Goal: Task Accomplishment & Management: Manage account settings

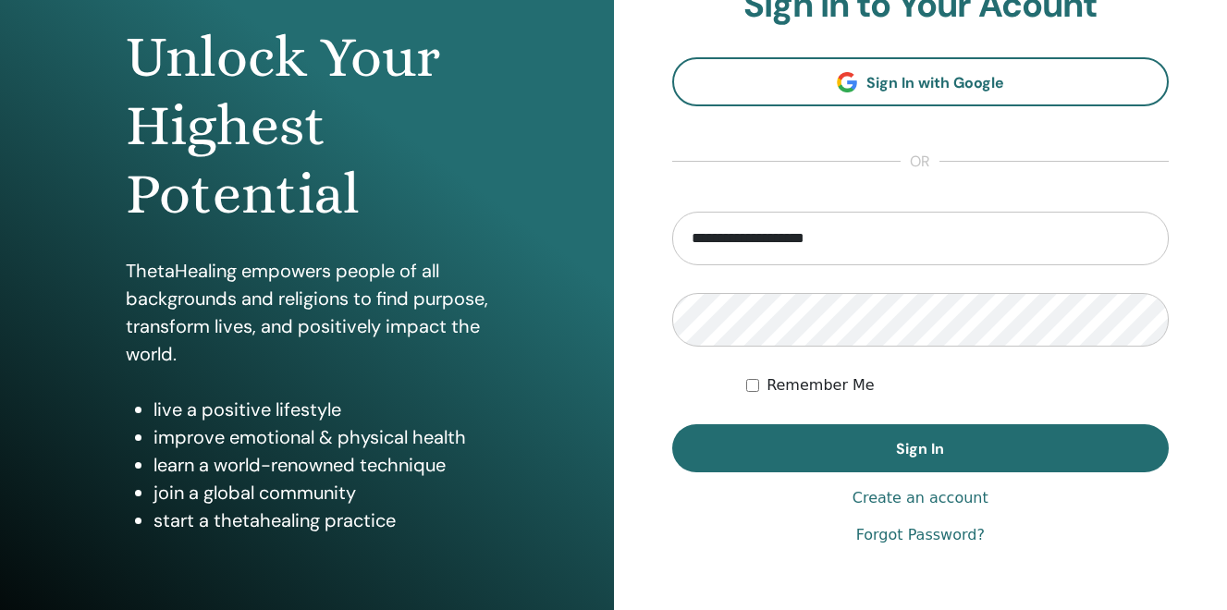
scroll to position [186, 0]
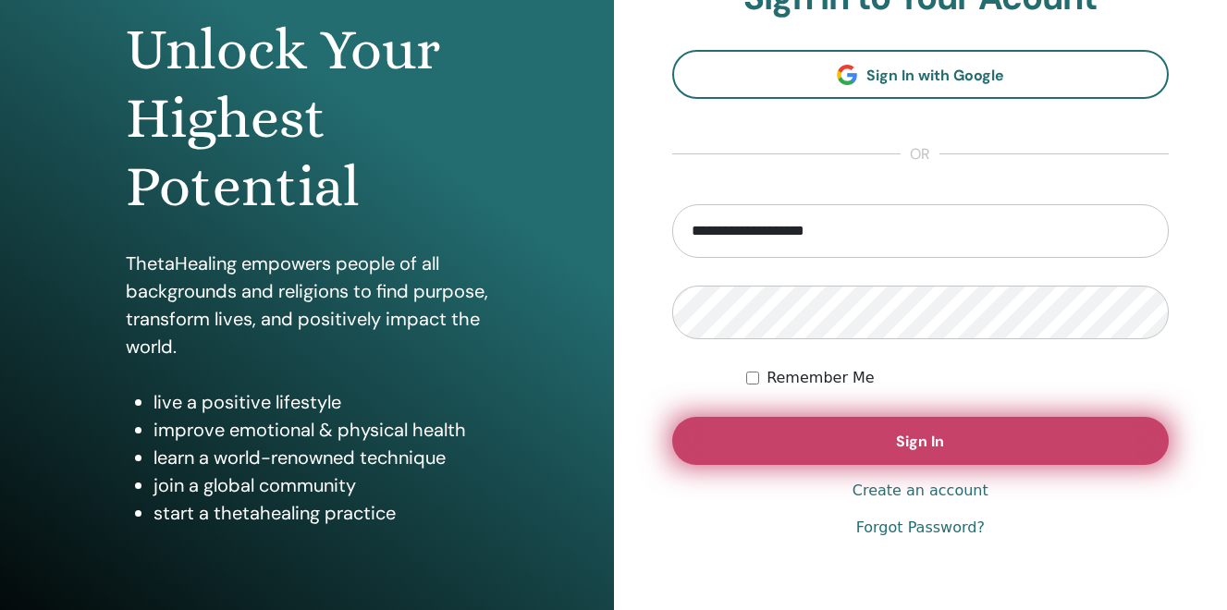
type input "**********"
click at [862, 444] on button "Sign In" at bounding box center [920, 441] width 497 height 48
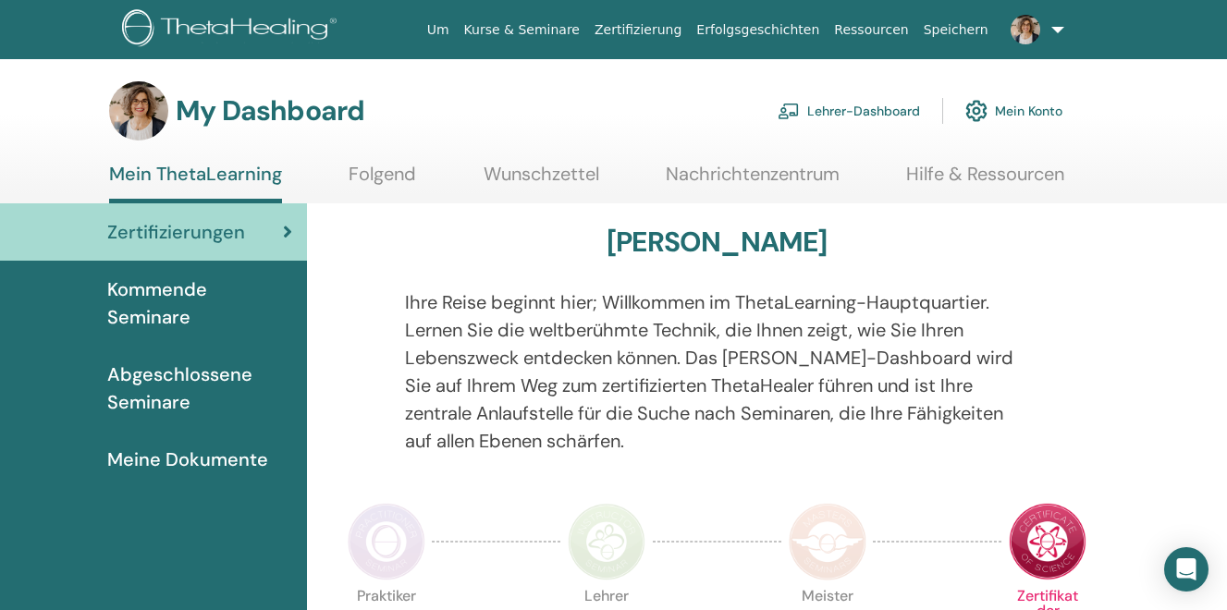
click at [868, 109] on link "Lehrer-Dashboard" at bounding box center [849, 111] width 142 height 41
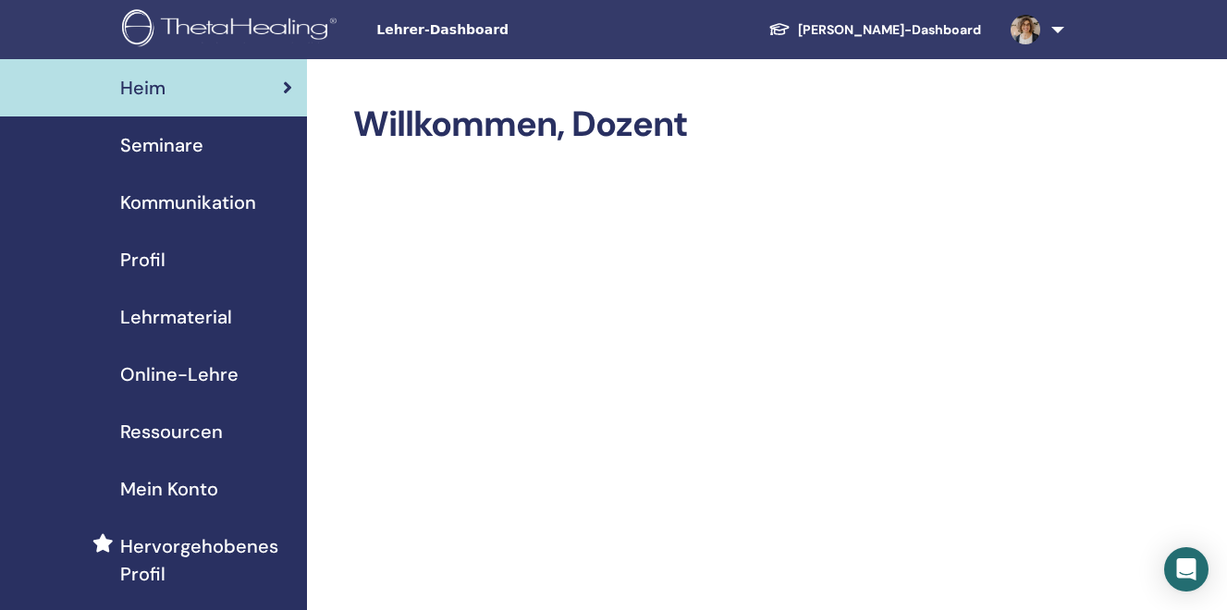
click at [180, 150] on span "Seminare" at bounding box center [161, 145] width 83 height 28
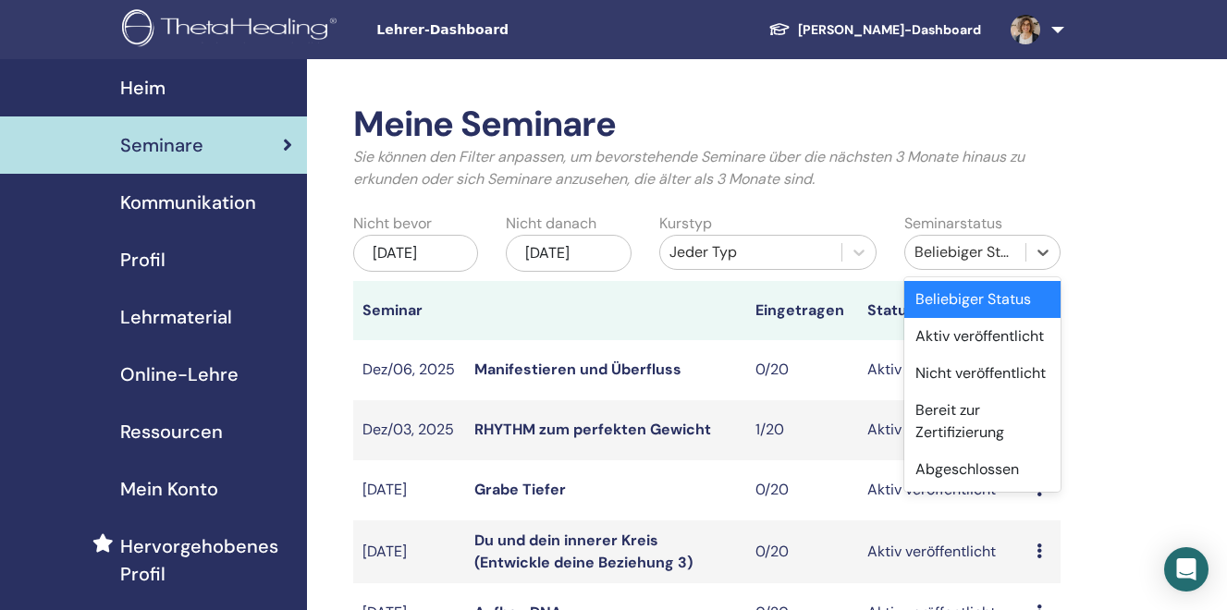
click at [962, 252] on div "Beliebiger Status" at bounding box center [965, 252] width 102 height 22
click at [953, 343] on div "Aktiv veröffentlicht" at bounding box center [982, 336] width 156 height 37
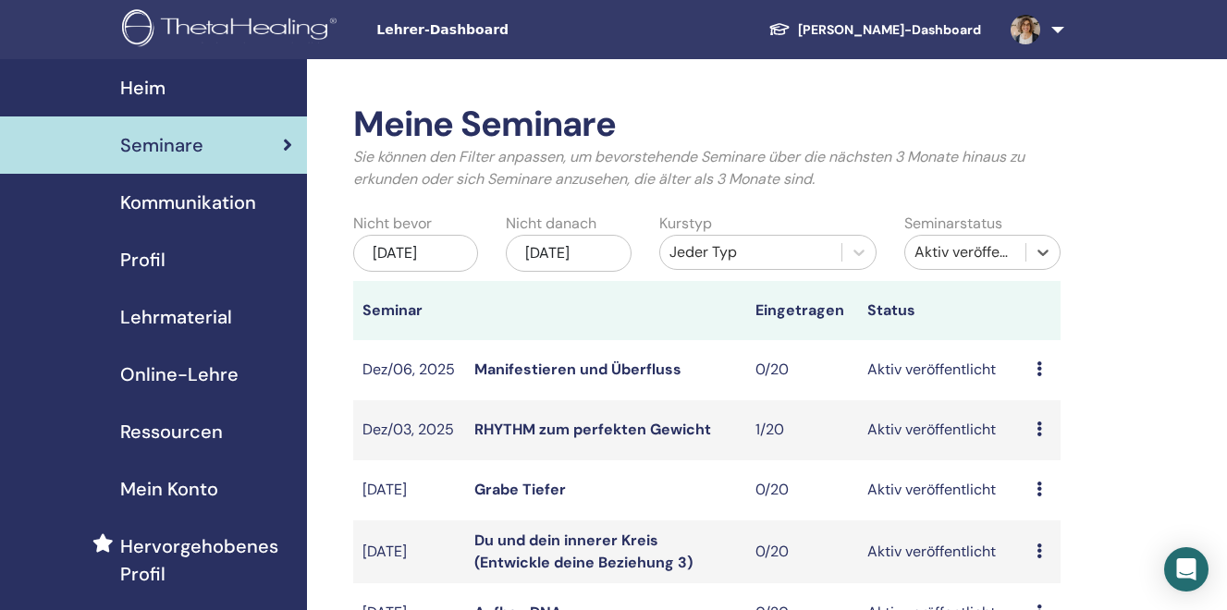
click at [416, 251] on div "[DATE]" at bounding box center [416, 253] width 126 height 37
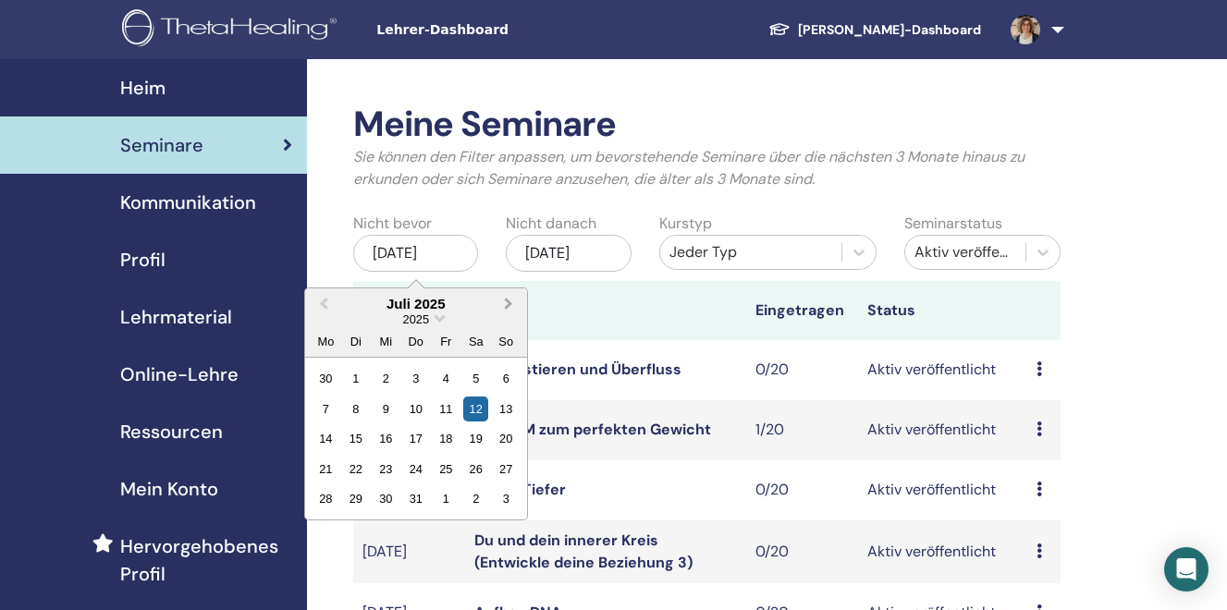
click at [509, 304] on span "Next Month" at bounding box center [509, 303] width 0 height 19
click at [332, 443] on div "13" at bounding box center [325, 438] width 25 height 25
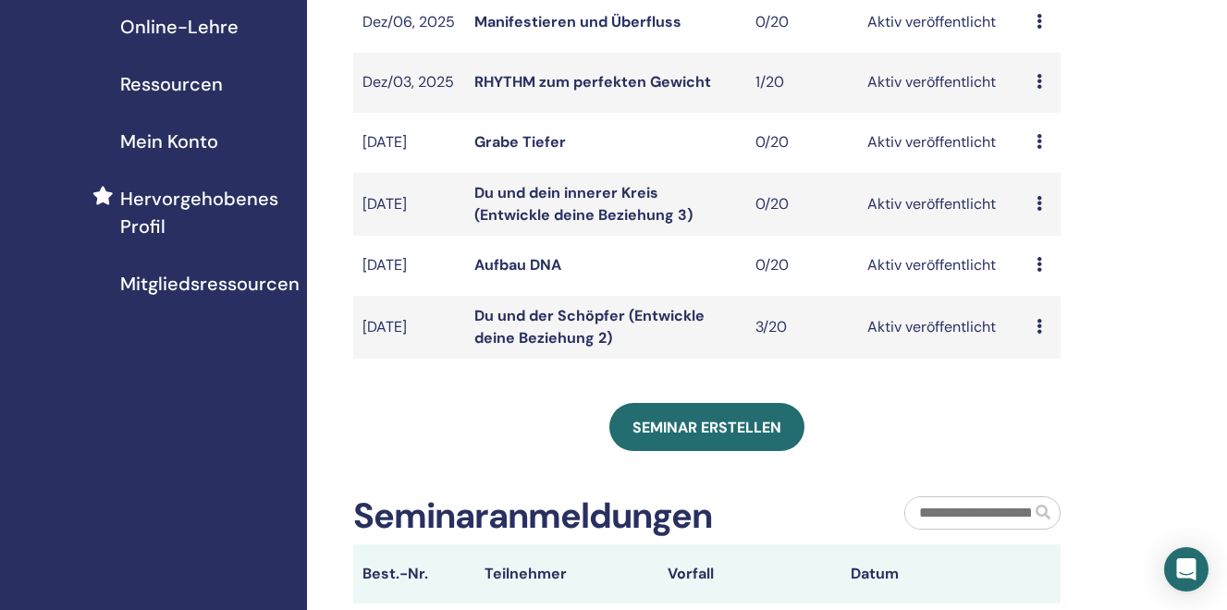
scroll to position [349, 0]
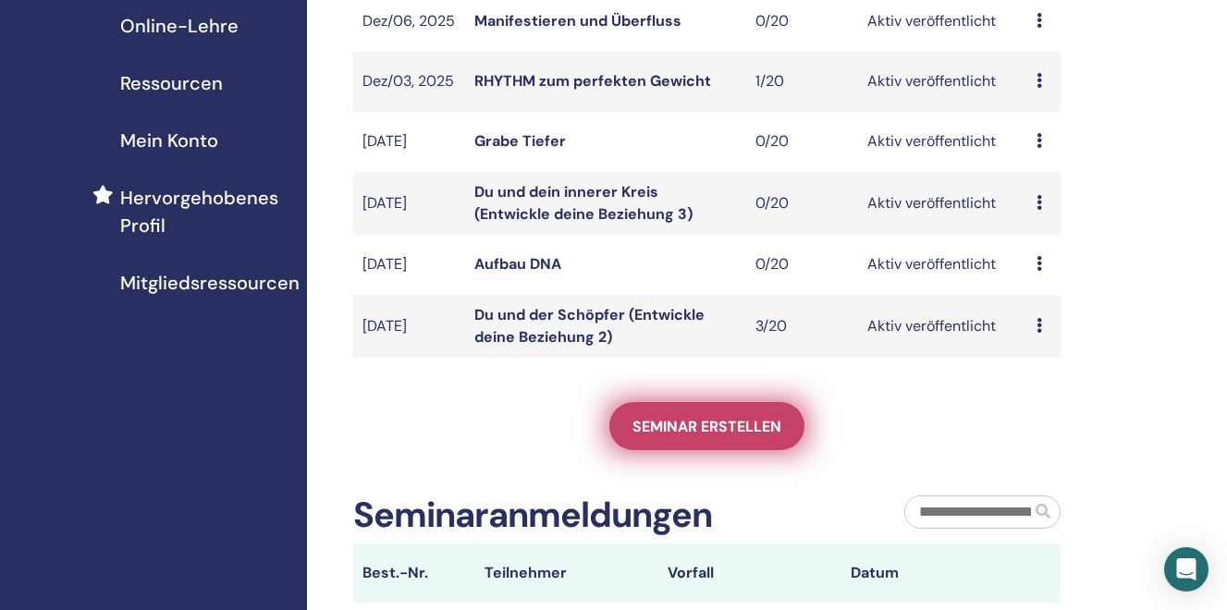
click at [721, 417] on span "Seminar erstellen" at bounding box center [706, 426] width 149 height 19
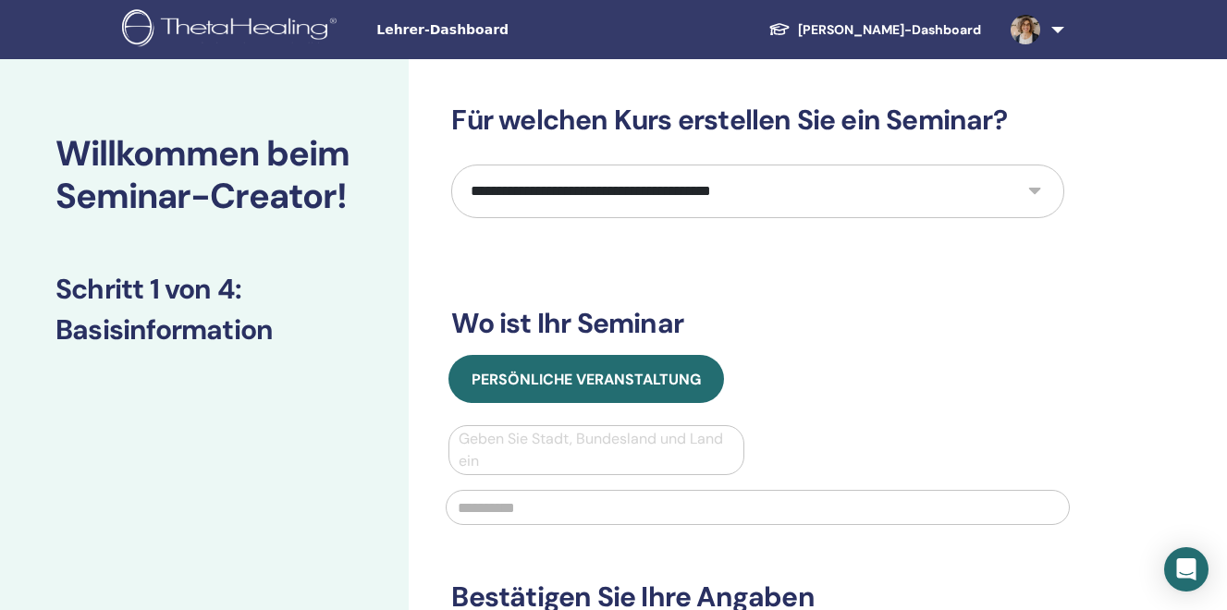
select select "****"
click option "**********" at bounding box center [0, 0] width 0 height 0
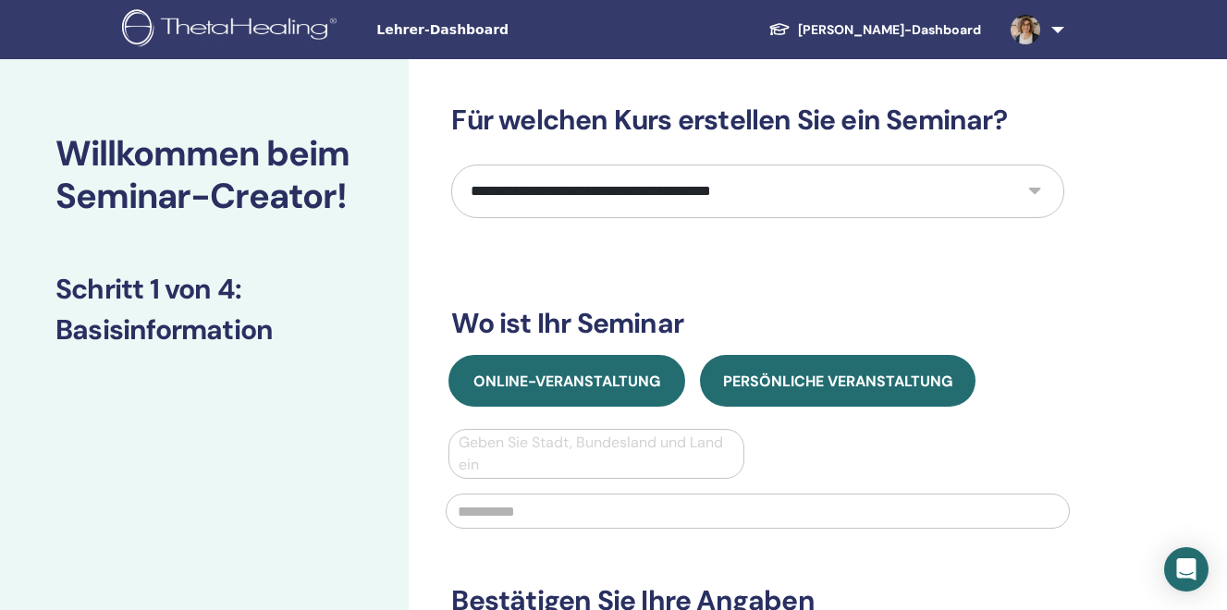
click at [518, 382] on span "Online-Veranstaltung" at bounding box center [566, 381] width 187 height 19
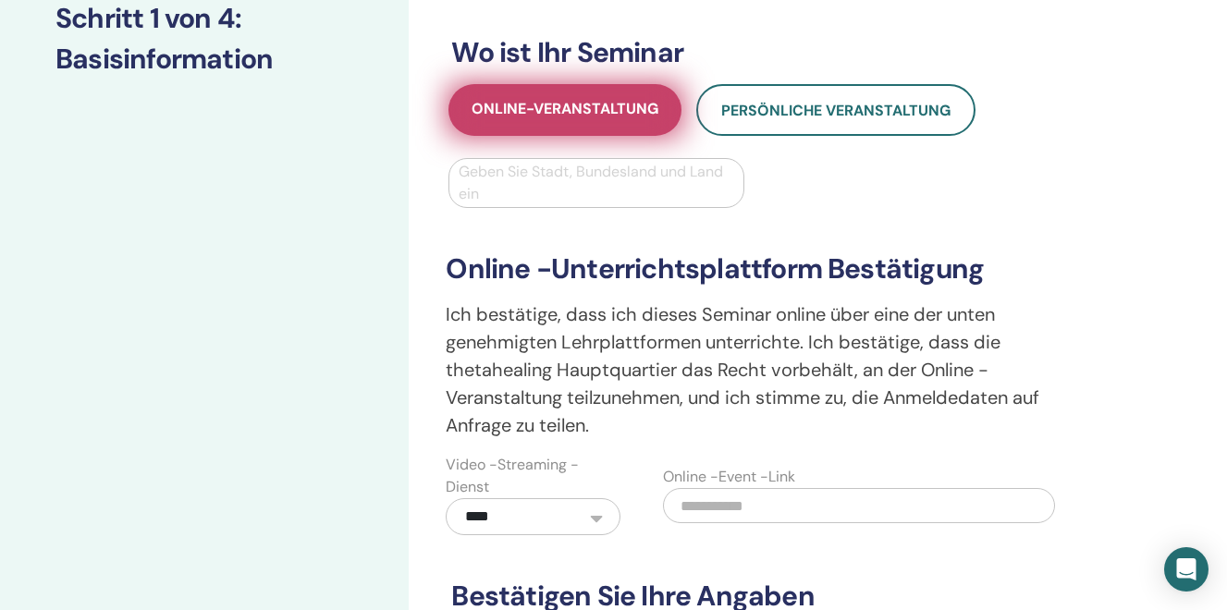
scroll to position [276, 0]
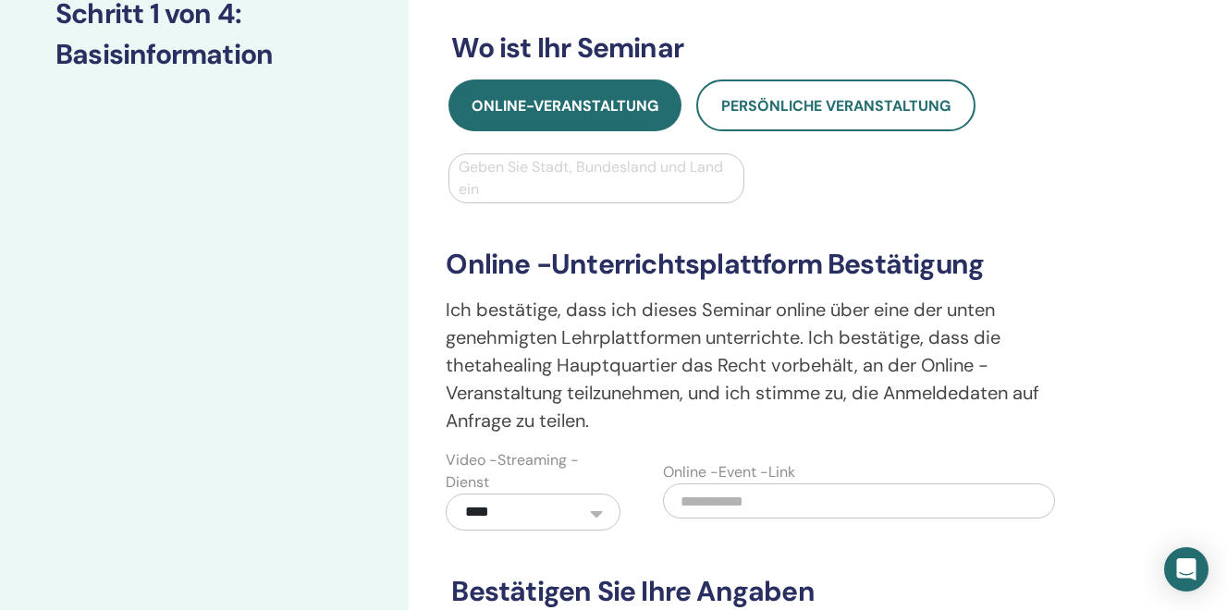
click at [488, 185] on div at bounding box center [596, 179] width 275 height 26
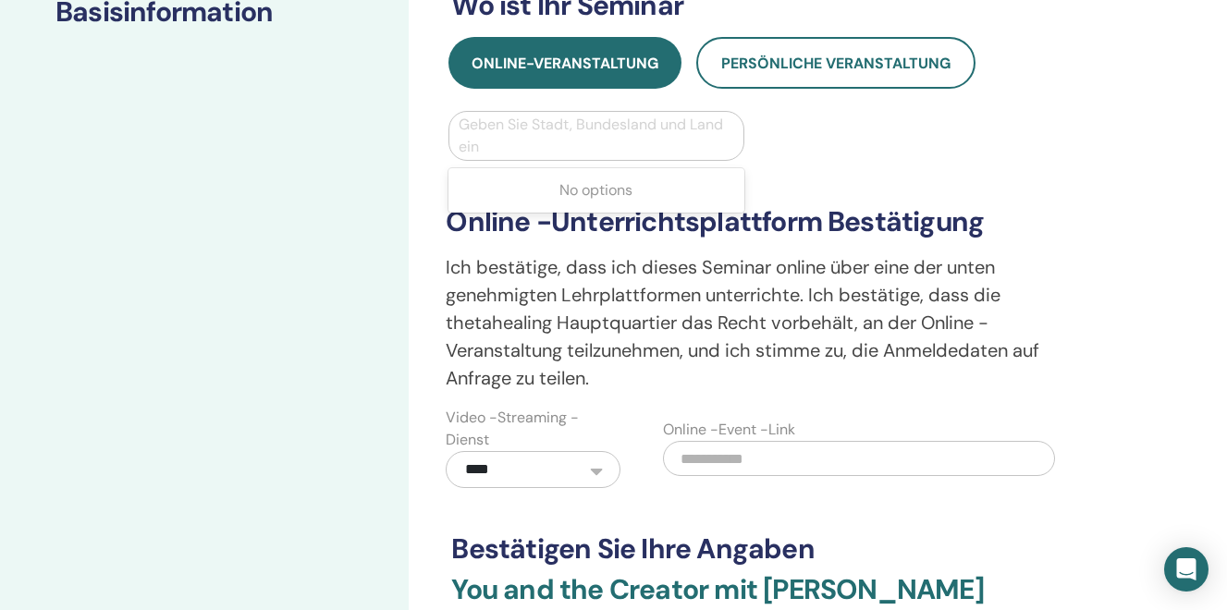
scroll to position [319, 0]
click at [507, 139] on div at bounding box center [596, 135] width 275 height 26
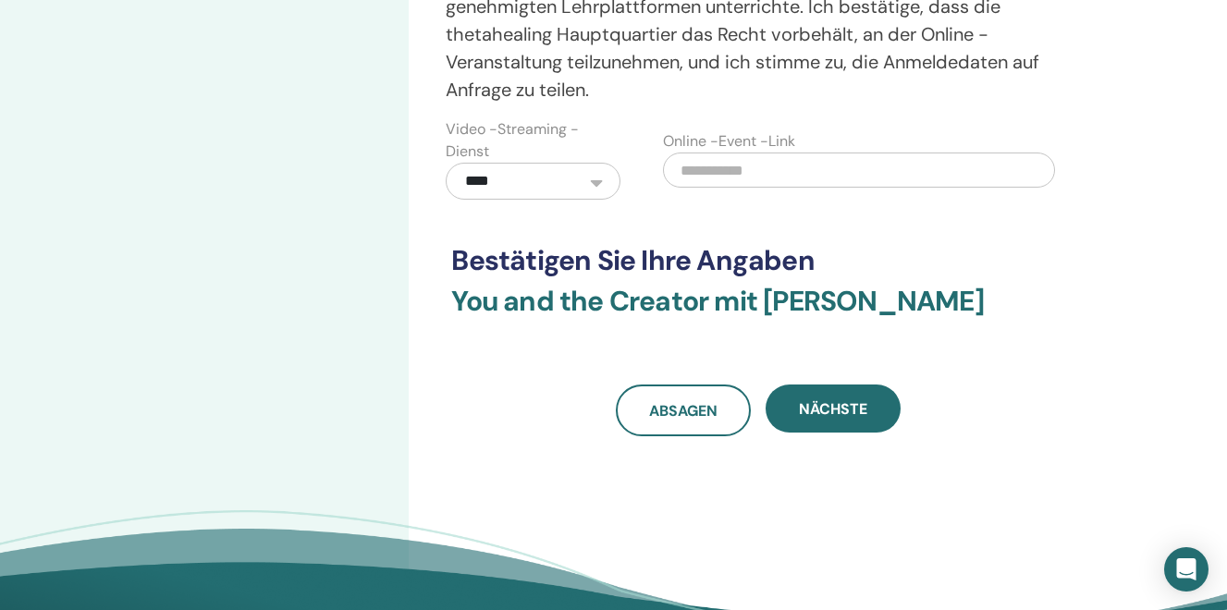
scroll to position [620, 0]
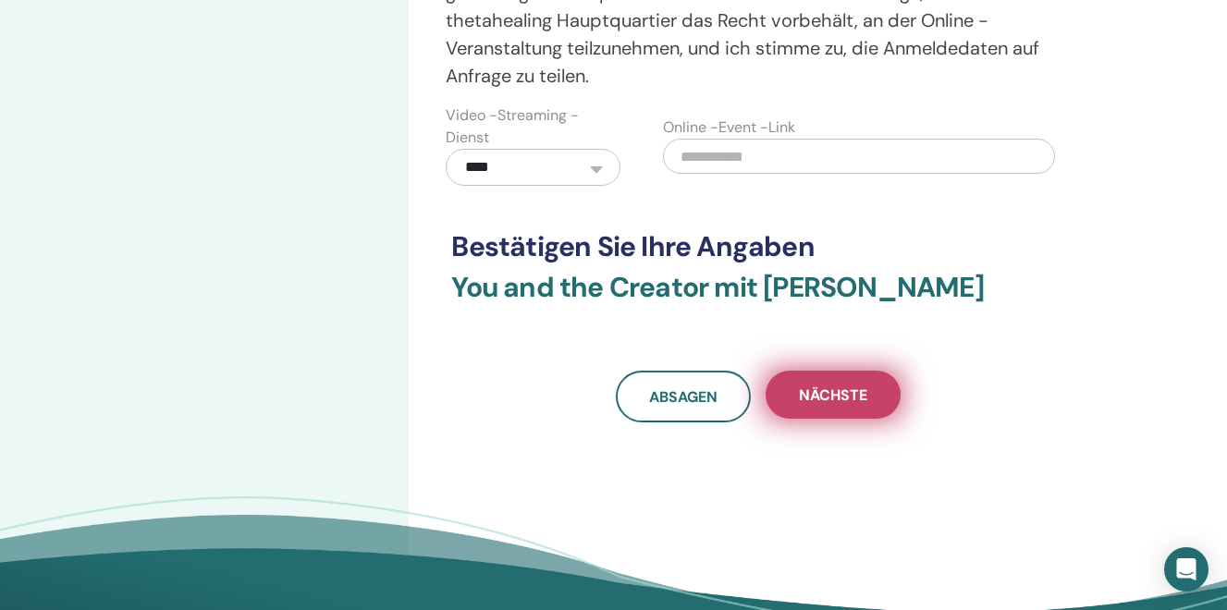
click at [840, 392] on span "Nächste" at bounding box center [833, 395] width 68 height 19
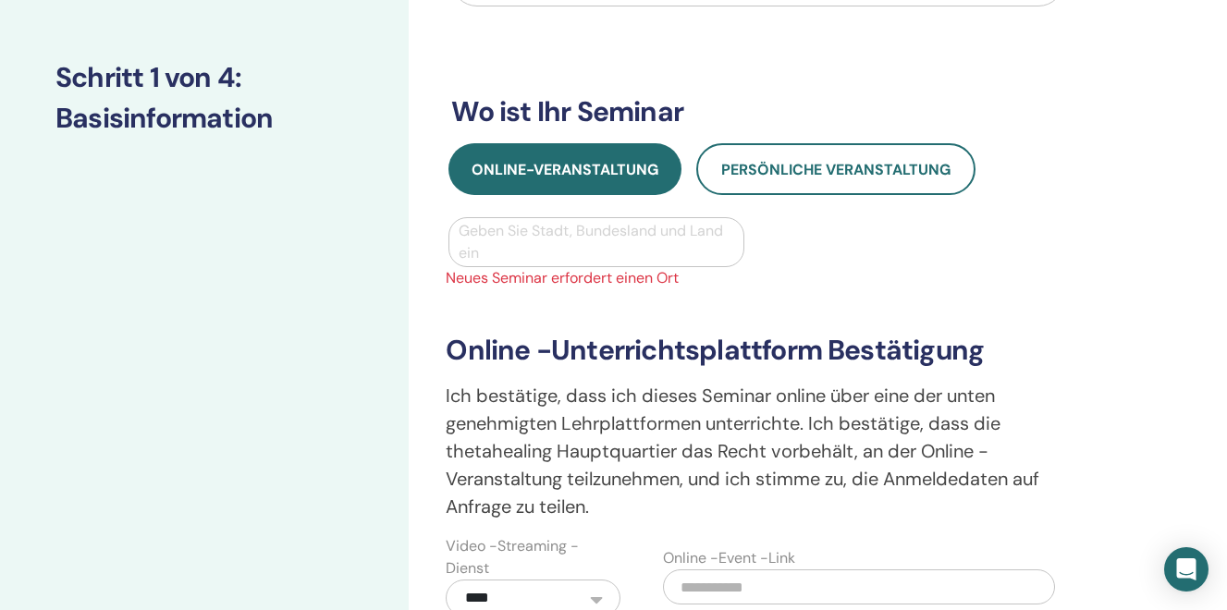
scroll to position [215, 0]
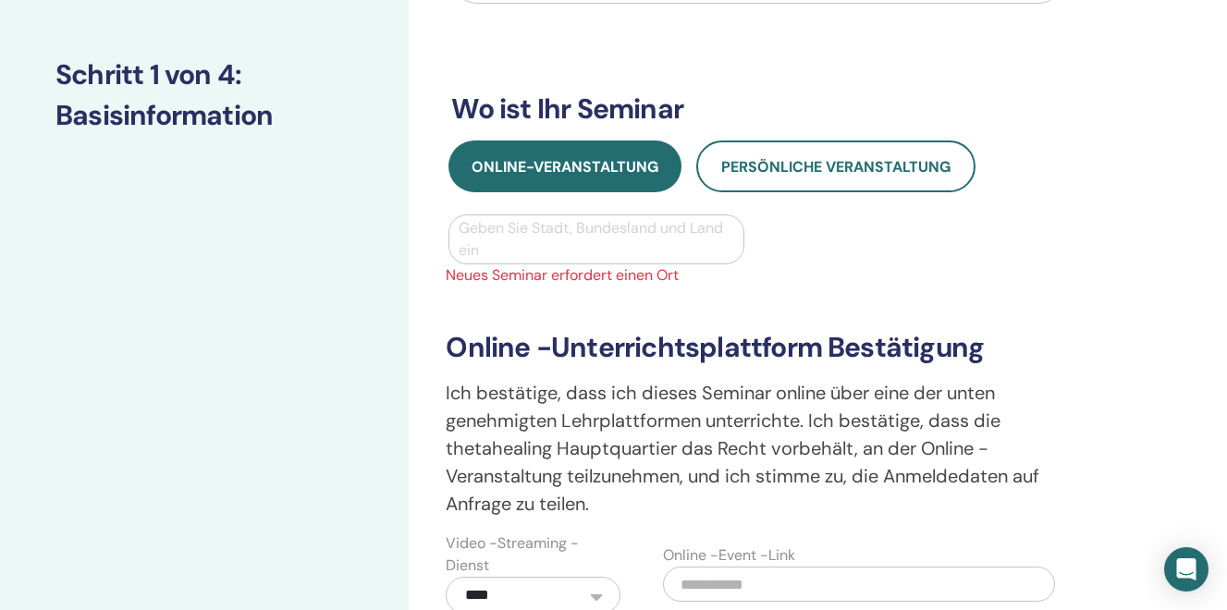
click at [487, 240] on div at bounding box center [596, 240] width 275 height 26
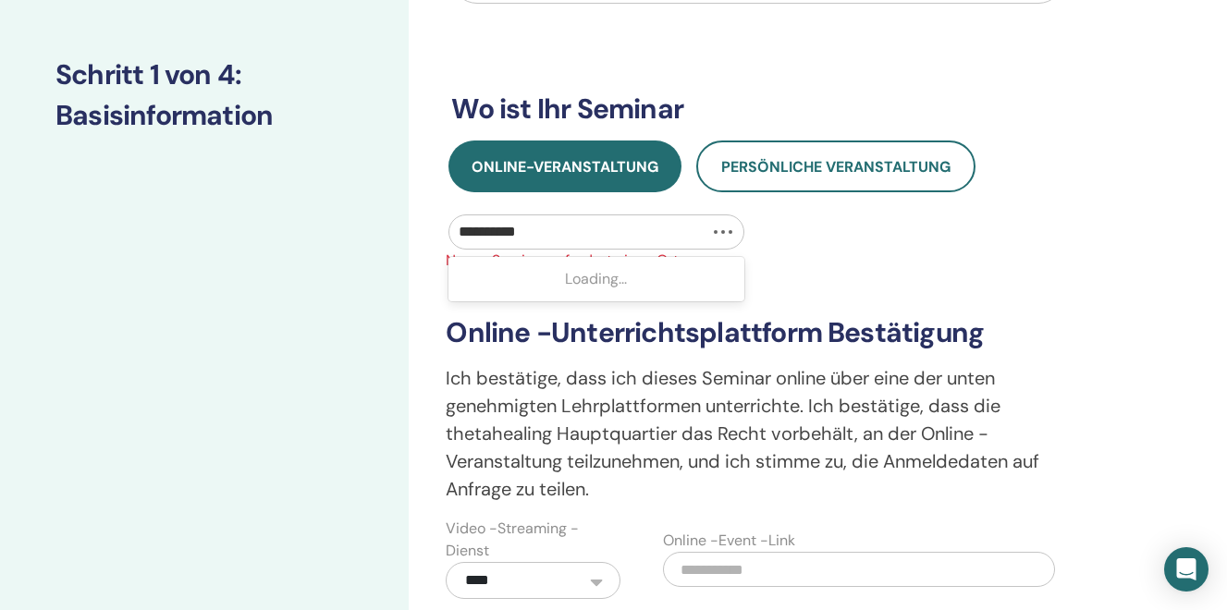
type input "**********"
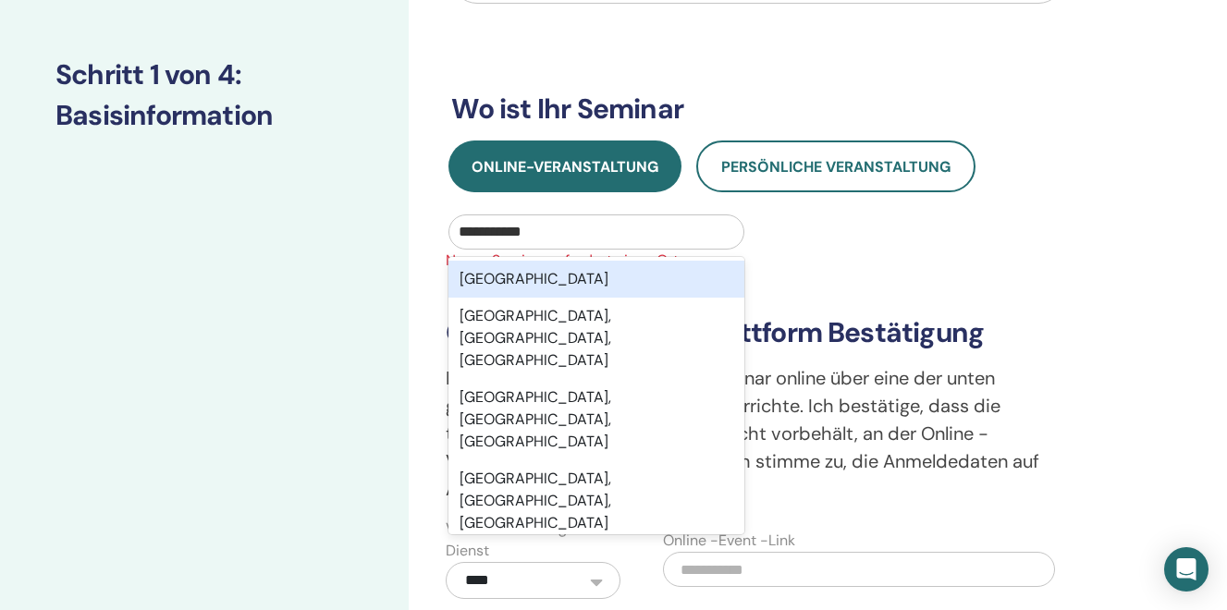
click at [486, 278] on div "Switzerland" at bounding box center [595, 279] width 295 height 37
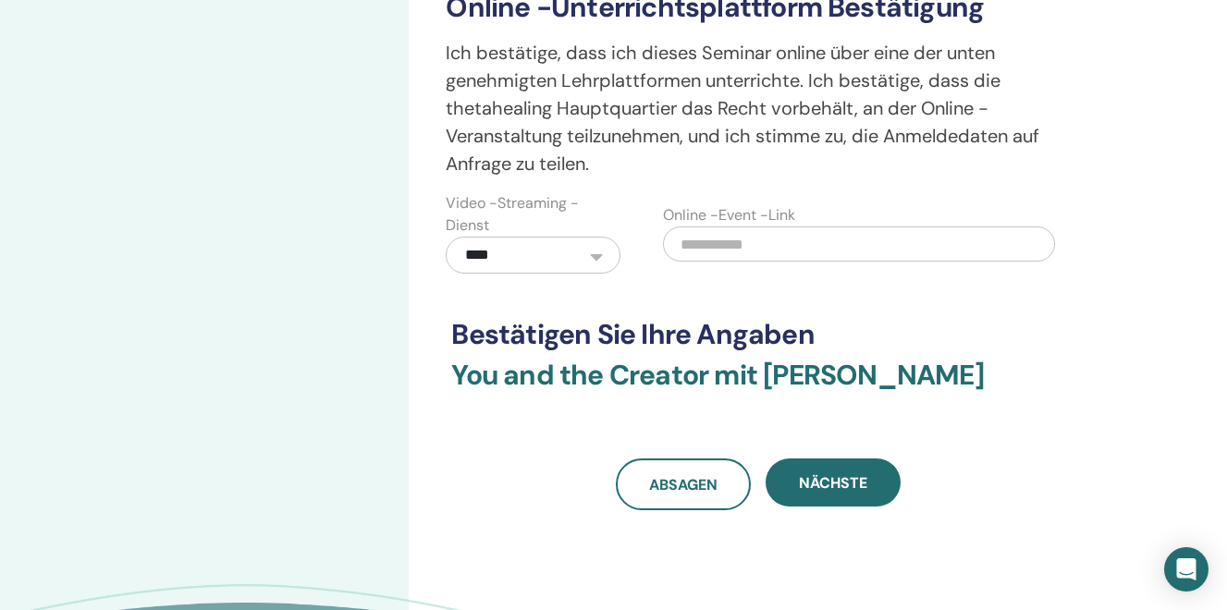
scroll to position [541, 0]
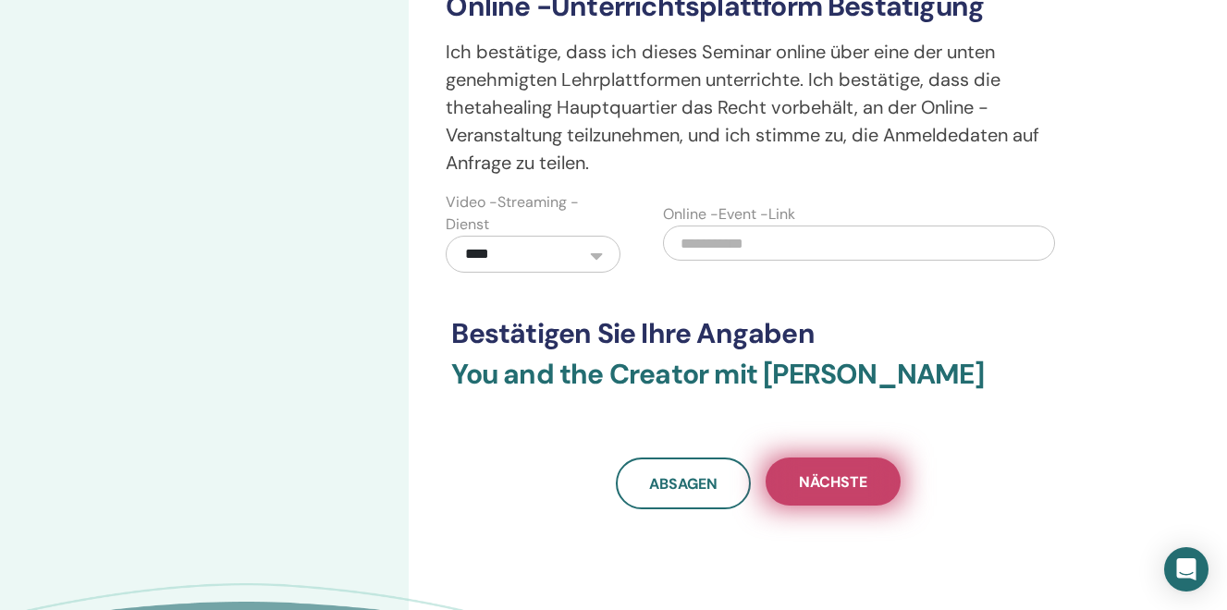
click at [828, 484] on span "Nächste" at bounding box center [833, 481] width 68 height 19
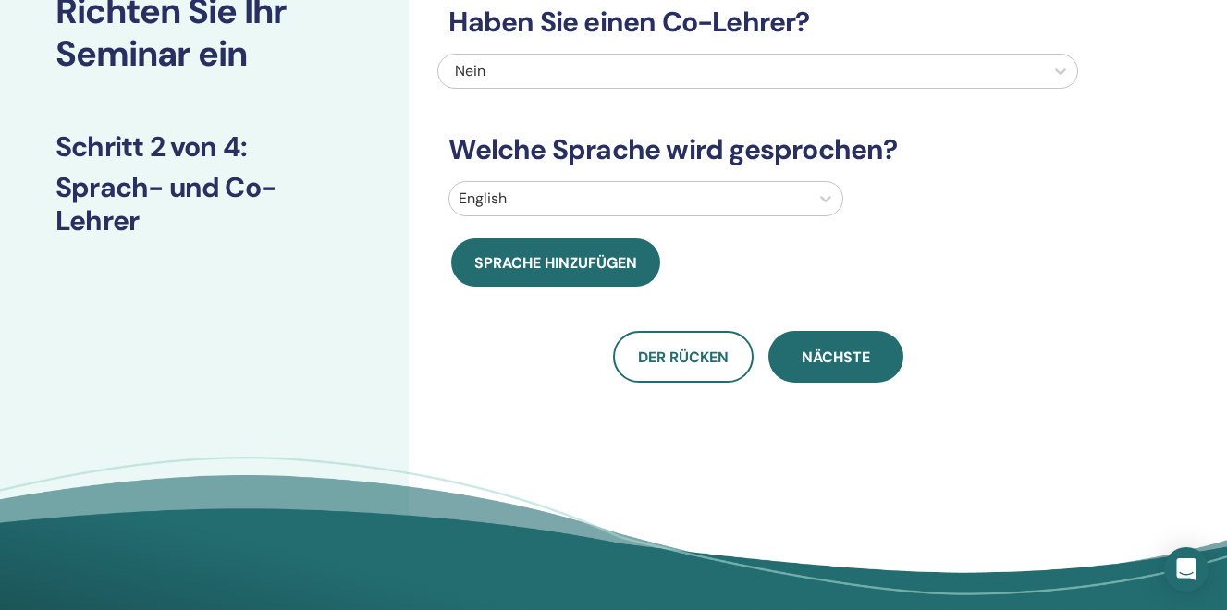
scroll to position [0, 0]
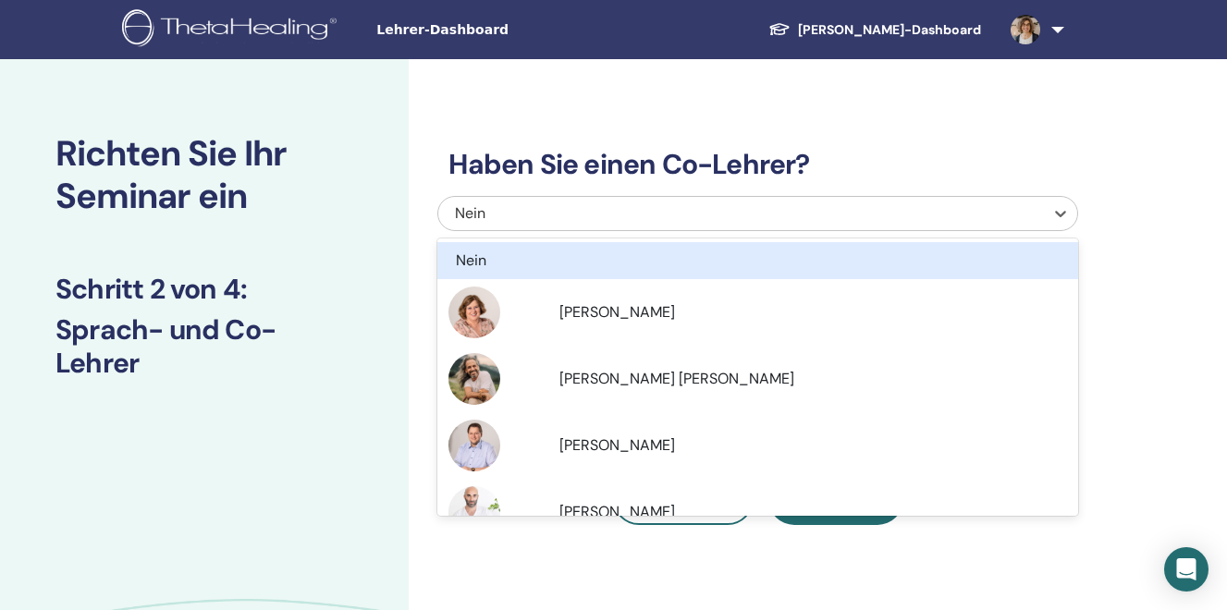
click at [503, 208] on div "Nein" at bounding box center [696, 213] width 482 height 22
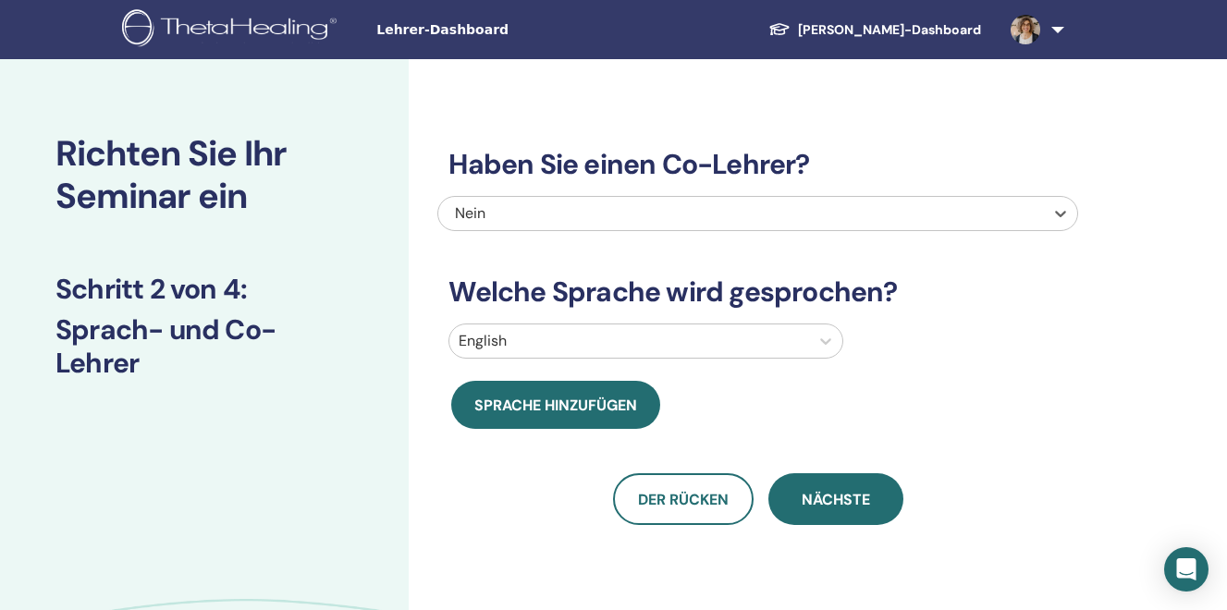
click at [503, 208] on div "Nein" at bounding box center [696, 213] width 482 height 22
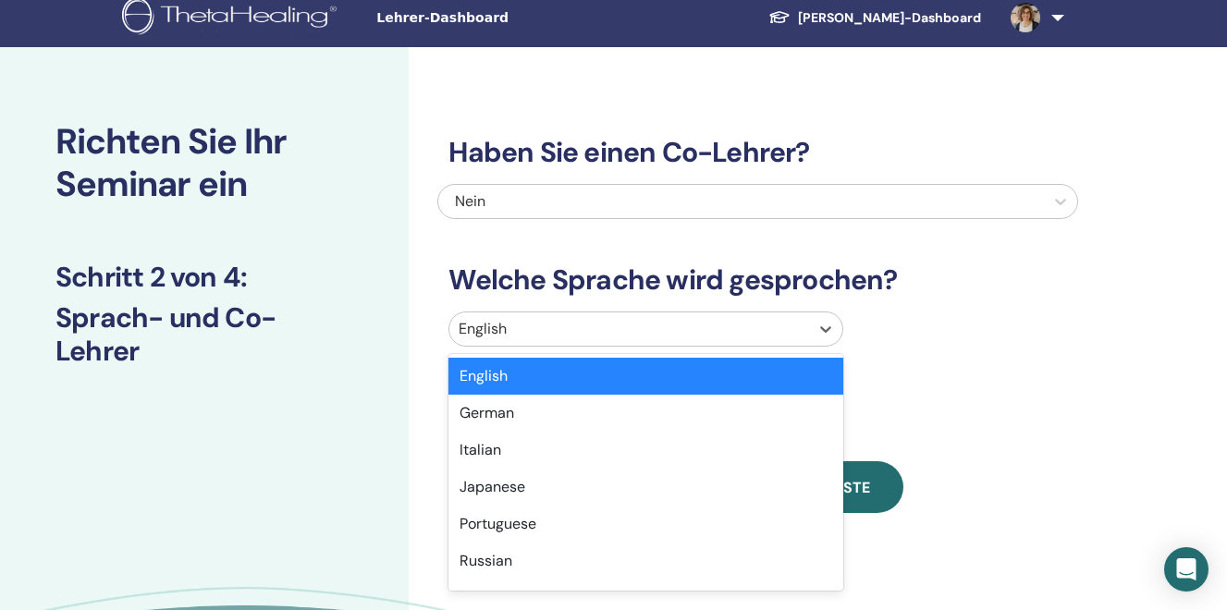
click at [495, 348] on div "option English selected, 1 of 47. 47 results available. Use Up and Down to choo…" at bounding box center [757, 333] width 641 height 43
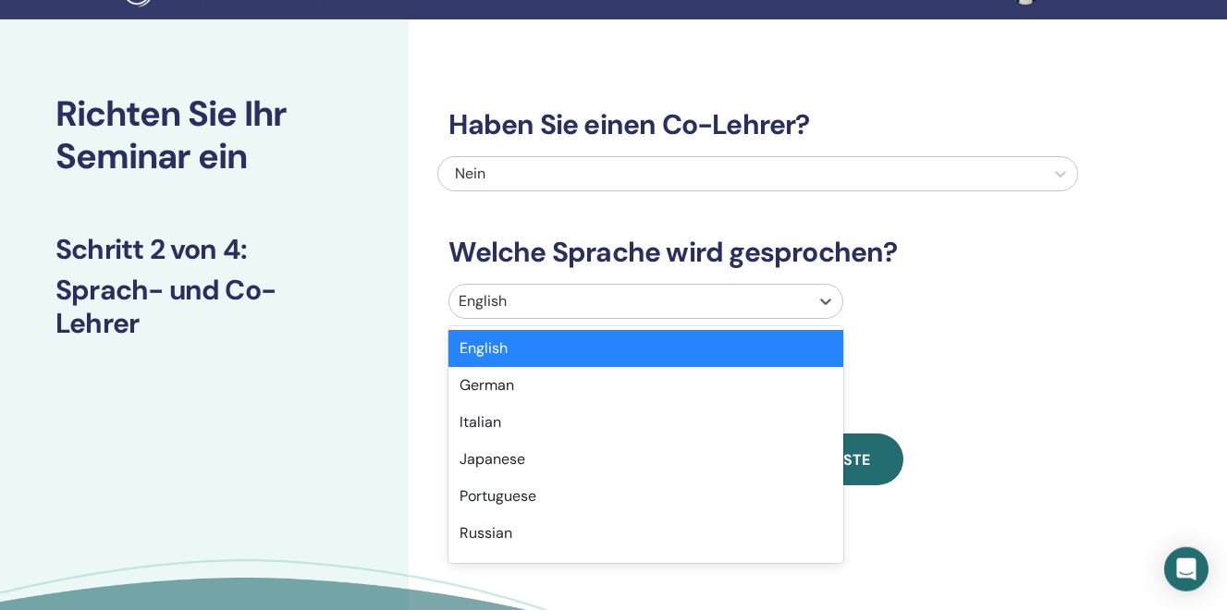
scroll to position [41, 0]
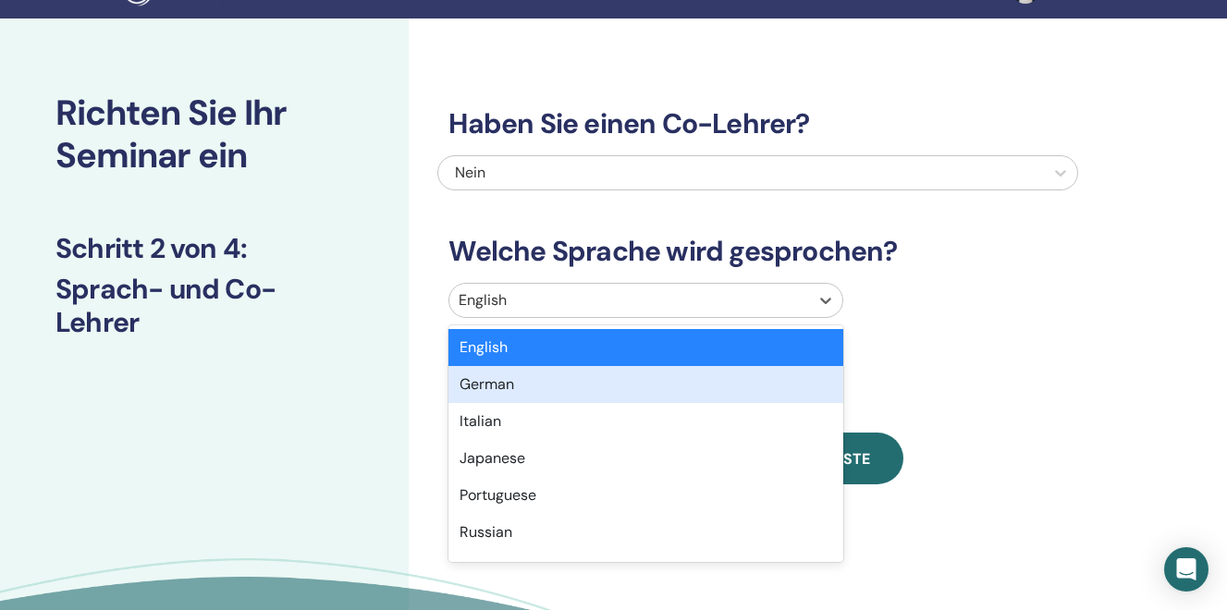
click at [492, 385] on div "German" at bounding box center [645, 384] width 395 height 37
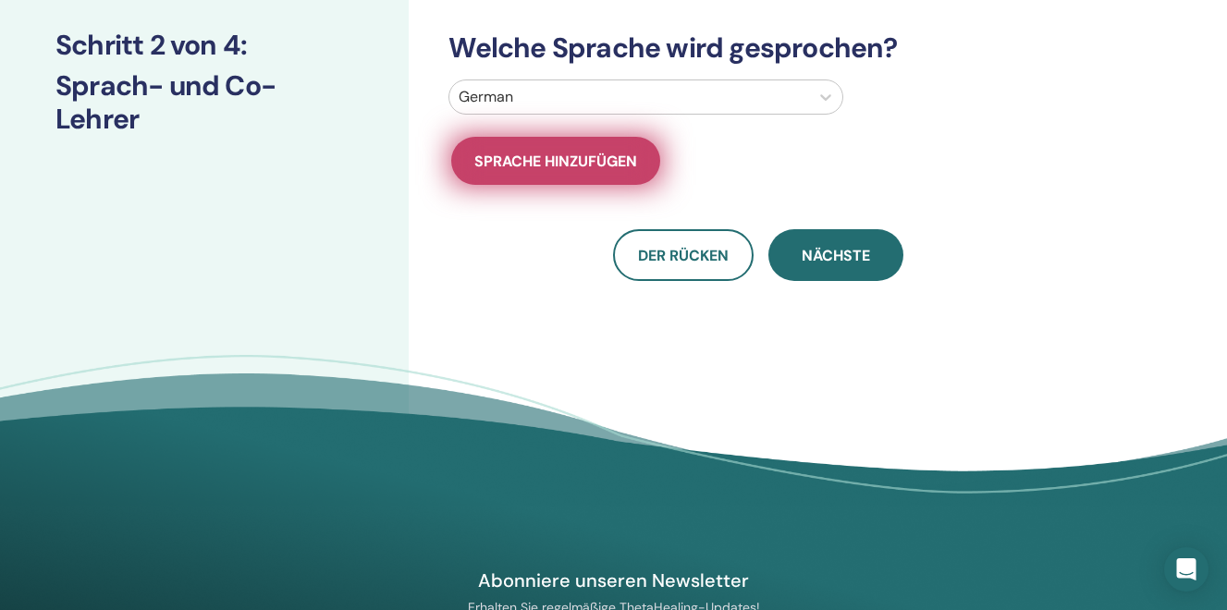
scroll to position [281, 0]
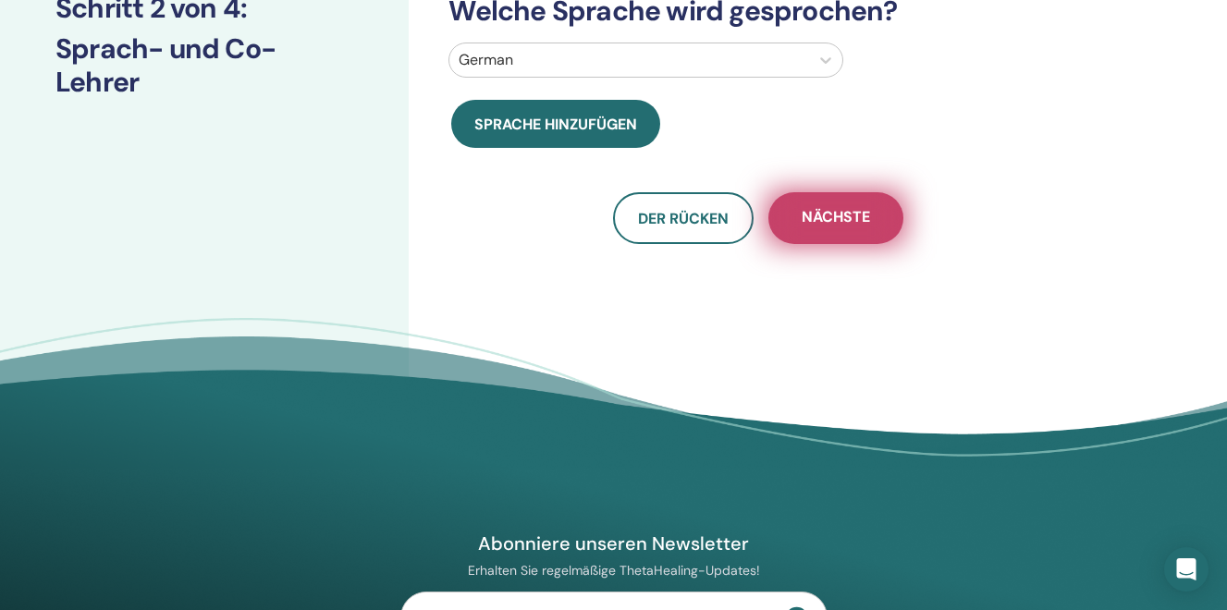
click at [845, 212] on span "Nächste" at bounding box center [836, 218] width 68 height 23
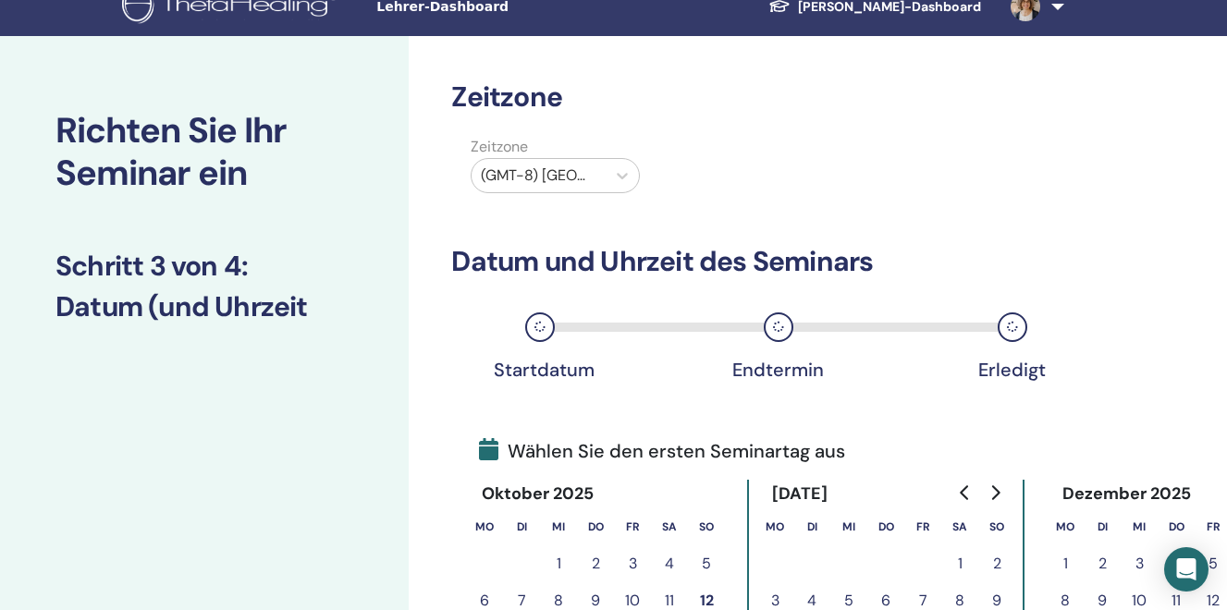
scroll to position [11, 0]
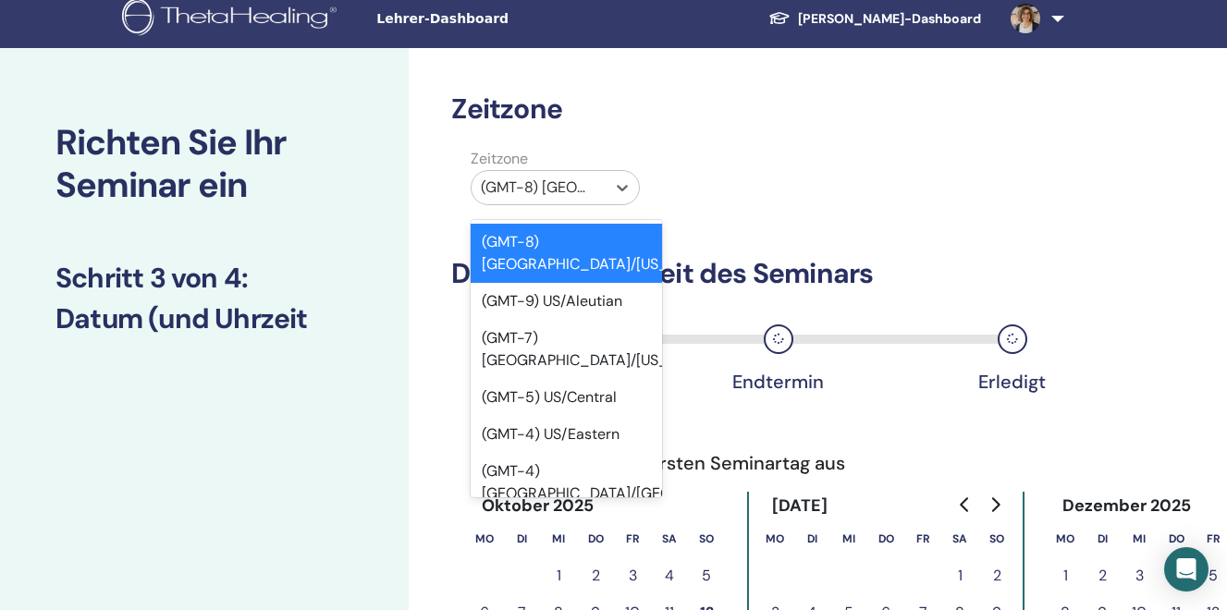
click at [594, 183] on div at bounding box center [539, 188] width 116 height 26
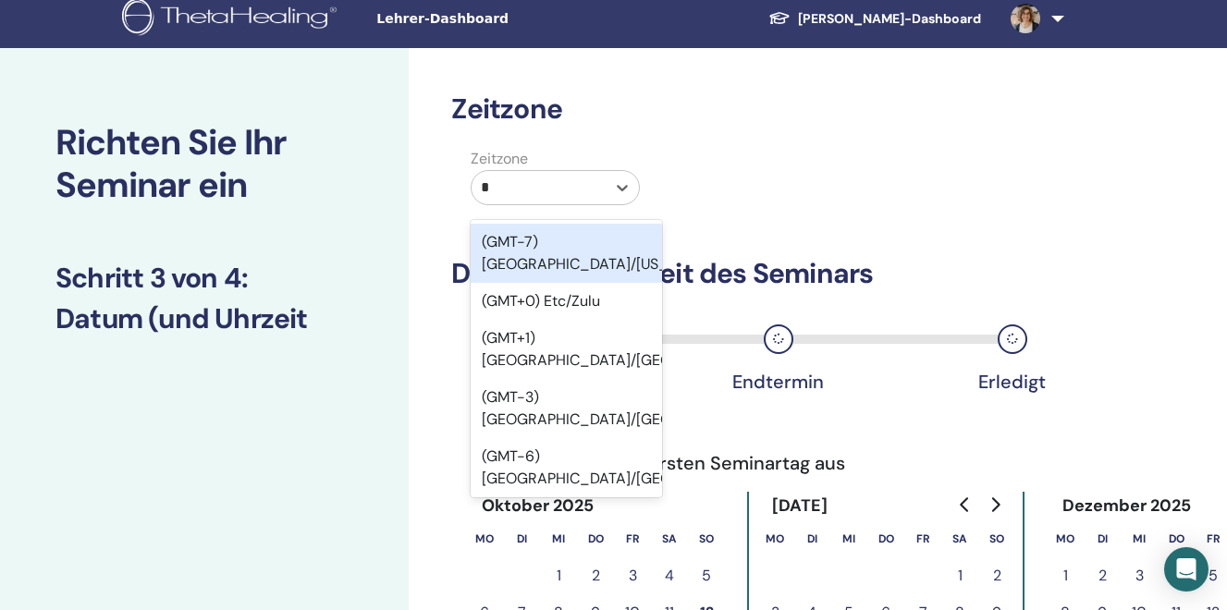
type input "**"
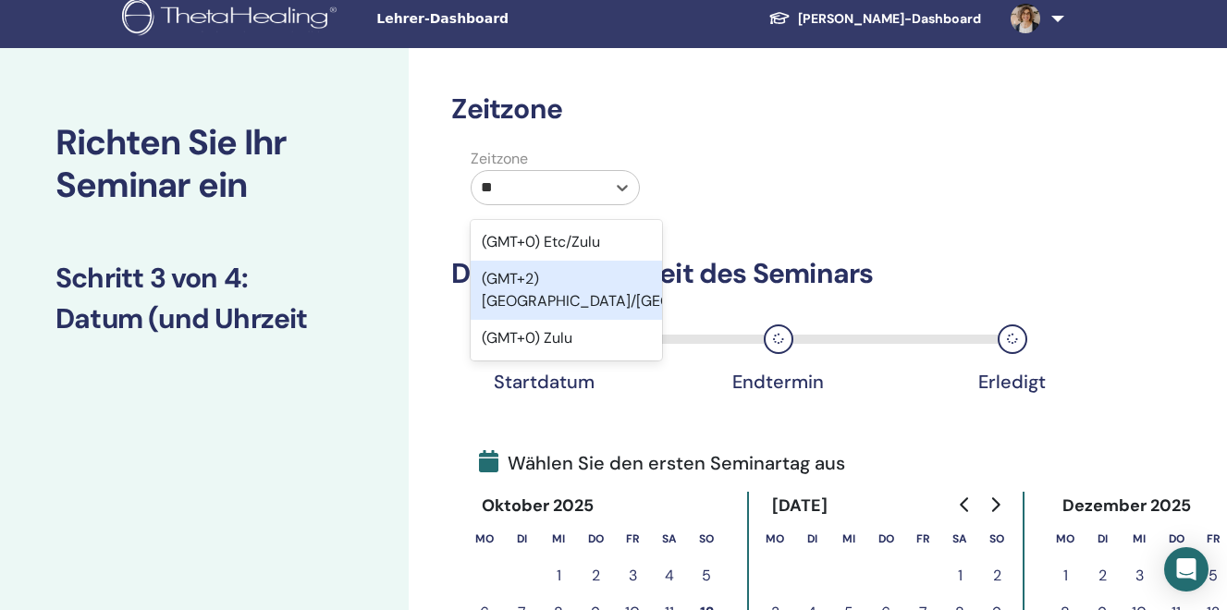
click at [566, 278] on div "(GMT+2) Europe/Zurich" at bounding box center [566, 290] width 191 height 59
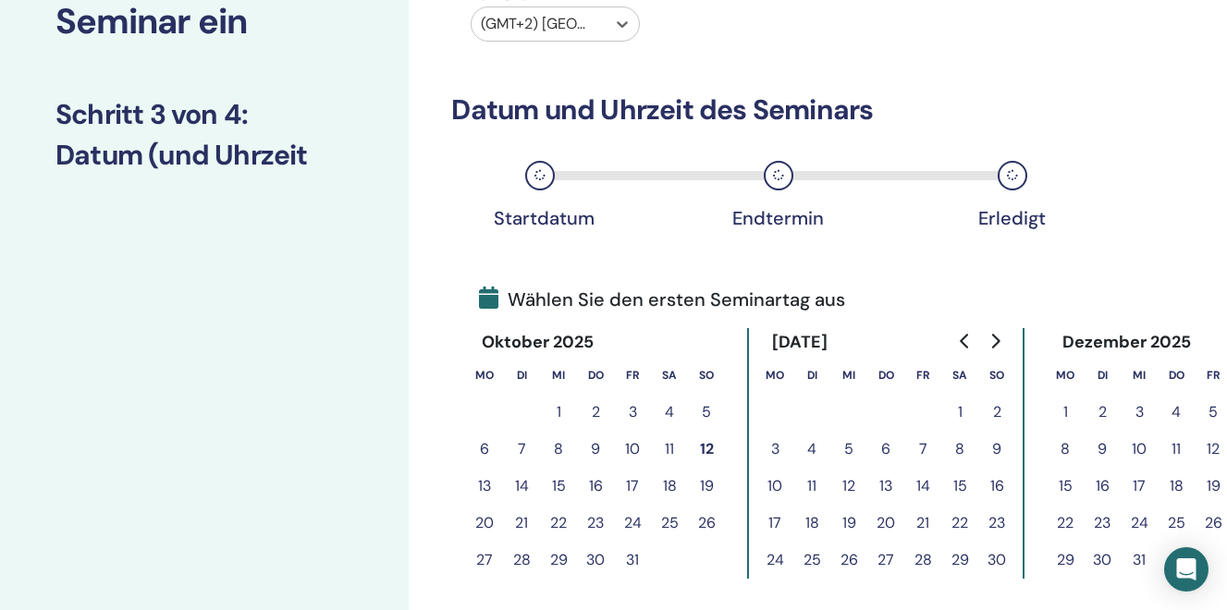
scroll to position [198, 0]
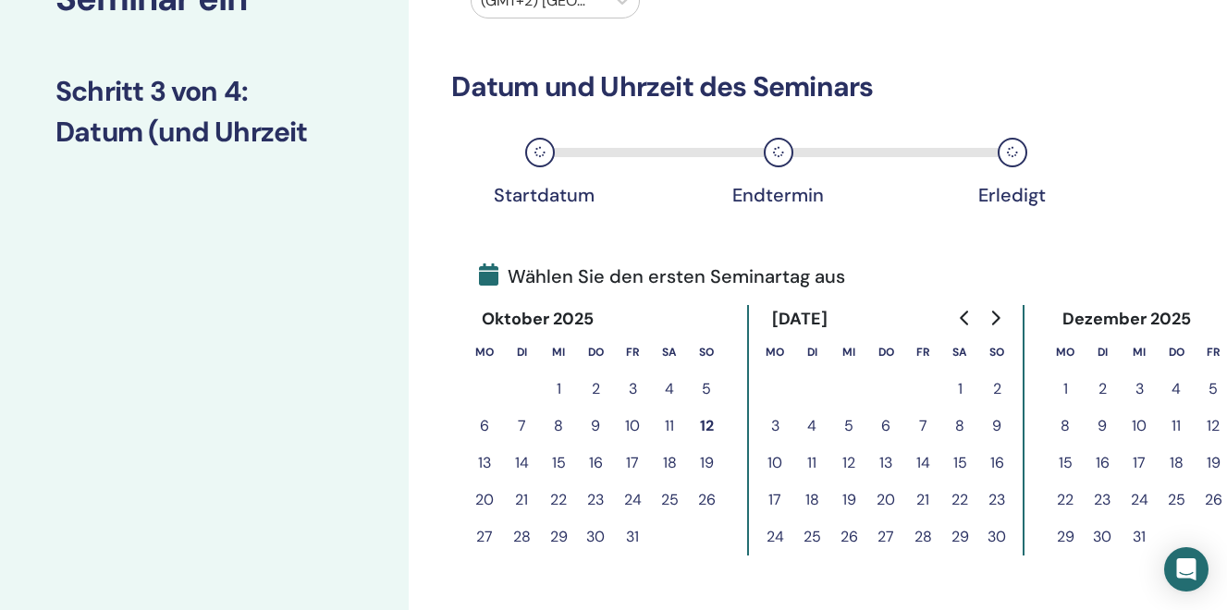
click at [998, 323] on icon "Go to next month" at bounding box center [994, 318] width 15 height 15
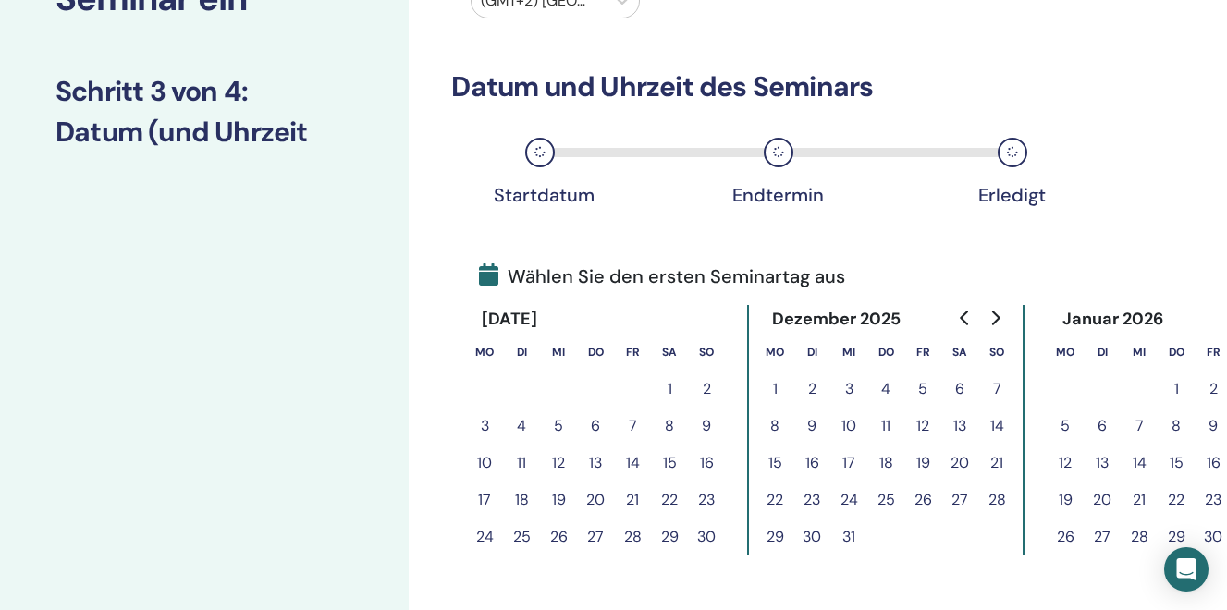
click at [998, 323] on icon "Go to next month" at bounding box center [994, 318] width 15 height 15
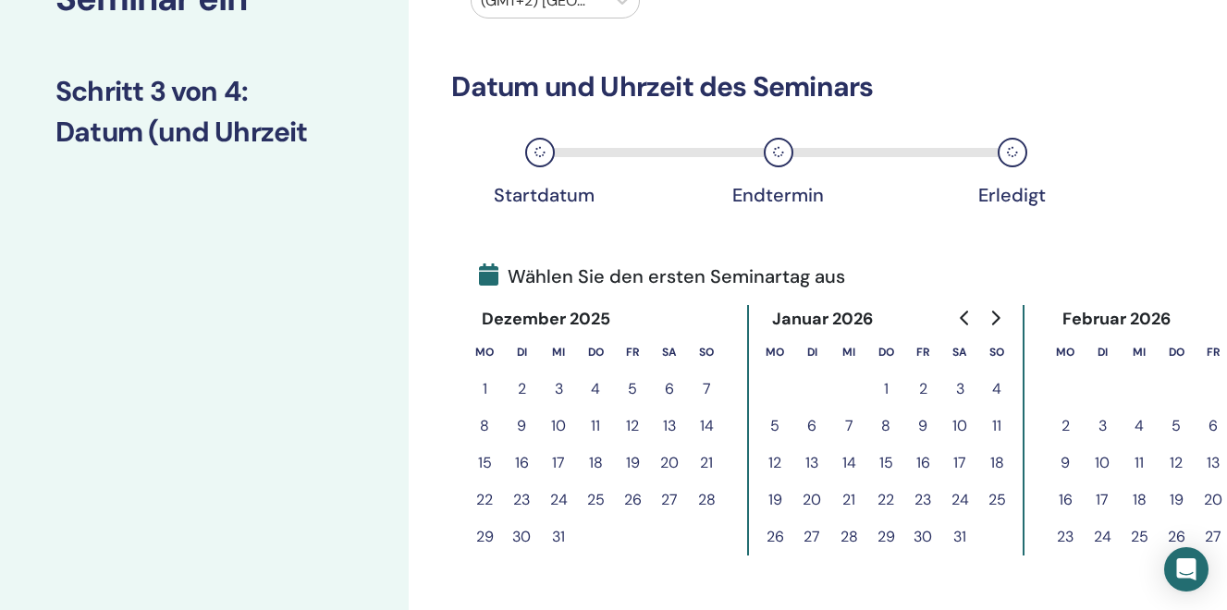
click at [770, 542] on button "26" at bounding box center [774, 537] width 37 height 37
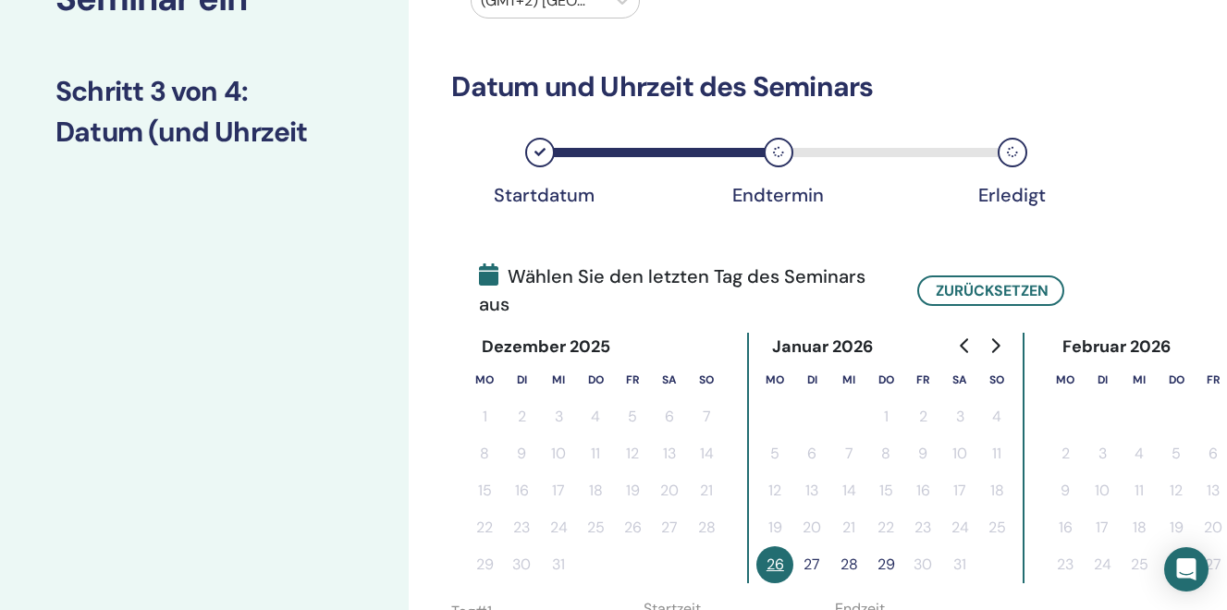
click at [848, 568] on button "28" at bounding box center [848, 564] width 37 height 37
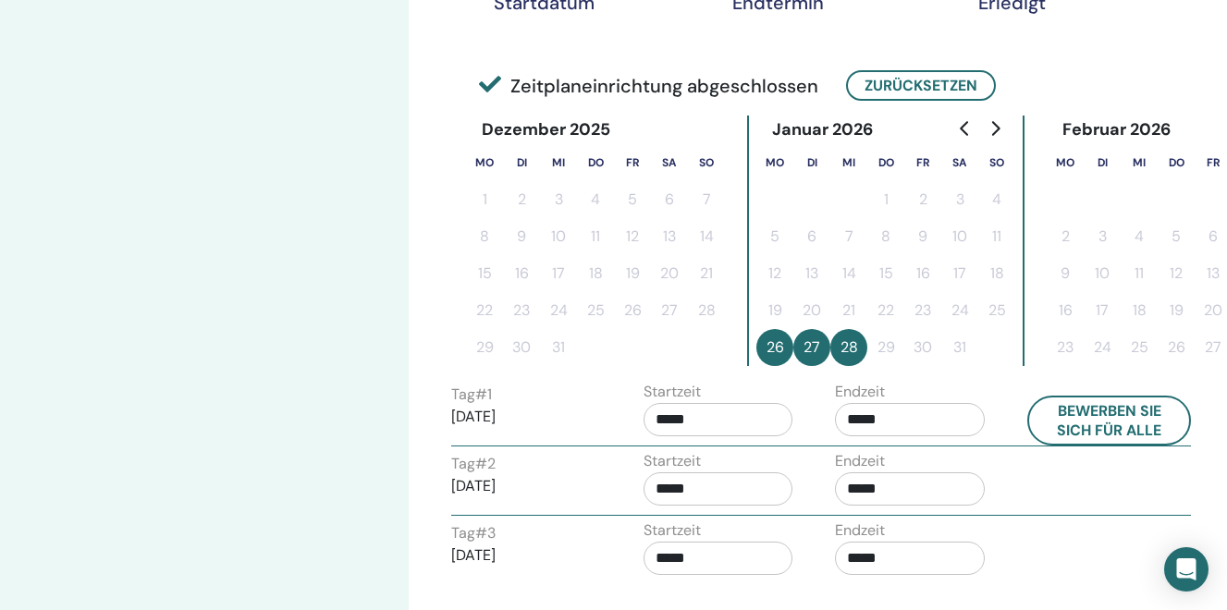
scroll to position [392, 0]
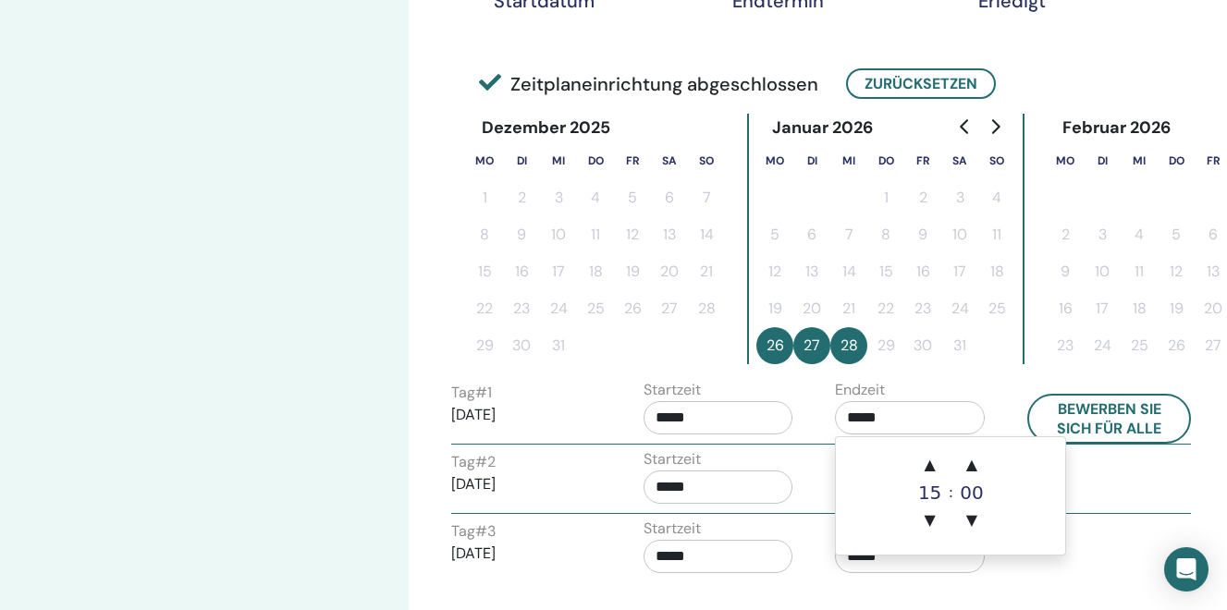
click at [874, 416] on input "*****" at bounding box center [910, 417] width 150 height 33
click at [931, 464] on span "▲" at bounding box center [930, 465] width 37 height 37
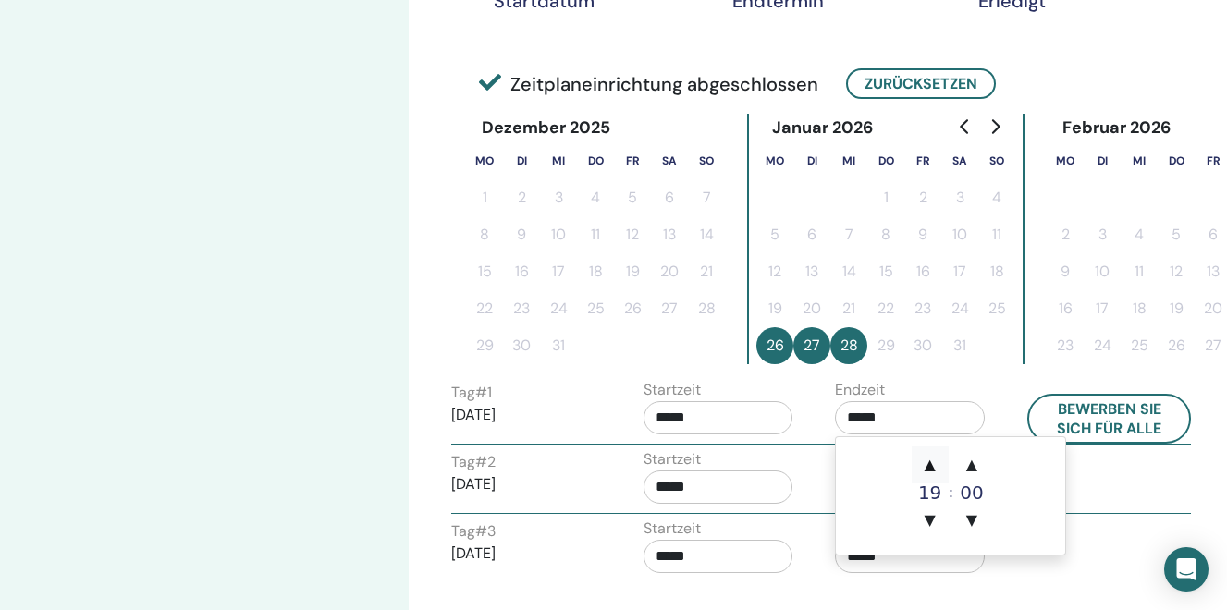
click at [931, 464] on span "▲" at bounding box center [930, 465] width 37 height 37
click at [975, 470] on span "▲" at bounding box center [971, 465] width 37 height 37
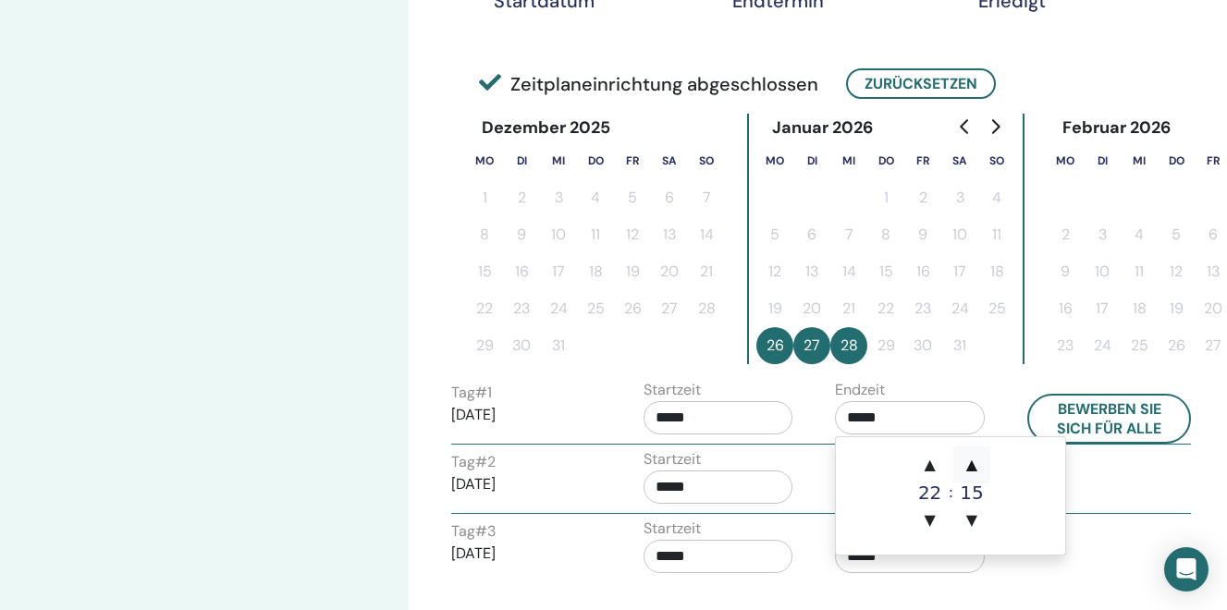
click at [975, 470] on span "▲" at bounding box center [971, 465] width 37 height 37
type input "*****"
click at [688, 422] on input "*****" at bounding box center [719, 417] width 150 height 33
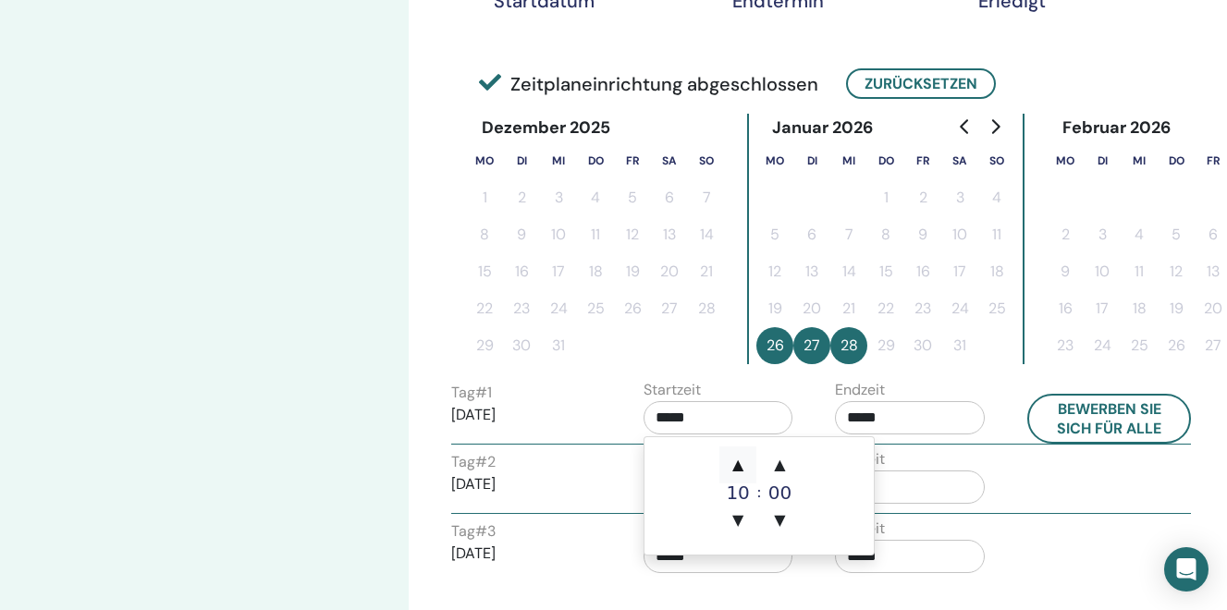
click at [736, 465] on span "▲" at bounding box center [737, 465] width 37 height 37
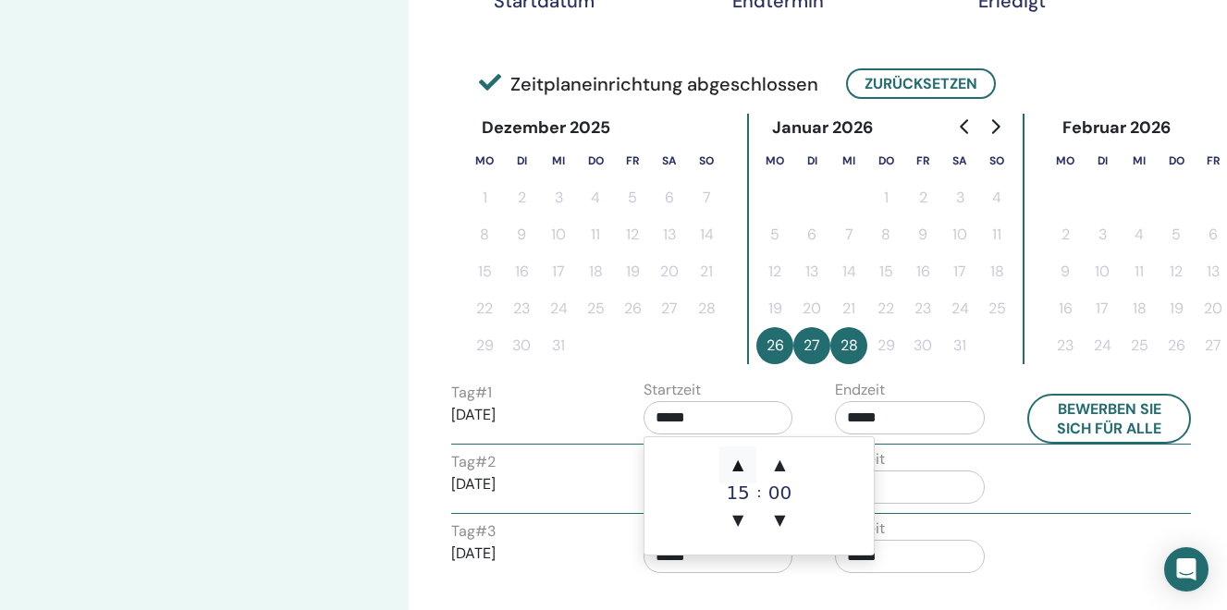
click at [736, 465] on span "▲" at bounding box center [737, 465] width 37 height 37
click at [783, 462] on span "▲" at bounding box center [780, 465] width 37 height 37
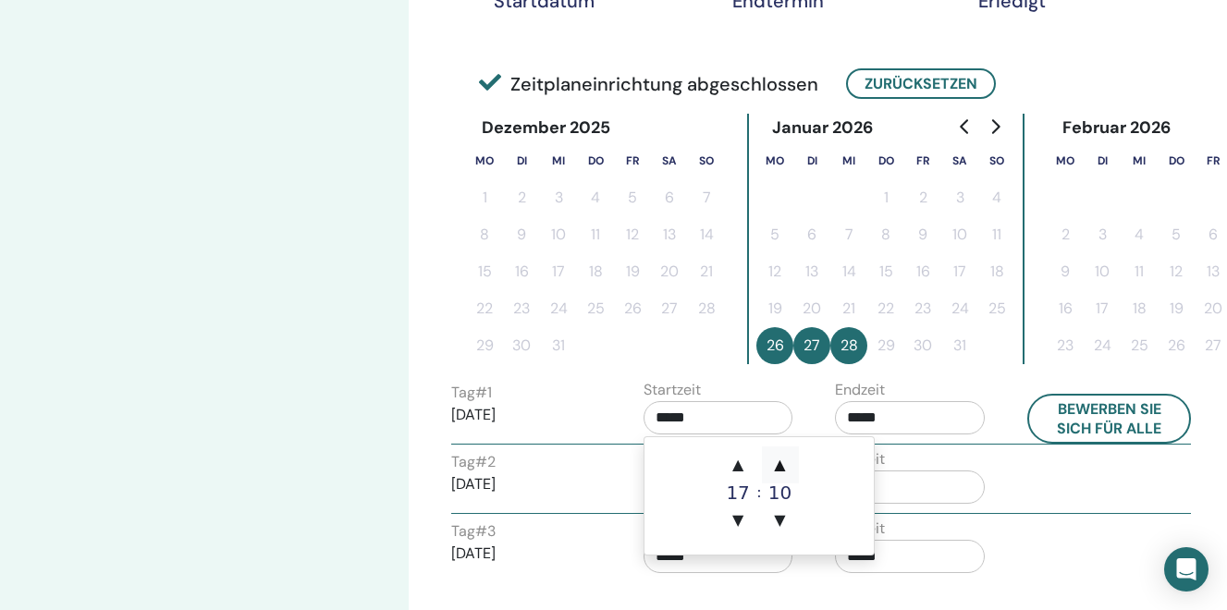
click at [783, 462] on span "▲" at bounding box center [780, 465] width 37 height 37
type input "*****"
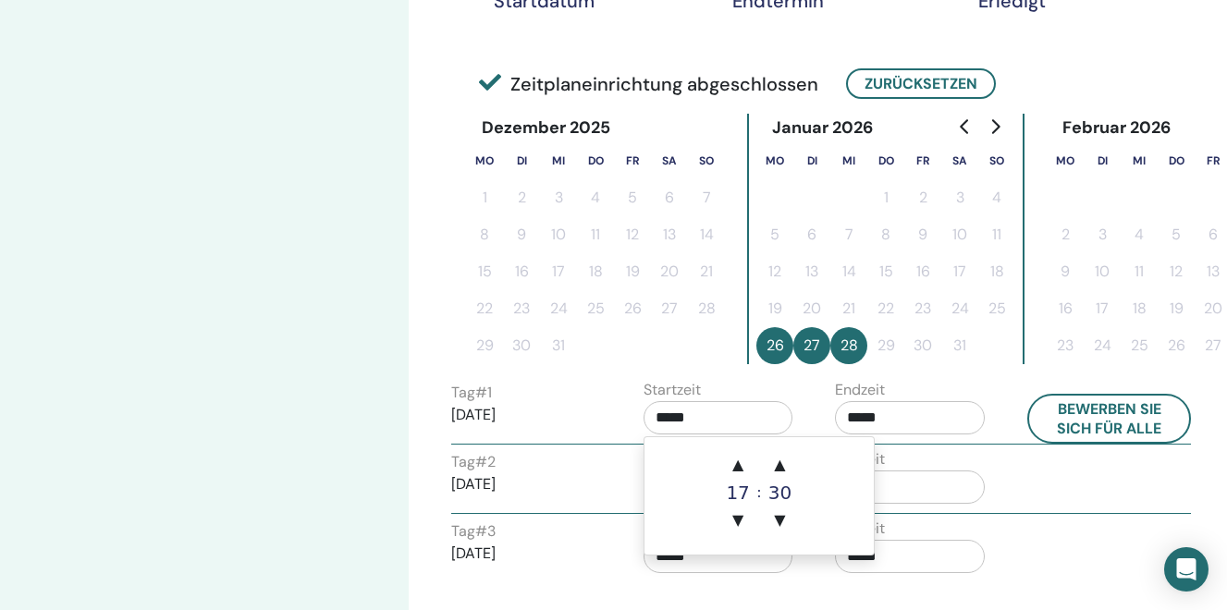
click at [954, 435] on div "Endzeit *****" at bounding box center [910, 411] width 150 height 65
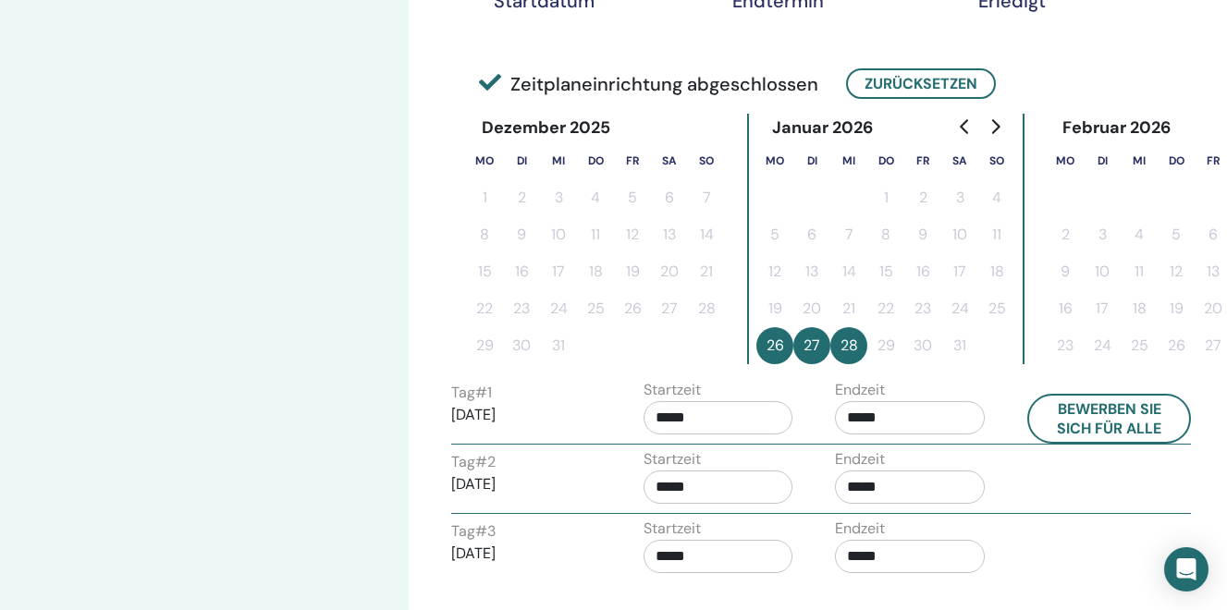
click at [869, 490] on input "*****" at bounding box center [910, 487] width 150 height 33
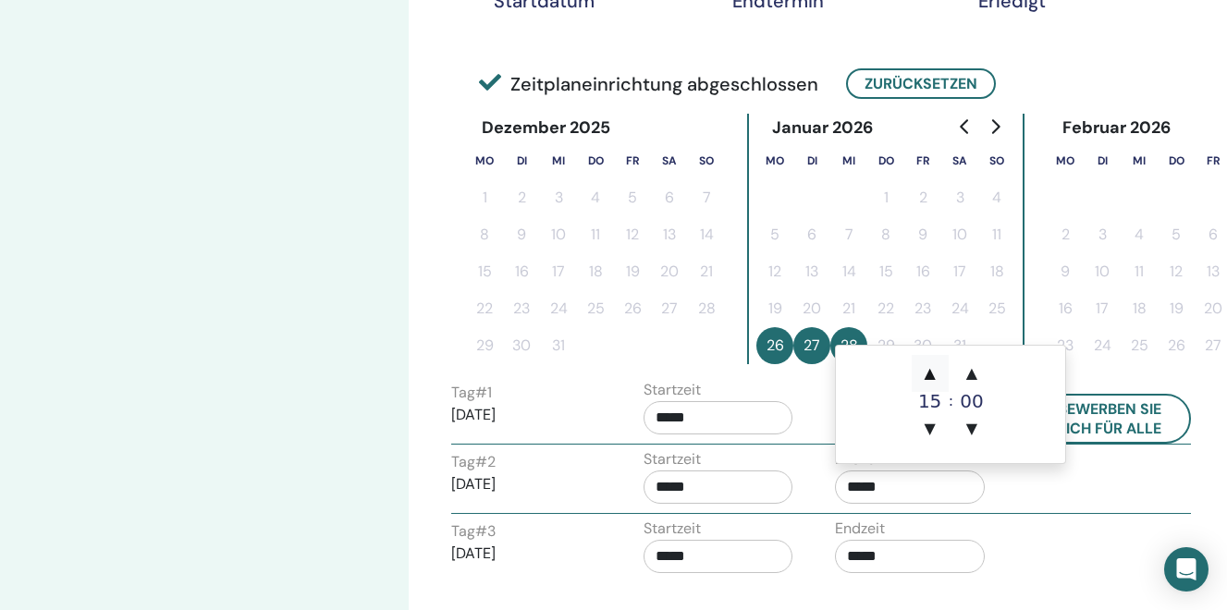
click at [938, 372] on span "▲" at bounding box center [930, 373] width 37 height 37
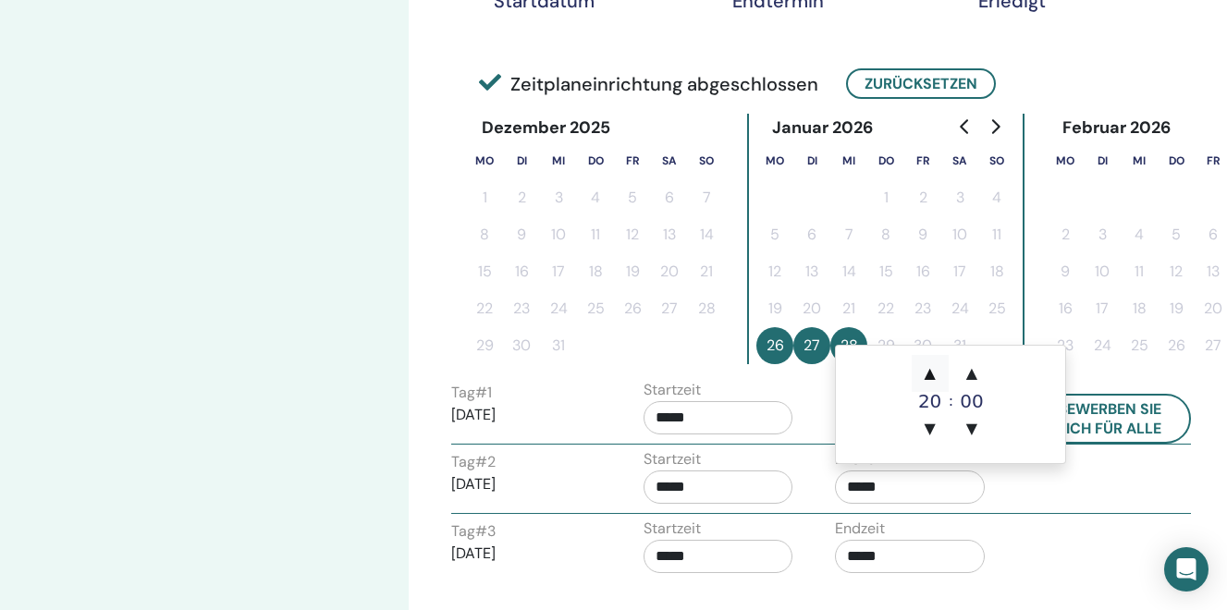
click at [938, 372] on span "▲" at bounding box center [930, 373] width 37 height 37
click at [928, 427] on span "▼" at bounding box center [930, 429] width 37 height 37
click at [972, 378] on span "▲" at bounding box center [971, 373] width 37 height 37
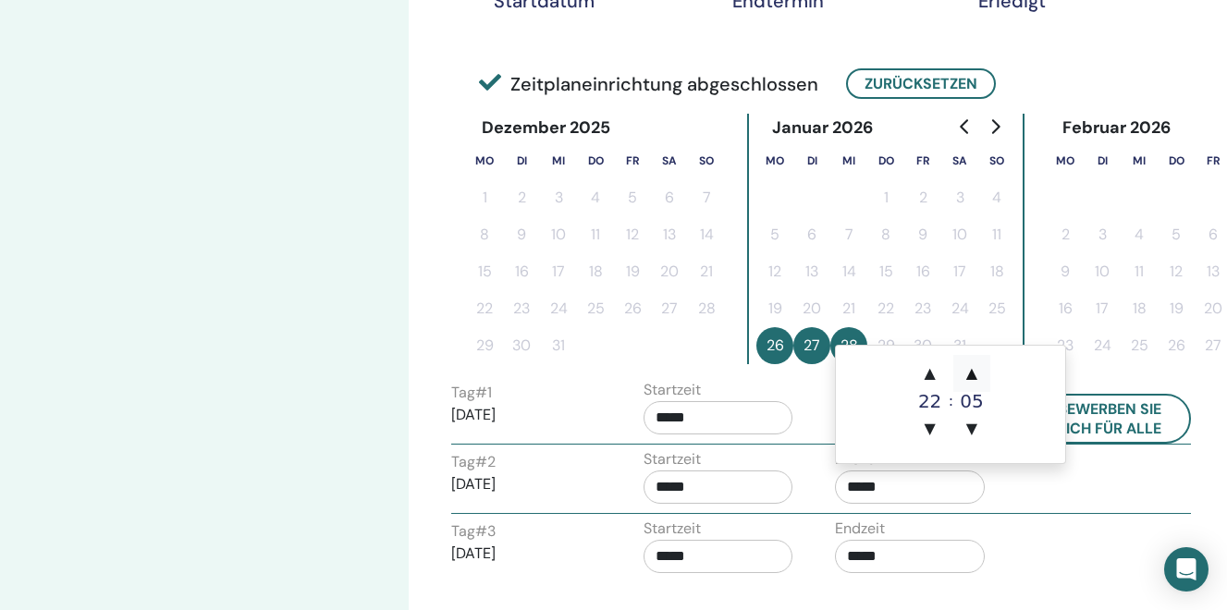
click at [972, 378] on span "▲" at bounding box center [971, 373] width 37 height 37
type input "*****"
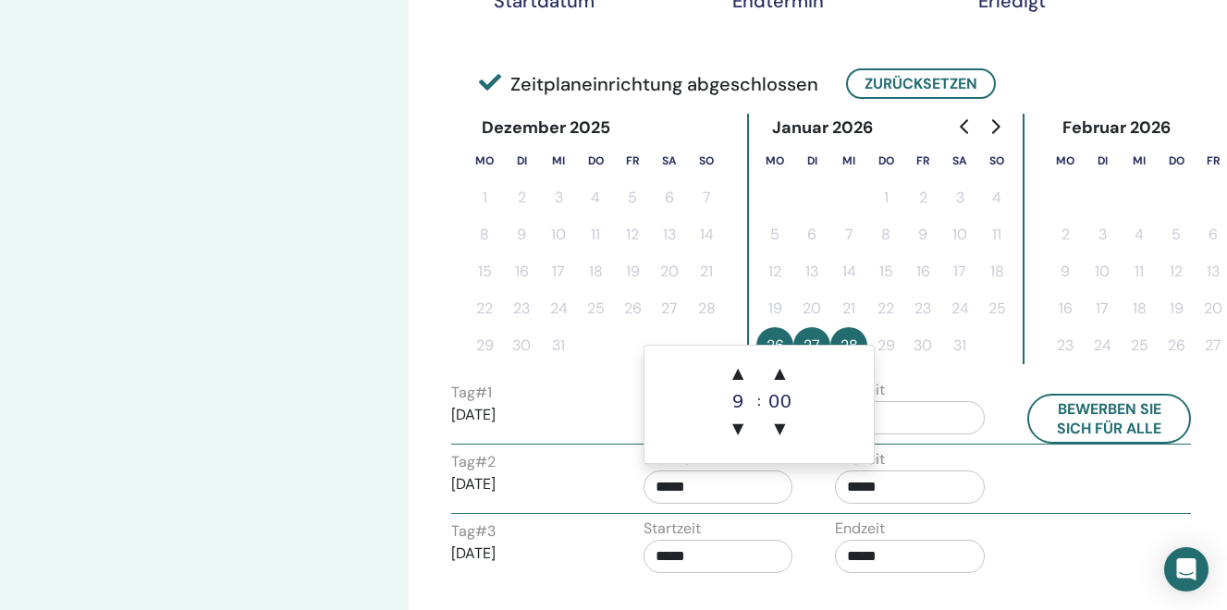
click at [722, 495] on input "*****" at bounding box center [719, 487] width 150 height 33
click at [743, 371] on span "▲" at bounding box center [737, 373] width 37 height 37
click at [743, 374] on span "▲" at bounding box center [737, 373] width 37 height 37
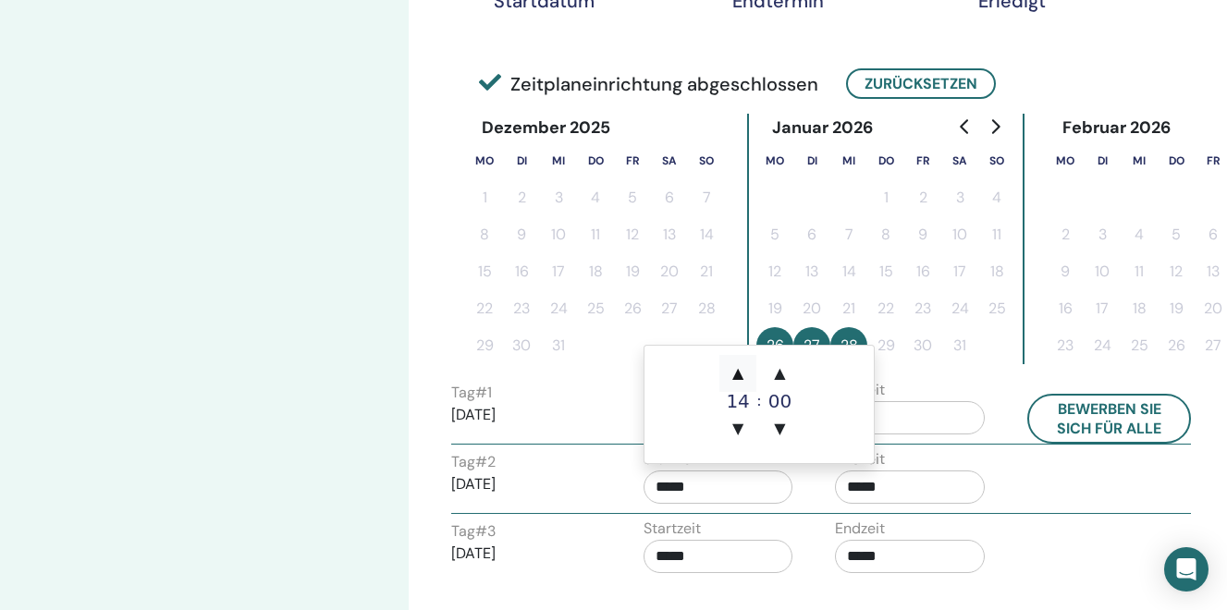
click at [743, 374] on span "▲" at bounding box center [737, 373] width 37 height 37
click at [783, 374] on span "▲" at bounding box center [780, 373] width 37 height 37
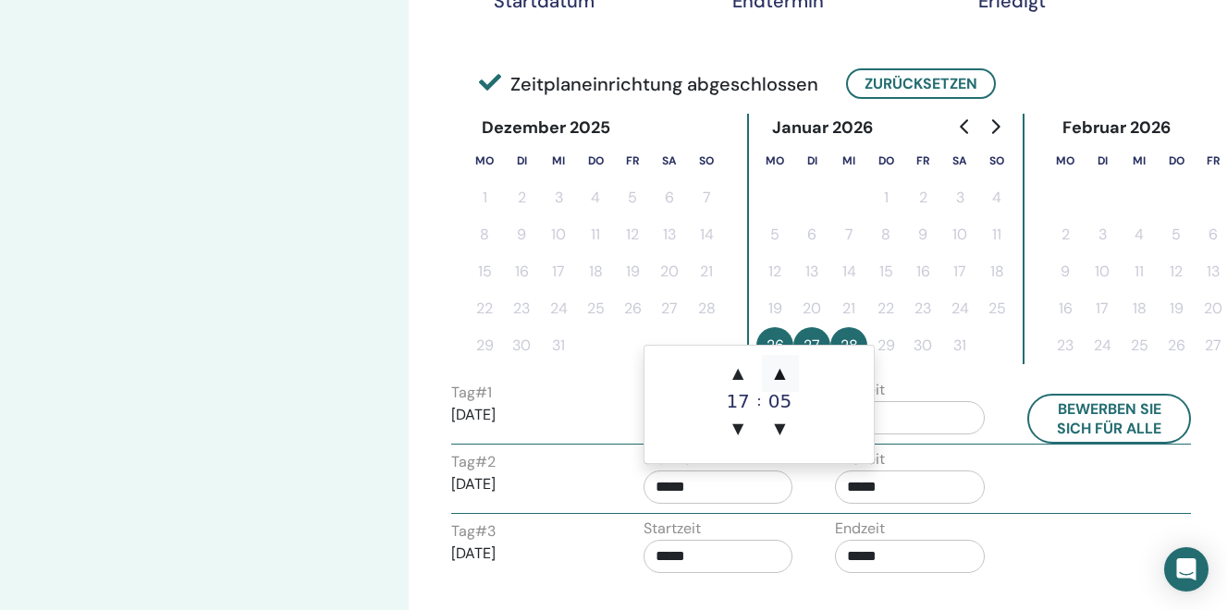
click at [783, 374] on span "▲" at bounding box center [780, 373] width 37 height 37
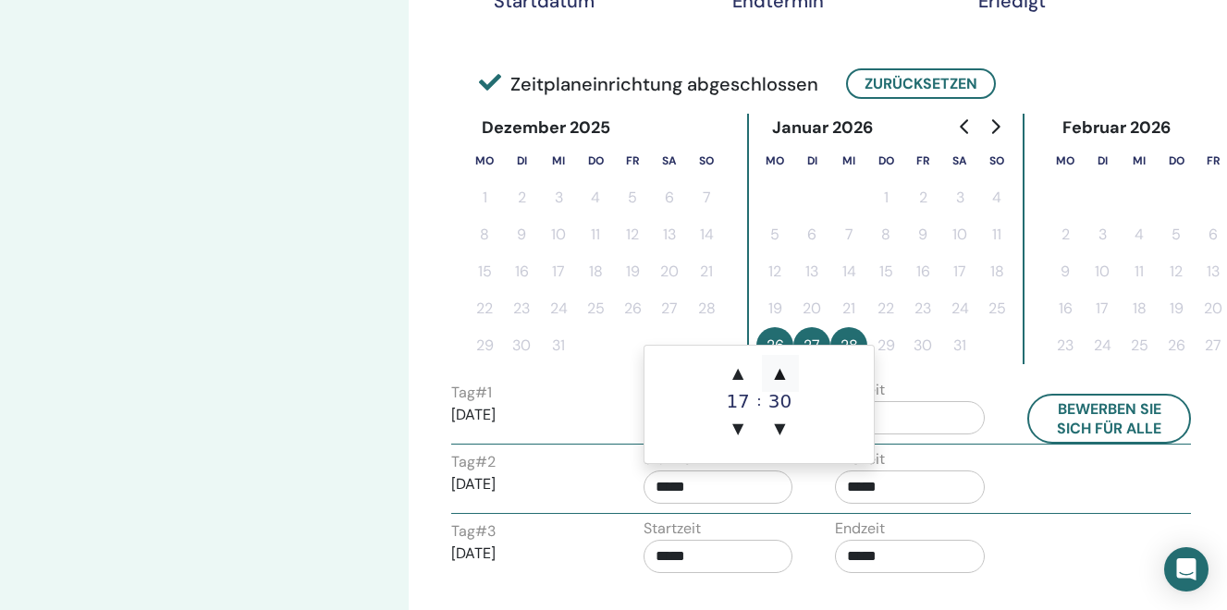
type input "*****"
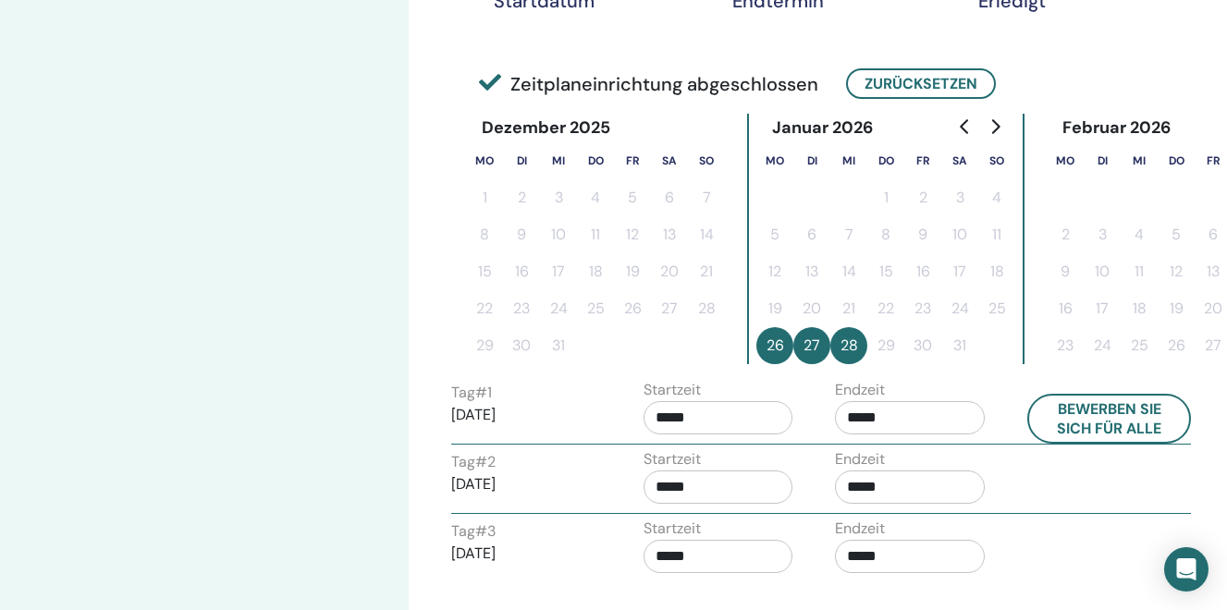
click at [172, 498] on div "Richten Sie Ihr Seminar ein Schritt 3 von 4 : Datum (und Uhrzeit" at bounding box center [204, 302] width 409 height 1270
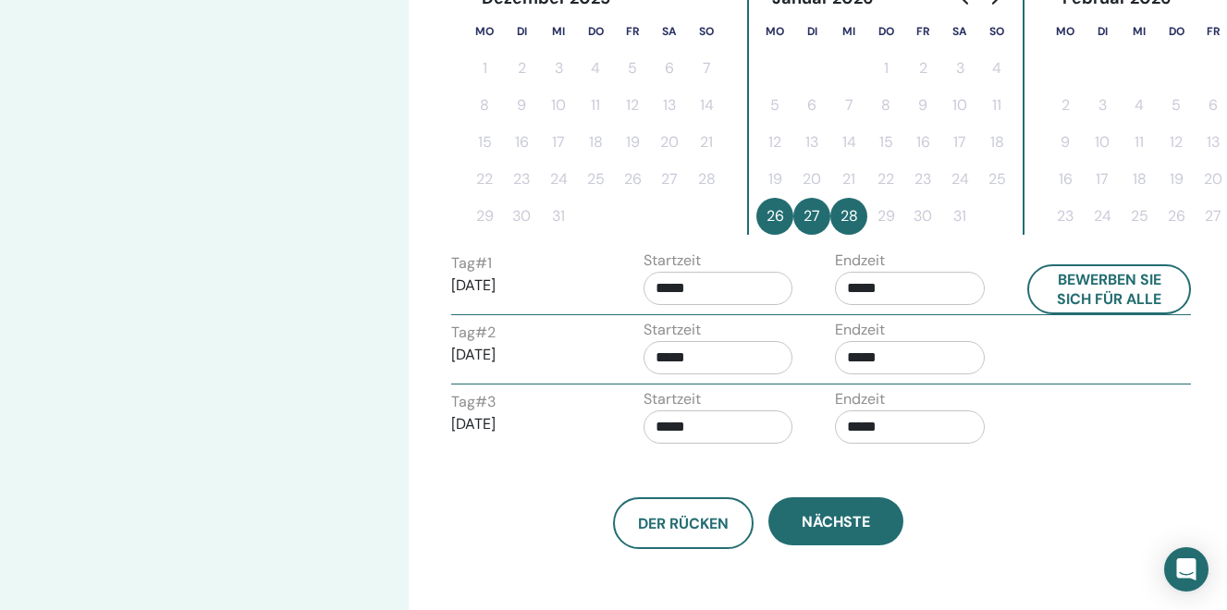
scroll to position [524, 0]
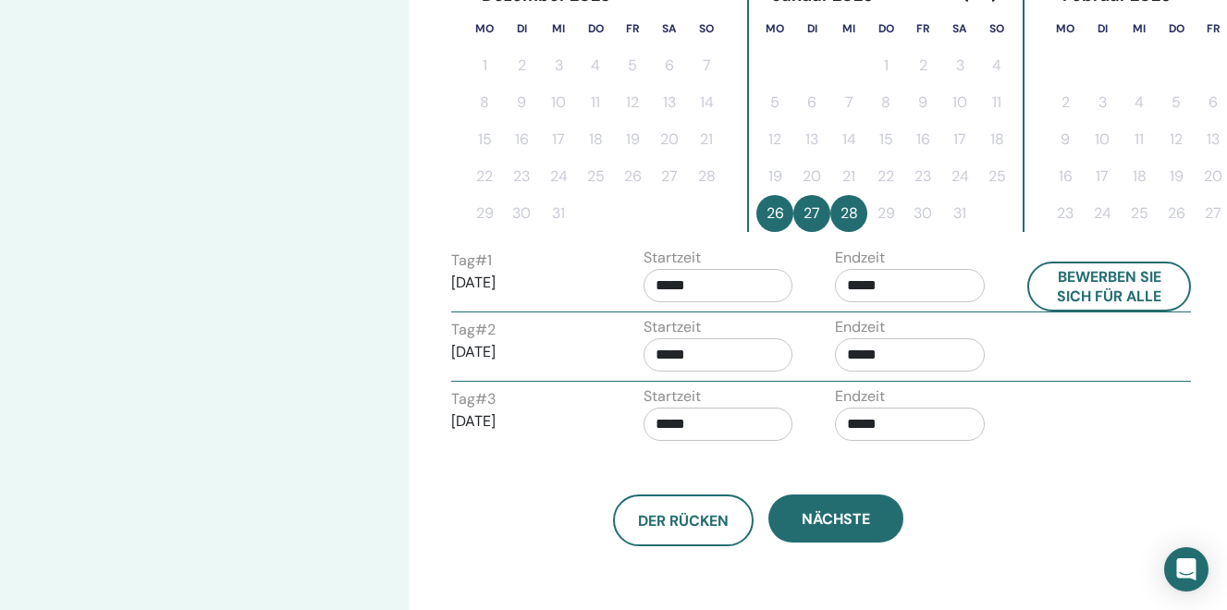
click at [888, 424] on input "*****" at bounding box center [910, 424] width 150 height 33
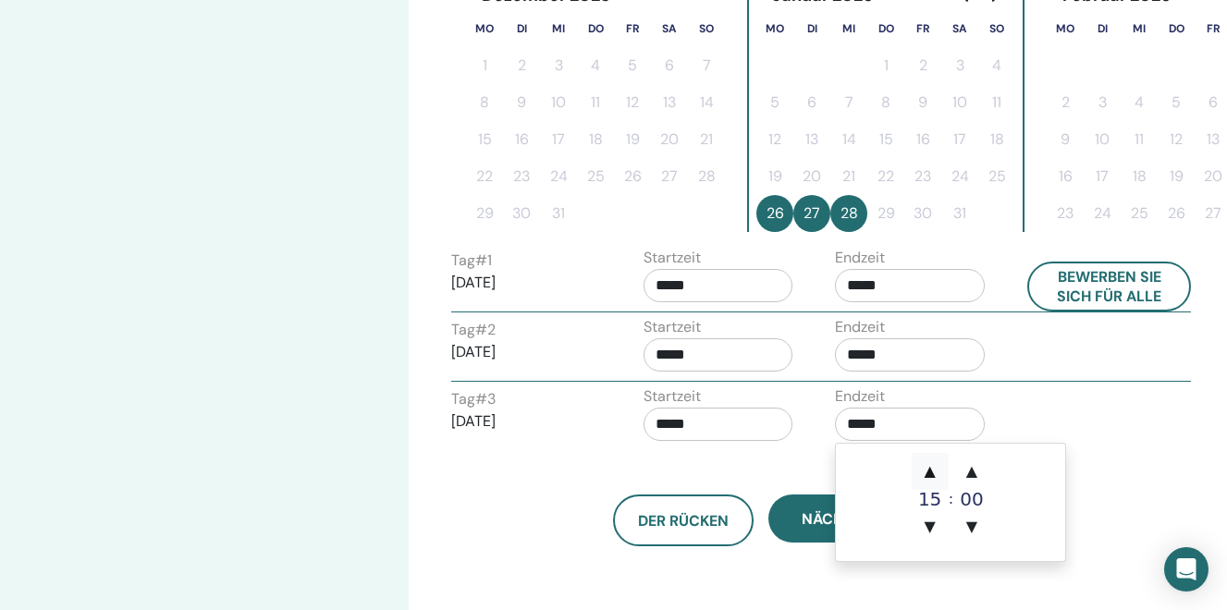
click at [929, 473] on span "▲" at bounding box center [930, 471] width 37 height 37
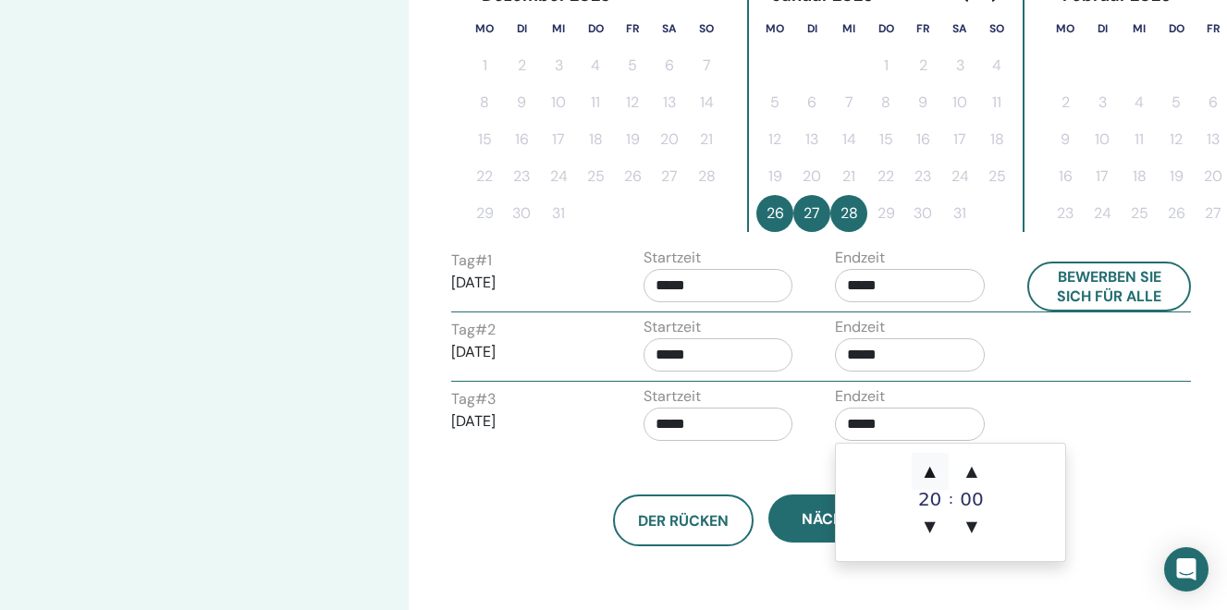
click at [929, 473] on span "▲" at bounding box center [930, 471] width 37 height 37
click at [974, 472] on span "▲" at bounding box center [971, 471] width 37 height 37
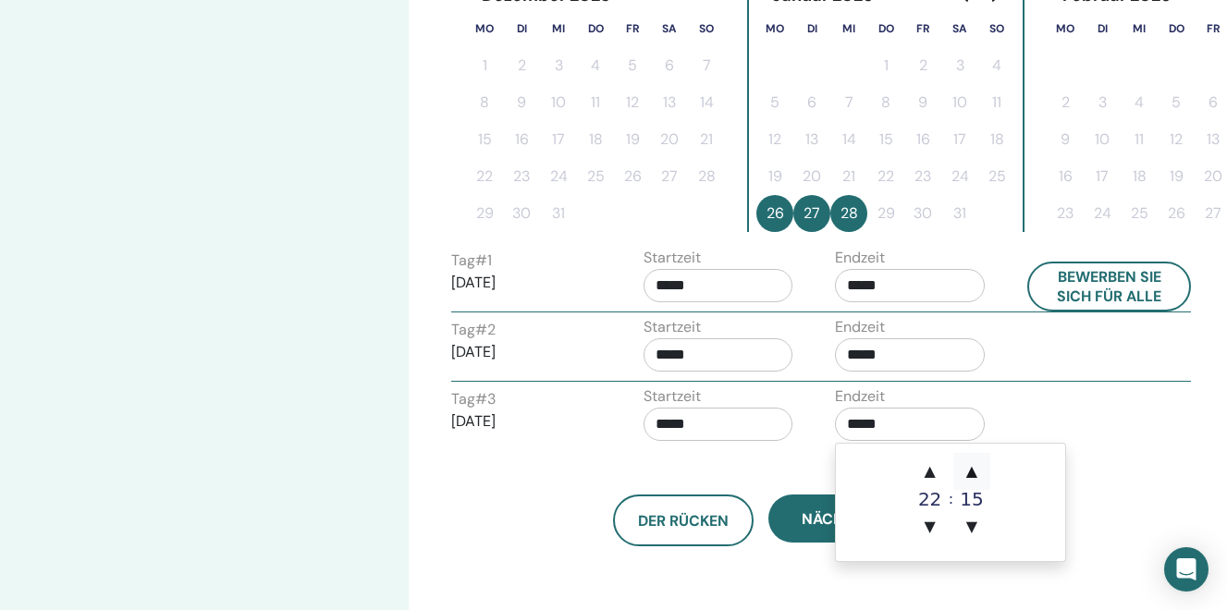
type input "*****"
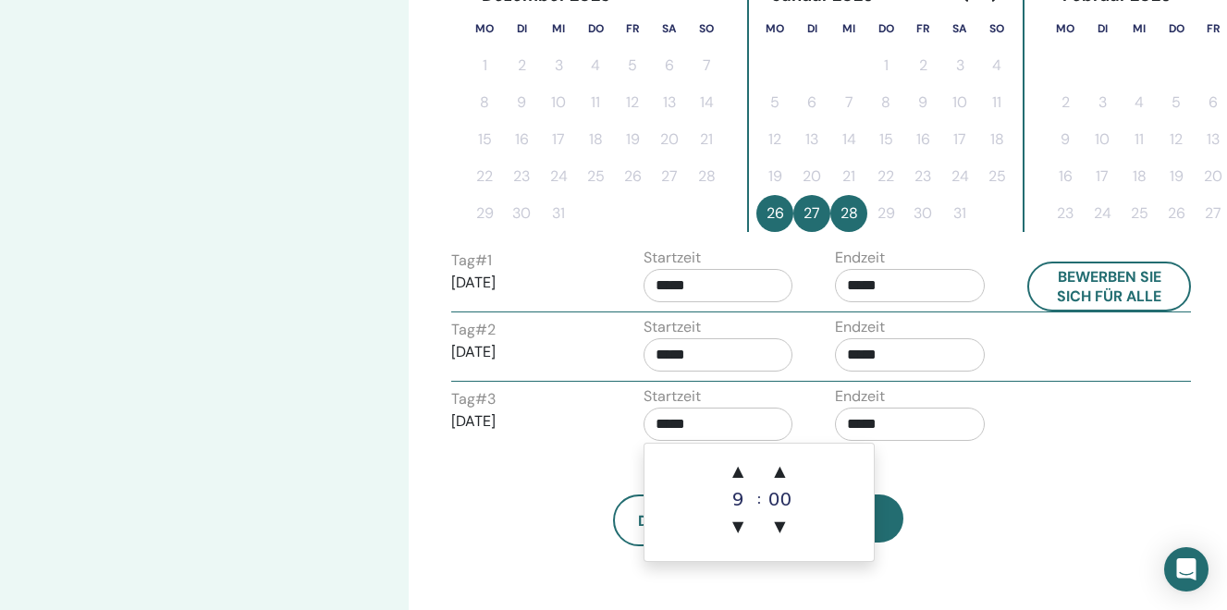
click at [684, 433] on input "*****" at bounding box center [719, 424] width 150 height 33
click at [742, 472] on span "▲" at bounding box center [737, 471] width 37 height 37
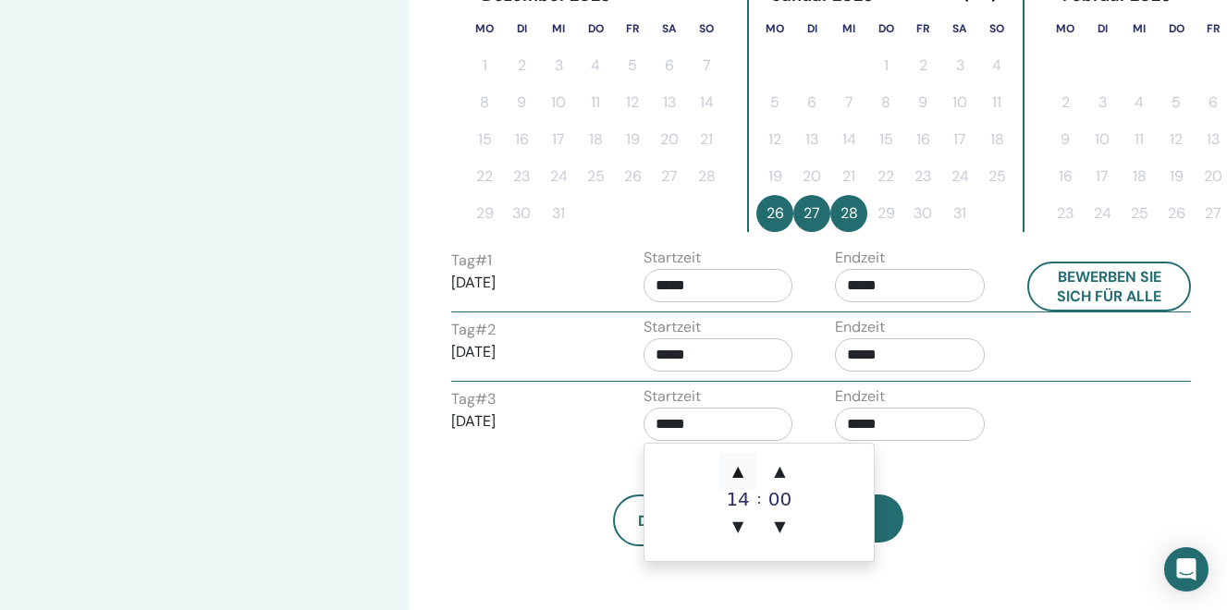
click at [742, 472] on span "▲" at bounding box center [737, 471] width 37 height 37
click at [778, 472] on span "▲" at bounding box center [780, 471] width 37 height 37
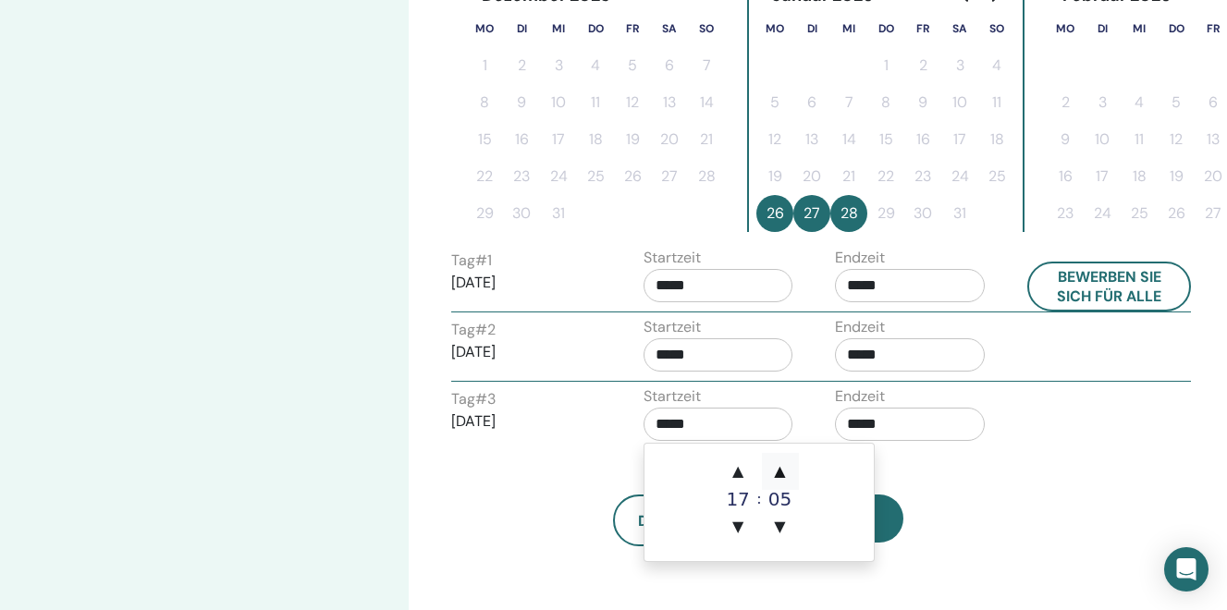
click at [778, 472] on span "▲" at bounding box center [780, 471] width 37 height 37
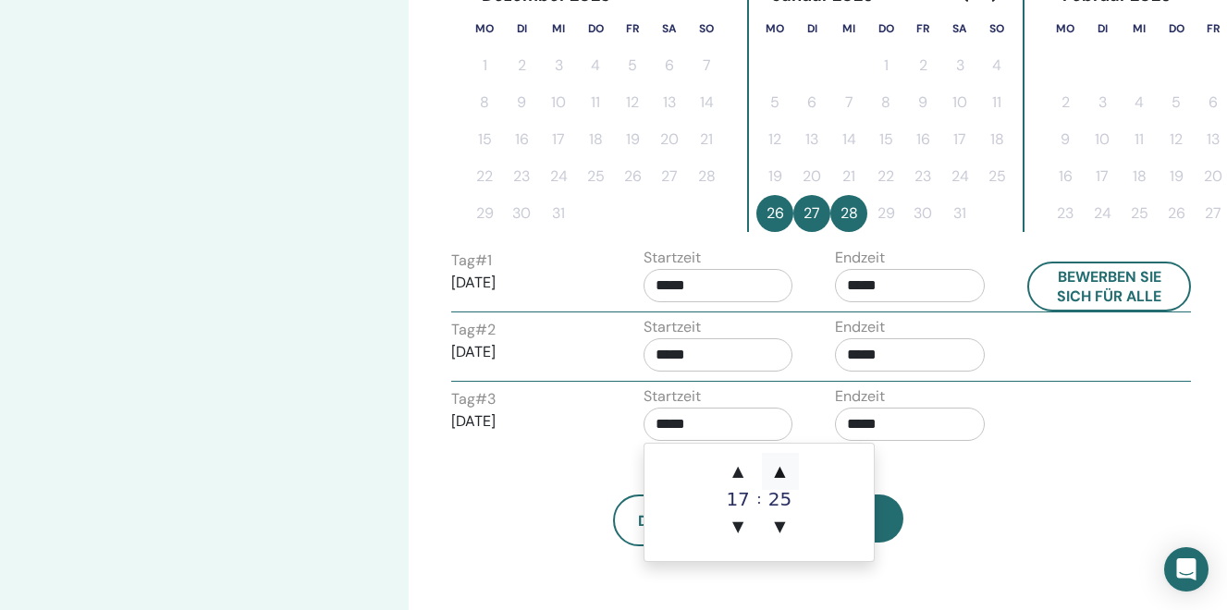
type input "*****"
click at [396, 500] on div "Richten Sie Ihr Seminar ein Schritt 3 von 4 : Datum (und Uhrzeit" at bounding box center [204, 170] width 409 height 1270
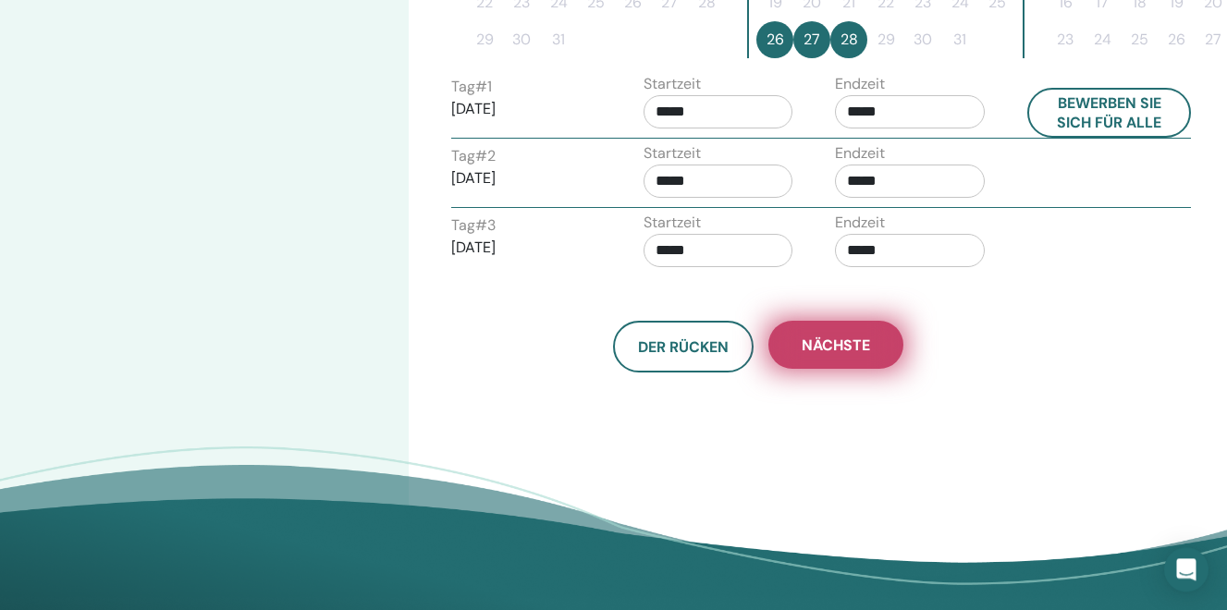
scroll to position [701, 0]
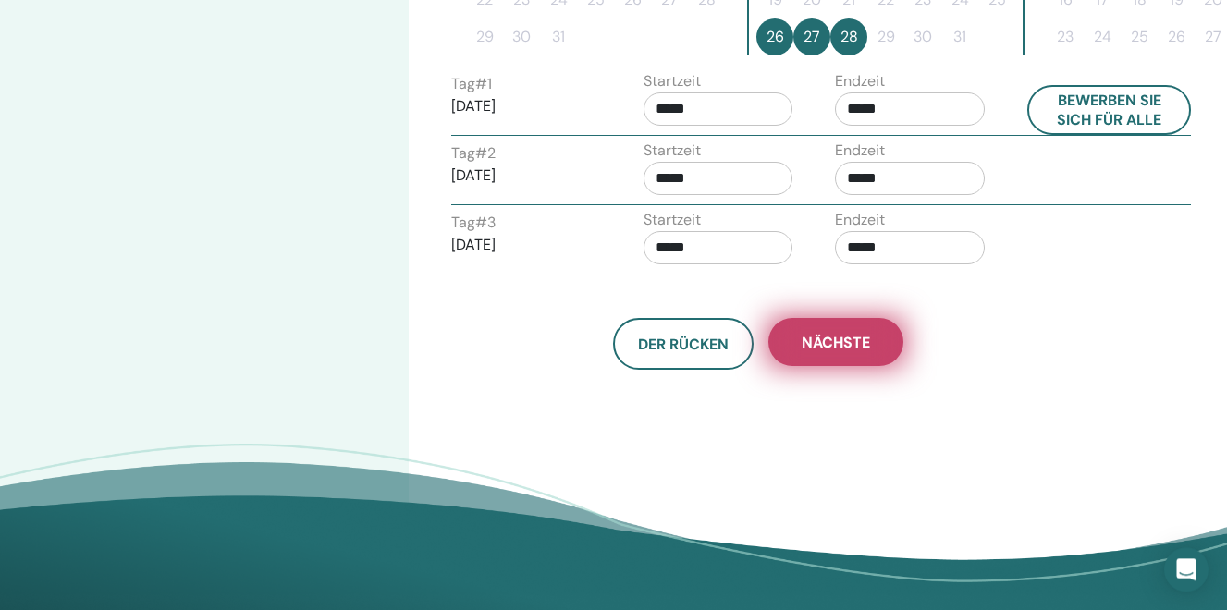
click at [830, 345] on span "Nächste" at bounding box center [836, 342] width 68 height 19
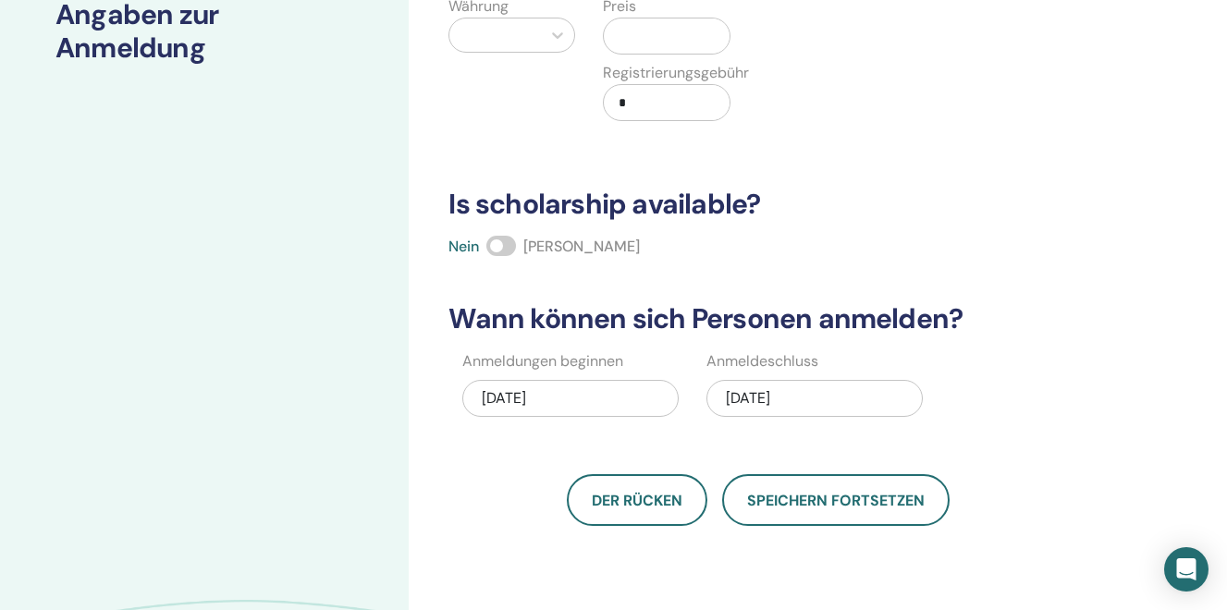
scroll to position [0, 0]
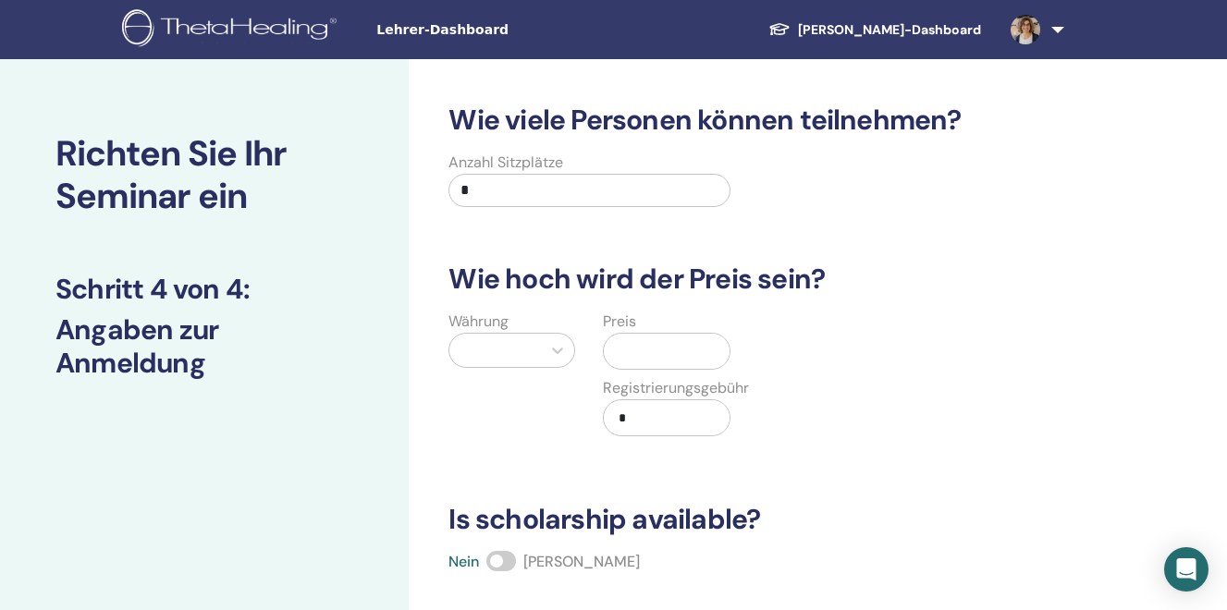
drag, startPoint x: 482, startPoint y: 190, endPoint x: 430, endPoint y: 186, distance: 51.9
click at [448, 186] on input "*" at bounding box center [588, 190] width 281 height 33
type input "*"
type input "**"
click at [520, 354] on div at bounding box center [495, 350] width 73 height 26
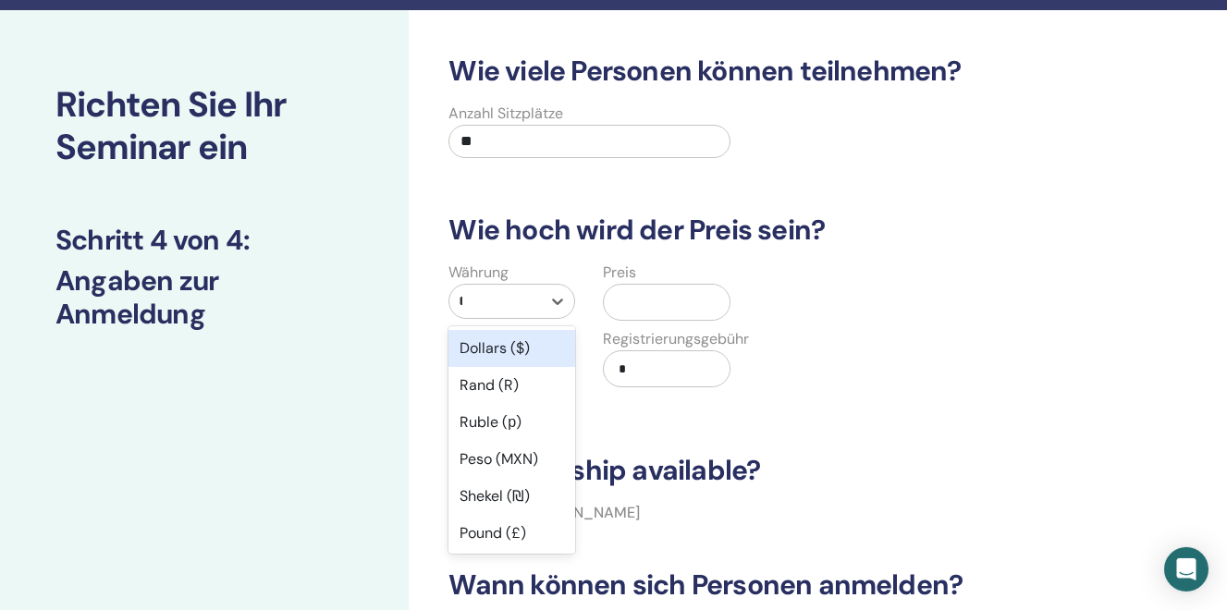
scroll to position [50, 0]
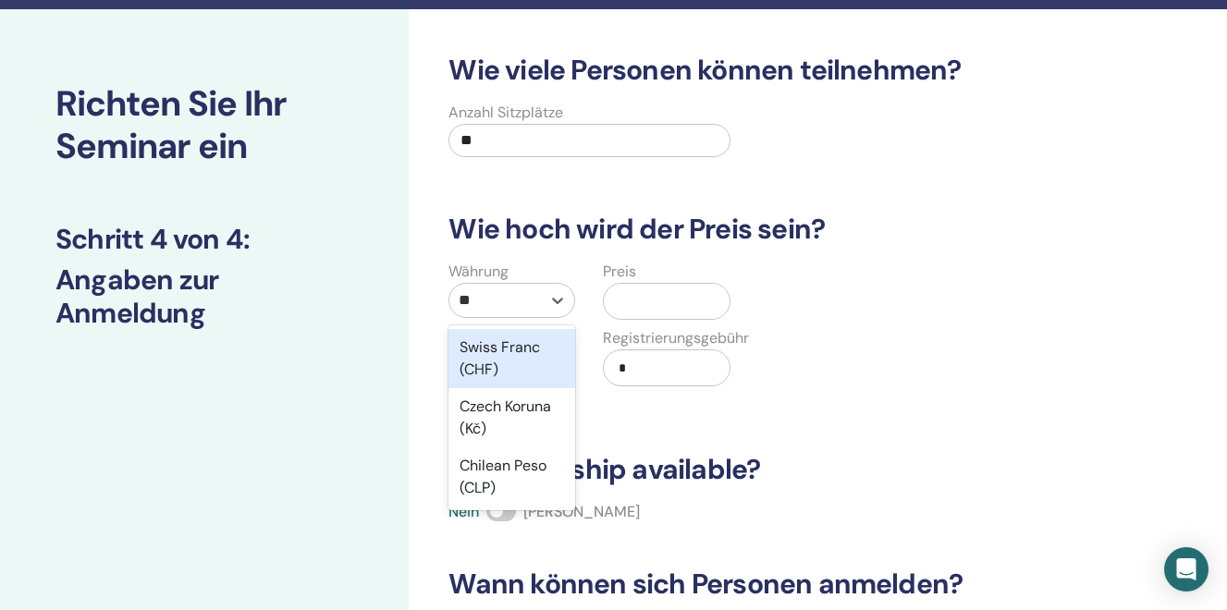
type input "***"
click at [521, 373] on div "Swiss Franc (CHF)" at bounding box center [511, 358] width 127 height 59
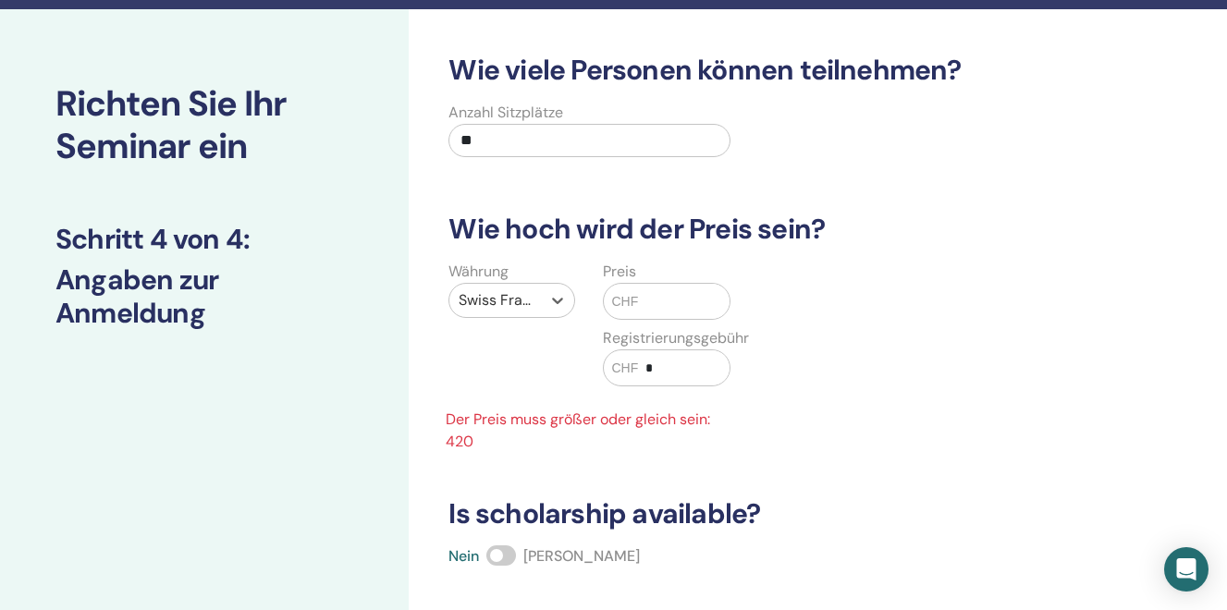
click at [650, 309] on input "text" at bounding box center [683, 301] width 91 height 35
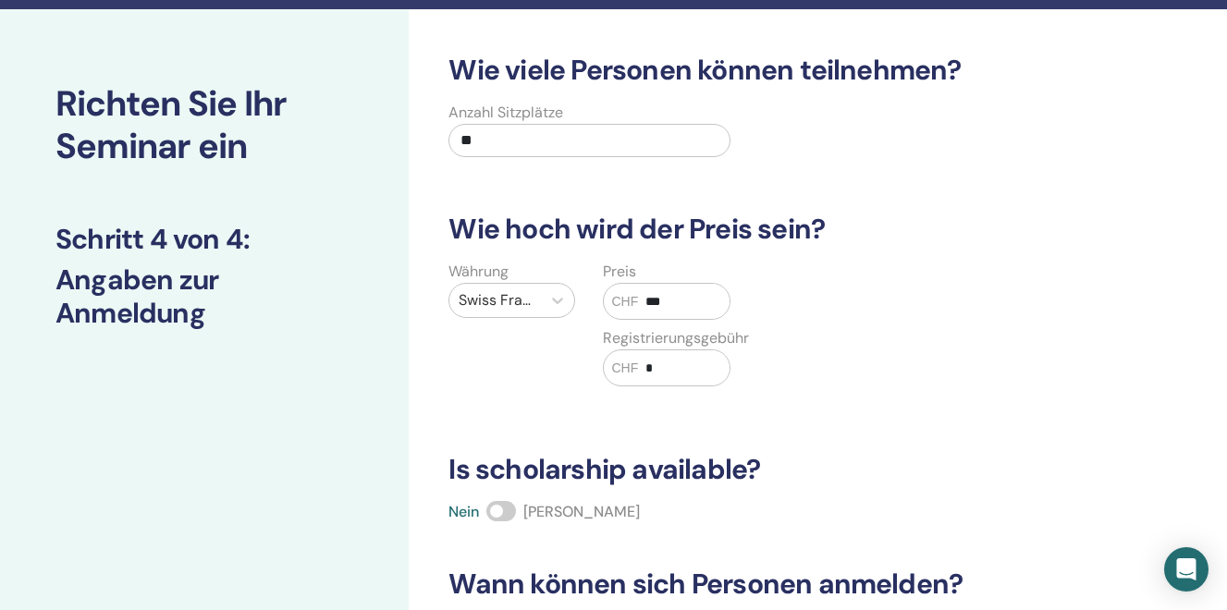
type input "***"
click at [457, 441] on div "Wie viele Personen können teilnehmen? Anzahl Sitzplätze ** Wie hoch wird der Pr…" at bounding box center [757, 423] width 641 height 738
click at [498, 514] on span at bounding box center [501, 511] width 30 height 20
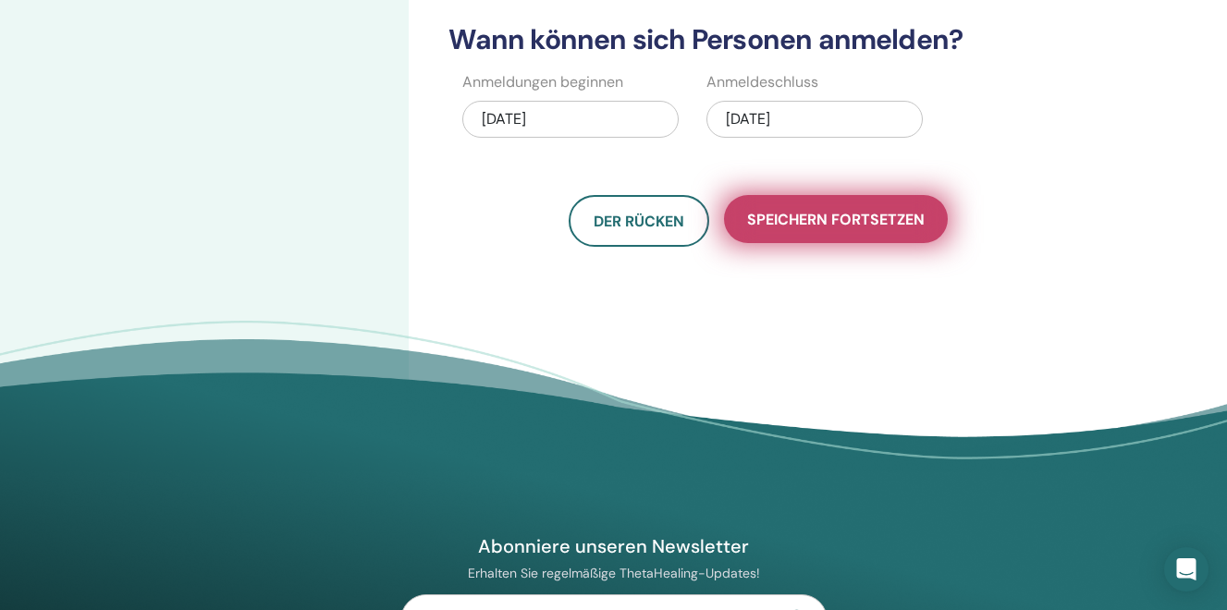
scroll to position [604, 0]
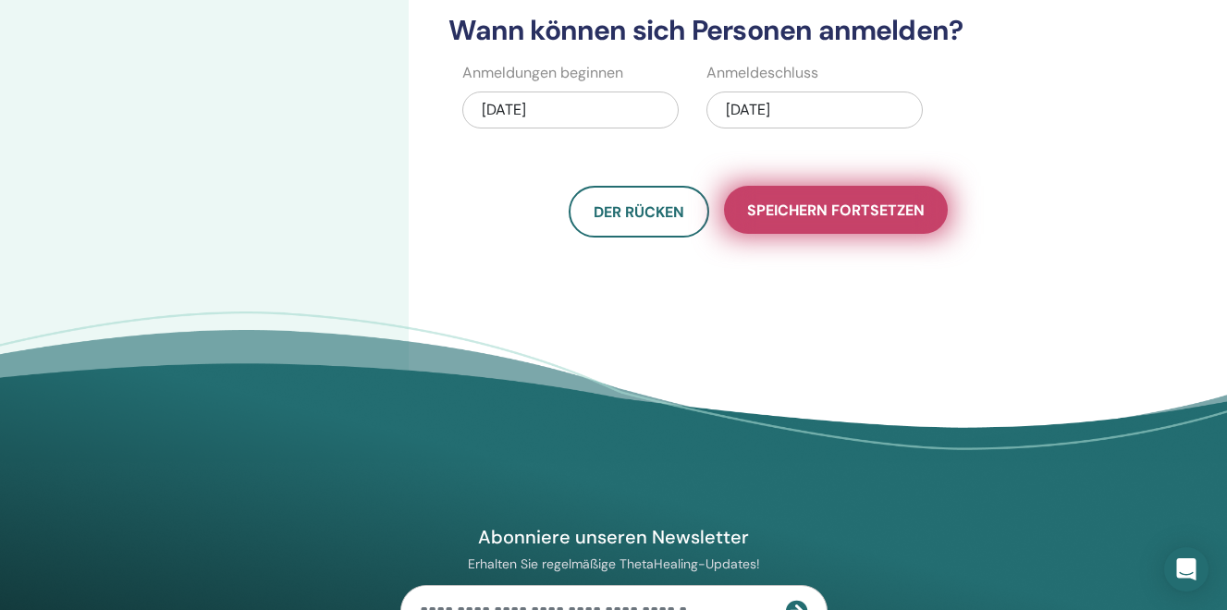
click at [791, 206] on span "Speichern fortsetzen" at bounding box center [836, 210] width 178 height 19
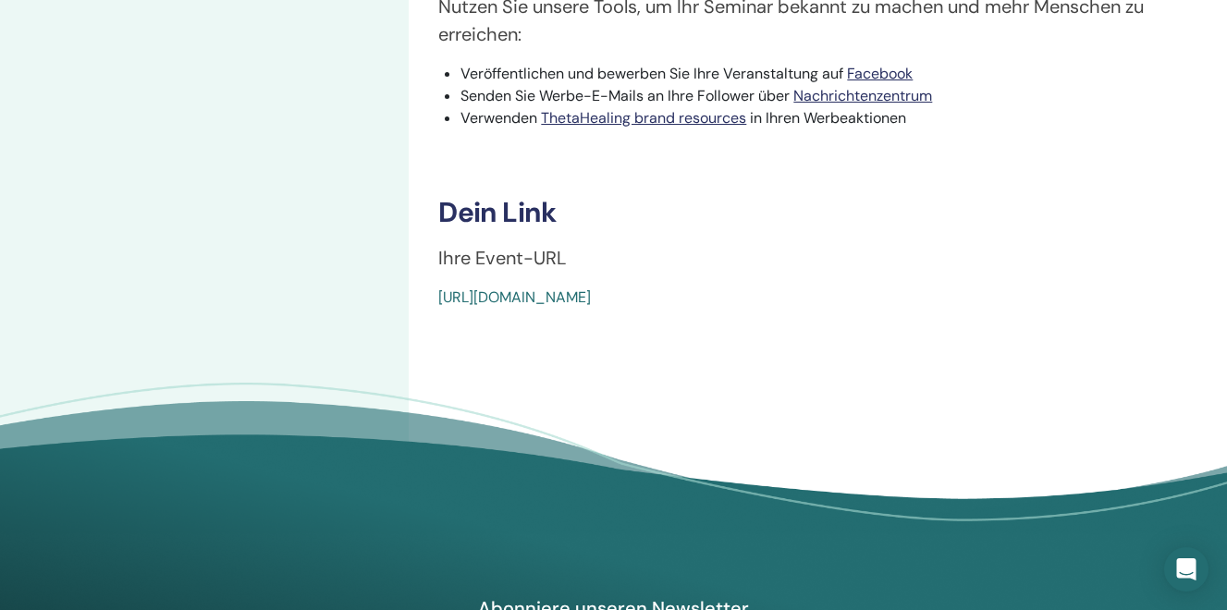
scroll to position [652, 0]
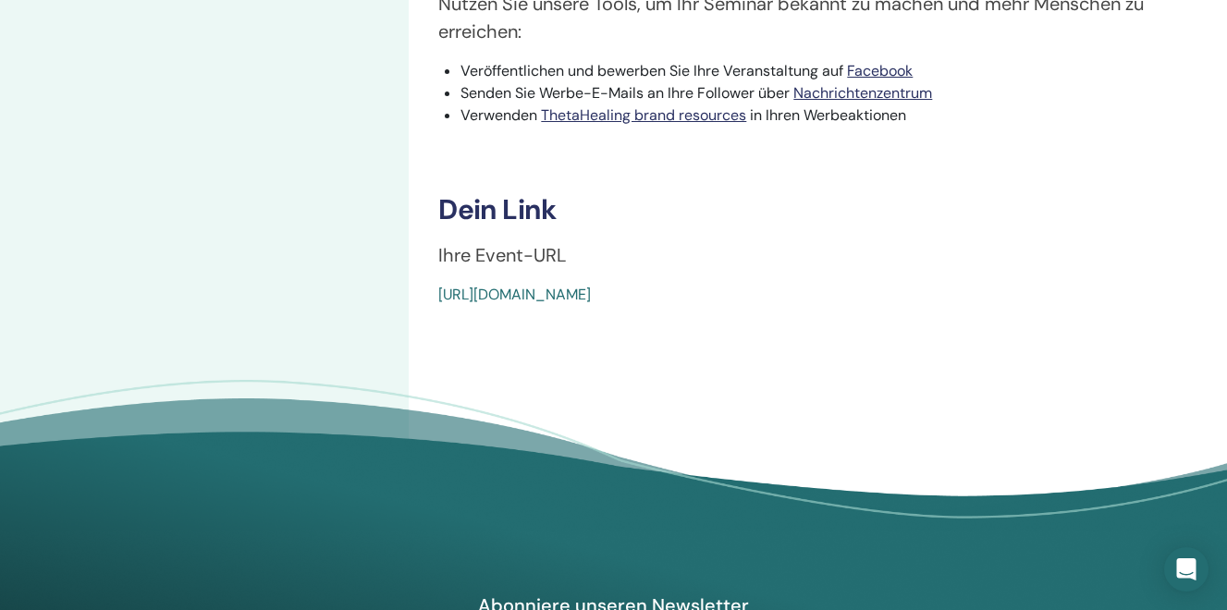
drag, startPoint x: 857, startPoint y: 348, endPoint x: 429, endPoint y: 349, distance: 428.1
copy link "[URL][DOMAIN_NAME]"
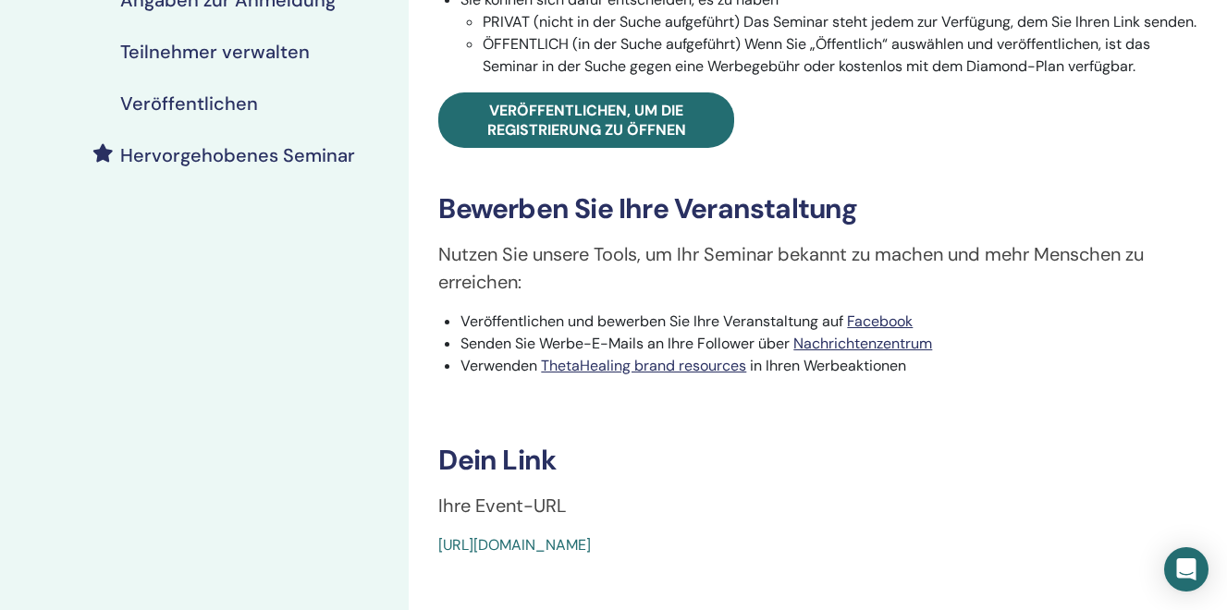
scroll to position [397, 0]
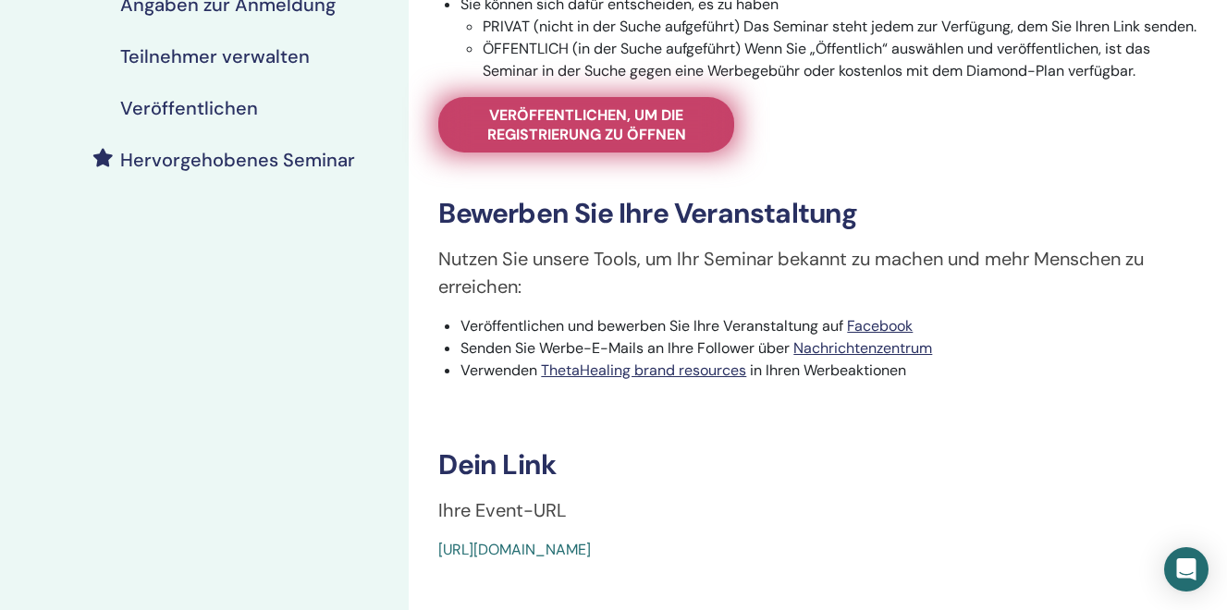
click at [608, 144] on span "Veröffentlichen, um die Registrierung zu öffnen" at bounding box center [586, 124] width 250 height 39
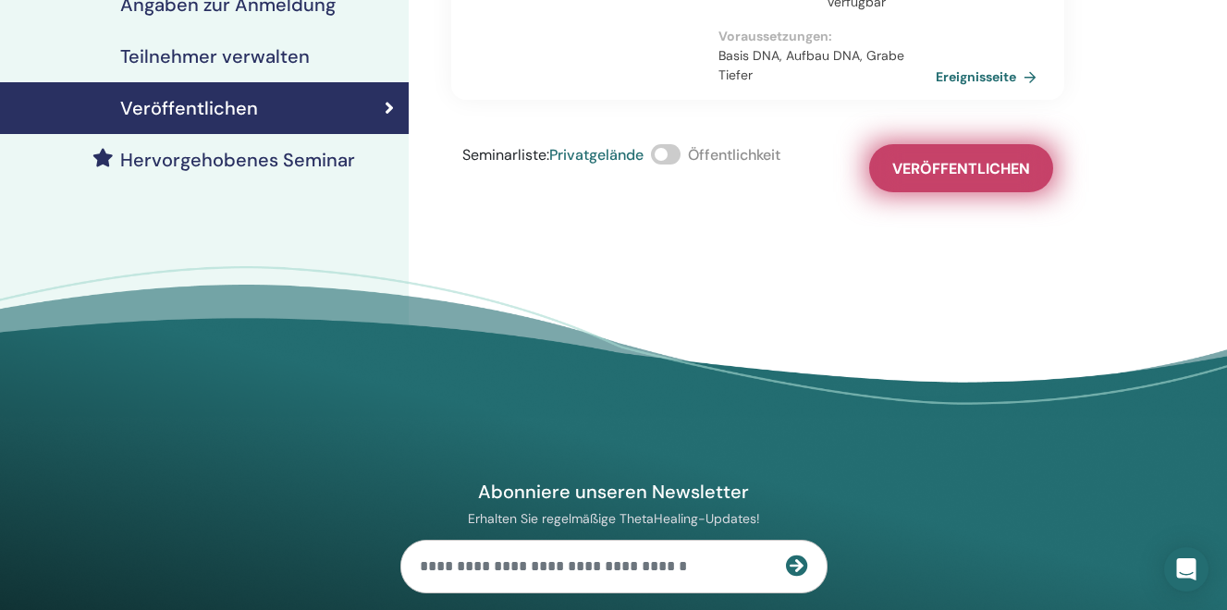
click at [942, 162] on span "Veröffentlichen" at bounding box center [961, 168] width 138 height 19
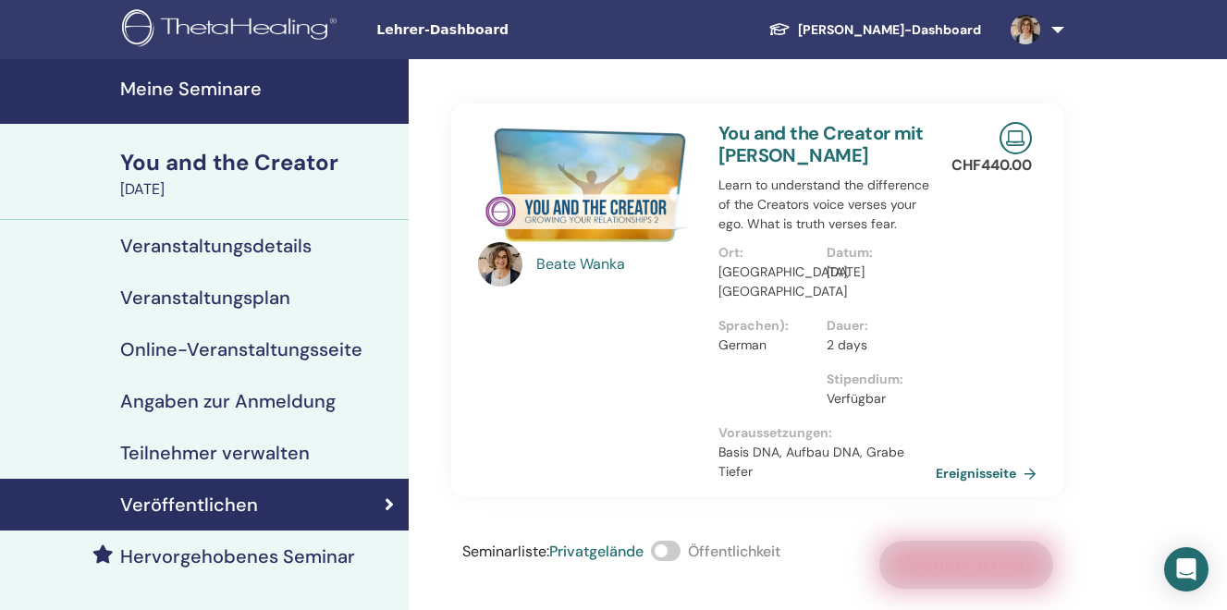
click at [168, 86] on h4 "Meine Seminare" at bounding box center [258, 89] width 277 height 22
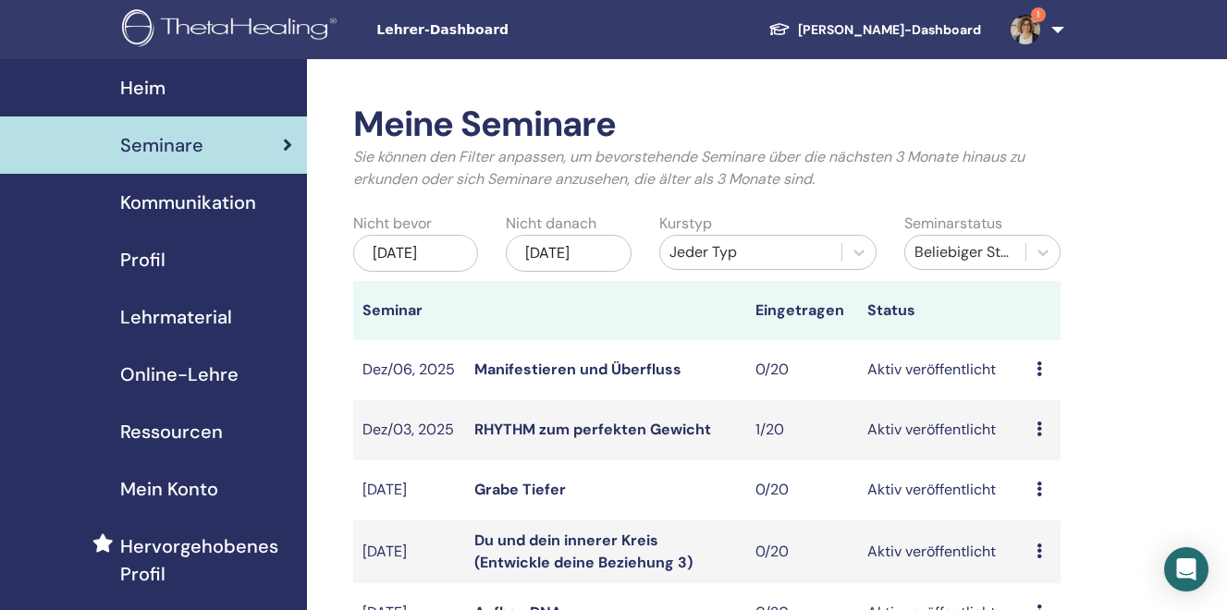
click at [617, 257] on div "[DATE]" at bounding box center [569, 253] width 126 height 37
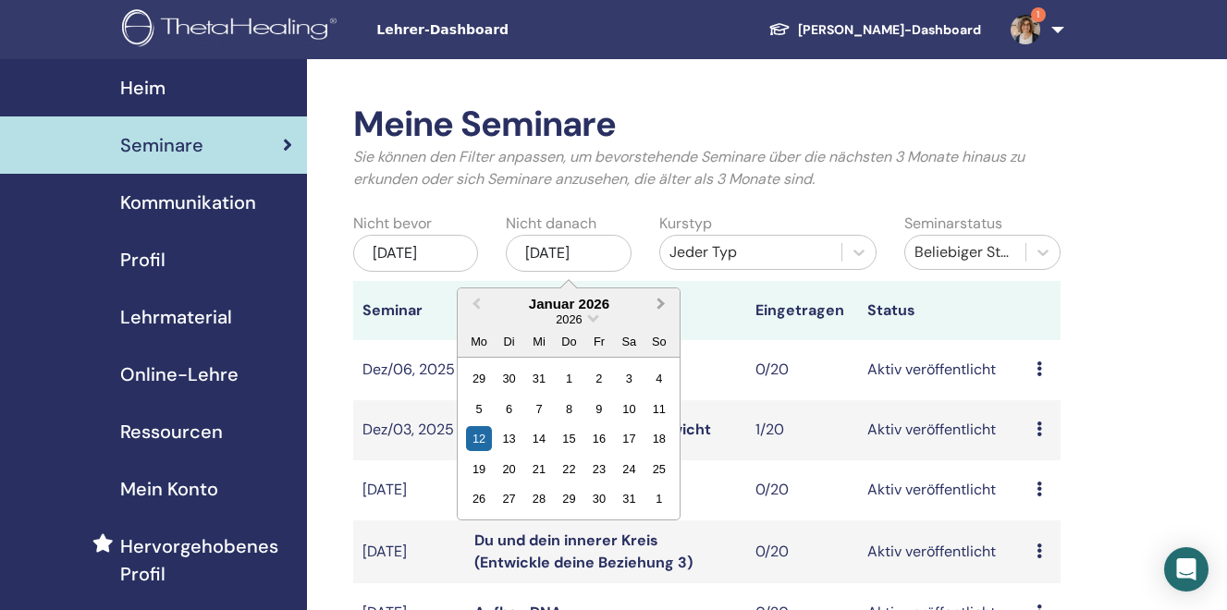
click at [661, 306] on span "Next Month" at bounding box center [661, 303] width 0 height 19
click at [628, 384] on div "31" at bounding box center [629, 378] width 25 height 25
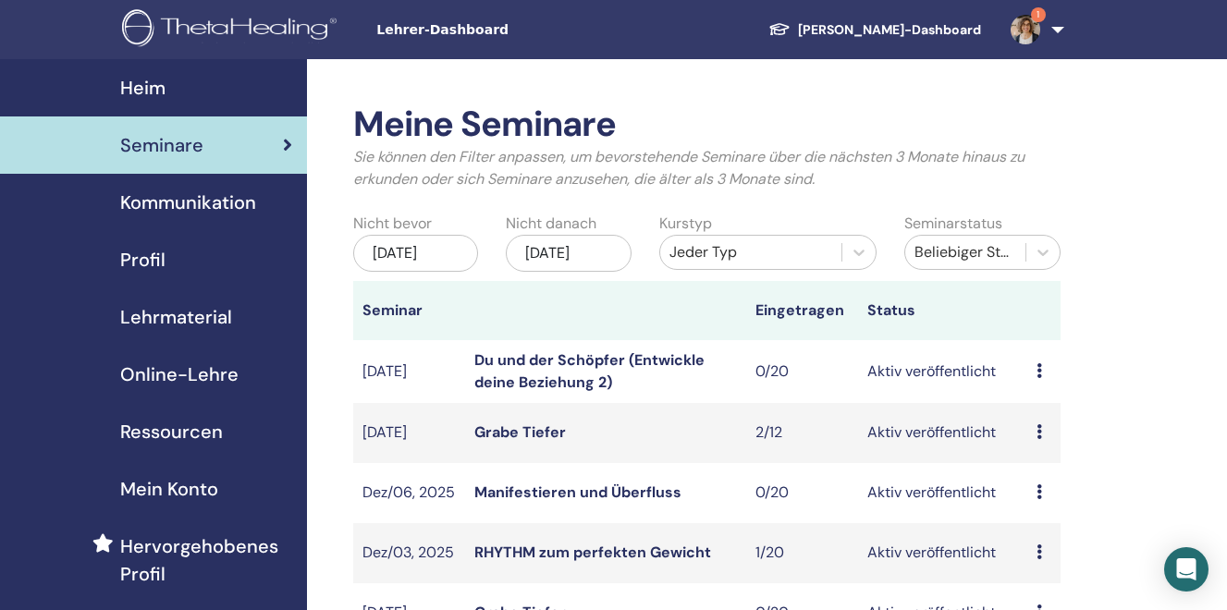
click at [1038, 371] on icon at bounding box center [1039, 370] width 6 height 15
click at [550, 369] on link "Du und der Schöpfer (Entwickle deine Beziehung 2)" at bounding box center [589, 371] width 230 height 42
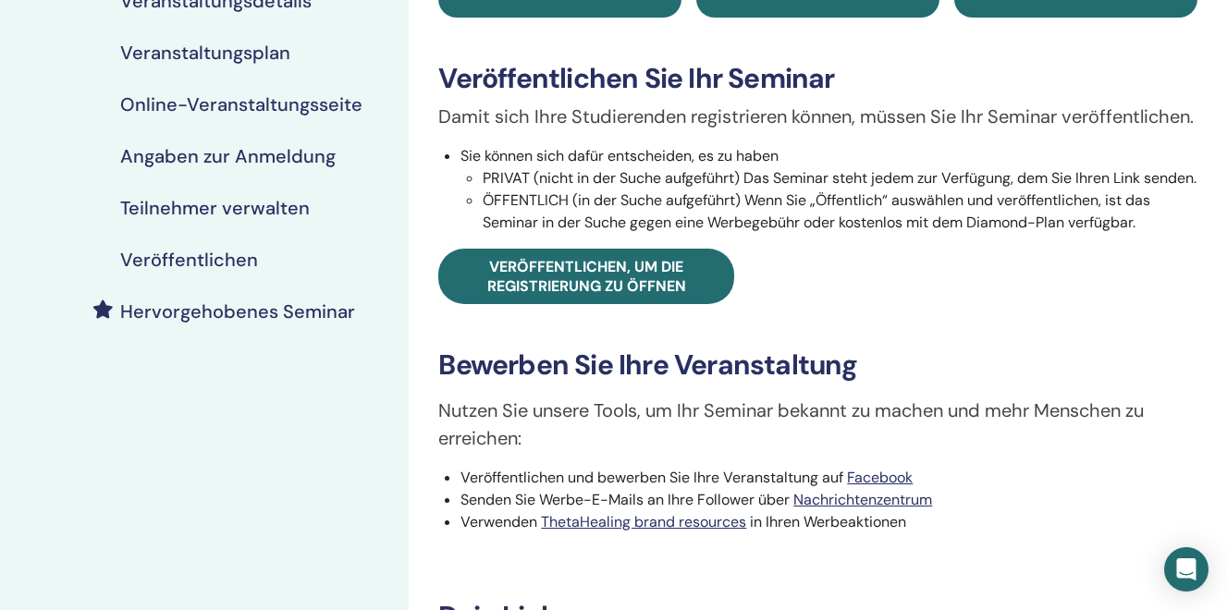
scroll to position [247, 0]
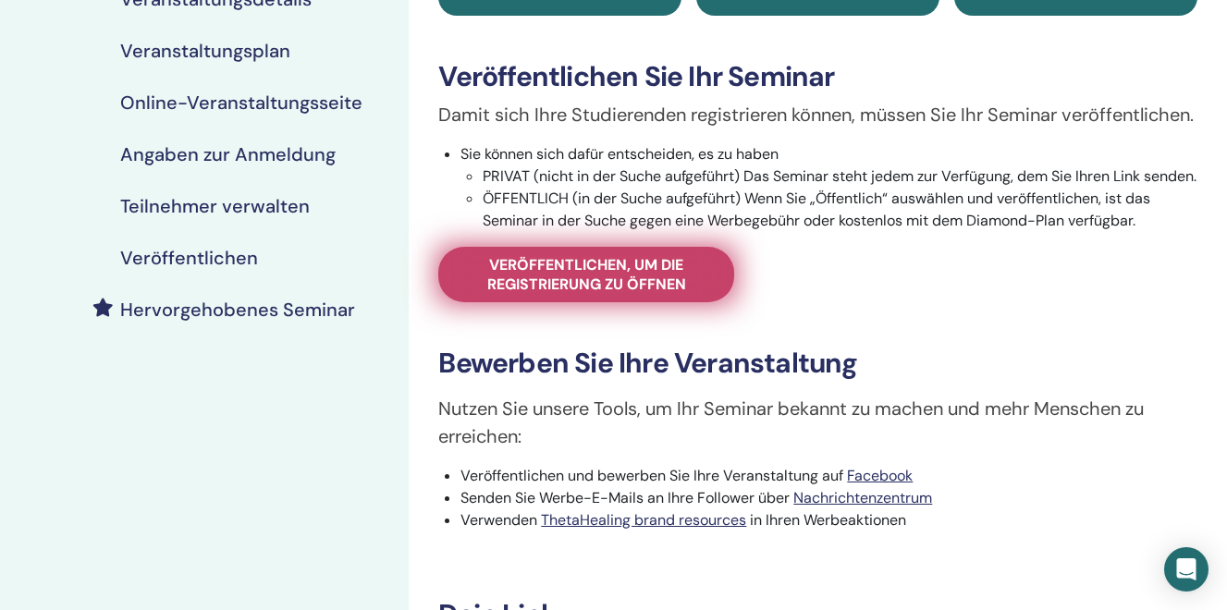
click at [571, 294] on span "Veröffentlichen, um die Registrierung zu öffnen" at bounding box center [586, 274] width 250 height 39
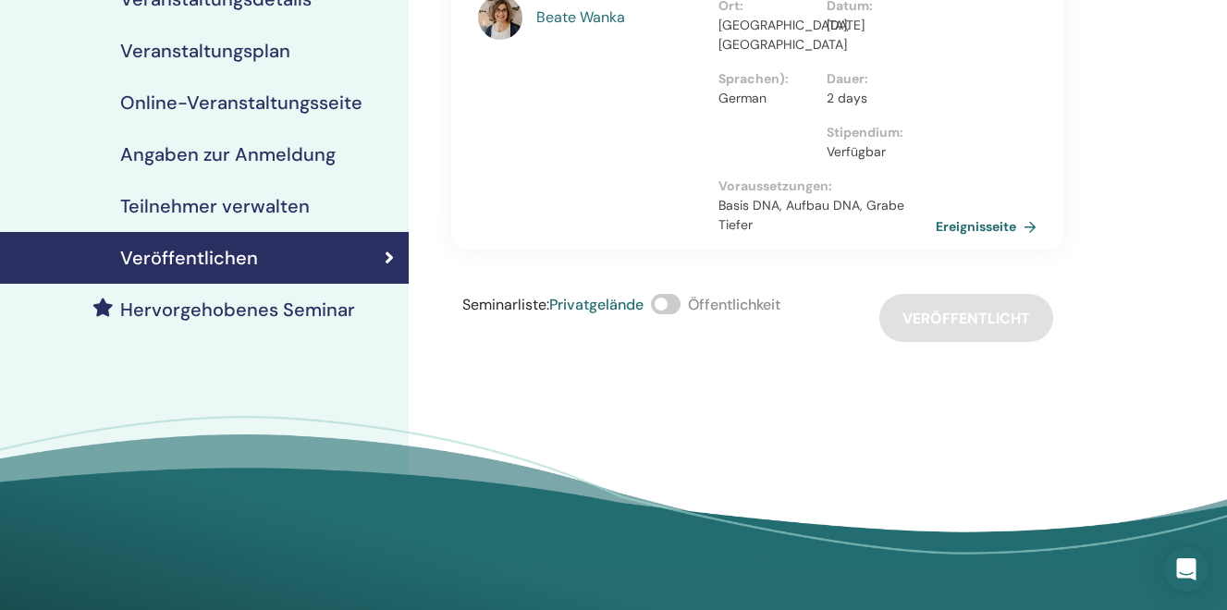
click at [663, 300] on span at bounding box center [666, 304] width 30 height 20
click at [872, 384] on div "Beate Wanka You and the Creator mit Beate Wanka Learn to understand the differe…" at bounding box center [818, 206] width 818 height 789
click at [950, 305] on div "Seminarliste : Privatgelände Öffentlichkeit Veröffentlicht" at bounding box center [757, 318] width 613 height 48
click at [674, 308] on span at bounding box center [666, 304] width 30 height 20
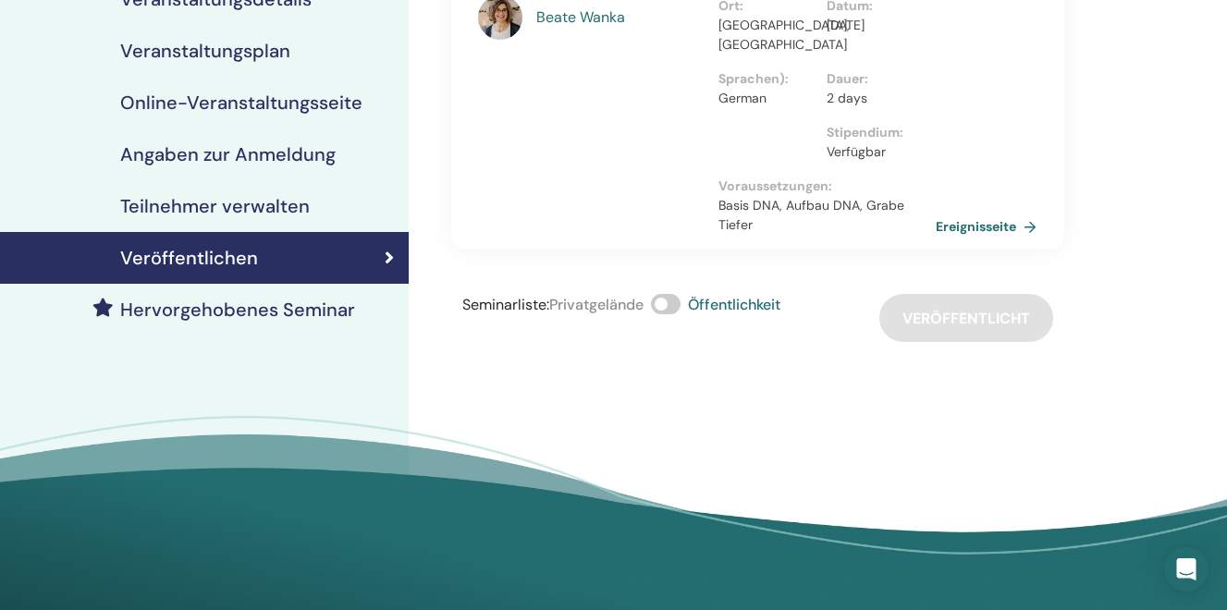
click at [189, 304] on h4 "Hervorgehobenes Seminar" at bounding box center [237, 310] width 235 height 22
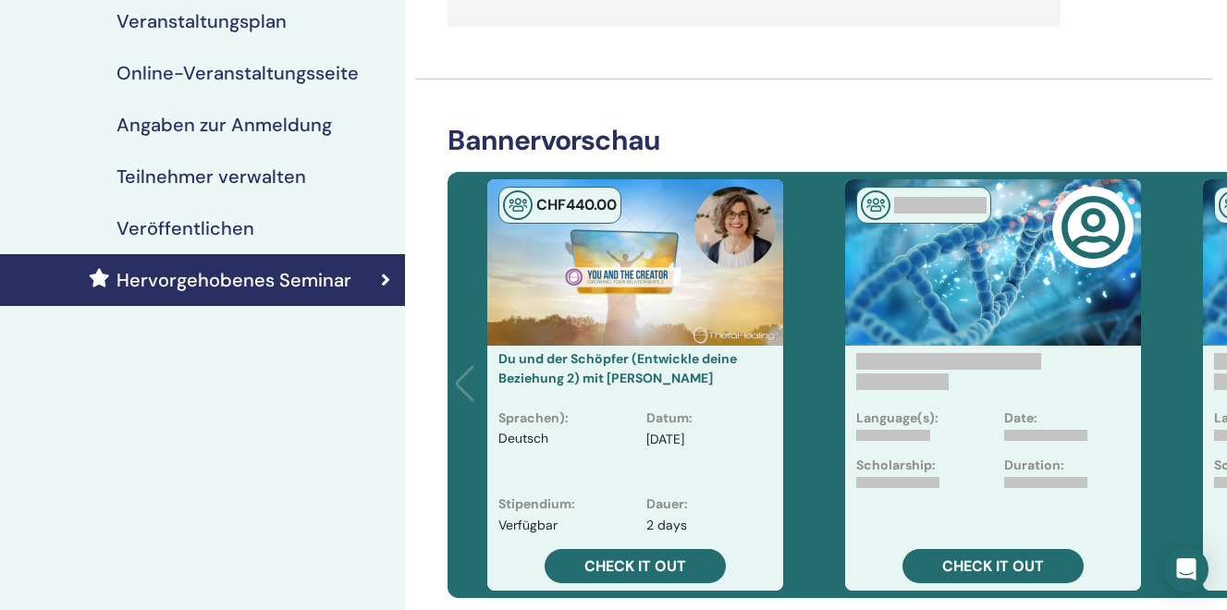
scroll to position [276, 2]
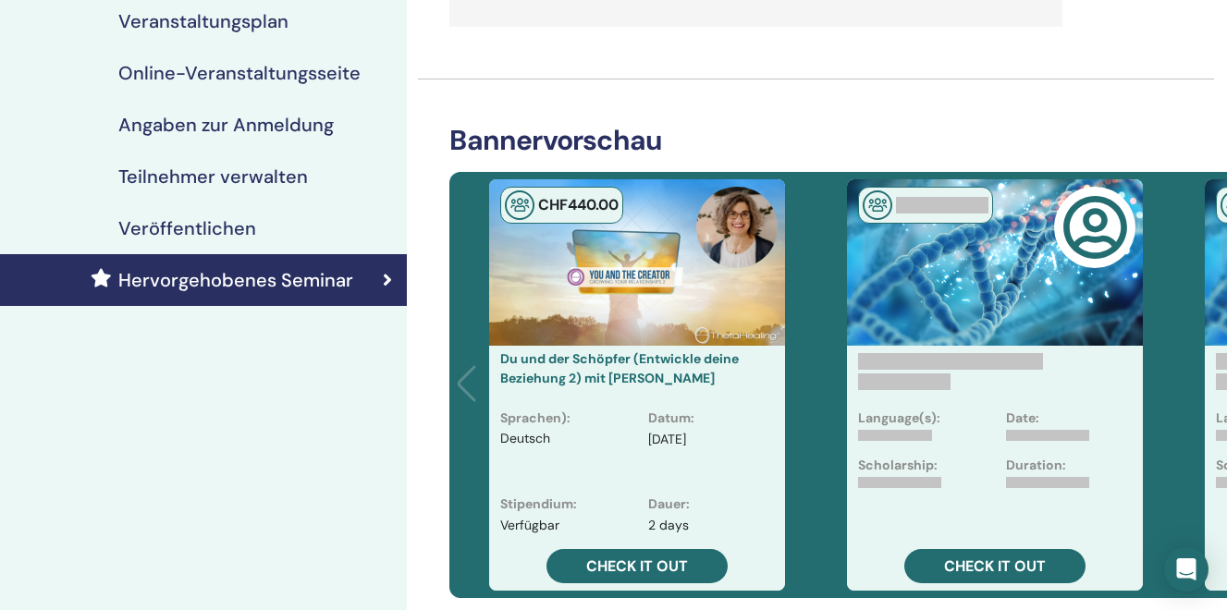
click at [186, 232] on h4 "Veröffentlichen" at bounding box center [187, 228] width 138 height 22
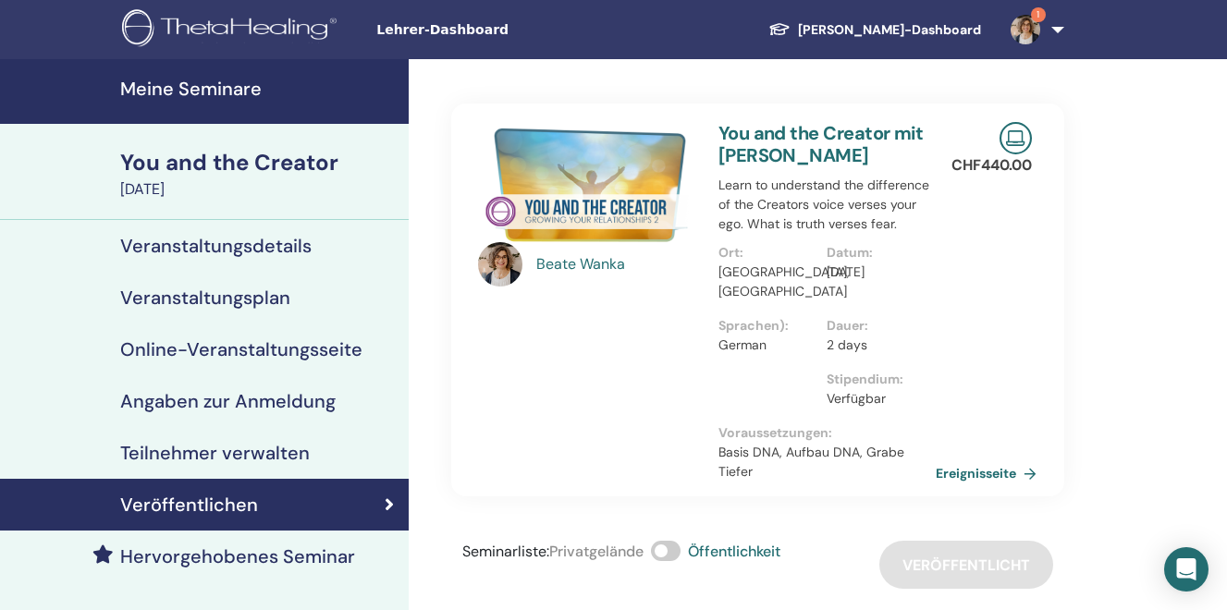
click at [239, 92] on h4 "Meine Seminare" at bounding box center [258, 89] width 277 height 22
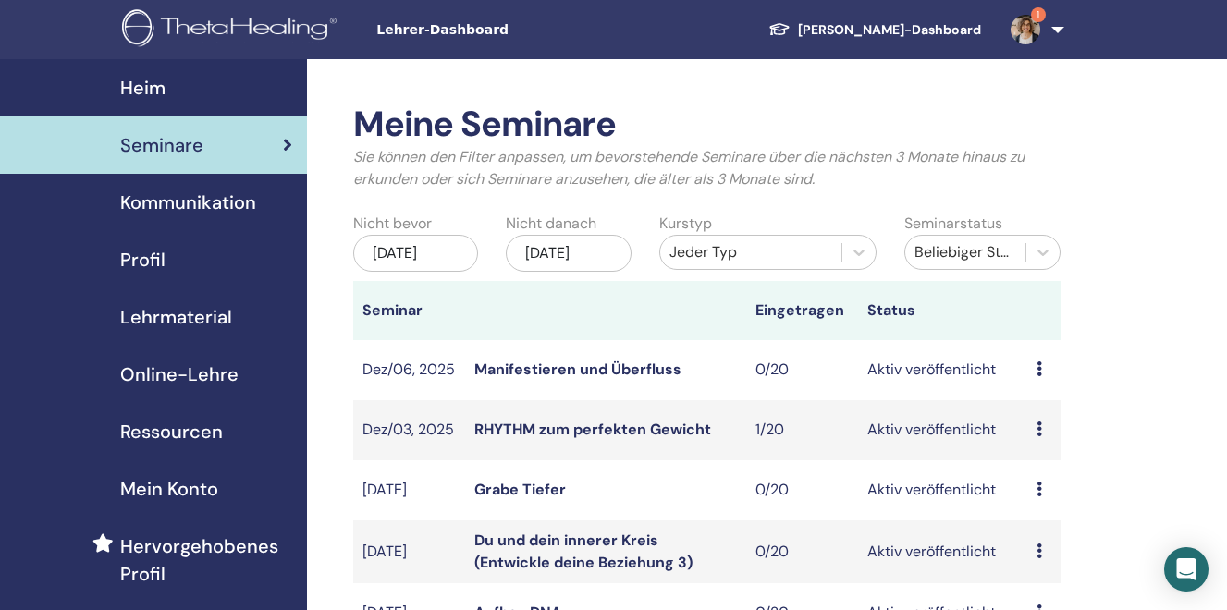
click at [570, 256] on div "Jan/12, 2026" at bounding box center [569, 253] width 126 height 37
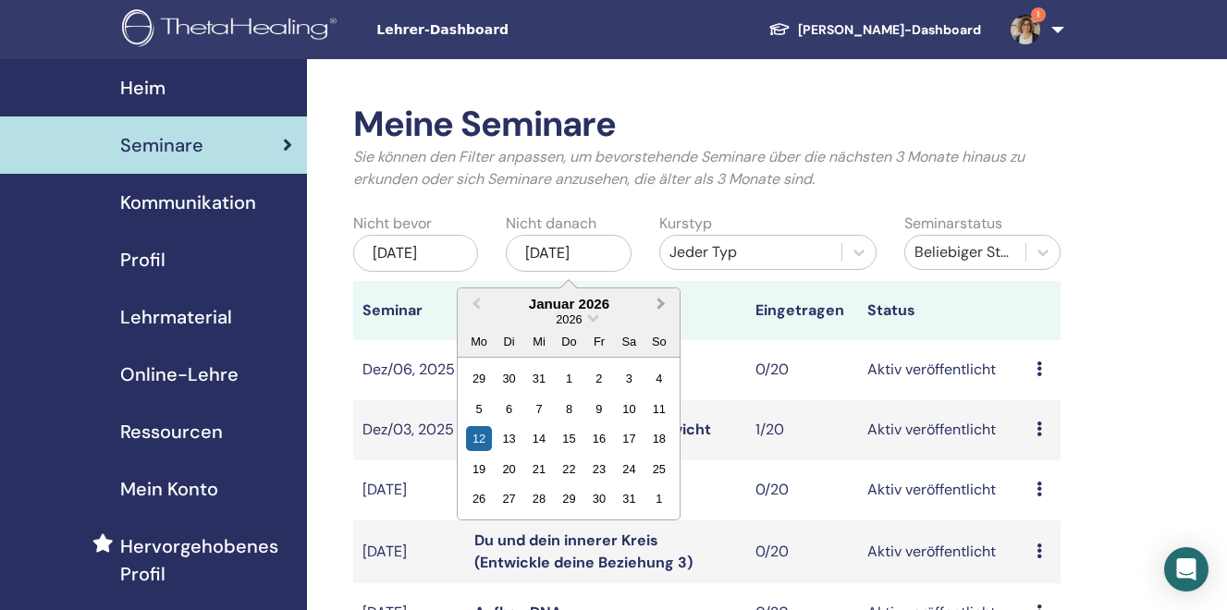
click at [661, 305] on span "Next Month" at bounding box center [661, 303] width 0 height 19
click at [661, 303] on span "Next Month" at bounding box center [661, 303] width 0 height 19
click at [629, 411] on div "7" at bounding box center [629, 409] width 25 height 25
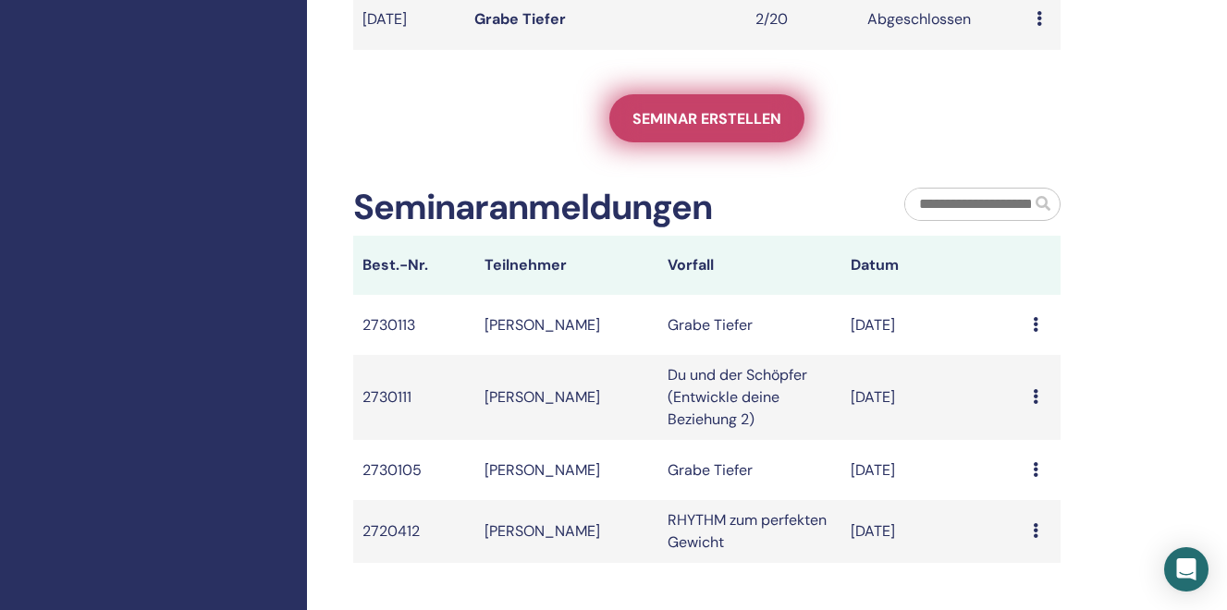
scroll to position [923, 0]
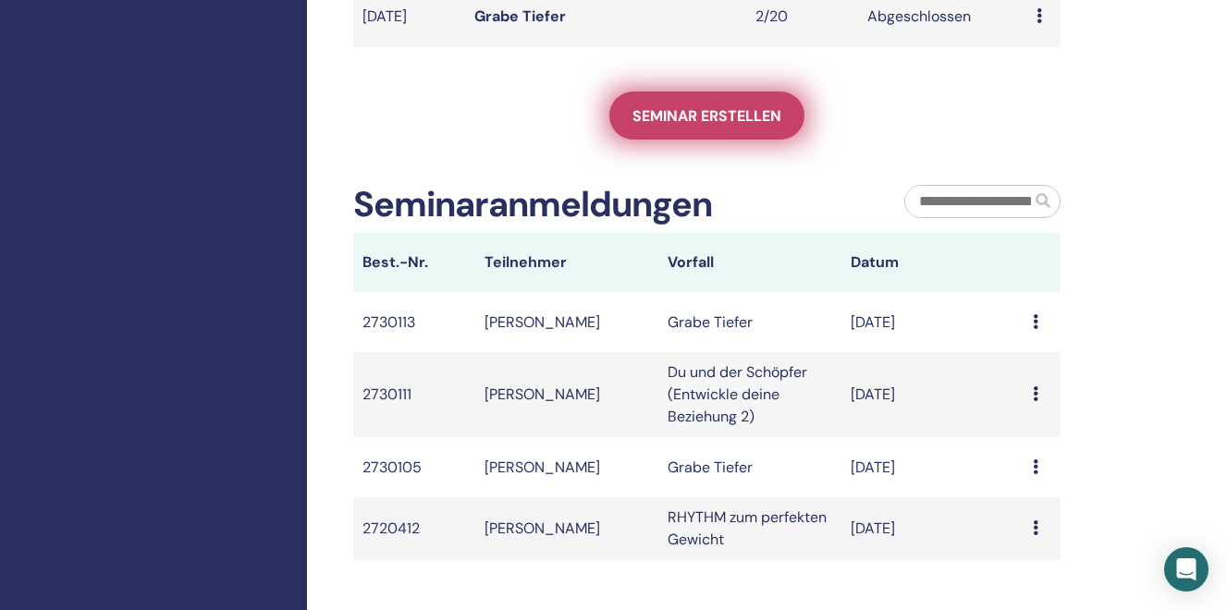
click at [710, 116] on span "Seminar erstellen" at bounding box center [706, 115] width 149 height 19
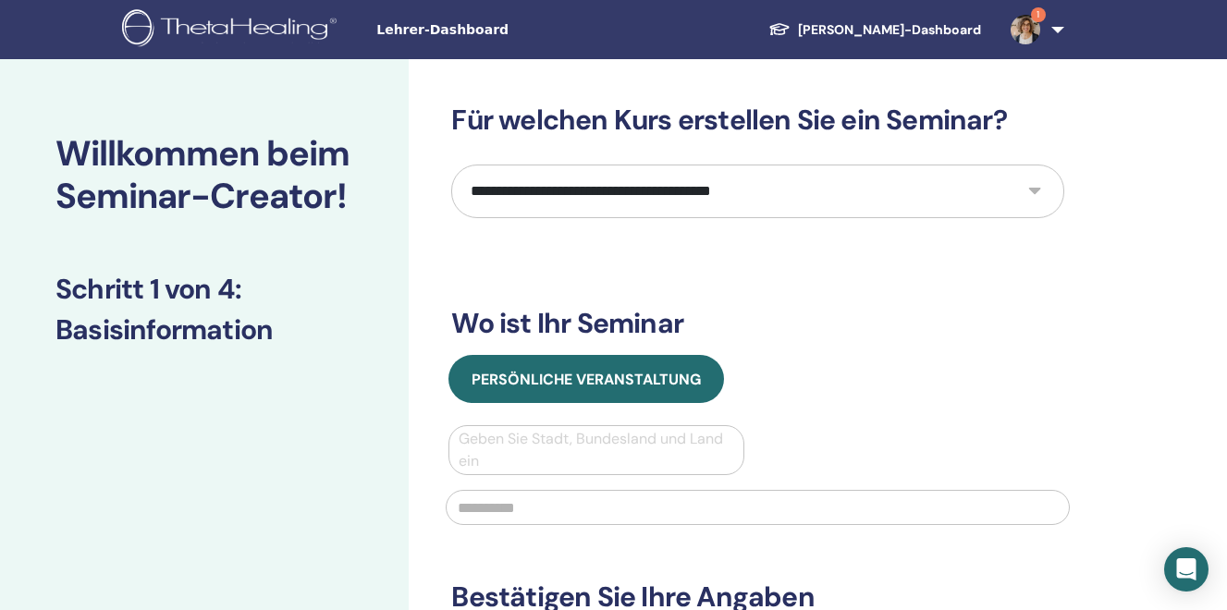
select select "*"
click option "*********" at bounding box center [0, 0] width 0 height 0
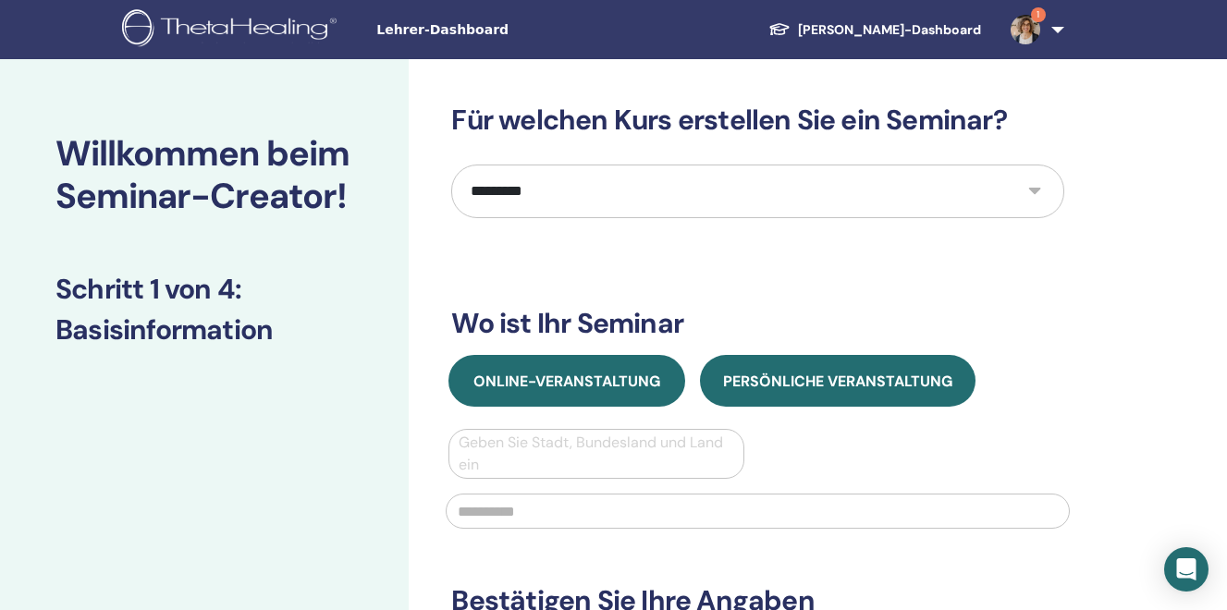
click at [531, 379] on span "Online-Veranstaltung" at bounding box center [566, 381] width 187 height 19
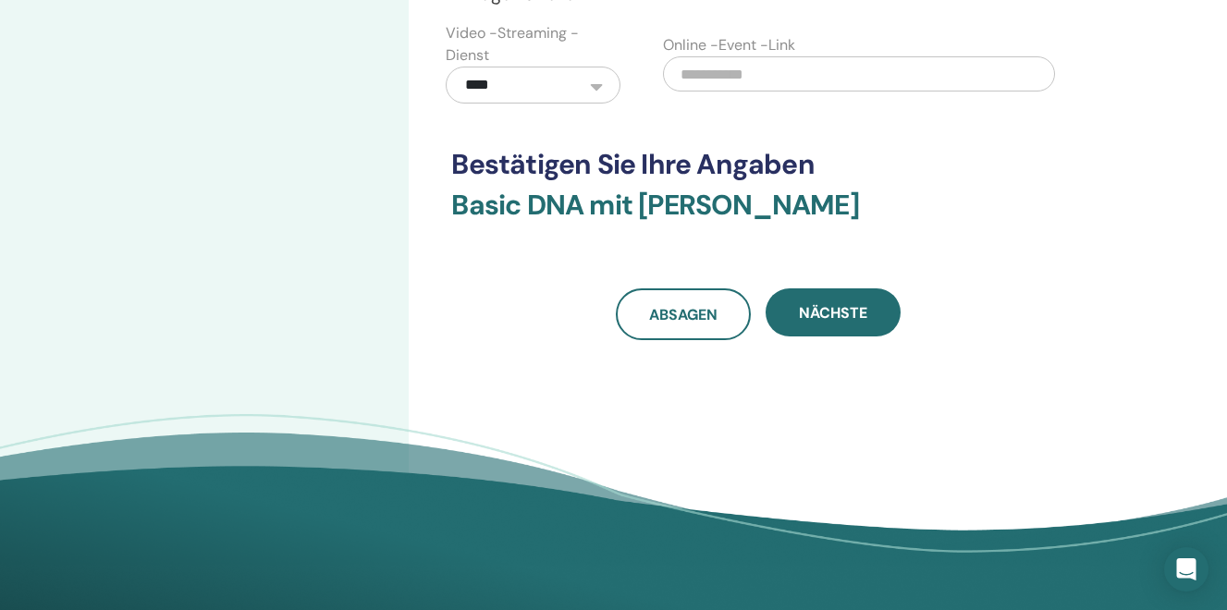
scroll to position [720, 0]
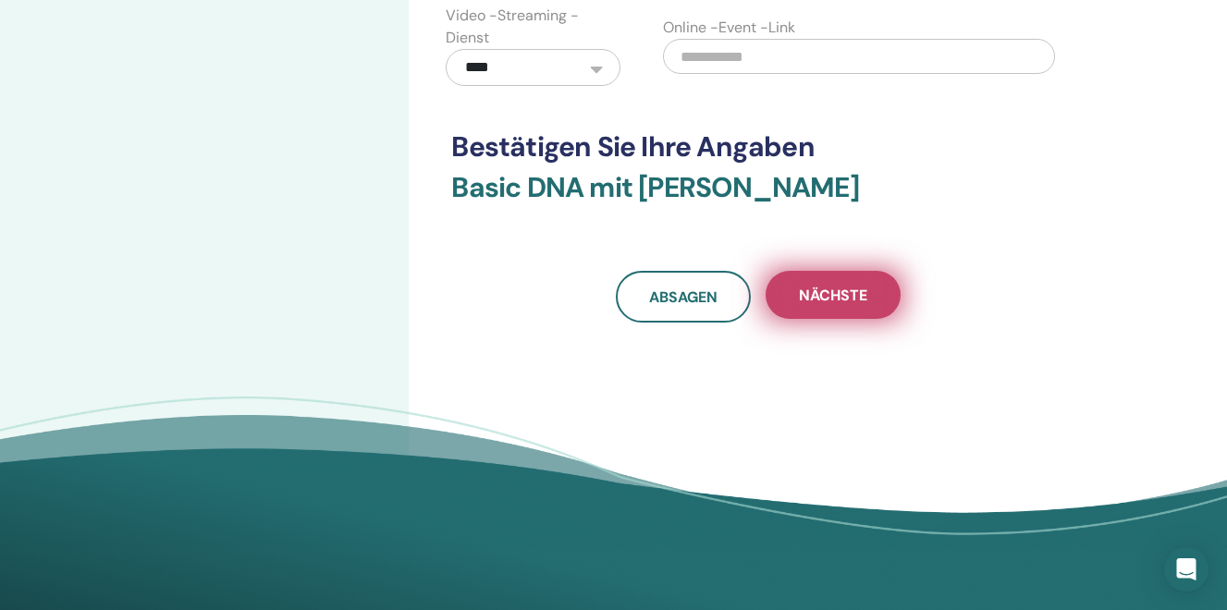
click at [840, 297] on span "Nächste" at bounding box center [833, 295] width 68 height 19
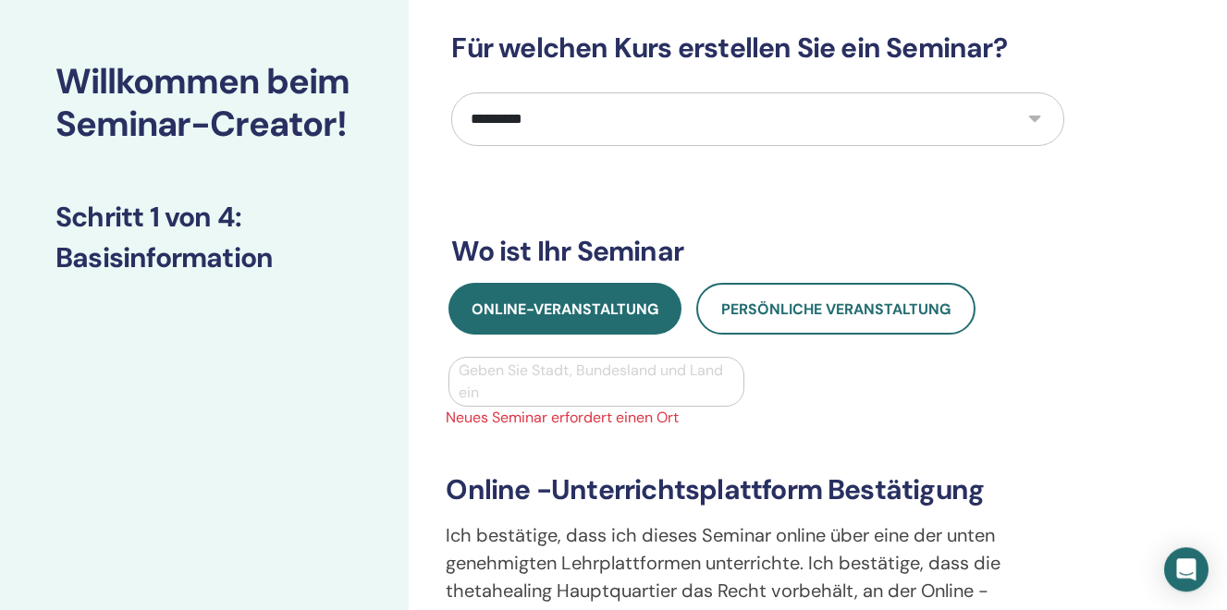
scroll to position [82, 0]
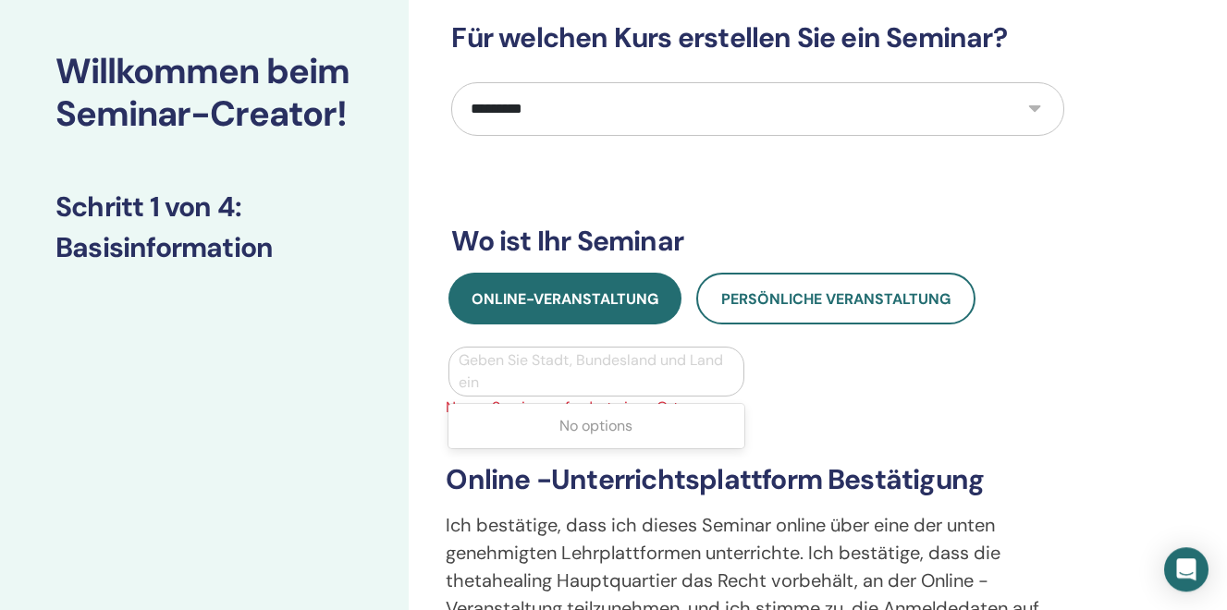
click at [497, 377] on div at bounding box center [596, 372] width 275 height 26
type input "*"
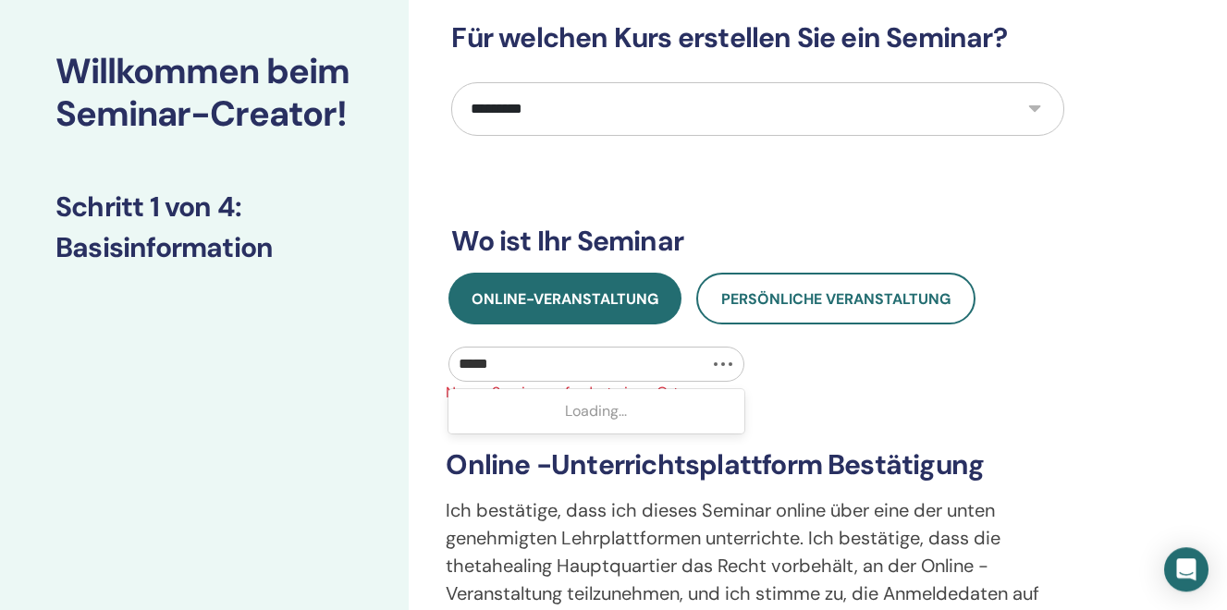
type input "******"
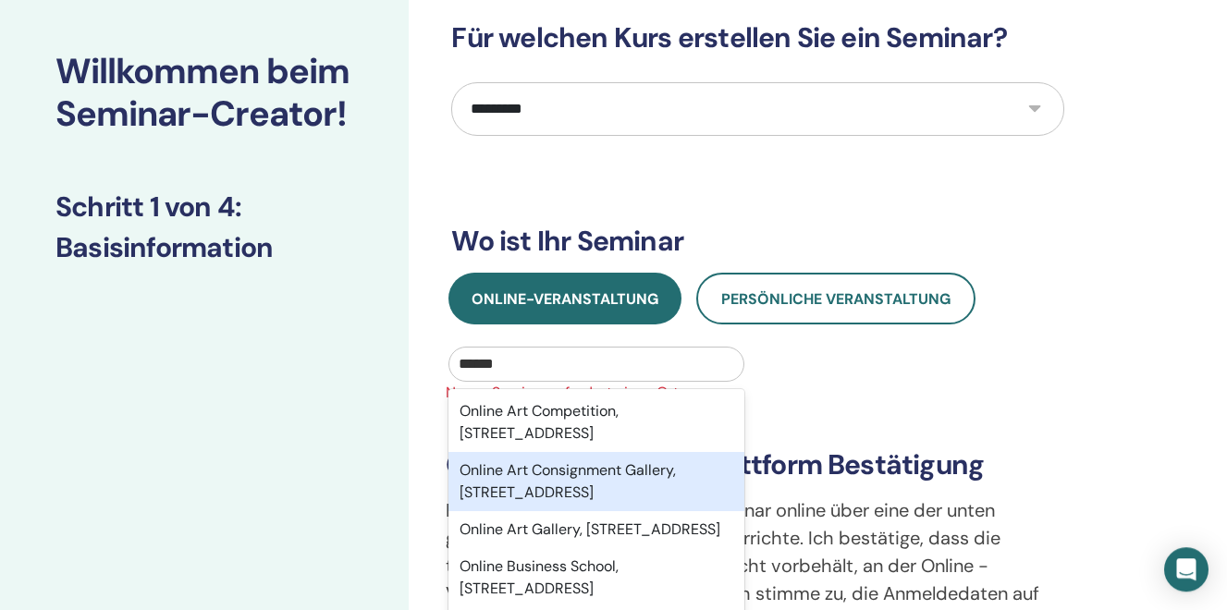
scroll to position [92, 0]
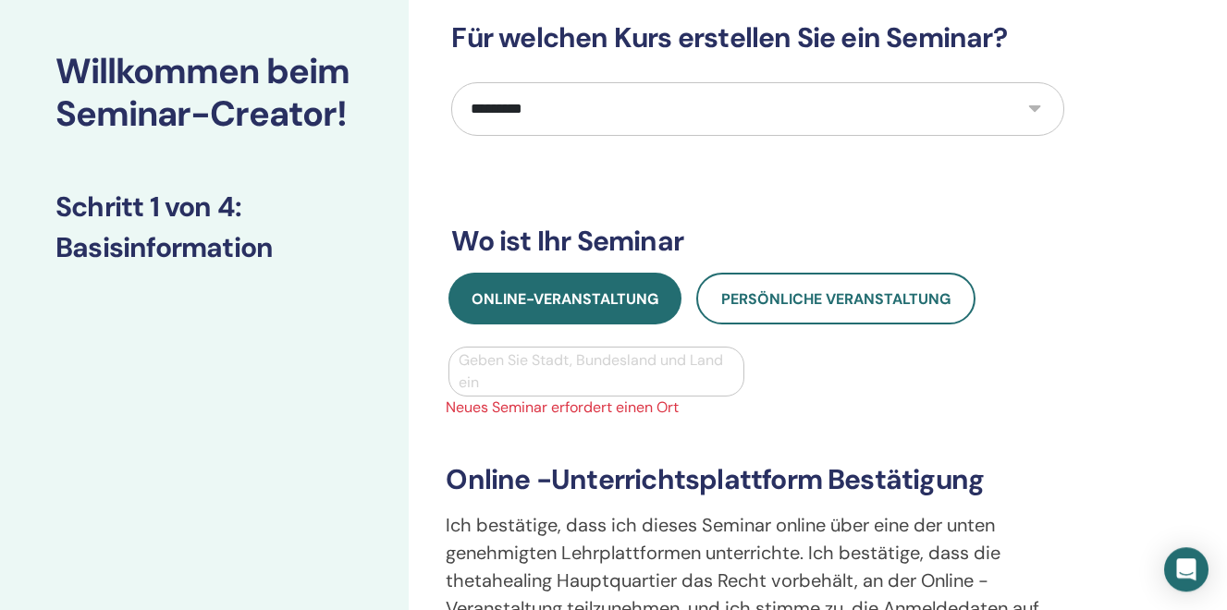
drag, startPoint x: 515, startPoint y: 368, endPoint x: 437, endPoint y: 357, distance: 78.5
click at [437, 357] on div "Select is focused ,type to refine list, press Down to open the menu, Geben Sie …" at bounding box center [596, 372] width 323 height 50
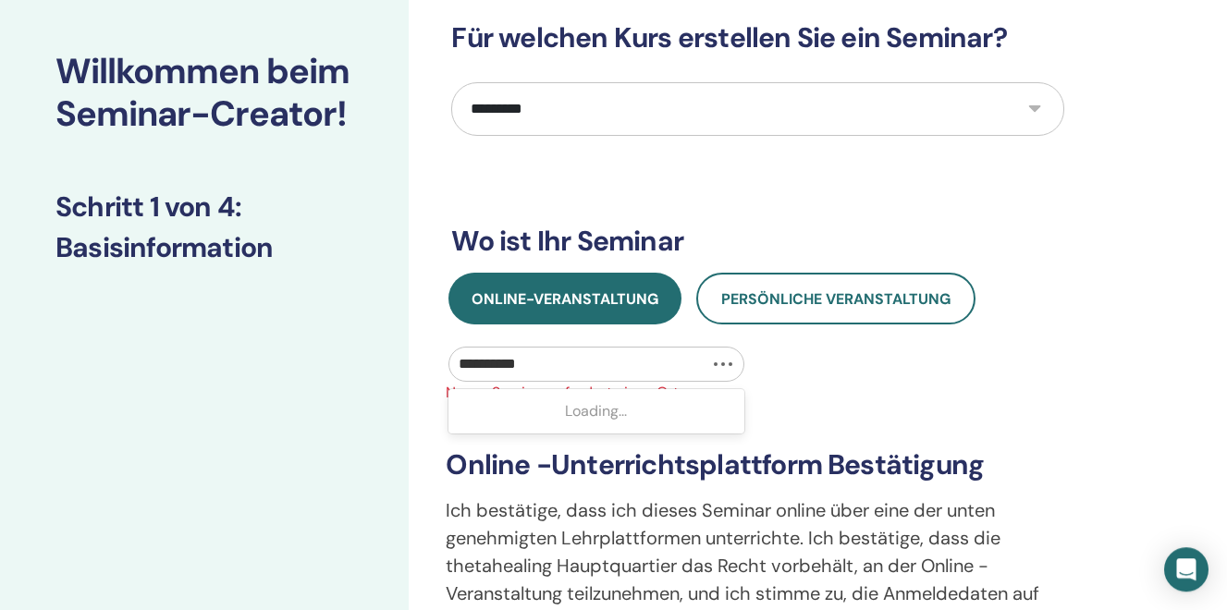
type input "**********"
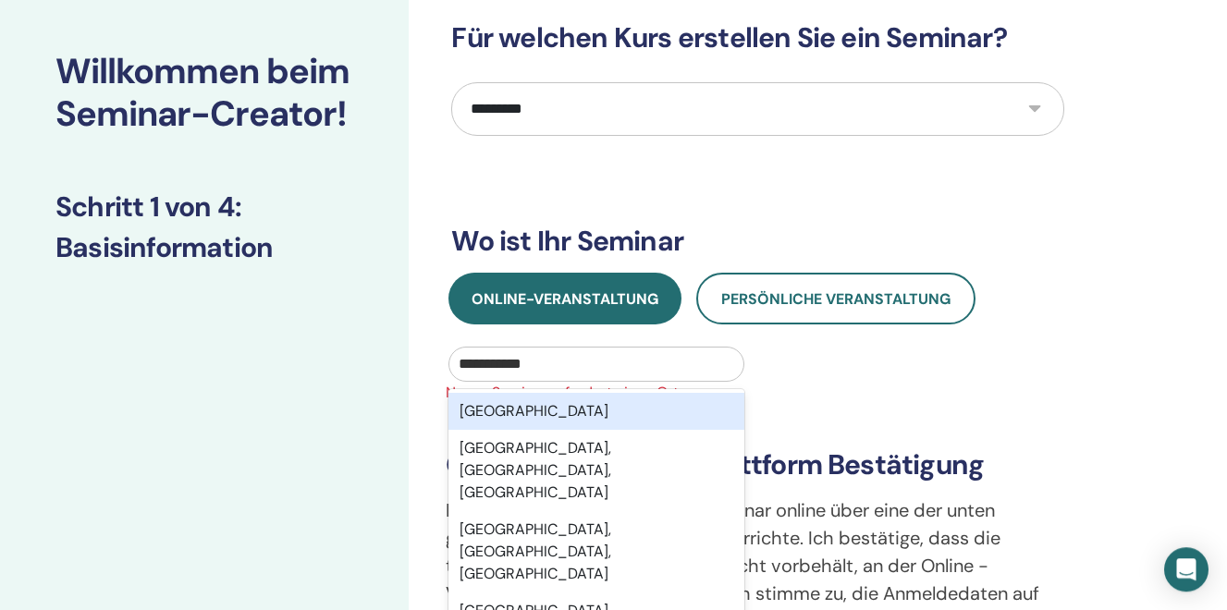
click at [502, 416] on div "Switzerland" at bounding box center [595, 411] width 295 height 37
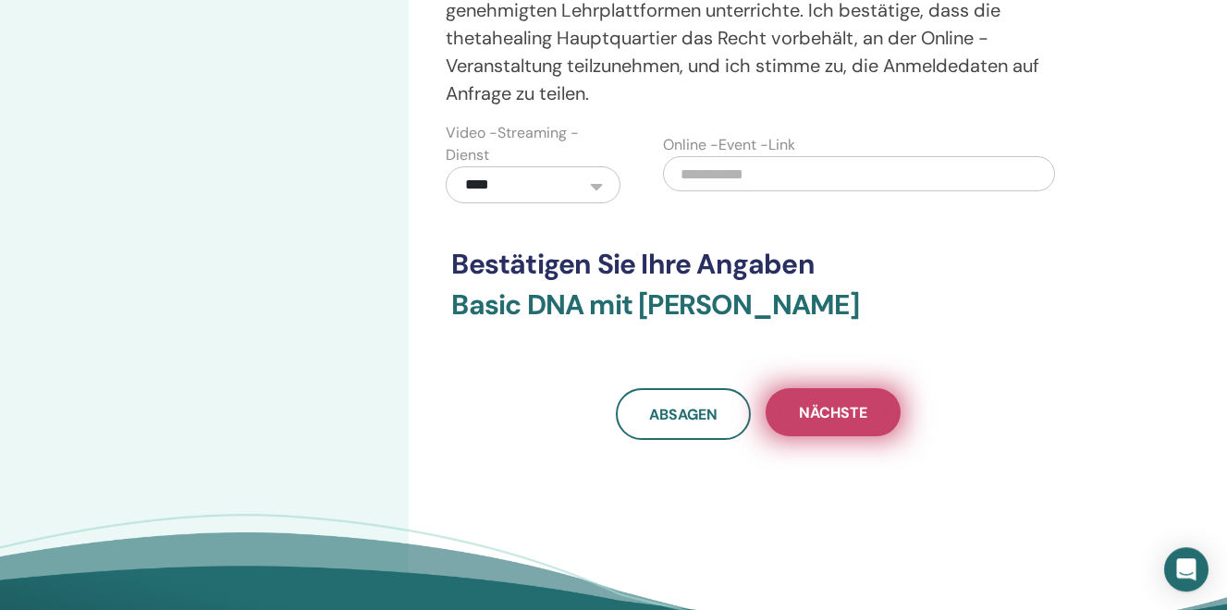
click at [823, 411] on span "Nächste" at bounding box center [833, 412] width 68 height 19
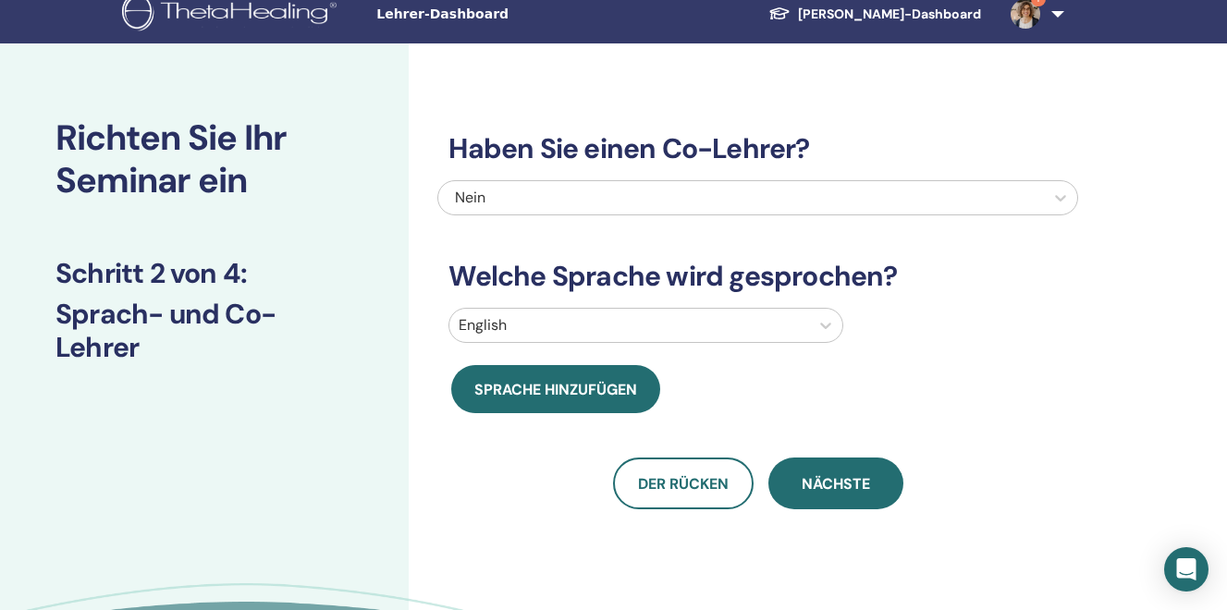
scroll to position [15, 0]
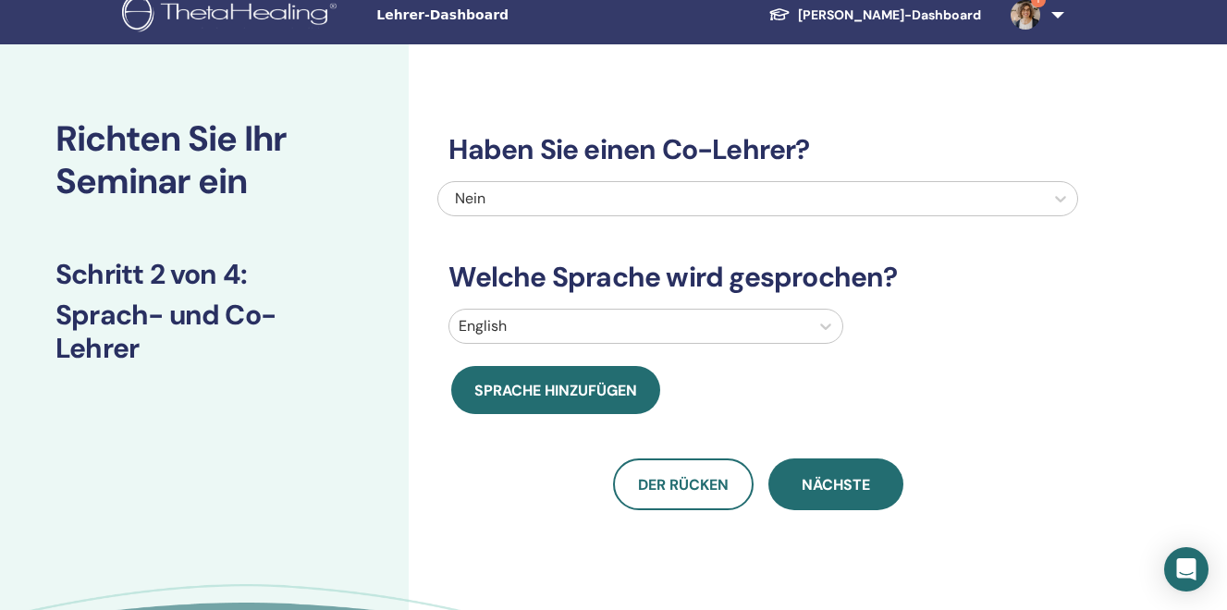
click at [513, 344] on div "English" at bounding box center [757, 330] width 641 height 43
click at [508, 326] on div at bounding box center [629, 326] width 341 height 26
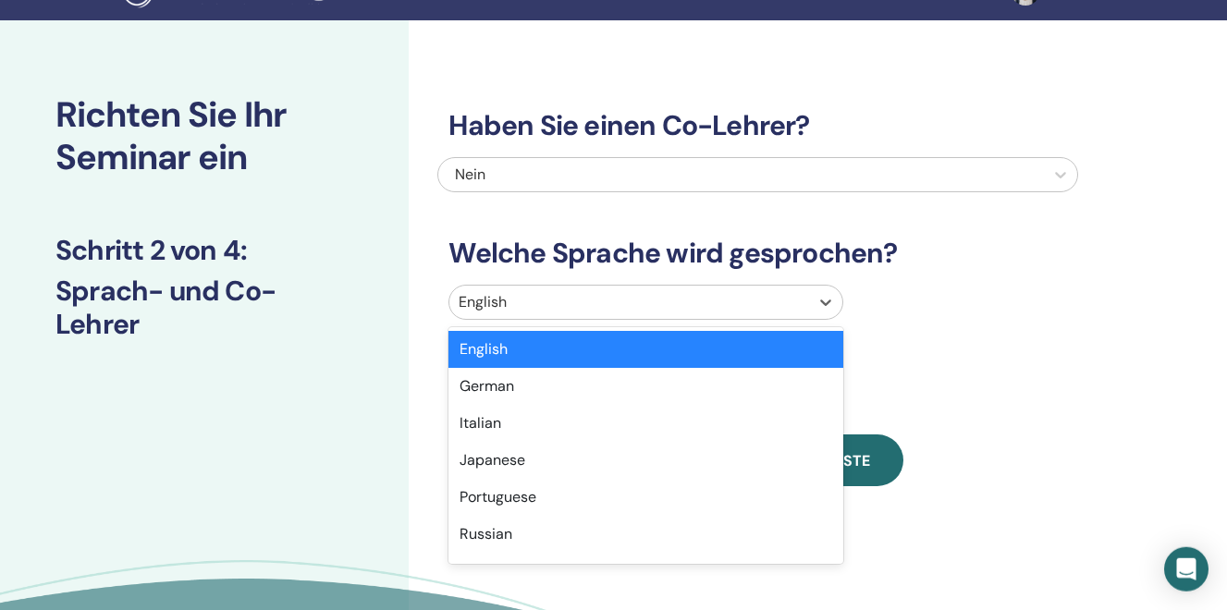
scroll to position [41, 0]
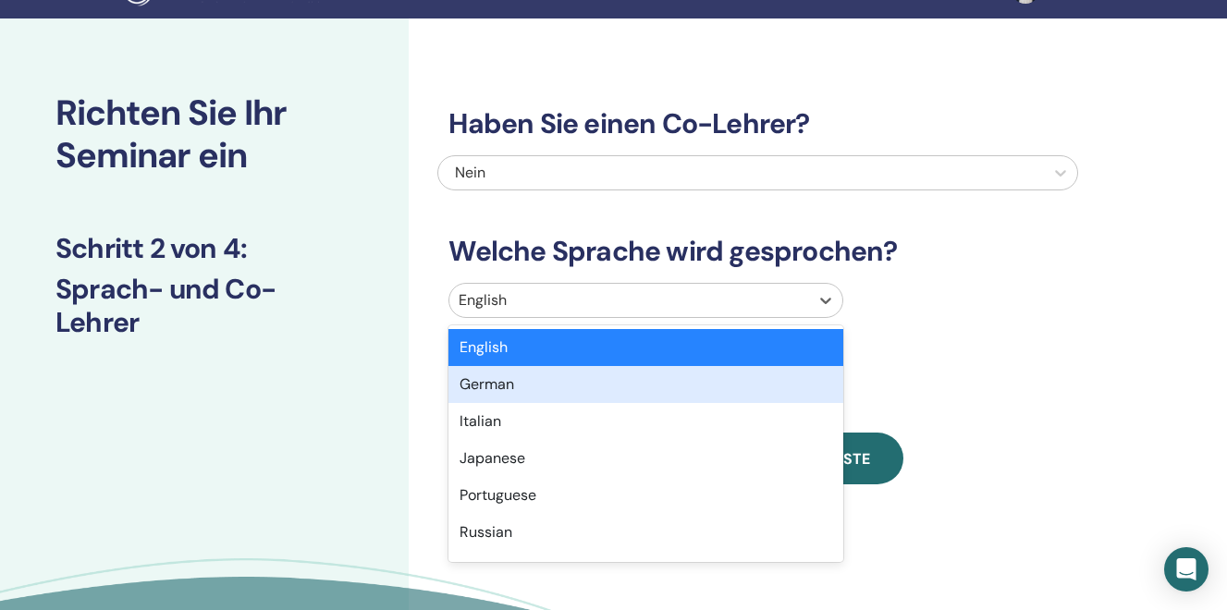
click at [490, 382] on div "German" at bounding box center [645, 384] width 395 height 37
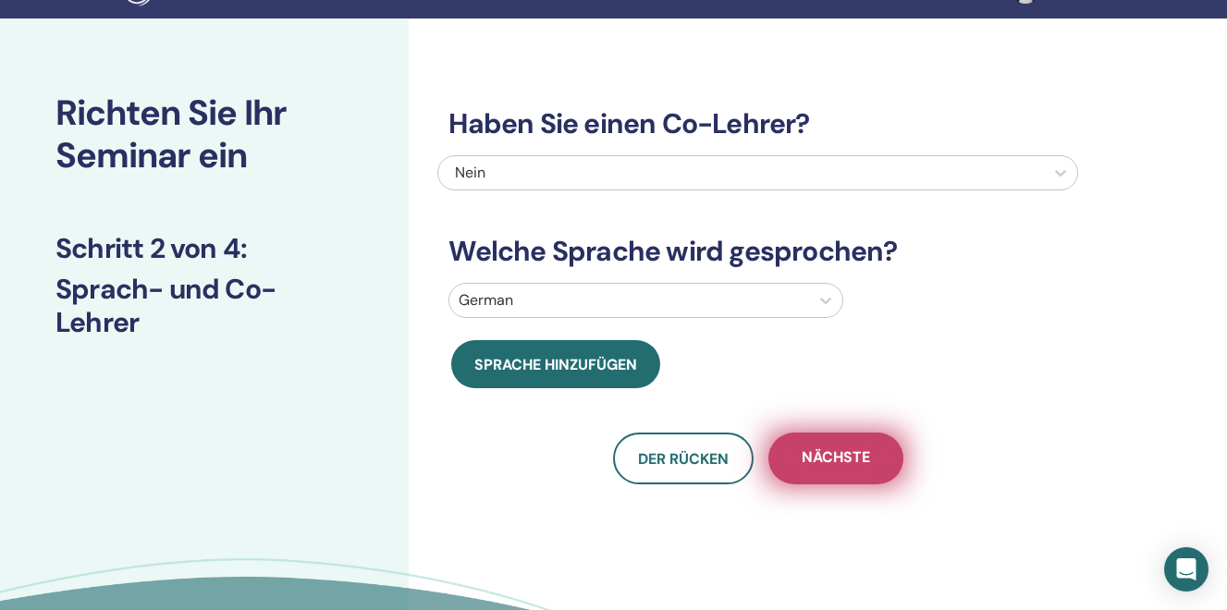
click at [830, 455] on span "Nächste" at bounding box center [836, 458] width 68 height 23
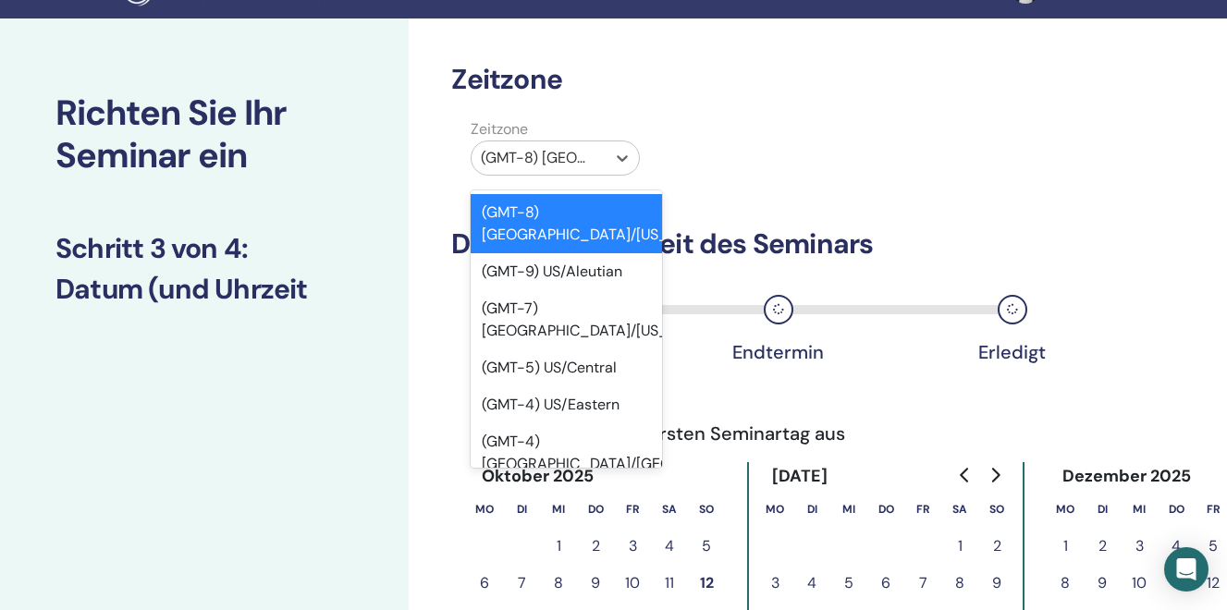
click at [581, 165] on div at bounding box center [539, 158] width 116 height 26
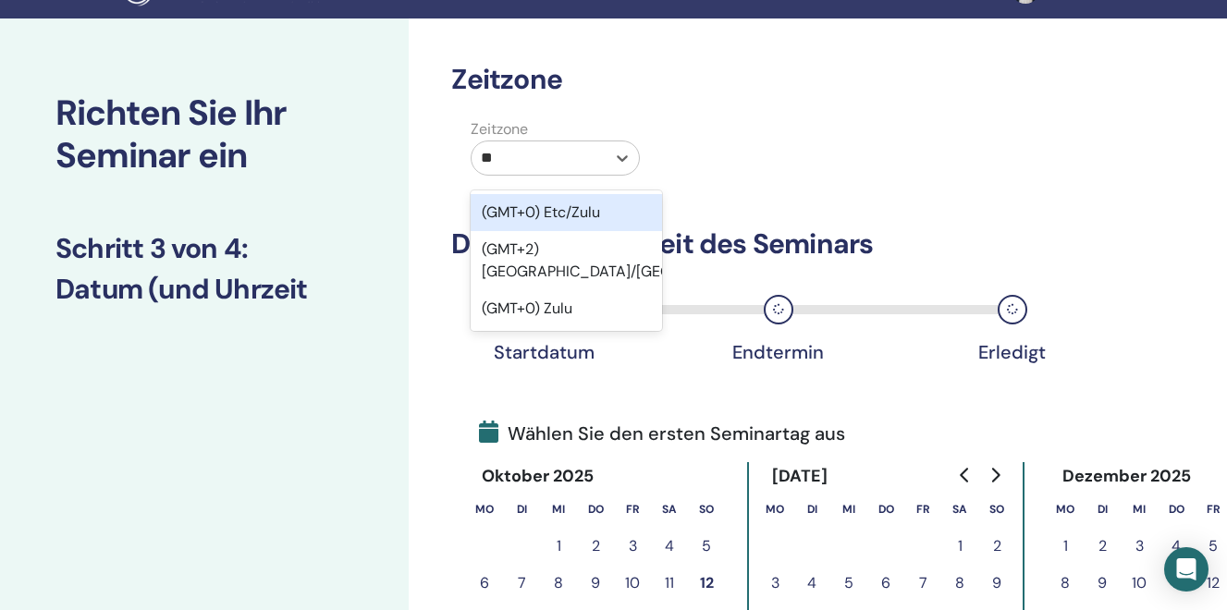
type input "***"
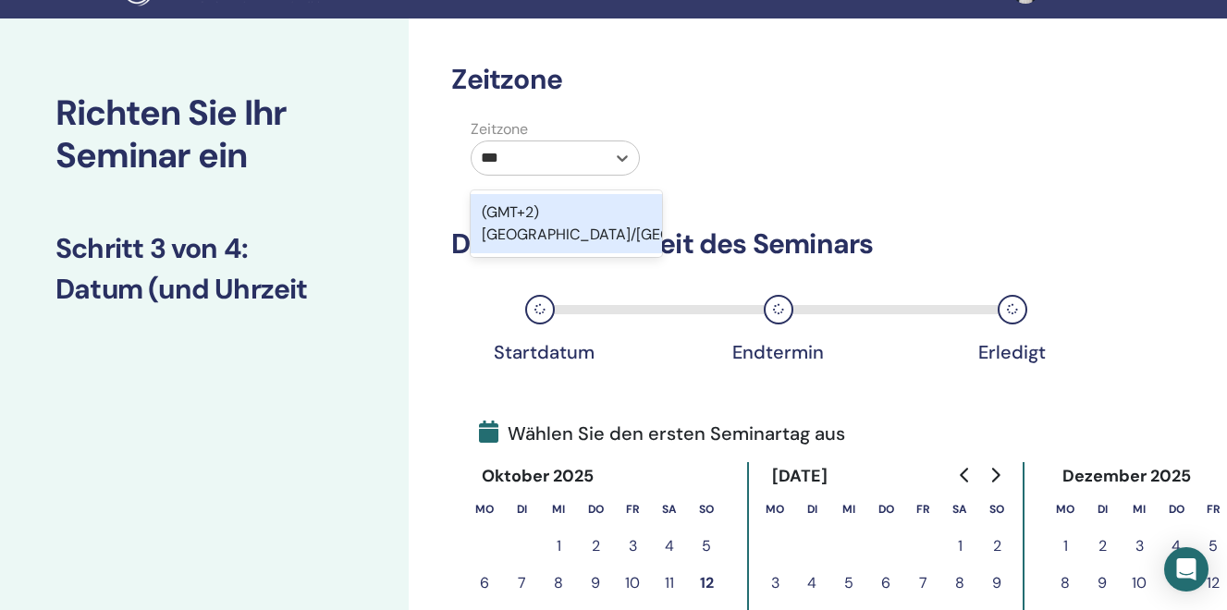
scroll to position [38, 0]
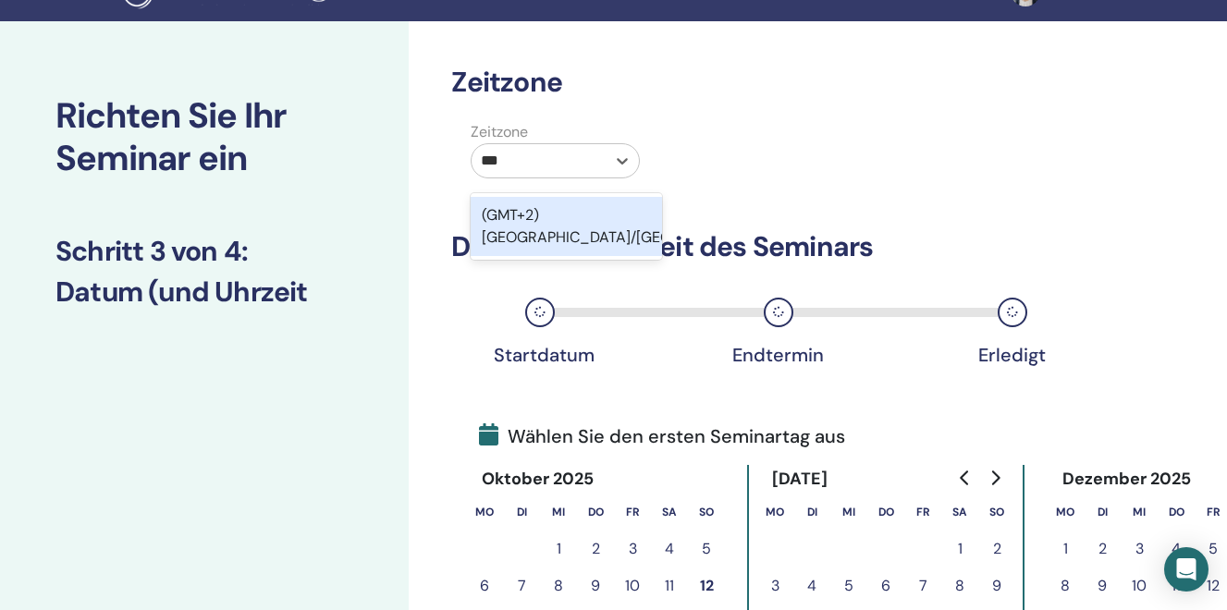
click at [577, 215] on div "(GMT+2) Europe/Zurich" at bounding box center [566, 226] width 191 height 59
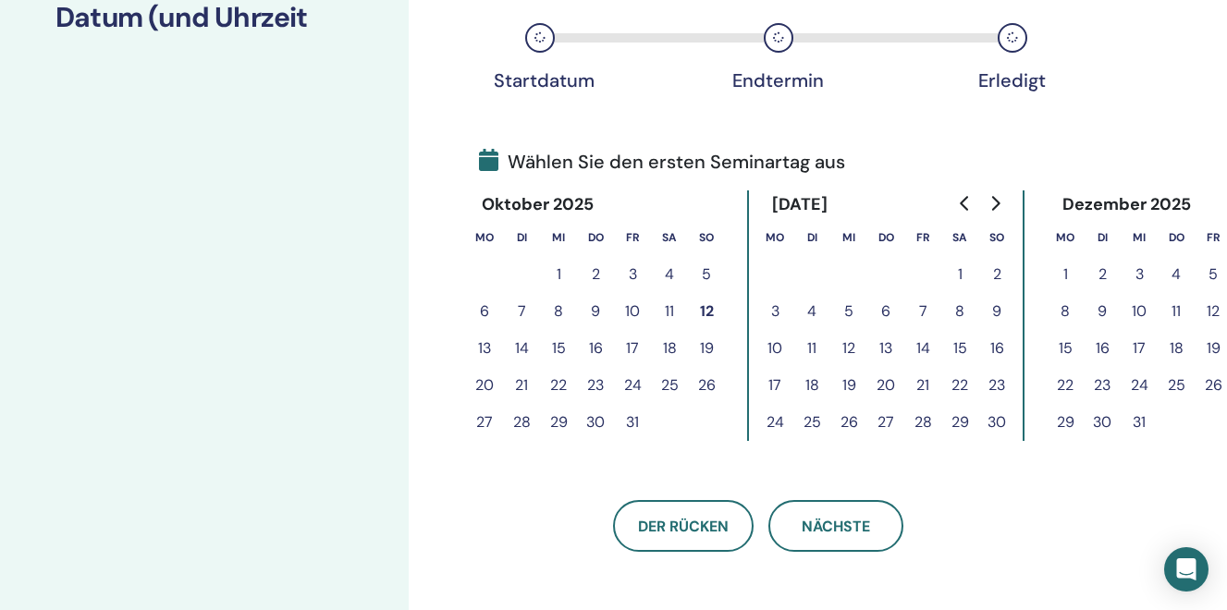
scroll to position [313, 0]
click at [999, 203] on icon "Go to next month" at bounding box center [996, 202] width 8 height 15
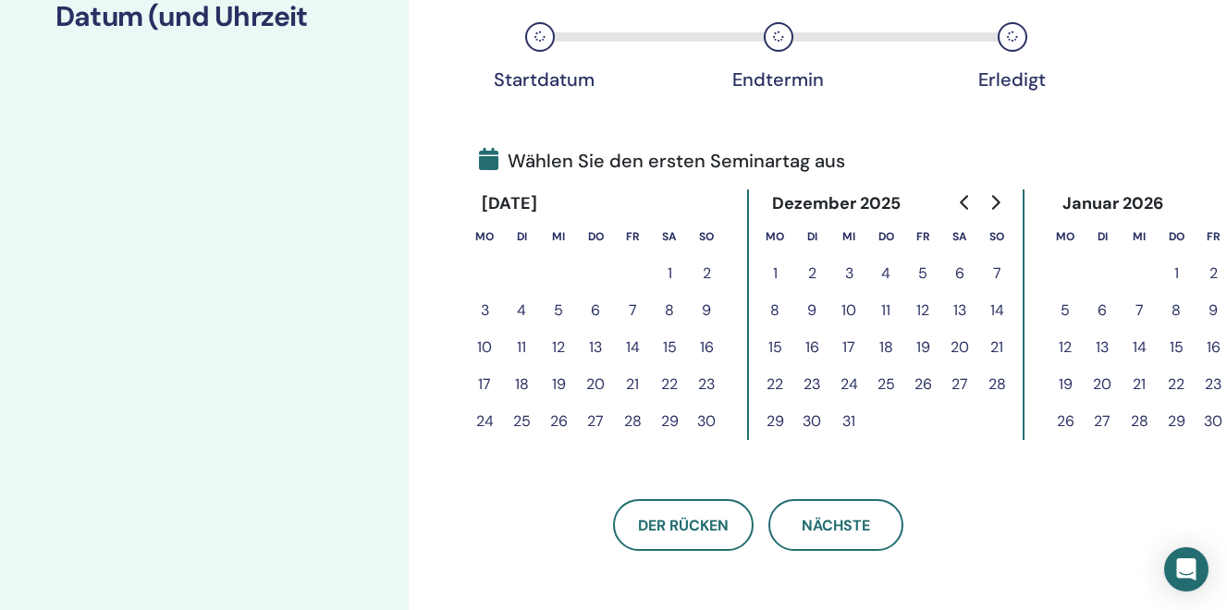
click at [999, 203] on icon "Go to next month" at bounding box center [996, 202] width 8 height 15
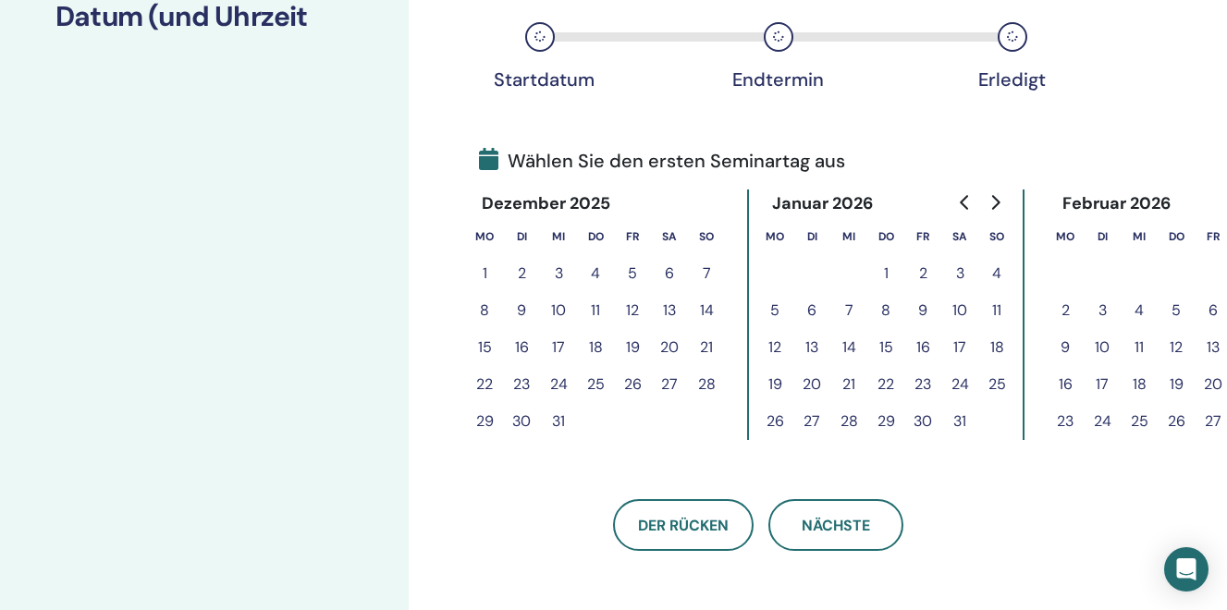
click at [999, 203] on icon "Go to next month" at bounding box center [996, 202] width 8 height 15
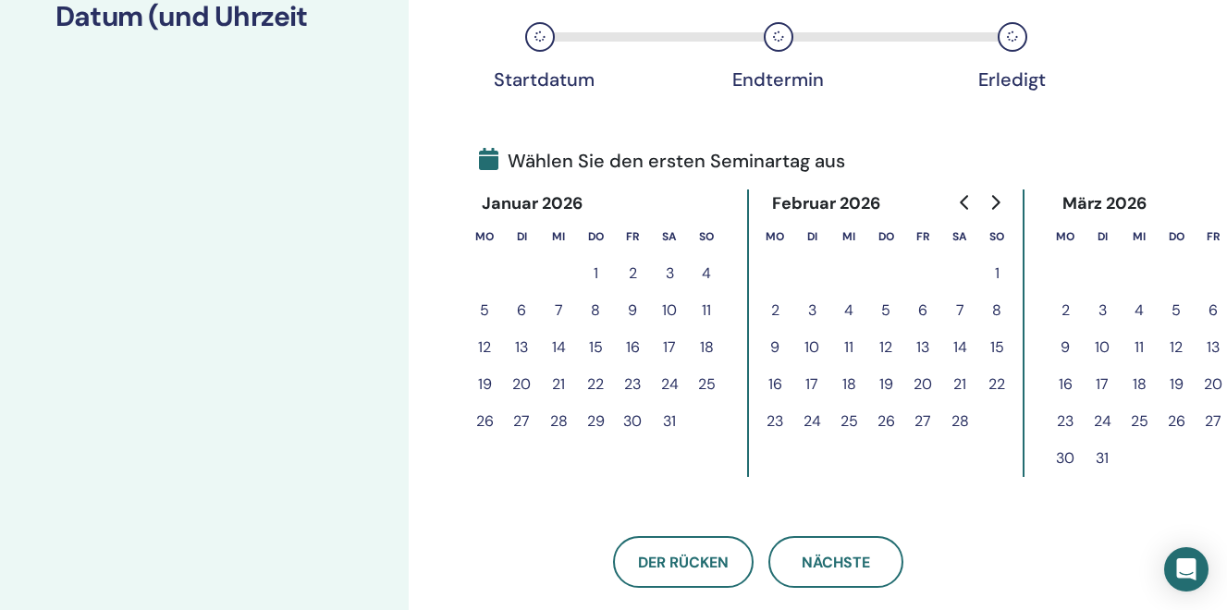
click at [778, 310] on button "2" at bounding box center [774, 310] width 37 height 37
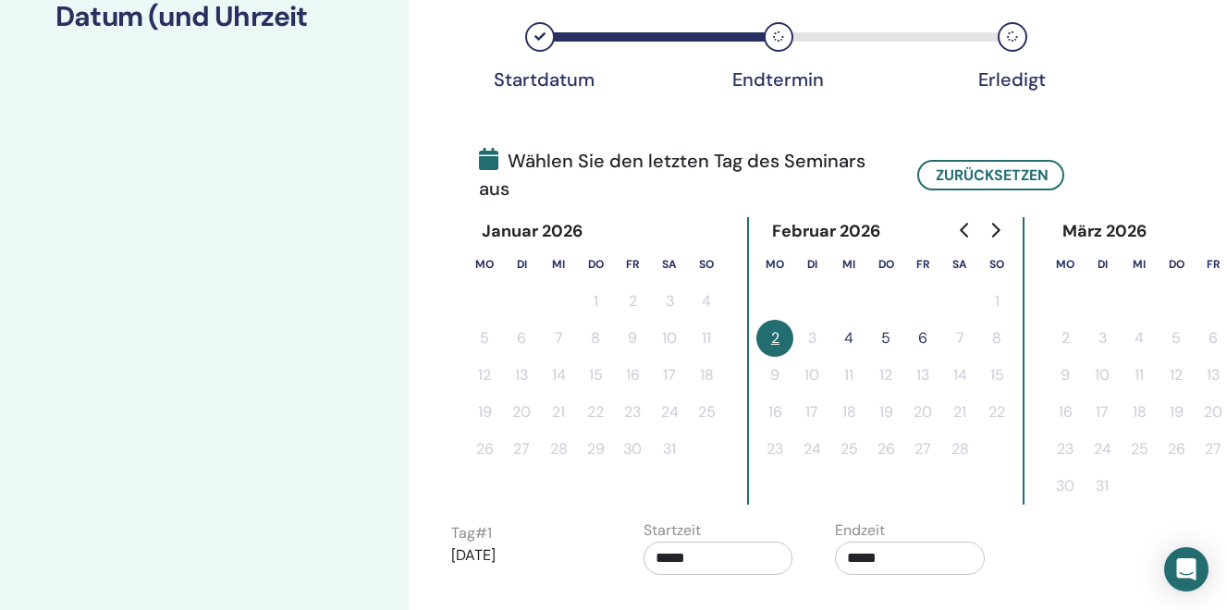
click at [885, 339] on button "5" at bounding box center [885, 338] width 37 height 37
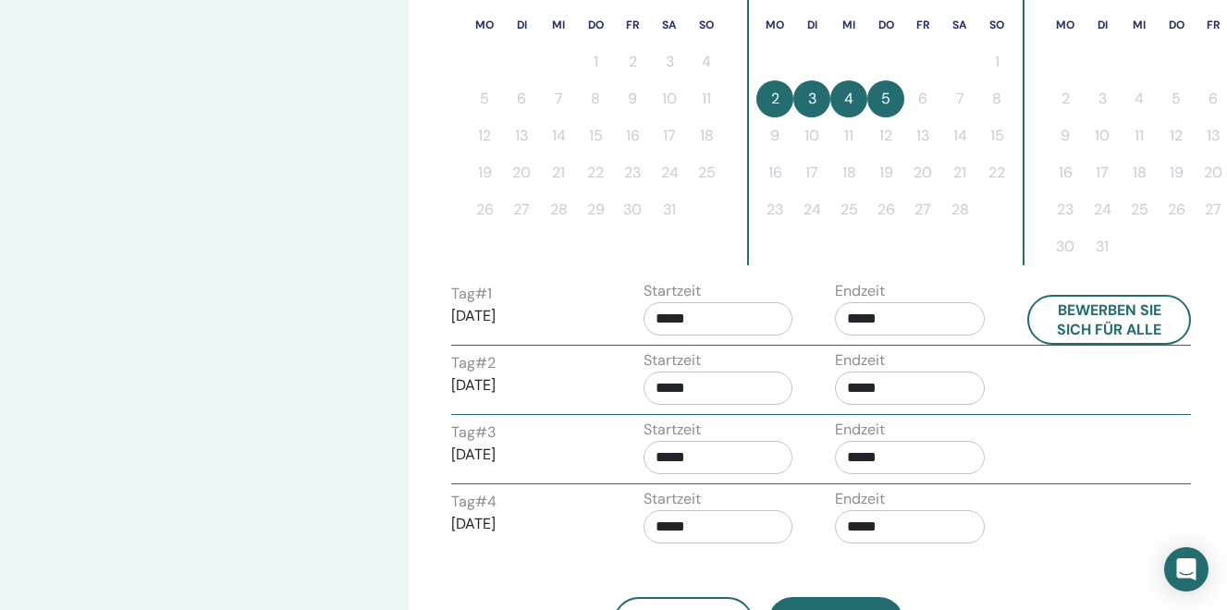
scroll to position [529, 0]
click at [864, 316] on input "*****" at bounding box center [910, 317] width 150 height 33
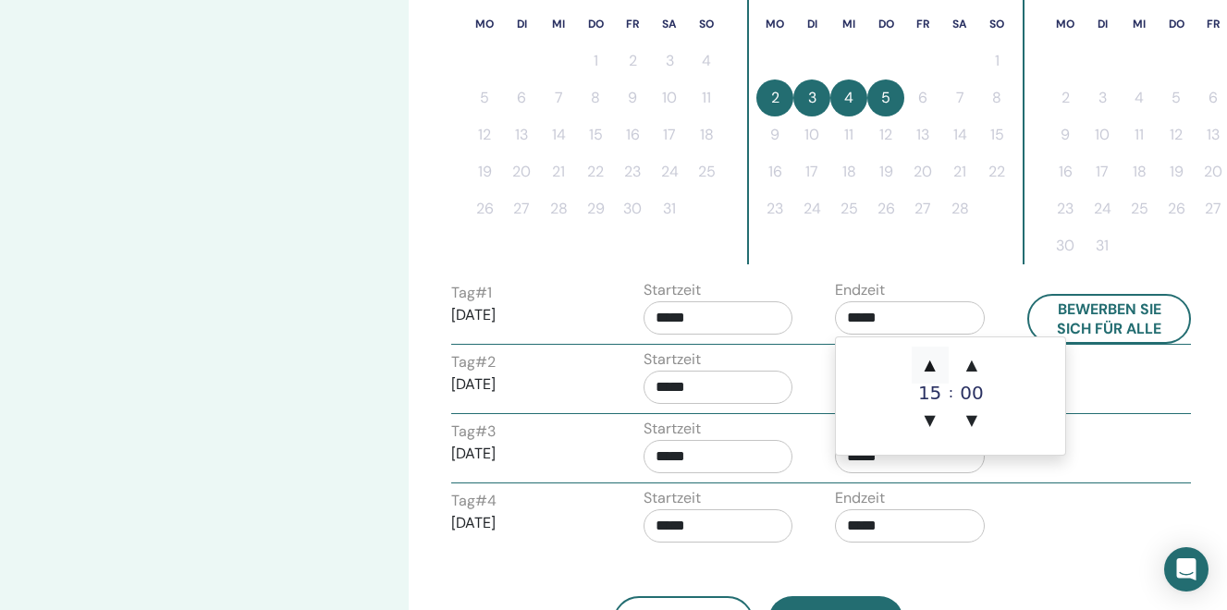
click at [930, 366] on span "▲" at bounding box center [930, 365] width 37 height 37
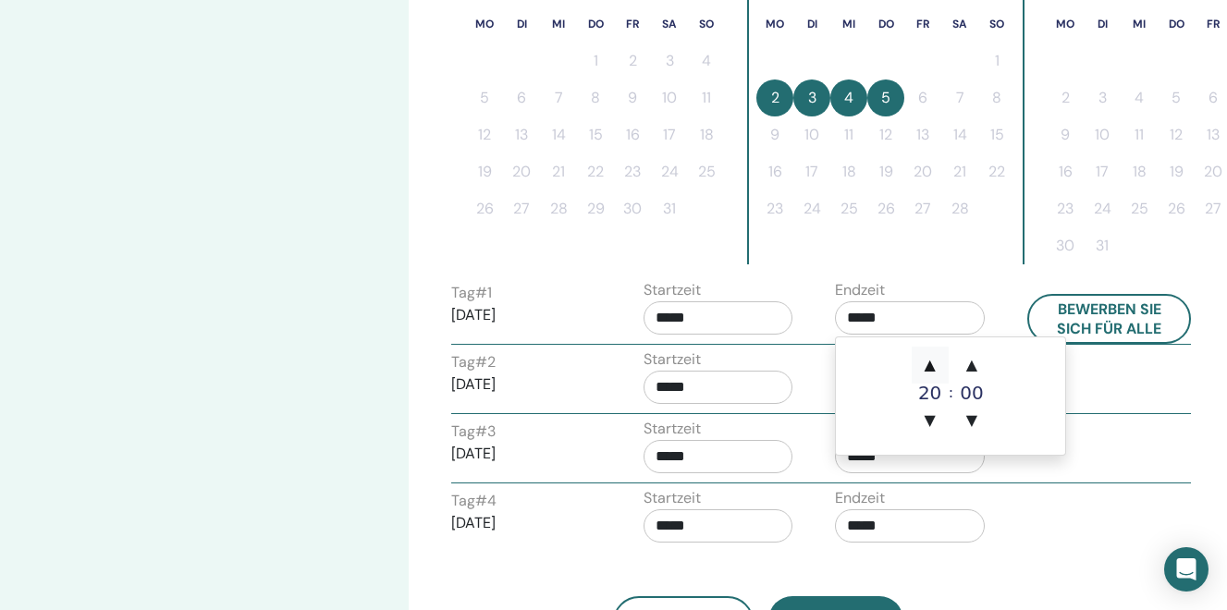
click at [930, 366] on span "▲" at bounding box center [930, 365] width 37 height 37
click at [972, 367] on span "▲" at bounding box center [971, 365] width 37 height 37
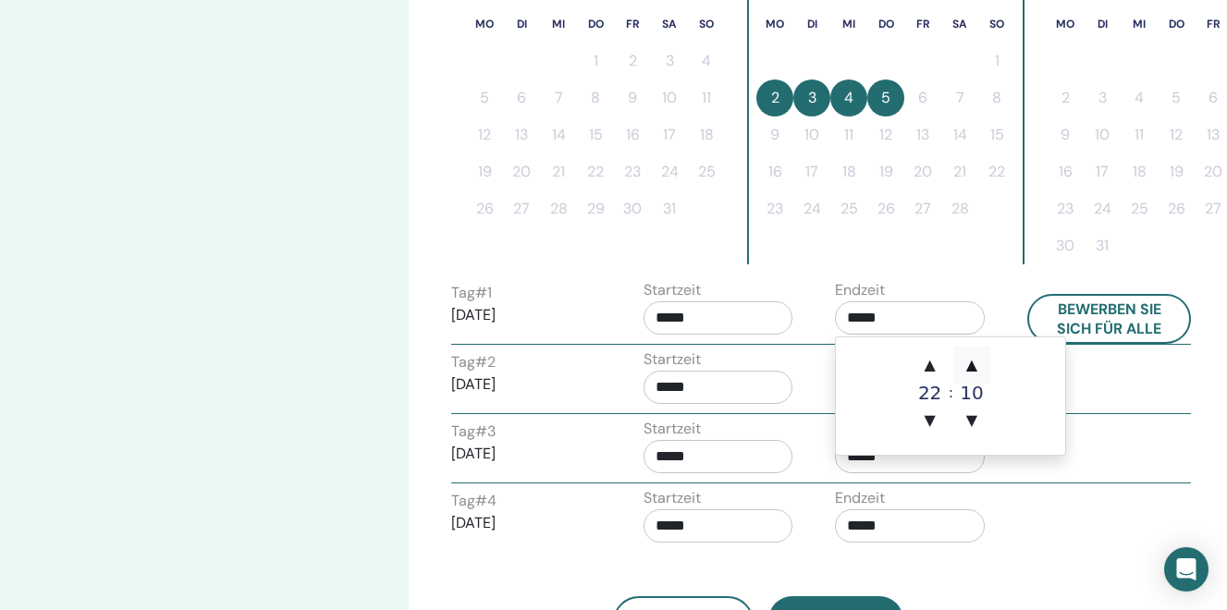
type input "*****"
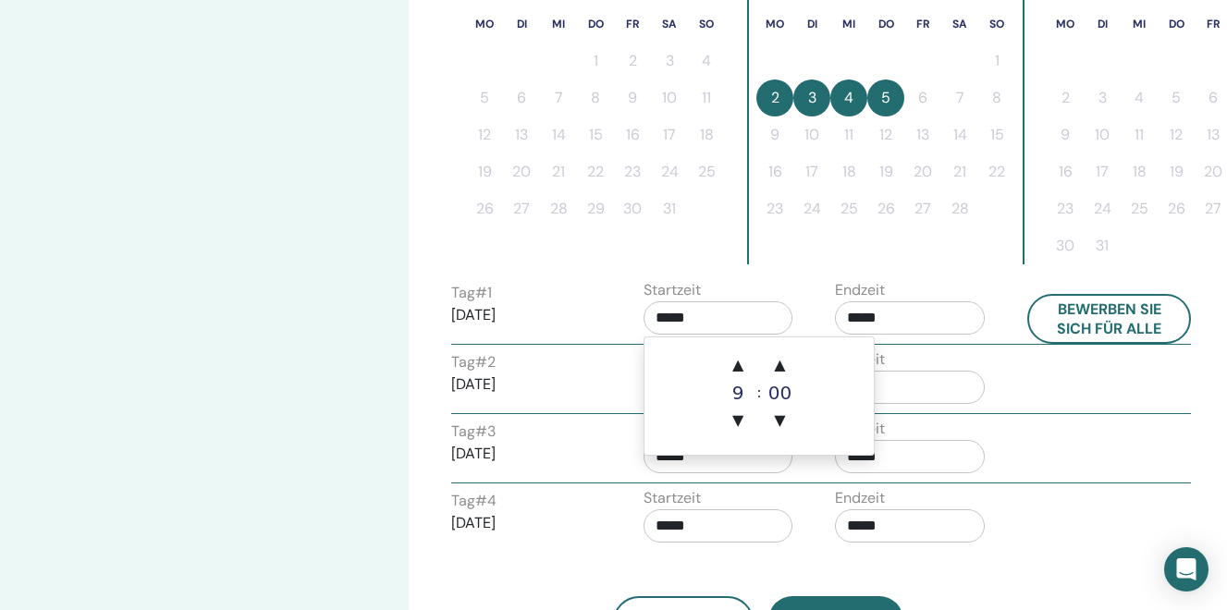
click at [704, 320] on input "*****" at bounding box center [719, 317] width 150 height 33
click at [742, 362] on span "▲" at bounding box center [737, 365] width 37 height 37
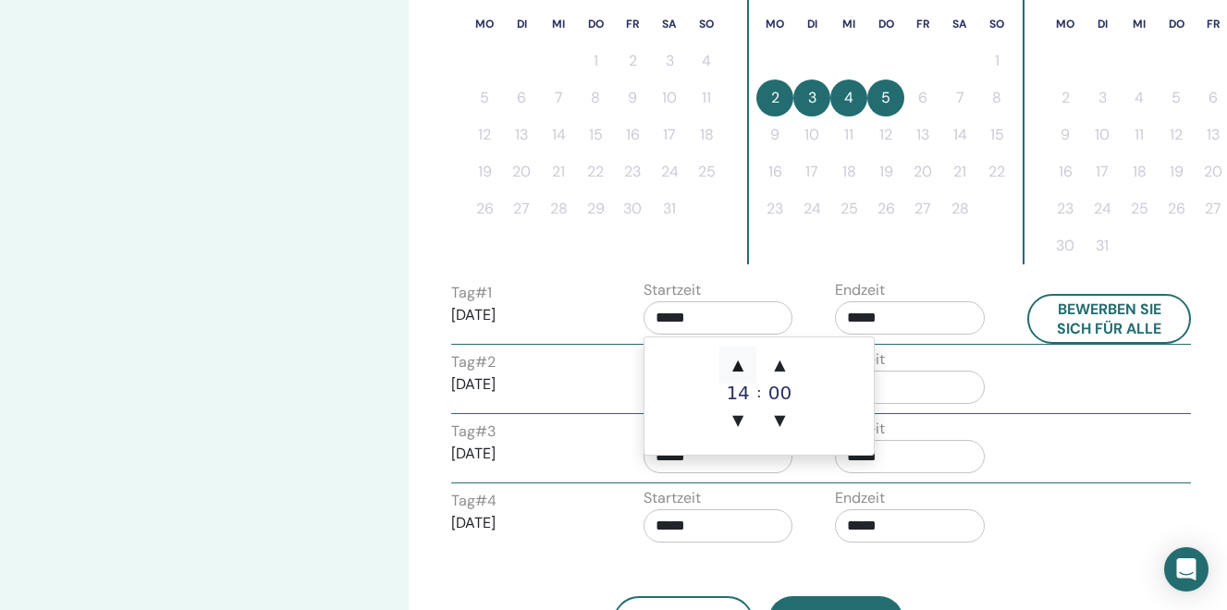
click at [742, 362] on span "▲" at bounding box center [737, 365] width 37 height 37
click at [782, 362] on span "▲" at bounding box center [780, 365] width 37 height 37
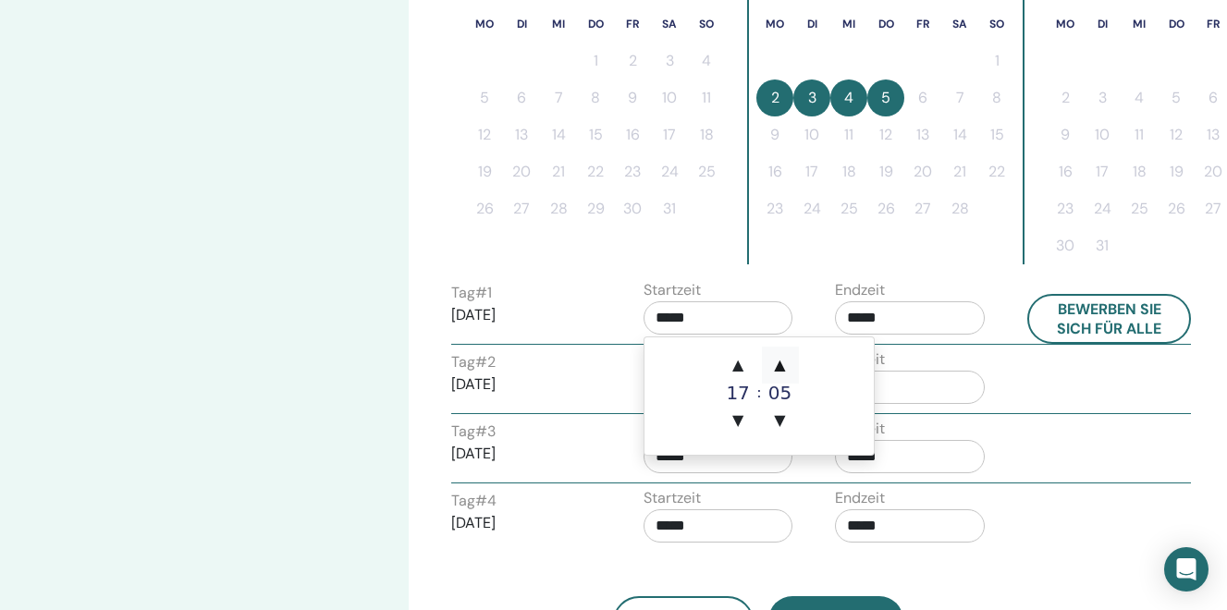
click at [782, 362] on span "▲" at bounding box center [780, 365] width 37 height 37
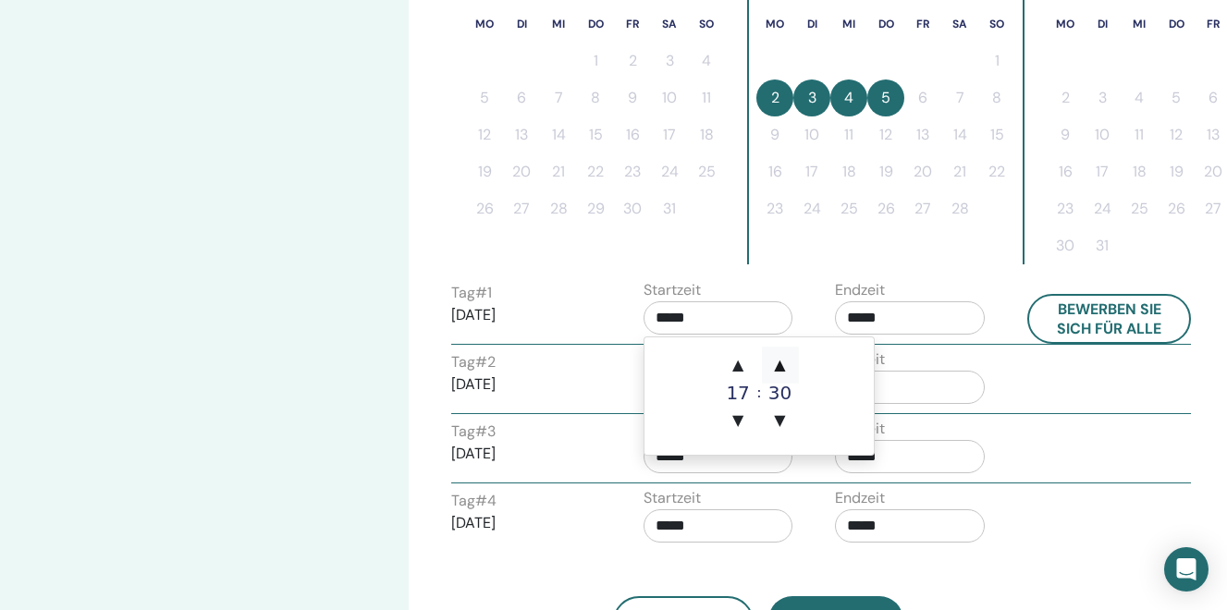
type input "*****"
click at [710, 312] on input "*****" at bounding box center [719, 317] width 150 height 33
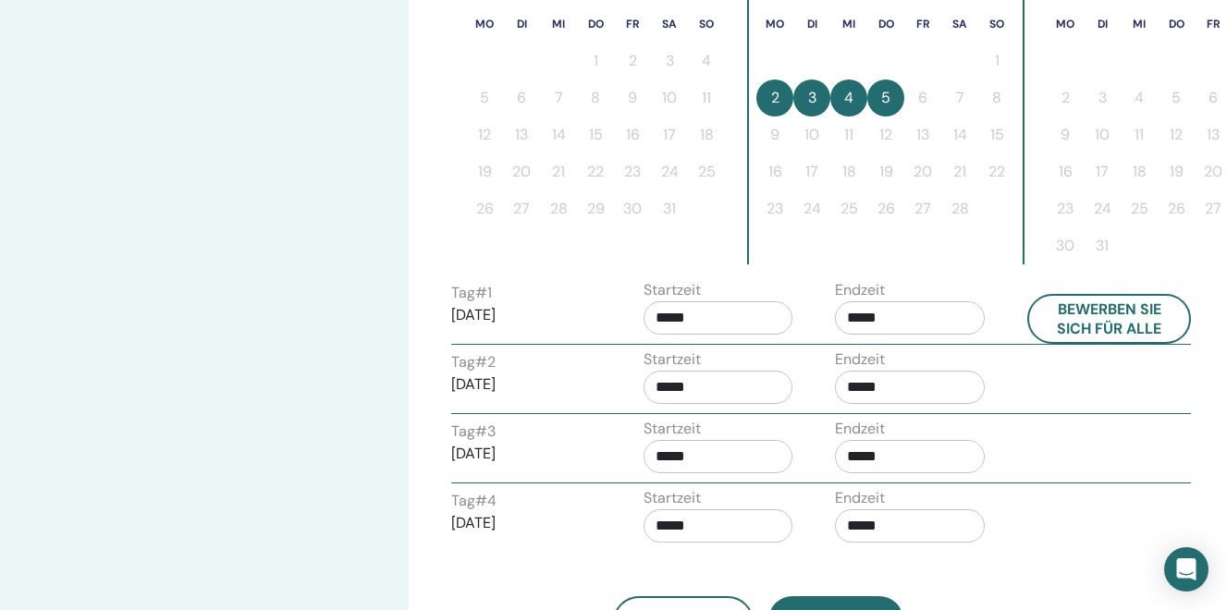
click at [947, 407] on div "Endzeit *****" at bounding box center [910, 381] width 150 height 65
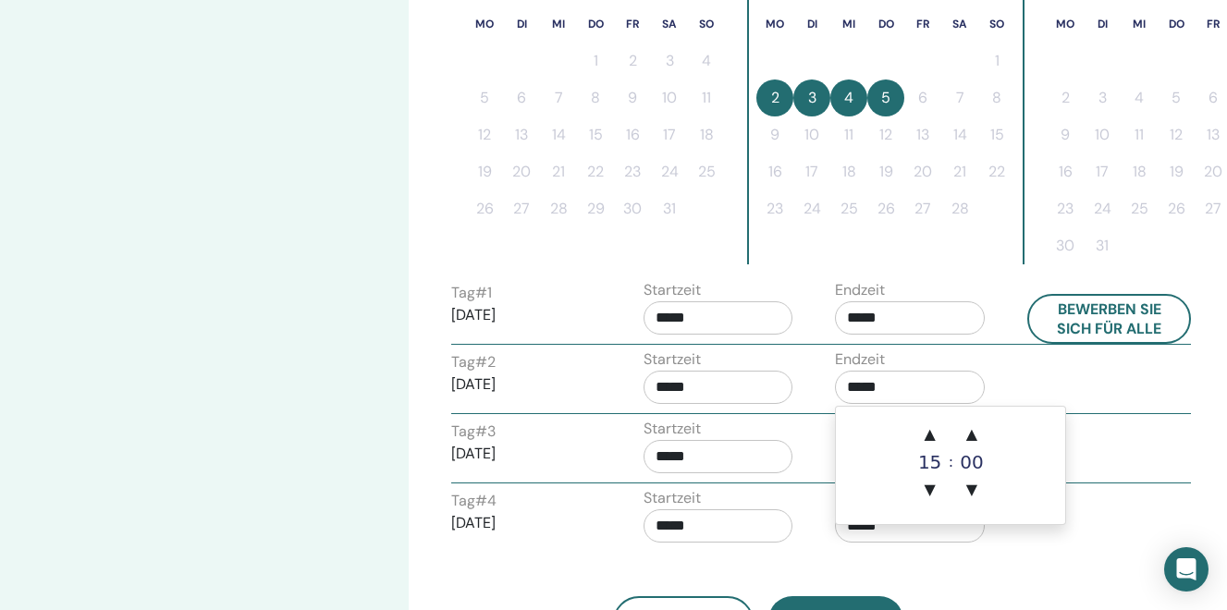
click at [876, 386] on input "*****" at bounding box center [910, 387] width 150 height 33
click at [927, 435] on span "▲" at bounding box center [930, 434] width 37 height 37
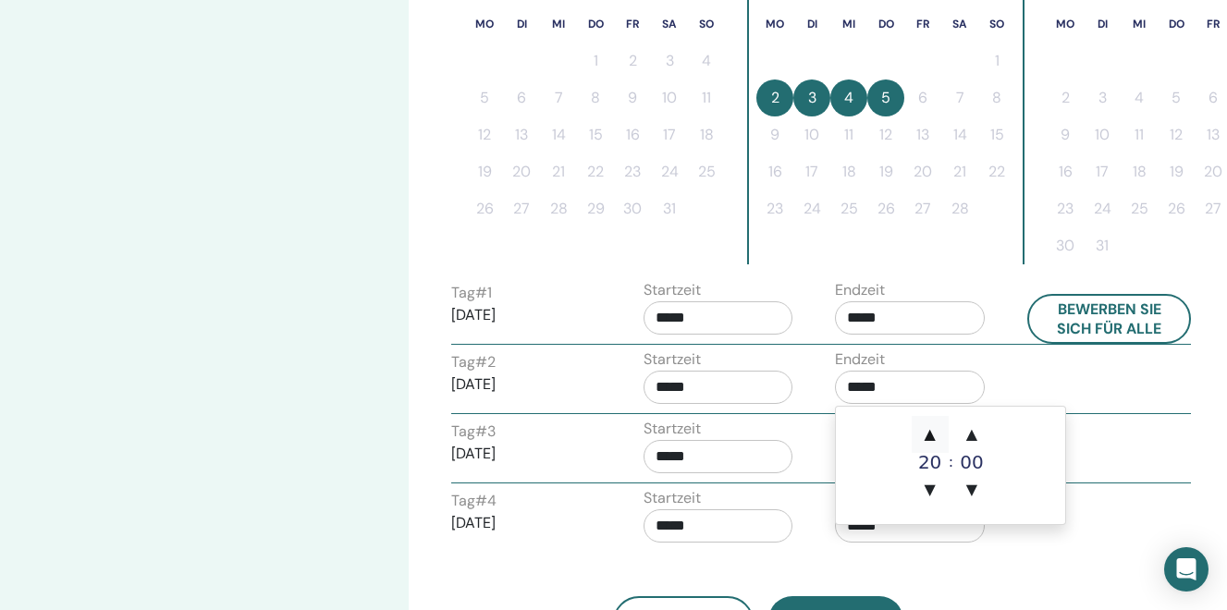
click at [927, 435] on span "▲" at bounding box center [930, 434] width 37 height 37
click at [968, 441] on span "▲" at bounding box center [971, 434] width 37 height 37
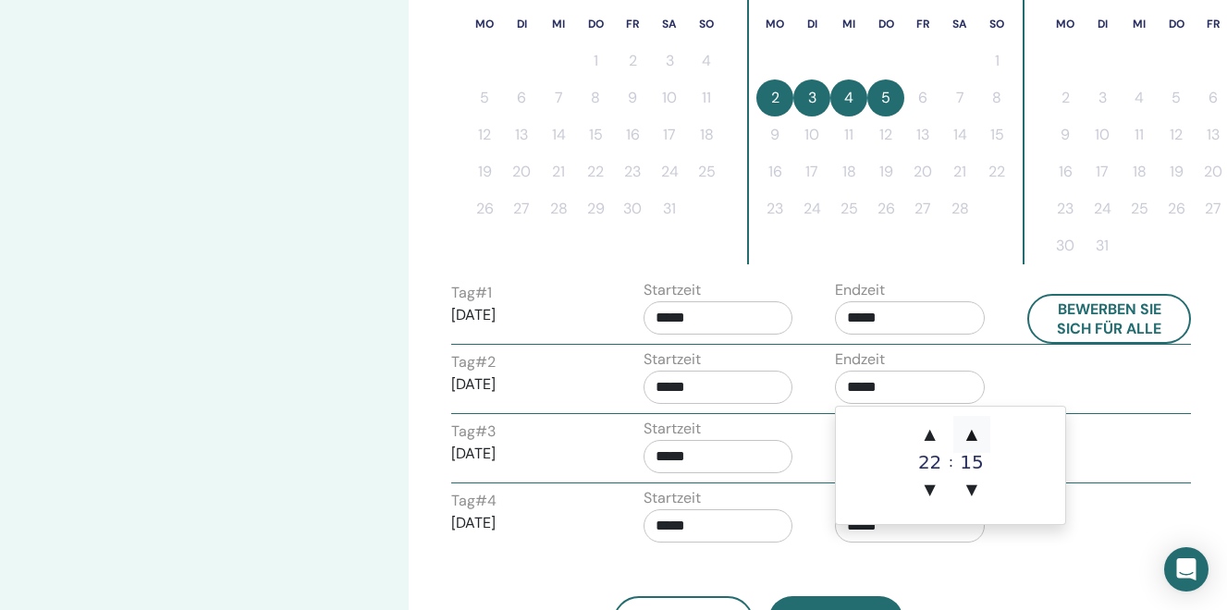
click at [968, 441] on span "▲" at bounding box center [971, 434] width 37 height 37
type input "*****"
click at [721, 386] on input "*****" at bounding box center [719, 387] width 150 height 33
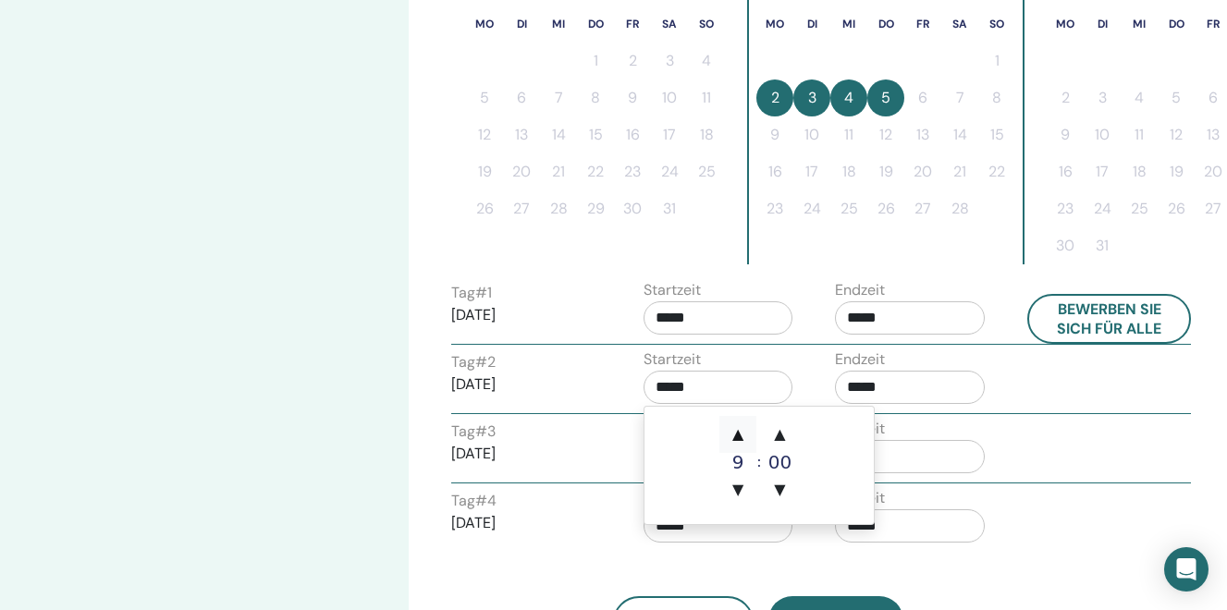
click at [740, 433] on span "▲" at bounding box center [737, 434] width 37 height 37
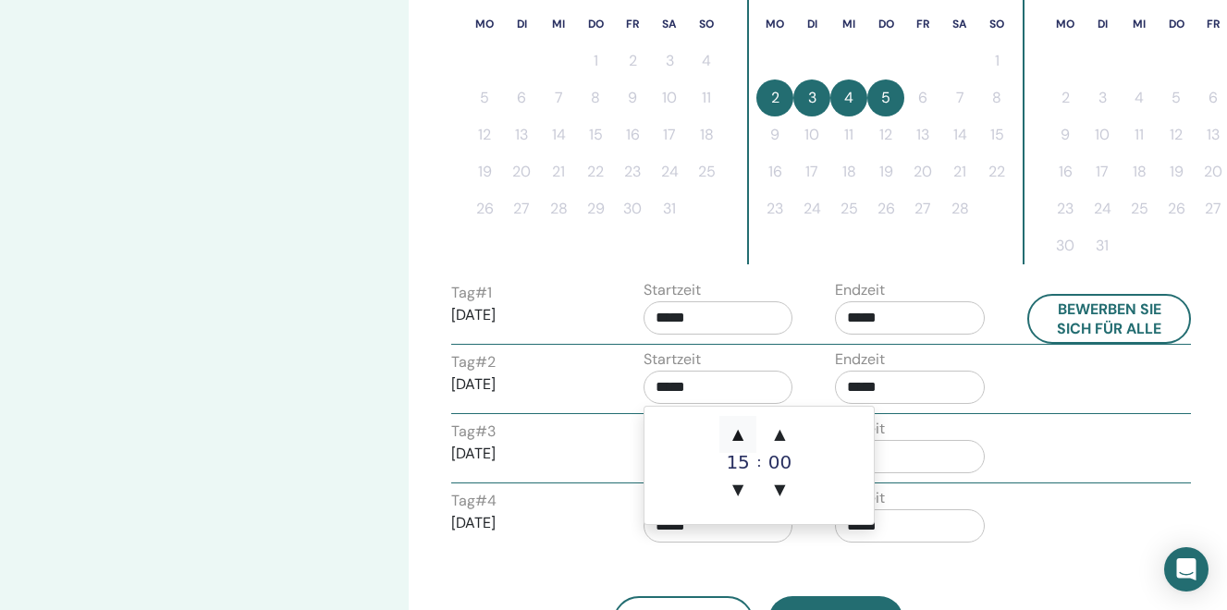
click at [740, 433] on span "▲" at bounding box center [737, 434] width 37 height 37
click at [782, 436] on span "▲" at bounding box center [780, 434] width 37 height 37
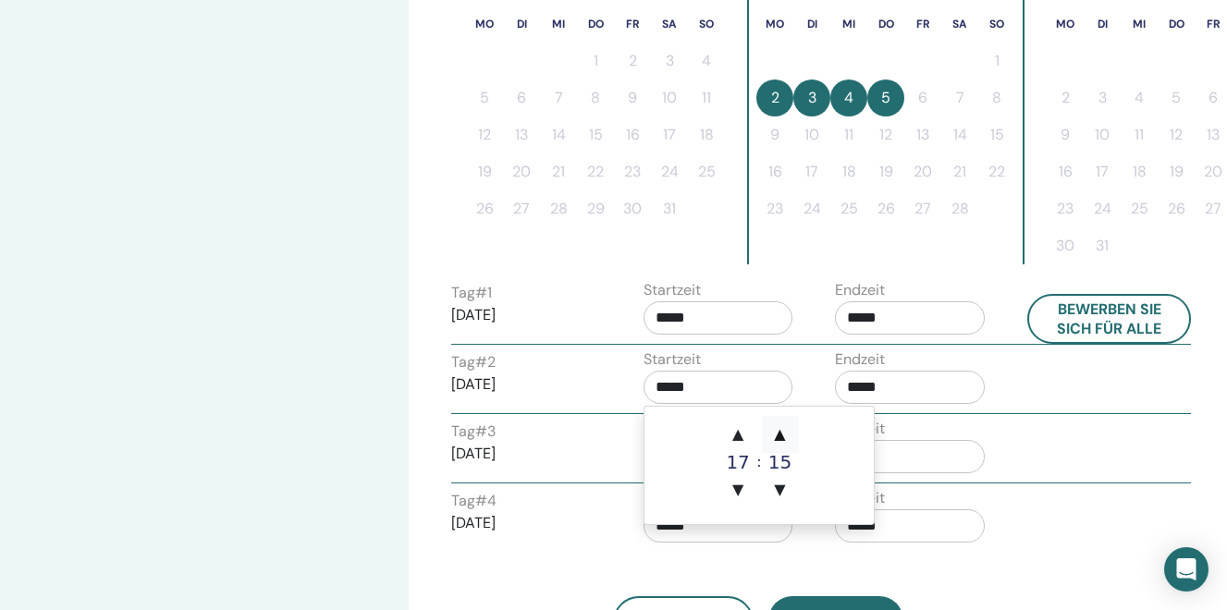
click at [782, 436] on span "▲" at bounding box center [780, 434] width 37 height 37
type input "*****"
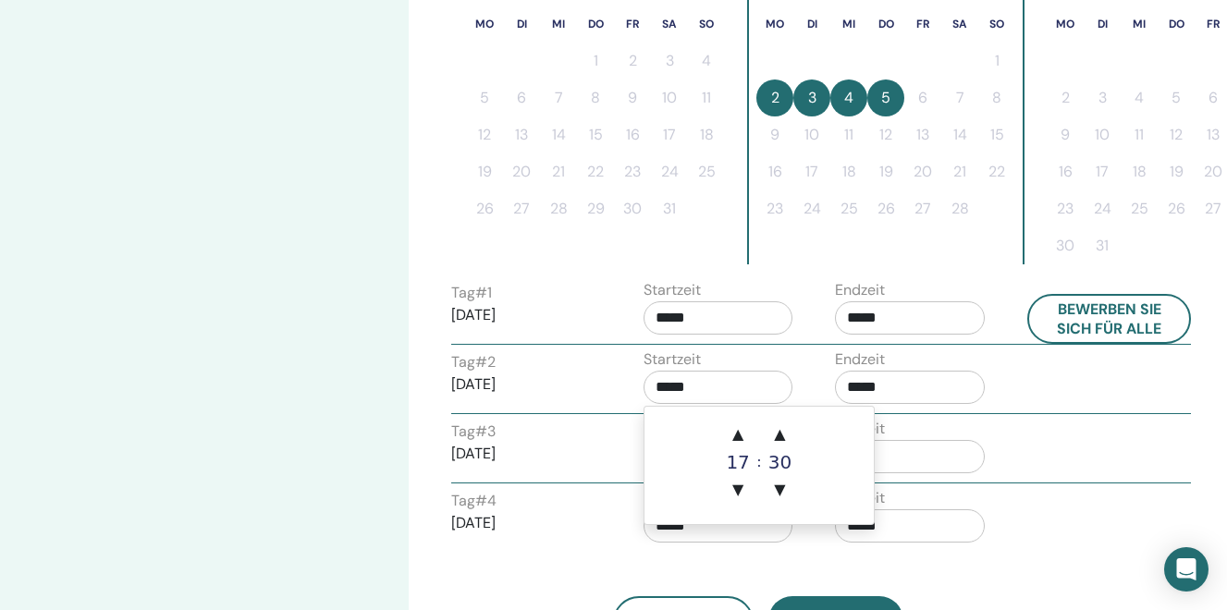
click at [702, 397] on input "*****" at bounding box center [719, 387] width 150 height 33
click at [941, 447] on input "*****" at bounding box center [910, 456] width 150 height 33
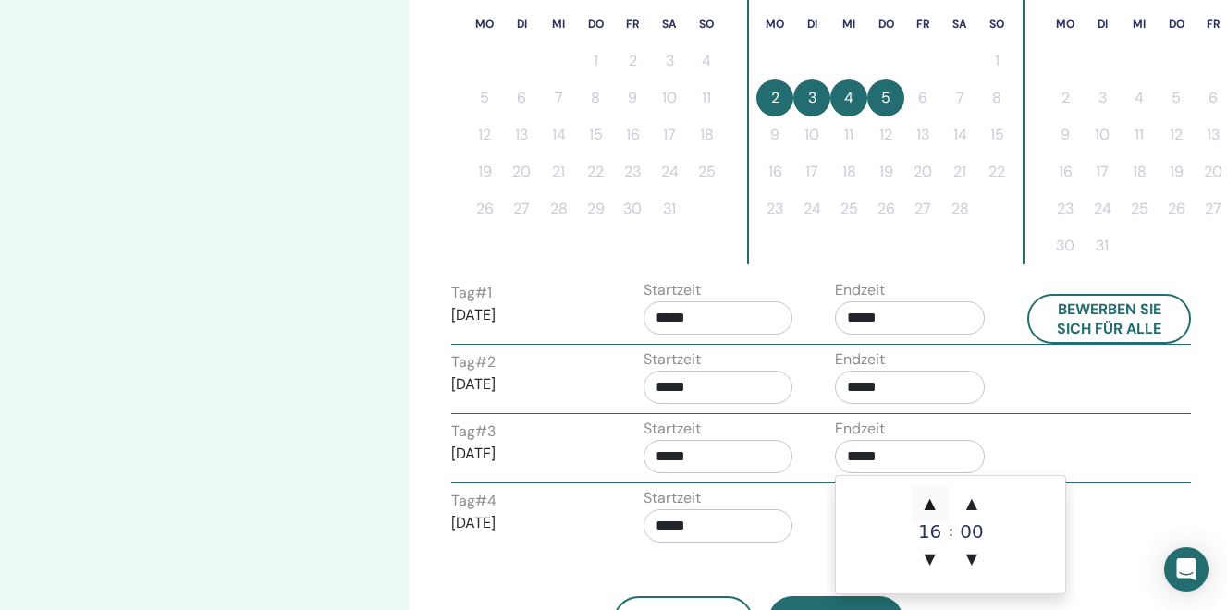
click at [939, 502] on span "▲" at bounding box center [930, 503] width 37 height 37
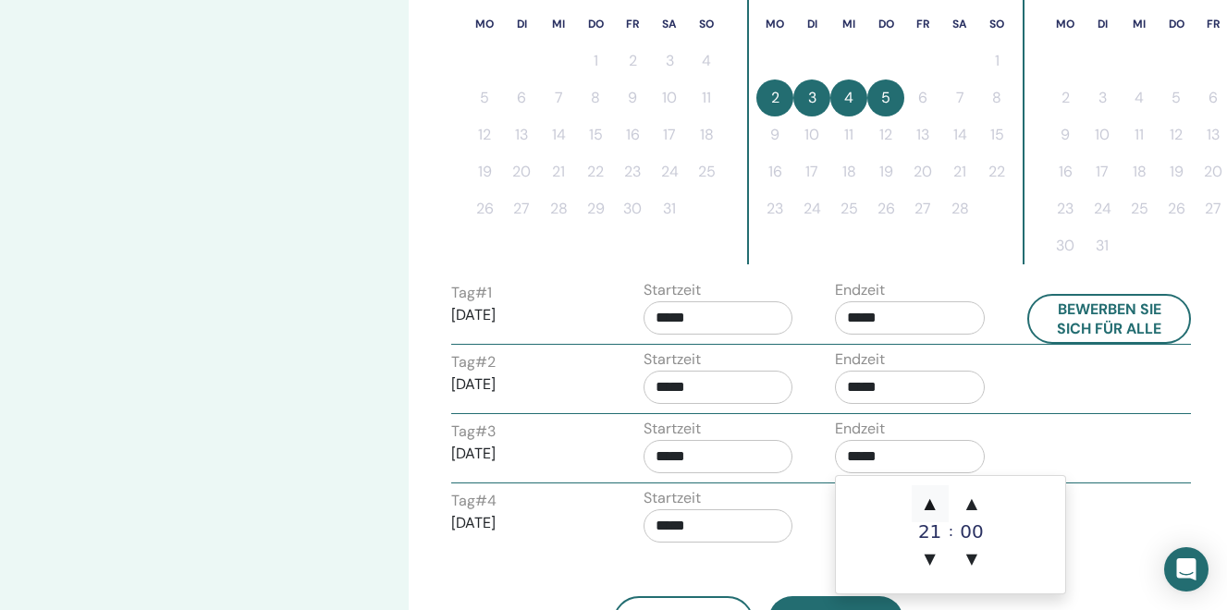
click at [939, 502] on span "▲" at bounding box center [930, 503] width 37 height 37
click at [929, 563] on span "▼" at bounding box center [930, 559] width 37 height 37
click at [973, 508] on span "▲" at bounding box center [971, 503] width 37 height 37
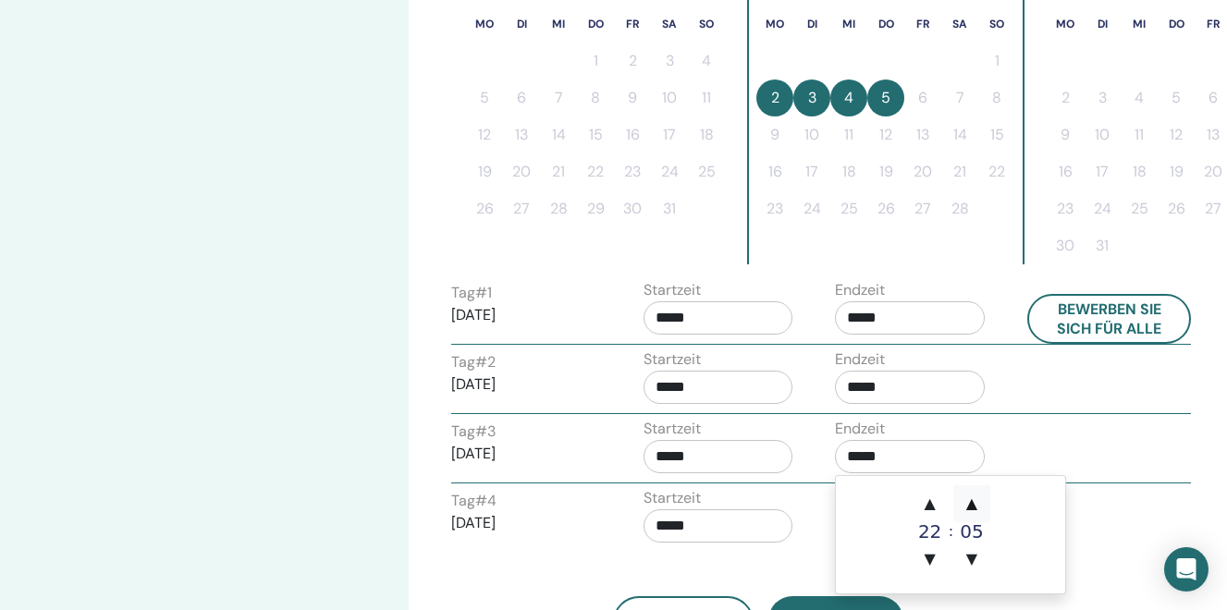
click at [973, 508] on span "▲" at bounding box center [971, 503] width 37 height 37
type input "*****"
click at [732, 464] on input "*****" at bounding box center [719, 456] width 150 height 33
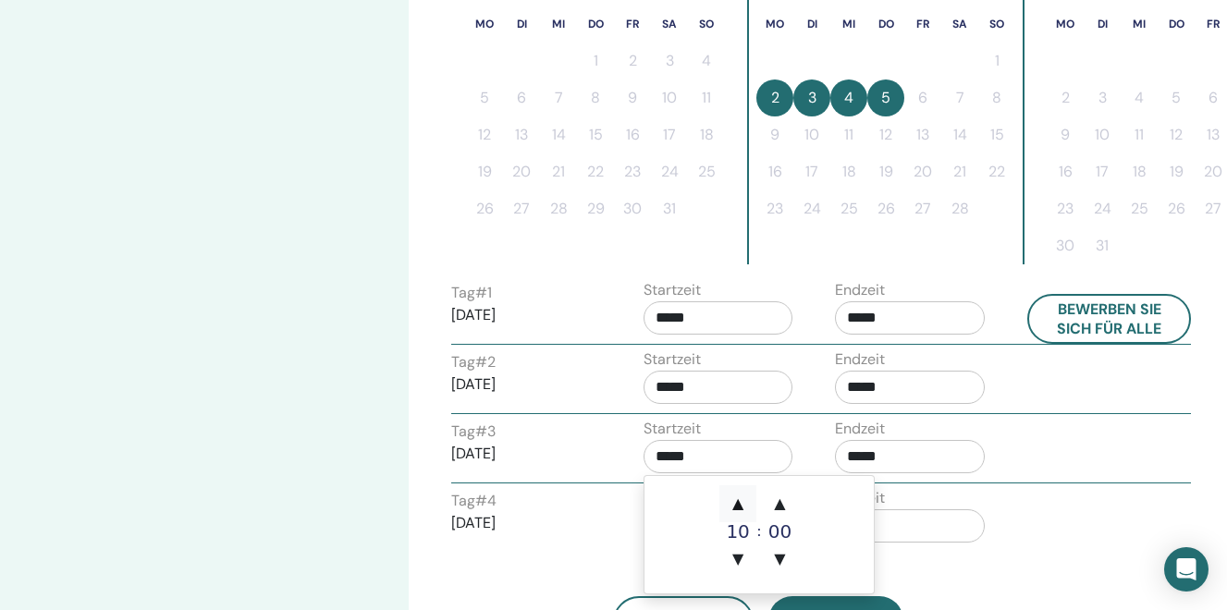
click at [735, 509] on span "▲" at bounding box center [737, 503] width 37 height 37
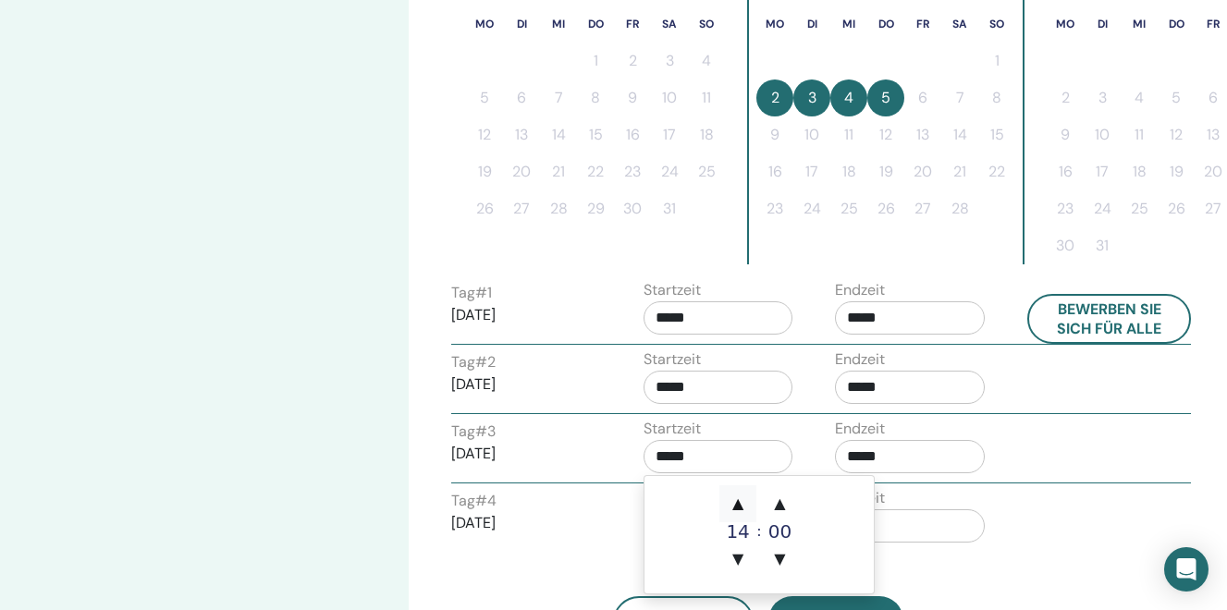
click at [735, 509] on span "▲" at bounding box center [737, 503] width 37 height 37
click at [781, 508] on span "▲" at bounding box center [780, 503] width 37 height 37
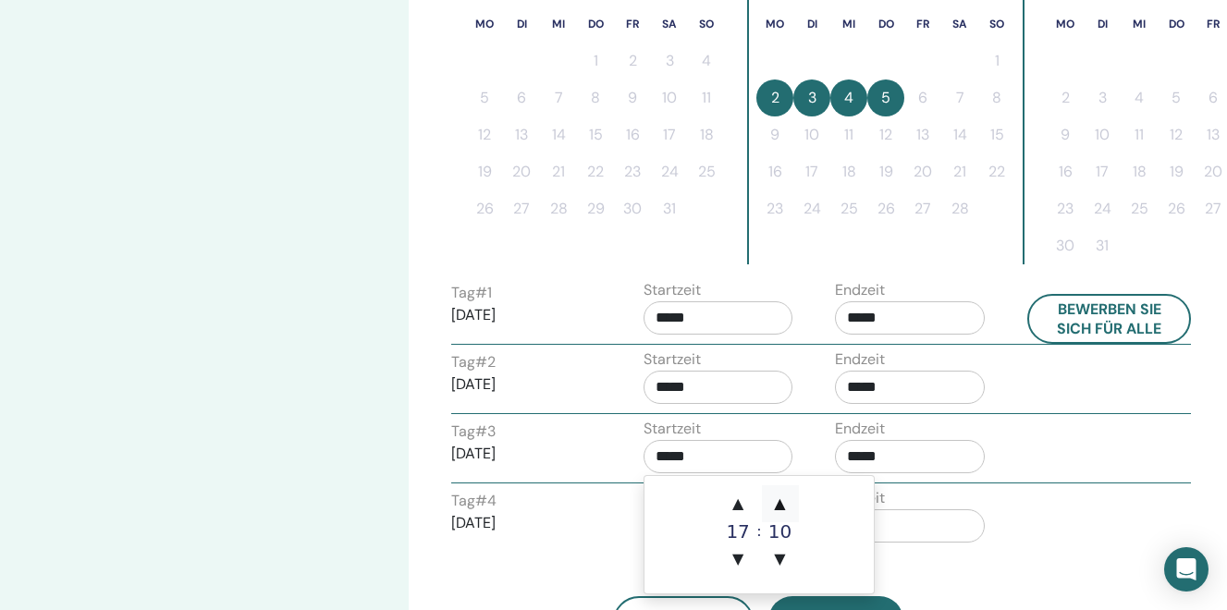
click at [781, 508] on span "▲" at bounding box center [780, 503] width 37 height 37
type input "*****"
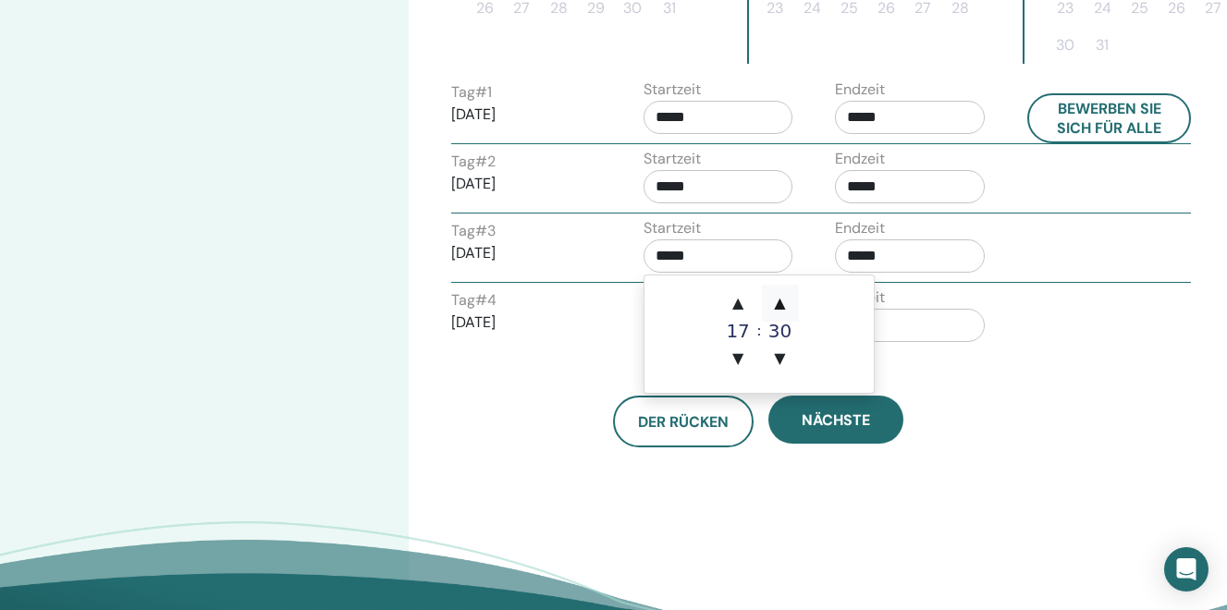
scroll to position [735, 0]
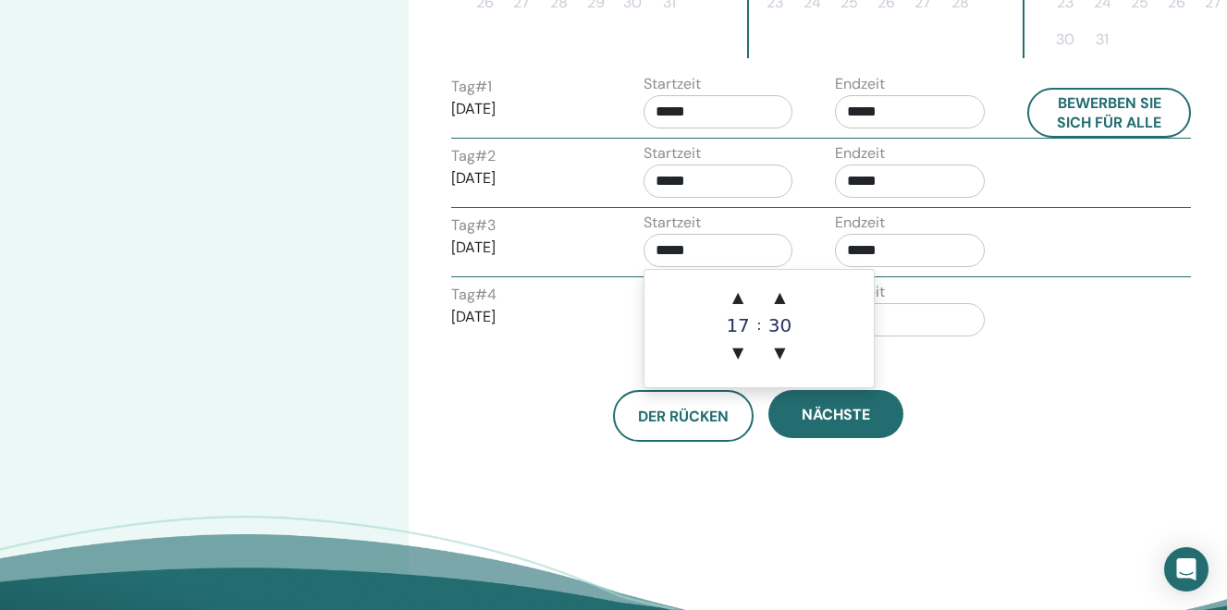
click at [935, 323] on input "*****" at bounding box center [910, 319] width 150 height 33
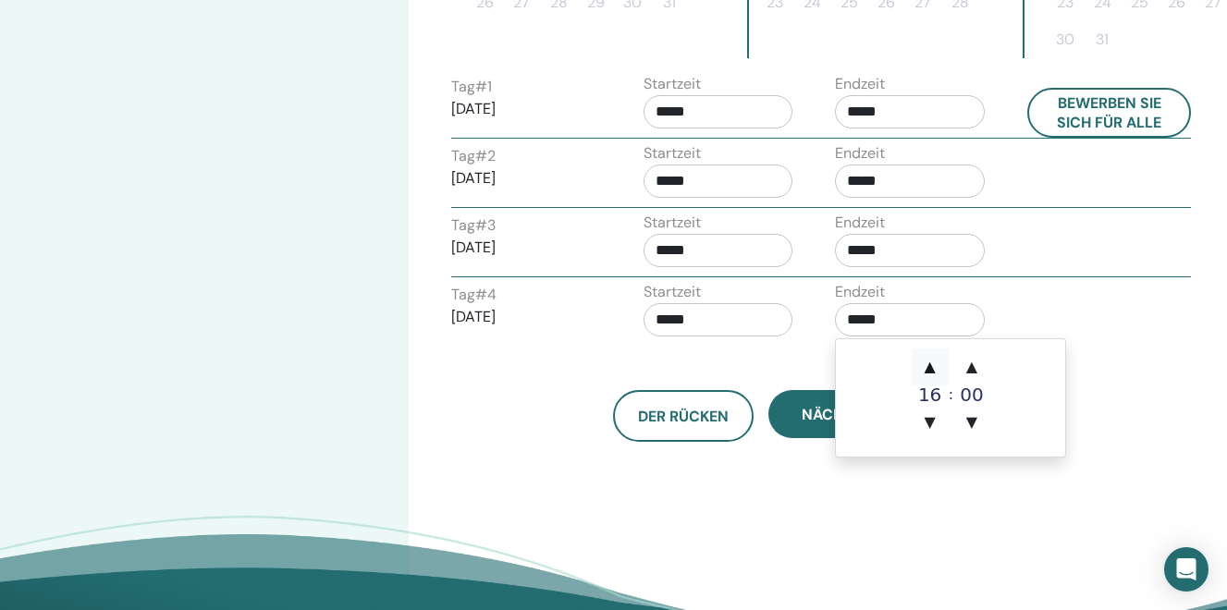
click at [933, 374] on span "▲" at bounding box center [930, 367] width 37 height 37
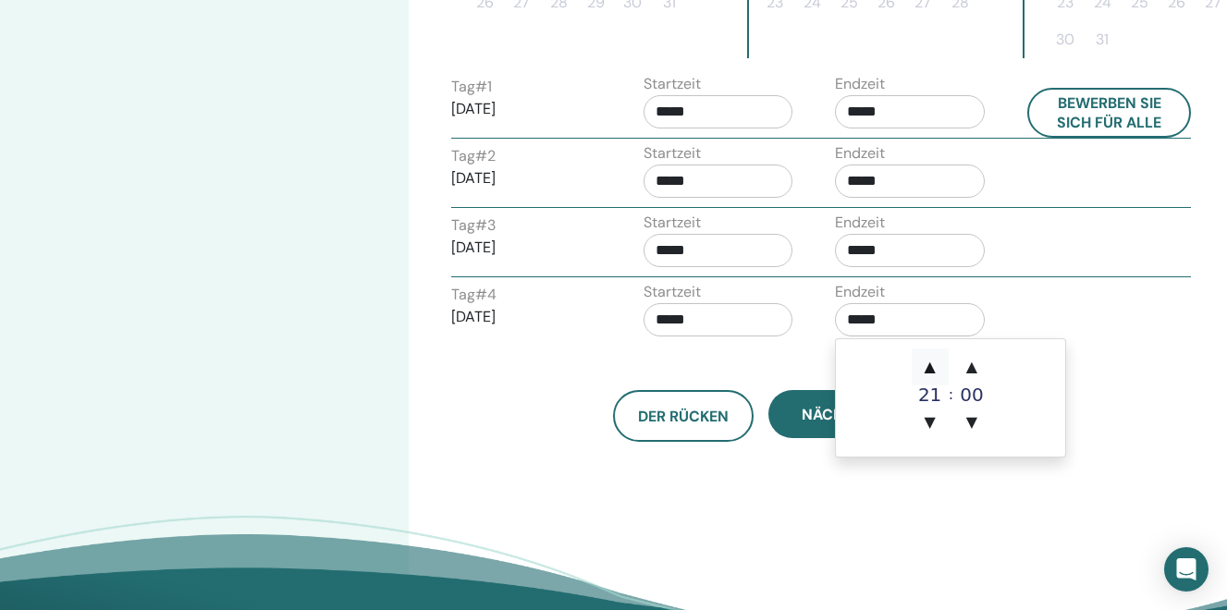
click at [933, 374] on span "▲" at bounding box center [930, 367] width 37 height 37
click at [974, 369] on span "▲" at bounding box center [971, 367] width 37 height 37
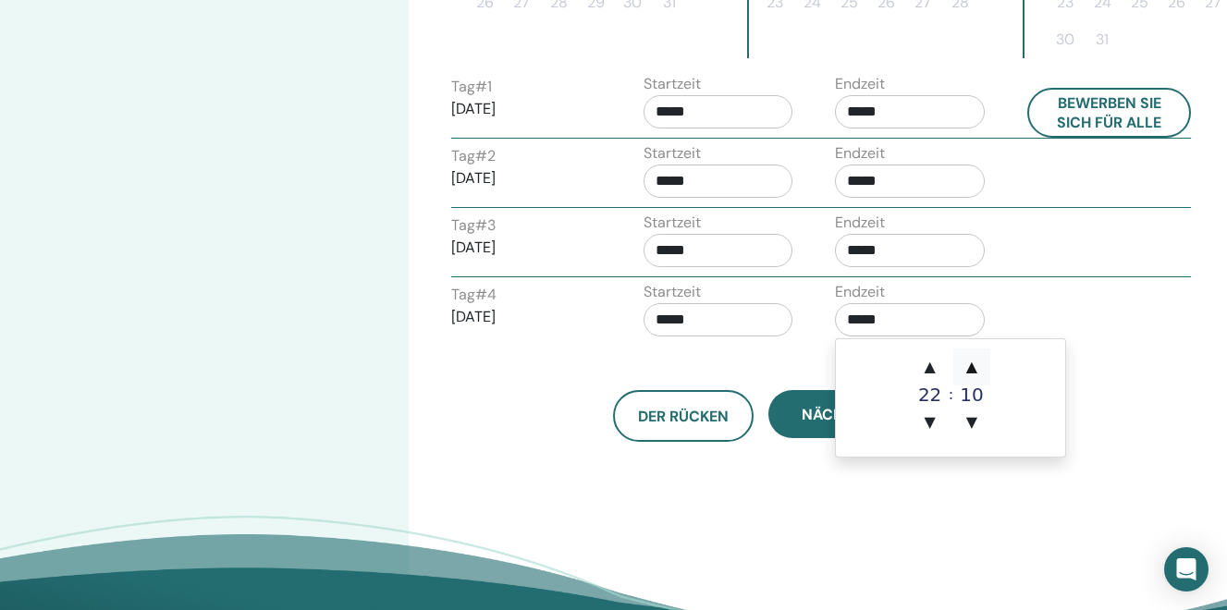
type input "*****"
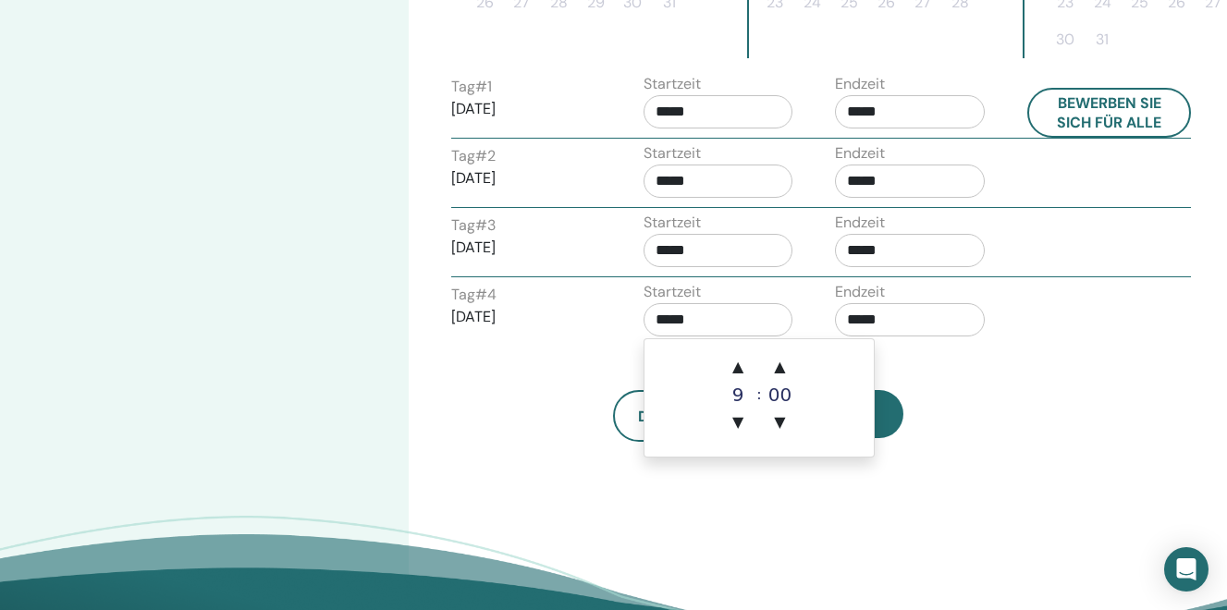
click at [697, 321] on input "*****" at bounding box center [719, 319] width 150 height 33
click at [742, 367] on span "▲" at bounding box center [737, 367] width 37 height 37
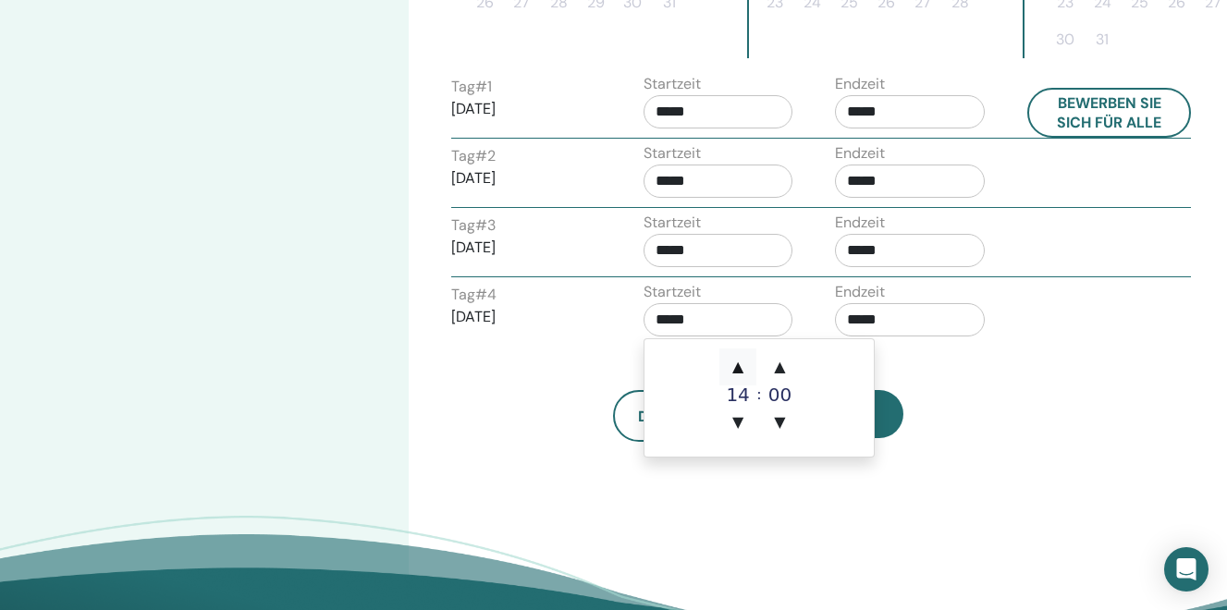
click at [742, 367] on span "▲" at bounding box center [737, 367] width 37 height 37
click at [778, 367] on span "▲" at bounding box center [780, 367] width 37 height 37
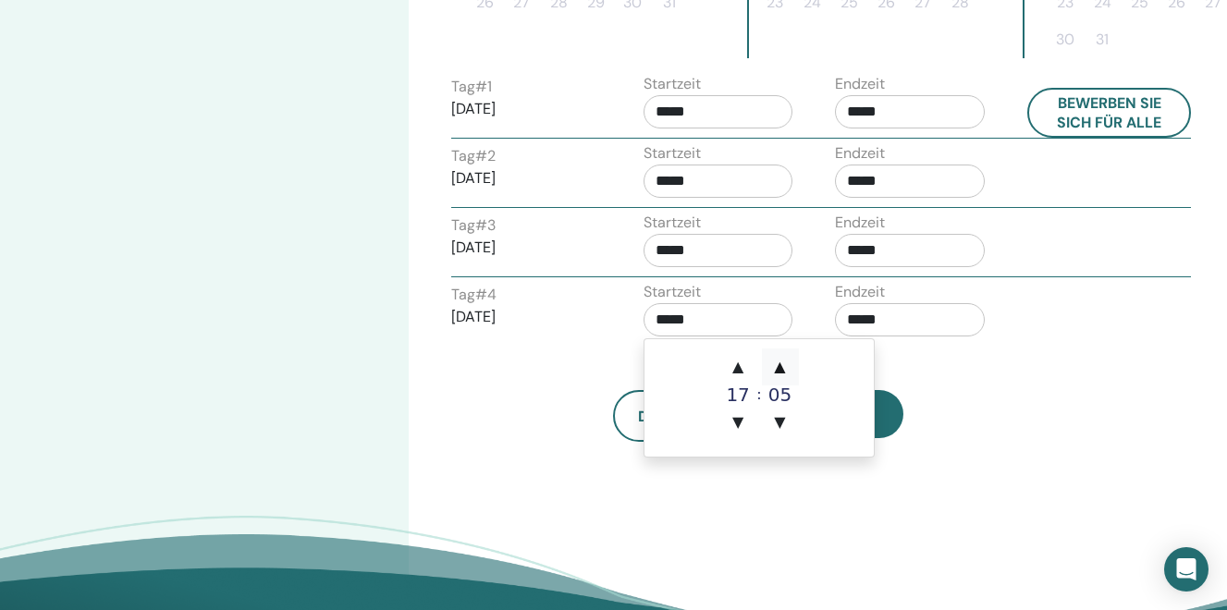
click at [778, 367] on span "▲" at bounding box center [780, 367] width 37 height 37
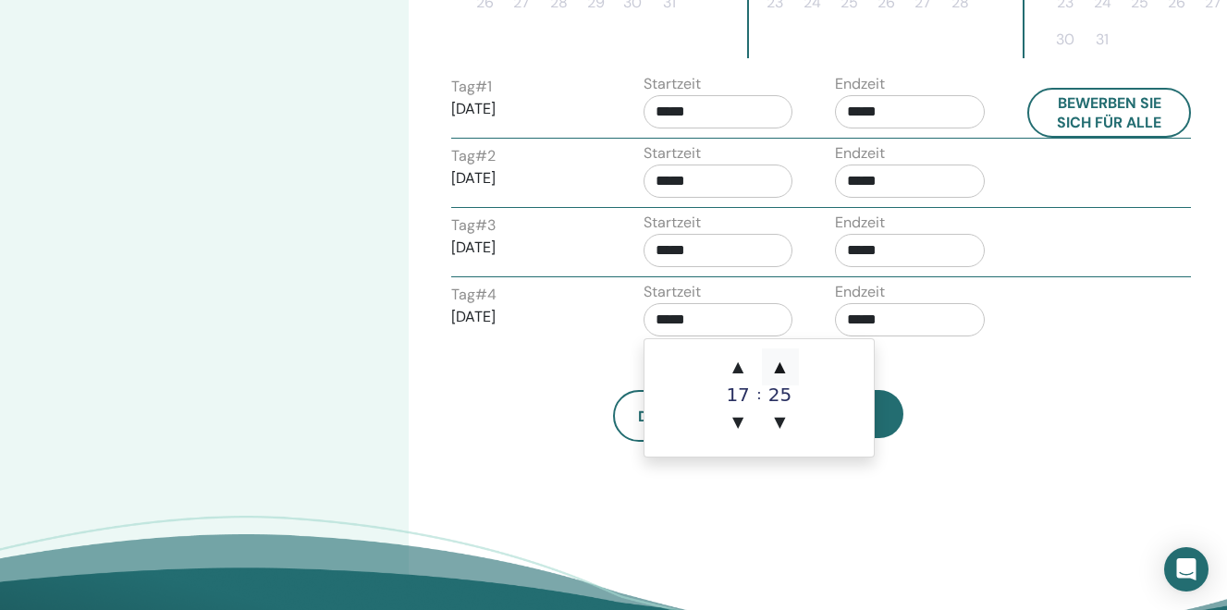
type input "*****"
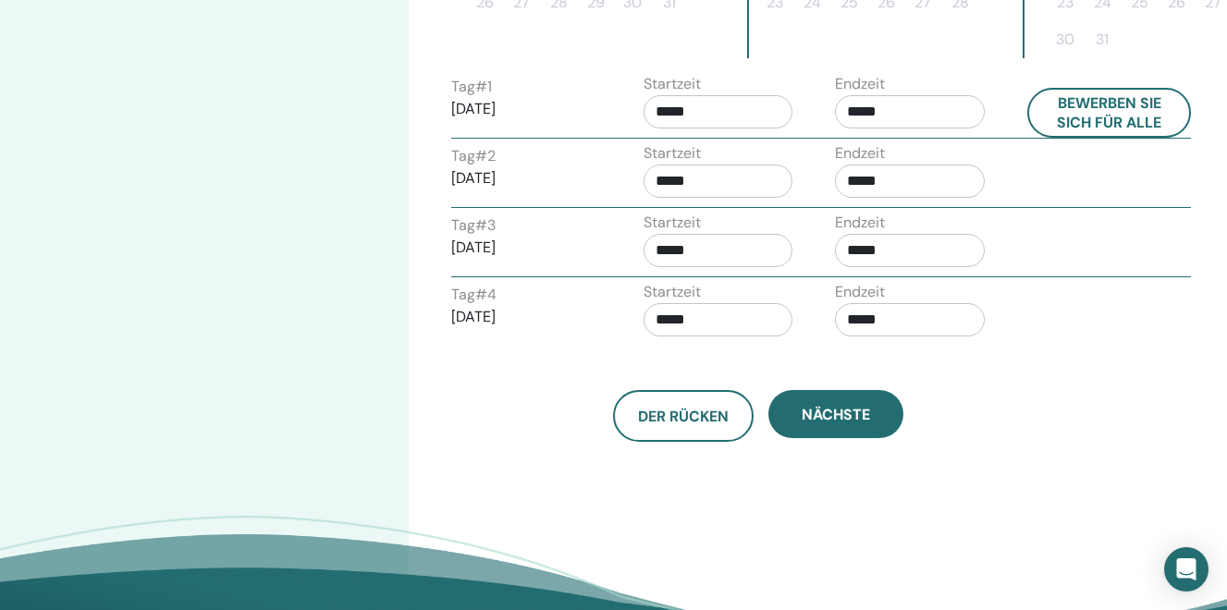
click at [980, 376] on div "Der Rücken Nächste" at bounding box center [757, 394] width 641 height 96
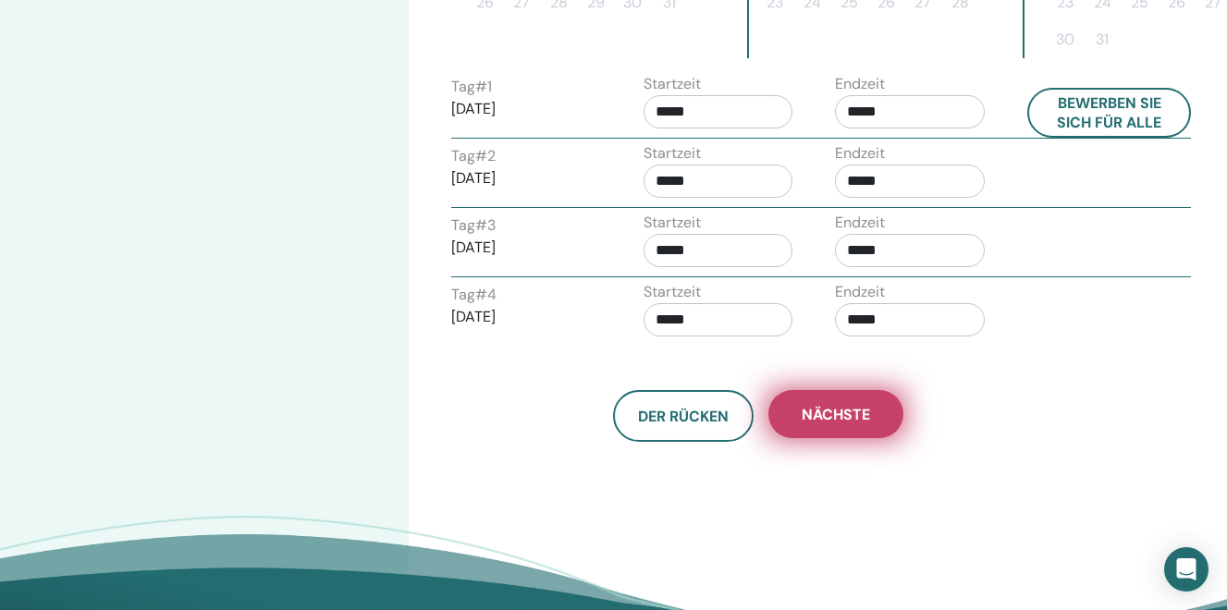
click at [830, 419] on span "Nächste" at bounding box center [836, 414] width 68 height 19
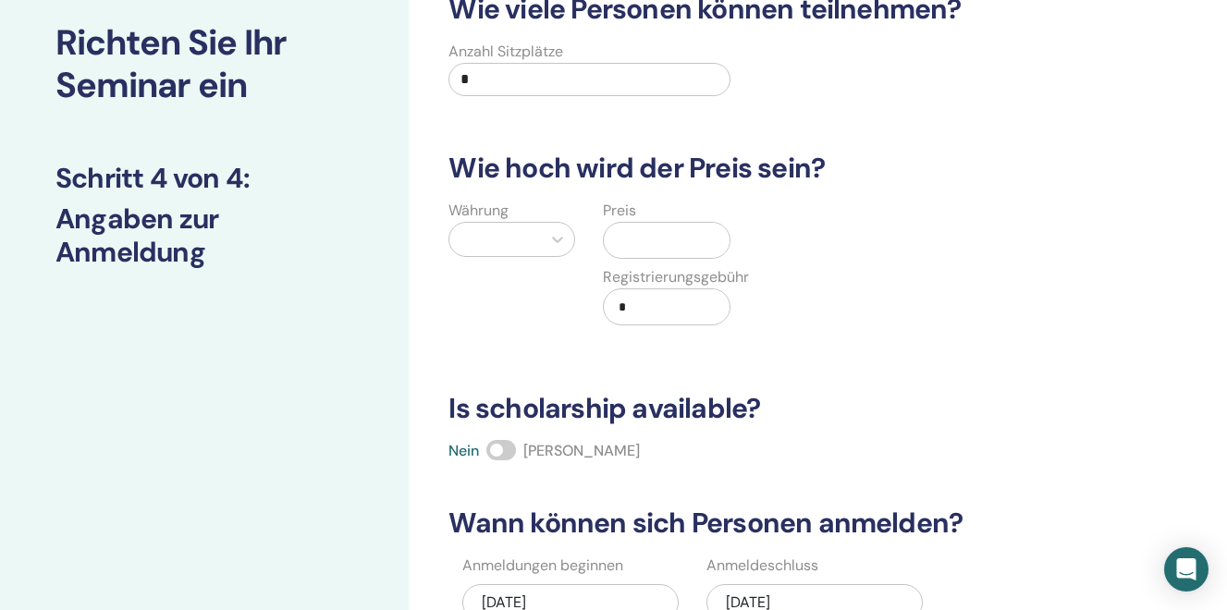
scroll to position [0, 0]
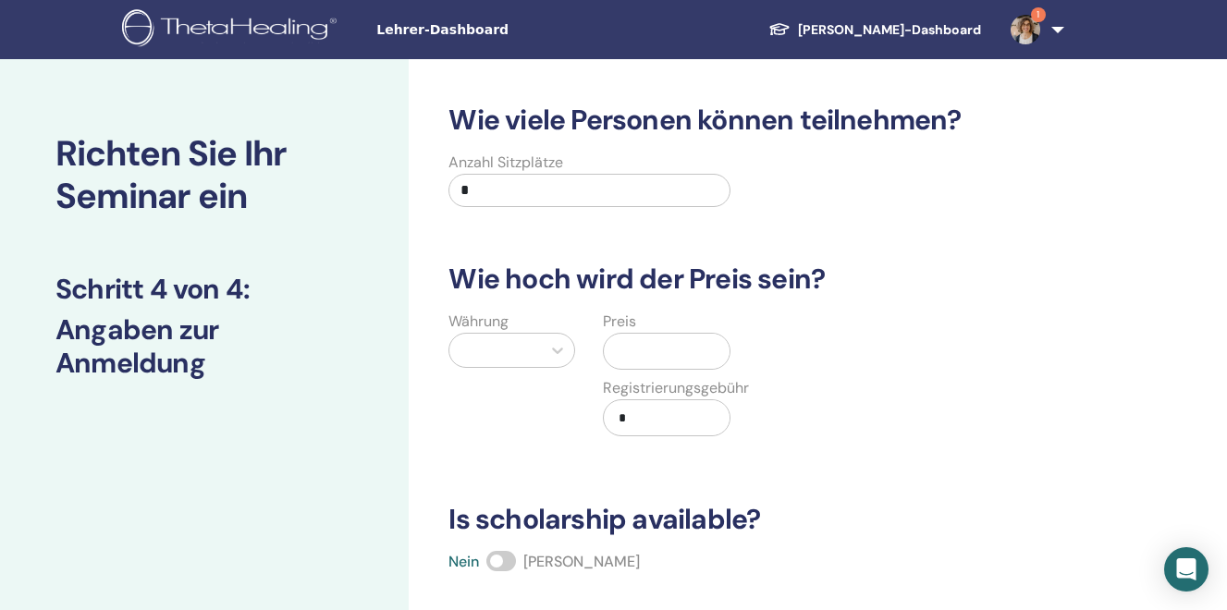
drag, startPoint x: 507, startPoint y: 193, endPoint x: 421, endPoint y: 178, distance: 87.2
click at [448, 178] on input "*" at bounding box center [588, 190] width 281 height 33
type input "**"
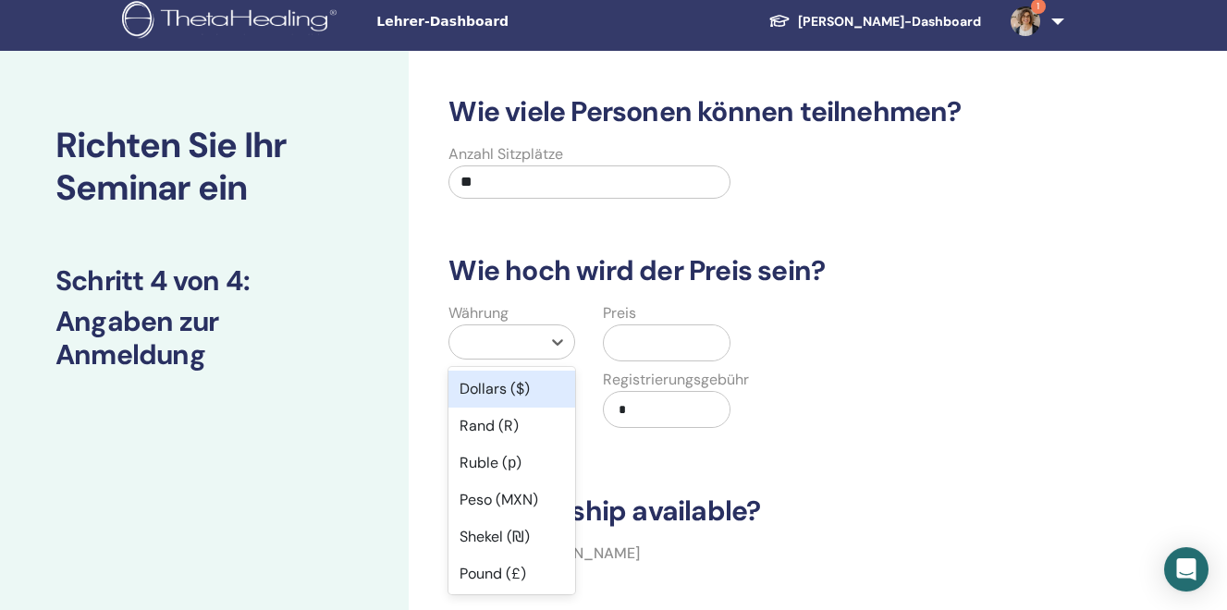
click at [504, 338] on div at bounding box center [495, 342] width 73 height 26
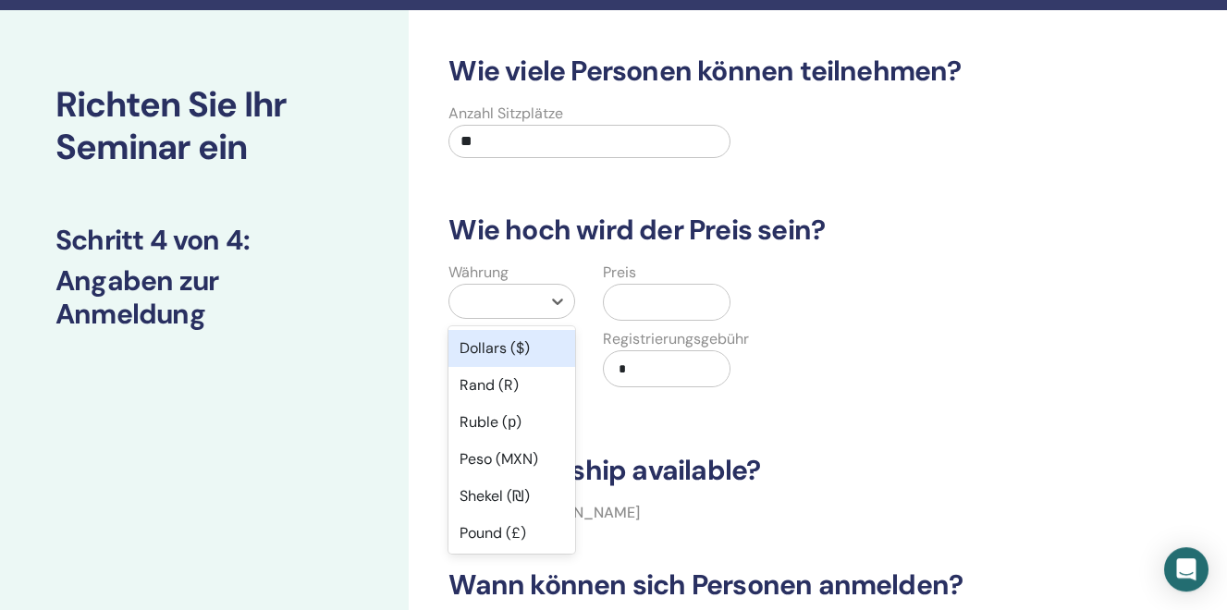
scroll to position [50, 0]
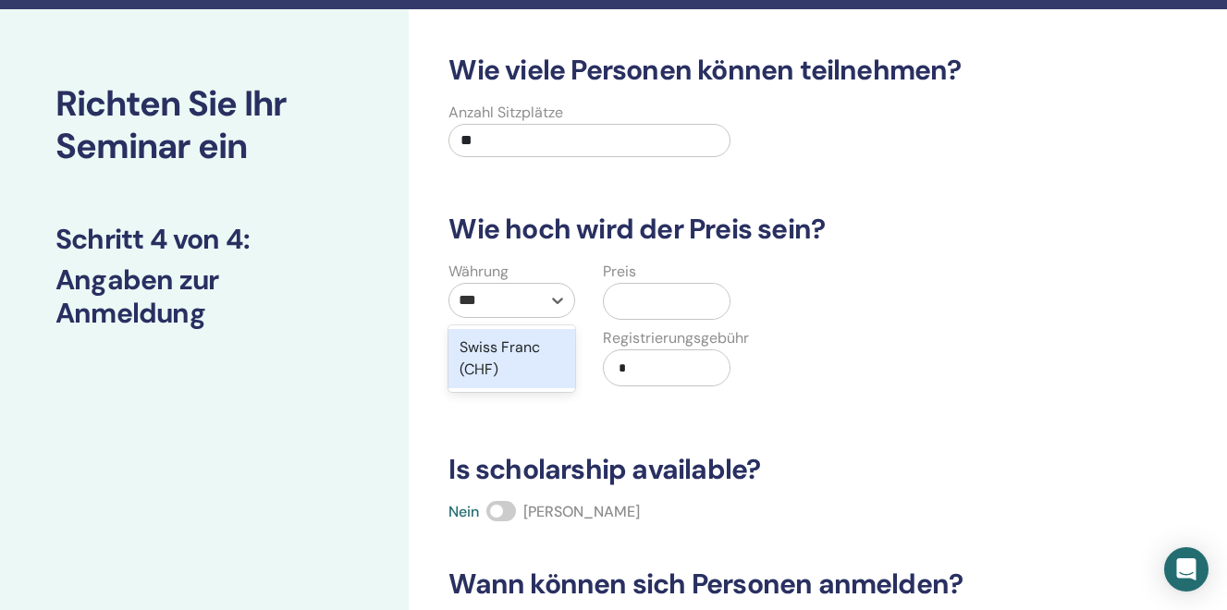
type input "***"
click at [641, 291] on input "text" at bounding box center [669, 301] width 117 height 35
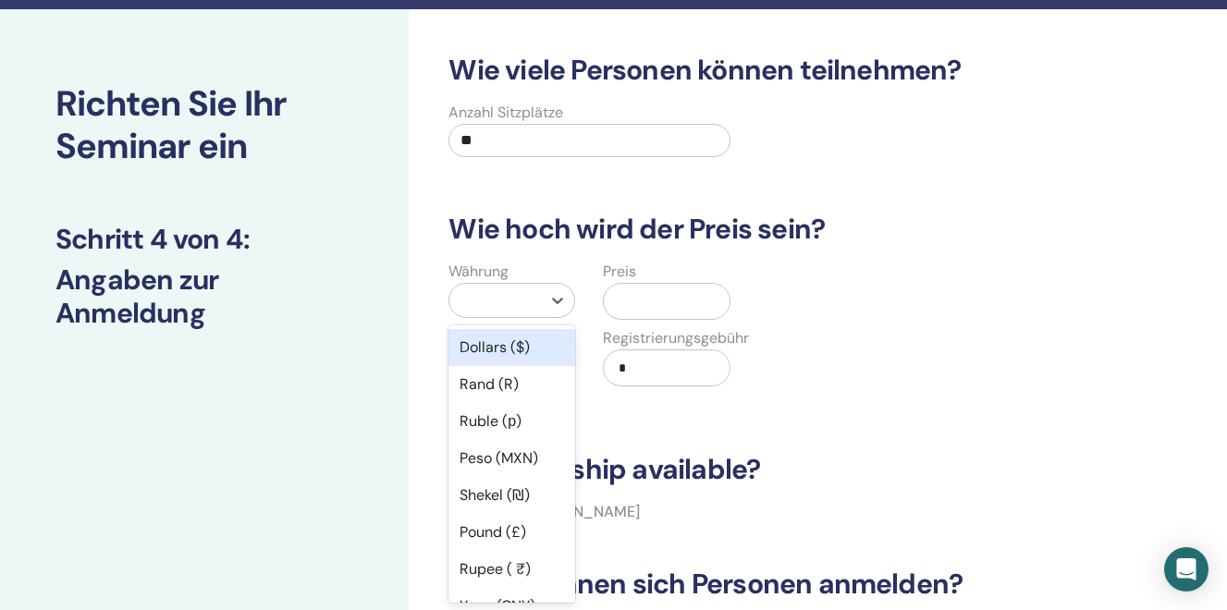
click at [514, 312] on div at bounding box center [495, 301] width 73 height 26
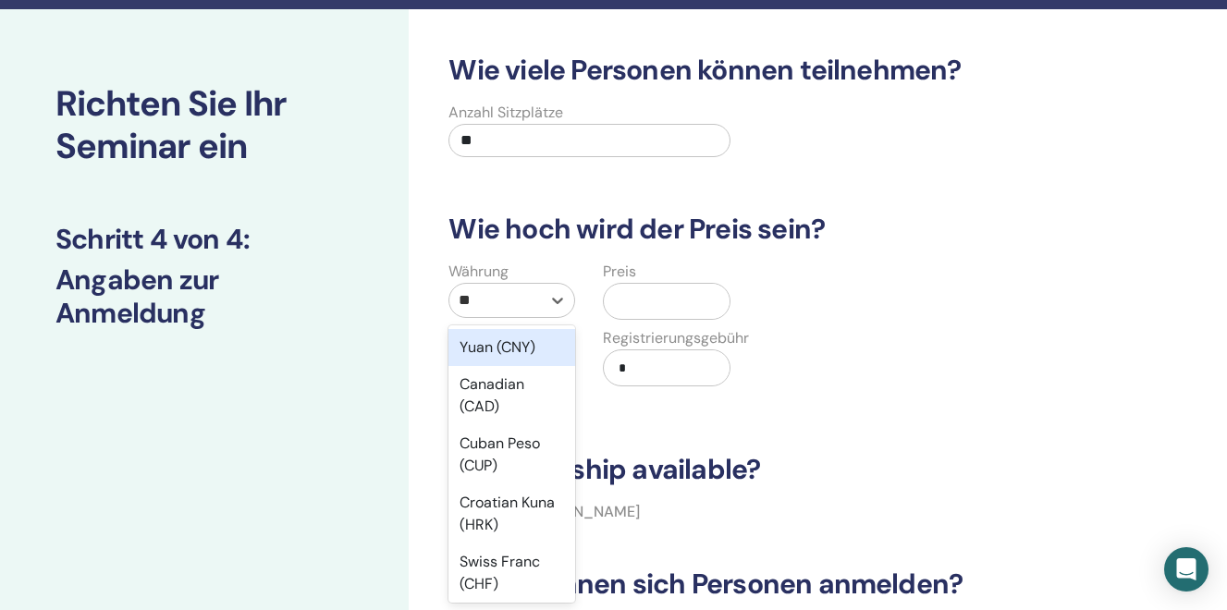
type input "***"
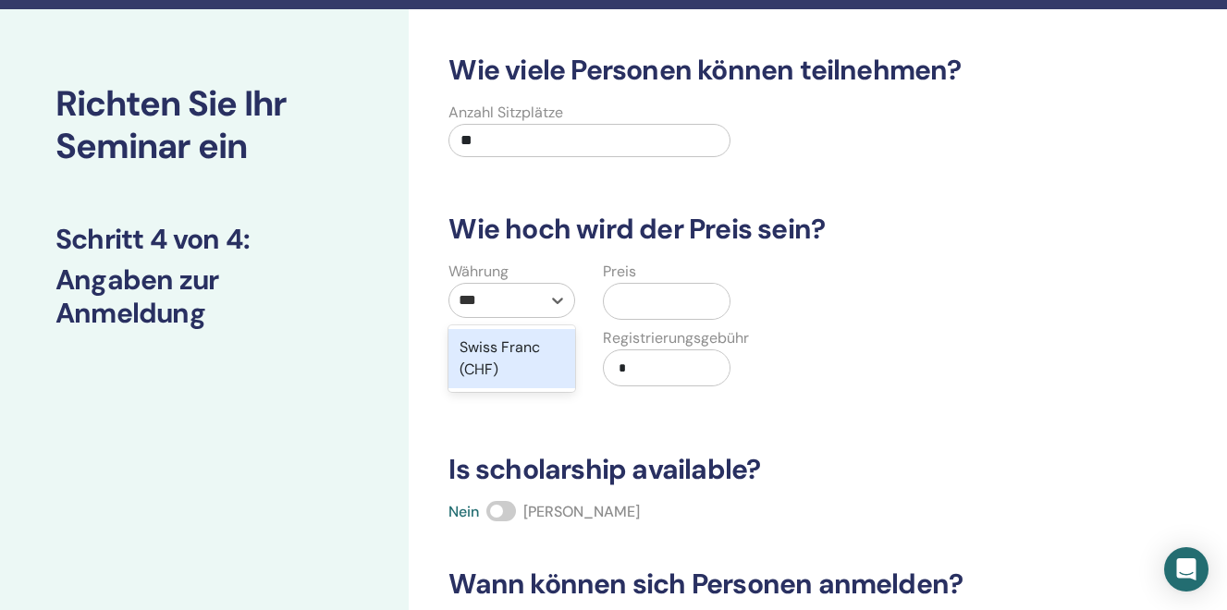
click at [508, 364] on div "Swiss Franc (CHF)" at bounding box center [511, 358] width 127 height 59
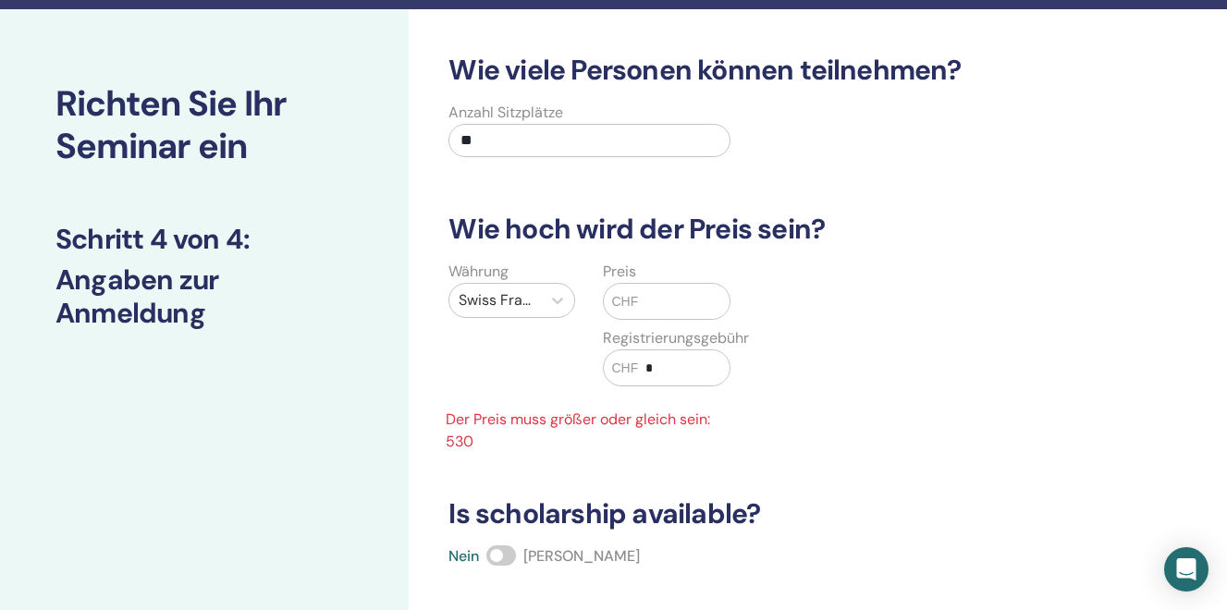
click at [665, 301] on input "text" at bounding box center [683, 301] width 91 height 35
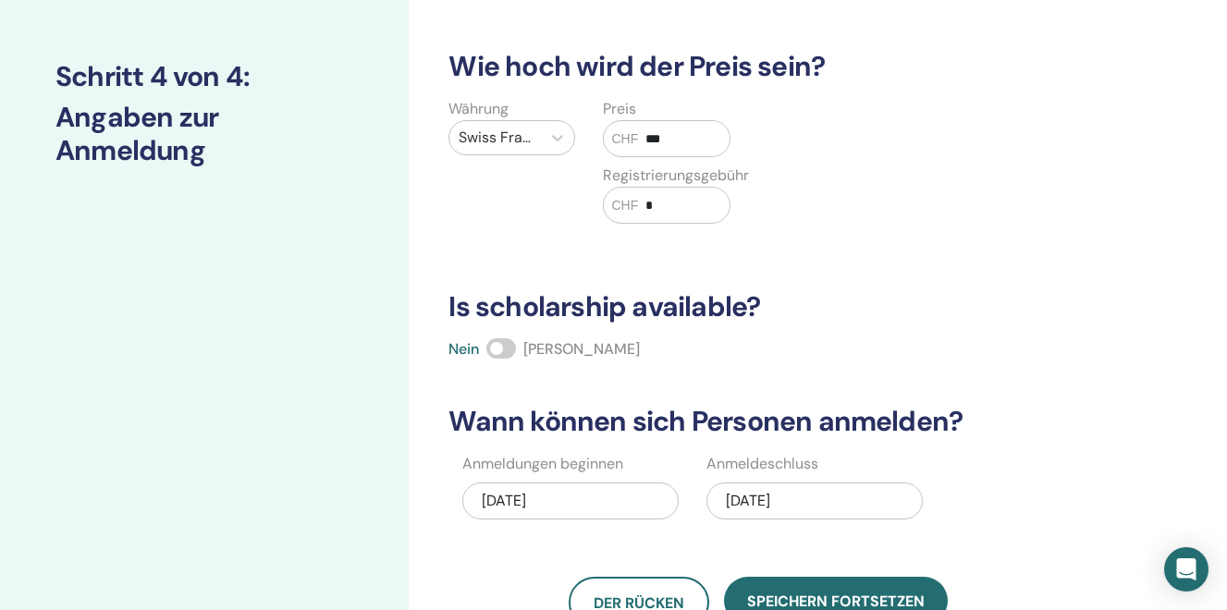
scroll to position [228, 0]
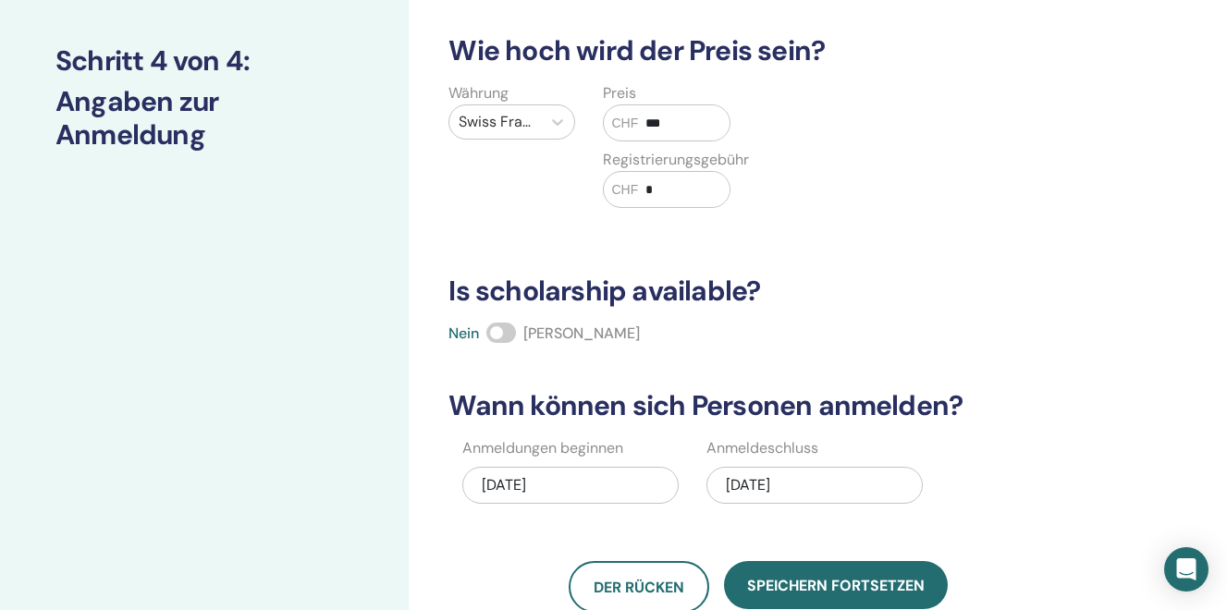
type input "***"
click at [496, 338] on span at bounding box center [501, 333] width 30 height 20
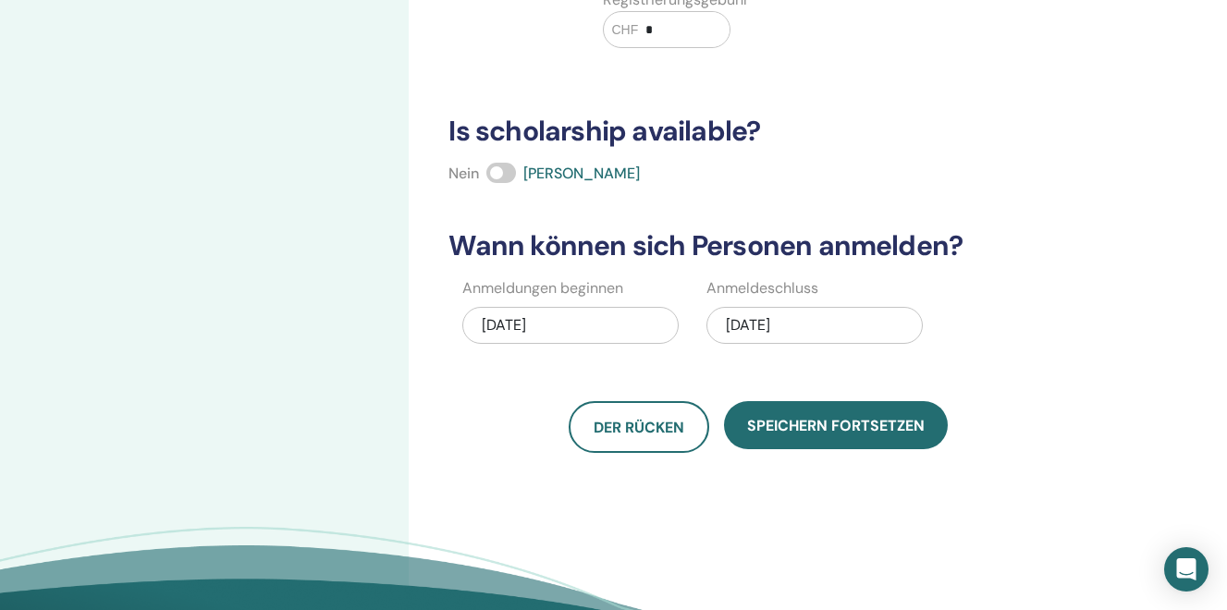
scroll to position [400, 0]
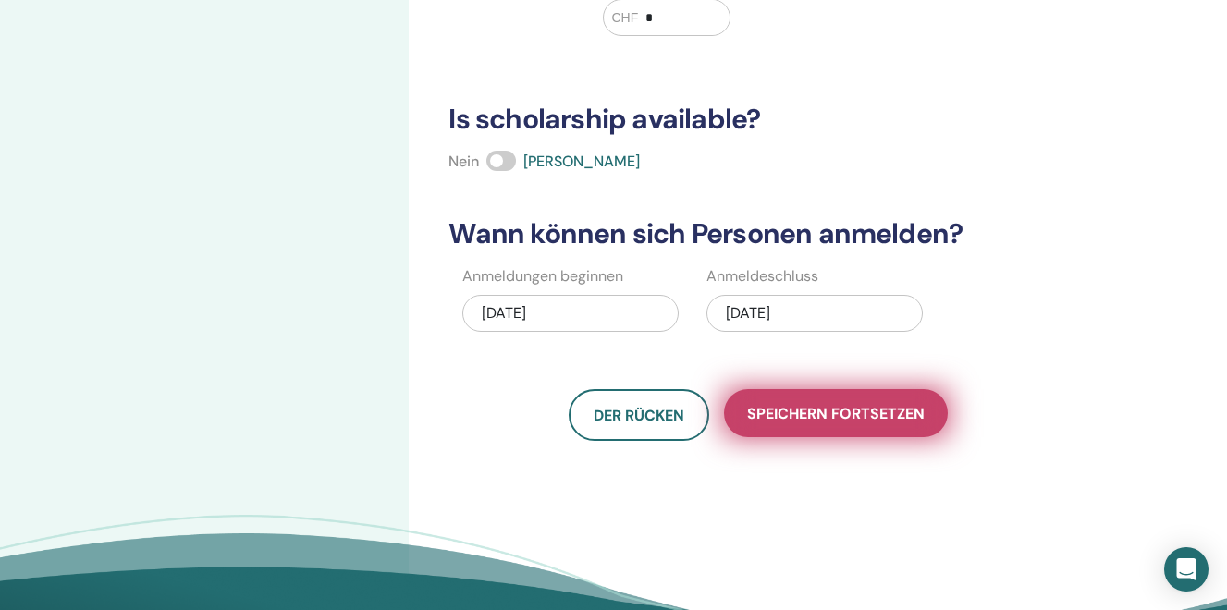
click at [811, 419] on span "Speichern fortsetzen" at bounding box center [836, 413] width 178 height 19
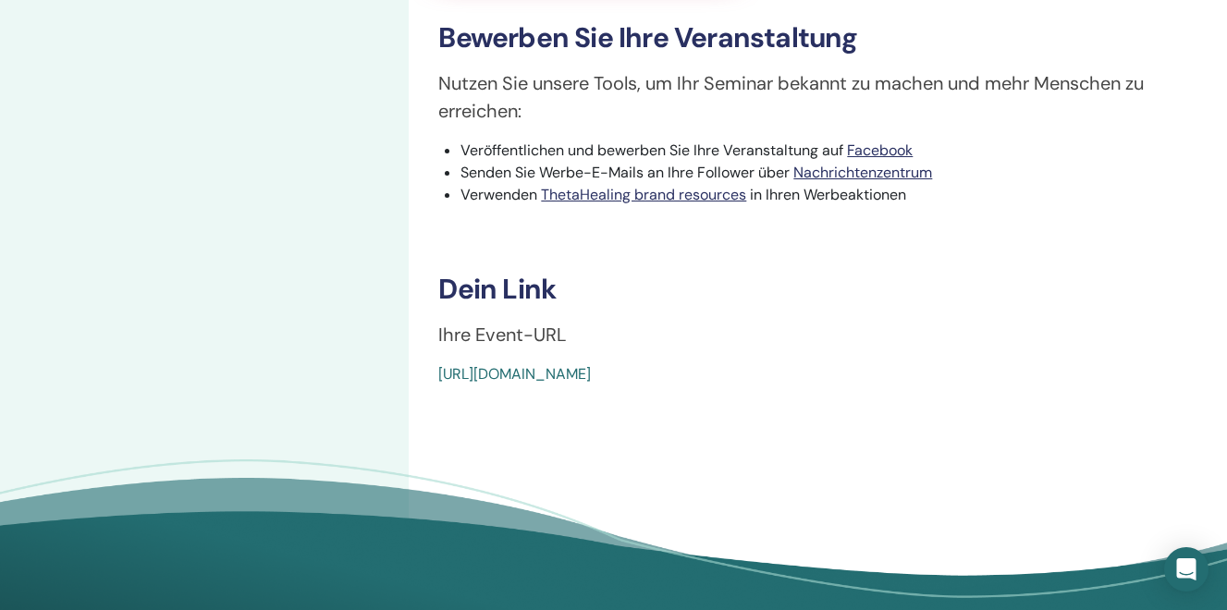
scroll to position [579, 0]
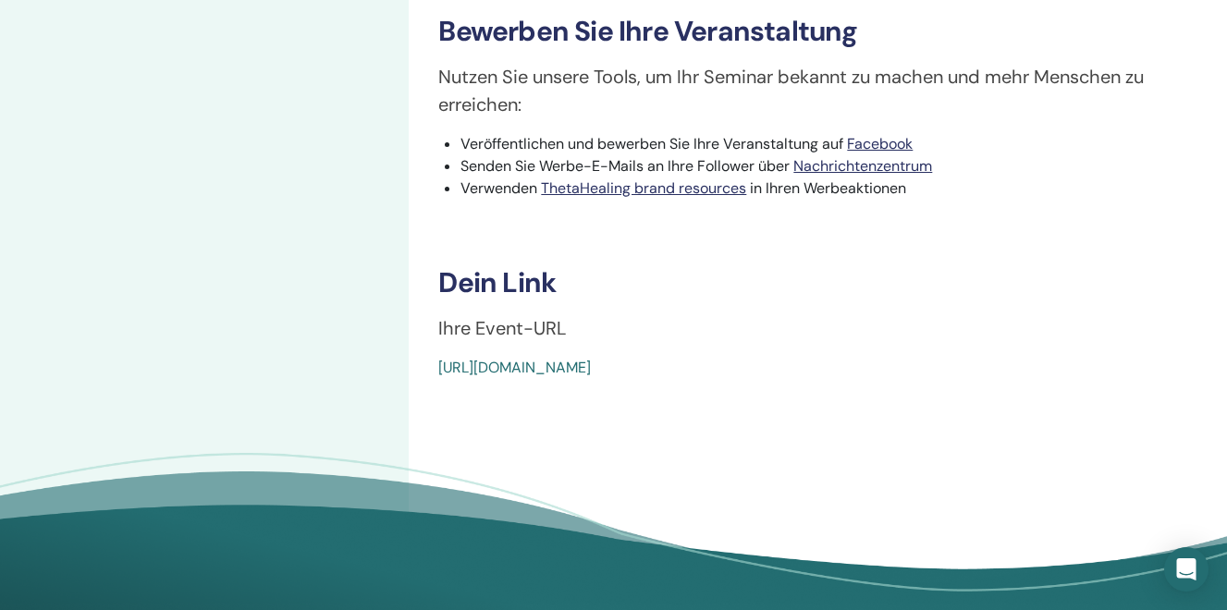
drag, startPoint x: 855, startPoint y: 423, endPoint x: 434, endPoint y: 421, distance: 421.6
copy link "[URL][DOMAIN_NAME]"
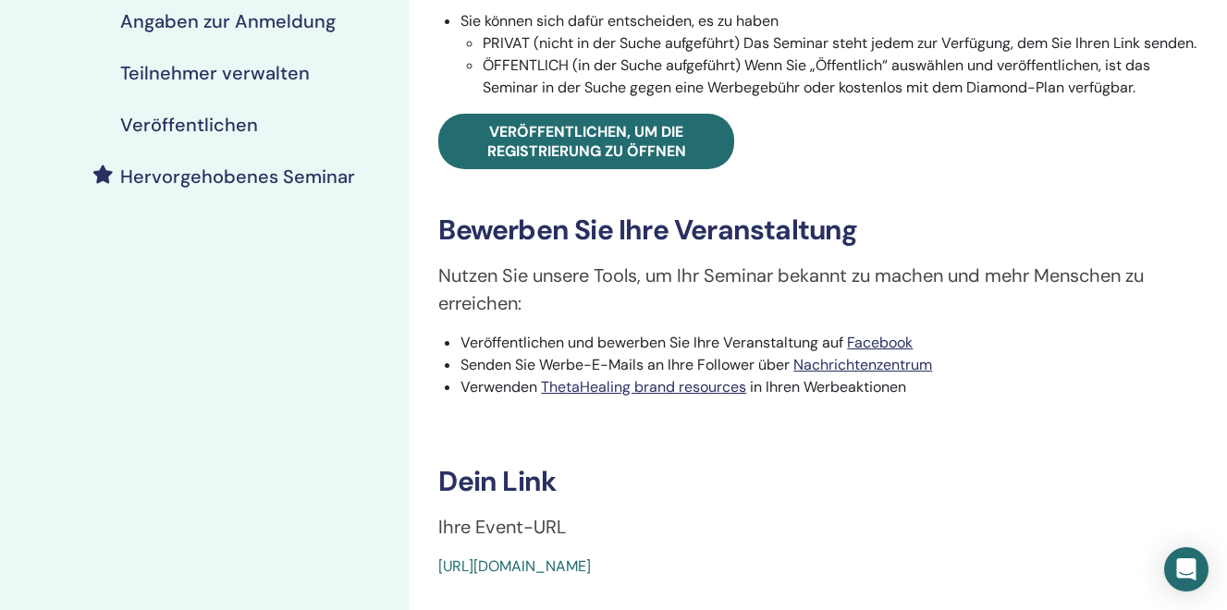
scroll to position [374, 0]
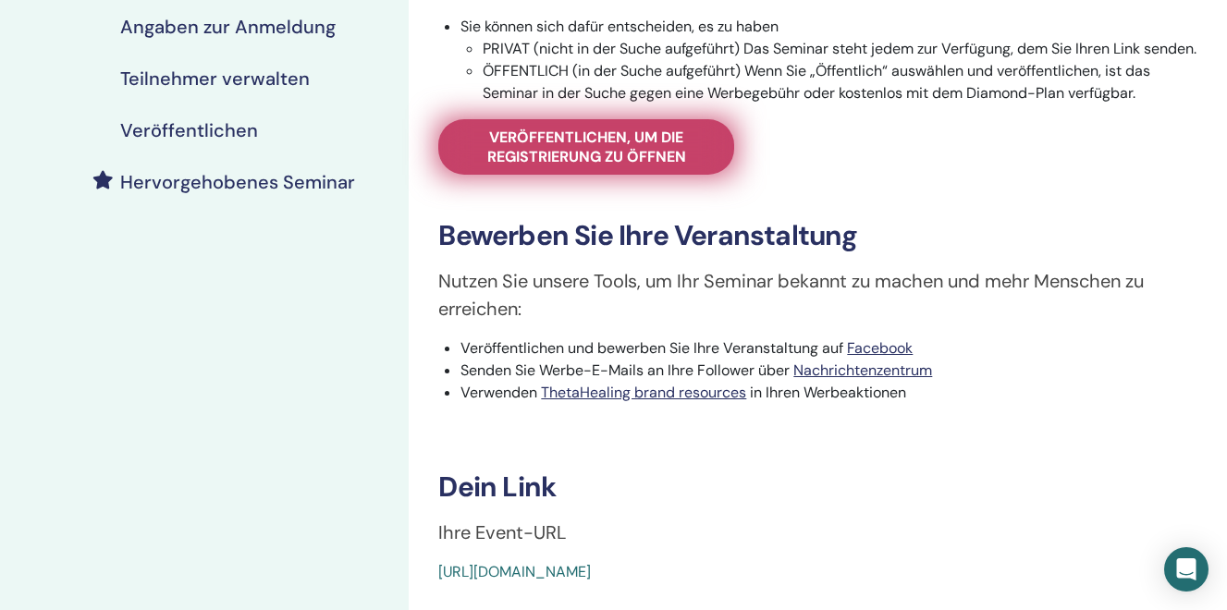
click at [549, 166] on span "Veröffentlichen, um die Registrierung zu öffnen" at bounding box center [586, 147] width 250 height 39
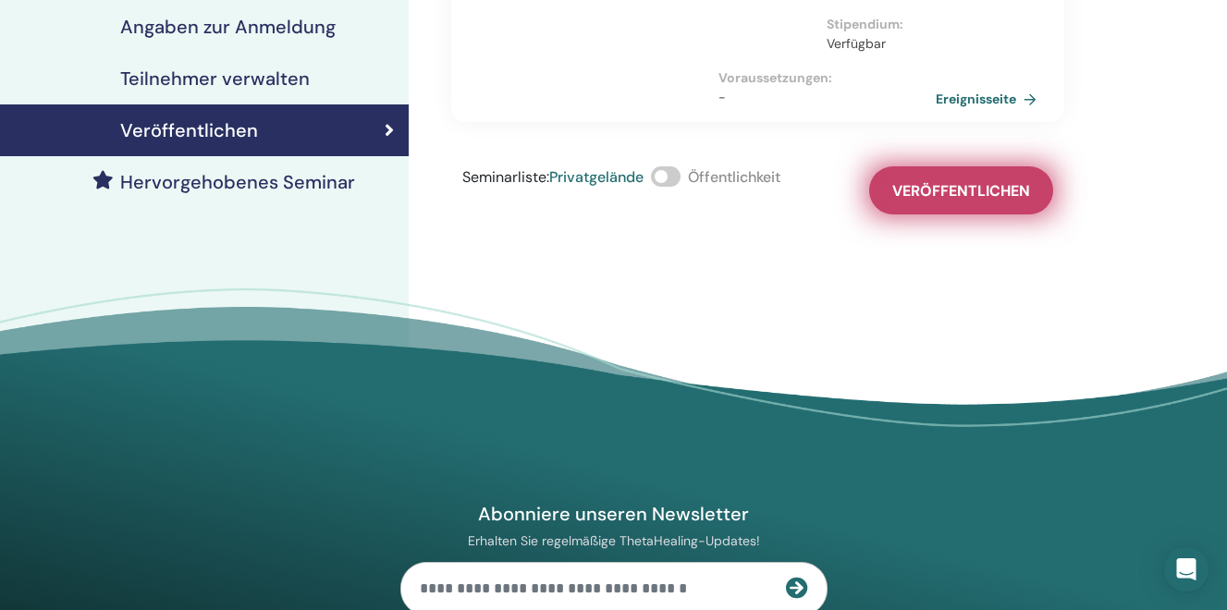
click at [950, 180] on button "Veröffentlichen" at bounding box center [961, 190] width 184 height 48
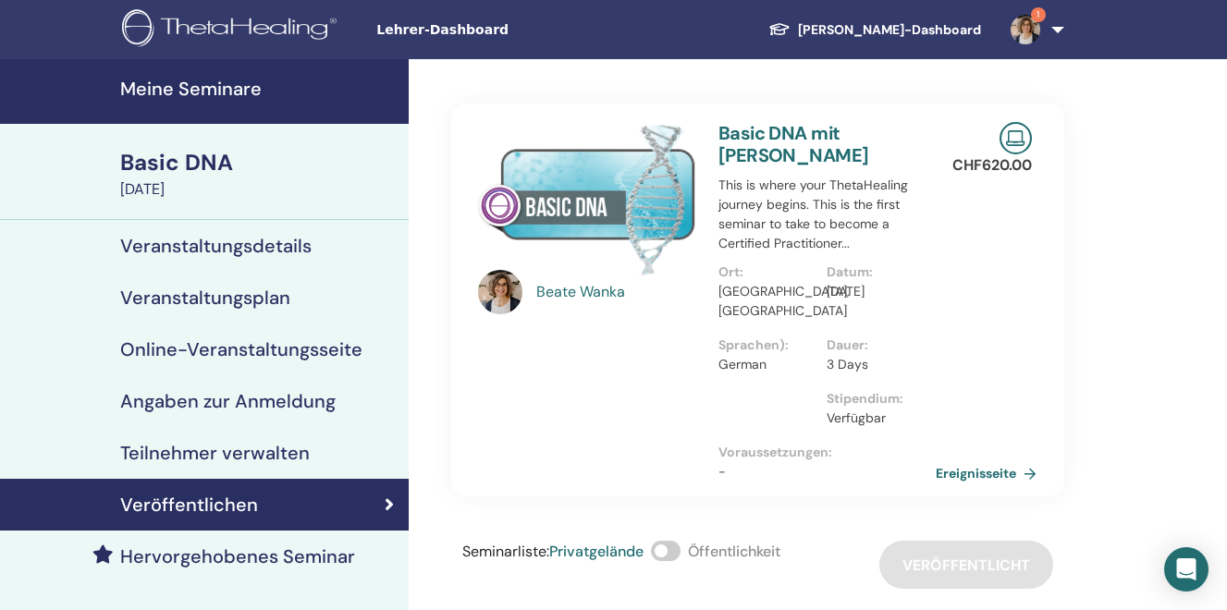
click at [226, 91] on h4 "Meine Seminare" at bounding box center [258, 89] width 277 height 22
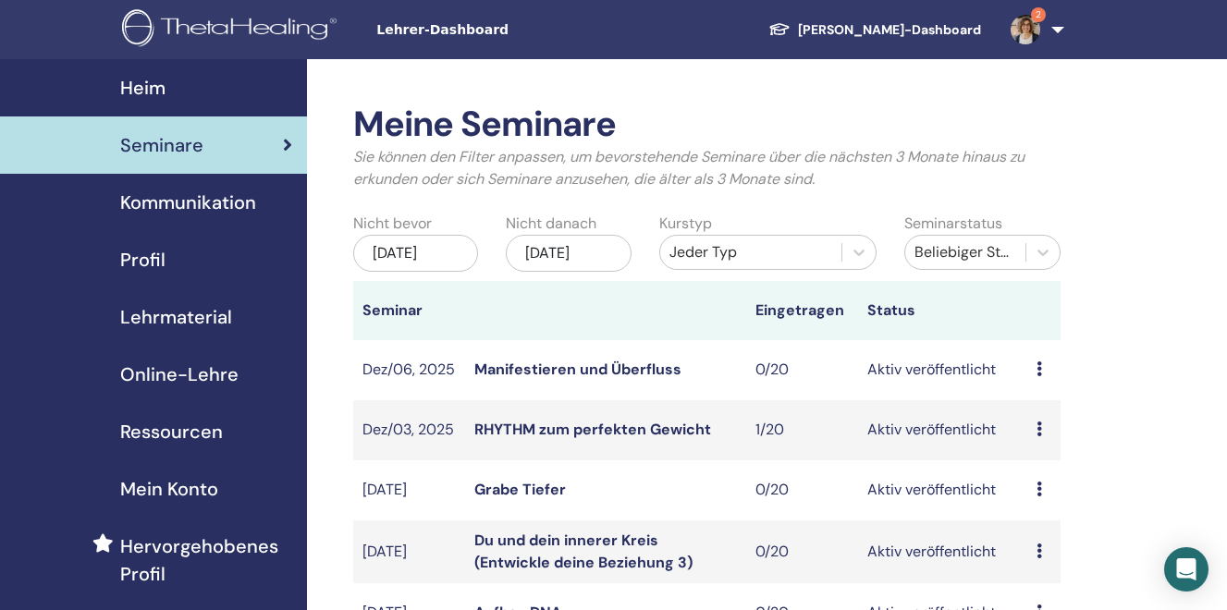
click at [607, 257] on div "[DATE]" at bounding box center [569, 253] width 126 height 37
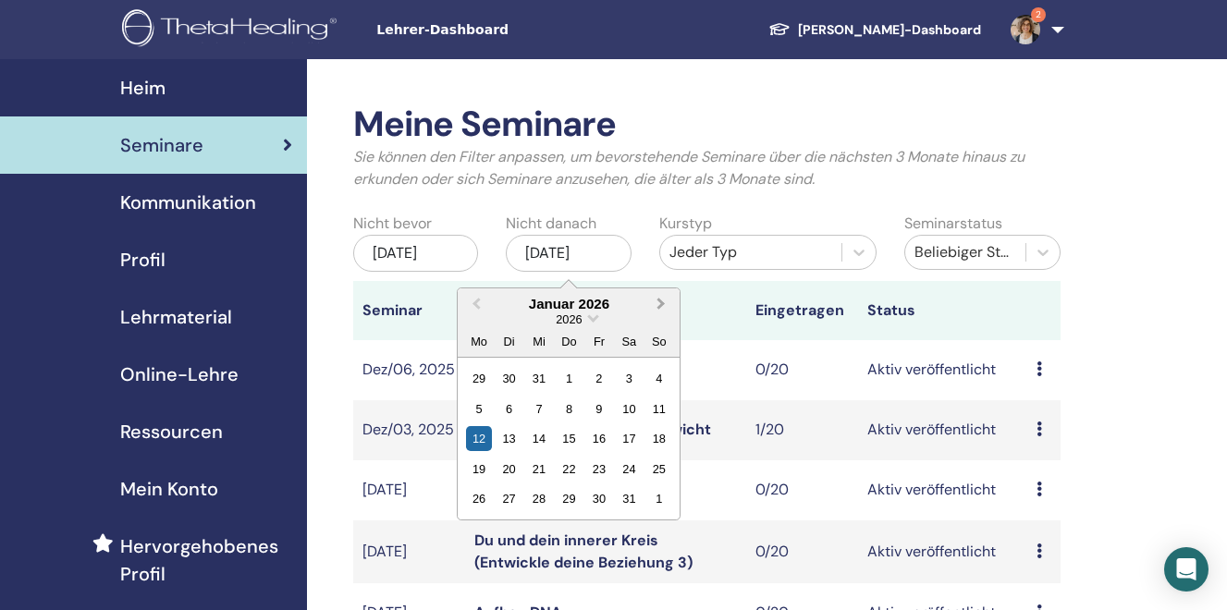
click at [661, 305] on span "Next Month" at bounding box center [661, 303] width 0 height 19
click at [655, 391] on div "5" at bounding box center [658, 378] width 25 height 25
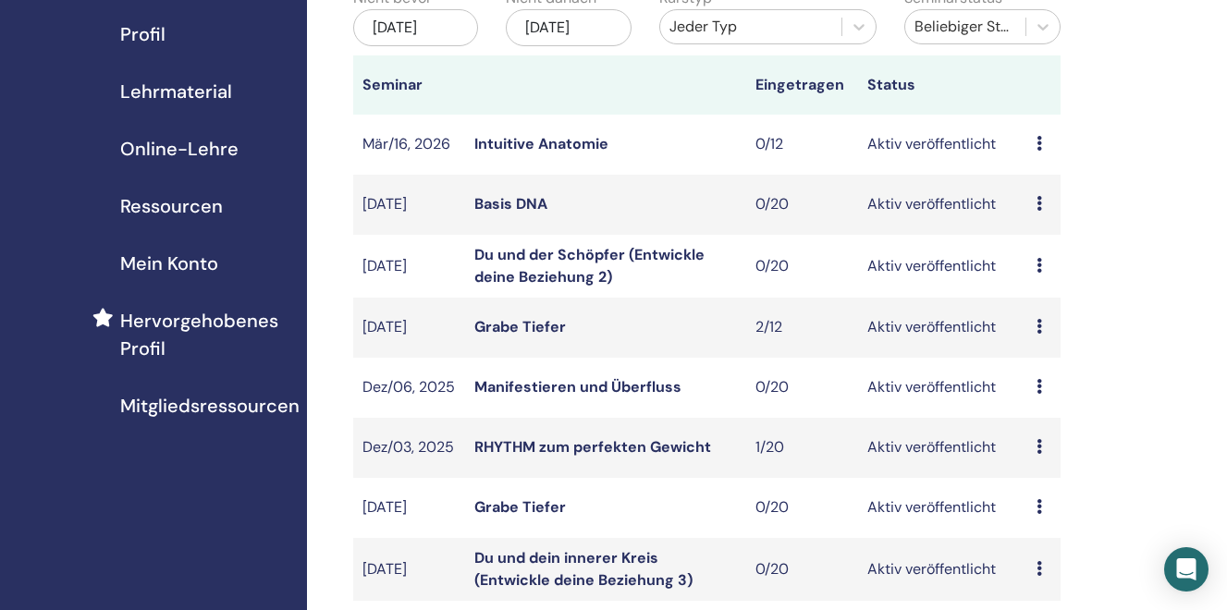
scroll to position [232, 0]
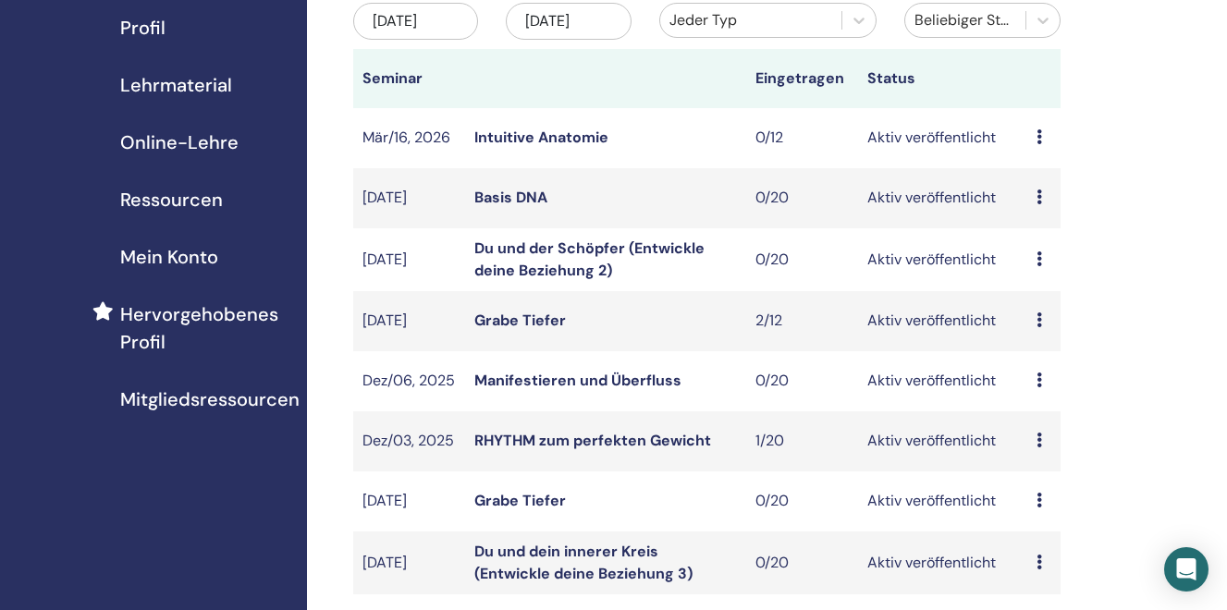
click at [965, 219] on td "Aktiv veröffentlicht" at bounding box center [942, 198] width 168 height 60
click at [510, 207] on link "Basis DNA" at bounding box center [510, 197] width 73 height 19
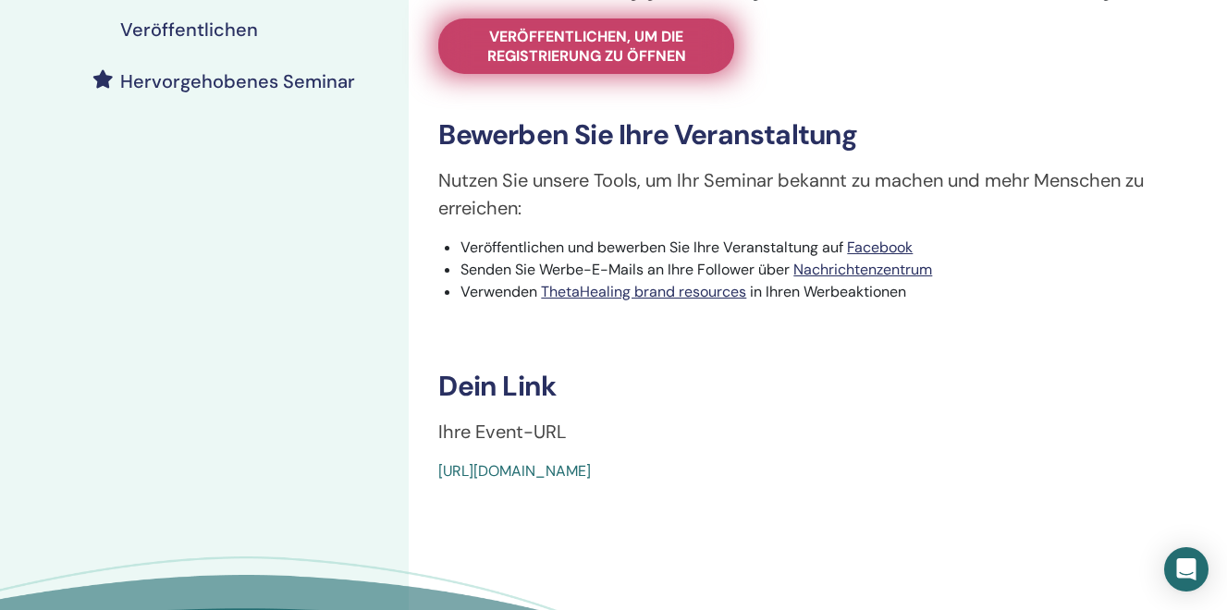
click at [573, 66] on span "Veröffentlichen, um die Registrierung zu öffnen" at bounding box center [586, 46] width 250 height 39
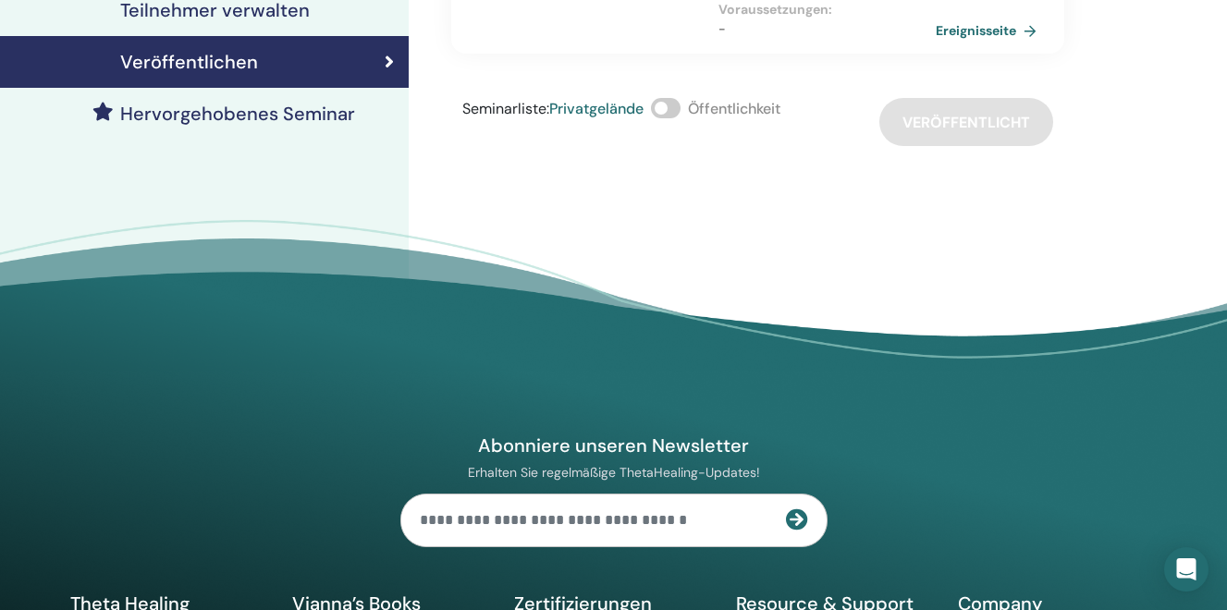
click at [662, 114] on span at bounding box center [666, 108] width 30 height 20
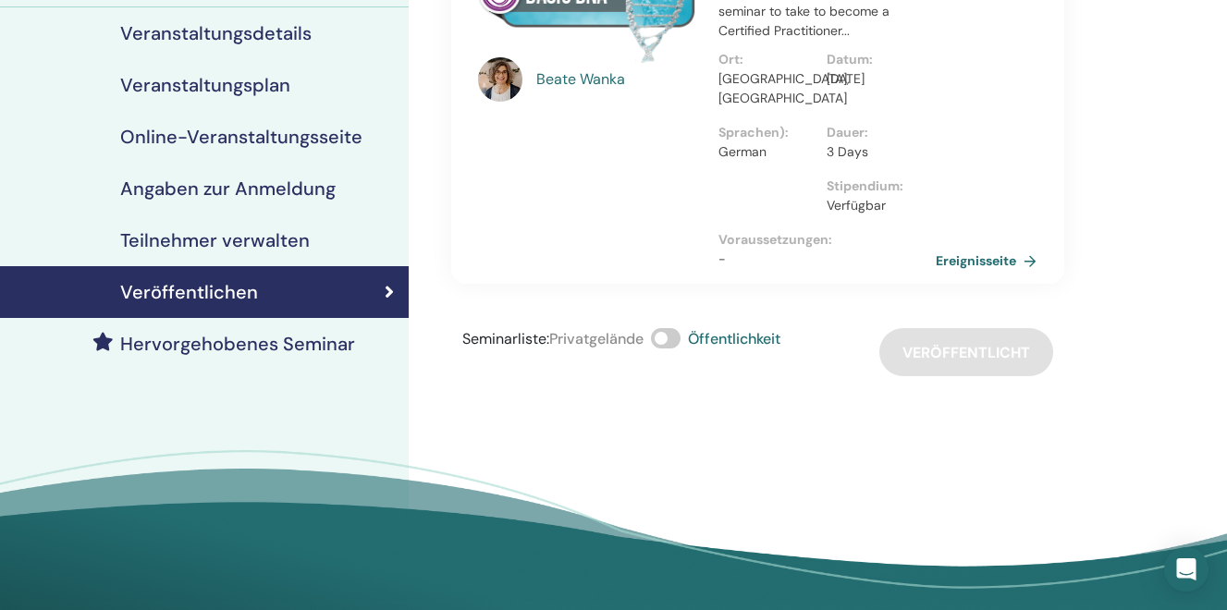
scroll to position [0, 0]
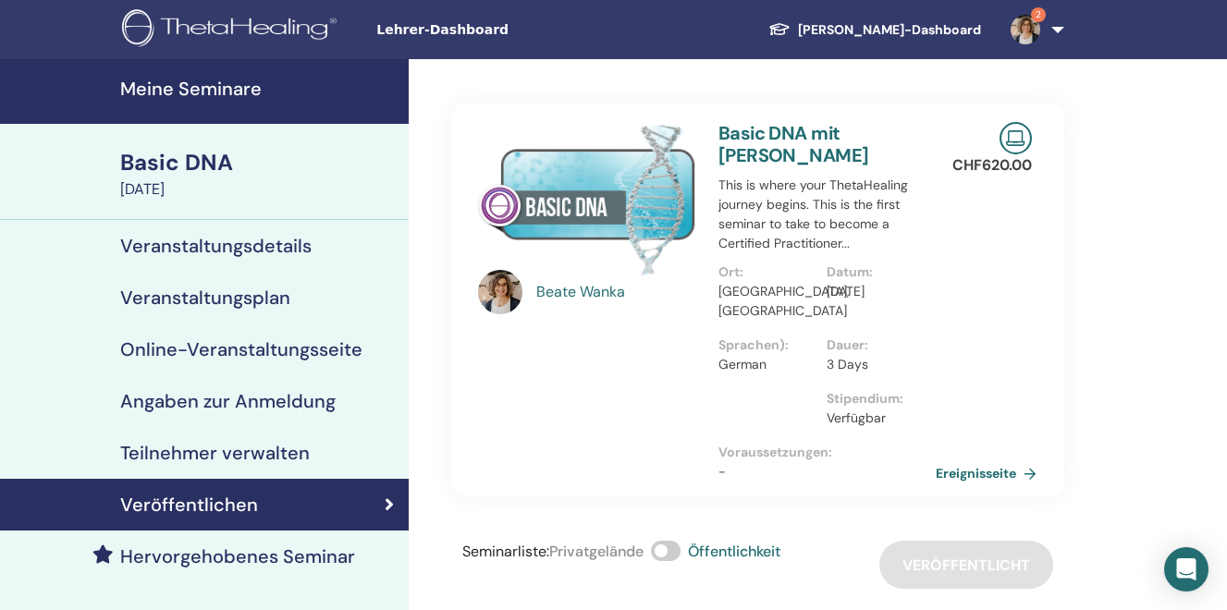
click at [195, 104] on link "Meine Seminare" at bounding box center [204, 91] width 409 height 65
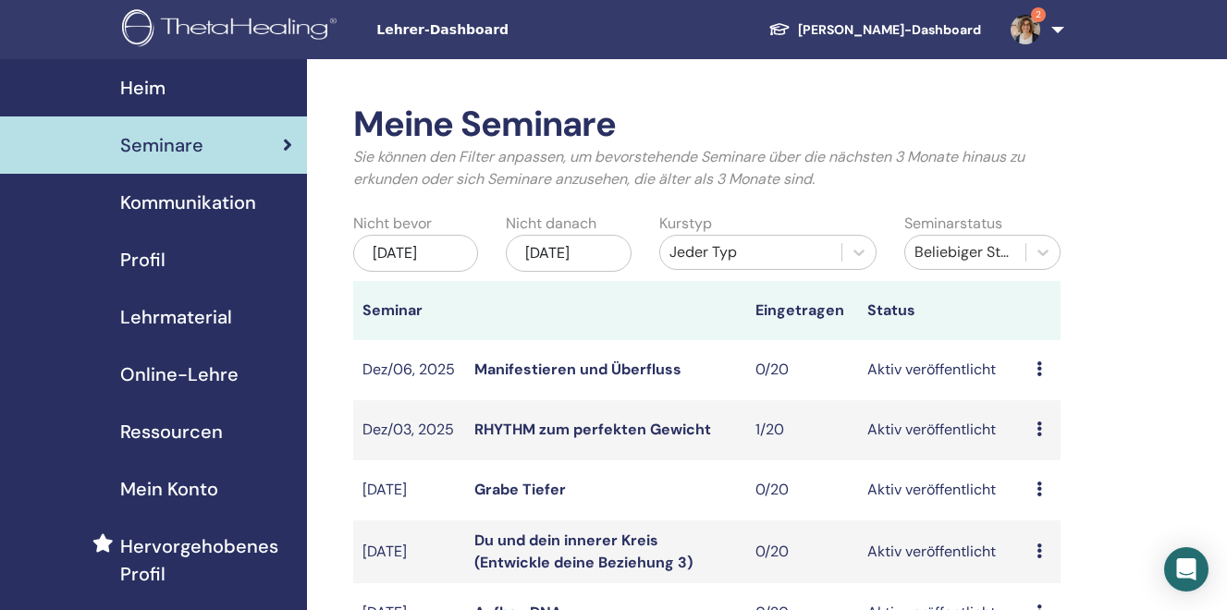
click at [942, 253] on div "Beliebiger Status" at bounding box center [965, 252] width 102 height 22
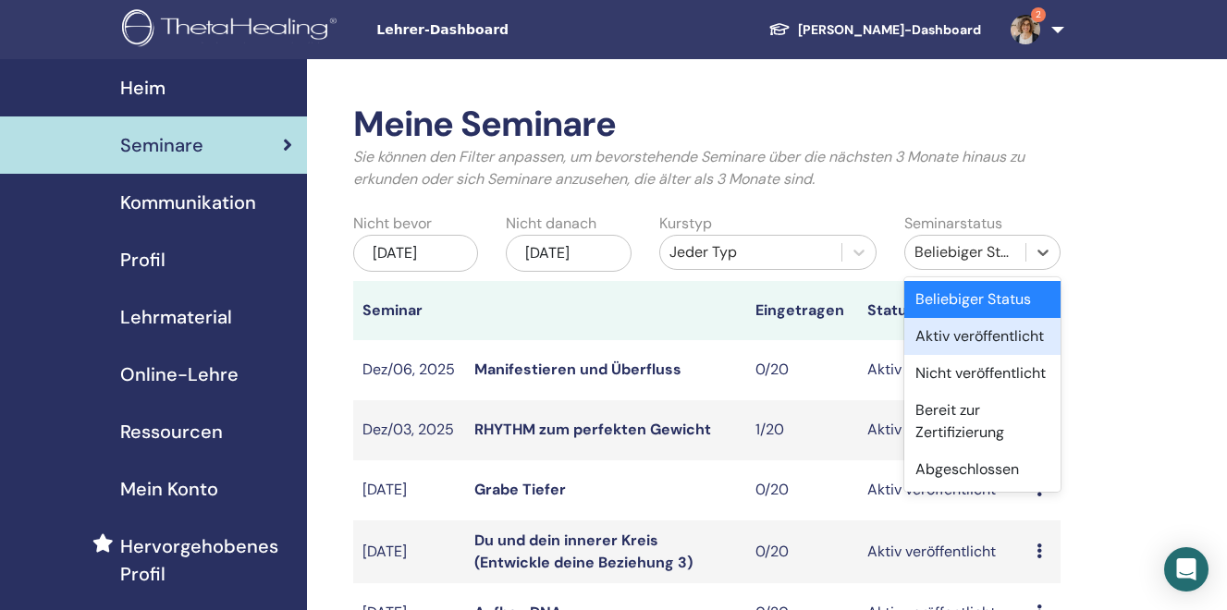
click at [939, 337] on div "Aktiv veröffentlicht" at bounding box center [982, 336] width 156 height 37
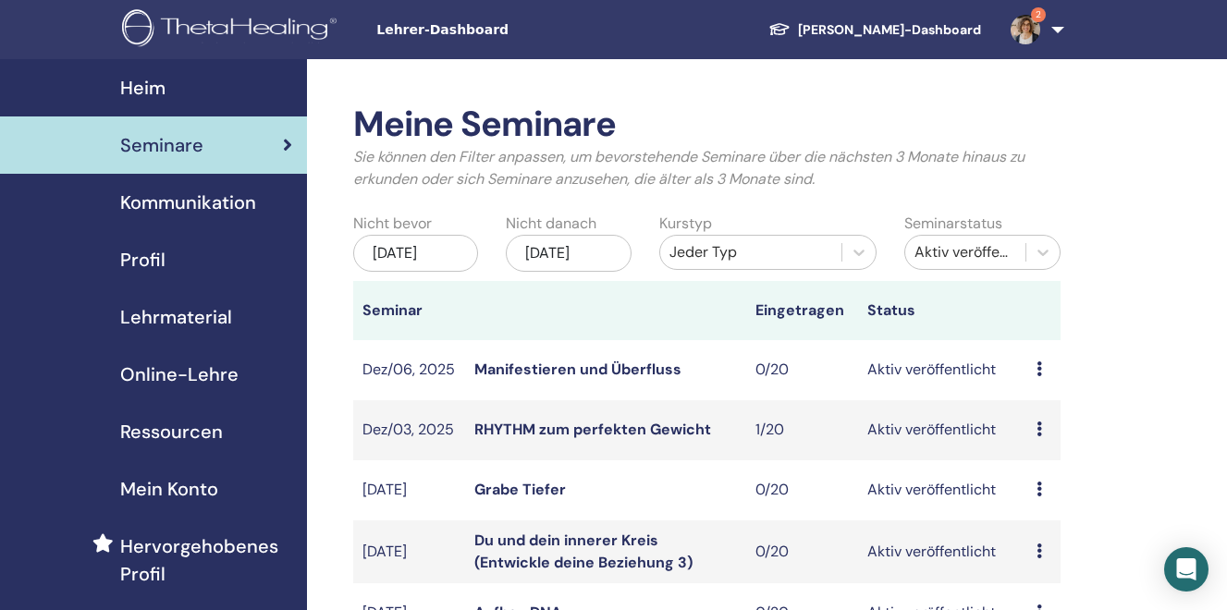
click at [588, 253] on div "Jan/12, 2026" at bounding box center [569, 253] width 126 height 37
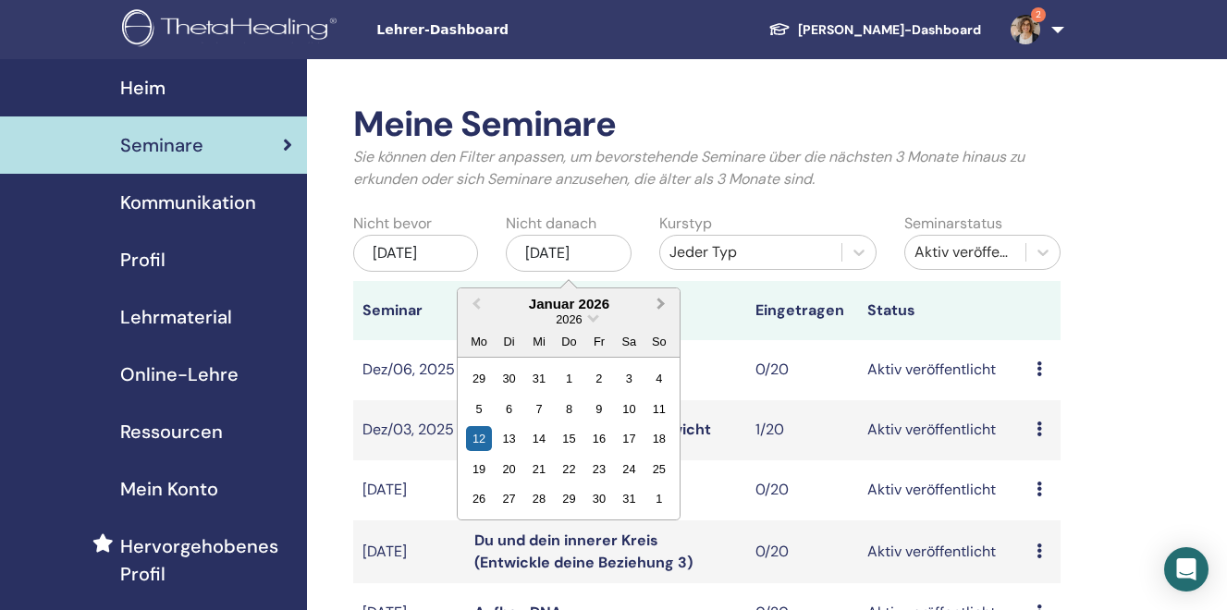
click at [661, 307] on span "Next Month" at bounding box center [661, 303] width 0 height 19
click at [625, 384] on div "4" at bounding box center [629, 378] width 25 height 25
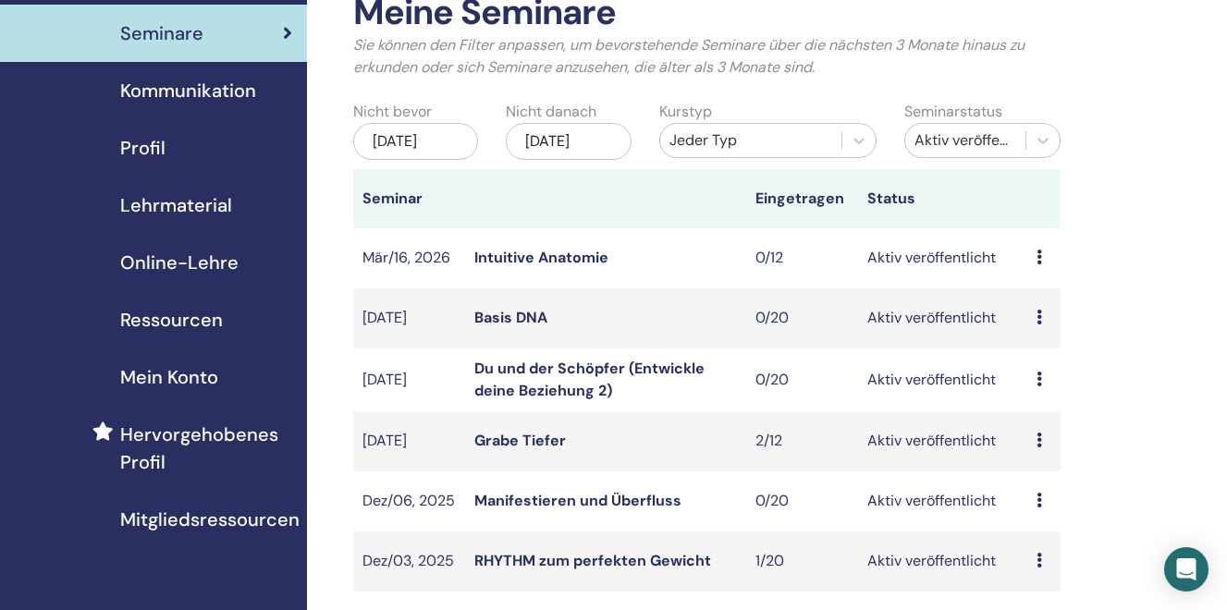
scroll to position [114, 0]
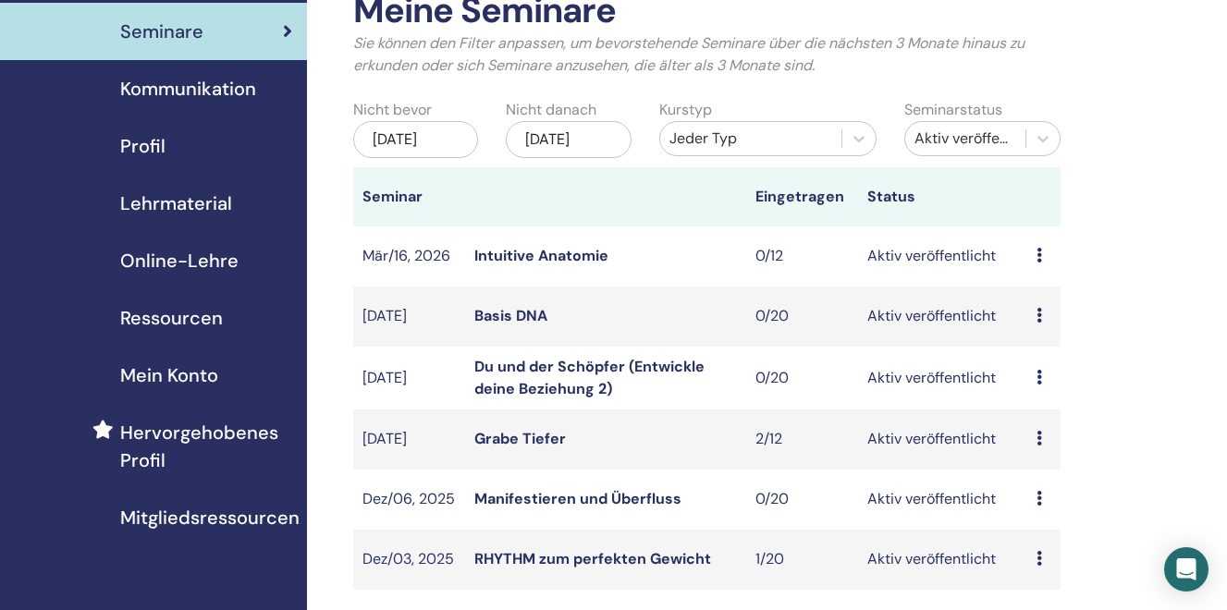
click at [1043, 267] on div "Vorschau Bearbeiten Teilnehmer Absagen" at bounding box center [1044, 256] width 16 height 22
click at [1045, 317] on link "Bearbeiten" at bounding box center [1051, 314] width 75 height 19
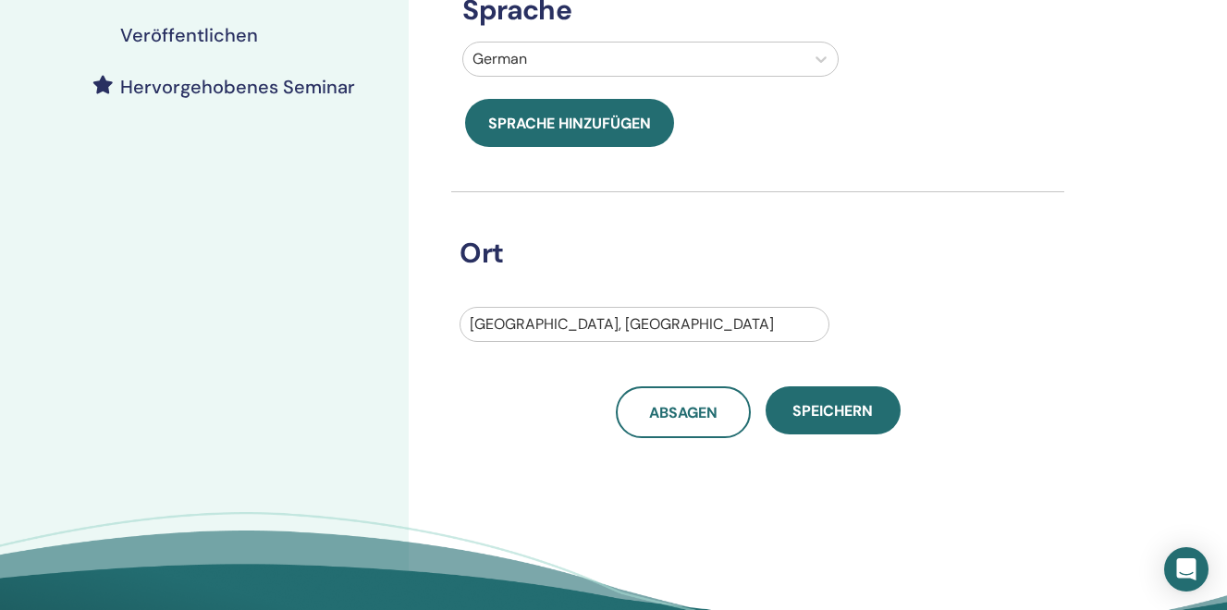
scroll to position [473, 0]
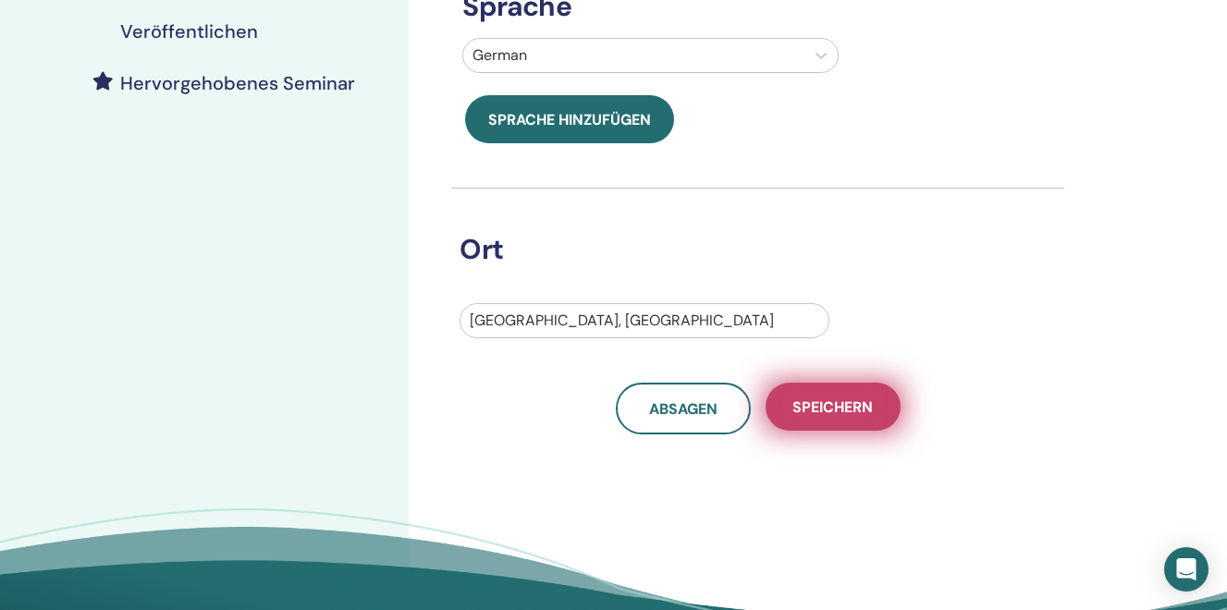
click at [818, 409] on span "Speichern" at bounding box center [832, 407] width 80 height 19
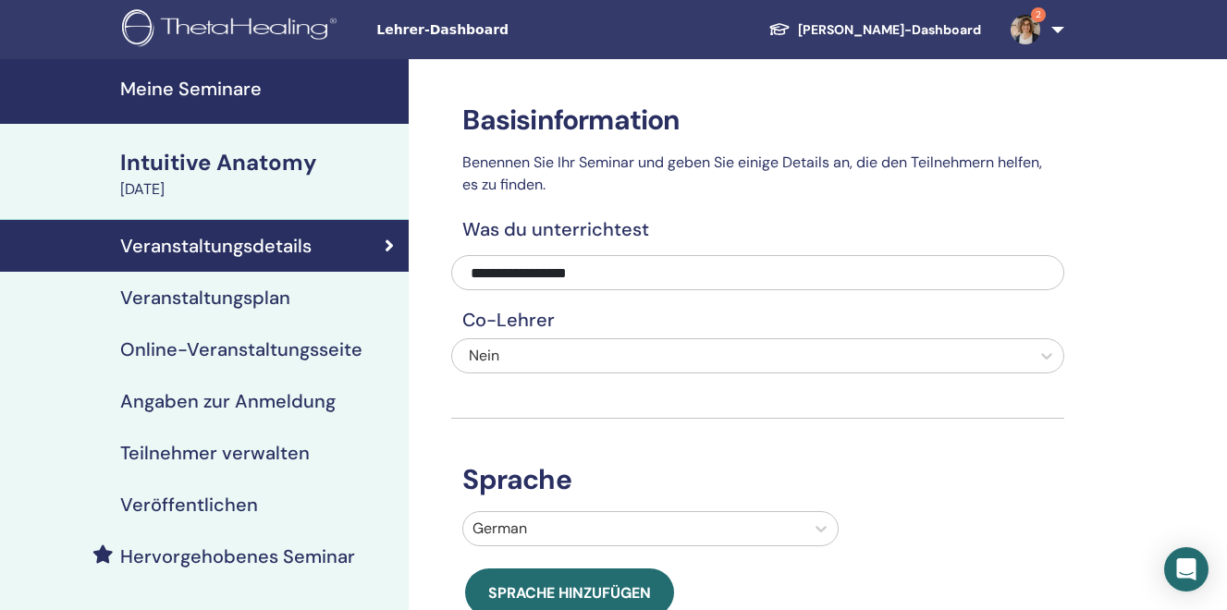
click at [263, 300] on h4 "Veranstaltungsplan" at bounding box center [205, 298] width 170 height 22
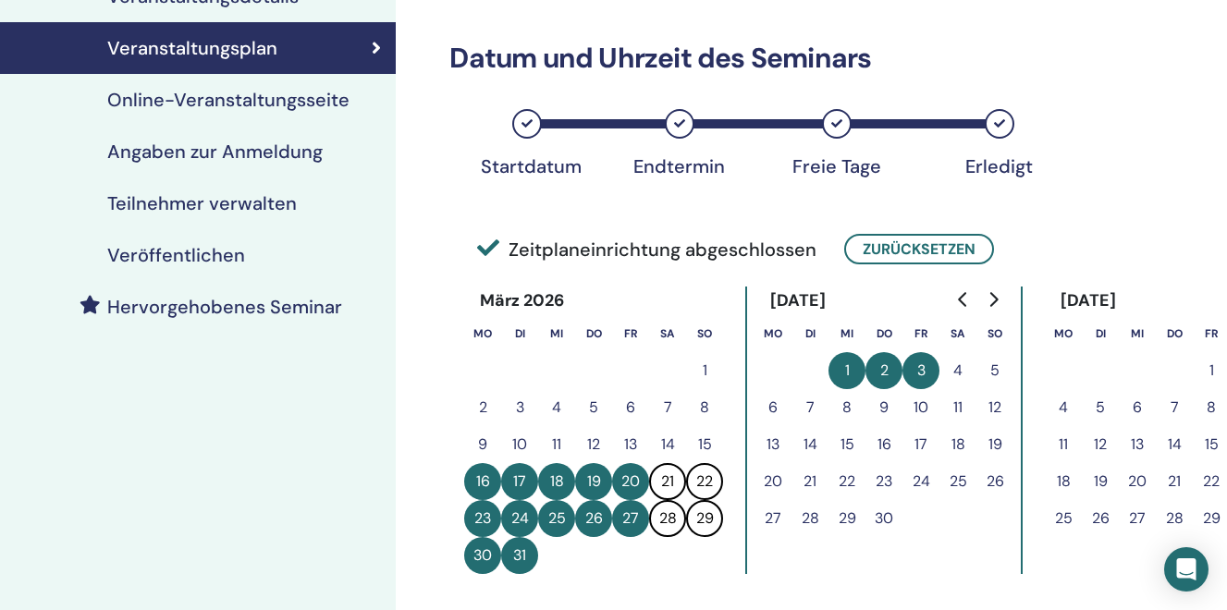
scroll to position [247, 13]
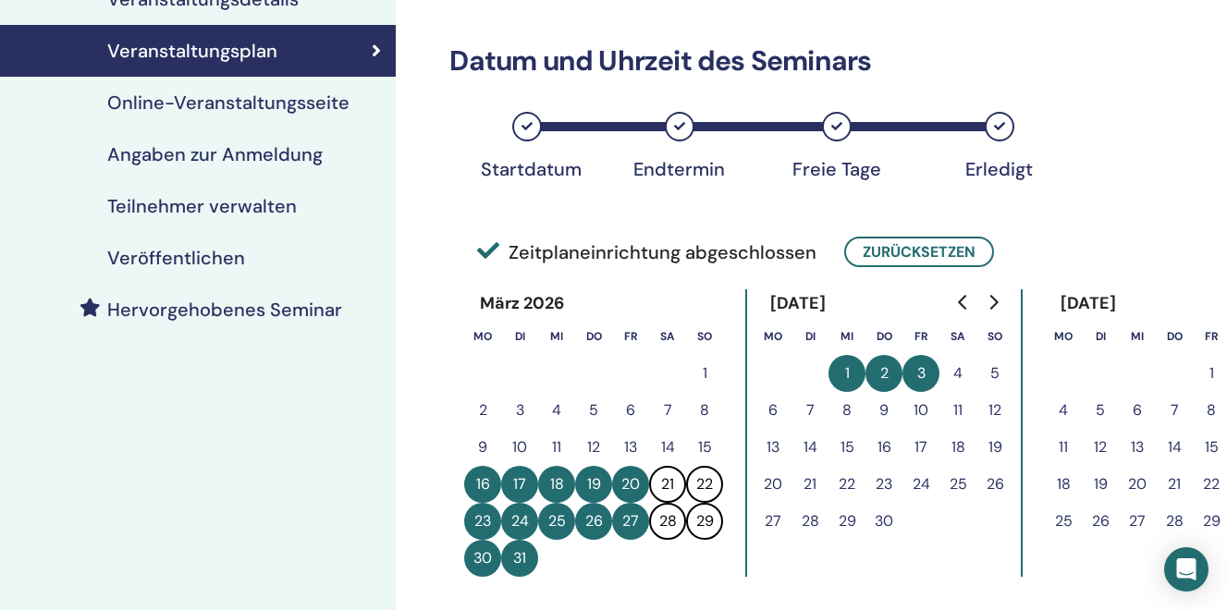
click at [211, 113] on h4 "Online-Veranstaltungsseite" at bounding box center [228, 103] width 242 height 22
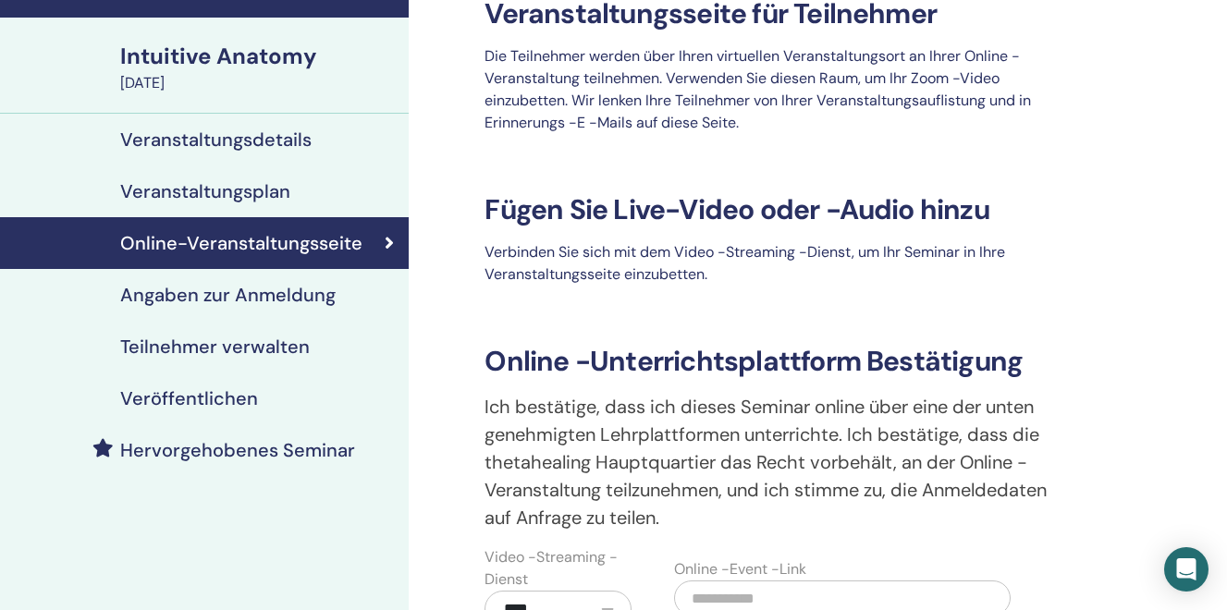
scroll to position [111, 0]
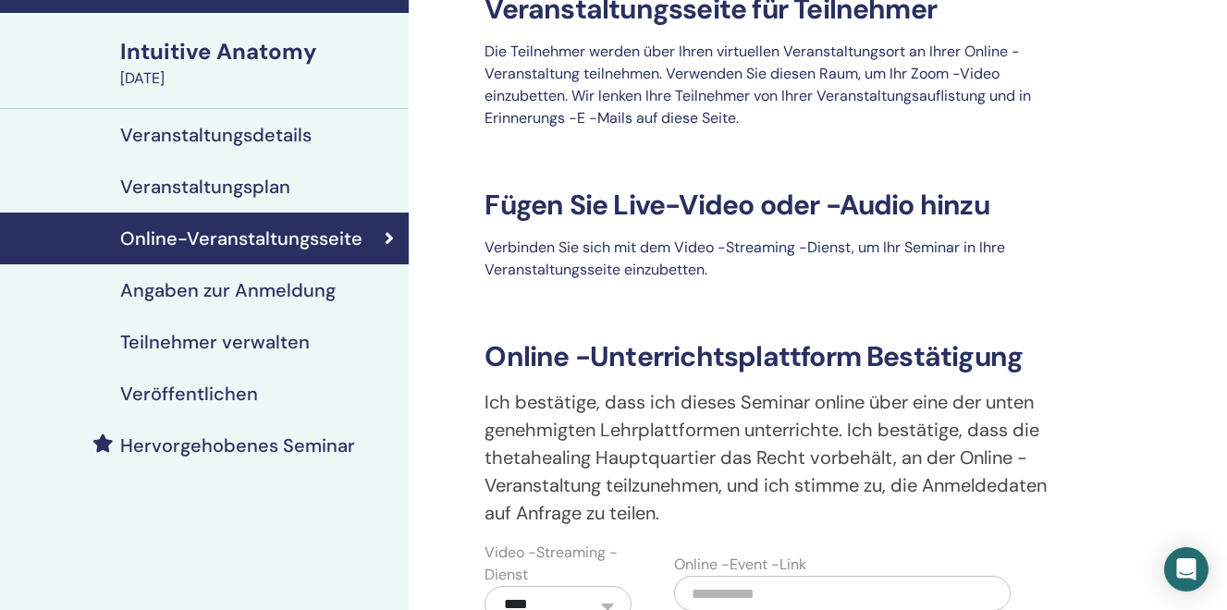
click at [190, 297] on h4 "Angaben zur Anmeldung" at bounding box center [227, 290] width 215 height 22
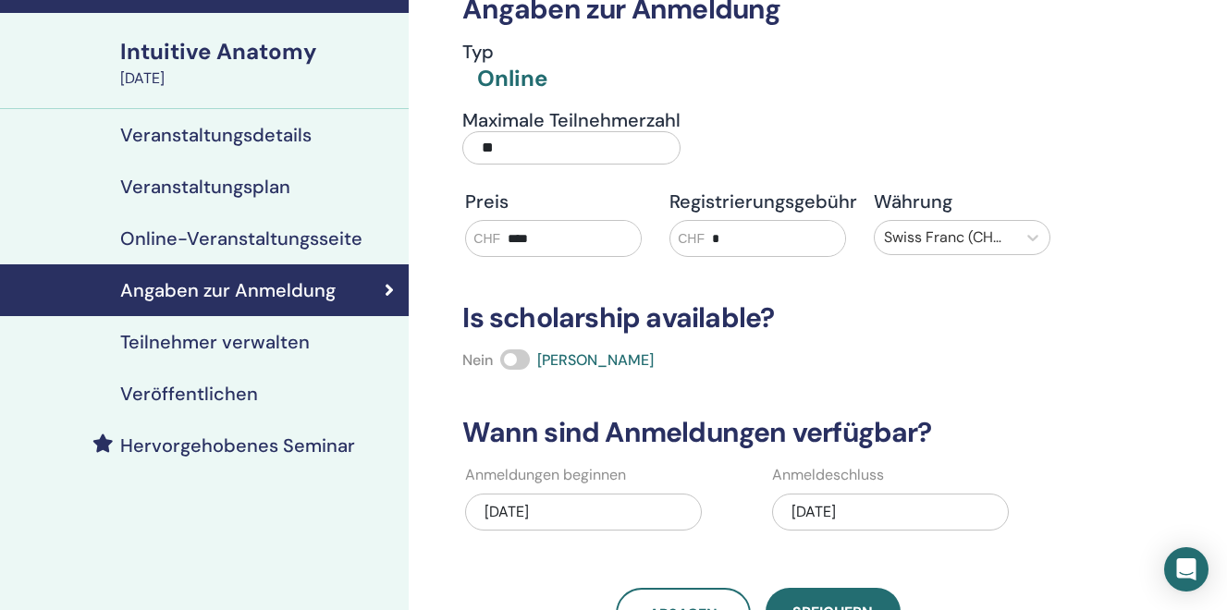
drag, startPoint x: 501, startPoint y: 153, endPoint x: 456, endPoint y: 142, distance: 46.4
click at [462, 142] on input "**" at bounding box center [571, 147] width 218 height 33
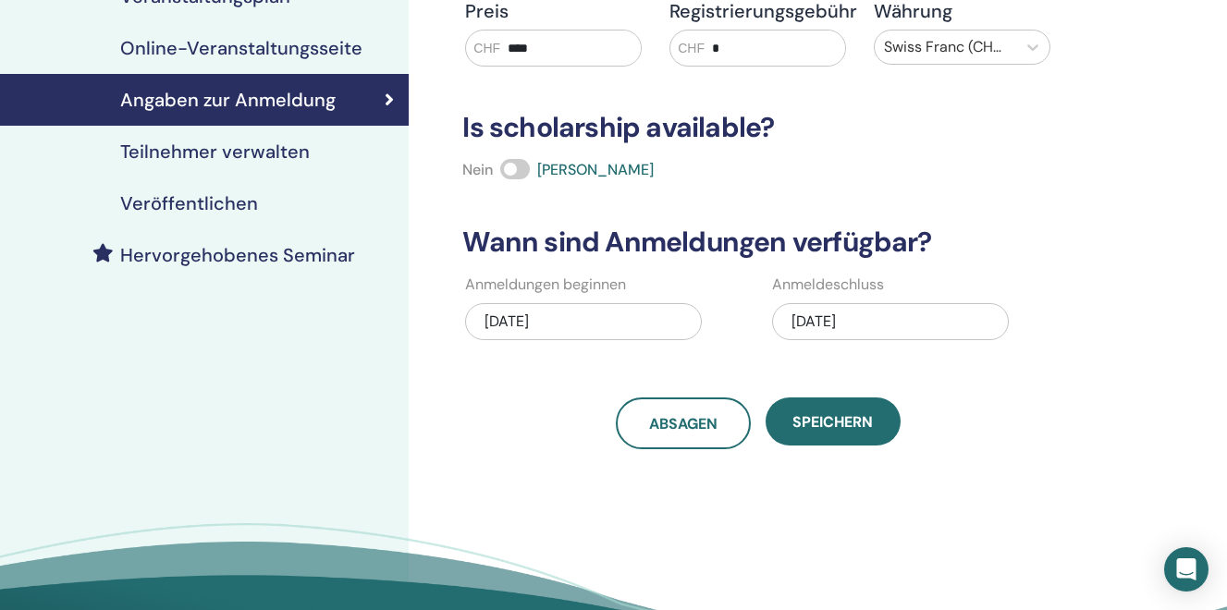
scroll to position [303, 0]
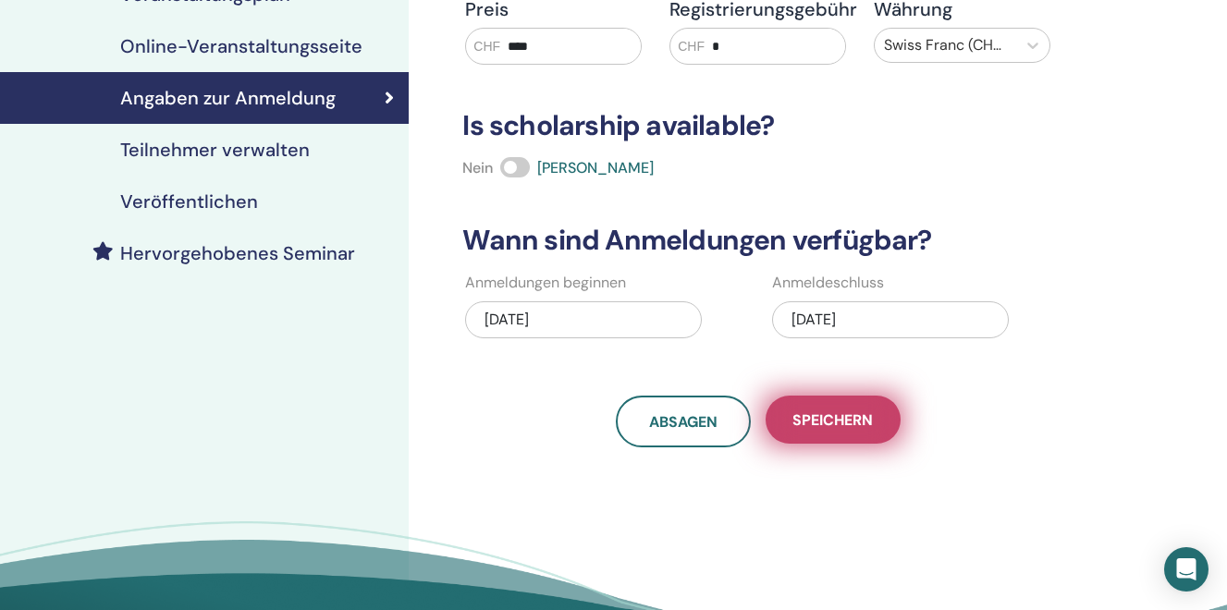
click at [833, 413] on span "Speichern" at bounding box center [832, 420] width 80 height 19
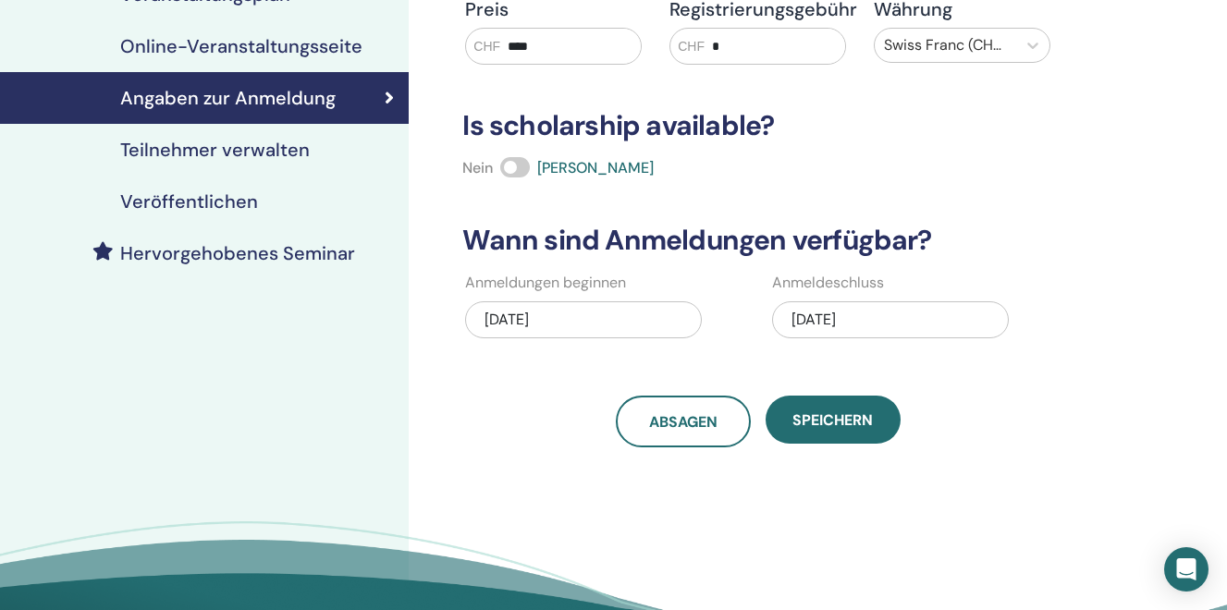
click at [165, 195] on h4 "Veröffentlichen" at bounding box center [189, 201] width 138 height 22
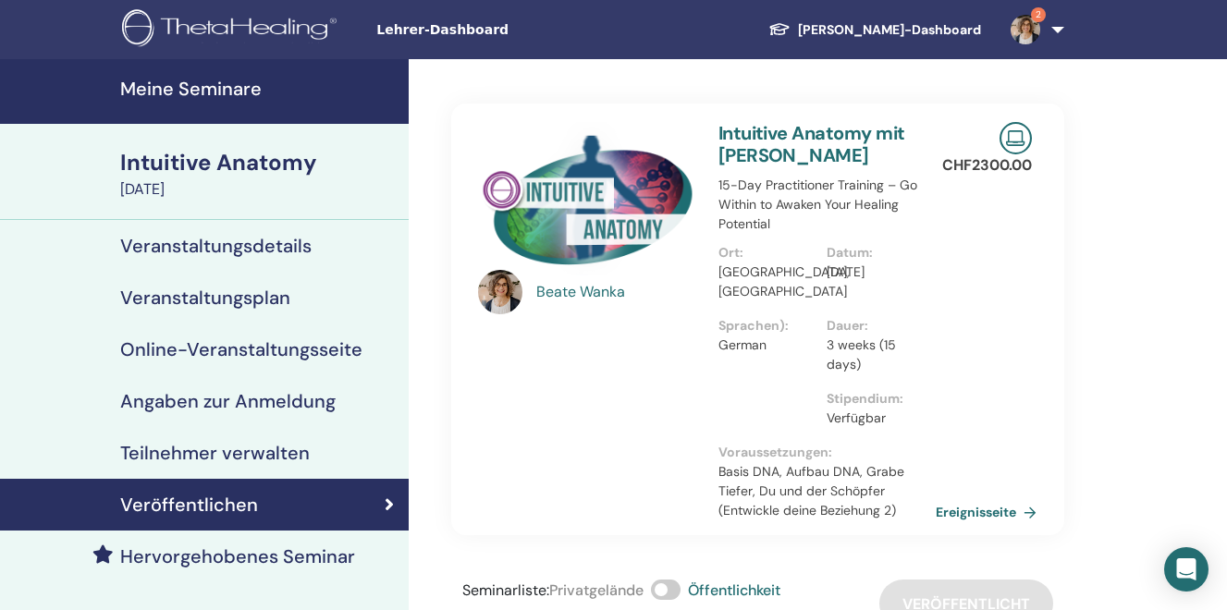
click at [219, 86] on h4 "Meine Seminare" at bounding box center [258, 89] width 277 height 22
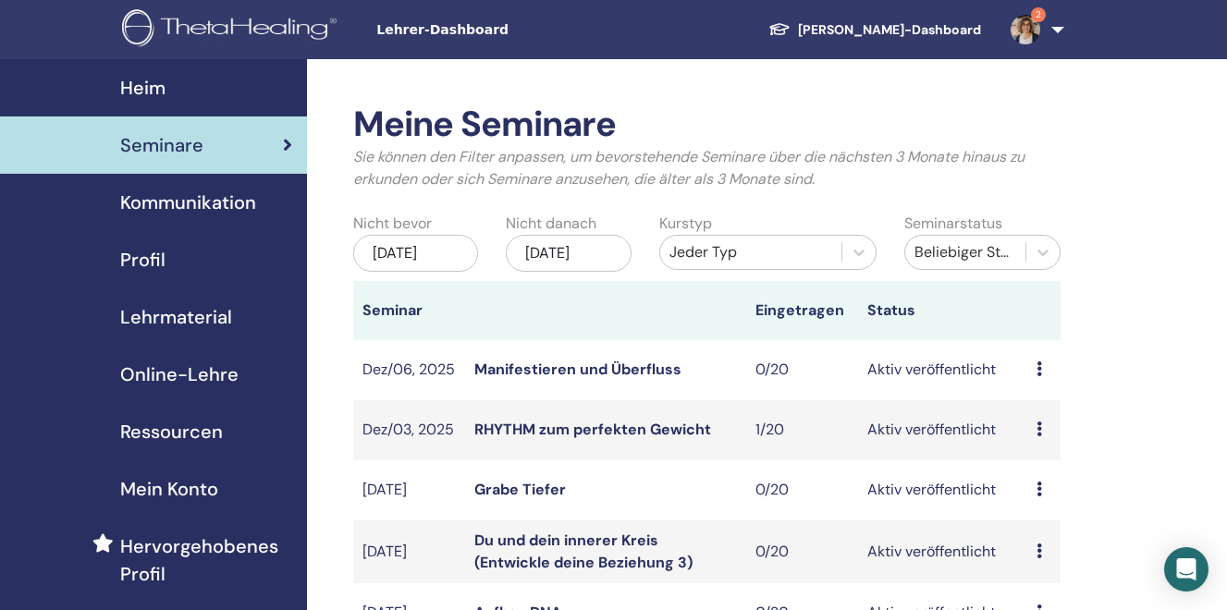
click at [593, 255] on div "[DATE]" at bounding box center [569, 253] width 126 height 37
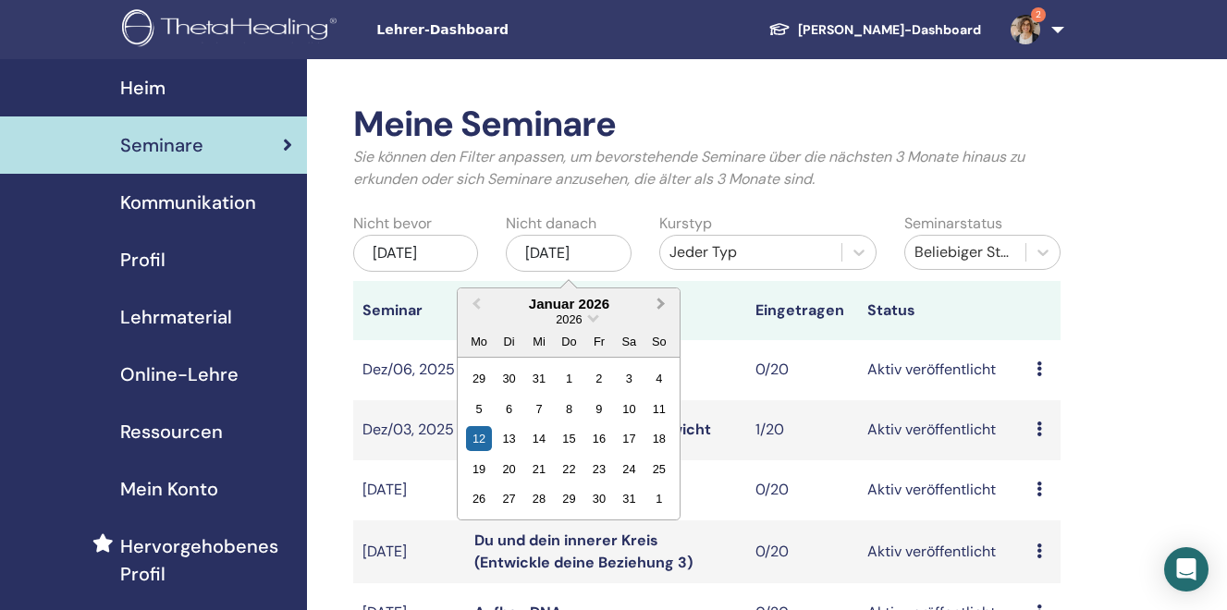
click at [661, 306] on span "Next Month" at bounding box center [661, 303] width 0 height 19
click at [600, 447] on div "13" at bounding box center [598, 438] width 25 height 25
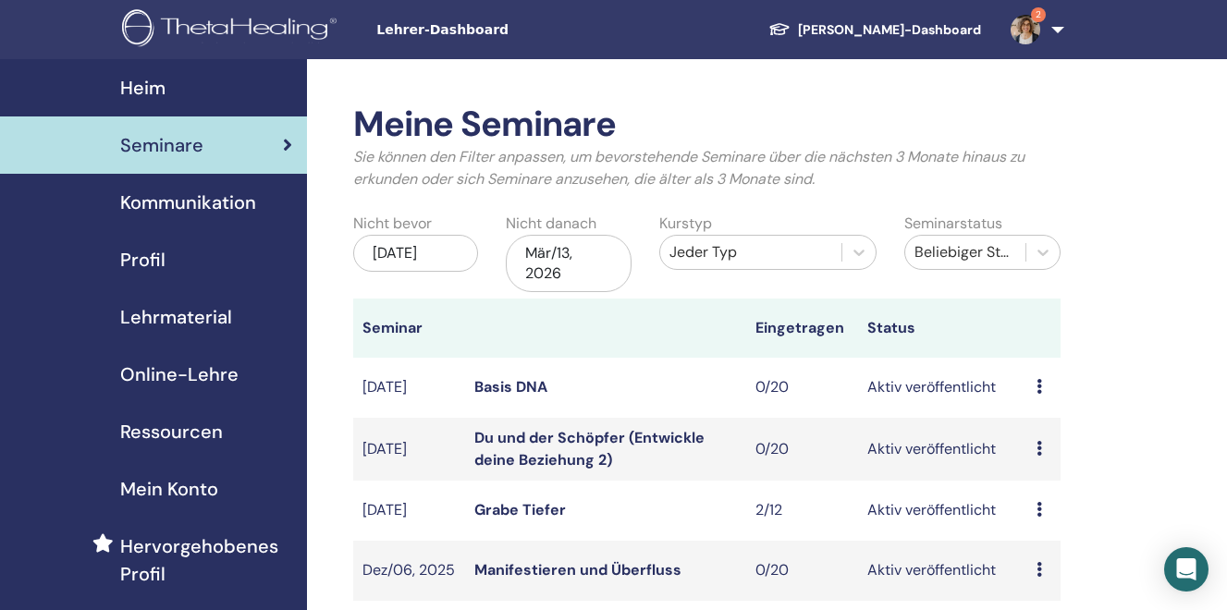
click at [507, 385] on link "Basis DNA" at bounding box center [510, 386] width 73 height 19
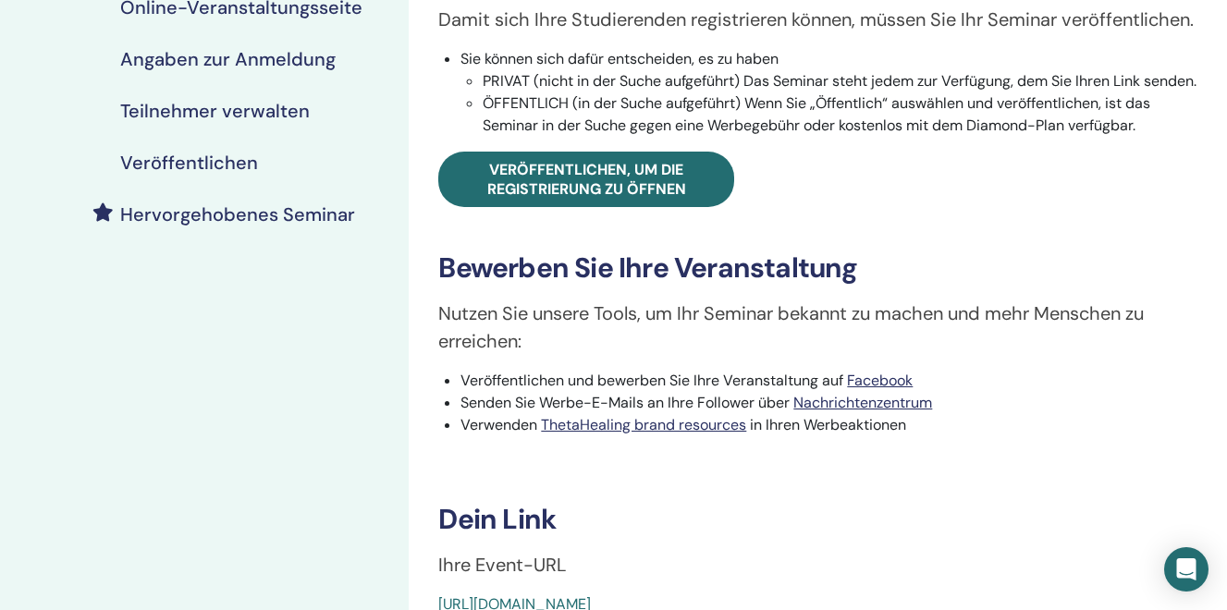
scroll to position [343, 0]
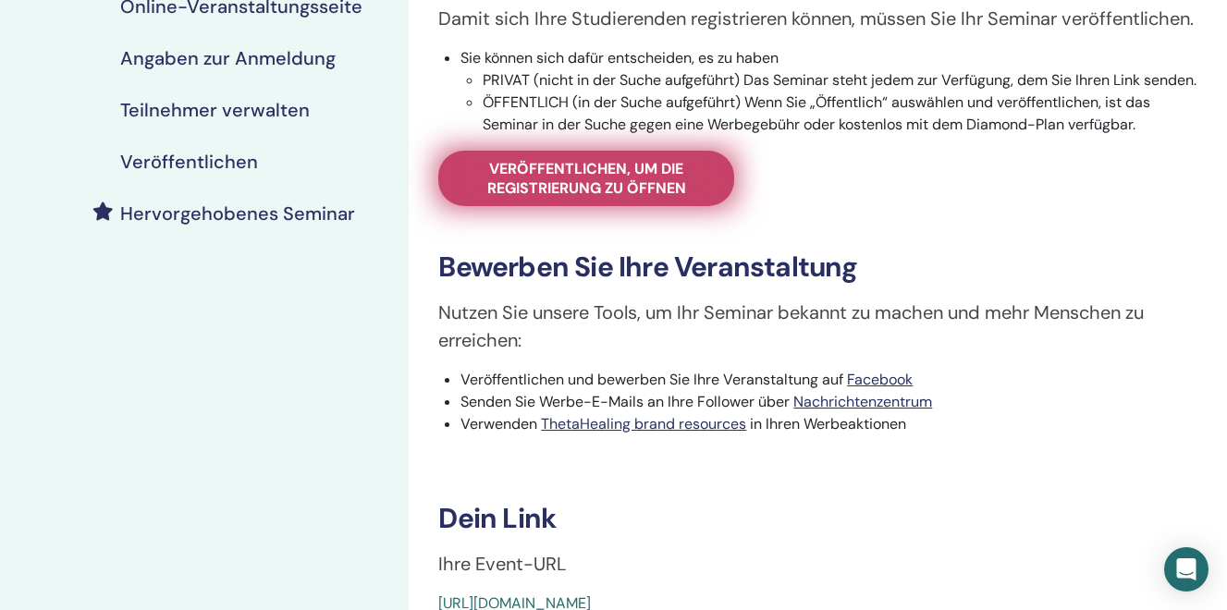
click at [540, 198] on span "Veröffentlichen, um die Registrierung zu öffnen" at bounding box center [586, 178] width 250 height 39
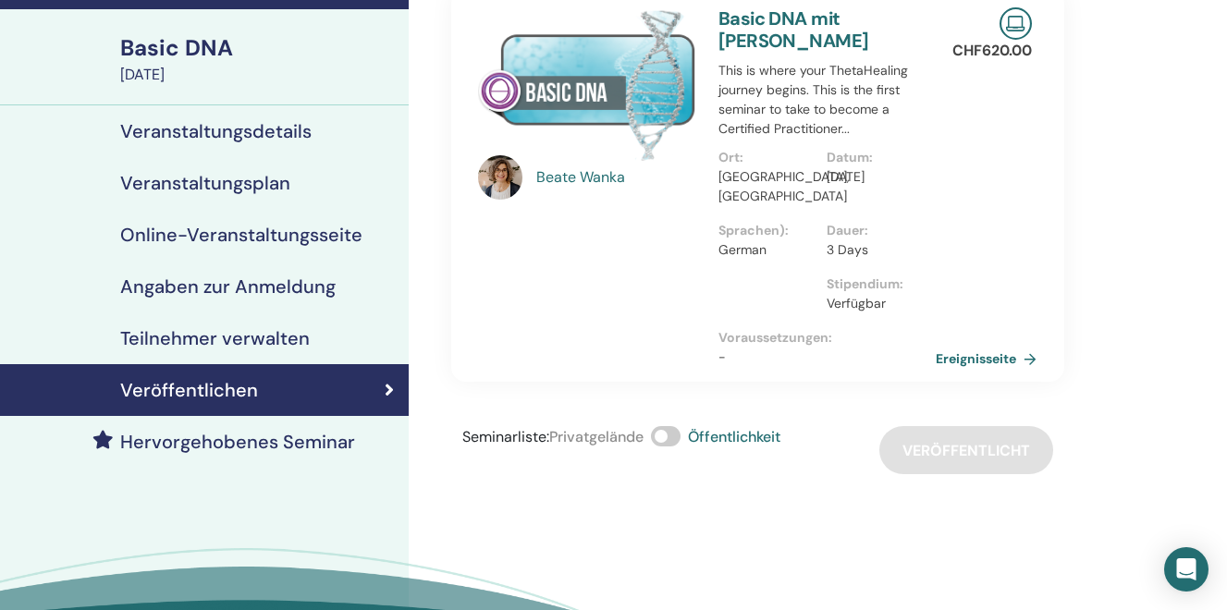
scroll to position [100, 0]
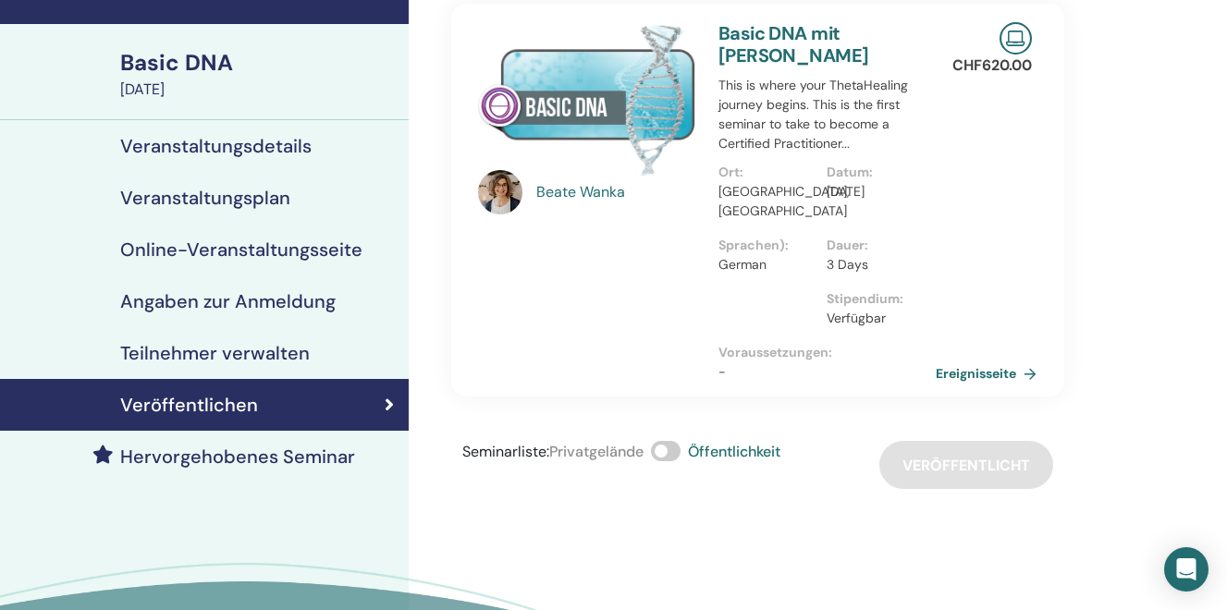
click at [238, 152] on h4 "Veranstaltungsdetails" at bounding box center [215, 146] width 191 height 22
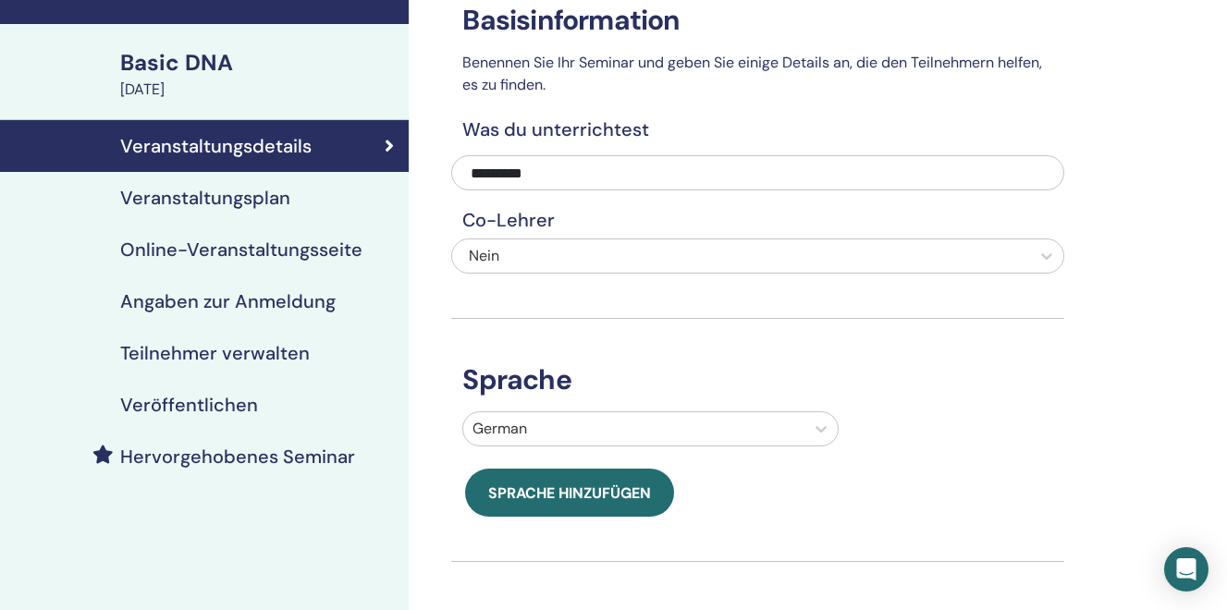
click at [180, 65] on div "Basic DNA" at bounding box center [258, 62] width 277 height 31
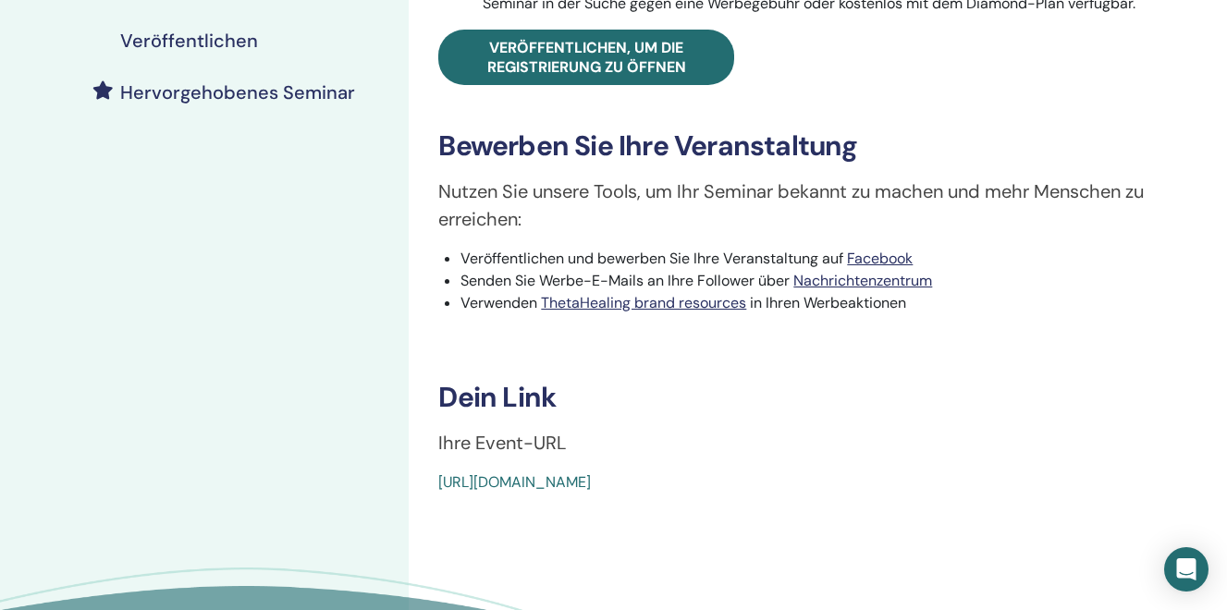
scroll to position [571, 0]
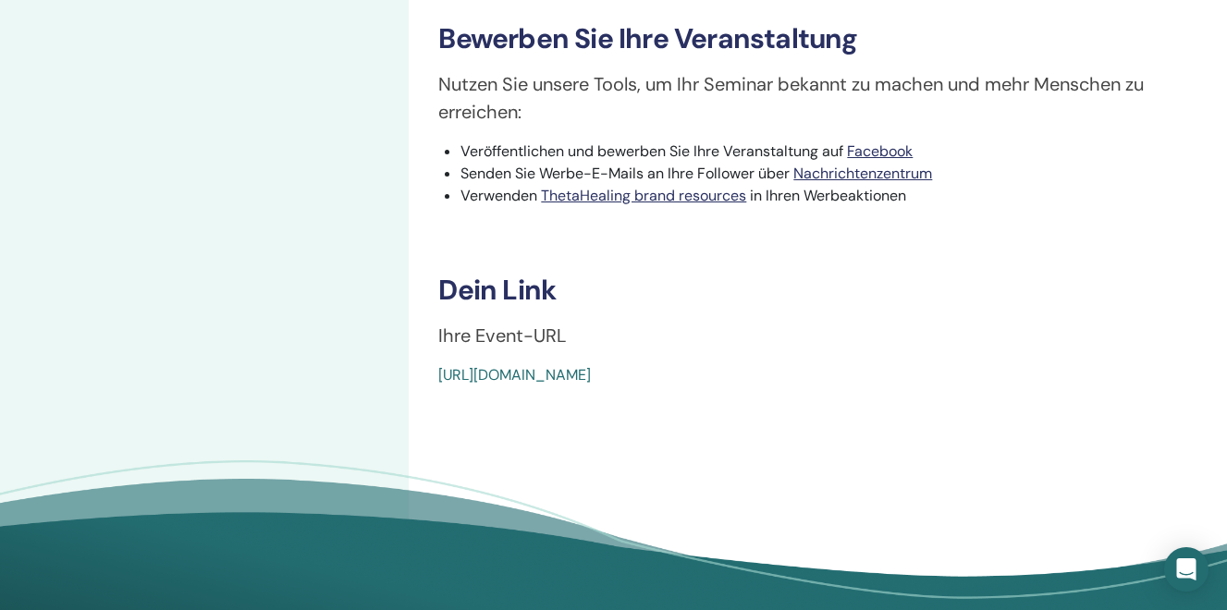
drag, startPoint x: 857, startPoint y: 433, endPoint x: 418, endPoint y: 435, distance: 439.2
click at [418, 435] on div "Basic DNA Ereignistyp Online Ereignisstatus Aktiv veröffentlicht Anmeldungen 0/…" at bounding box center [818, 67] width 818 height 1158
copy link "[URL][DOMAIN_NAME]"
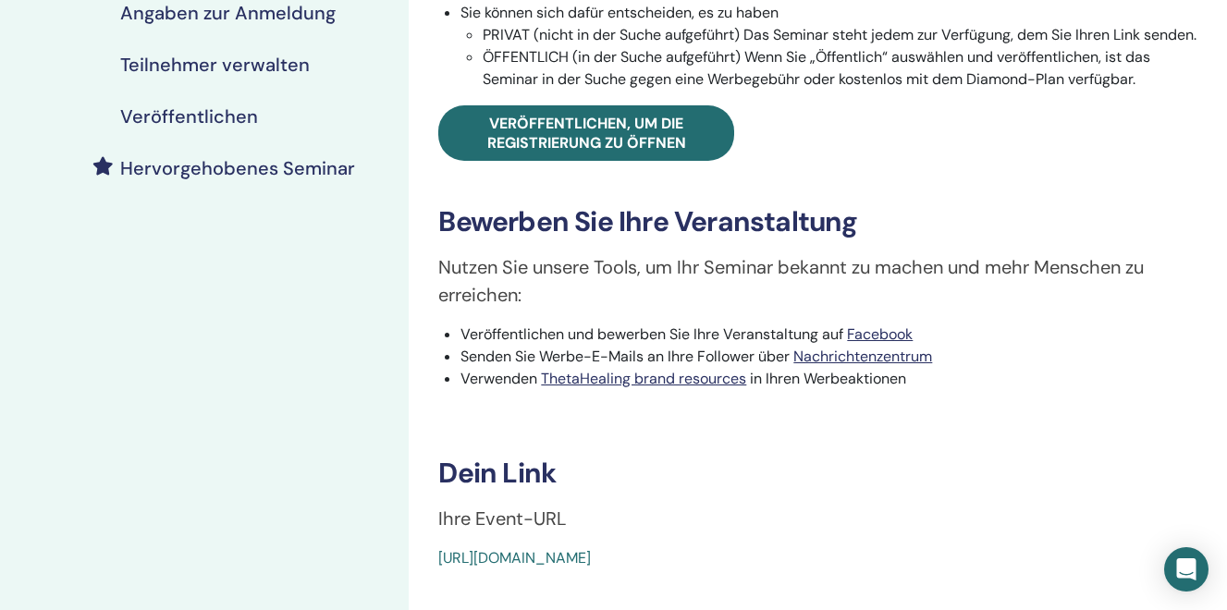
scroll to position [0, 0]
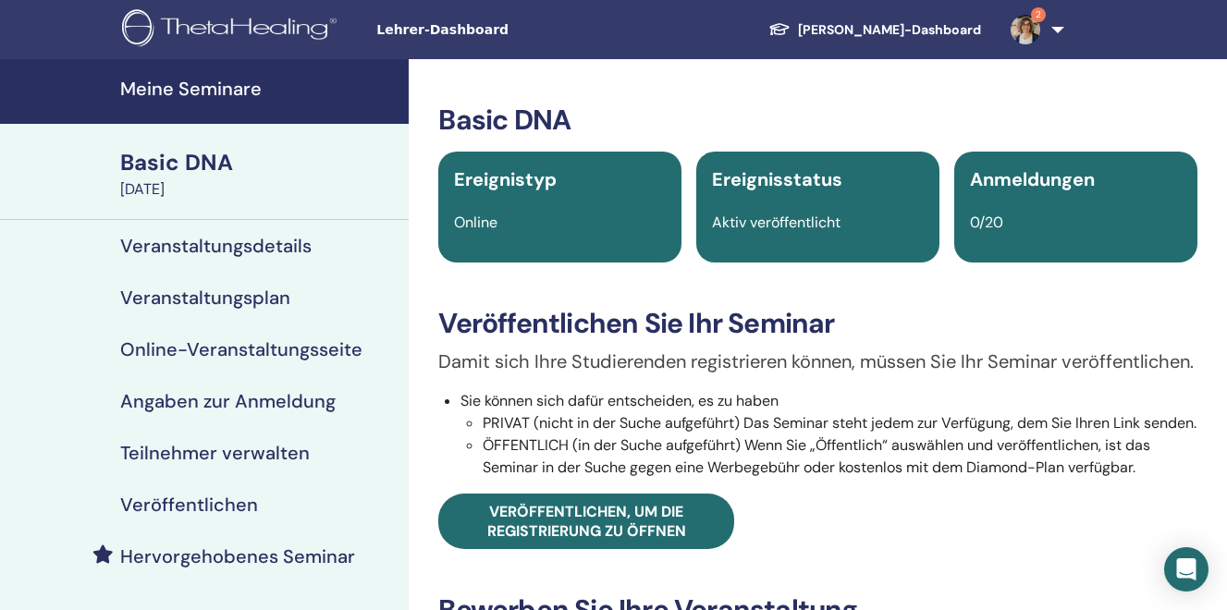
click at [180, 86] on h4 "Meine Seminare" at bounding box center [258, 89] width 277 height 22
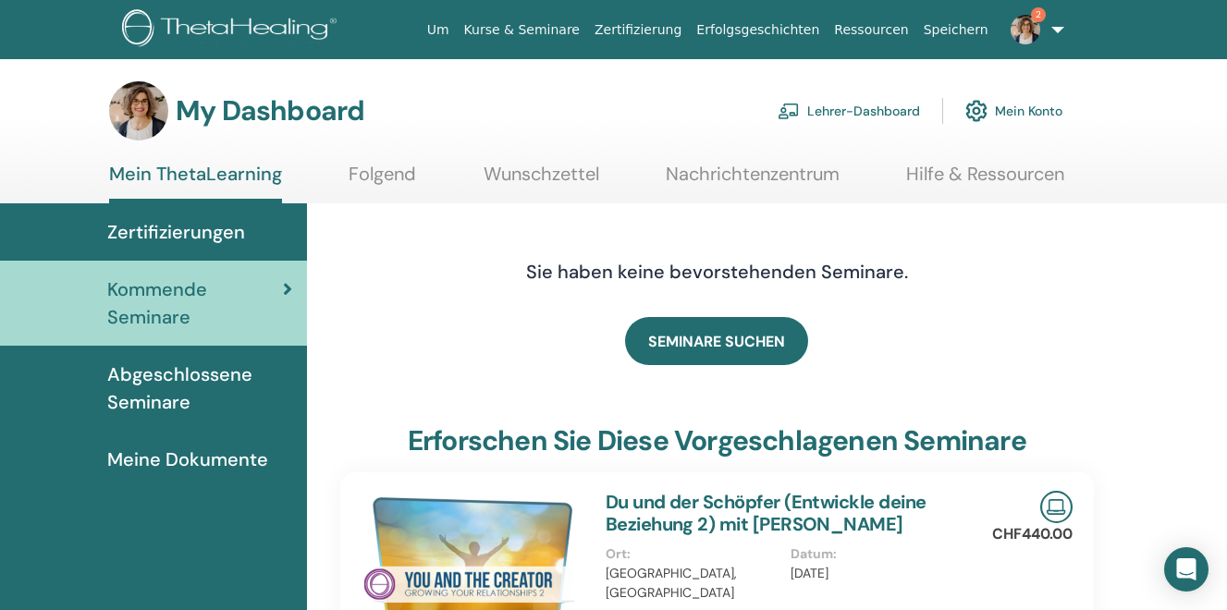
click at [844, 114] on link "Lehrer-Dashboard" at bounding box center [849, 111] width 142 height 41
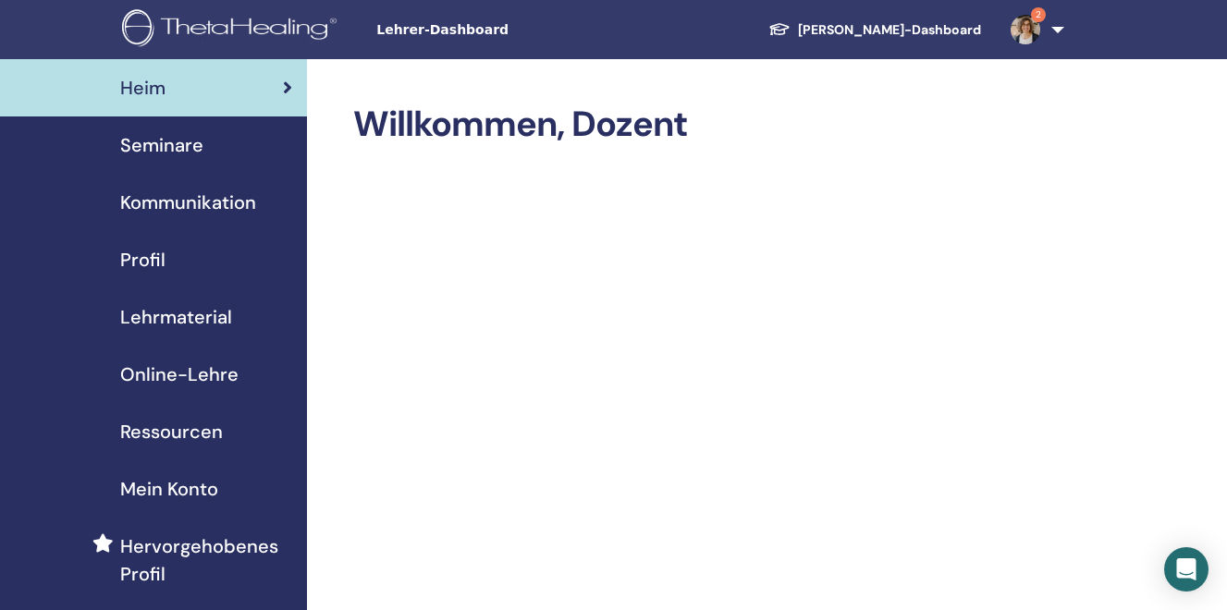
click at [187, 144] on span "Seminare" at bounding box center [161, 145] width 83 height 28
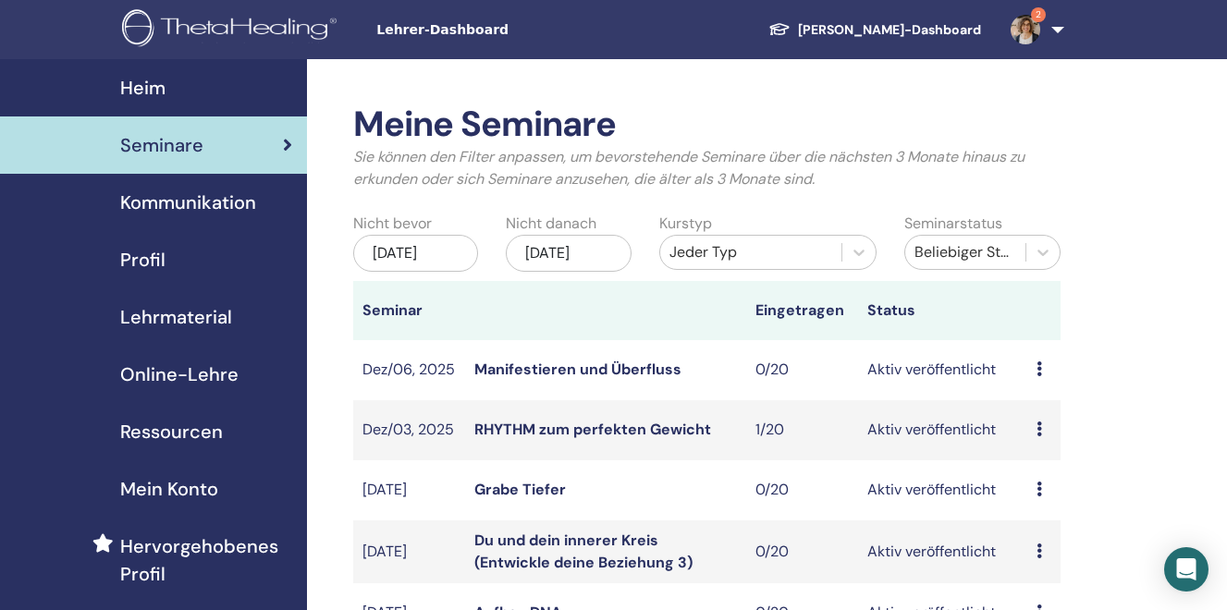
click at [939, 242] on div "Beliebiger Status" at bounding box center [965, 252] width 102 height 22
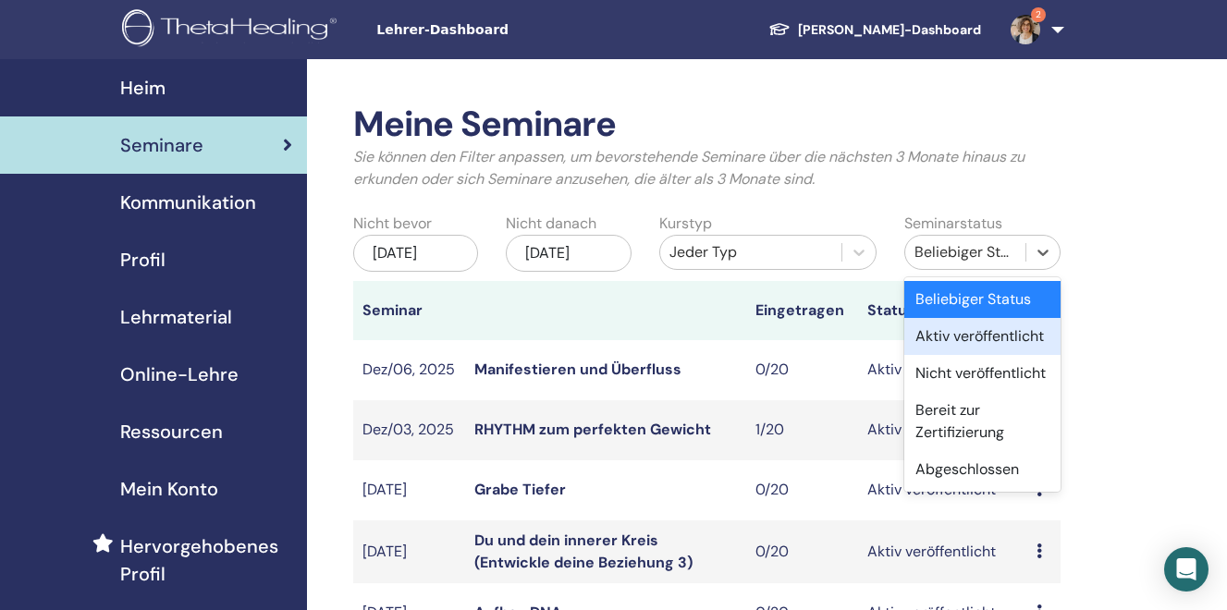
click at [947, 337] on div "Aktiv veröffentlicht" at bounding box center [982, 336] width 156 height 37
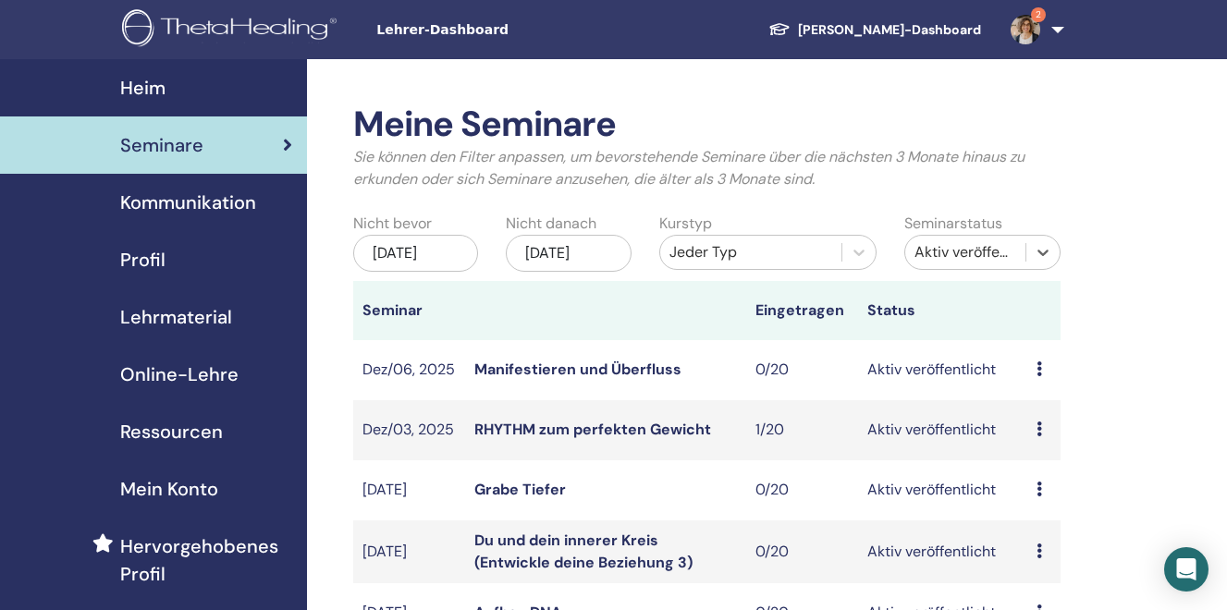
click at [589, 246] on div "[DATE]" at bounding box center [569, 253] width 126 height 37
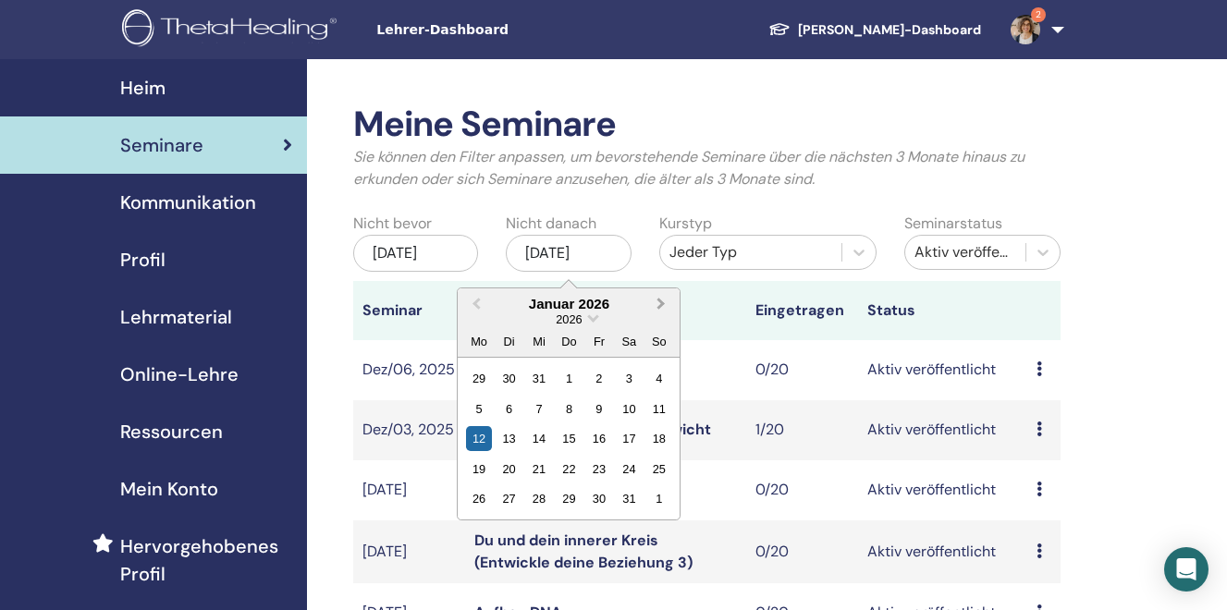
click at [663, 307] on button "Next Month" at bounding box center [663, 305] width 30 height 30
click at [629, 383] on div "4" at bounding box center [629, 378] width 25 height 25
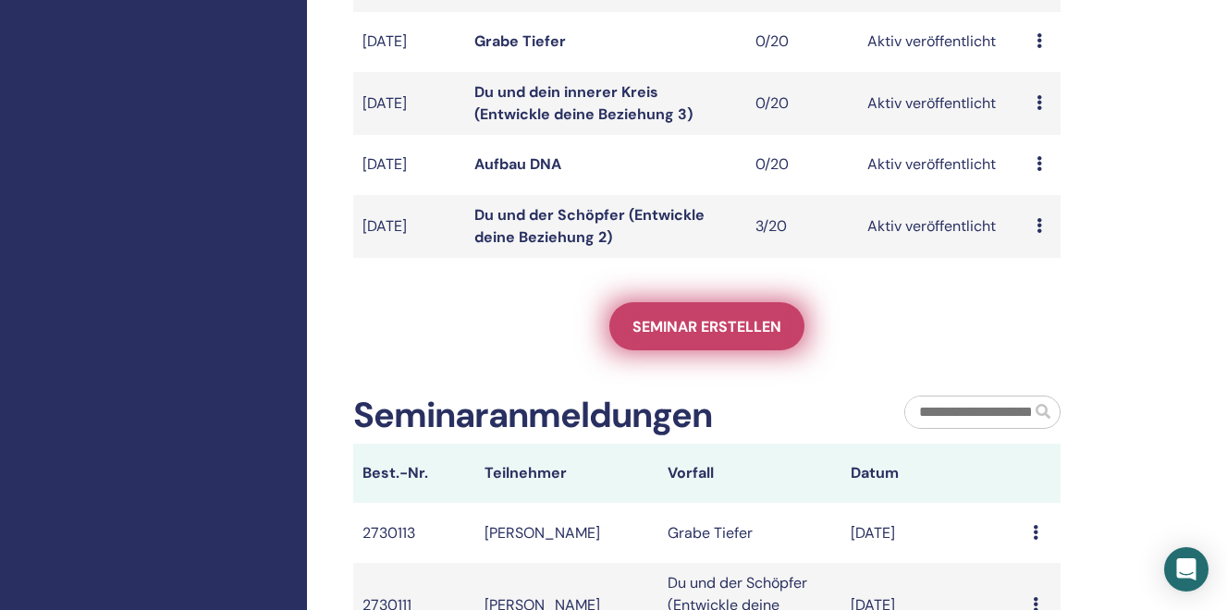
scroll to position [697, 0]
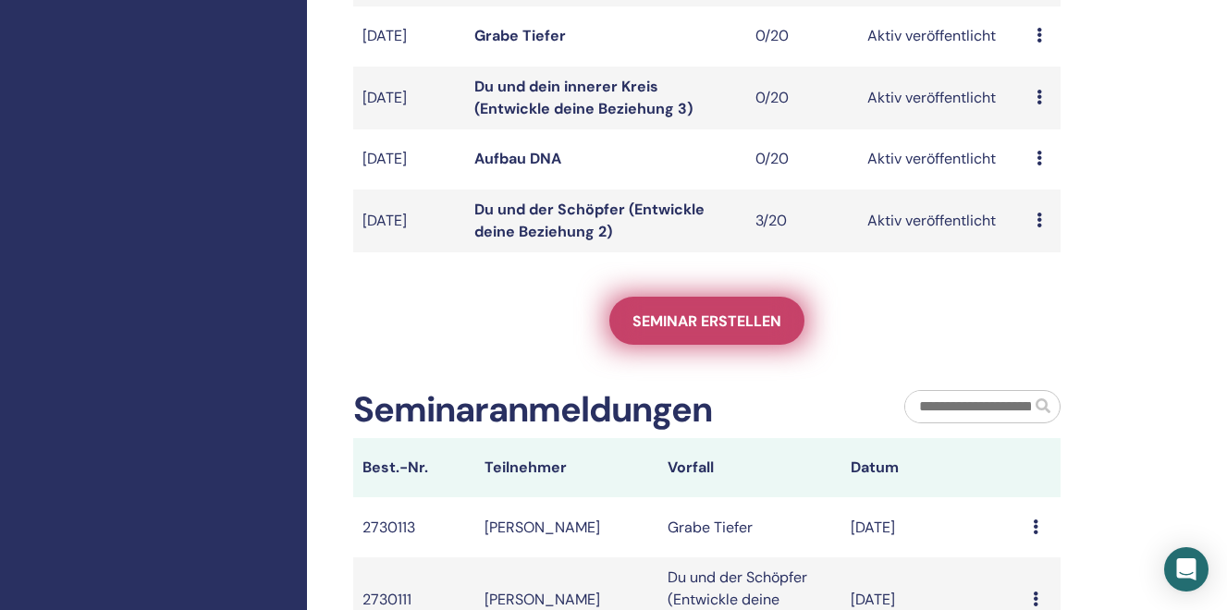
click at [693, 325] on link "Seminar erstellen" at bounding box center [706, 321] width 195 height 48
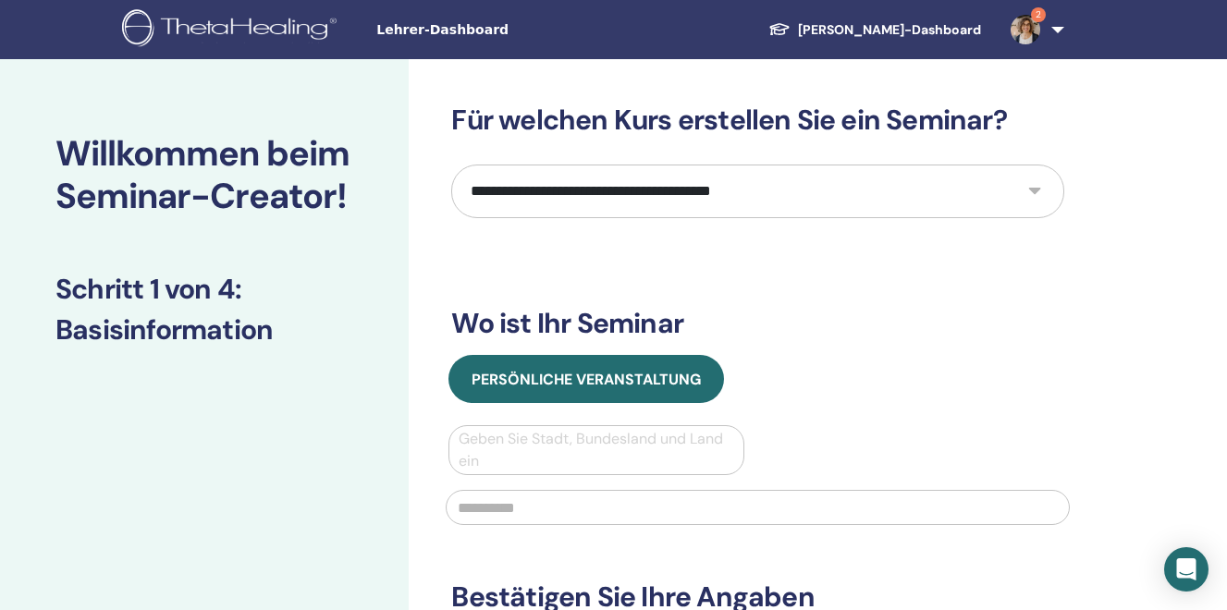
select select "****"
click option "**********" at bounding box center [0, 0] width 0 height 0
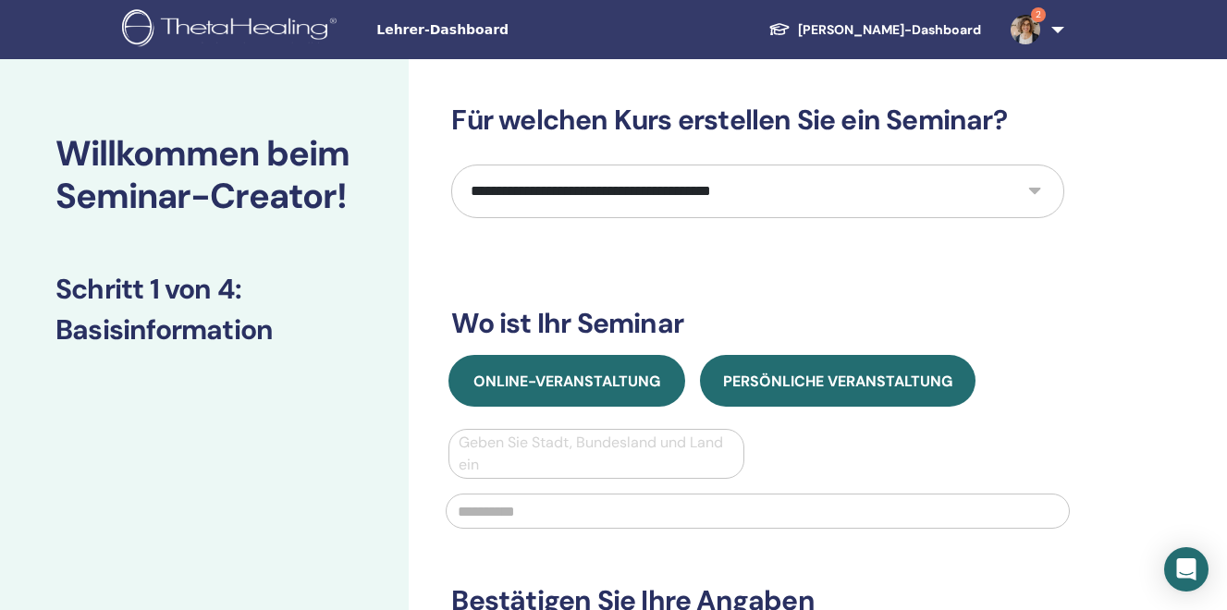
click at [521, 377] on span "Online-Veranstaltung" at bounding box center [566, 381] width 187 height 19
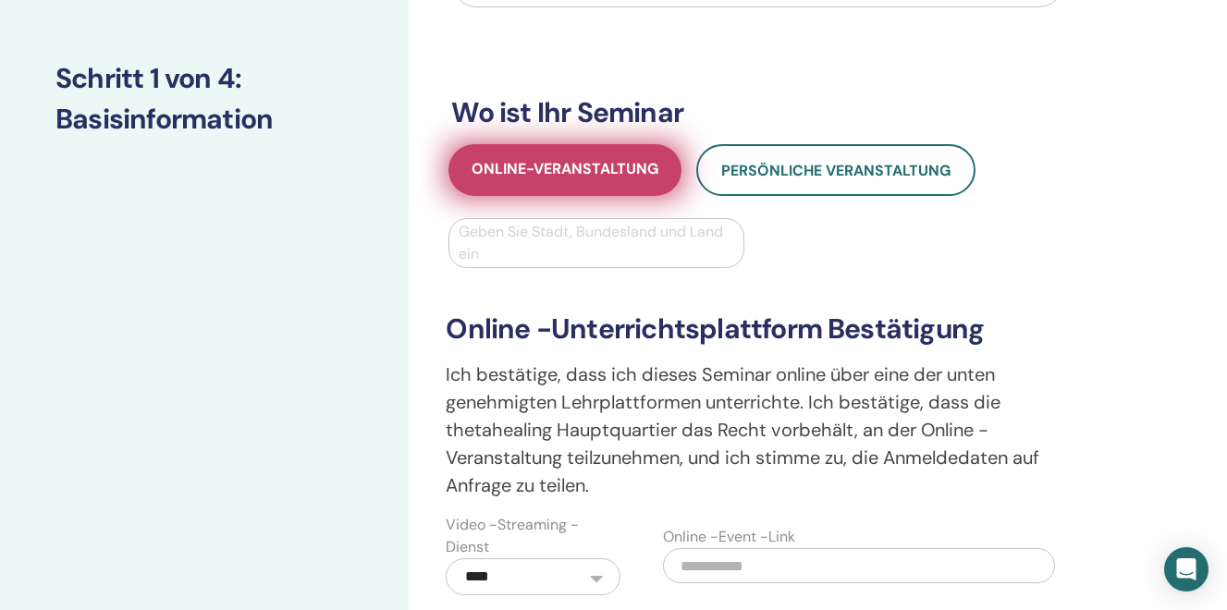
scroll to position [215, 0]
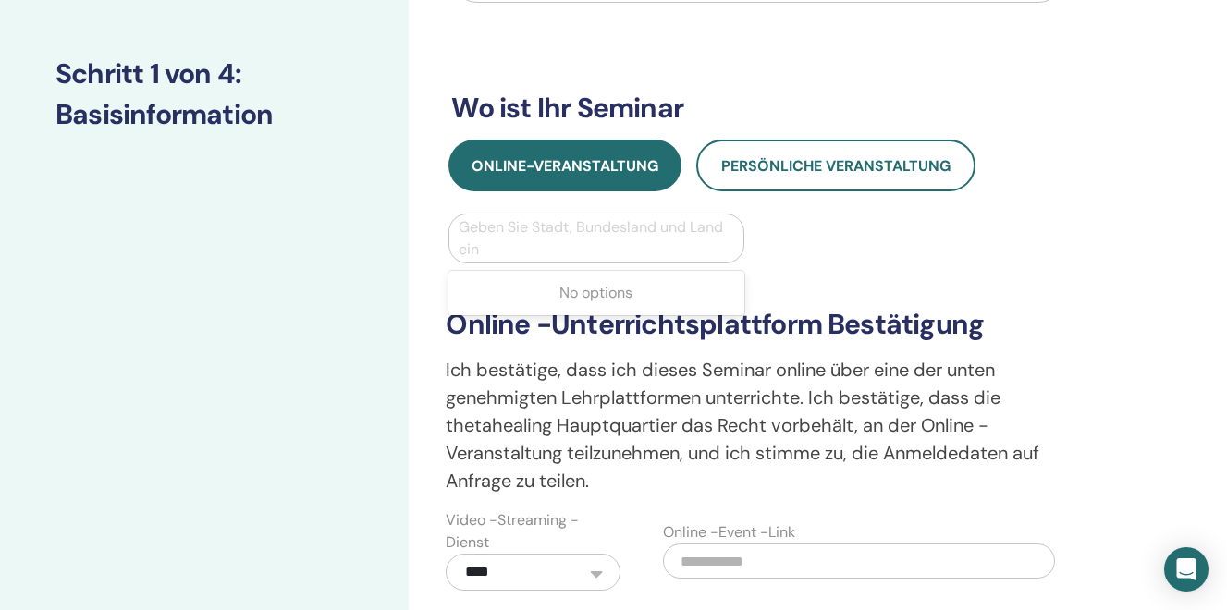
click at [517, 235] on div at bounding box center [596, 239] width 275 height 26
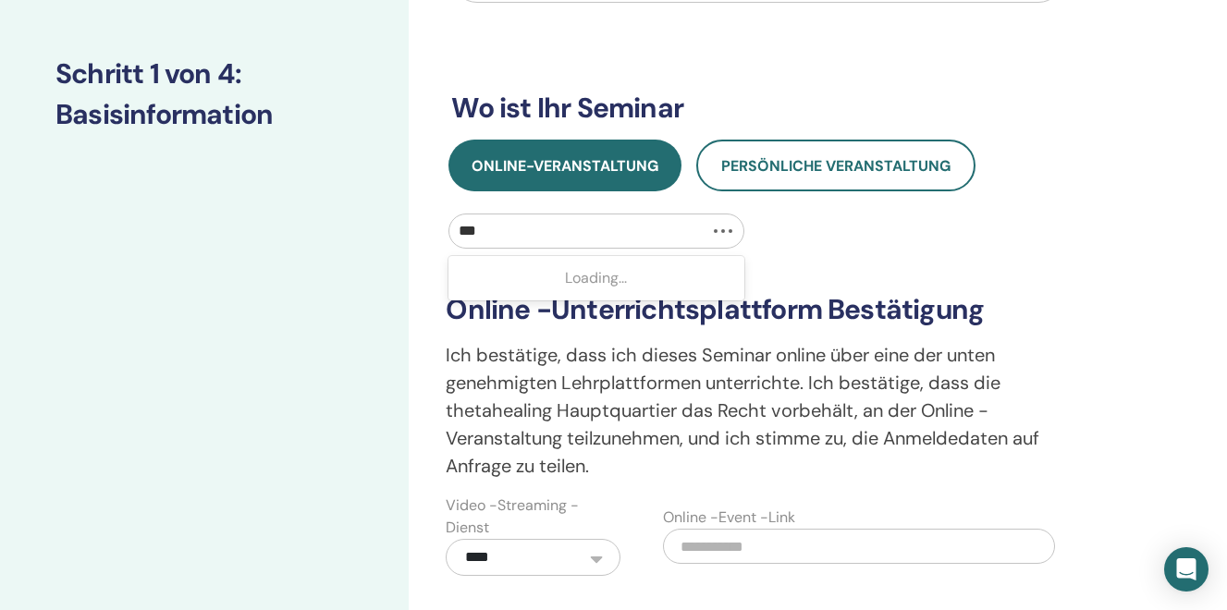
type input "****"
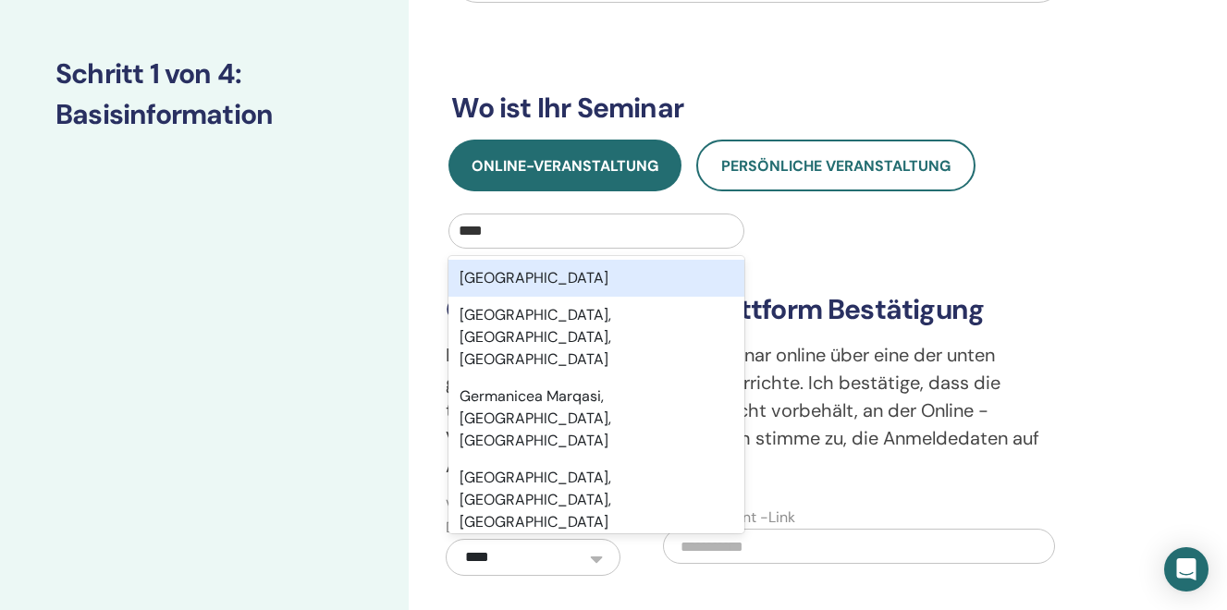
click at [502, 283] on div "Germany" at bounding box center [595, 278] width 295 height 37
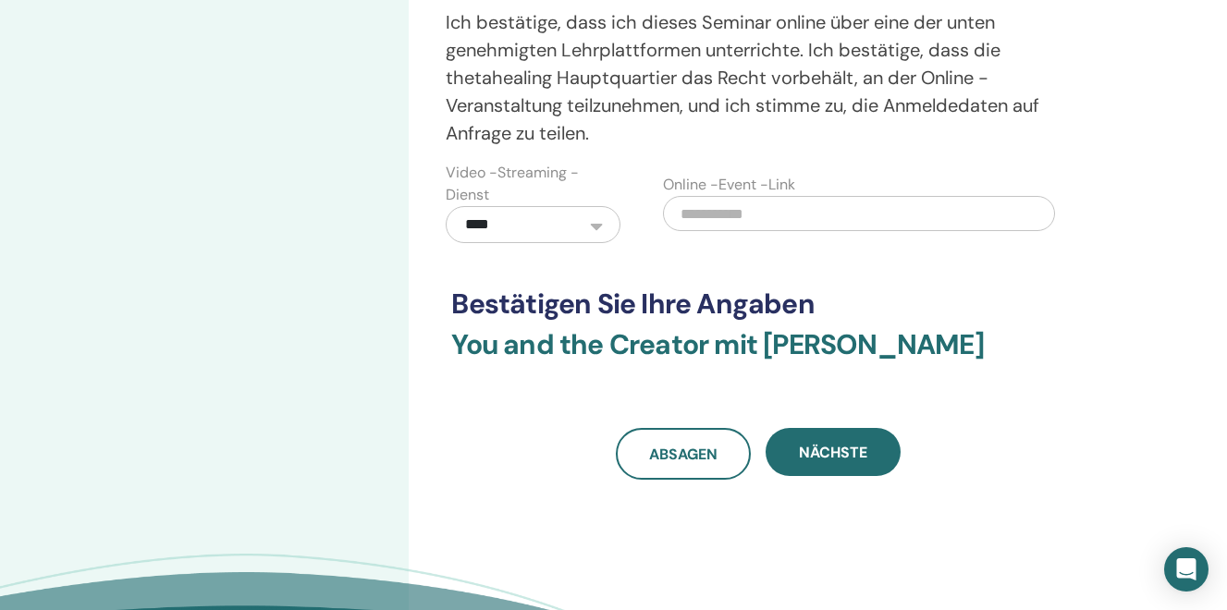
scroll to position [558, 0]
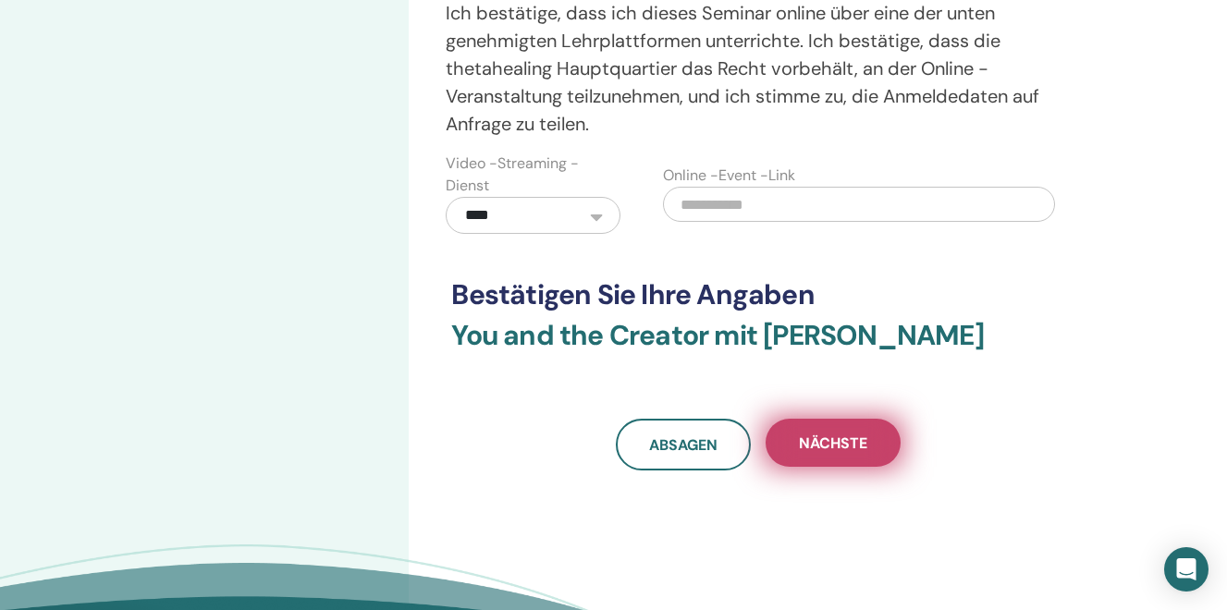
click at [817, 444] on span "Nächste" at bounding box center [833, 443] width 68 height 19
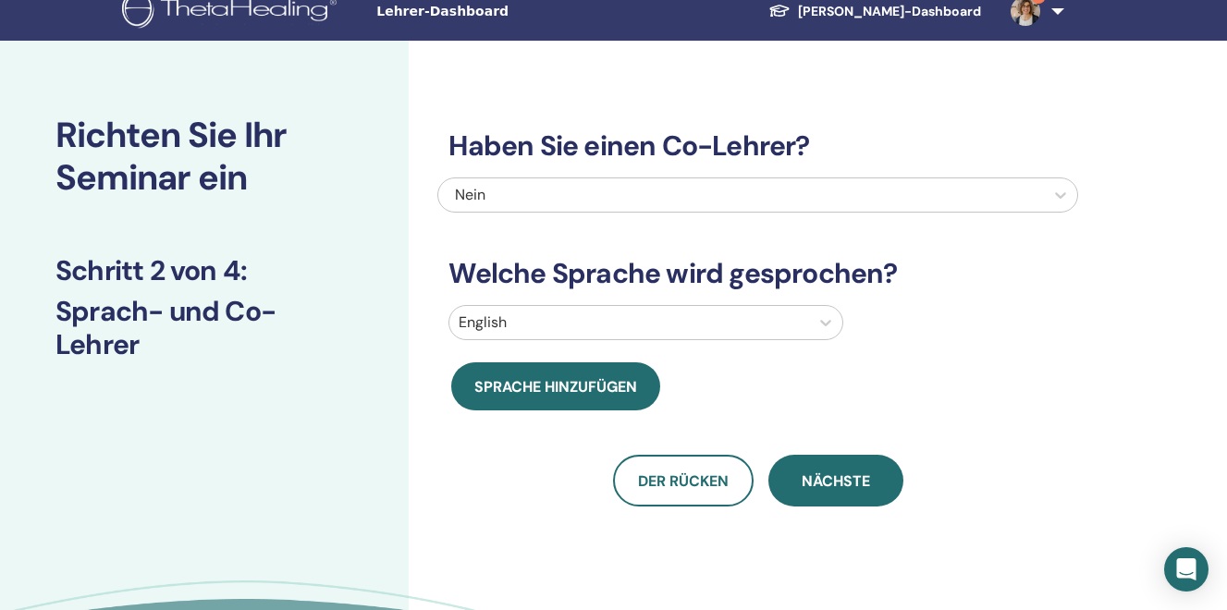
scroll to position [0, 0]
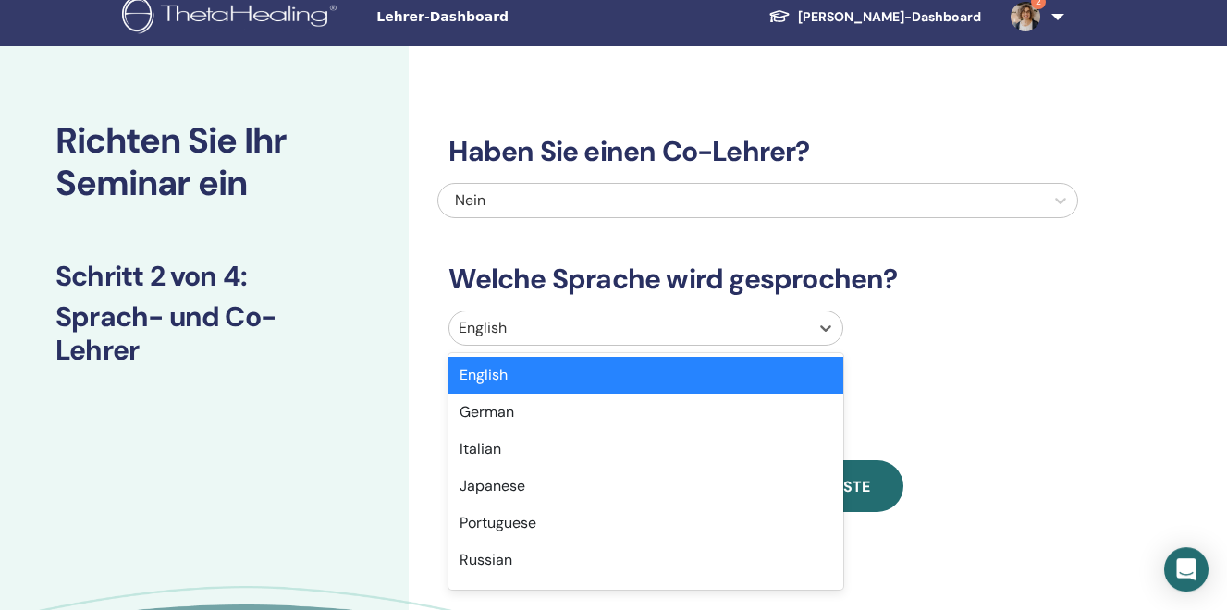
click at [522, 352] on div "option English selected, 1 of 47. 47 results available. Use Up and Down to choo…" at bounding box center [757, 332] width 641 height 43
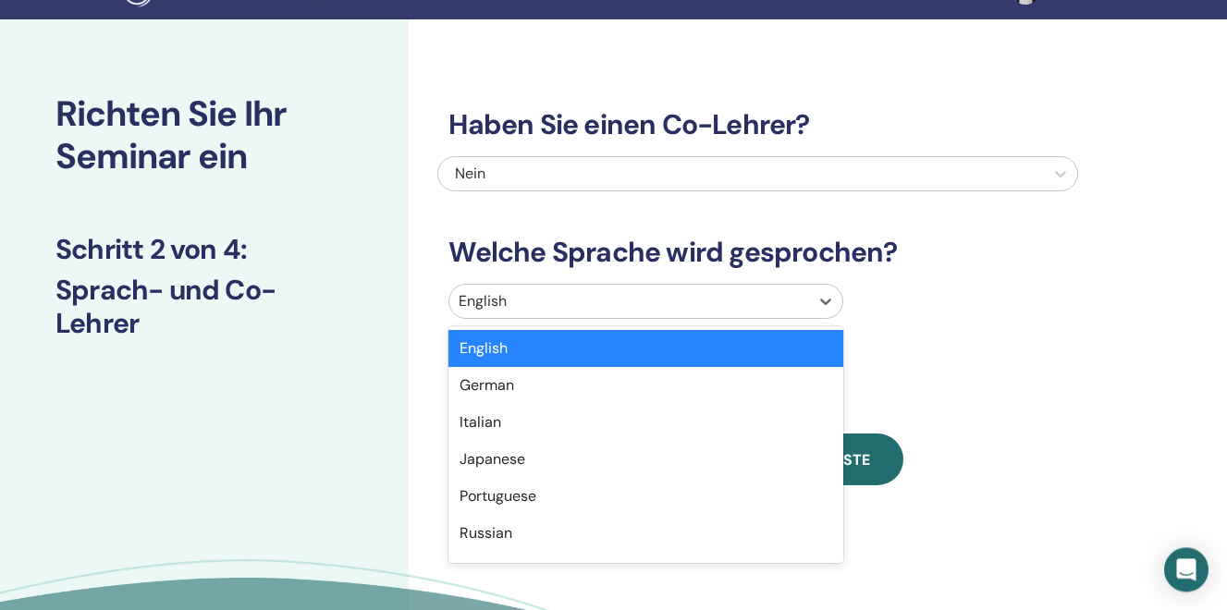
scroll to position [41, 0]
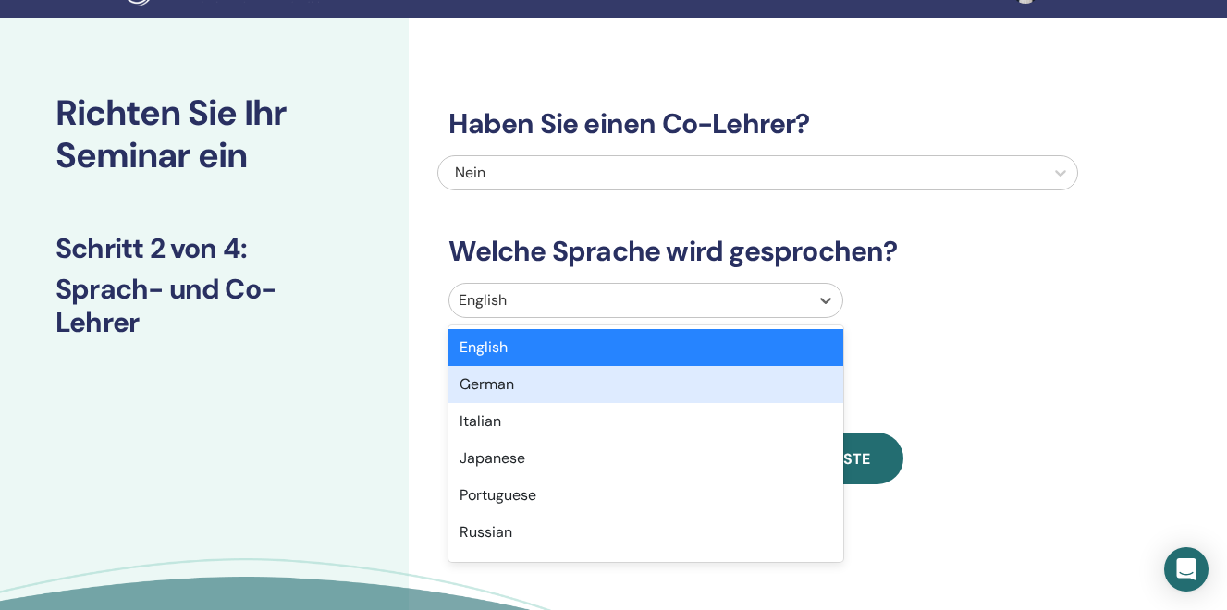
click at [506, 386] on div "German" at bounding box center [645, 384] width 395 height 37
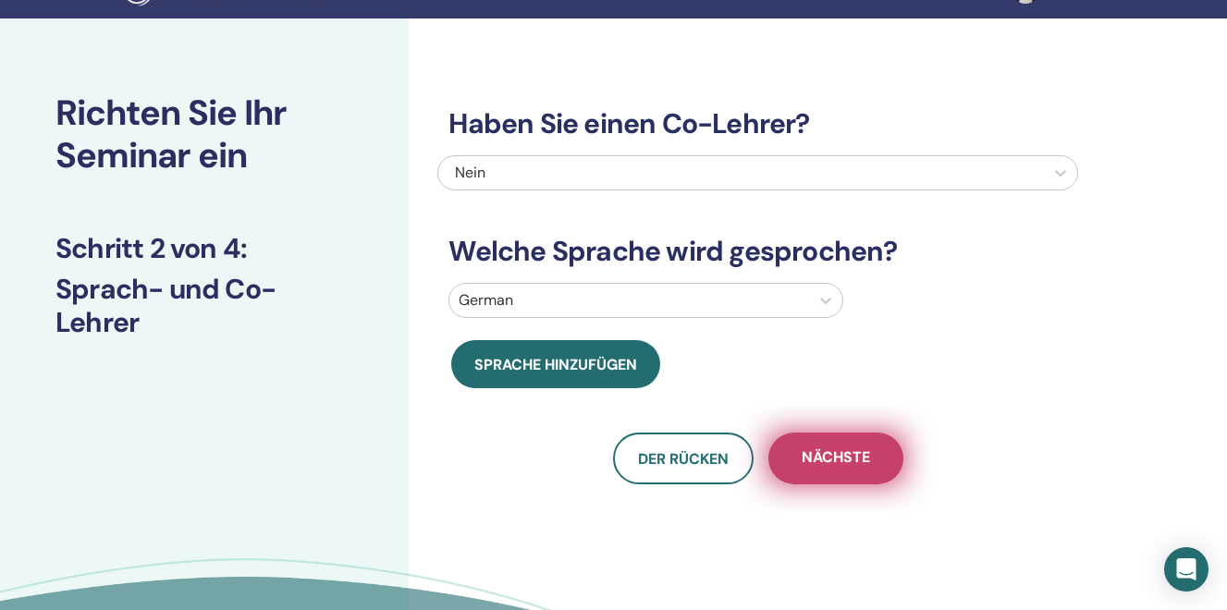
click at [829, 462] on span "Nächste" at bounding box center [836, 458] width 68 height 23
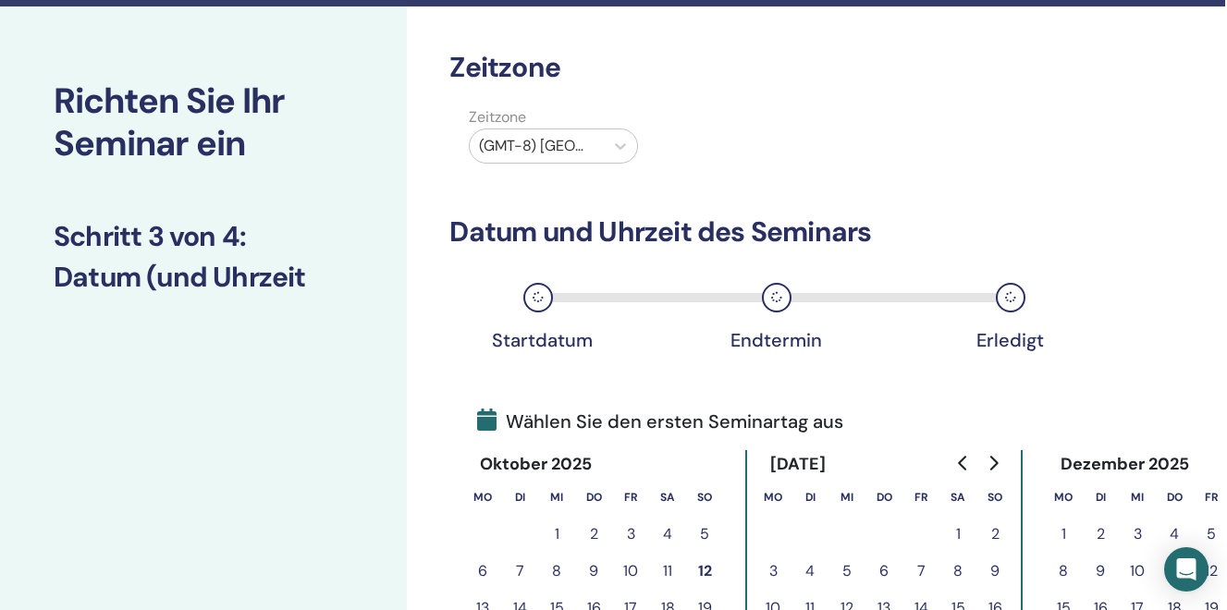
scroll to position [53, 4]
click at [534, 147] on div at bounding box center [535, 146] width 116 height 26
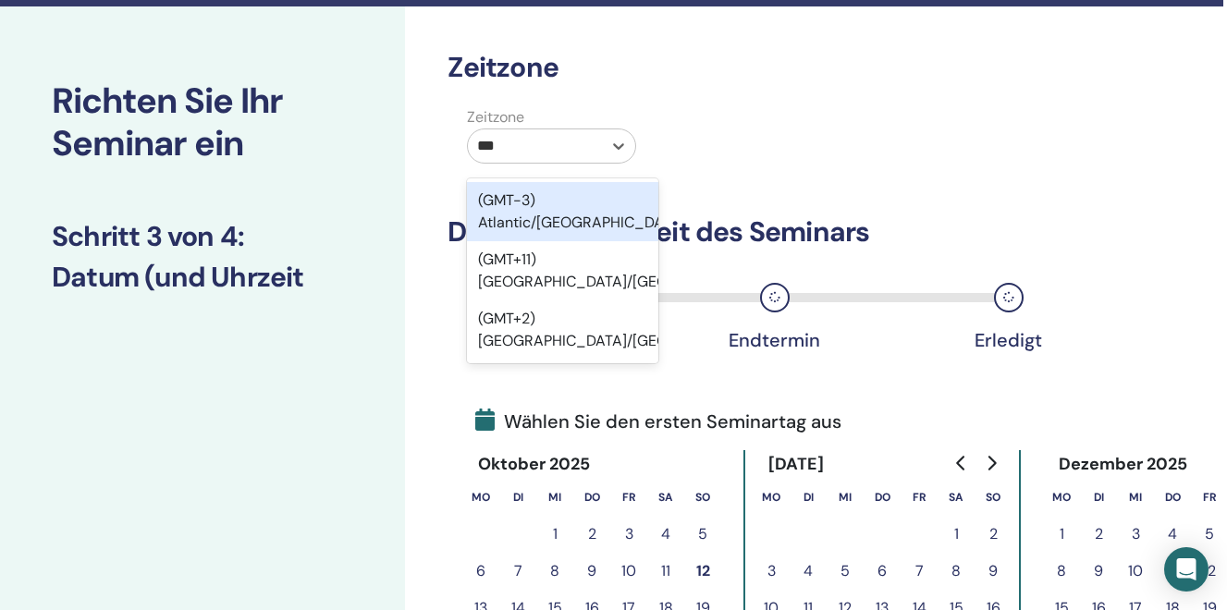
type input "****"
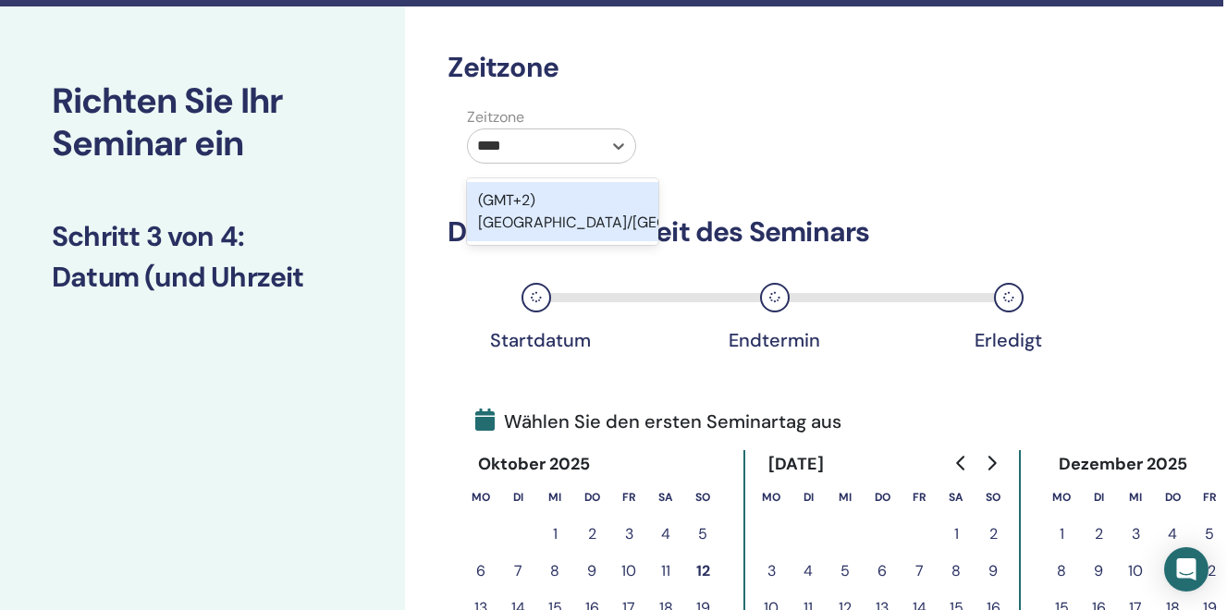
click at [576, 207] on div "(GMT+2) Europe/Berlin" at bounding box center [562, 211] width 191 height 59
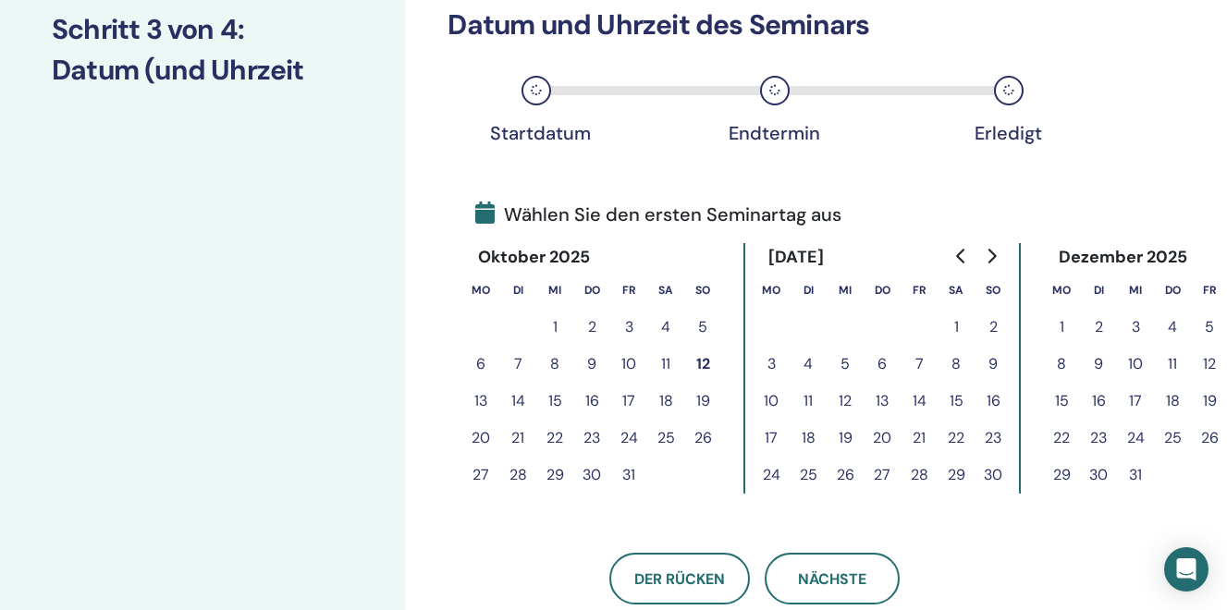
scroll to position [268, 3]
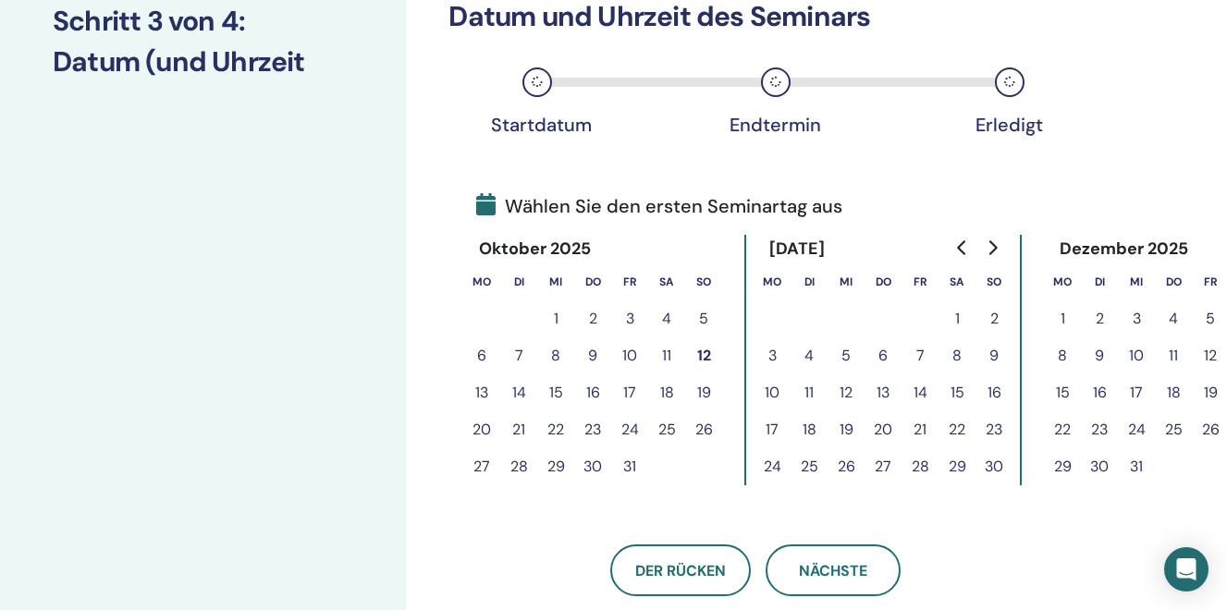
click at [995, 259] on button "Go to next month" at bounding box center [992, 247] width 30 height 37
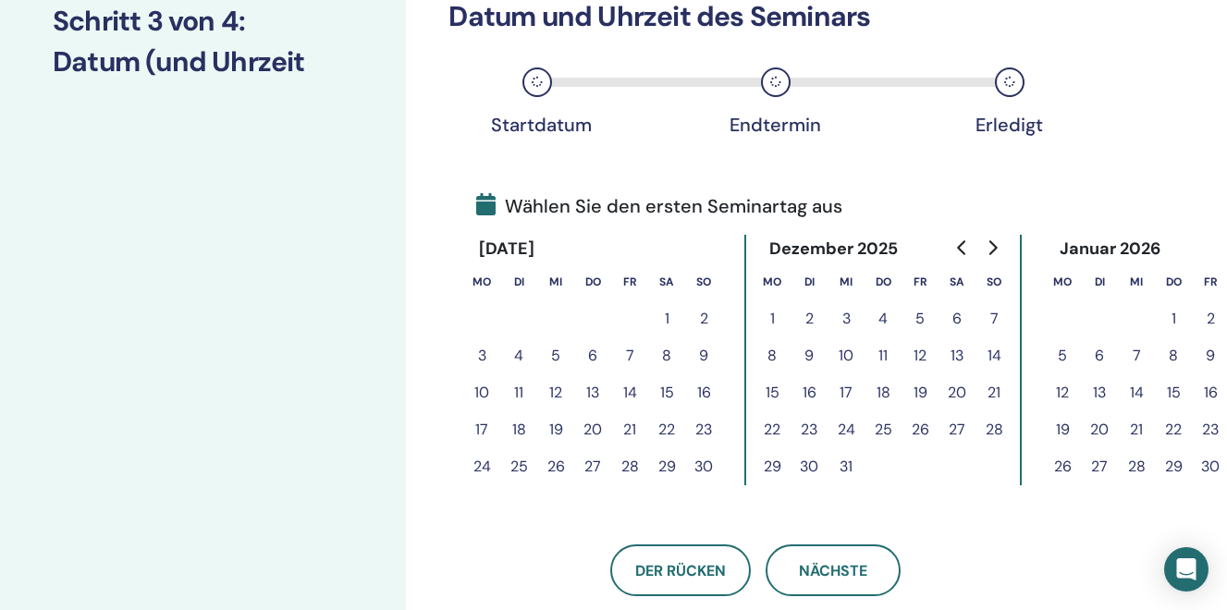
click at [995, 259] on button "Go to next month" at bounding box center [992, 247] width 30 height 37
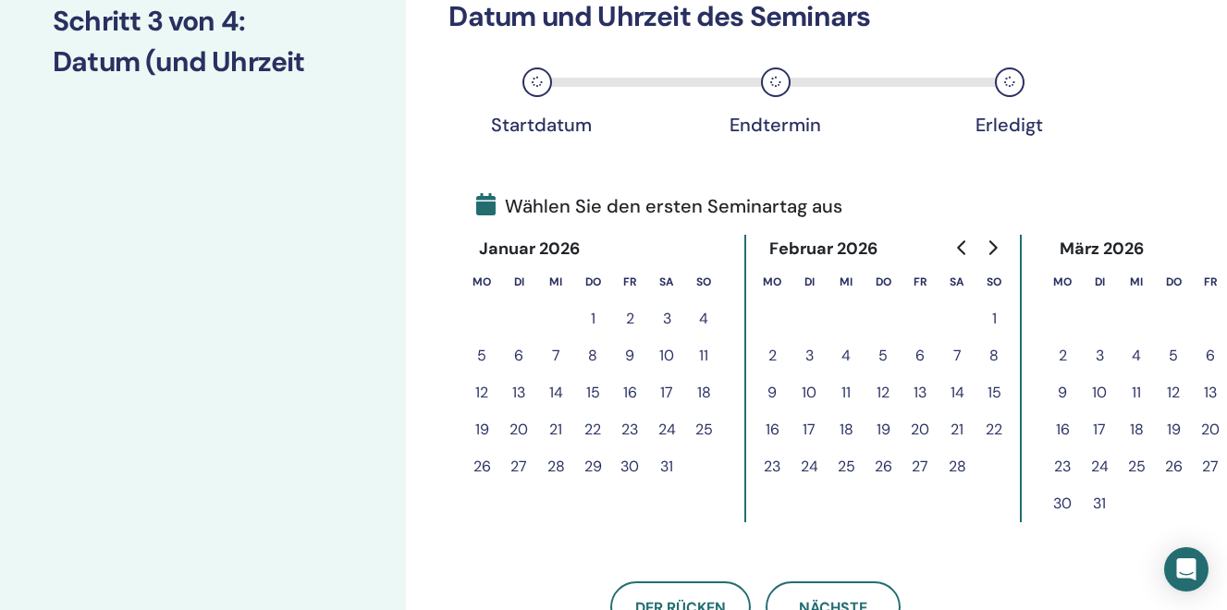
click at [480, 469] on button "26" at bounding box center [481, 466] width 37 height 37
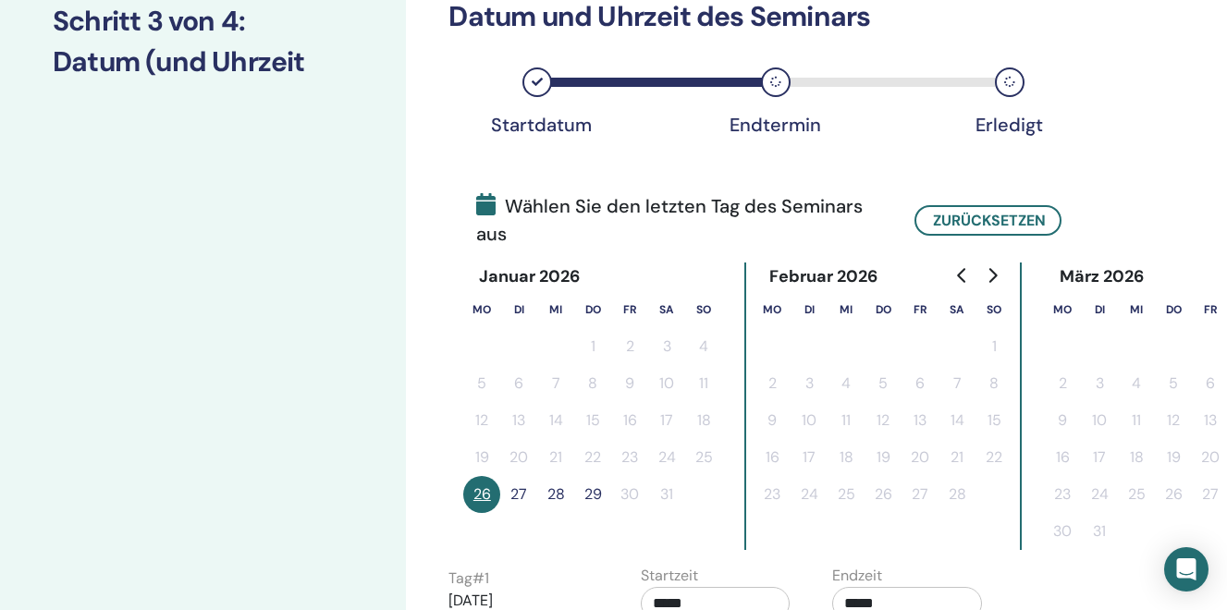
click at [563, 496] on button "28" at bounding box center [555, 494] width 37 height 37
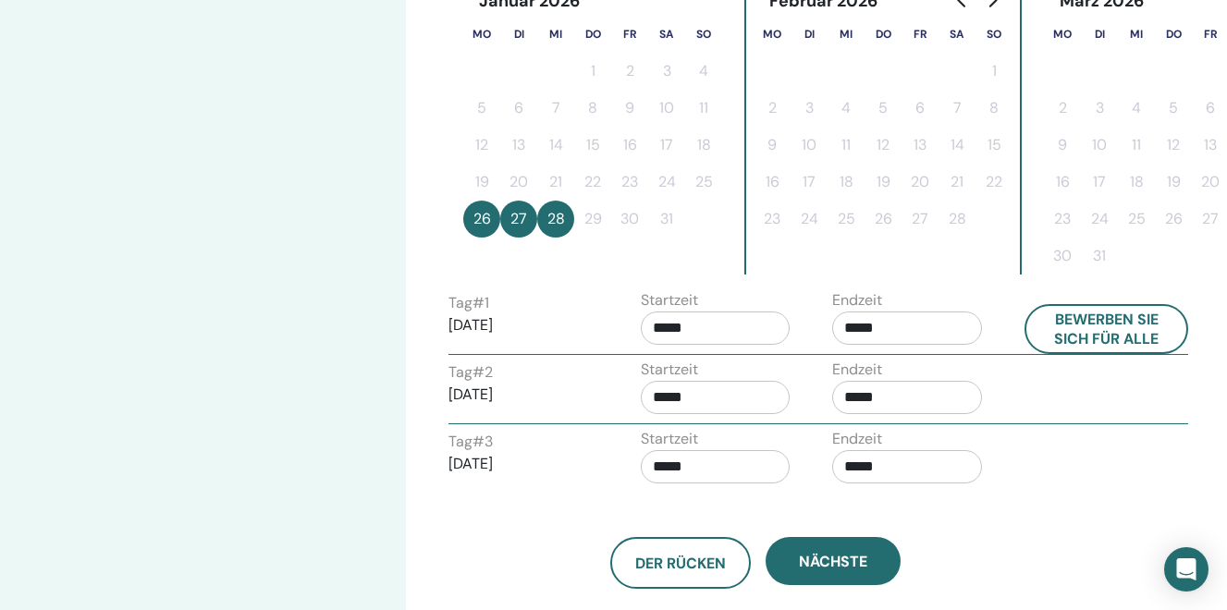
scroll to position [533, 3]
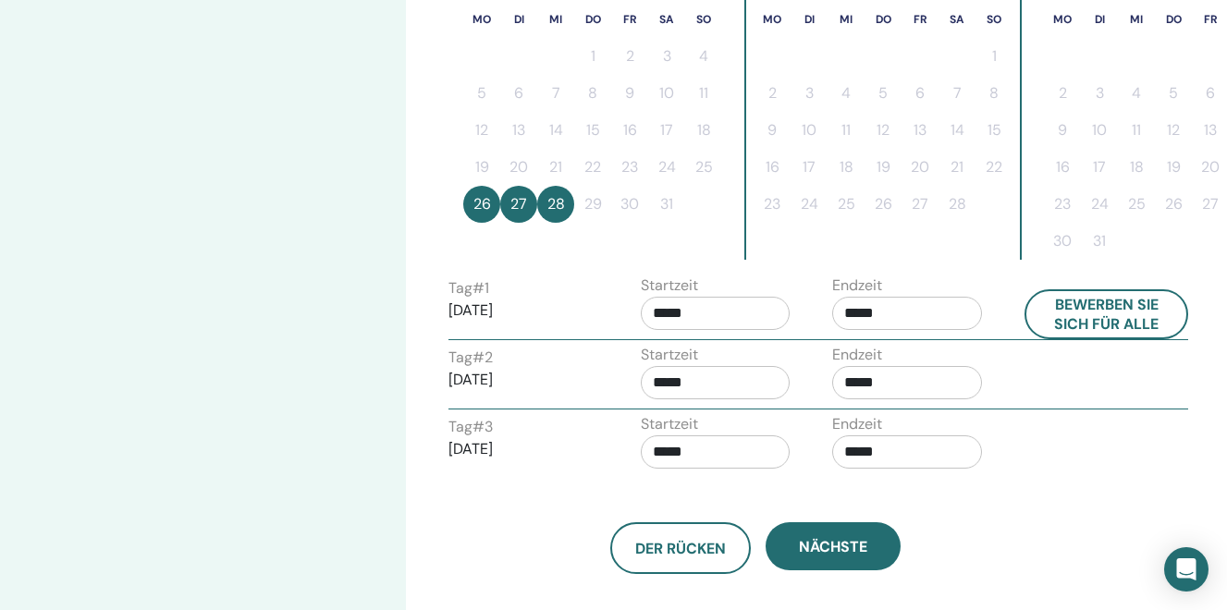
click at [855, 311] on input "*****" at bounding box center [907, 313] width 150 height 33
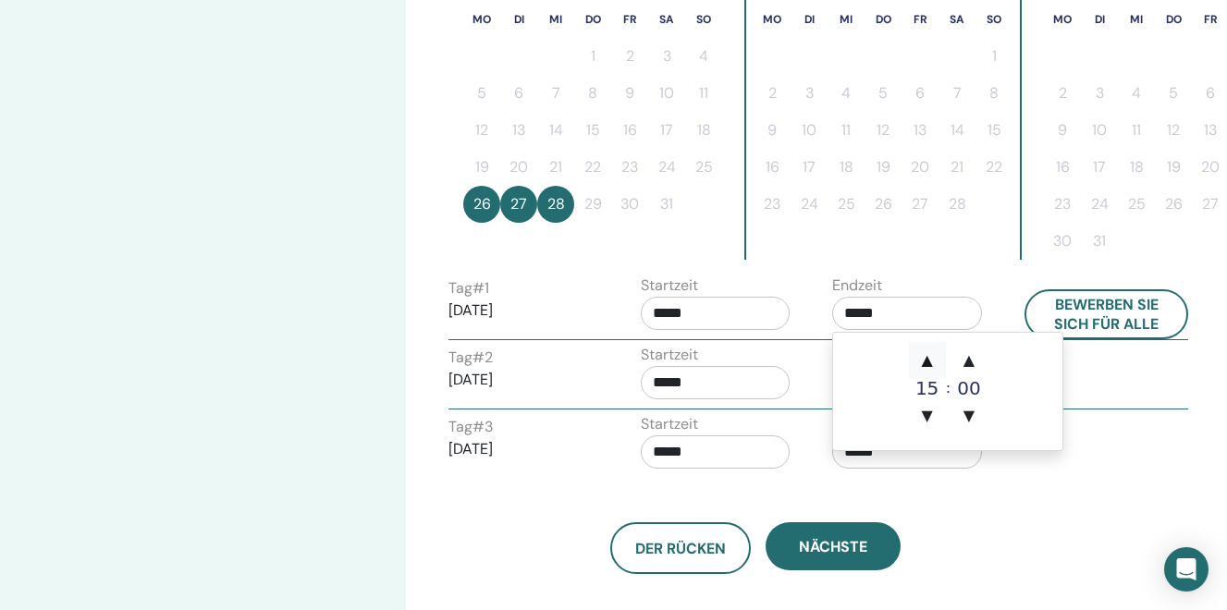
click at [929, 359] on span "▲" at bounding box center [927, 360] width 37 height 37
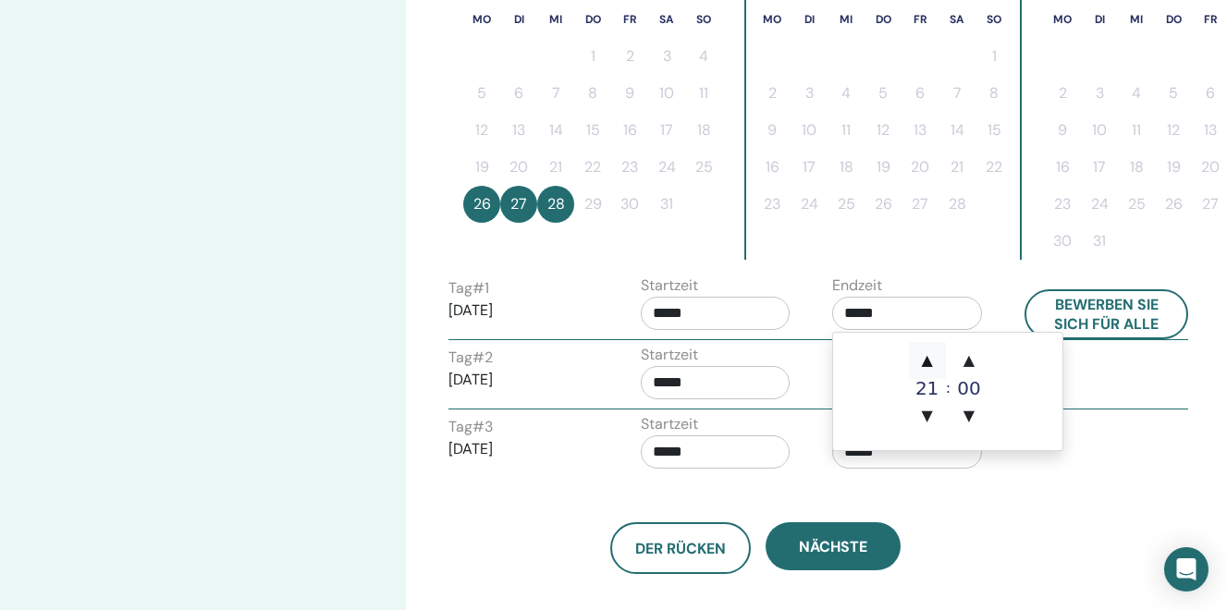
click at [929, 359] on span "▲" at bounding box center [927, 360] width 37 height 37
click at [967, 360] on span "▲" at bounding box center [968, 360] width 37 height 37
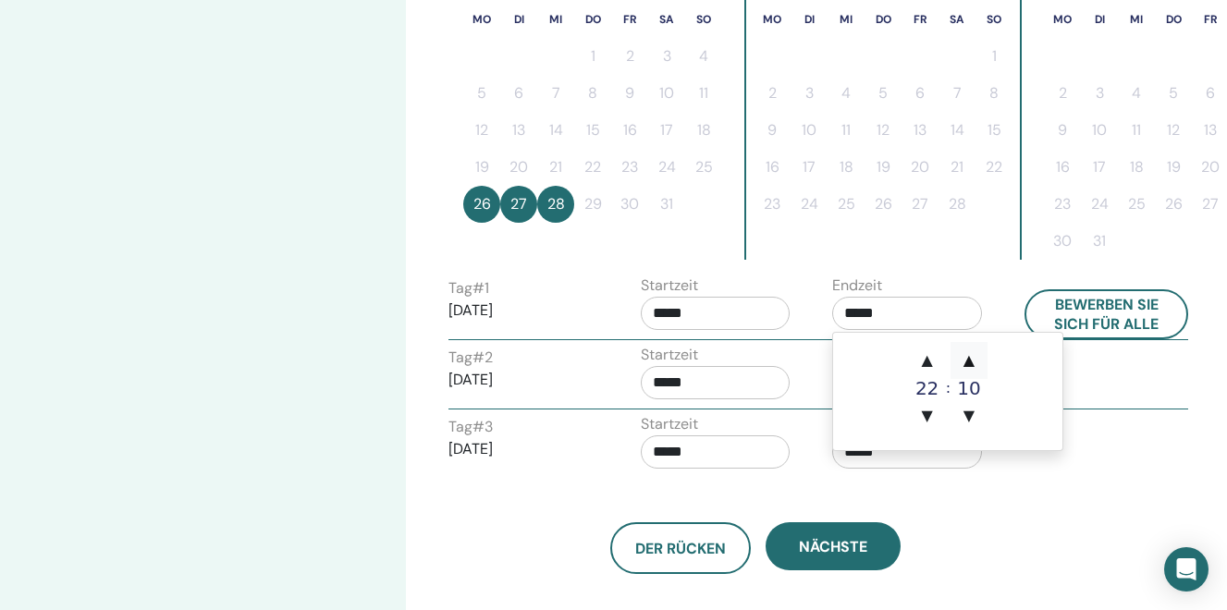
type input "*****"
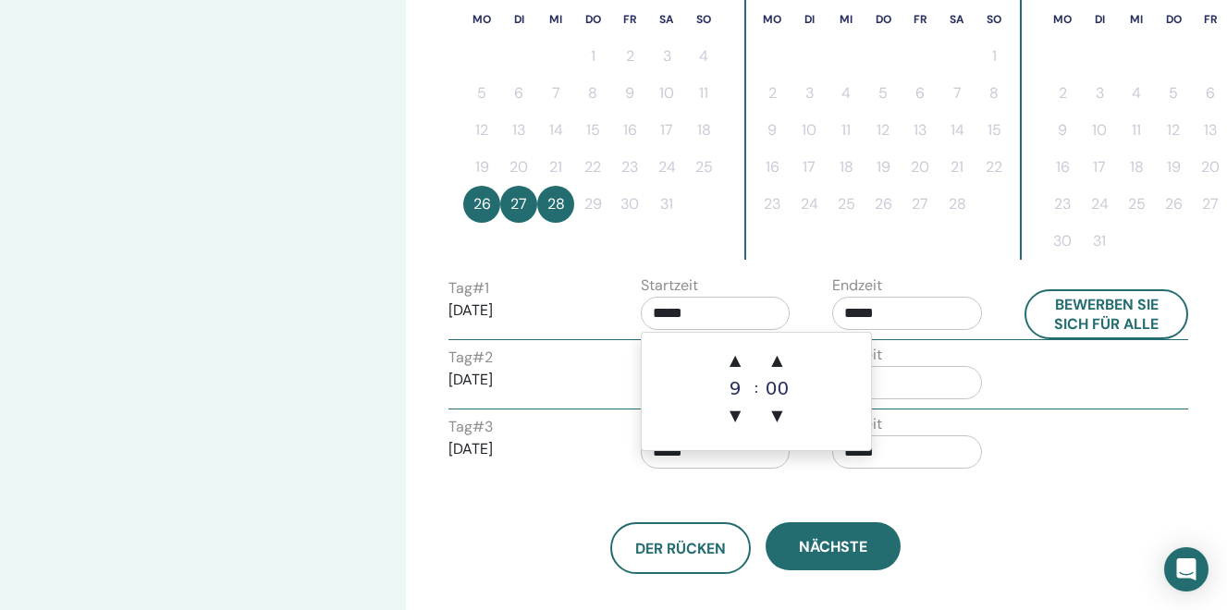
click at [711, 311] on input "*****" at bounding box center [716, 313] width 150 height 33
click at [737, 356] on span "▲" at bounding box center [735, 360] width 37 height 37
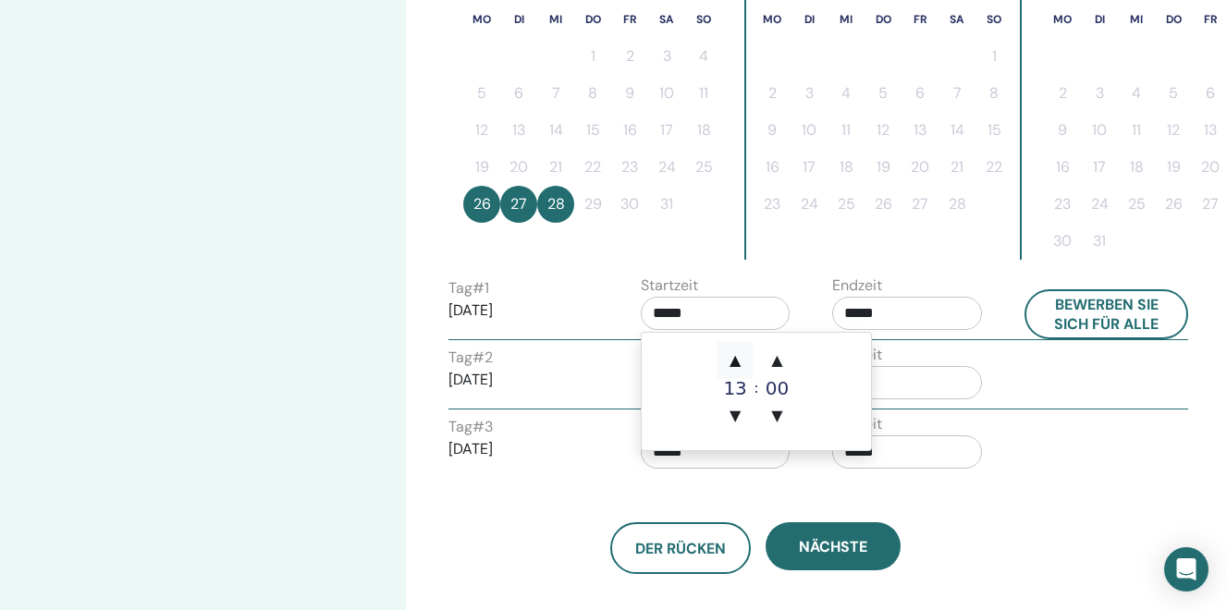
click at [737, 356] on span "▲" at bounding box center [735, 360] width 37 height 37
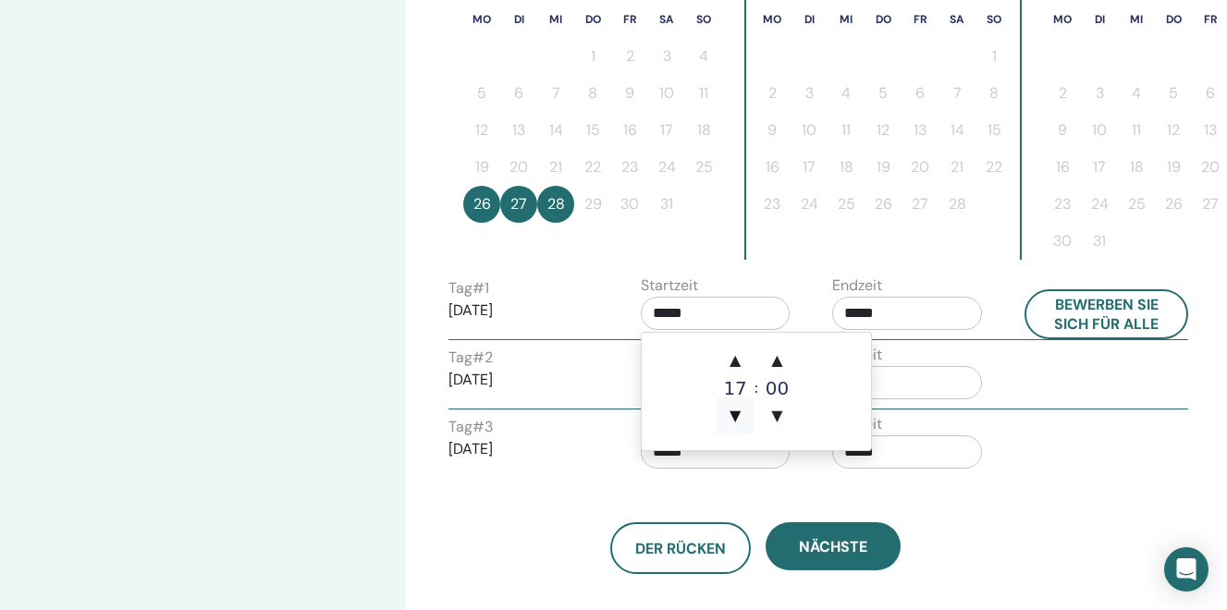
click at [737, 408] on span "▼" at bounding box center [735, 416] width 37 height 37
click at [781, 354] on span "▲" at bounding box center [777, 360] width 37 height 37
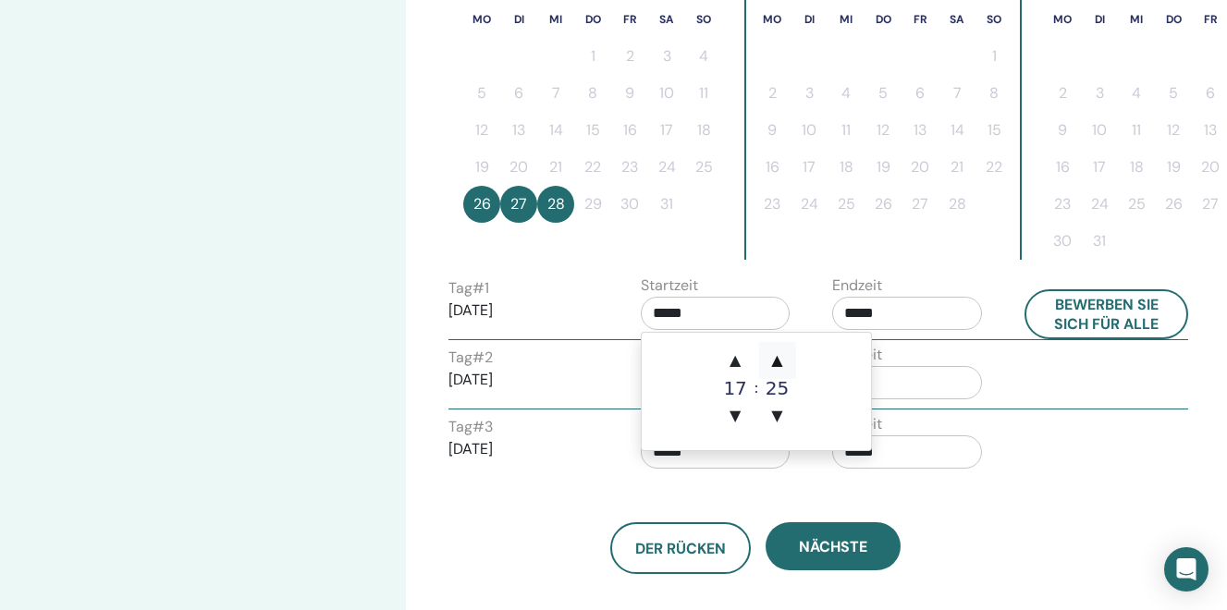
click at [781, 354] on span "▲" at bounding box center [777, 360] width 37 height 37
type input "*****"
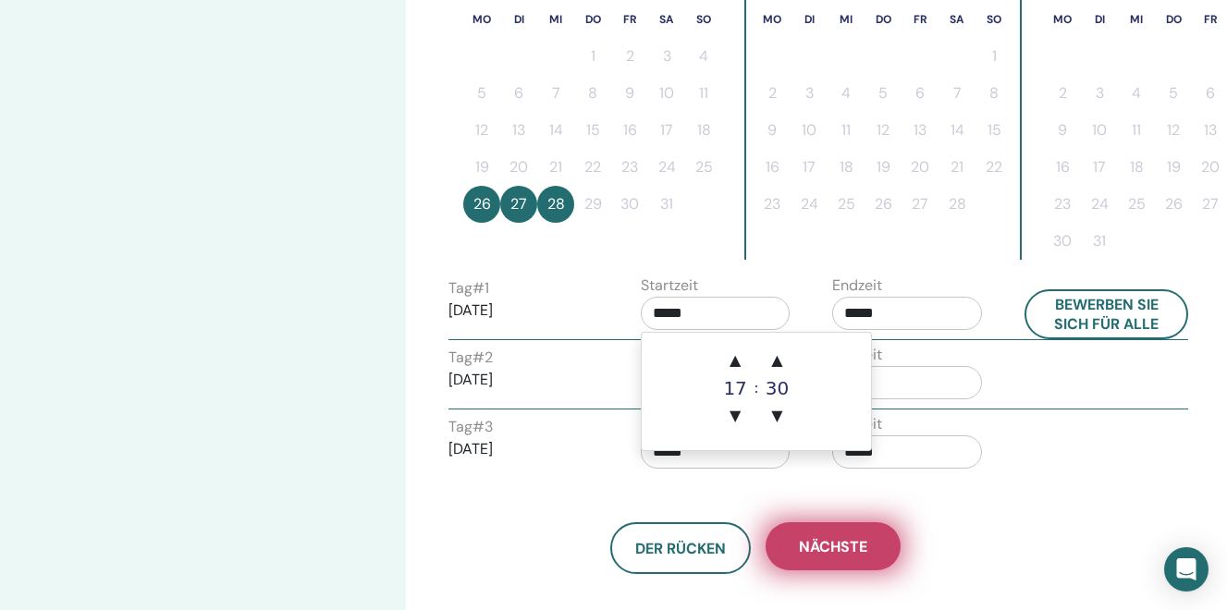
click at [815, 543] on span "Nächste" at bounding box center [833, 546] width 68 height 19
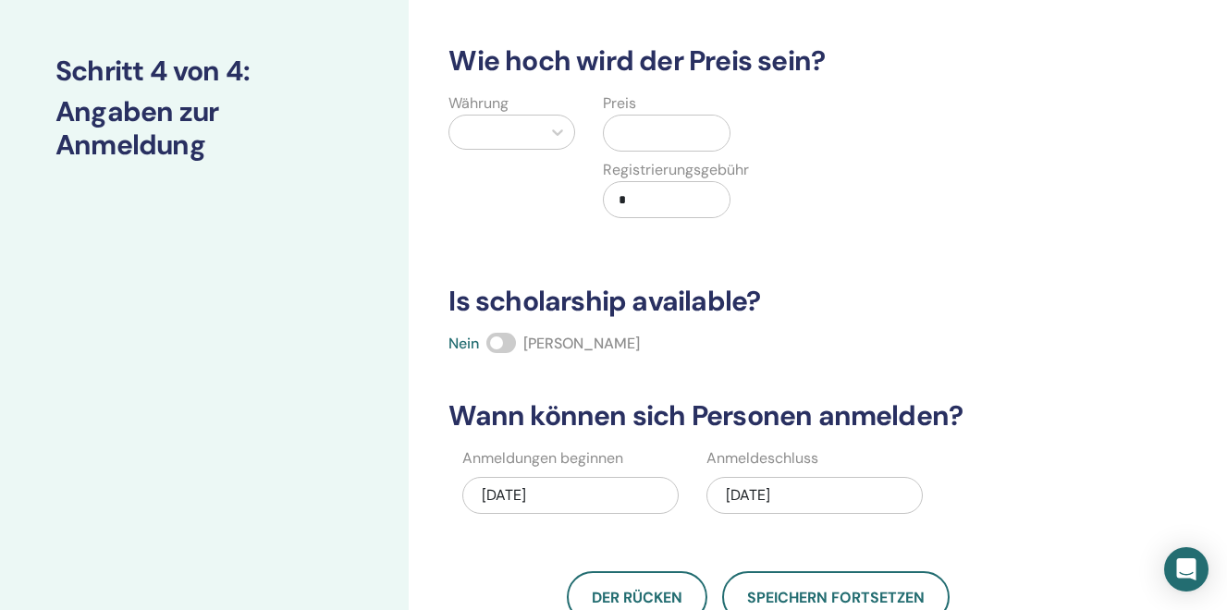
scroll to position [481, 0]
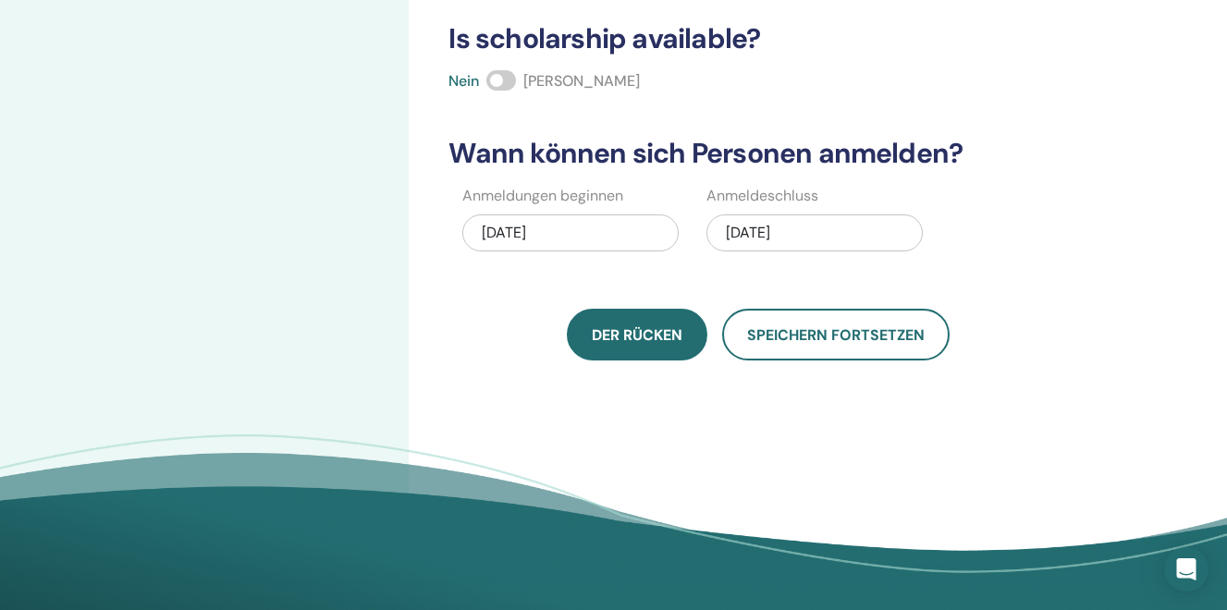
click at [634, 335] on span "Der Rücken" at bounding box center [637, 334] width 91 height 19
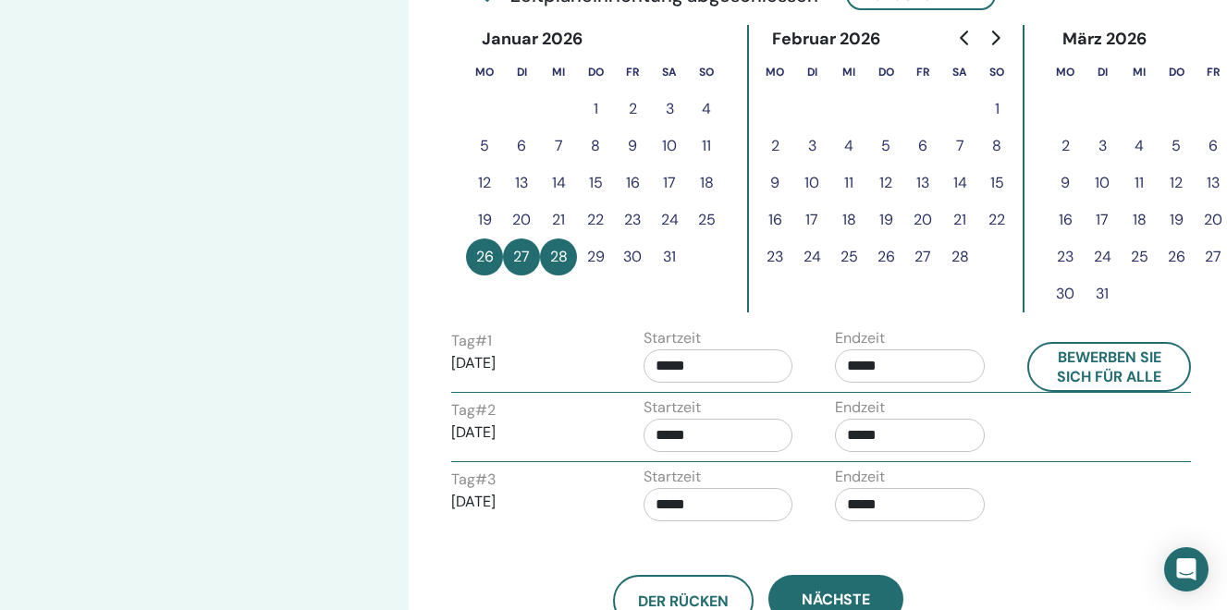
click at [865, 364] on input "*****" at bounding box center [910, 365] width 150 height 33
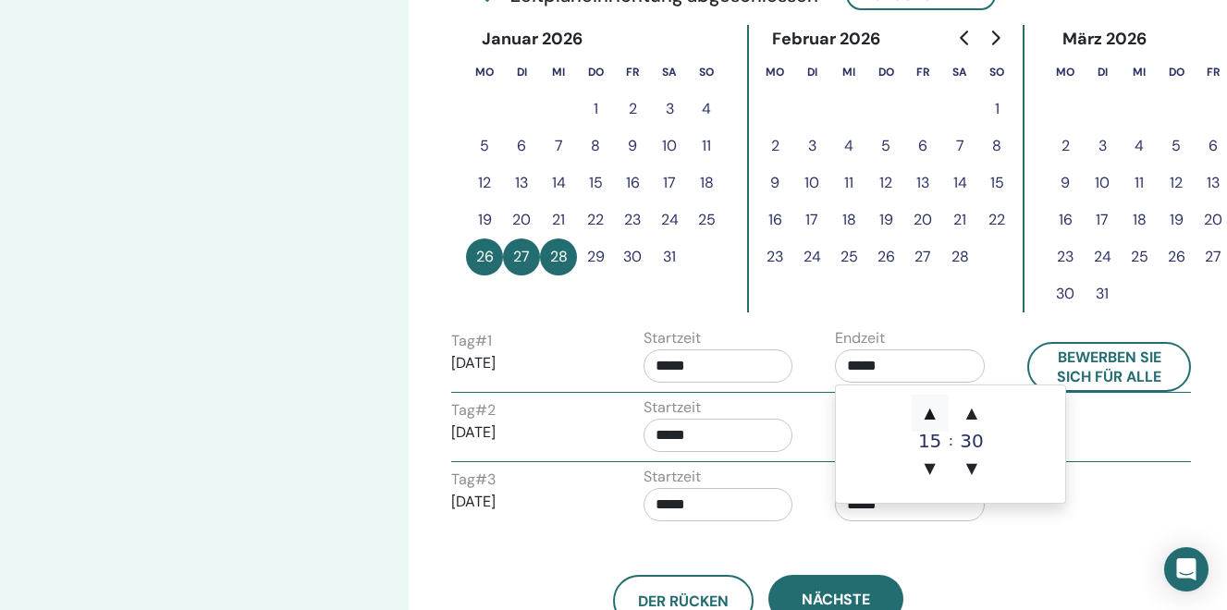
click at [923, 414] on span "▲" at bounding box center [930, 413] width 37 height 37
click at [929, 412] on span "▲" at bounding box center [930, 413] width 37 height 37
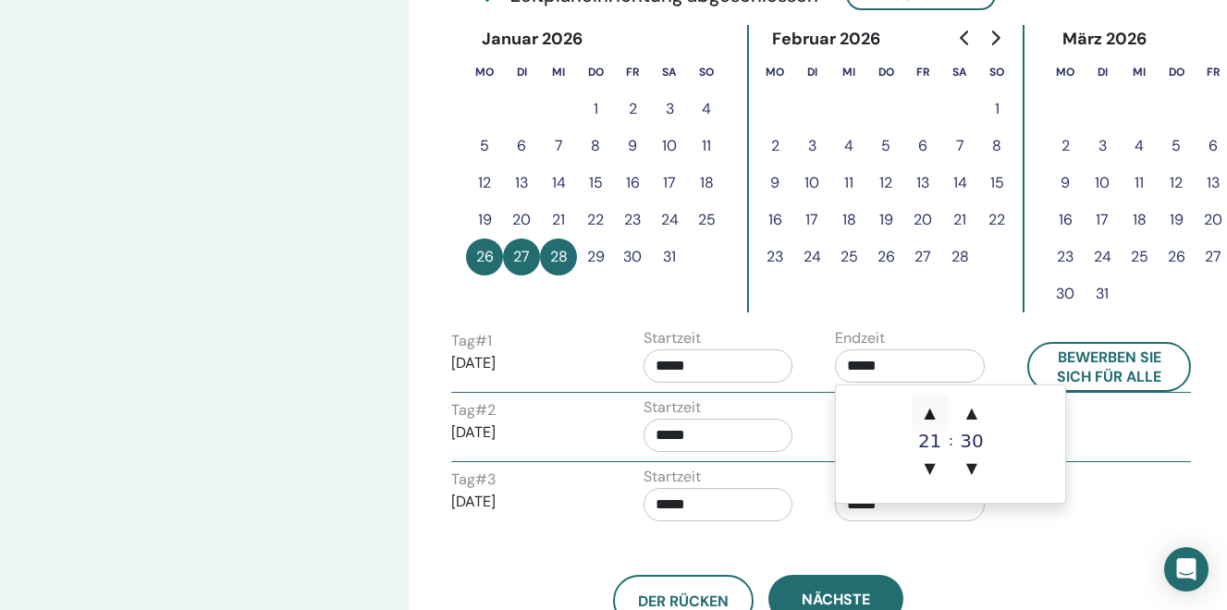
click at [929, 412] on span "▲" at bounding box center [930, 413] width 37 height 37
click at [968, 411] on span "▲" at bounding box center [971, 413] width 37 height 37
click at [970, 472] on span "▼" at bounding box center [971, 468] width 37 height 37
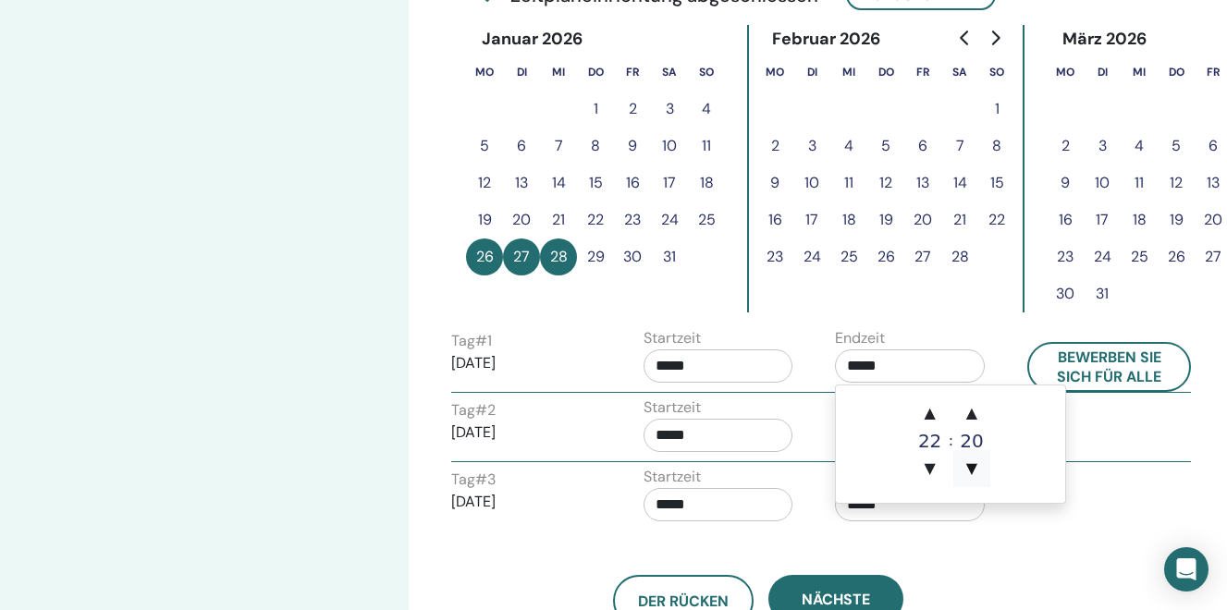
click at [970, 472] on span "▼" at bounding box center [971, 468] width 37 height 37
type input "*****"
click at [671, 372] on input "*****" at bounding box center [719, 365] width 150 height 33
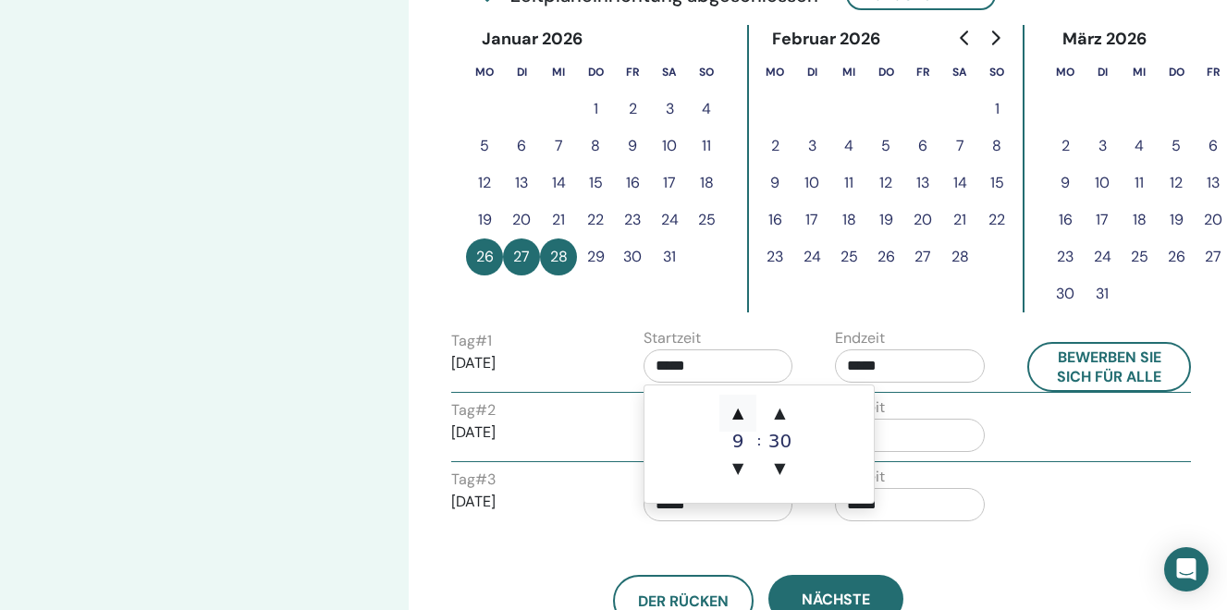
click at [739, 411] on span "▲" at bounding box center [737, 413] width 37 height 37
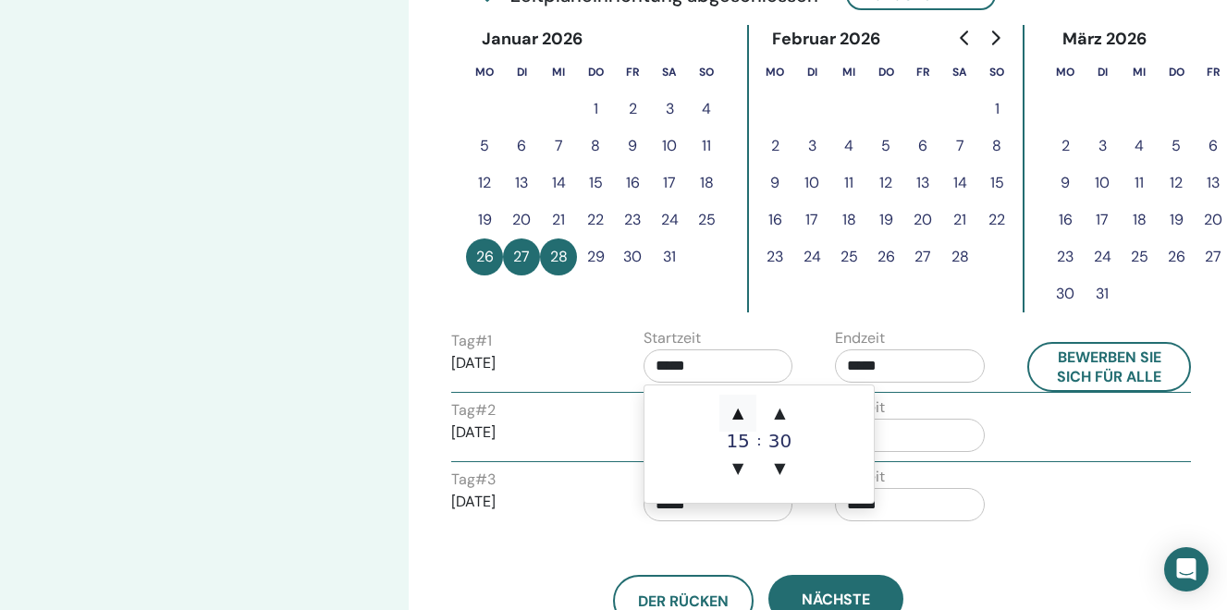
click at [739, 411] on span "▲" at bounding box center [737, 413] width 37 height 37
click at [738, 464] on span "▼" at bounding box center [737, 468] width 37 height 37
click at [740, 417] on span "▲" at bounding box center [737, 413] width 37 height 37
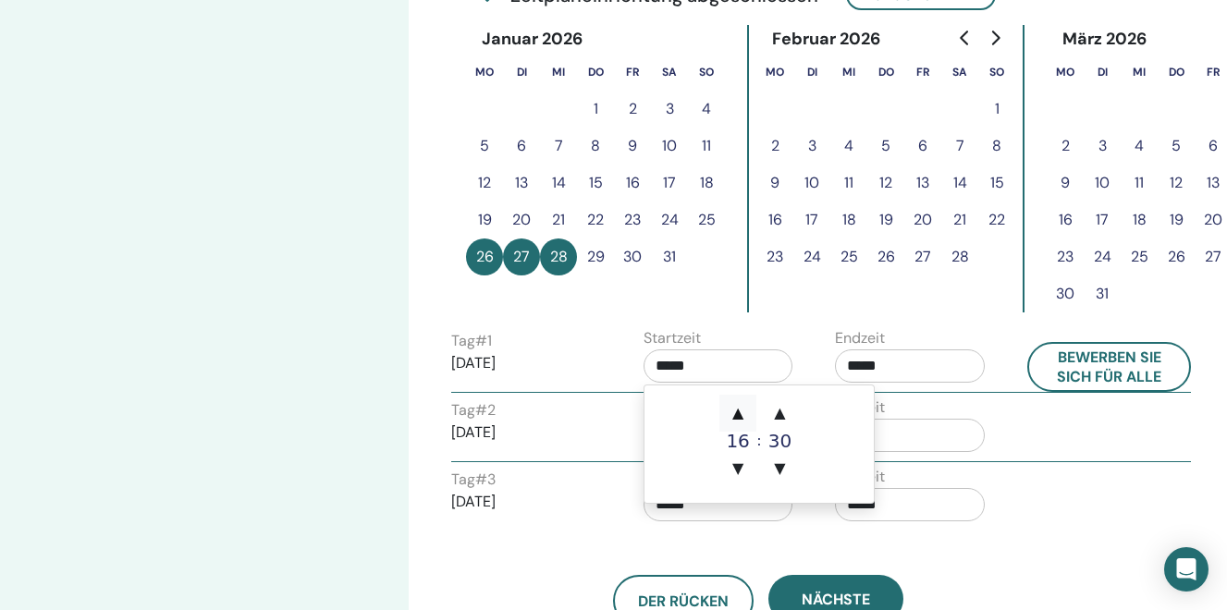
type input "*****"
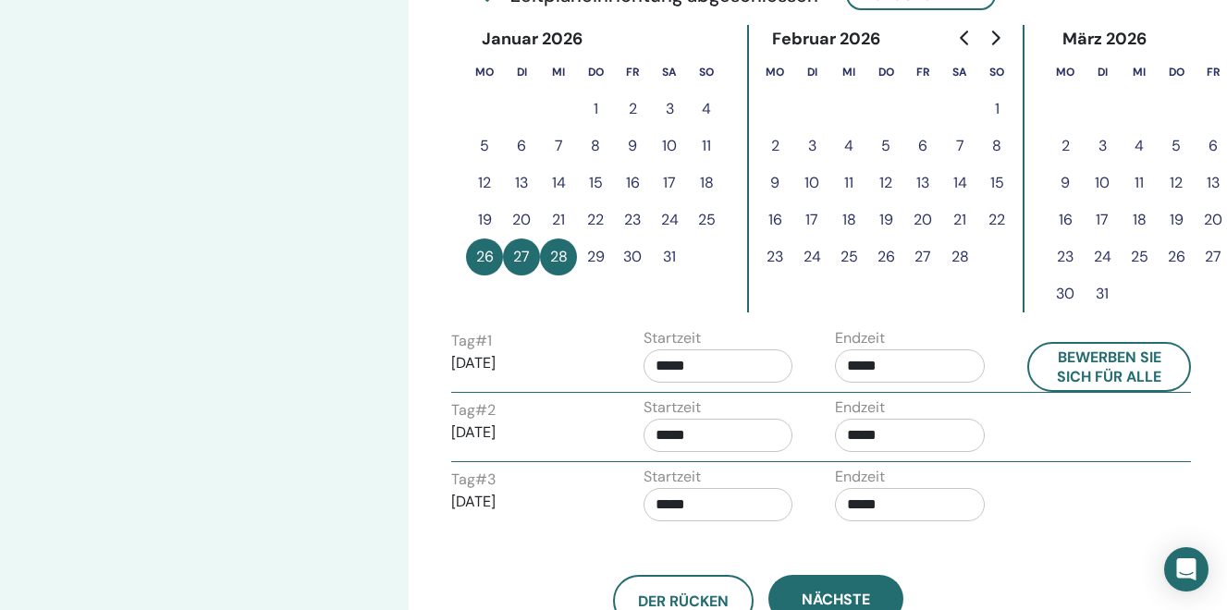
click at [595, 420] on div "Tag # 2 2026/01/27" at bounding box center [526, 428] width 150 height 59
click at [890, 433] on input "*****" at bounding box center [910, 435] width 150 height 33
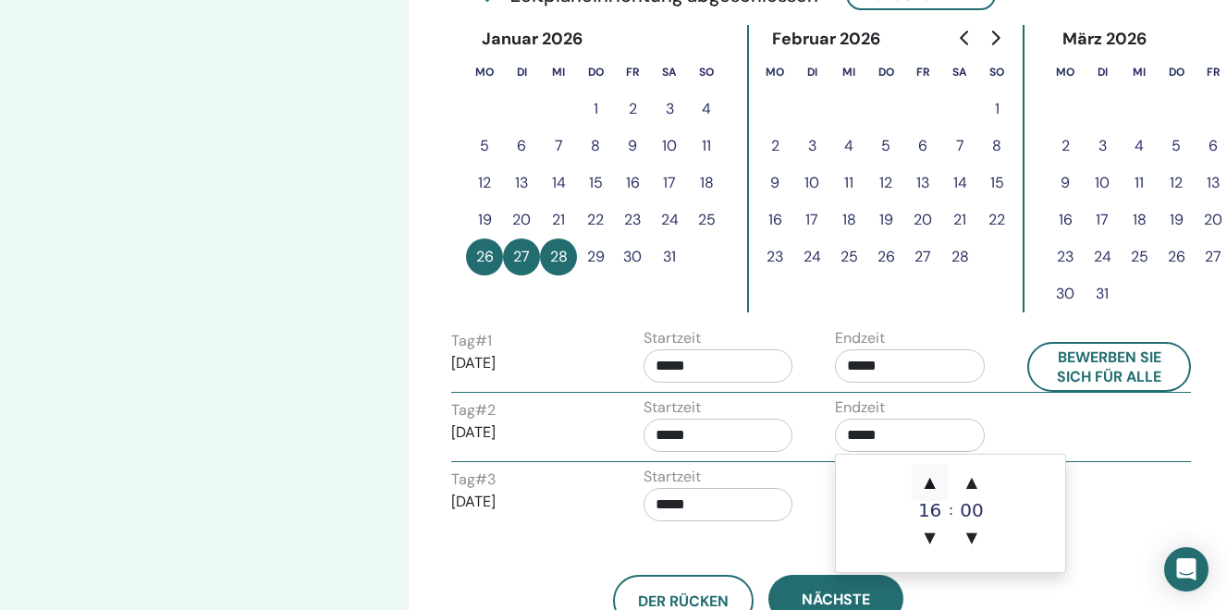
click at [931, 482] on span "▲" at bounding box center [930, 482] width 37 height 37
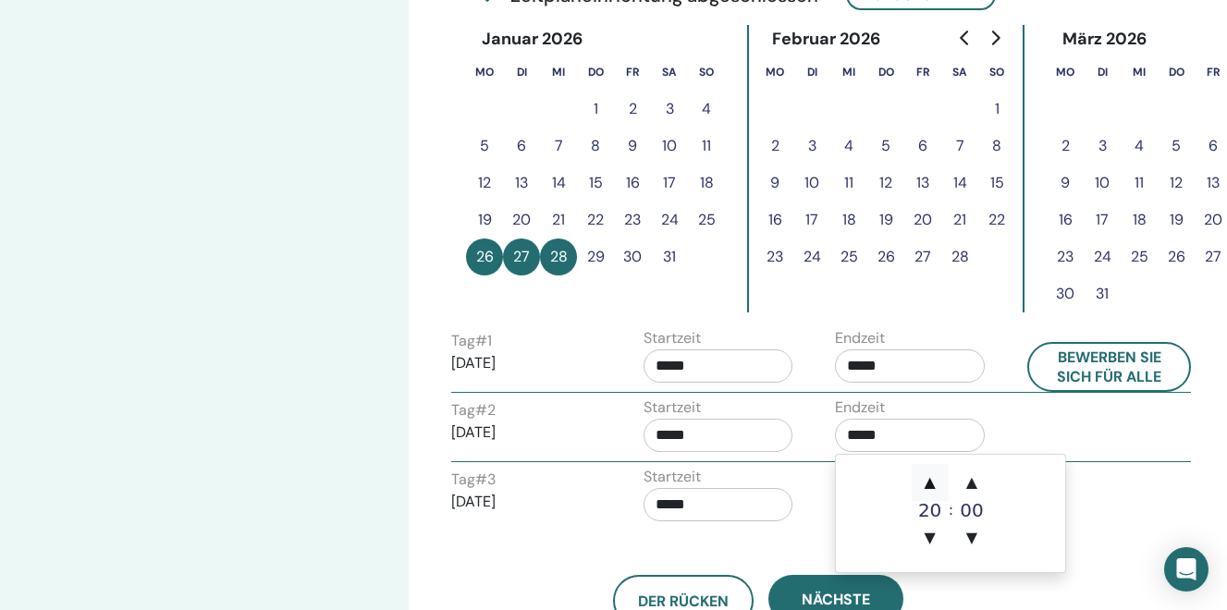
click at [931, 482] on span "▲" at bounding box center [930, 482] width 37 height 37
click at [971, 484] on span "▲" at bounding box center [971, 482] width 37 height 37
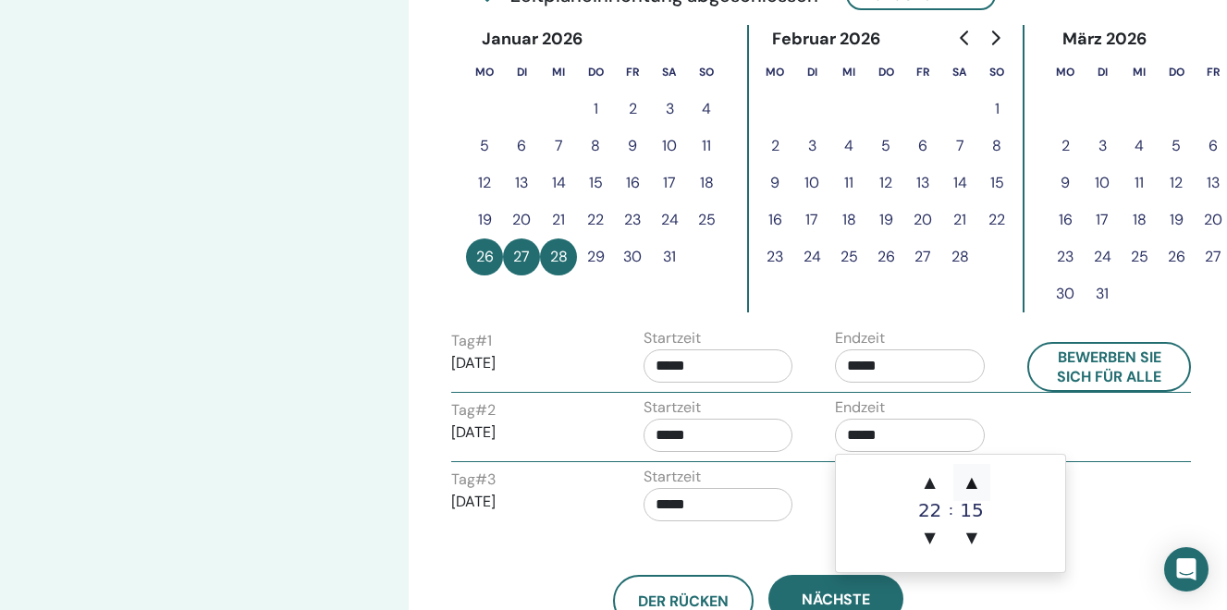
type input "*****"
click at [692, 435] on input "*****" at bounding box center [719, 435] width 150 height 33
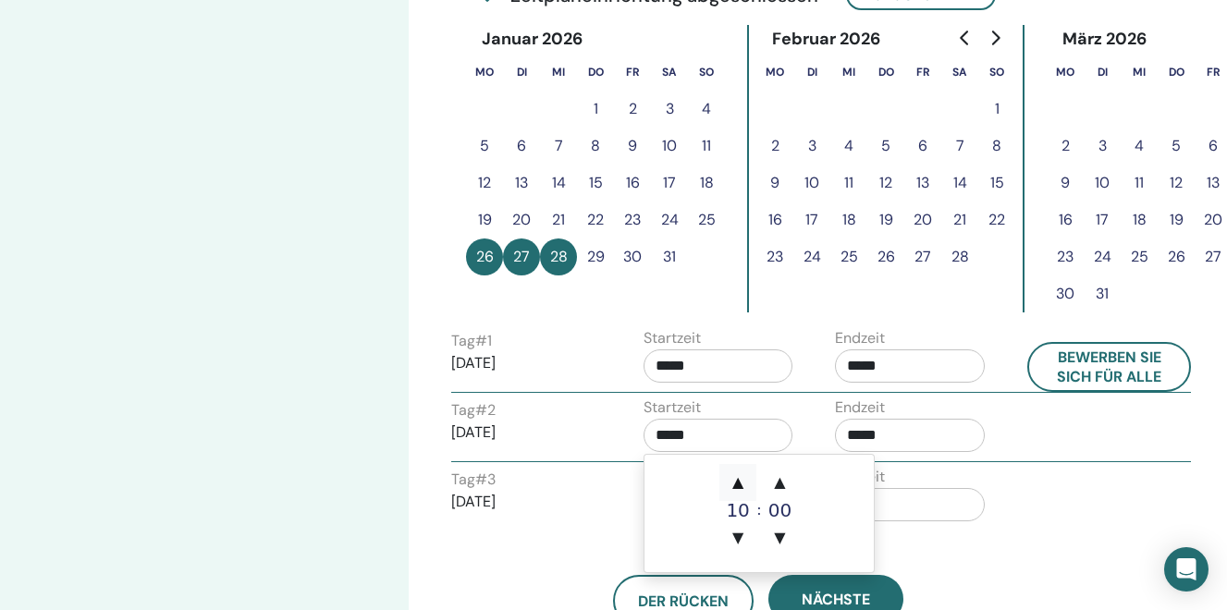
click at [731, 481] on span "▲" at bounding box center [737, 482] width 37 height 37
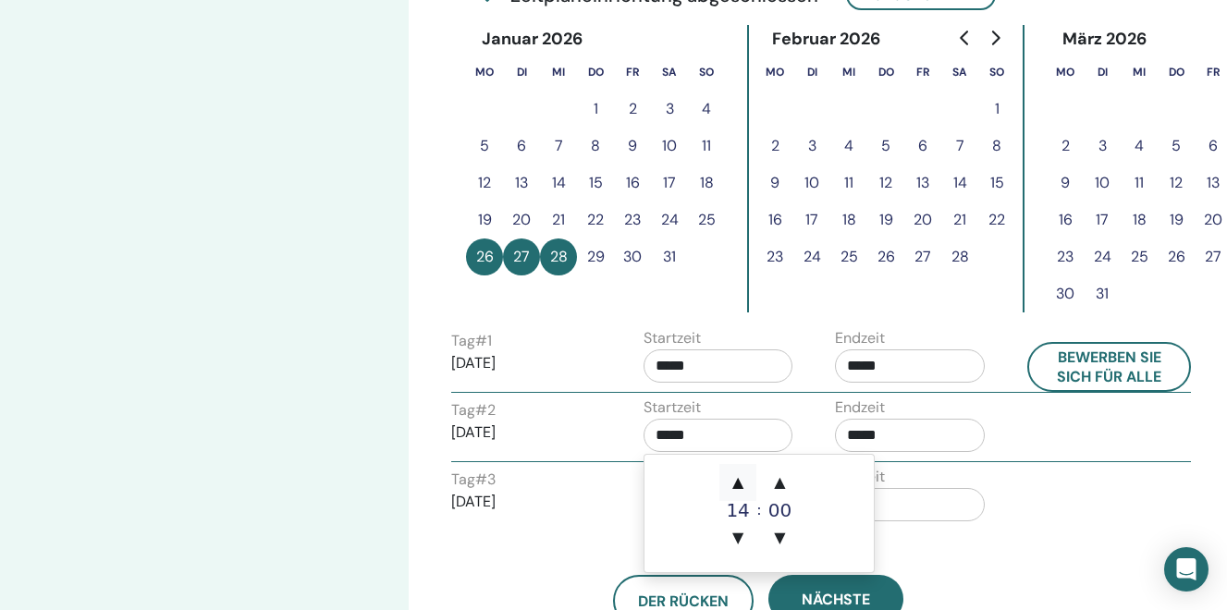
click at [731, 481] on span "▲" at bounding box center [737, 482] width 37 height 37
click at [781, 481] on span "▲" at bounding box center [780, 482] width 37 height 37
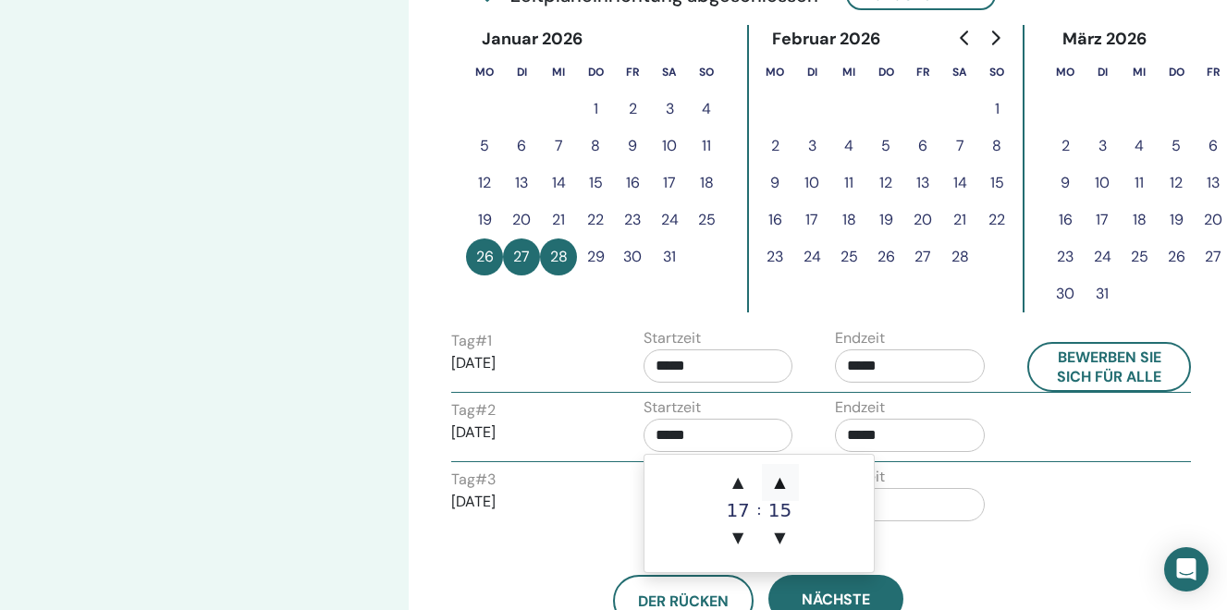
click at [781, 481] on span "▲" at bounding box center [780, 482] width 37 height 37
type input "*****"
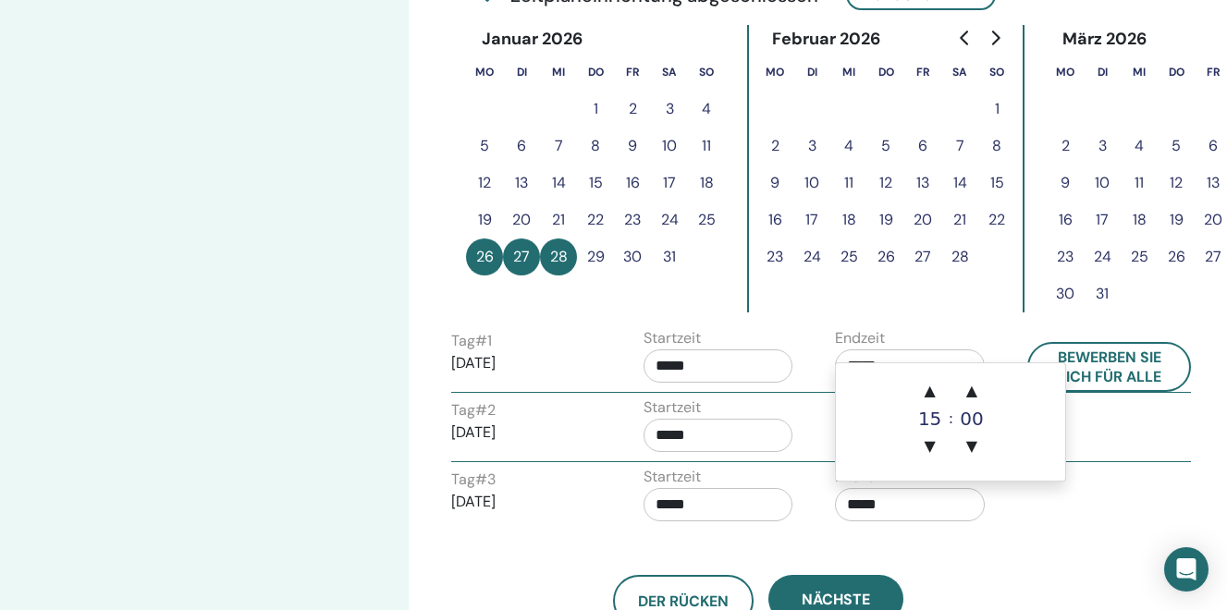
click at [939, 509] on input "*****" at bounding box center [910, 504] width 150 height 33
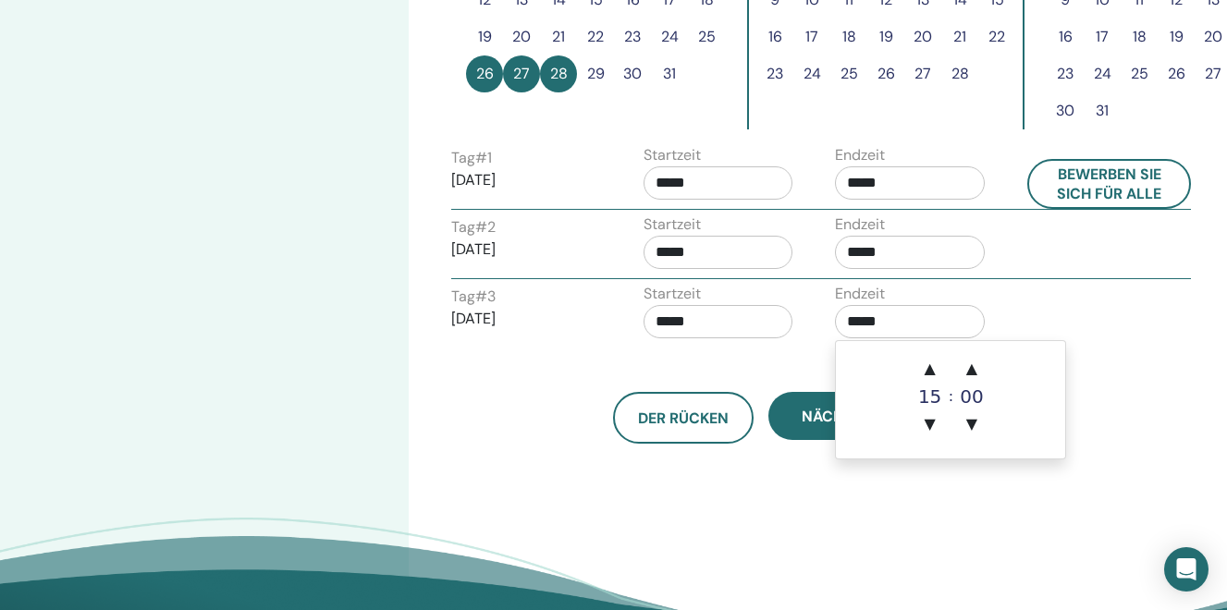
scroll to position [673, 0]
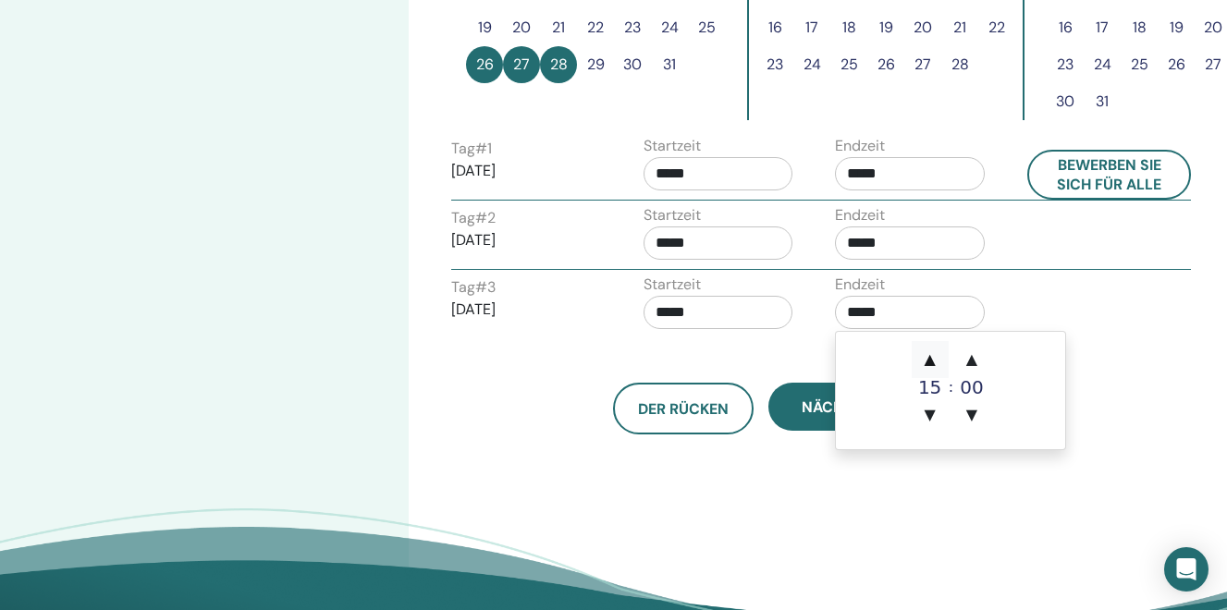
click at [932, 360] on span "▲" at bounding box center [930, 359] width 37 height 37
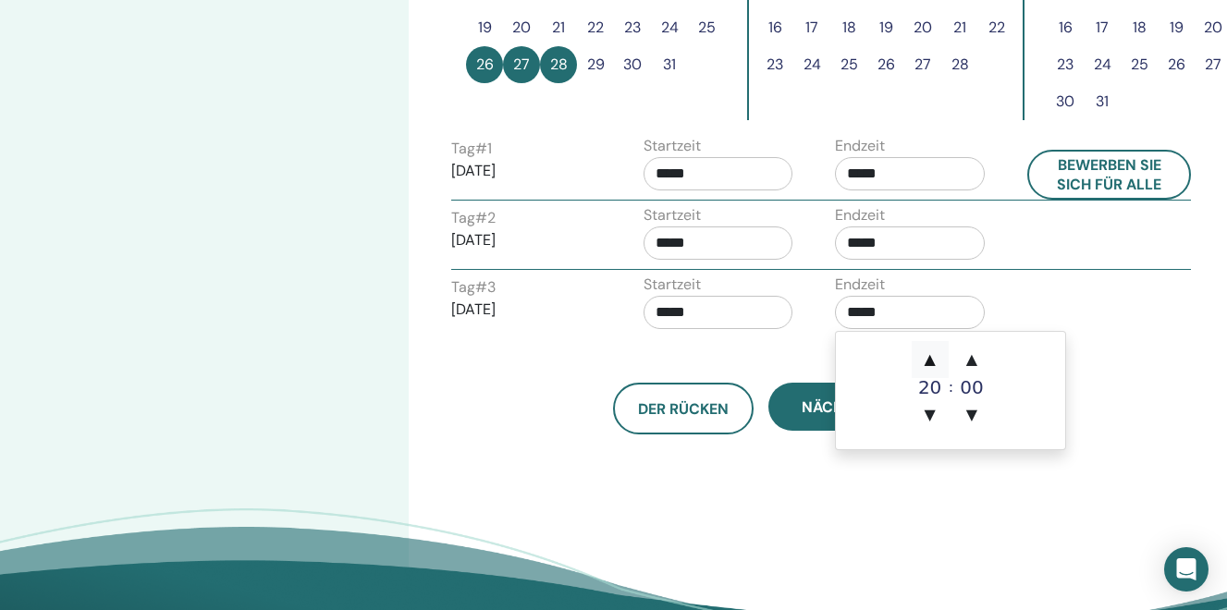
click at [932, 360] on span "▲" at bounding box center [930, 359] width 37 height 37
click at [977, 362] on span "▲" at bounding box center [971, 359] width 37 height 37
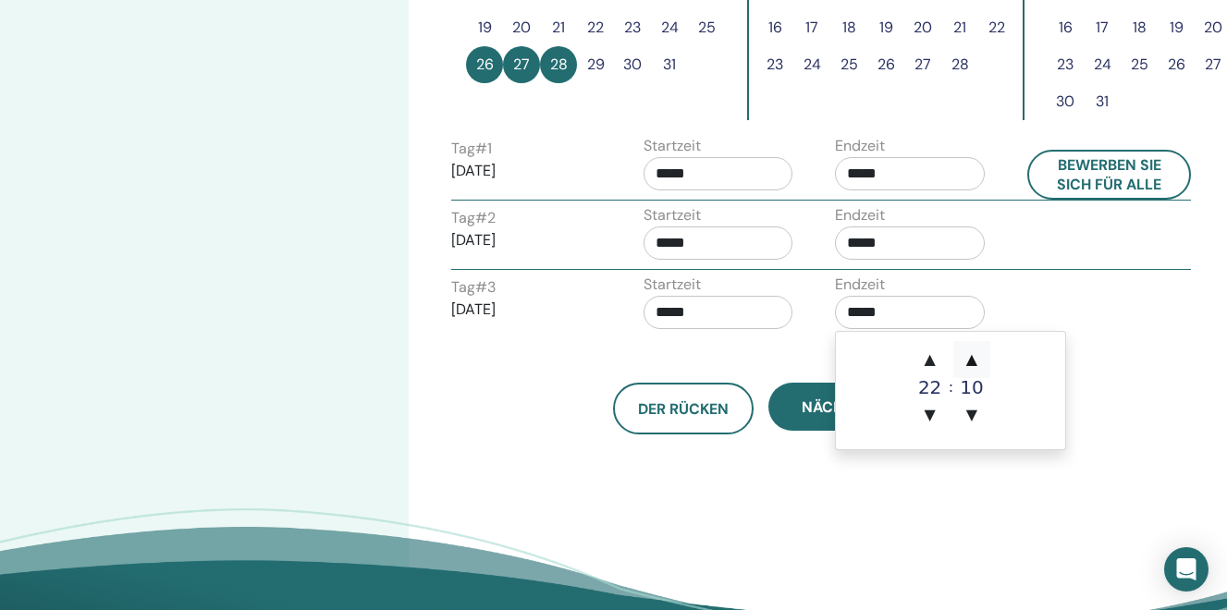
type input "*****"
click at [709, 316] on input "*****" at bounding box center [719, 312] width 150 height 33
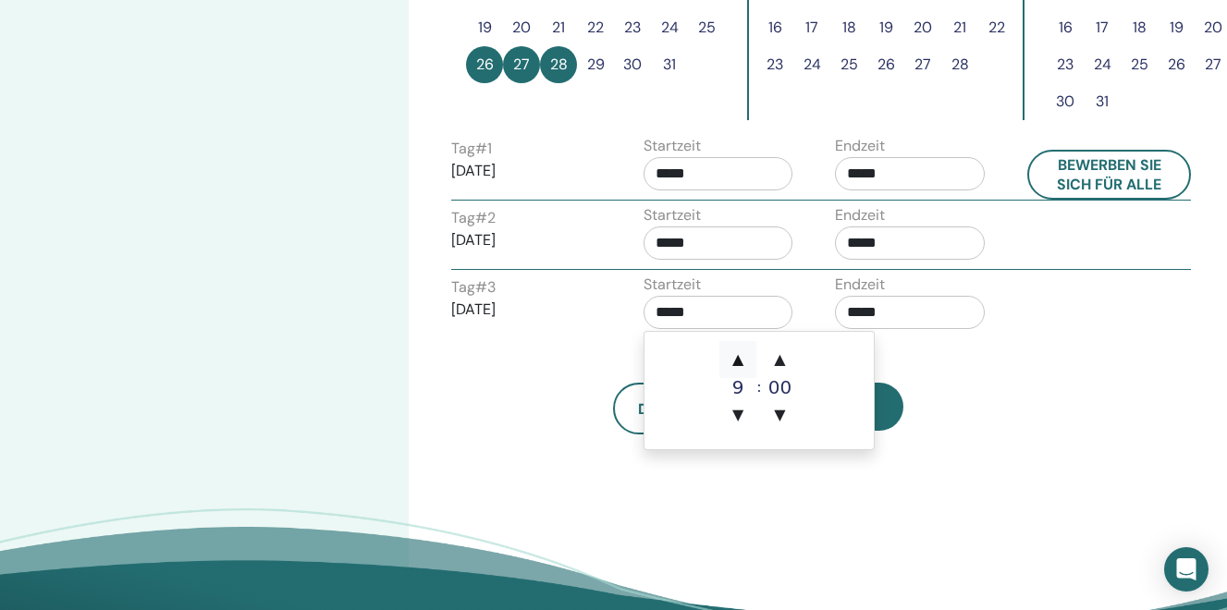
click at [740, 361] on span "▲" at bounding box center [737, 359] width 37 height 37
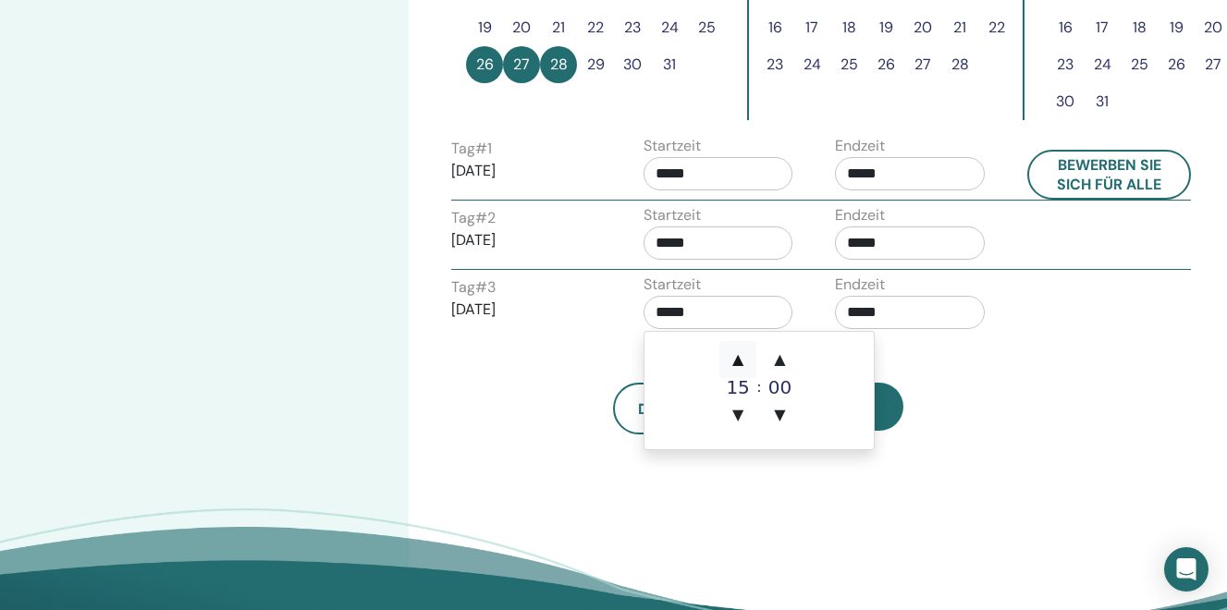
click at [740, 361] on span "▲" at bounding box center [737, 359] width 37 height 37
click at [778, 362] on span "▲" at bounding box center [780, 359] width 37 height 37
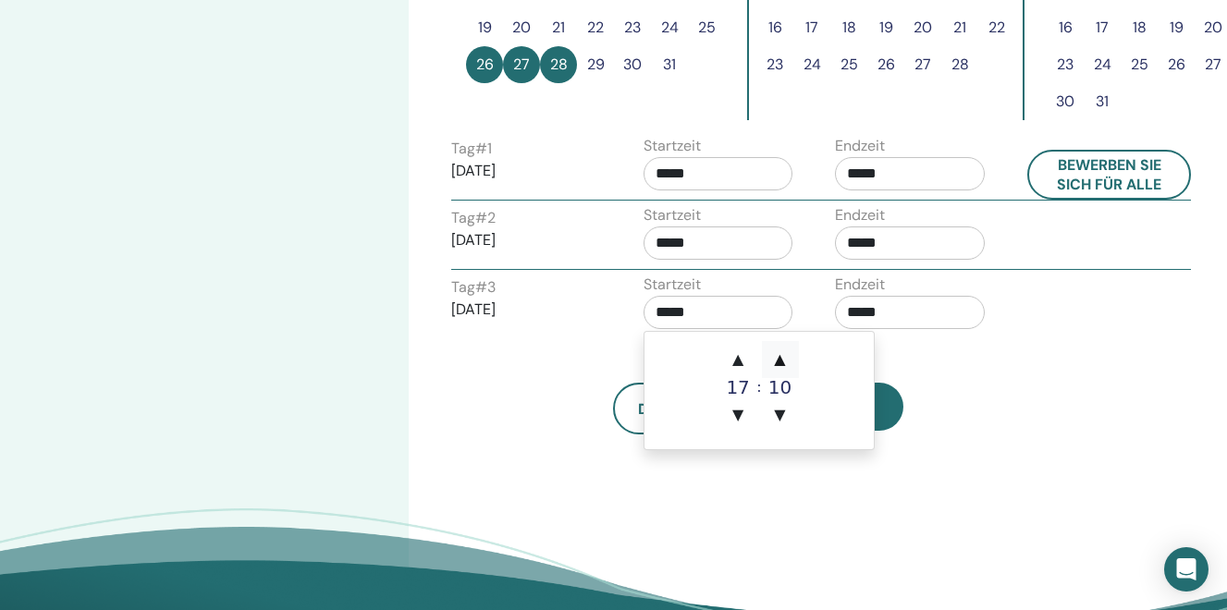
click at [778, 362] on span "▲" at bounding box center [780, 359] width 37 height 37
type input "*****"
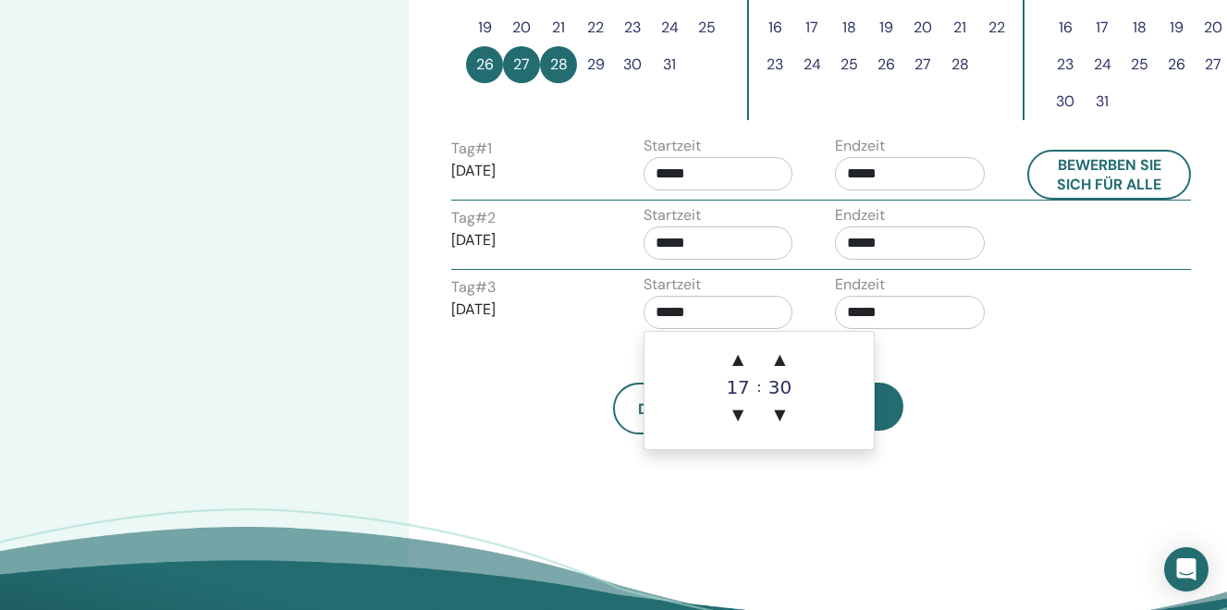
click at [406, 380] on div "Richten Sie Ihr Seminar ein Schritt 3 von 4 : Datum (und Uhrzeit" at bounding box center [204, 39] width 409 height 1307
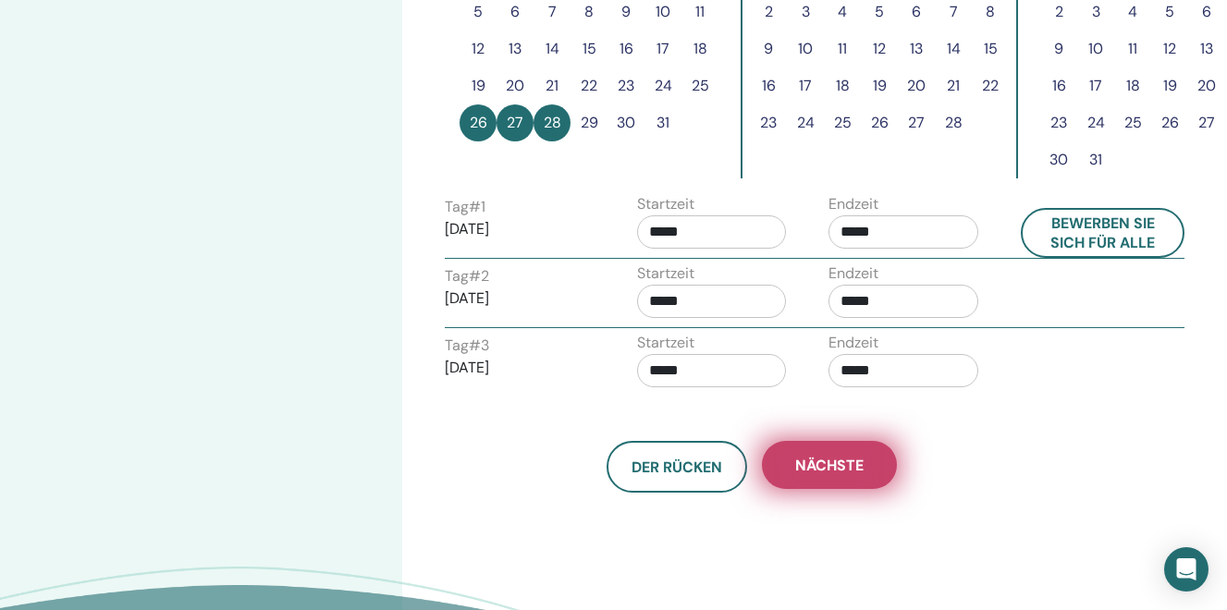
scroll to position [615, 6]
click at [833, 465] on span "Nächste" at bounding box center [830, 465] width 68 height 19
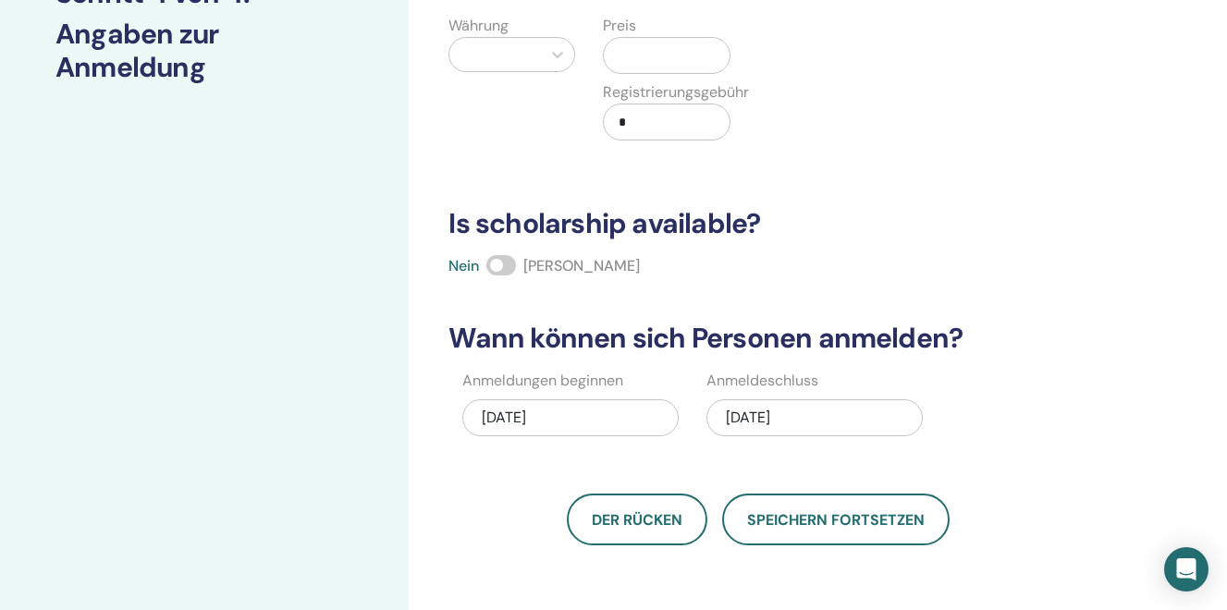
scroll to position [32, 0]
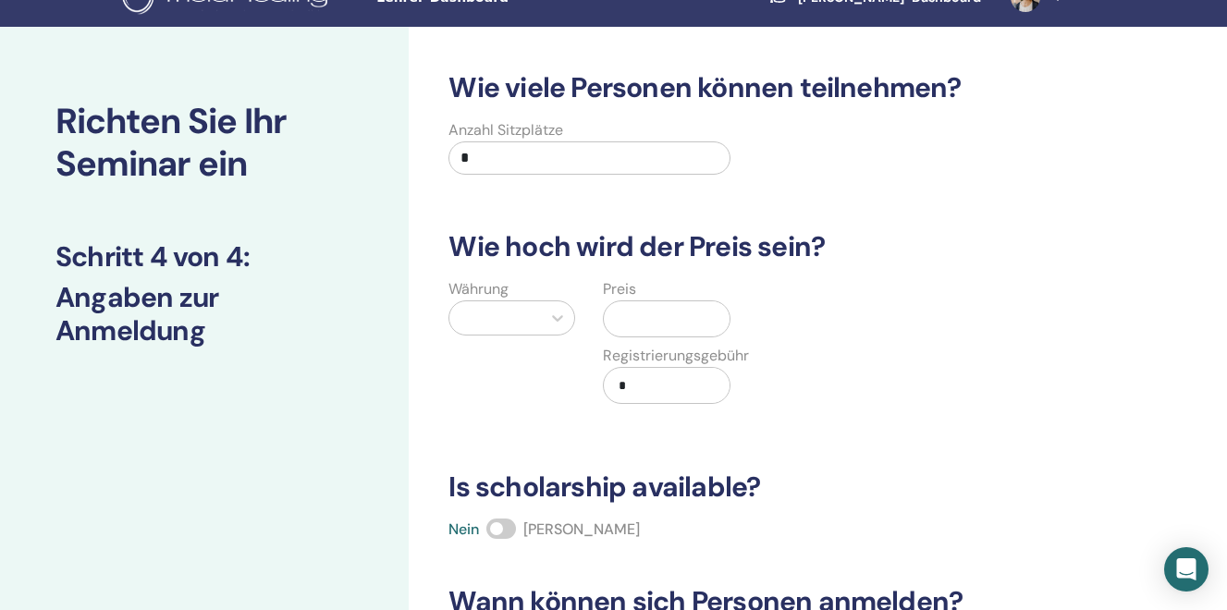
drag, startPoint x: 523, startPoint y: 159, endPoint x: 449, endPoint y: 151, distance: 74.4
click at [449, 151] on input "*" at bounding box center [588, 157] width 281 height 33
type input "**"
click at [497, 316] on div at bounding box center [495, 318] width 73 height 26
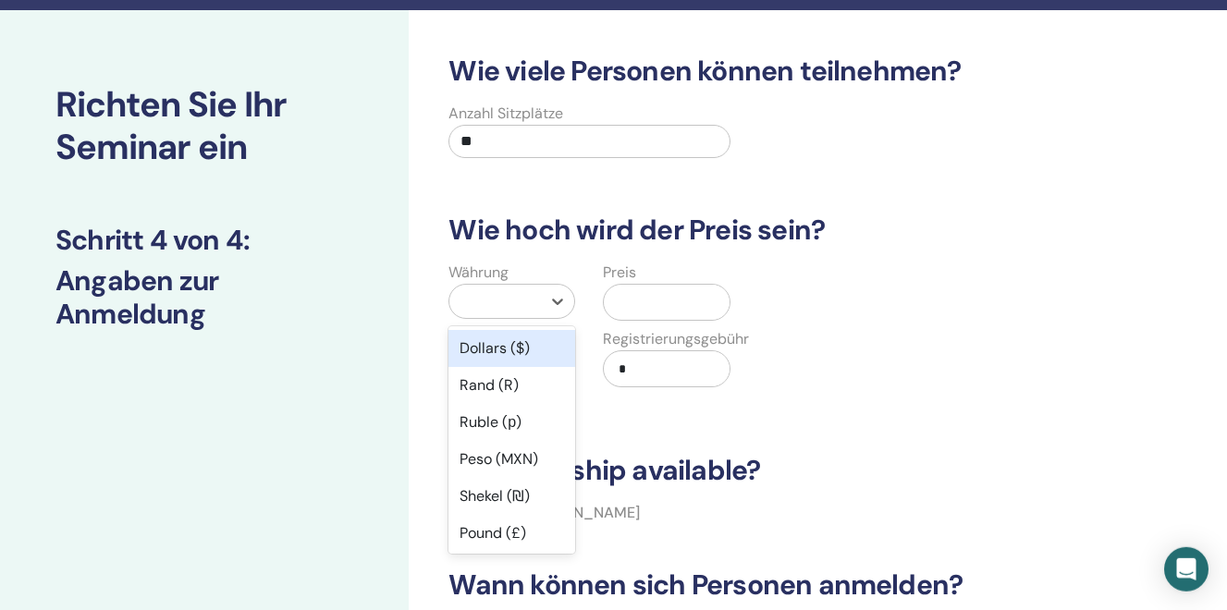
scroll to position [50, 0]
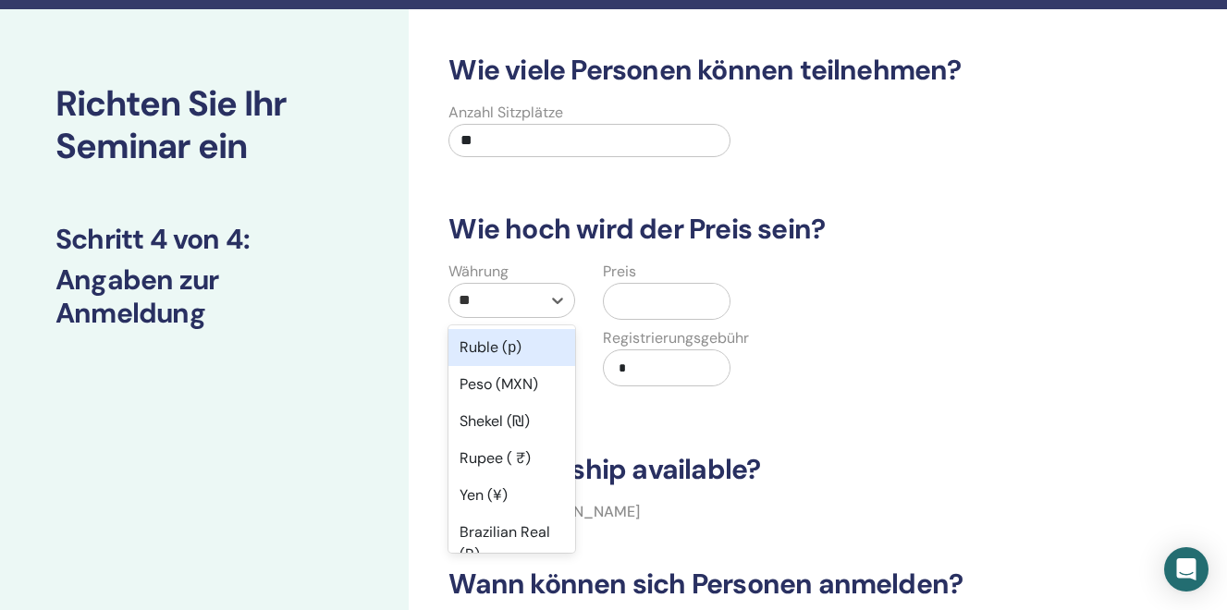
type input "***"
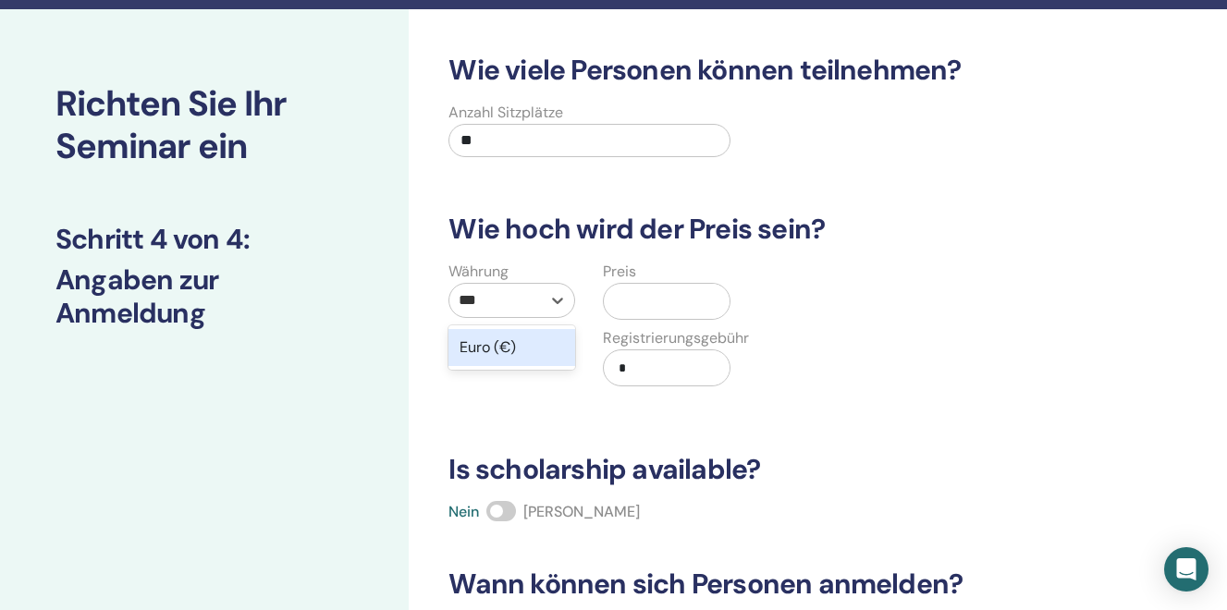
click at [505, 350] on div "Euro (€)" at bounding box center [511, 347] width 127 height 37
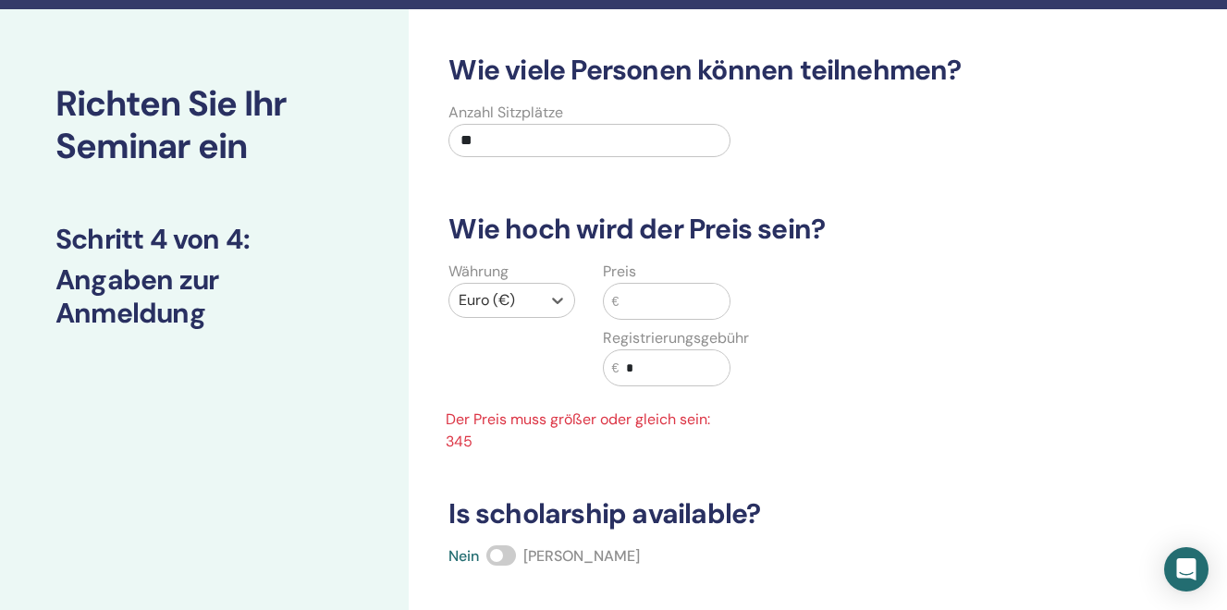
click at [649, 297] on input "text" at bounding box center [674, 301] width 110 height 35
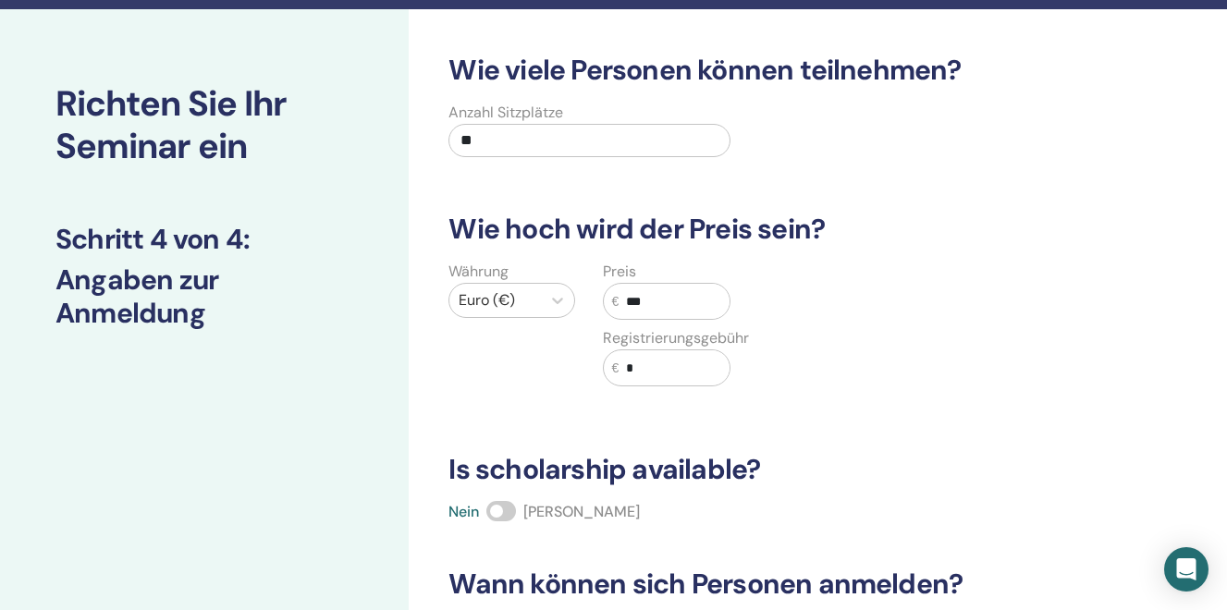
type input "***"
click at [484, 515] on div "Nein Ja" at bounding box center [757, 512] width 641 height 22
click at [497, 521] on div "Nein Ja" at bounding box center [757, 512] width 641 height 22
click at [503, 509] on span at bounding box center [501, 511] width 30 height 20
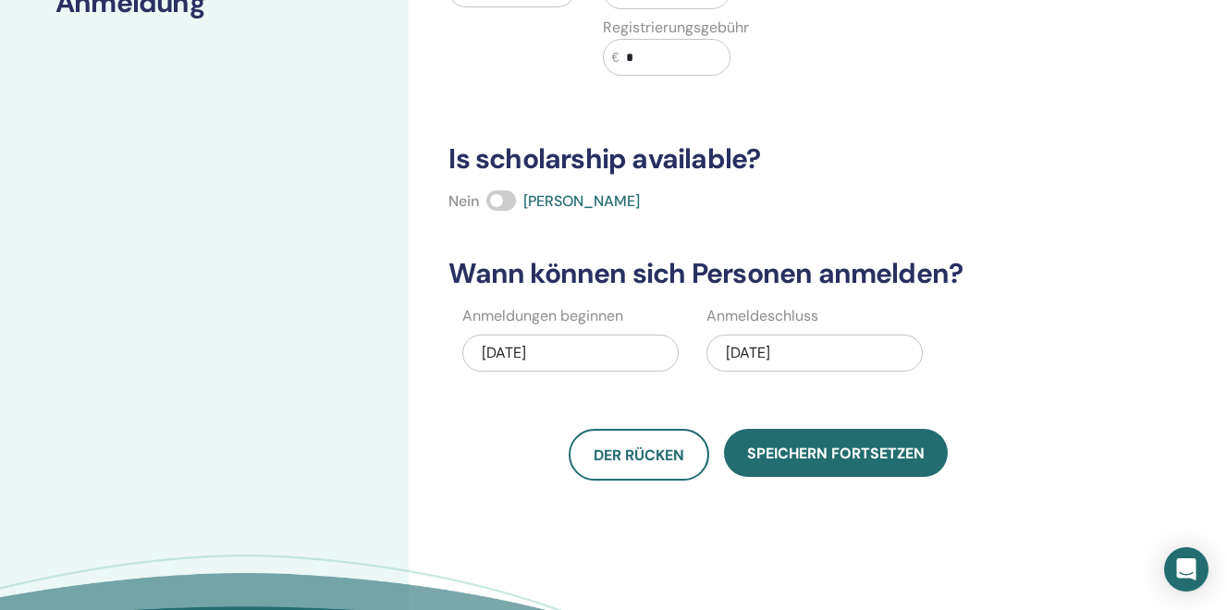
scroll to position [366, 0]
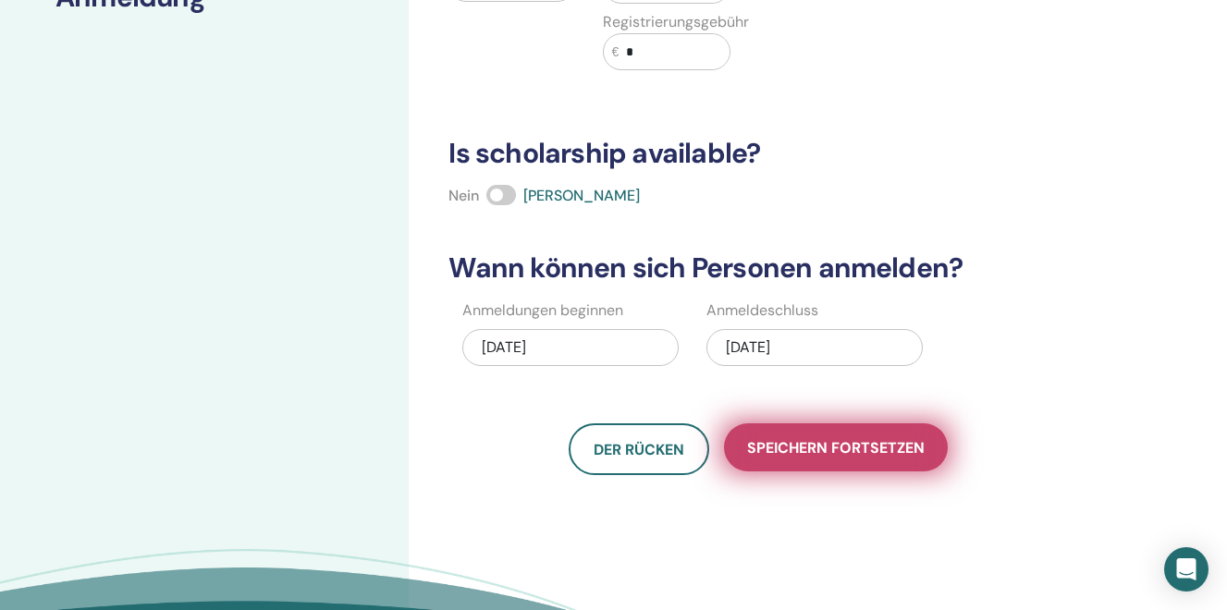
click at [802, 446] on span "Speichern fortsetzen" at bounding box center [836, 447] width 178 height 19
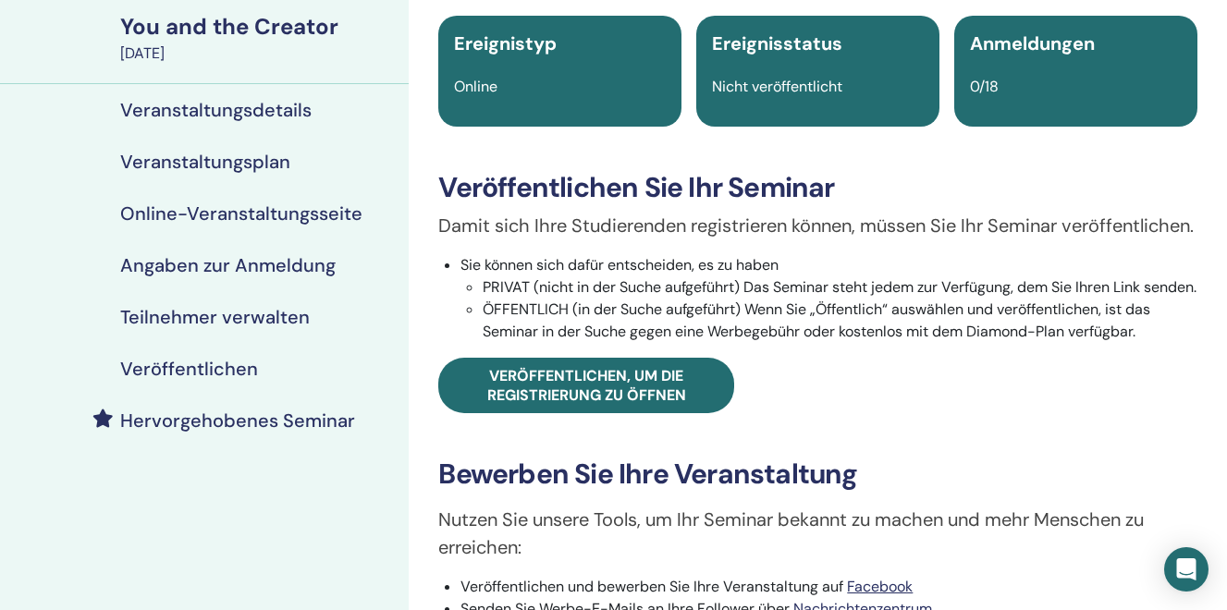
scroll to position [122, 0]
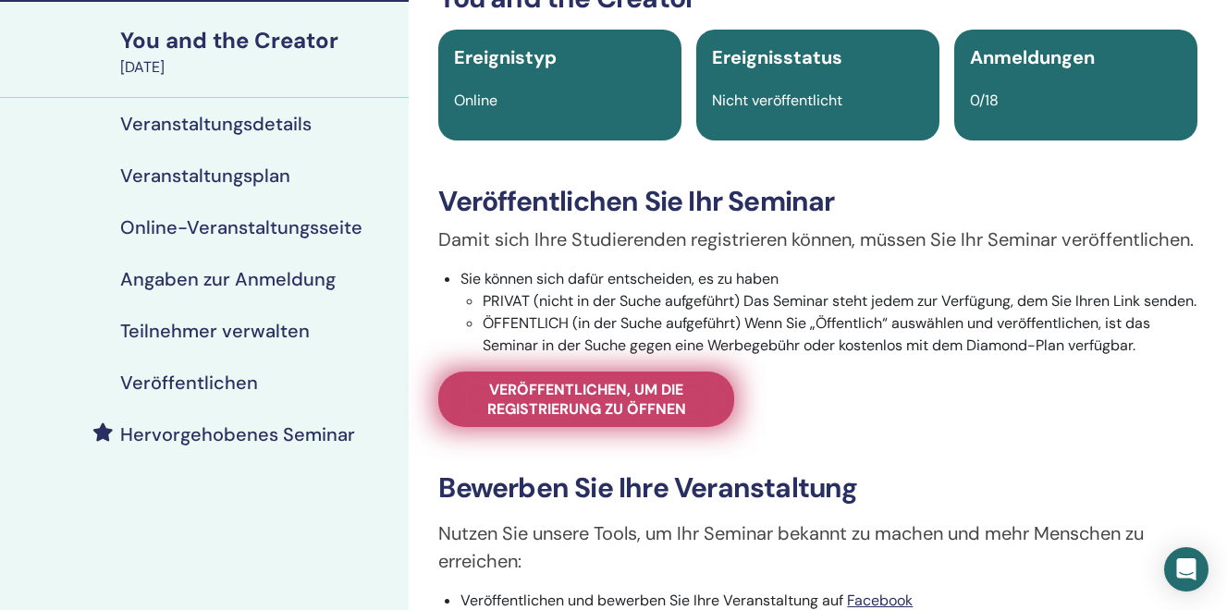
click at [567, 419] on span "Veröffentlichen, um die Registrierung zu öffnen" at bounding box center [586, 399] width 250 height 39
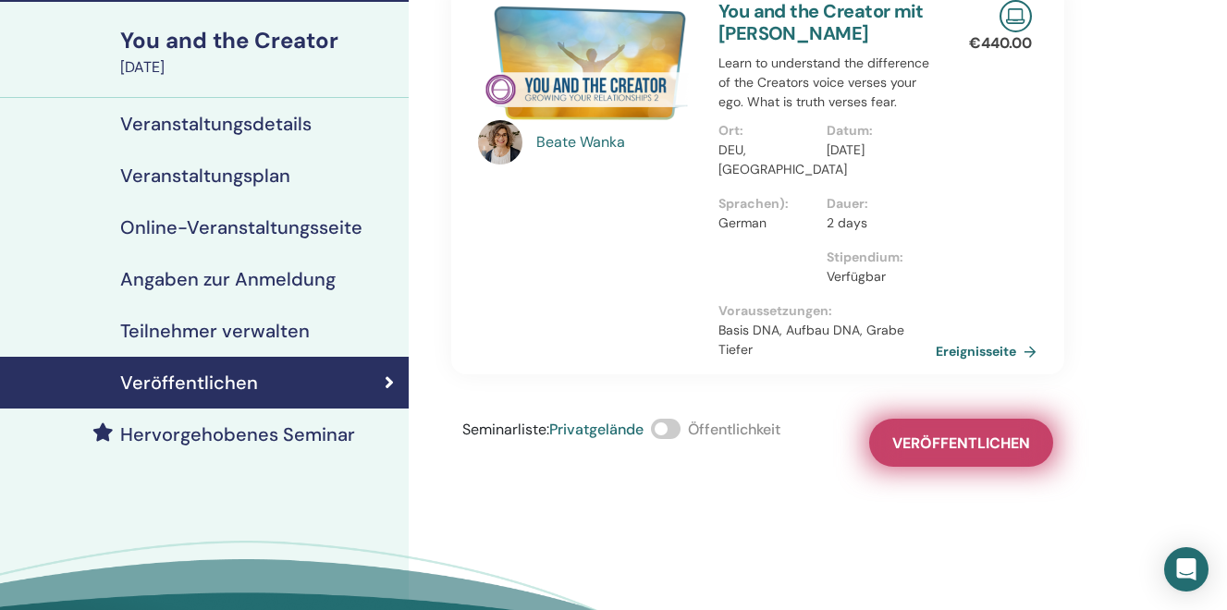
click at [903, 434] on span "Veröffentlichen" at bounding box center [961, 443] width 138 height 19
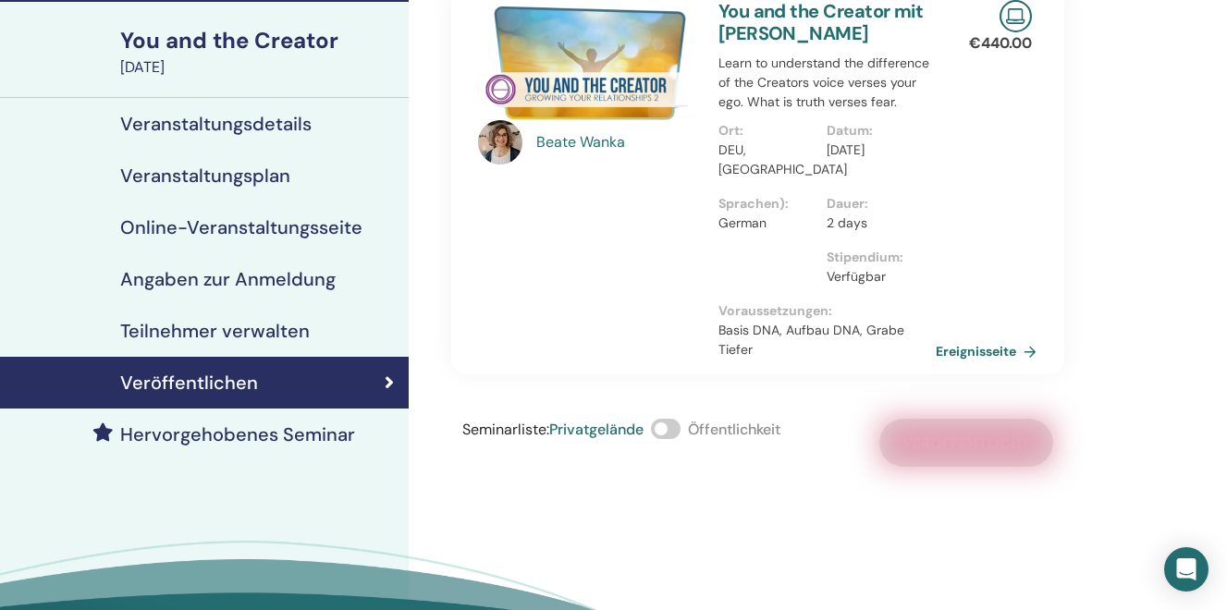
click at [670, 432] on span at bounding box center [666, 429] width 30 height 20
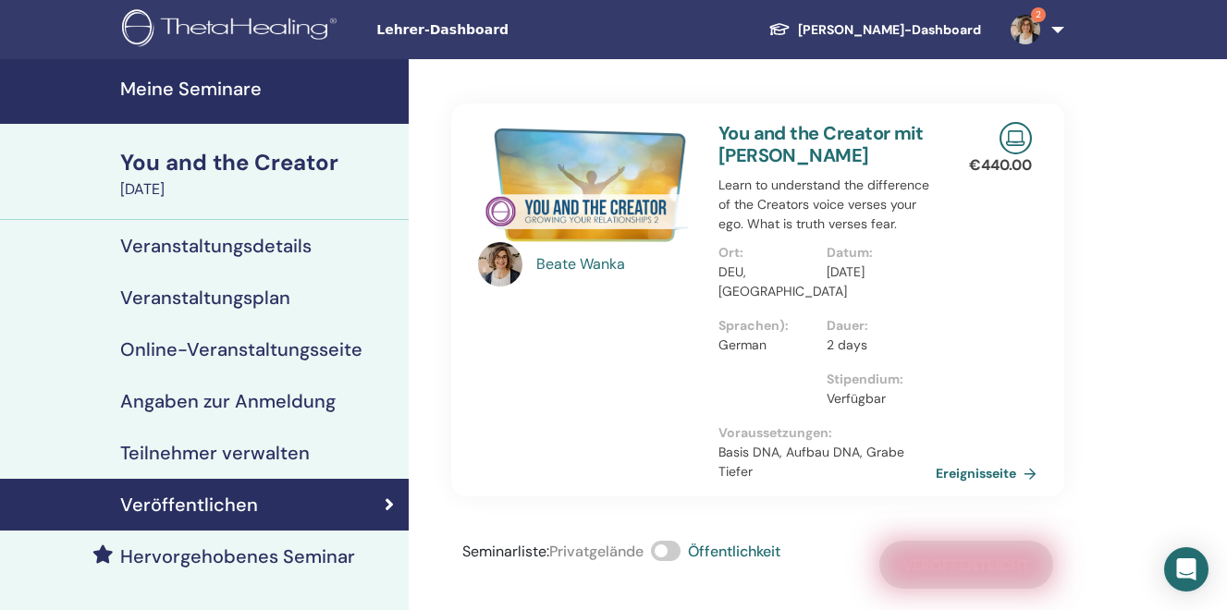
click at [210, 300] on h4 "Veranstaltungsplan" at bounding box center [205, 298] width 170 height 22
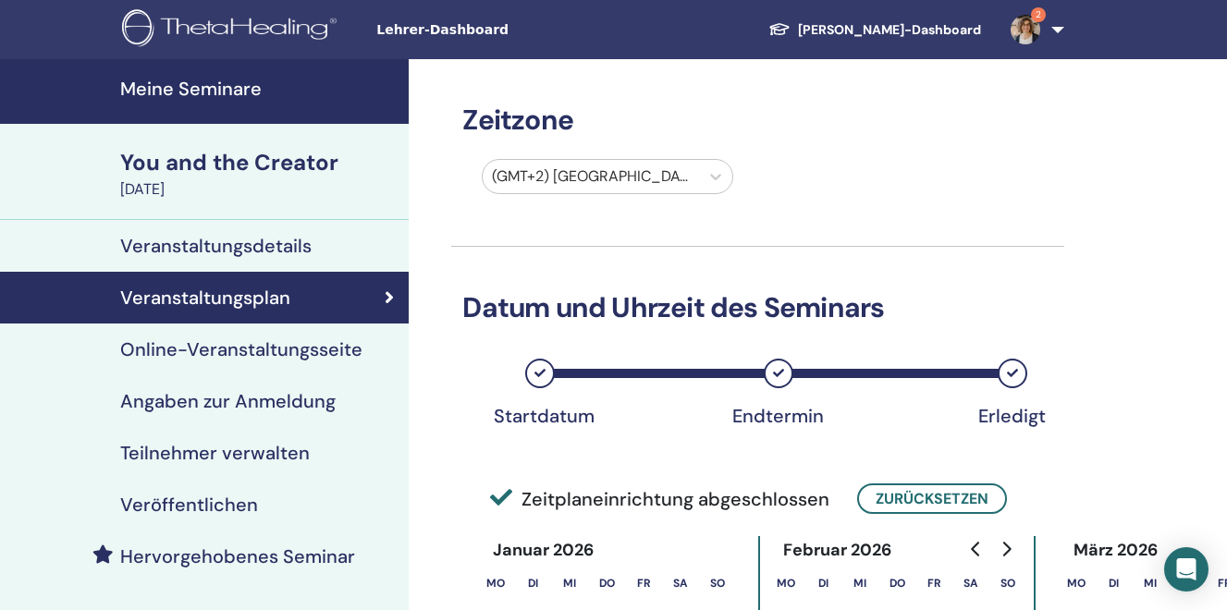
click at [236, 248] on h4 "Veranstaltungsdetails" at bounding box center [215, 246] width 191 height 22
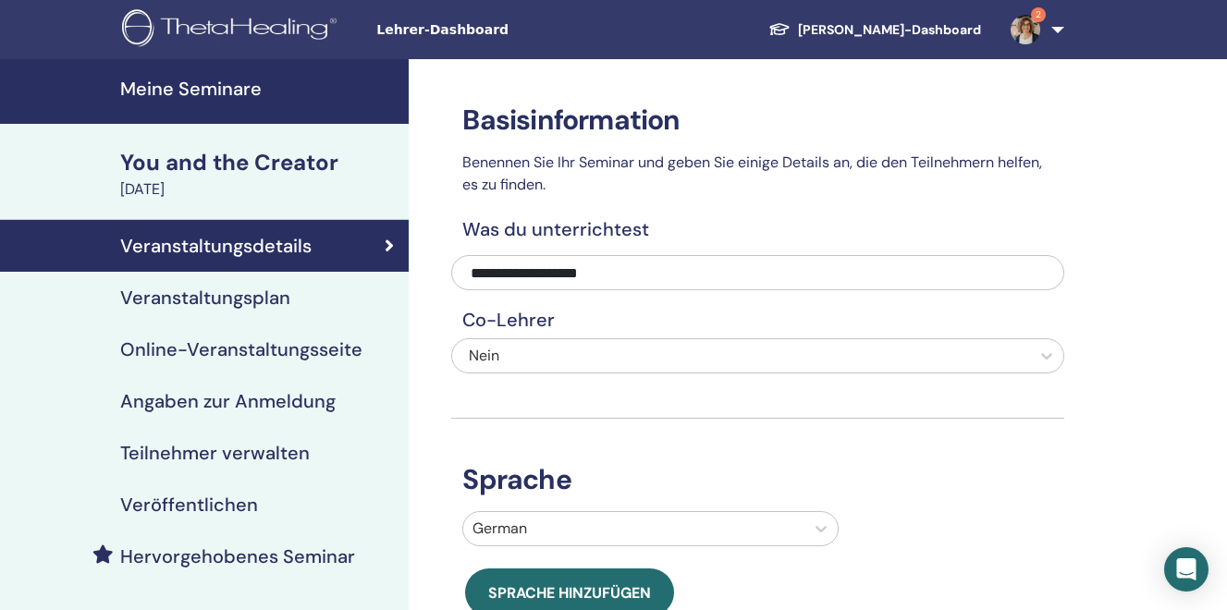
click at [239, 356] on h4 "Online-Veranstaltungsseite" at bounding box center [241, 349] width 242 height 22
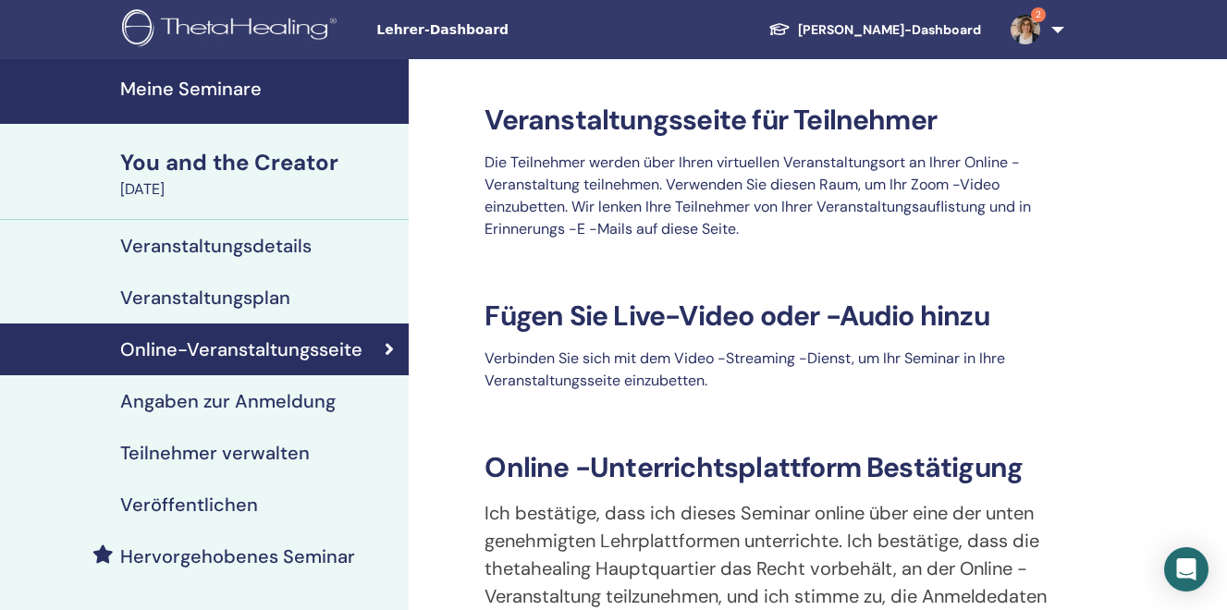
click at [228, 404] on h4 "Angaben zur Anmeldung" at bounding box center [227, 401] width 215 height 22
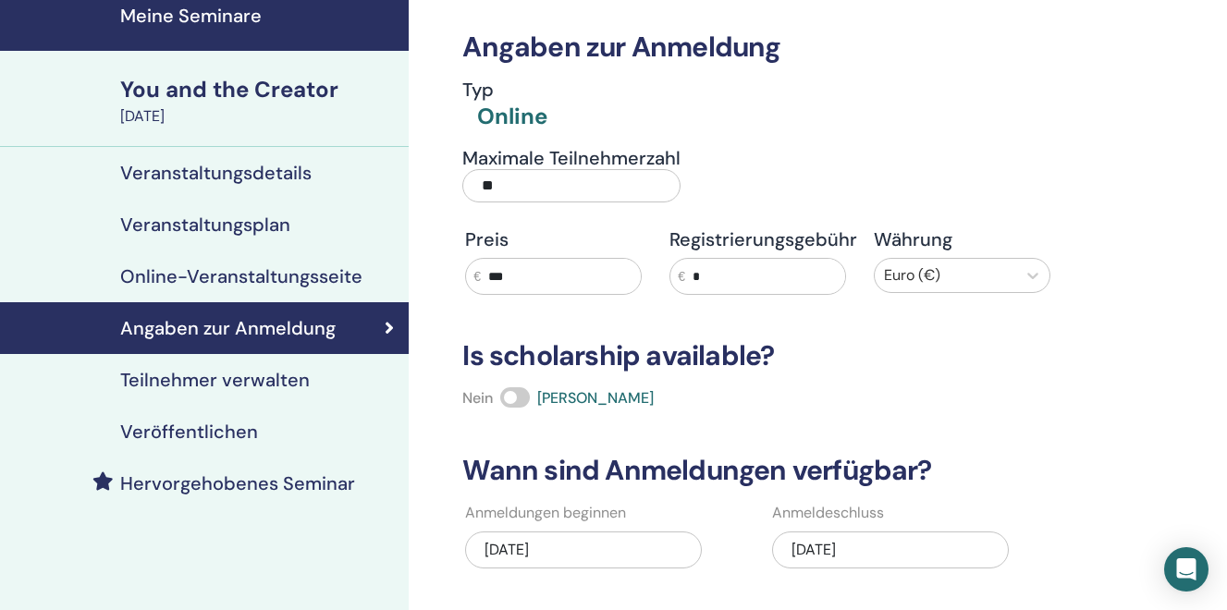
scroll to position [84, 0]
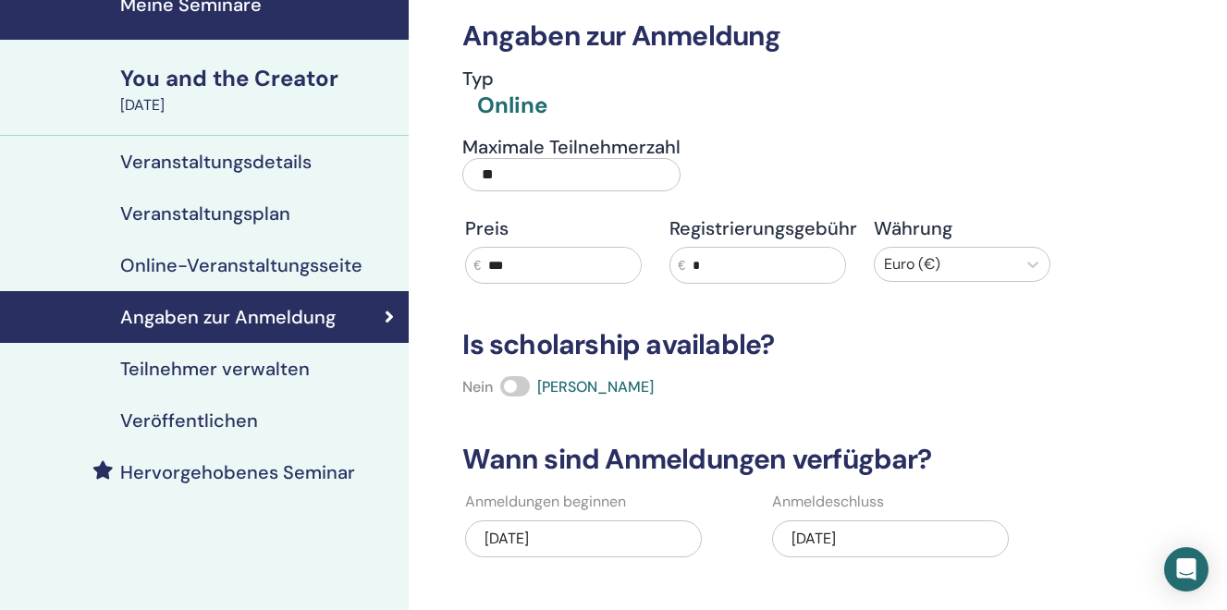
click at [527, 265] on input "***" at bounding box center [561, 265] width 160 height 35
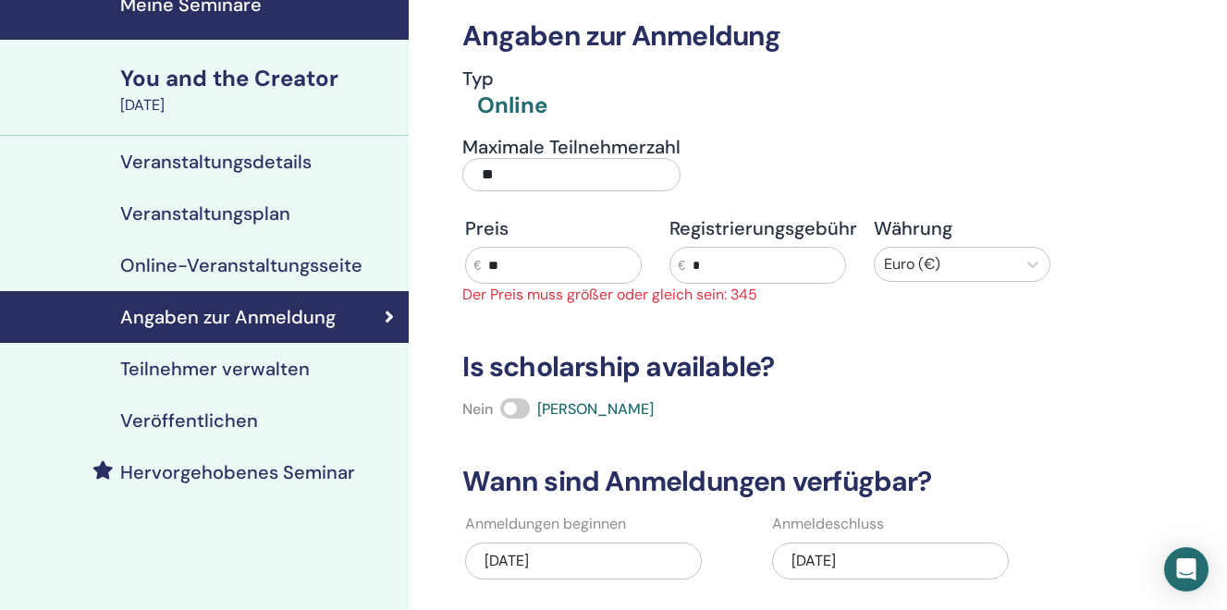
type input "*"
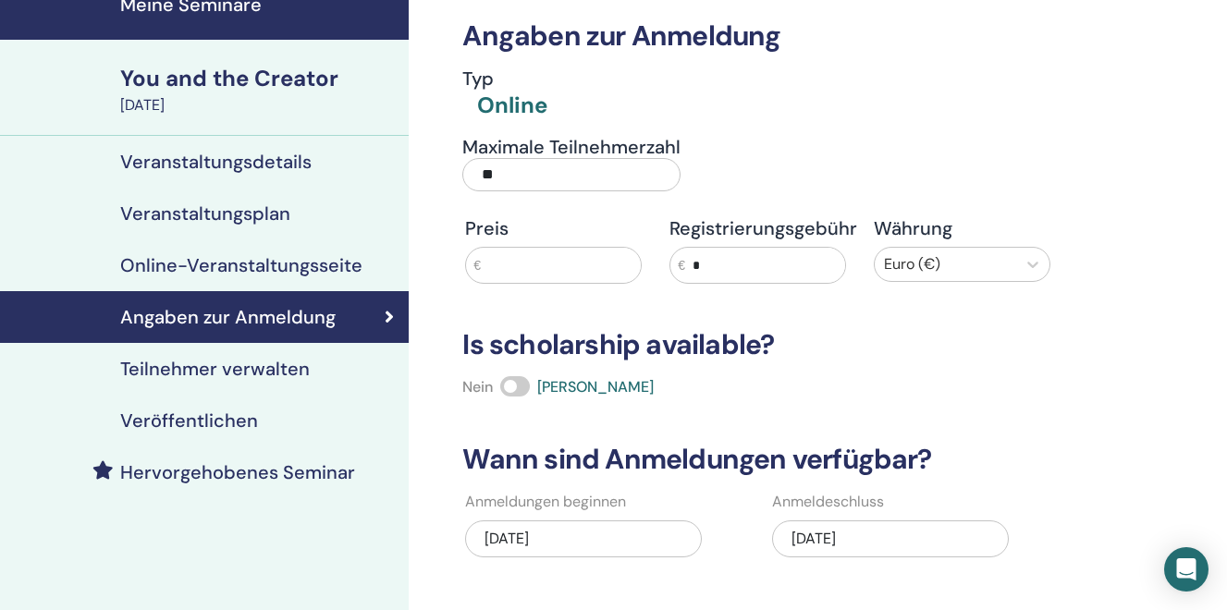
type input "*"
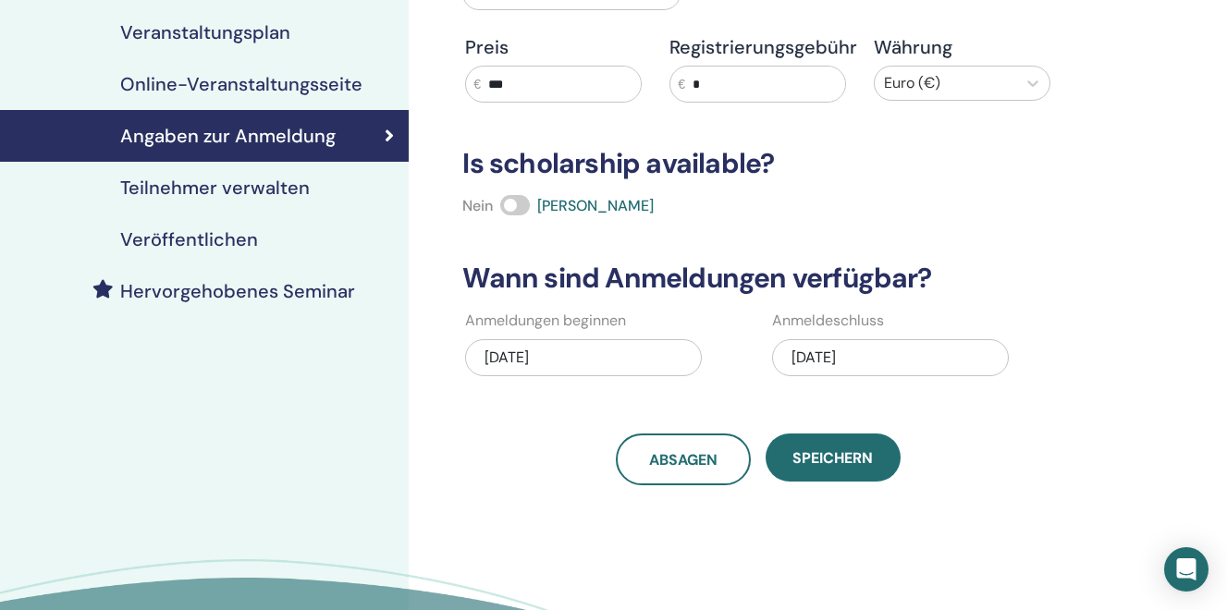
scroll to position [258, 0]
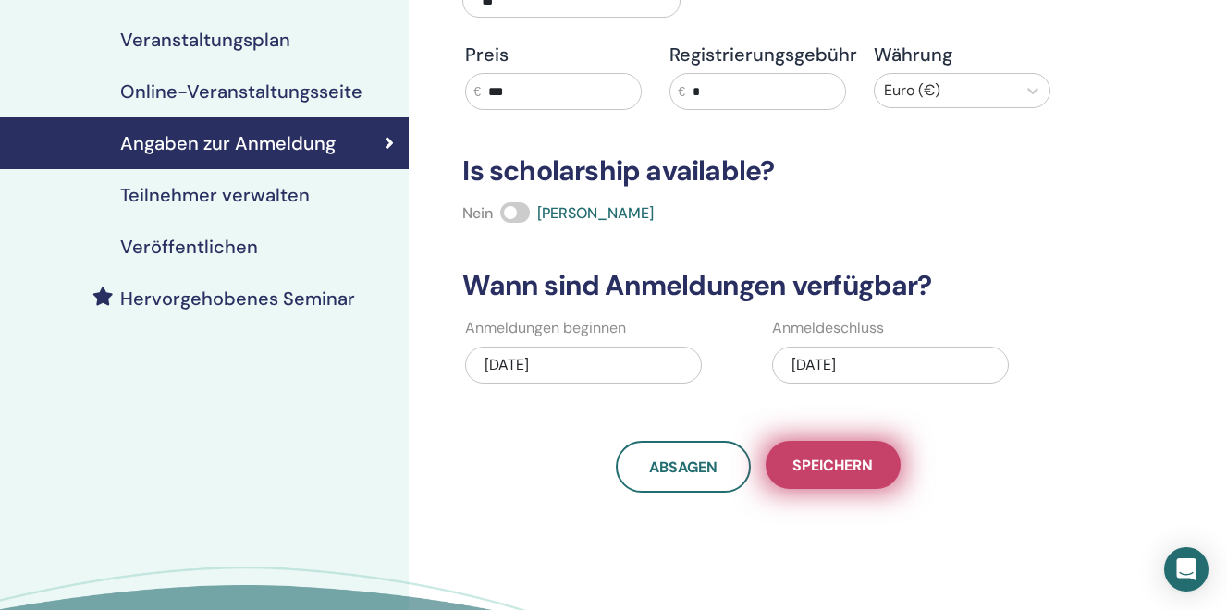
type input "***"
click at [839, 460] on span "Speichern" at bounding box center [832, 465] width 80 height 19
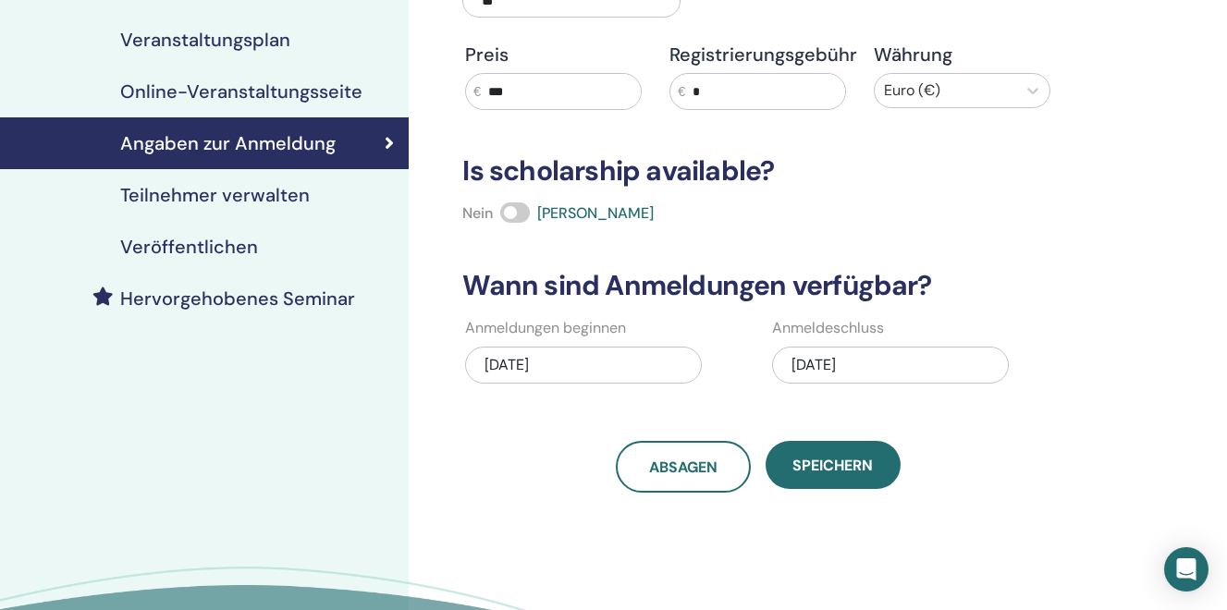
click at [839, 460] on span "Speichern" at bounding box center [832, 465] width 80 height 19
click at [213, 255] on h4 "Veröffentlichen" at bounding box center [189, 247] width 138 height 22
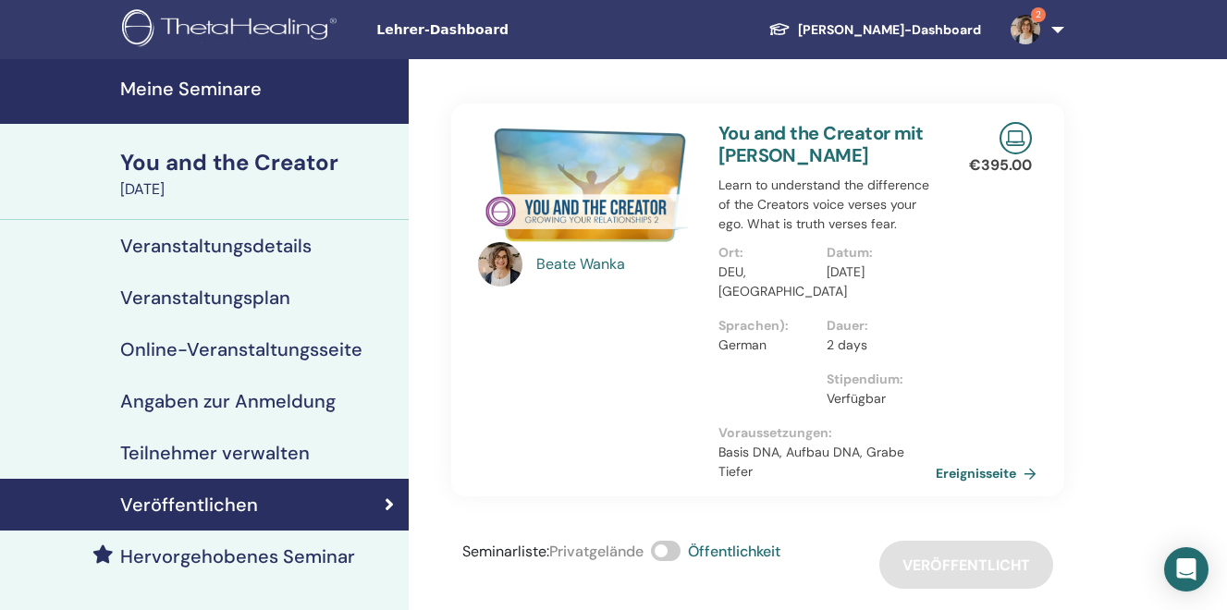
click at [230, 90] on h4 "Meine Seminare" at bounding box center [258, 89] width 277 height 22
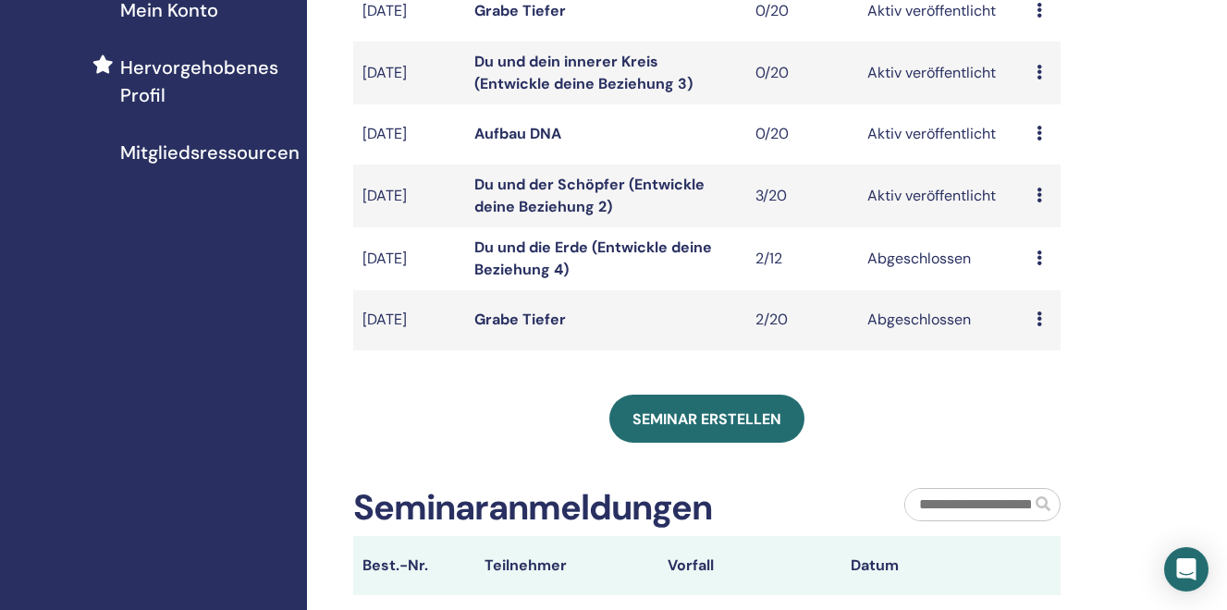
scroll to position [486, 0]
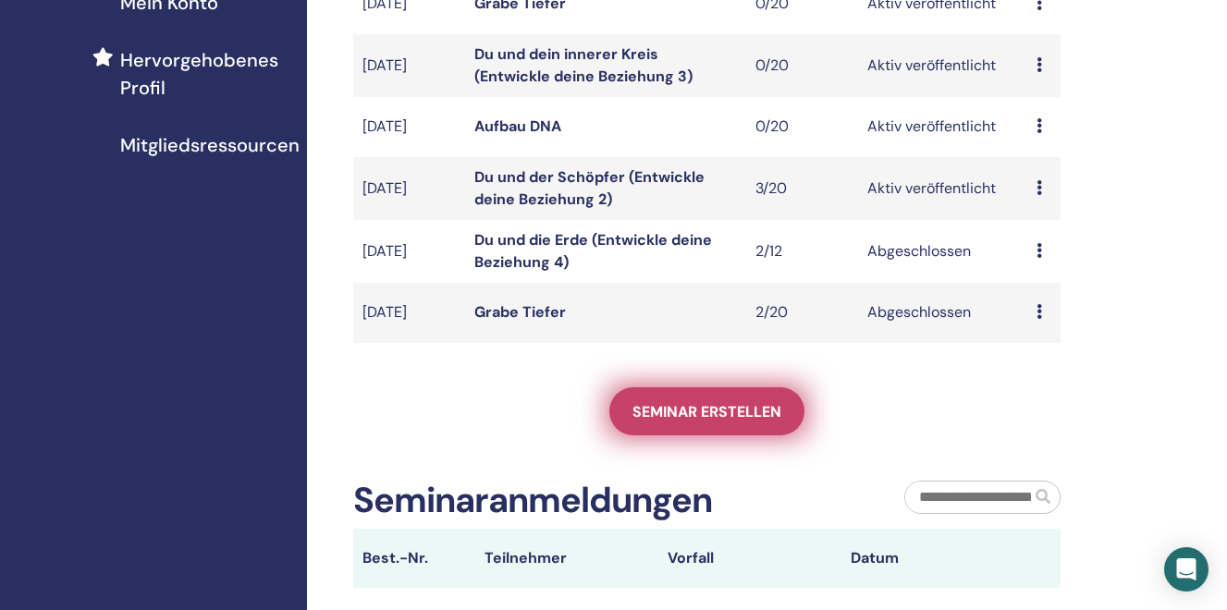
click at [716, 415] on span "Seminar erstellen" at bounding box center [706, 411] width 149 height 19
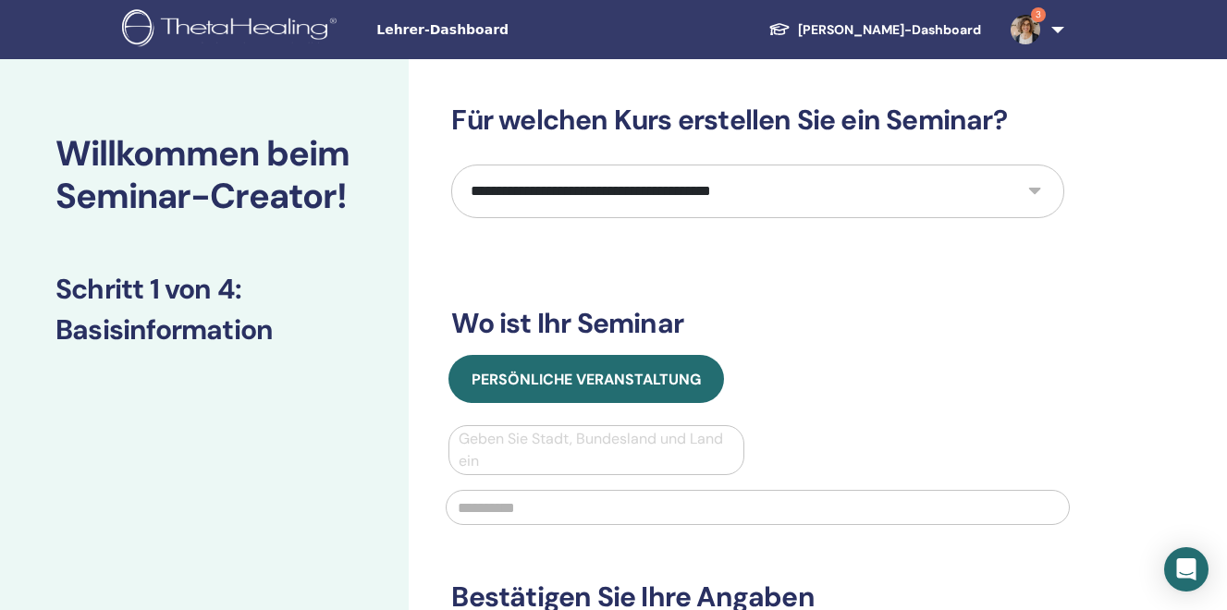
select select "*"
click option "*********" at bounding box center [0, 0] width 0 height 0
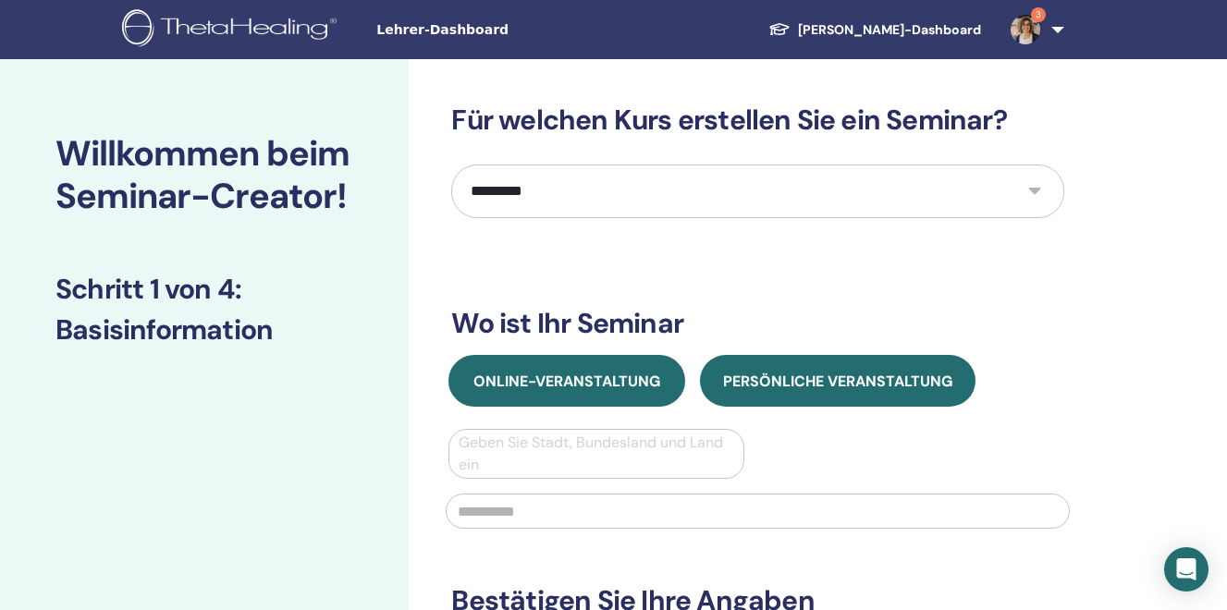
click at [515, 386] on span "Online-Veranstaltung" at bounding box center [566, 381] width 187 height 19
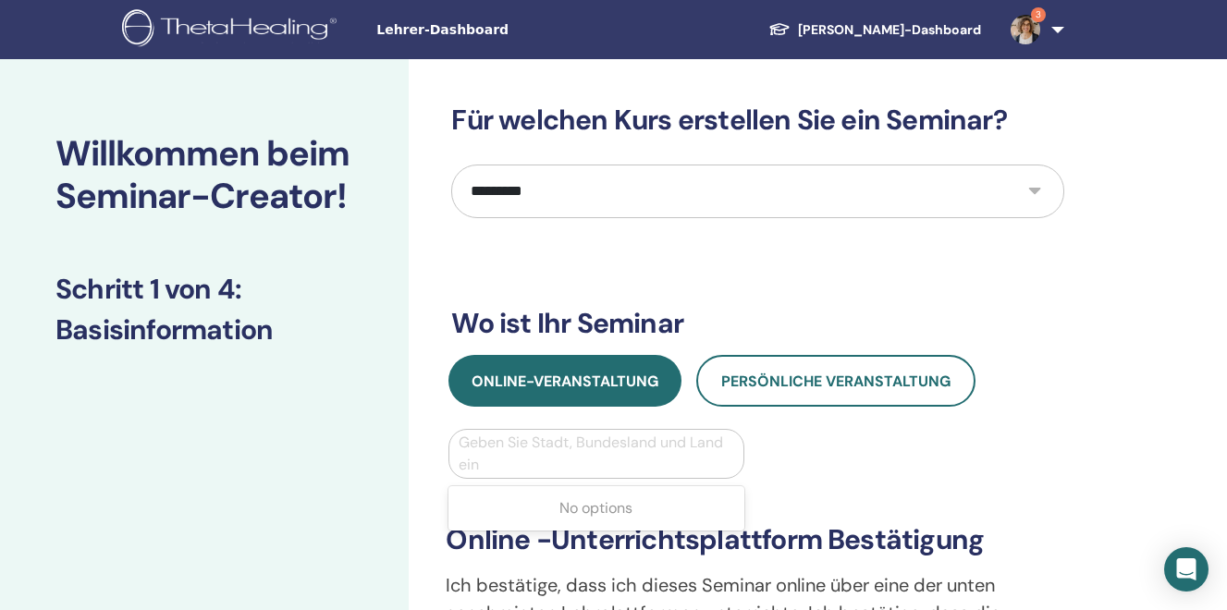
click at [494, 451] on div at bounding box center [596, 454] width 275 height 26
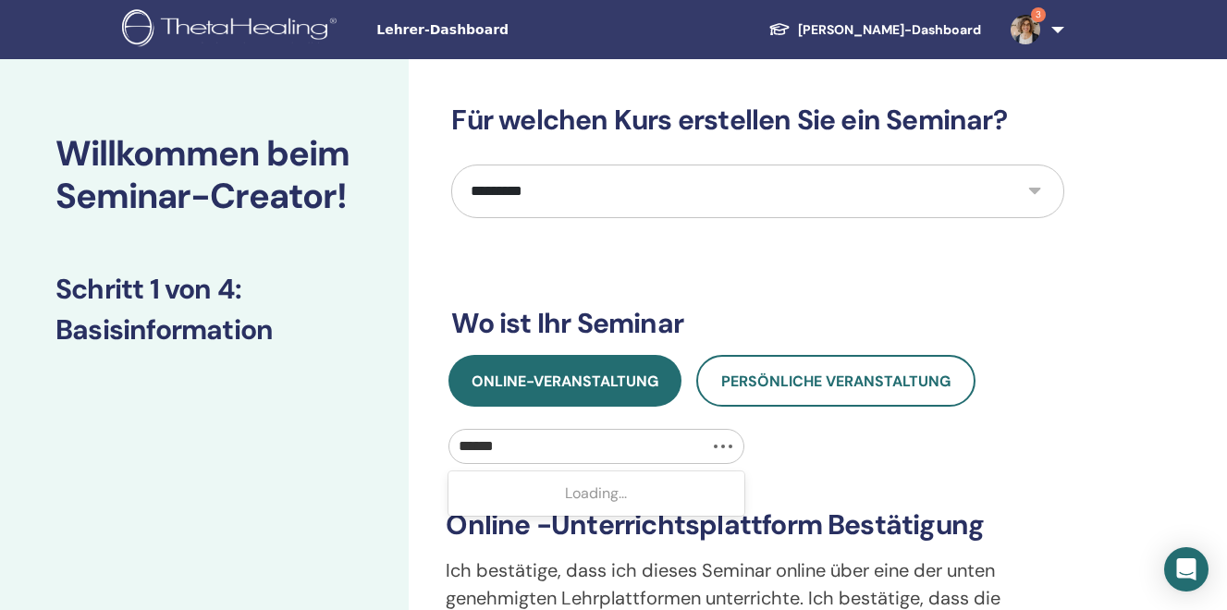
type input "*******"
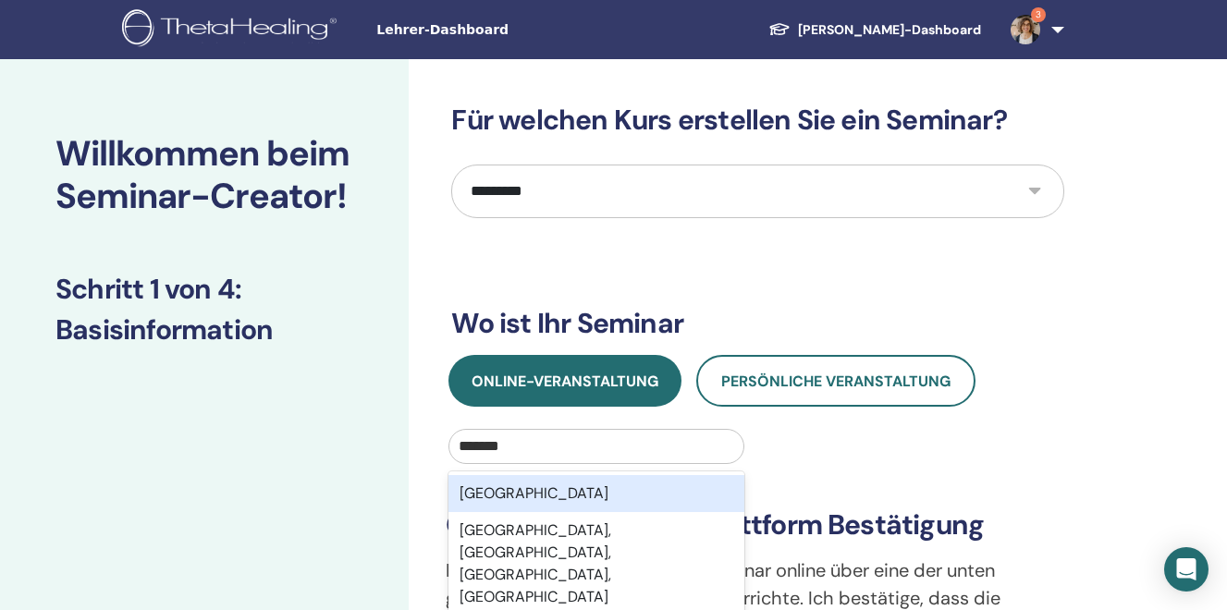
click at [497, 496] on div "[GEOGRAPHIC_DATA]" at bounding box center [595, 493] width 295 height 37
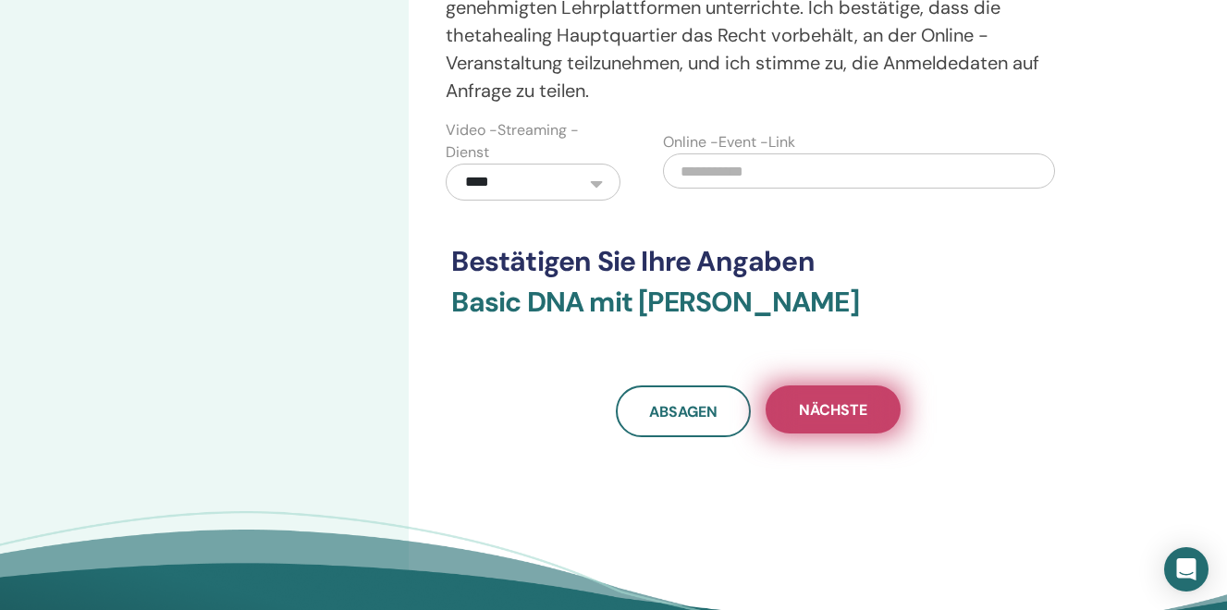
scroll to position [607, 0]
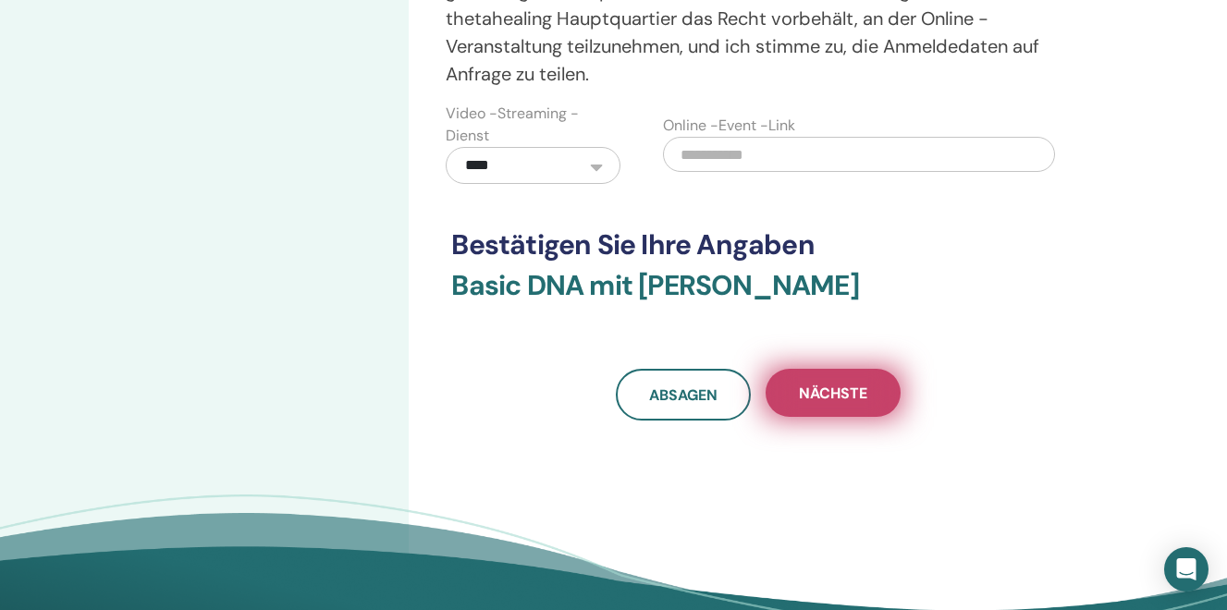
click at [831, 399] on span "Nächste" at bounding box center [833, 393] width 68 height 19
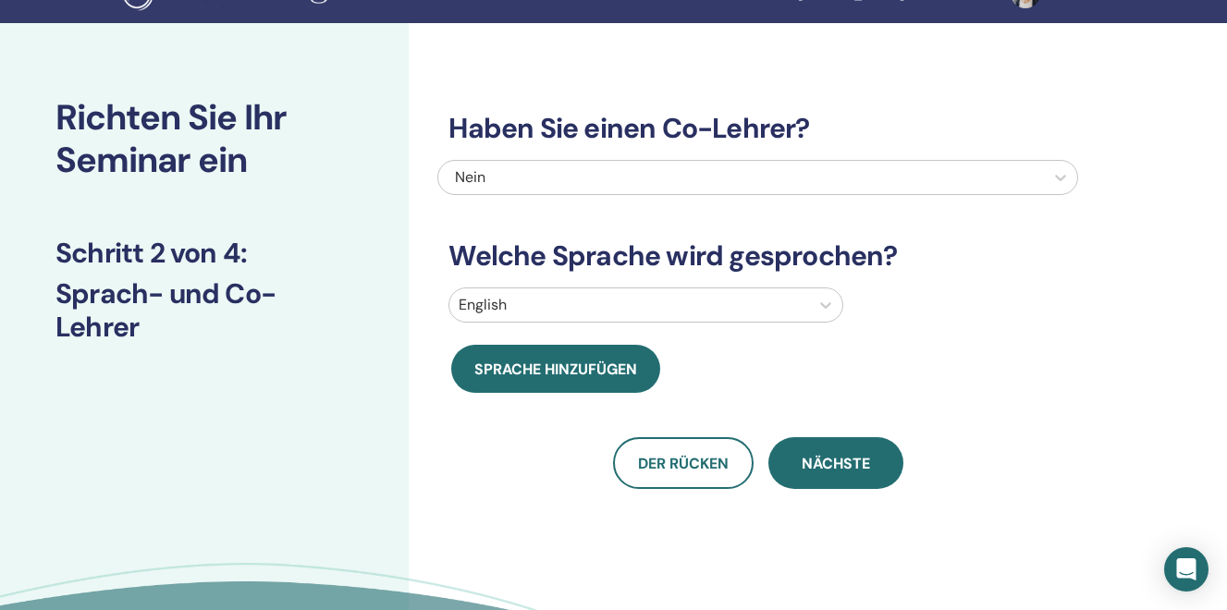
scroll to position [0, 0]
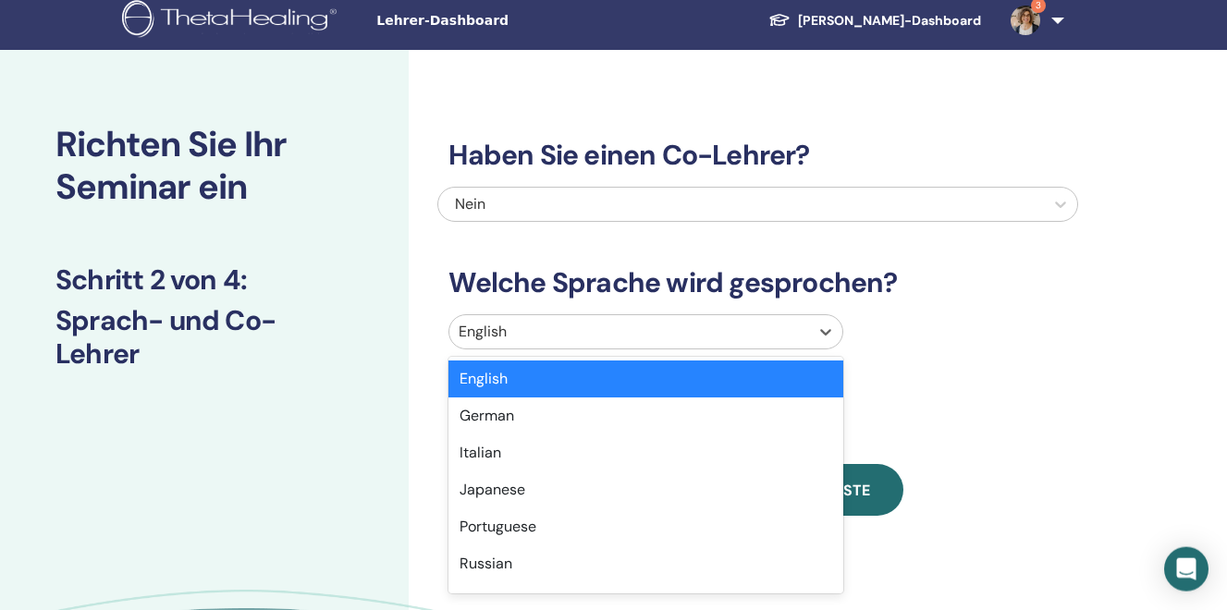
click at [500, 341] on div at bounding box center [629, 332] width 341 height 26
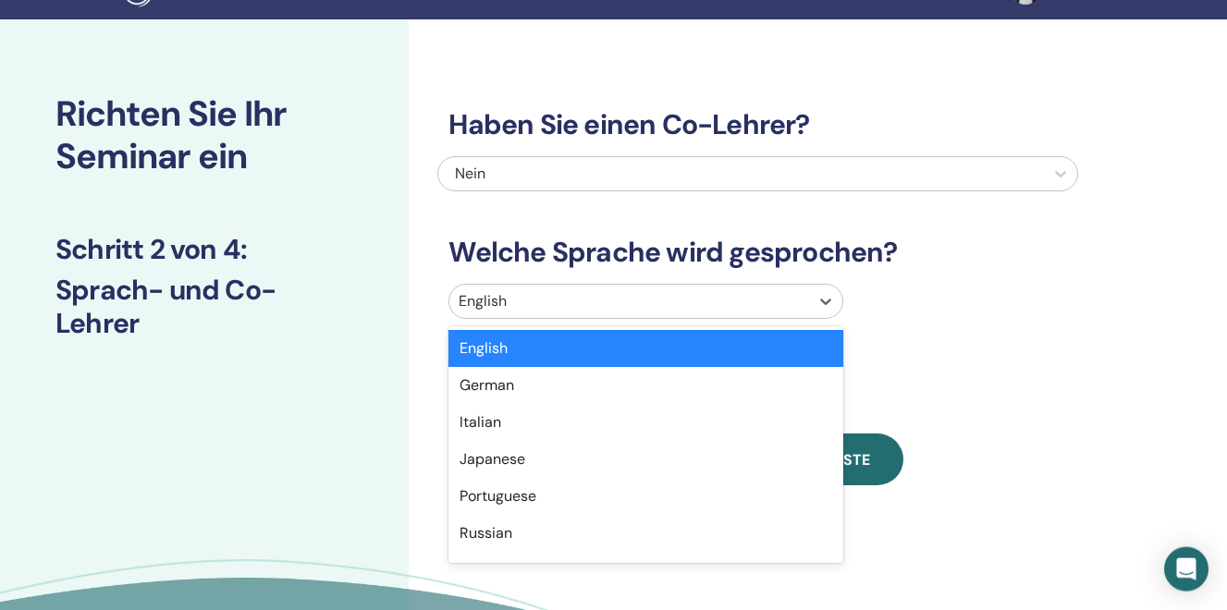
scroll to position [41, 0]
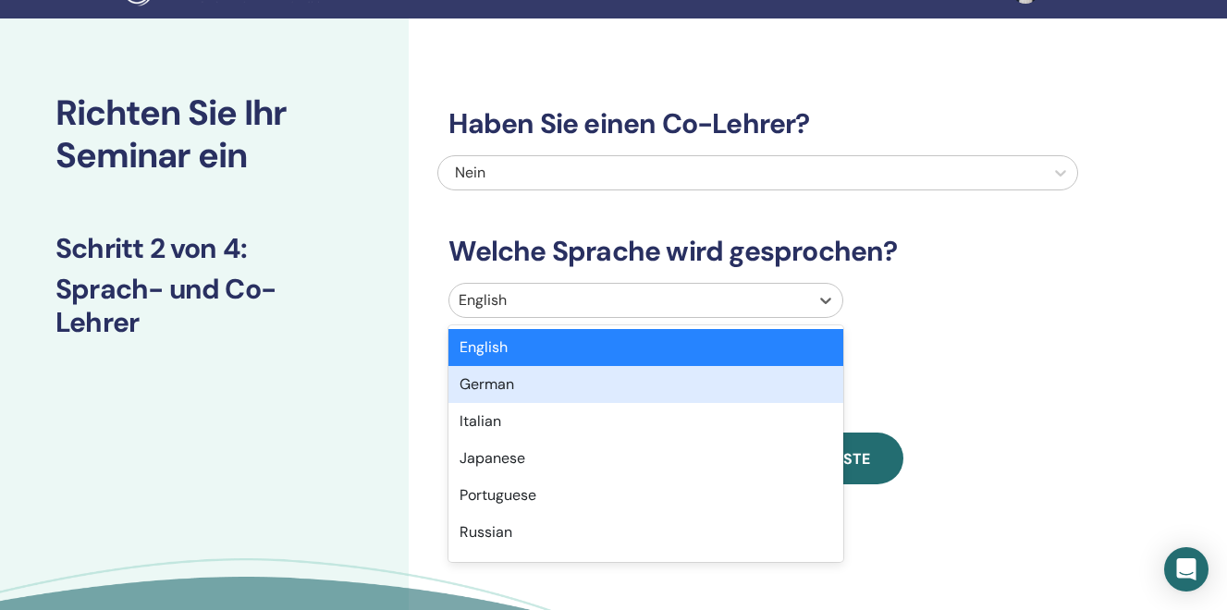
click at [488, 393] on div "German" at bounding box center [645, 384] width 395 height 37
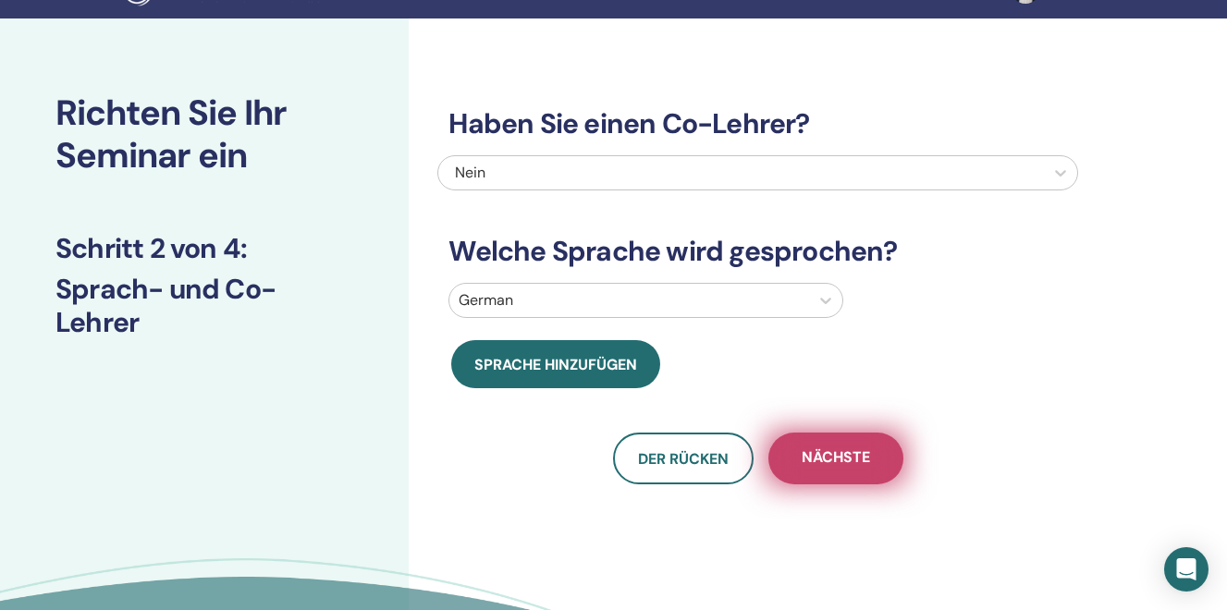
click at [844, 460] on span "Nächste" at bounding box center [836, 458] width 68 height 23
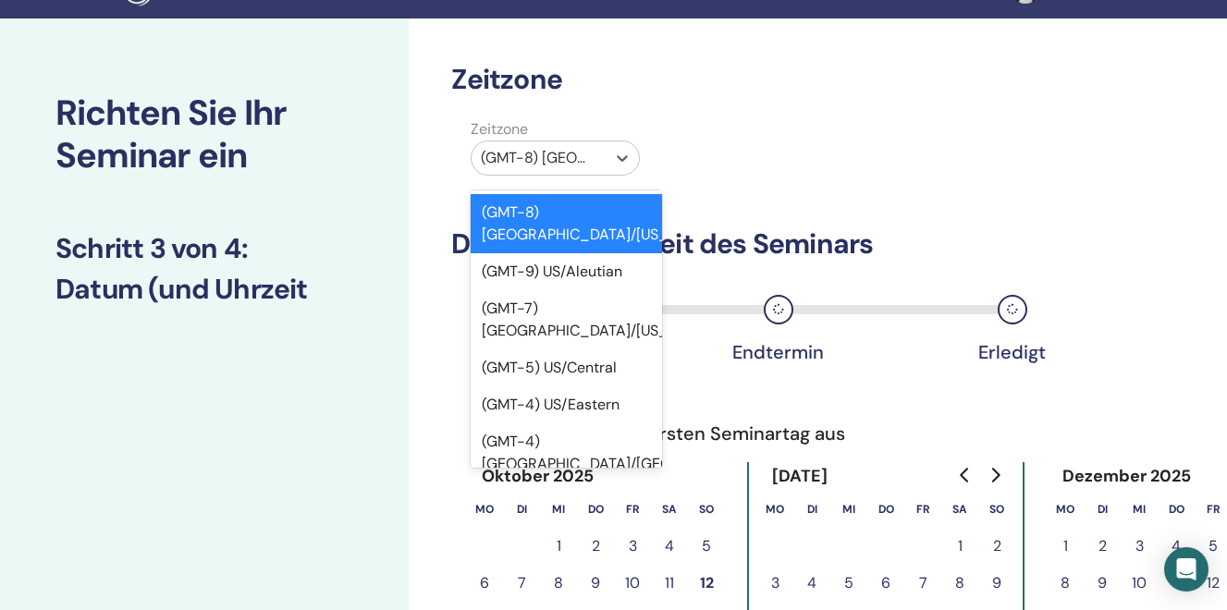
click at [516, 155] on div at bounding box center [539, 158] width 116 height 26
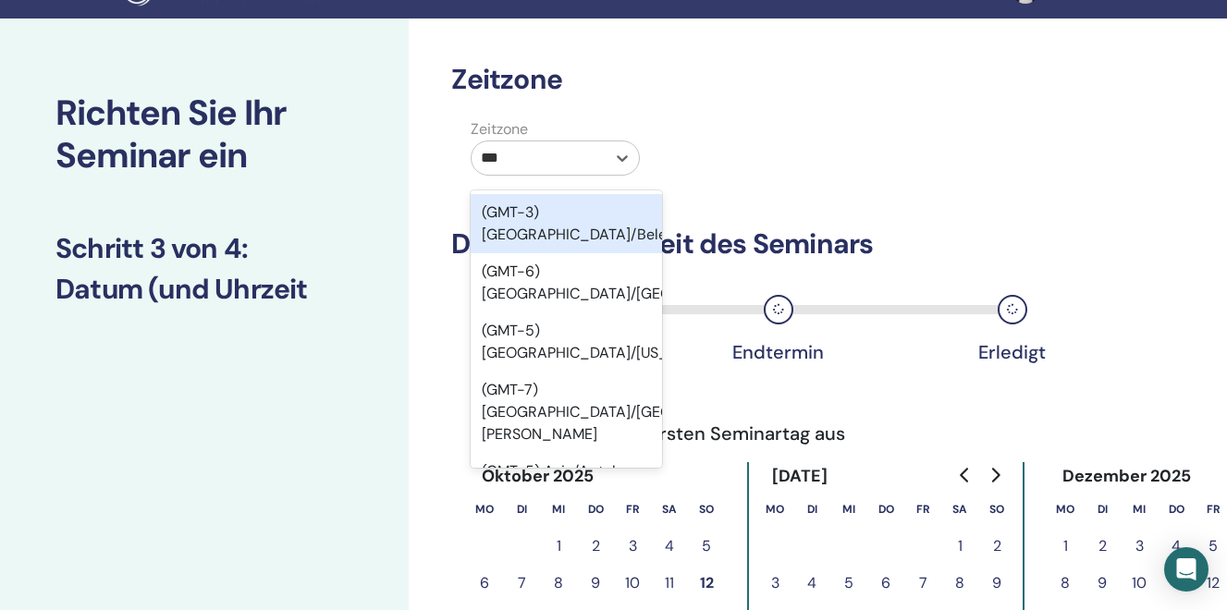
type input "****"
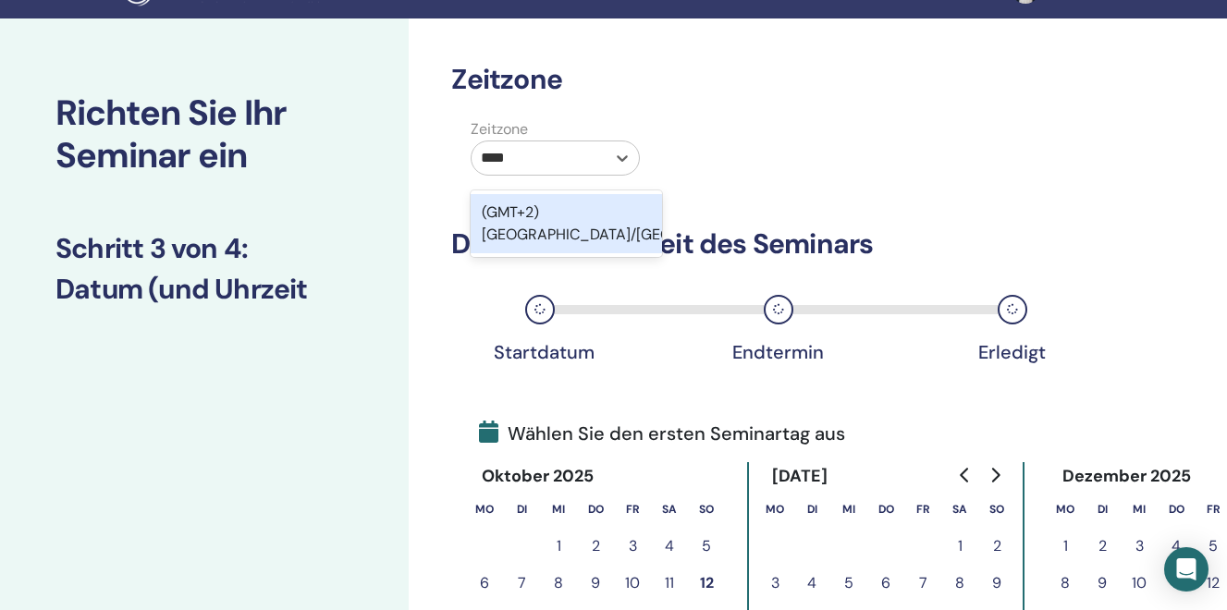
click at [561, 209] on div "(GMT+2) [GEOGRAPHIC_DATA]/[GEOGRAPHIC_DATA]" at bounding box center [566, 223] width 191 height 59
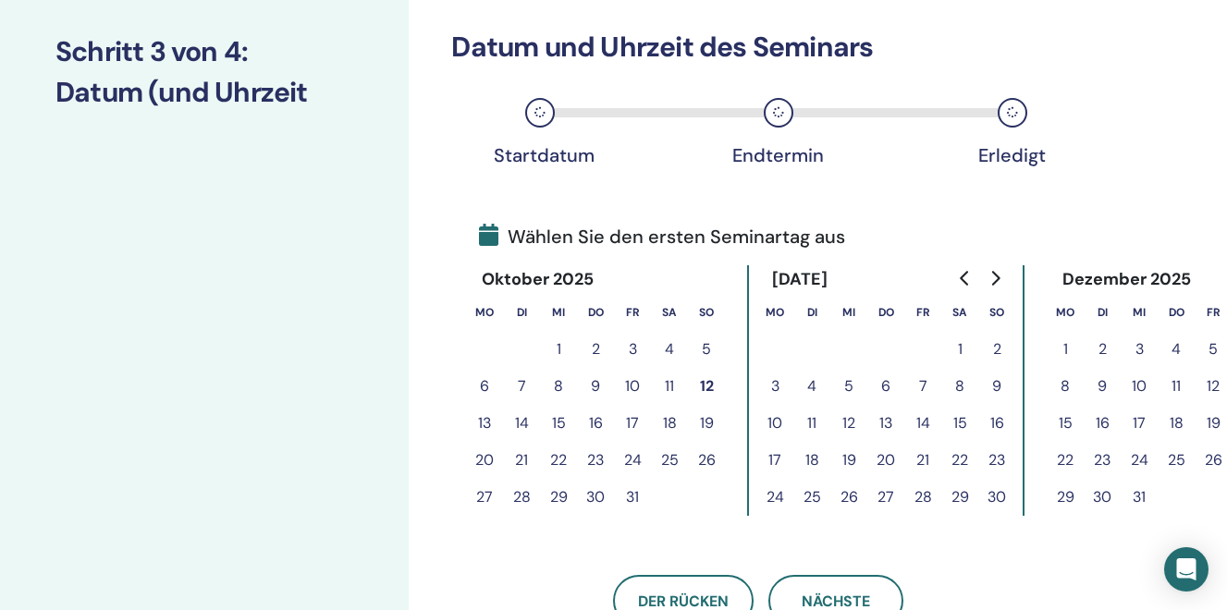
scroll to position [245, 0]
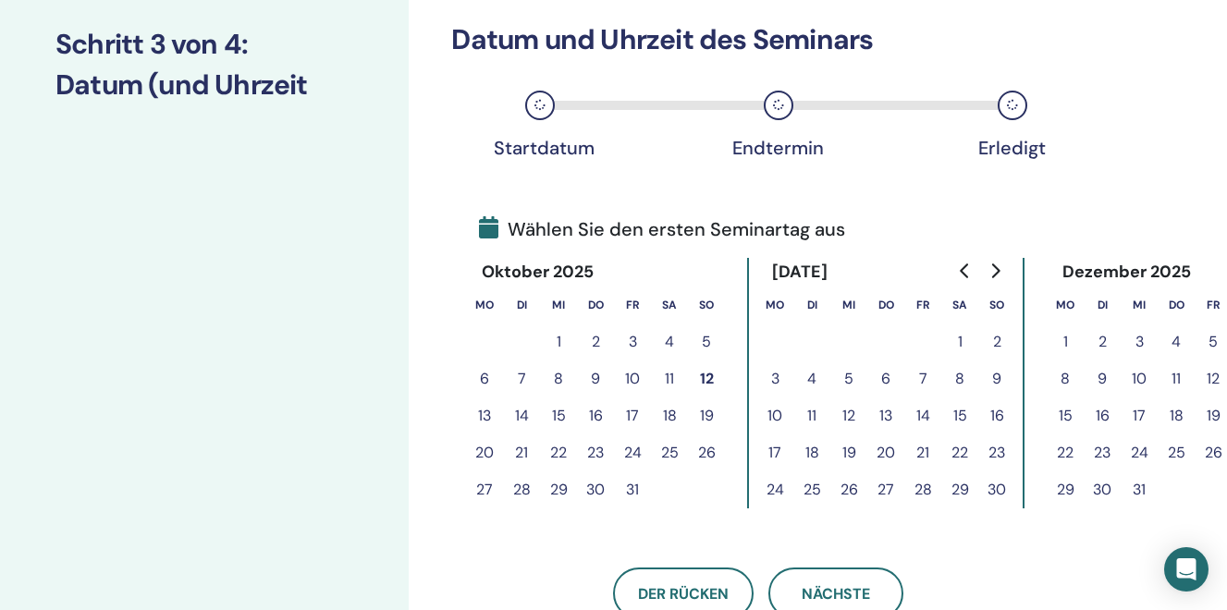
click at [1005, 276] on button "Go to next month" at bounding box center [995, 270] width 30 height 37
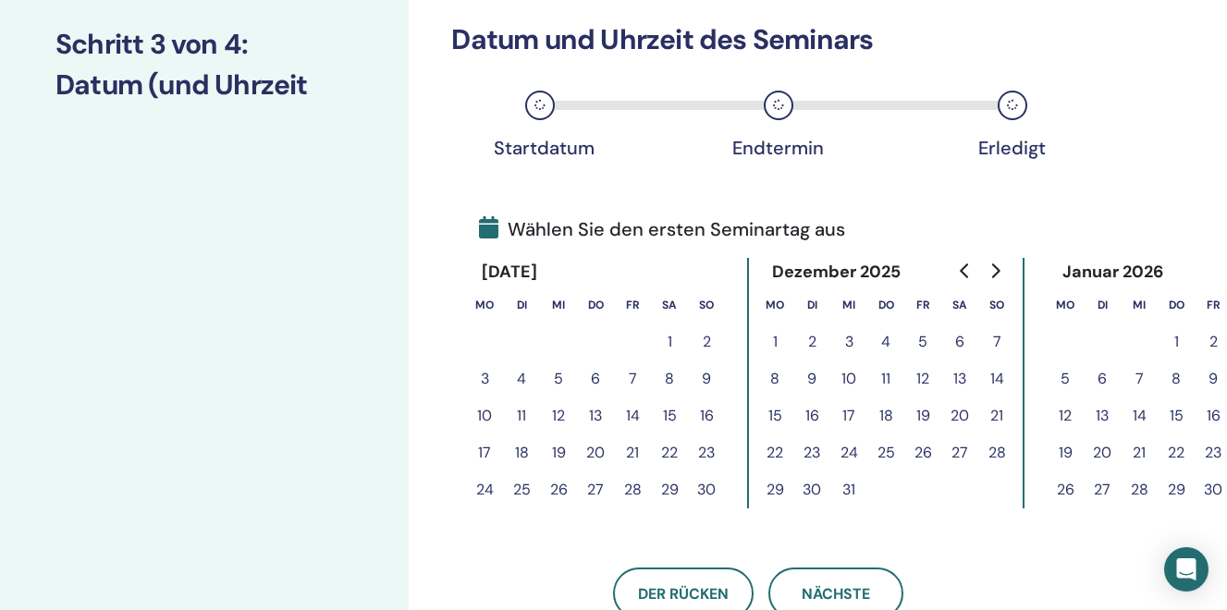
click at [1005, 276] on button "Go to next month" at bounding box center [995, 270] width 30 height 37
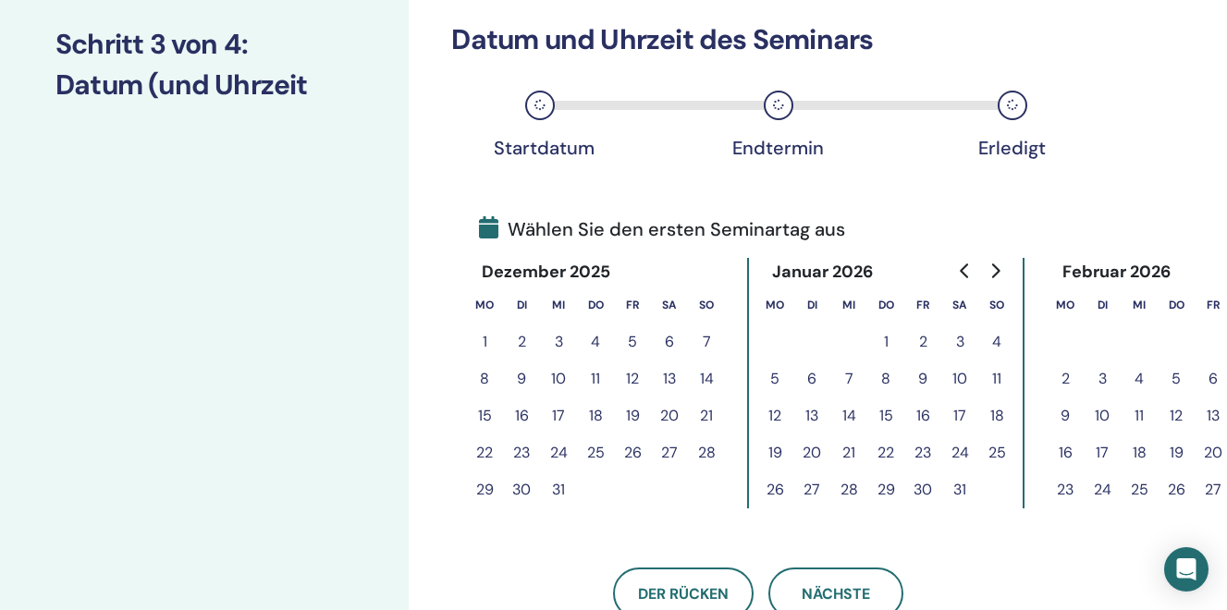
click at [1005, 276] on button "Go to next month" at bounding box center [995, 270] width 30 height 37
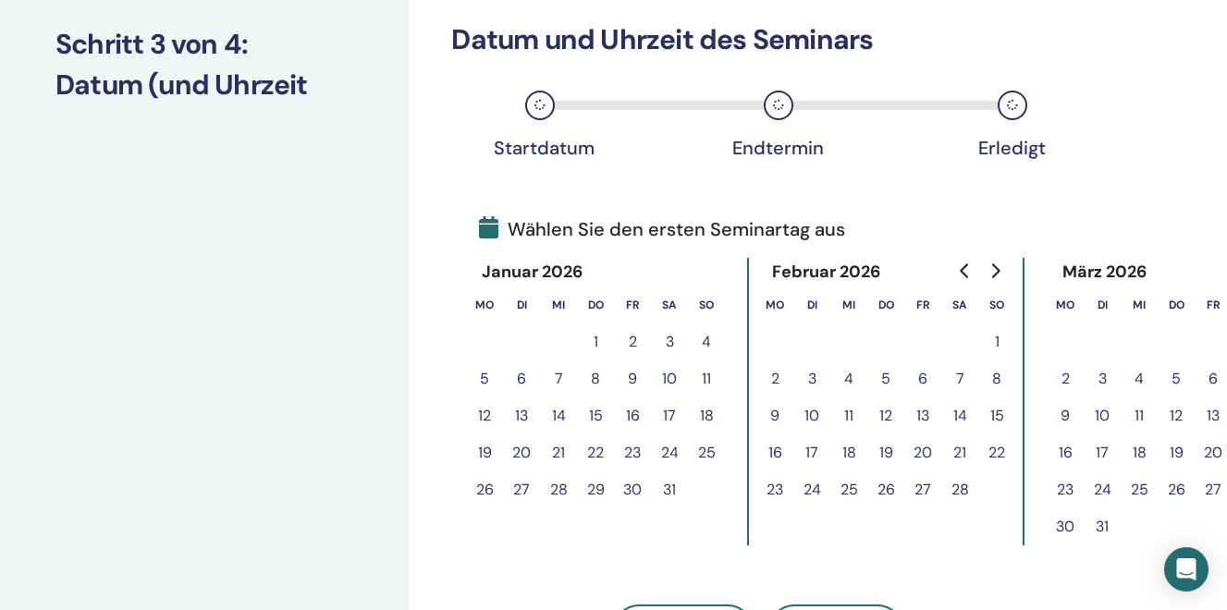
scroll to position [246, 8]
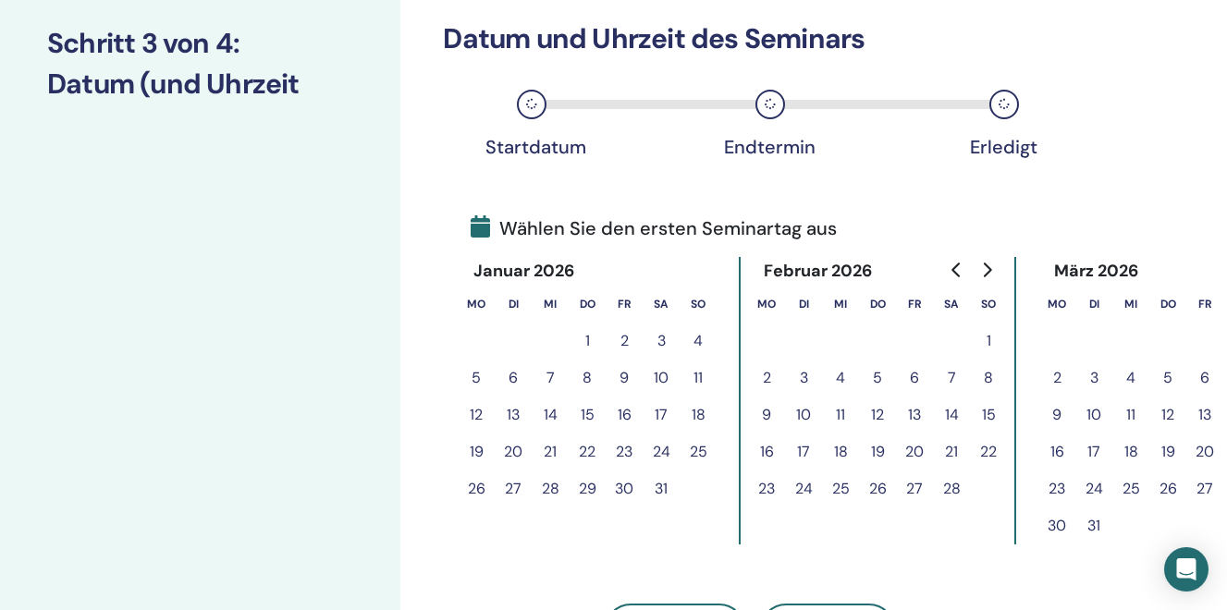
click at [765, 382] on button "2" at bounding box center [766, 378] width 37 height 37
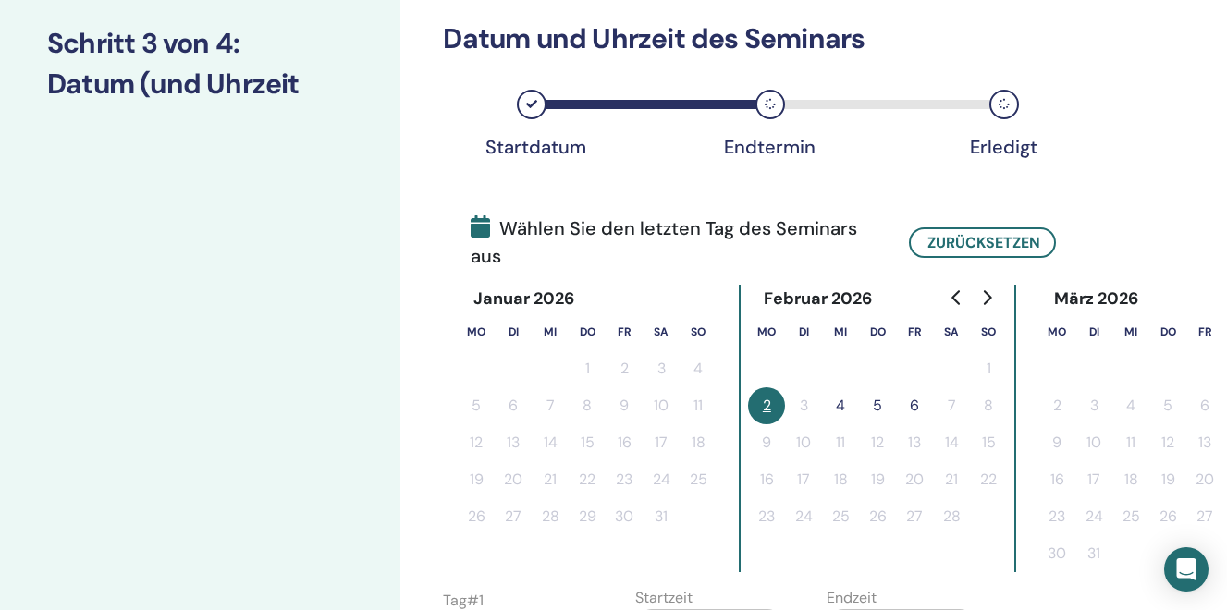
click at [878, 411] on button "5" at bounding box center [877, 405] width 37 height 37
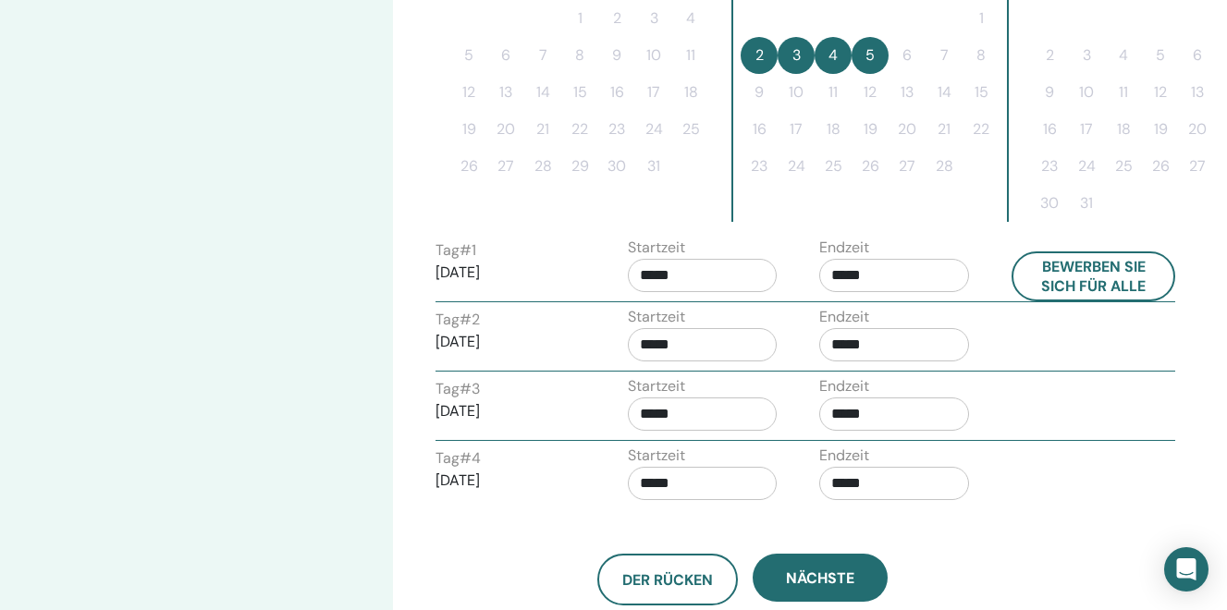
scroll to position [572, 14]
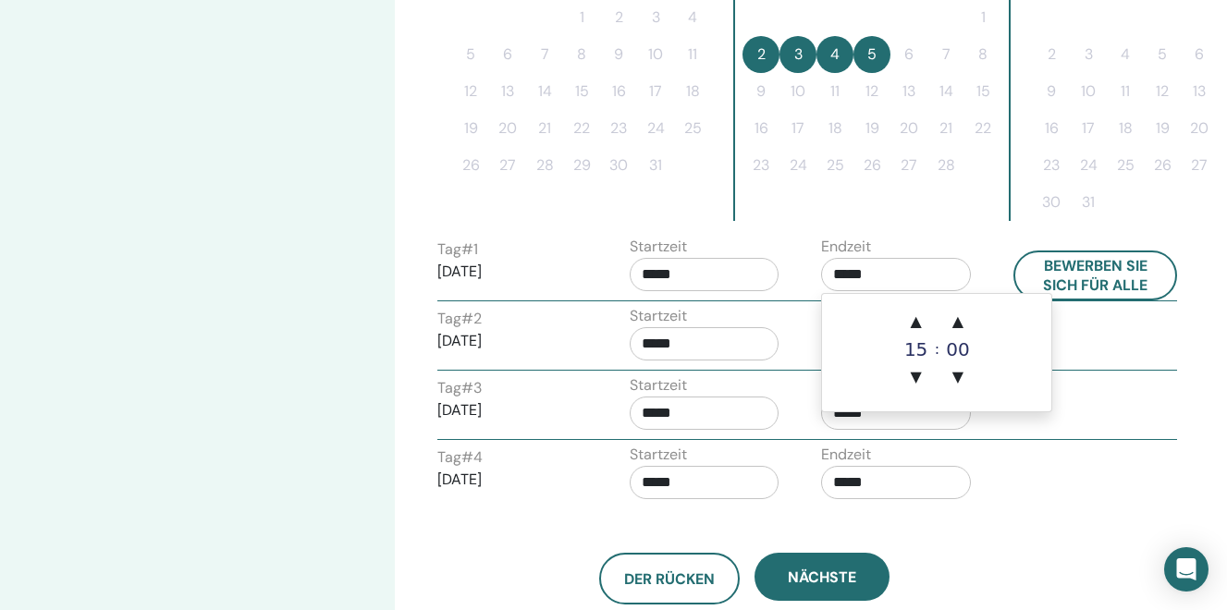
click at [854, 285] on input "*****" at bounding box center [896, 274] width 150 height 33
click at [915, 324] on span "▲" at bounding box center [916, 321] width 37 height 37
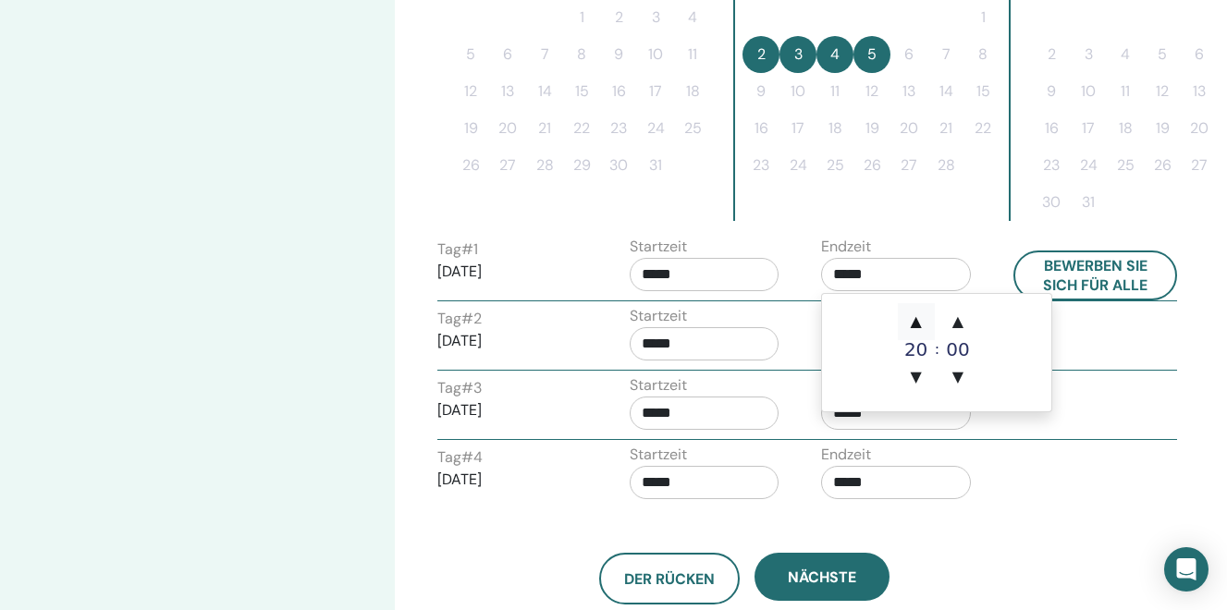
click at [915, 324] on span "▲" at bounding box center [916, 321] width 37 height 37
click at [956, 328] on span "▲" at bounding box center [957, 321] width 37 height 37
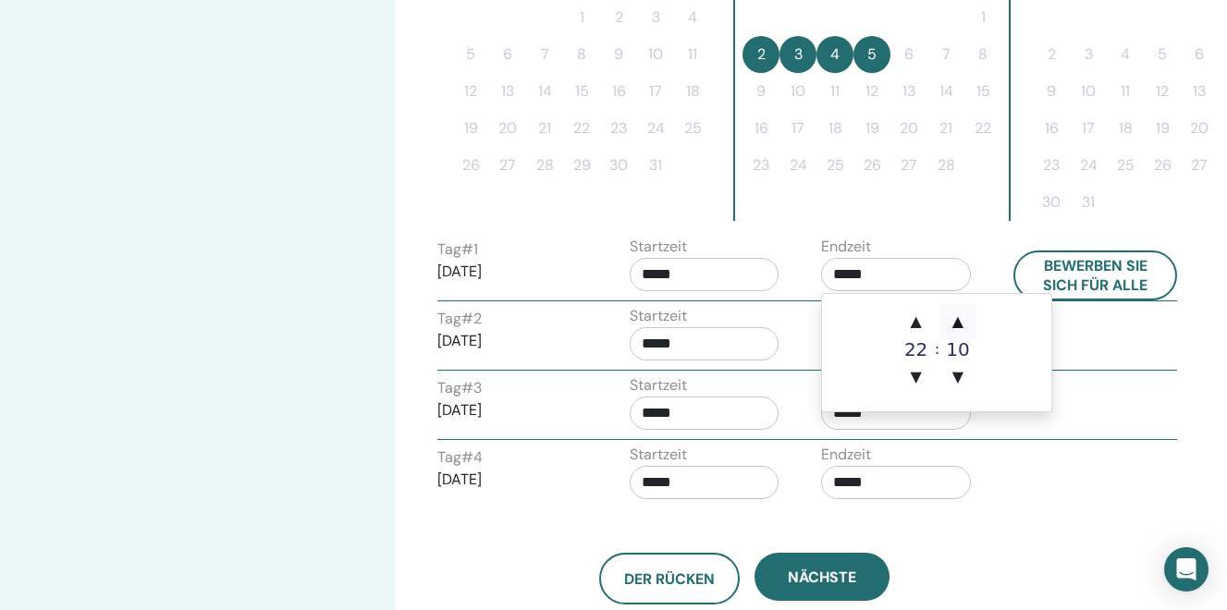
click at [956, 328] on span "▲" at bounding box center [957, 321] width 37 height 37
type input "*****"
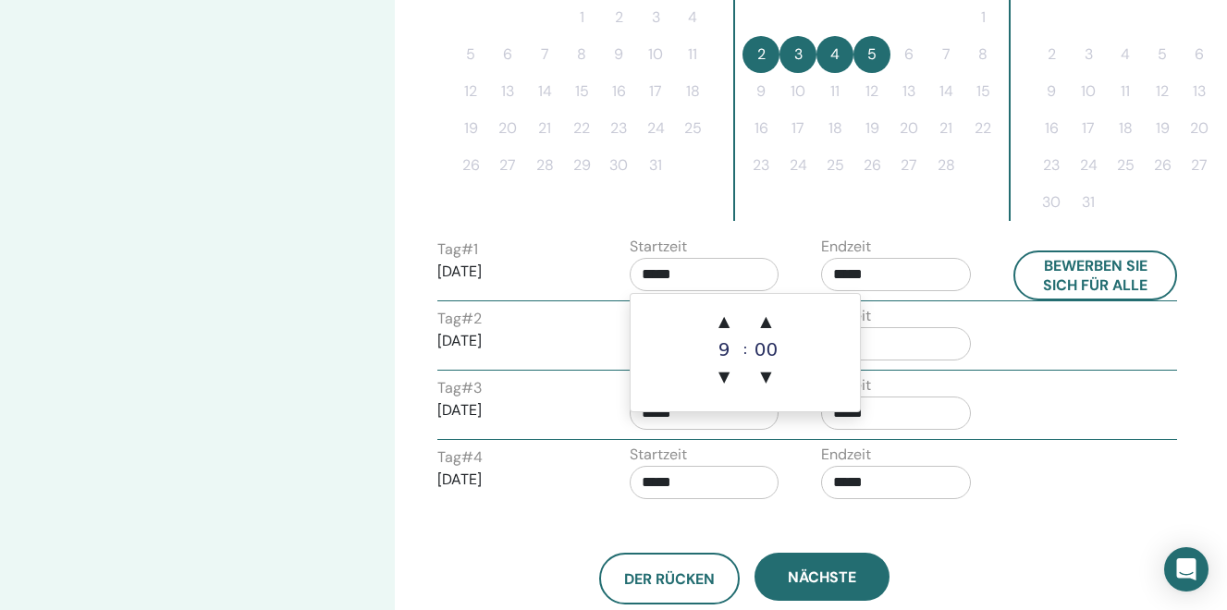
click at [693, 278] on input "*****" at bounding box center [705, 274] width 150 height 33
click at [728, 323] on span "▲" at bounding box center [723, 321] width 37 height 37
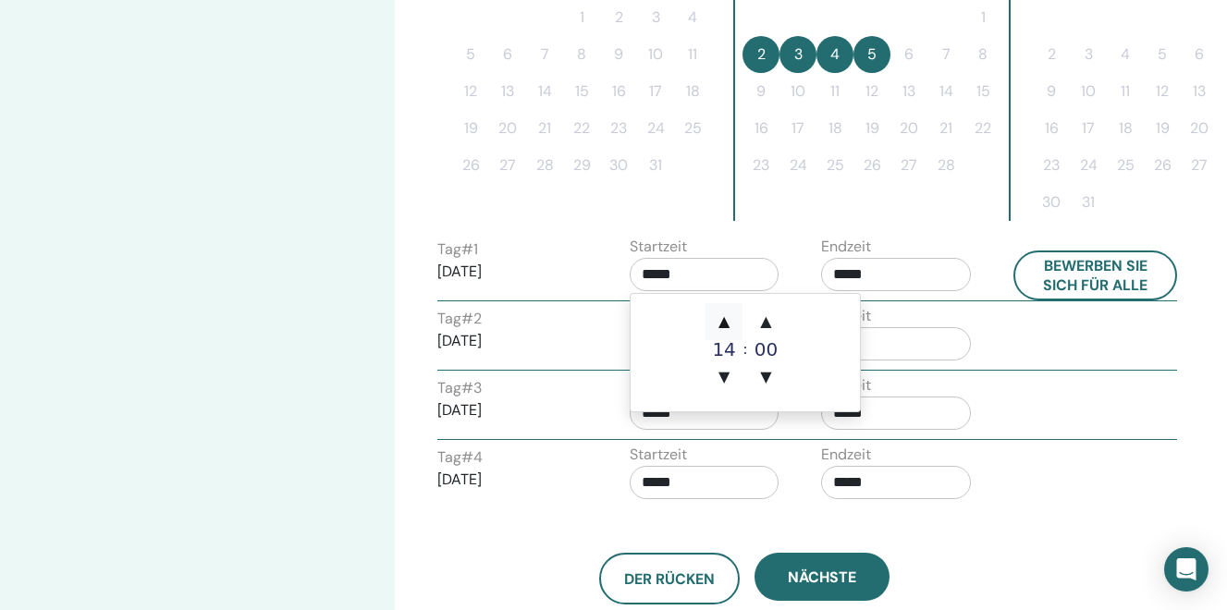
click at [728, 323] on span "▲" at bounding box center [723, 321] width 37 height 37
click at [770, 319] on span "▲" at bounding box center [766, 321] width 37 height 37
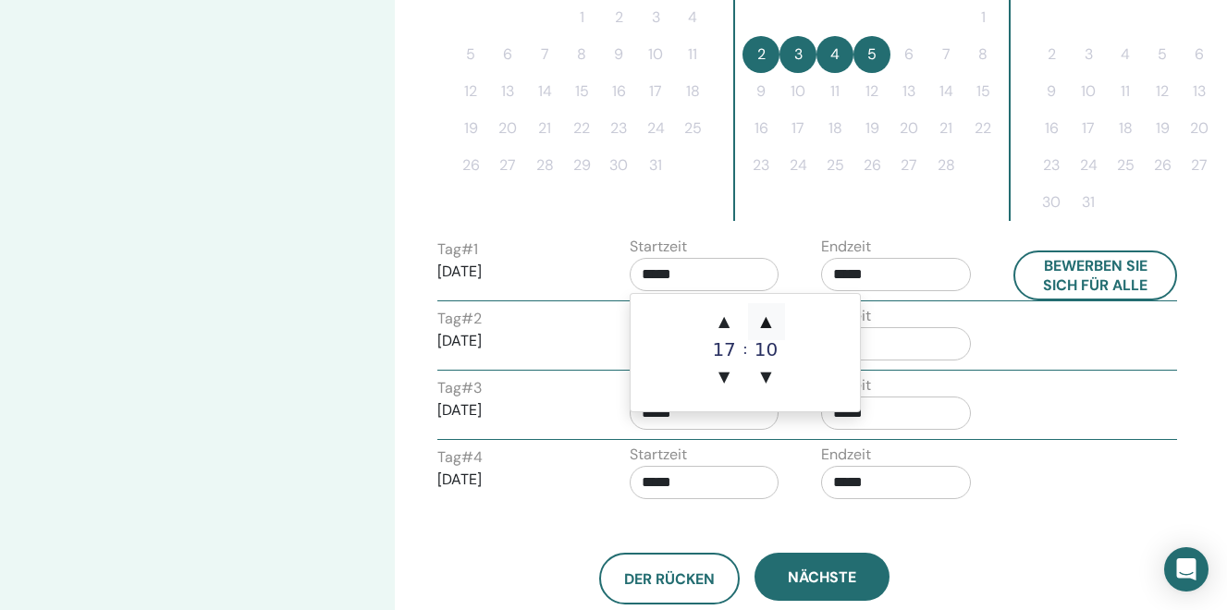
click at [770, 319] on span "▲" at bounding box center [766, 321] width 37 height 37
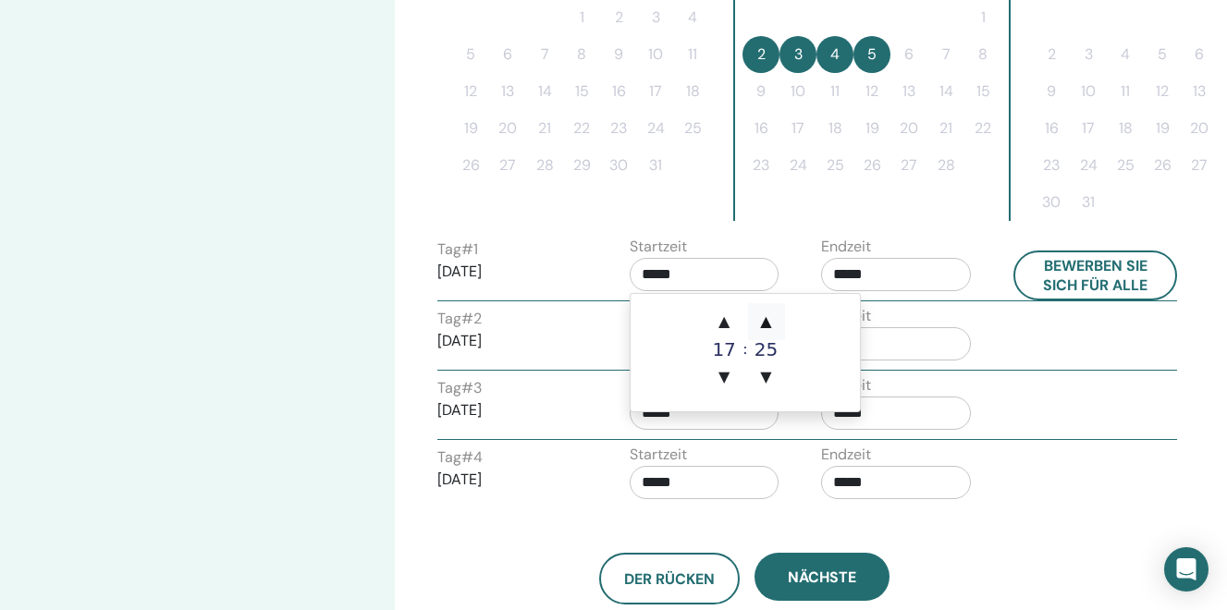
type input "*****"
click at [876, 351] on input "*****" at bounding box center [896, 343] width 150 height 33
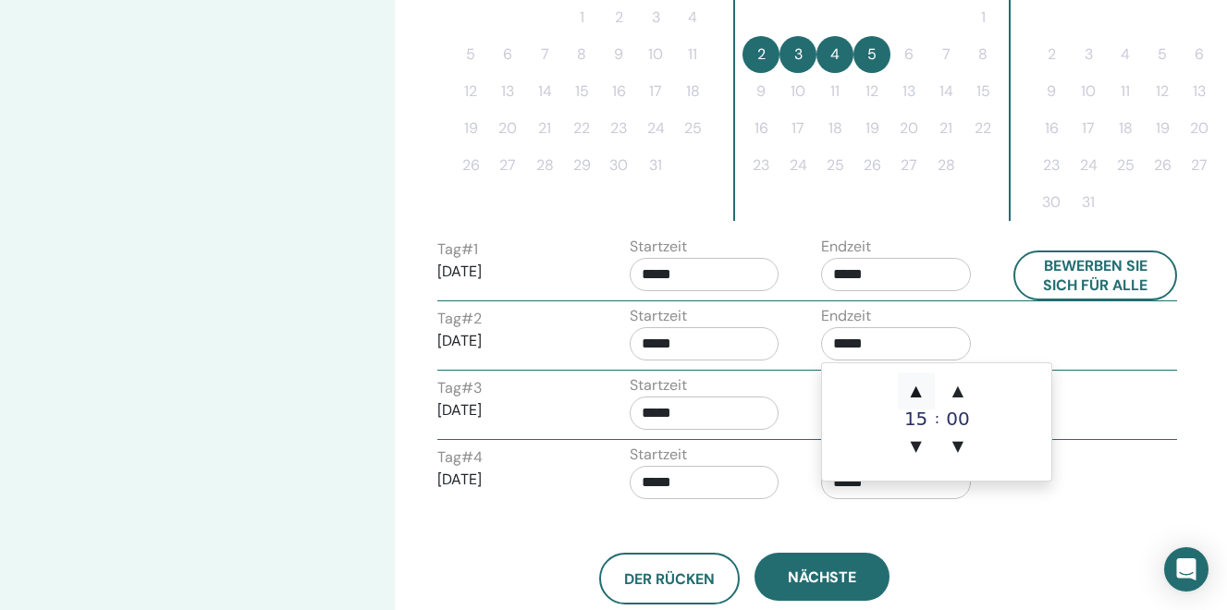
click at [914, 394] on span "▲" at bounding box center [916, 391] width 37 height 37
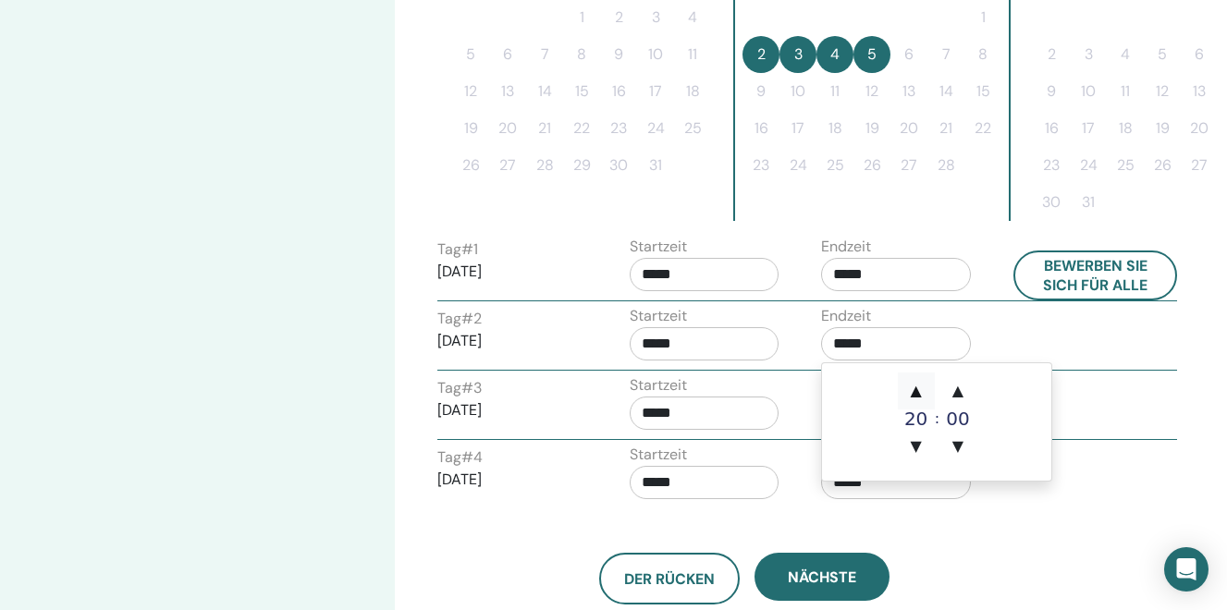
click at [914, 394] on span "▲" at bounding box center [916, 391] width 37 height 37
click at [958, 392] on span "▲" at bounding box center [957, 391] width 37 height 37
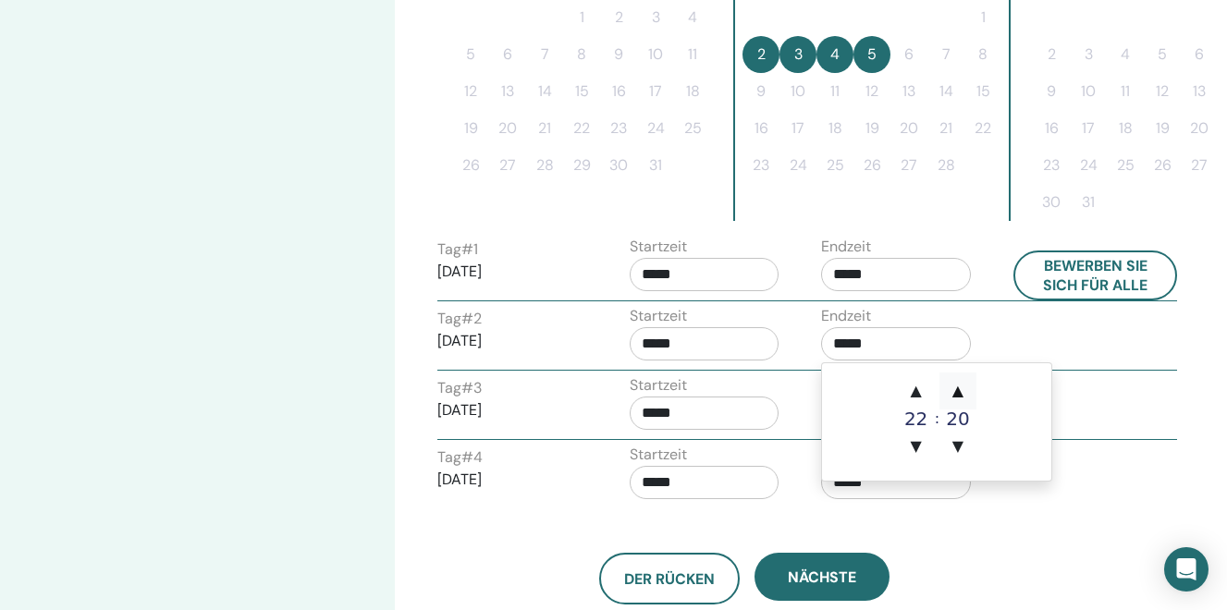
click at [958, 392] on span "▲" at bounding box center [957, 391] width 37 height 37
click at [956, 447] on span "▼" at bounding box center [957, 446] width 37 height 37
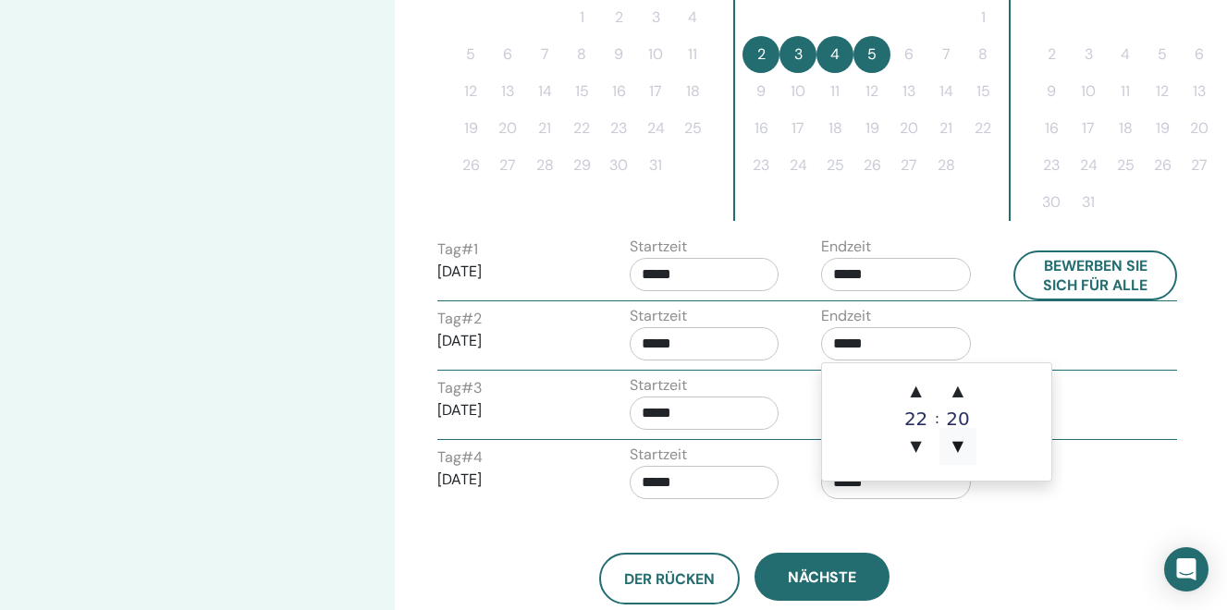
click at [956, 447] on span "▼" at bounding box center [957, 446] width 37 height 37
type input "*****"
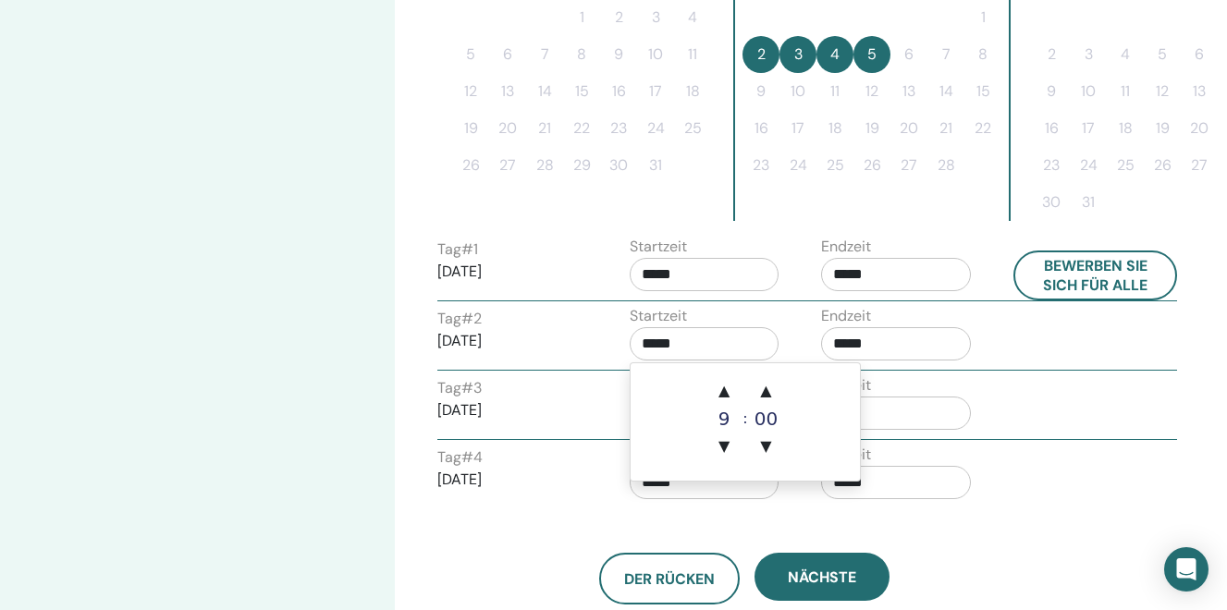
click at [700, 344] on input "*****" at bounding box center [705, 343] width 150 height 33
click at [726, 394] on span "▲" at bounding box center [723, 391] width 37 height 37
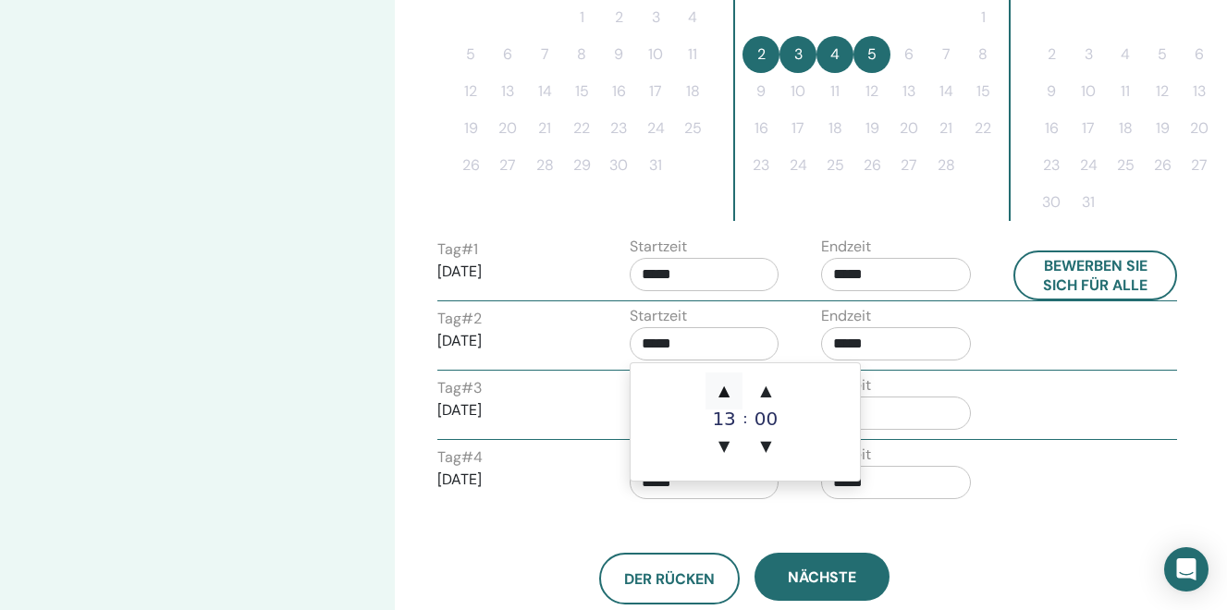
click at [726, 394] on span "▲" at bounding box center [723, 391] width 37 height 37
click at [763, 390] on span "▲" at bounding box center [766, 391] width 37 height 37
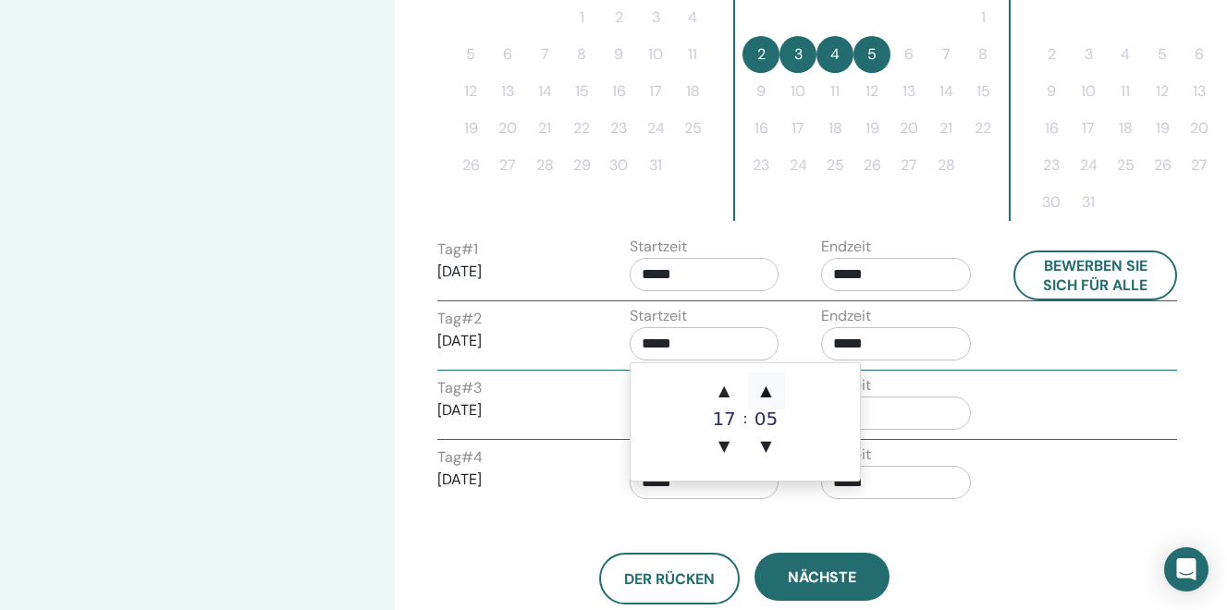
click at [763, 390] on span "▲" at bounding box center [766, 391] width 37 height 37
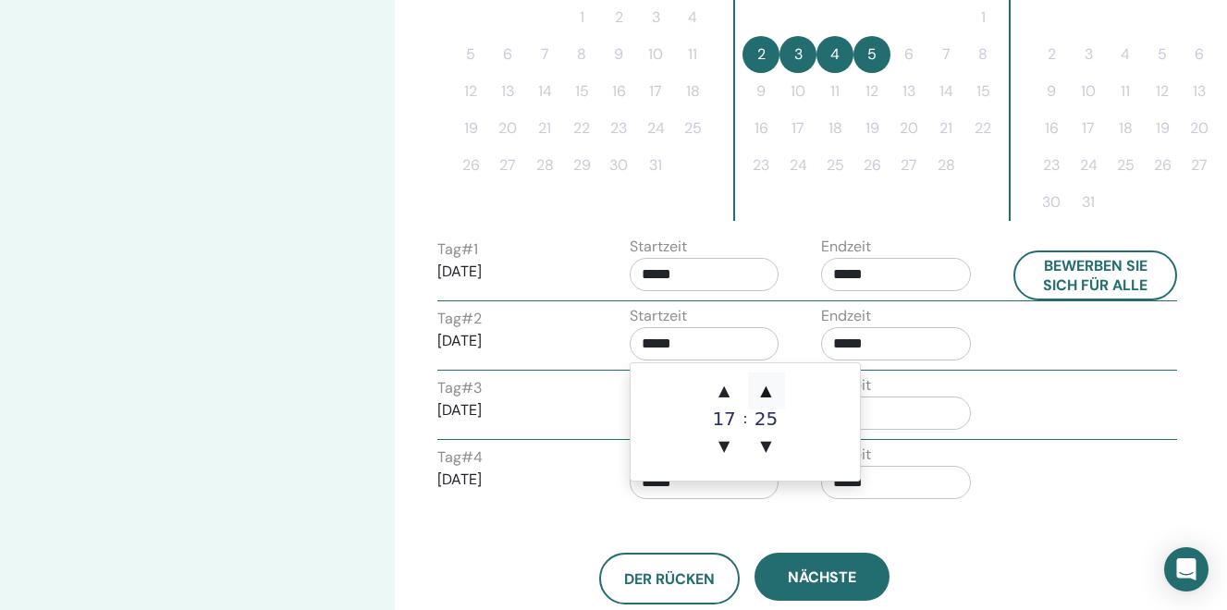
type input "*****"
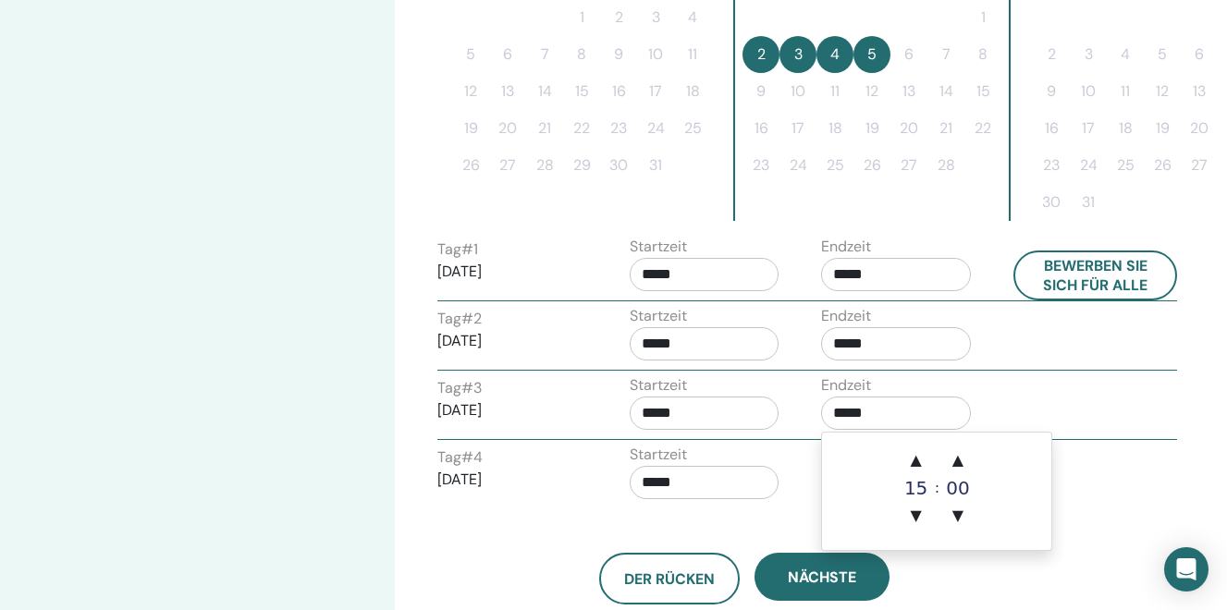
click at [942, 397] on input "*****" at bounding box center [896, 413] width 150 height 33
click at [921, 459] on span "▲" at bounding box center [916, 460] width 37 height 37
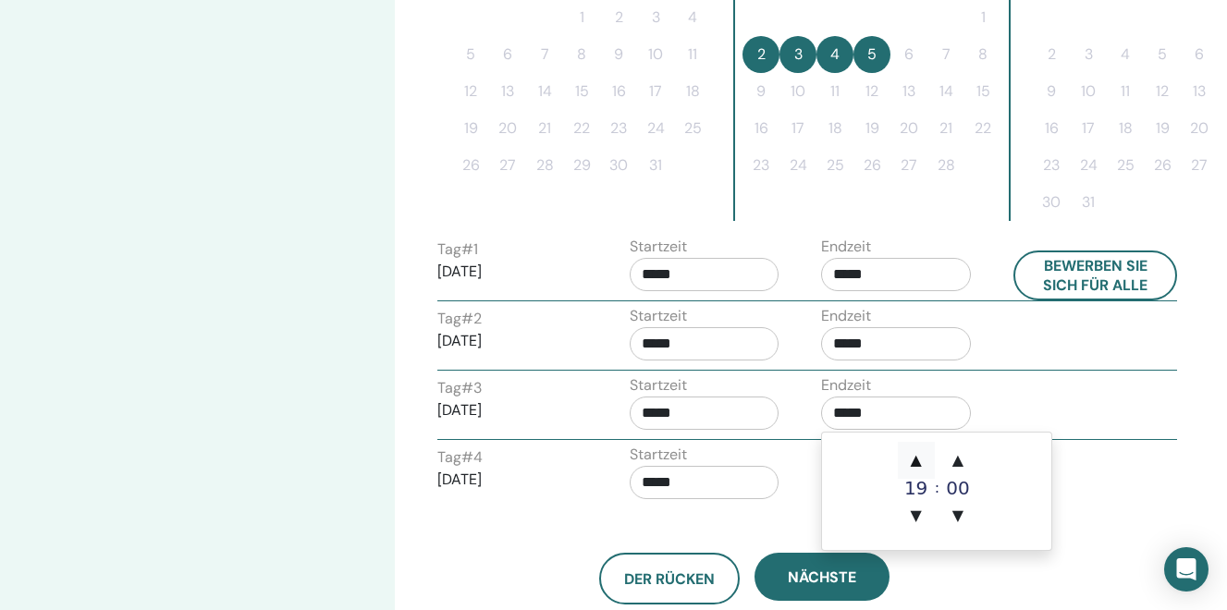
click at [921, 459] on span "▲" at bounding box center [916, 460] width 37 height 37
click at [953, 461] on span "▲" at bounding box center [957, 460] width 37 height 37
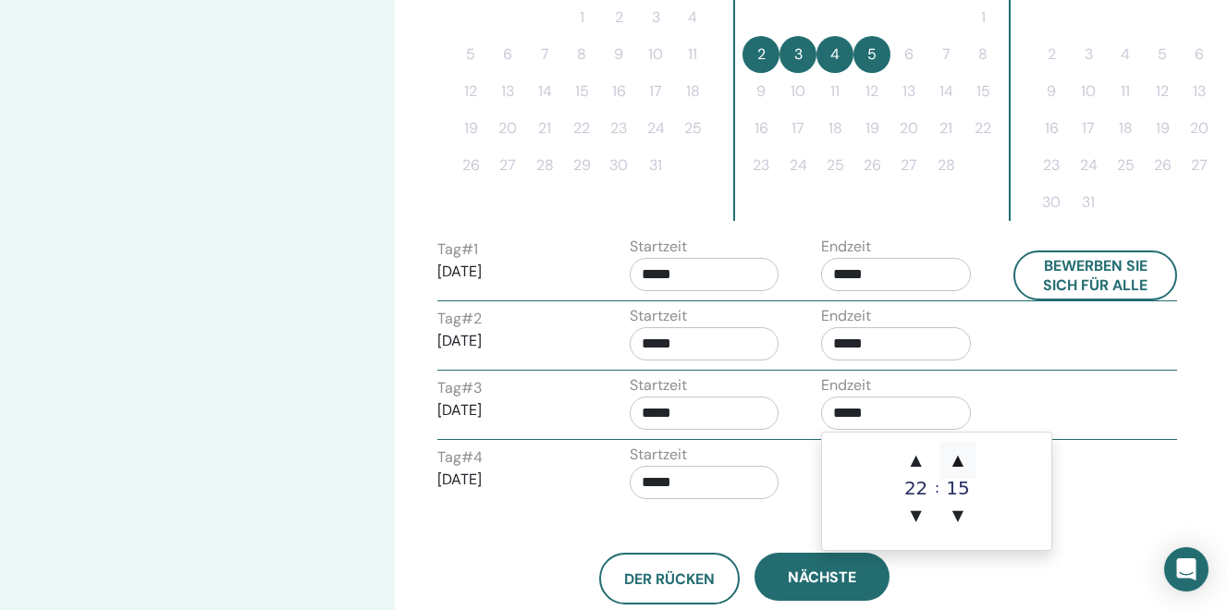
click at [953, 461] on span "▲" at bounding box center [957, 460] width 37 height 37
type input "*****"
click at [721, 427] on input "*****" at bounding box center [705, 413] width 150 height 33
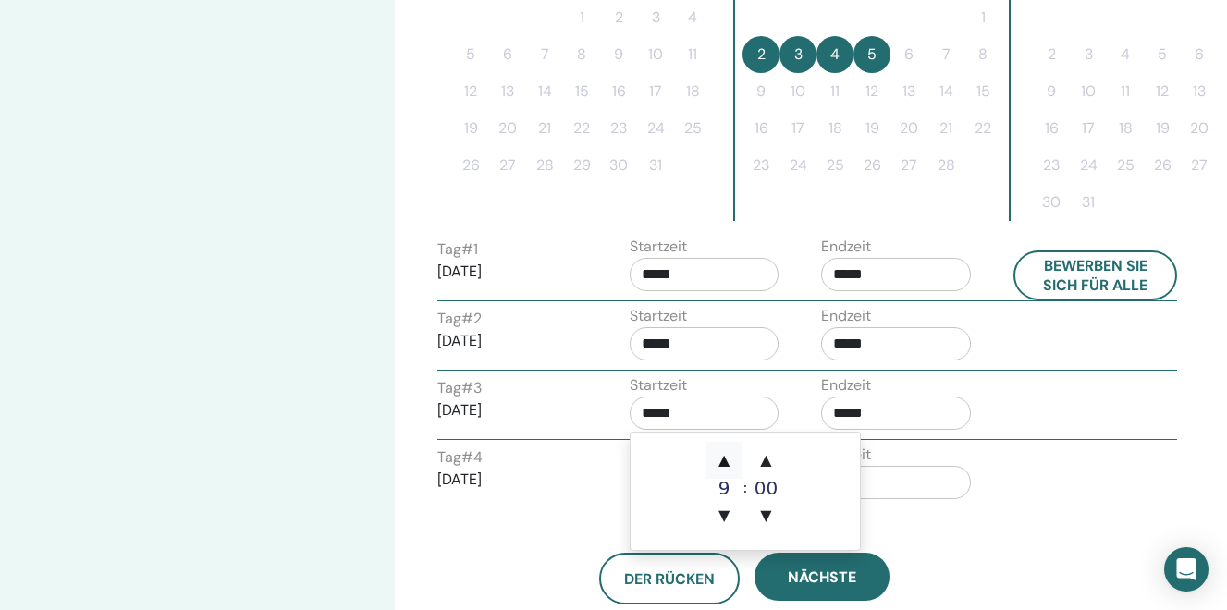
click at [725, 460] on span "▲" at bounding box center [723, 460] width 37 height 37
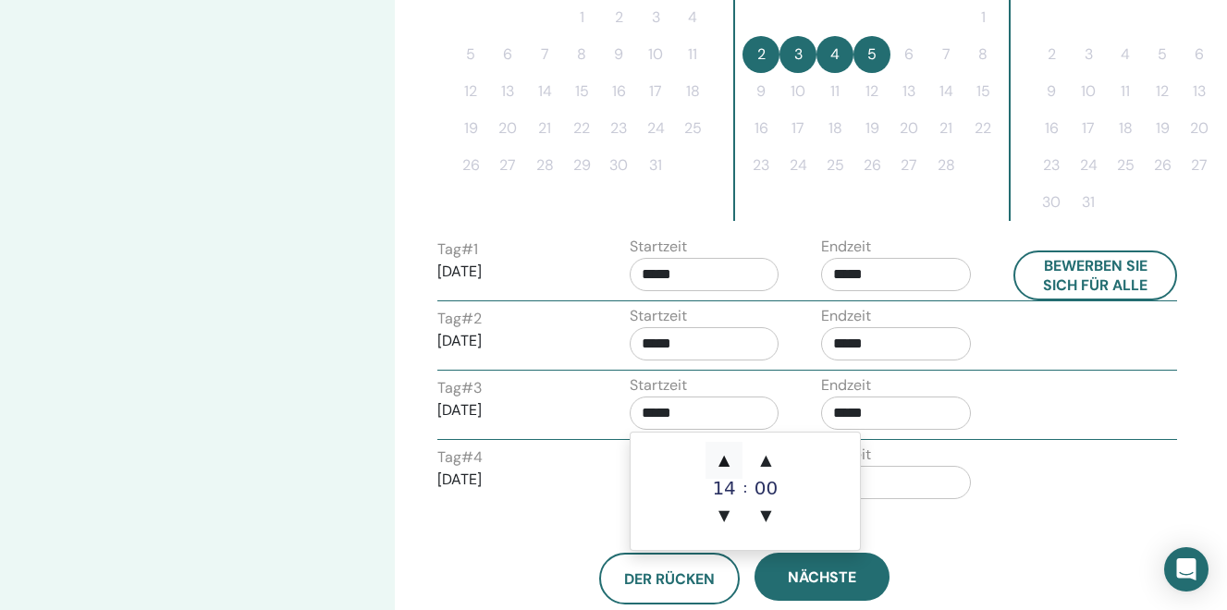
click at [725, 460] on span "▲" at bounding box center [723, 460] width 37 height 37
click at [768, 462] on span "▲" at bounding box center [766, 460] width 37 height 37
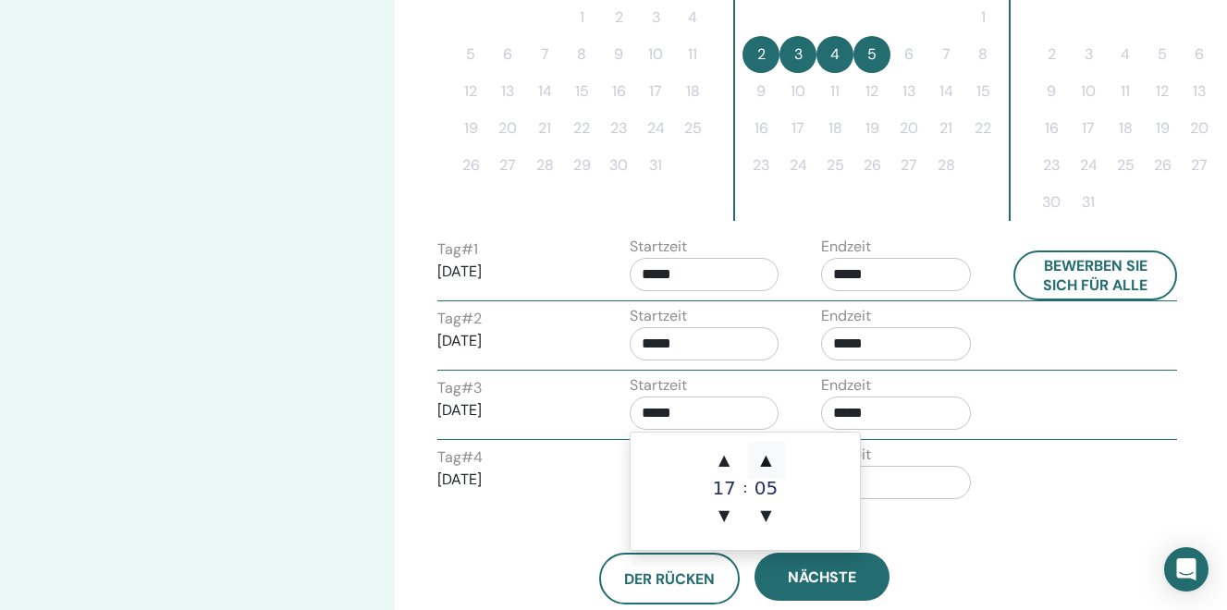
click at [768, 462] on span "▲" at bounding box center [766, 460] width 37 height 37
type input "*****"
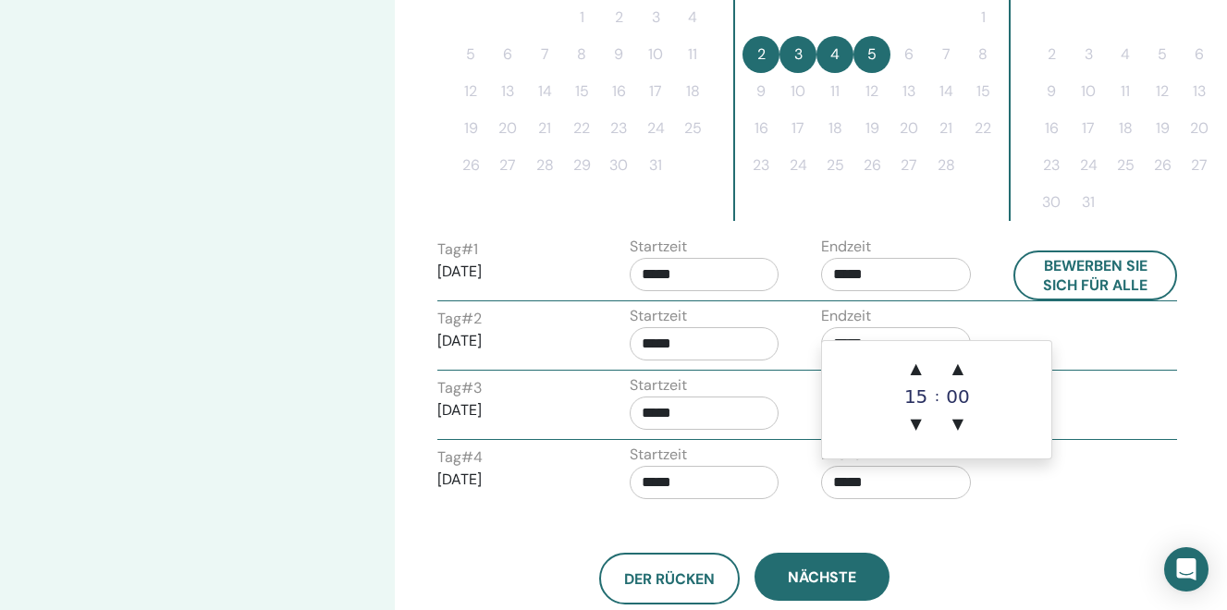
click at [895, 482] on input "*****" at bounding box center [896, 482] width 150 height 33
click at [916, 371] on span "▲" at bounding box center [916, 368] width 37 height 37
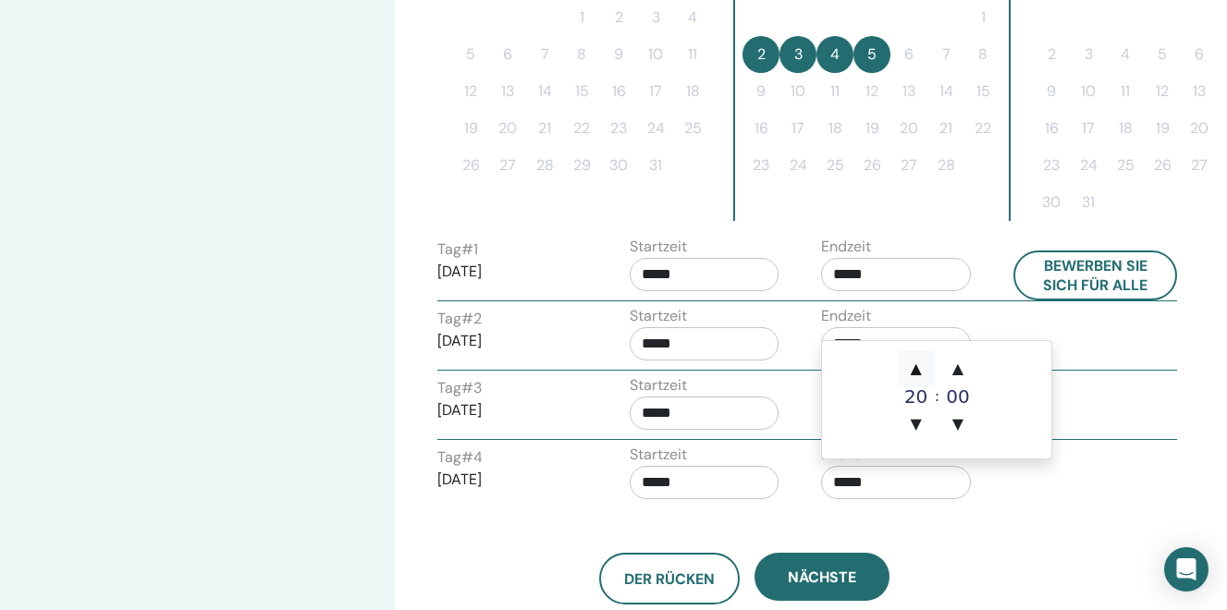
click at [916, 371] on span "▲" at bounding box center [916, 368] width 37 height 37
click at [918, 371] on span "▲" at bounding box center [916, 368] width 37 height 37
click at [958, 367] on span "▲" at bounding box center [957, 368] width 37 height 37
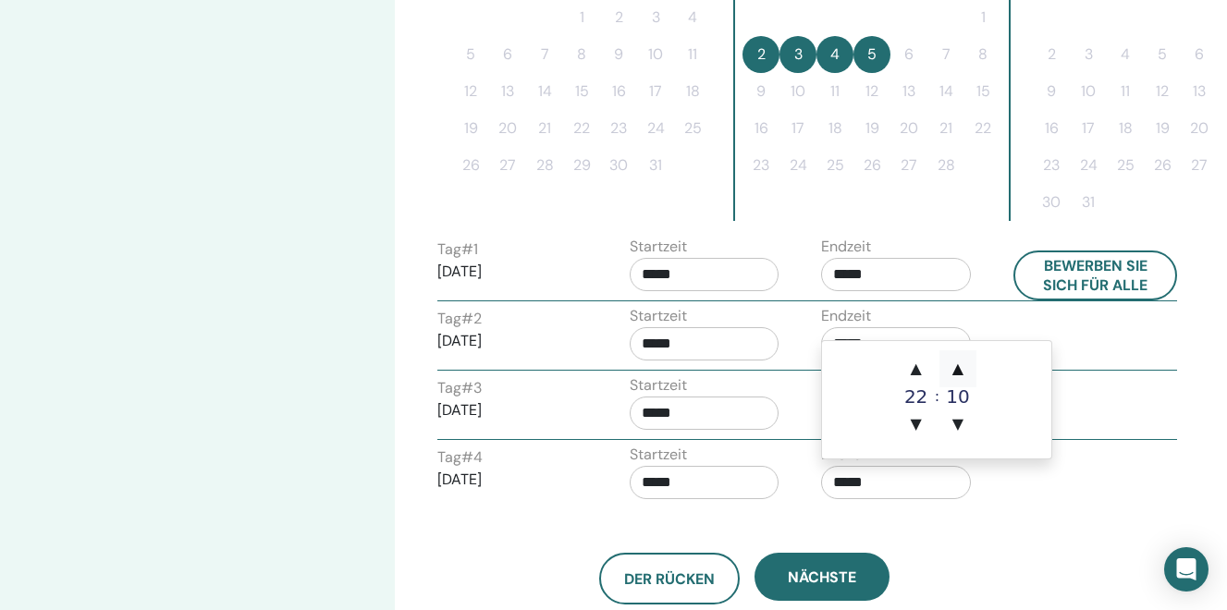
click at [958, 369] on span "▲" at bounding box center [957, 368] width 37 height 37
type input "*****"
click at [690, 485] on input "*****" at bounding box center [705, 482] width 150 height 33
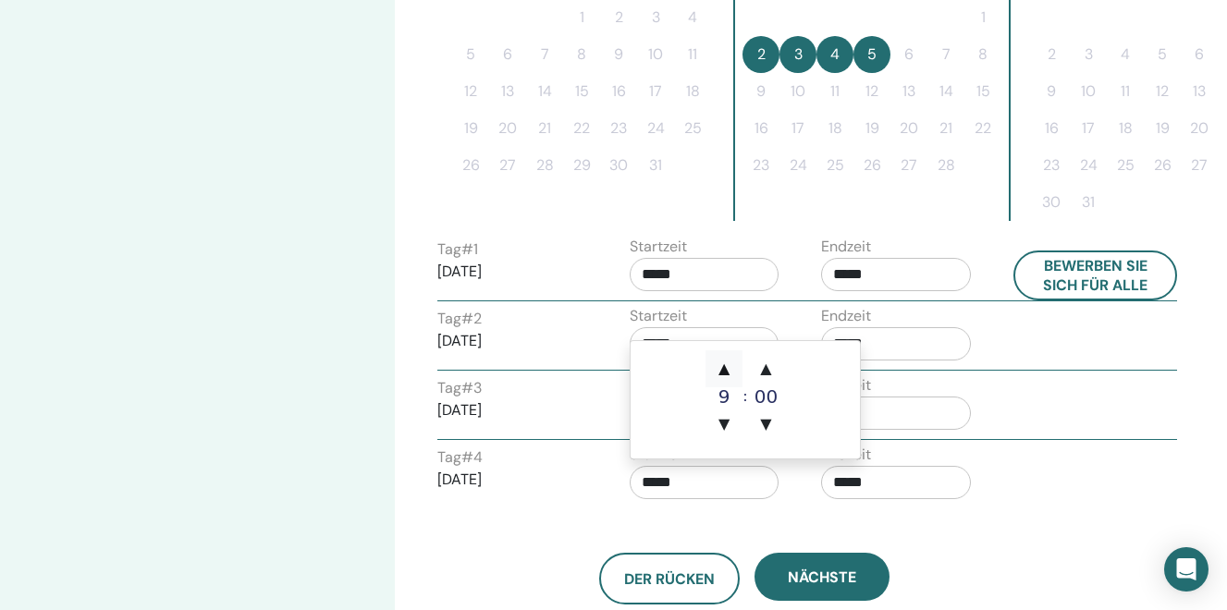
click at [722, 368] on span "▲" at bounding box center [723, 368] width 37 height 37
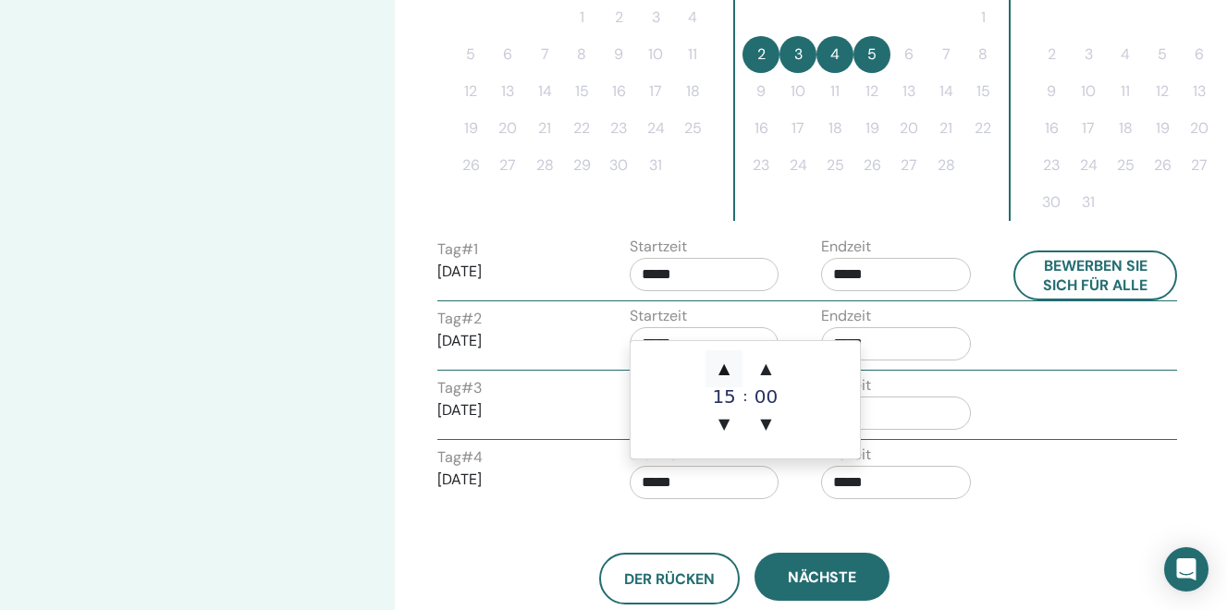
click at [722, 368] on span "▲" at bounding box center [723, 368] width 37 height 37
click at [720, 424] on span "▼" at bounding box center [723, 424] width 37 height 37
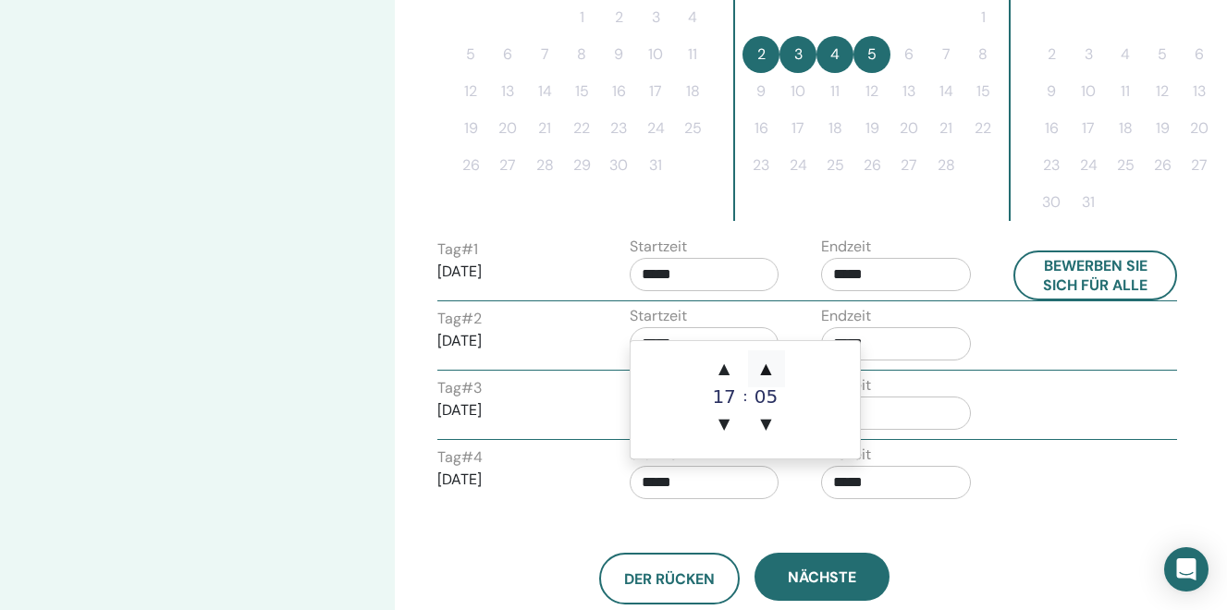
click at [763, 372] on span "▲" at bounding box center [766, 368] width 37 height 37
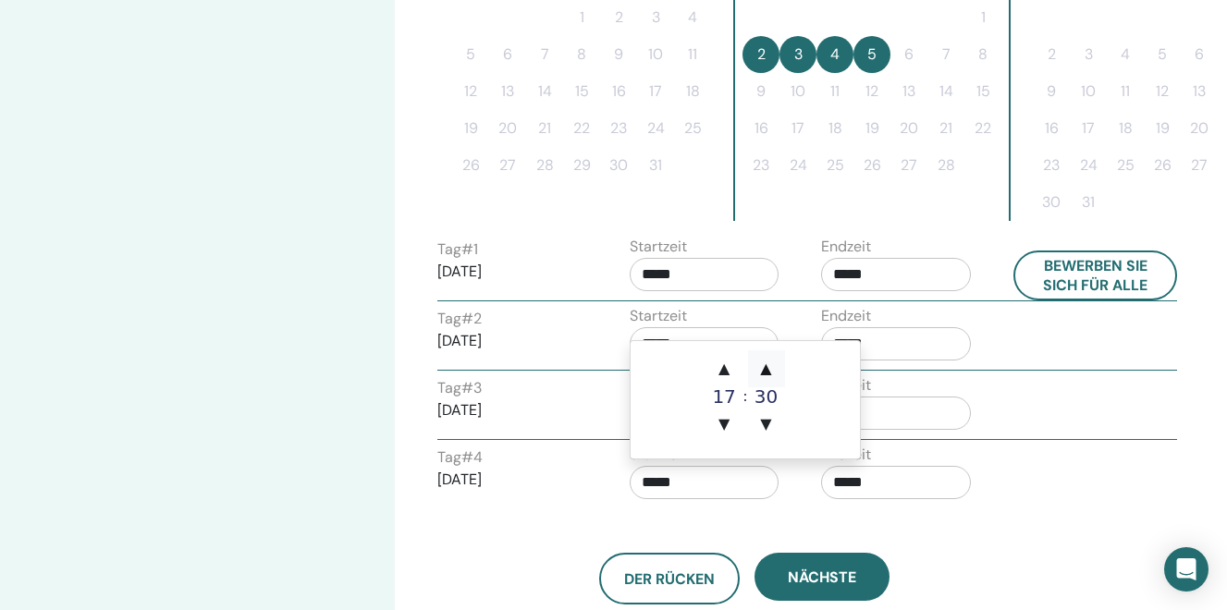
click at [763, 372] on span "▲" at bounding box center [766, 368] width 37 height 37
click at [767, 421] on span "▼" at bounding box center [766, 424] width 37 height 37
type input "*****"
click at [919, 538] on div "Der Rücken Nächste" at bounding box center [743, 557] width 641 height 96
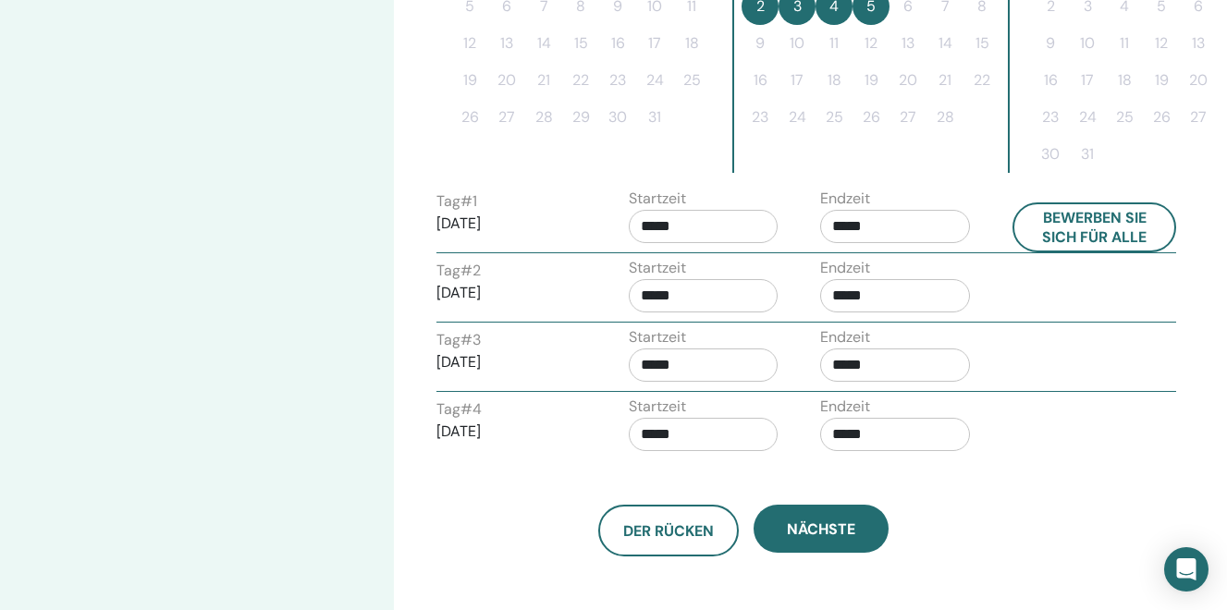
scroll to position [644, 15]
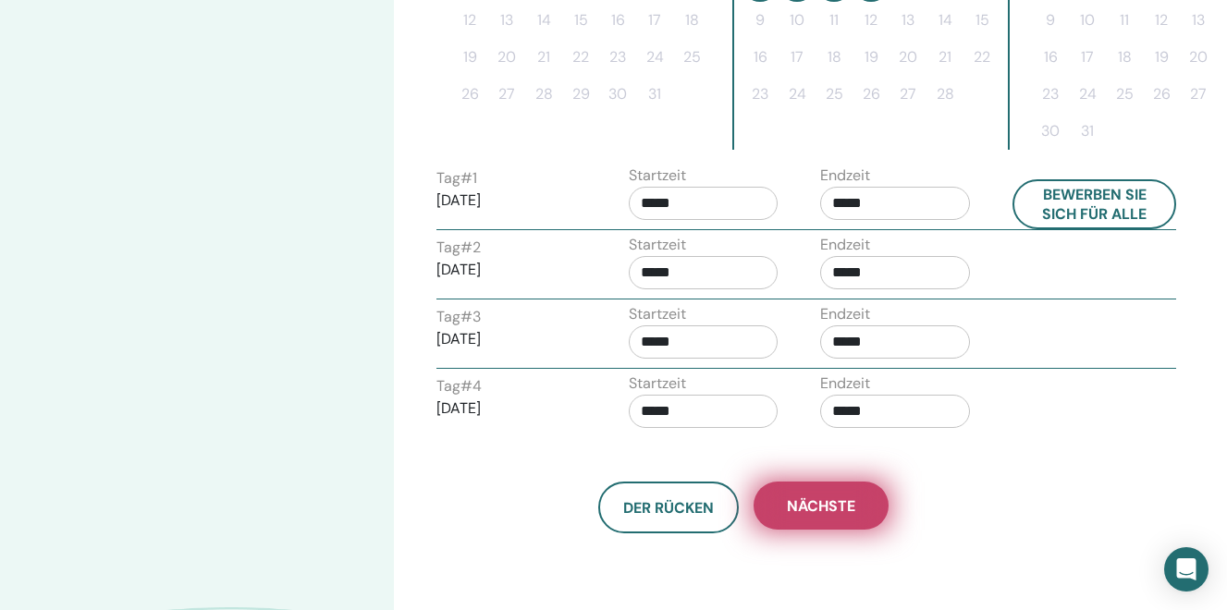
click at [822, 511] on span "Nächste" at bounding box center [821, 506] width 68 height 19
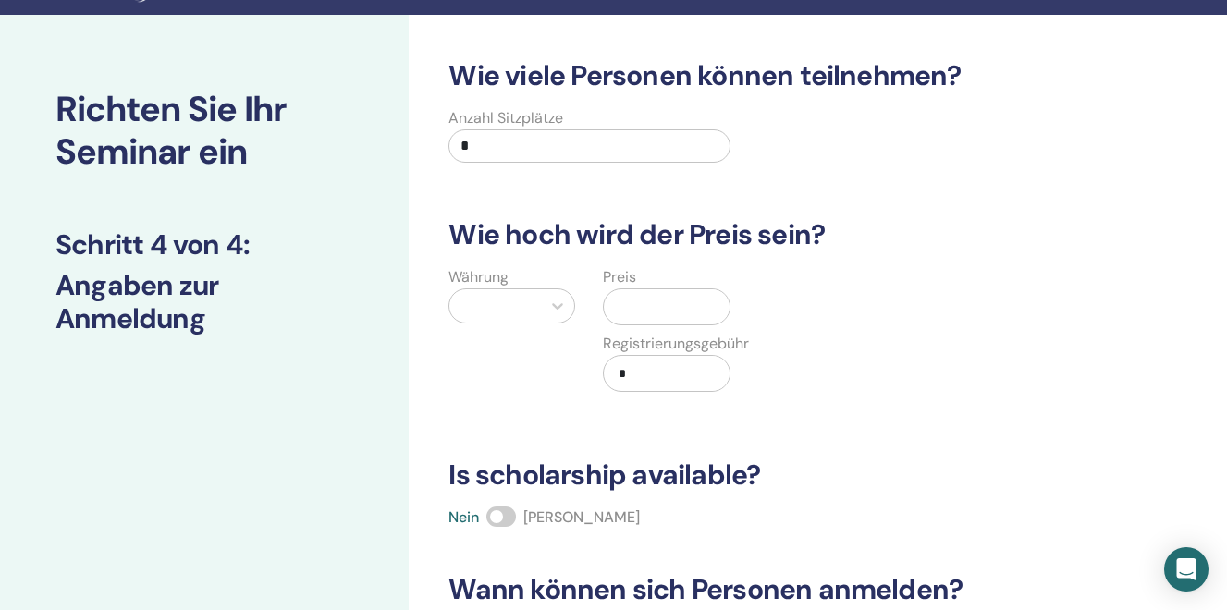
scroll to position [44, 0]
click at [490, 150] on input "*" at bounding box center [588, 145] width 281 height 33
type input "**"
click at [497, 306] on div at bounding box center [495, 306] width 73 height 26
type input "***"
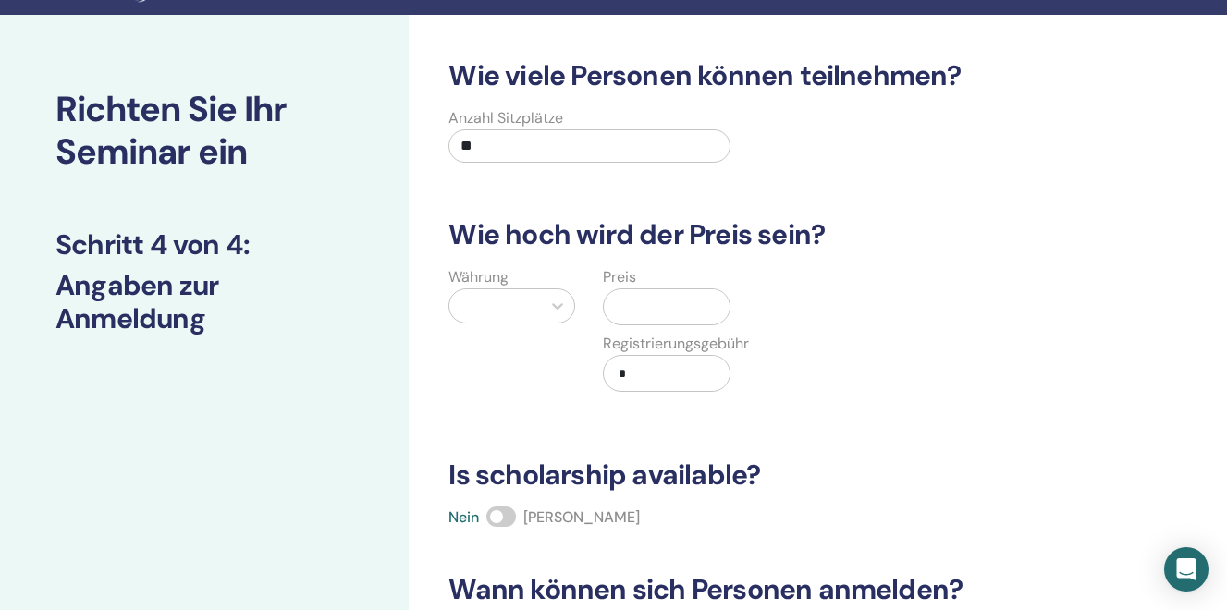
click at [668, 309] on input "text" at bounding box center [669, 306] width 117 height 35
click at [463, 314] on div at bounding box center [495, 306] width 73 height 26
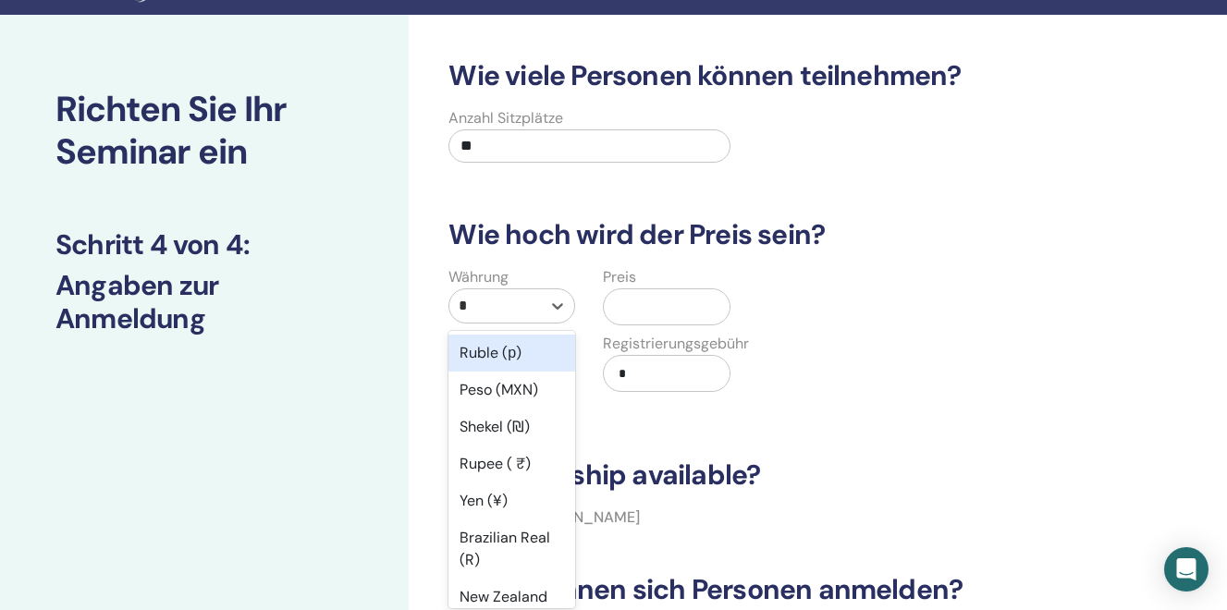
type input "**"
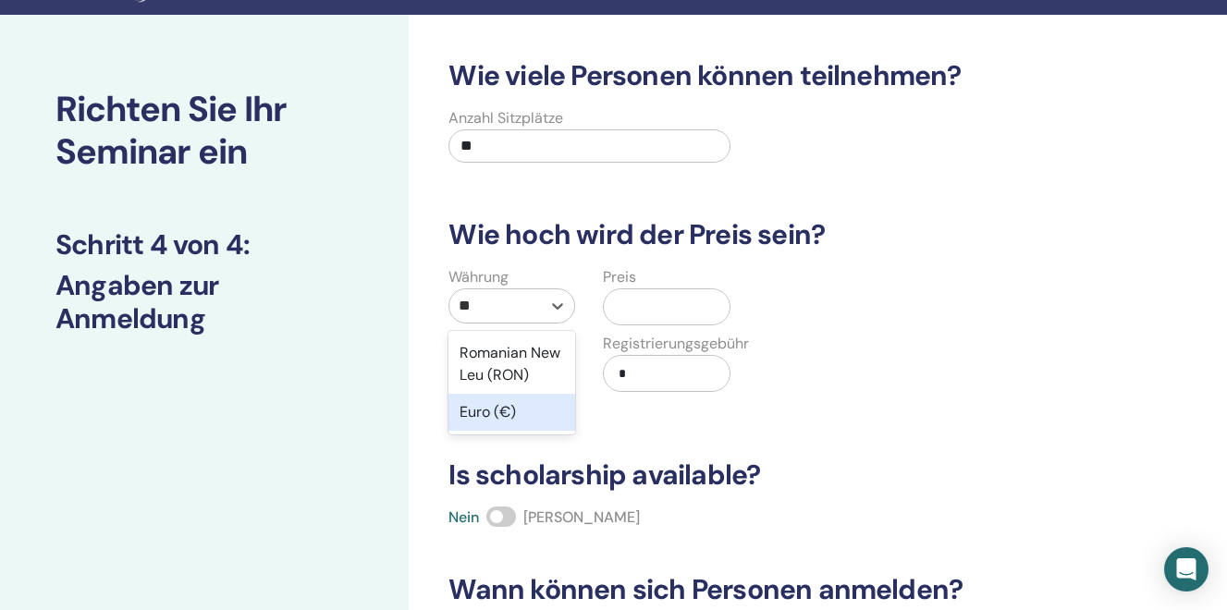
click at [489, 411] on div "Euro (€)" at bounding box center [511, 412] width 127 height 37
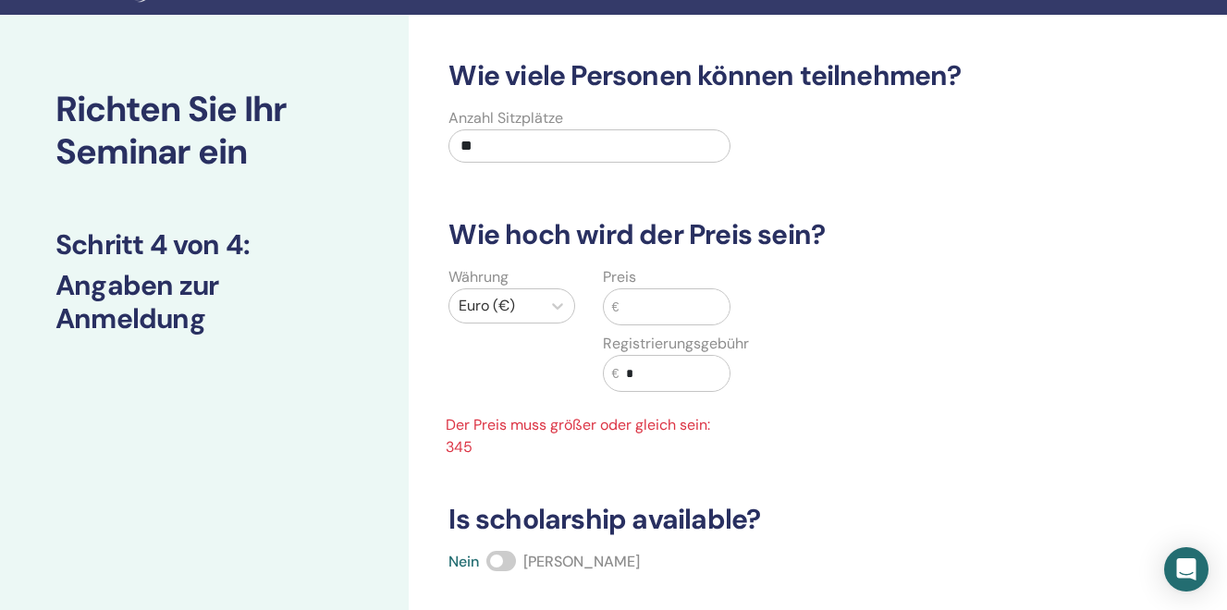
click at [639, 316] on input "text" at bounding box center [674, 306] width 110 height 35
click at [532, 351] on div "Währung Euro (€)" at bounding box center [512, 340] width 154 height 148
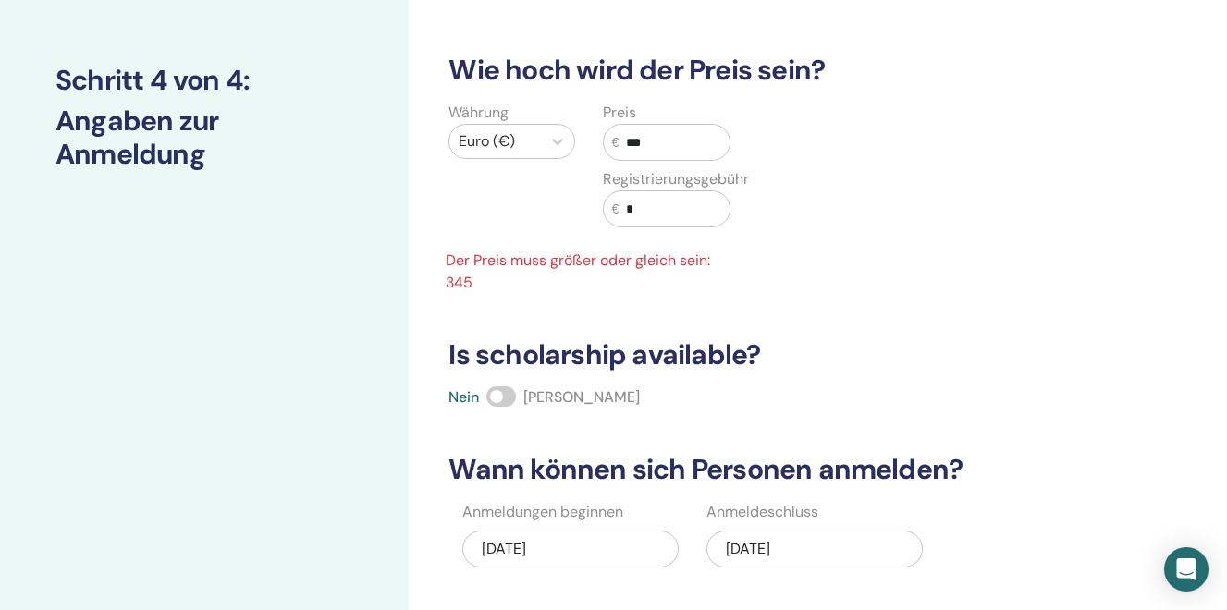
scroll to position [215, 0]
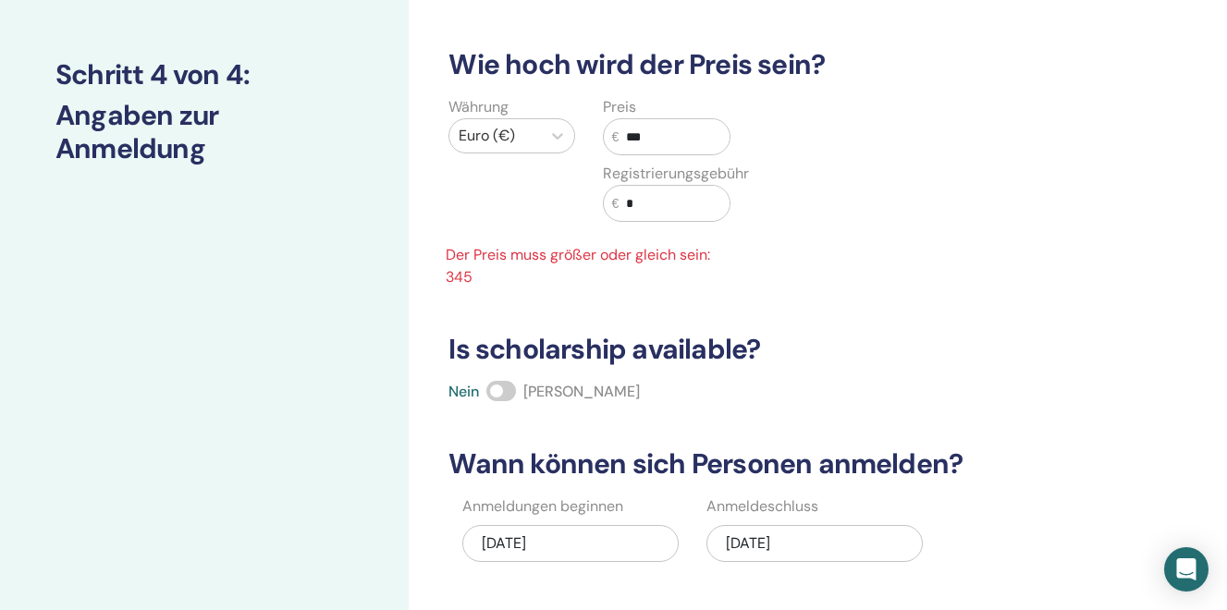
click at [673, 140] on input "***" at bounding box center [674, 136] width 110 height 35
type input "*"
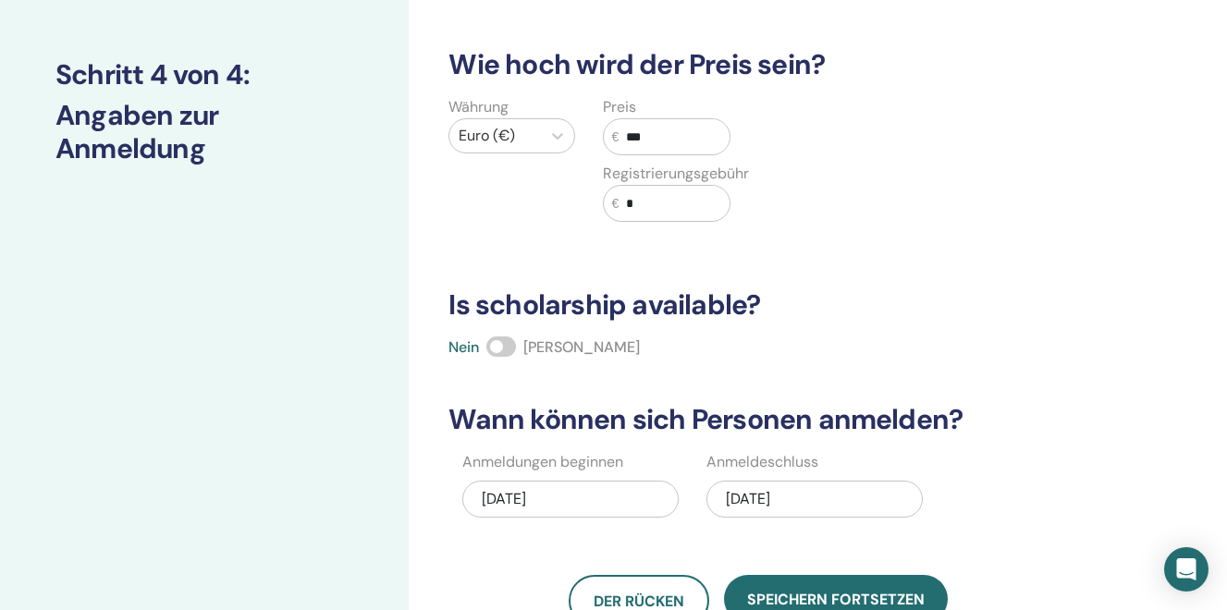
click at [502, 343] on span at bounding box center [501, 347] width 30 height 20
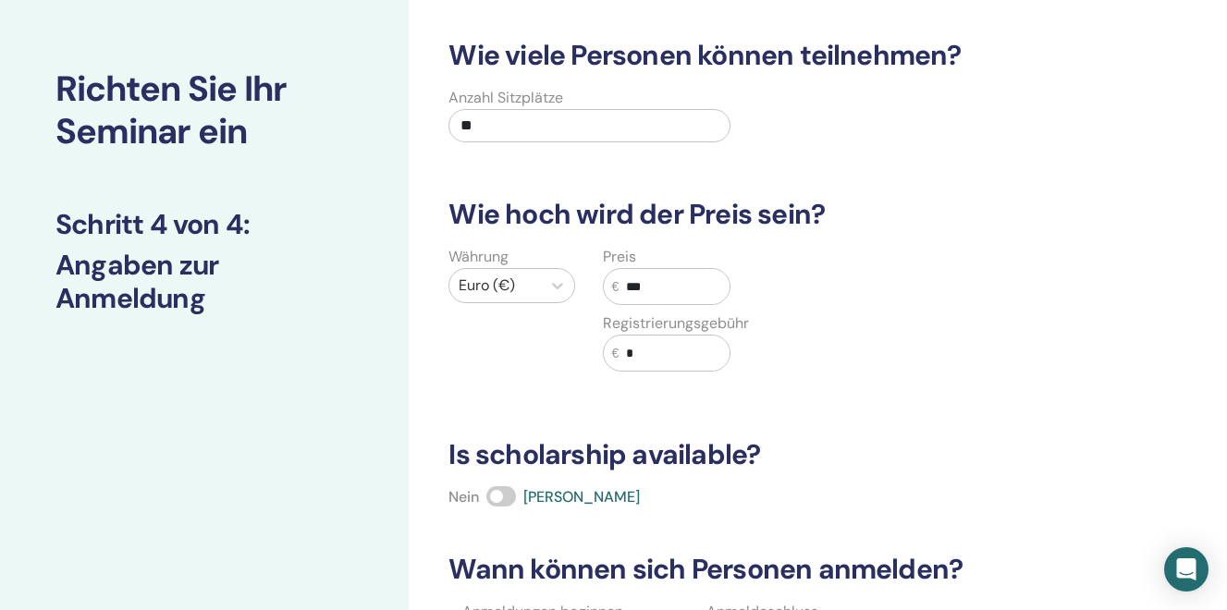
scroll to position [60, 0]
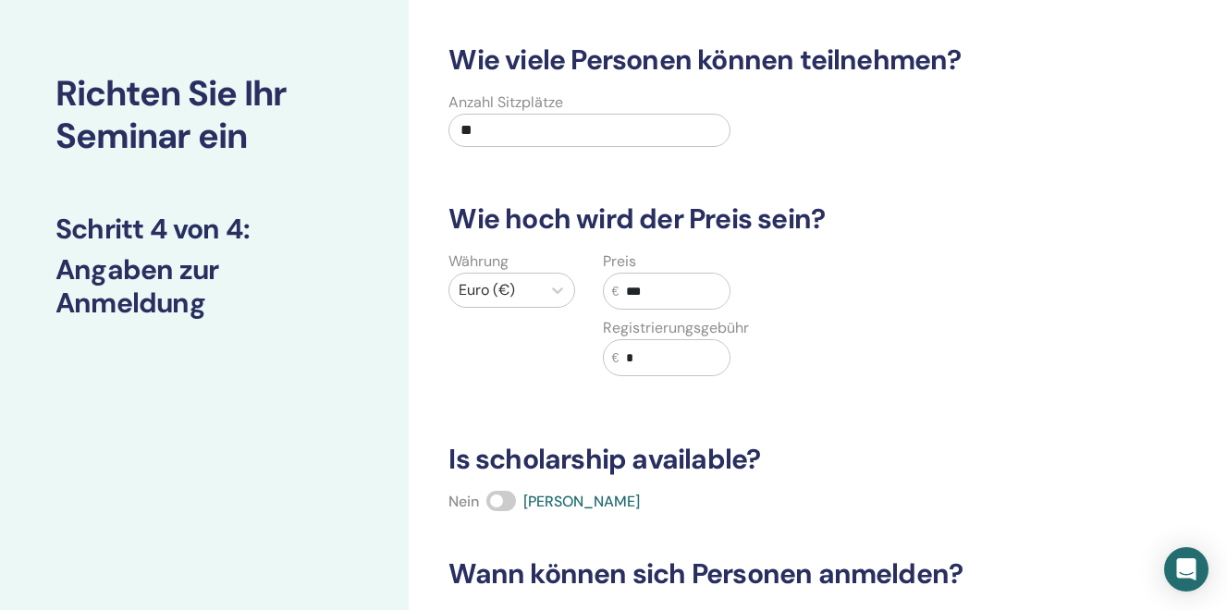
click at [663, 292] on input "***" at bounding box center [674, 291] width 110 height 35
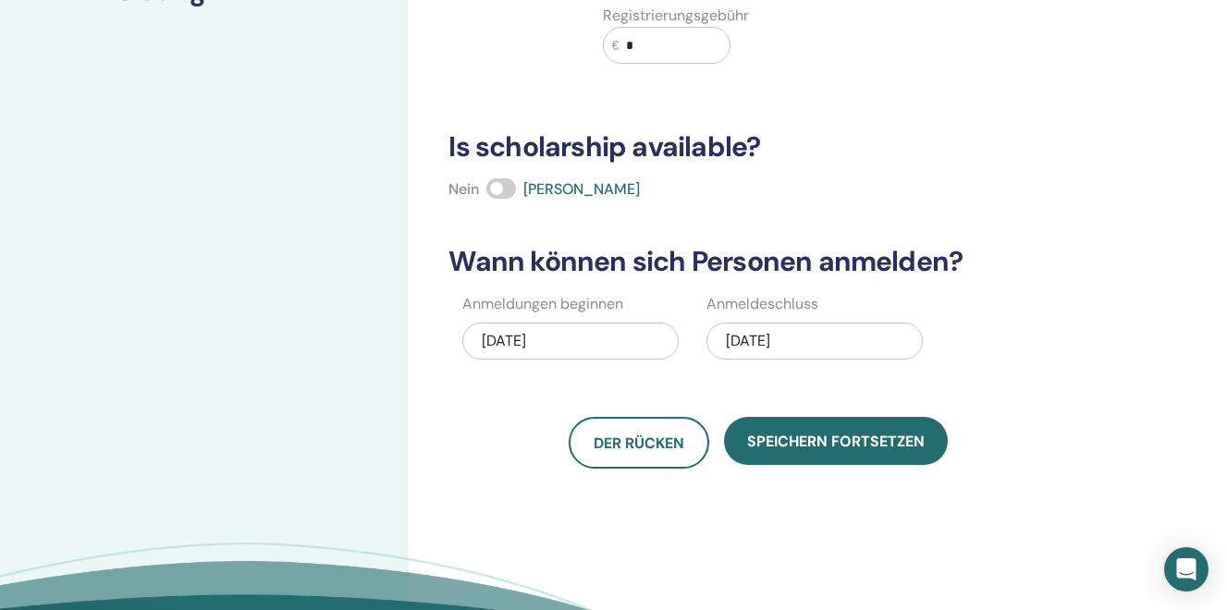
scroll to position [383, 0]
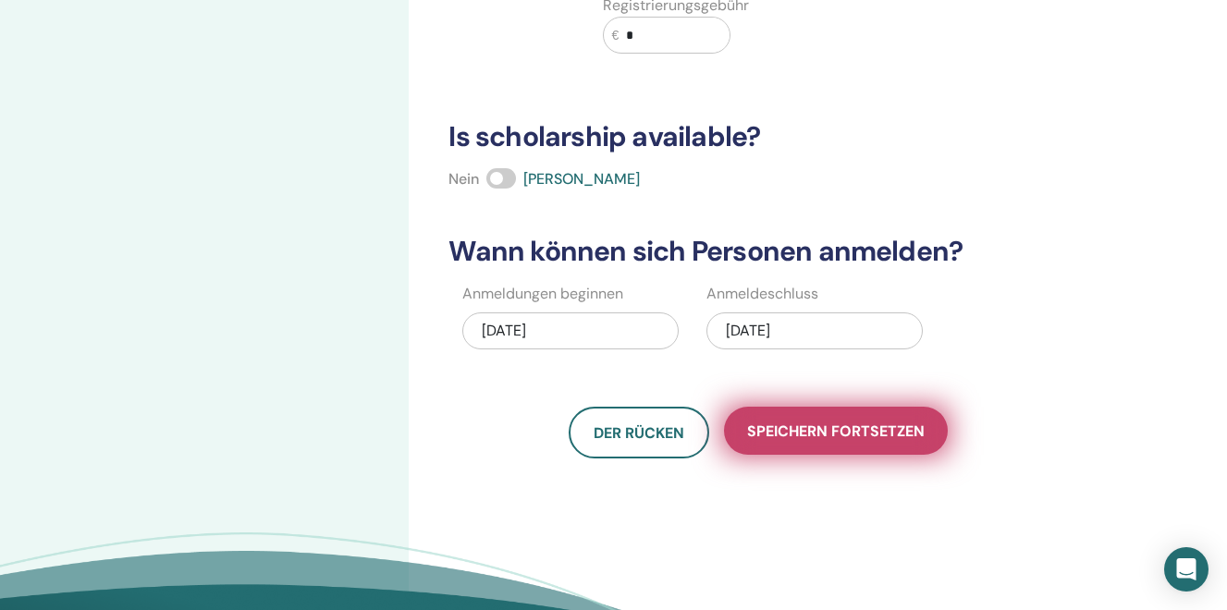
type input "***"
click at [788, 428] on span "Speichern fortsetzen" at bounding box center [836, 431] width 178 height 19
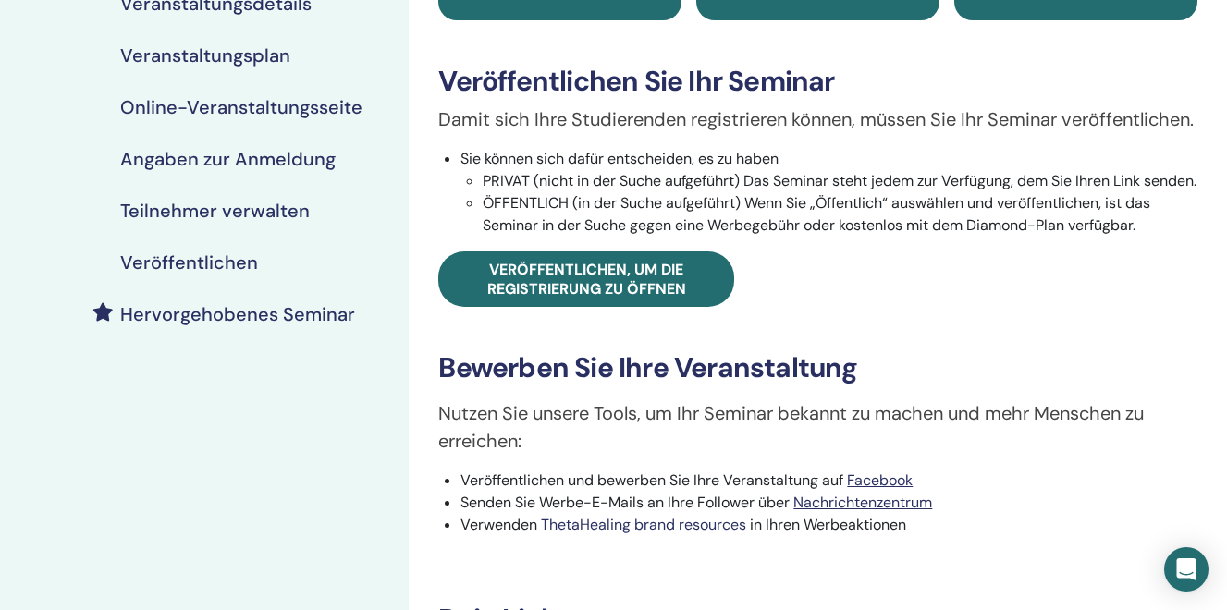
scroll to position [247, 0]
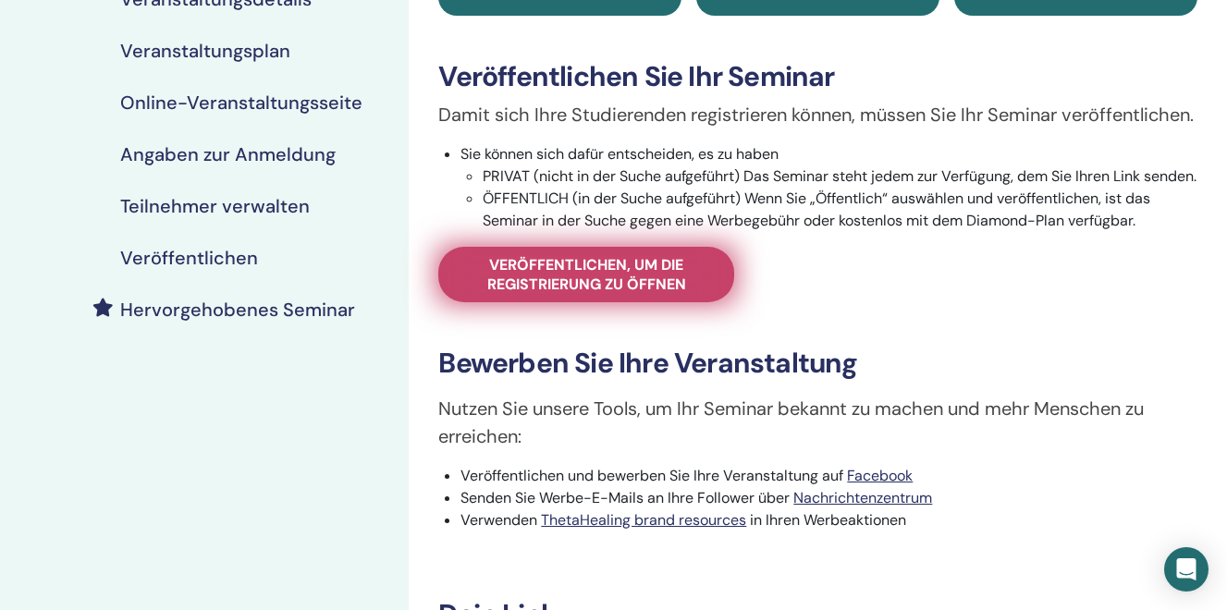
click at [566, 294] on span "Veröffentlichen, um die Registrierung zu öffnen" at bounding box center [586, 274] width 250 height 39
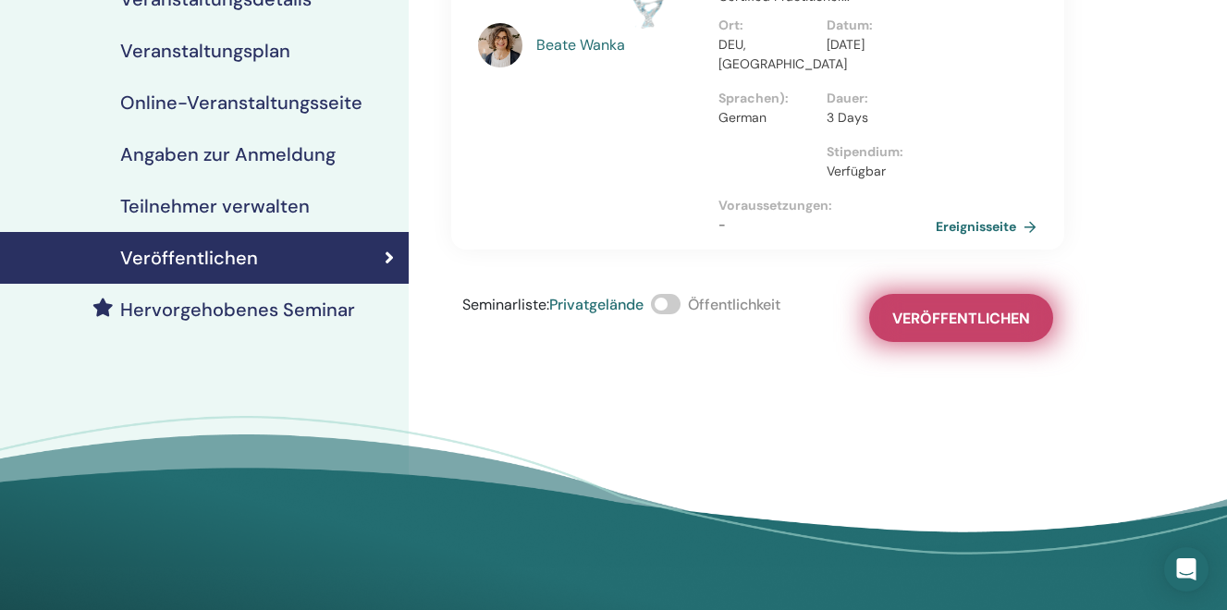
click at [931, 320] on span "Veröffentlichen" at bounding box center [961, 318] width 138 height 19
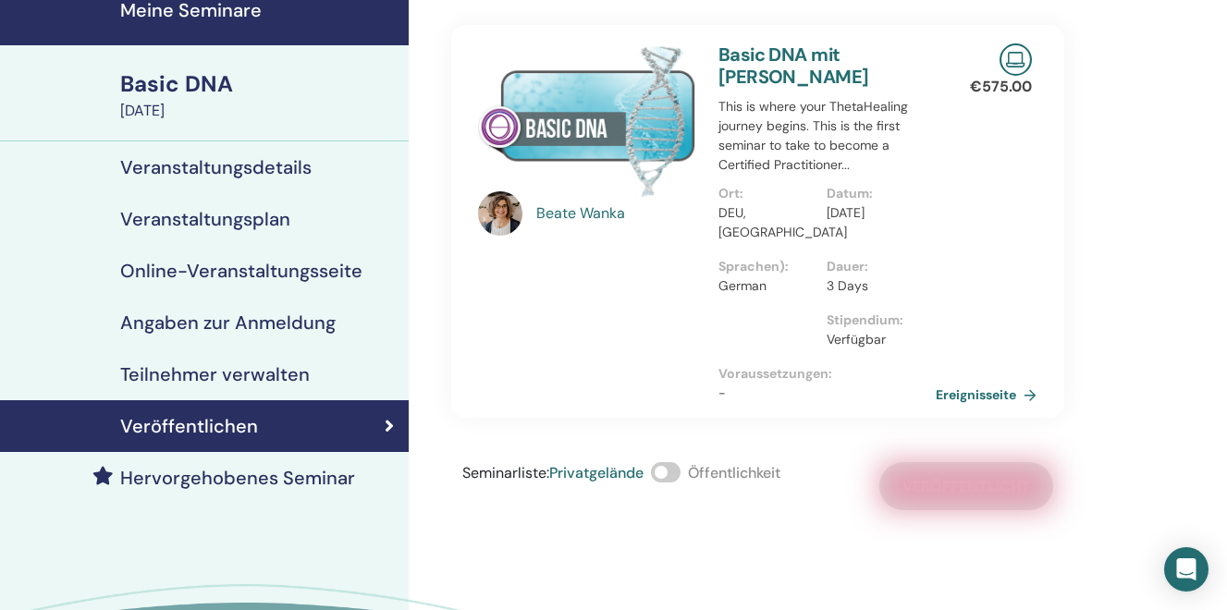
scroll to position [61, 0]
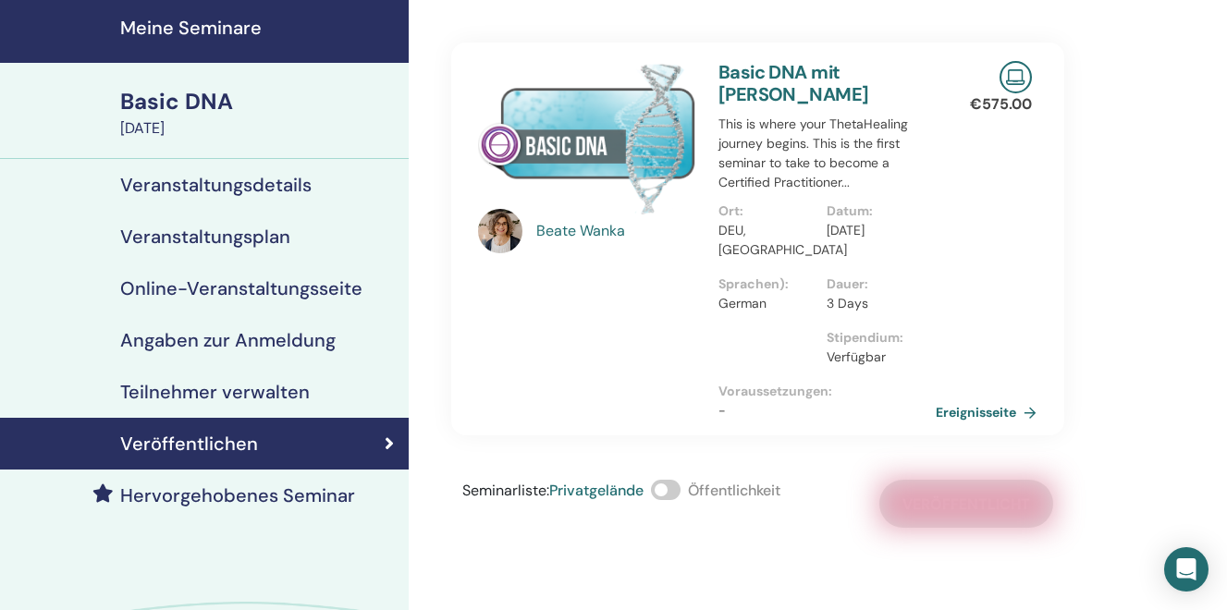
click at [199, 30] on h4 "Meine Seminare" at bounding box center [258, 28] width 277 height 22
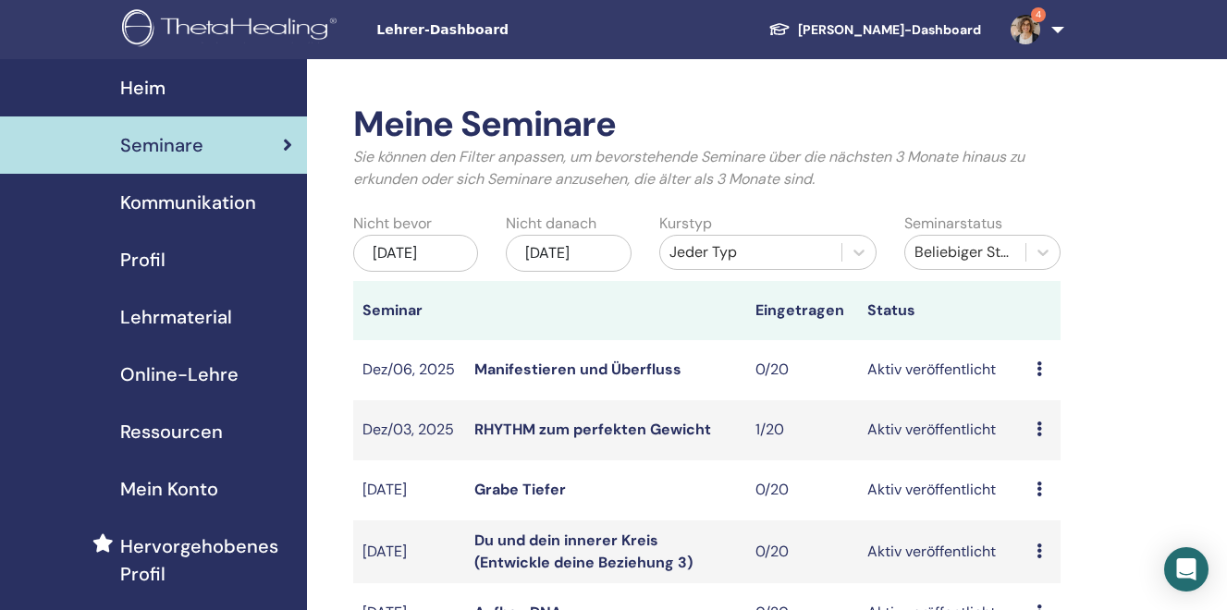
click at [585, 256] on div "Jan/12, 2026" at bounding box center [569, 253] width 126 height 37
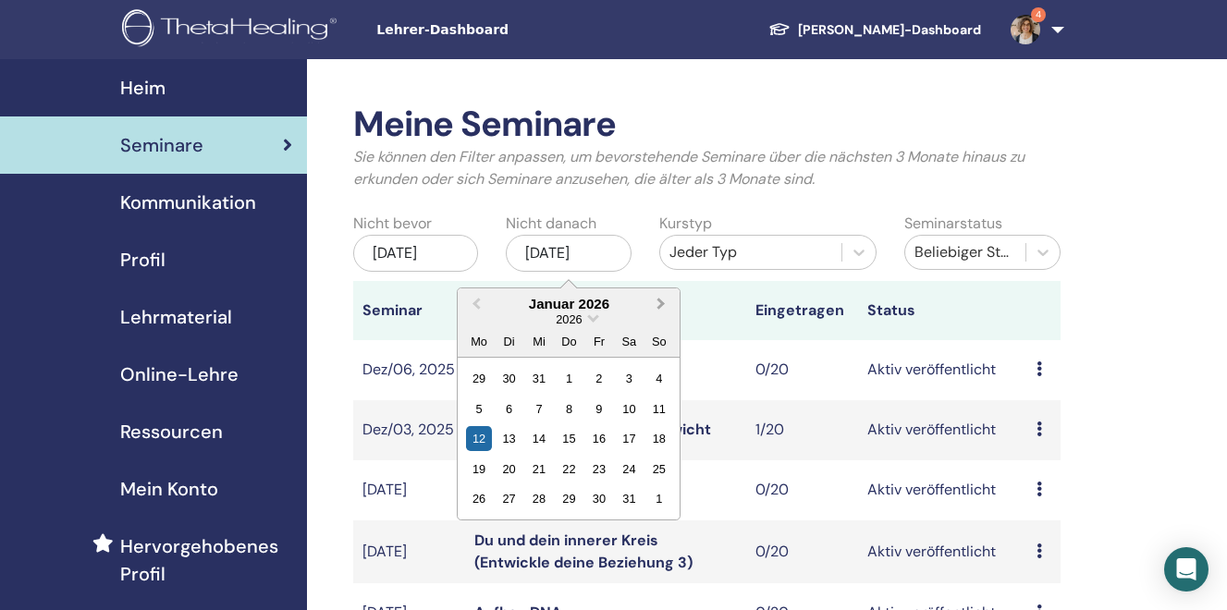
click at [659, 311] on button "Next Month" at bounding box center [663, 305] width 30 height 30
click at [570, 381] on div "30" at bounding box center [569, 378] width 25 height 25
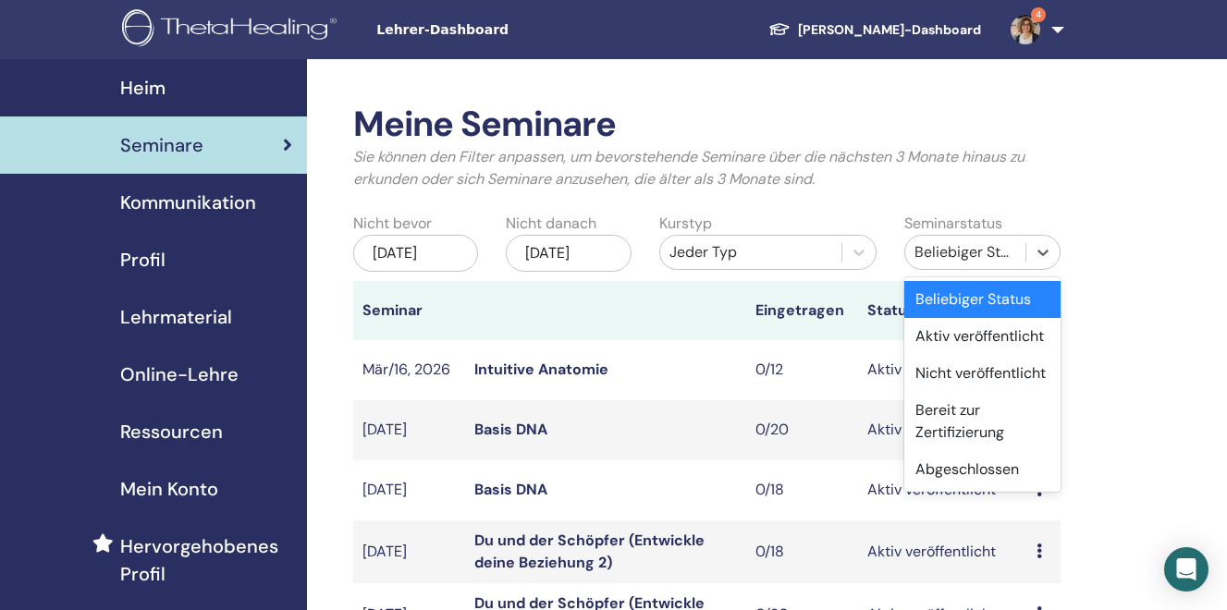
click at [974, 252] on div "Beliebiger Status" at bounding box center [965, 252] width 102 height 22
click at [963, 338] on div "Aktiv veröffentlicht" at bounding box center [982, 336] width 156 height 37
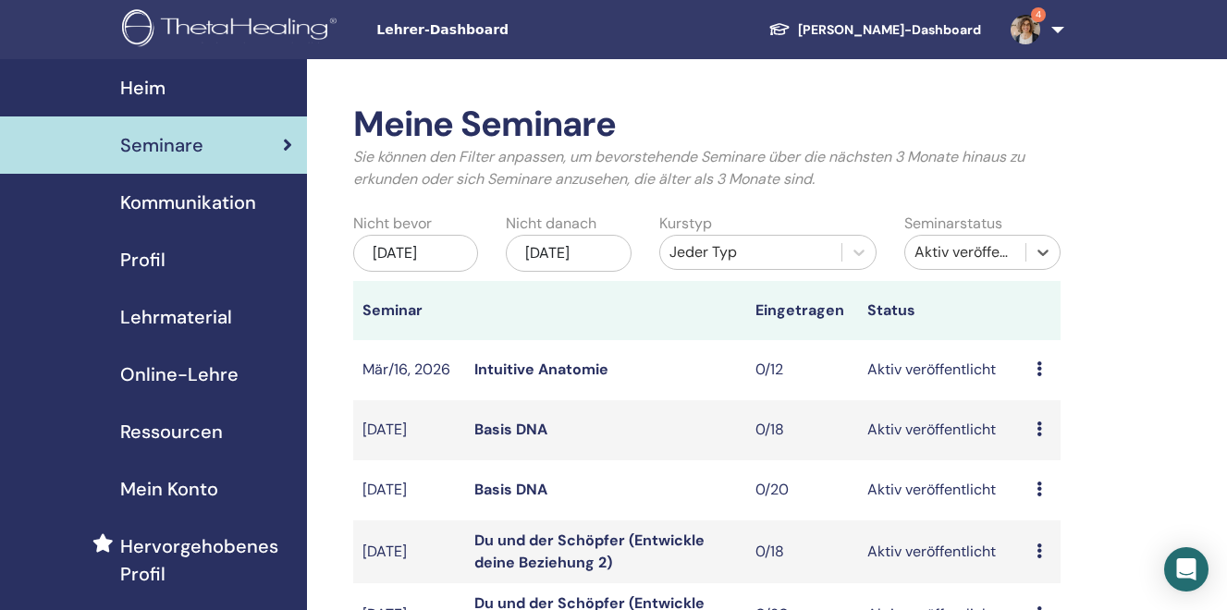
click at [960, 459] on td "Aktiv veröffentlicht" at bounding box center [942, 430] width 168 height 60
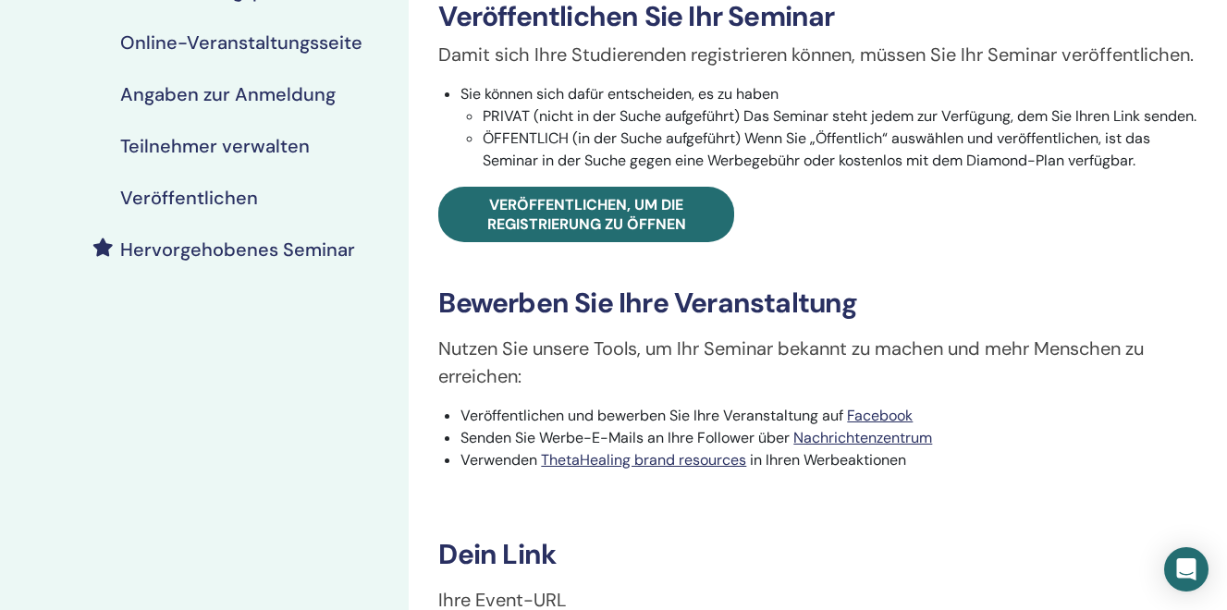
scroll to position [317, 0]
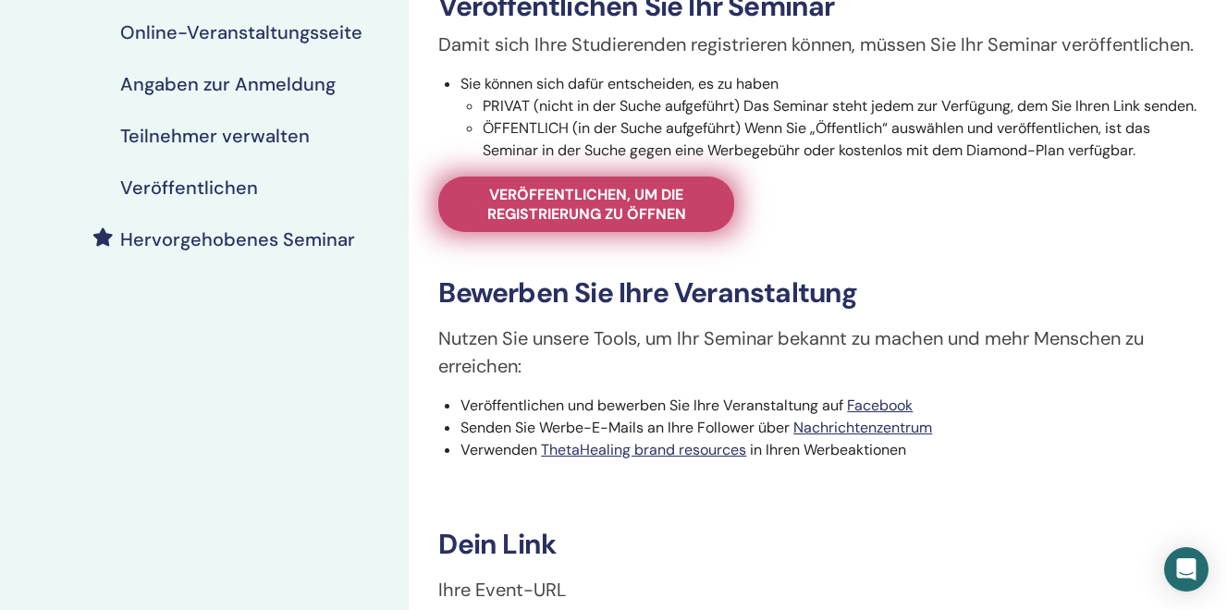
click at [595, 224] on span "Veröffentlichen, um die Registrierung zu öffnen" at bounding box center [586, 204] width 250 height 39
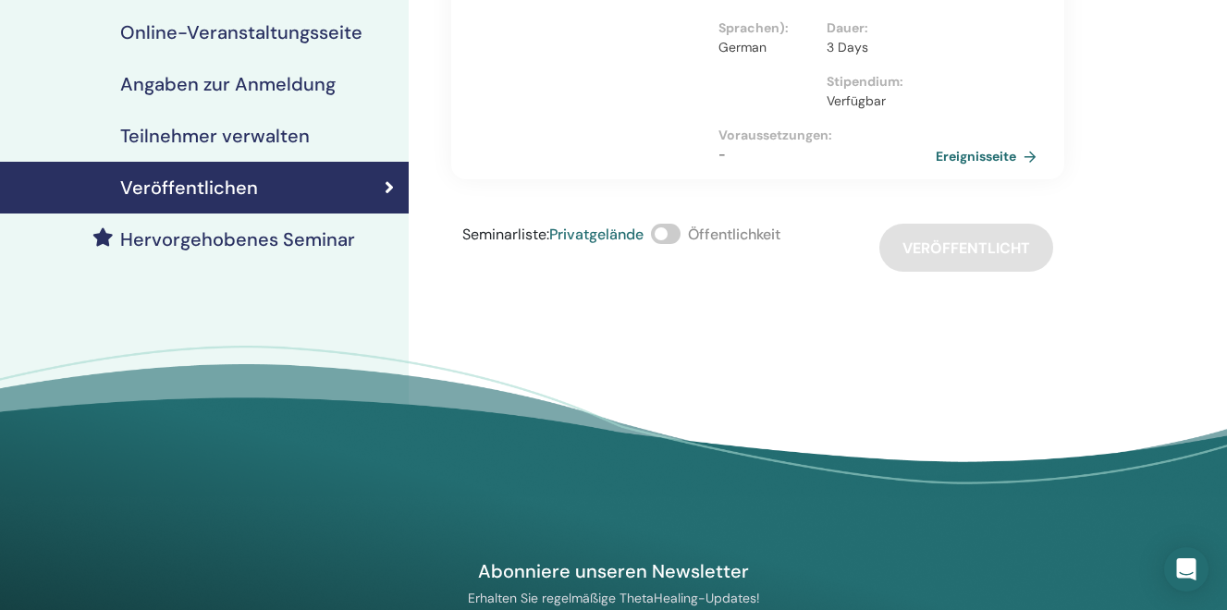
click at [657, 237] on span at bounding box center [666, 234] width 30 height 20
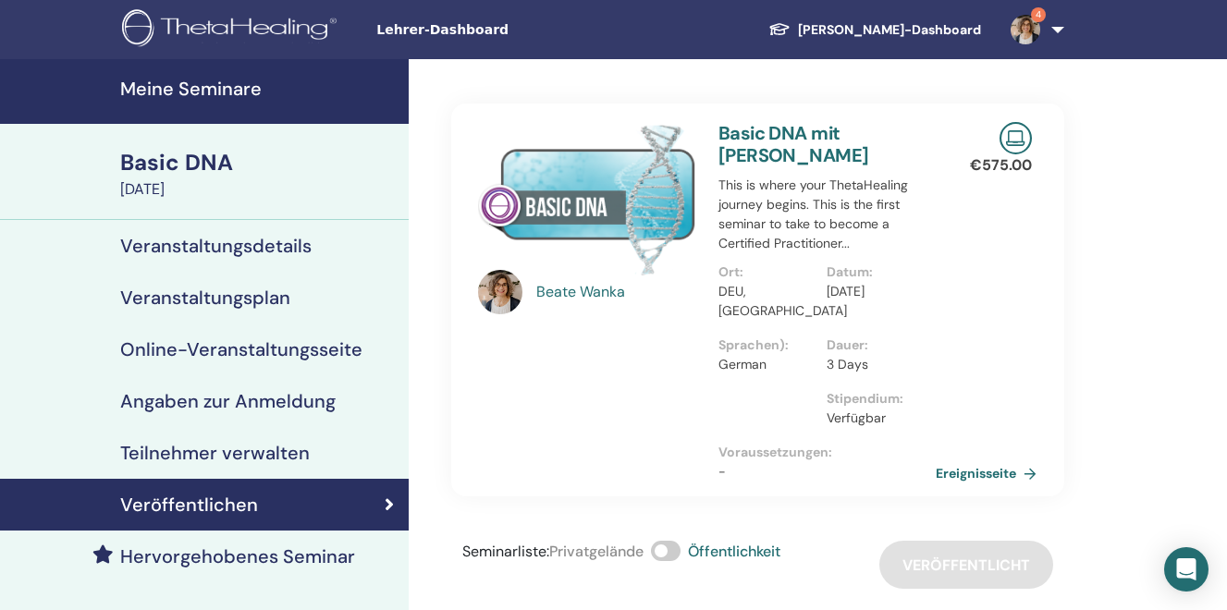
click at [189, 79] on h4 "Meine Seminare" at bounding box center [258, 89] width 277 height 22
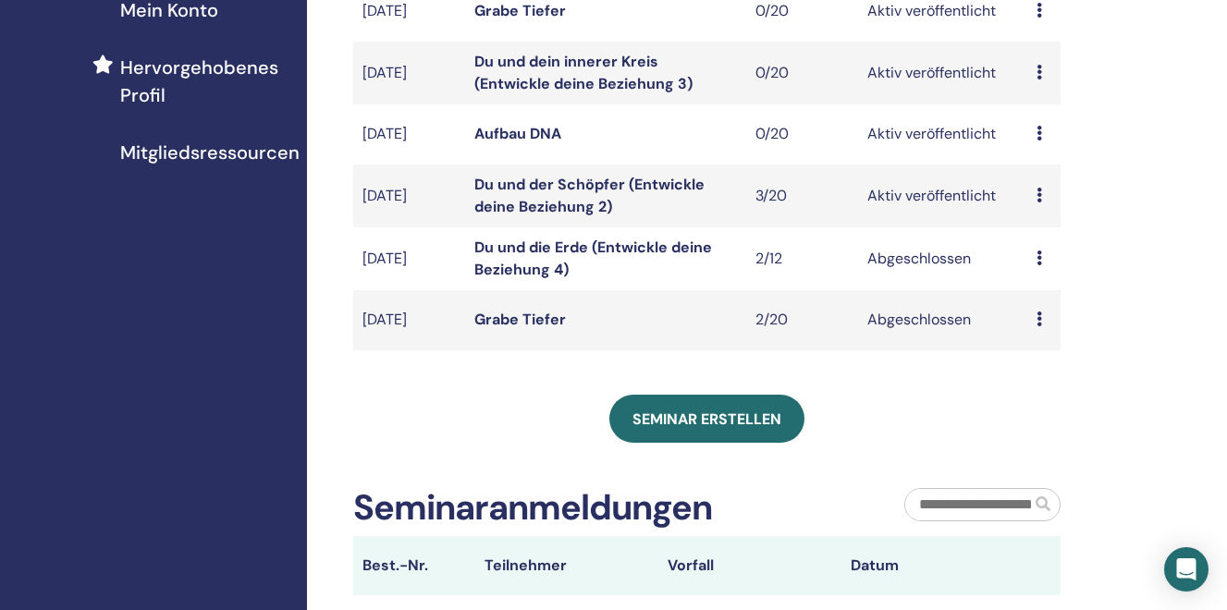
scroll to position [493, 0]
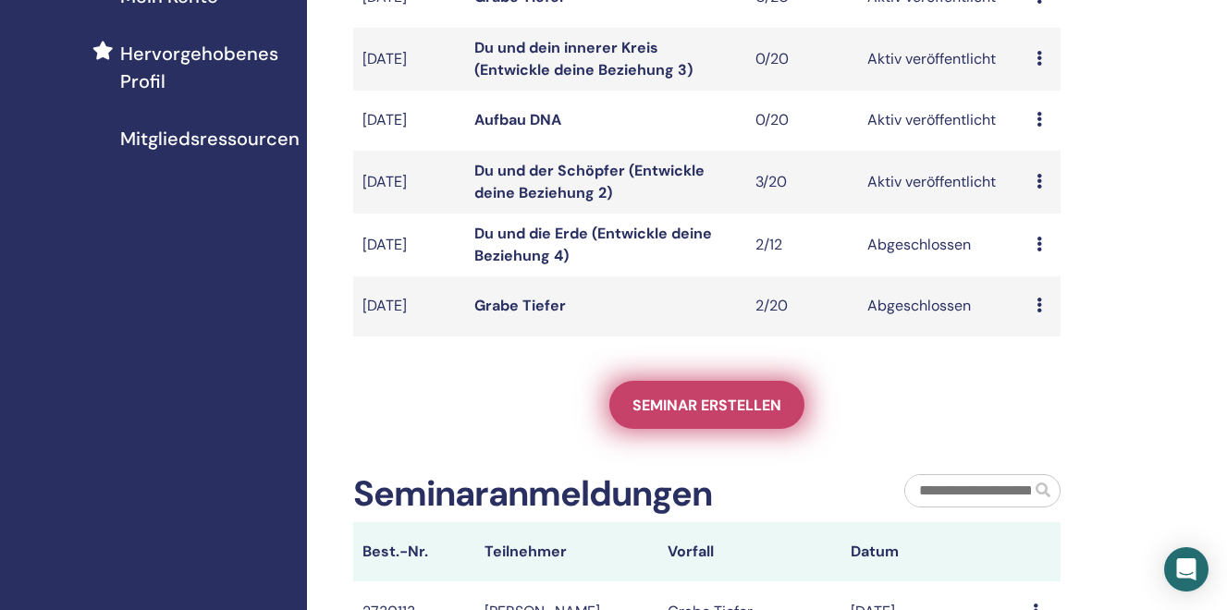
click at [722, 393] on link "Seminar erstellen" at bounding box center [706, 405] width 195 height 48
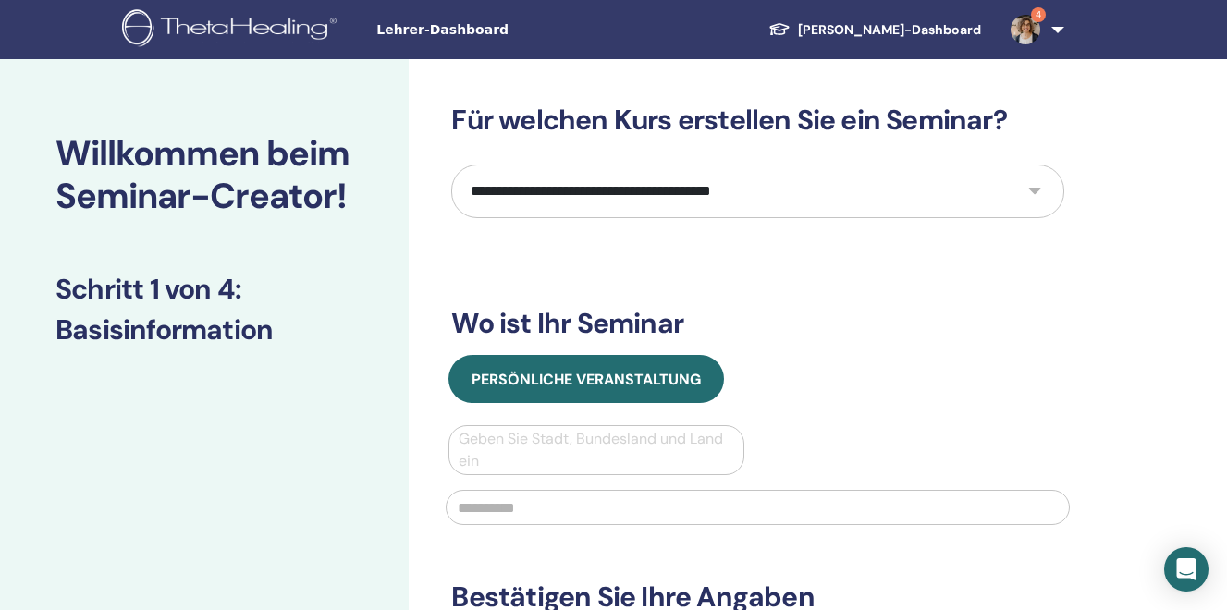
select select "****"
click option "**********" at bounding box center [0, 0] width 0 height 0
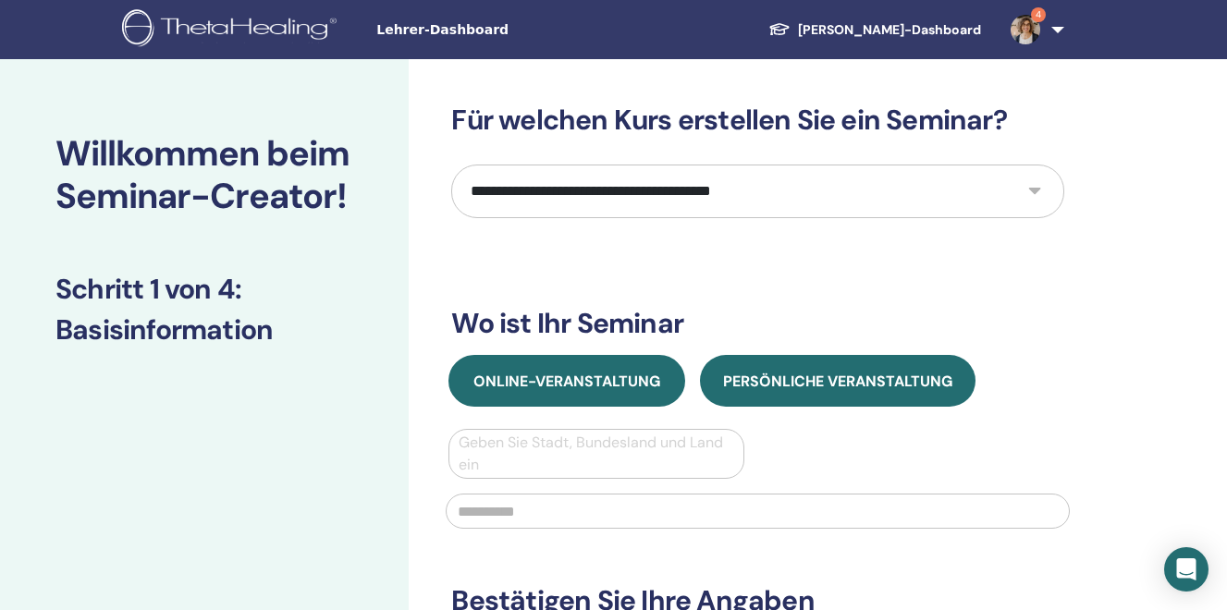
click at [537, 387] on span "Online-Veranstaltung" at bounding box center [566, 381] width 187 height 19
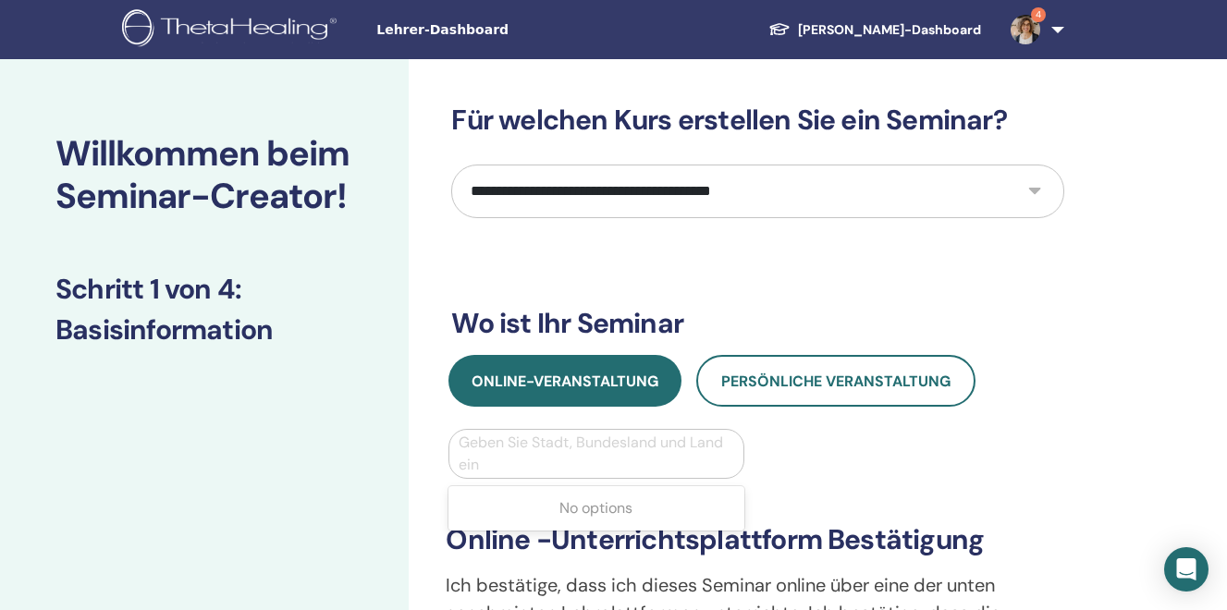
click at [506, 460] on div at bounding box center [596, 454] width 275 height 26
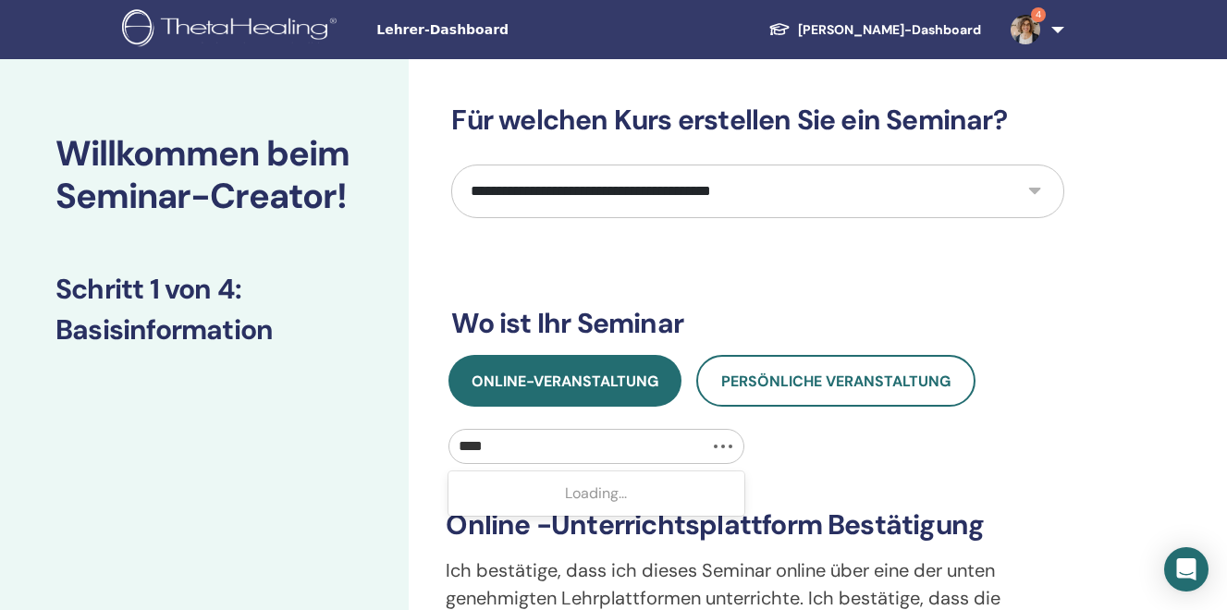
type input "*****"
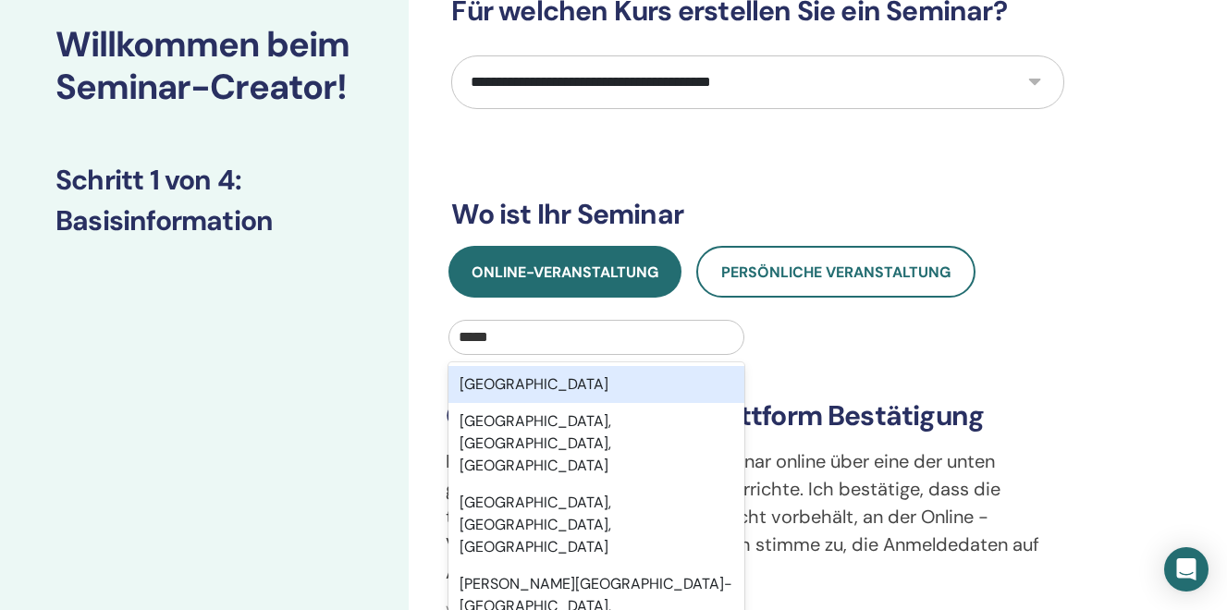
scroll to position [119, 0]
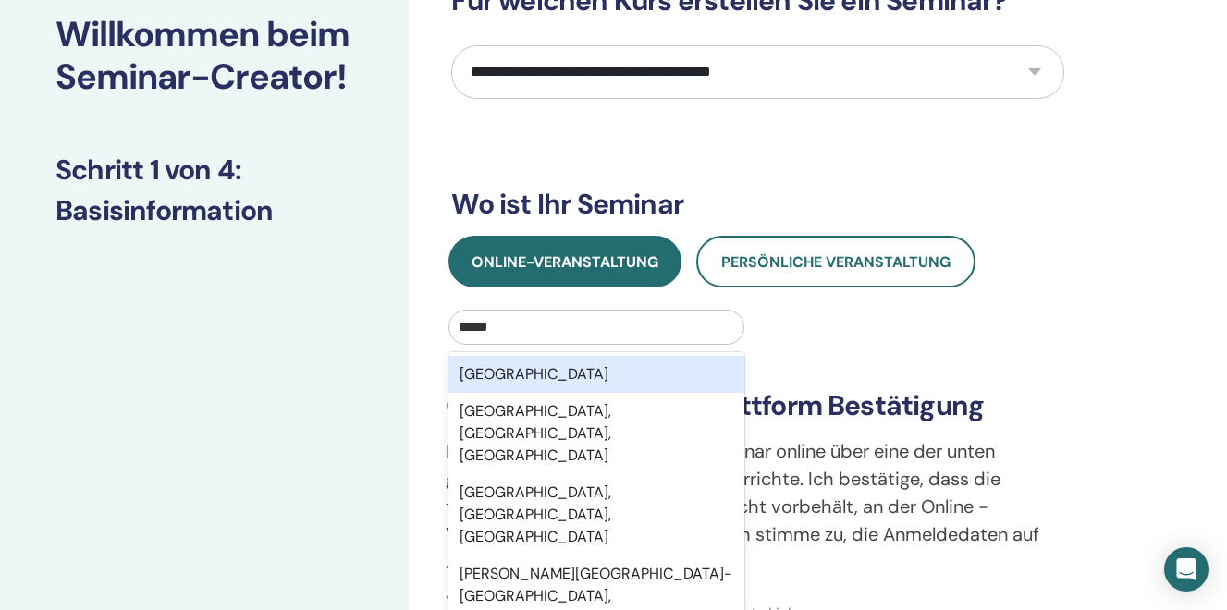
click at [491, 384] on div "Switzerland" at bounding box center [595, 374] width 295 height 37
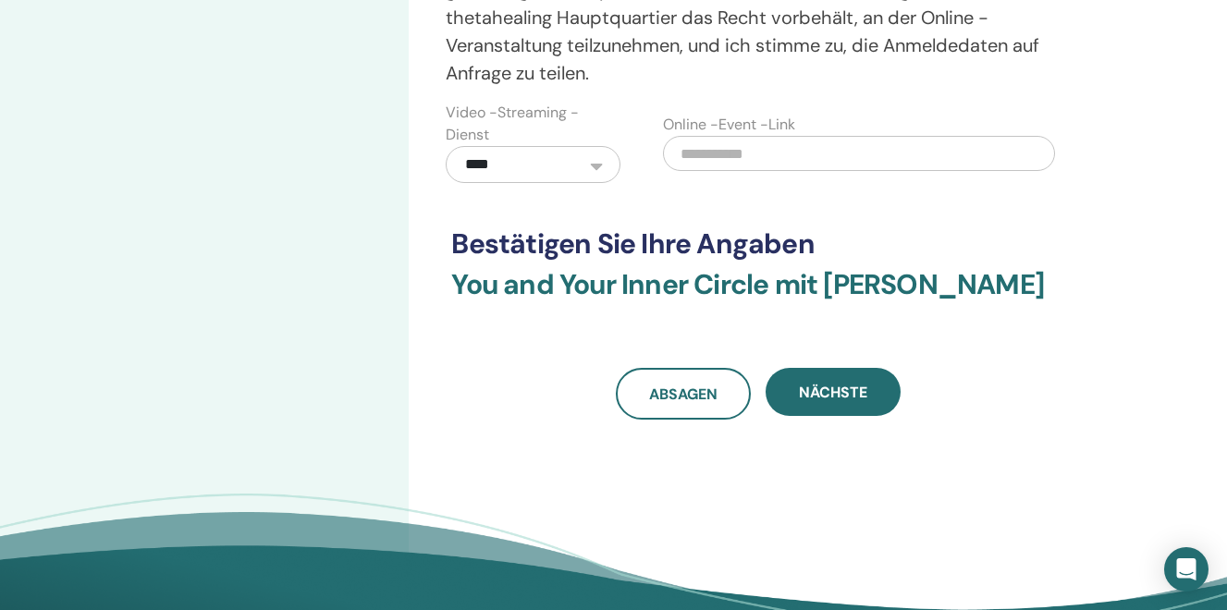
scroll to position [612, 0]
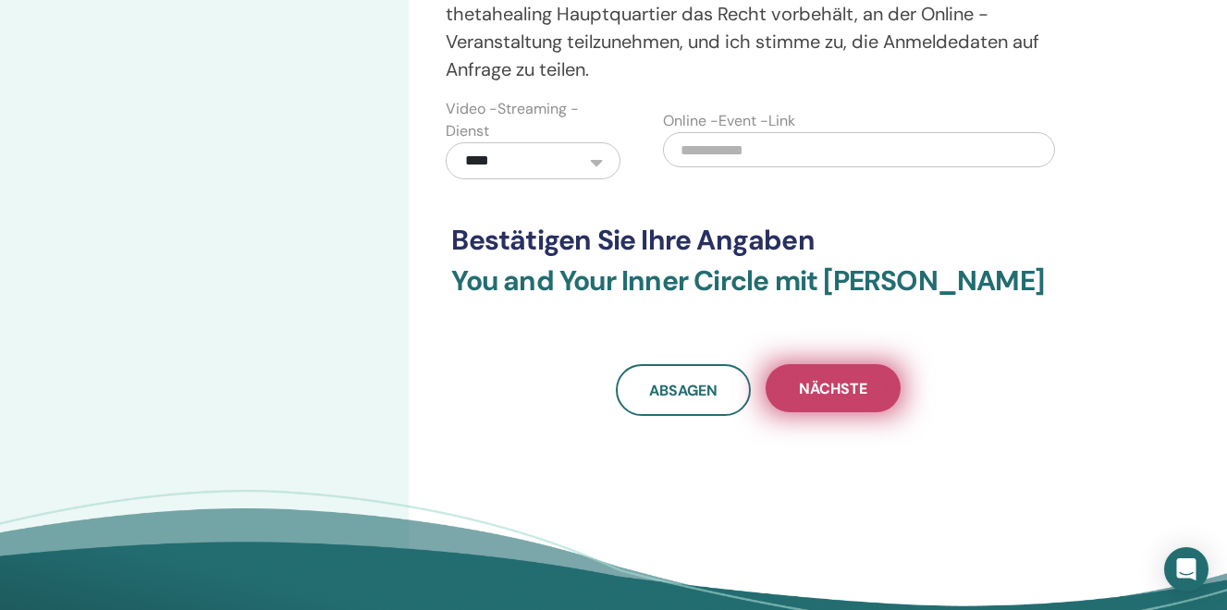
click at [840, 394] on span "Nächste" at bounding box center [833, 388] width 68 height 19
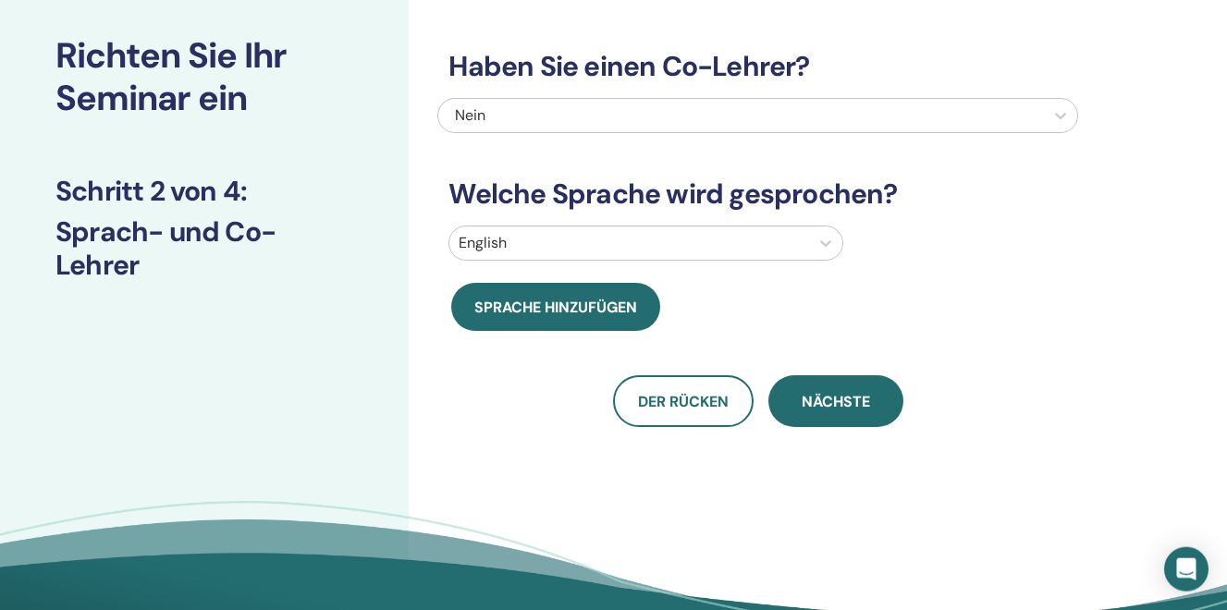
scroll to position [0, 0]
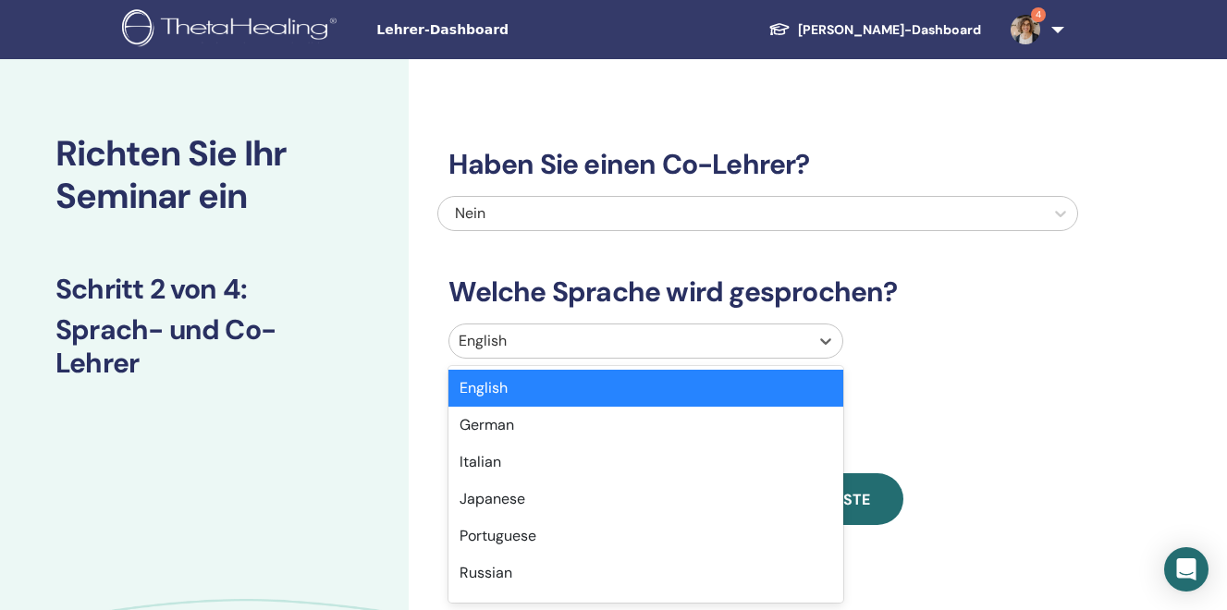
click at [497, 345] on div "English" at bounding box center [629, 341] width 360 height 33
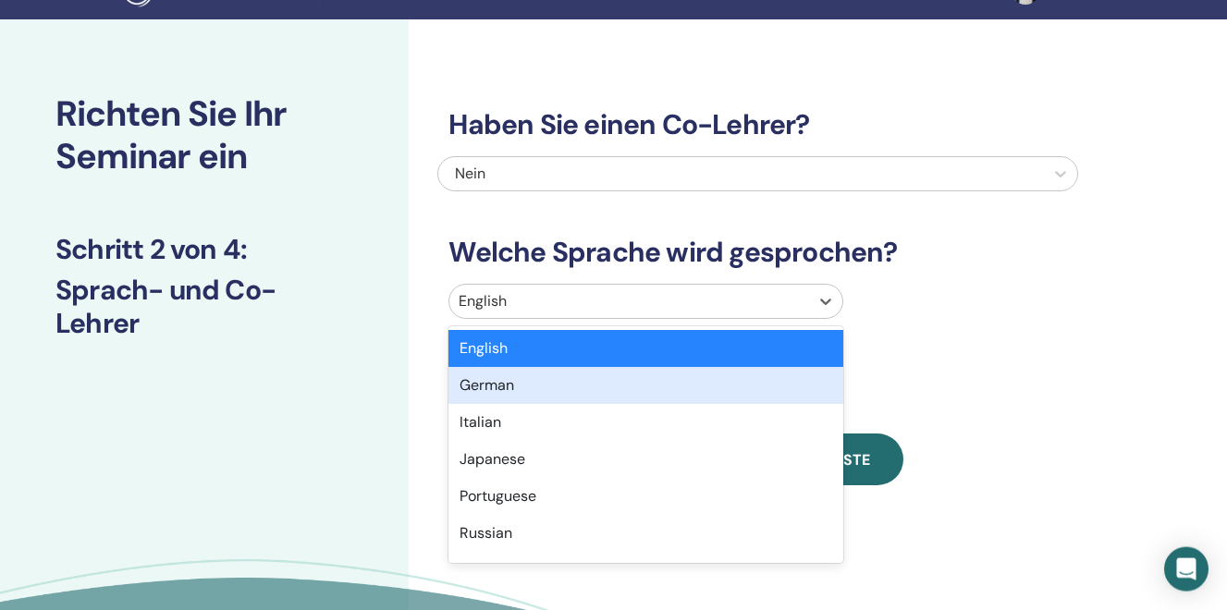
scroll to position [41, 0]
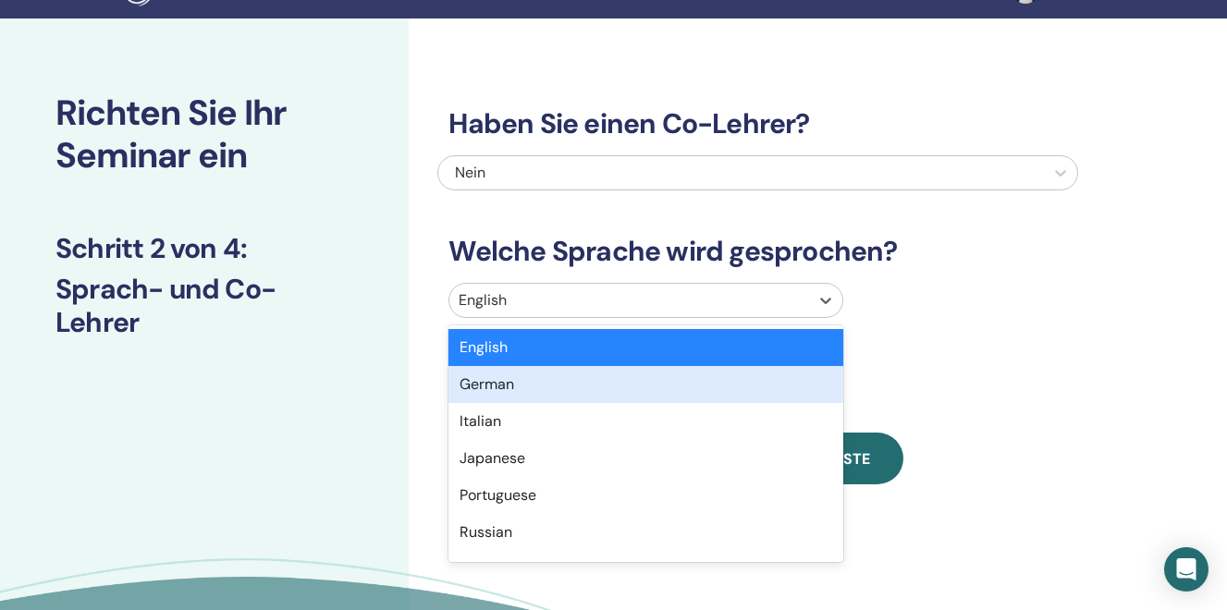
click at [487, 386] on div "German" at bounding box center [645, 384] width 395 height 37
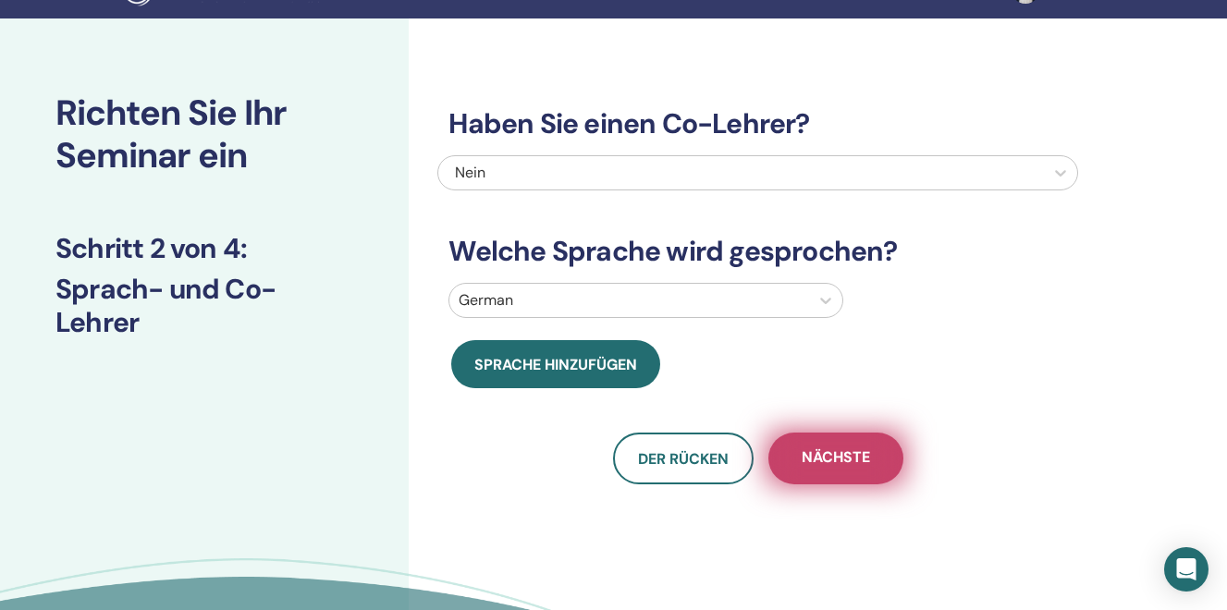
click at [825, 460] on span "Nächste" at bounding box center [836, 458] width 68 height 23
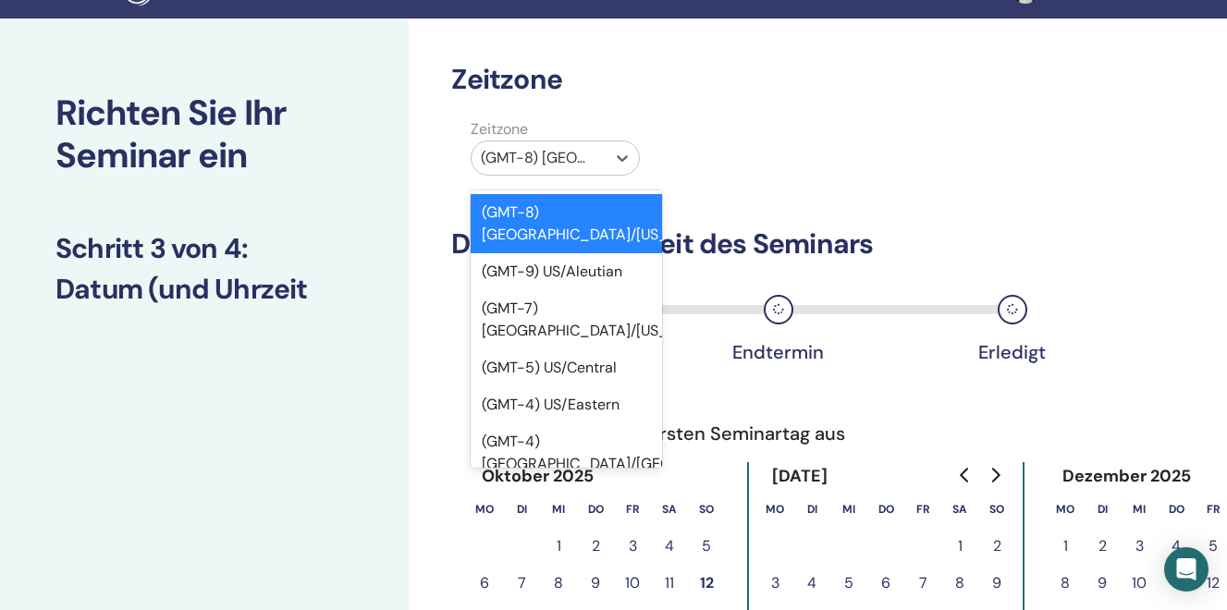
click at [557, 158] on div at bounding box center [539, 158] width 116 height 26
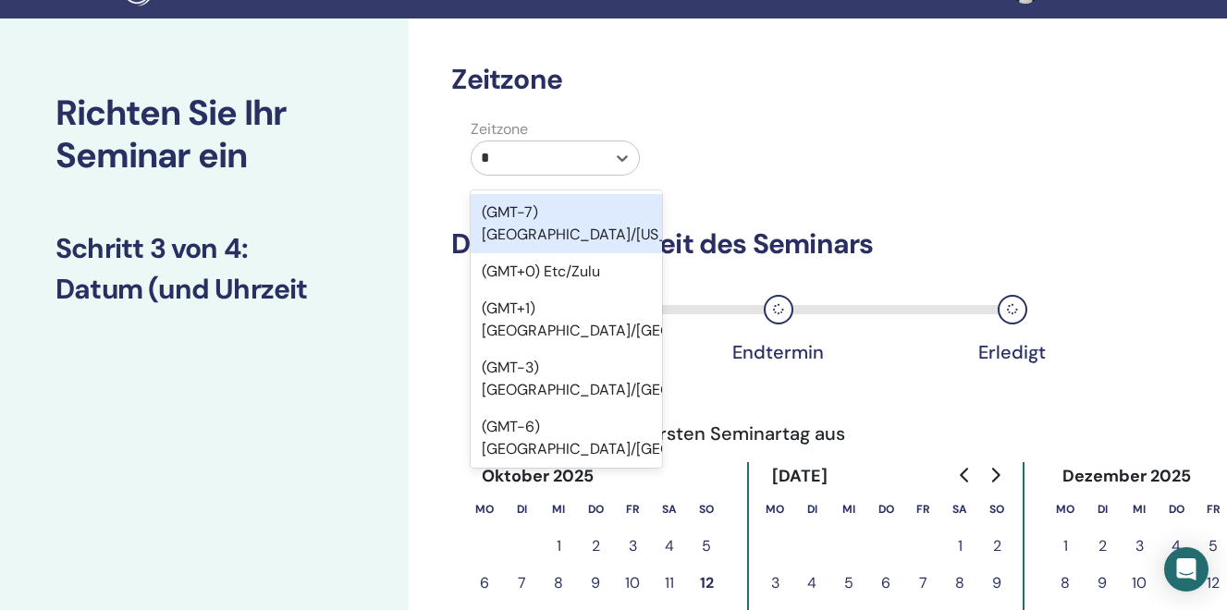
type input "**"
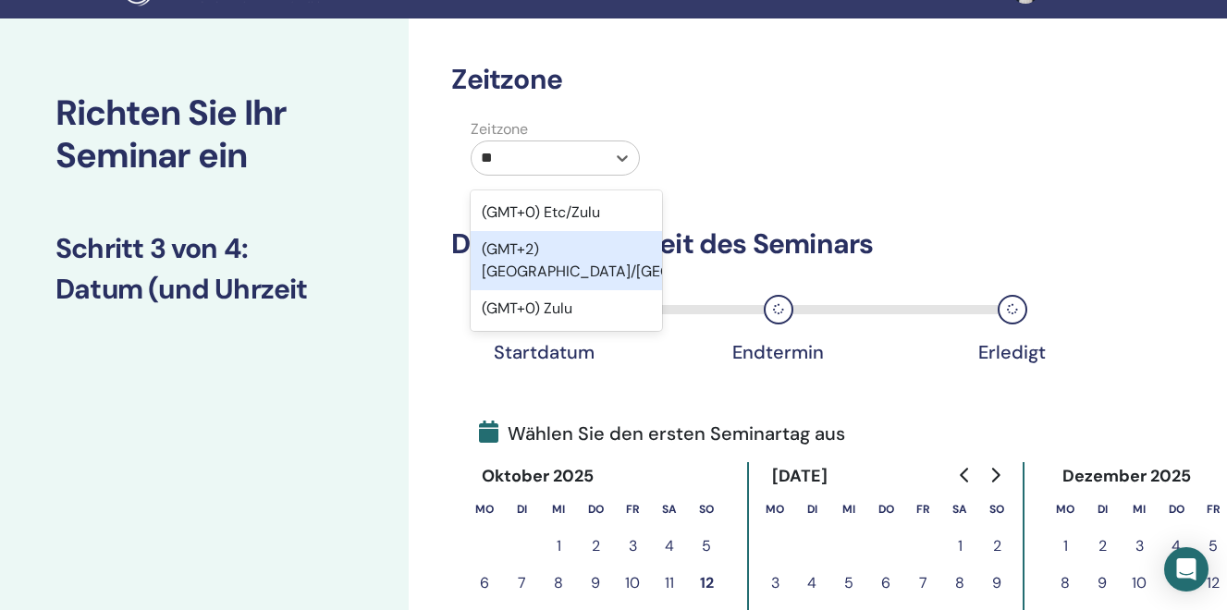
click at [570, 252] on div "(GMT+2) Europe/Zurich" at bounding box center [566, 260] width 191 height 59
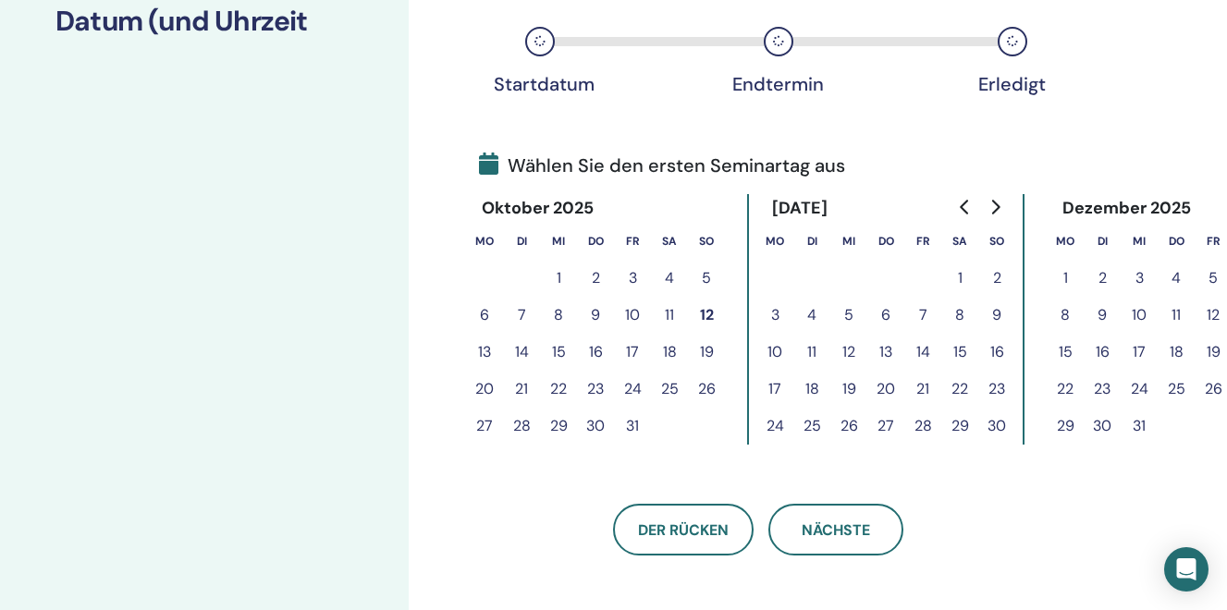
scroll to position [310, 0]
click at [989, 205] on icon "Go to next month" at bounding box center [994, 206] width 15 height 15
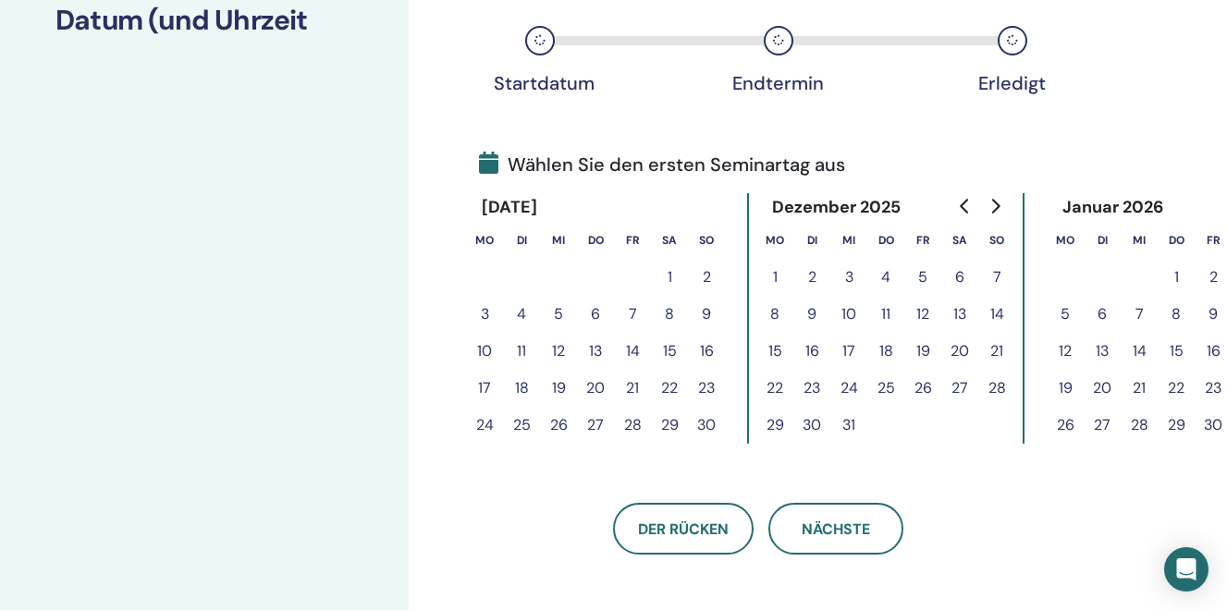
click at [989, 205] on icon "Go to next month" at bounding box center [994, 206] width 15 height 15
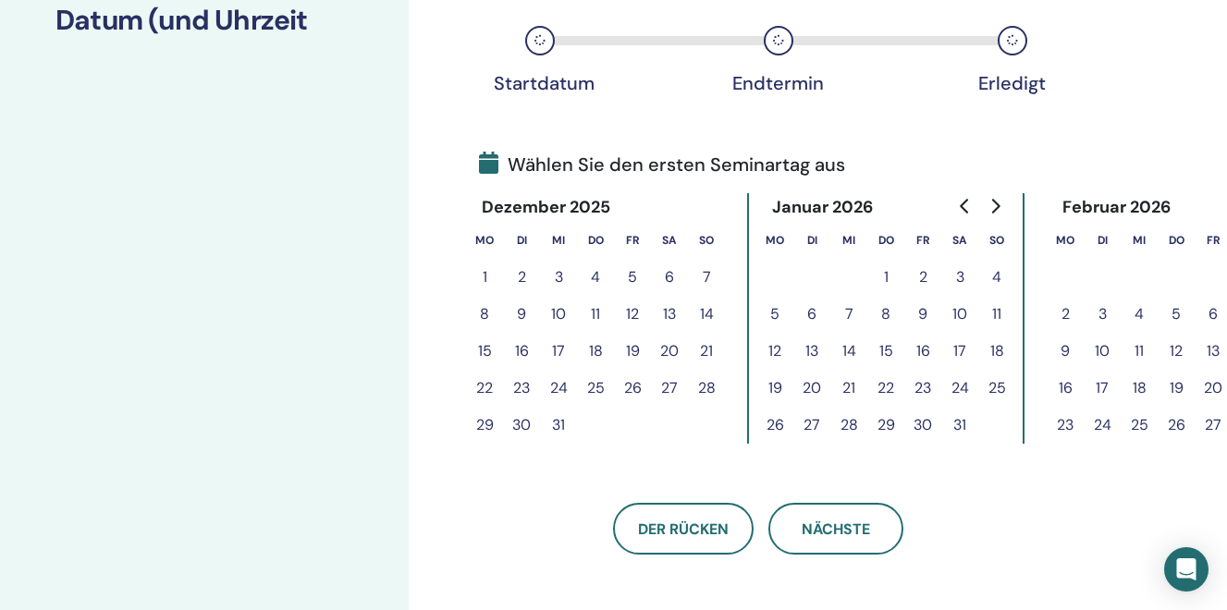
click at [958, 316] on button "10" at bounding box center [959, 314] width 37 height 37
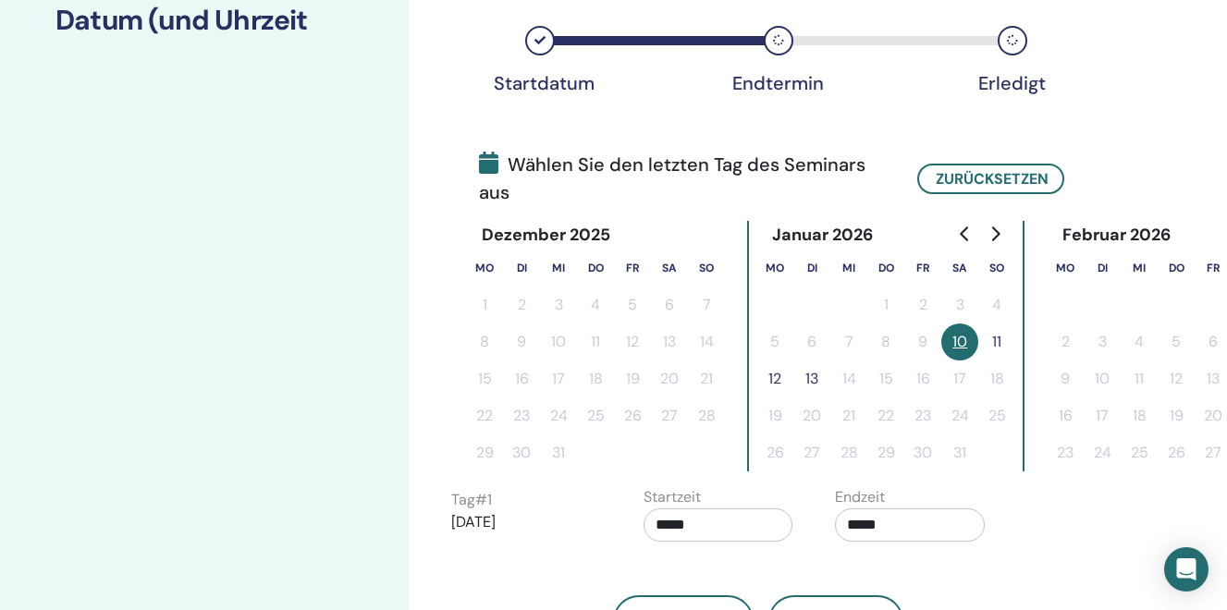
click at [995, 343] on button "11" at bounding box center [996, 342] width 37 height 37
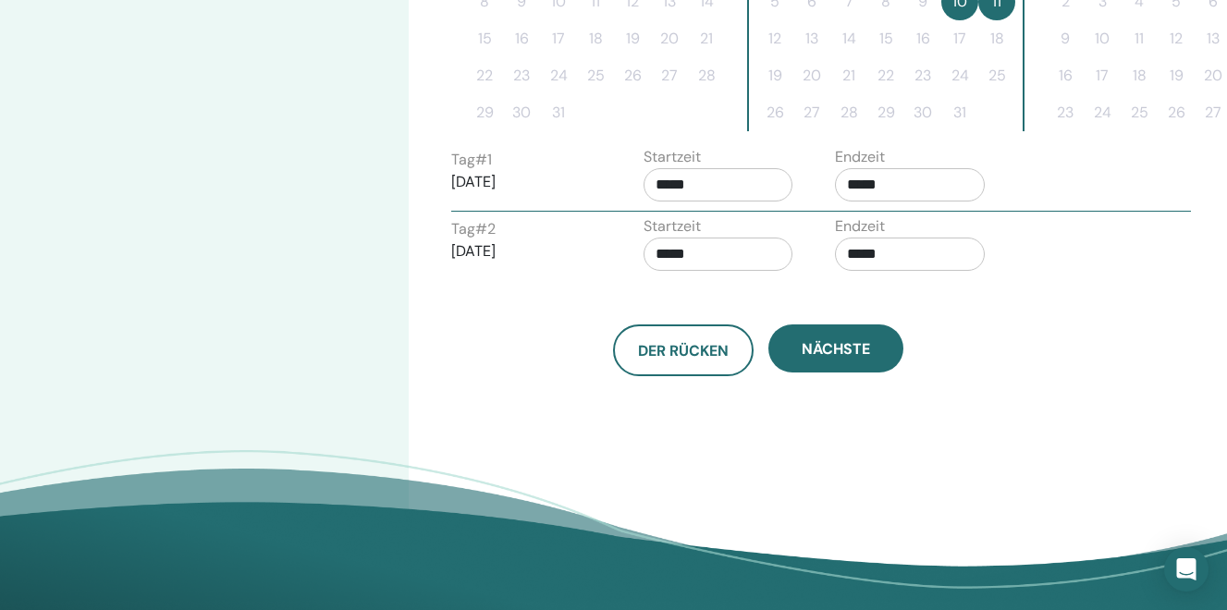
scroll to position [642, 1]
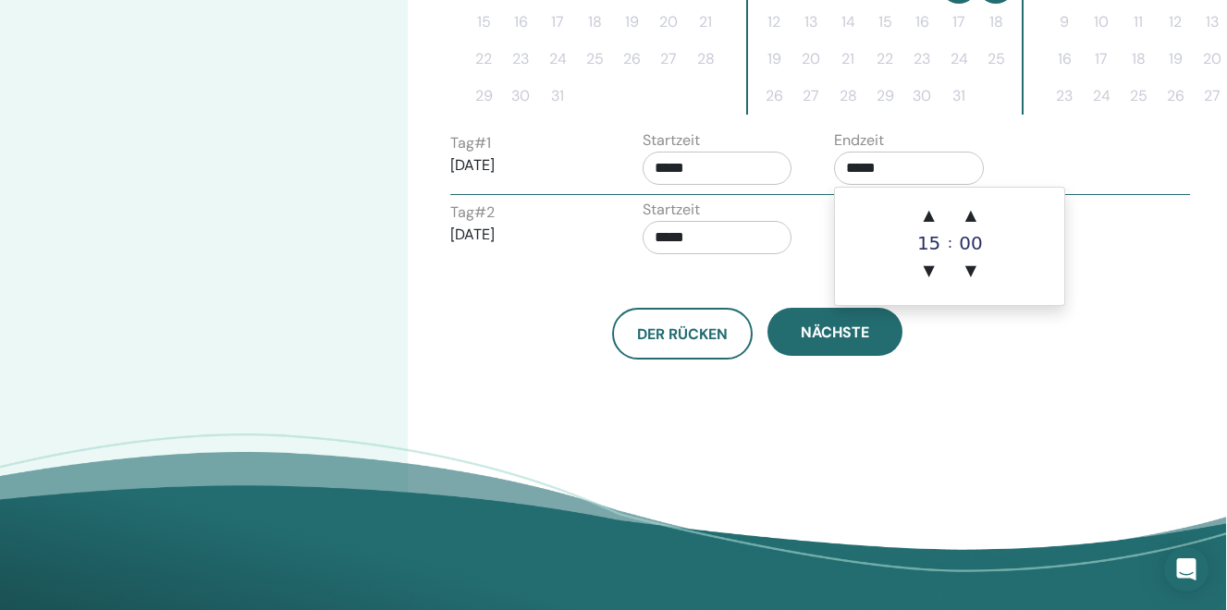
click at [876, 173] on input "*****" at bounding box center [909, 168] width 150 height 33
click at [930, 212] on span "▲" at bounding box center [929, 215] width 37 height 37
click at [967, 215] on span "▲" at bounding box center [970, 215] width 37 height 37
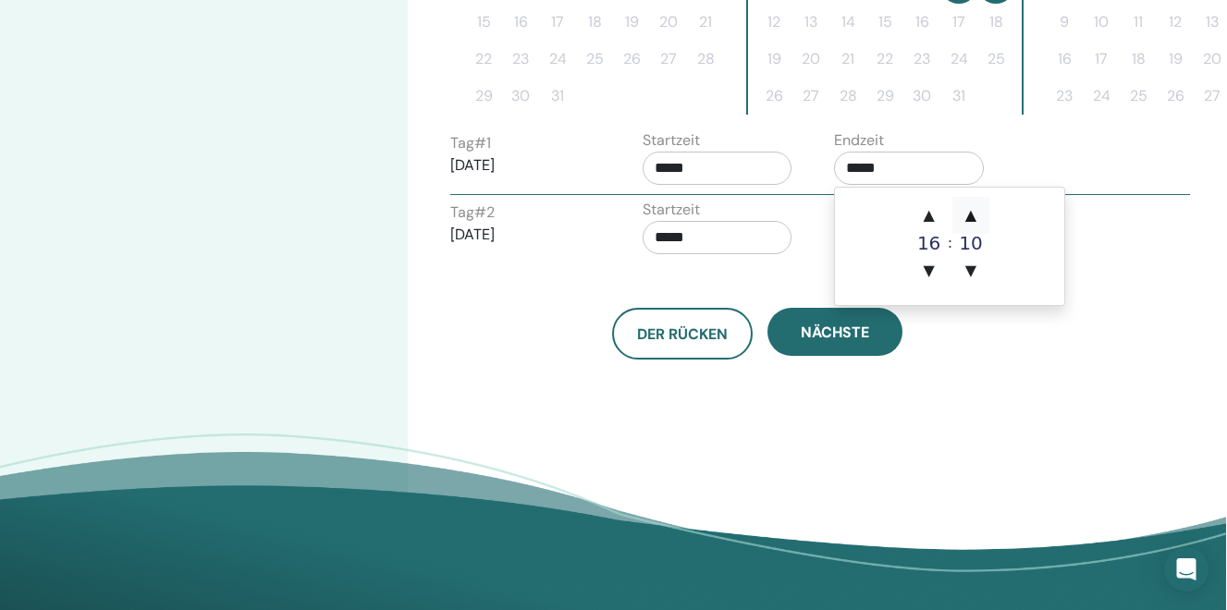
type input "*****"
click at [793, 238] on div "Startzeit *****" at bounding box center [725, 231] width 192 height 65
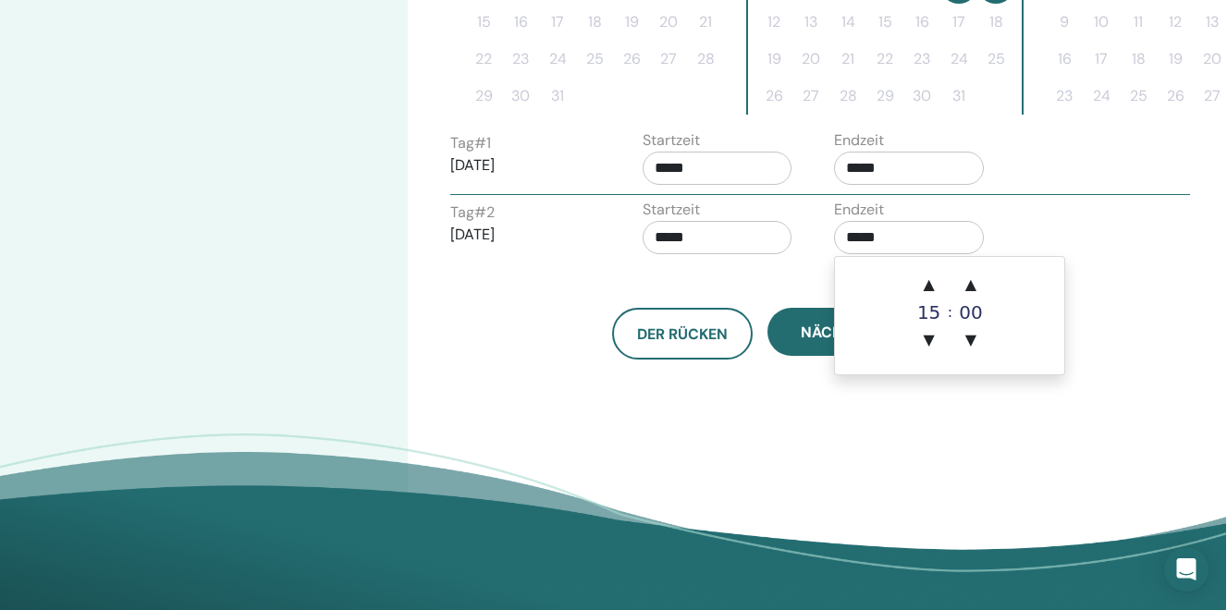
click at [858, 234] on input "*****" at bounding box center [909, 237] width 150 height 33
click at [929, 279] on span "▲" at bounding box center [929, 284] width 37 height 37
click at [971, 284] on span "▲" at bounding box center [970, 284] width 37 height 37
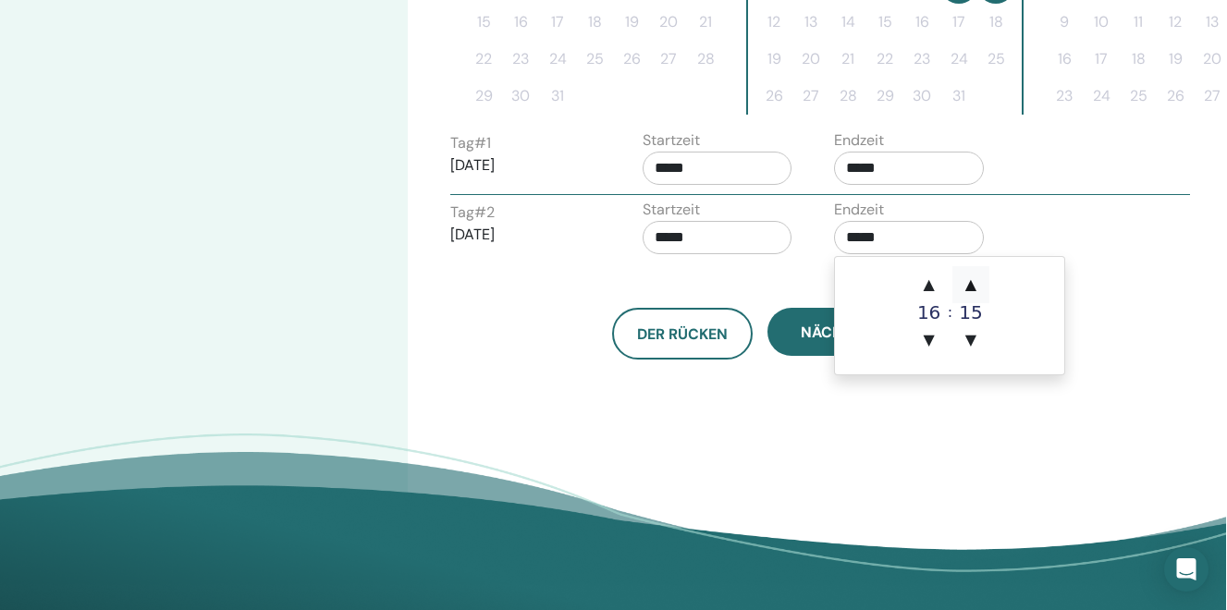
type input "*****"
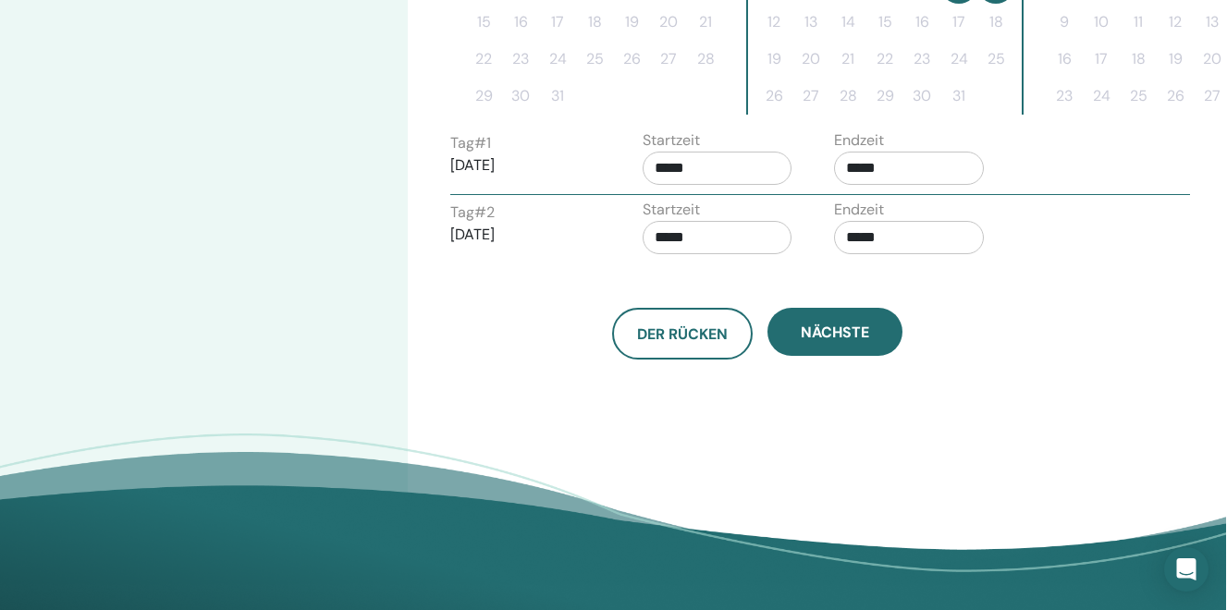
click at [798, 268] on div "Der Rücken Nächste" at bounding box center [756, 312] width 641 height 96
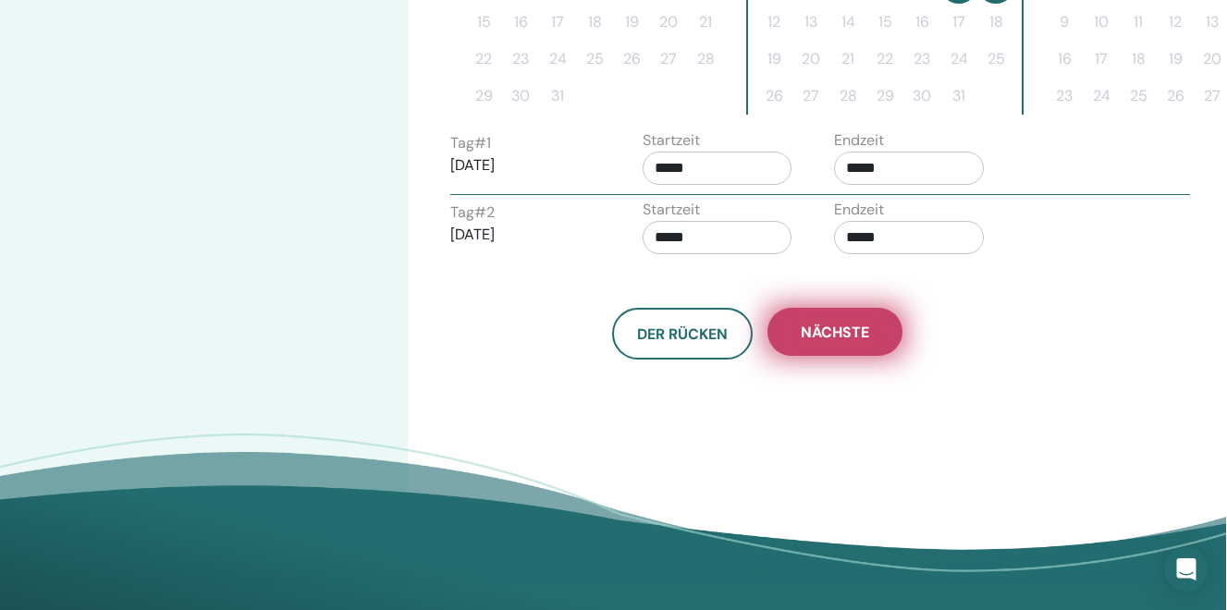
click at [823, 336] on span "Nächste" at bounding box center [835, 332] width 68 height 19
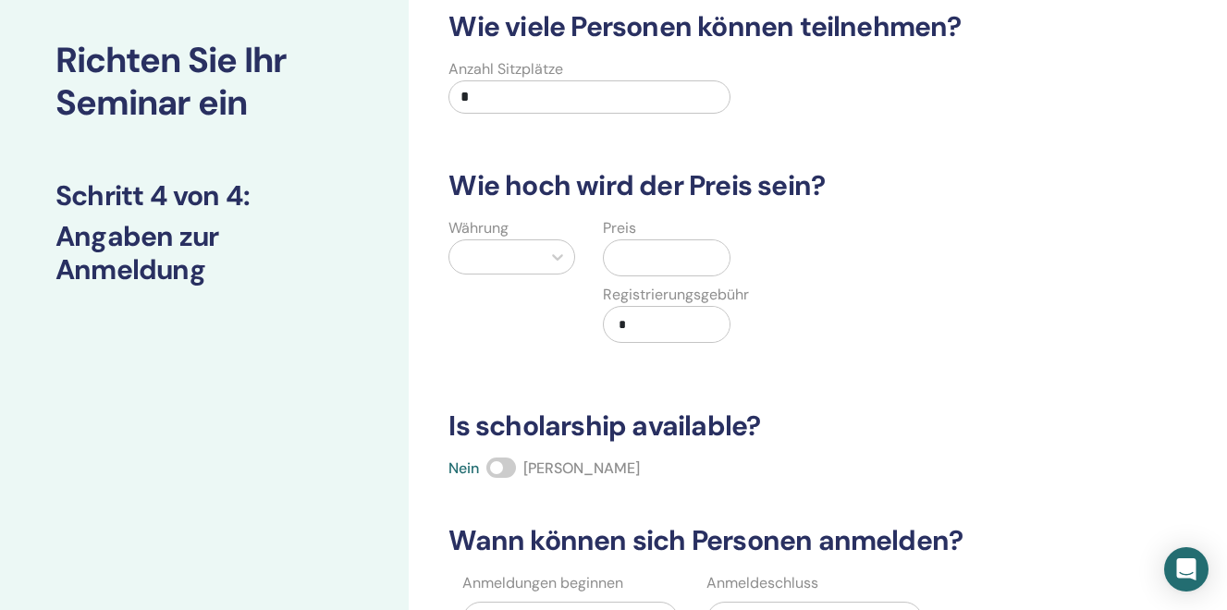
scroll to position [68, 0]
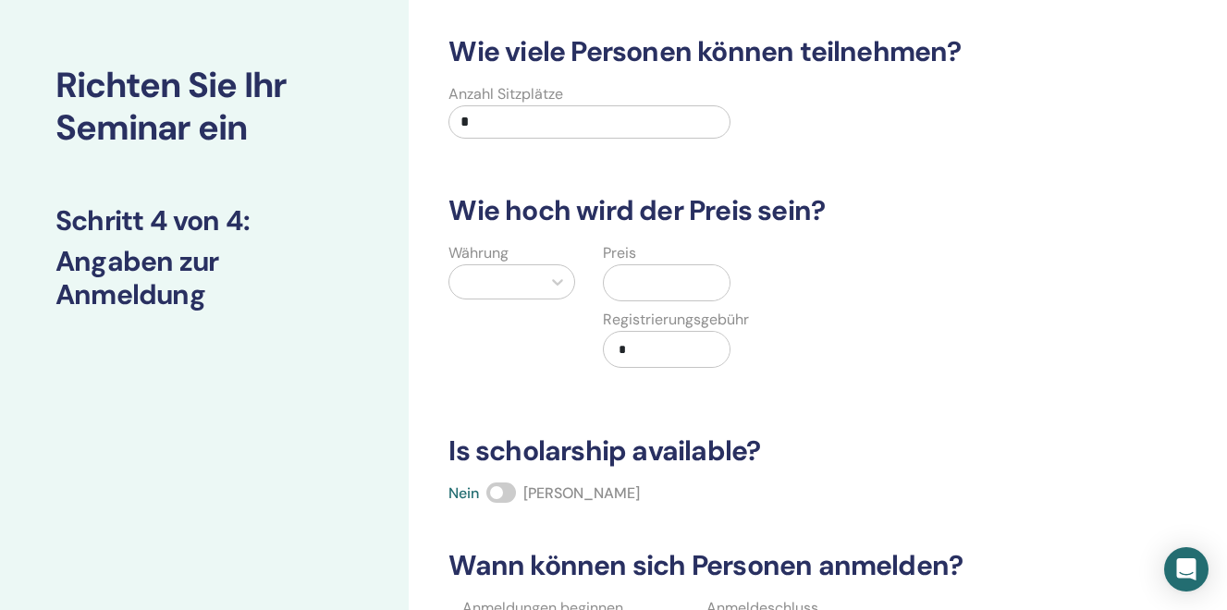
drag, startPoint x: 502, startPoint y: 122, endPoint x: 421, endPoint y: 113, distance: 81.9
click at [448, 113] on input "*" at bounding box center [588, 121] width 281 height 33
type input "**"
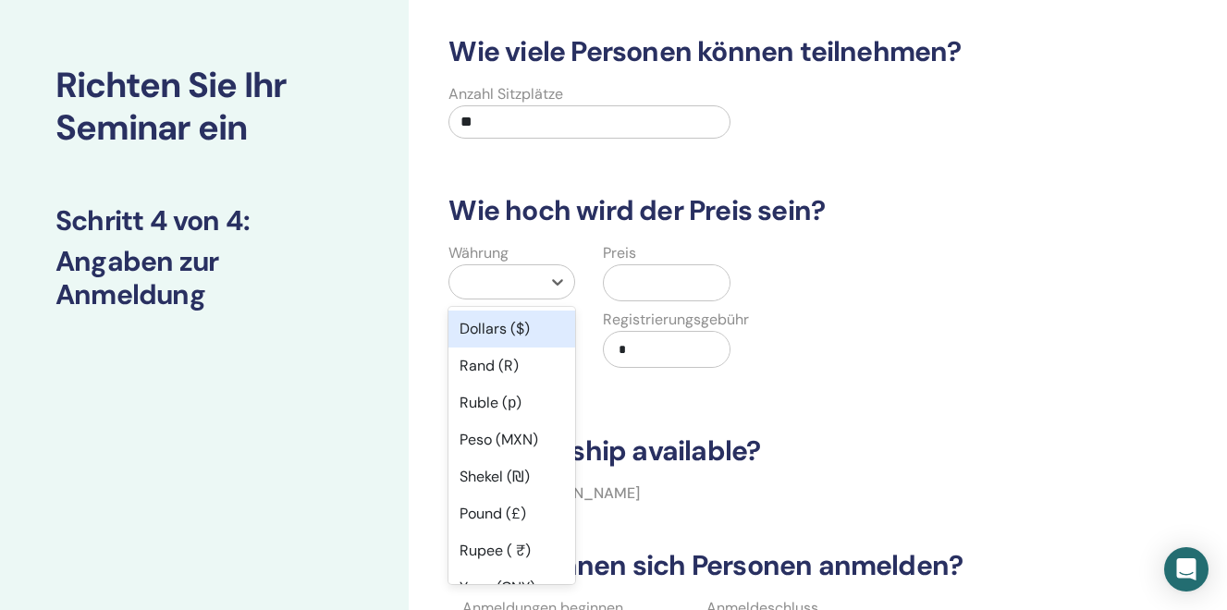
click at [496, 288] on div at bounding box center [495, 282] width 73 height 26
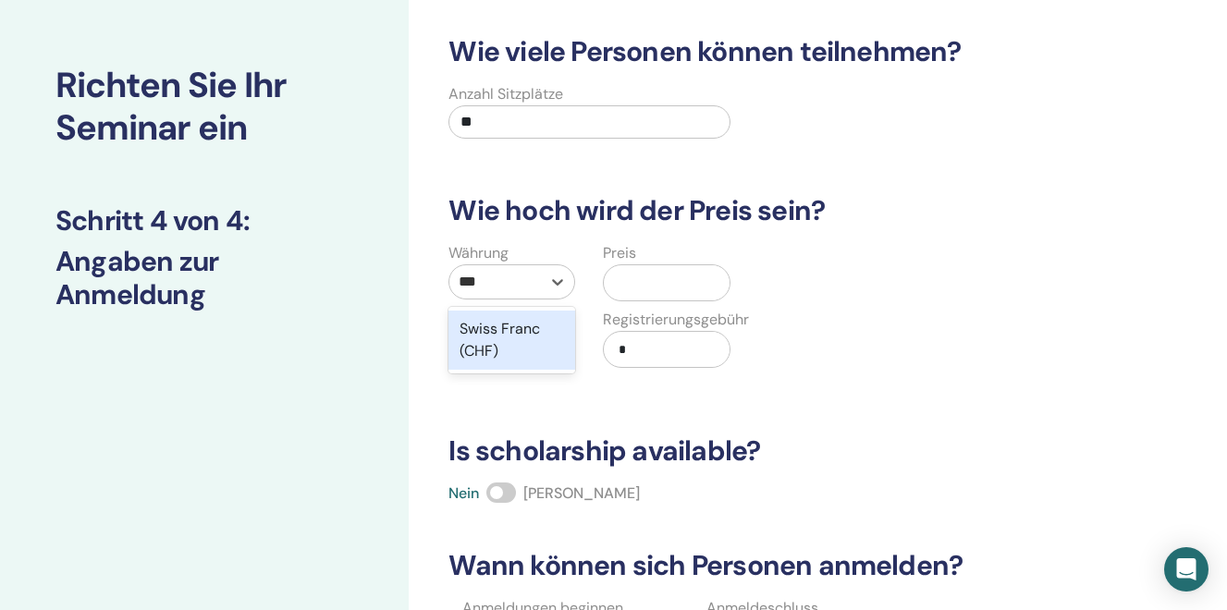
type input "***"
click at [634, 286] on input "text" at bounding box center [669, 282] width 117 height 35
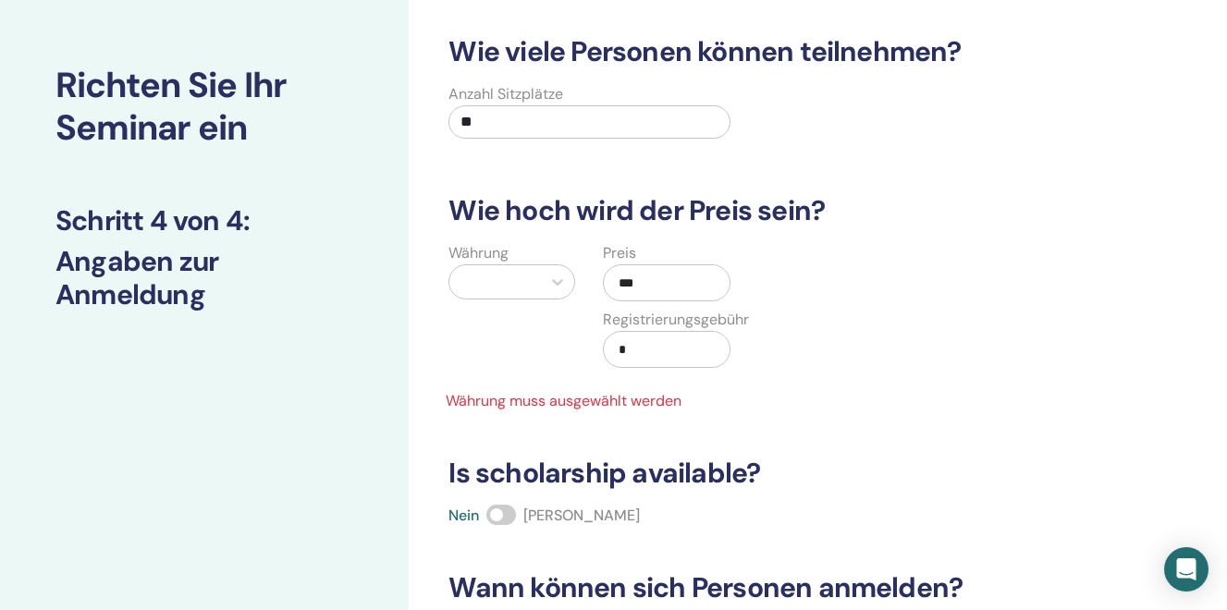
type input "***"
click at [493, 433] on div "Wie viele Personen können teilnehmen? Anzahl Sitzplätze ** Wie hoch wird der Pr…" at bounding box center [757, 415] width 641 height 760
click at [507, 272] on div at bounding box center [495, 282] width 73 height 26
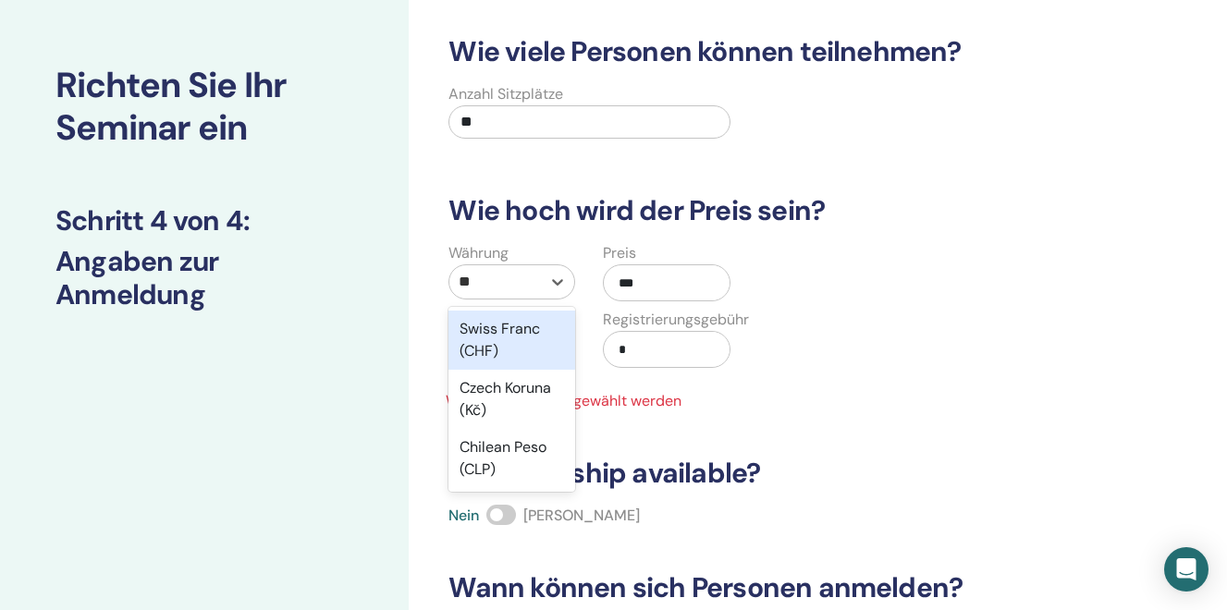
type input "***"
click at [488, 349] on div "Swiss Franc (CHF)" at bounding box center [511, 340] width 127 height 59
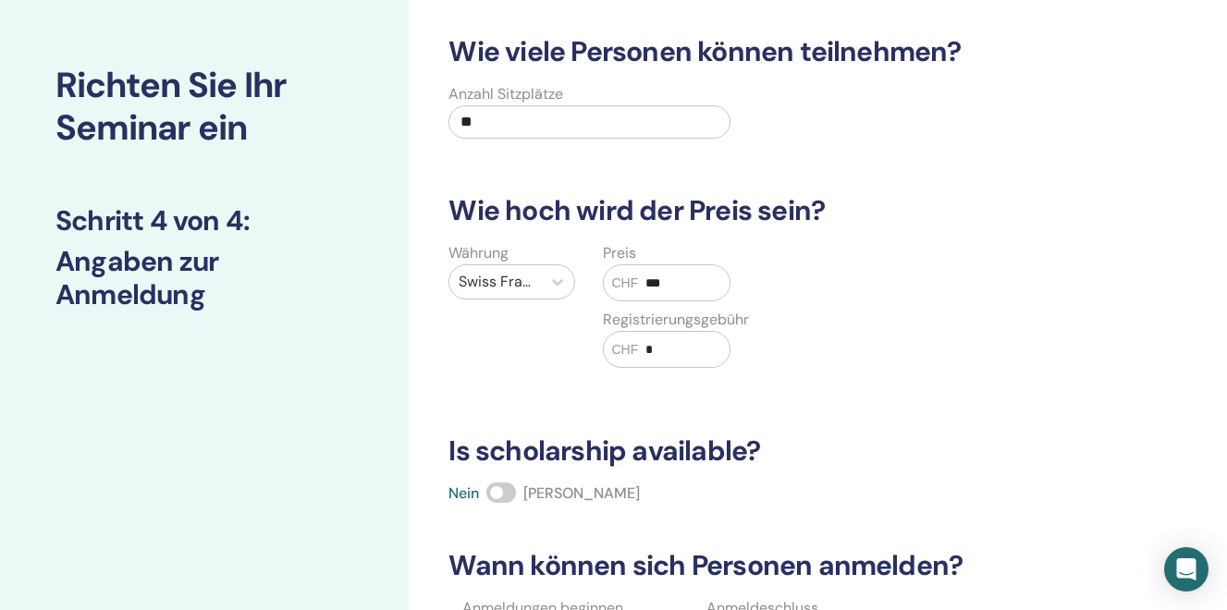
drag, startPoint x: 688, startPoint y: 283, endPoint x: 628, endPoint y: 281, distance: 60.1
click at [638, 281] on input "***" at bounding box center [683, 282] width 91 height 35
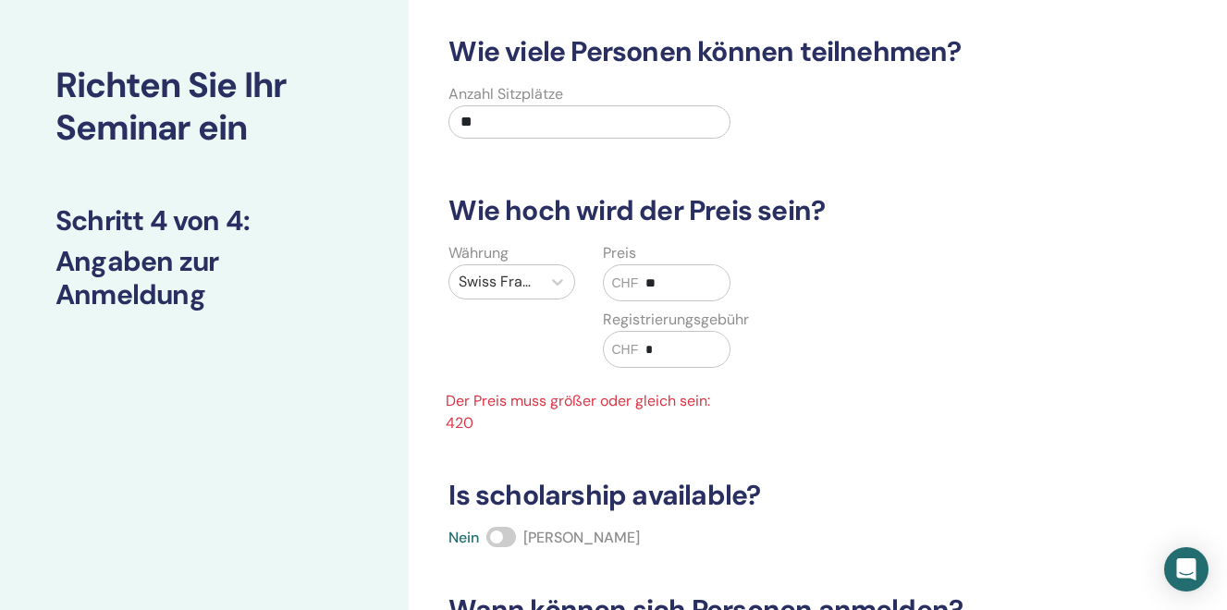
type input "*"
type input "***"
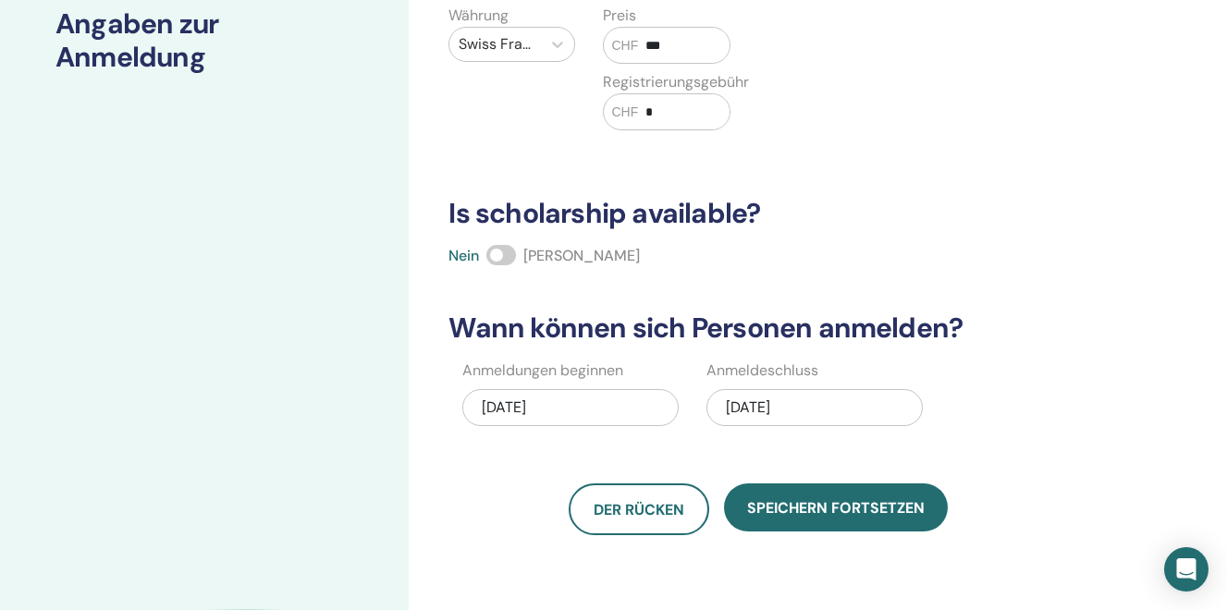
scroll to position [311, 0]
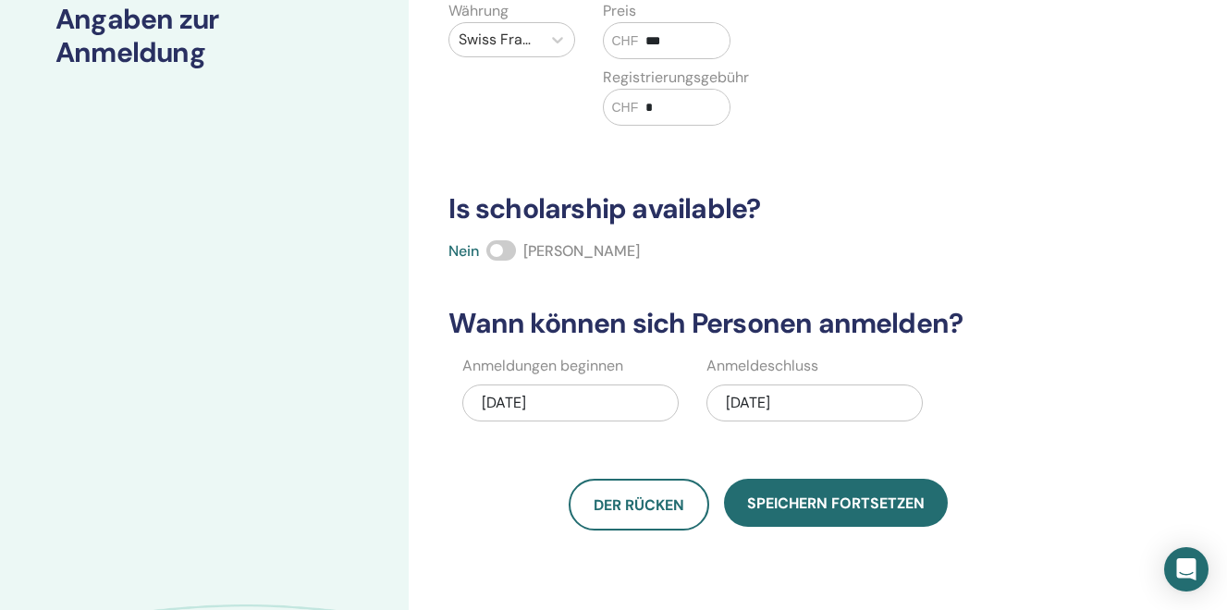
click at [497, 253] on span at bounding box center [501, 250] width 30 height 20
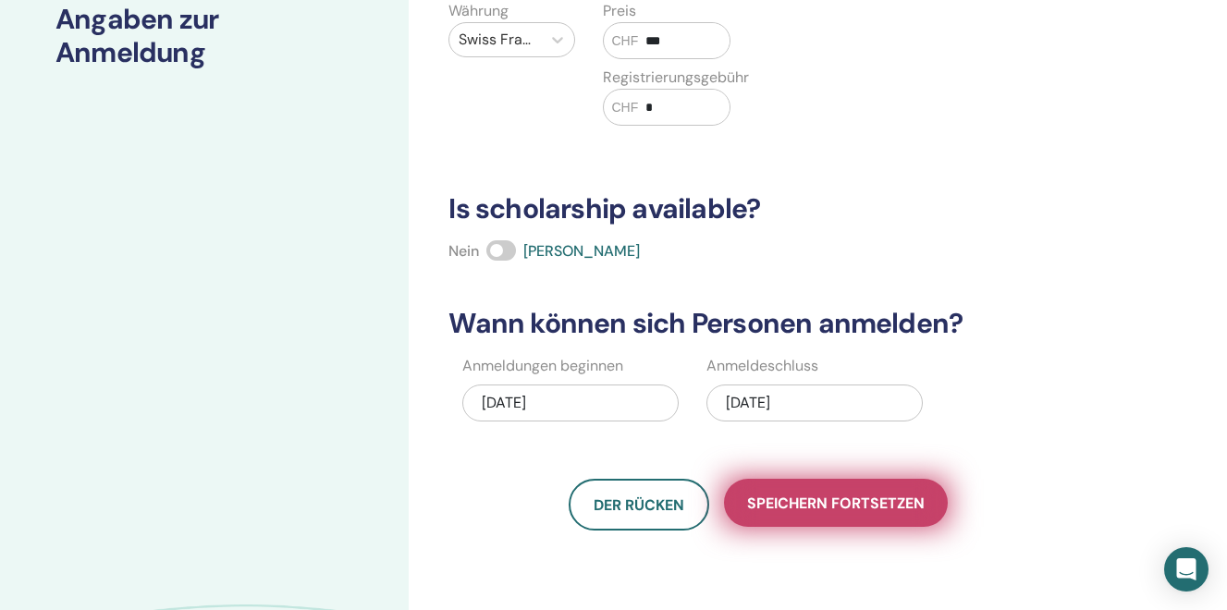
click at [816, 494] on span "Speichern fortsetzen" at bounding box center [836, 503] width 178 height 19
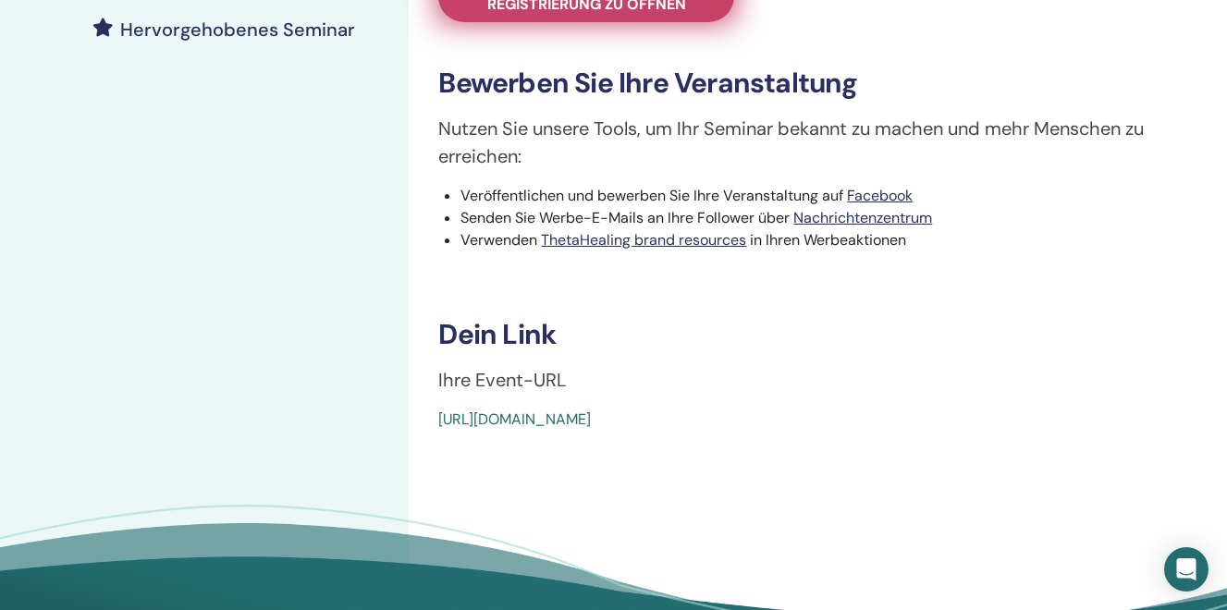
scroll to position [525, 0]
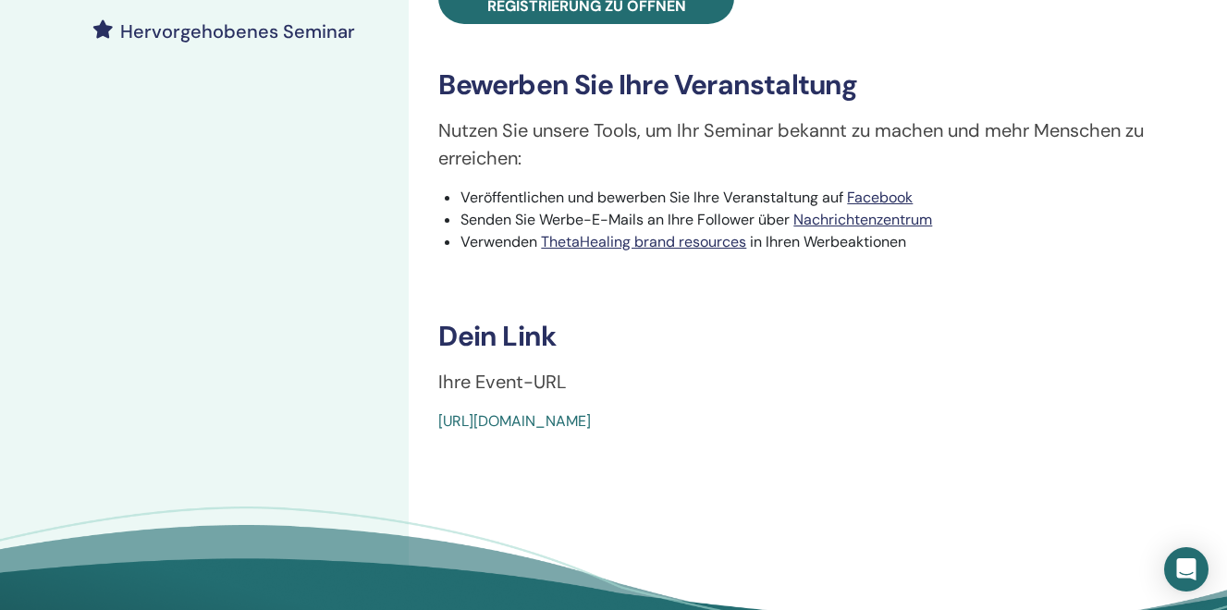
drag, startPoint x: 853, startPoint y: 478, endPoint x: 435, endPoint y: 469, distance: 418.0
click at [435, 433] on div "You and Your Inner Circle Ereignistyp Online Ereignisstatus Nicht veröffentlich…" at bounding box center [818, 5] width 796 height 854
copy link "[URL][DOMAIN_NAME]"
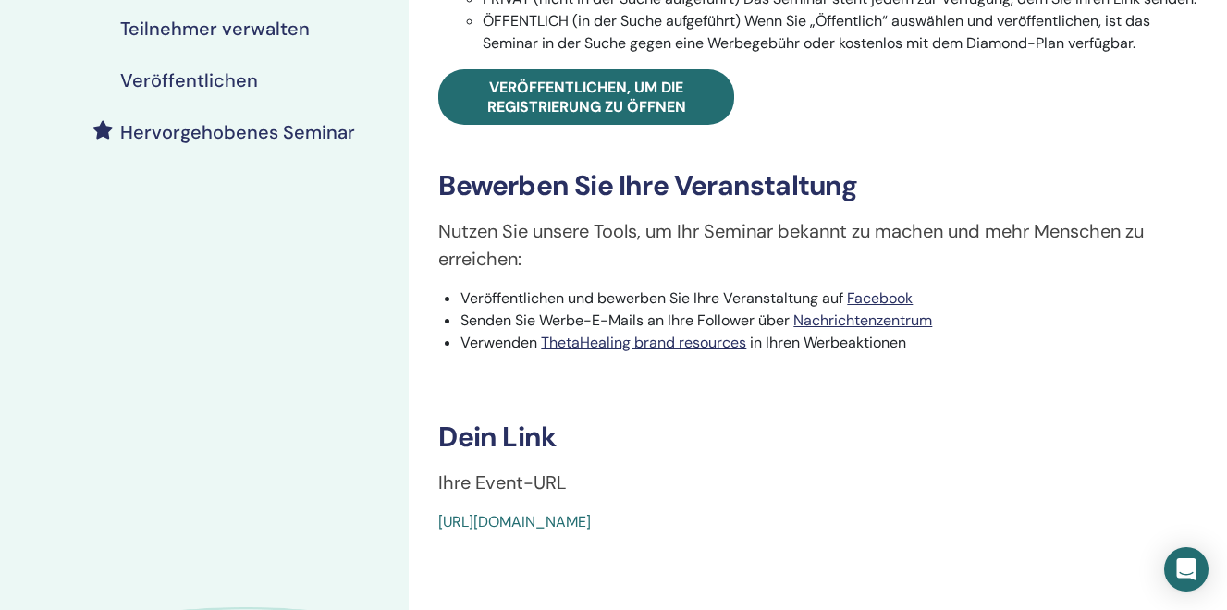
scroll to position [349, 0]
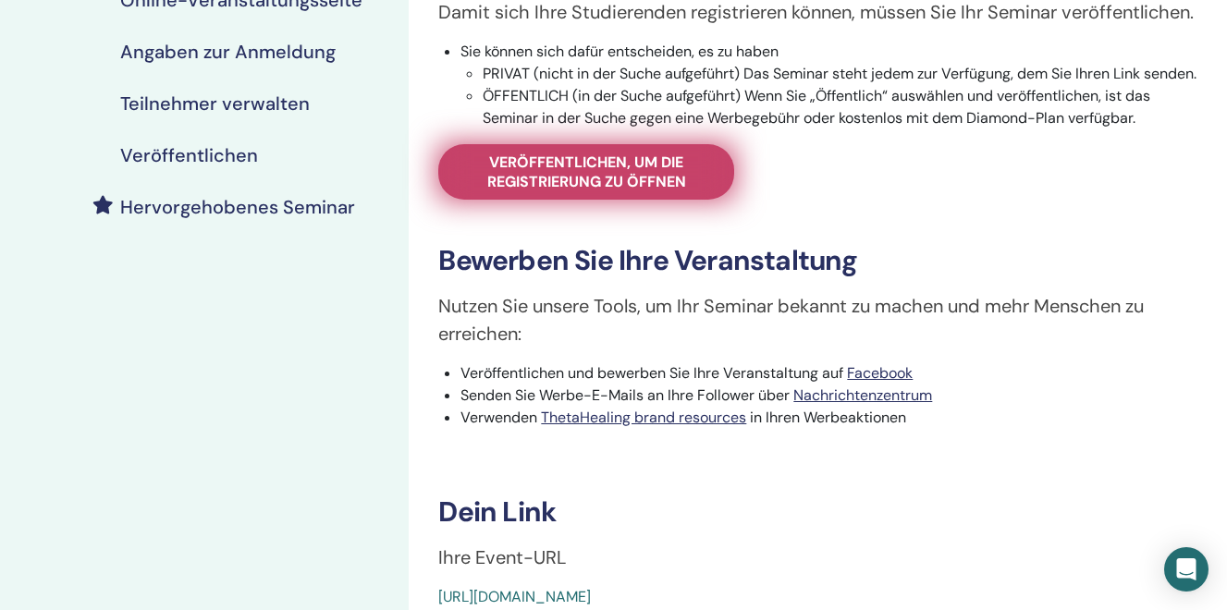
click at [554, 191] on span "Veröffentlichen, um die Registrierung zu öffnen" at bounding box center [586, 172] width 250 height 39
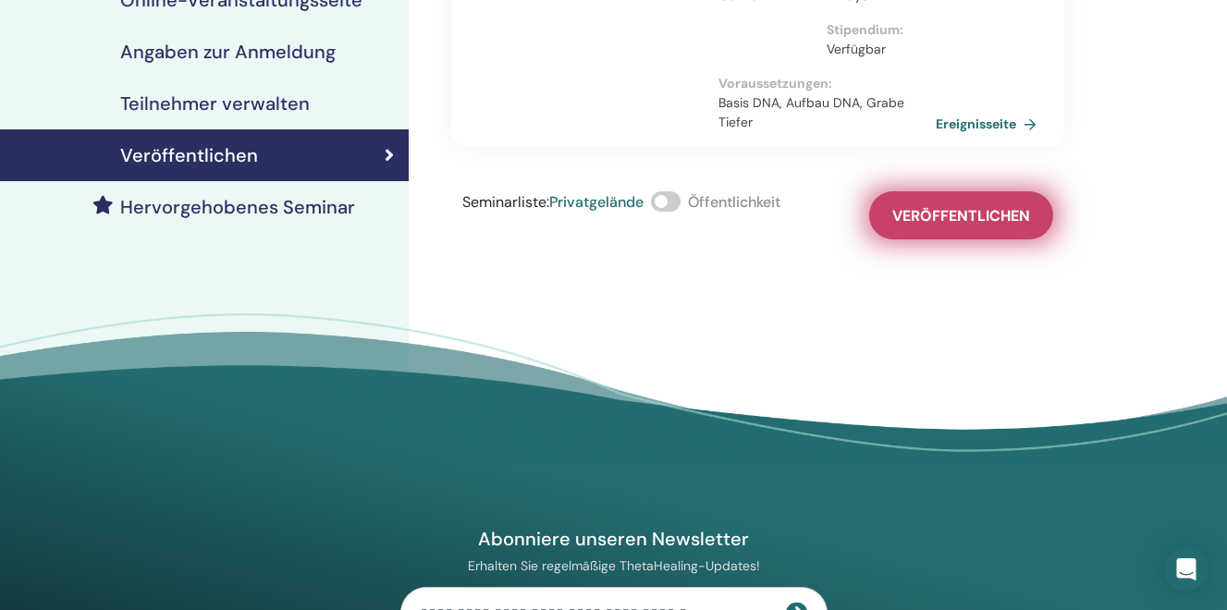
click at [913, 213] on span "Veröffentlichen" at bounding box center [961, 215] width 138 height 19
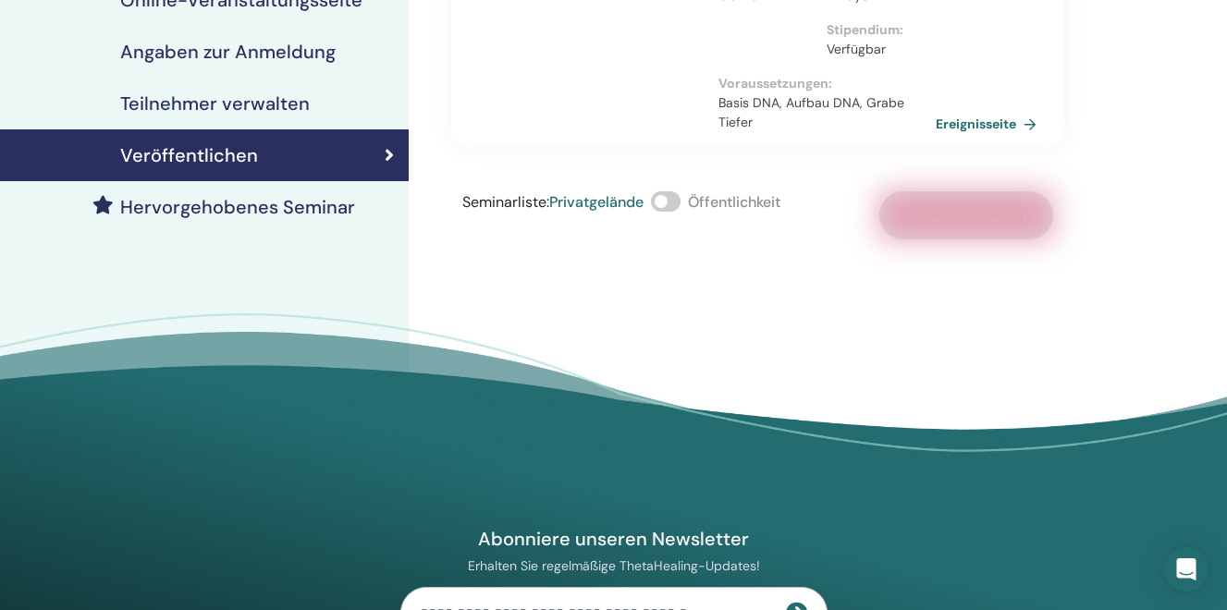
click at [658, 207] on span at bounding box center [666, 201] width 30 height 20
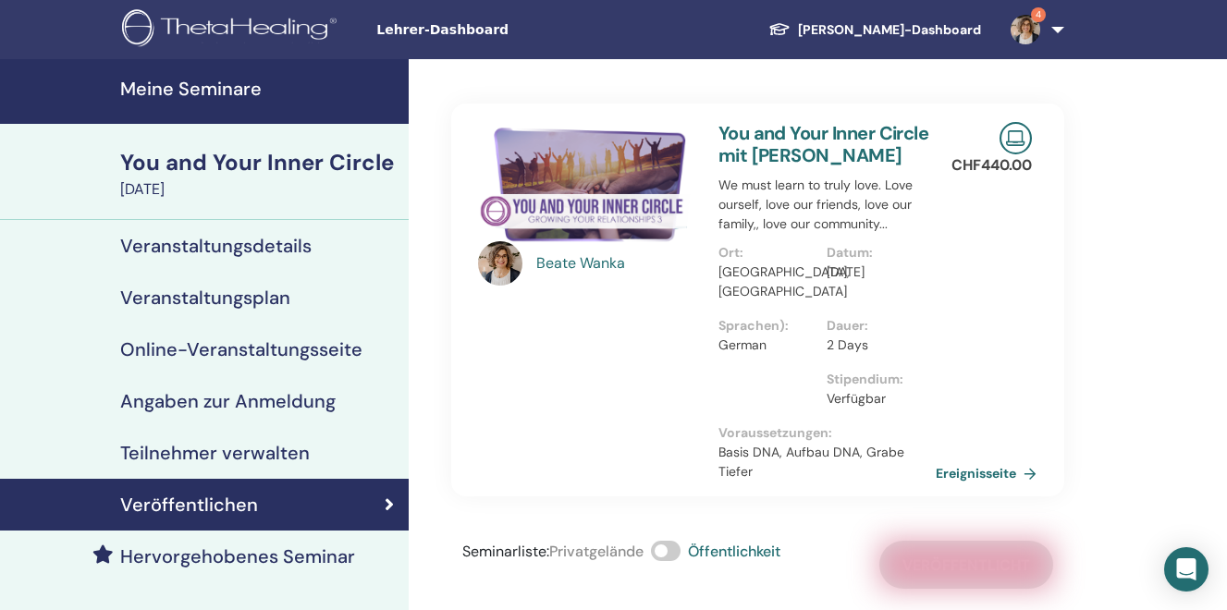
click at [207, 92] on h4 "Meine Seminare" at bounding box center [258, 89] width 277 height 22
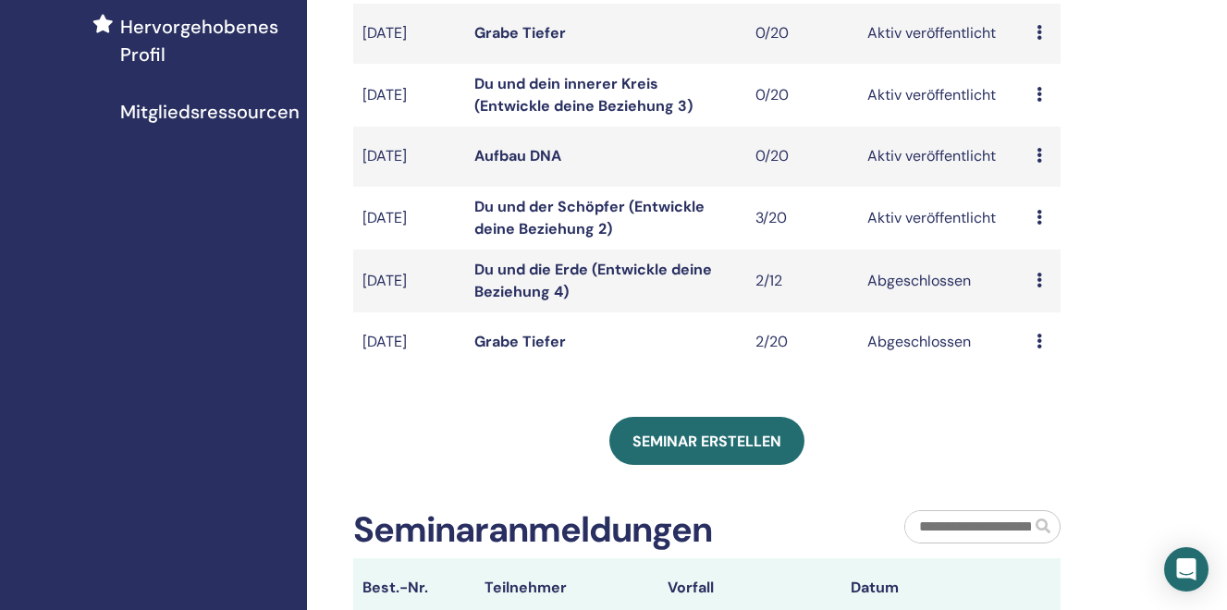
scroll to position [639, 0]
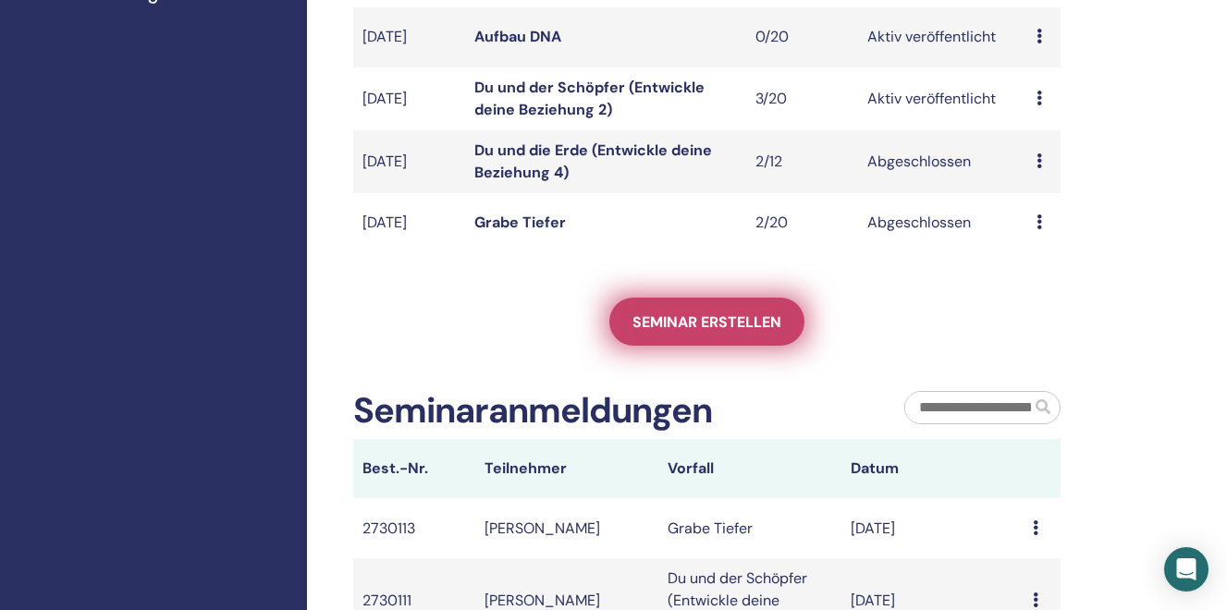
click at [705, 332] on link "Seminar erstellen" at bounding box center [706, 322] width 195 height 48
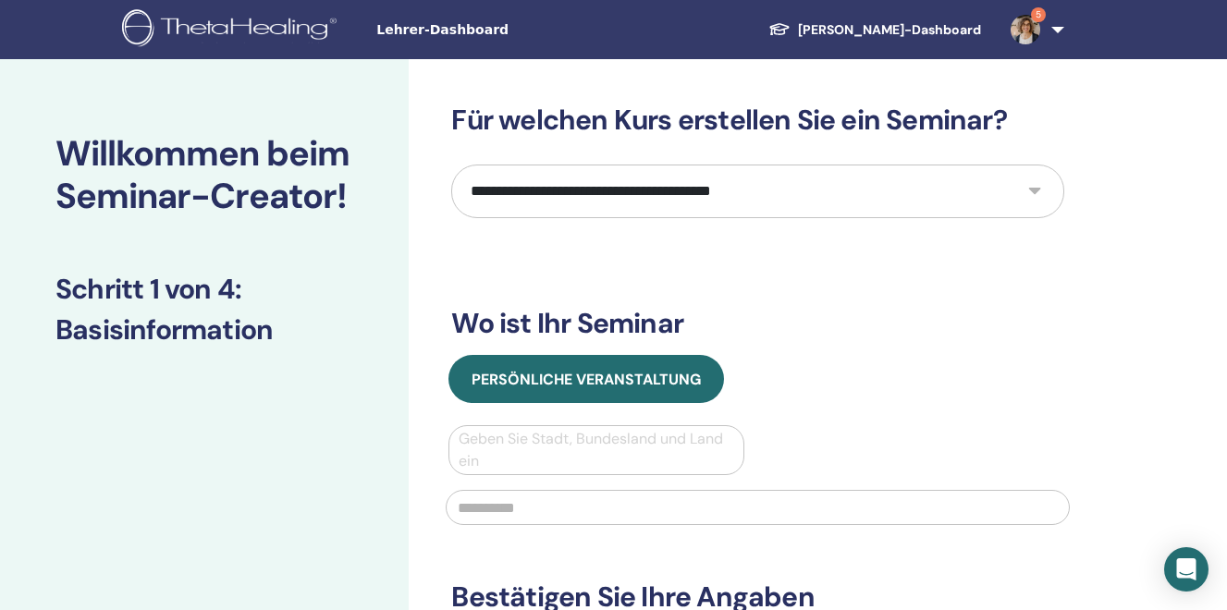
select select "****"
click option "**********" at bounding box center [0, 0] width 0 height 0
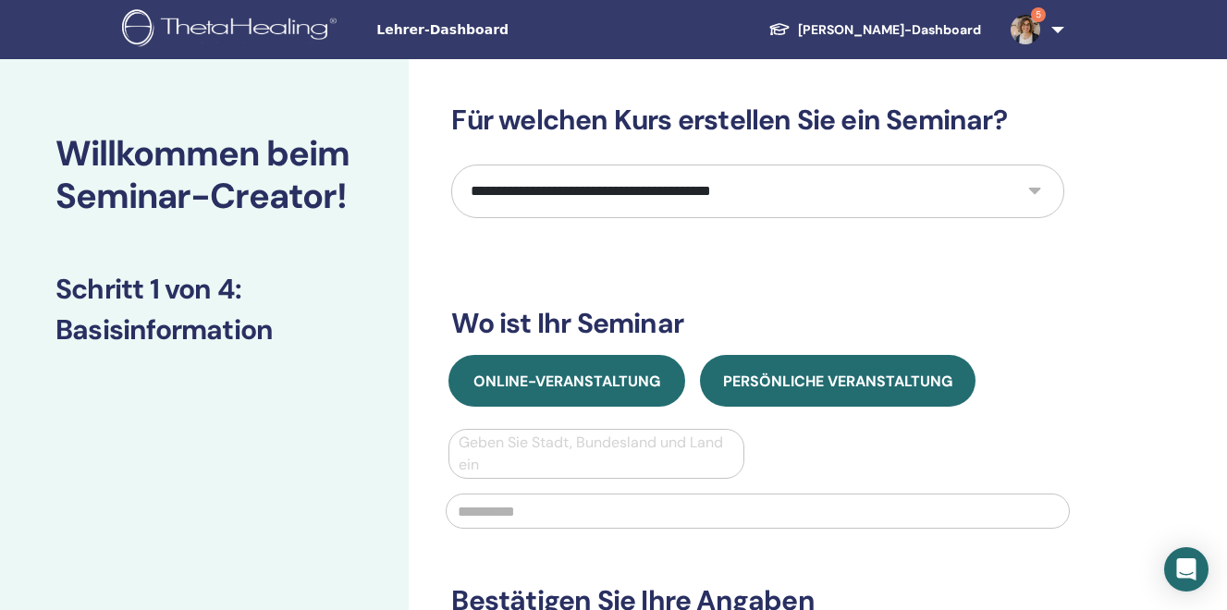
click at [542, 377] on span "Online-Veranstaltung" at bounding box center [566, 381] width 187 height 19
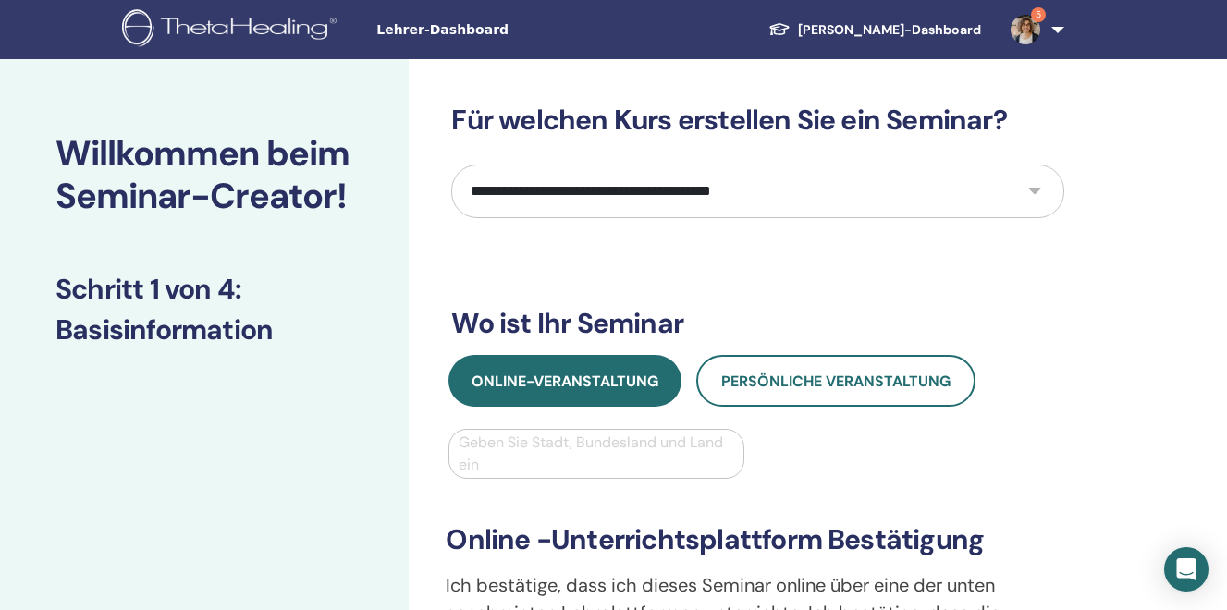
click at [503, 453] on div at bounding box center [596, 454] width 275 height 26
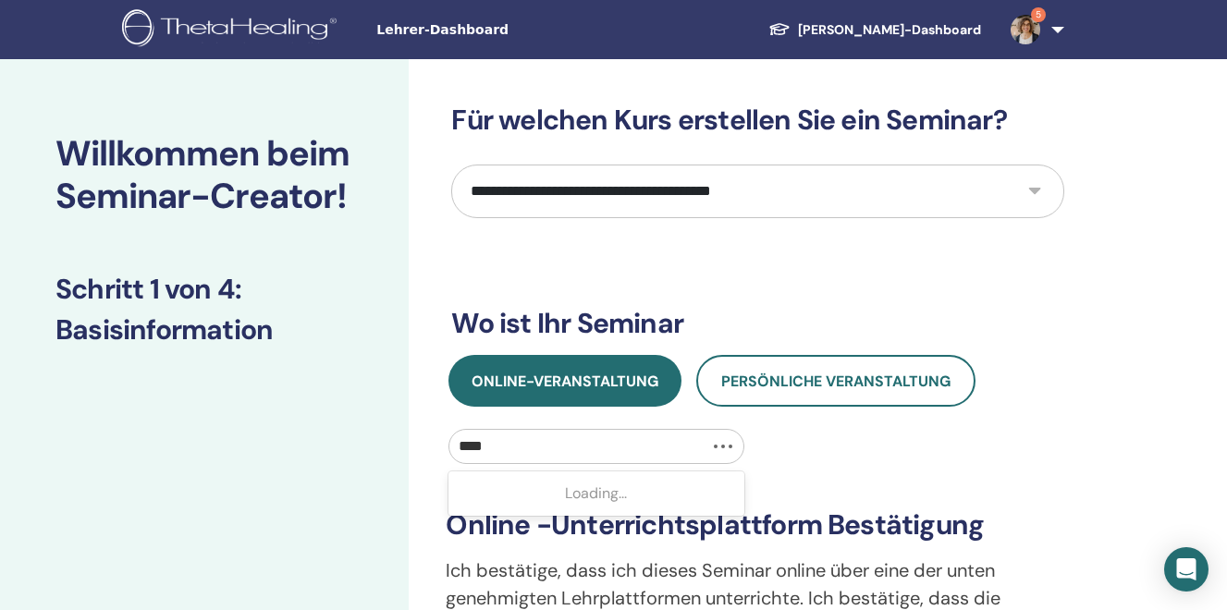
type input "*****"
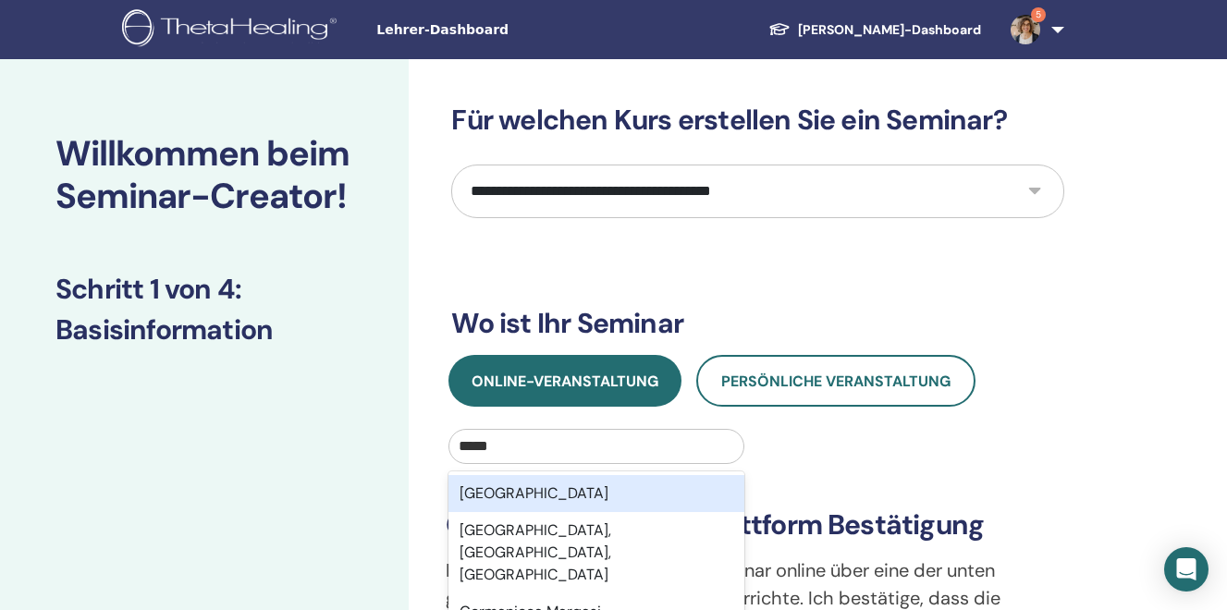
click at [487, 497] on div "[GEOGRAPHIC_DATA]" at bounding box center [595, 493] width 295 height 37
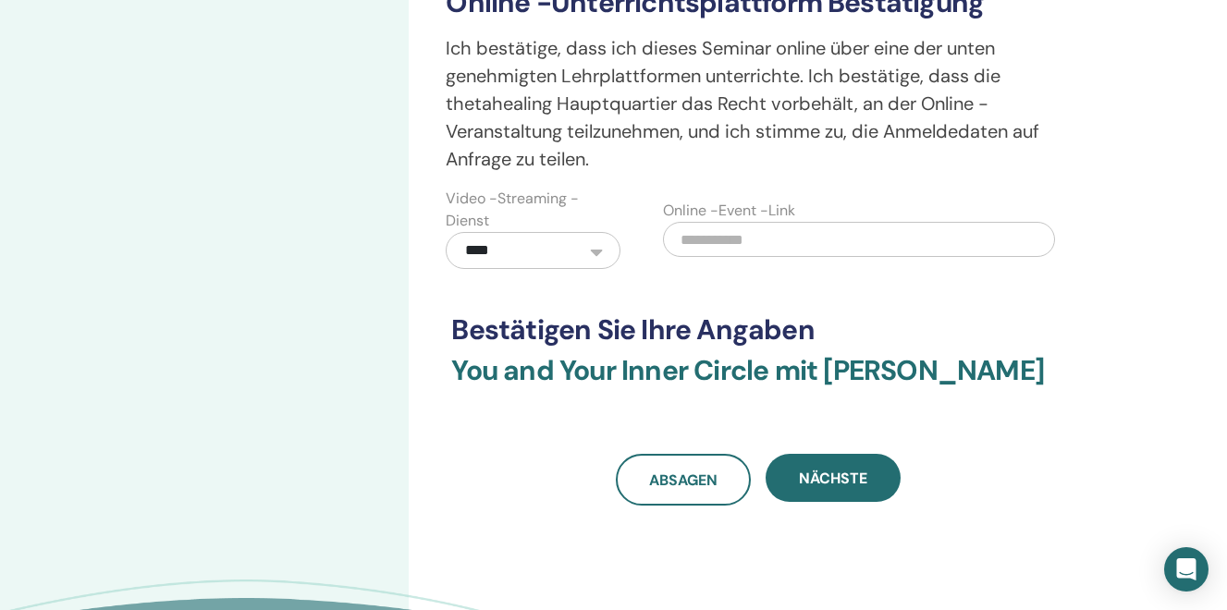
scroll to position [527, 0]
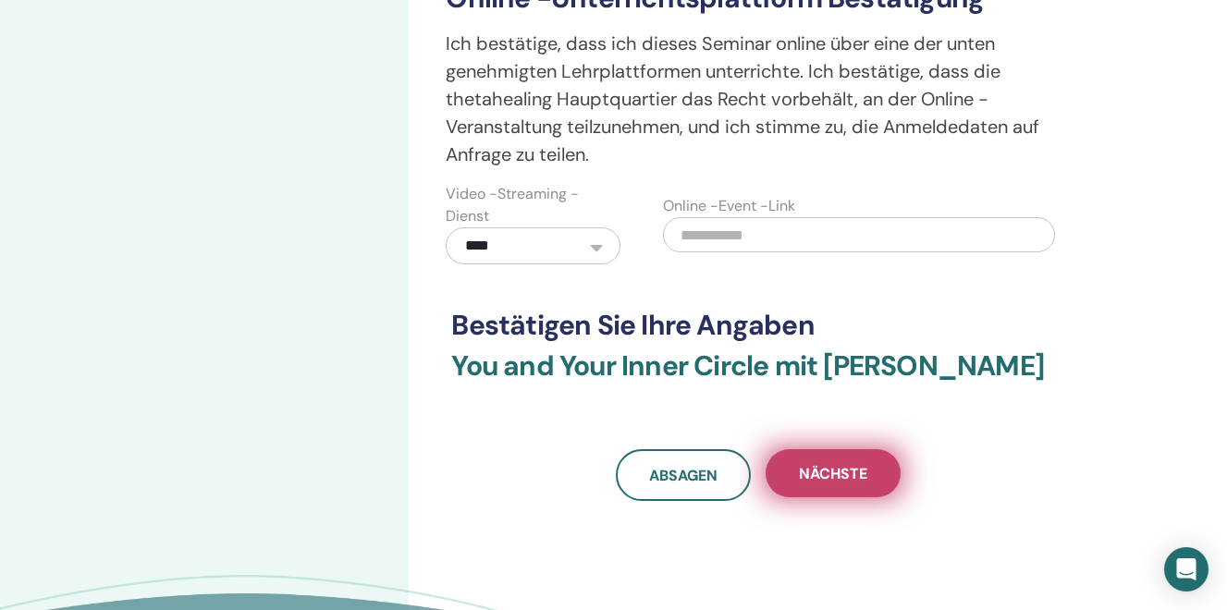
click at [815, 476] on span "Nächste" at bounding box center [833, 473] width 68 height 19
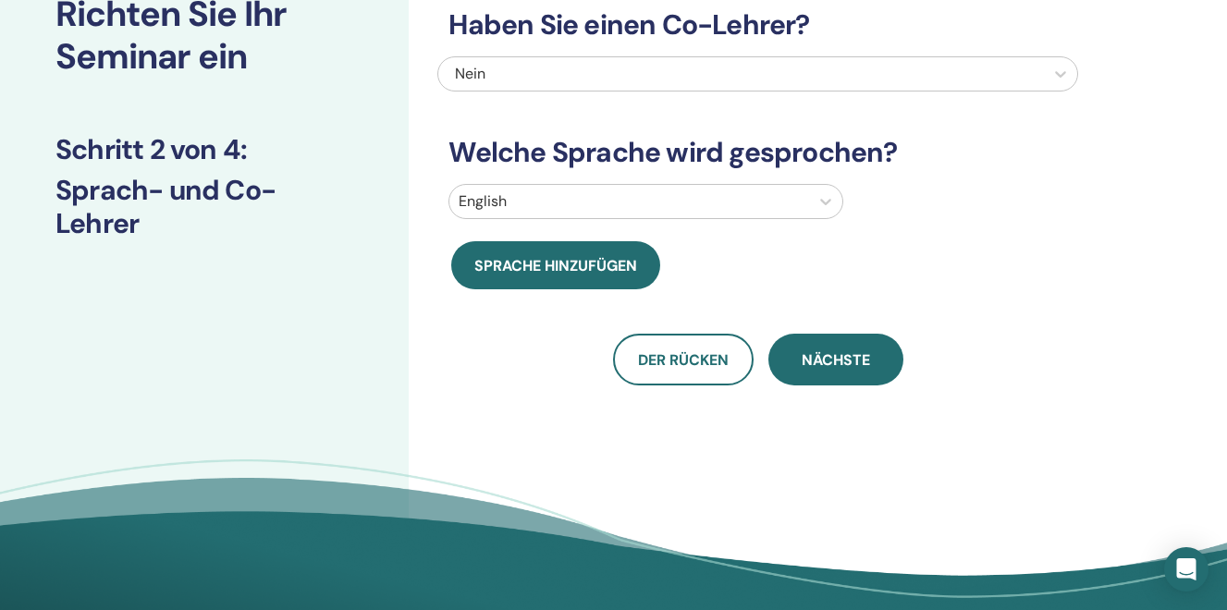
scroll to position [0, 0]
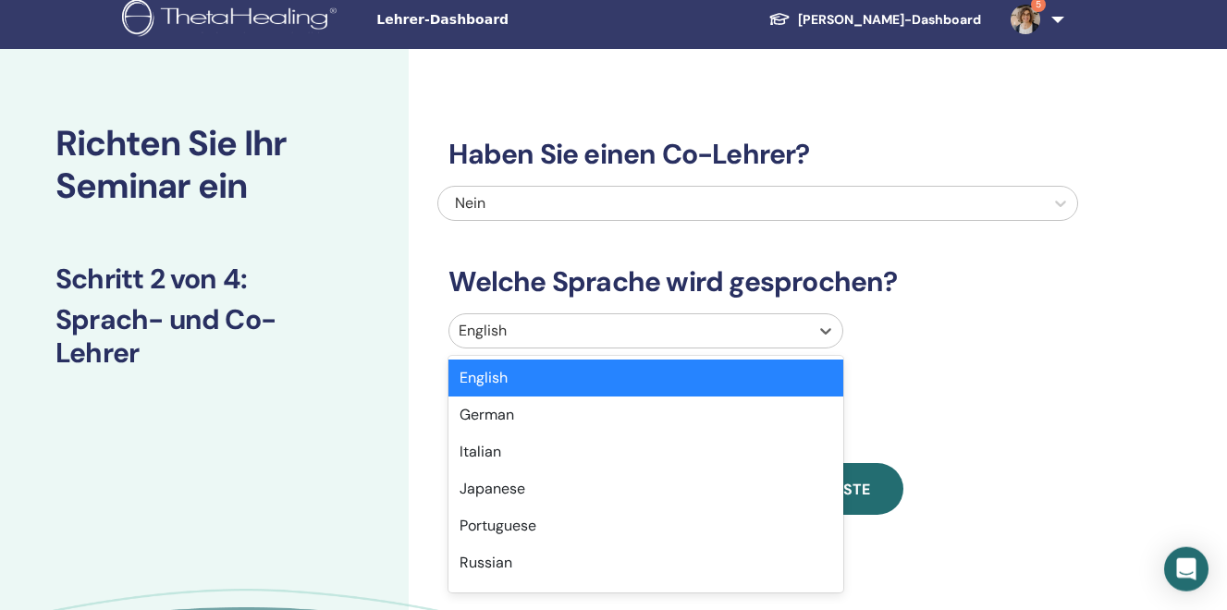
click at [532, 341] on div at bounding box center [629, 331] width 341 height 26
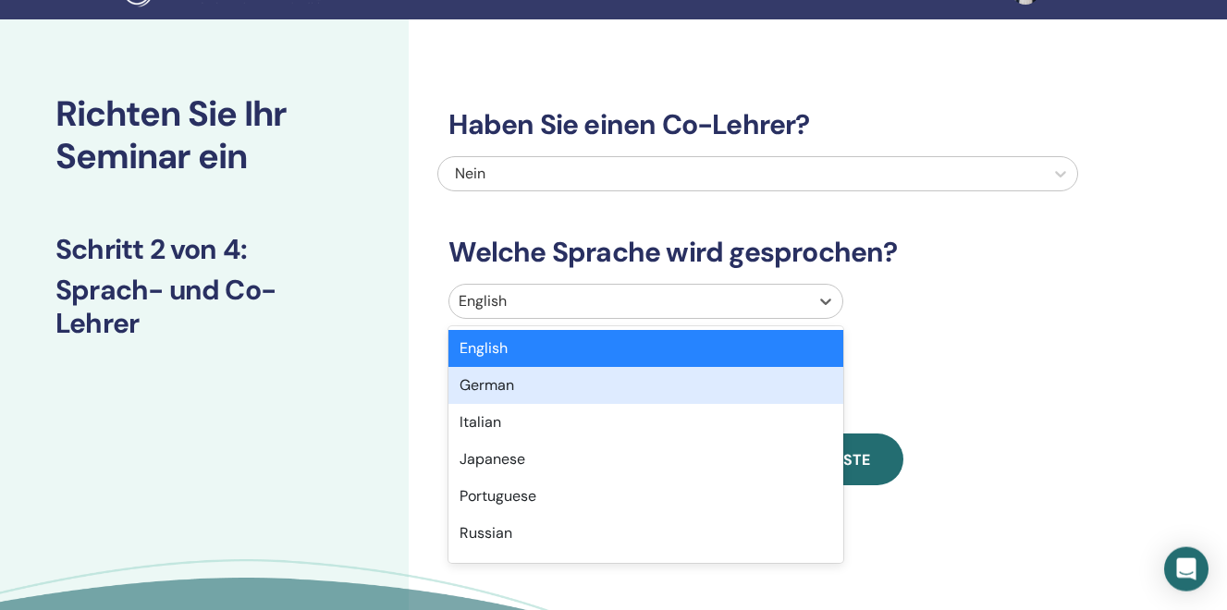
scroll to position [41, 0]
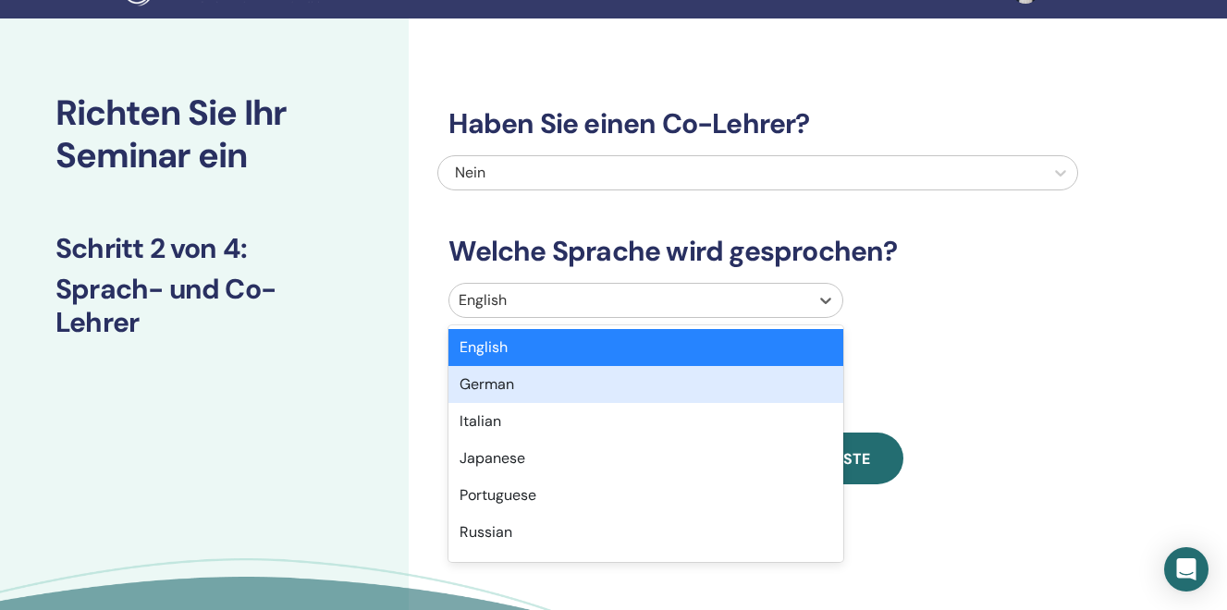
click at [502, 384] on div "German" at bounding box center [645, 384] width 395 height 37
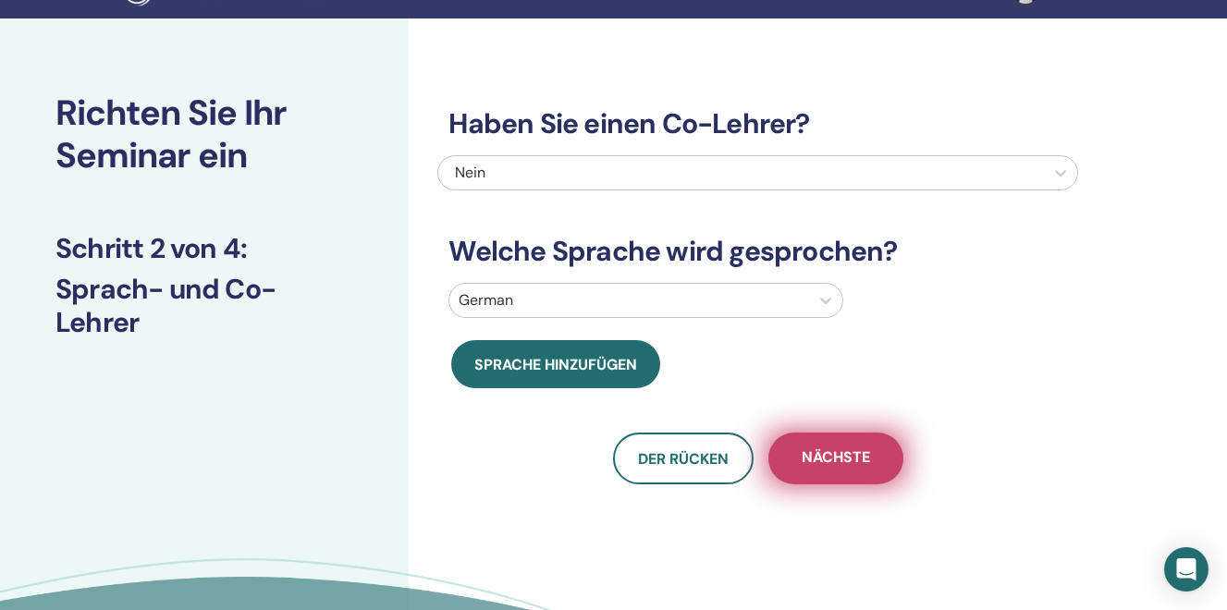
click at [849, 459] on span "Nächste" at bounding box center [836, 458] width 68 height 23
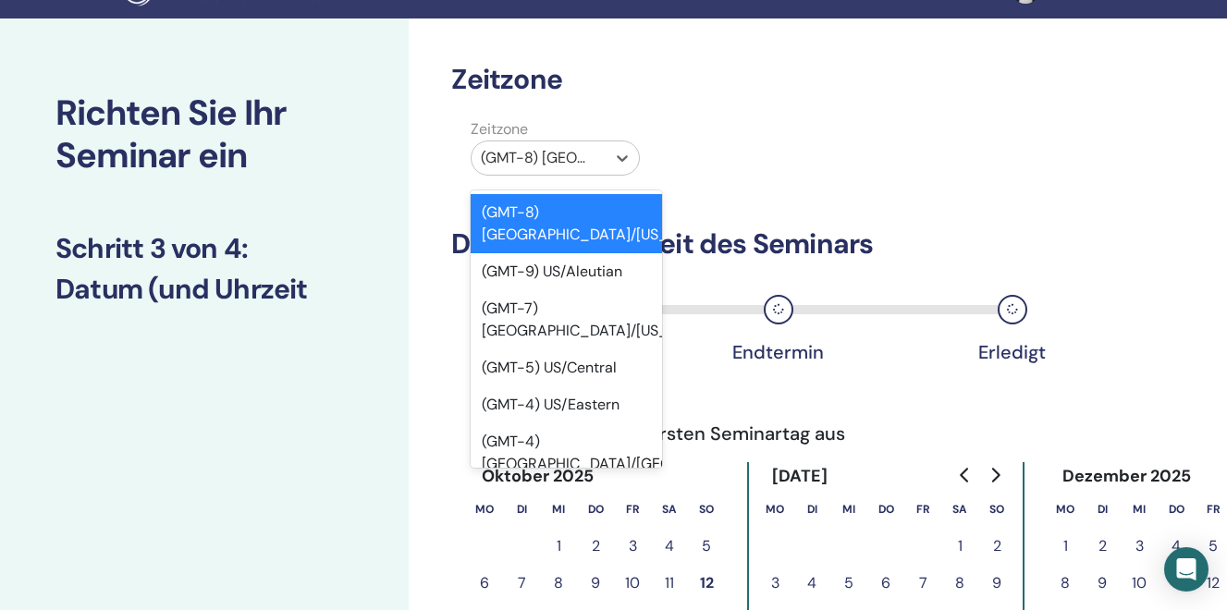
click at [534, 163] on div at bounding box center [539, 158] width 116 height 26
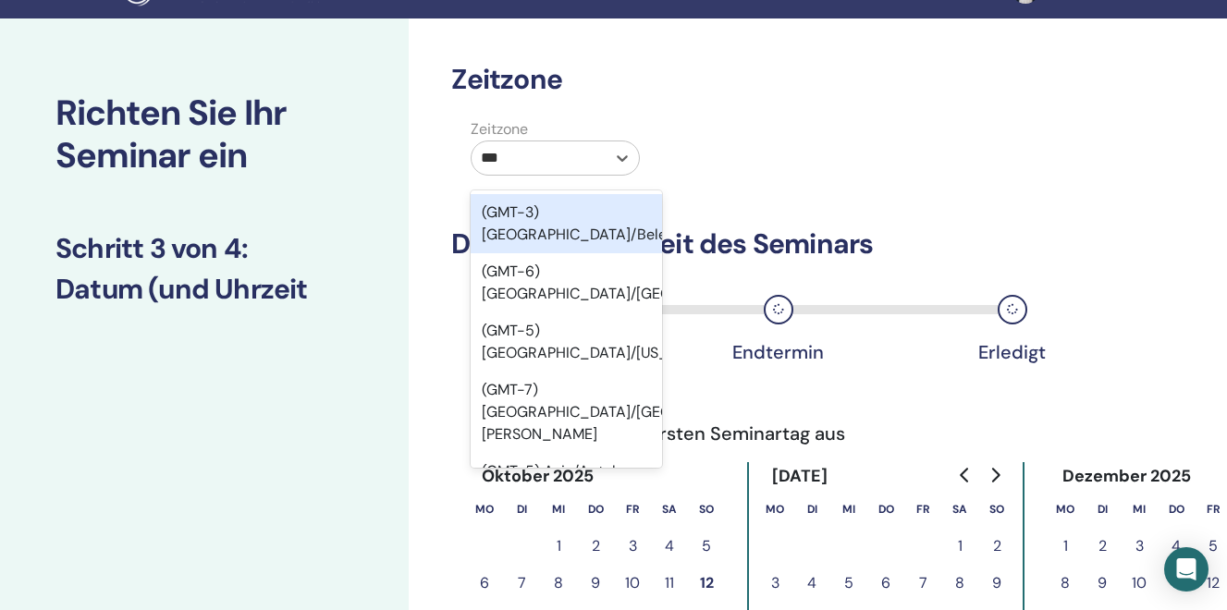
type input "****"
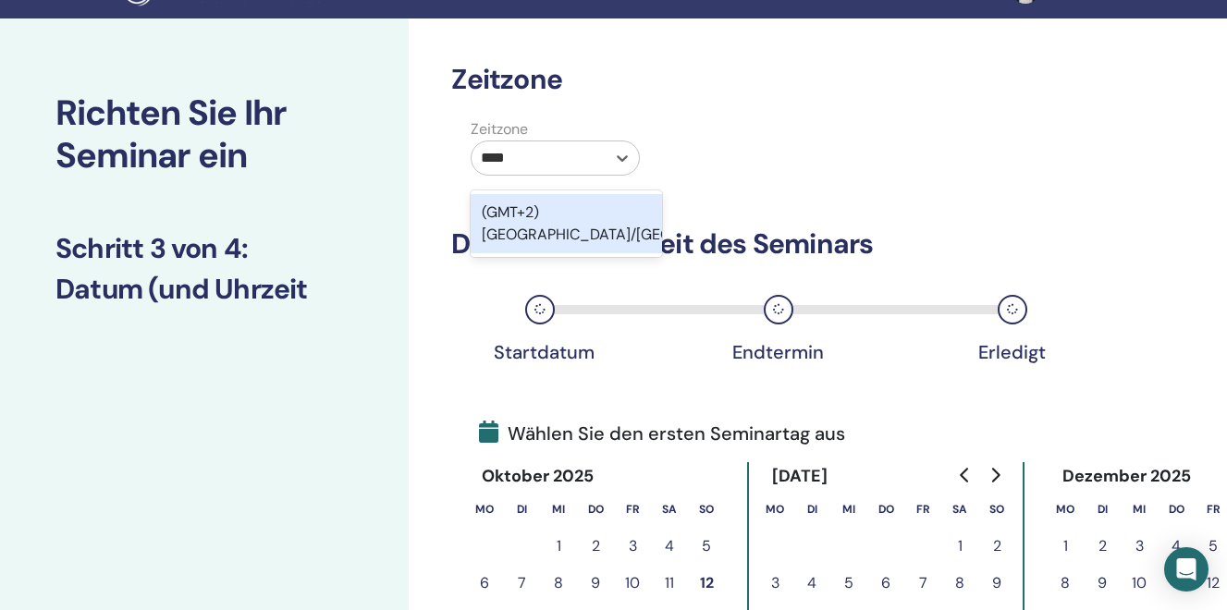
click at [554, 211] on div "(GMT+2) Europe/Berlin" at bounding box center [566, 223] width 191 height 59
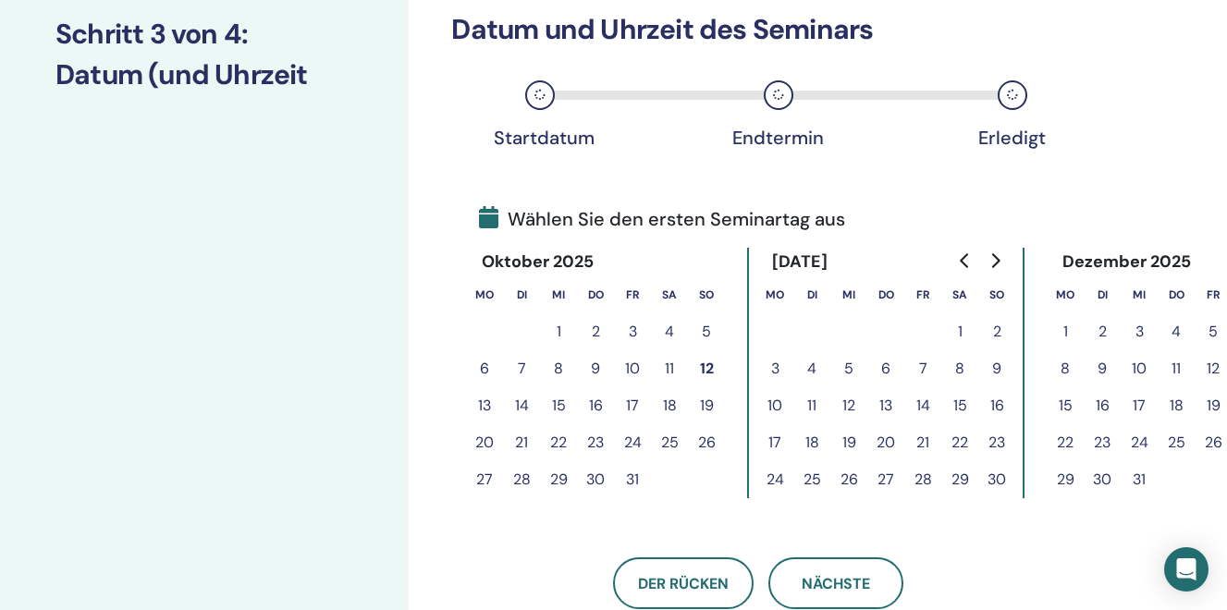
scroll to position [262, 0]
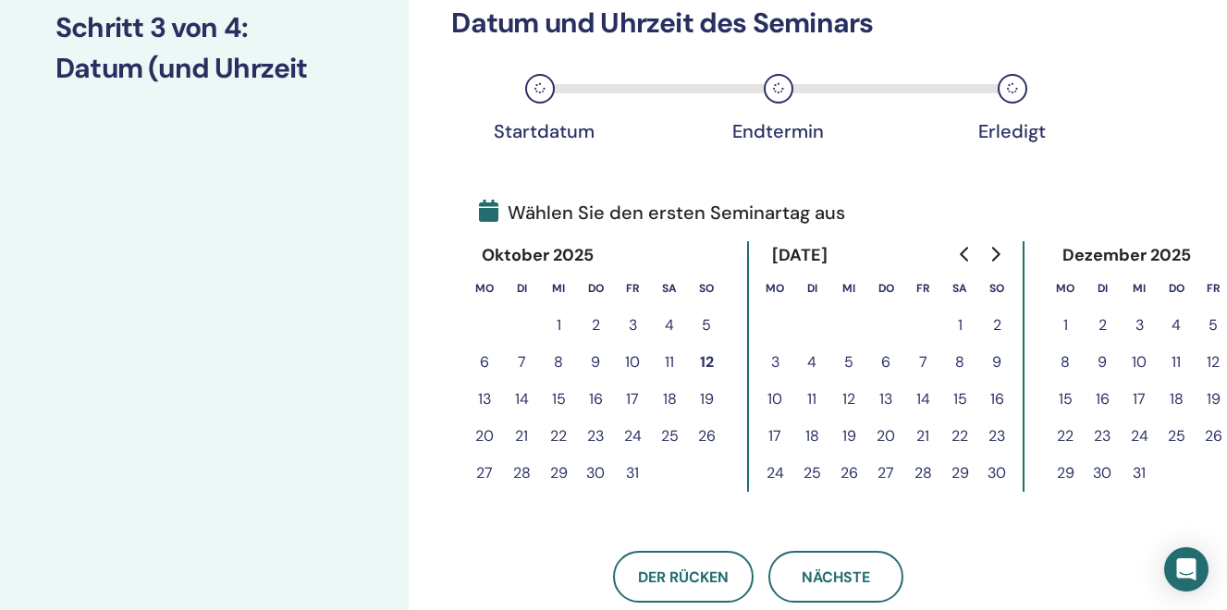
click at [992, 247] on icon "Go to next month" at bounding box center [994, 254] width 15 height 15
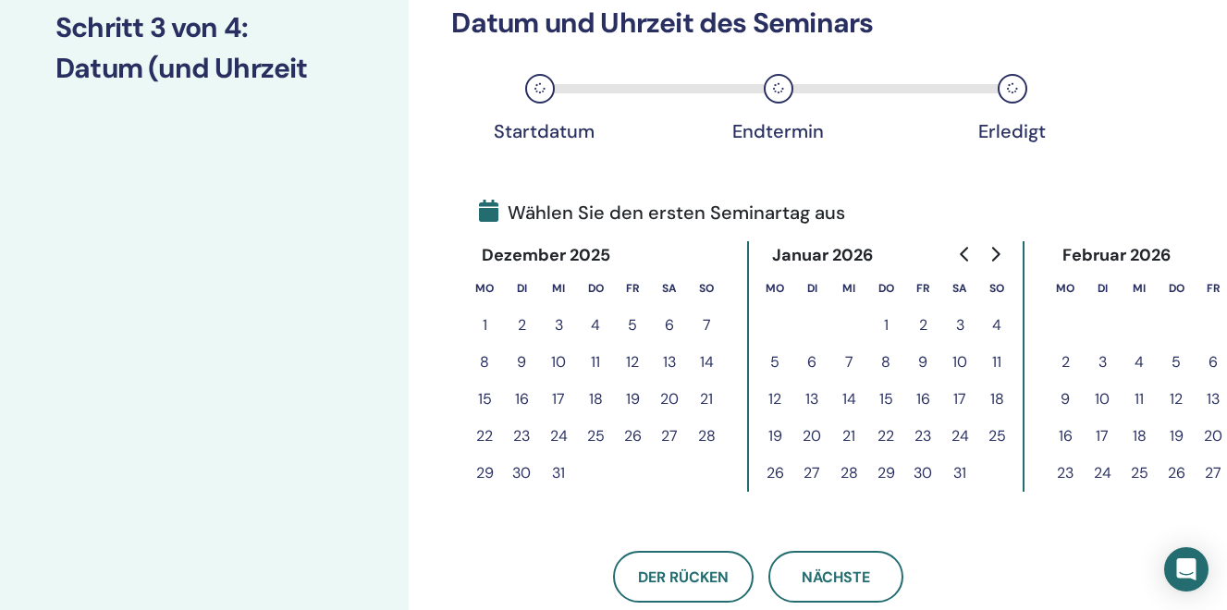
click at [992, 247] on icon "Go to next month" at bounding box center [994, 254] width 15 height 15
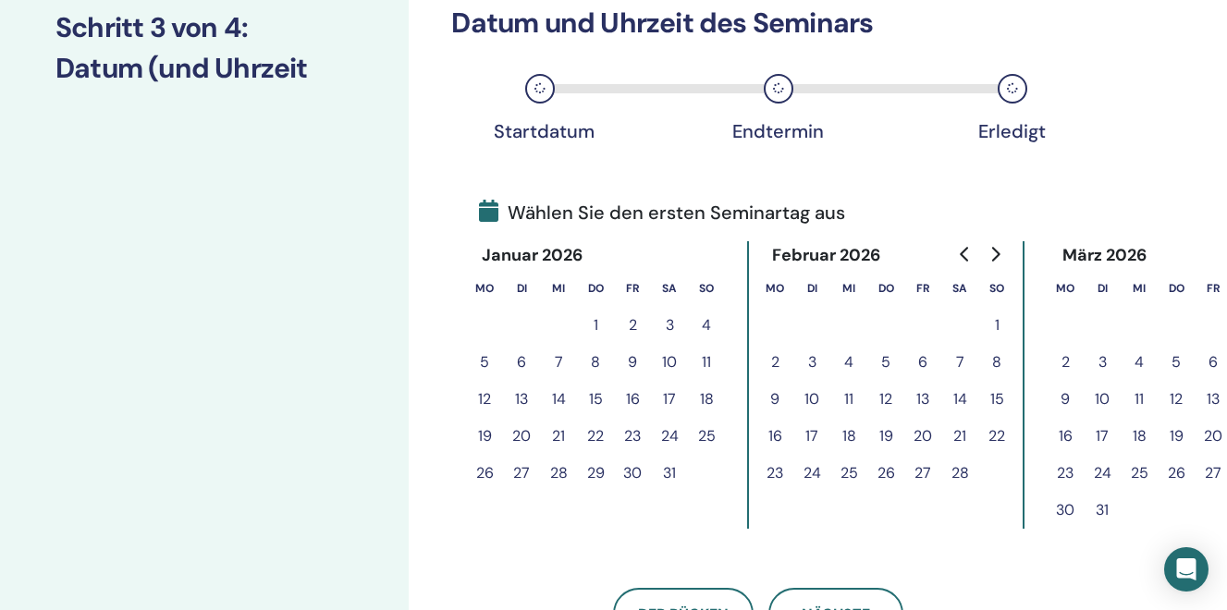
click at [673, 359] on button "10" at bounding box center [669, 362] width 37 height 37
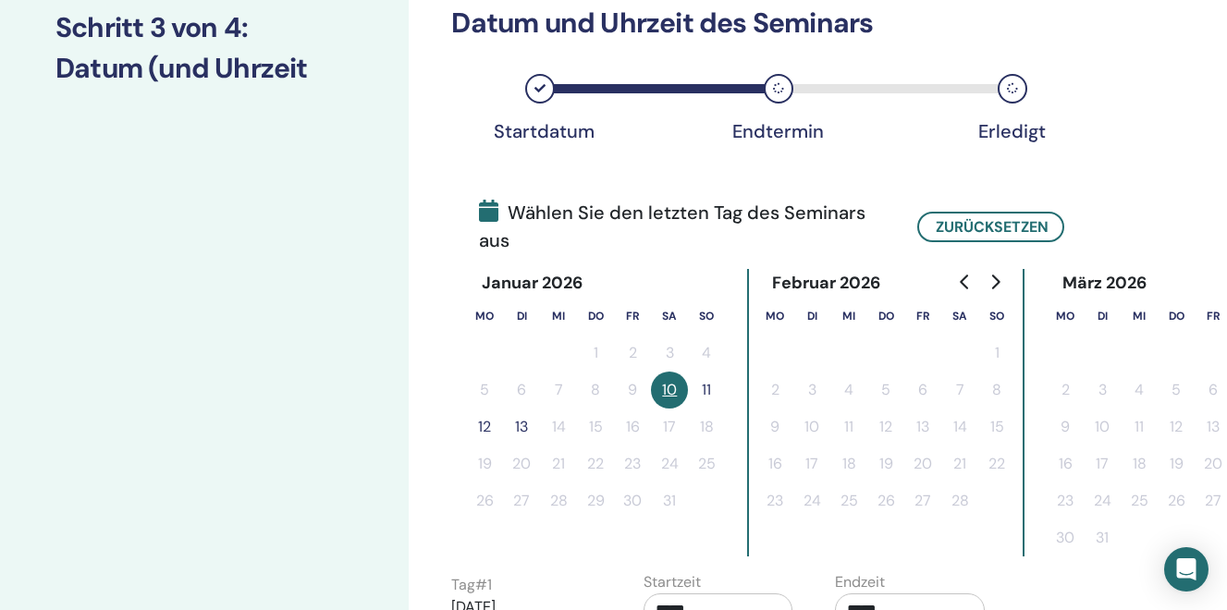
click at [705, 390] on button "11" at bounding box center [706, 390] width 37 height 37
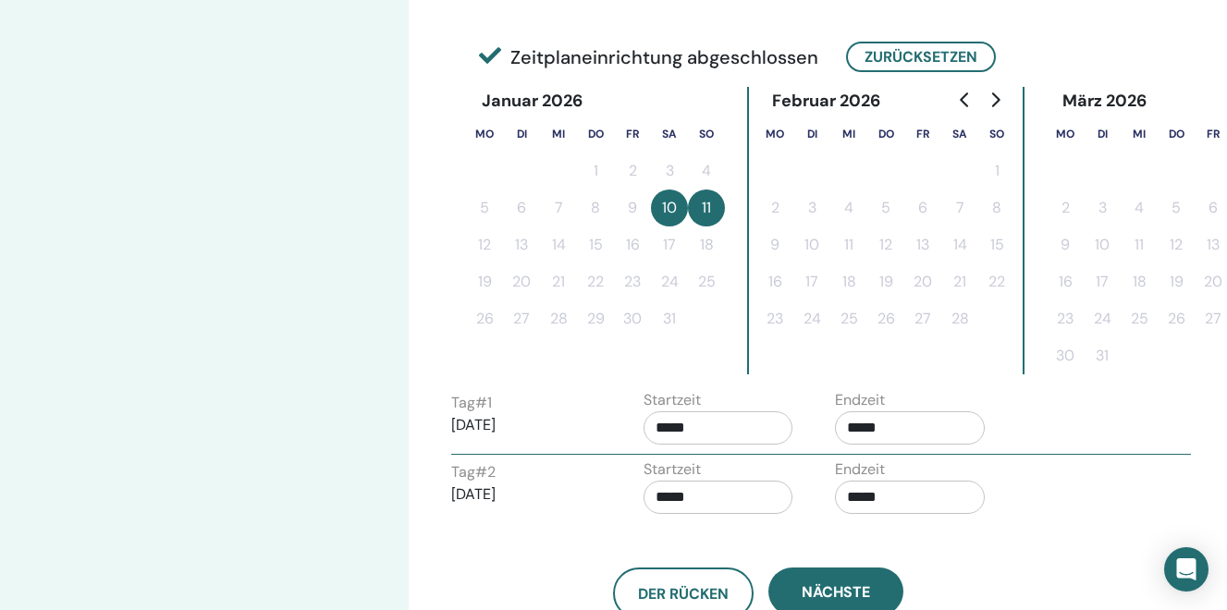
scroll to position [521, 0]
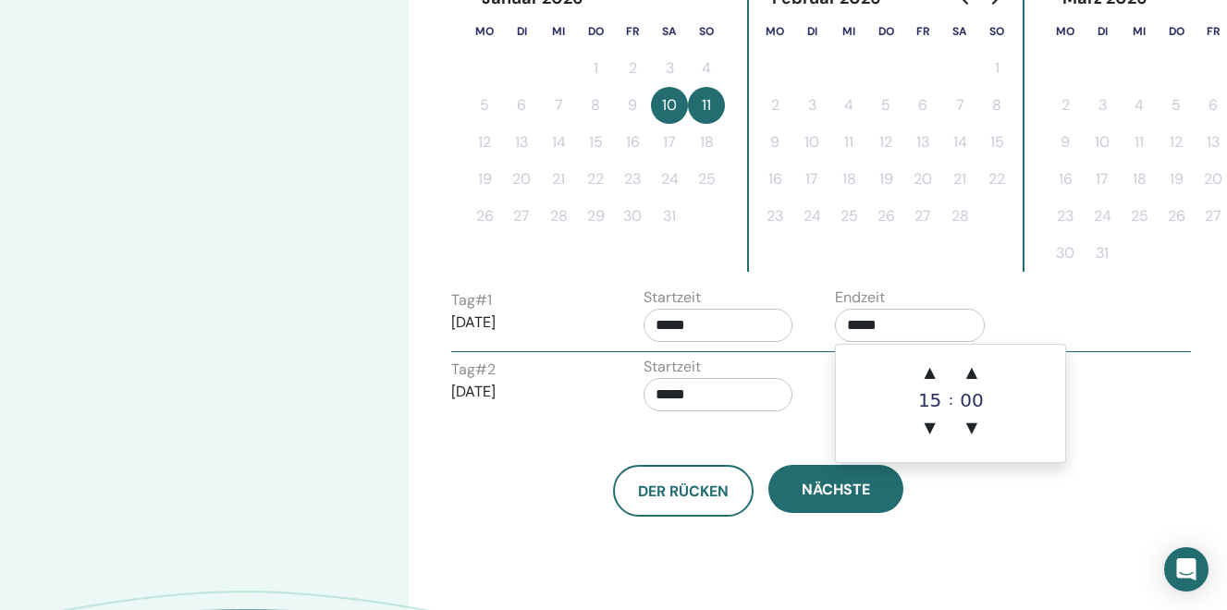
click at [863, 328] on input "*****" at bounding box center [910, 325] width 150 height 33
click at [928, 371] on span "▲" at bounding box center [930, 372] width 37 height 37
click at [966, 372] on span "▲" at bounding box center [971, 372] width 37 height 37
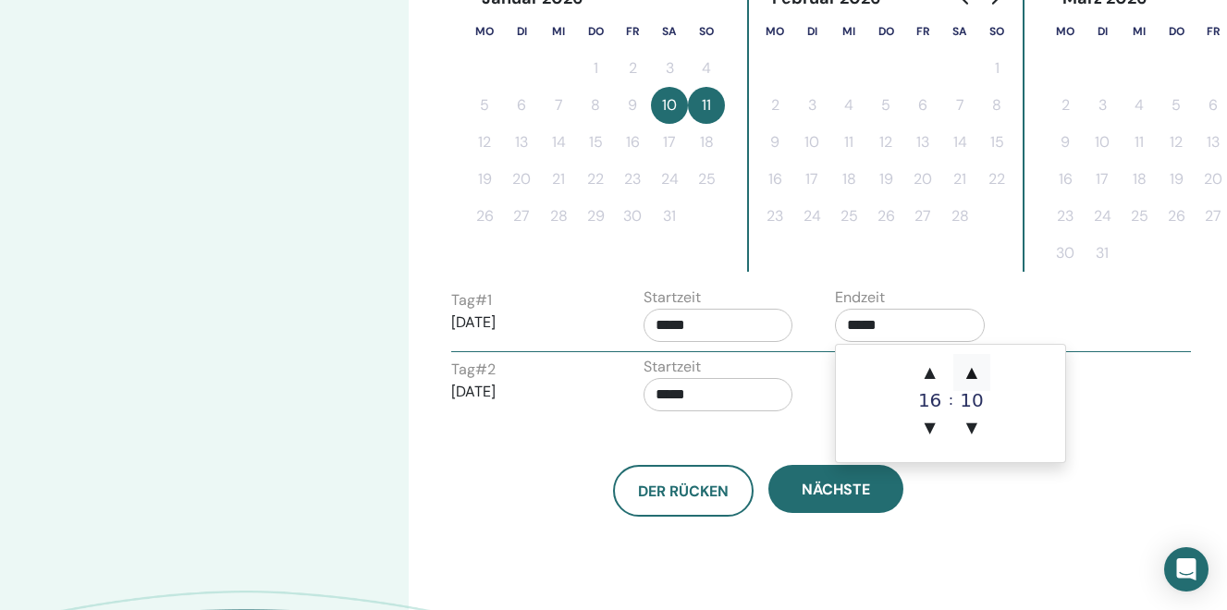
type input "*****"
click at [805, 417] on div "Startzeit *****" at bounding box center [726, 388] width 192 height 65
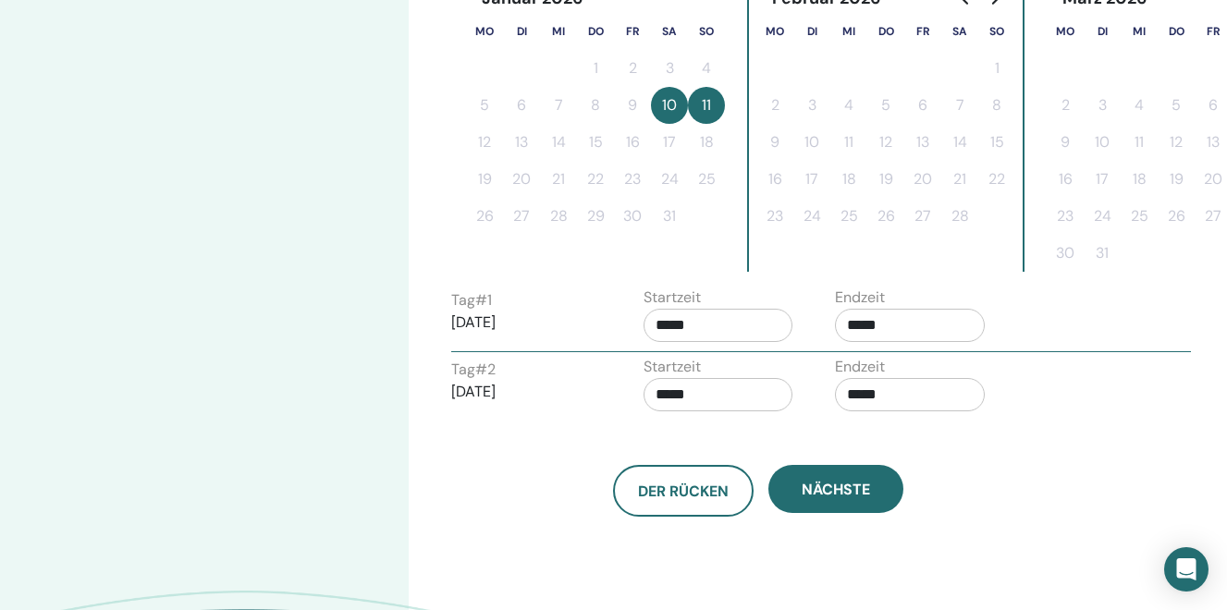
click at [895, 397] on input "*****" at bounding box center [910, 394] width 150 height 33
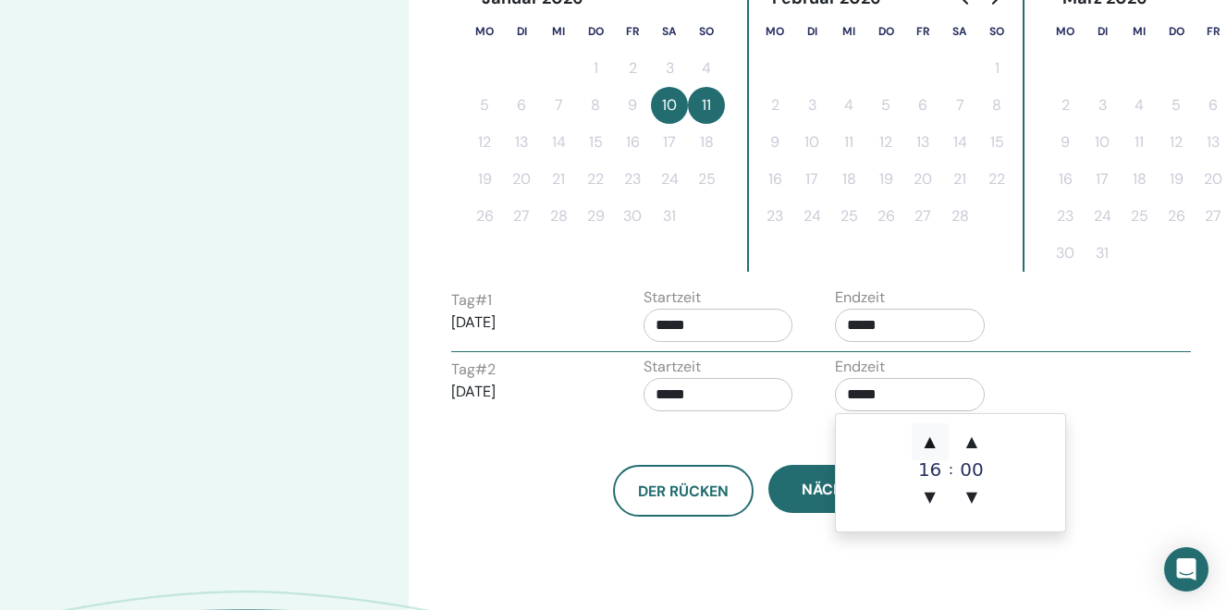
click at [932, 441] on span "▲" at bounding box center [930, 441] width 37 height 37
click at [970, 442] on span "▲" at bounding box center [971, 441] width 37 height 37
type input "*****"
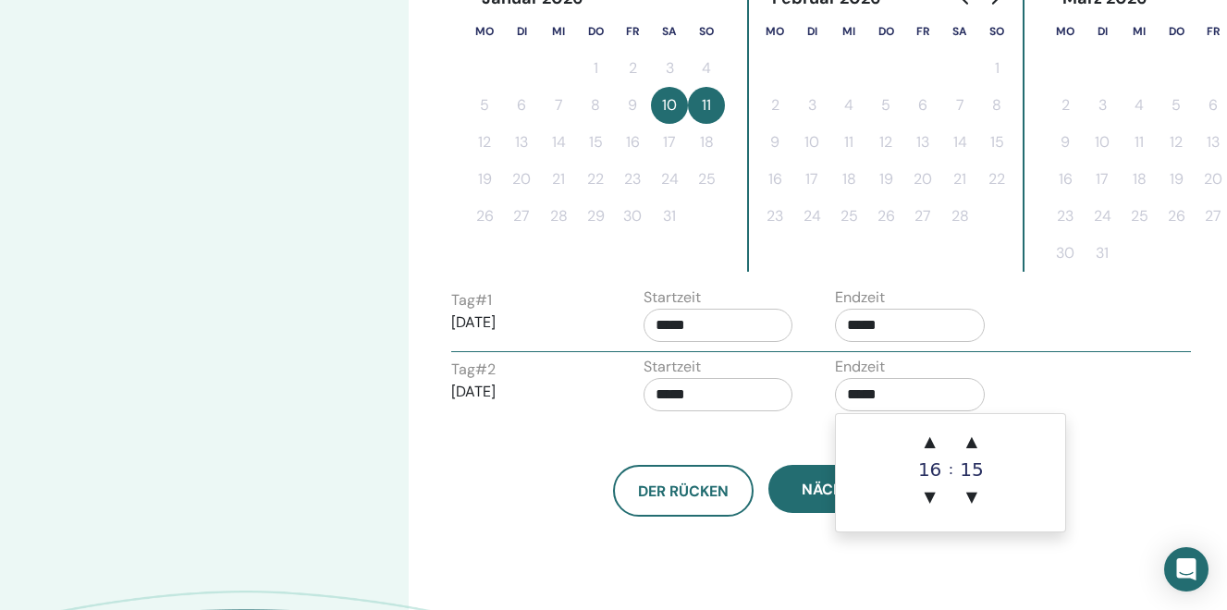
click at [775, 438] on div "Der Rücken Nächste" at bounding box center [757, 469] width 641 height 96
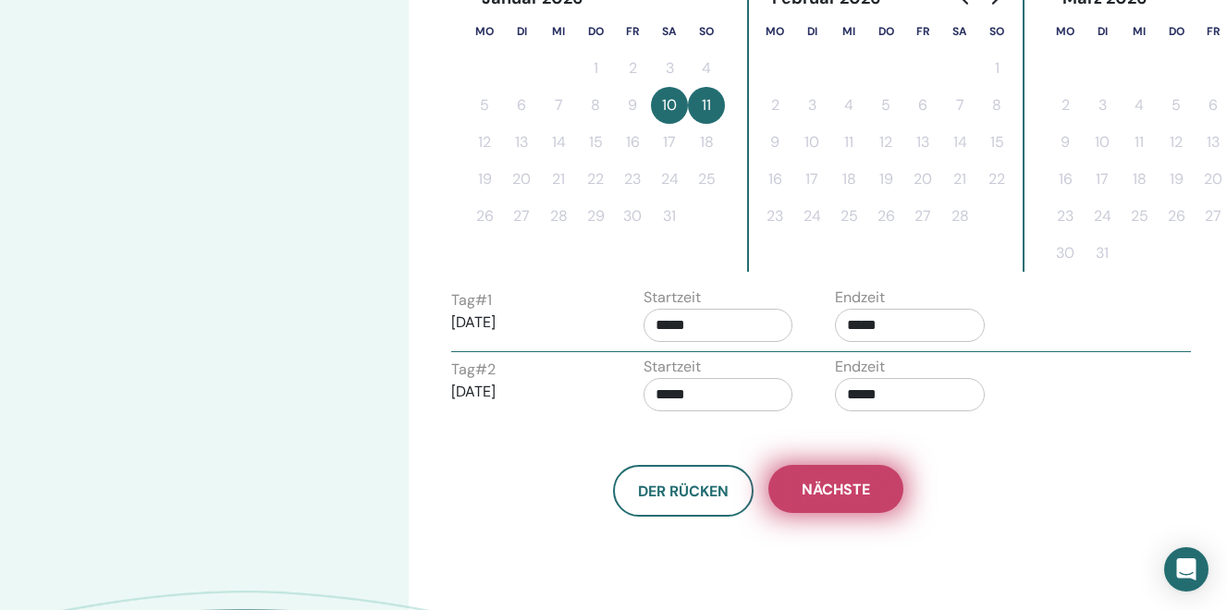
click at [825, 500] on button "Nächste" at bounding box center [835, 489] width 135 height 48
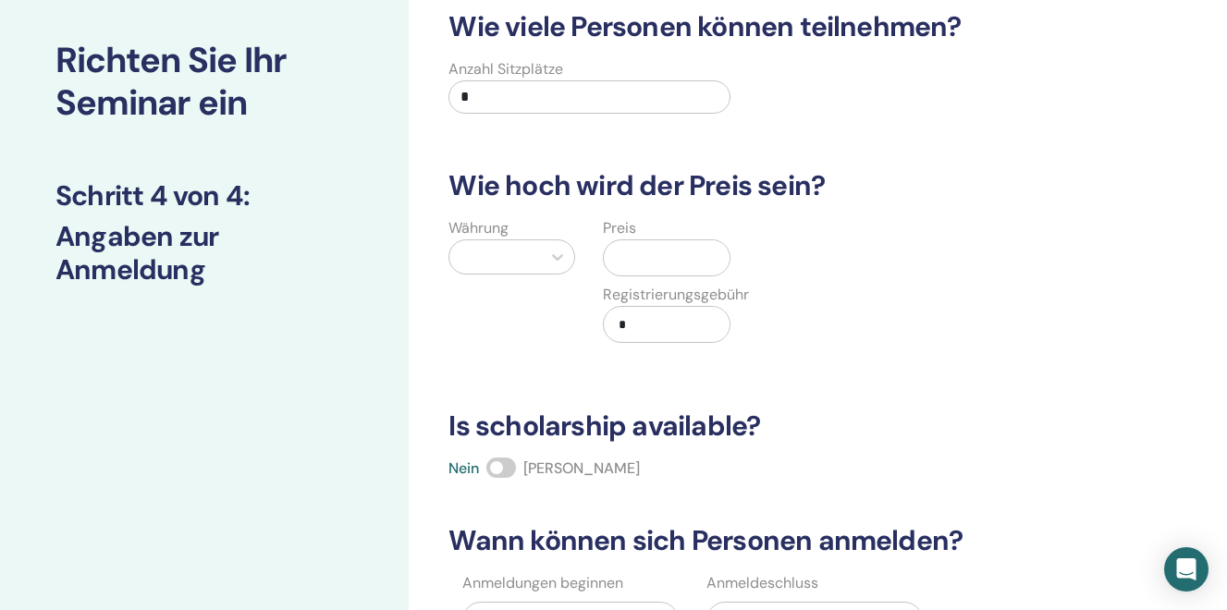
scroll to position [69, 0]
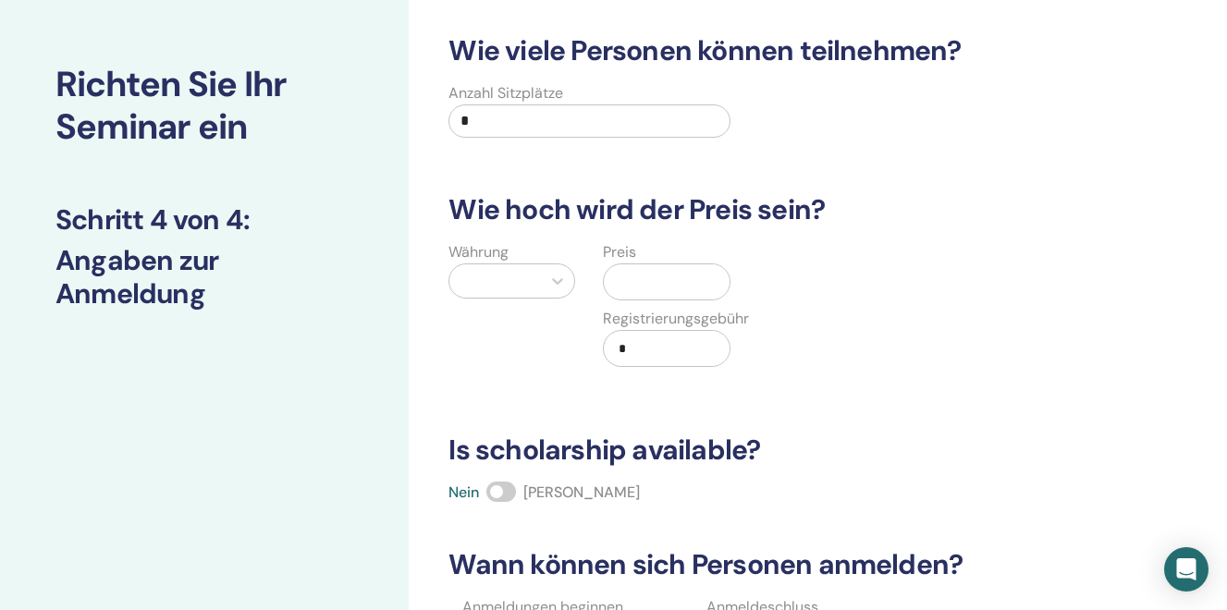
click at [484, 126] on input "*" at bounding box center [588, 120] width 281 height 33
type input "**"
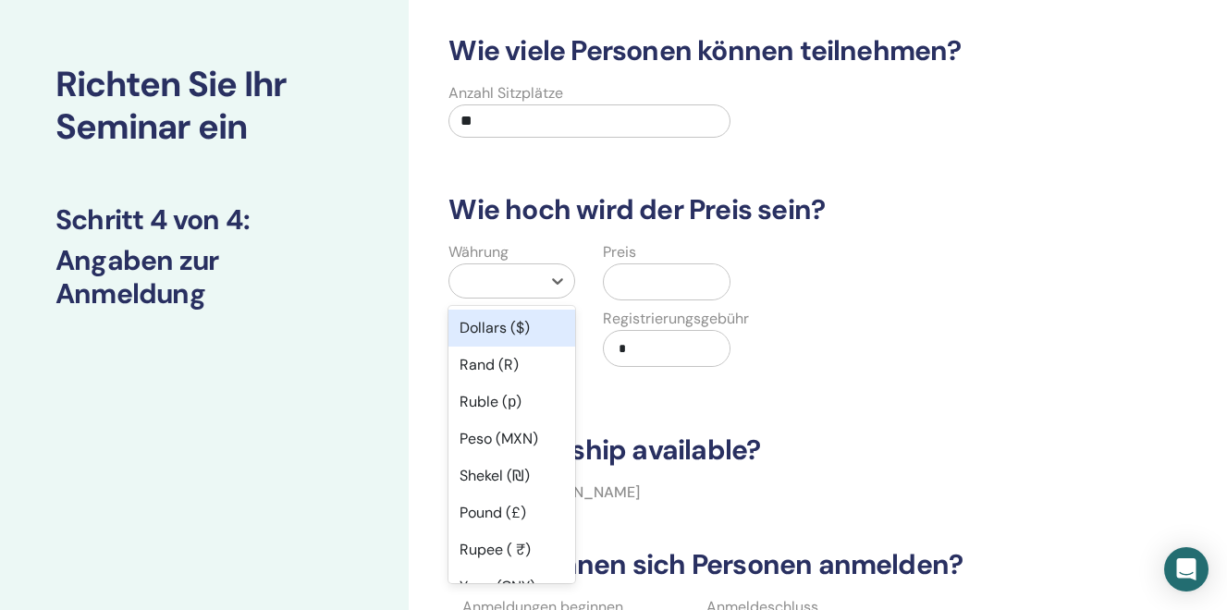
click at [475, 279] on div at bounding box center [495, 281] width 73 height 26
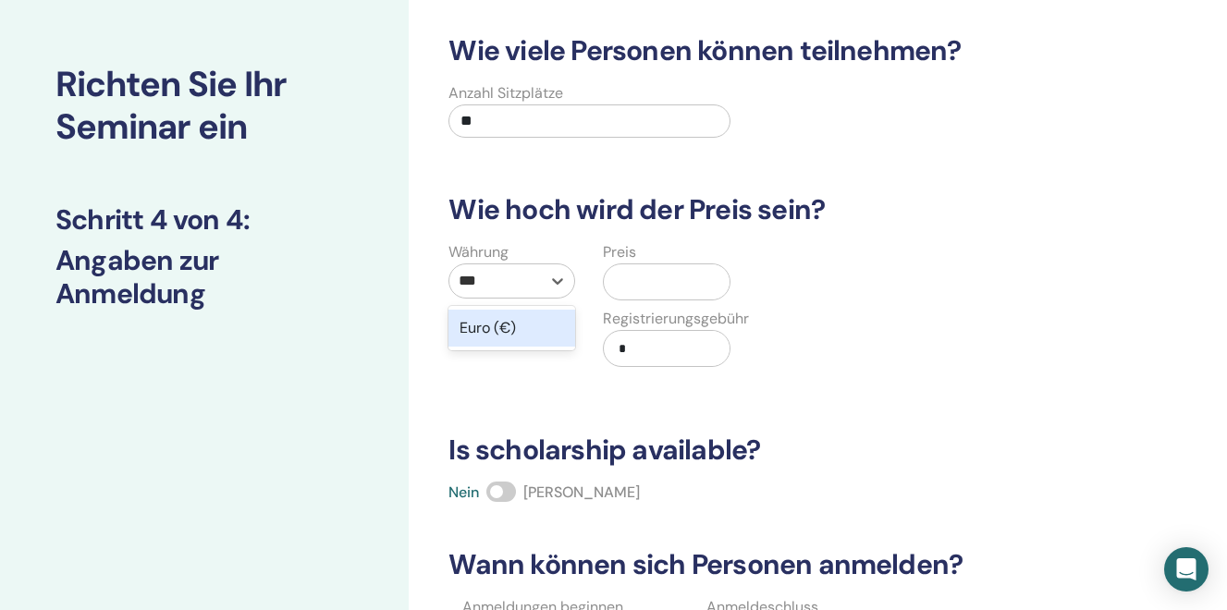
type input "***"
click at [659, 275] on input "text" at bounding box center [669, 281] width 117 height 35
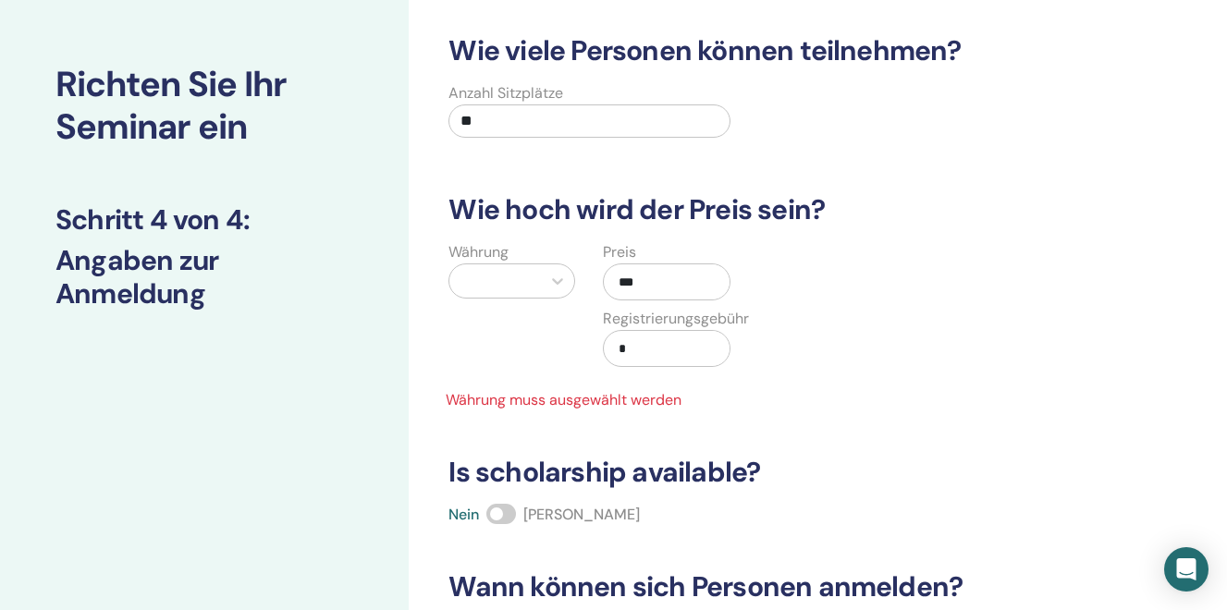
type input "***"
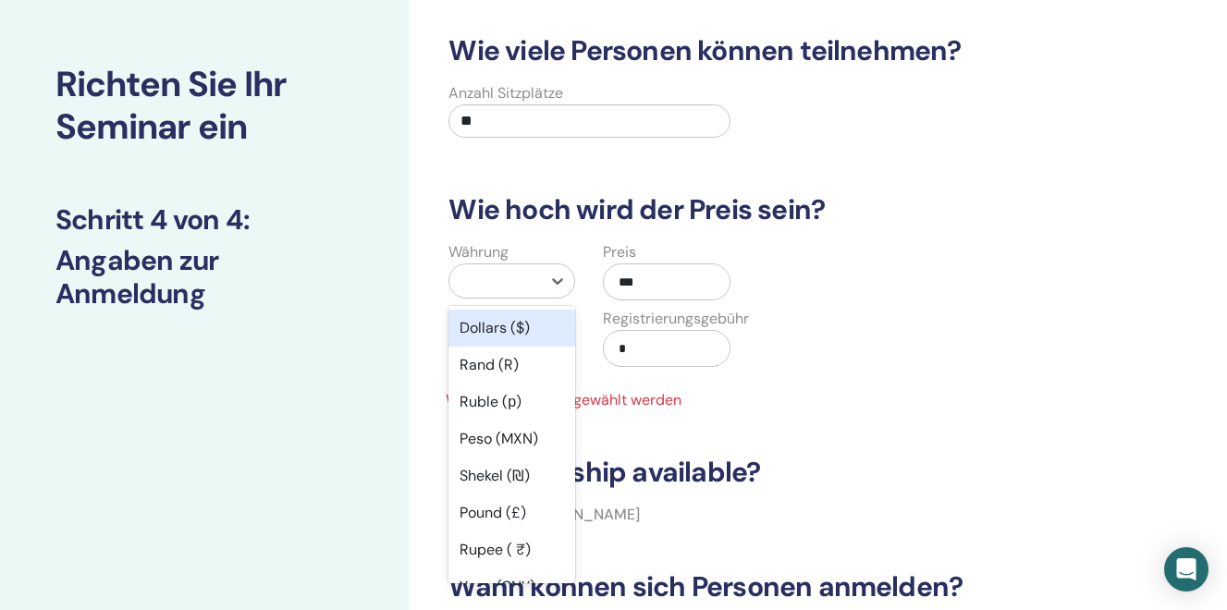
click at [519, 277] on div at bounding box center [495, 281] width 73 height 26
type input "***"
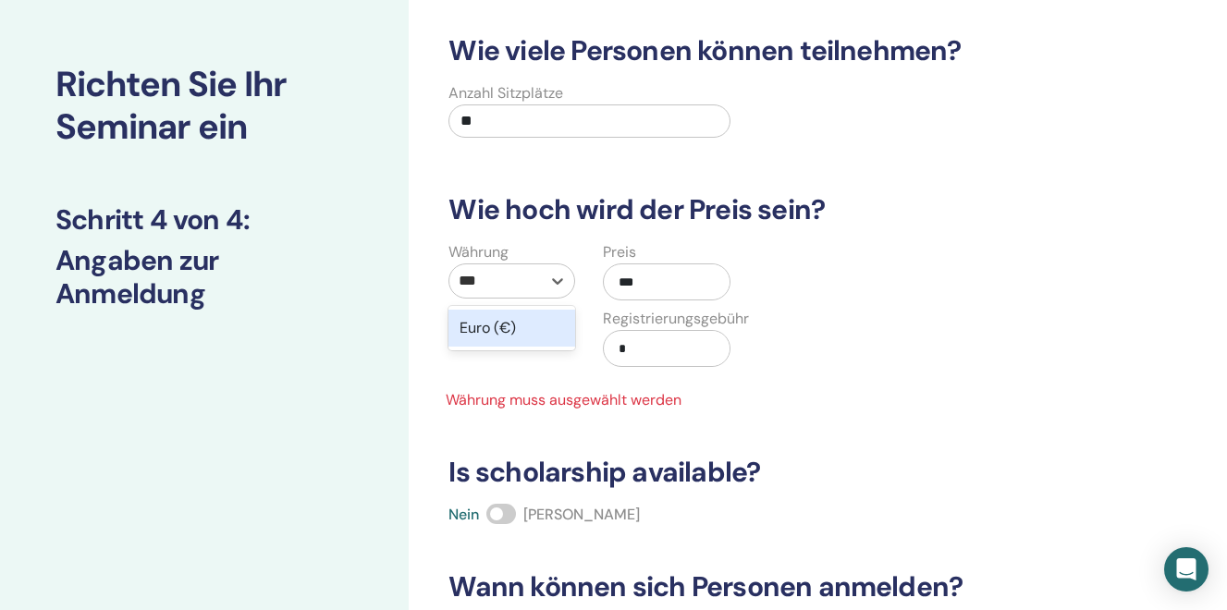
click at [487, 328] on div "Euro (€)" at bounding box center [511, 328] width 127 height 37
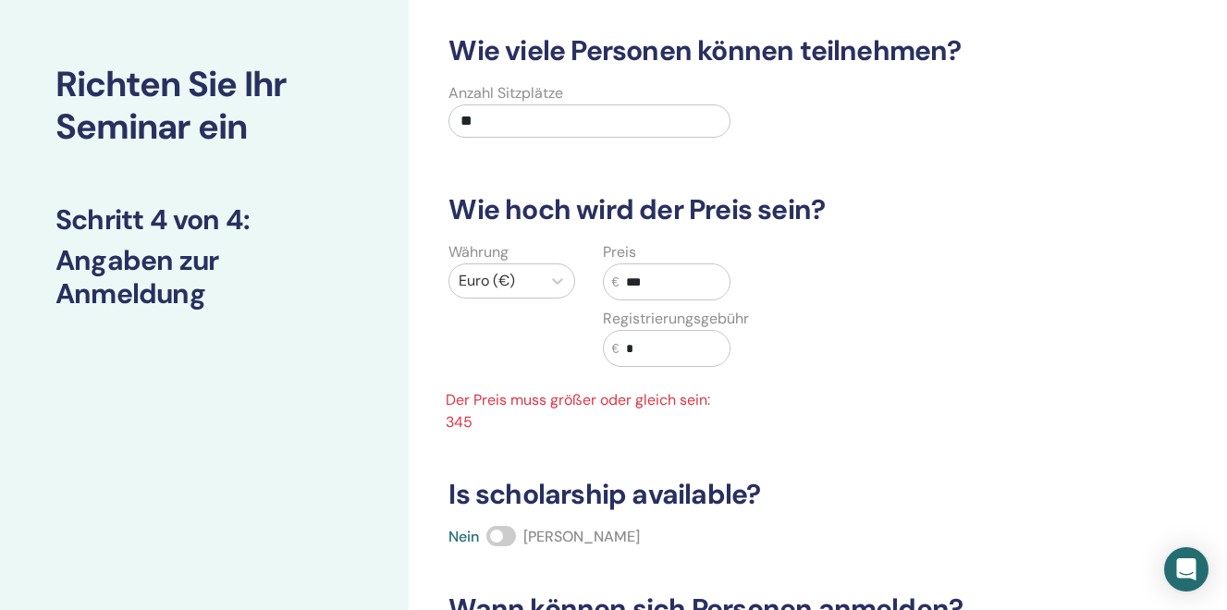
drag, startPoint x: 657, startPoint y: 286, endPoint x: 624, endPoint y: 280, distance: 33.7
click at [624, 280] on input "***" at bounding box center [674, 281] width 110 height 35
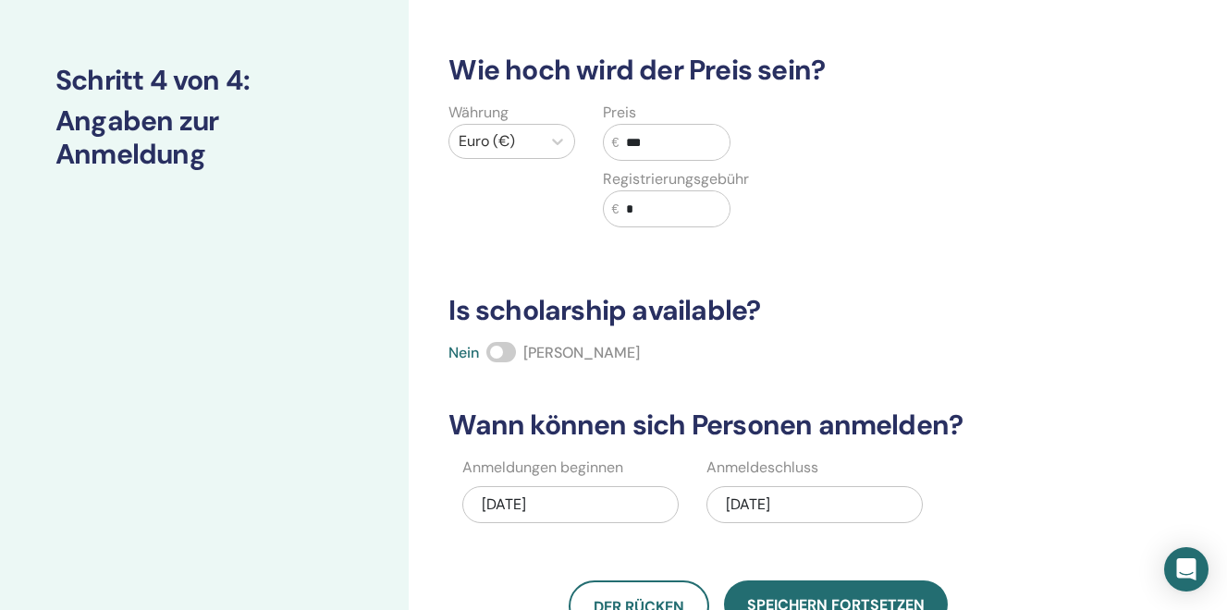
scroll to position [215, 0]
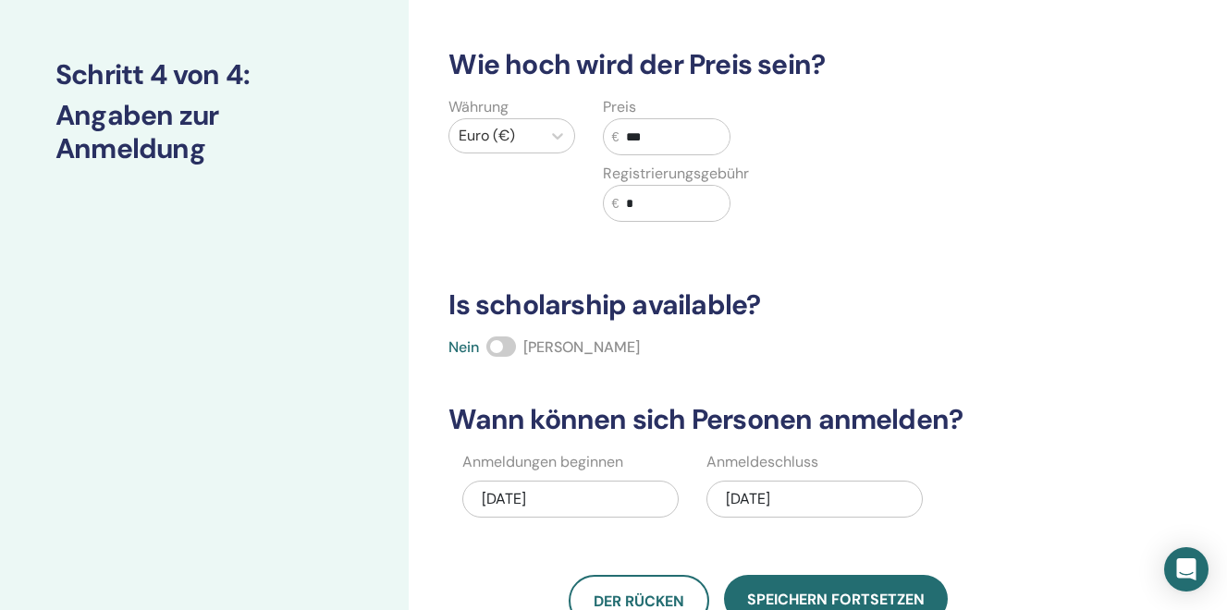
type input "***"
click at [501, 349] on span at bounding box center [501, 347] width 30 height 20
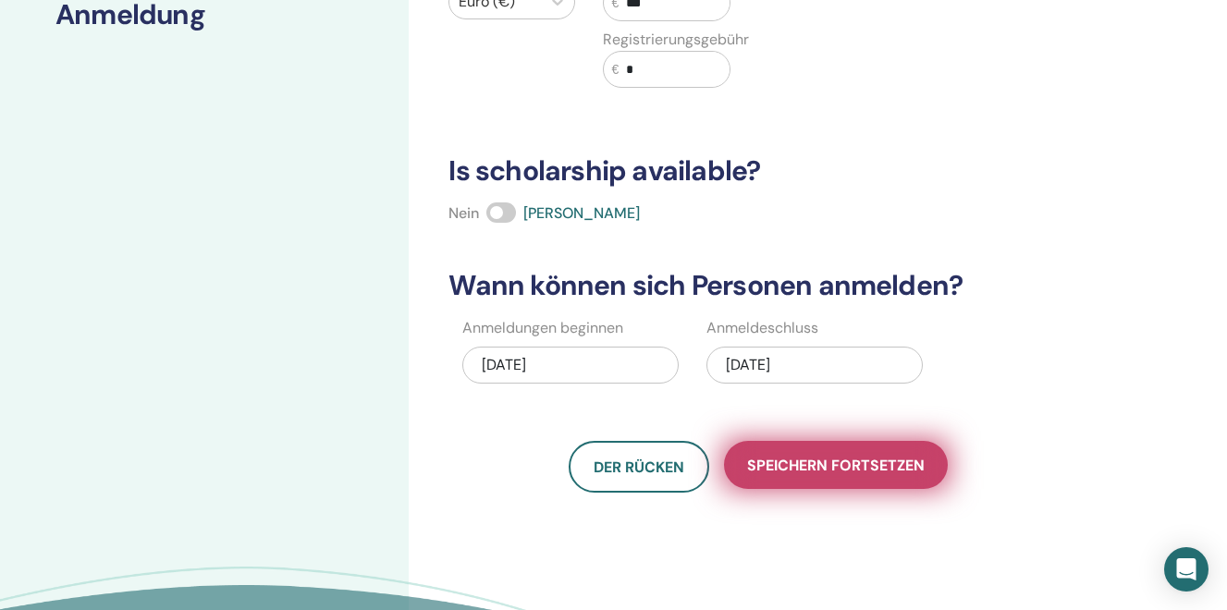
scroll to position [351, 0]
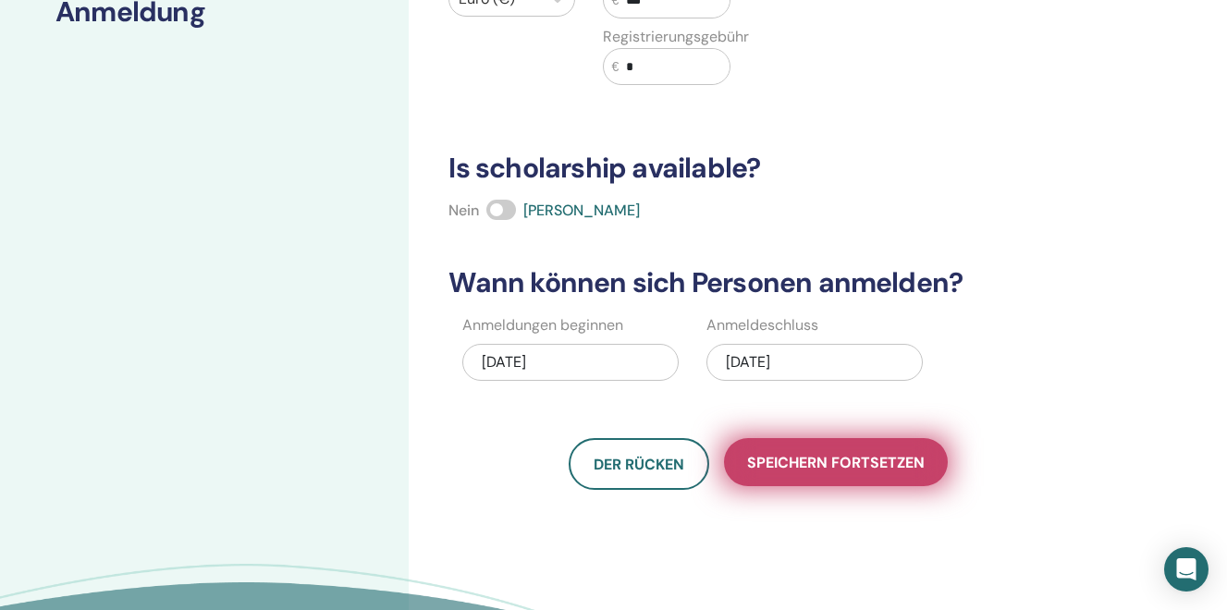
click at [823, 460] on span "Speichern fortsetzen" at bounding box center [836, 462] width 178 height 19
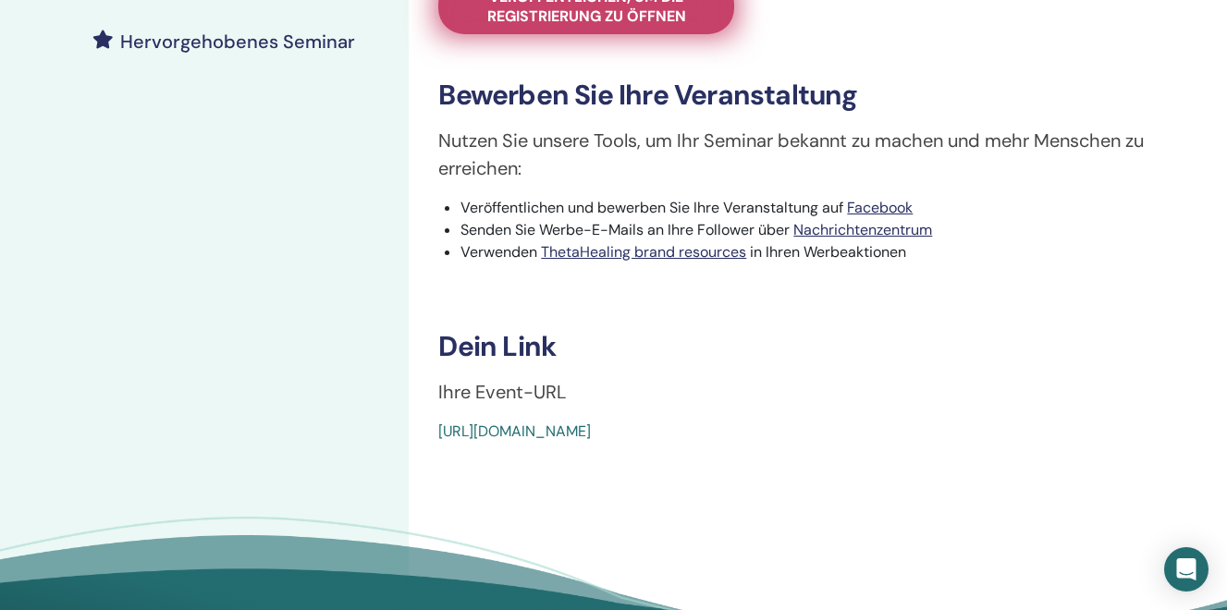
click at [619, 26] on span "Veröffentlichen, um die Registrierung zu öffnen" at bounding box center [586, 6] width 250 height 39
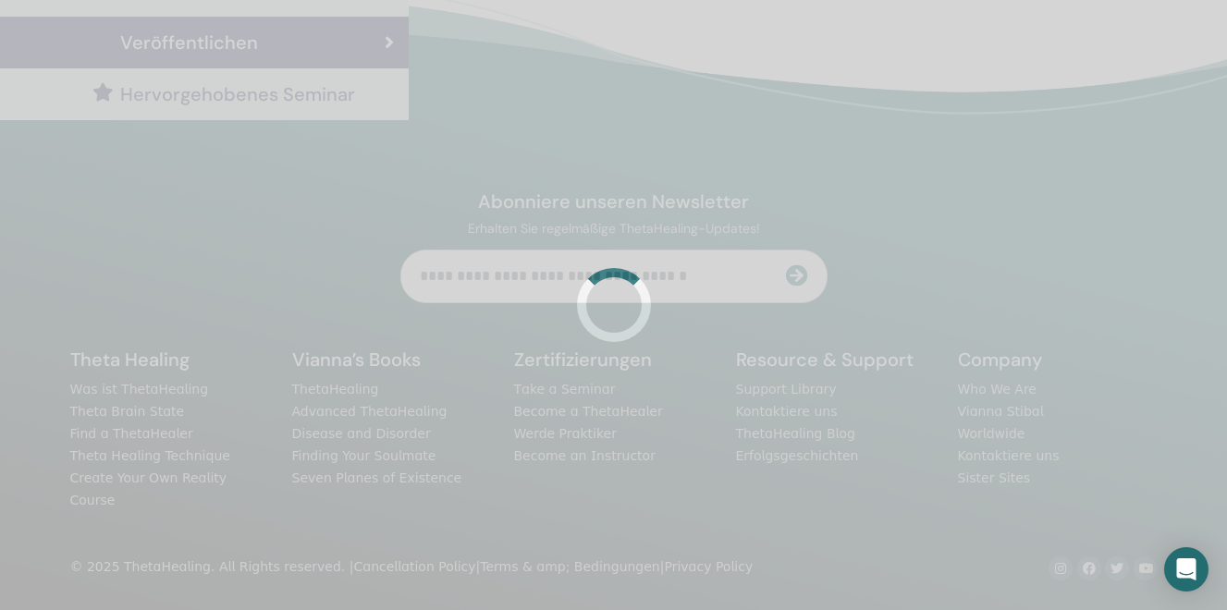
scroll to position [443, 0]
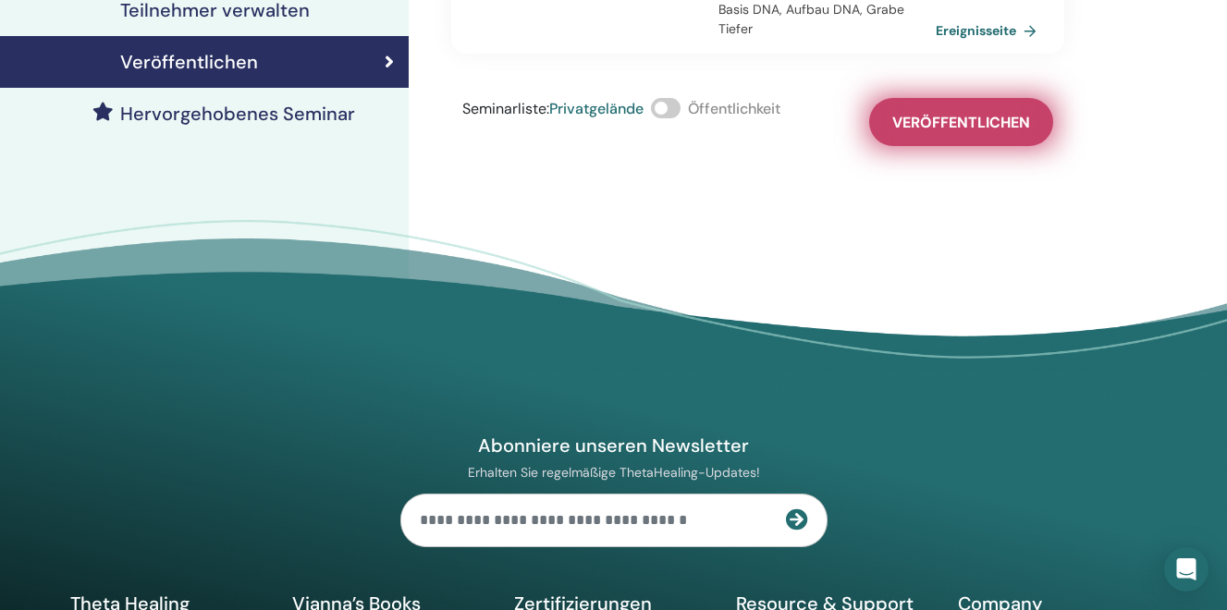
click at [942, 112] on button "Veröffentlichen" at bounding box center [961, 122] width 184 height 48
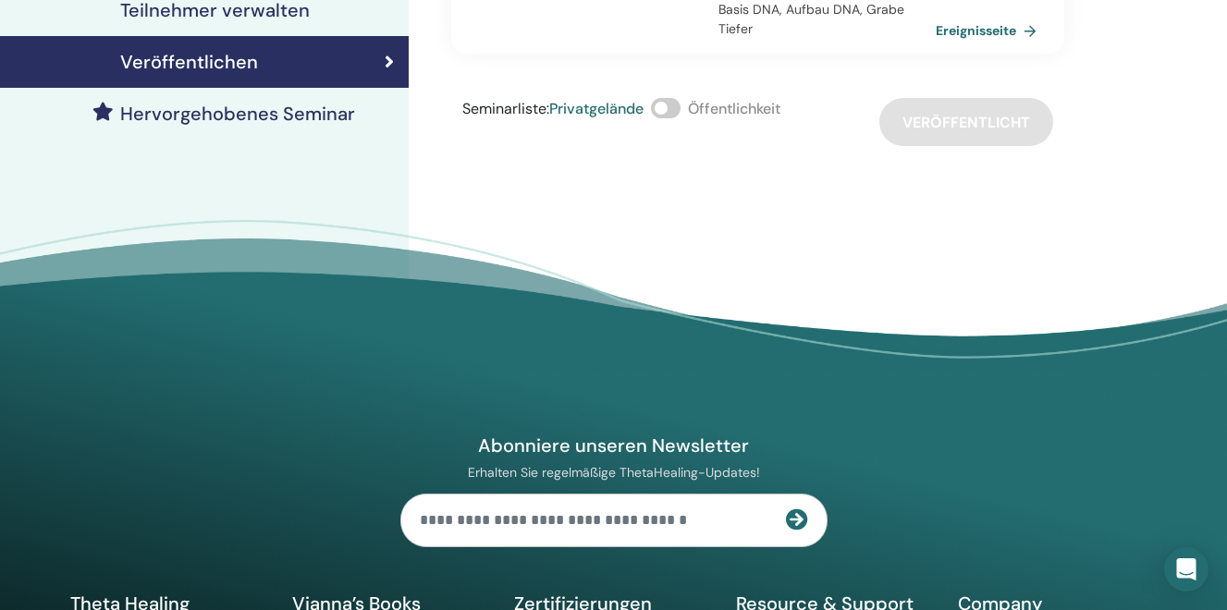
click at [676, 115] on span at bounding box center [666, 108] width 30 height 20
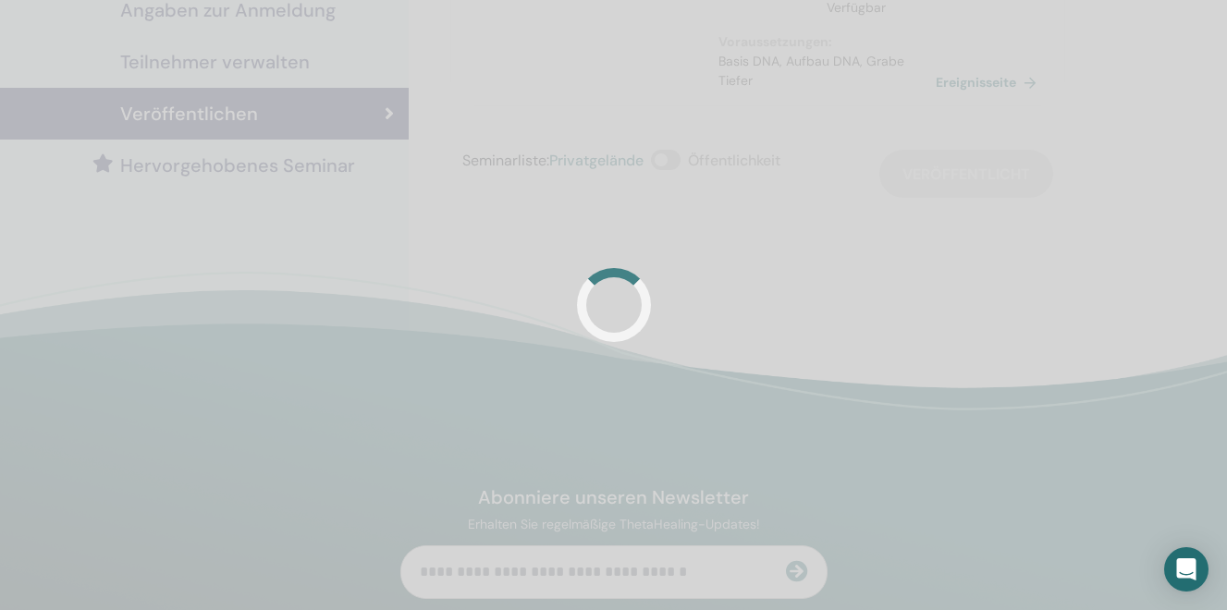
scroll to position [388, 0]
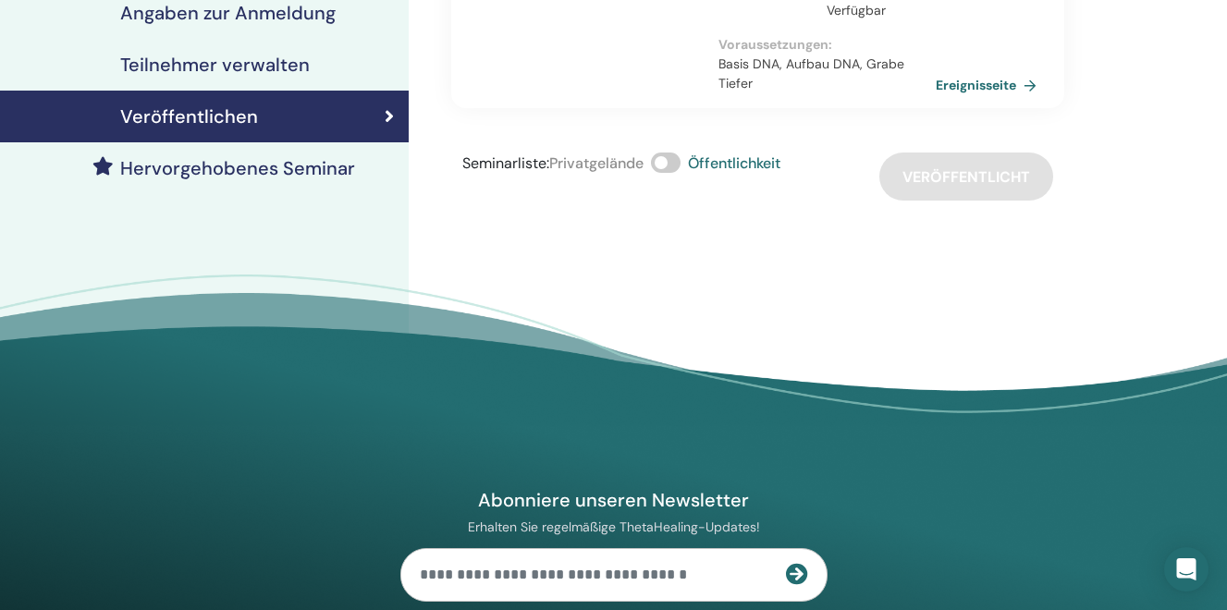
click at [795, 253] on div "[PERSON_NAME] You and Your Inner Circle mit [PERSON_NAME] We must learn to trul…" at bounding box center [818, 65] width 818 height 789
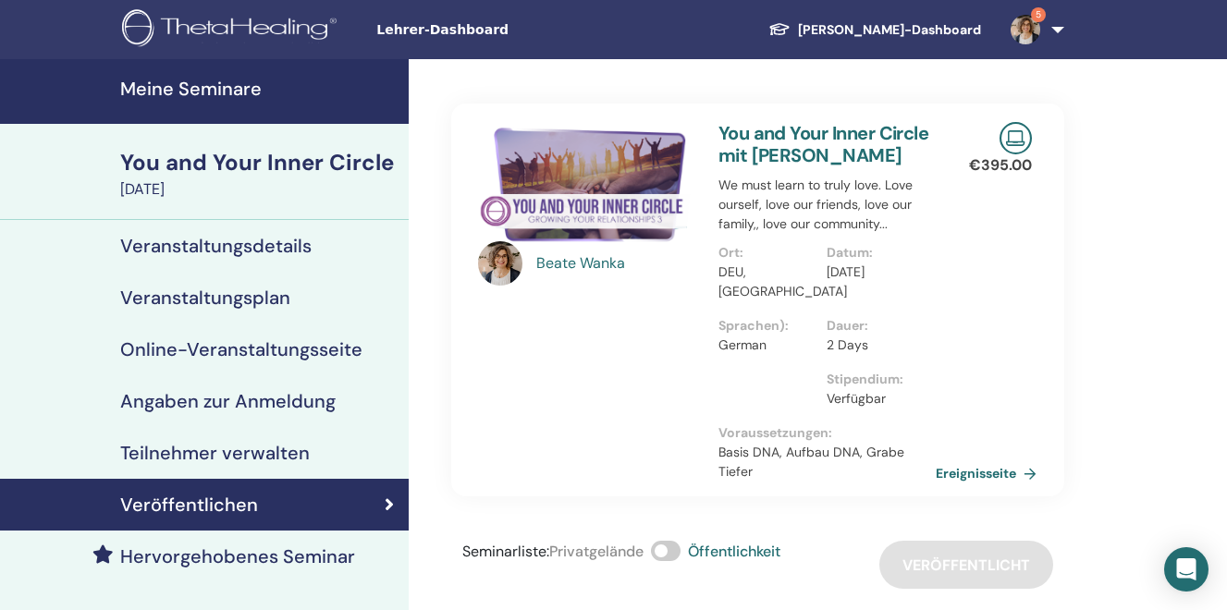
click at [220, 89] on h4 "Meine Seminare" at bounding box center [258, 89] width 277 height 22
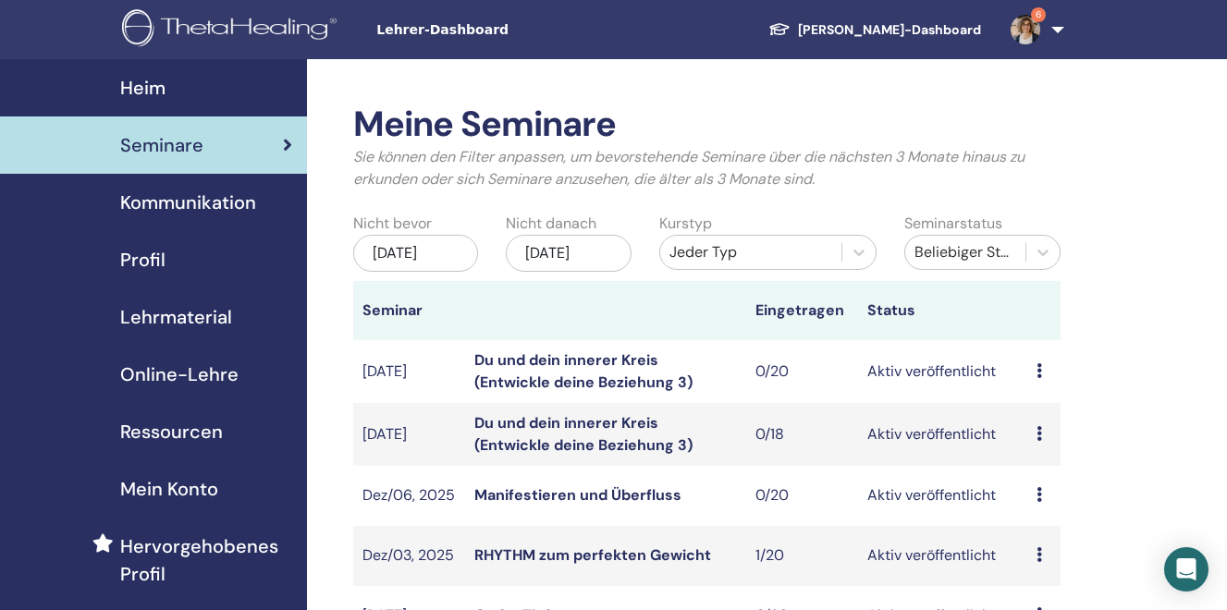
click at [561, 250] on div "[DATE]" at bounding box center [569, 253] width 126 height 37
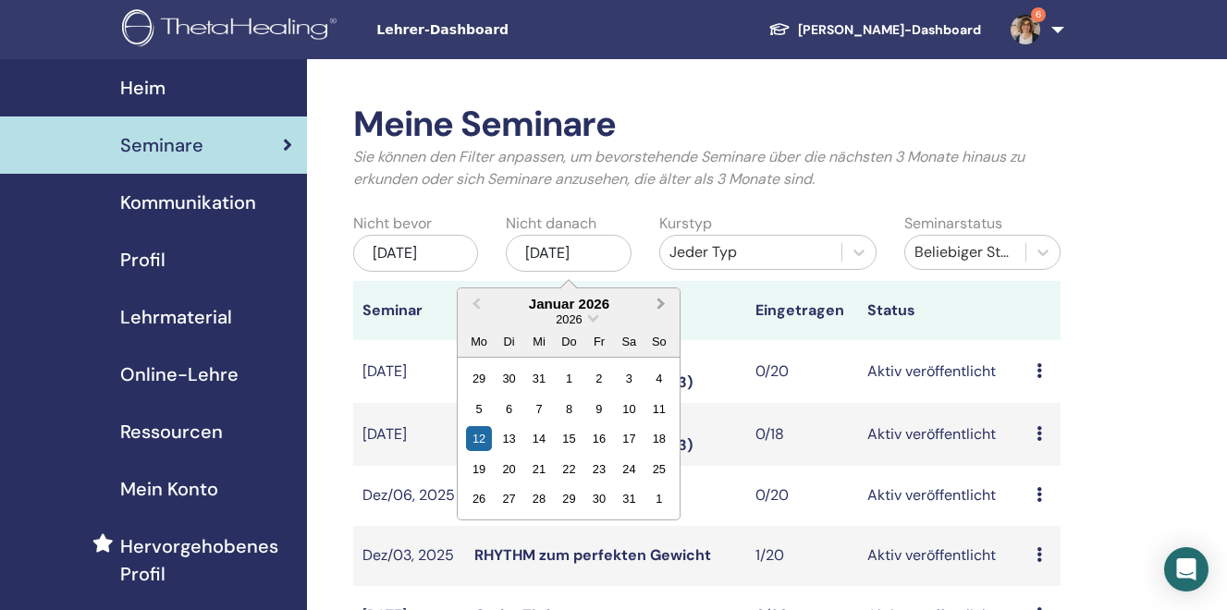
click at [662, 308] on button "Next Month" at bounding box center [663, 305] width 30 height 30
click at [630, 386] on div "4" at bounding box center [629, 378] width 25 height 25
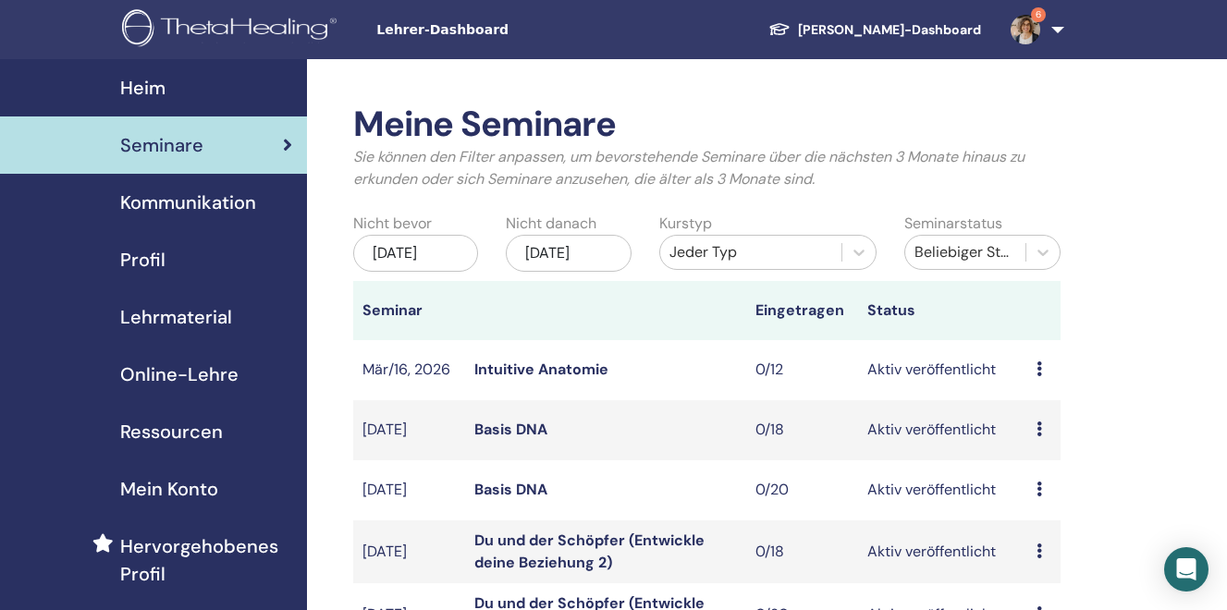
click at [950, 245] on div "Beliebiger Status" at bounding box center [965, 252] width 102 height 22
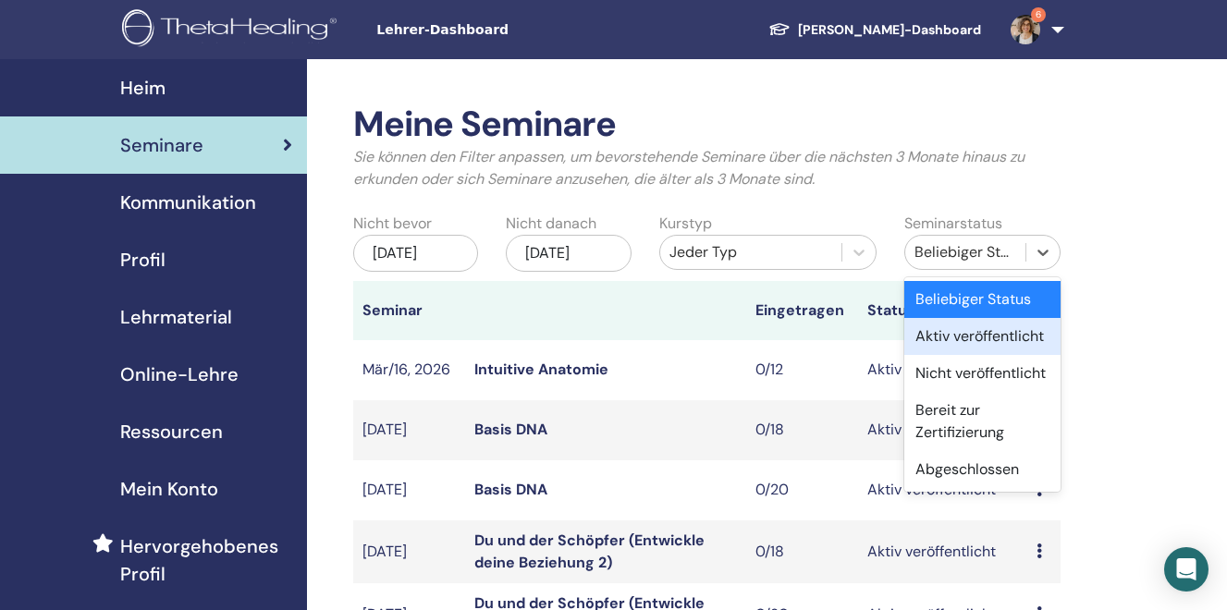
click at [946, 335] on div "Aktiv veröffentlicht" at bounding box center [982, 336] width 156 height 37
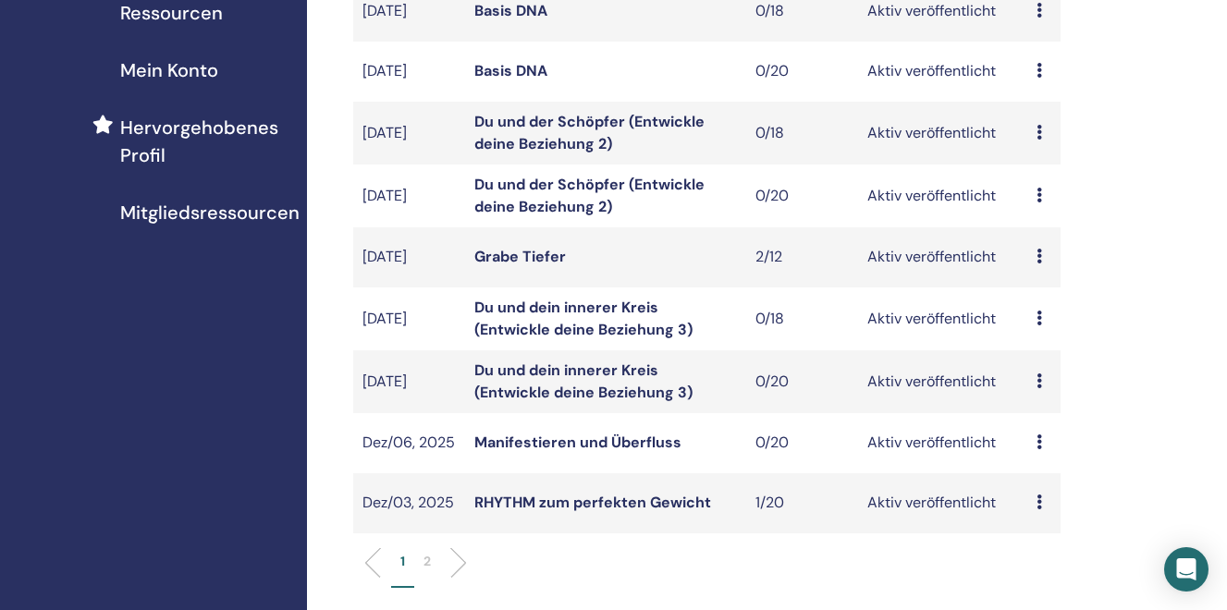
scroll to position [432, 0]
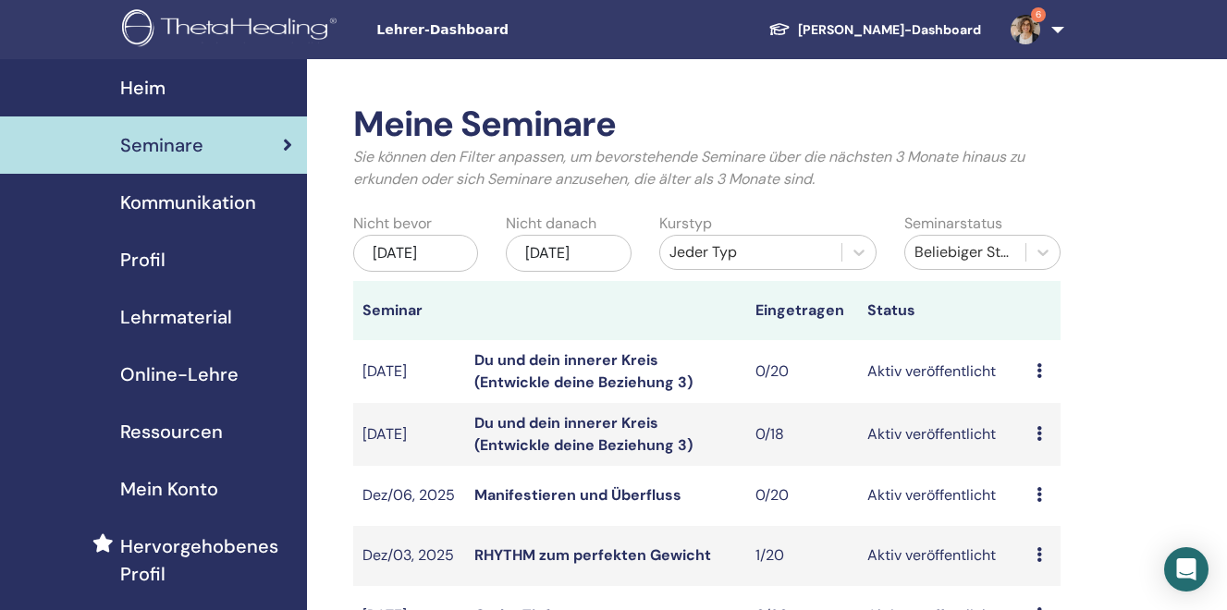
click at [619, 243] on div "[DATE]" at bounding box center [569, 253] width 126 height 37
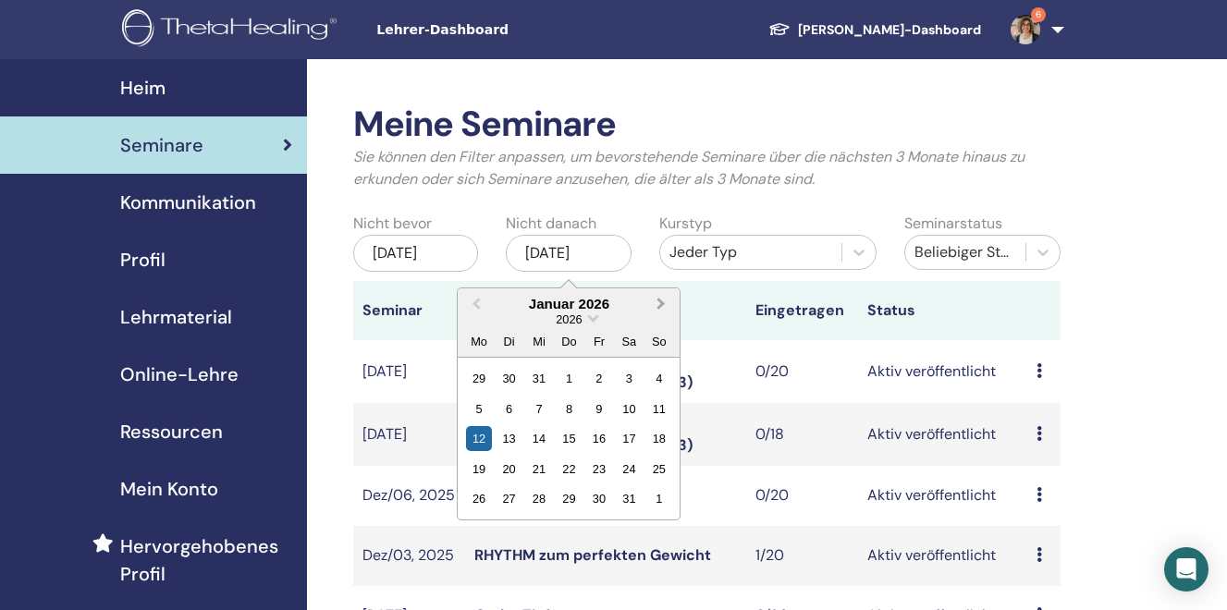
click at [665, 307] on button "Next Month" at bounding box center [663, 305] width 30 height 30
click at [632, 382] on div "4" at bounding box center [629, 378] width 25 height 25
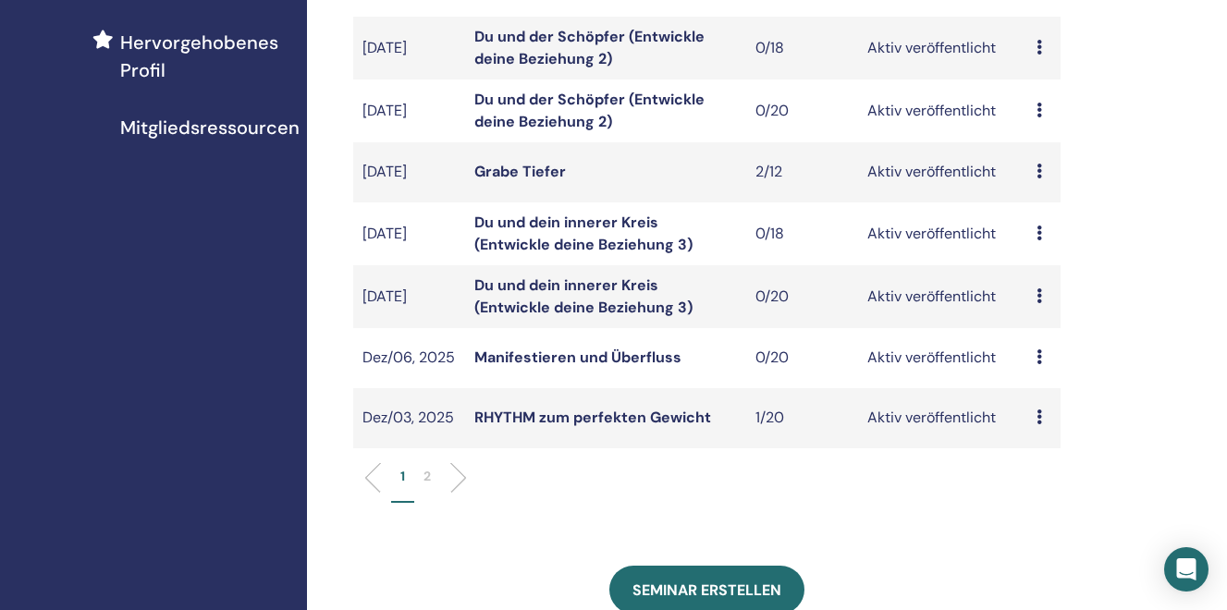
scroll to position [515, 0]
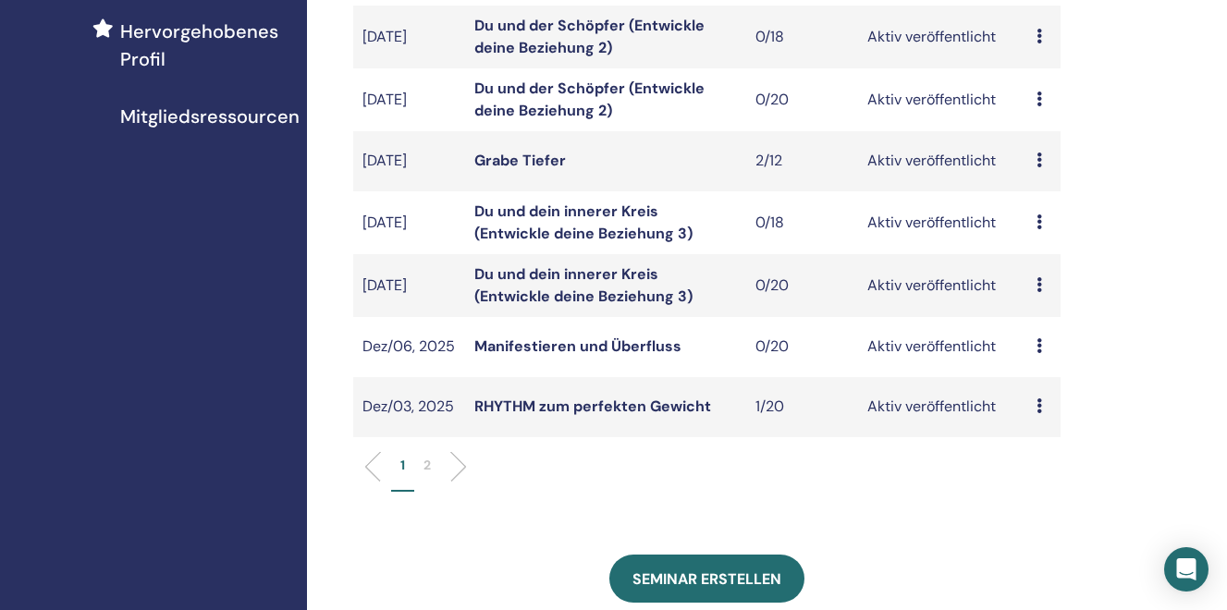
click at [553, 231] on link "Du und dein innerer Kreis (Entwickle deine Beziehung 3)" at bounding box center [583, 223] width 218 height 42
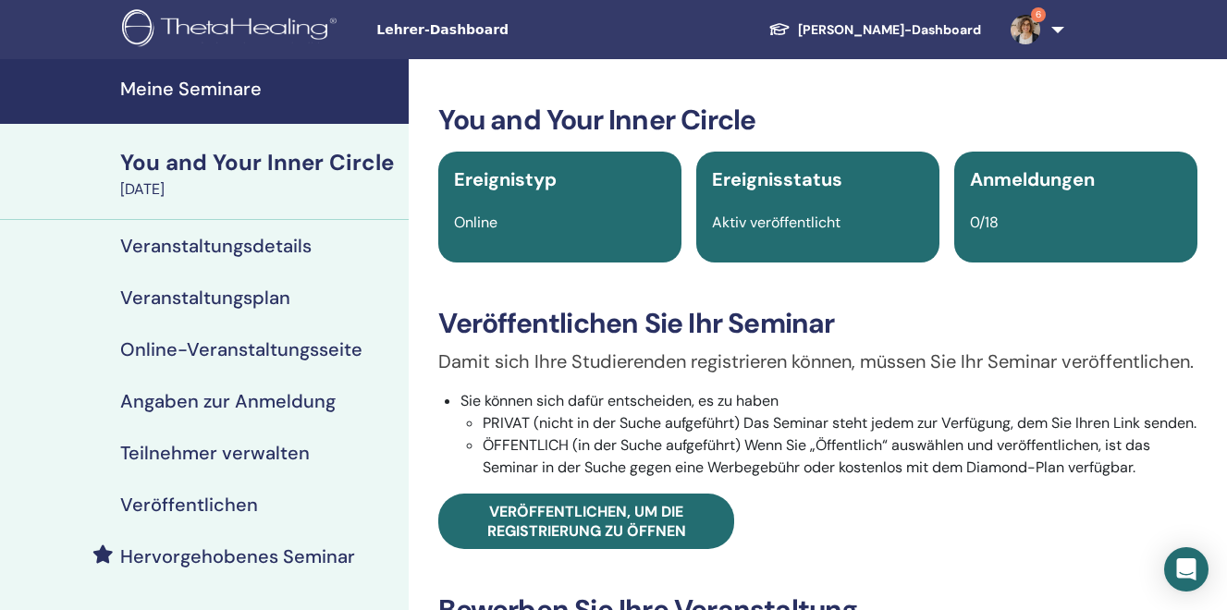
click at [223, 236] on h4 "Veranstaltungsdetails" at bounding box center [215, 246] width 191 height 22
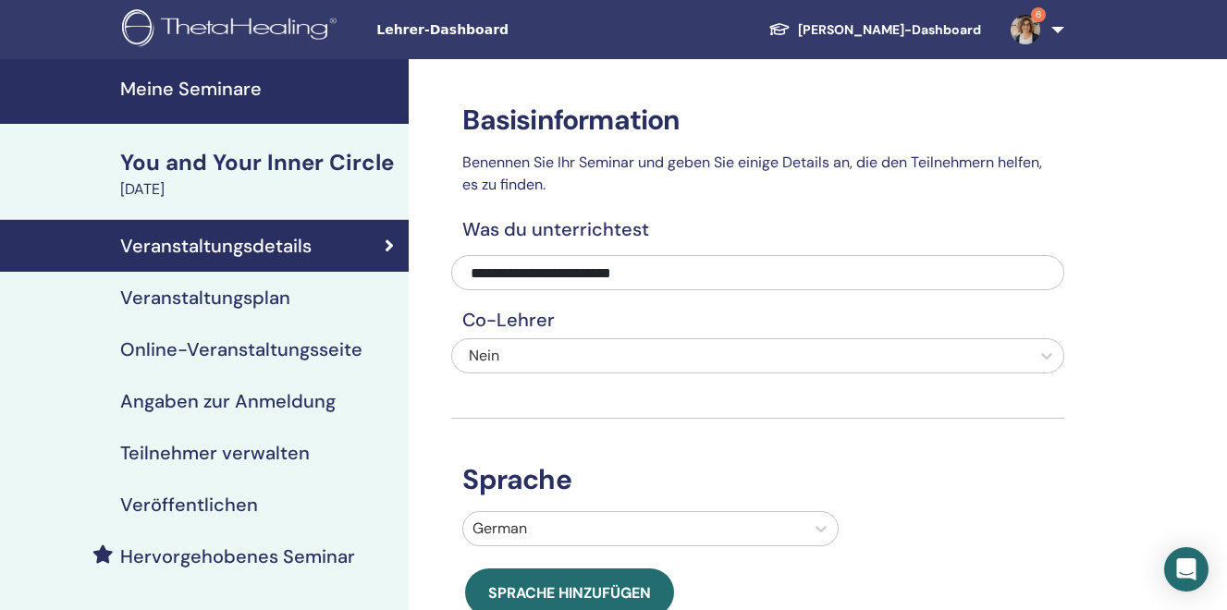
click at [215, 297] on h4 "Veranstaltungsplan" at bounding box center [205, 298] width 170 height 22
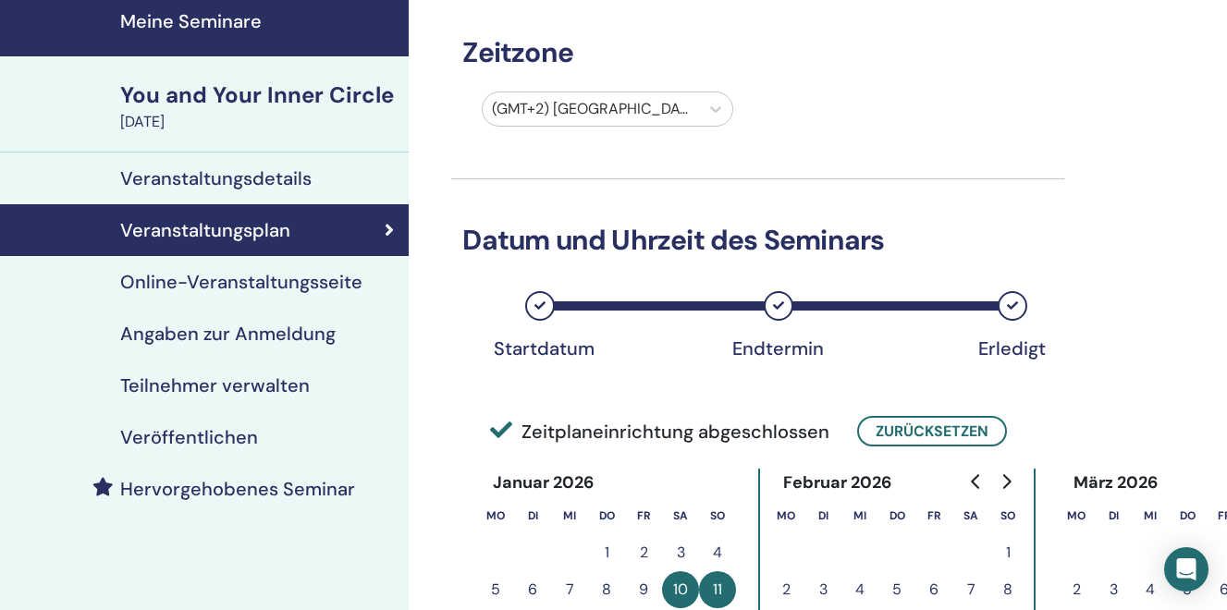
scroll to position [70, 0]
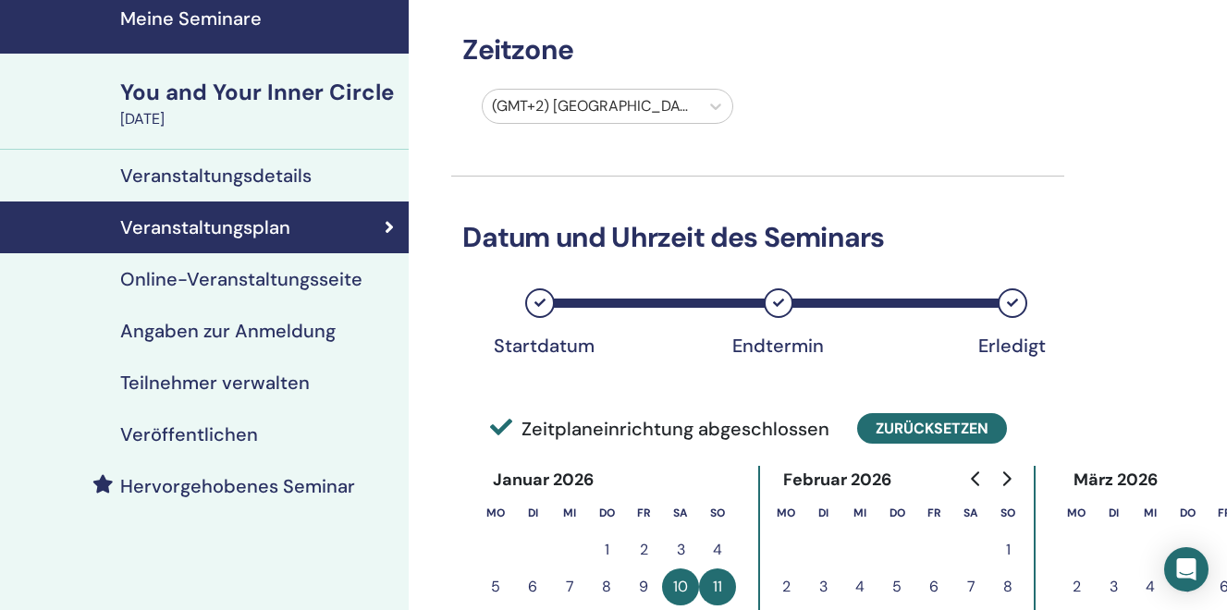
click at [961, 424] on button "Zurücksetzen" at bounding box center [932, 428] width 150 height 31
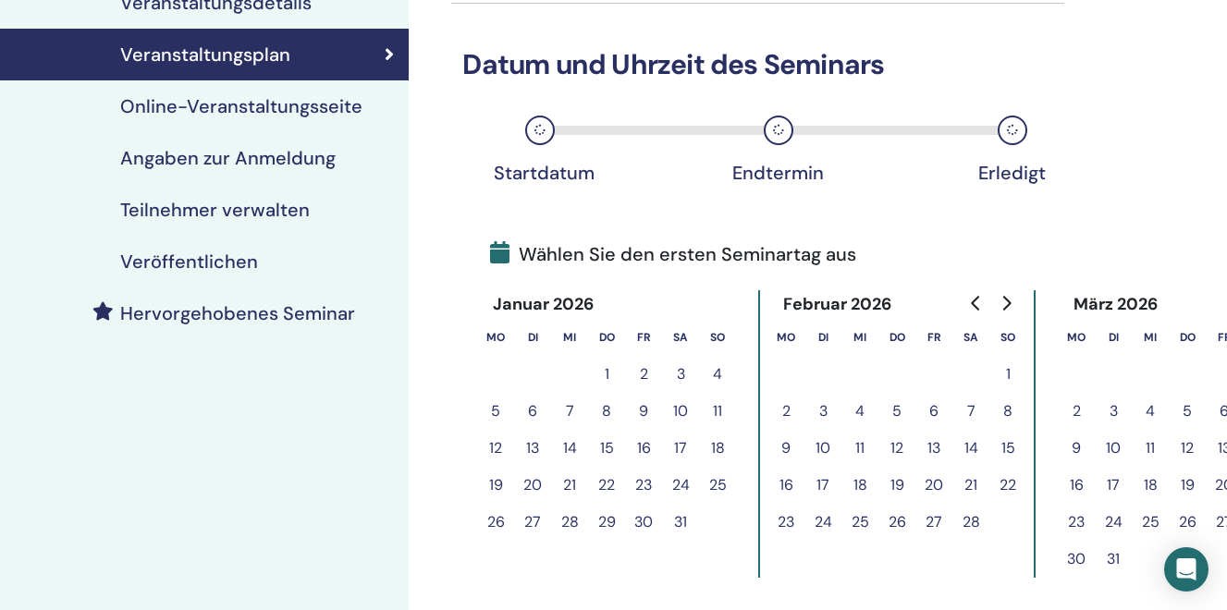
scroll to position [255, 0]
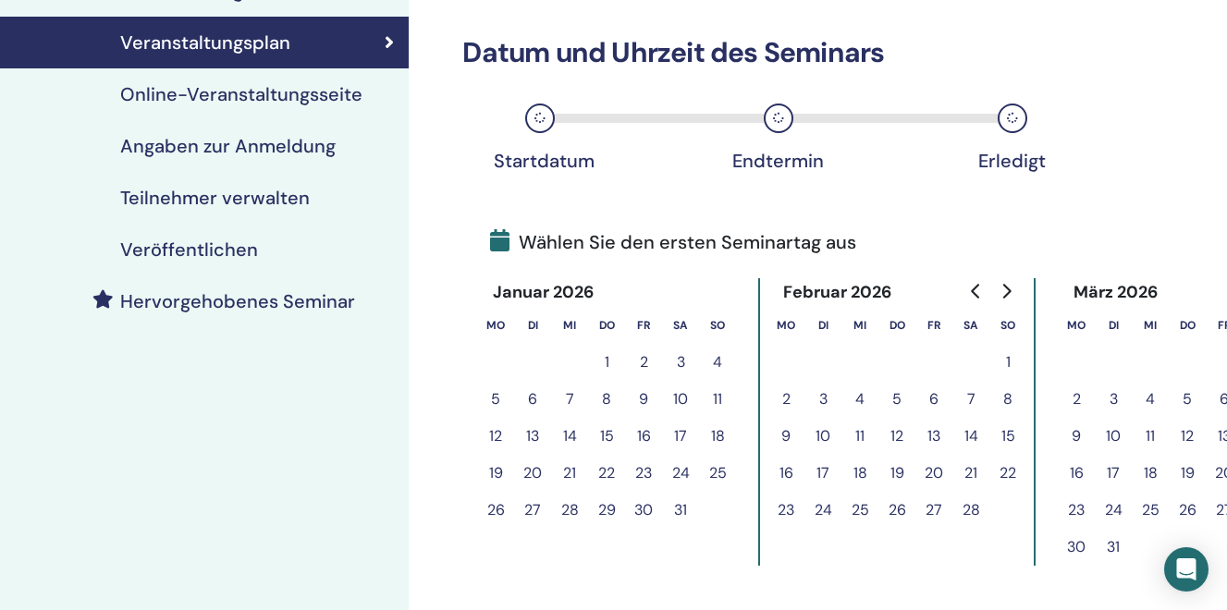
click at [783, 438] on button "9" at bounding box center [785, 436] width 37 height 37
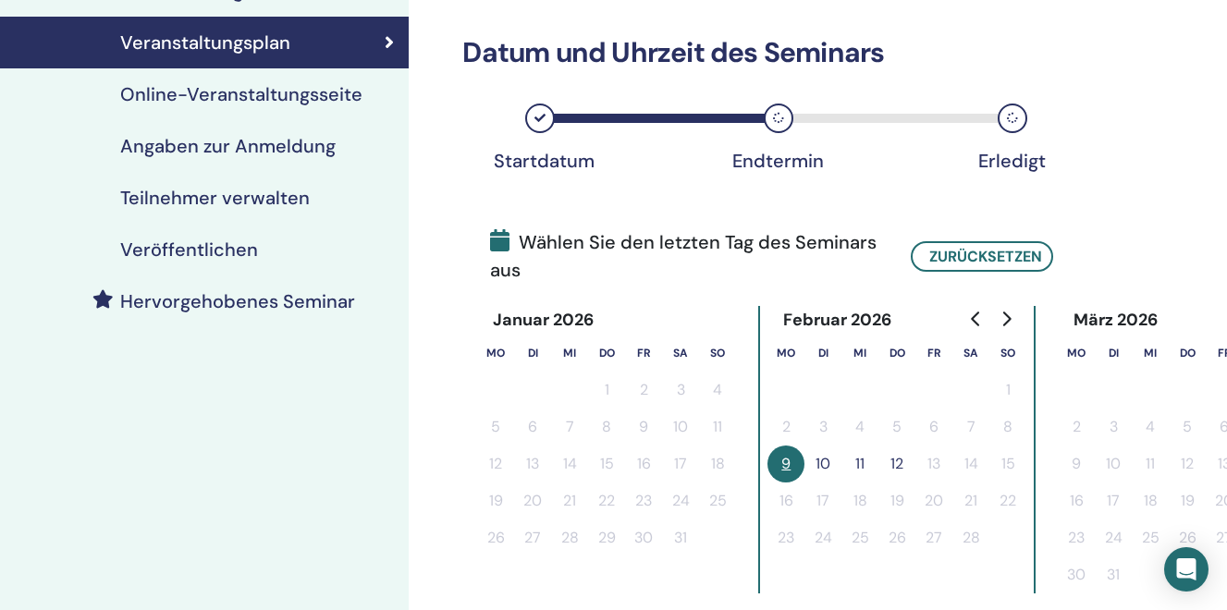
click at [865, 466] on button "11" at bounding box center [859, 464] width 37 height 37
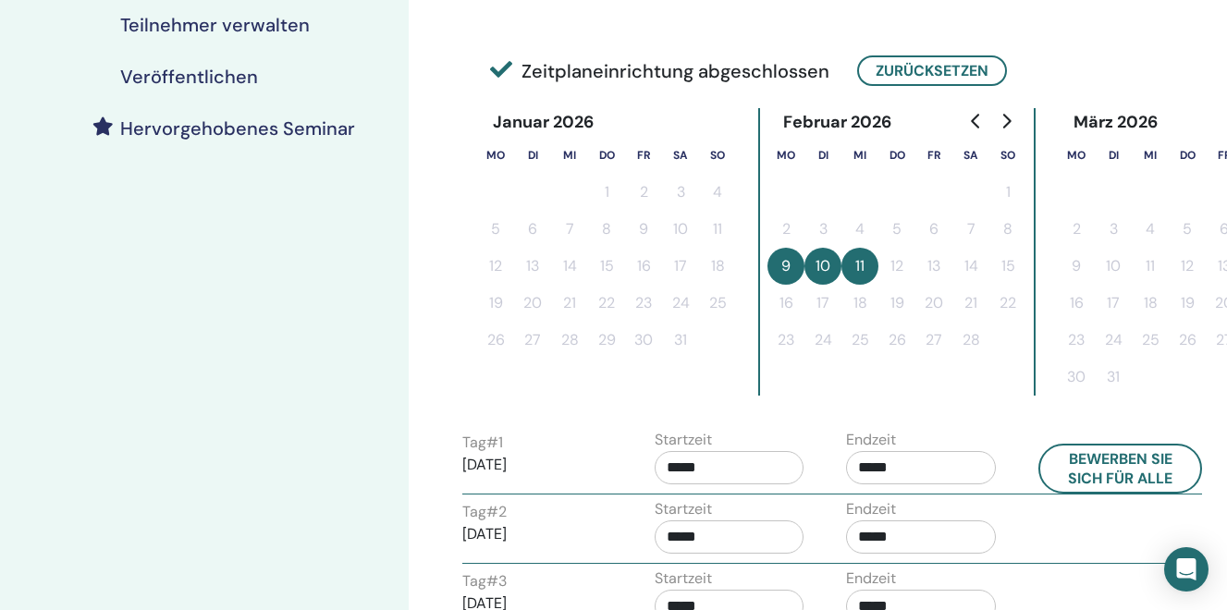
scroll to position [431, 0]
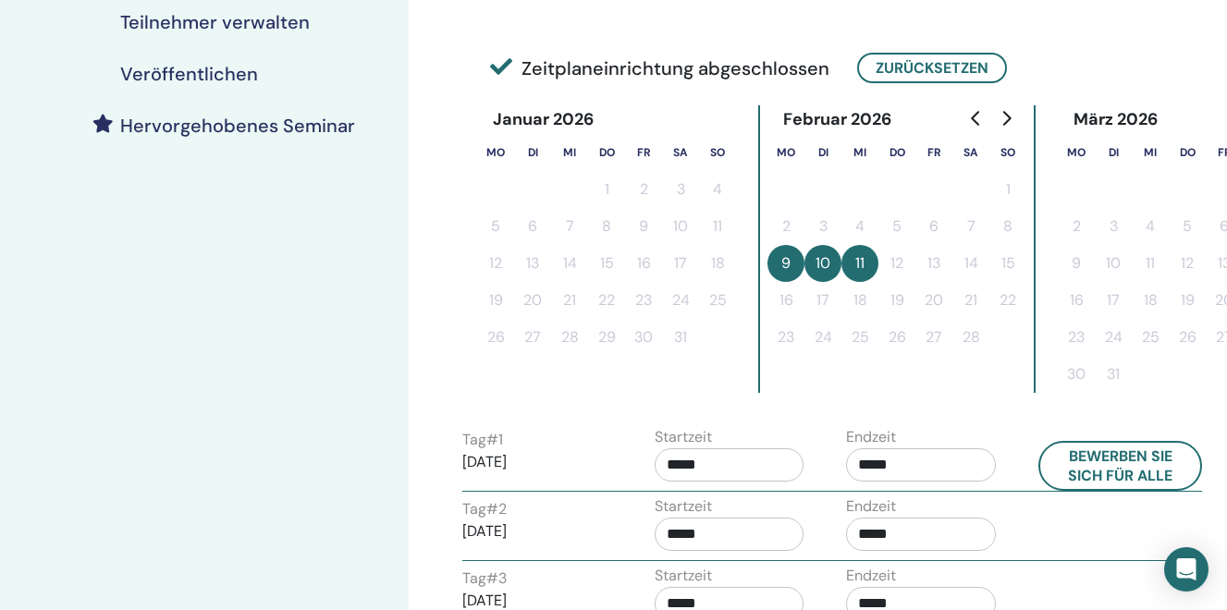
click at [897, 470] on input "*****" at bounding box center [921, 464] width 150 height 33
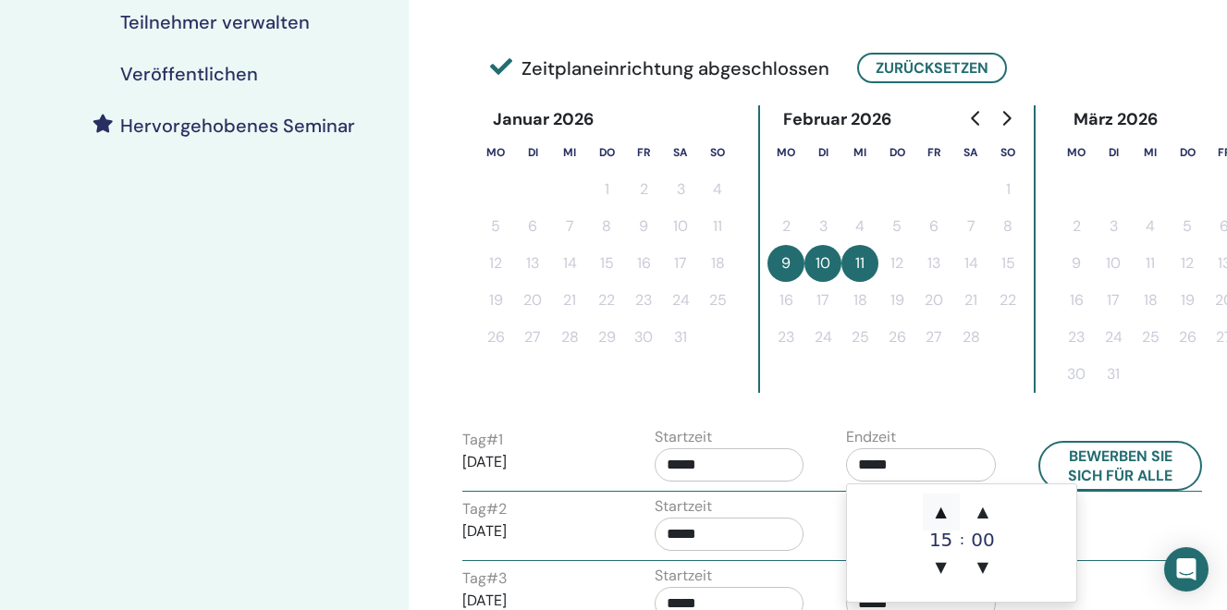
click at [944, 514] on span "▲" at bounding box center [941, 512] width 37 height 37
click at [946, 564] on span "▼" at bounding box center [941, 567] width 37 height 37
click at [986, 511] on span "▲" at bounding box center [982, 512] width 37 height 37
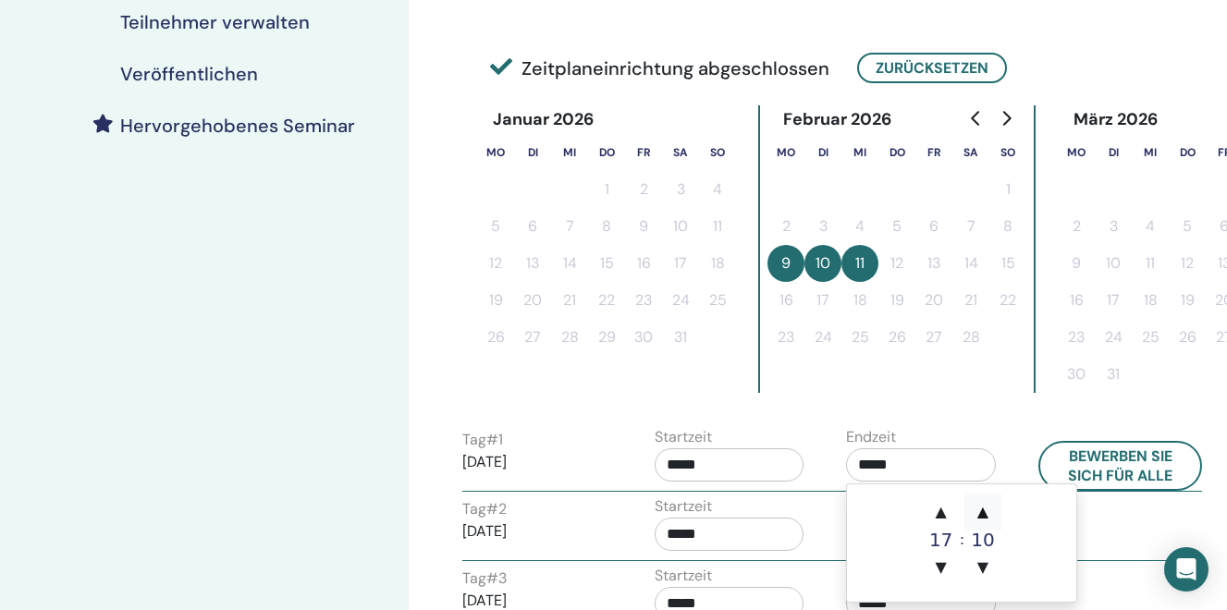
click at [986, 511] on span "▲" at bounding box center [982, 512] width 37 height 37
click at [940, 509] on span "▲" at bounding box center [941, 512] width 37 height 37
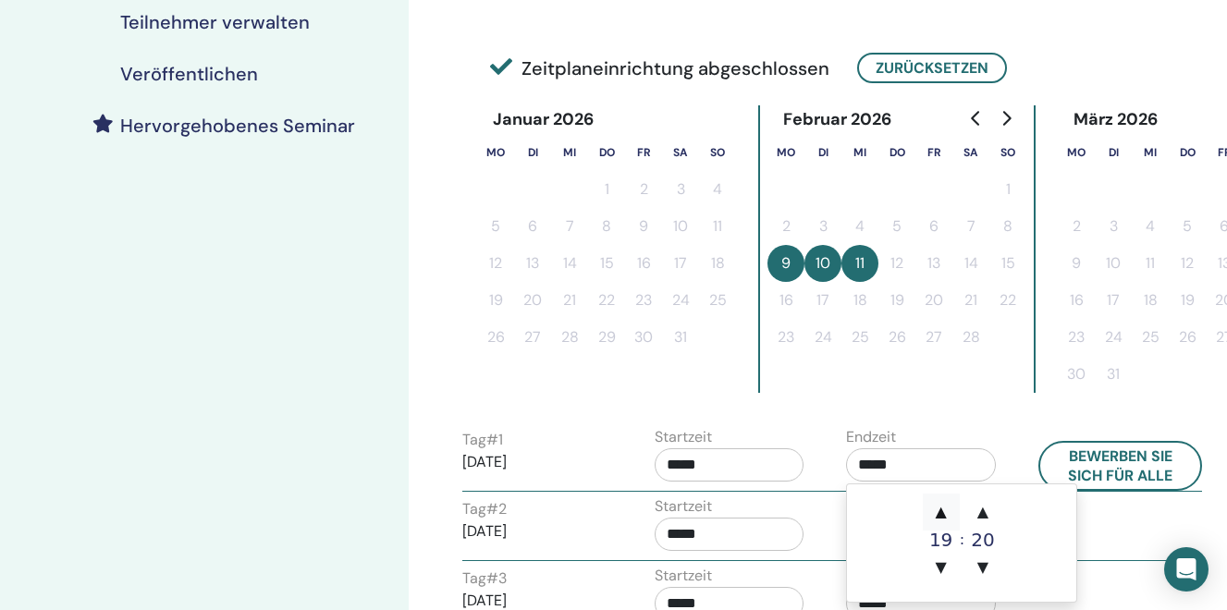
click at [940, 509] on span "▲" at bounding box center [941, 512] width 37 height 37
click at [981, 569] on span "▼" at bounding box center [982, 567] width 37 height 37
type input "*****"
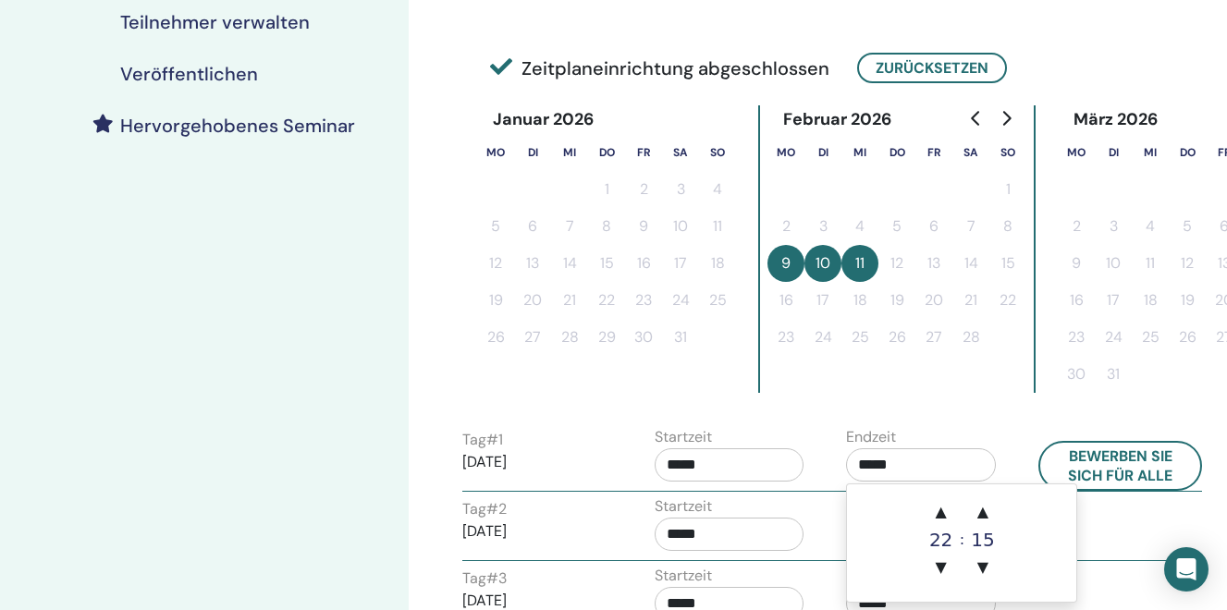
click at [717, 470] on input "*****" at bounding box center [730, 464] width 150 height 33
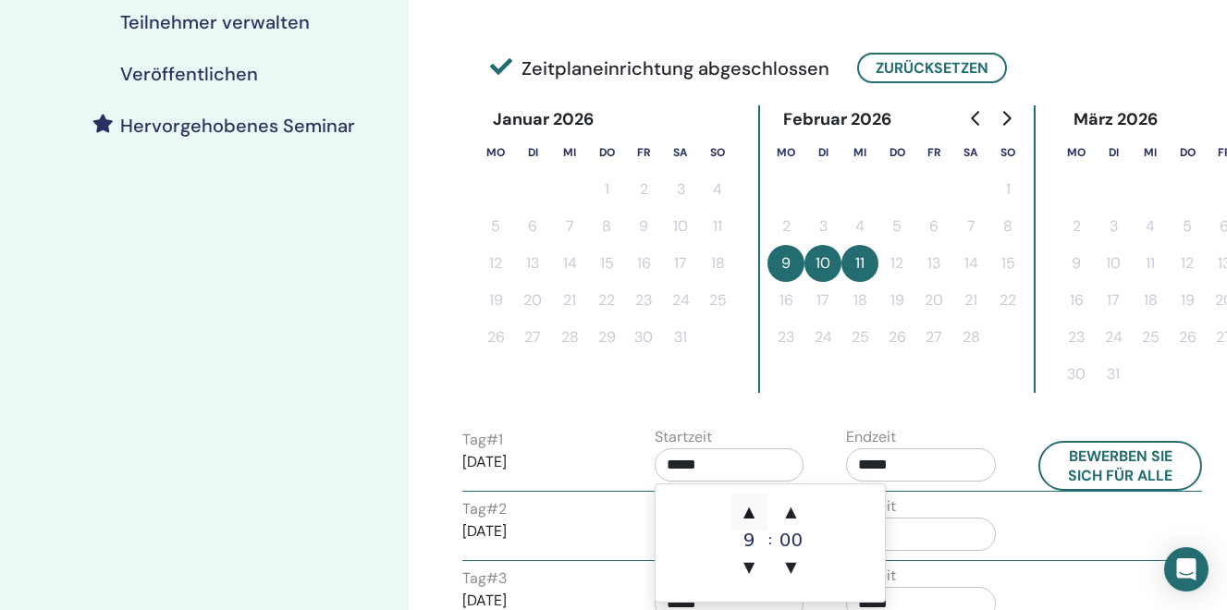
click at [752, 516] on span "▲" at bounding box center [748, 512] width 37 height 37
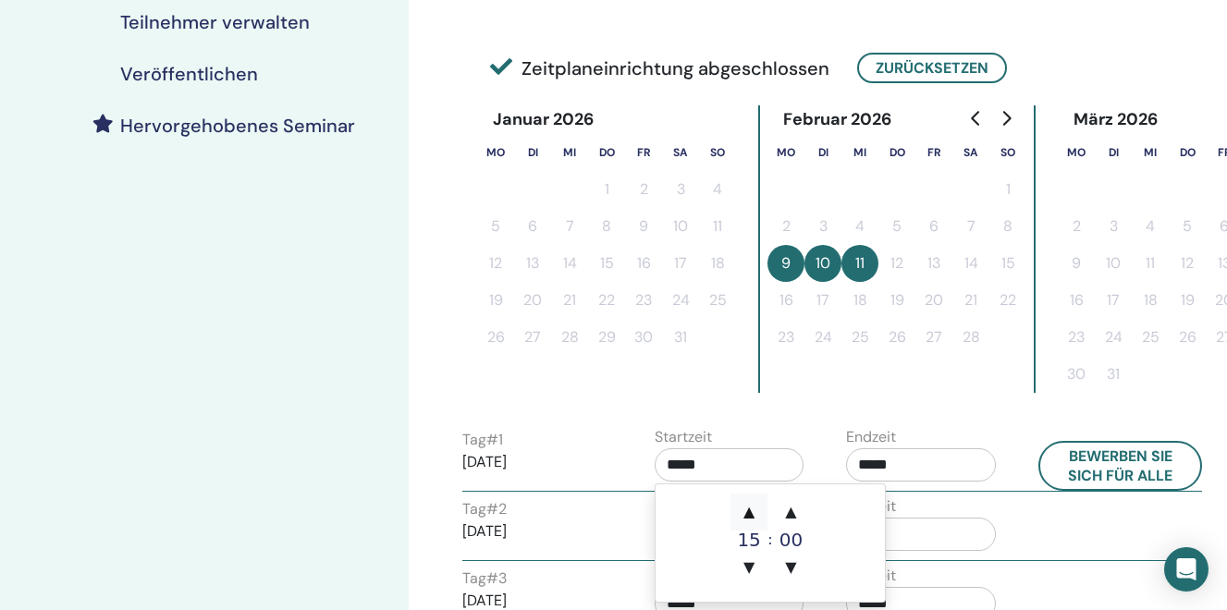
click at [752, 516] on span "▲" at bounding box center [748, 512] width 37 height 37
click at [792, 510] on span "▲" at bounding box center [791, 512] width 37 height 37
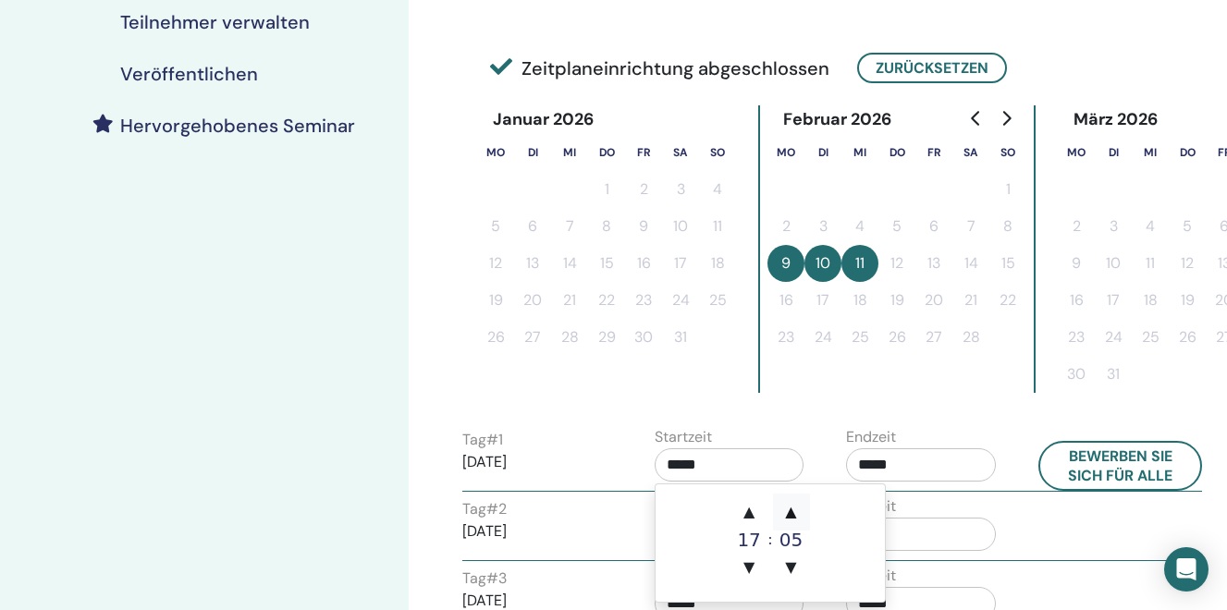
click at [792, 510] on span "▲" at bounding box center [791, 512] width 37 height 37
type input "*****"
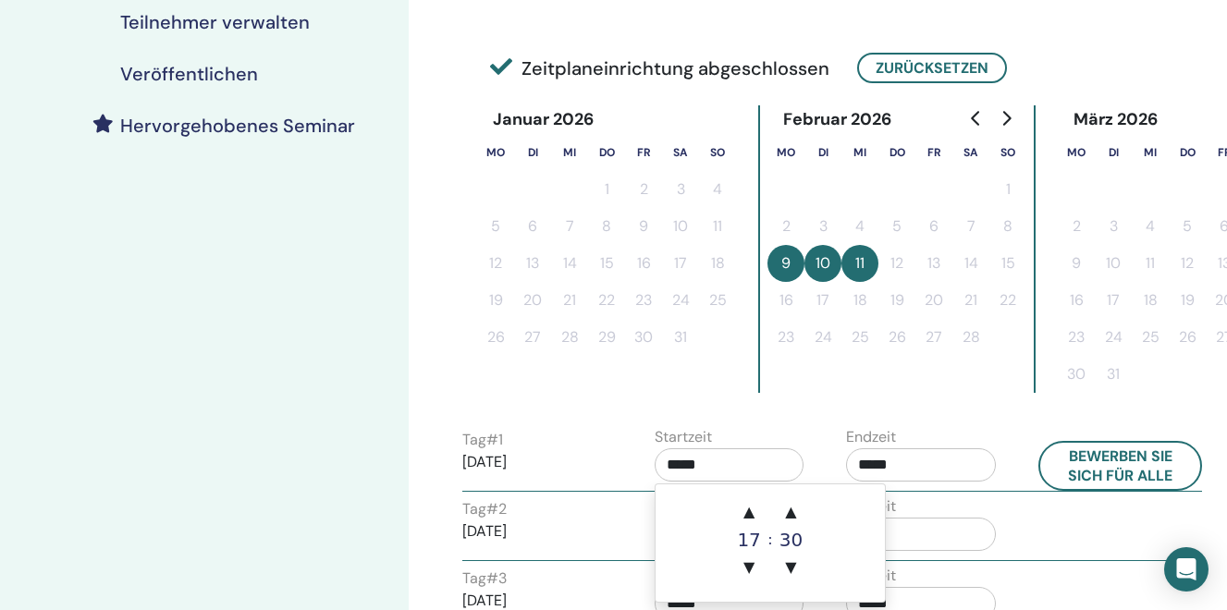
click at [730, 465] on input "*****" at bounding box center [730, 464] width 150 height 33
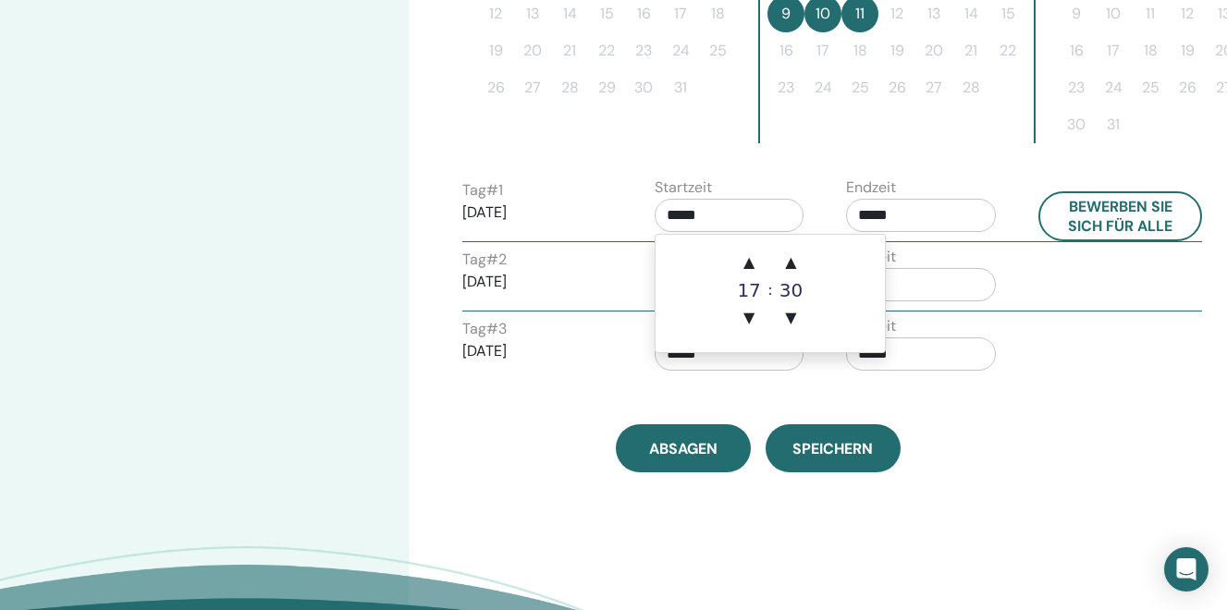
scroll to position [684, 0]
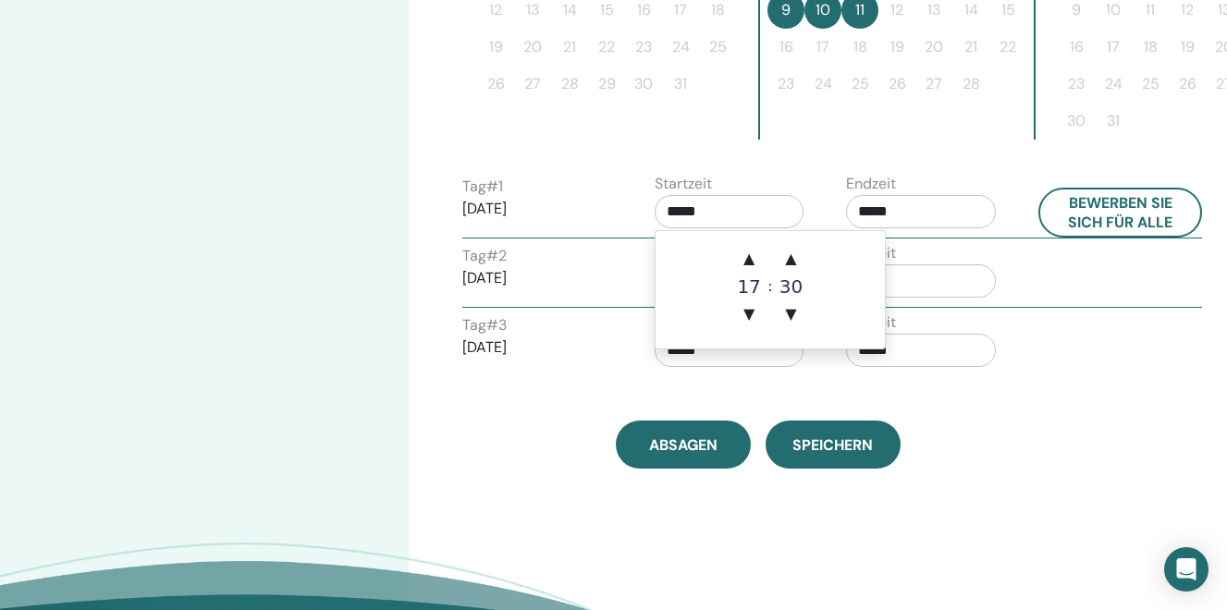
click at [922, 274] on input "*****" at bounding box center [921, 280] width 150 height 33
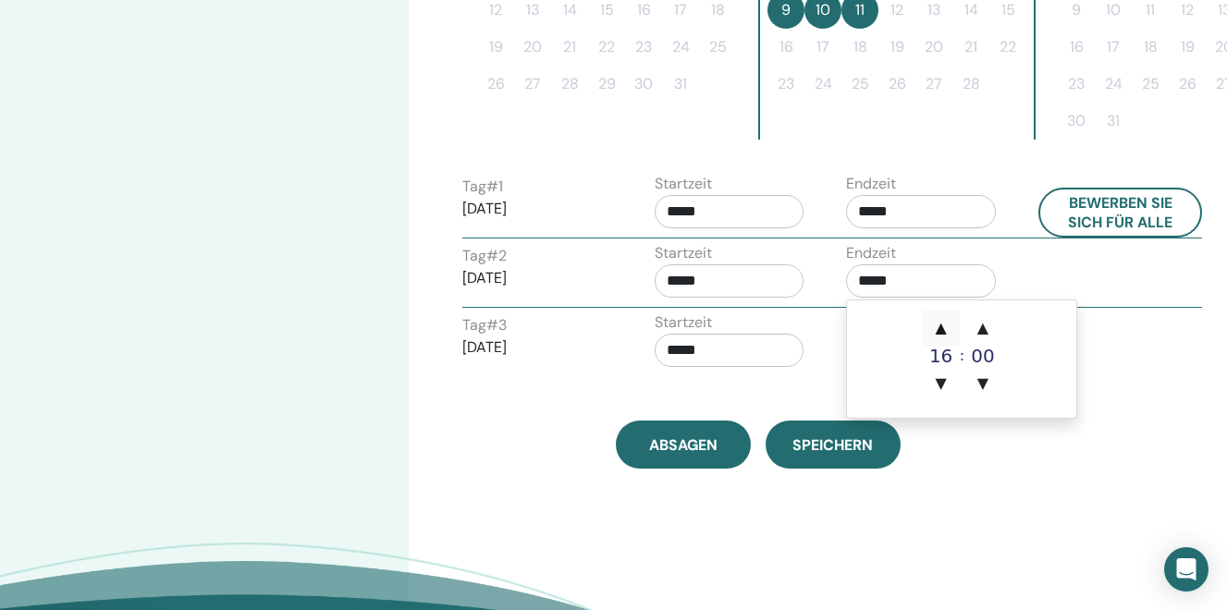
click at [940, 330] on span "▲" at bounding box center [941, 328] width 37 height 37
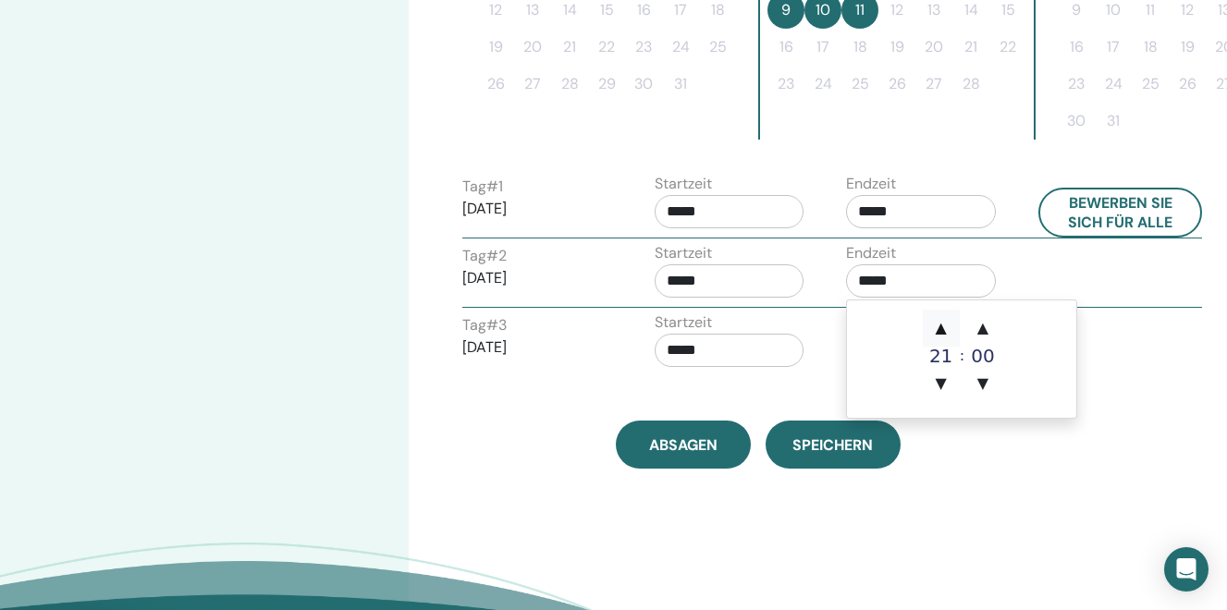
click at [940, 330] on span "▲" at bounding box center [941, 328] width 37 height 37
click at [980, 329] on span "▲" at bounding box center [982, 328] width 37 height 37
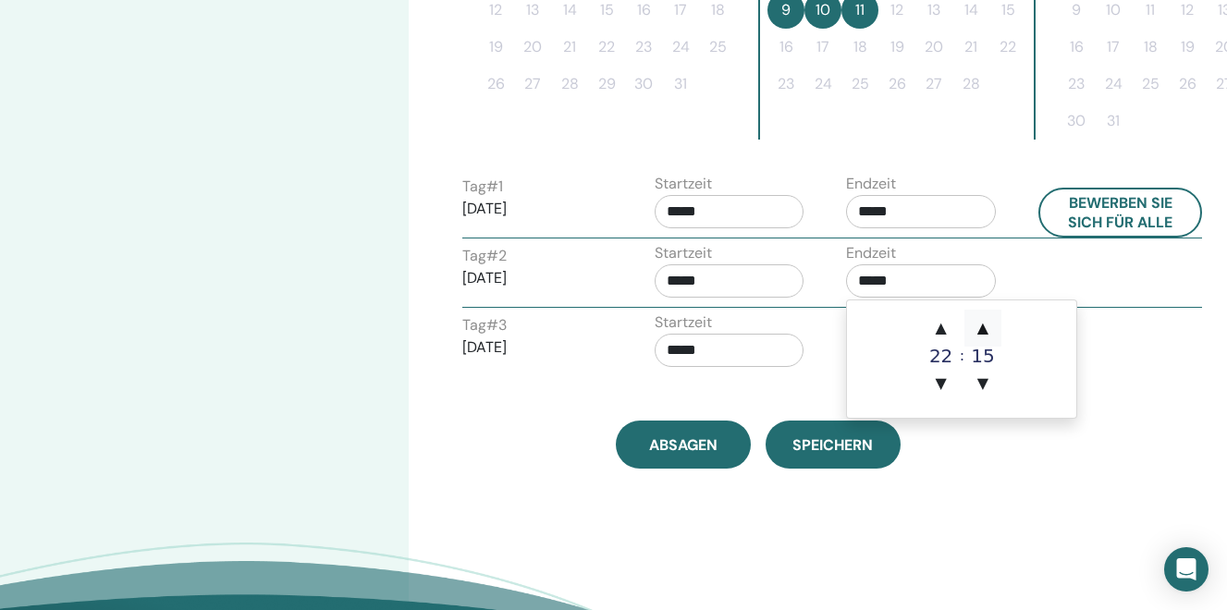
type input "*****"
click at [708, 279] on input "*****" at bounding box center [730, 280] width 150 height 33
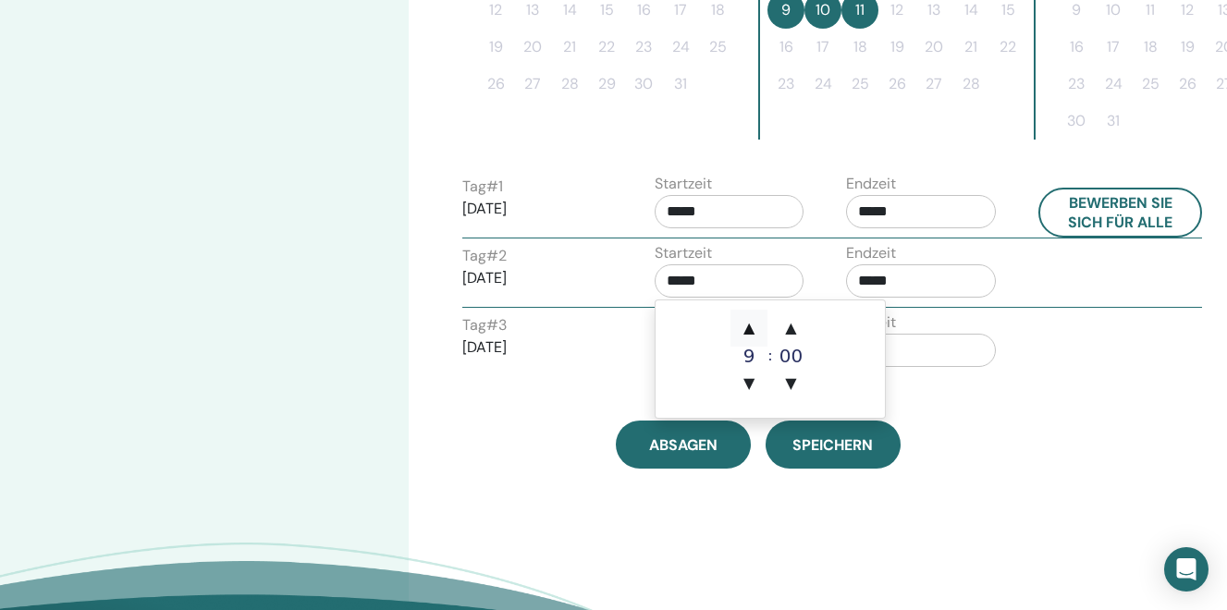
click at [744, 327] on span "▲" at bounding box center [748, 328] width 37 height 37
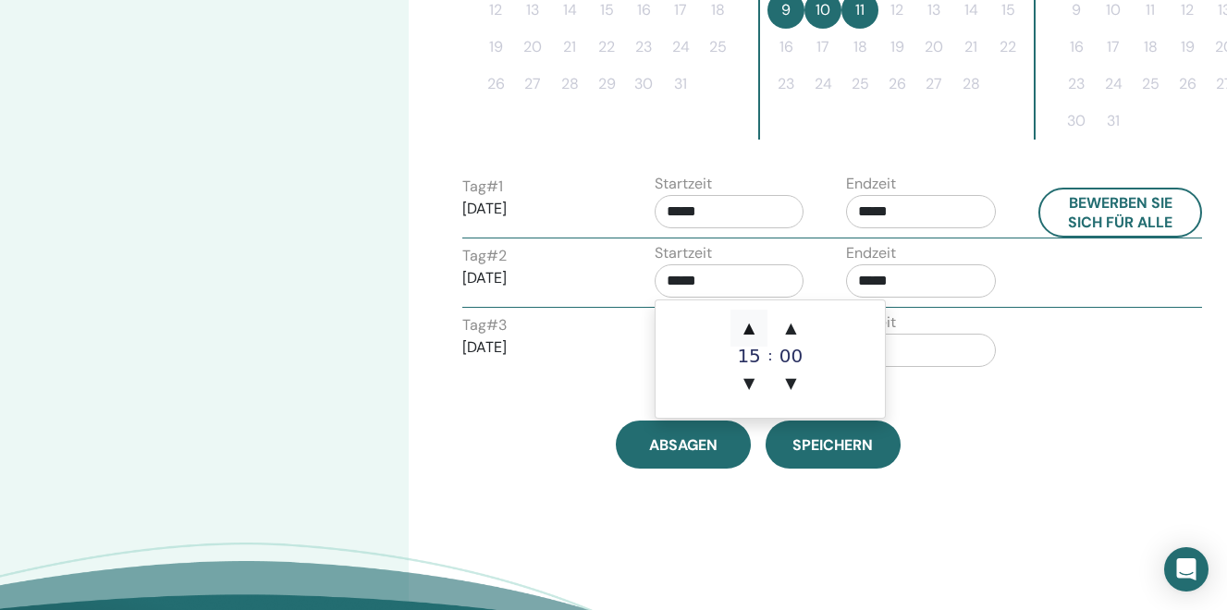
click at [744, 327] on span "▲" at bounding box center [748, 328] width 37 height 37
click at [787, 329] on span "▲" at bounding box center [791, 328] width 37 height 37
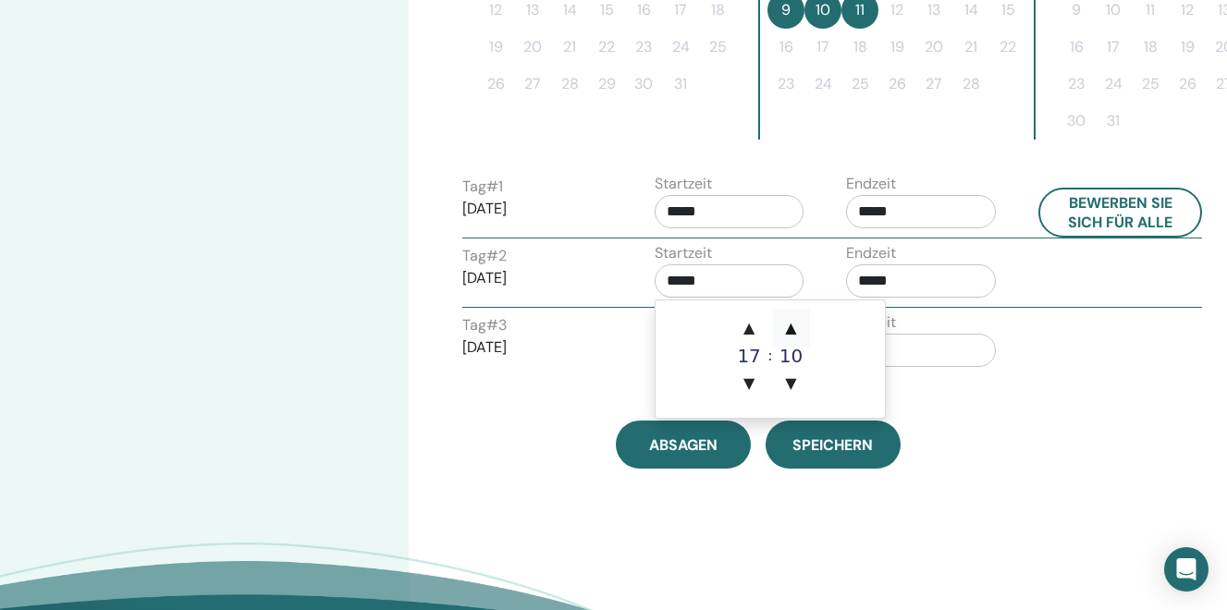
click at [787, 329] on span "▲" at bounding box center [791, 328] width 37 height 37
type input "*****"
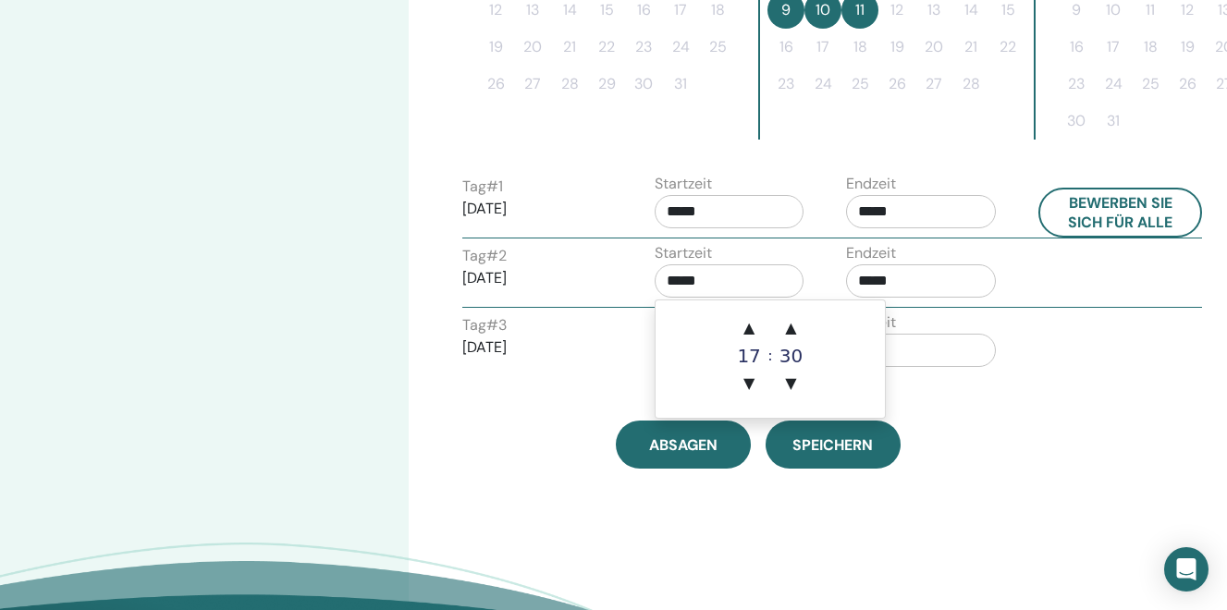
click at [906, 342] on input "*****" at bounding box center [921, 350] width 150 height 33
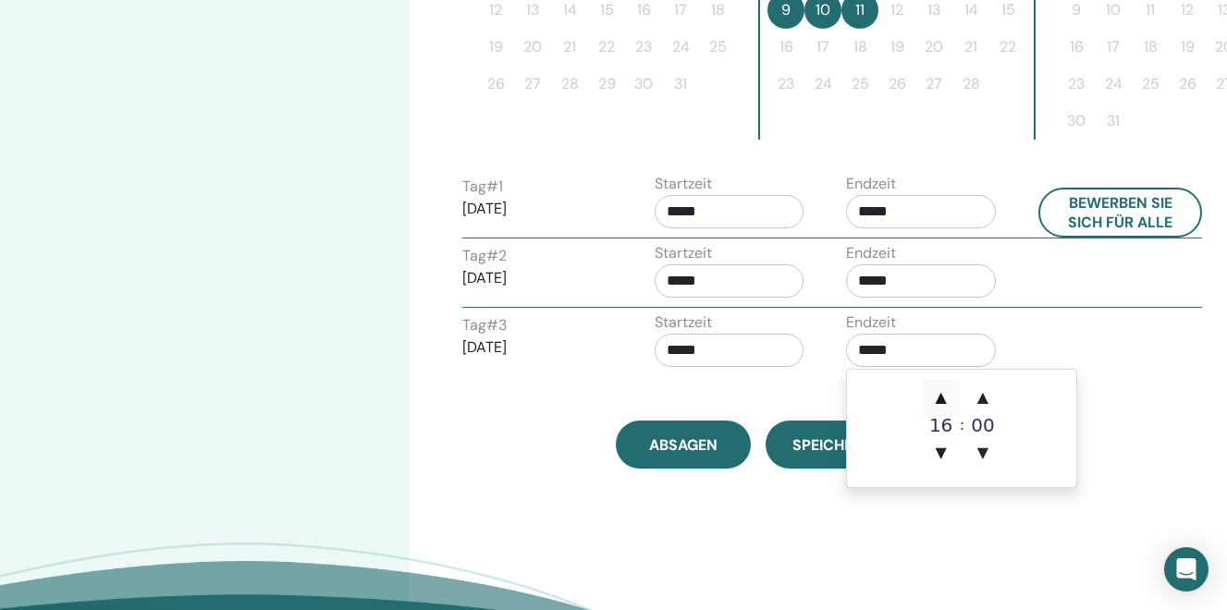
click at [942, 402] on span "▲" at bounding box center [941, 397] width 37 height 37
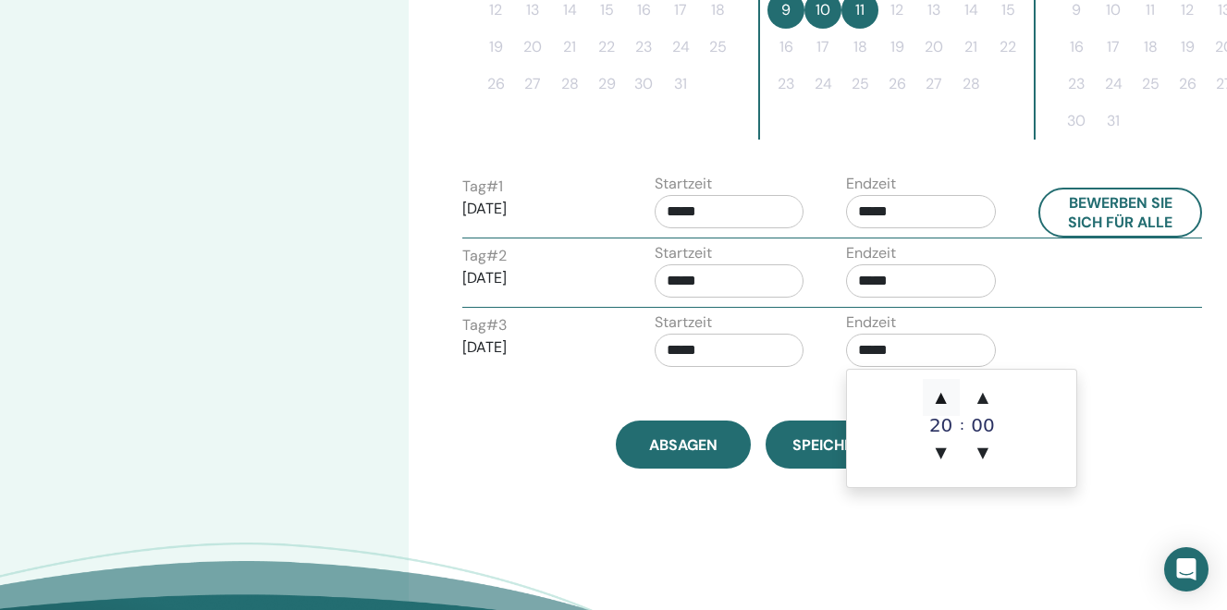
click at [942, 402] on span "▲" at bounding box center [941, 397] width 37 height 37
click at [979, 404] on span "▲" at bounding box center [982, 397] width 37 height 37
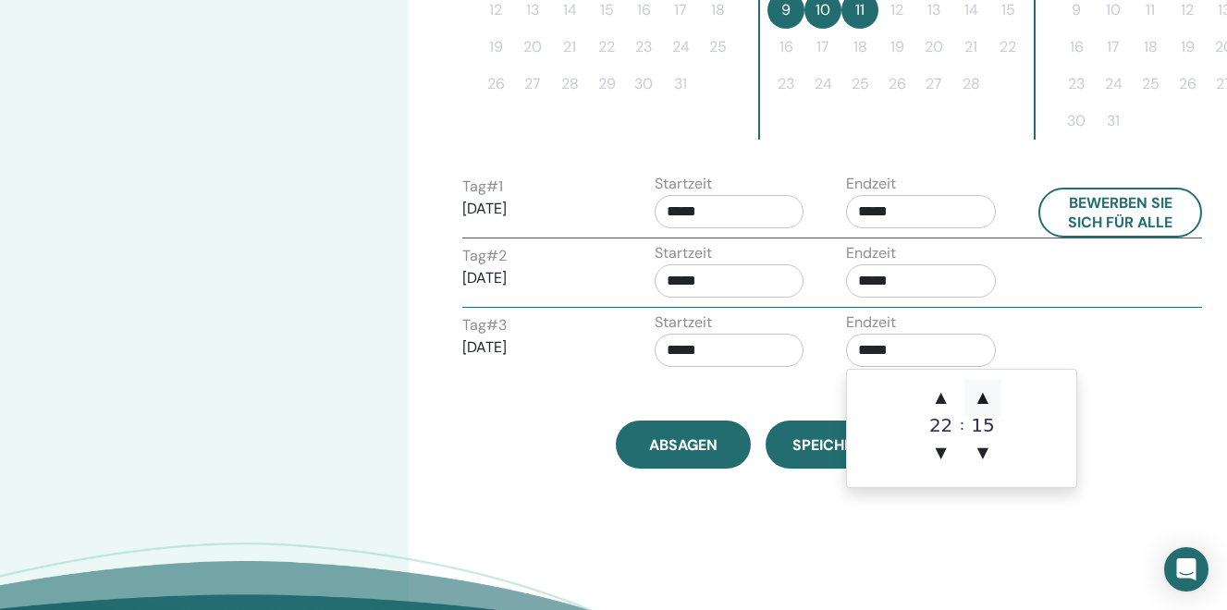
type input "*****"
click at [703, 346] on input "*****" at bounding box center [730, 350] width 150 height 33
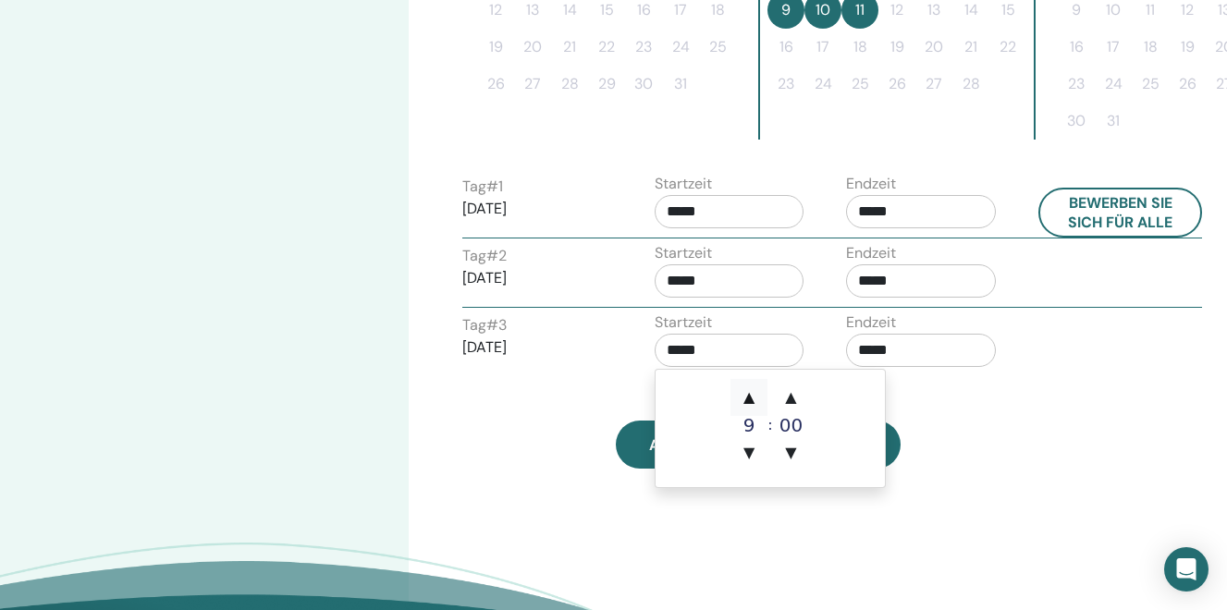
click at [755, 394] on span "▲" at bounding box center [748, 397] width 37 height 37
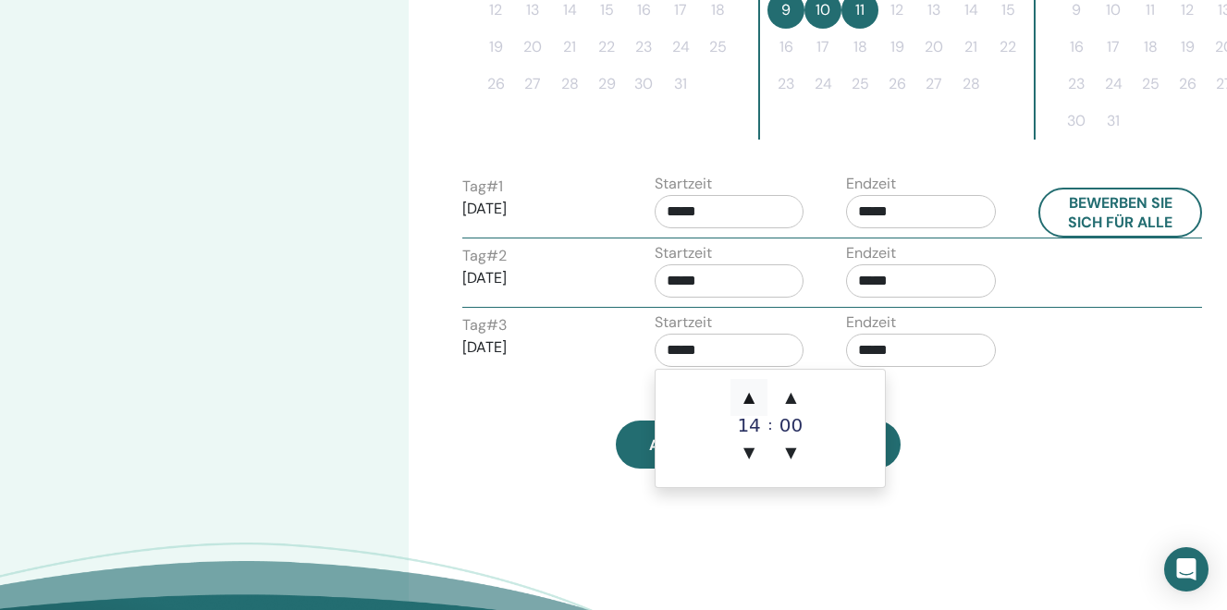
click at [755, 394] on span "▲" at bounding box center [748, 397] width 37 height 37
click at [792, 396] on span "▲" at bounding box center [791, 397] width 37 height 37
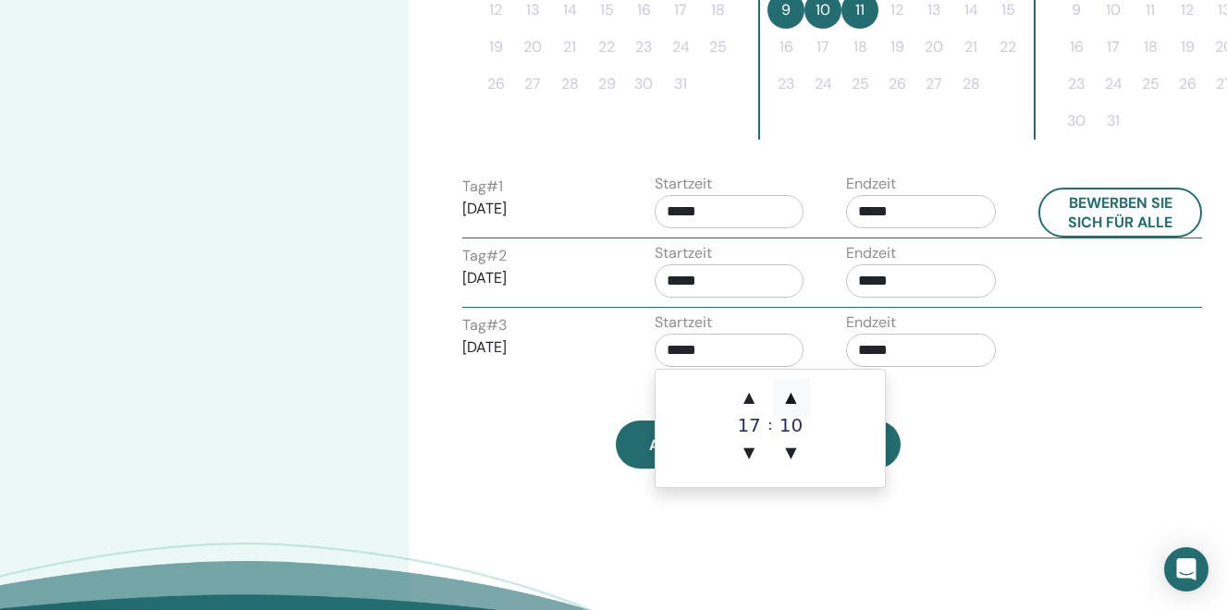
click at [792, 396] on span "▲" at bounding box center [791, 397] width 37 height 37
type input "*****"
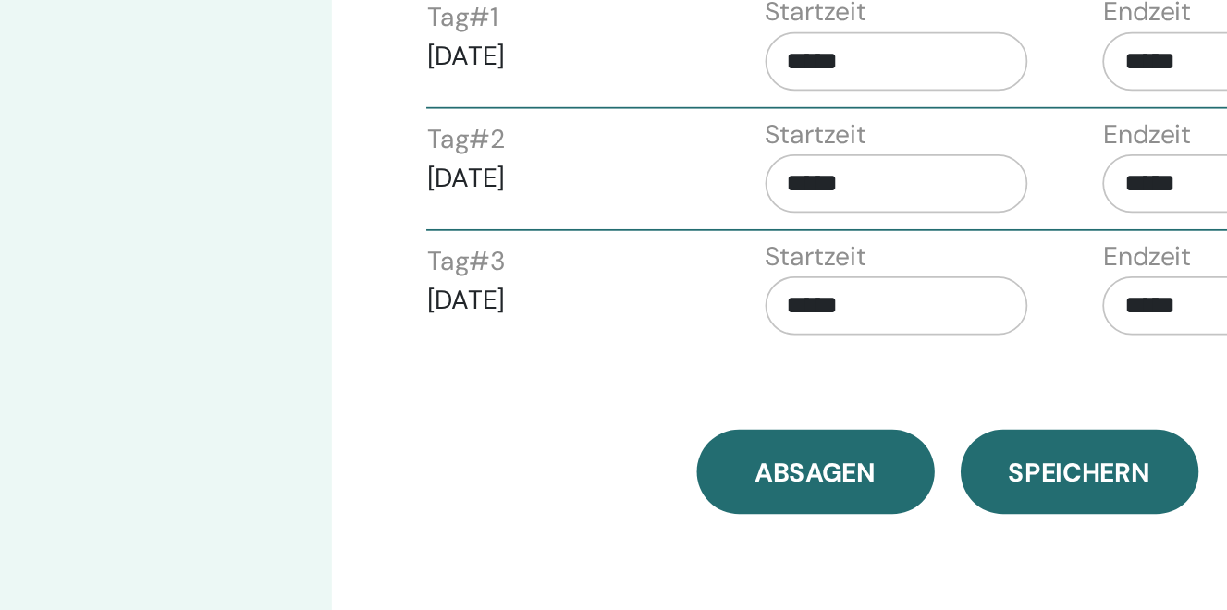
scroll to position [686, 1]
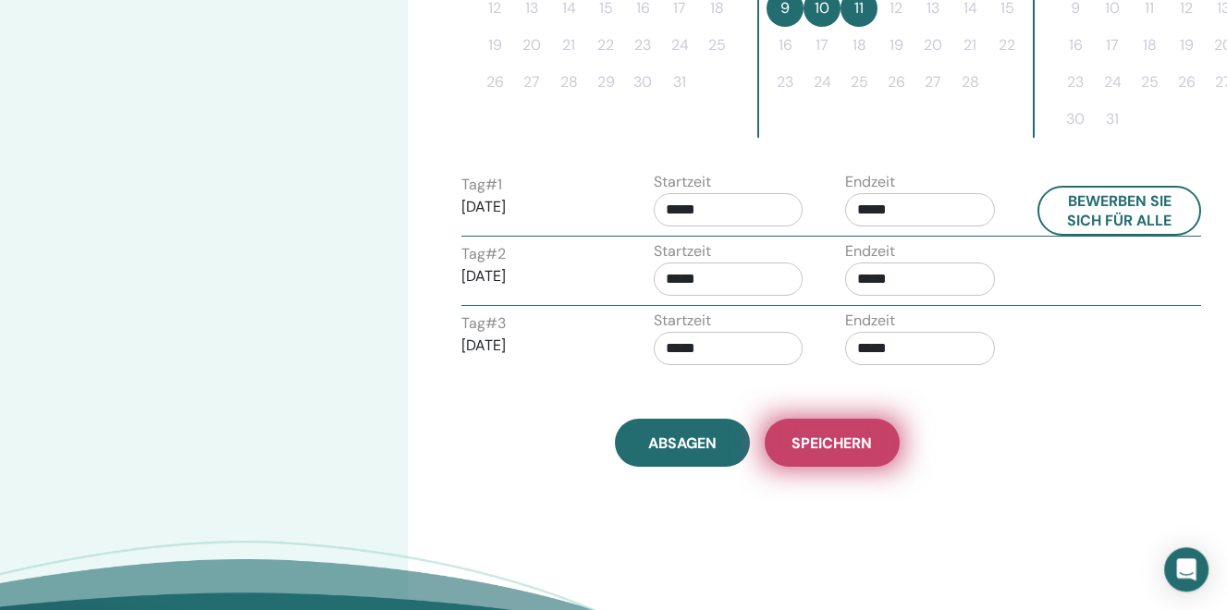
click at [822, 455] on button "Speichern" at bounding box center [832, 443] width 135 height 48
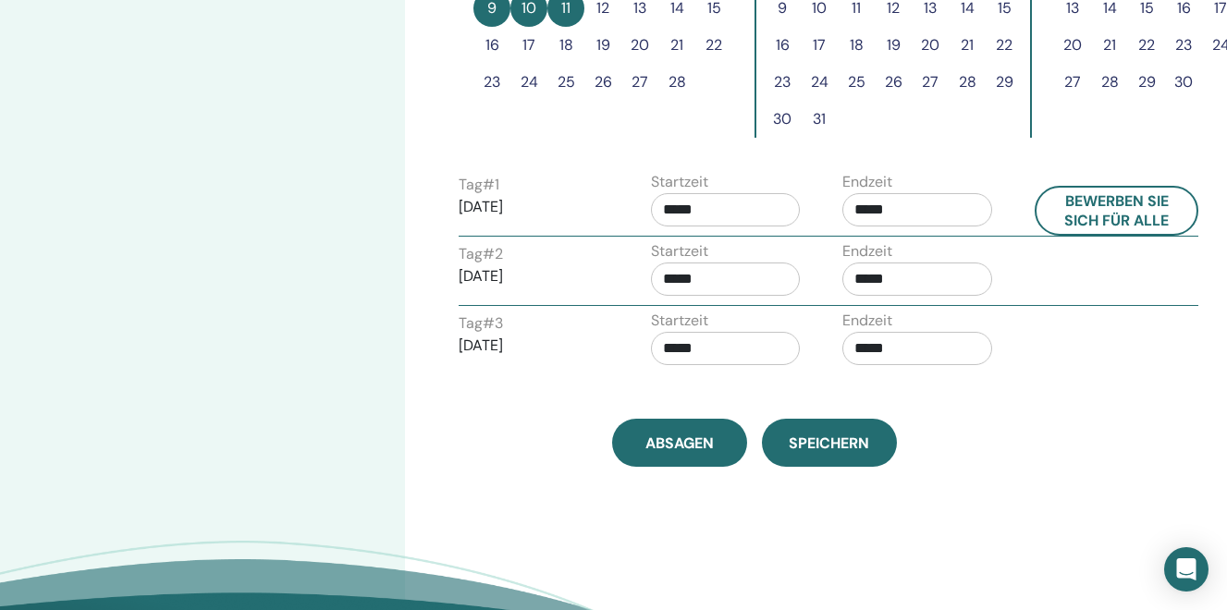
scroll to position [687, 3]
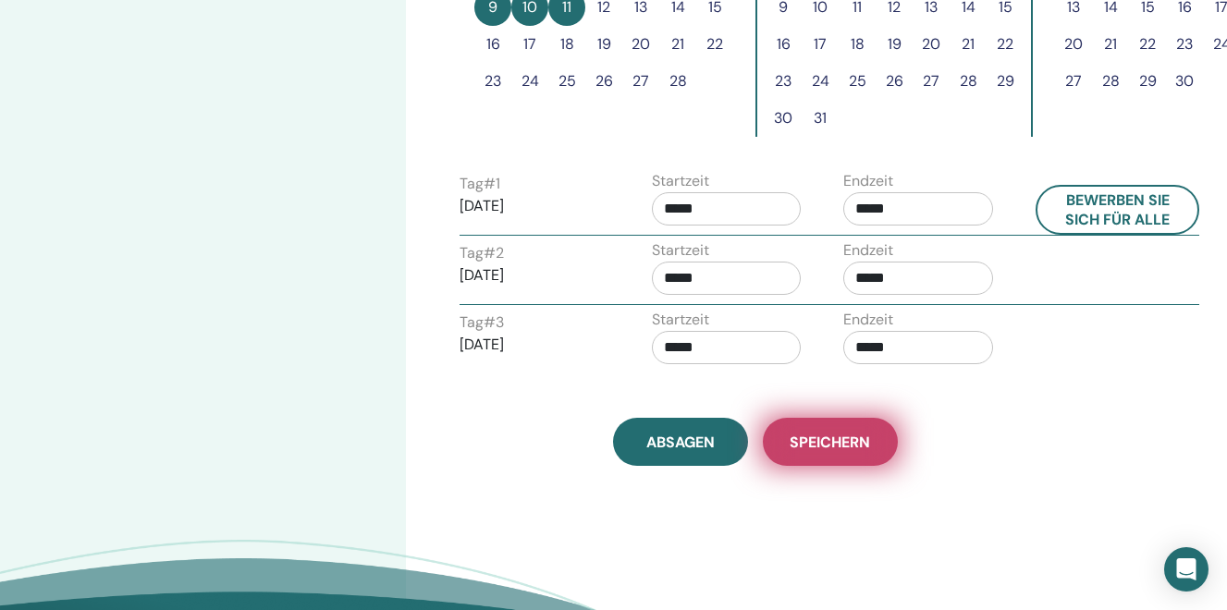
click at [833, 443] on span "Speichern" at bounding box center [830, 442] width 80 height 19
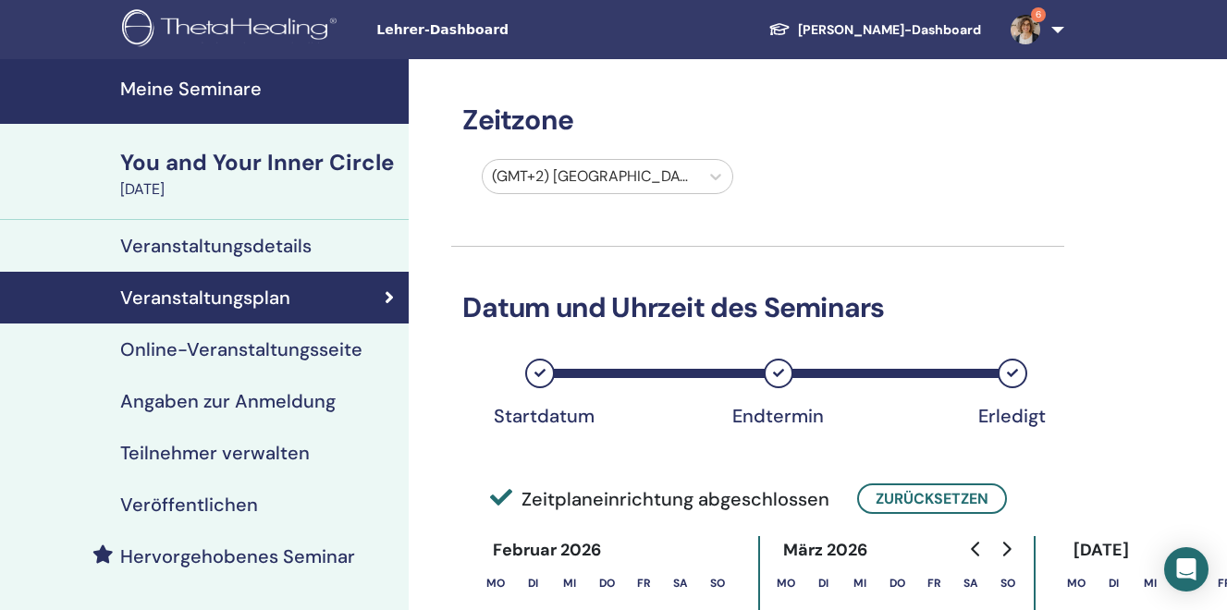
click at [202, 354] on h4 "Online-Veranstaltungsseite" at bounding box center [241, 349] width 242 height 22
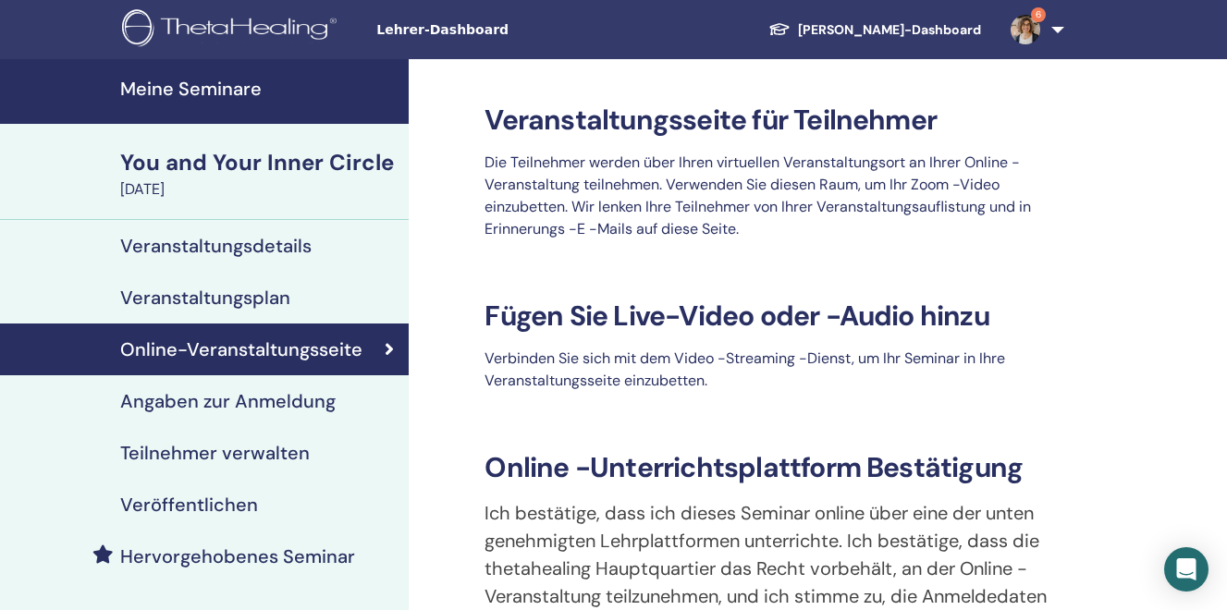
click at [215, 409] on h4 "Angaben zur Anmeldung" at bounding box center [227, 401] width 215 height 22
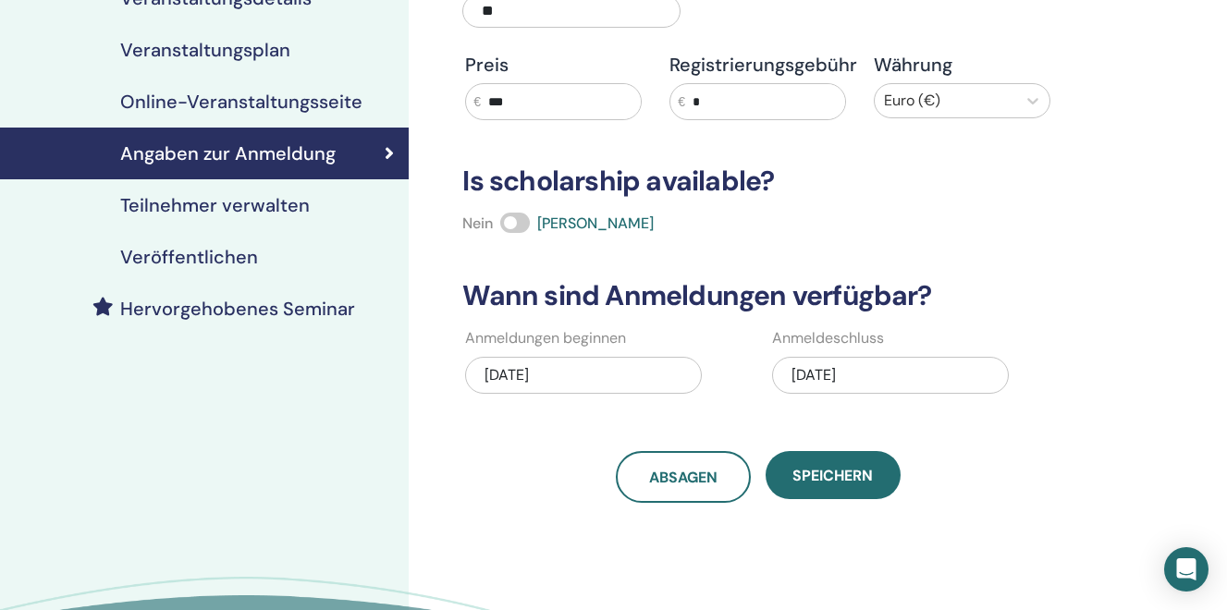
scroll to position [247, 0]
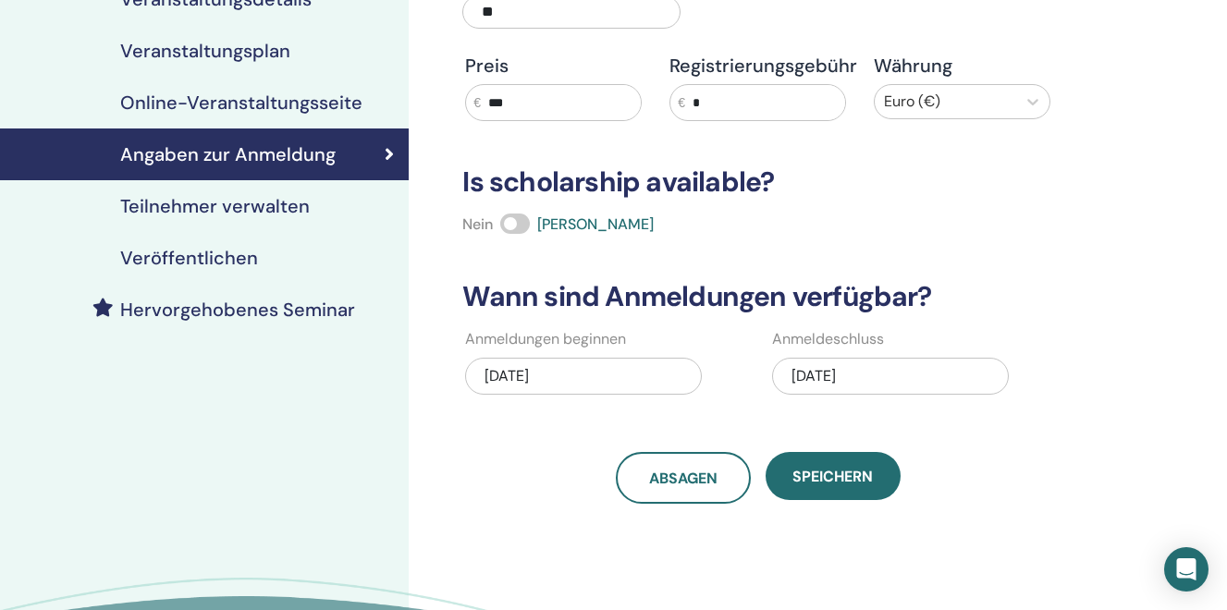
click at [215, 210] on h4 "Teilnehmer verwalten" at bounding box center [215, 206] width 190 height 22
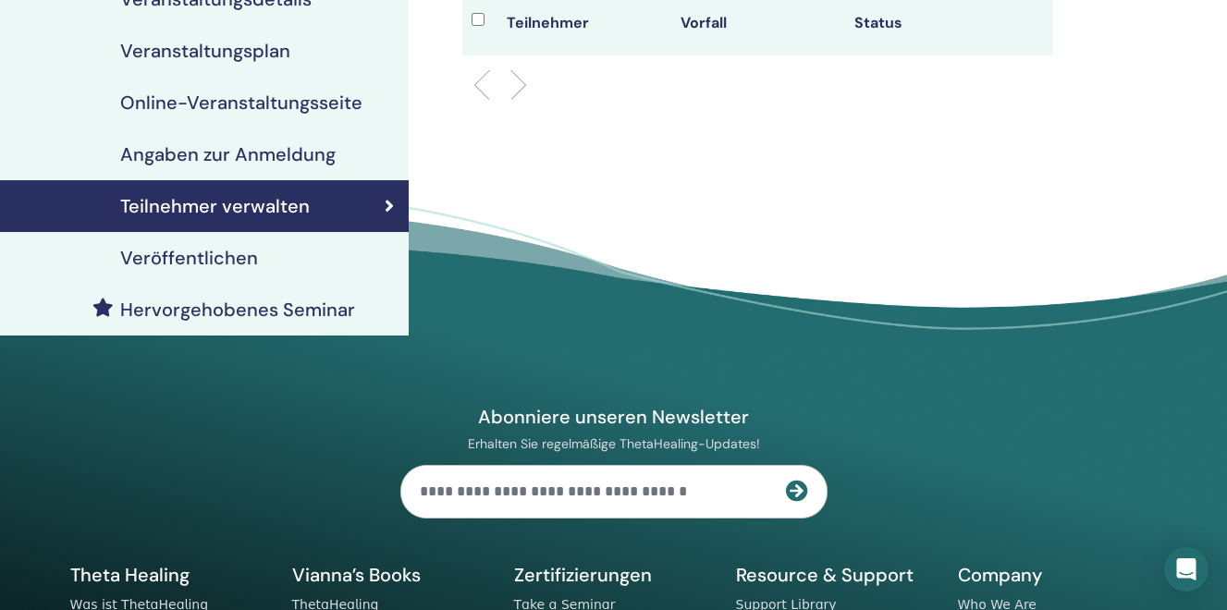
click at [196, 261] on h4 "Veröffentlichen" at bounding box center [189, 258] width 138 height 22
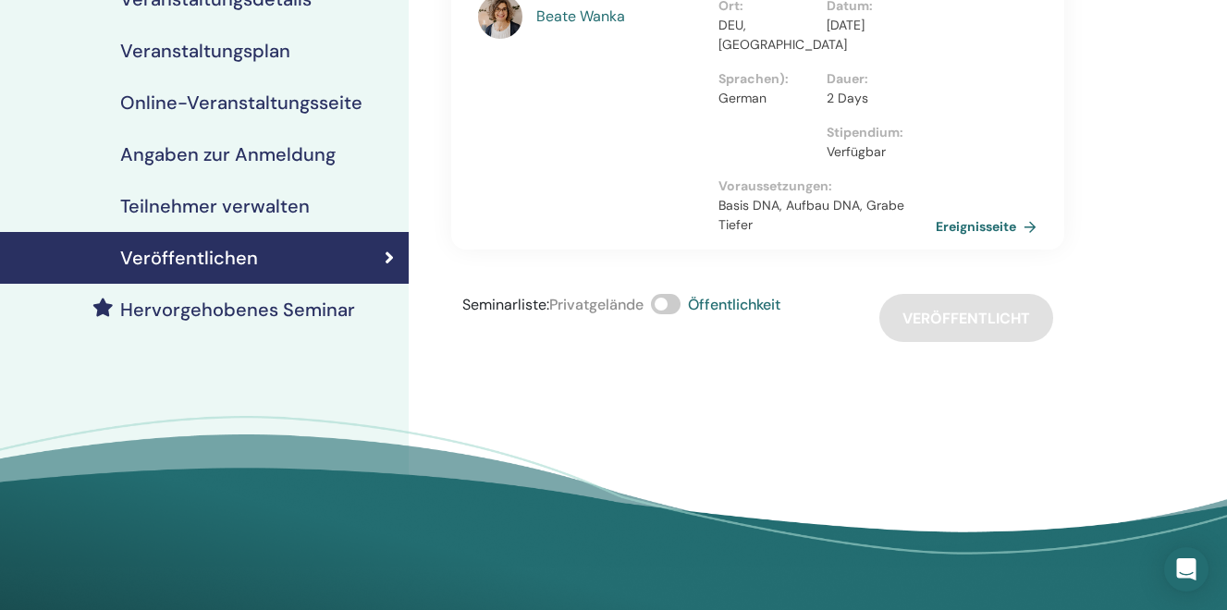
click at [673, 295] on span at bounding box center [666, 304] width 30 height 20
click at [673, 301] on span at bounding box center [666, 304] width 30 height 20
click at [248, 212] on h4 "Teilnehmer verwalten" at bounding box center [215, 206] width 190 height 22
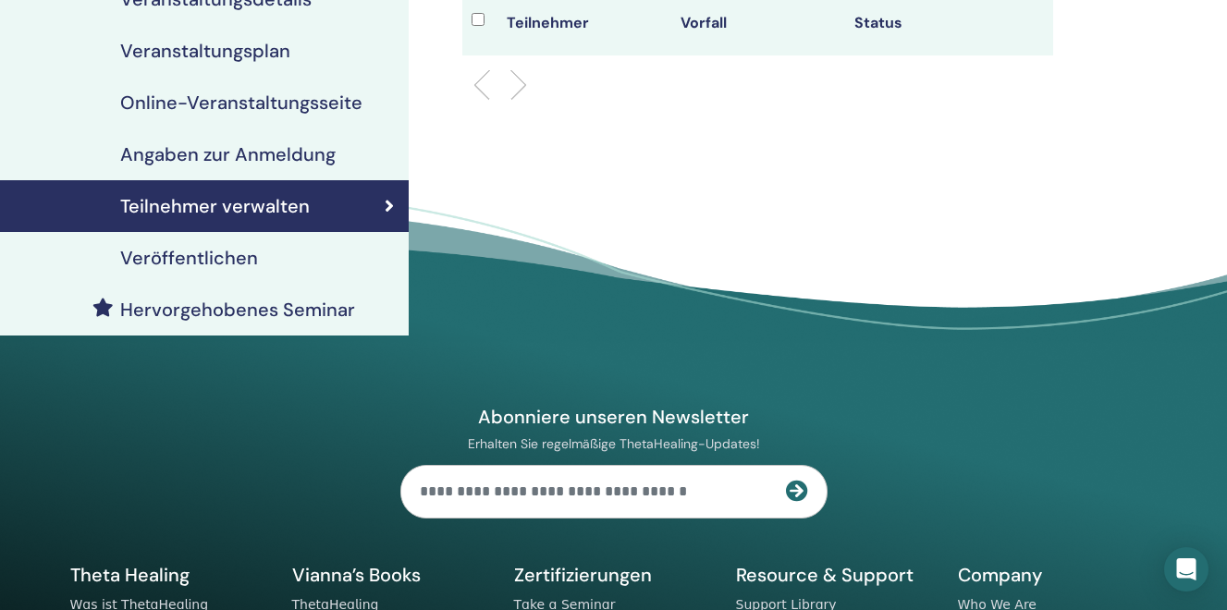
click at [211, 263] on h4 "Veröffentlichen" at bounding box center [189, 258] width 138 height 22
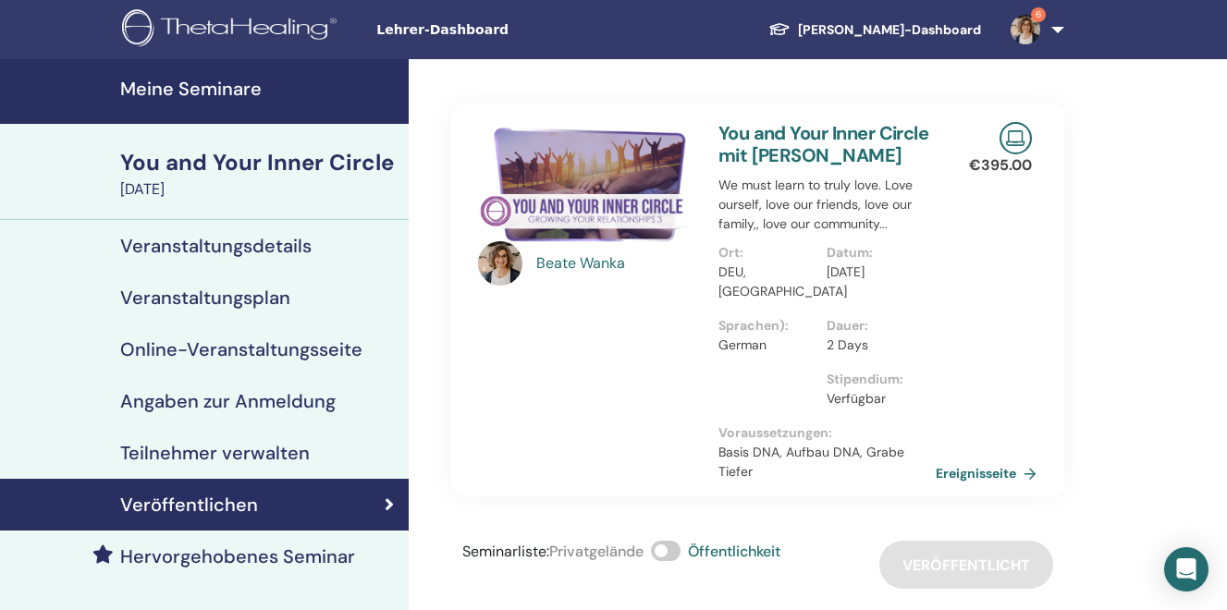
click at [197, 92] on h4 "Meine Seminare" at bounding box center [258, 89] width 277 height 22
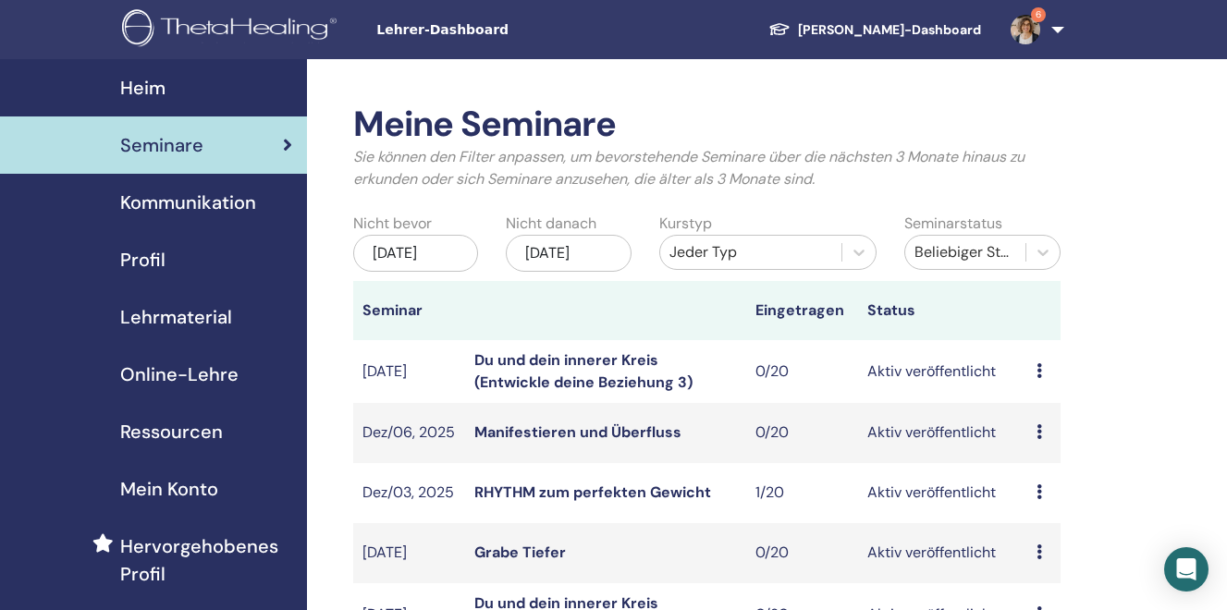
click at [592, 253] on div "[DATE]" at bounding box center [569, 253] width 126 height 37
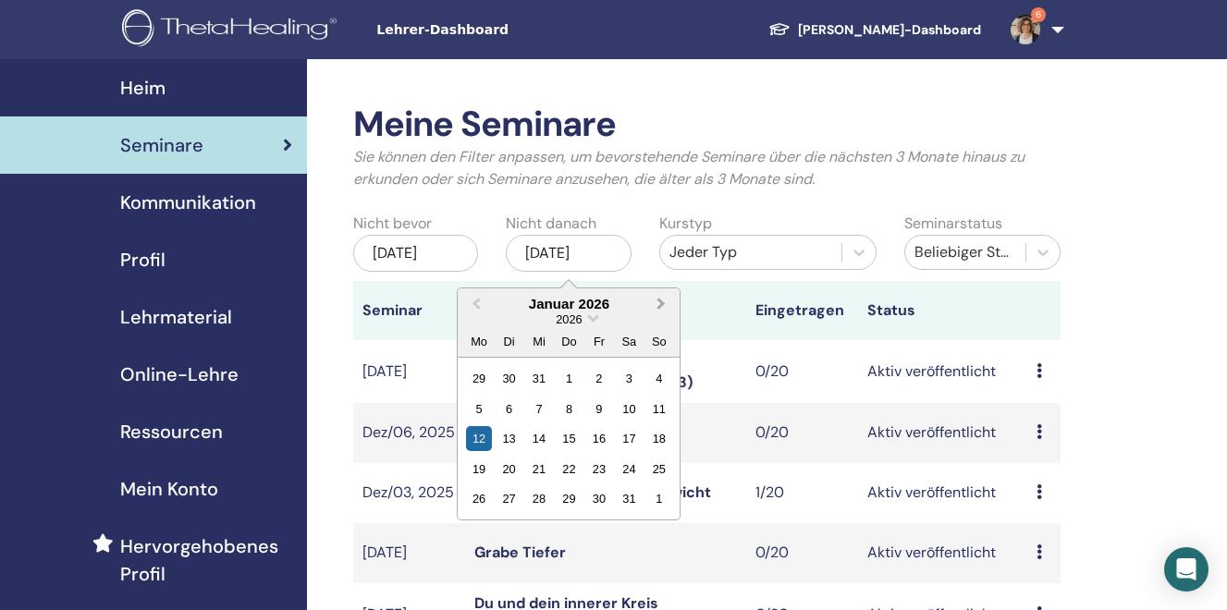
click at [664, 306] on button "Next Month" at bounding box center [663, 305] width 30 height 30
click at [628, 387] on div "28" at bounding box center [629, 378] width 25 height 25
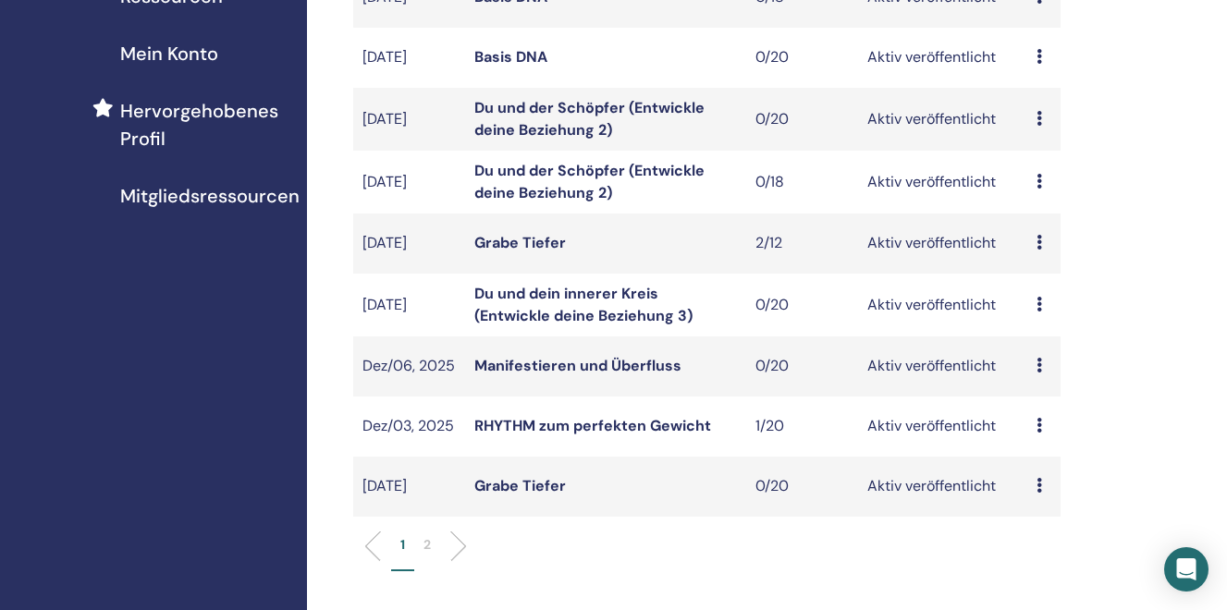
scroll to position [436, 0]
click at [594, 301] on link "Du und dein innerer Kreis (Entwickle deine Beziehung 3)" at bounding box center [583, 304] width 218 height 42
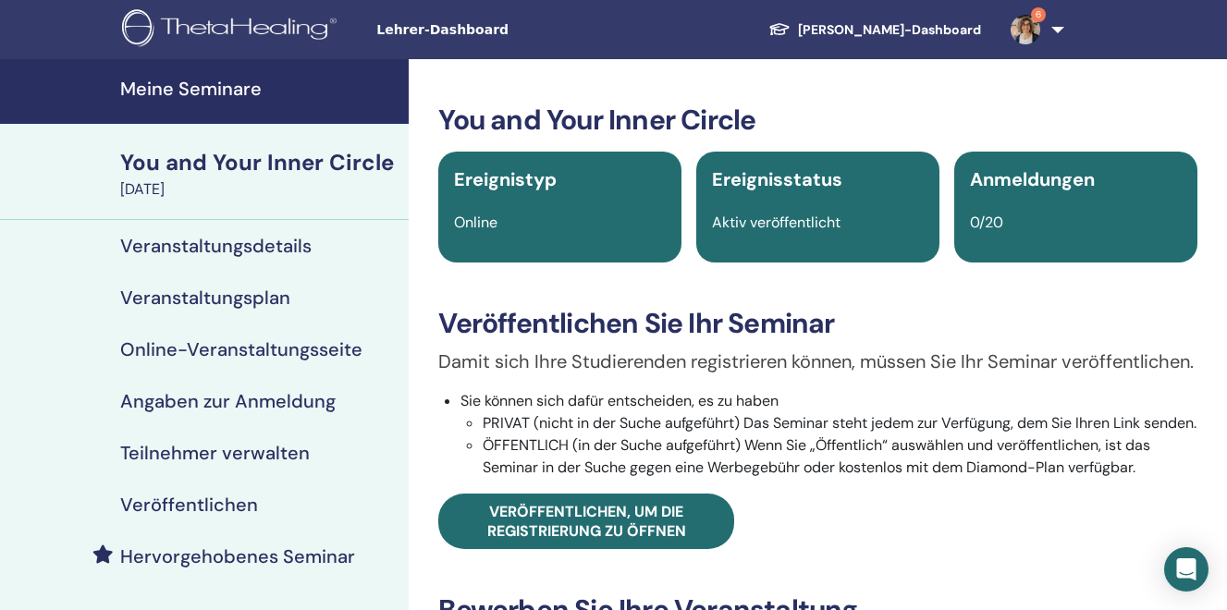
click at [244, 293] on h4 "Veranstaltungsplan" at bounding box center [205, 298] width 170 height 22
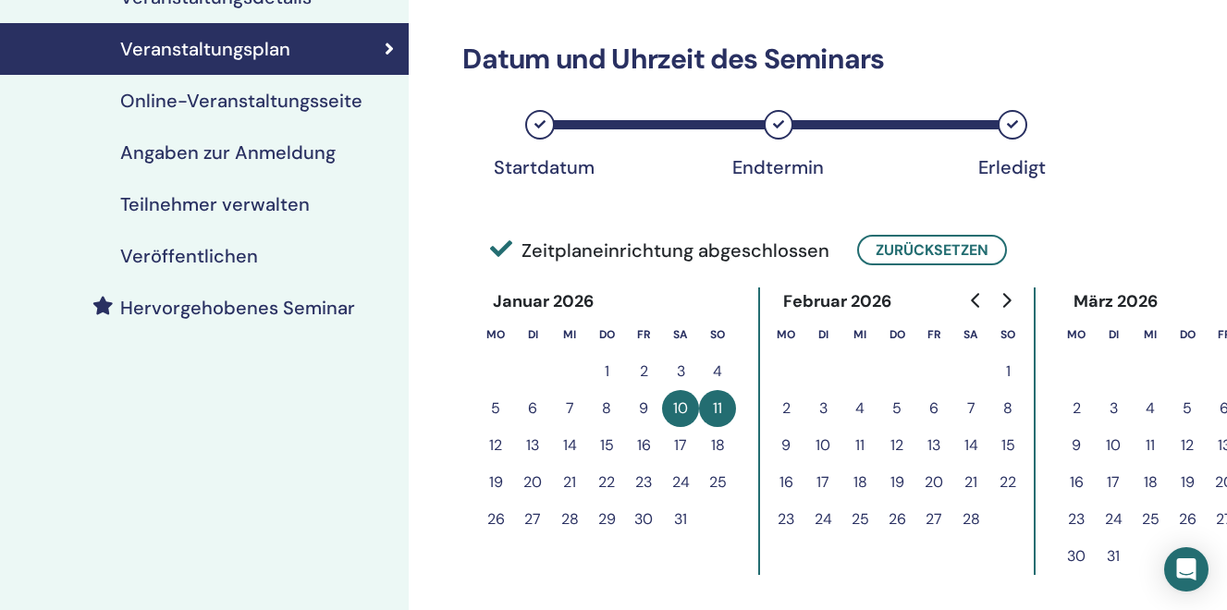
scroll to position [256, 0]
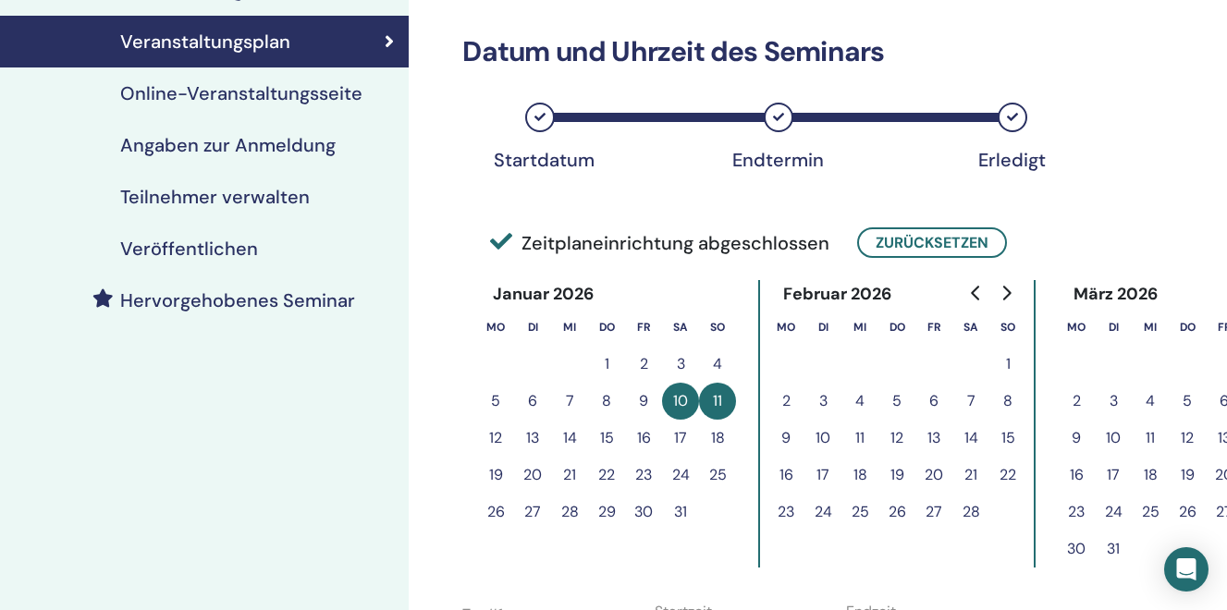
click at [1004, 293] on icon "Go to next month" at bounding box center [1006, 293] width 15 height 15
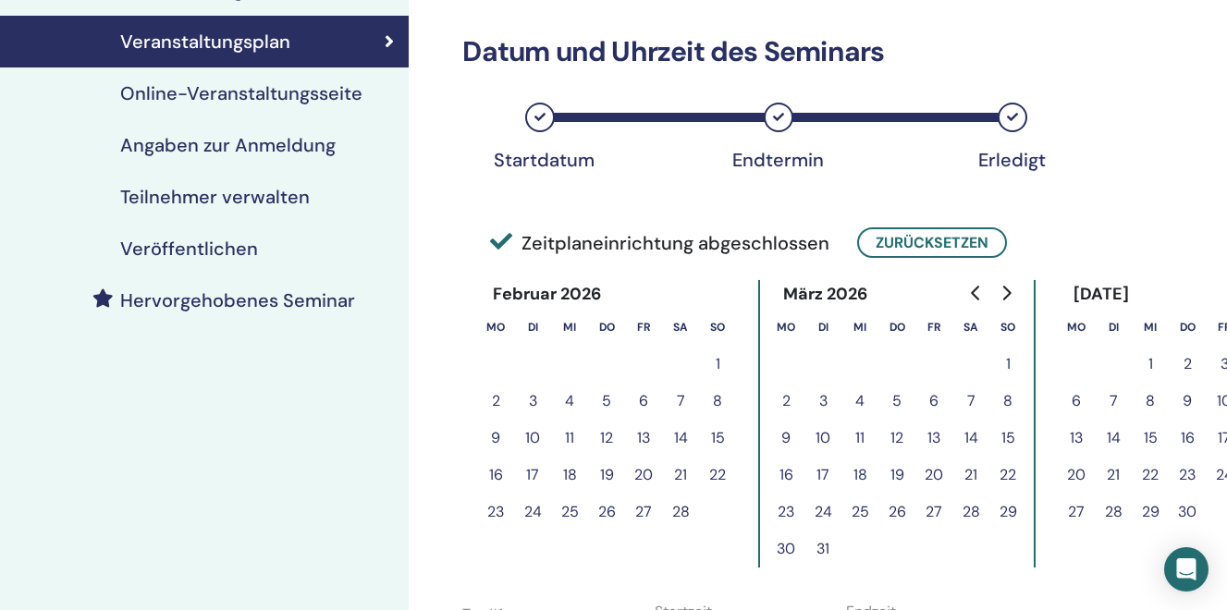
click at [497, 443] on button "9" at bounding box center [495, 438] width 37 height 37
click at [496, 433] on button "9" at bounding box center [495, 438] width 37 height 37
click at [916, 238] on button "Zurücksetzen" at bounding box center [932, 242] width 150 height 31
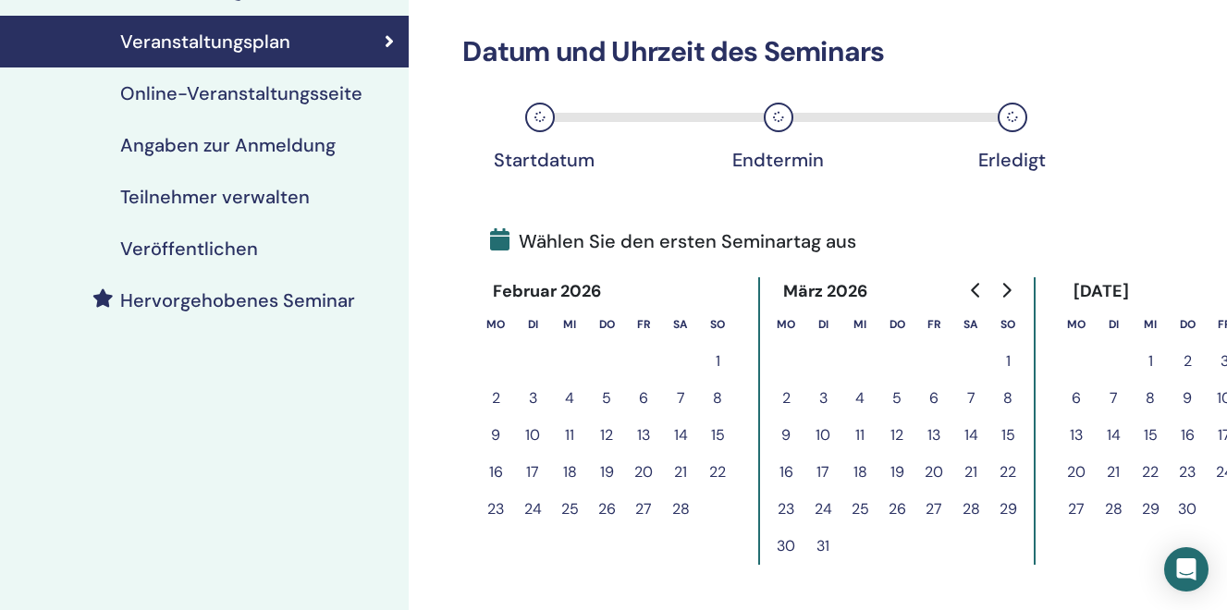
click at [500, 433] on button "9" at bounding box center [495, 435] width 37 height 37
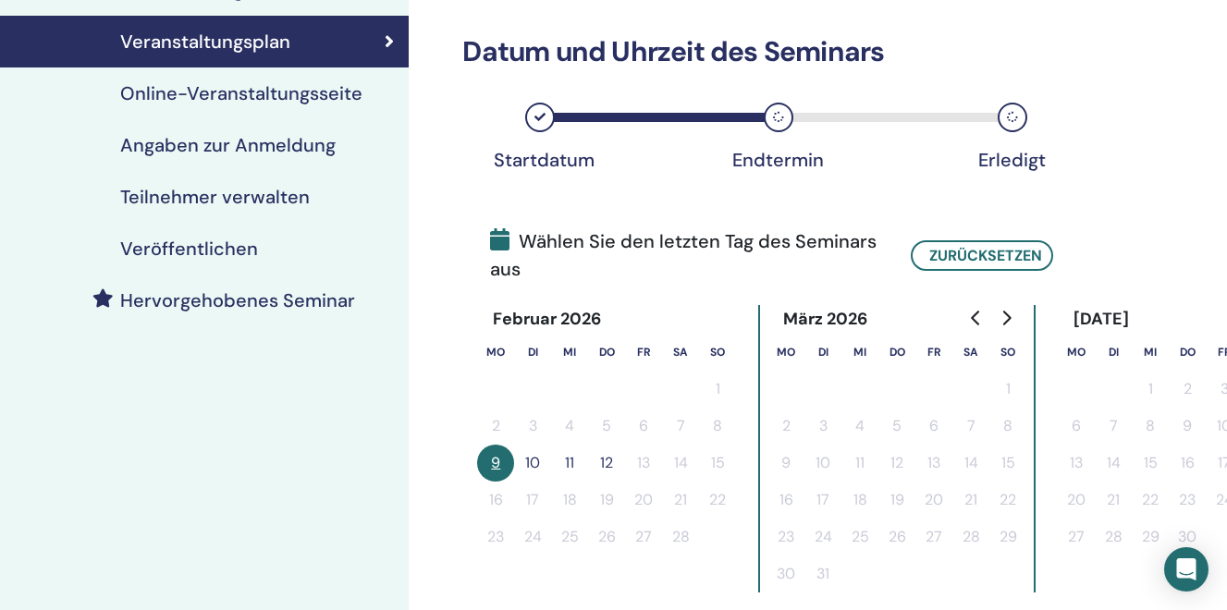
click at [543, 465] on button "10" at bounding box center [532, 463] width 37 height 37
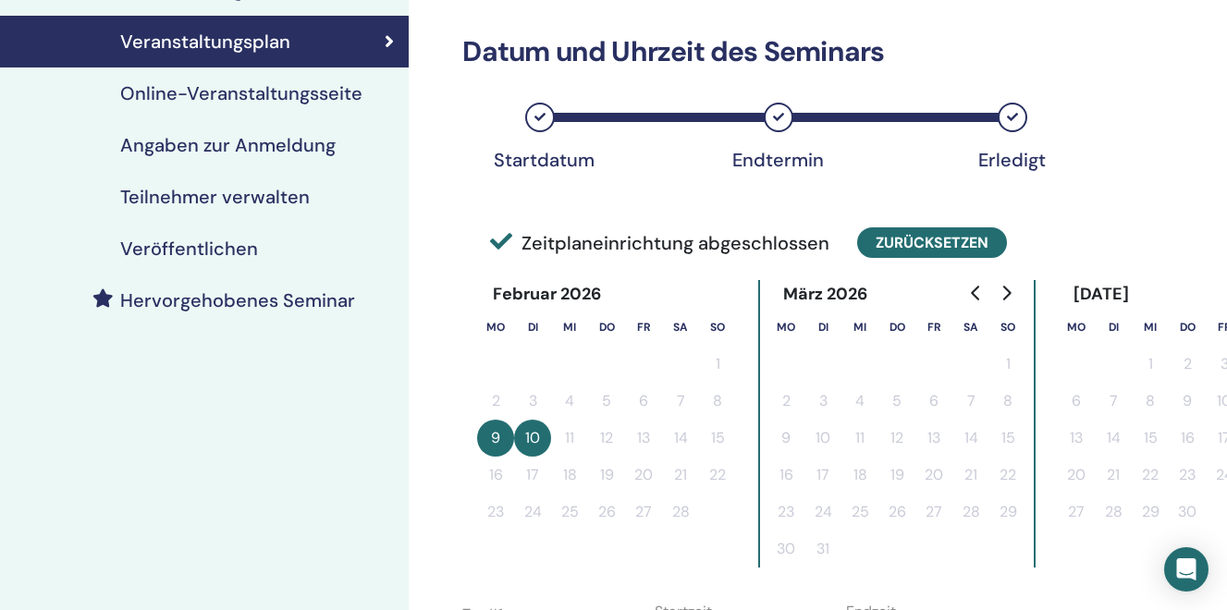
click at [925, 238] on button "Zurücksetzen" at bounding box center [932, 242] width 150 height 31
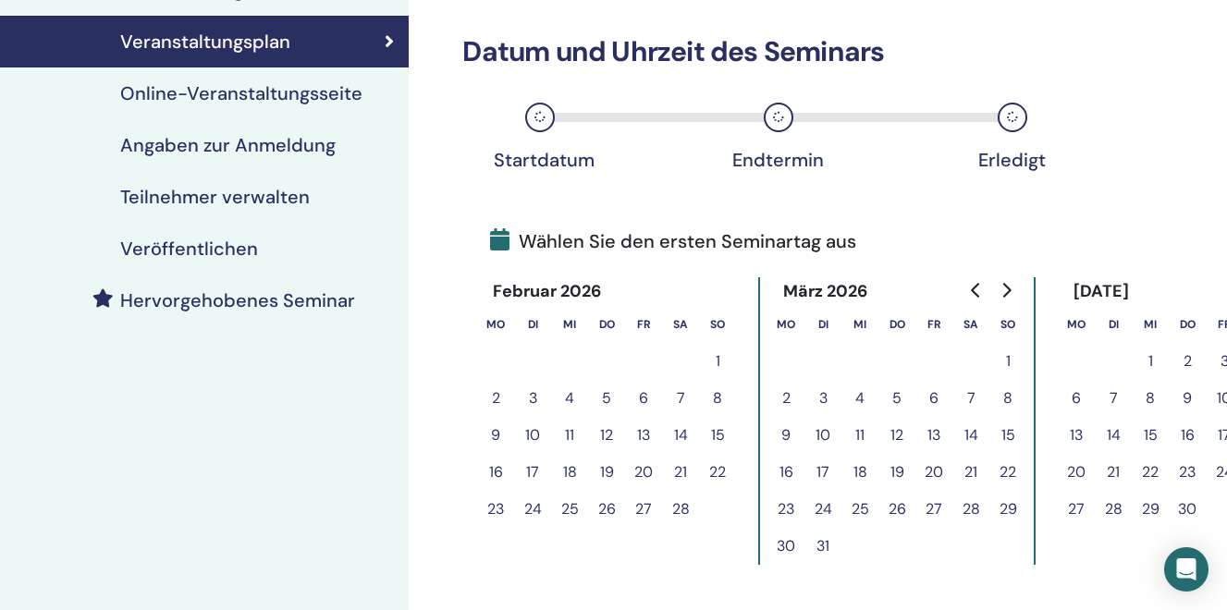
click at [497, 433] on button "9" at bounding box center [495, 435] width 37 height 37
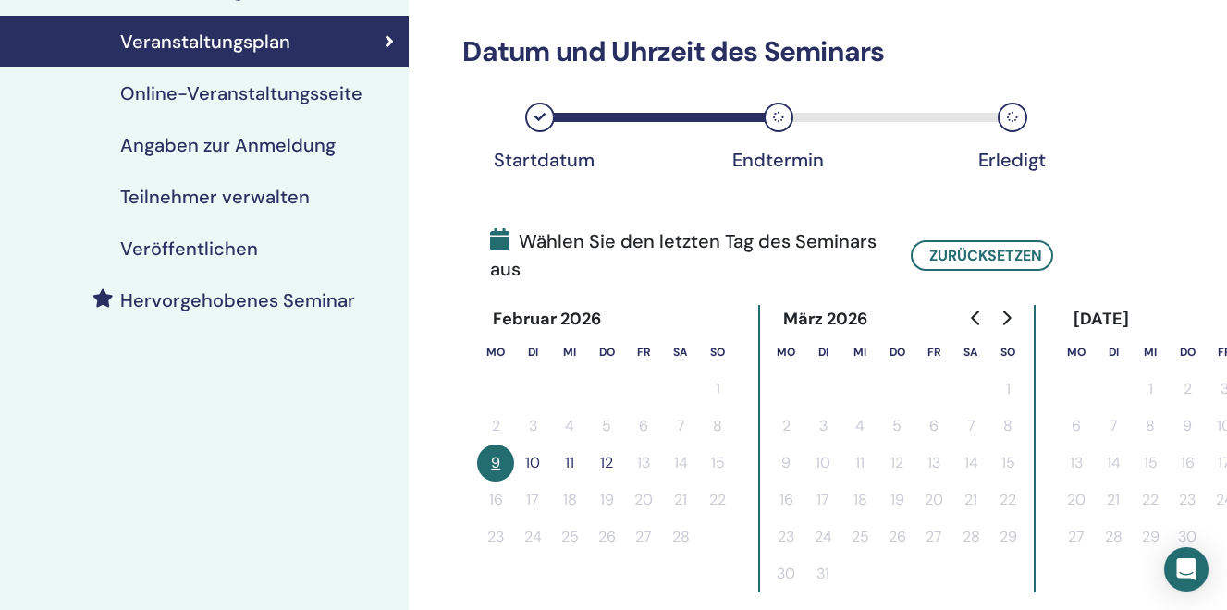
click at [571, 462] on button "11" at bounding box center [569, 463] width 37 height 37
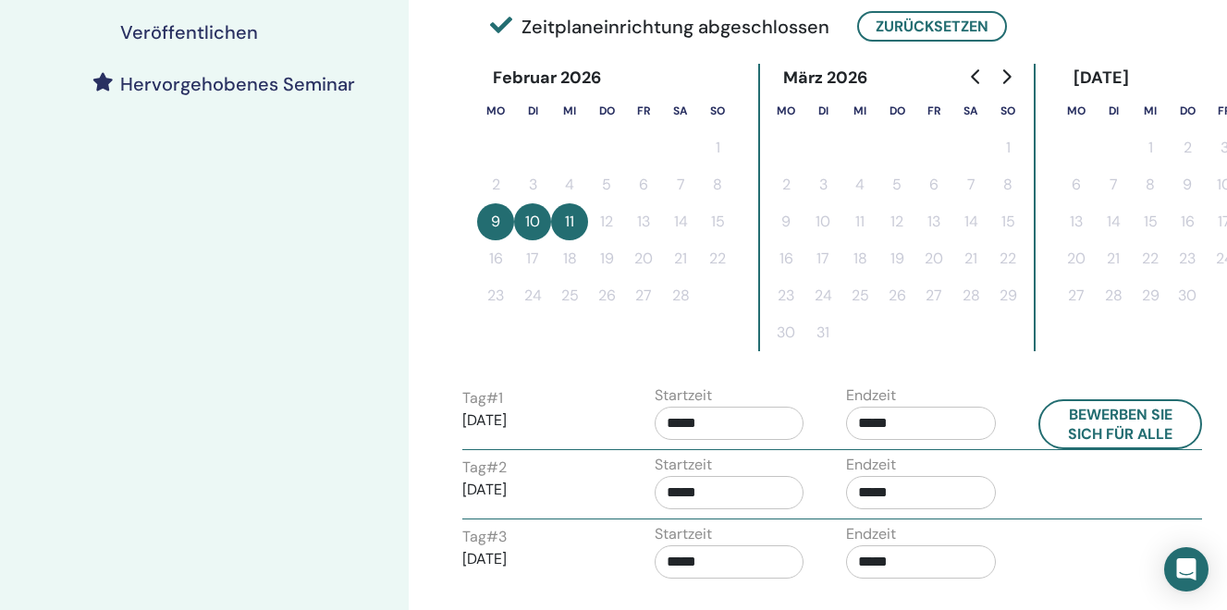
scroll to position [503, 0]
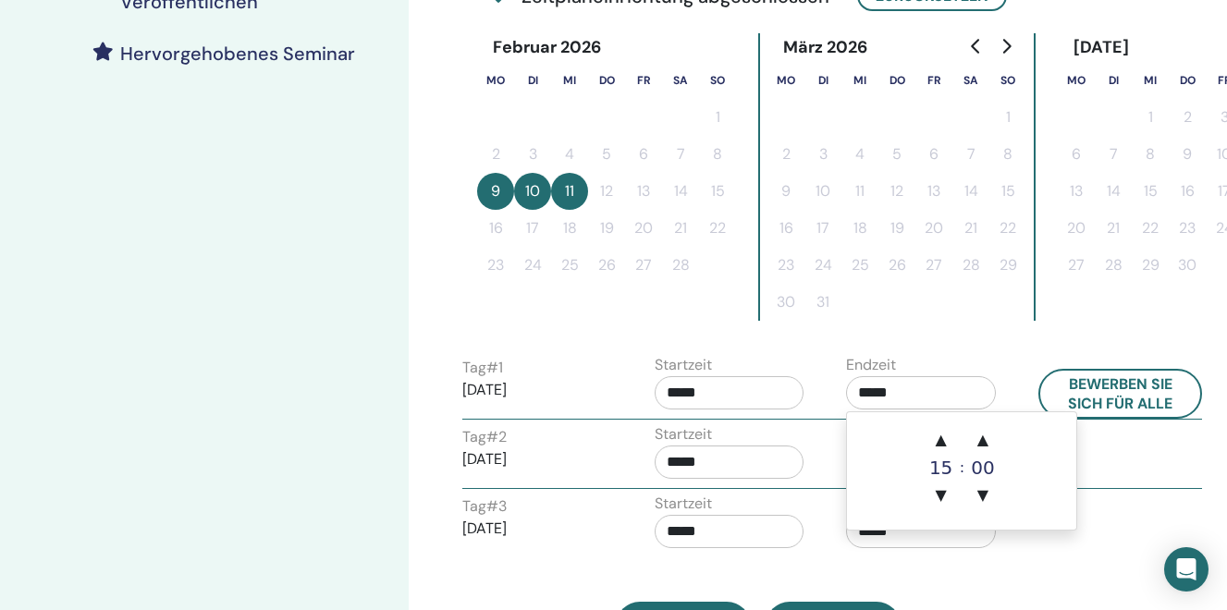
click at [891, 395] on input "*****" at bounding box center [921, 392] width 150 height 33
click at [930, 437] on span "▲" at bounding box center [941, 440] width 37 height 37
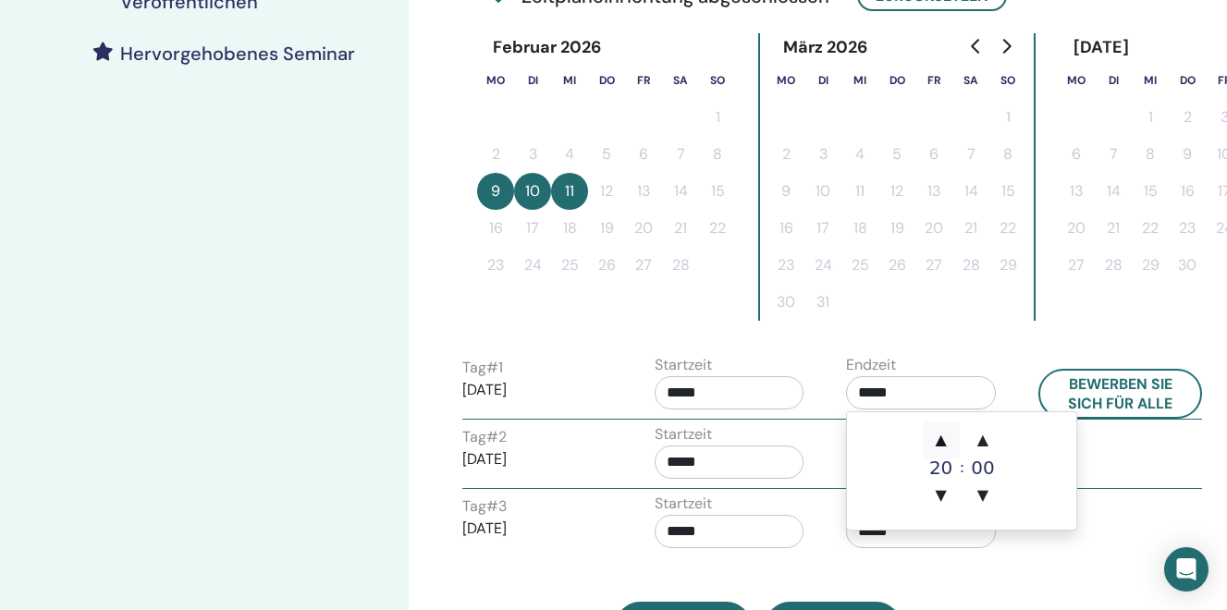
click at [930, 437] on span "▲" at bounding box center [941, 440] width 37 height 37
click at [971, 441] on span "▲" at bounding box center [982, 440] width 37 height 37
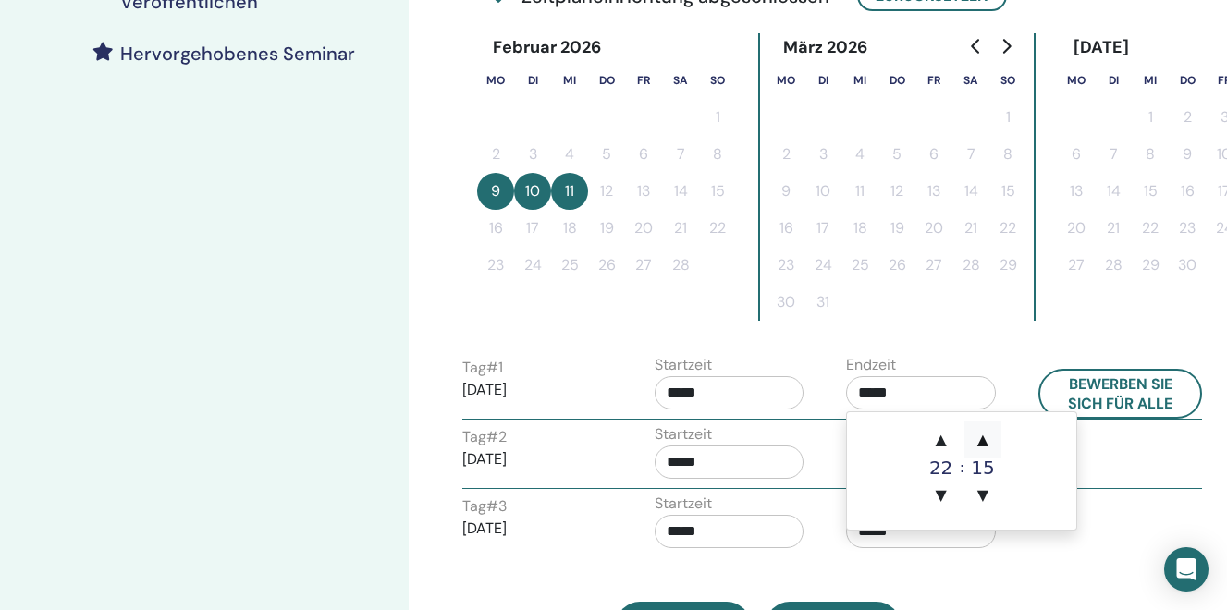
click at [971, 441] on span "▲" at bounding box center [982, 440] width 37 height 37
click at [972, 464] on div "20" at bounding box center [982, 468] width 37 height 18
click at [978, 444] on span "▲" at bounding box center [982, 440] width 37 height 37
click at [982, 492] on span "▼" at bounding box center [982, 495] width 37 height 37
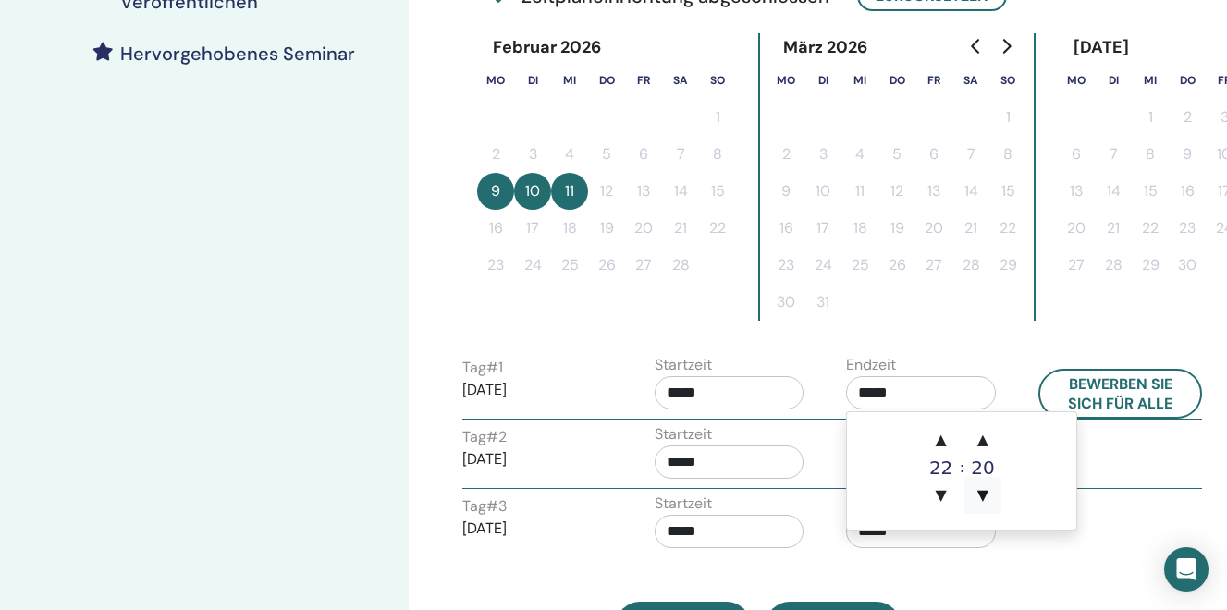
click at [982, 492] on span "▼" at bounding box center [982, 495] width 37 height 37
type input "*****"
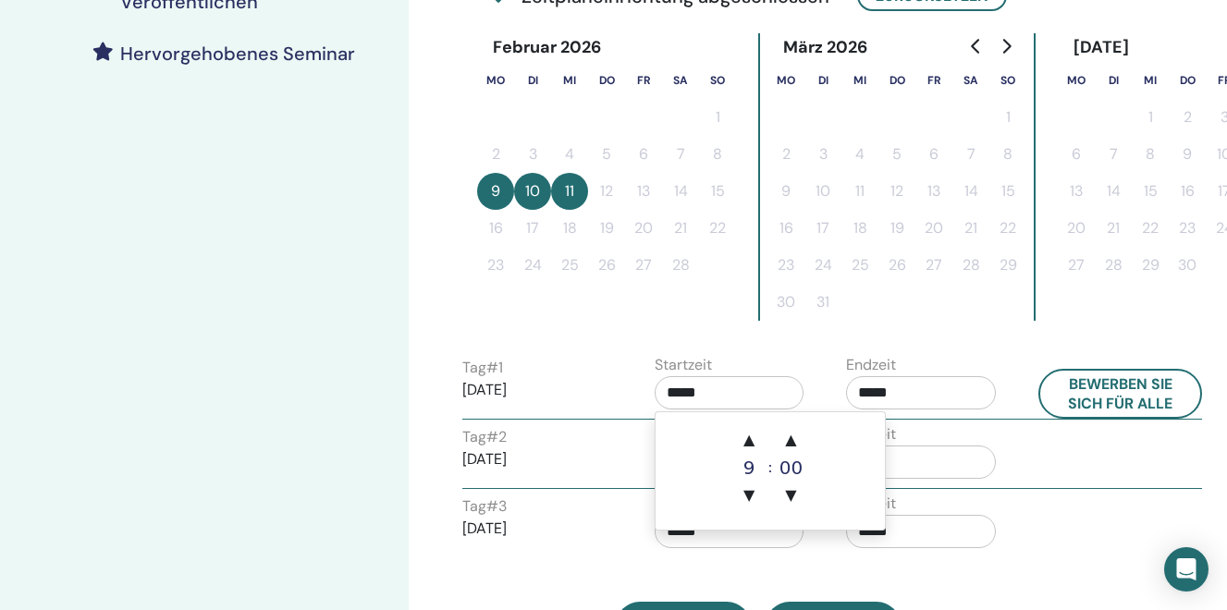
click at [696, 389] on input "*****" at bounding box center [730, 392] width 150 height 33
click at [752, 441] on span "▲" at bounding box center [748, 440] width 37 height 37
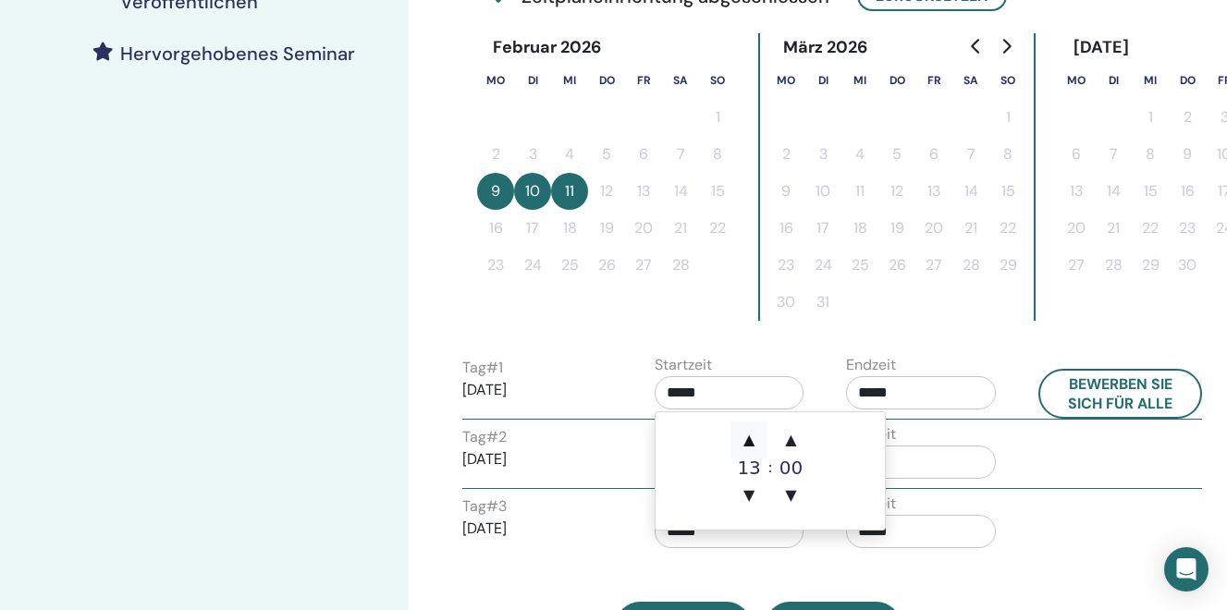
click at [752, 441] on span "▲" at bounding box center [748, 440] width 37 height 37
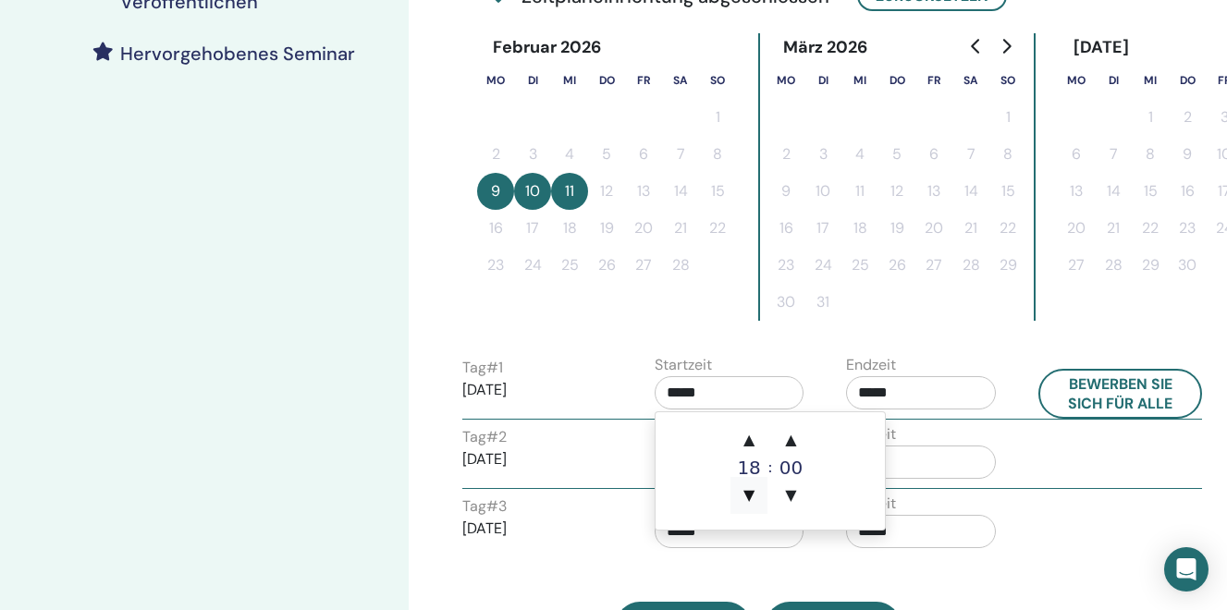
click at [751, 495] on span "▼" at bounding box center [748, 495] width 37 height 37
click at [787, 439] on span "▲" at bounding box center [791, 440] width 37 height 37
type input "*****"
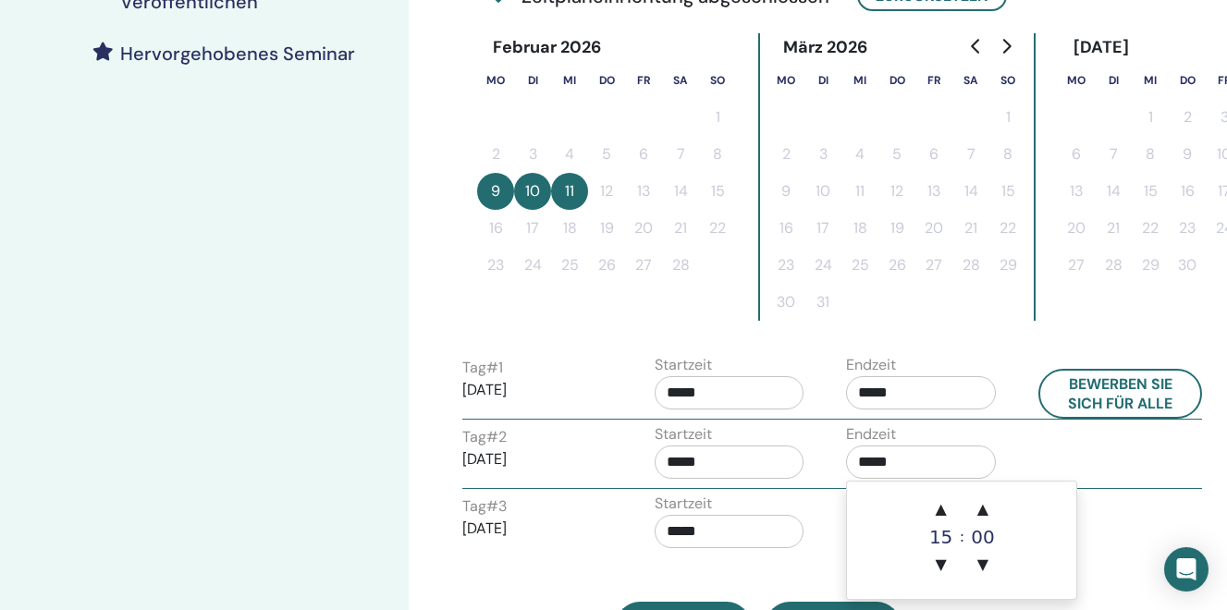
click at [956, 476] on input "*****" at bounding box center [921, 462] width 150 height 33
click at [946, 511] on span "▲" at bounding box center [941, 509] width 37 height 37
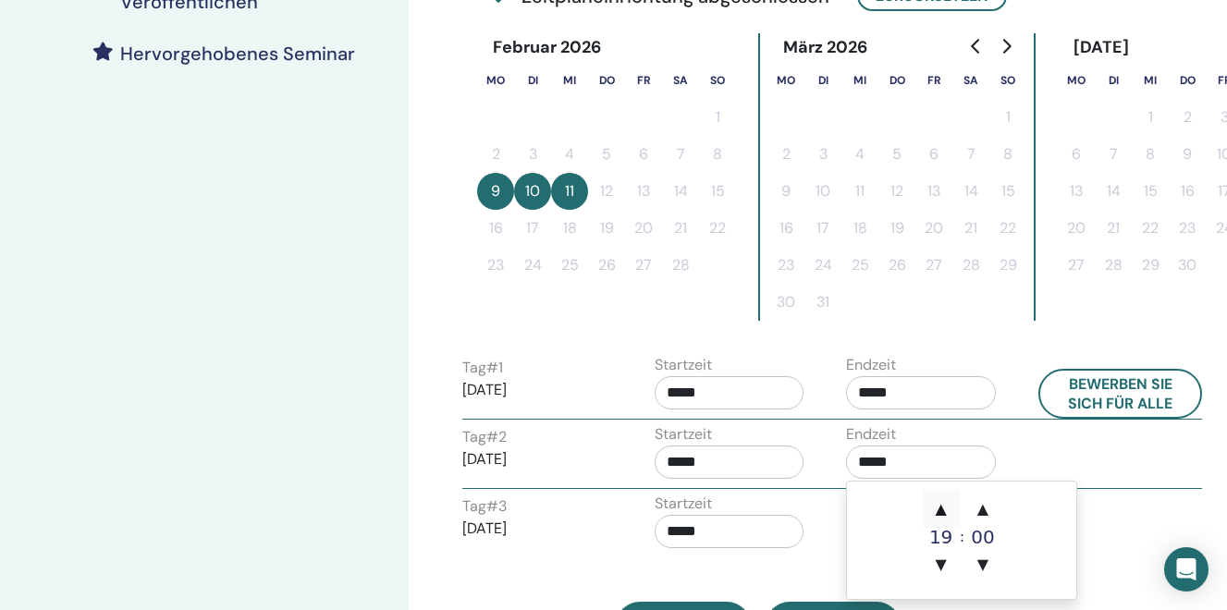
click at [946, 511] on span "▲" at bounding box center [941, 509] width 37 height 37
click at [988, 516] on span "▲" at bounding box center [982, 509] width 37 height 37
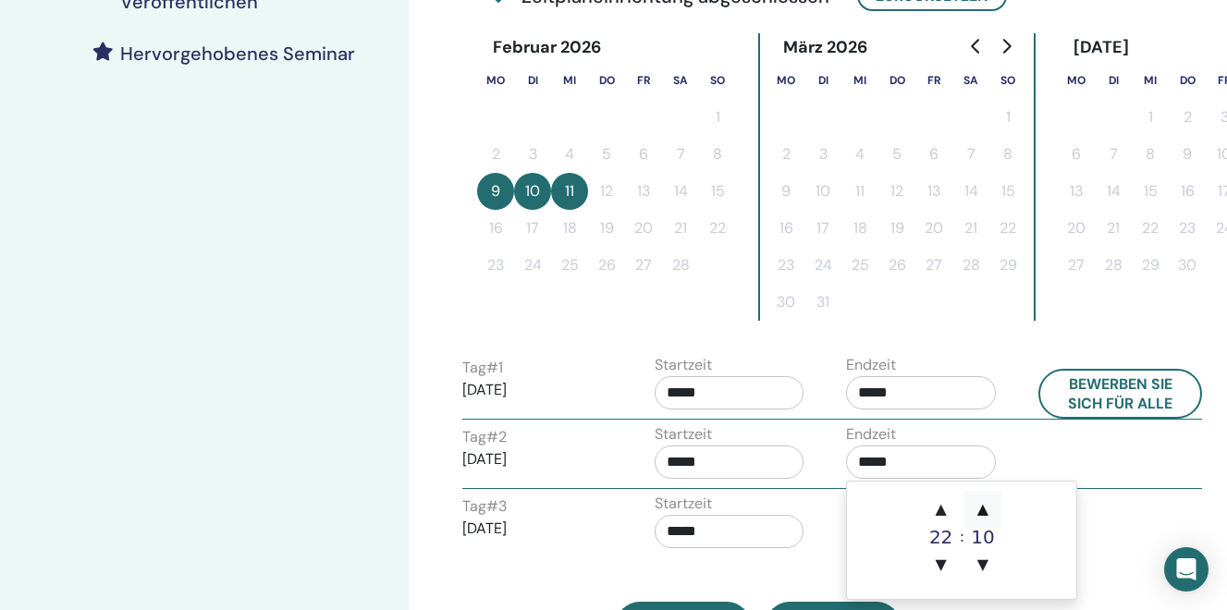
click at [988, 516] on span "▲" at bounding box center [982, 509] width 37 height 37
type input "*****"
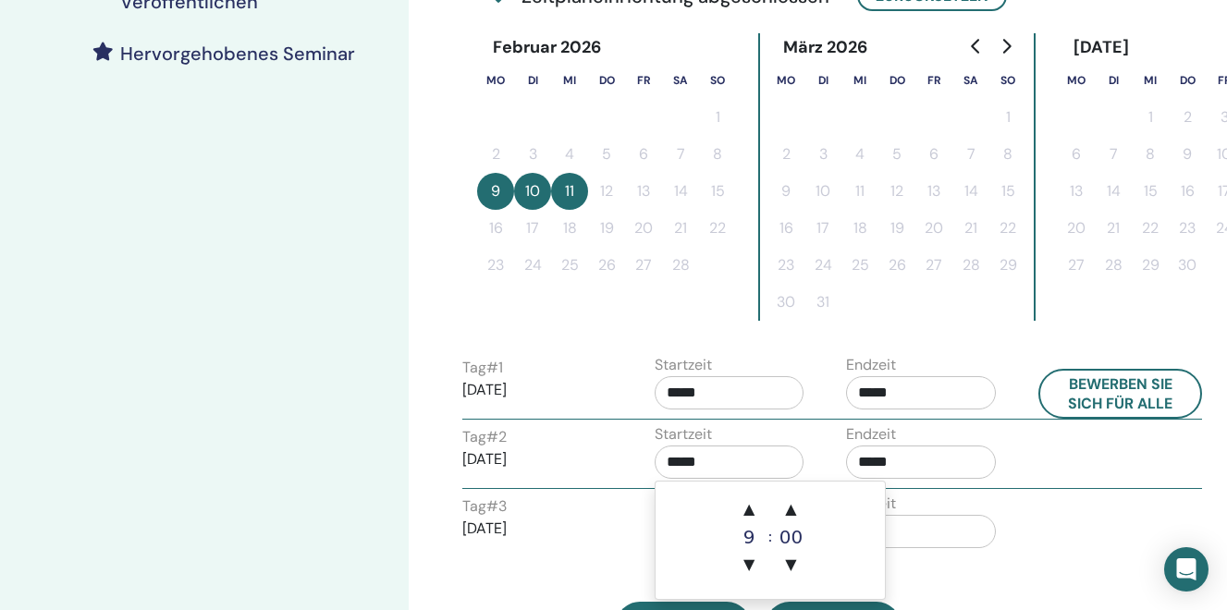
click at [717, 466] on input "*****" at bounding box center [730, 462] width 150 height 33
click at [751, 507] on span "▲" at bounding box center [748, 509] width 37 height 37
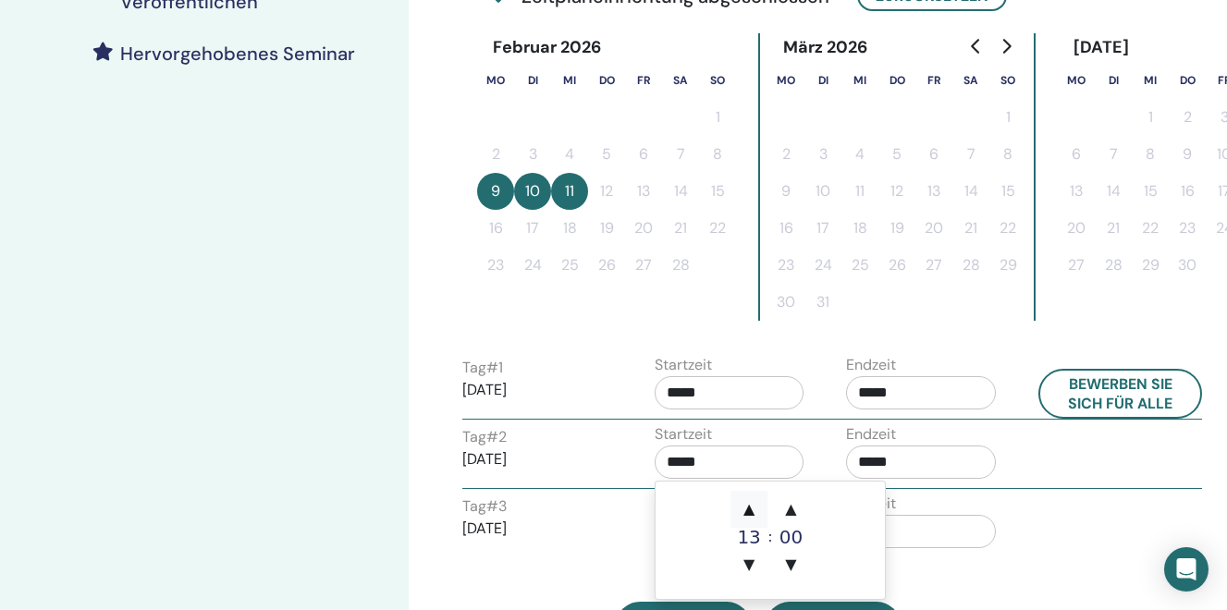
click at [751, 507] on span "▲" at bounding box center [748, 509] width 37 height 37
click at [794, 510] on span "▲" at bounding box center [791, 509] width 37 height 37
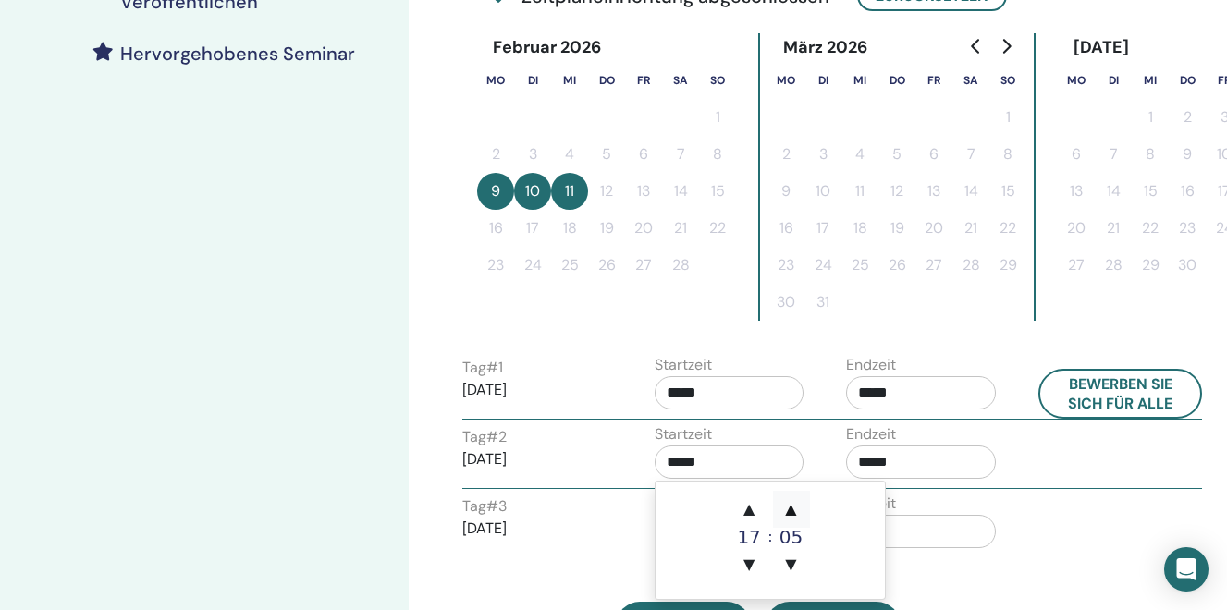
click at [794, 510] on span "▲" at bounding box center [791, 509] width 37 height 37
type input "*****"
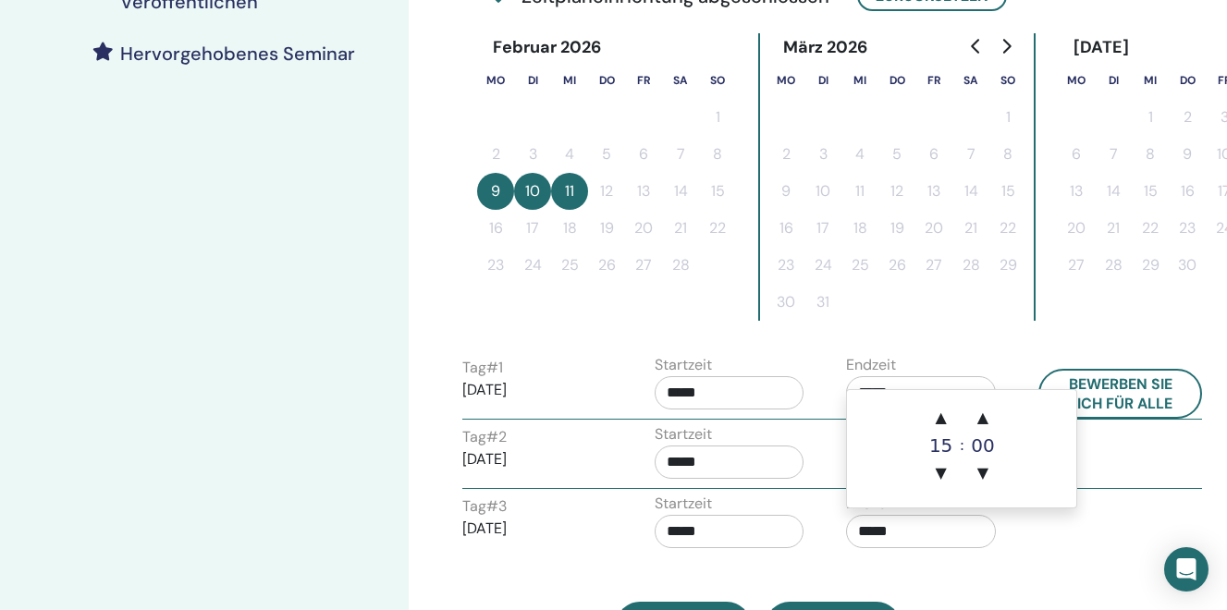
click at [918, 539] on input "*****" at bounding box center [921, 531] width 150 height 33
click at [938, 426] on span "▲" at bounding box center [941, 417] width 37 height 37
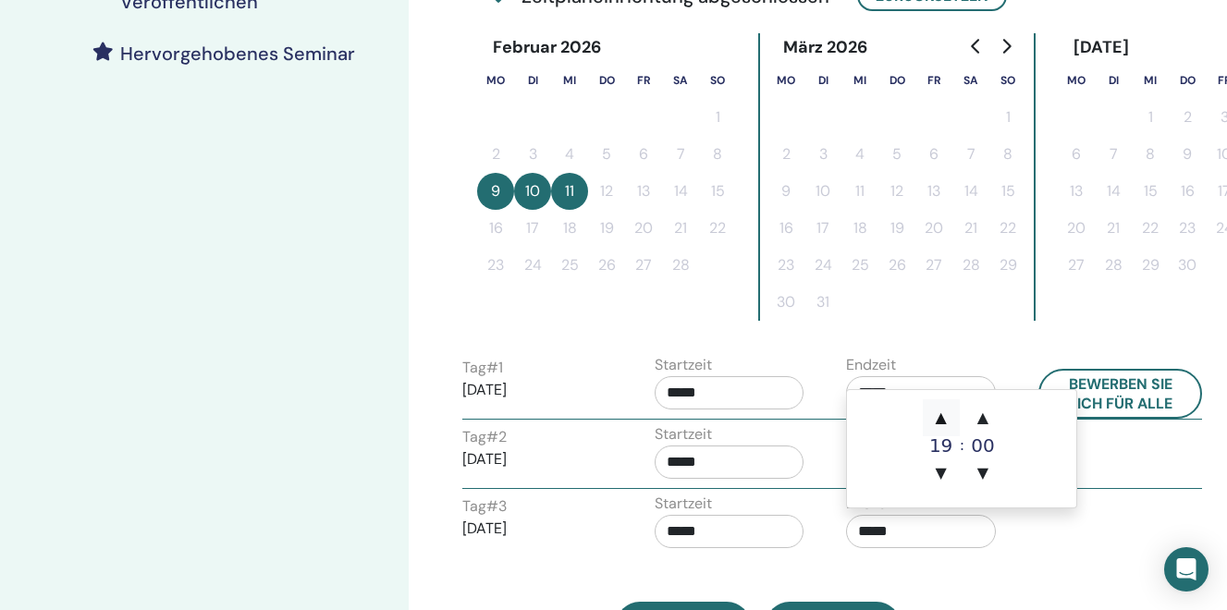
click at [938, 426] on span "▲" at bounding box center [941, 417] width 37 height 37
click at [938, 416] on span "▲" at bounding box center [941, 417] width 37 height 37
click at [983, 420] on span "▲" at bounding box center [982, 417] width 37 height 37
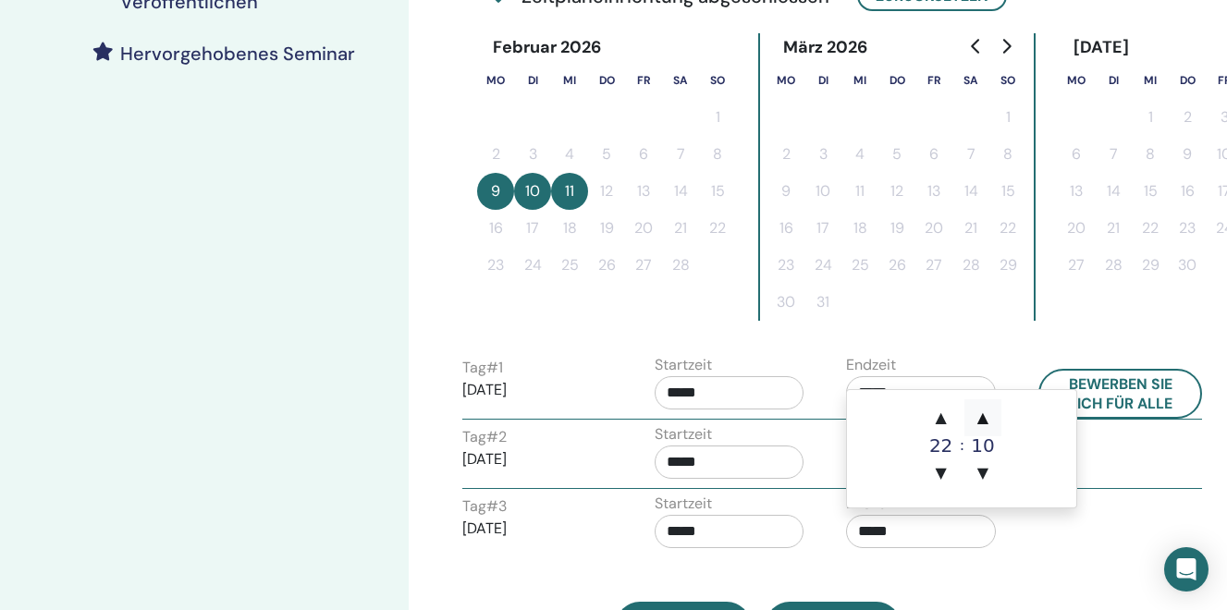
click at [983, 420] on span "▲" at bounding box center [982, 417] width 37 height 37
type input "*****"
click at [719, 525] on input "*****" at bounding box center [730, 531] width 150 height 33
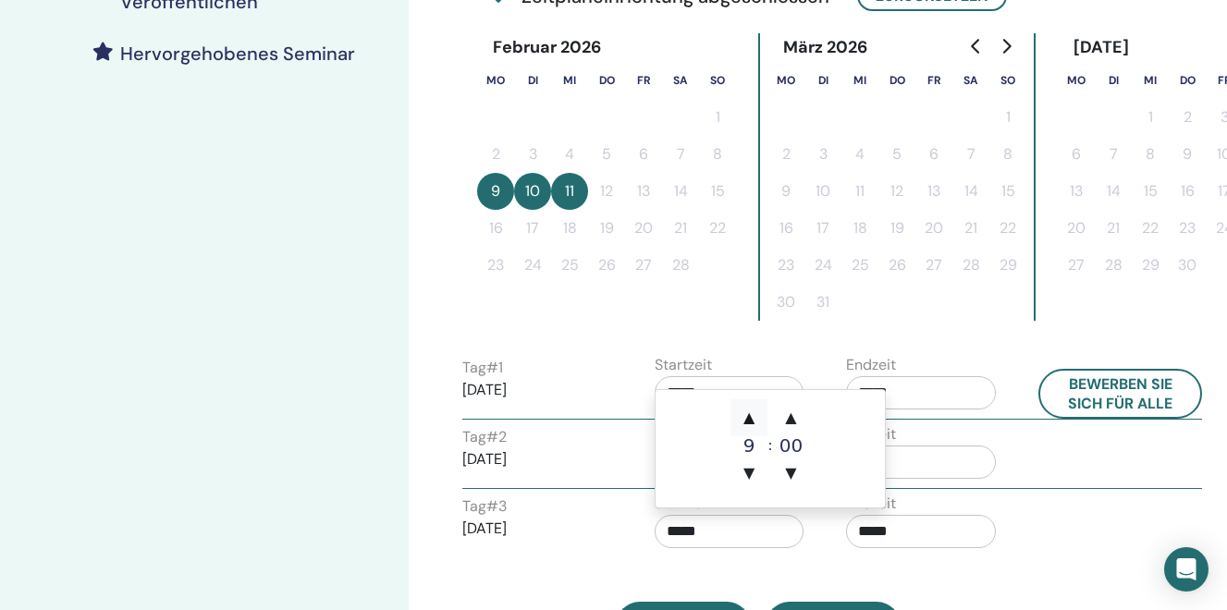
click at [754, 430] on span "▲" at bounding box center [748, 417] width 37 height 37
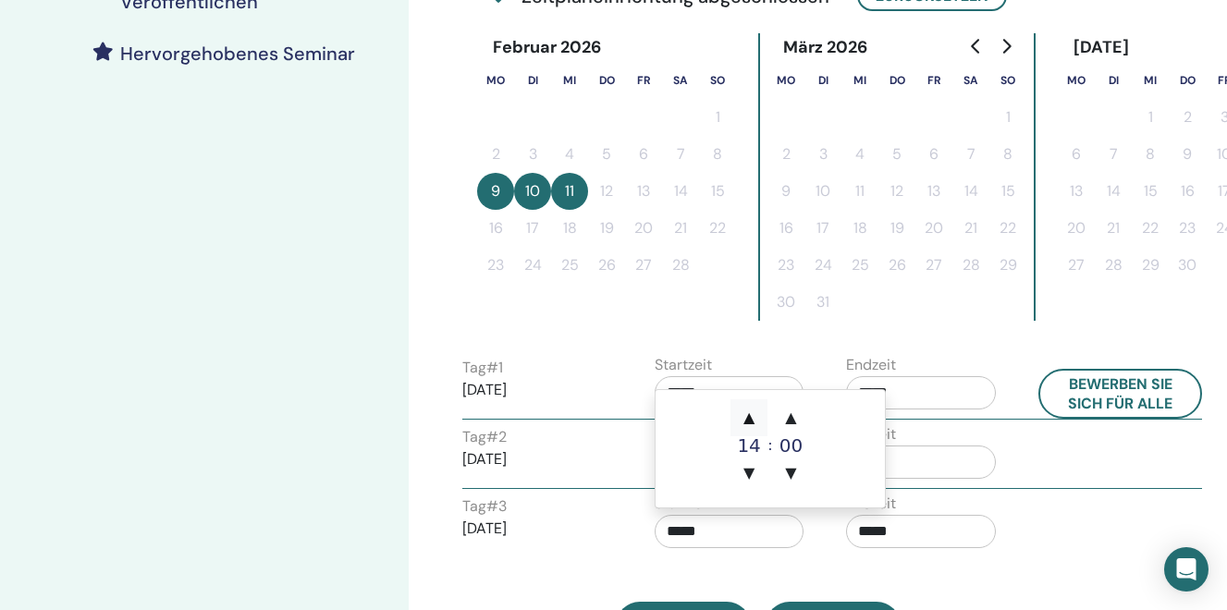
click at [754, 430] on span "▲" at bounding box center [748, 417] width 37 height 37
click at [783, 415] on span "▲" at bounding box center [791, 417] width 37 height 37
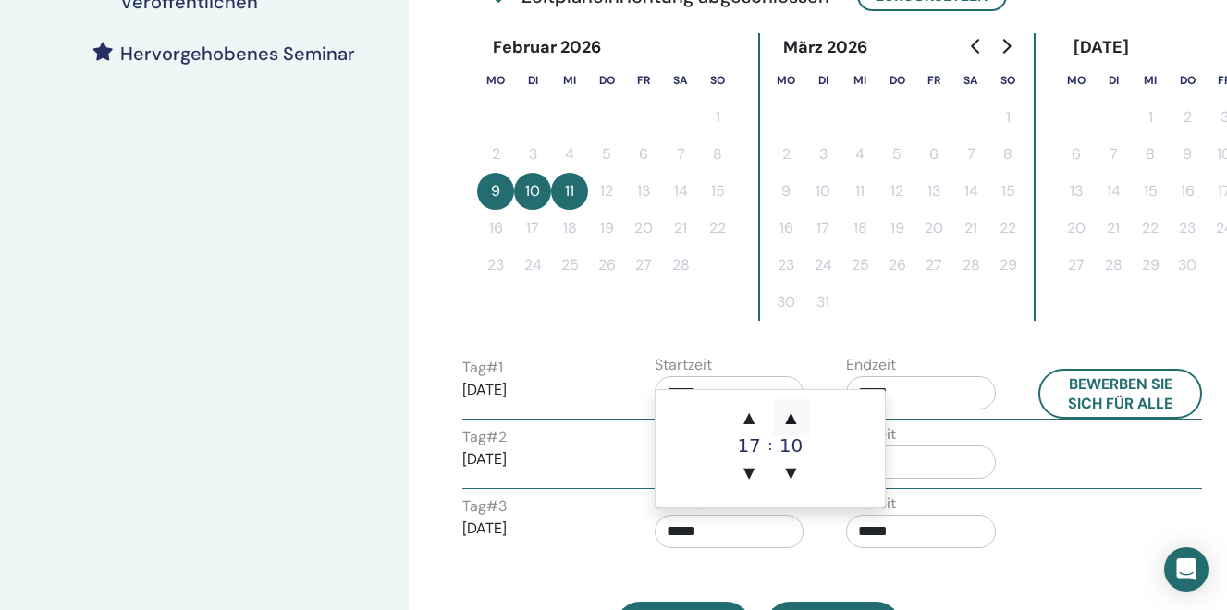
click at [783, 415] on span "▲" at bounding box center [791, 417] width 37 height 37
type input "*****"
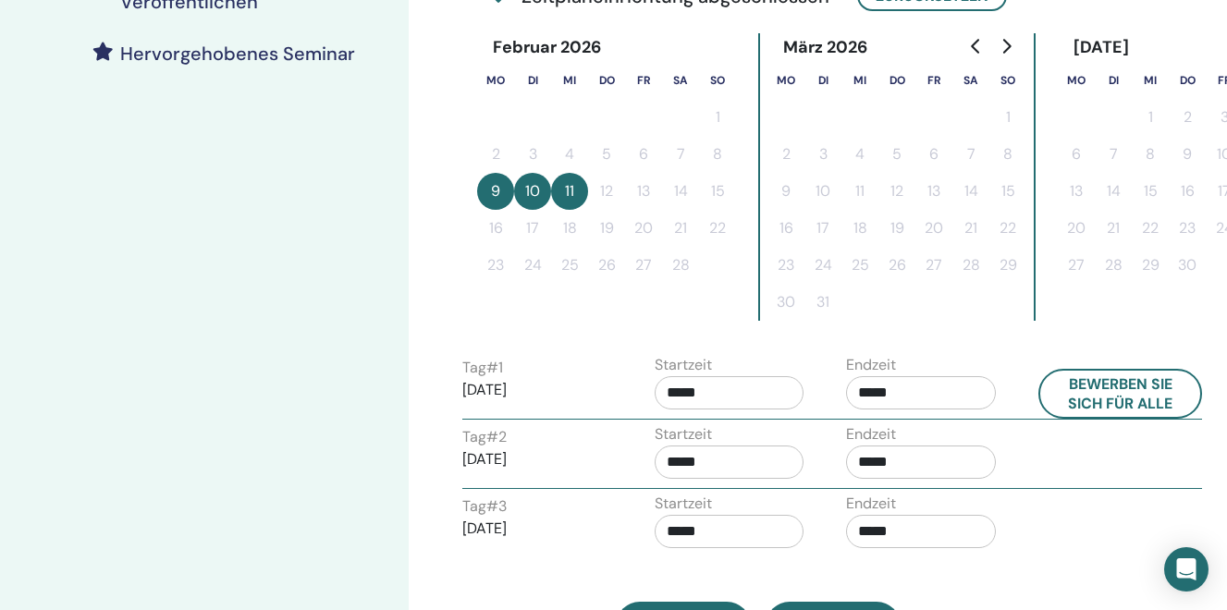
click at [628, 511] on div "Tag # 3 2026/02/11" at bounding box center [544, 525] width 192 height 59
click at [697, 407] on input "*****" at bounding box center [730, 392] width 150 height 33
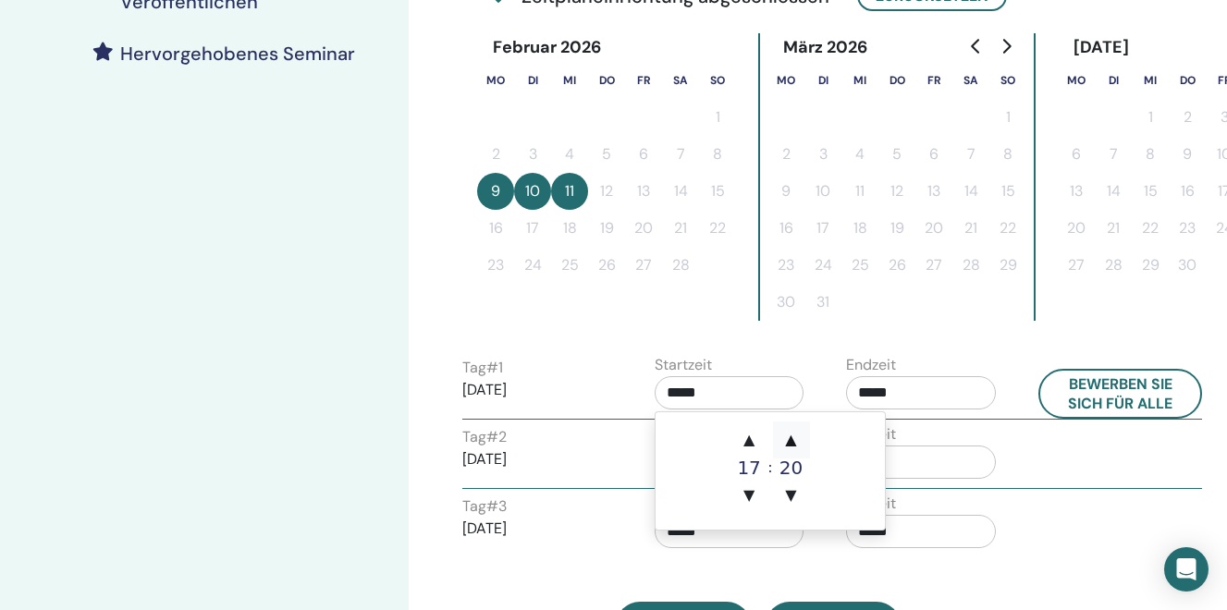
click at [787, 443] on span "▲" at bounding box center [791, 440] width 37 height 37
type input "*****"
click at [651, 445] on div "Startzeit *****" at bounding box center [737, 455] width 192 height 65
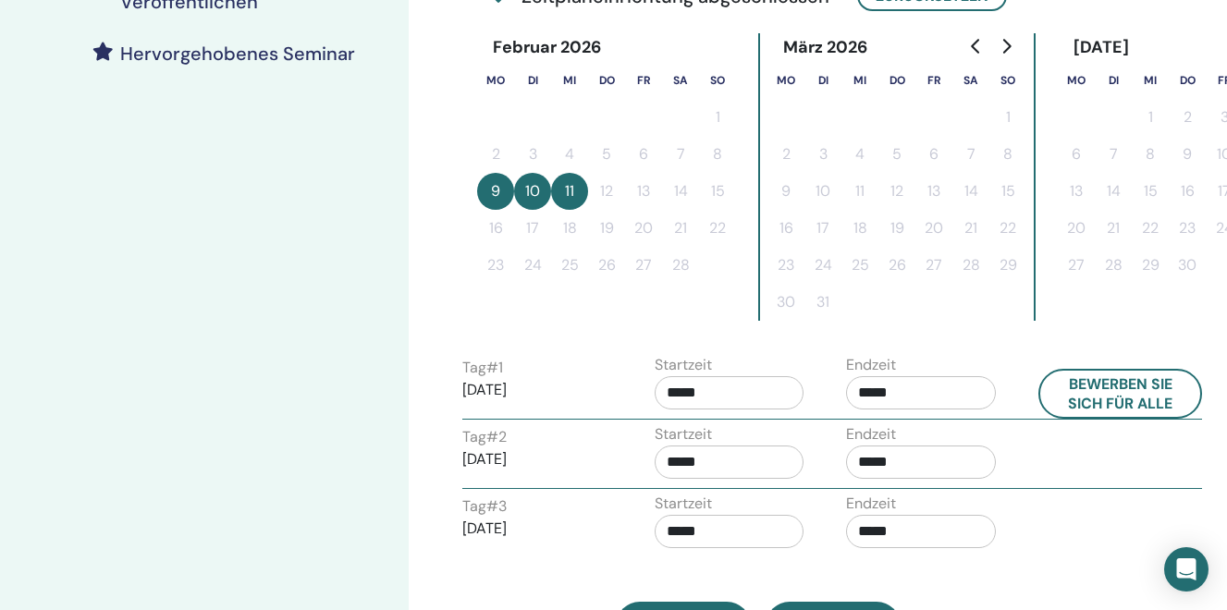
click at [717, 461] on input "*****" at bounding box center [730, 462] width 150 height 33
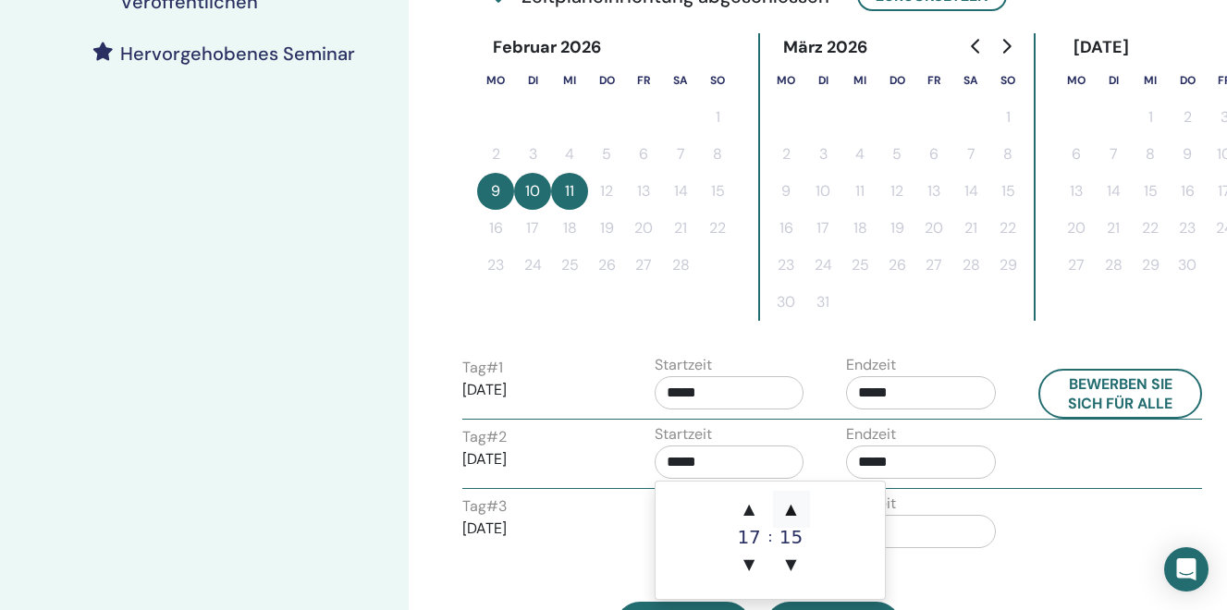
click at [792, 511] on span "▲" at bounding box center [791, 509] width 37 height 37
type input "*****"
click at [569, 502] on div "Tag # 3 2026/02/11" at bounding box center [537, 525] width 150 height 59
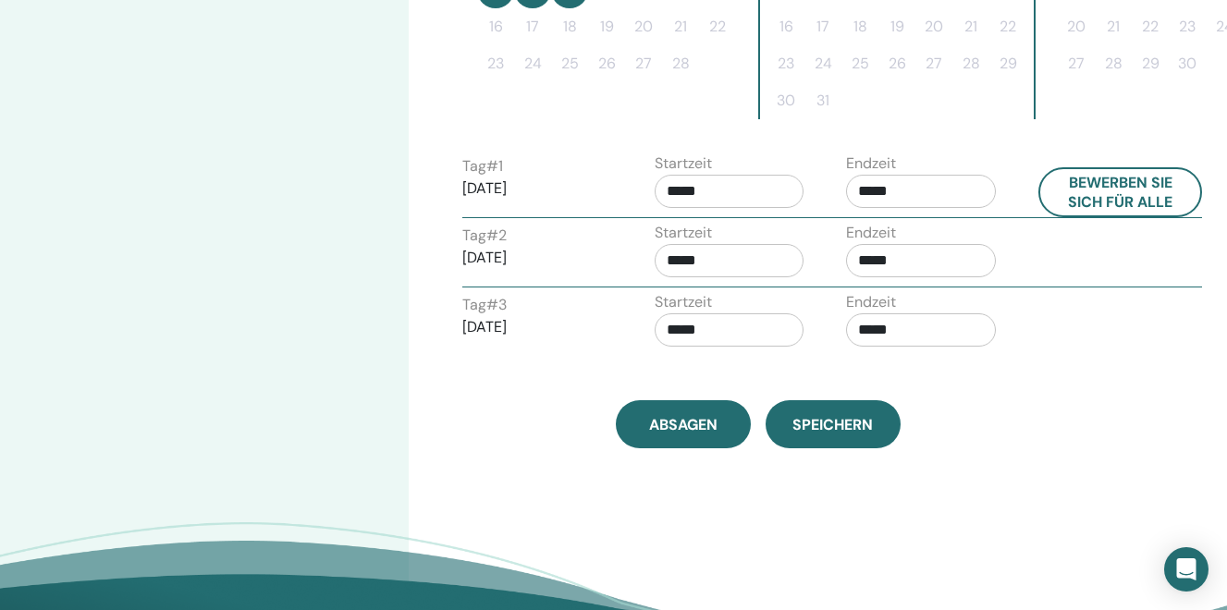
scroll to position [714, 0]
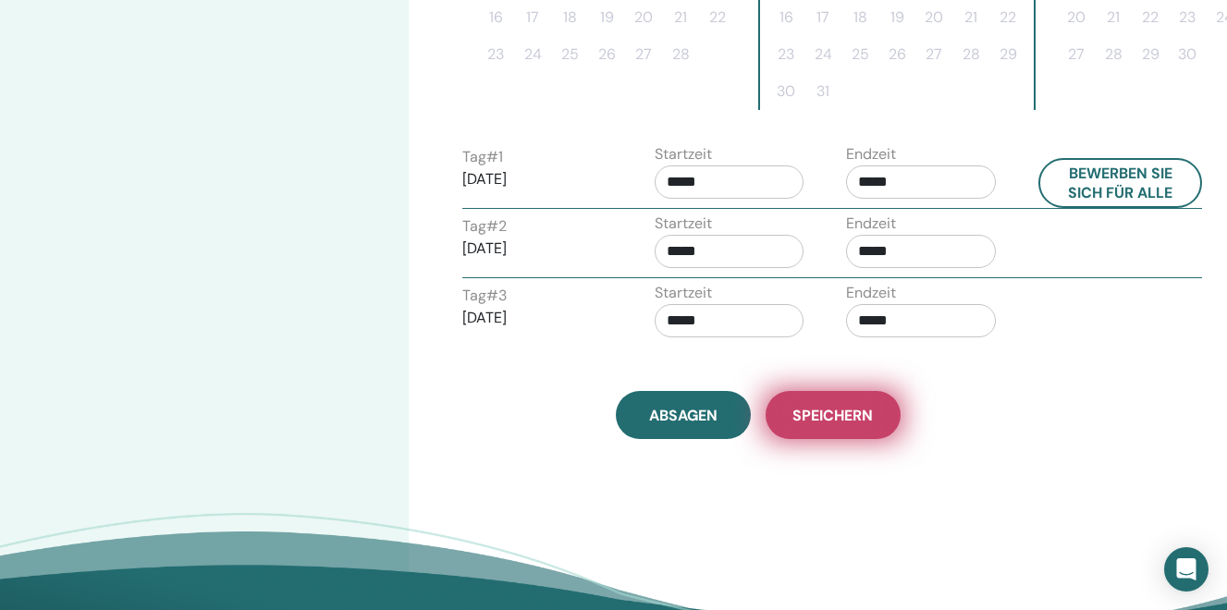
click at [826, 408] on span "Speichern" at bounding box center [832, 415] width 80 height 19
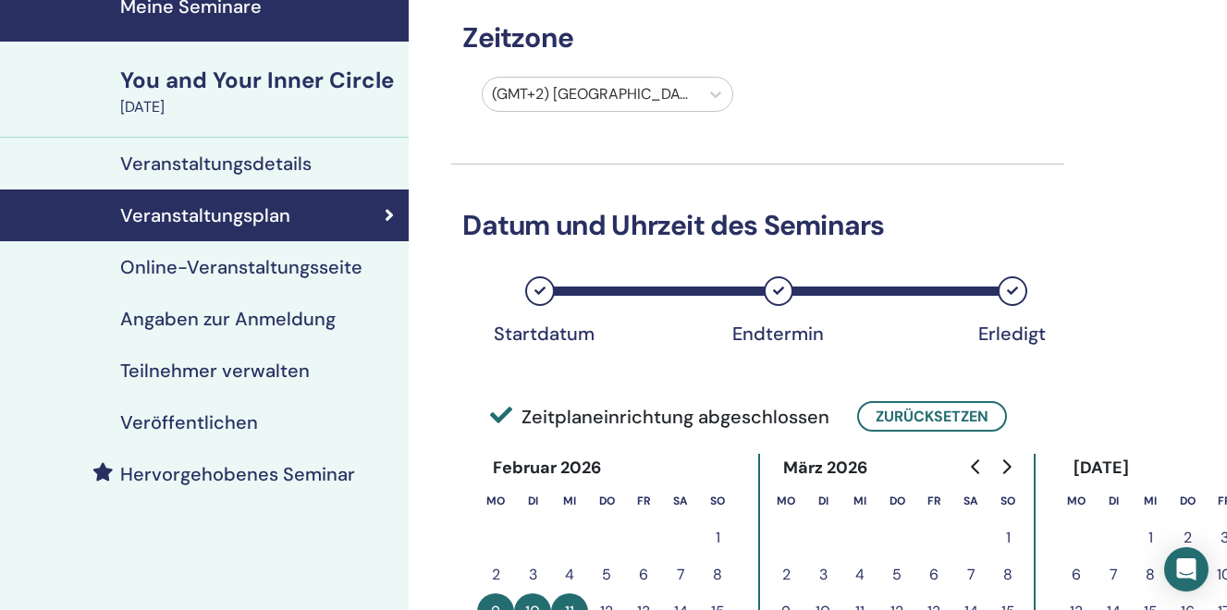
scroll to position [86, 0]
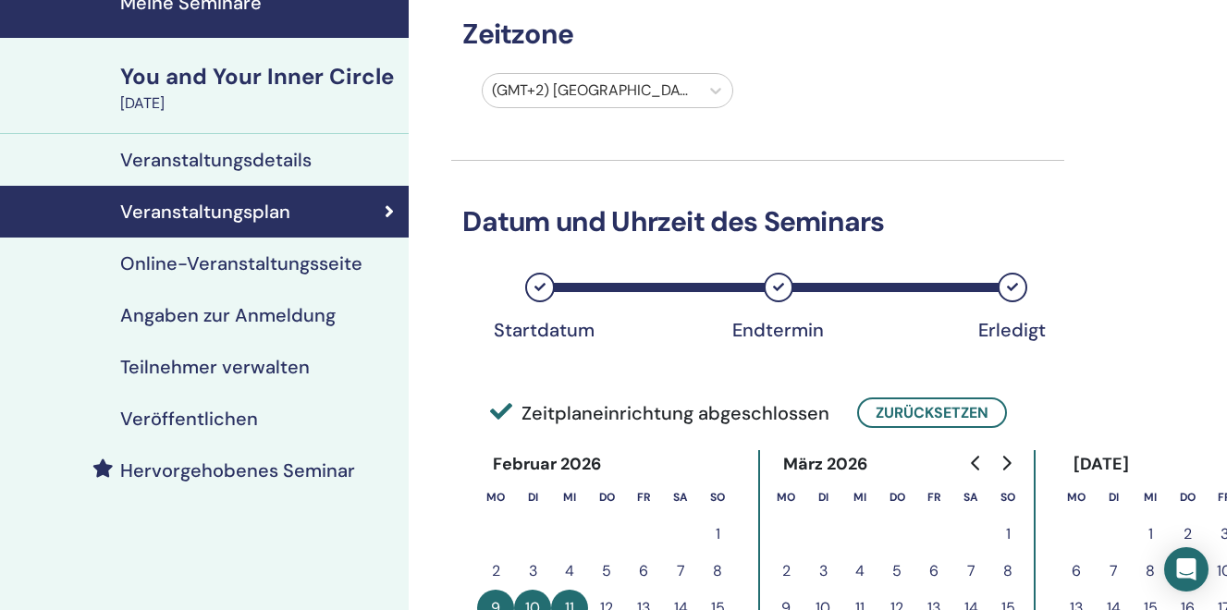
click at [257, 160] on h4 "Veranstaltungsdetails" at bounding box center [215, 160] width 191 height 22
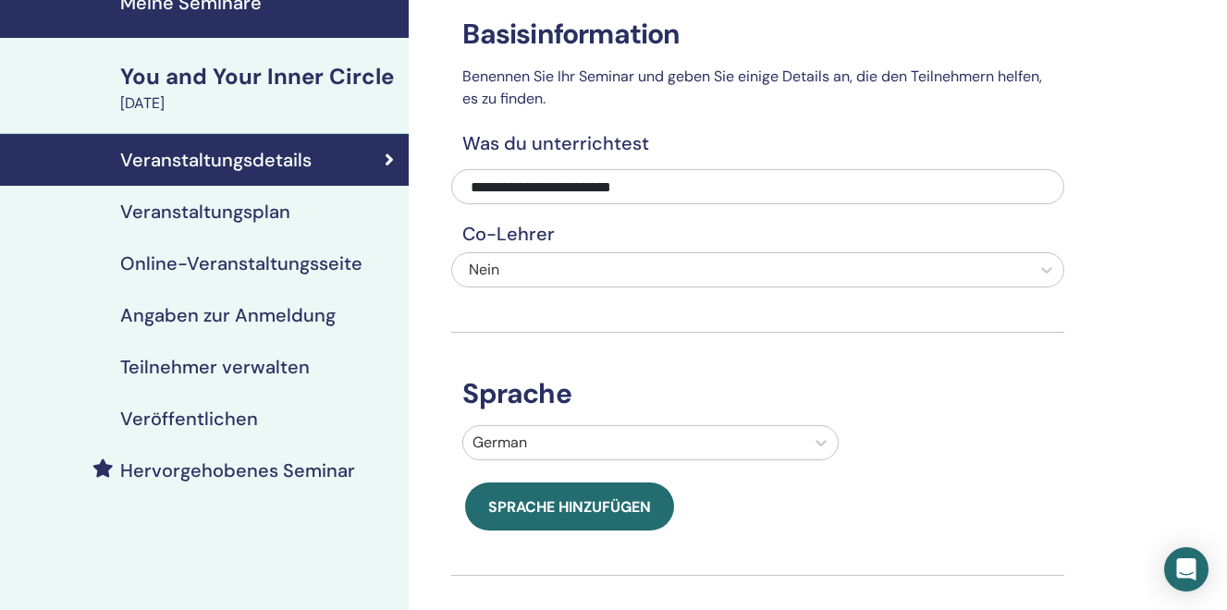
click at [201, 262] on h4 "Online-Veranstaltungsseite" at bounding box center [241, 263] width 242 height 22
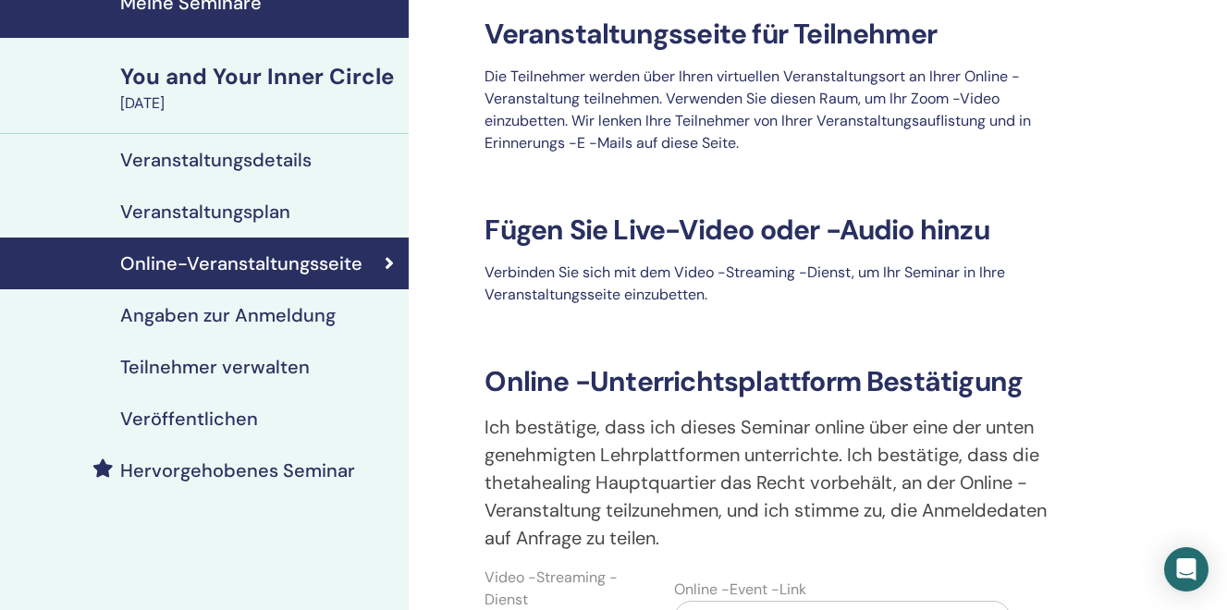
click at [201, 318] on h4 "Angaben zur Anmeldung" at bounding box center [227, 315] width 215 height 22
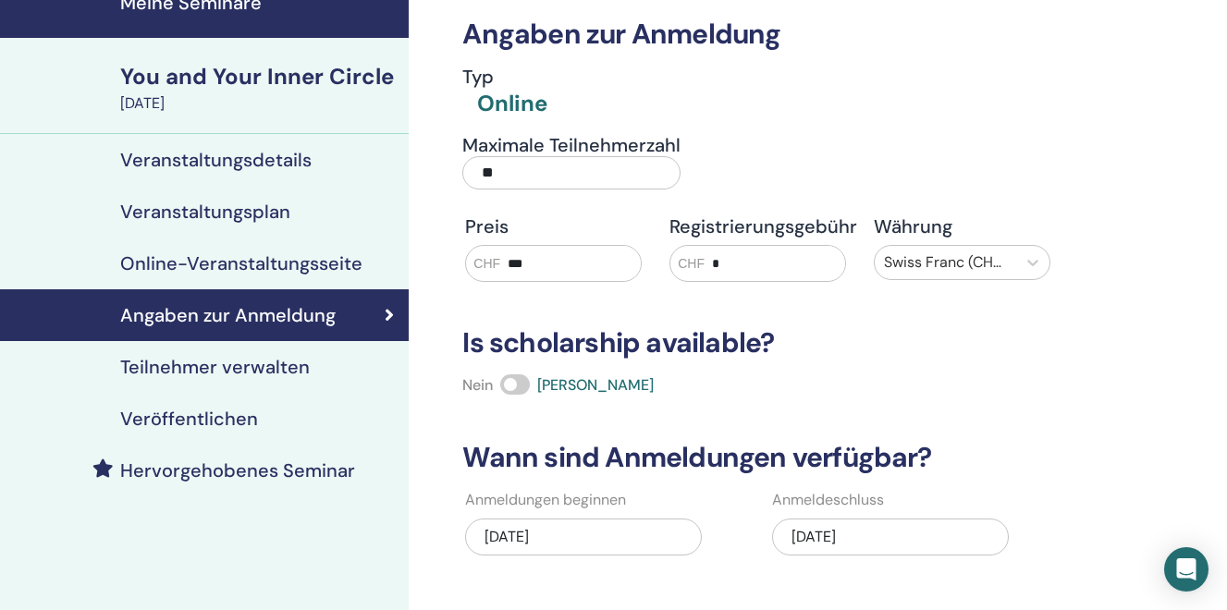
click at [170, 425] on h4 "Veröffentlichen" at bounding box center [189, 419] width 138 height 22
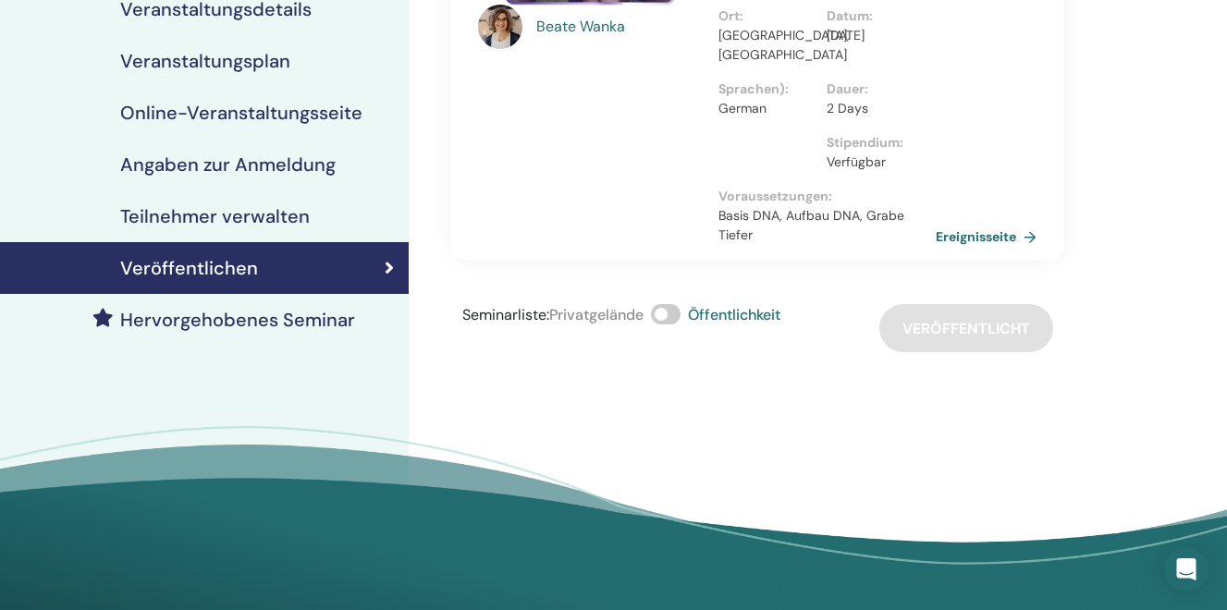
scroll to position [244, 0]
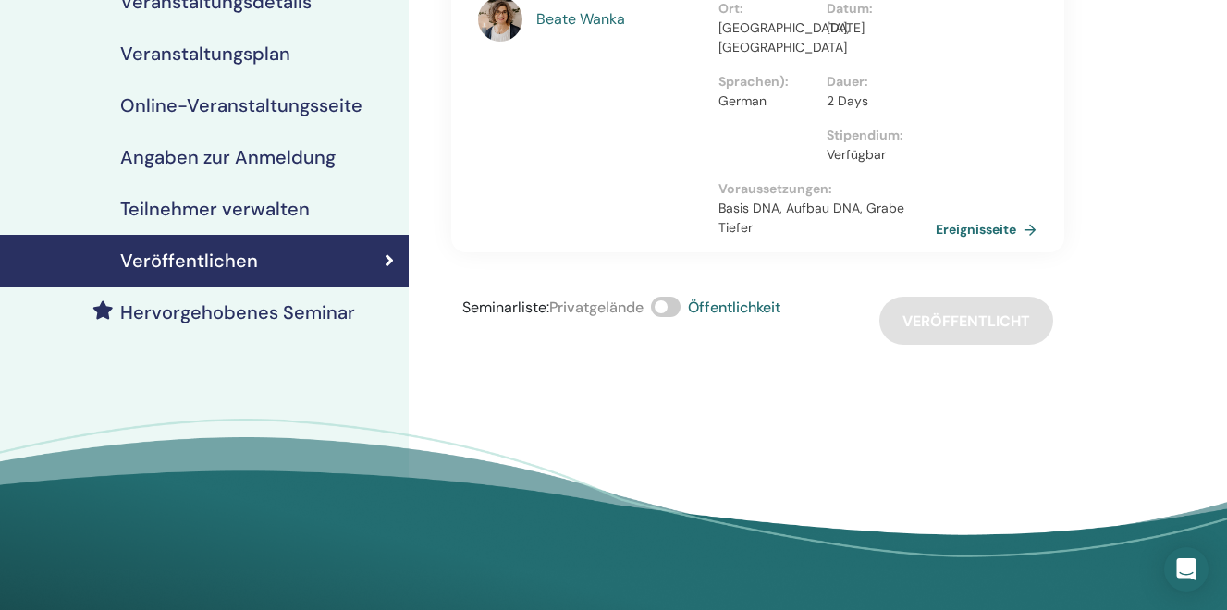
click at [677, 315] on span at bounding box center [666, 307] width 30 height 20
click at [678, 315] on span at bounding box center [666, 307] width 30 height 20
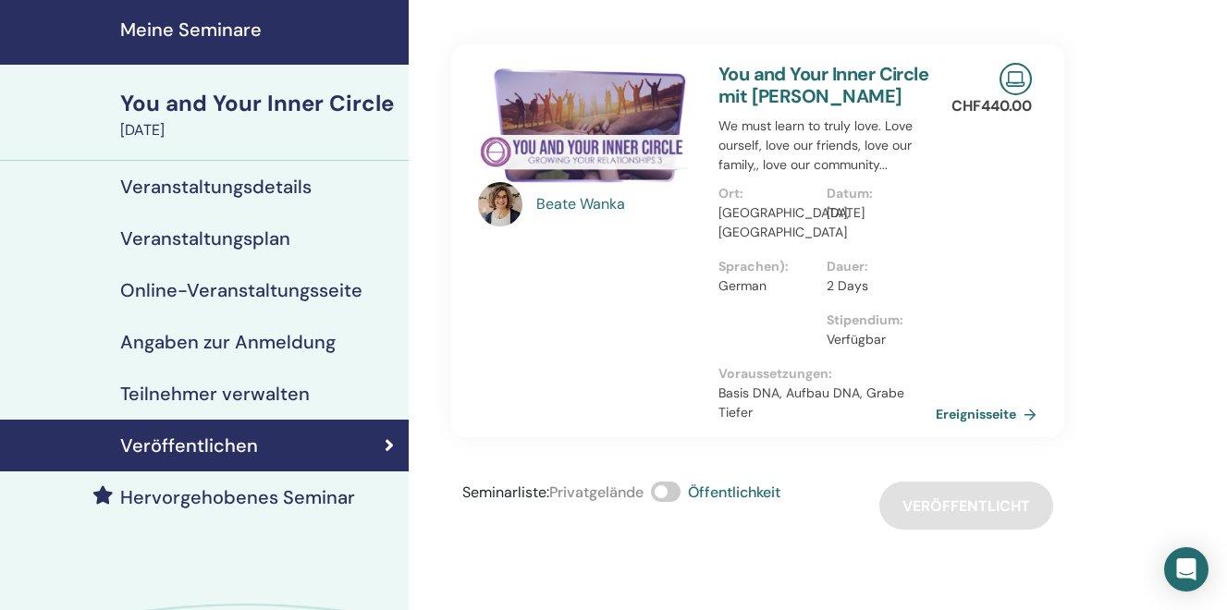
scroll to position [56, 0]
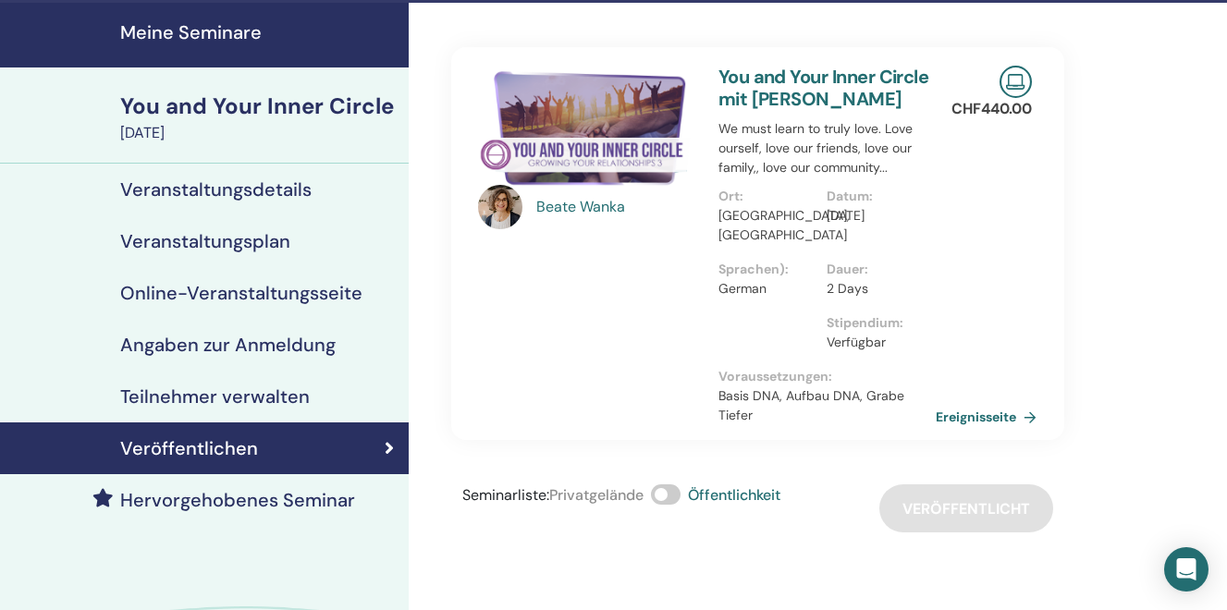
click at [219, 31] on h4 "Meine Seminare" at bounding box center [258, 32] width 277 height 22
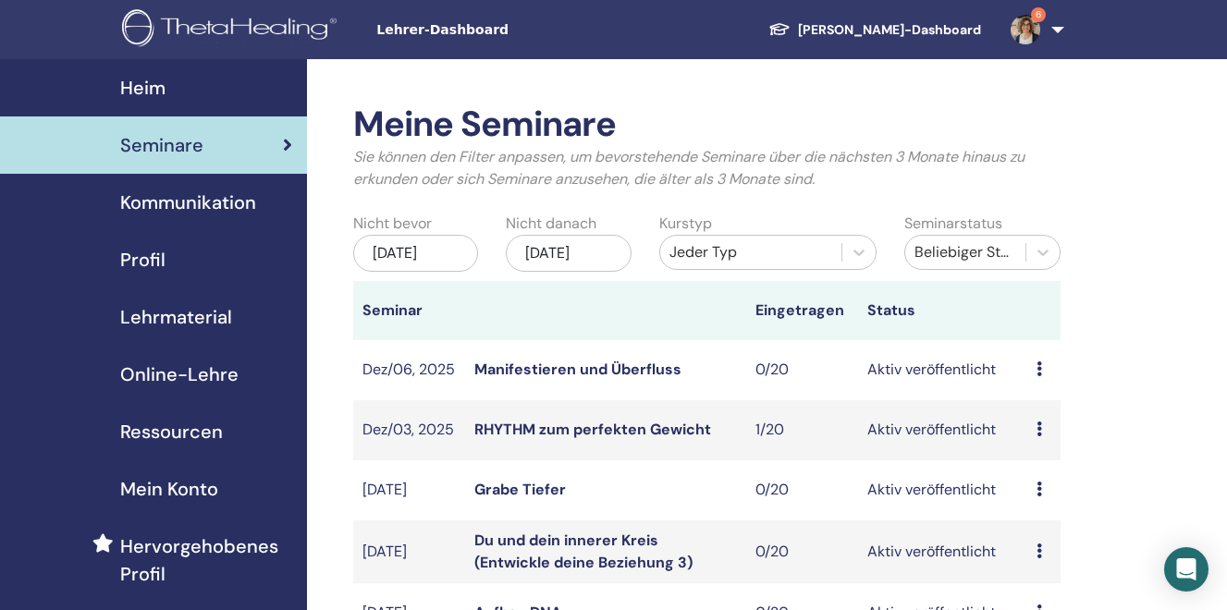
click at [588, 240] on div "[DATE]" at bounding box center [569, 253] width 126 height 37
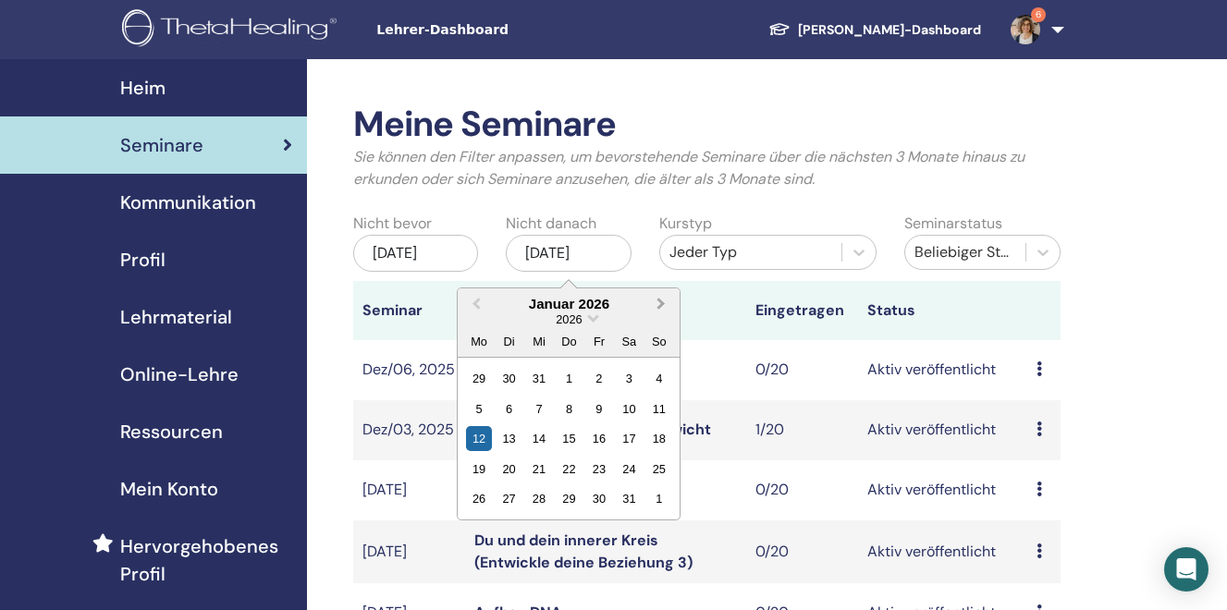
click at [661, 306] on span "Next Month" at bounding box center [661, 303] width 0 height 19
click at [629, 413] on div "7" at bounding box center [629, 409] width 25 height 25
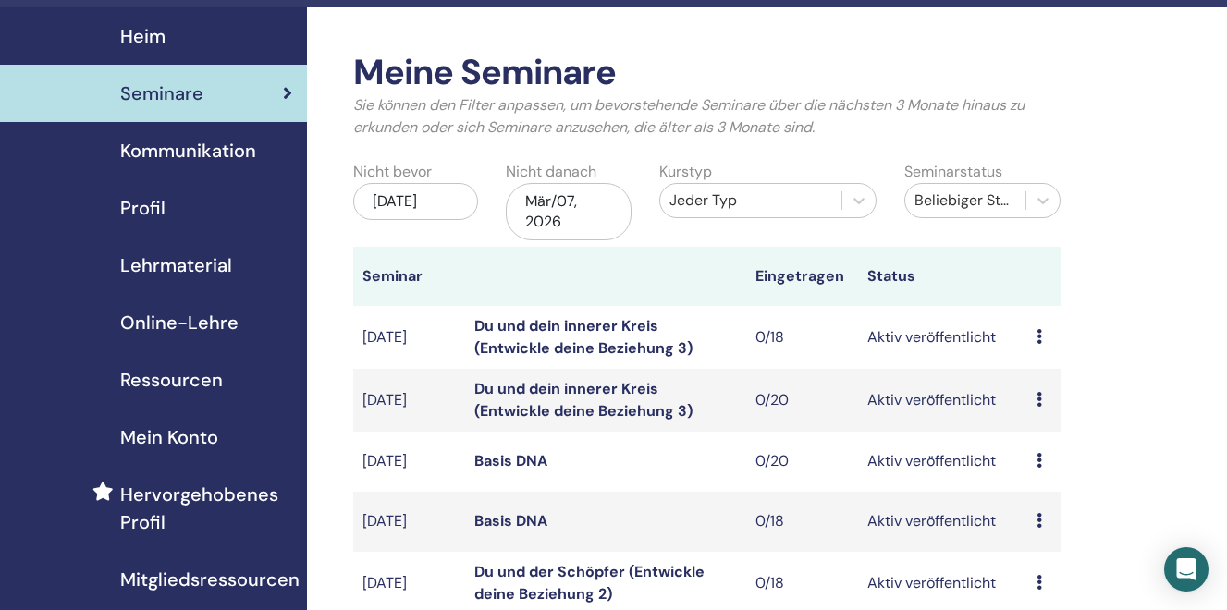
scroll to position [62, 0]
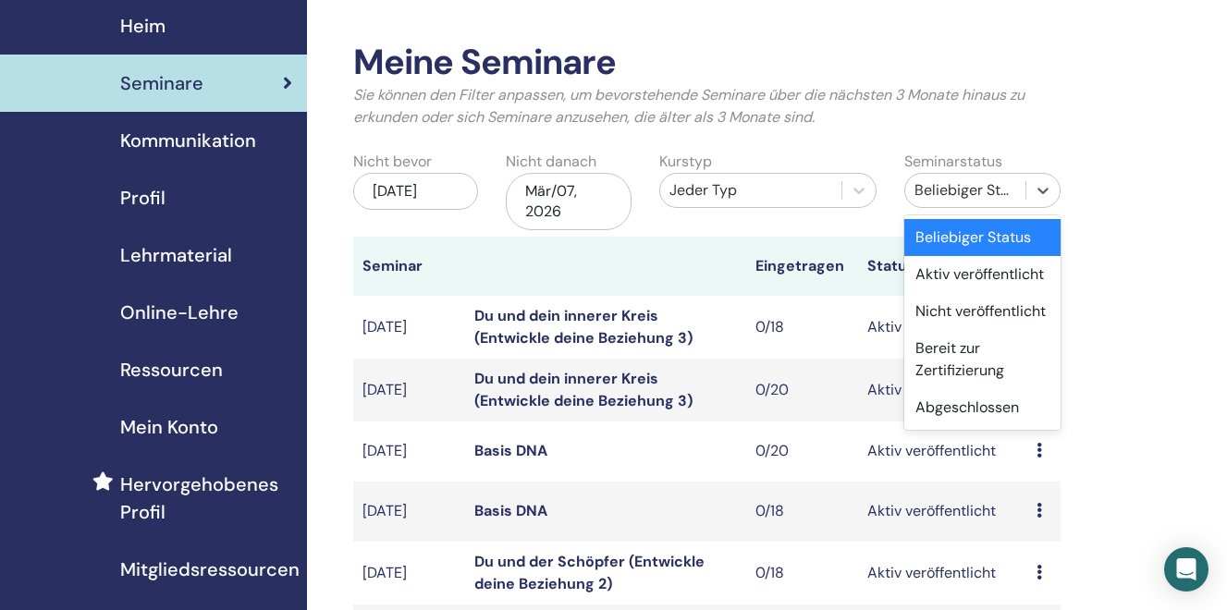
click at [966, 192] on div "Beliebiger Status" at bounding box center [965, 190] width 102 height 22
click at [953, 282] on div "Aktiv veröffentlicht" at bounding box center [982, 274] width 156 height 37
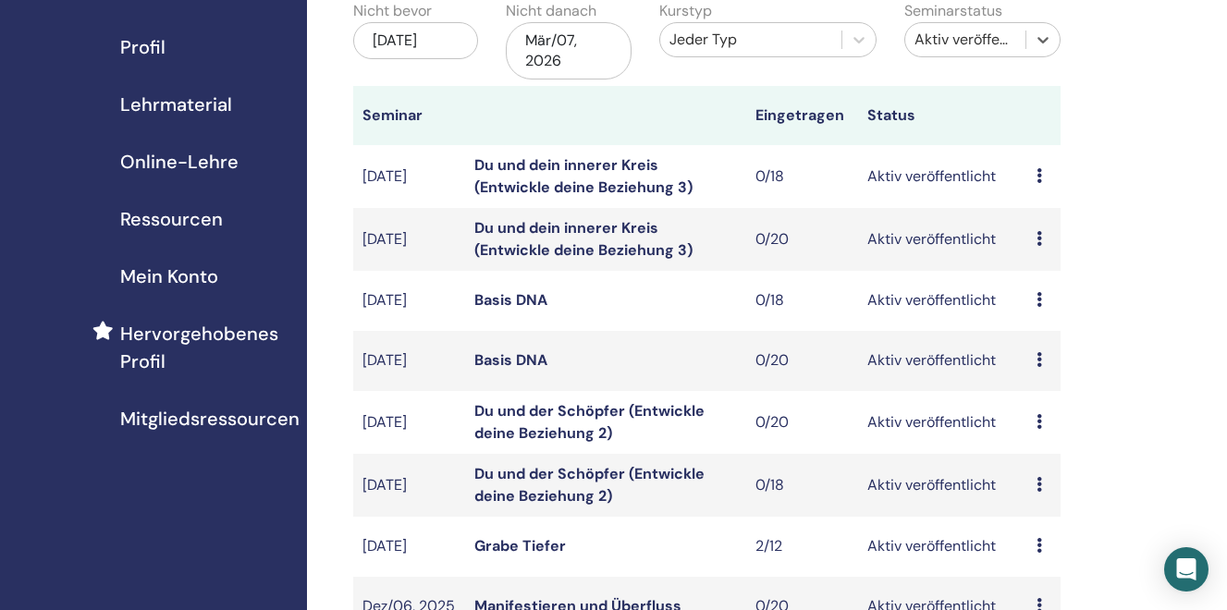
scroll to position [202, 0]
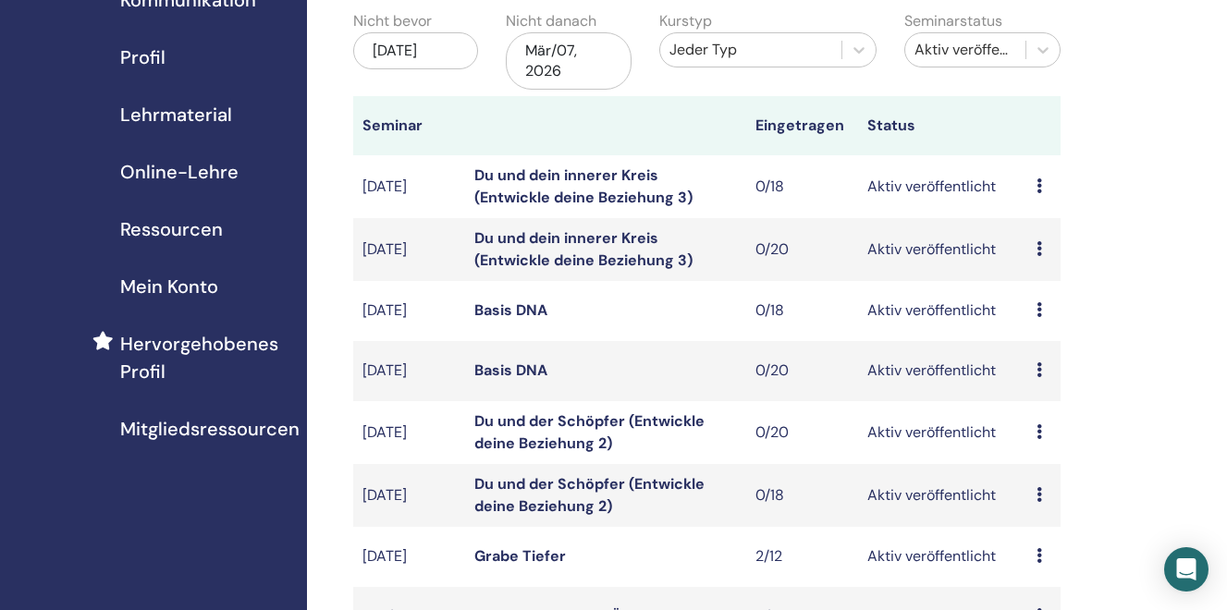
click at [533, 242] on link "Du und dein innerer Kreis (Entwickle deine Beziehung 3)" at bounding box center [583, 249] width 218 height 42
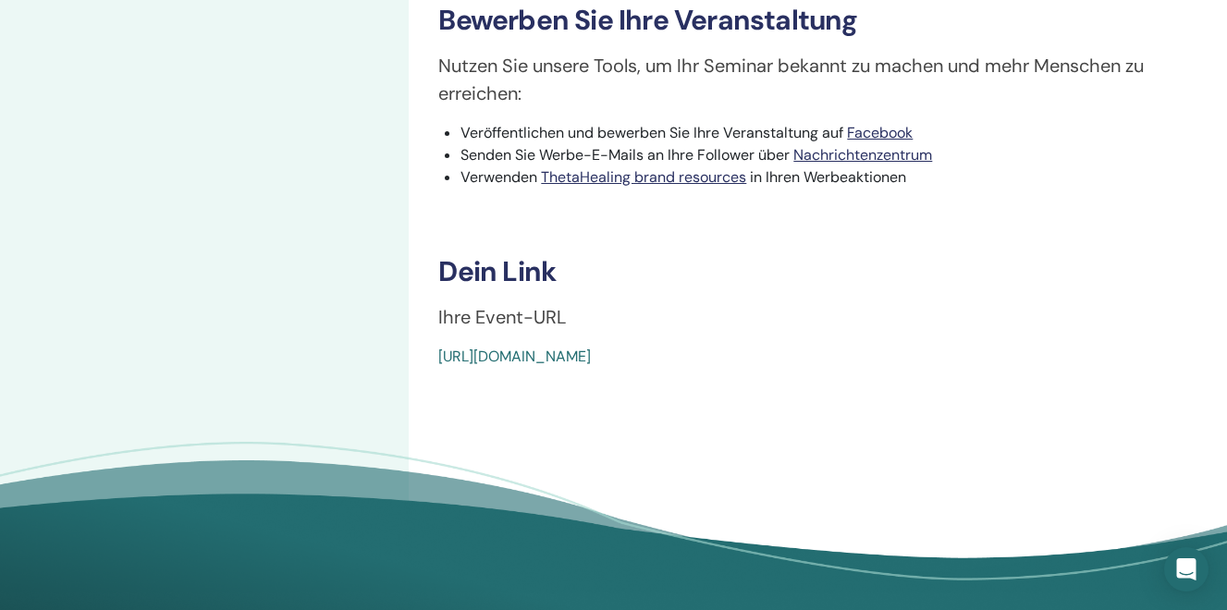
scroll to position [597, 0]
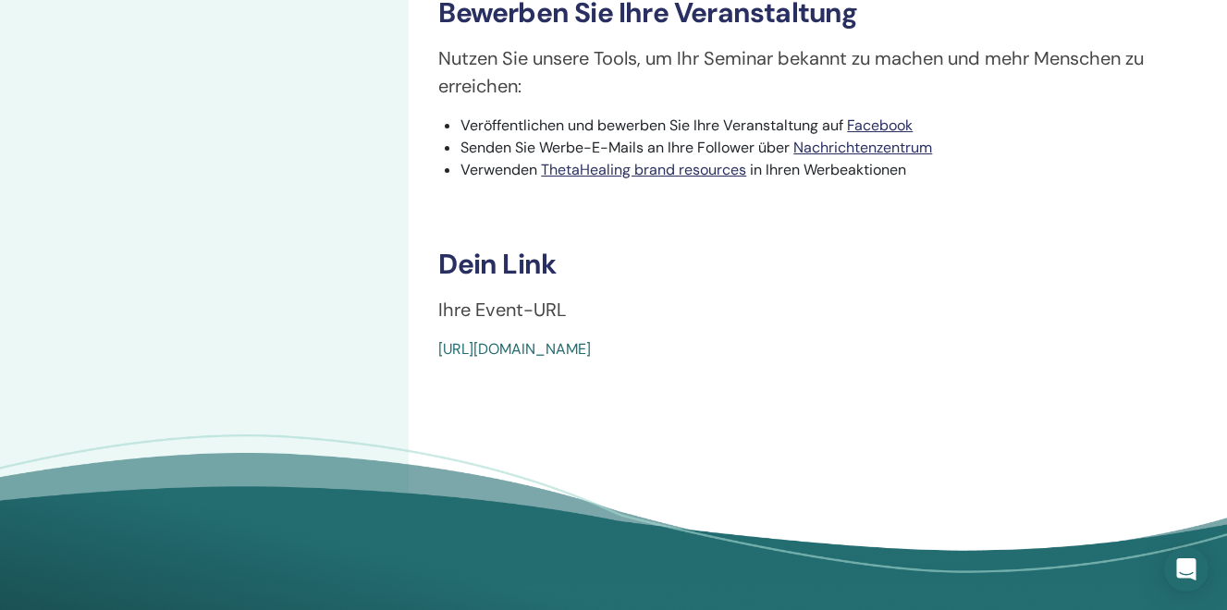
drag, startPoint x: 870, startPoint y: 406, endPoint x: 434, endPoint y: 401, distance: 436.4
copy link "[URL][DOMAIN_NAME]"
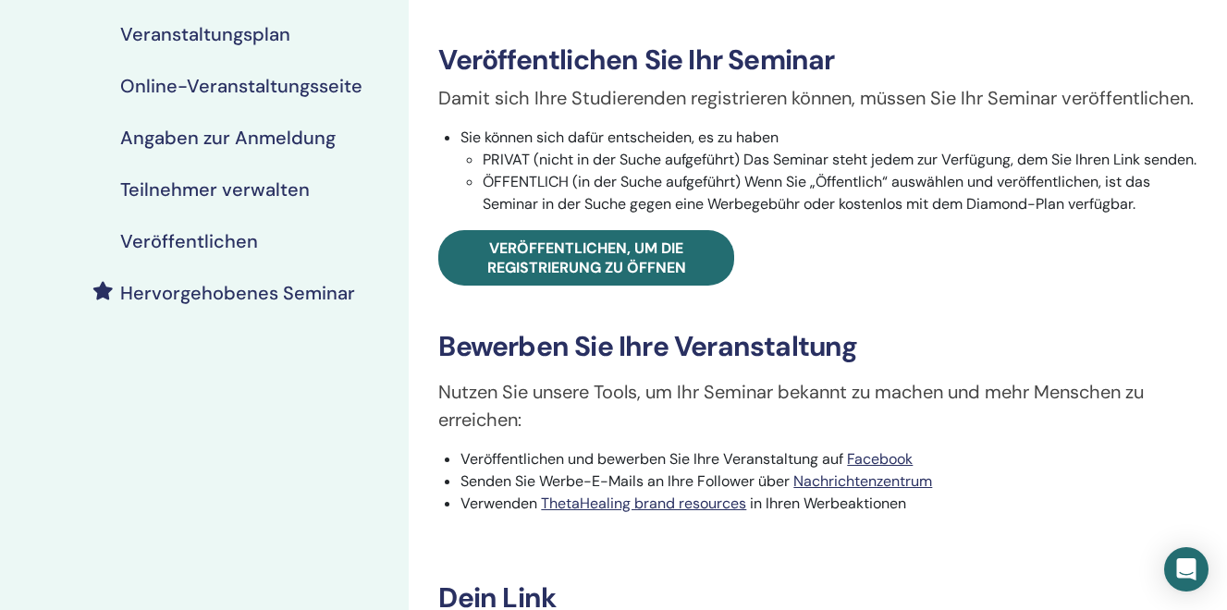
scroll to position [275, 0]
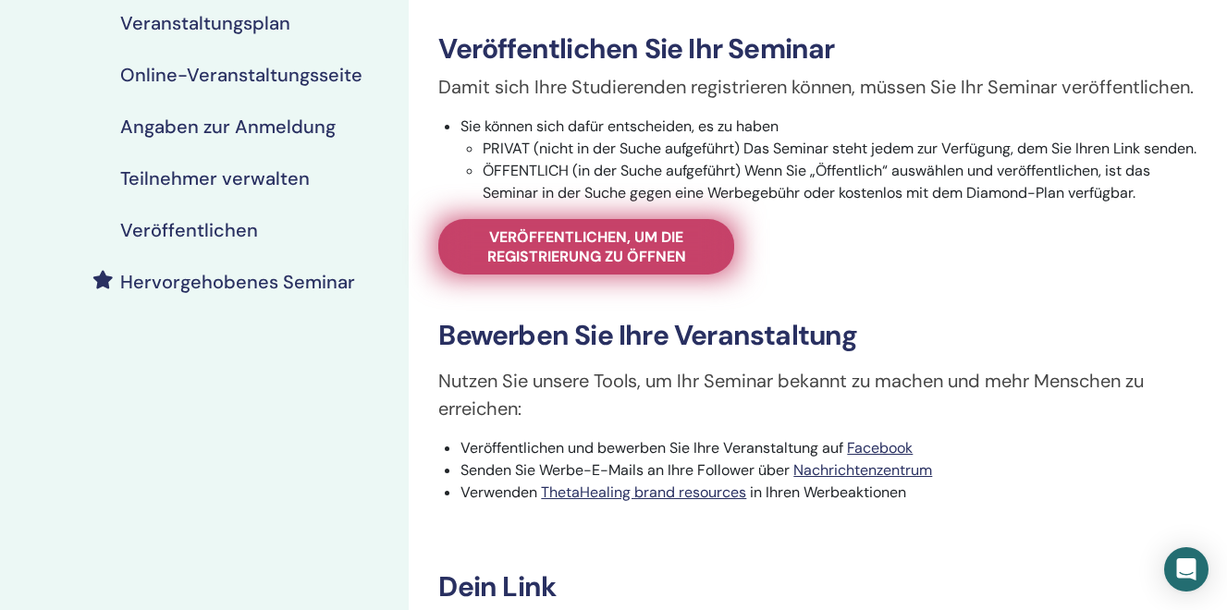
click at [575, 266] on span "Veröffentlichen, um die Registrierung zu öffnen" at bounding box center [586, 246] width 250 height 39
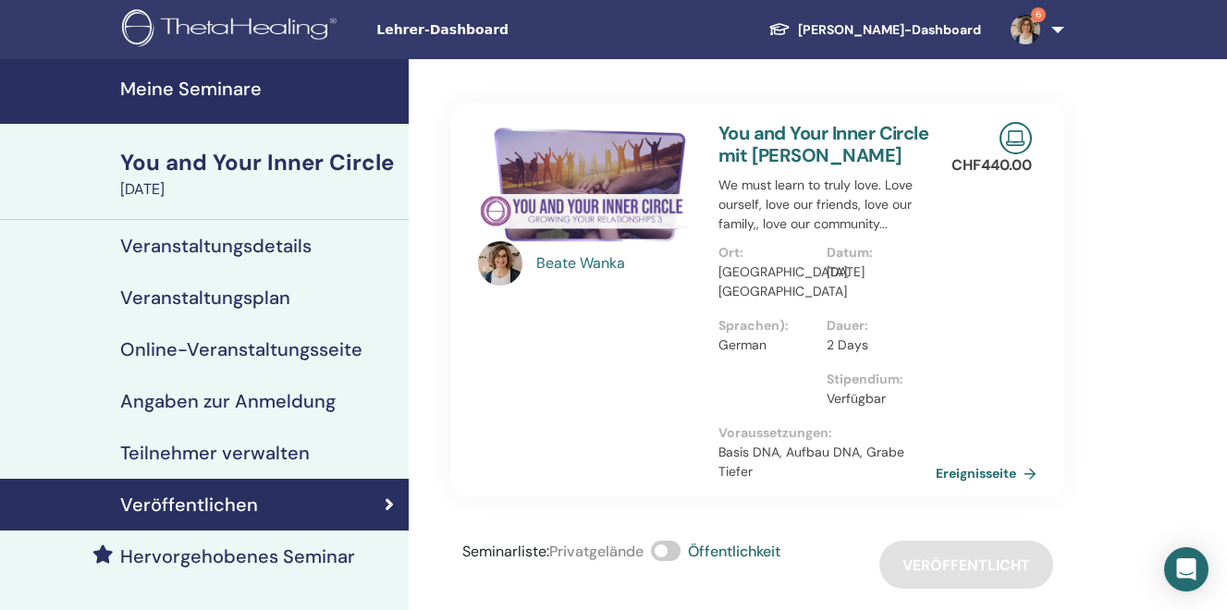
click at [169, 88] on h4 "Meine Seminare" at bounding box center [258, 89] width 277 height 22
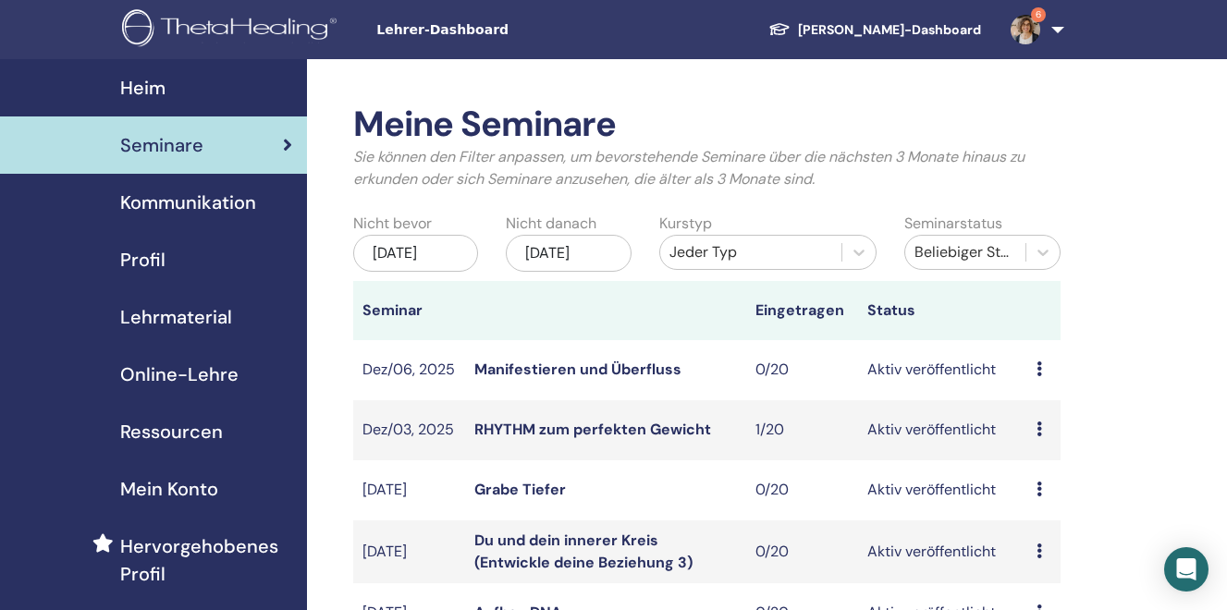
click at [596, 252] on div "[DATE]" at bounding box center [569, 253] width 126 height 37
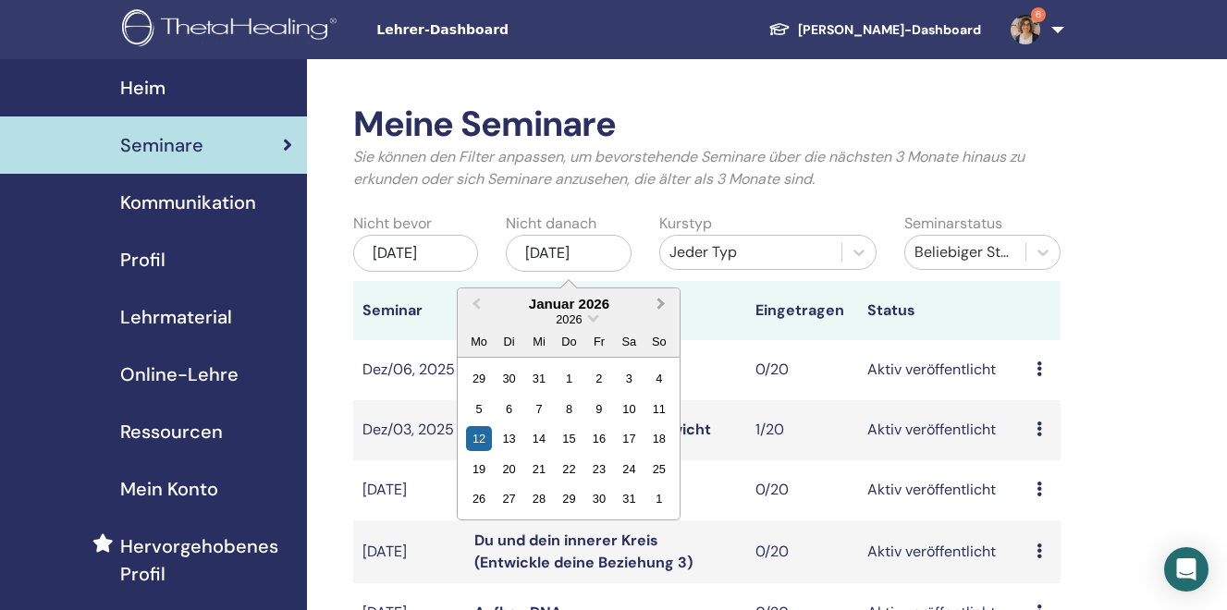
click at [668, 306] on button "Next Month" at bounding box center [663, 305] width 30 height 30
click at [631, 391] on div "28" at bounding box center [629, 378] width 25 height 25
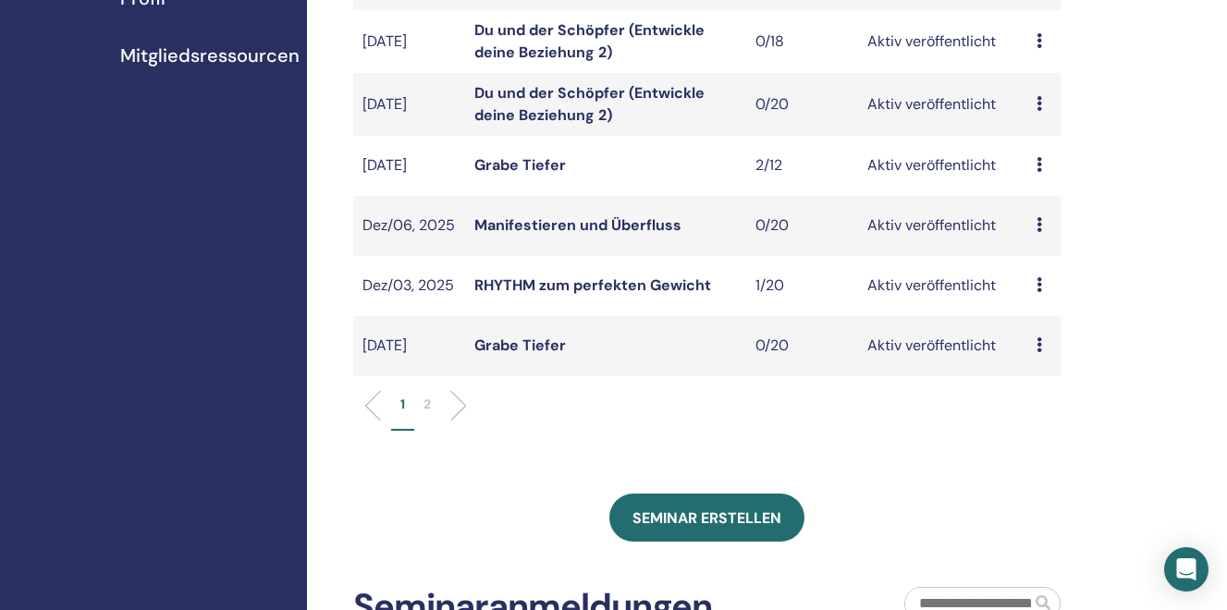
scroll to position [580, 0]
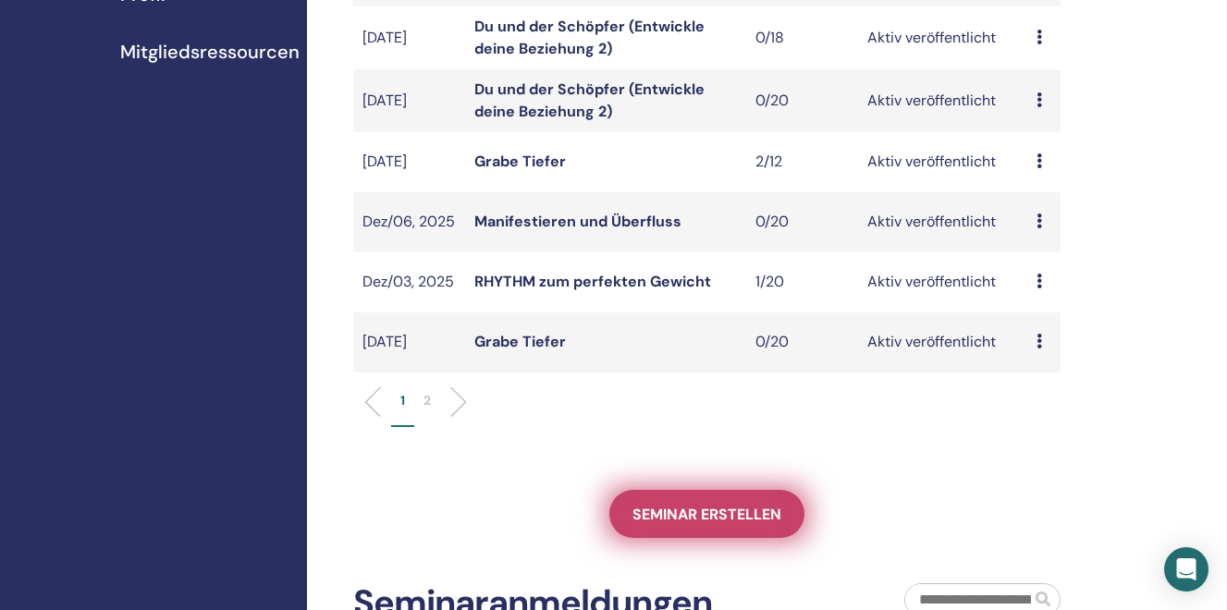
click at [685, 524] on span "Seminar erstellen" at bounding box center [706, 514] width 149 height 19
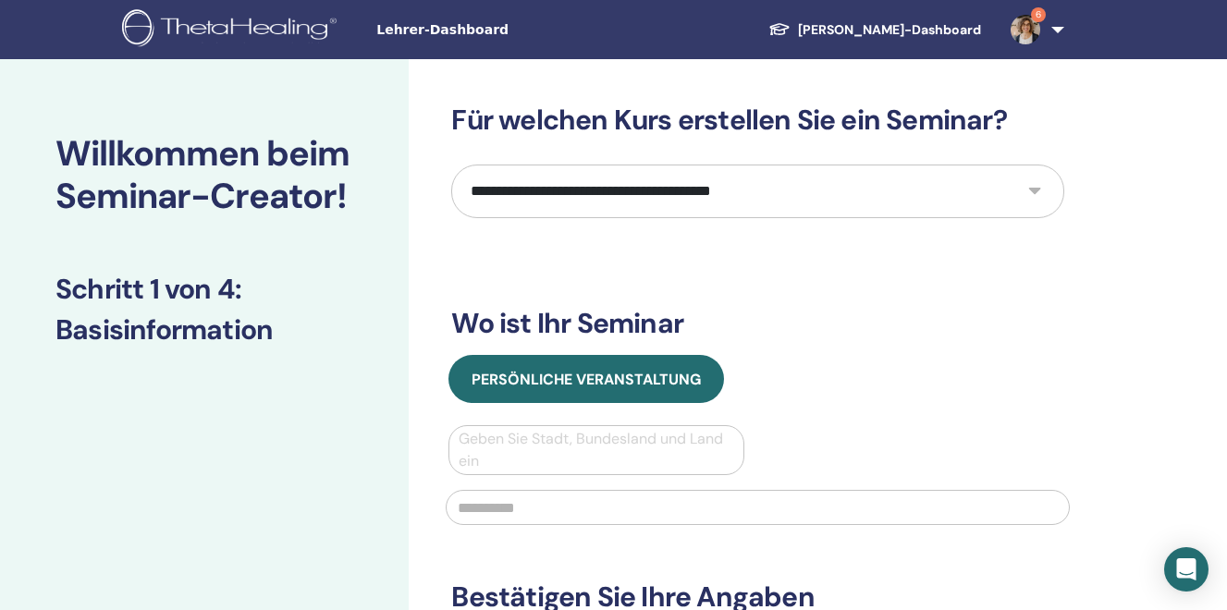
select select "****"
click option "**********" at bounding box center [0, 0] width 0 height 0
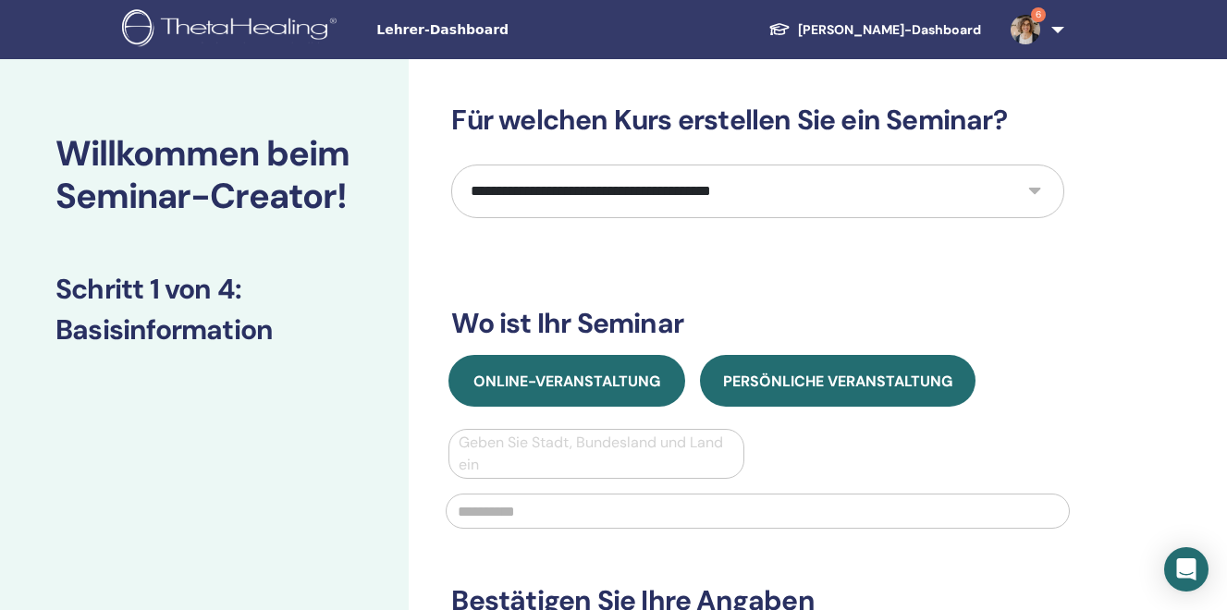
click at [540, 384] on span "Online-Veranstaltung" at bounding box center [566, 381] width 187 height 19
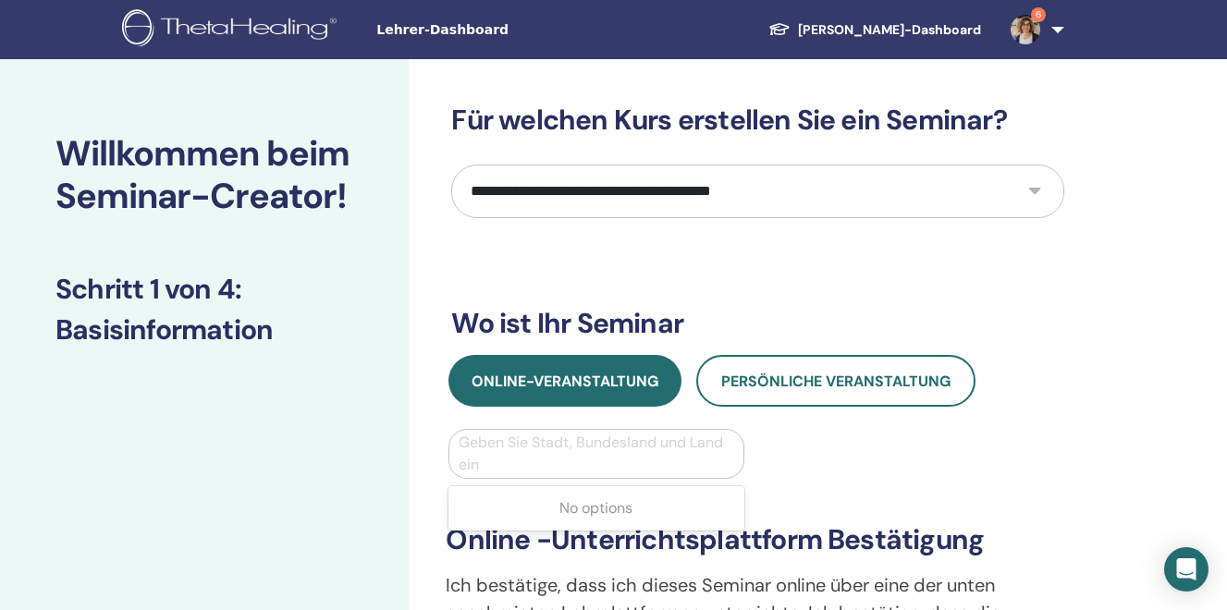
click at [501, 460] on div at bounding box center [596, 454] width 275 height 26
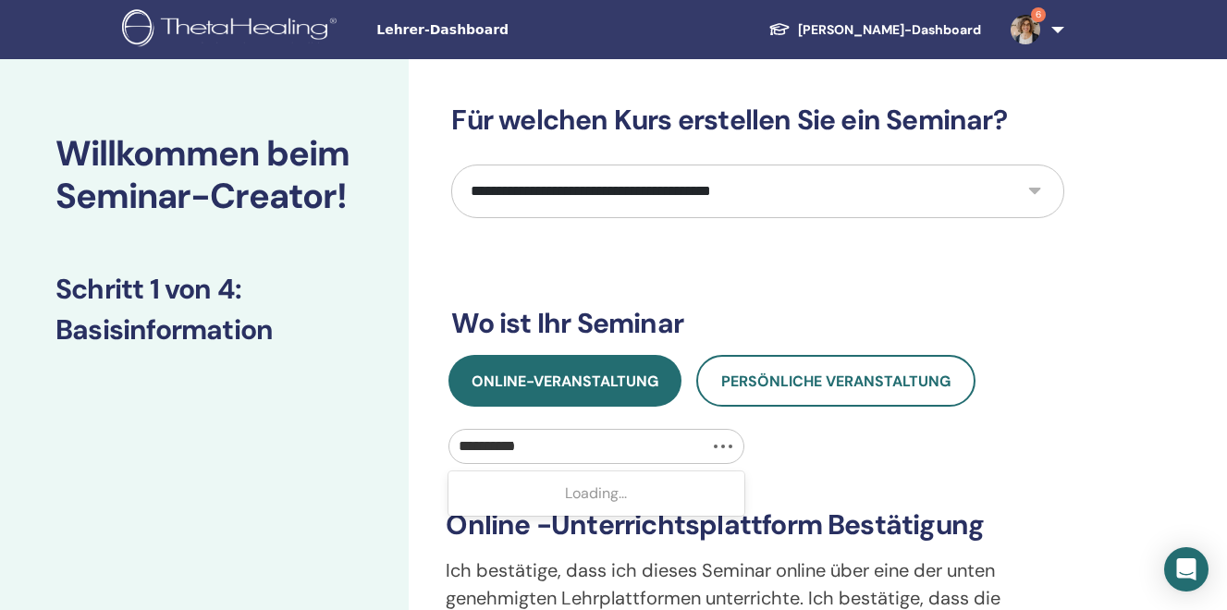
type input "**********"
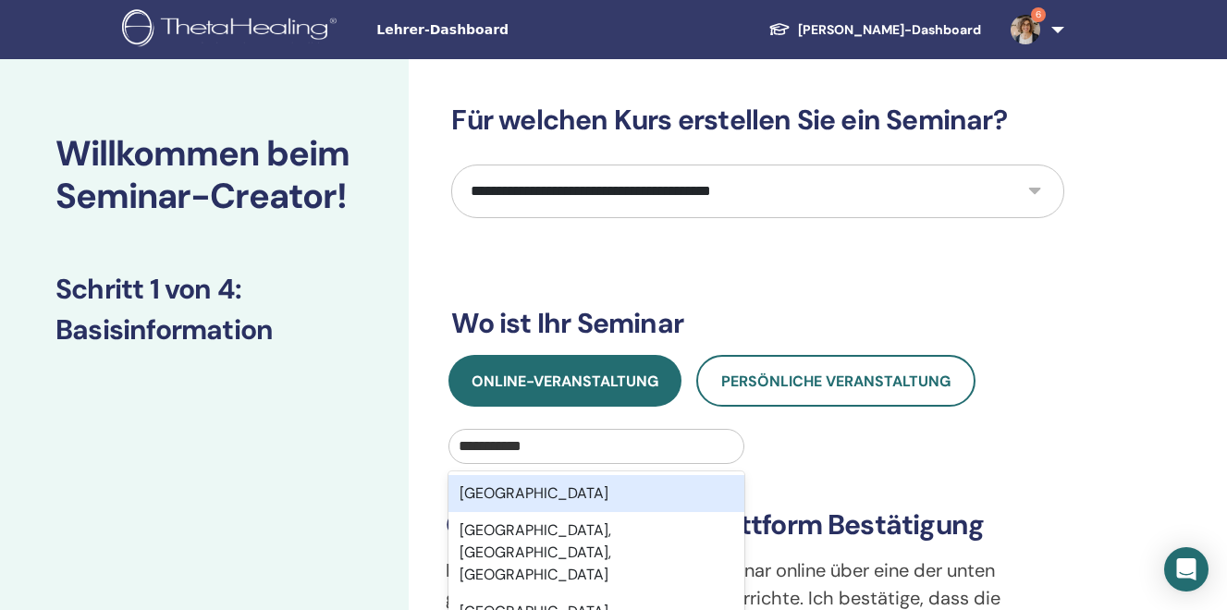
click at [502, 491] on div "Switzerland" at bounding box center [595, 493] width 295 height 37
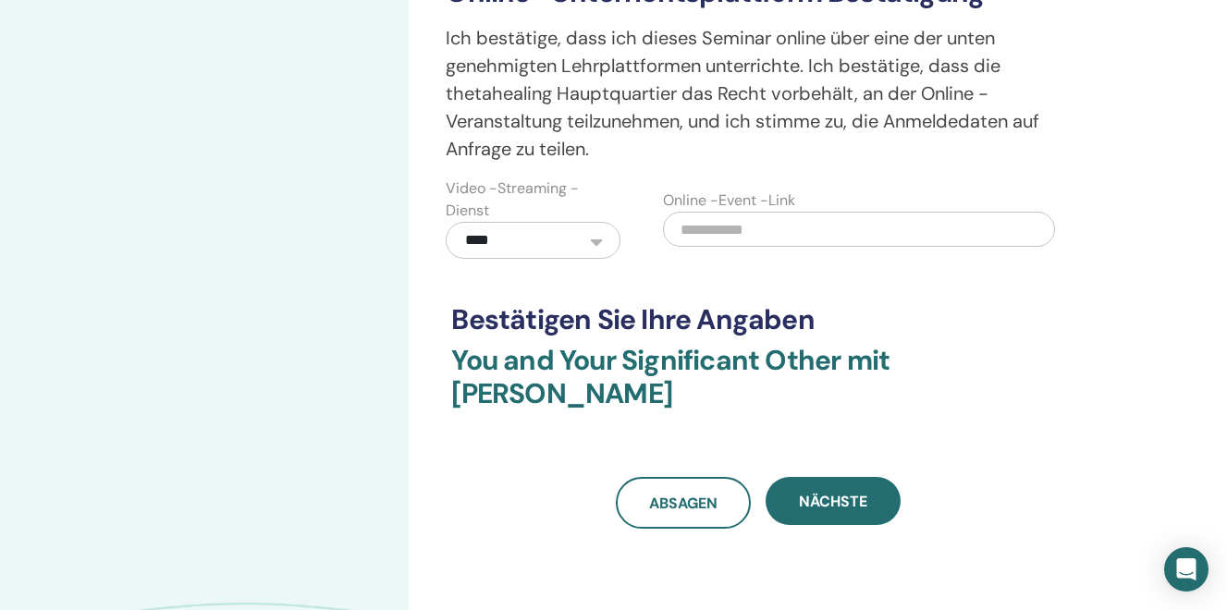
scroll to position [538, 0]
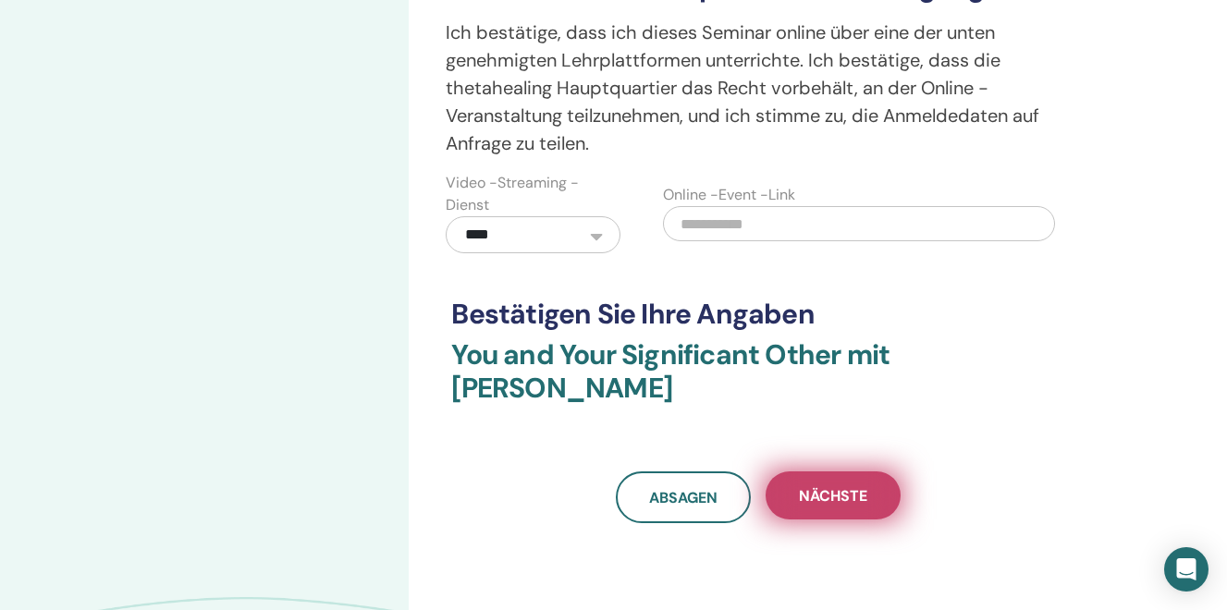
click at [817, 497] on span "Nächste" at bounding box center [833, 495] width 68 height 19
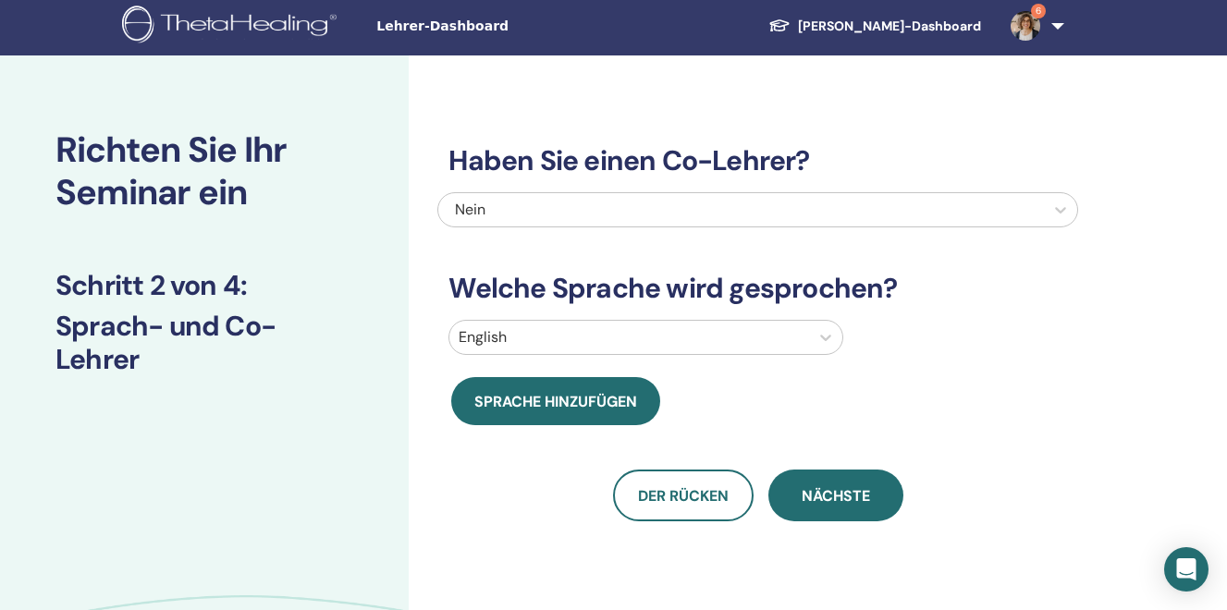
scroll to position [0, 0]
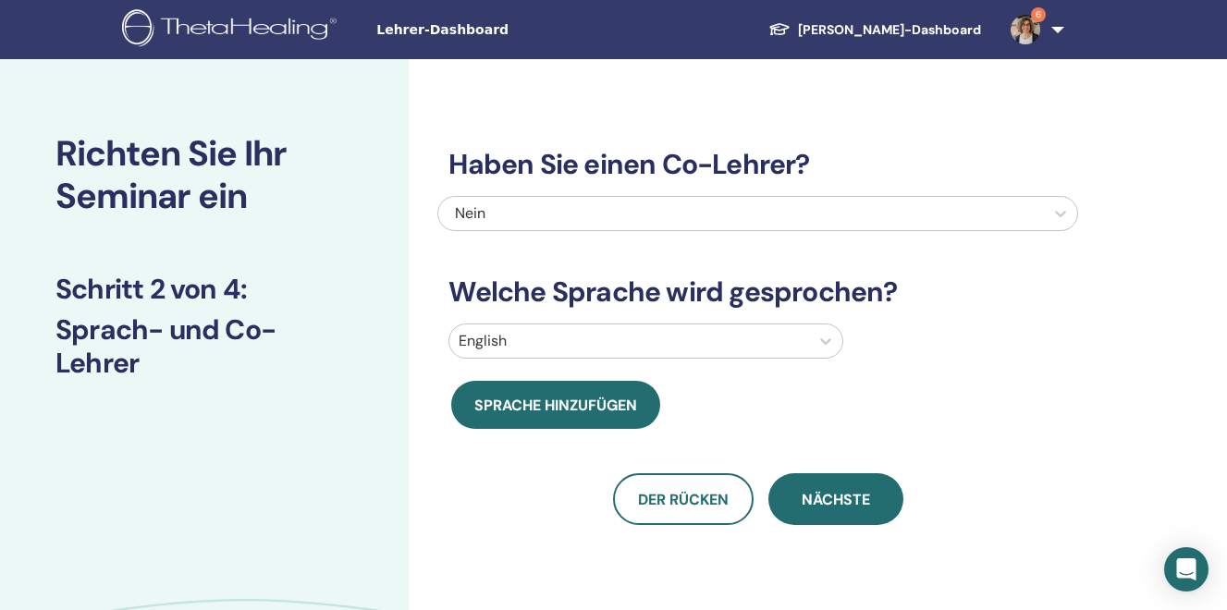
click at [578, 340] on div at bounding box center [629, 341] width 341 height 26
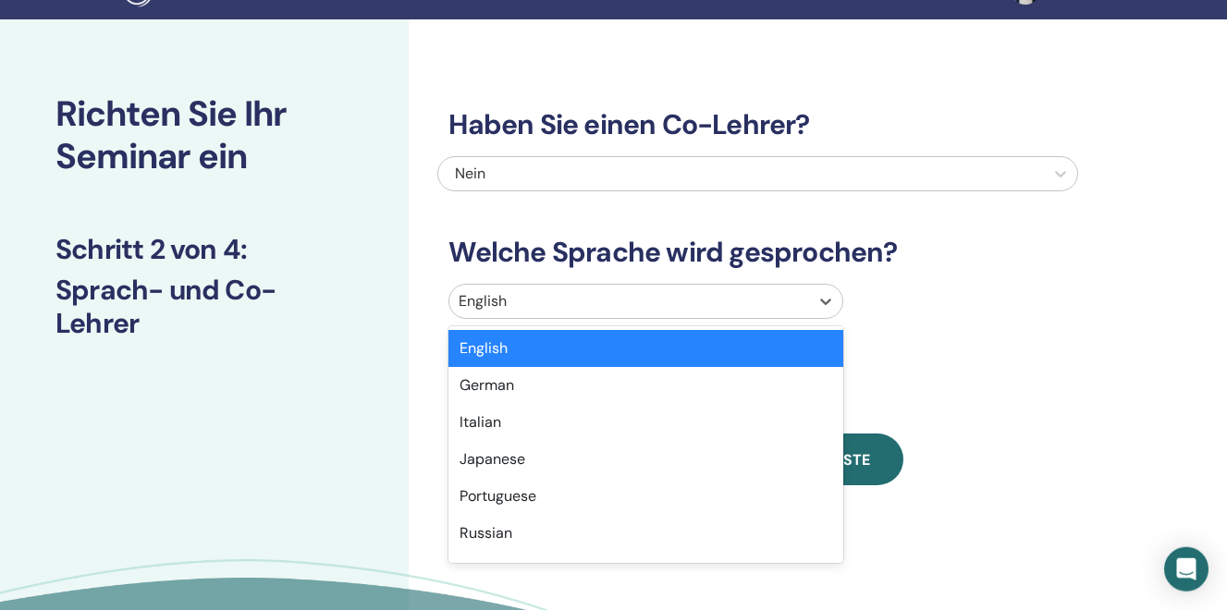
scroll to position [41, 0]
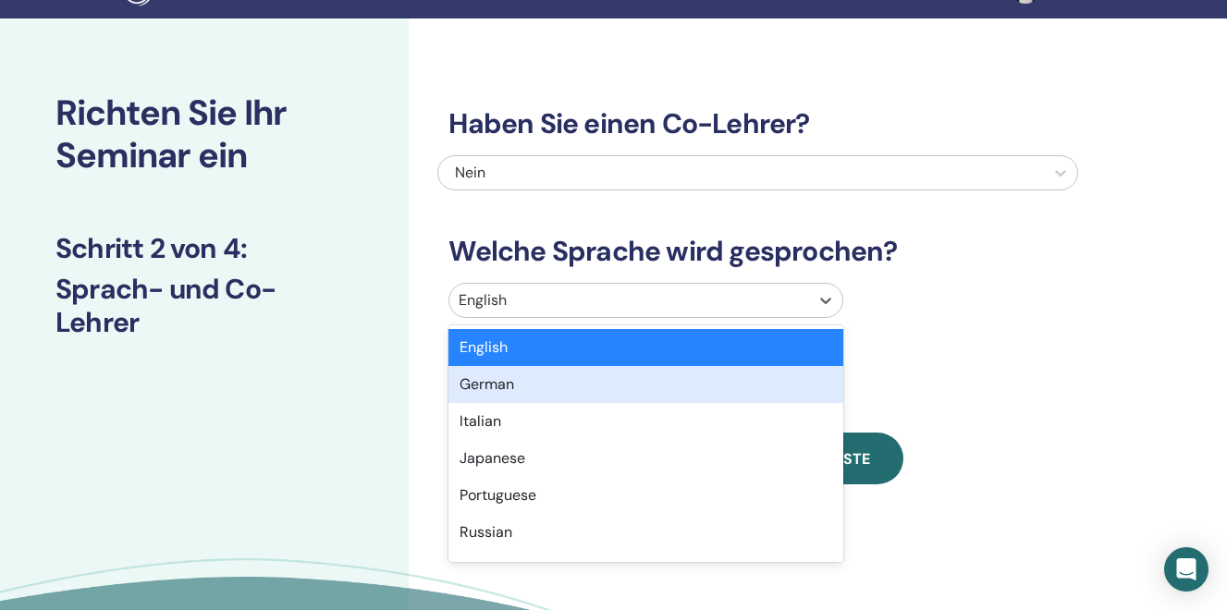
click at [487, 390] on div "German" at bounding box center [645, 384] width 395 height 37
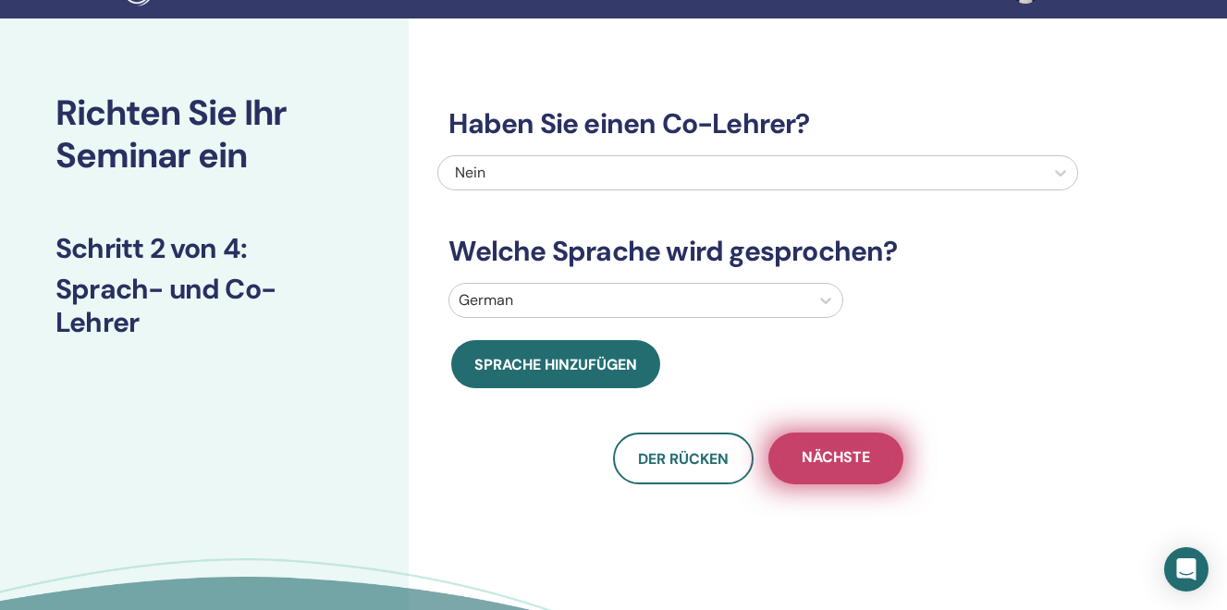
click at [816, 457] on span "Nächste" at bounding box center [836, 458] width 68 height 23
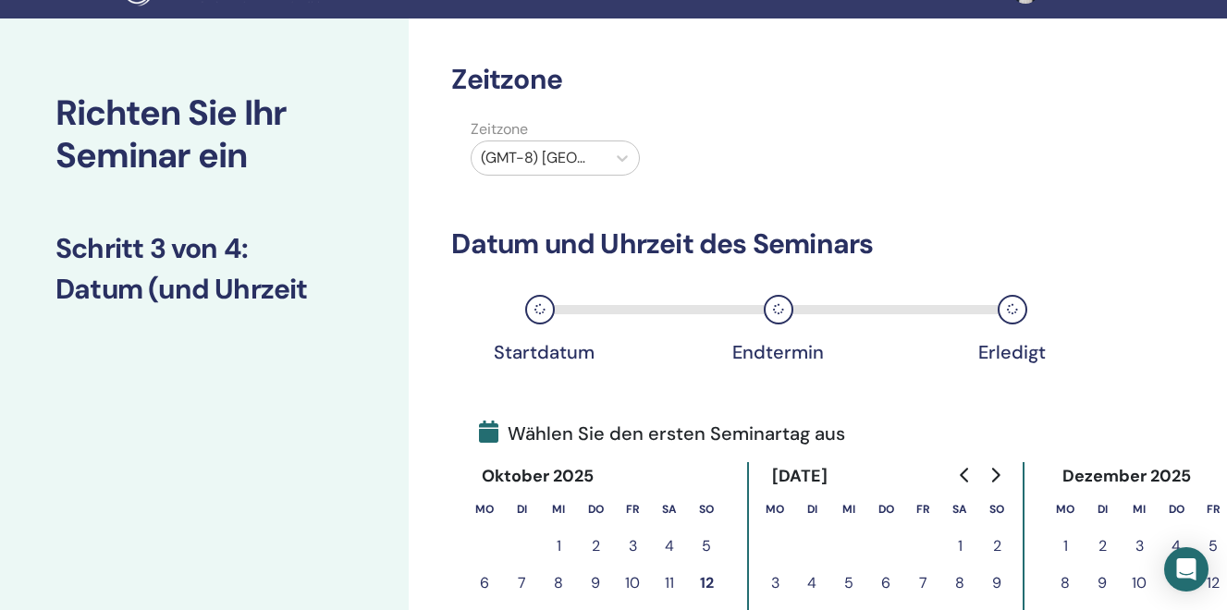
click at [537, 154] on div at bounding box center [539, 158] width 116 height 26
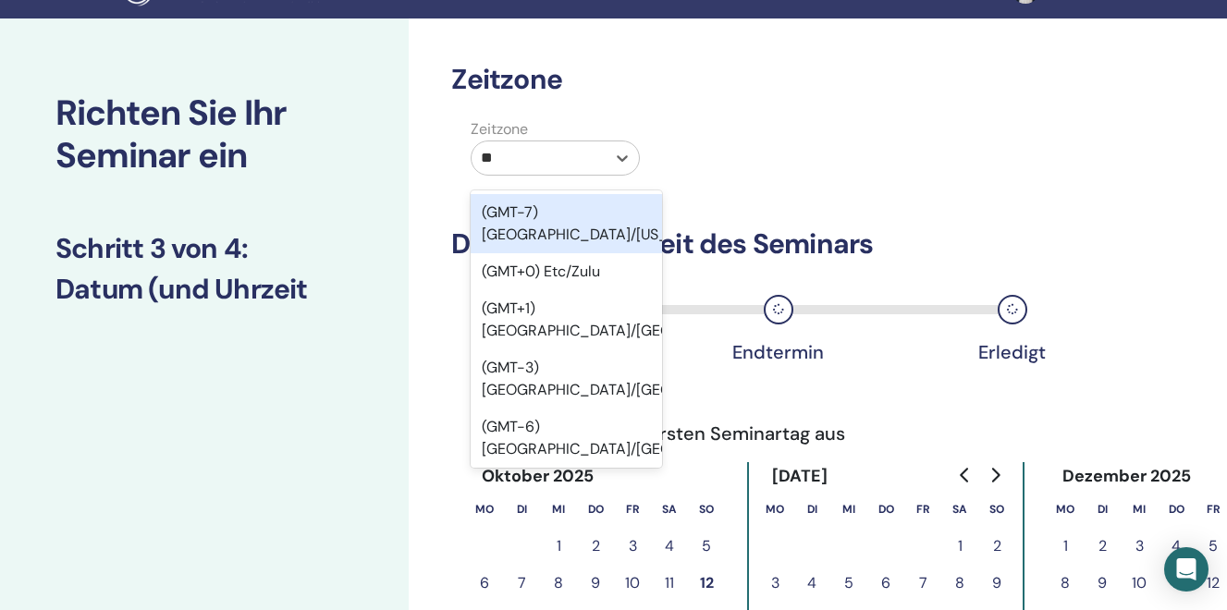
type input "***"
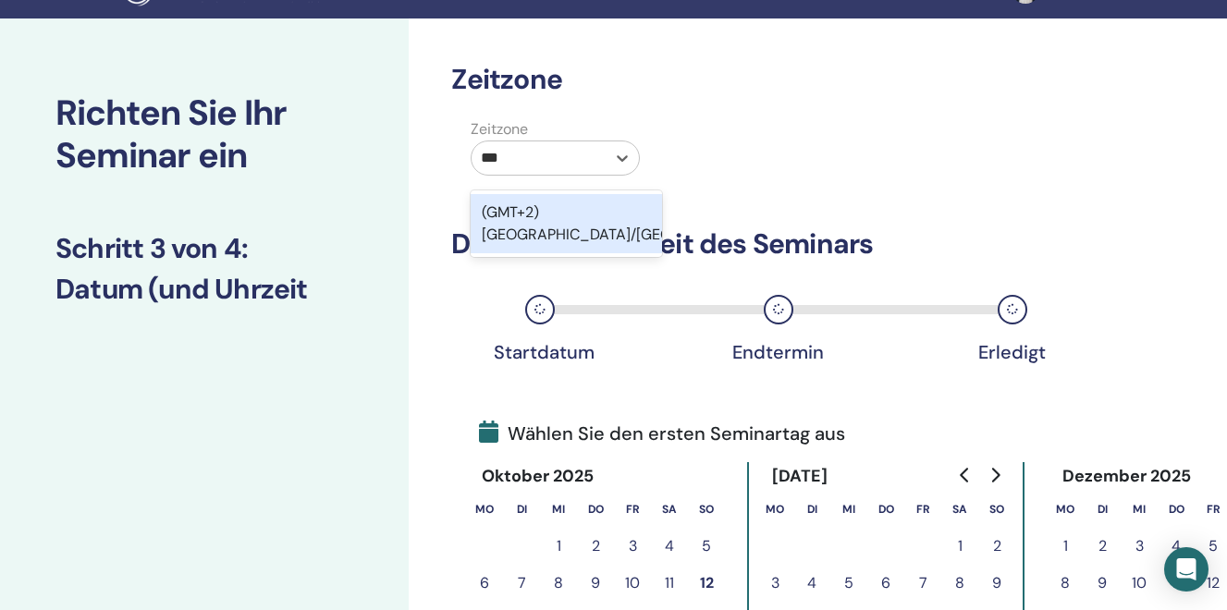
click at [544, 208] on div "(GMT+2) Europe/Zurich" at bounding box center [566, 223] width 191 height 59
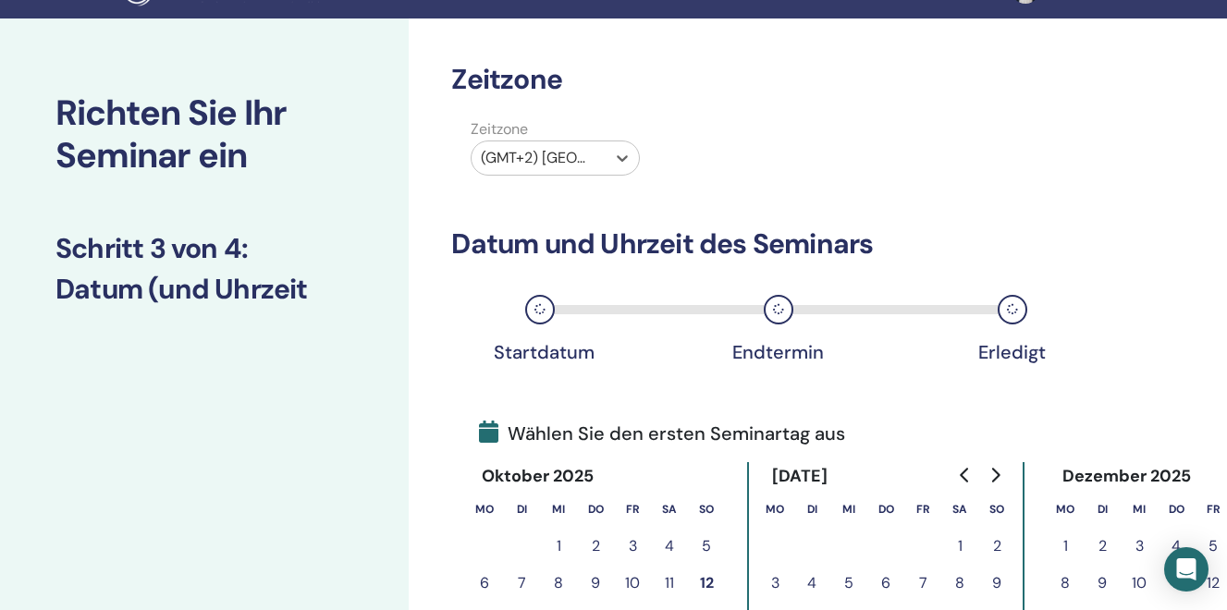
click at [989, 481] on icon "Go to next month" at bounding box center [994, 475] width 15 height 15
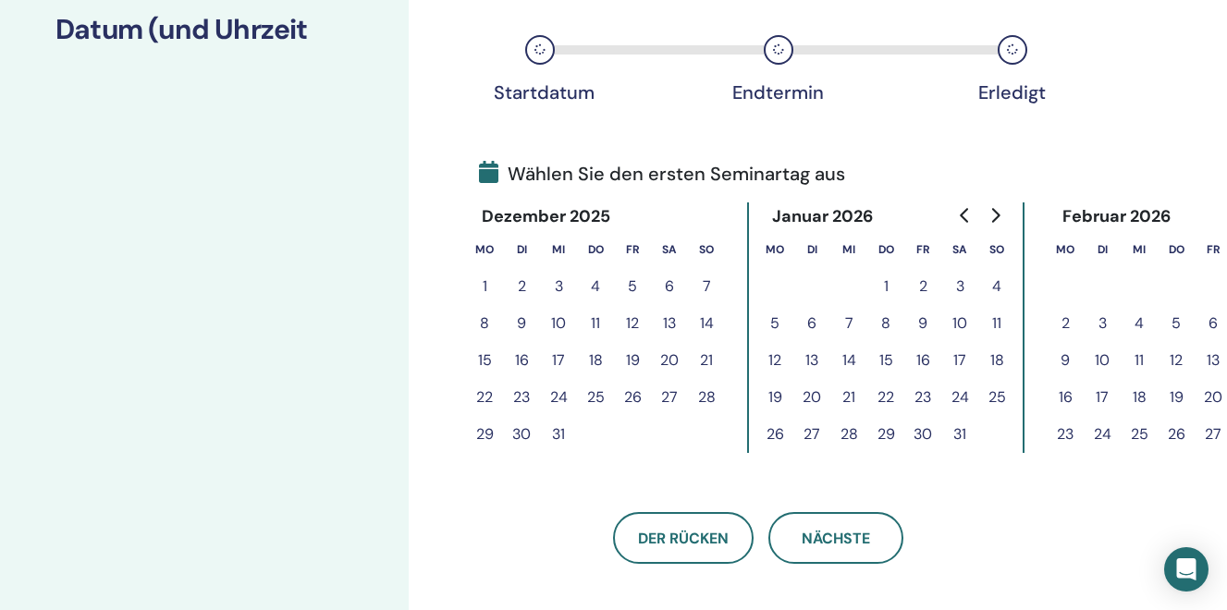
scroll to position [301, 0]
click at [960, 323] on button "10" at bounding box center [959, 322] width 37 height 37
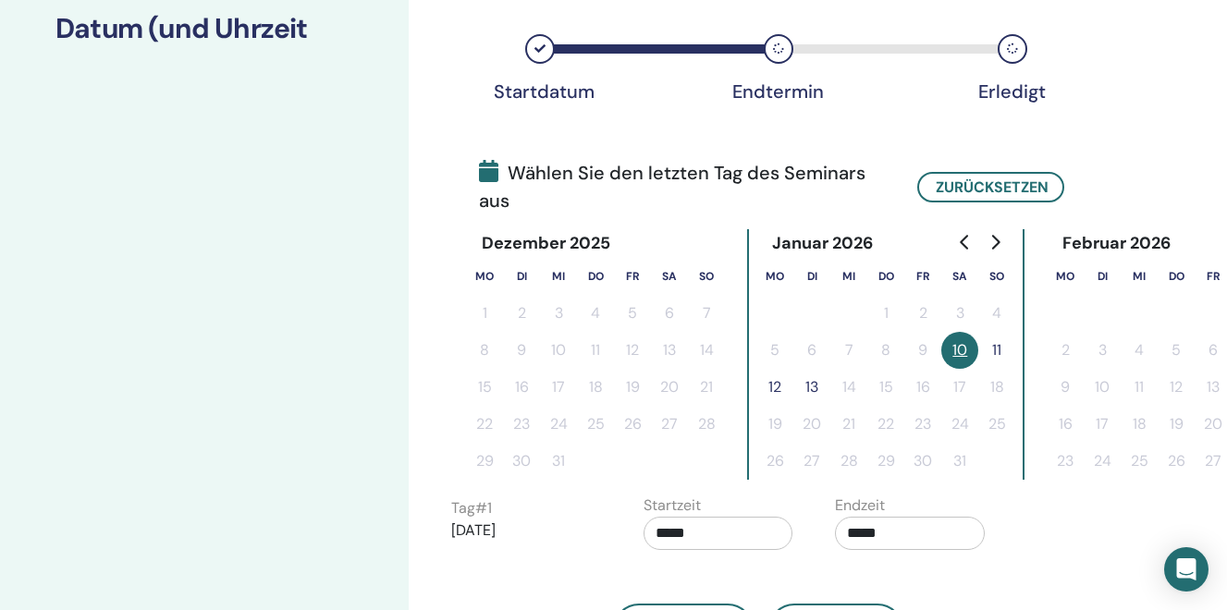
click at [1000, 349] on button "11" at bounding box center [996, 350] width 37 height 37
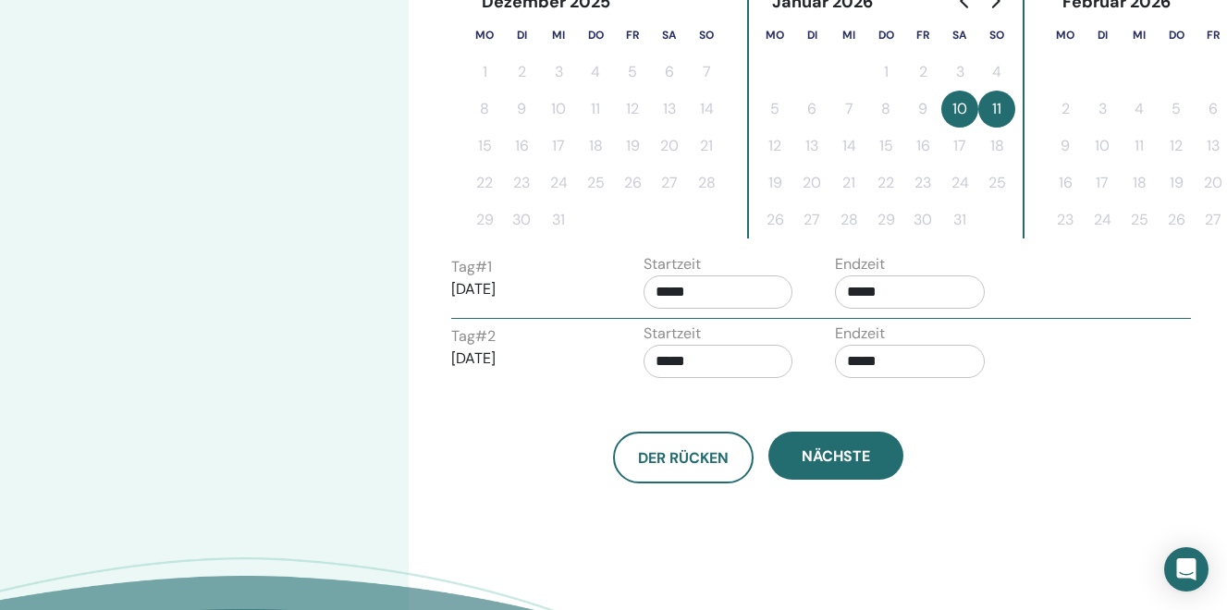
scroll to position [524, 0]
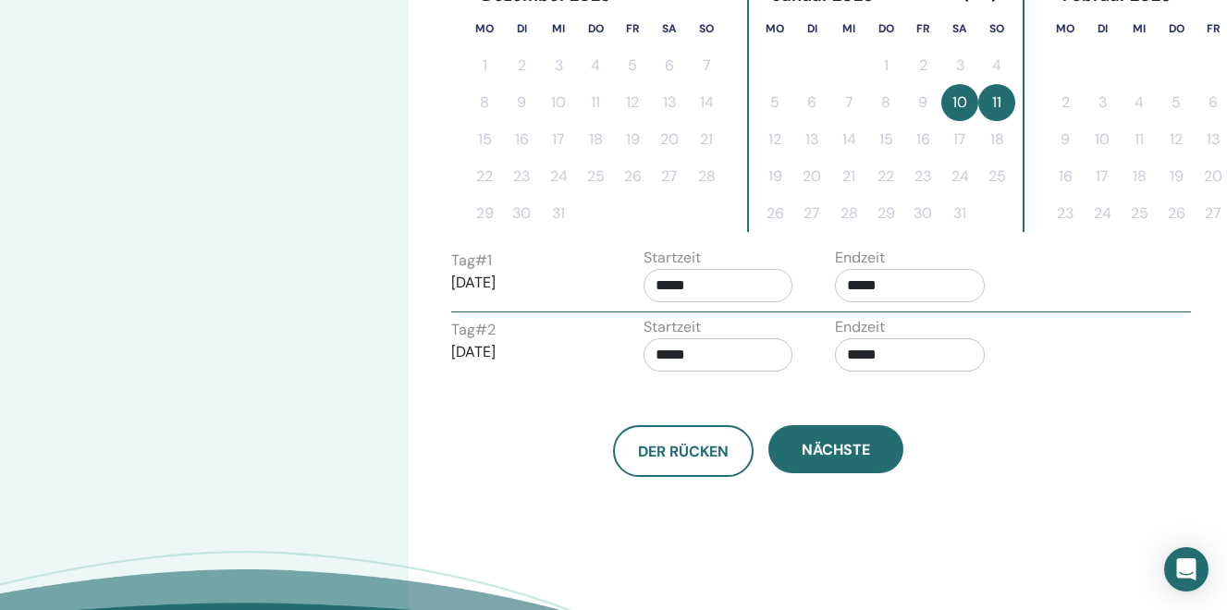
click at [870, 290] on input "*****" at bounding box center [910, 285] width 150 height 33
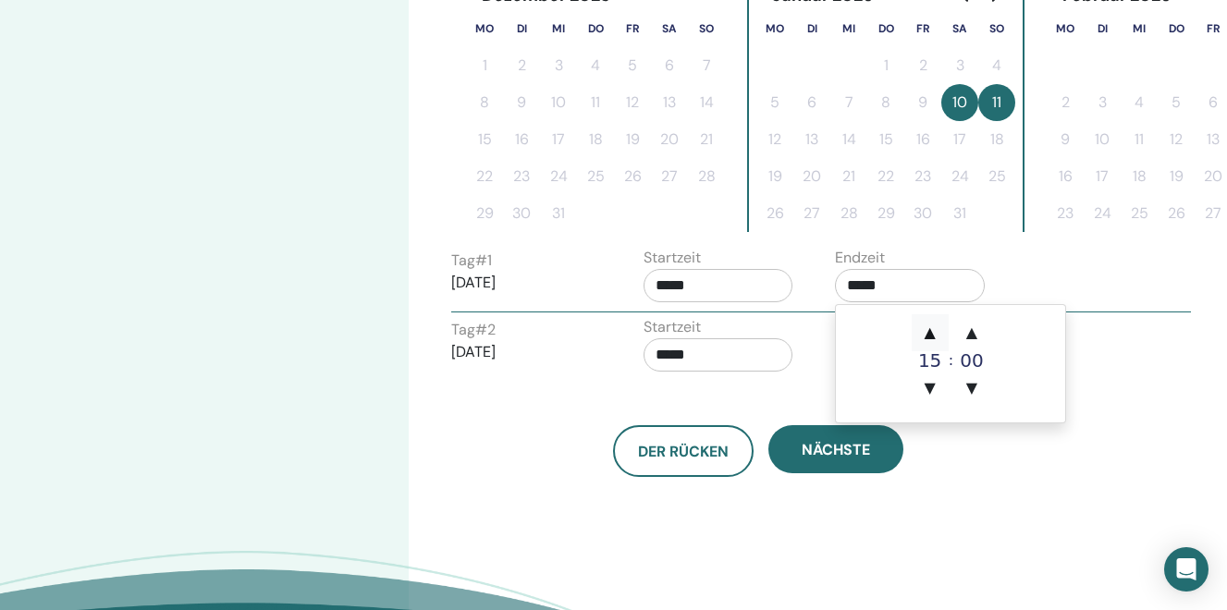
click at [929, 334] on span "▲" at bounding box center [930, 332] width 37 height 37
click at [973, 328] on span "▲" at bounding box center [971, 332] width 37 height 37
type input "*****"
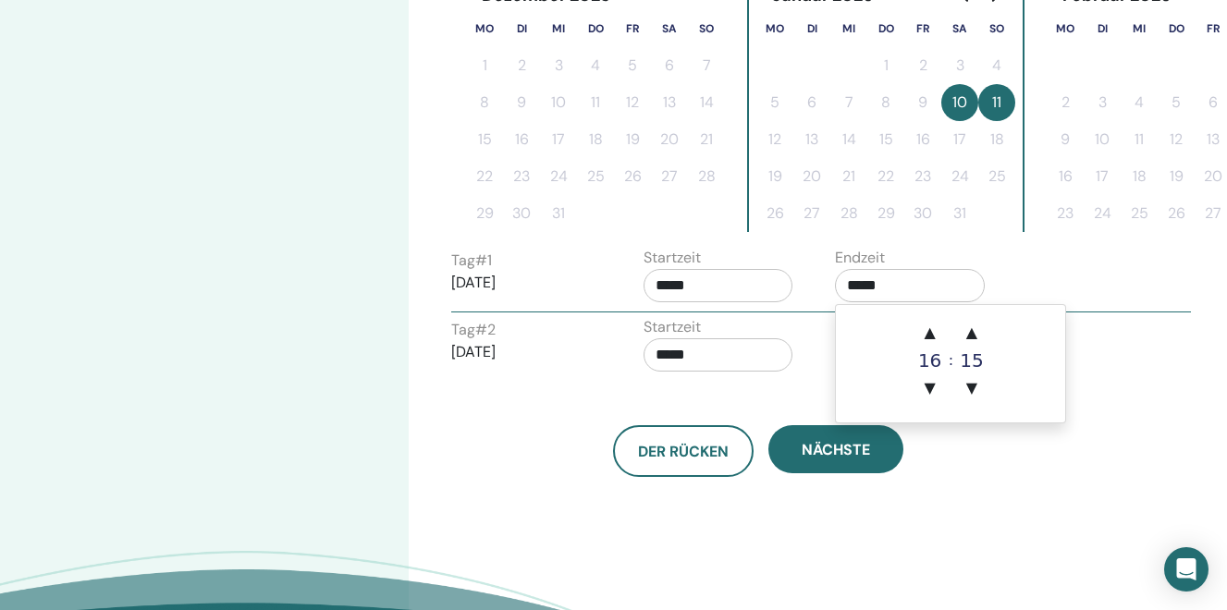
click at [740, 362] on input "*****" at bounding box center [719, 354] width 150 height 33
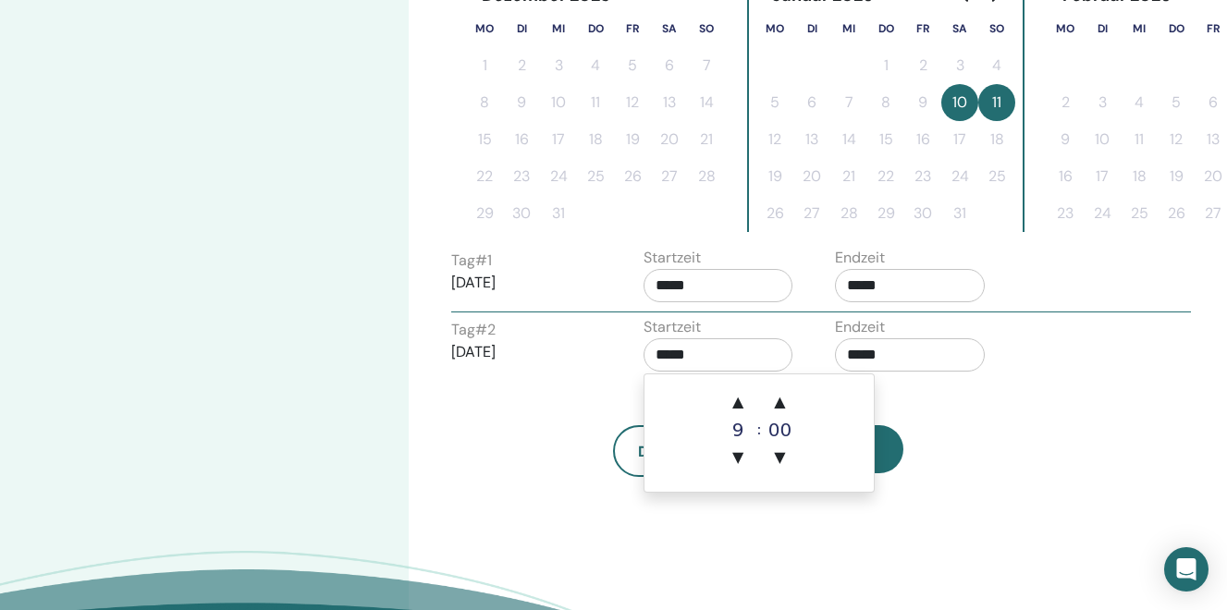
click at [883, 355] on input "*****" at bounding box center [910, 354] width 150 height 33
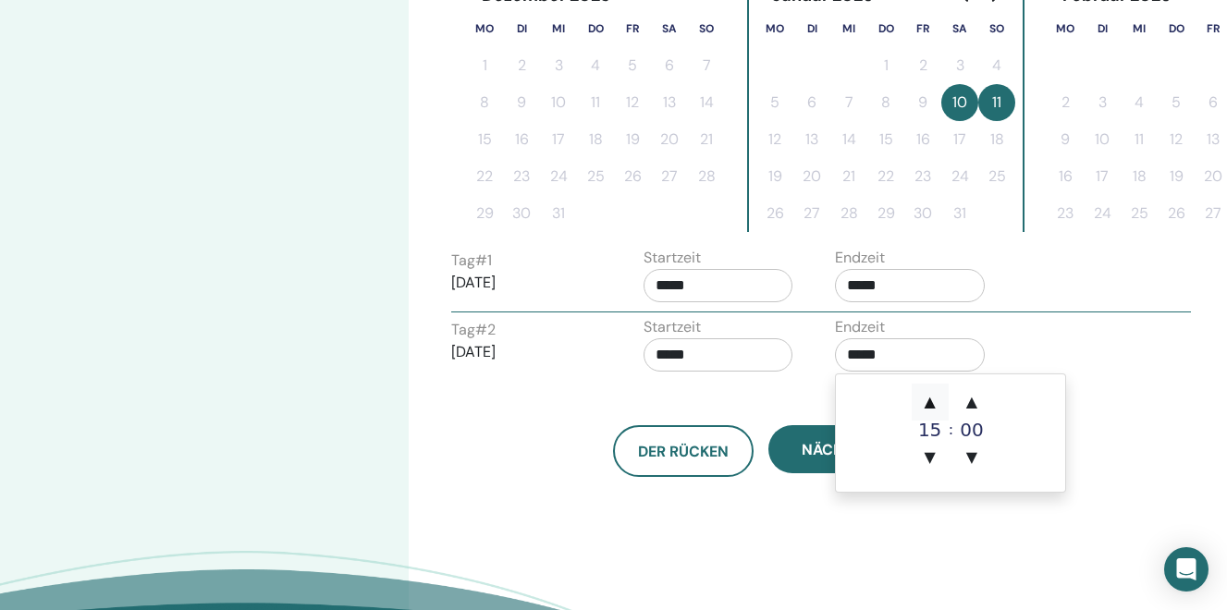
click at [928, 401] on span "▲" at bounding box center [930, 402] width 37 height 37
click at [979, 403] on span "▲" at bounding box center [971, 402] width 37 height 37
type input "*****"
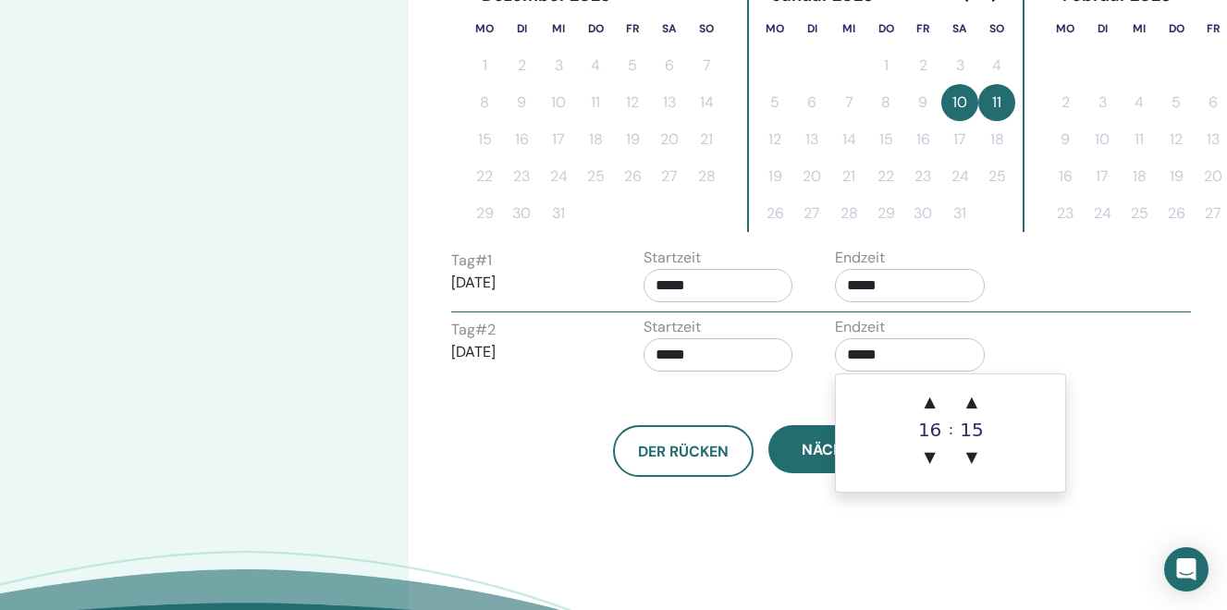
click at [749, 547] on div "Zeitzone Zeitzone (GMT+2) Europe/Zurich Datum und Uhrzeit des Seminars Startdat…" at bounding box center [818, 135] width 818 height 1201
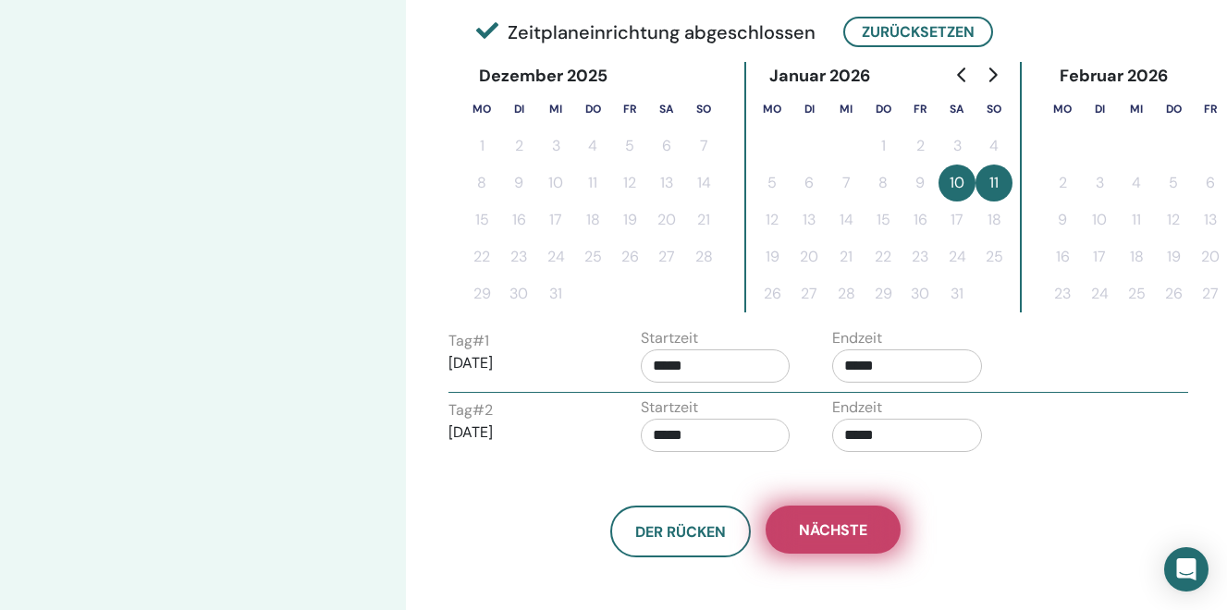
scroll to position [486, 3]
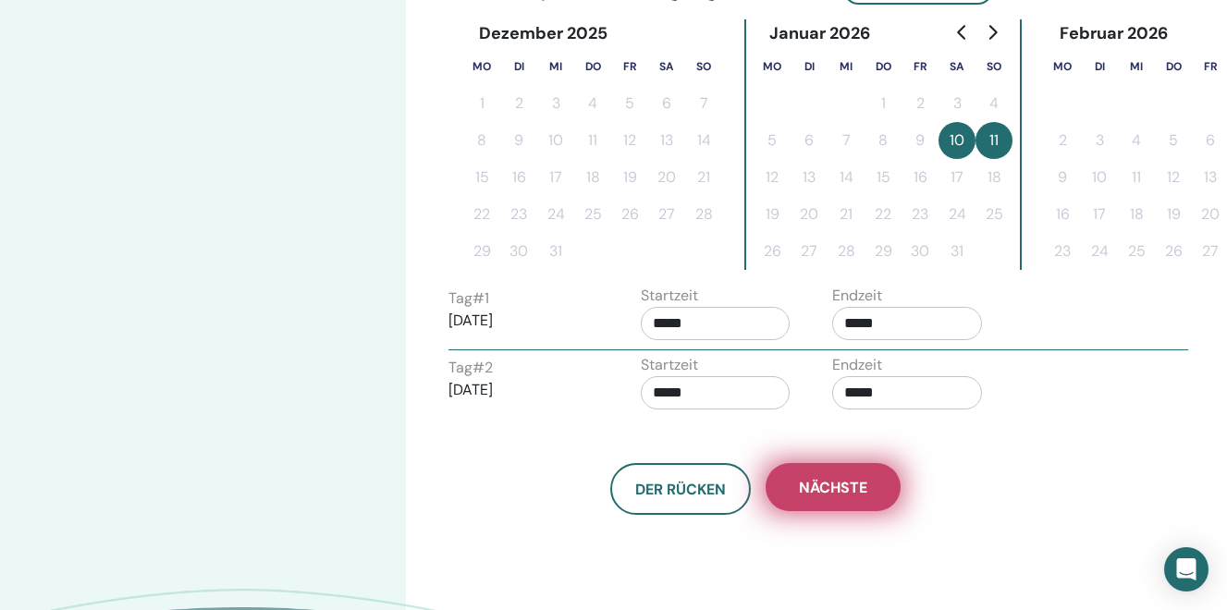
click at [818, 486] on span "Nächste" at bounding box center [833, 487] width 68 height 19
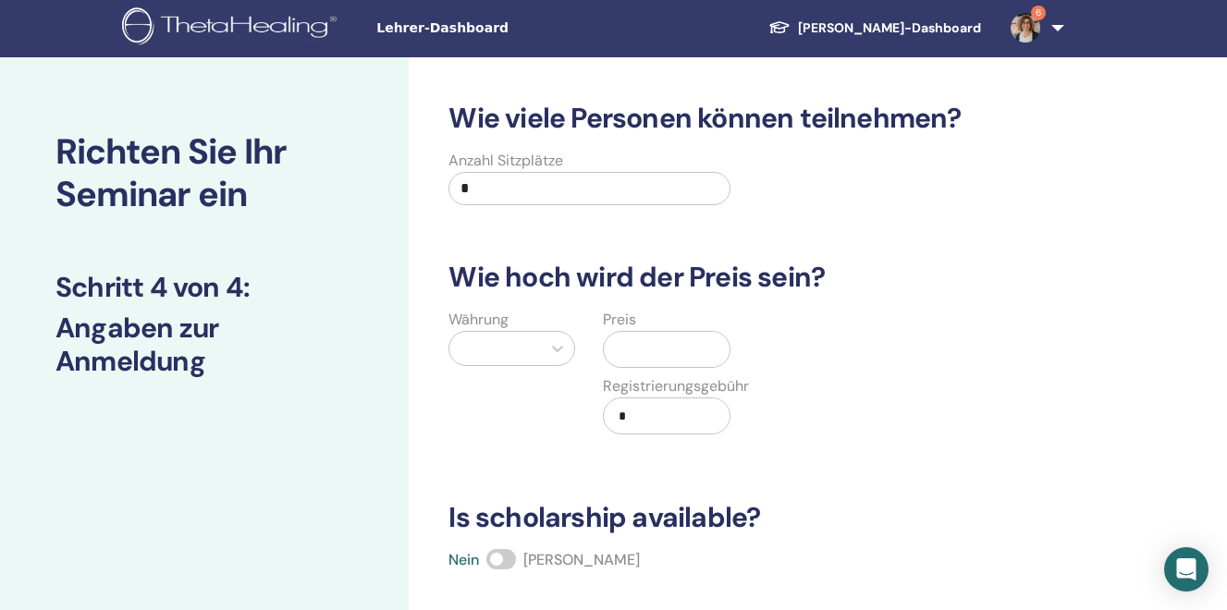
scroll to position [0, 0]
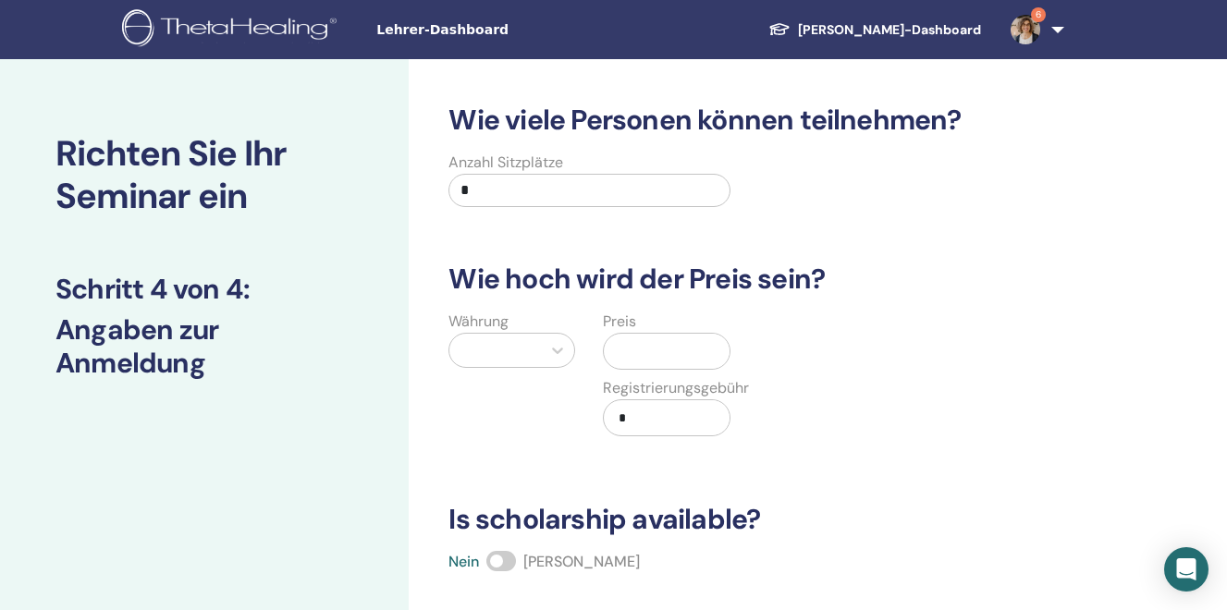
drag, startPoint x: 500, startPoint y: 193, endPoint x: 440, endPoint y: 164, distance: 67.0
click at [448, 174] on input "*" at bounding box center [588, 190] width 281 height 33
type input "**"
click at [473, 335] on div at bounding box center [495, 350] width 92 height 33
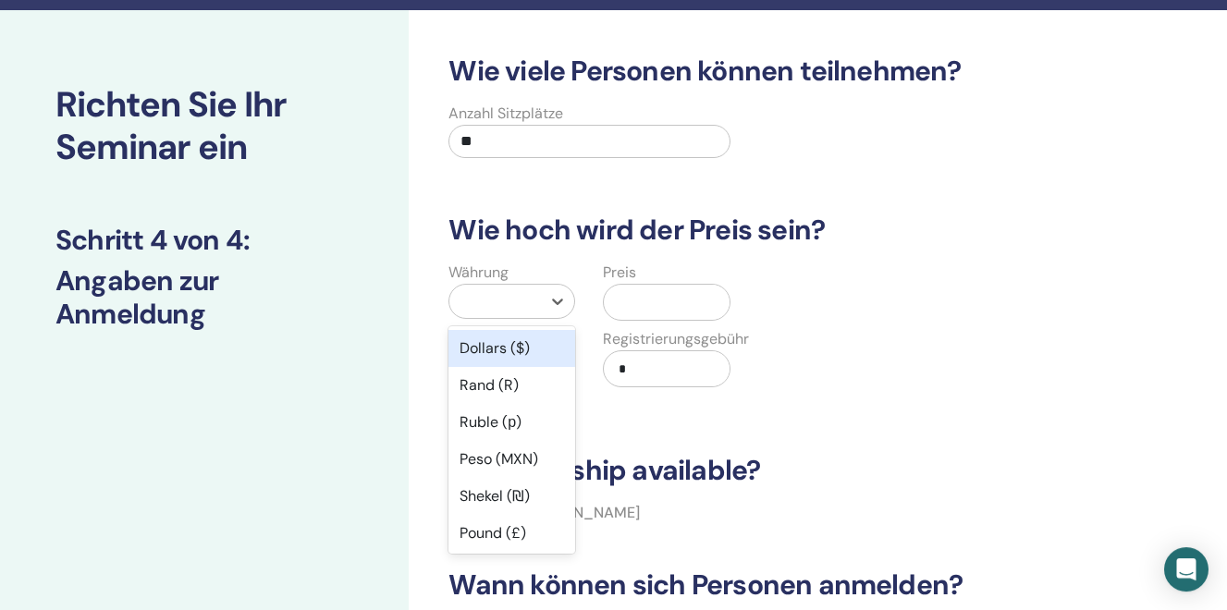
scroll to position [50, 0]
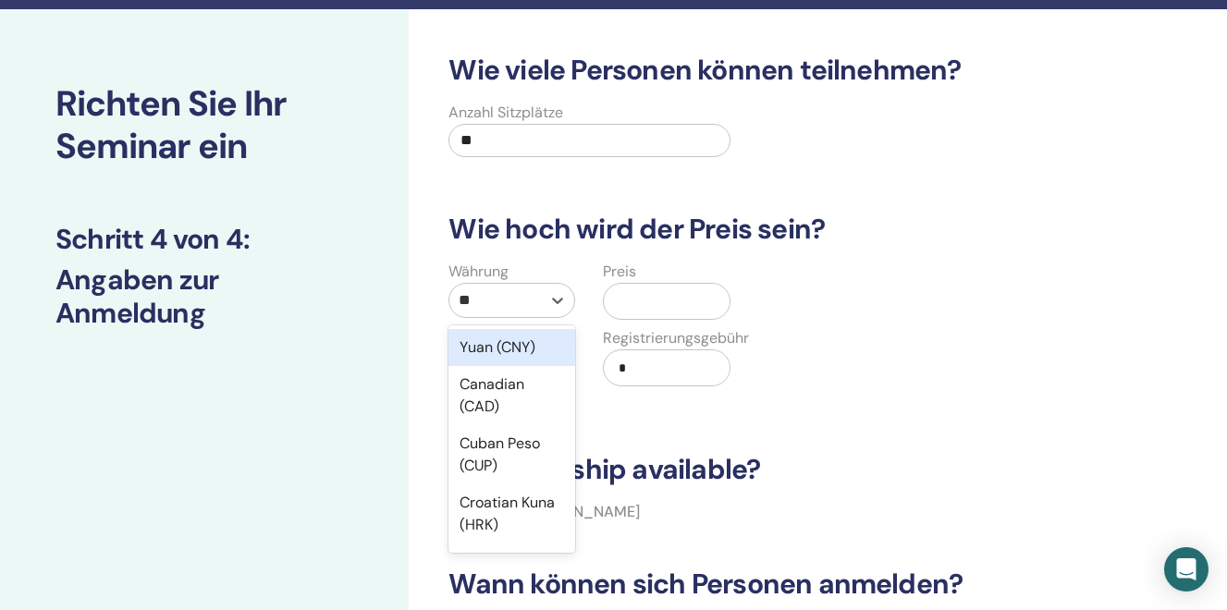
type input "***"
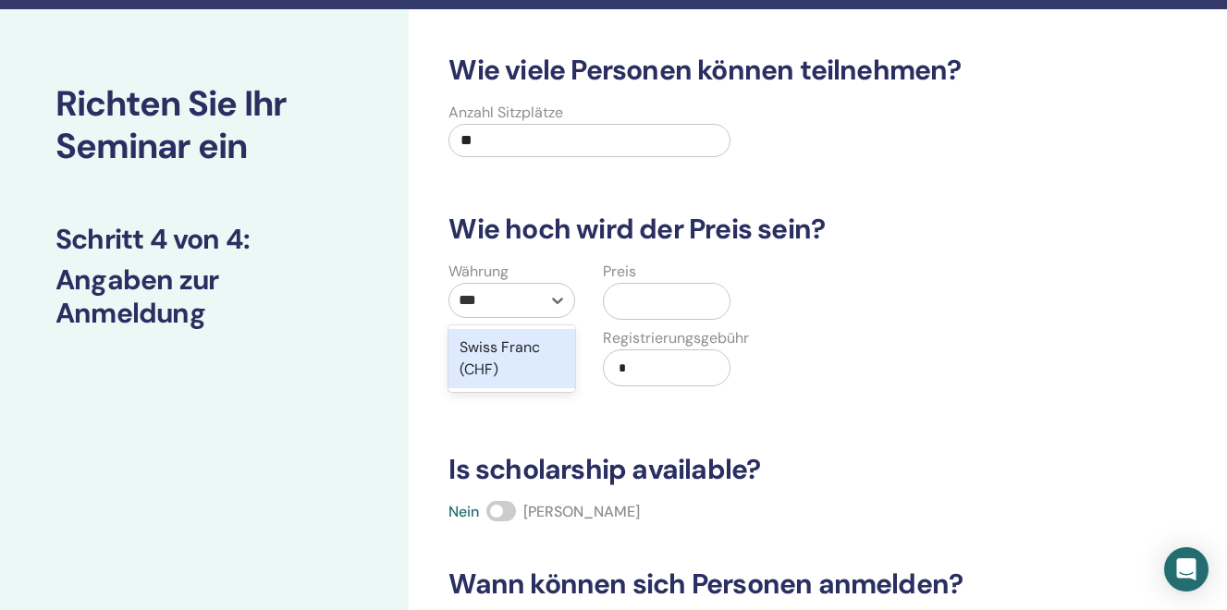
click at [478, 371] on div "Swiss Franc (CHF)" at bounding box center [511, 358] width 127 height 59
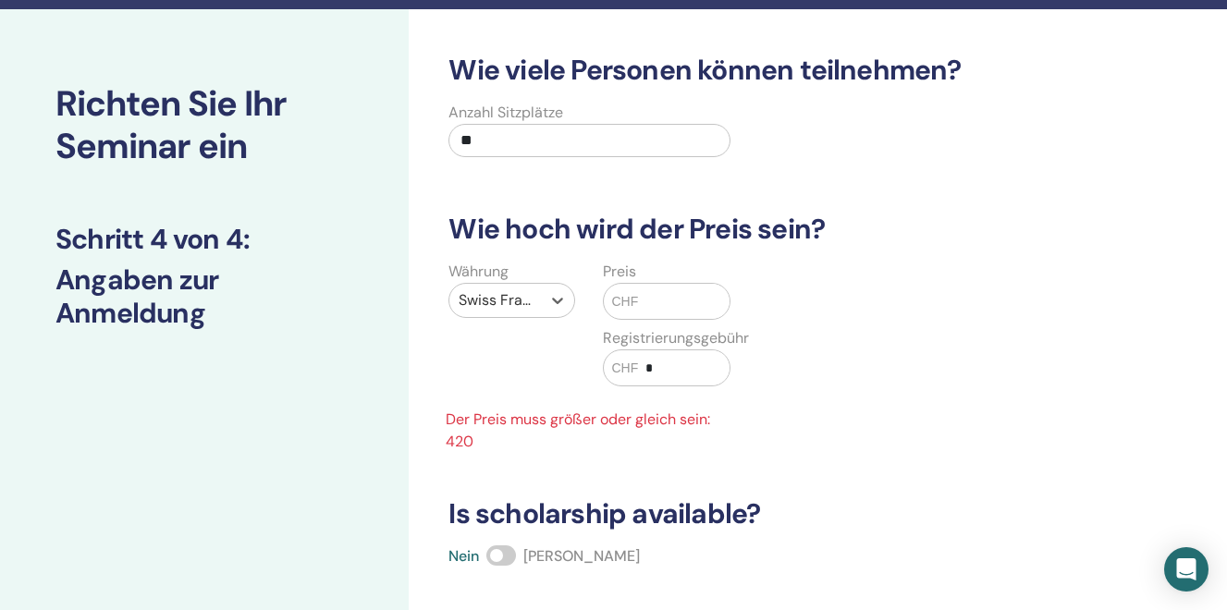
click at [635, 298] on span "CHF" at bounding box center [624, 301] width 27 height 19
click at [647, 305] on input "text" at bounding box center [683, 301] width 91 height 35
click at [641, 304] on input "text" at bounding box center [683, 301] width 91 height 35
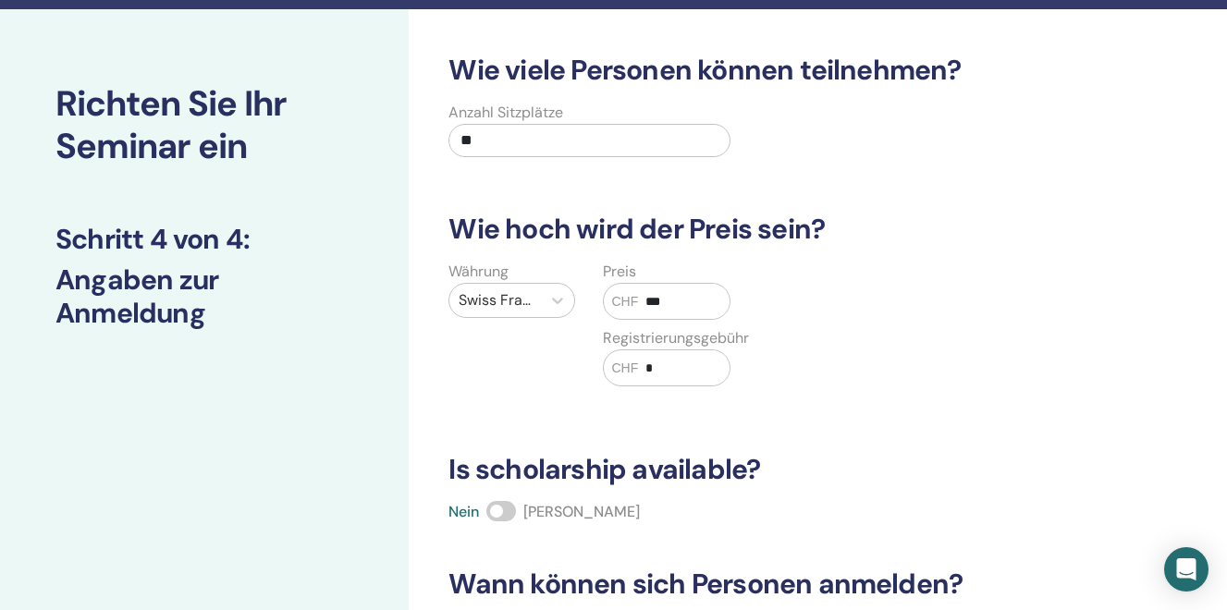
type input "***"
click at [500, 511] on span at bounding box center [501, 511] width 30 height 20
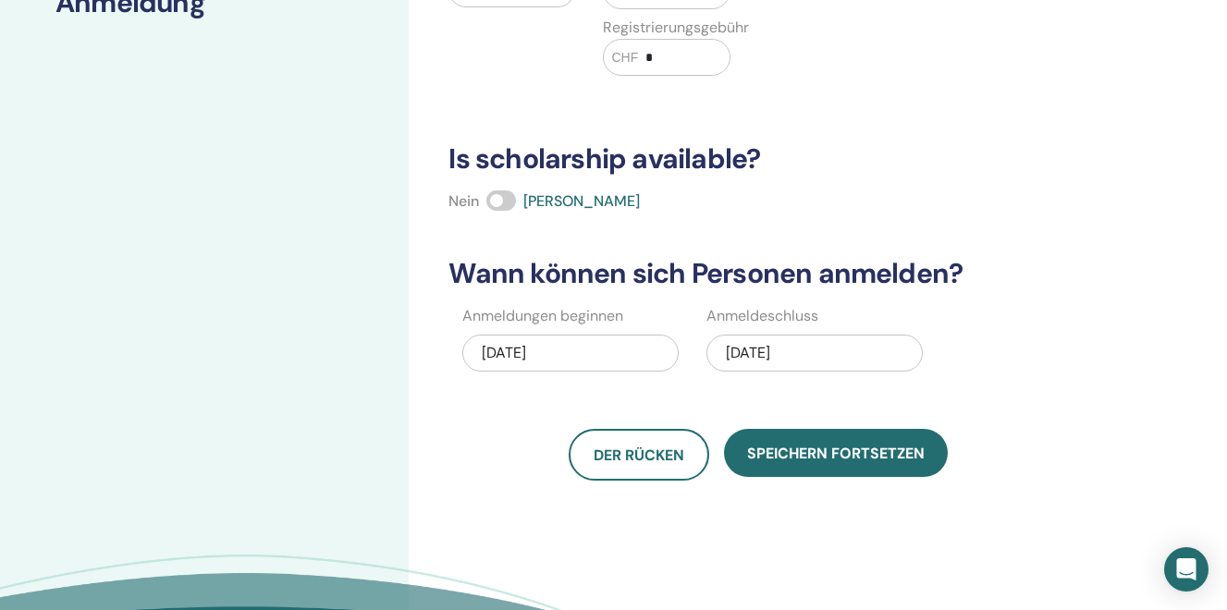
scroll to position [363, 0]
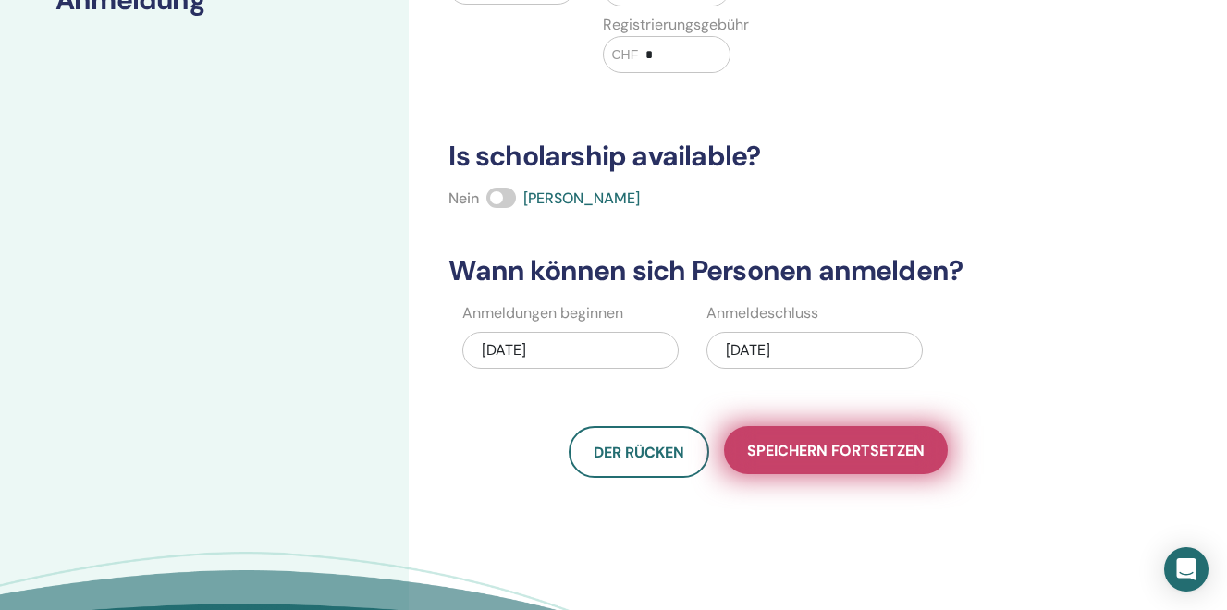
click at [863, 458] on span "Speichern fortsetzen" at bounding box center [836, 450] width 178 height 19
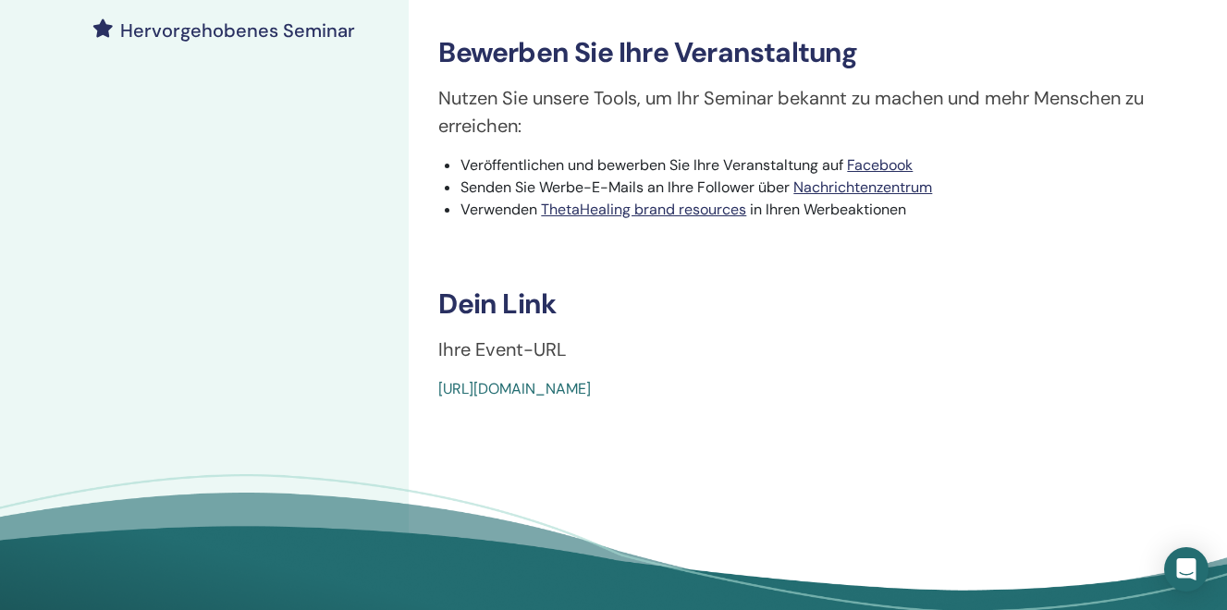
scroll to position [565, 0]
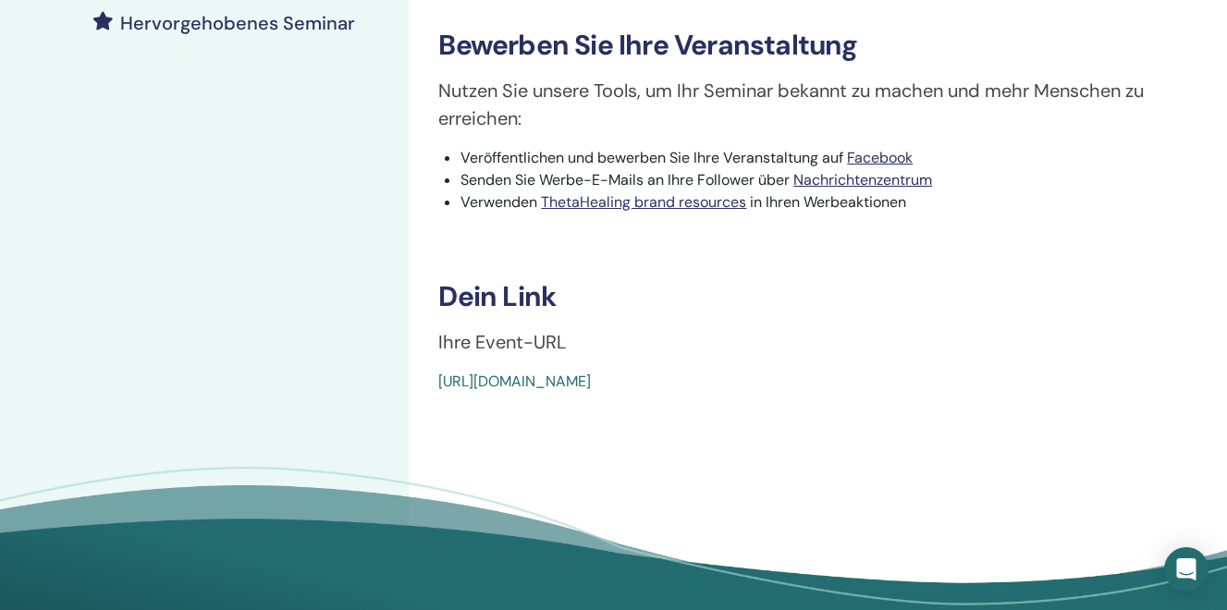
drag, startPoint x: 866, startPoint y: 429, endPoint x: 427, endPoint y: 424, distance: 439.2
copy link "https://www.thetahealing.com/seminar-379859-details.html"
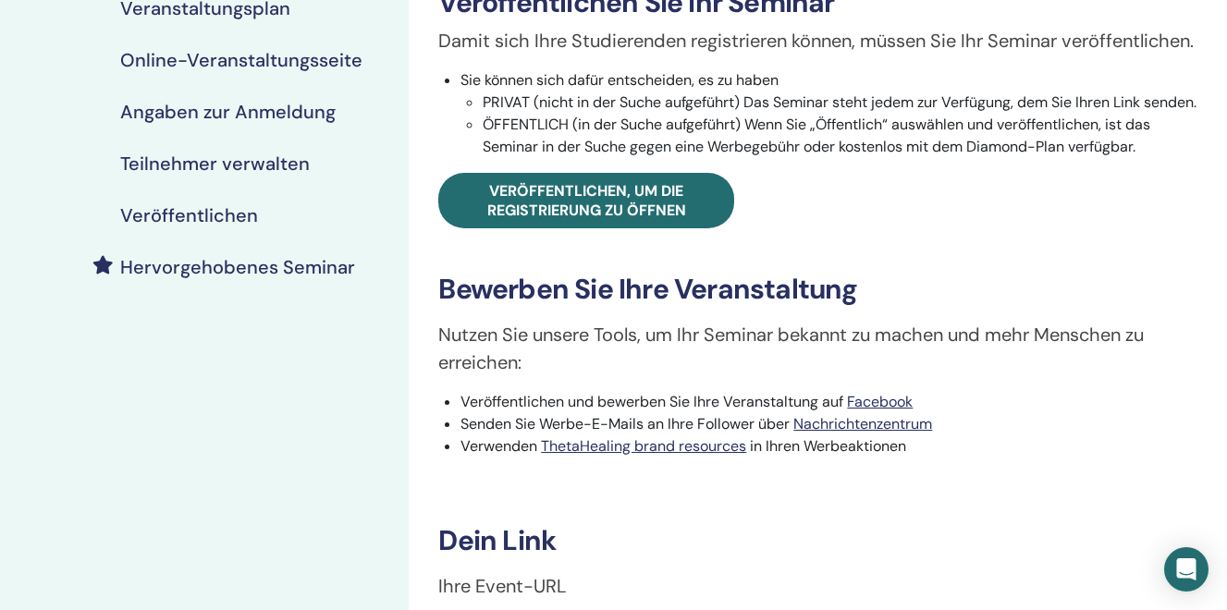
scroll to position [310, 0]
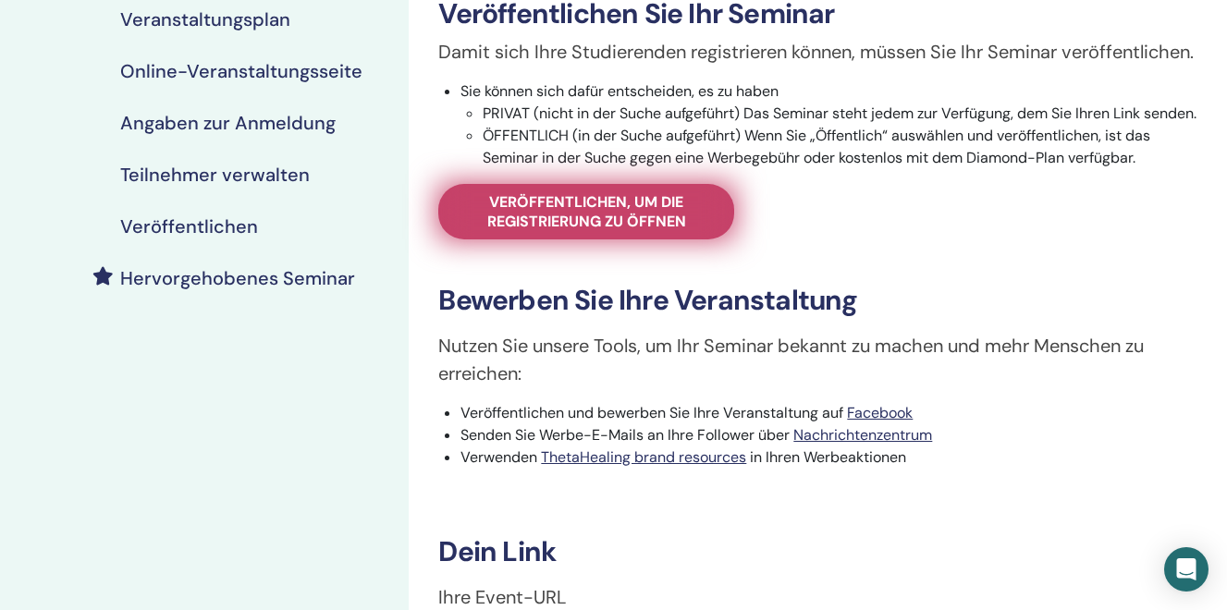
click at [582, 231] on span "Veröffentlichen, um die Registrierung zu öffnen" at bounding box center [586, 211] width 250 height 39
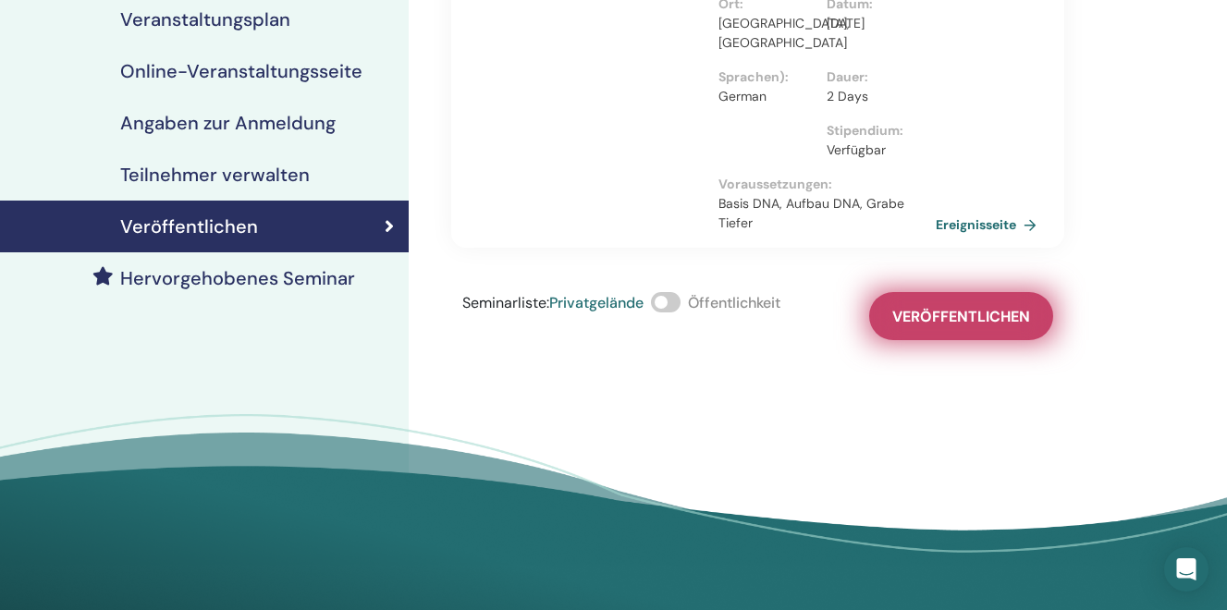
click at [912, 307] on span "Veröffentlichen" at bounding box center [961, 316] width 138 height 19
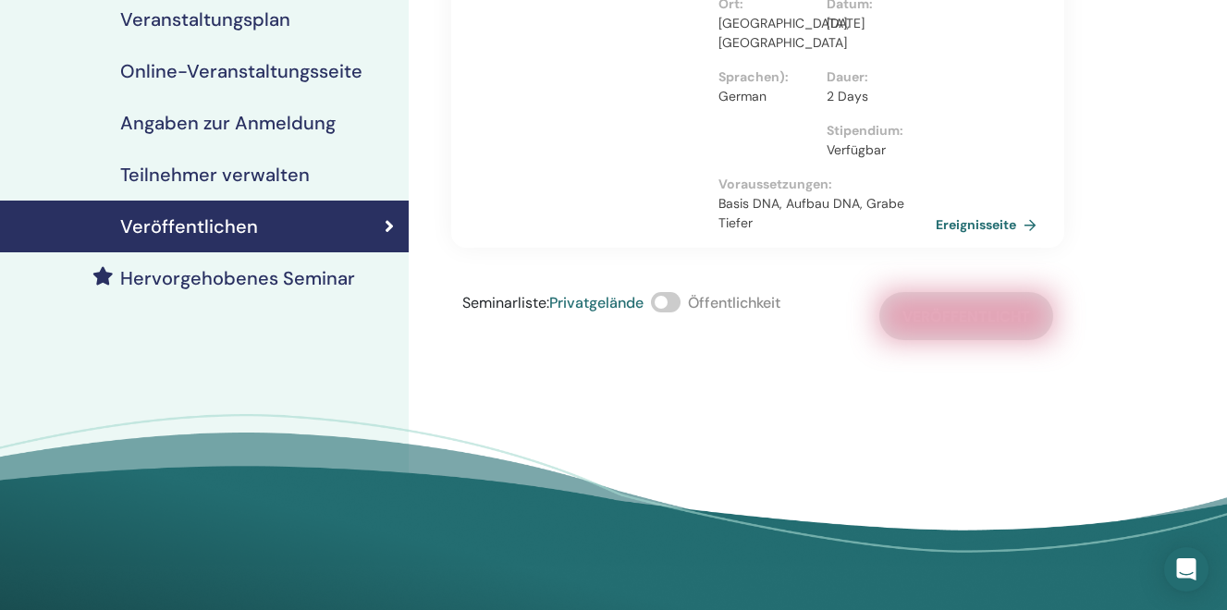
click at [670, 292] on span at bounding box center [666, 302] width 30 height 20
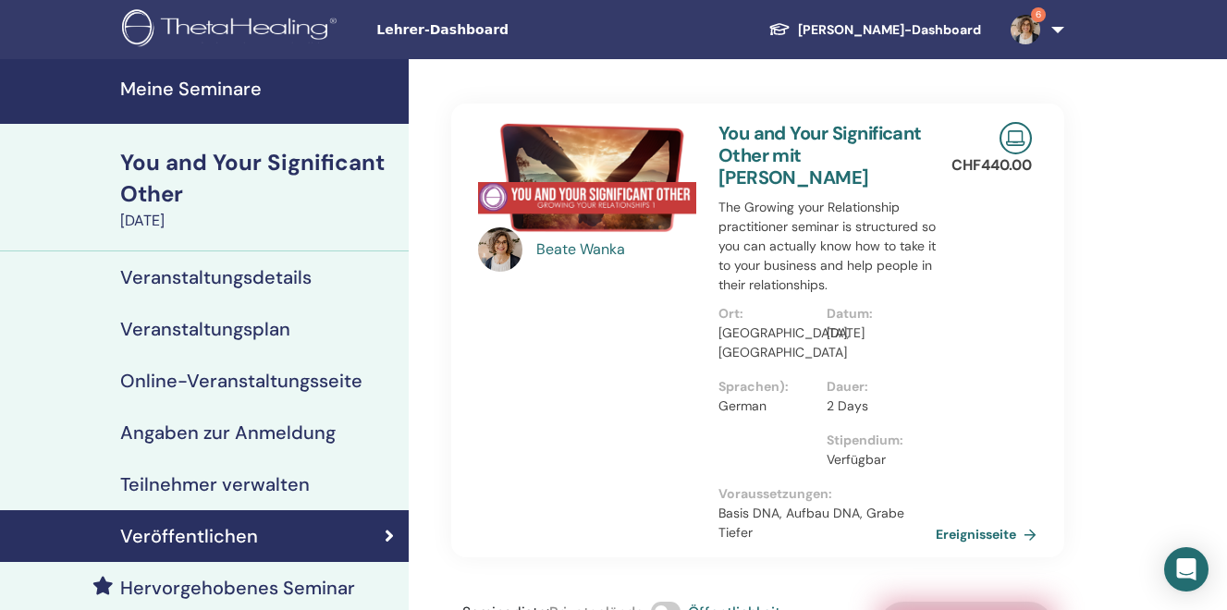
click at [174, 83] on h4 "Meine Seminare" at bounding box center [258, 89] width 277 height 22
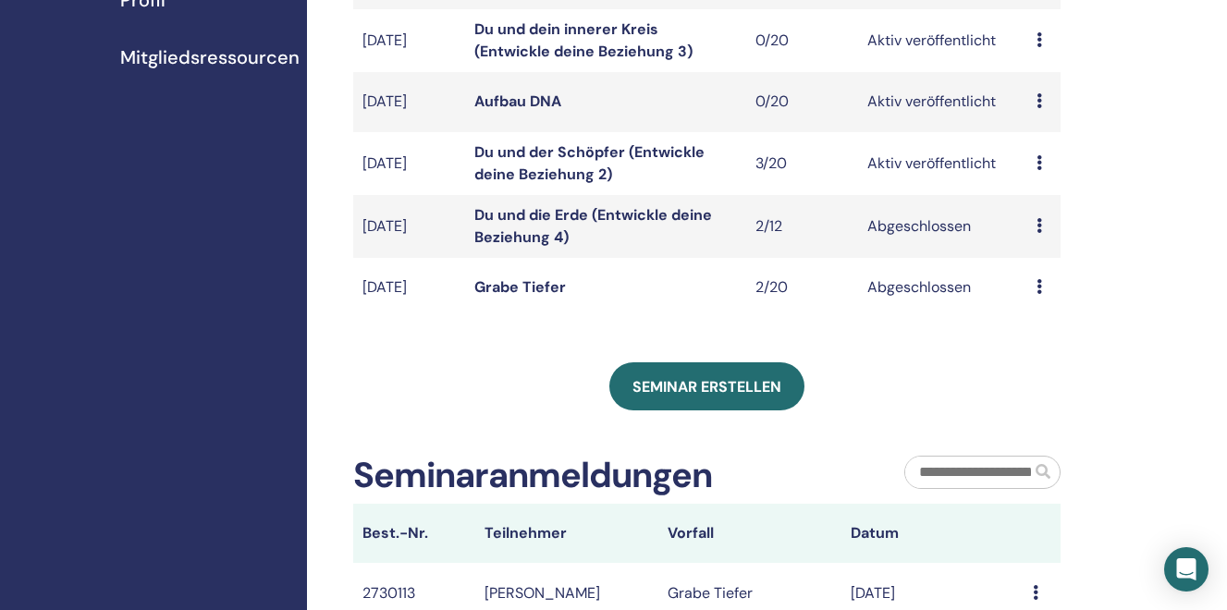
scroll to position [580, 0]
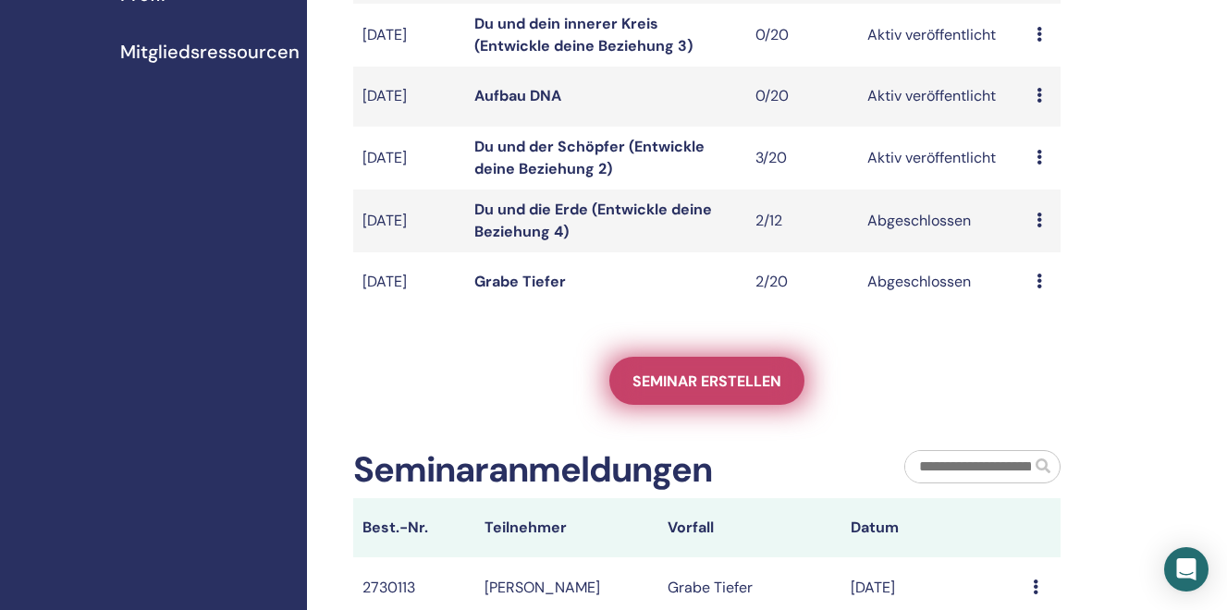
click at [714, 390] on span "Seminar erstellen" at bounding box center [706, 381] width 149 height 19
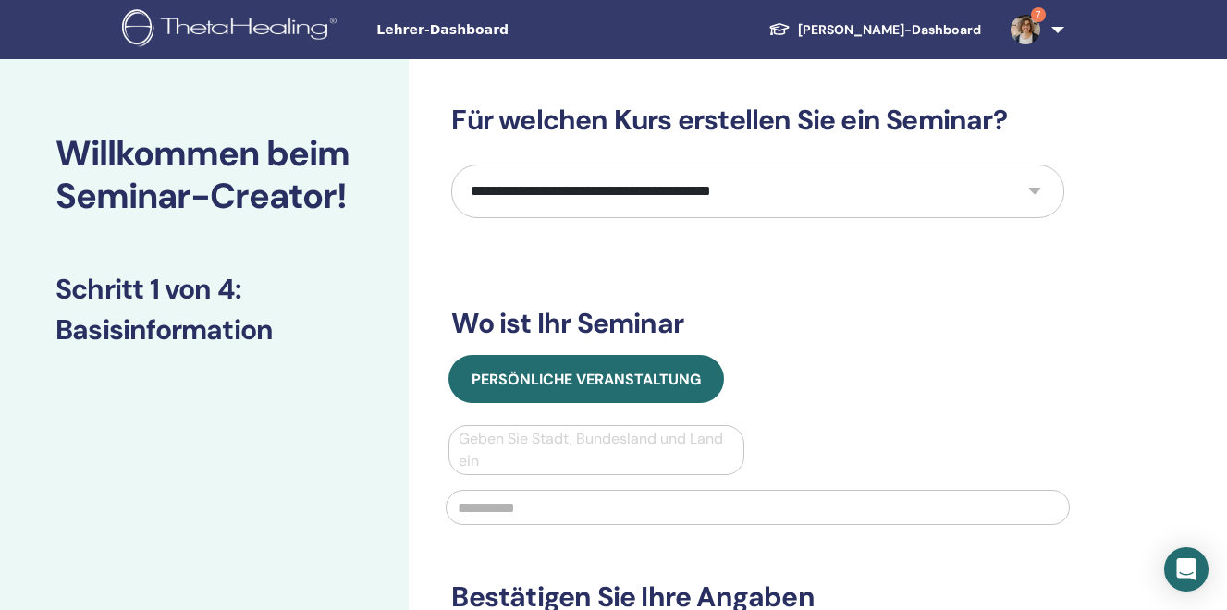
select select "****"
click option "**********" at bounding box center [0, 0] width 0 height 0
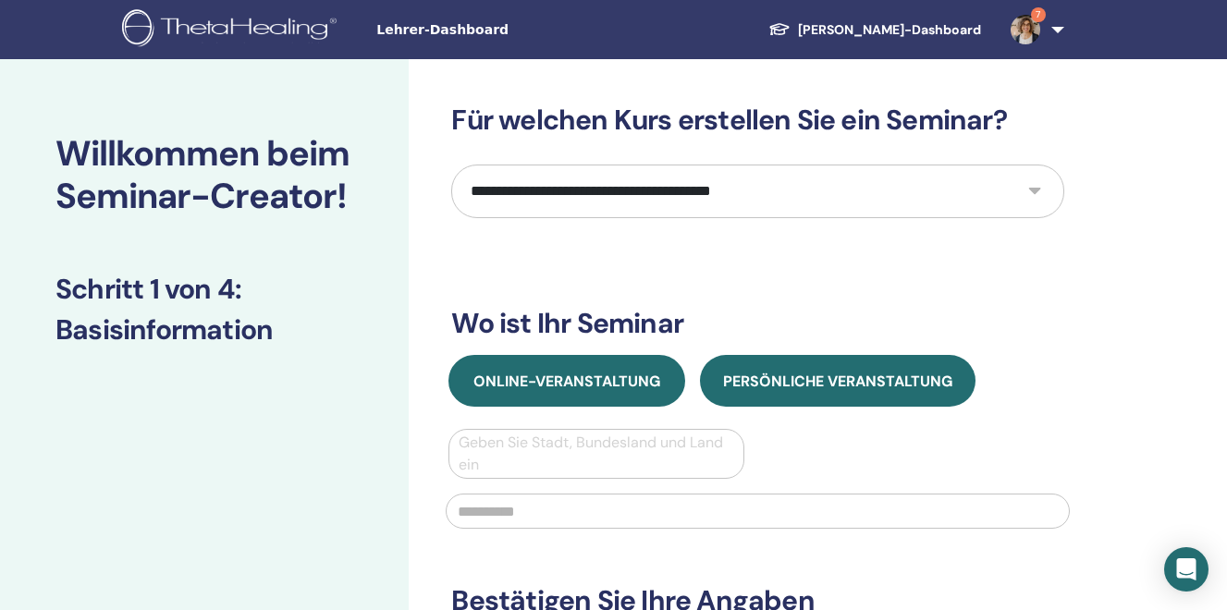
click at [552, 390] on span "Online-Veranstaltung" at bounding box center [566, 381] width 187 height 19
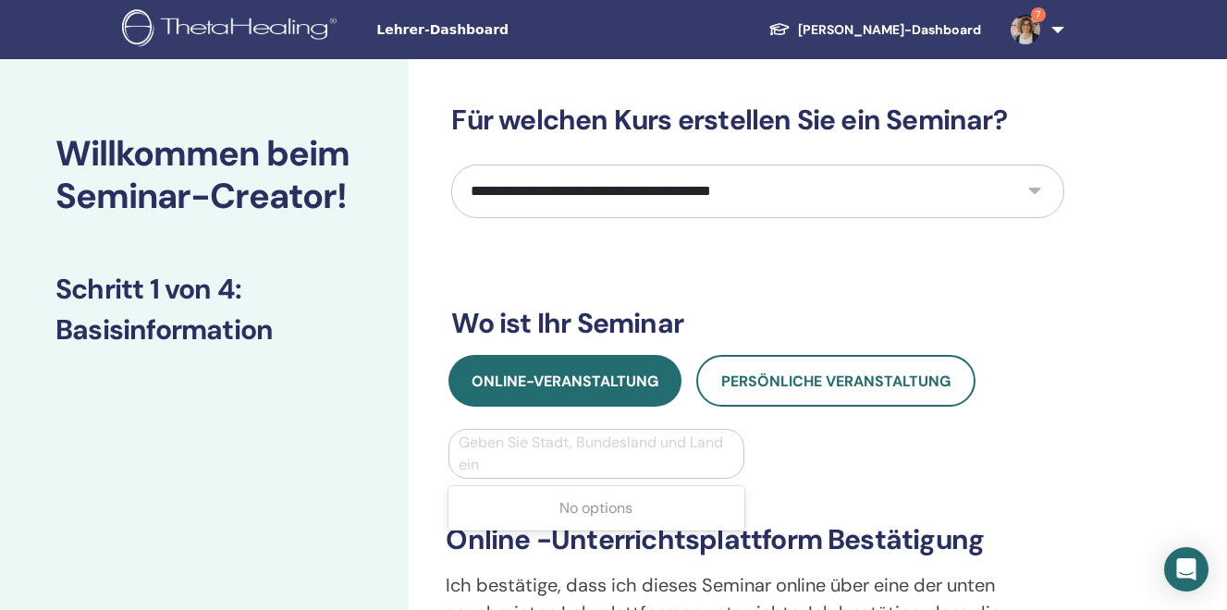
click at [508, 447] on div at bounding box center [596, 454] width 275 height 26
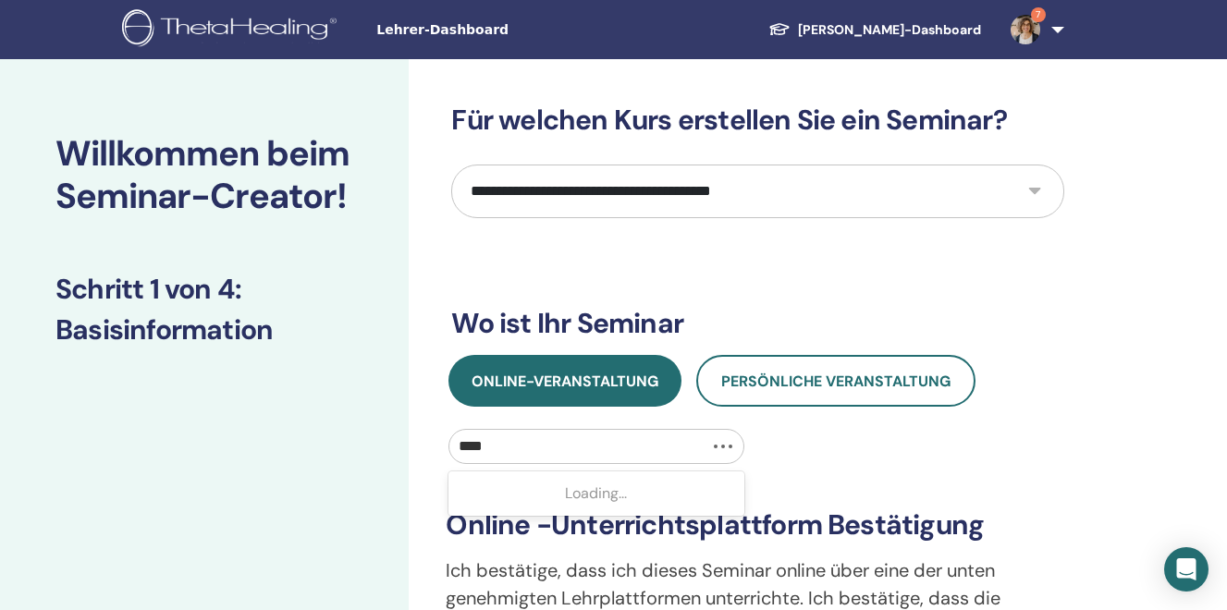
type input "*****"
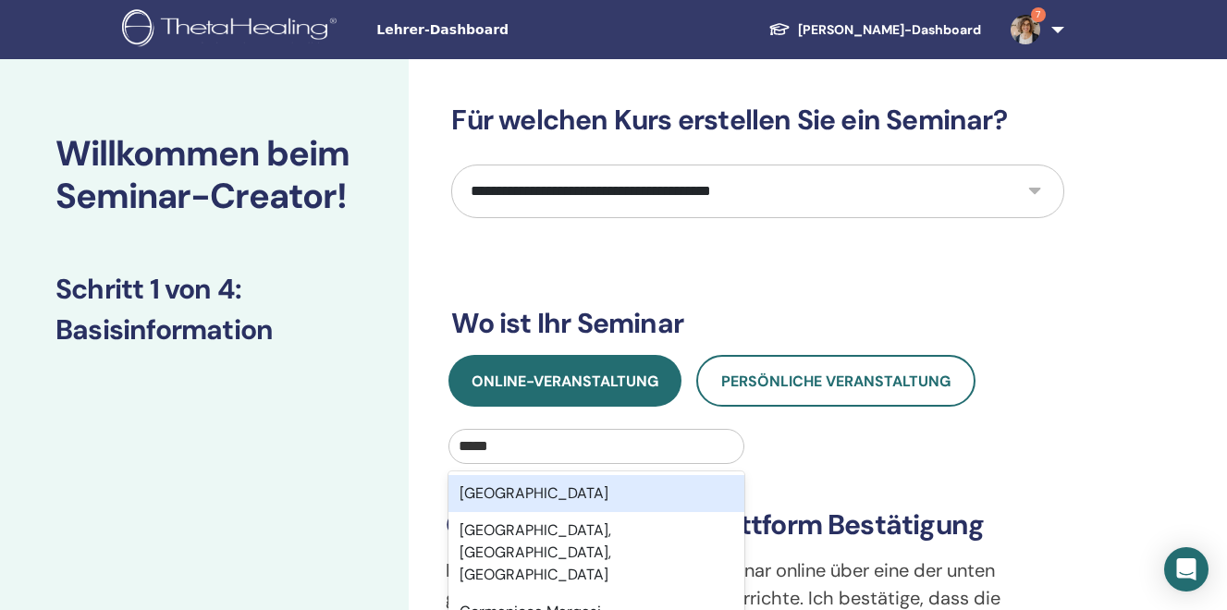
click at [496, 487] on div "Germany" at bounding box center [595, 493] width 295 height 37
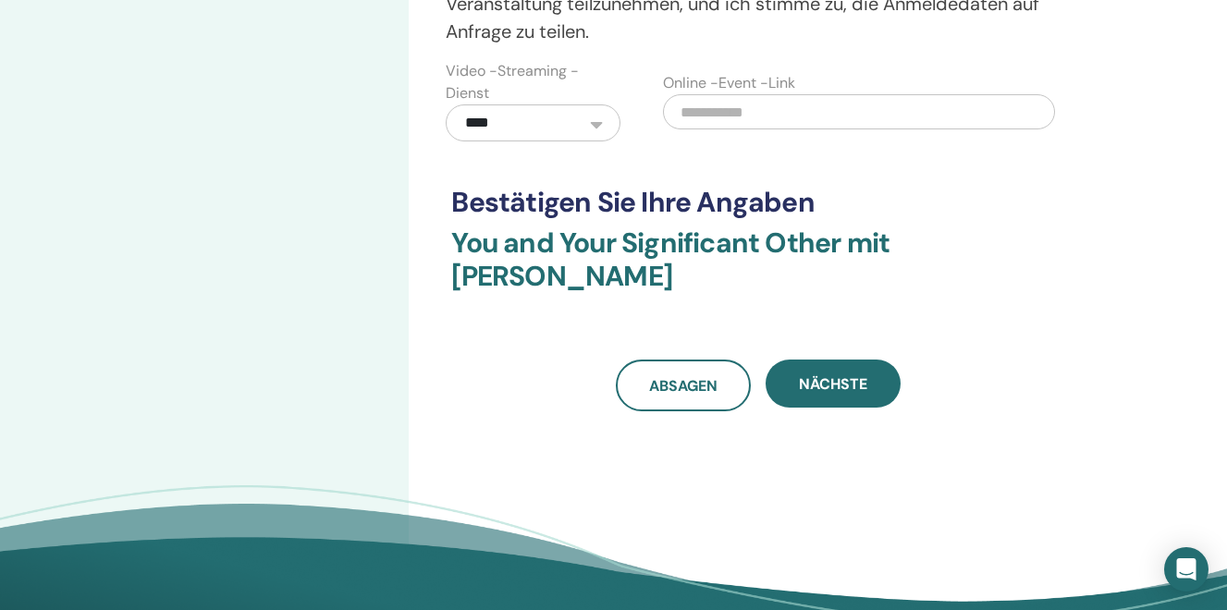
scroll to position [678, 0]
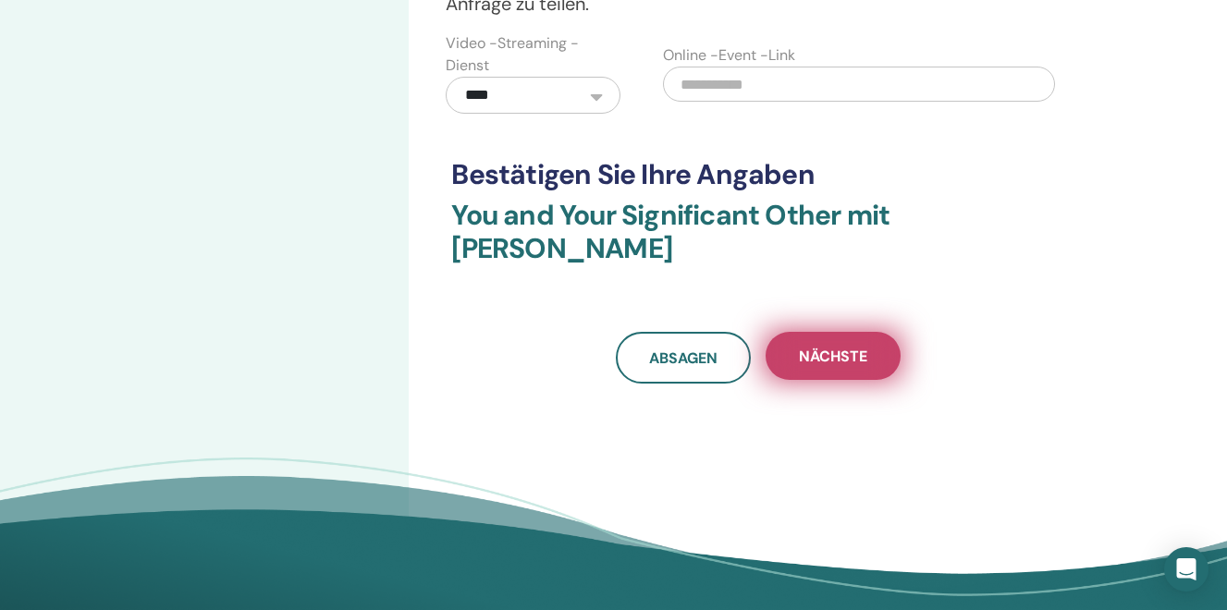
click at [831, 363] on span "Nächste" at bounding box center [833, 356] width 68 height 19
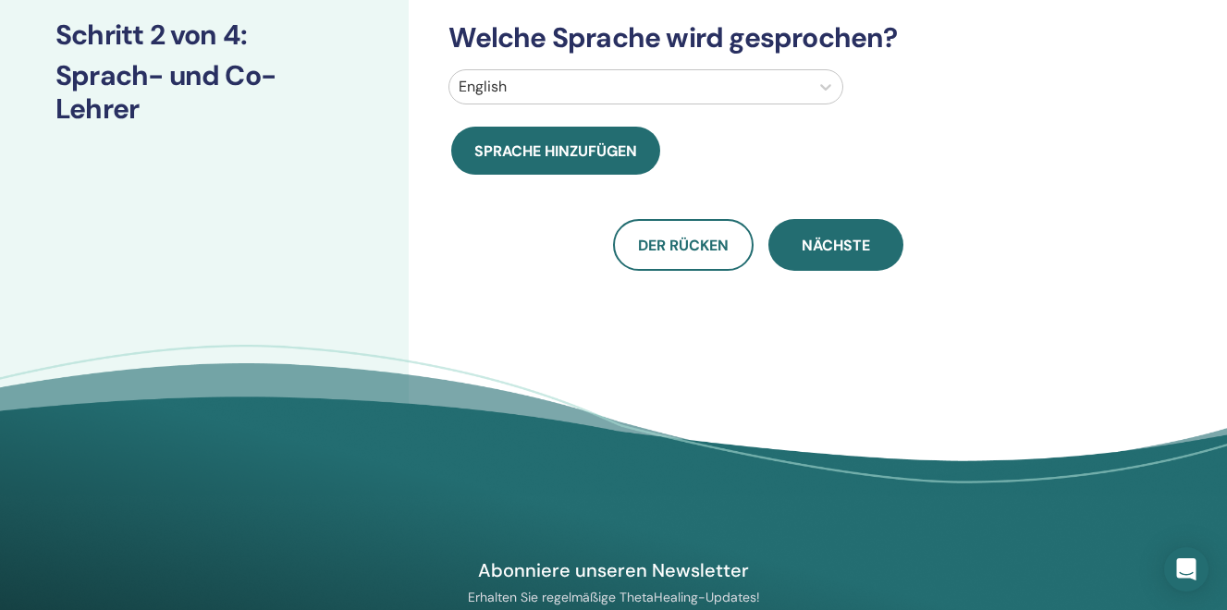
scroll to position [0, 0]
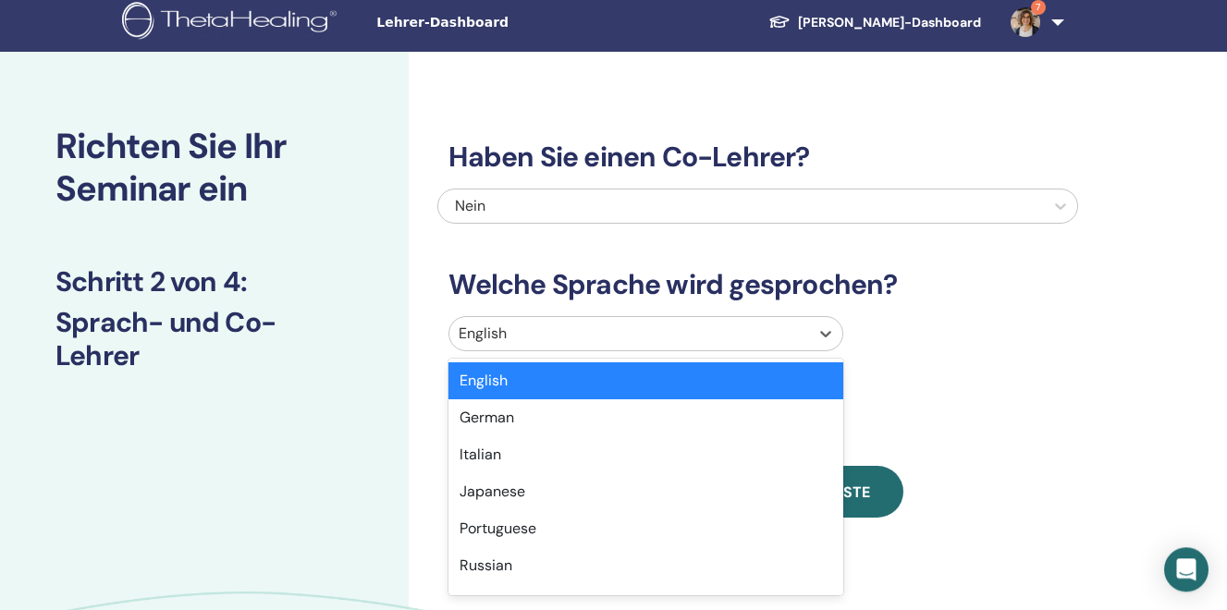
click at [558, 340] on div at bounding box center [629, 334] width 341 height 26
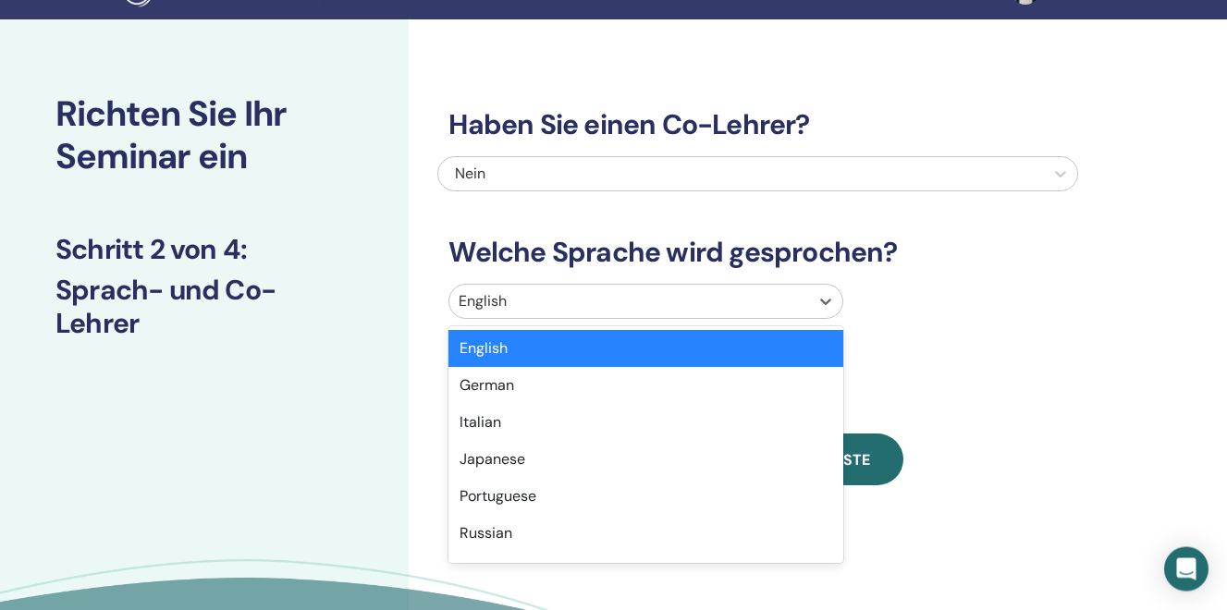
scroll to position [41, 0]
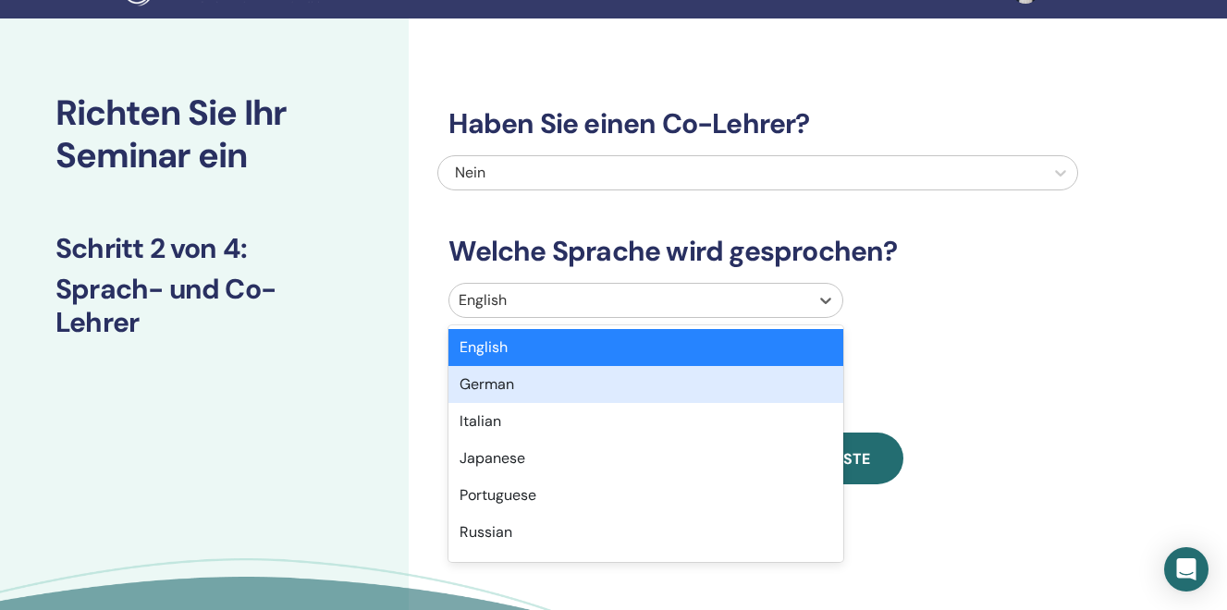
click at [491, 389] on div "German" at bounding box center [645, 384] width 395 height 37
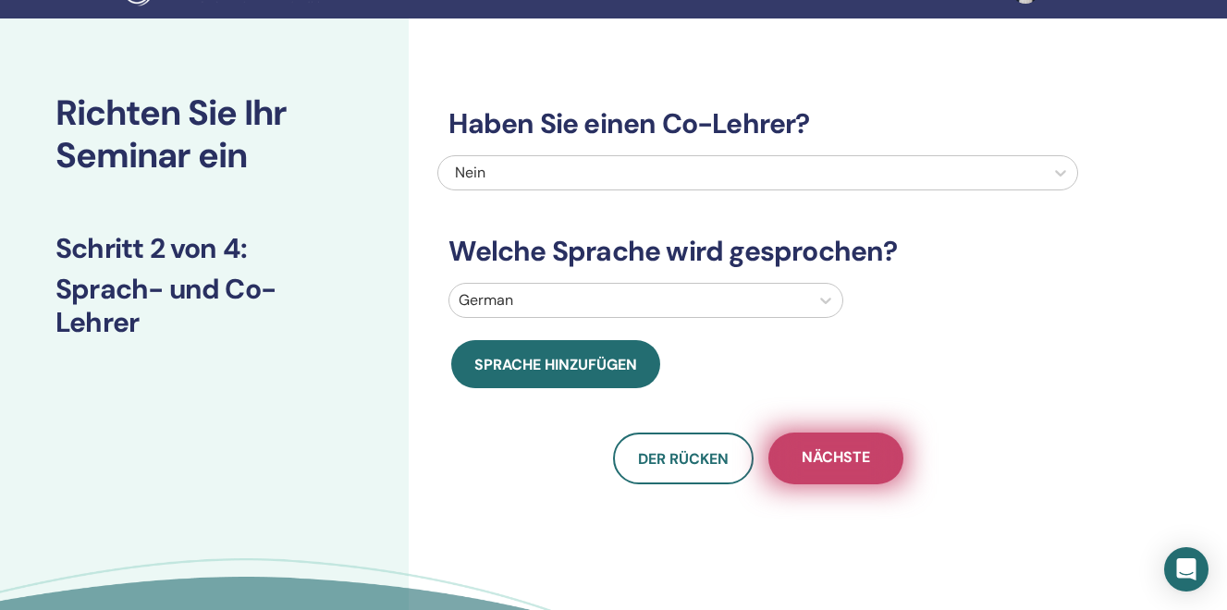
click at [843, 460] on span "Nächste" at bounding box center [836, 458] width 68 height 23
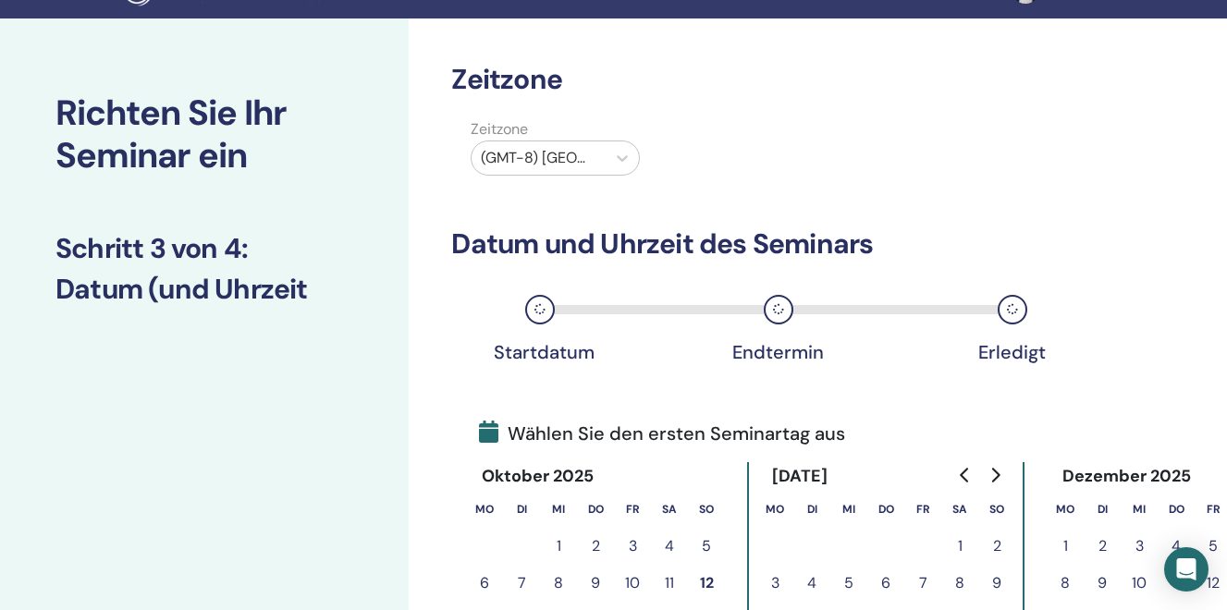
click at [565, 163] on div at bounding box center [539, 158] width 116 height 26
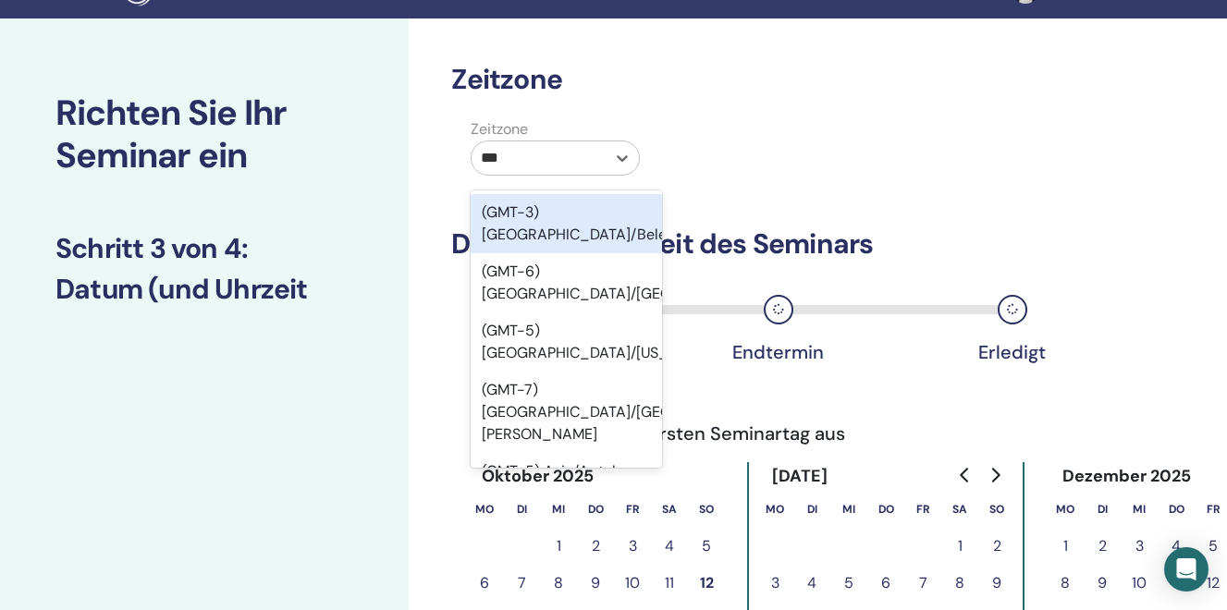
type input "****"
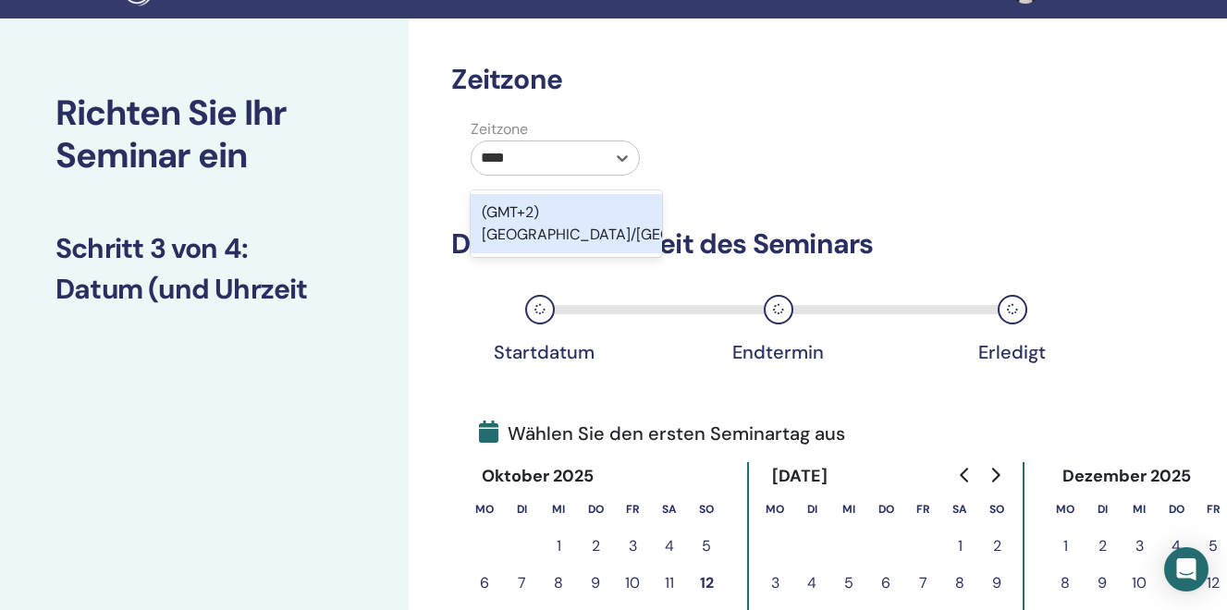
click at [560, 210] on div "(GMT+2) Europe/Berlin" at bounding box center [566, 223] width 191 height 59
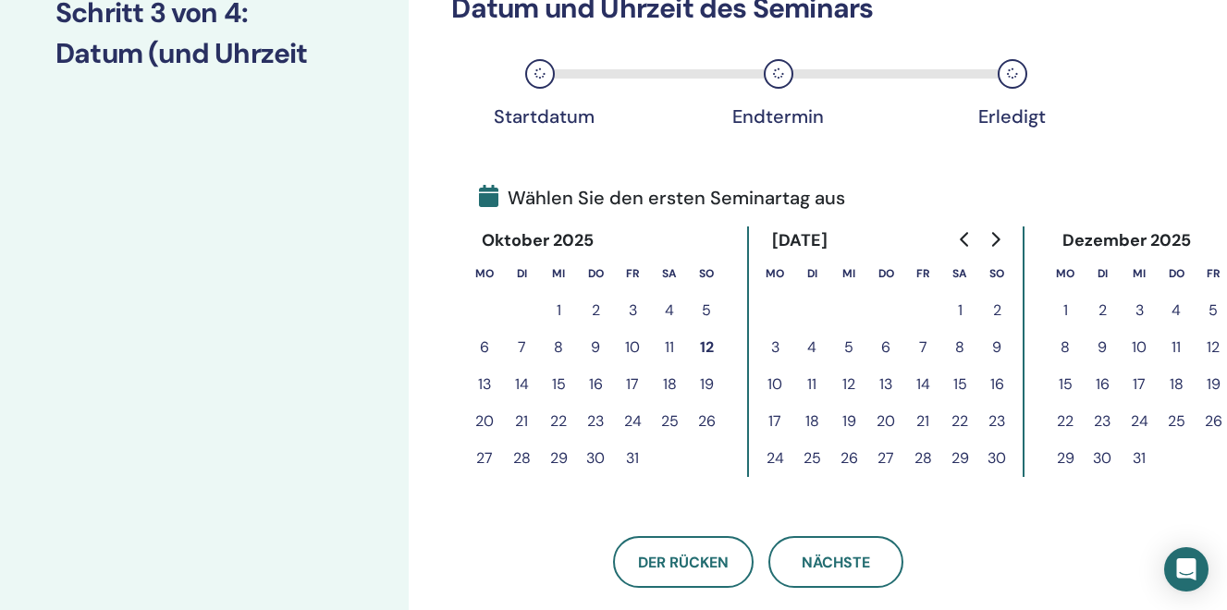
scroll to position [289, 0]
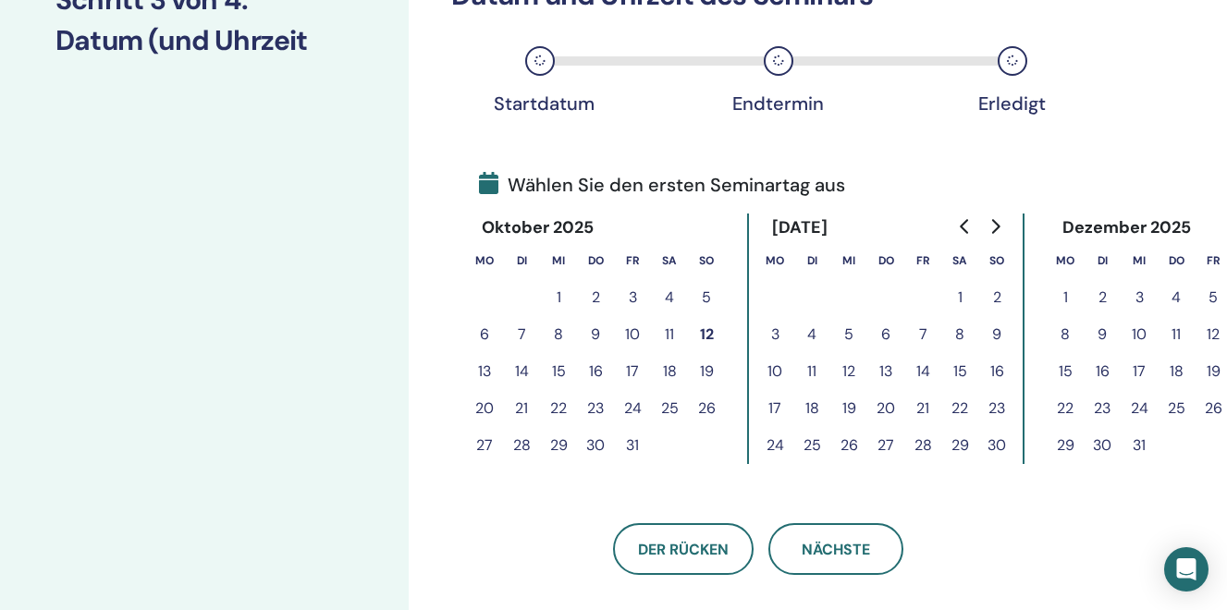
click at [998, 224] on icon "Go to next month" at bounding box center [996, 226] width 8 height 15
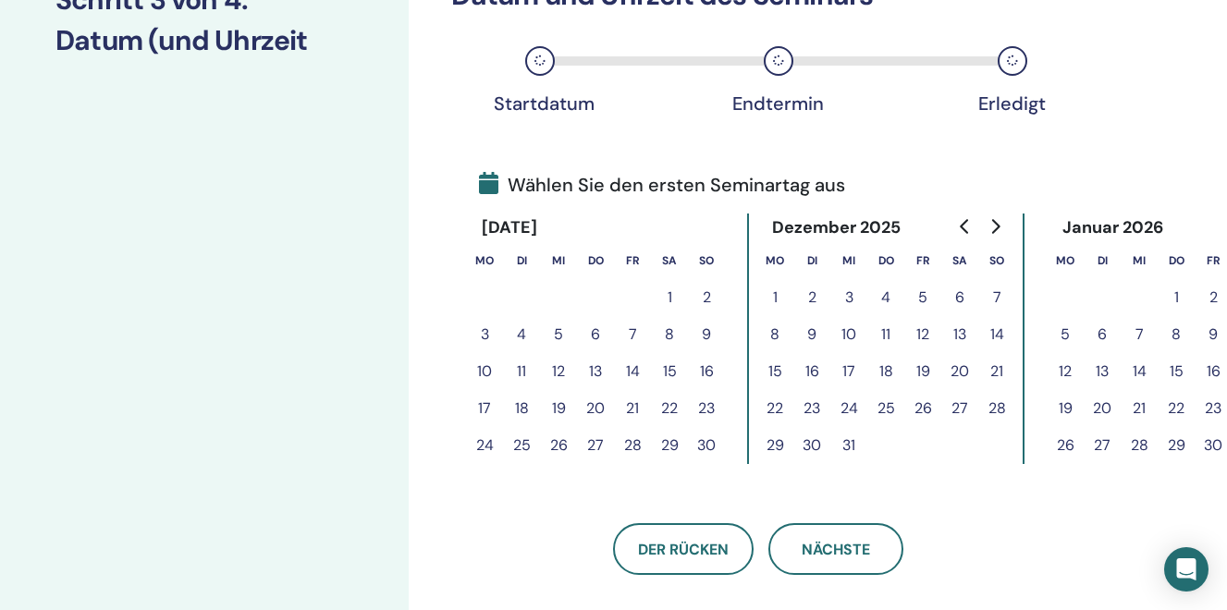
click at [998, 224] on icon "Go to next month" at bounding box center [996, 226] width 8 height 15
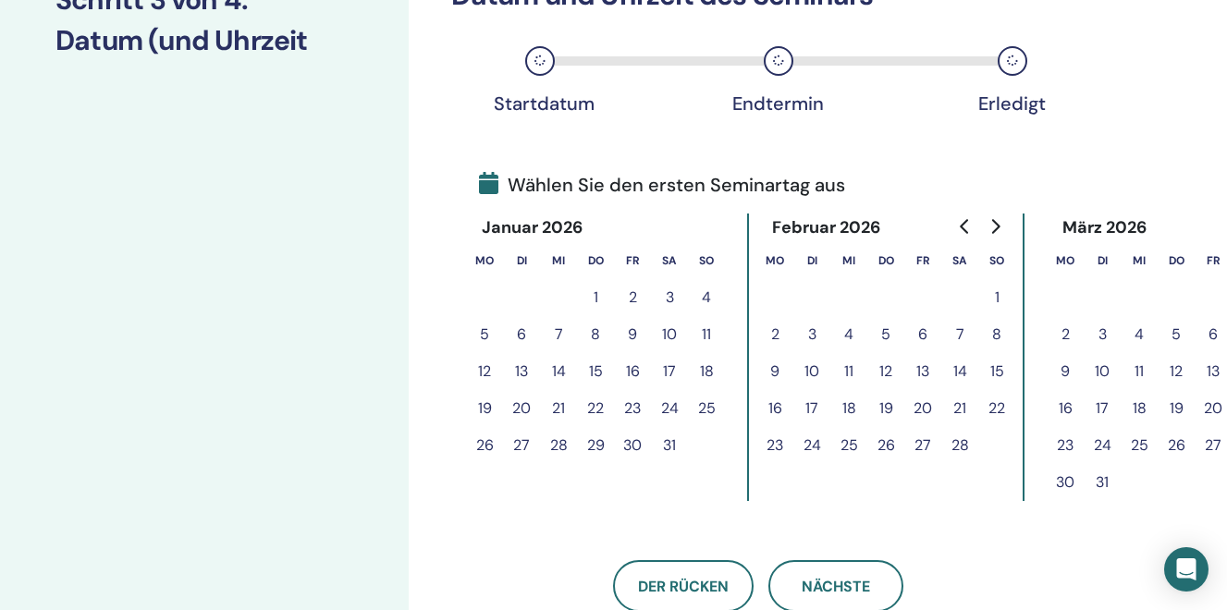
click at [670, 340] on button "10" at bounding box center [669, 334] width 37 height 37
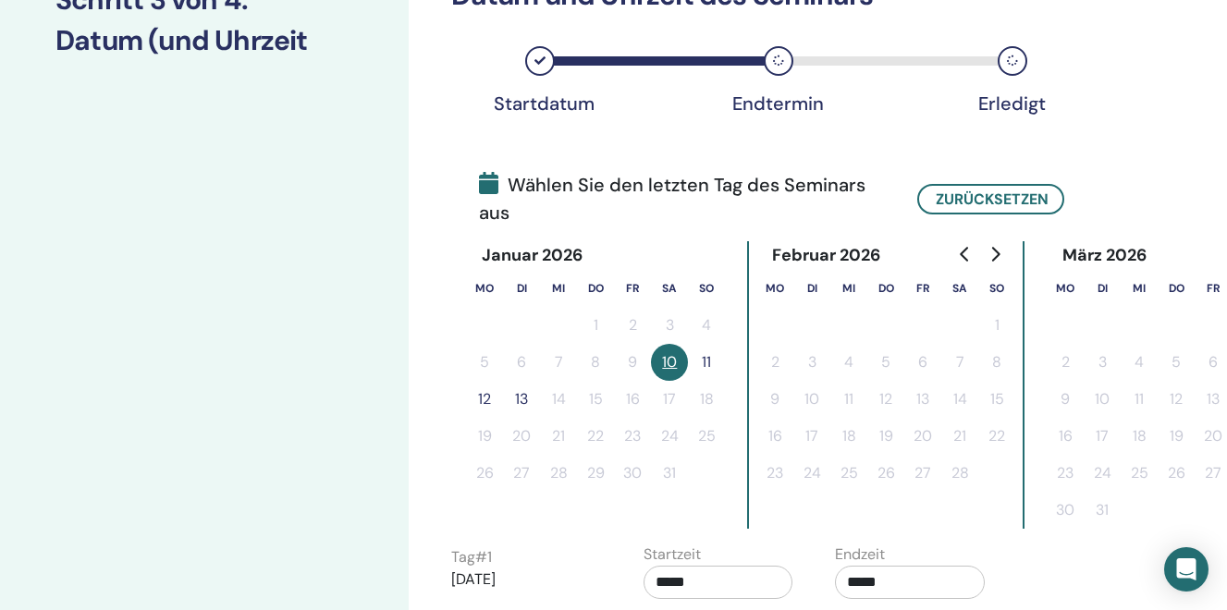
click at [711, 363] on button "11" at bounding box center [706, 362] width 37 height 37
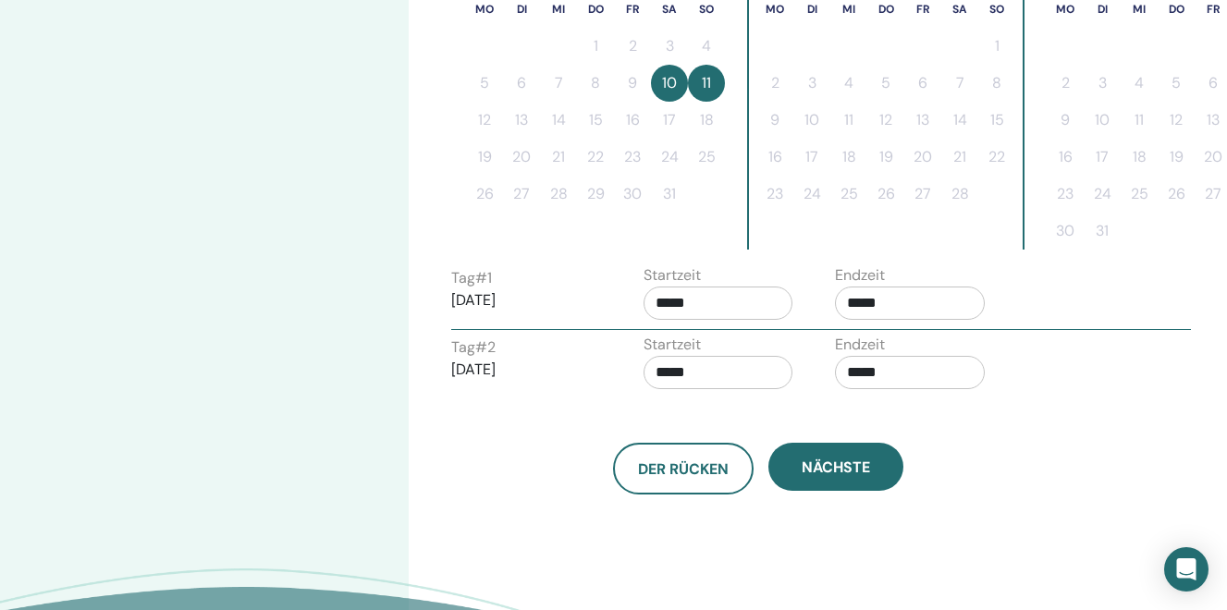
scroll to position [546, 0]
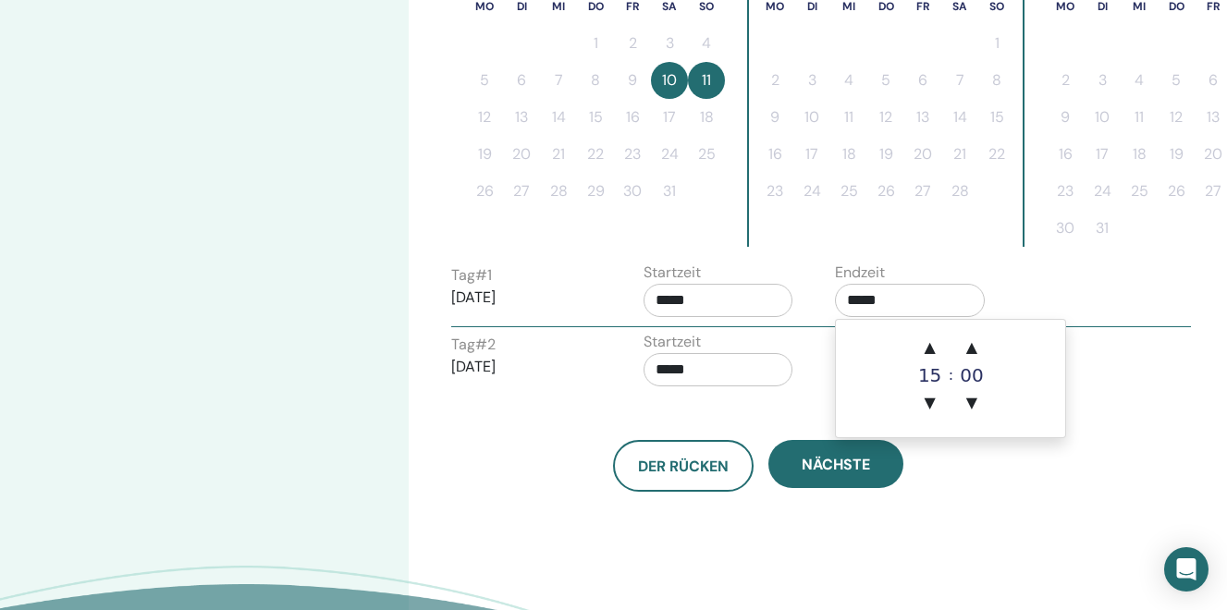
click at [870, 310] on input "*****" at bounding box center [910, 300] width 150 height 33
click at [930, 342] on span "▲" at bounding box center [930, 347] width 37 height 37
click at [972, 343] on span "▲" at bounding box center [971, 347] width 37 height 37
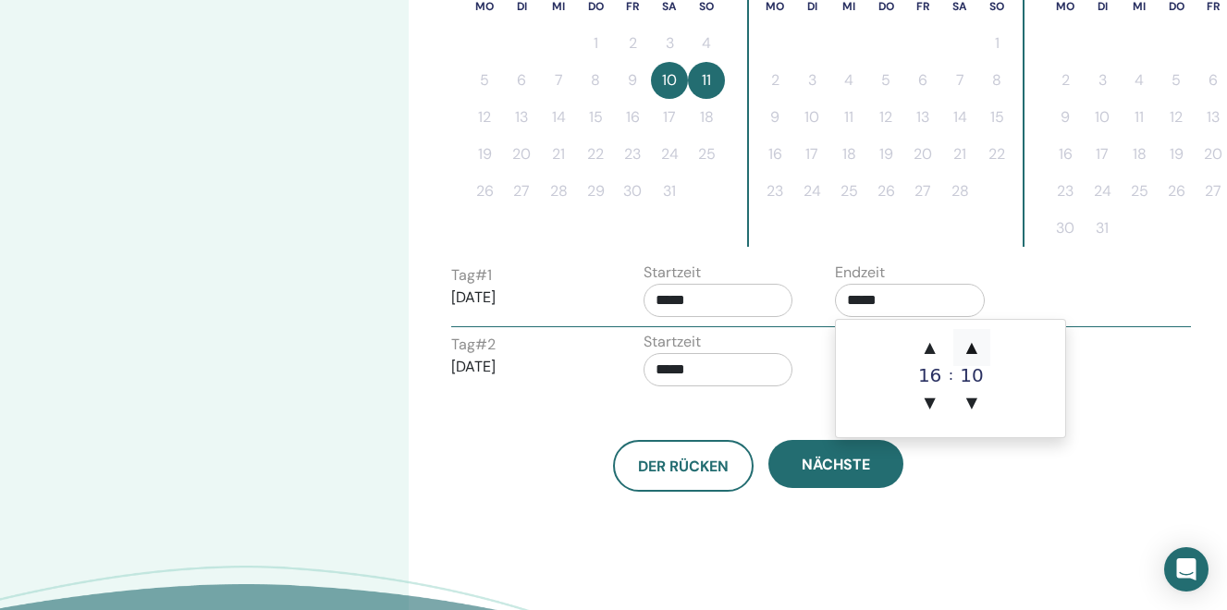
type input "*****"
click at [806, 371] on div "Startzeit *****" at bounding box center [726, 363] width 192 height 65
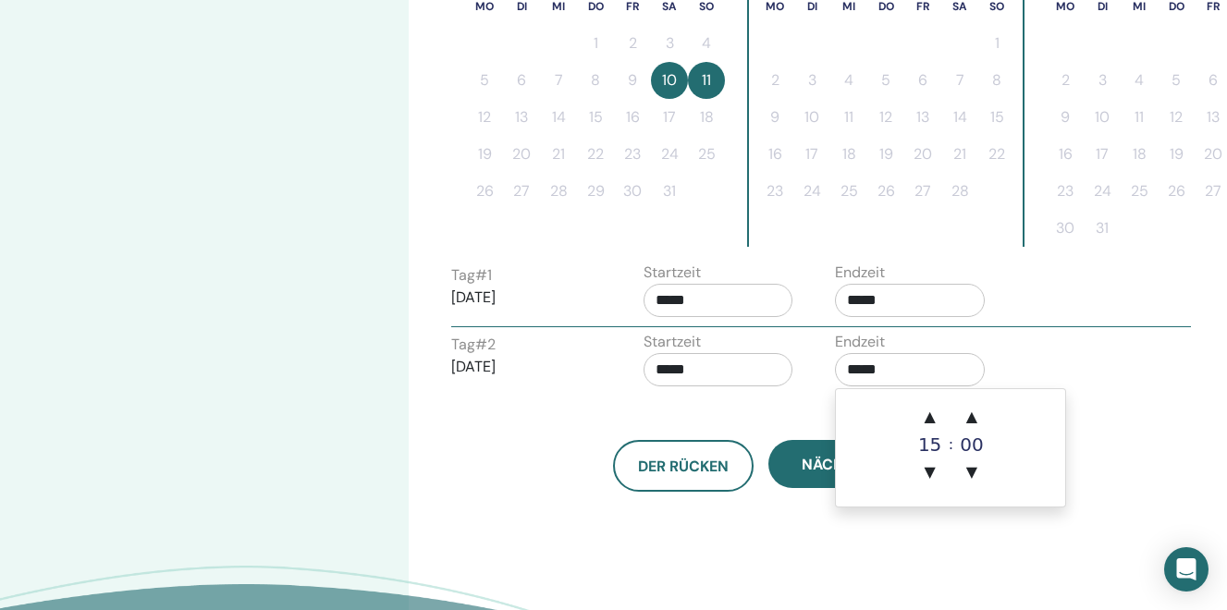
click at [874, 373] on input "*****" at bounding box center [910, 369] width 150 height 33
click at [930, 415] on span "▲" at bounding box center [930, 416] width 37 height 37
click at [970, 421] on span "▲" at bounding box center [971, 416] width 37 height 37
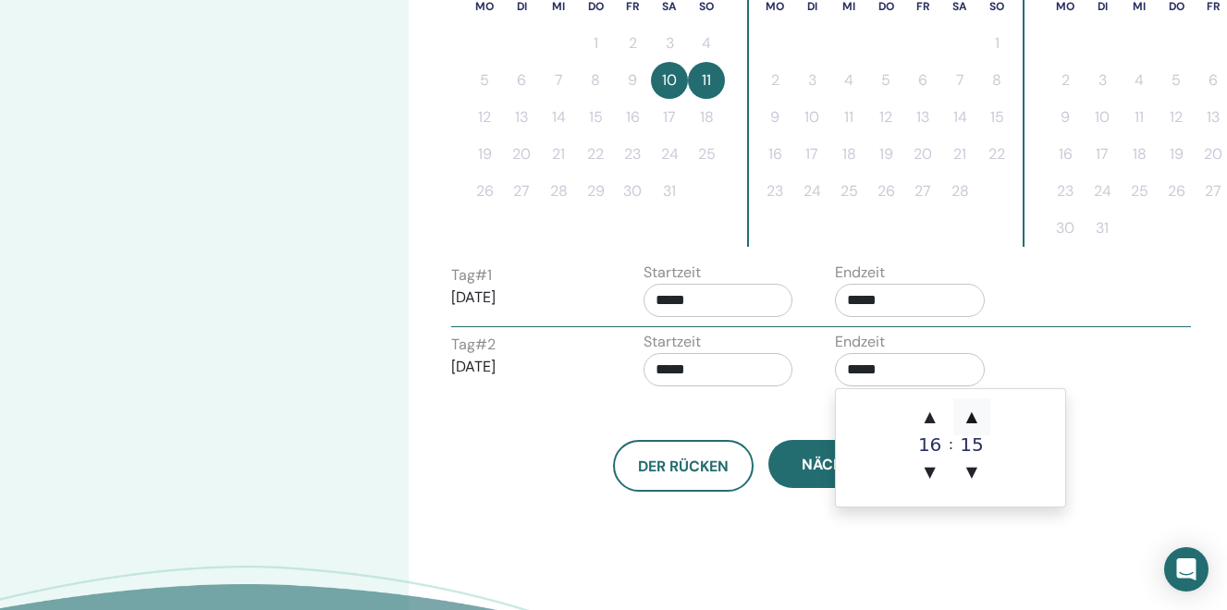
type input "*****"
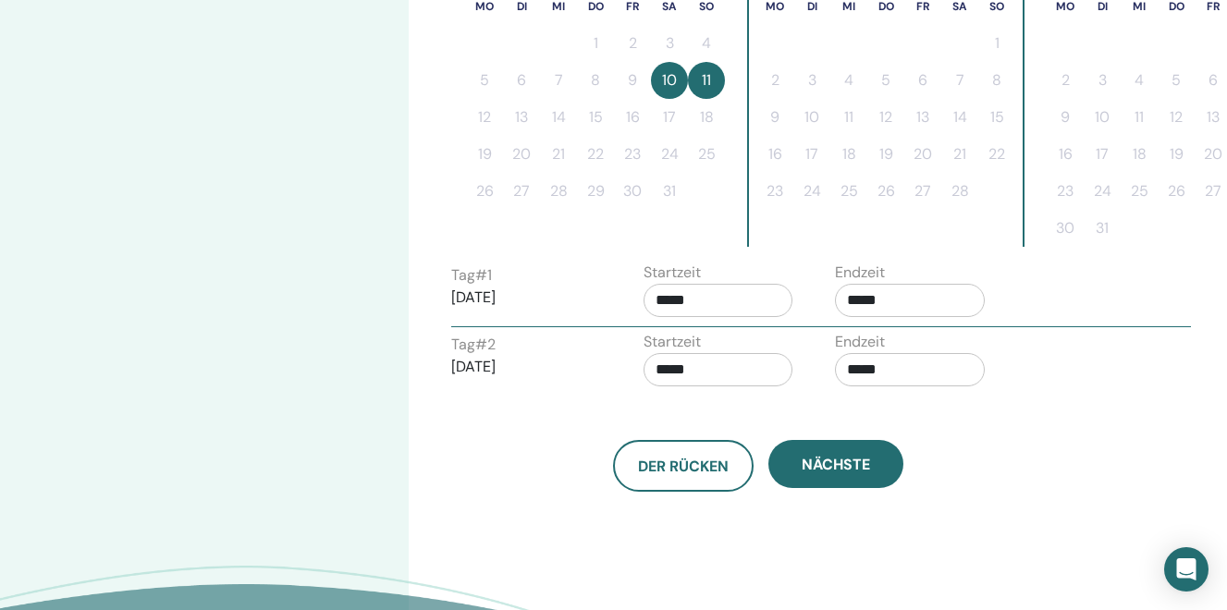
click at [791, 408] on div "Der Rücken Nächste" at bounding box center [757, 444] width 641 height 96
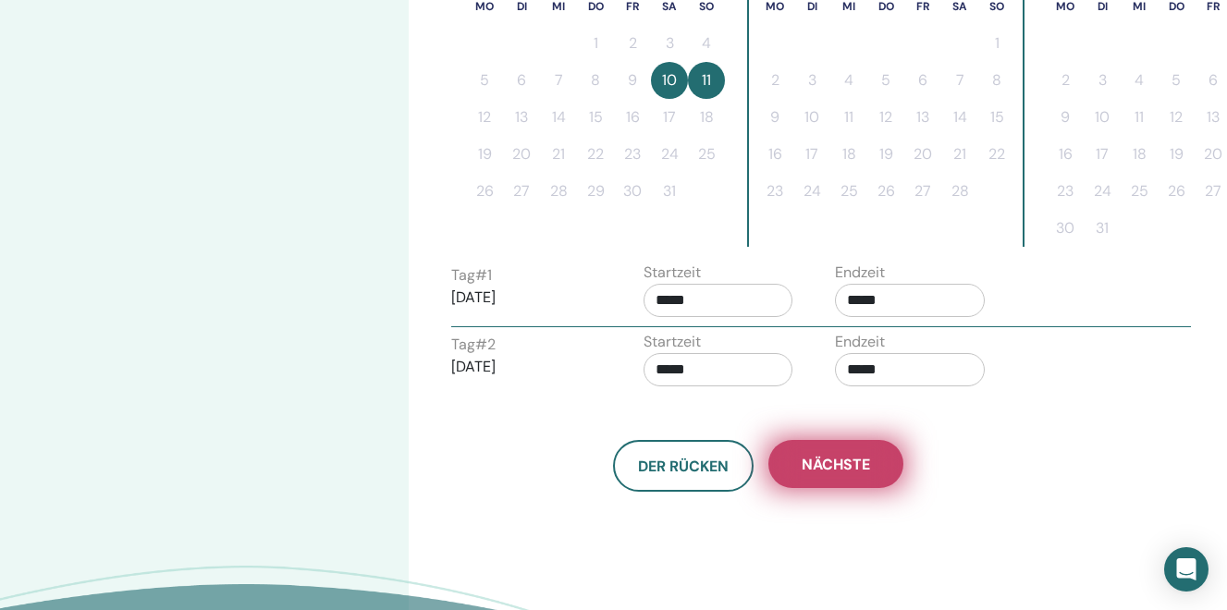
click at [835, 464] on span "Nächste" at bounding box center [836, 464] width 68 height 19
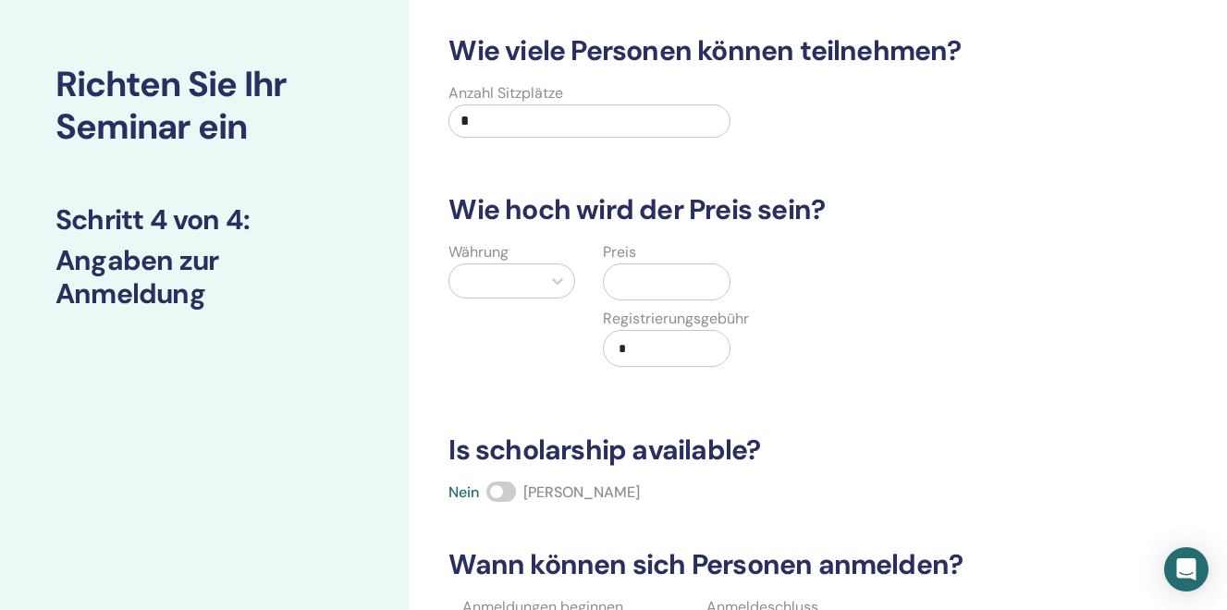
scroll to position [0, 0]
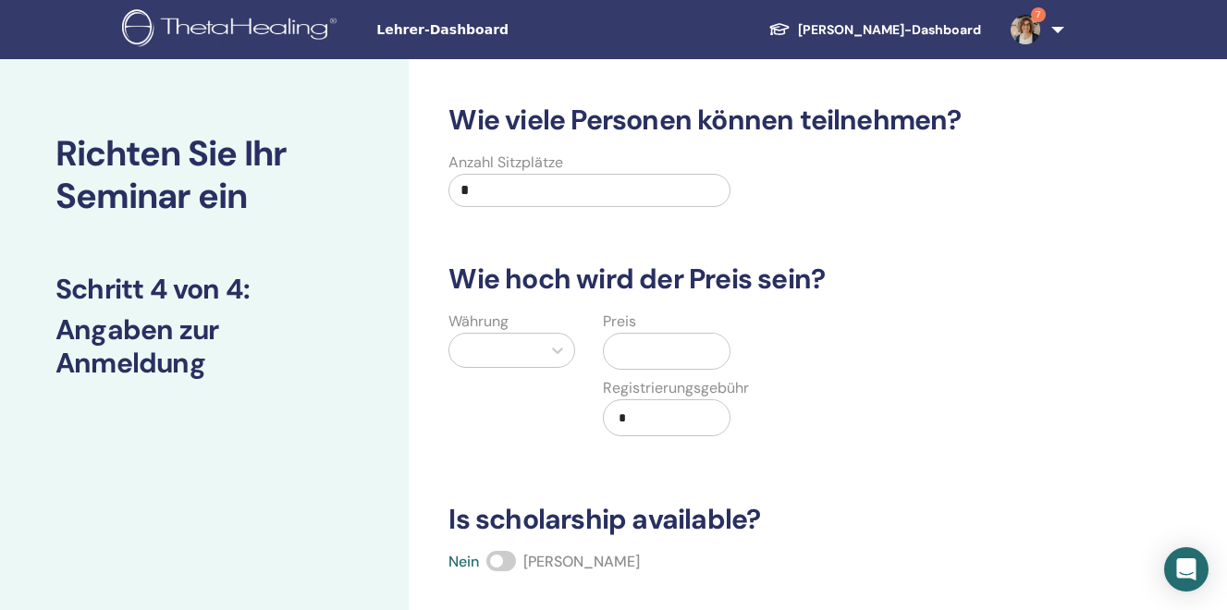
click at [505, 183] on input "*" at bounding box center [588, 190] width 281 height 33
type input "**"
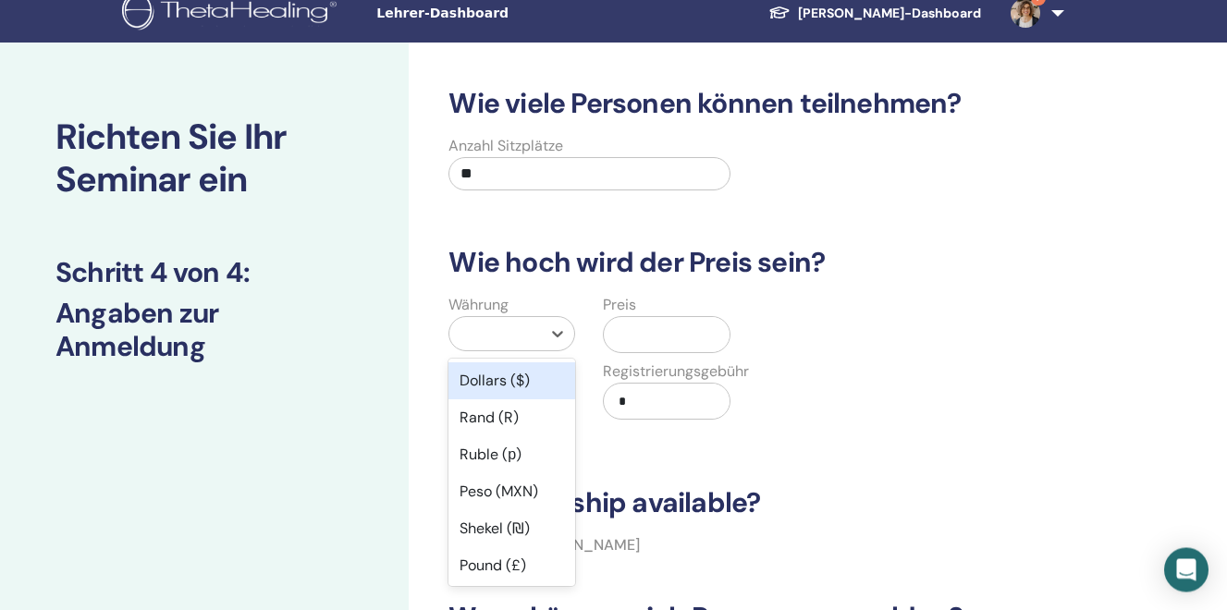
click at [477, 354] on div "Währung option Dollars ($) focused, 1 of 50. 50 results available. Use Up and D…" at bounding box center [512, 368] width 154 height 148
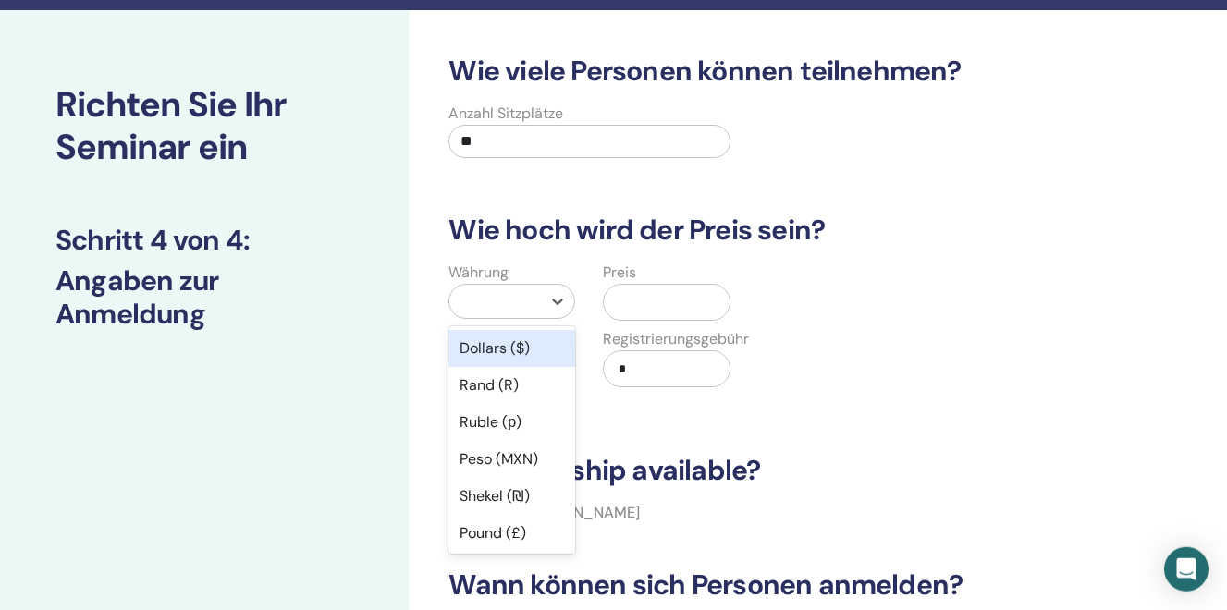
scroll to position [50, 0]
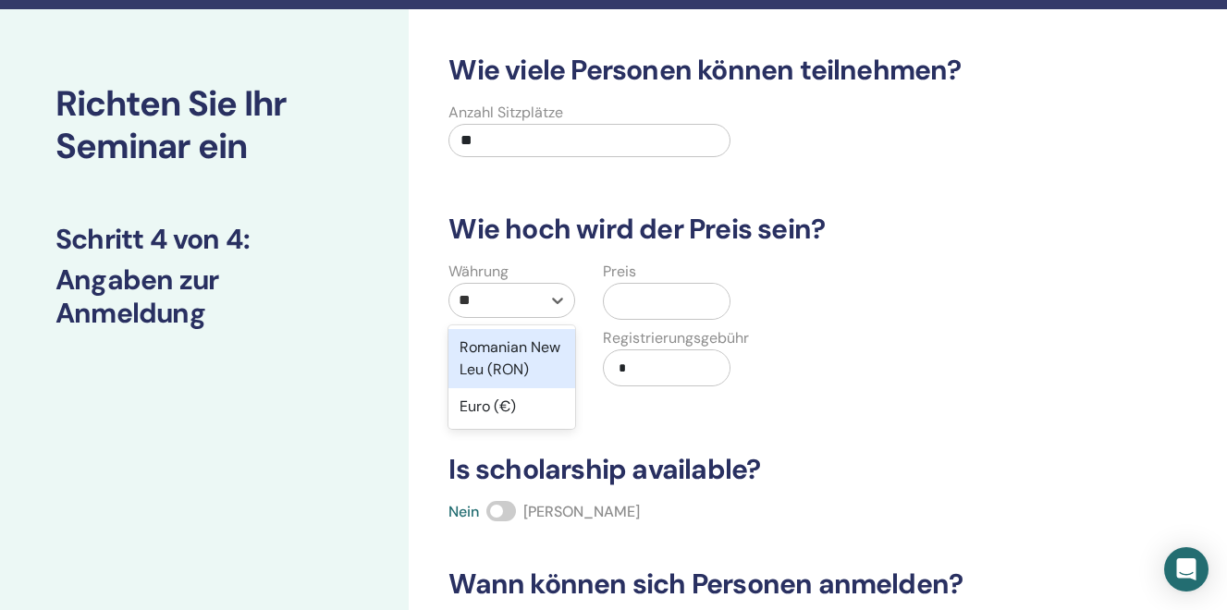
type input "***"
click at [517, 360] on div "Euro (€)" at bounding box center [511, 347] width 127 height 37
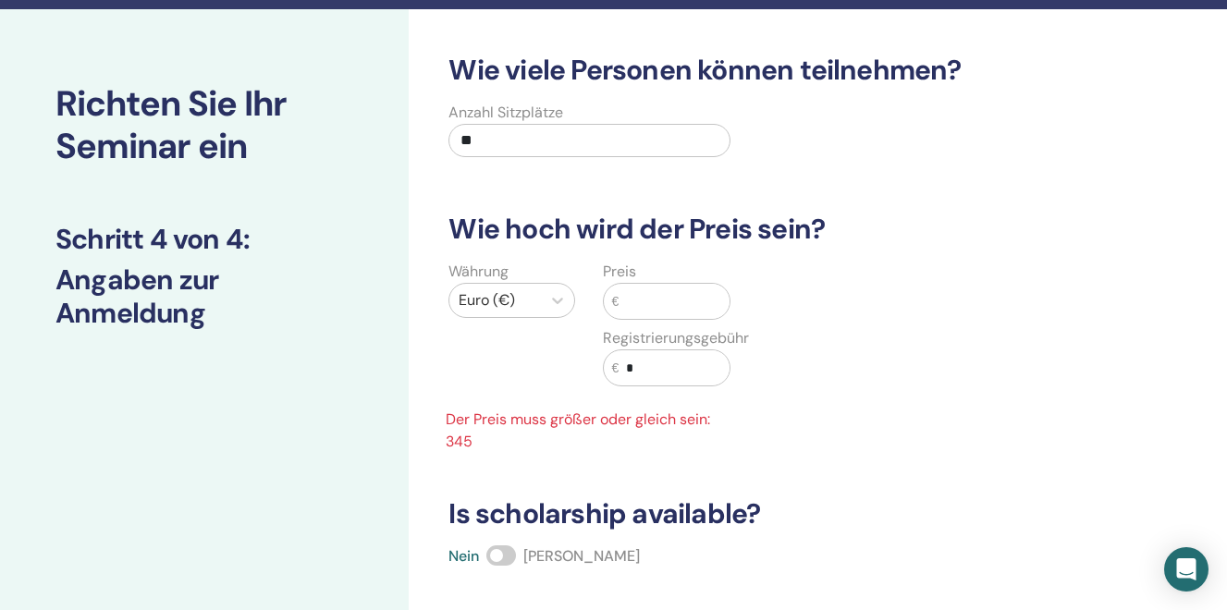
click at [666, 304] on input "text" at bounding box center [674, 301] width 110 height 35
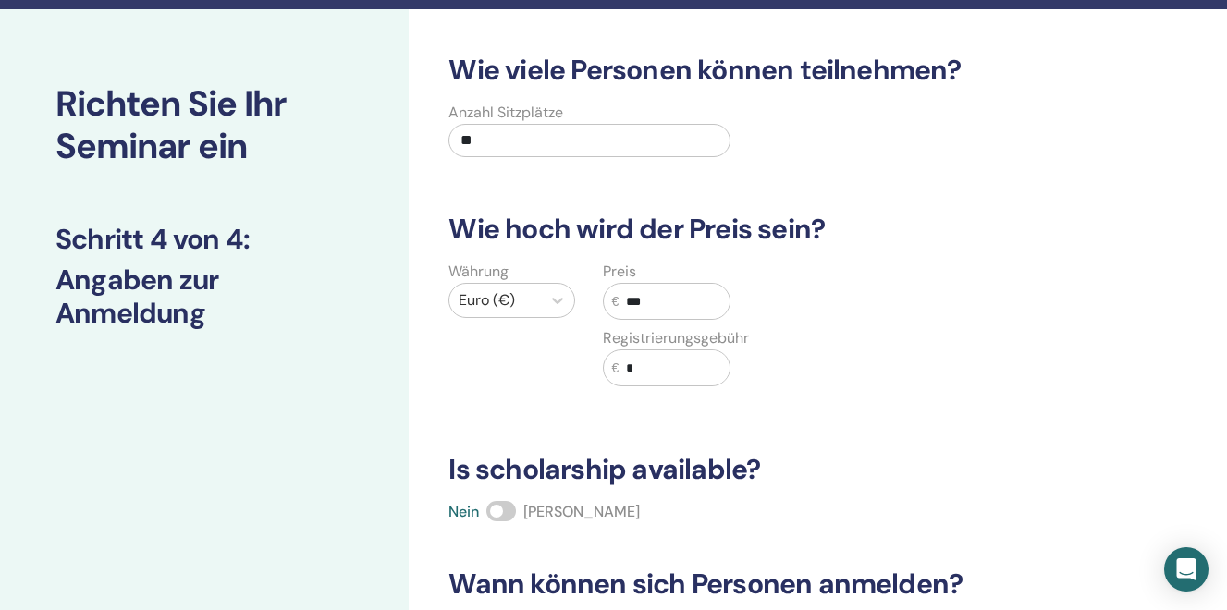
type input "***"
click at [497, 510] on span at bounding box center [501, 511] width 30 height 20
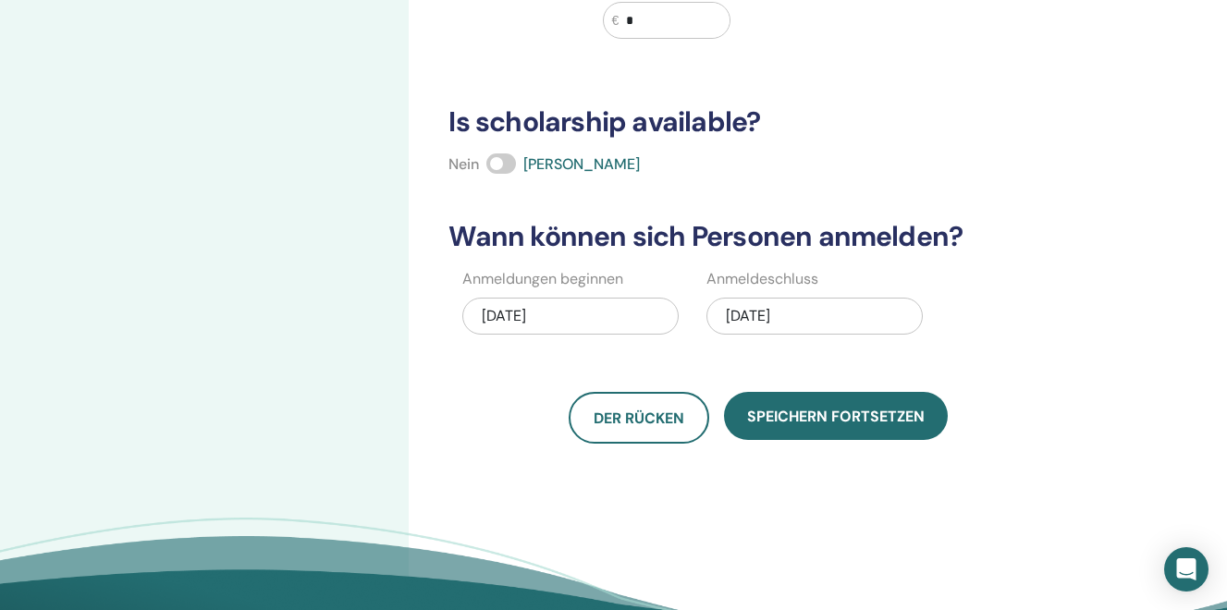
scroll to position [406, 0]
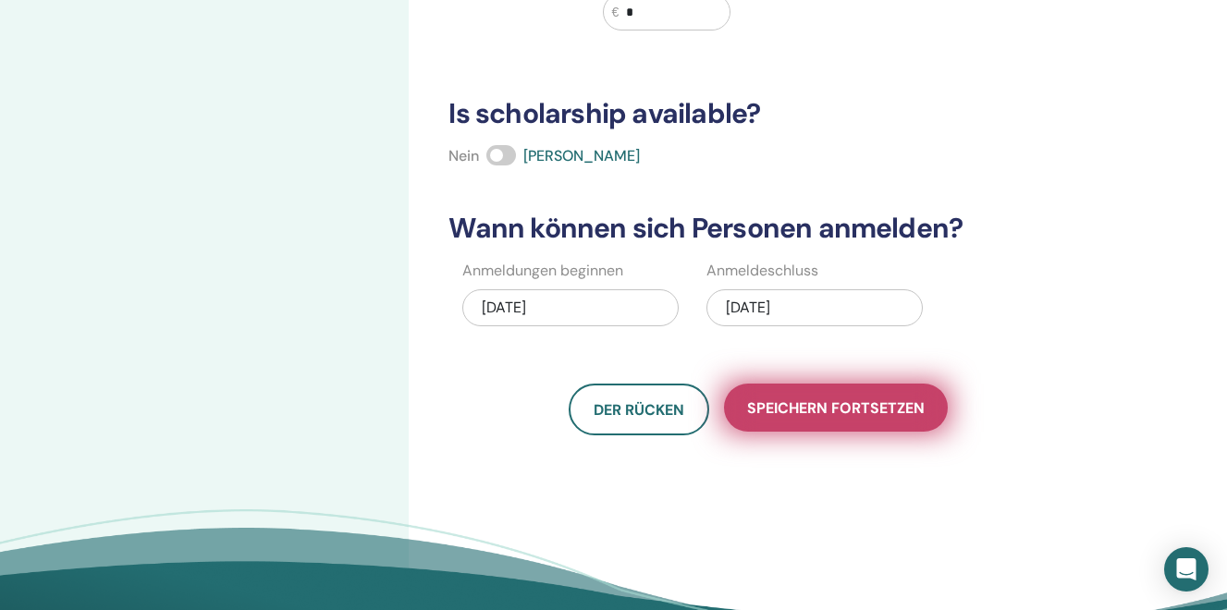
click at [796, 410] on span "Speichern fortsetzen" at bounding box center [836, 407] width 178 height 19
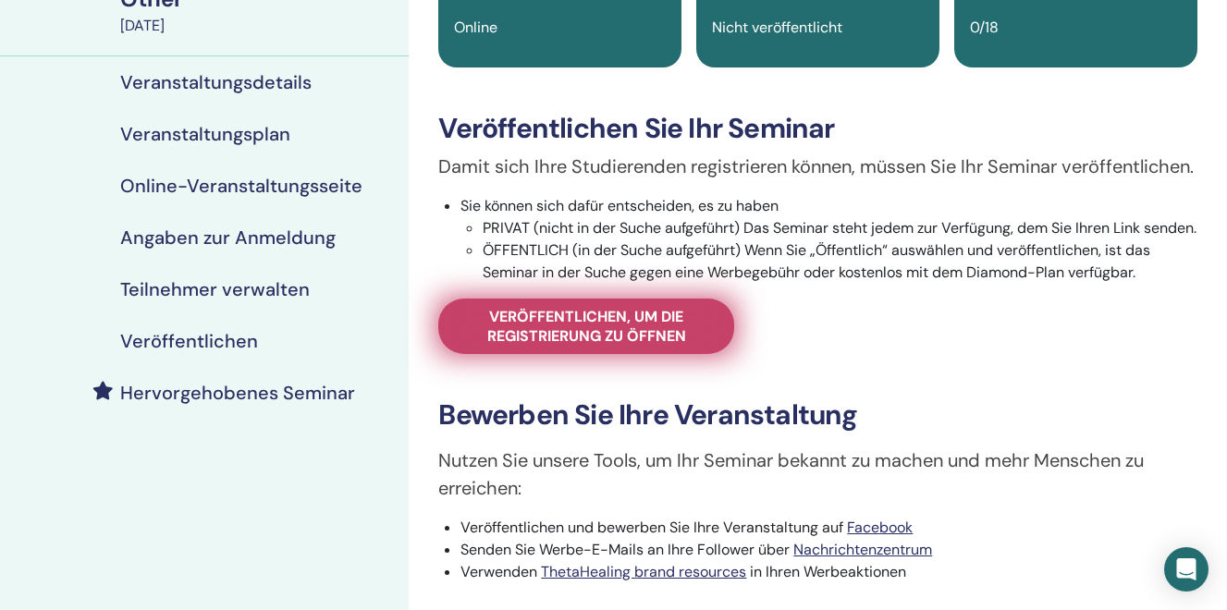
scroll to position [196, 0]
click at [584, 345] on span "Veröffentlichen, um die Registrierung zu öffnen" at bounding box center [586, 325] width 250 height 39
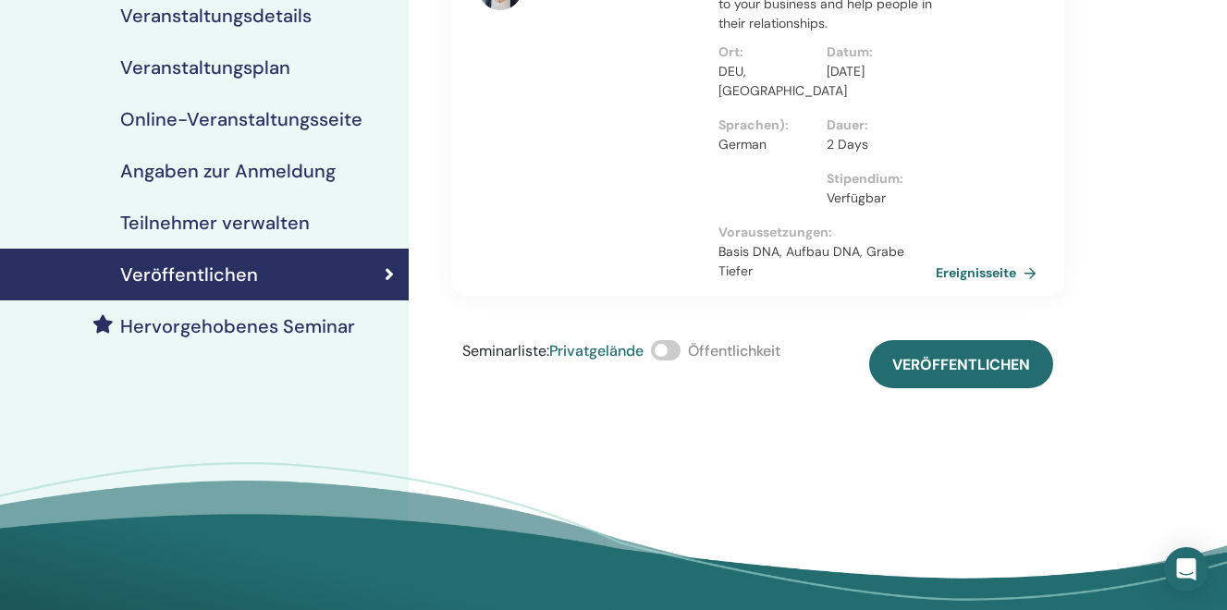
scroll to position [285, 0]
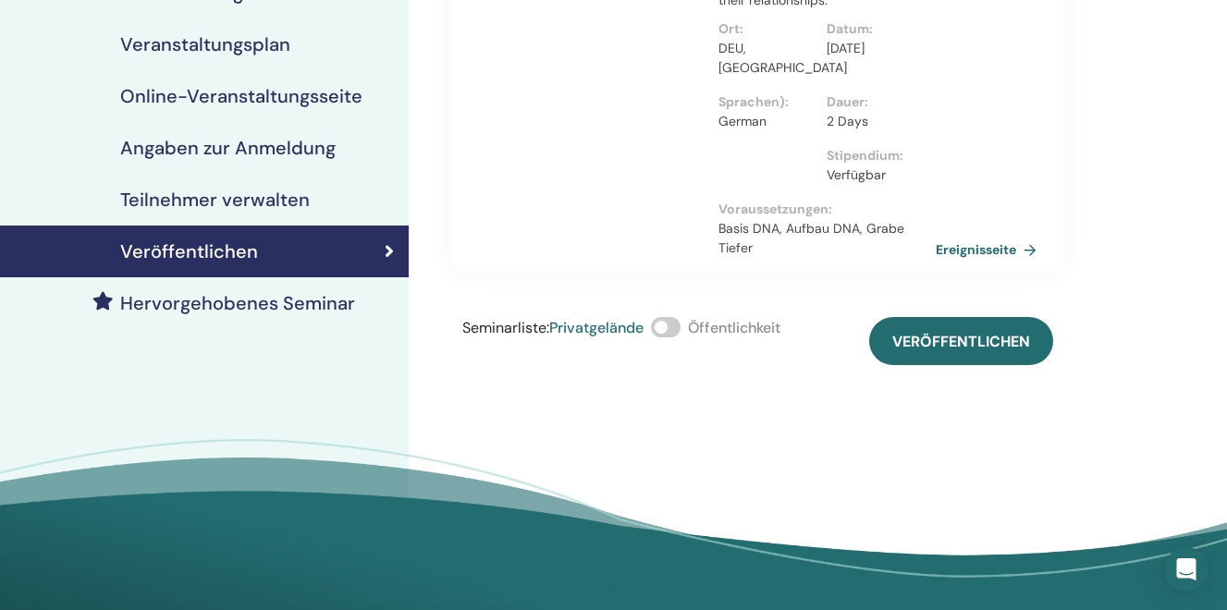
click at [668, 317] on span at bounding box center [666, 327] width 30 height 20
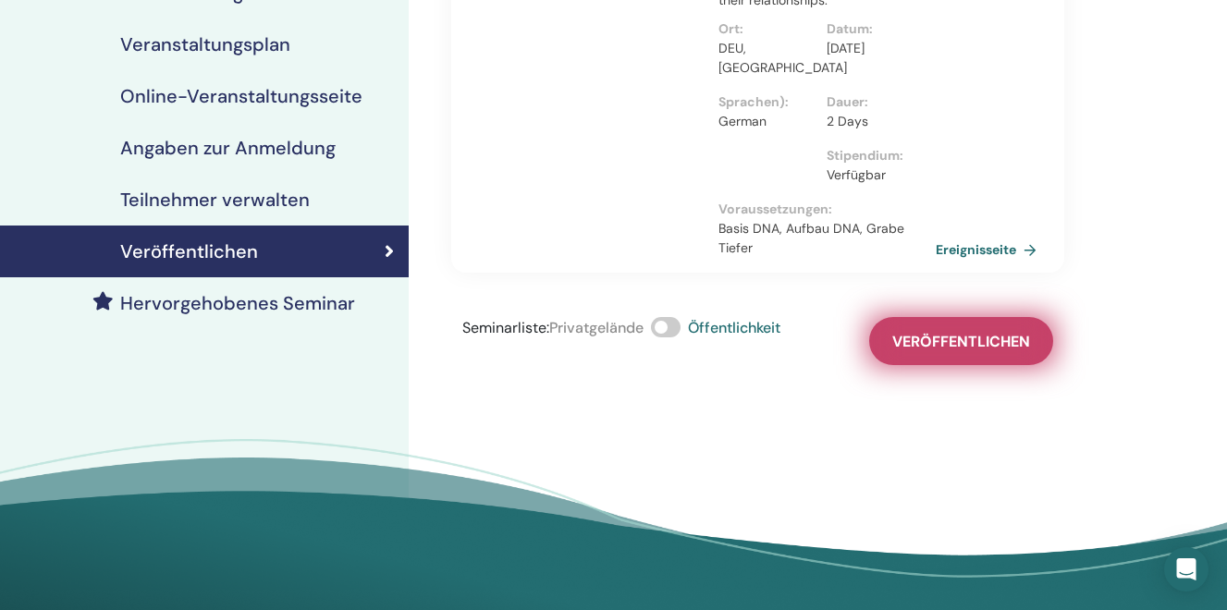
click at [910, 332] on span "Veröffentlichen" at bounding box center [961, 341] width 138 height 19
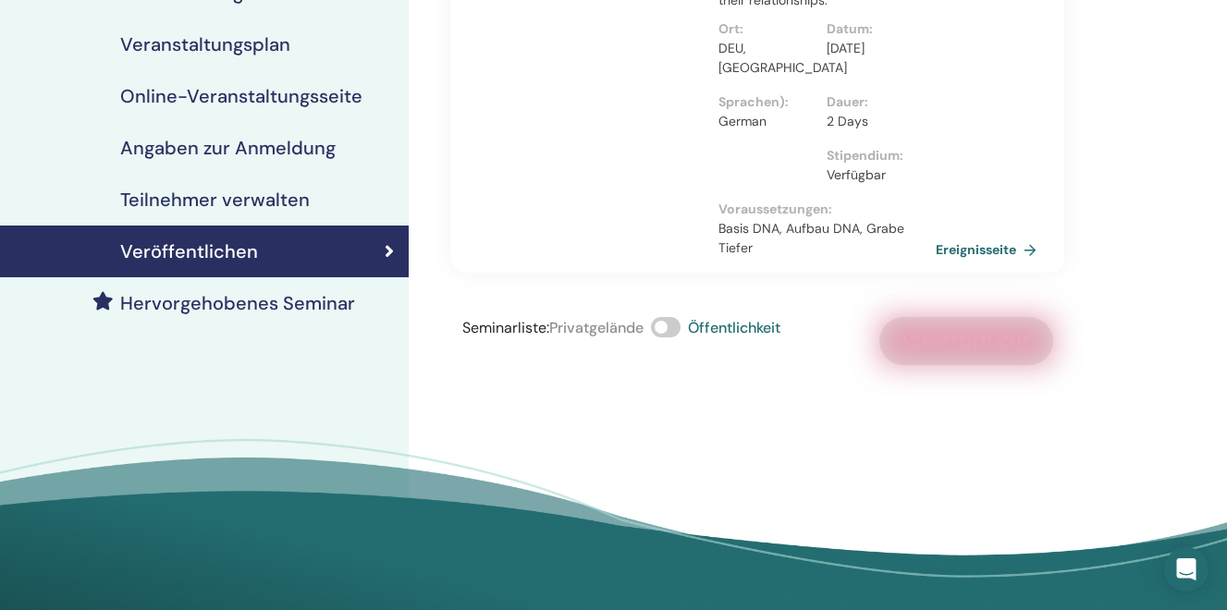
scroll to position [0, 0]
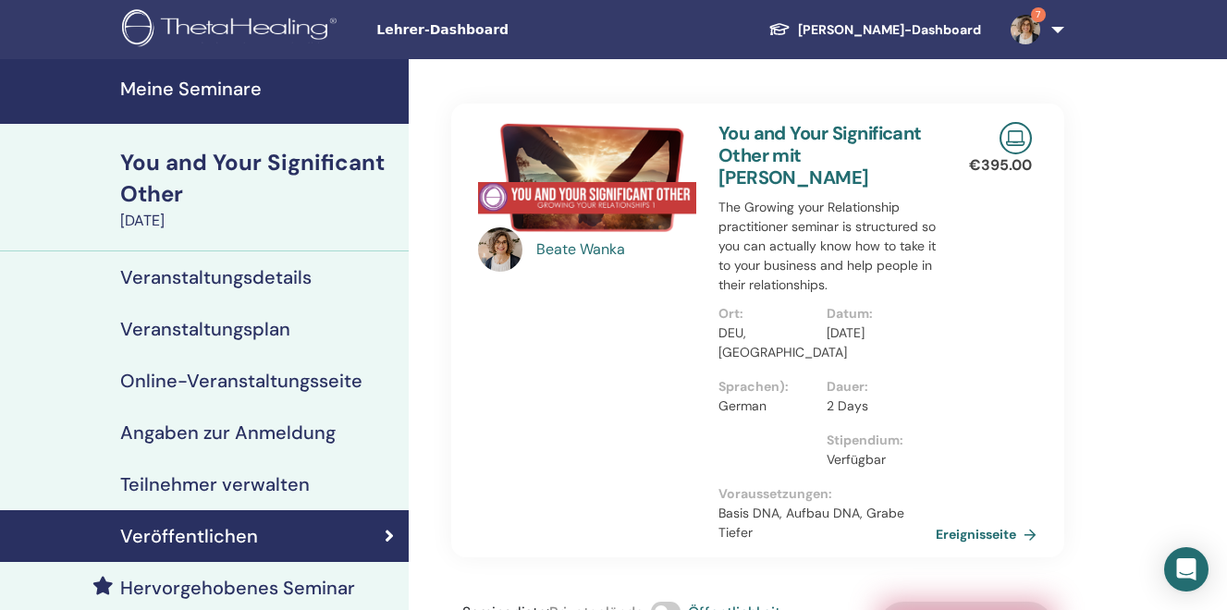
click at [164, 85] on h4 "Meine Seminare" at bounding box center [258, 89] width 277 height 22
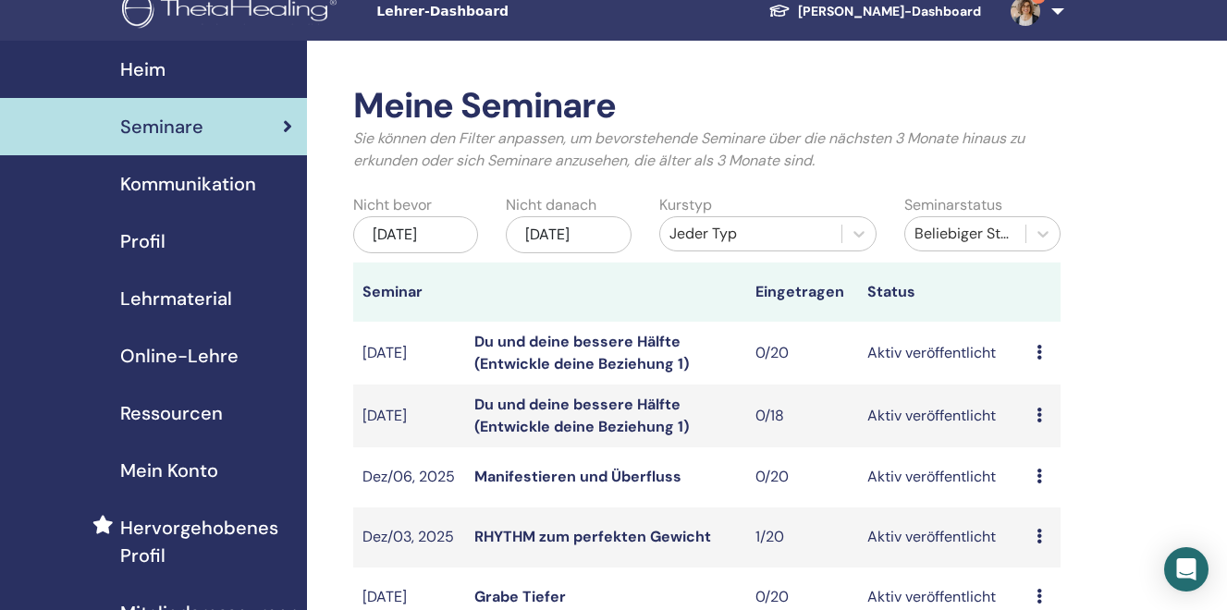
scroll to position [23, 0]
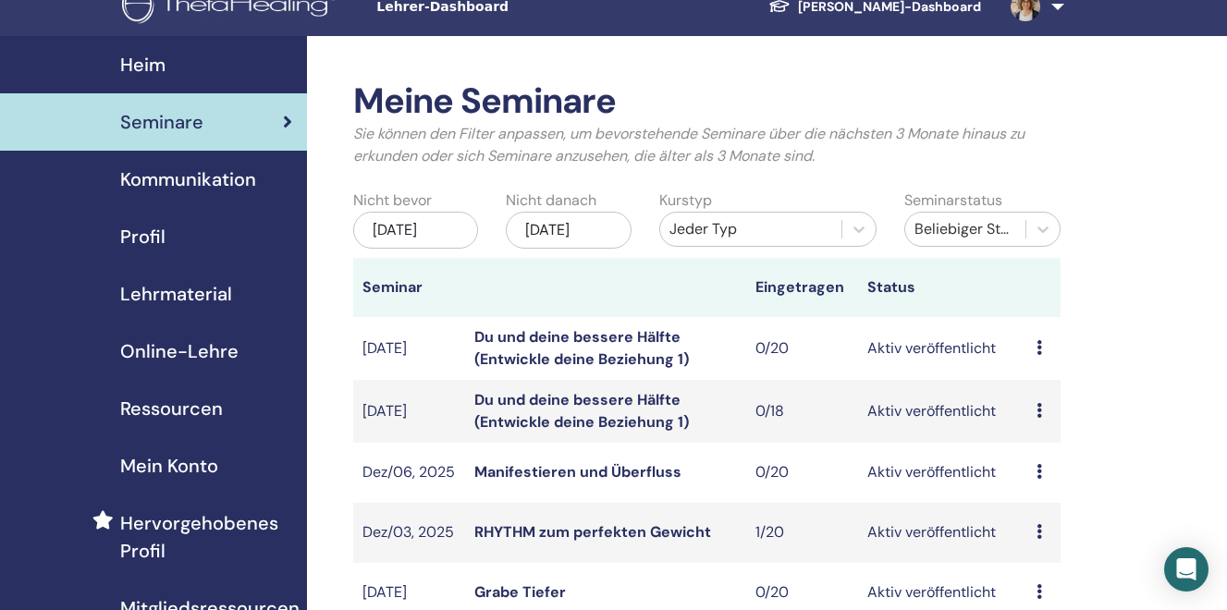
click at [578, 233] on div "[DATE]" at bounding box center [569, 230] width 126 height 37
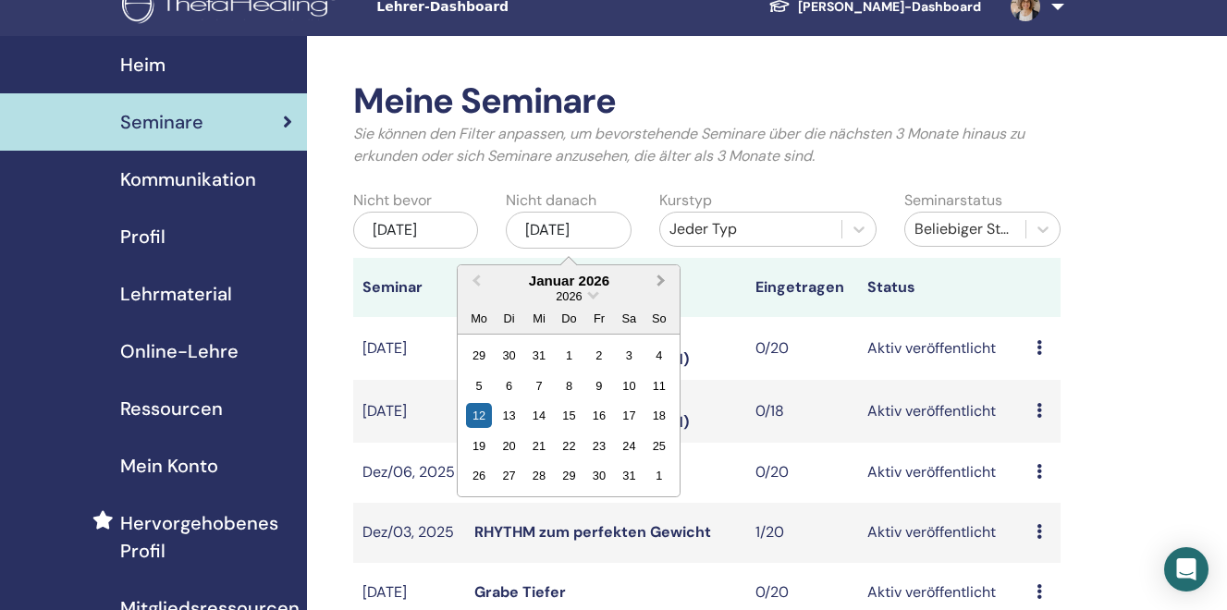
click at [662, 286] on button "Next Month" at bounding box center [663, 282] width 30 height 30
click at [631, 388] on div "11" at bounding box center [629, 386] width 25 height 25
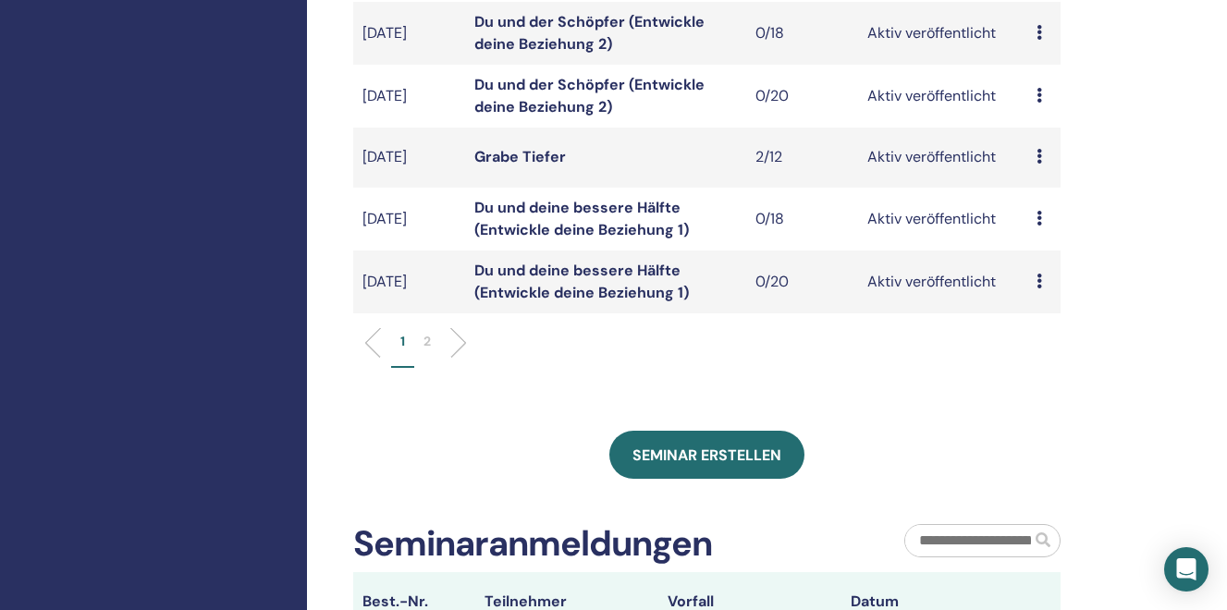
scroll to position [789, 0]
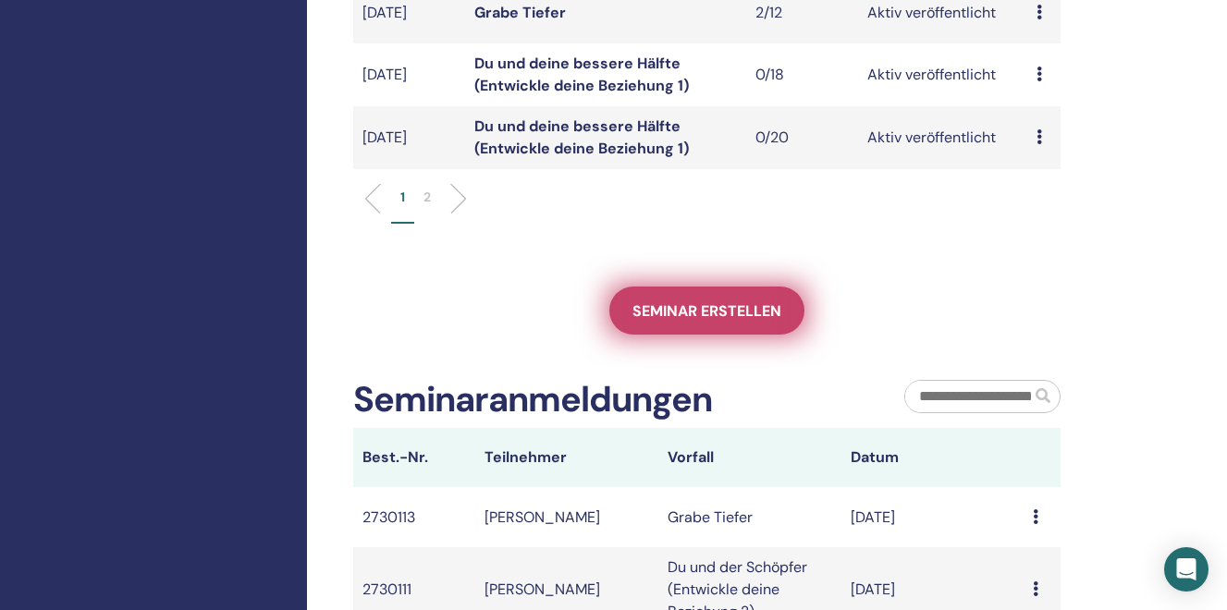
click at [722, 304] on span "Seminar erstellen" at bounding box center [706, 310] width 149 height 19
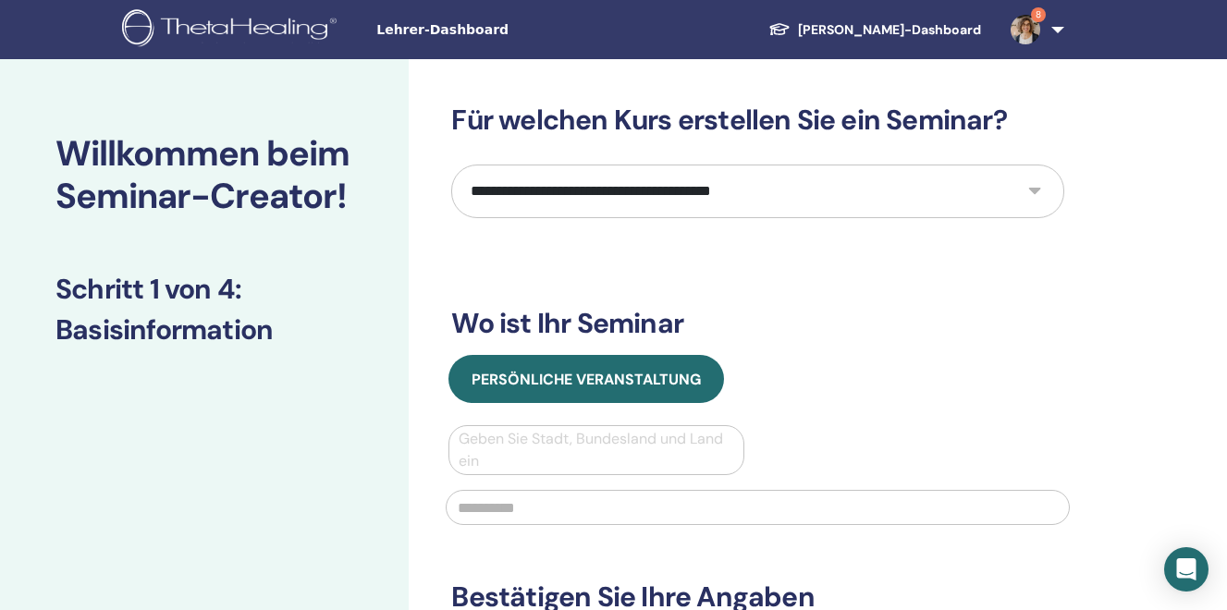
select select "****"
click option "**********" at bounding box center [0, 0] width 0 height 0
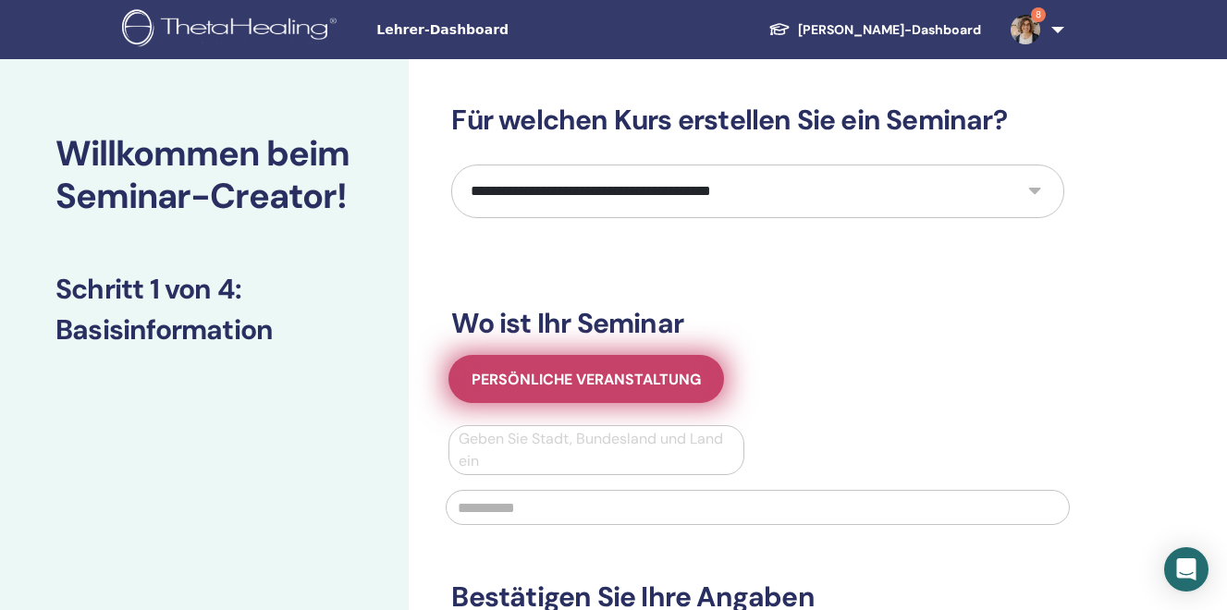
click at [549, 379] on span "Persönliche Veranstaltung" at bounding box center [586, 379] width 229 height 19
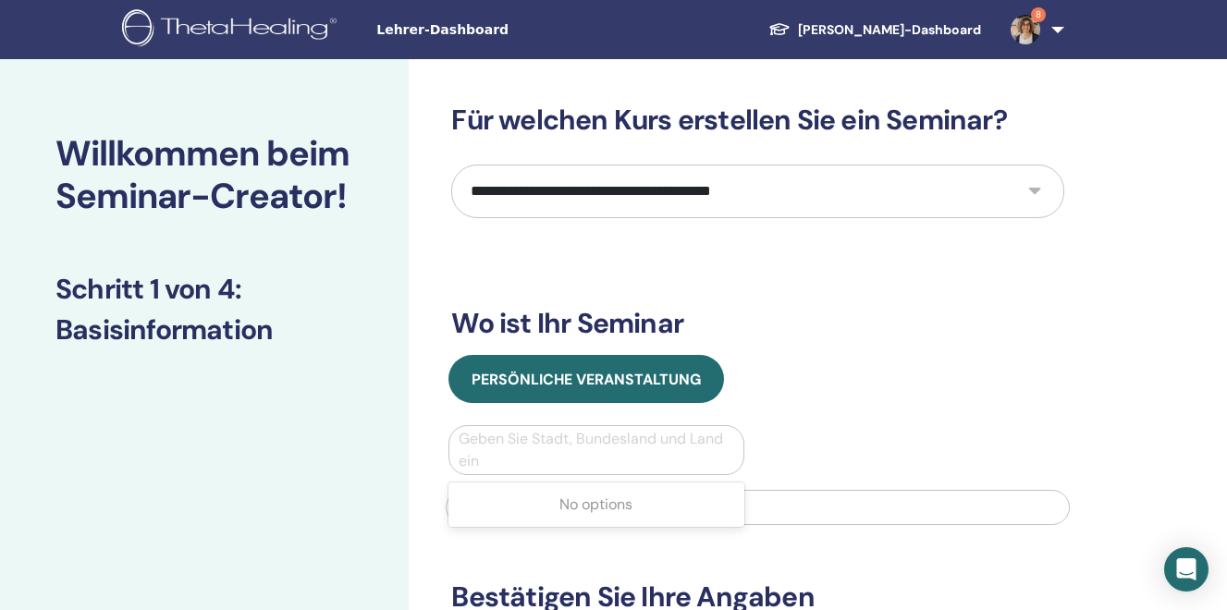
click at [503, 447] on div at bounding box center [596, 450] width 275 height 26
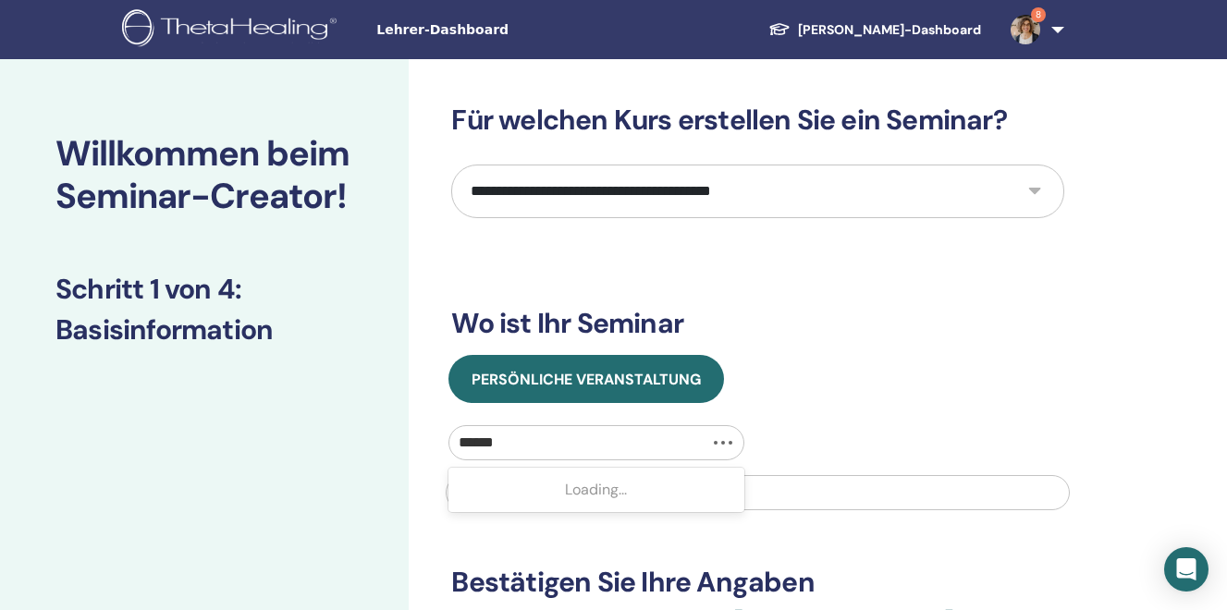
type input "*******"
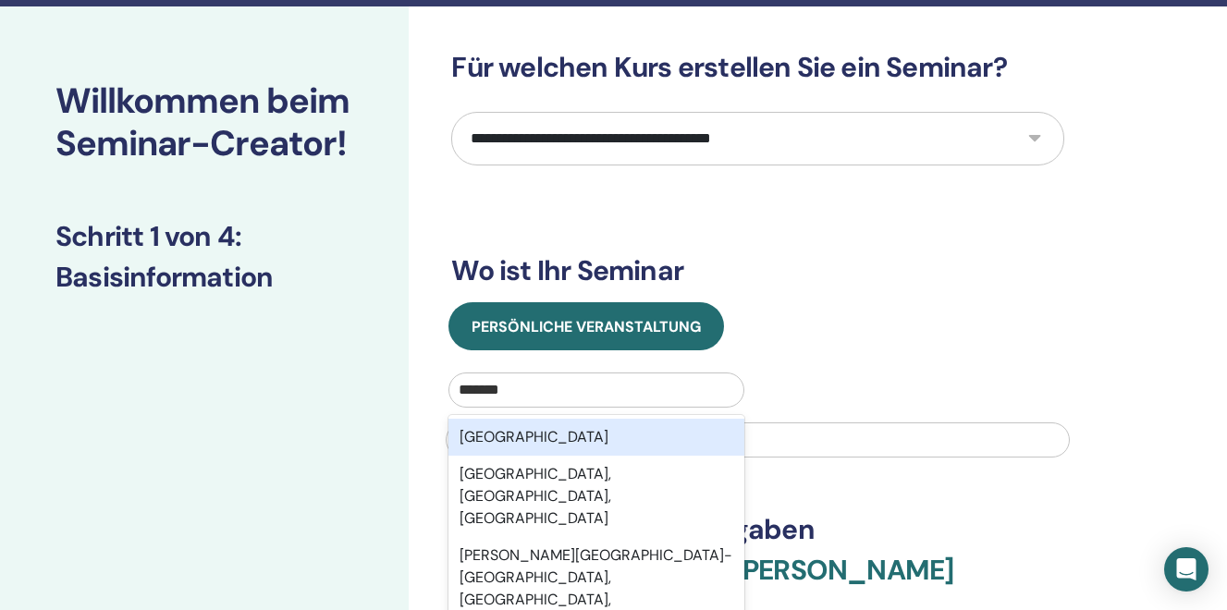
scroll to position [54, 0]
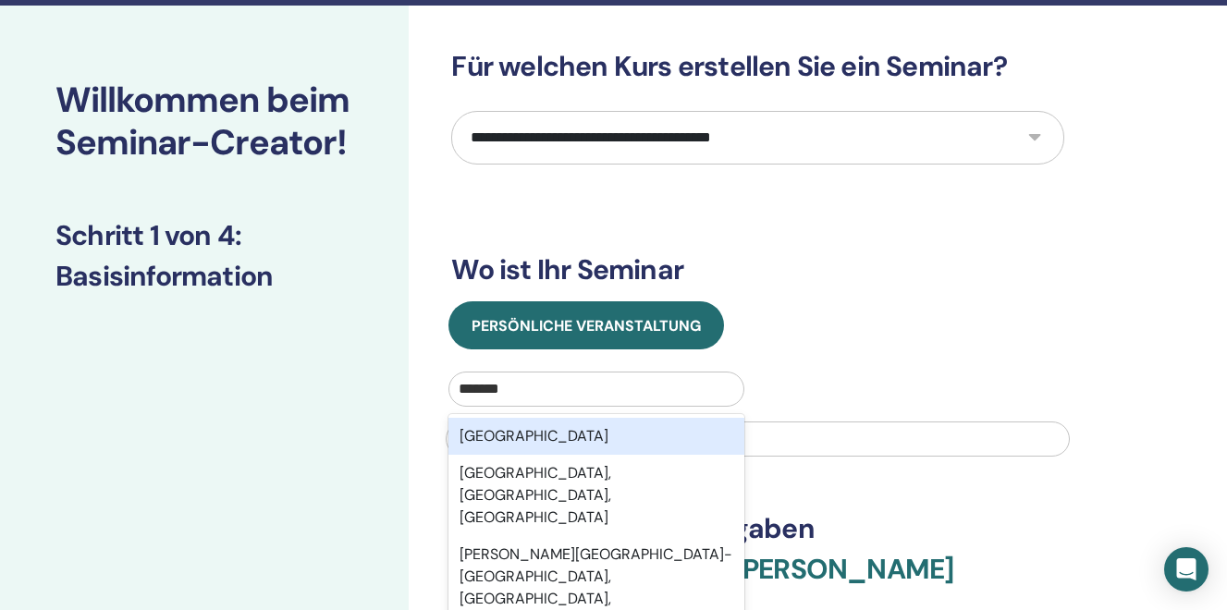
click at [490, 444] on div "Switzerland" at bounding box center [595, 436] width 295 height 37
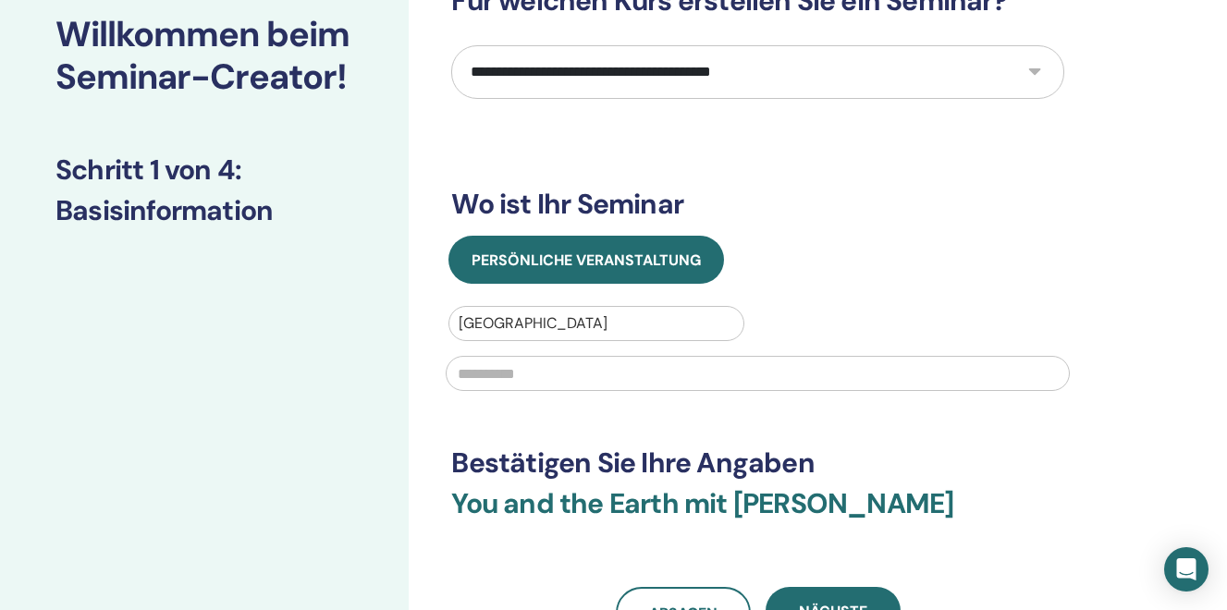
scroll to position [193, 0]
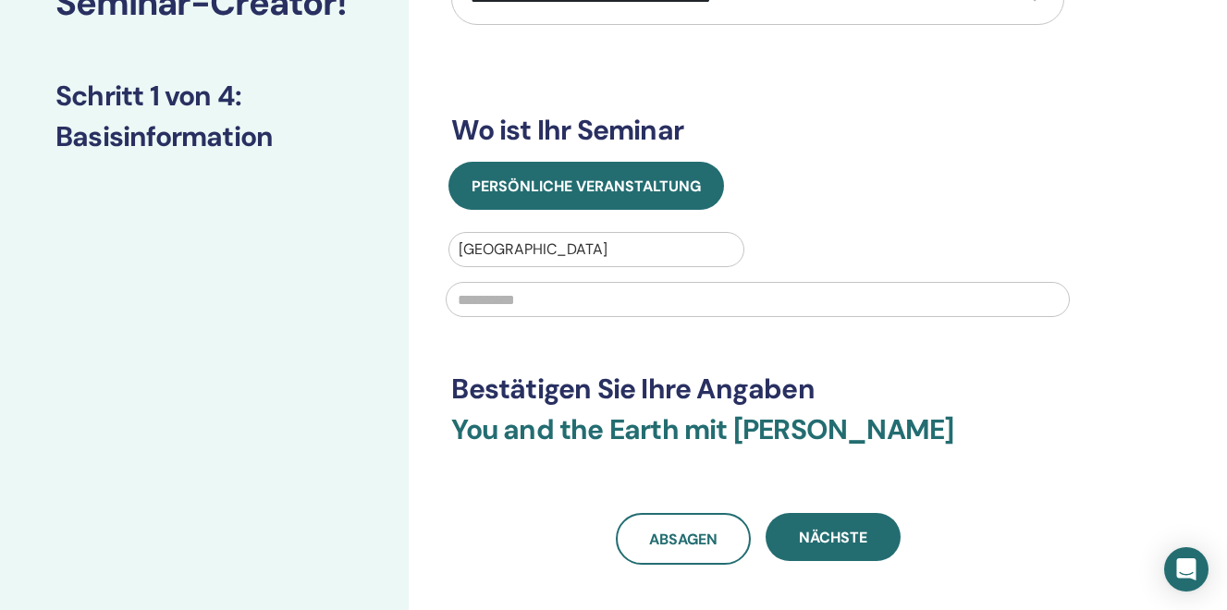
click at [481, 292] on input "text" at bounding box center [758, 299] width 624 height 35
click at [454, 293] on input "**********" at bounding box center [758, 299] width 624 height 35
click at [595, 294] on input "**********" at bounding box center [758, 299] width 624 height 35
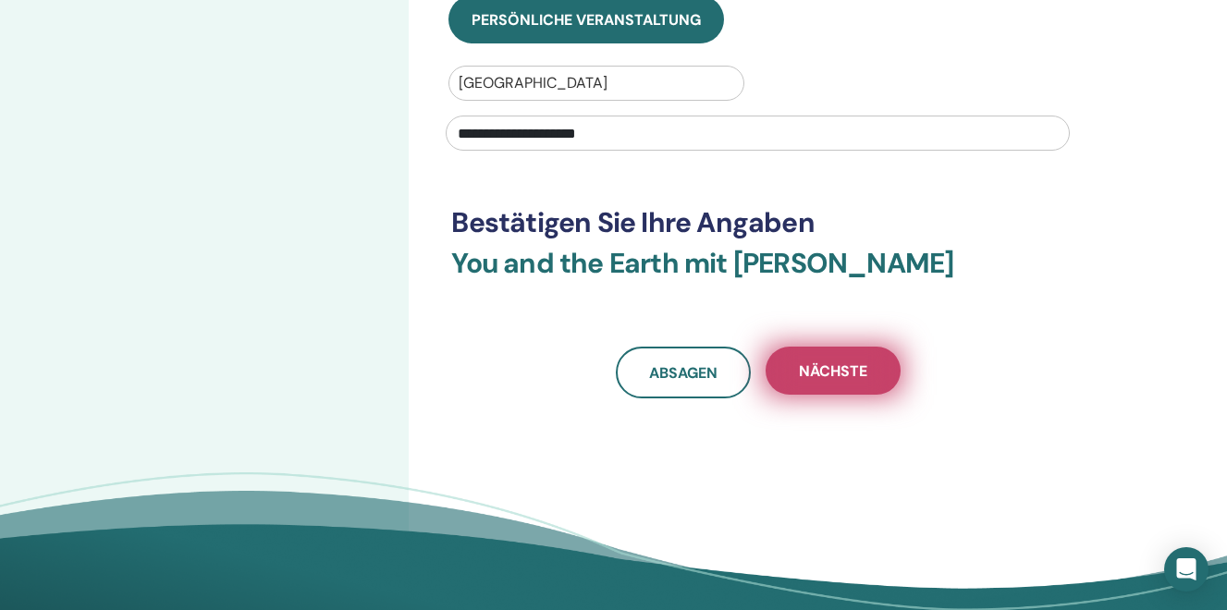
scroll to position [358, 0]
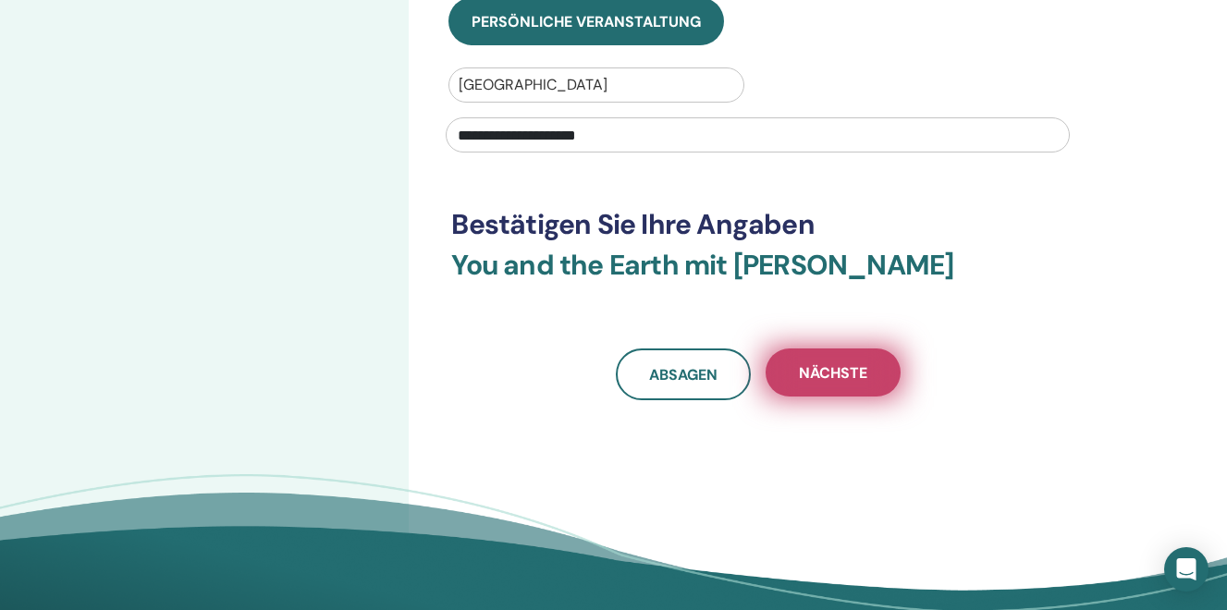
type input "**********"
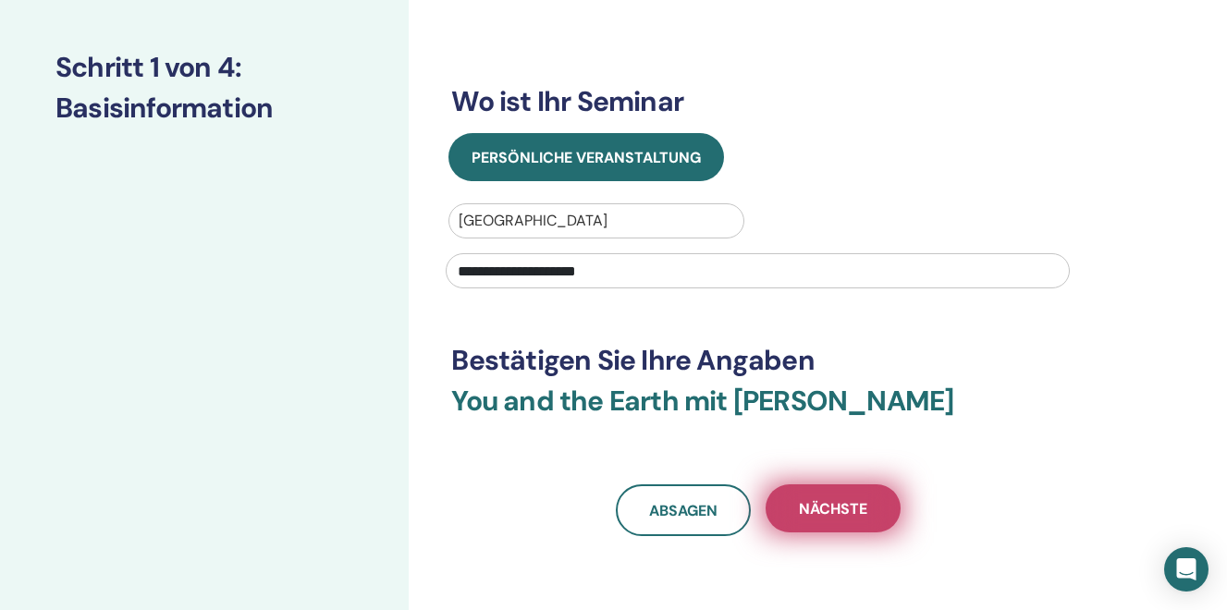
scroll to position [224, 0]
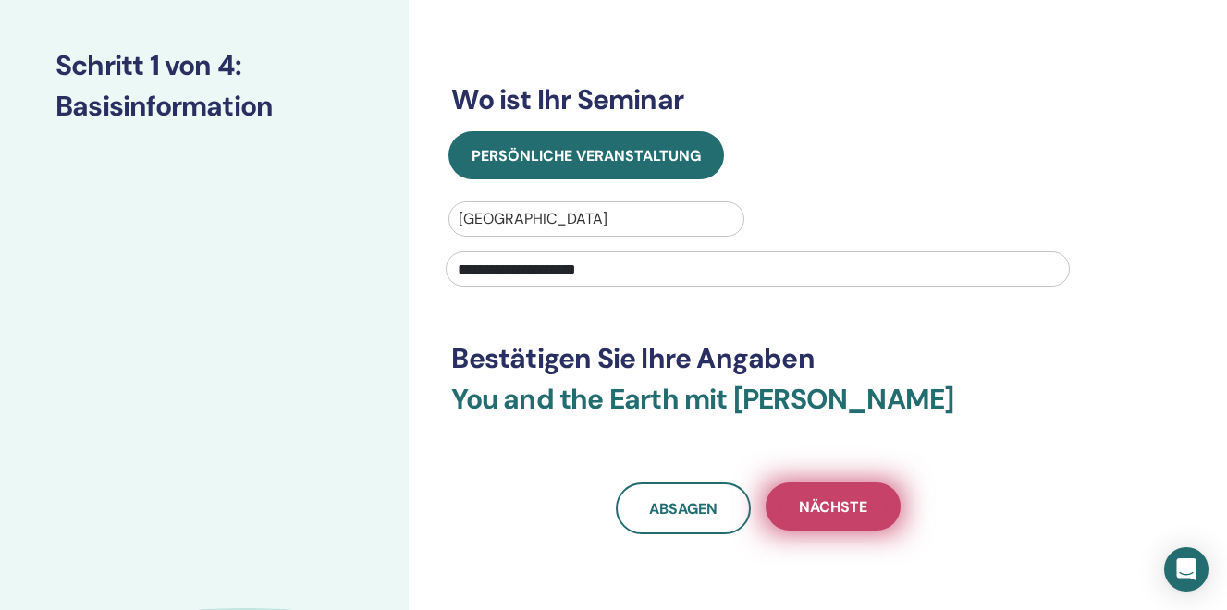
click at [822, 515] on span "Nächste" at bounding box center [833, 506] width 68 height 19
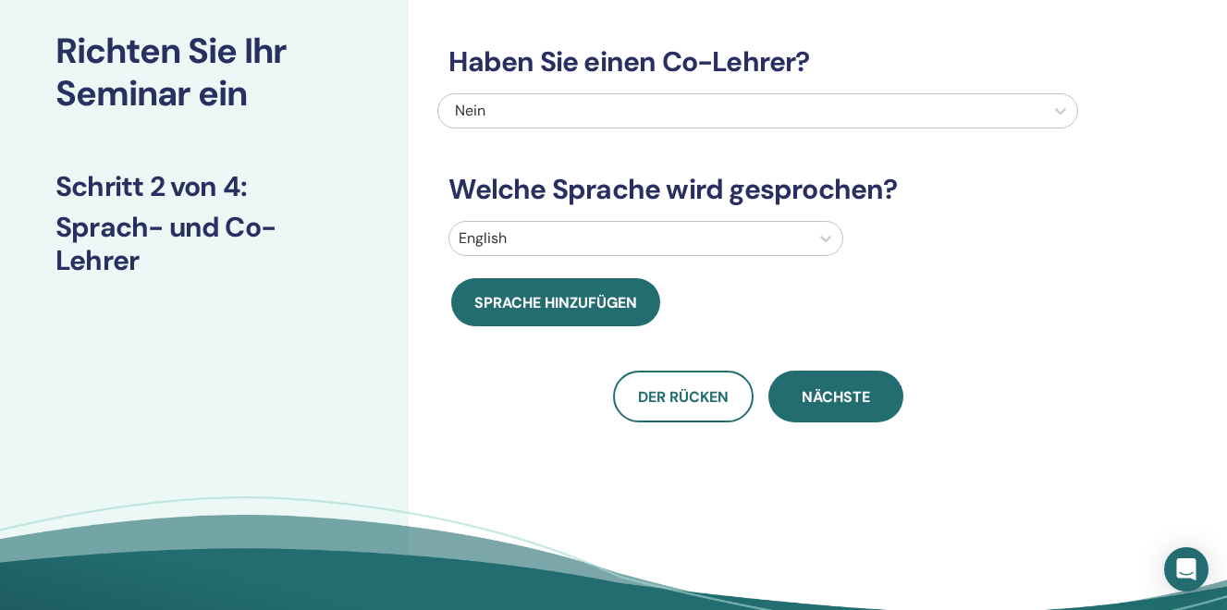
scroll to position [0, 0]
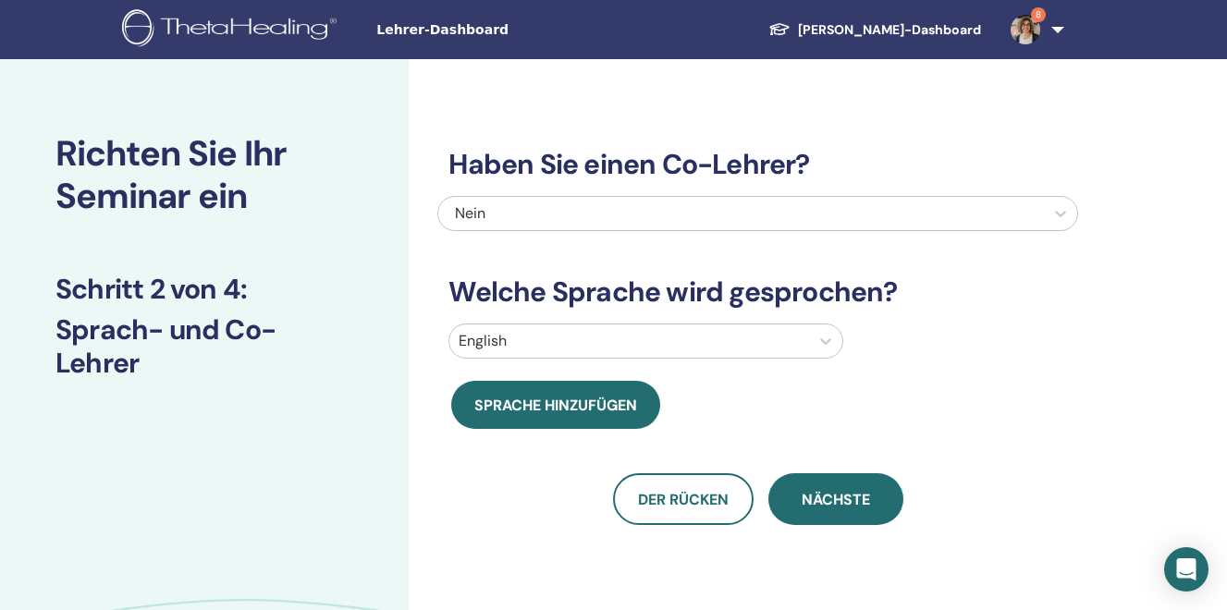
click at [545, 337] on div at bounding box center [629, 341] width 341 height 26
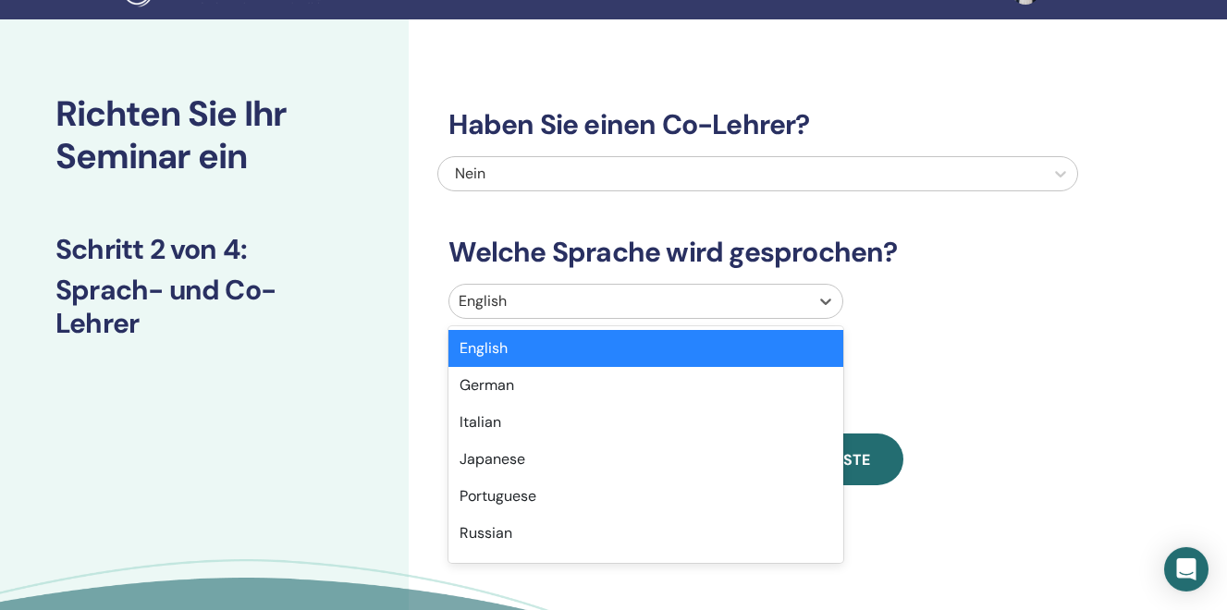
scroll to position [41, 0]
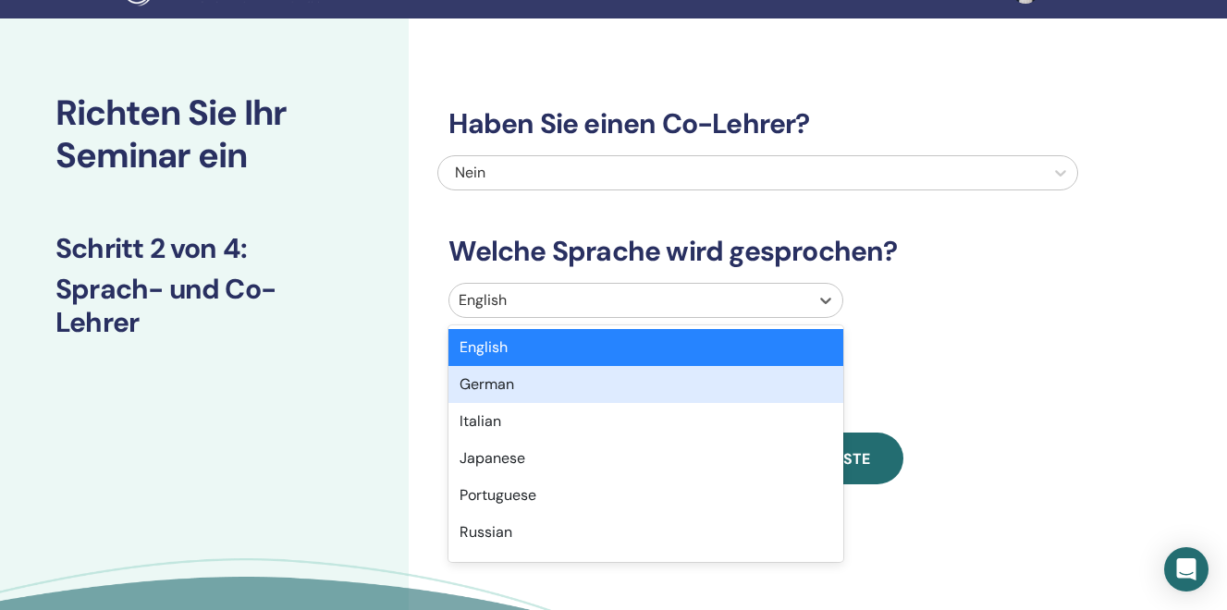
click at [501, 390] on div "German" at bounding box center [645, 384] width 395 height 37
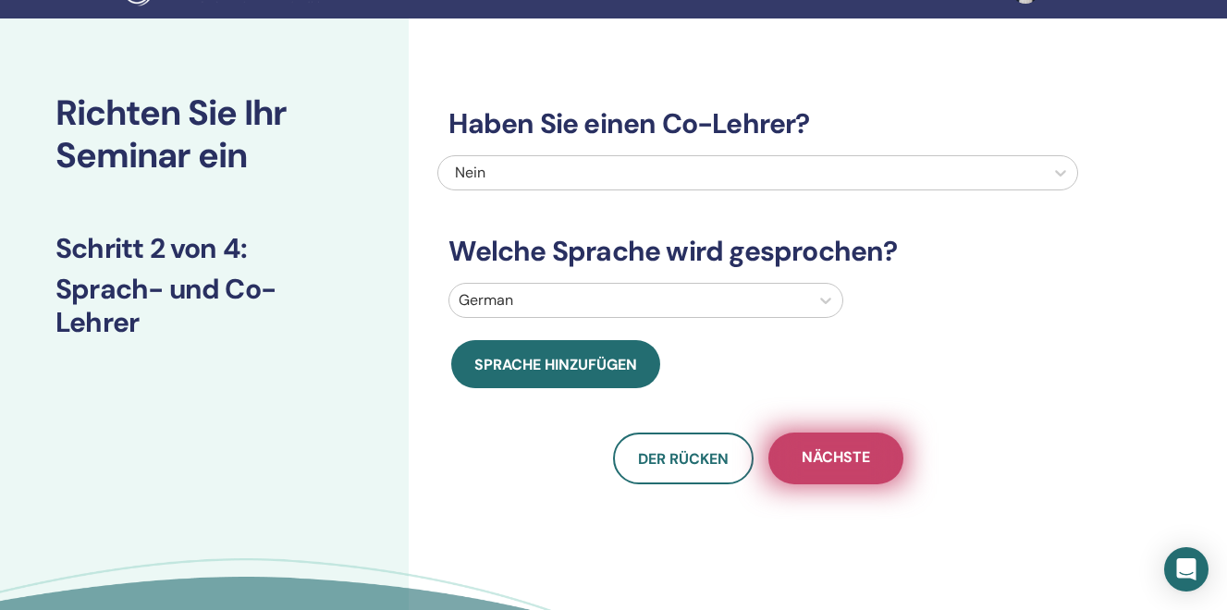
click at [822, 455] on span "Nächste" at bounding box center [836, 458] width 68 height 23
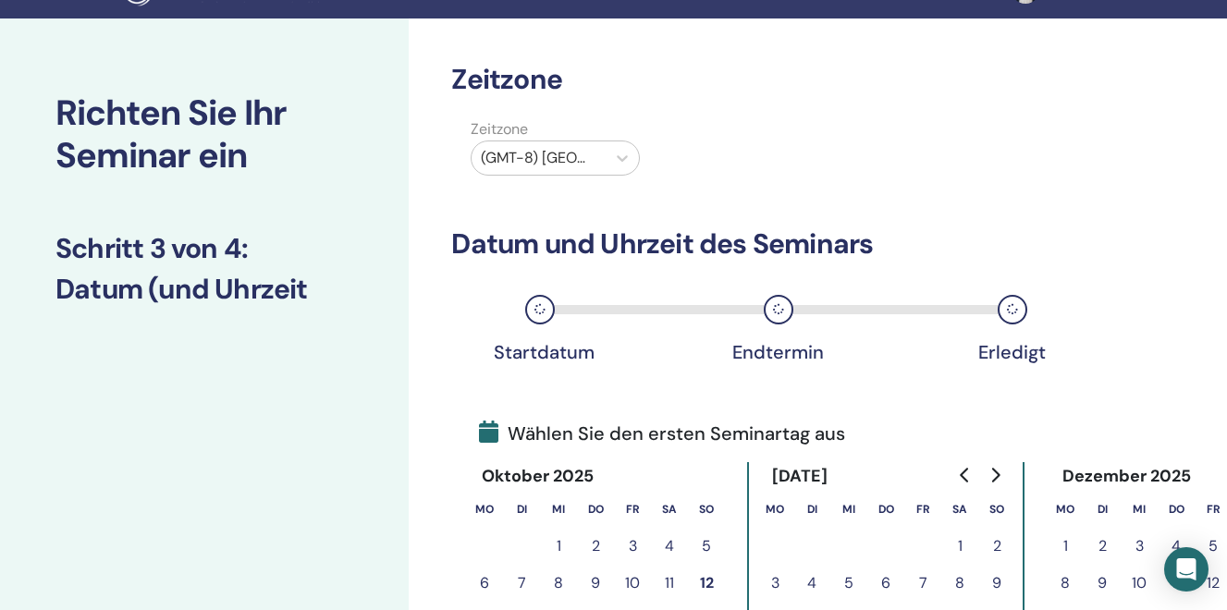
click at [592, 156] on div at bounding box center [539, 158] width 116 height 26
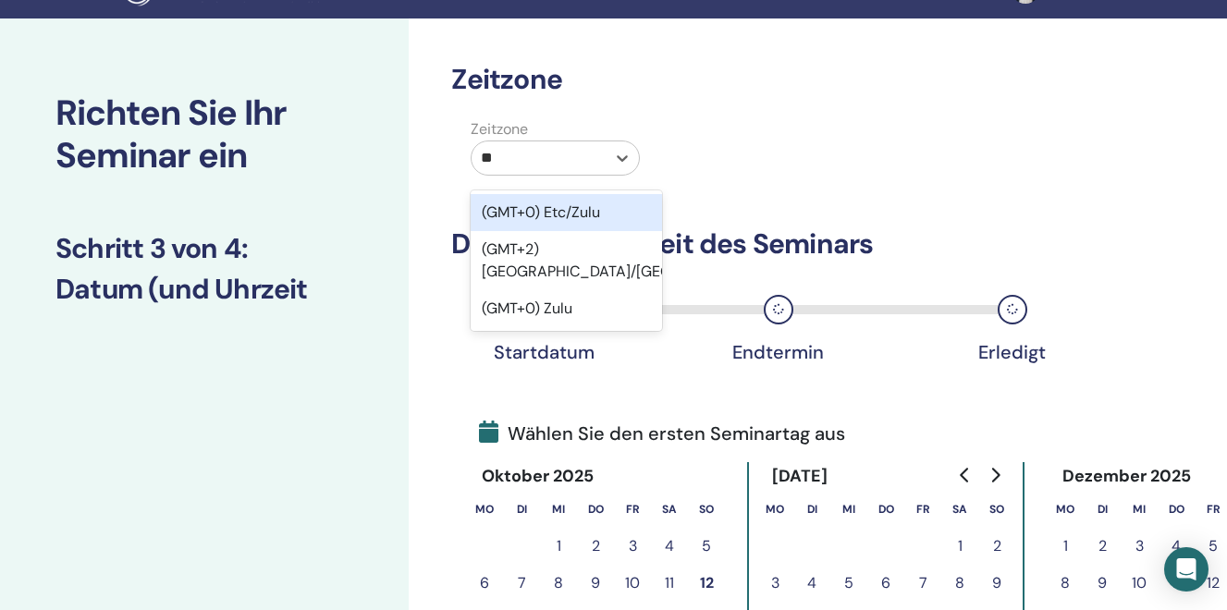
type input "***"
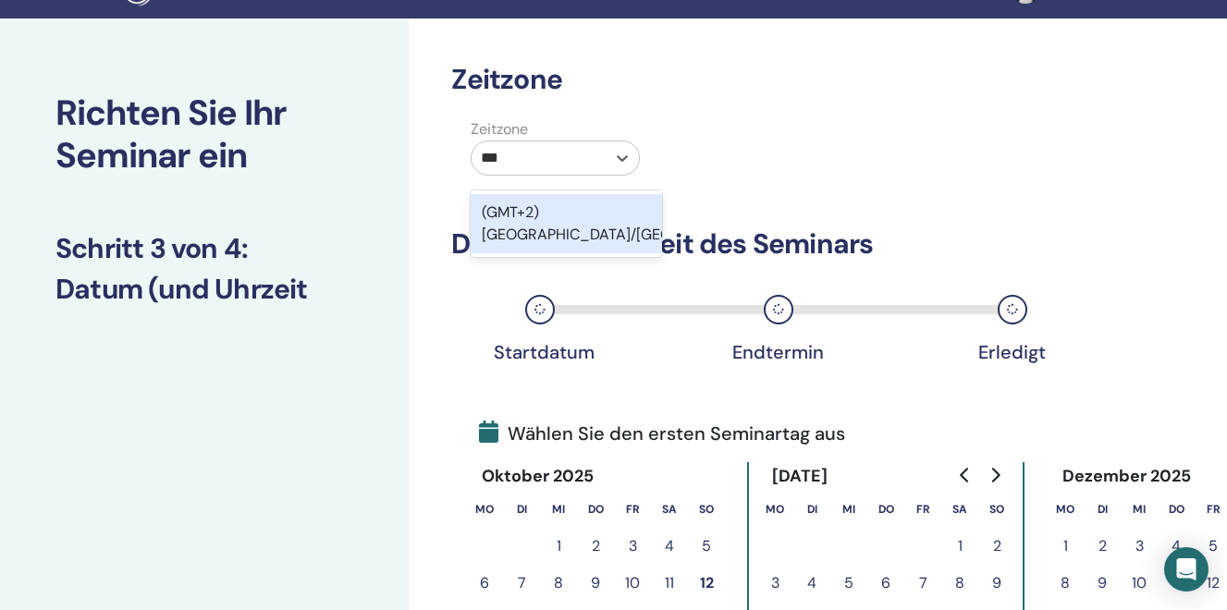
click at [572, 210] on div "(GMT+2) Europe/Zurich" at bounding box center [566, 223] width 191 height 59
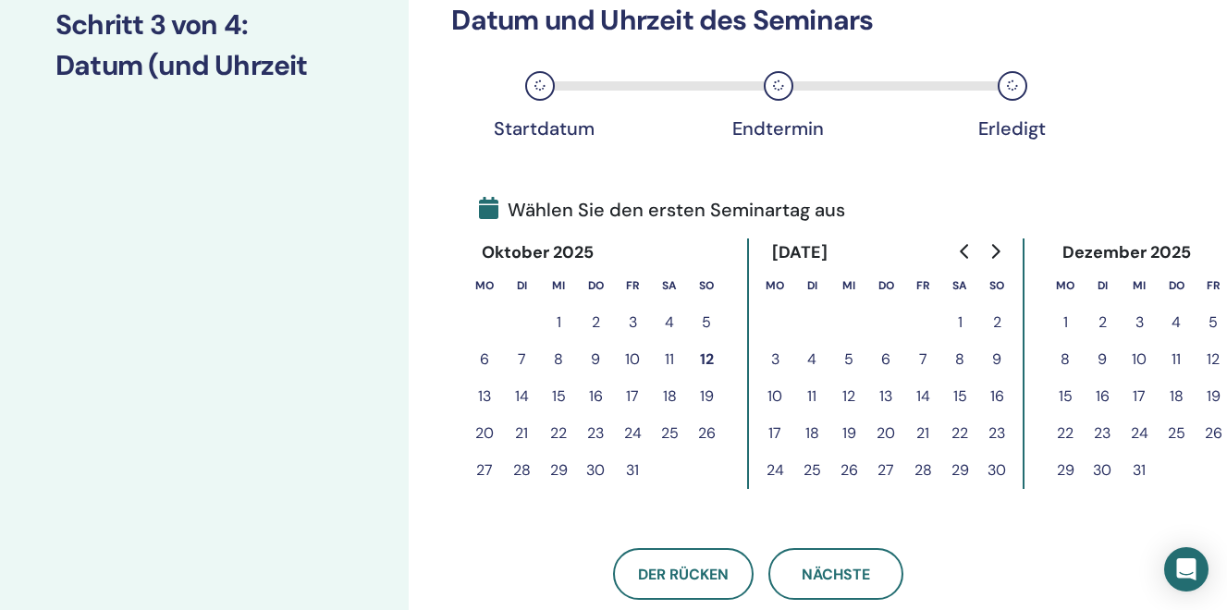
scroll to position [287, 1]
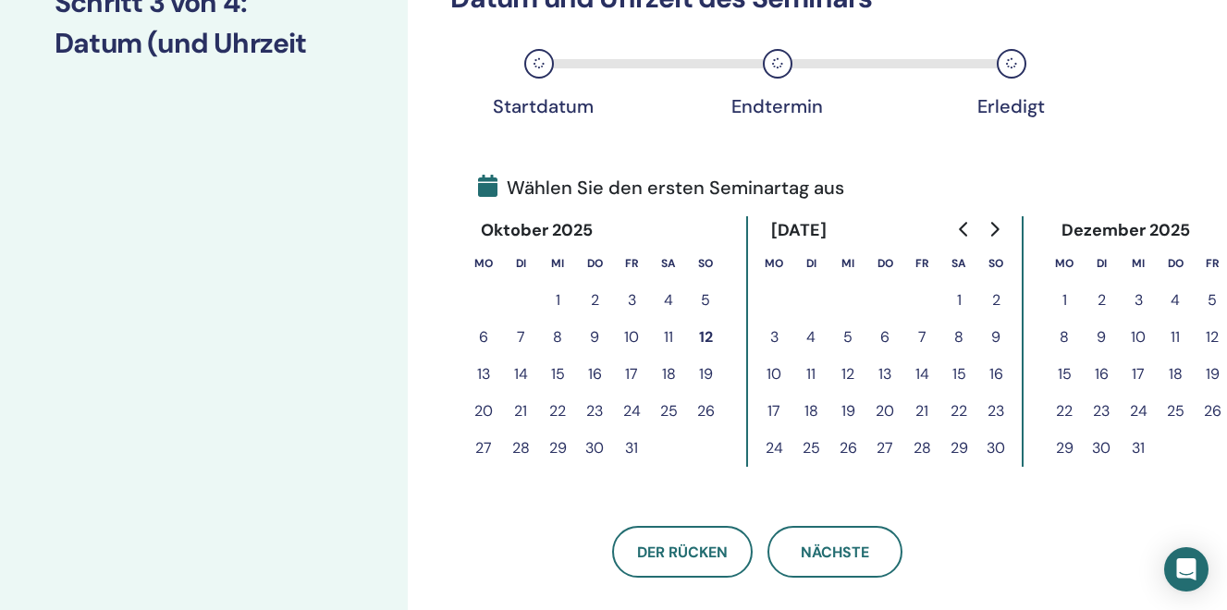
click at [999, 229] on icon "Go to next month" at bounding box center [994, 229] width 15 height 15
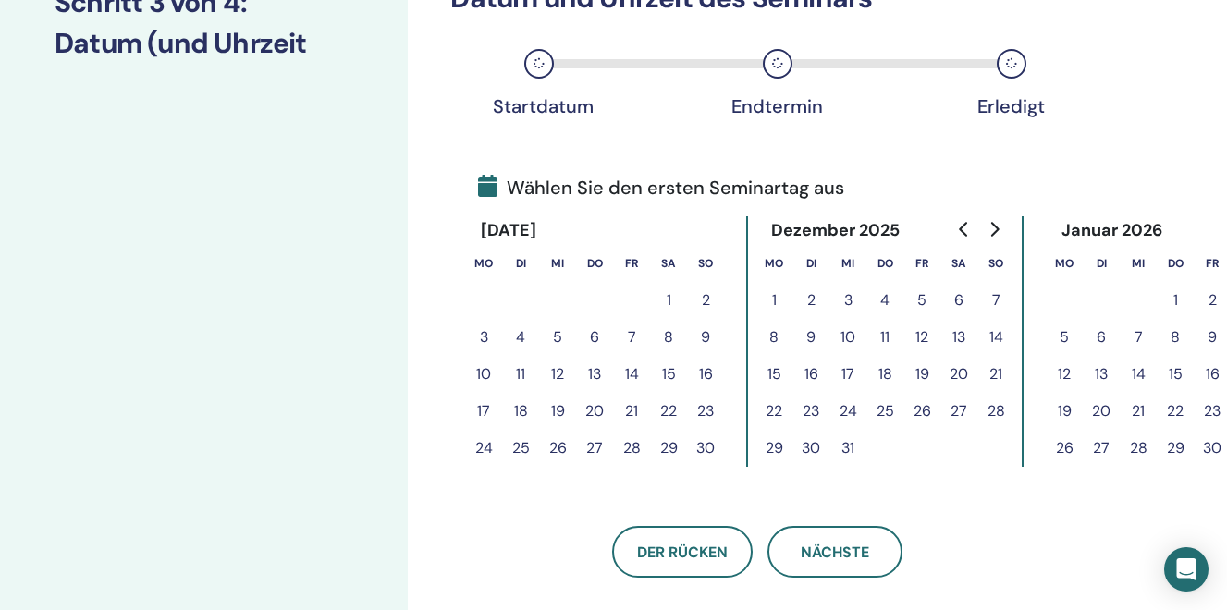
click at [999, 229] on icon "Go to next month" at bounding box center [994, 229] width 15 height 15
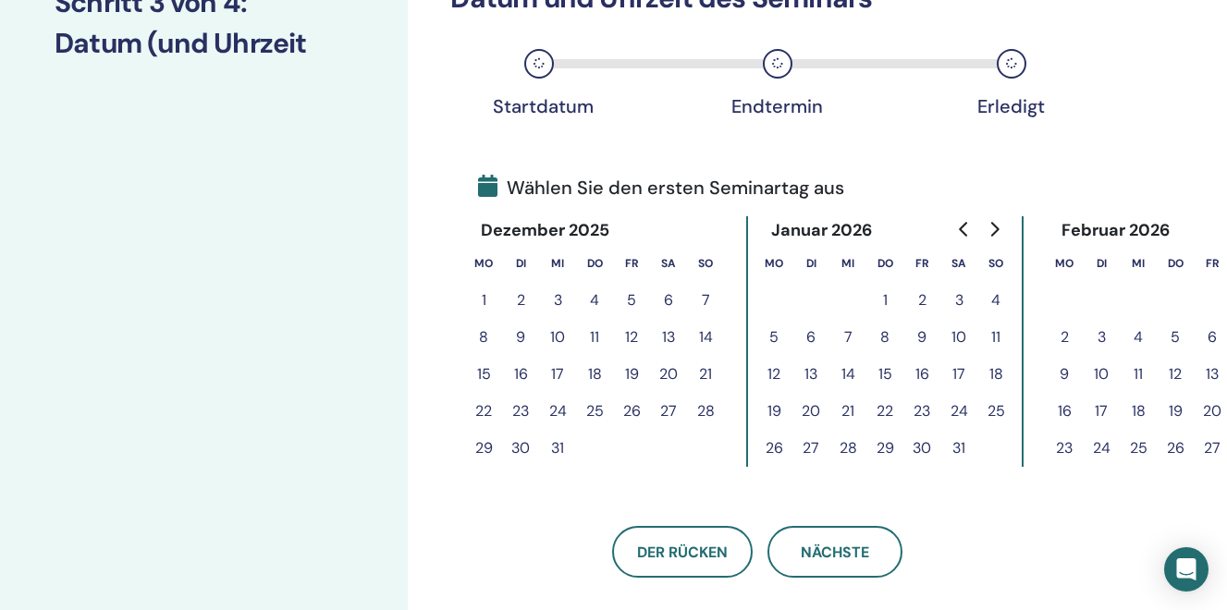
click at [999, 229] on icon "Go to next month" at bounding box center [994, 229] width 15 height 15
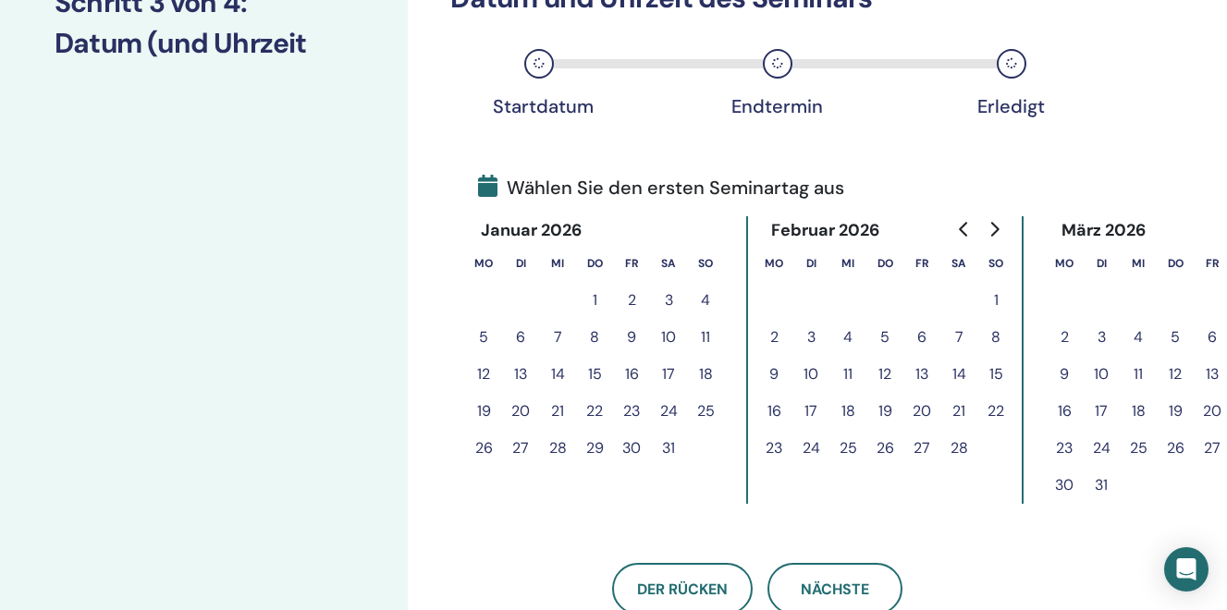
click at [960, 446] on button "28" at bounding box center [958, 448] width 37 height 37
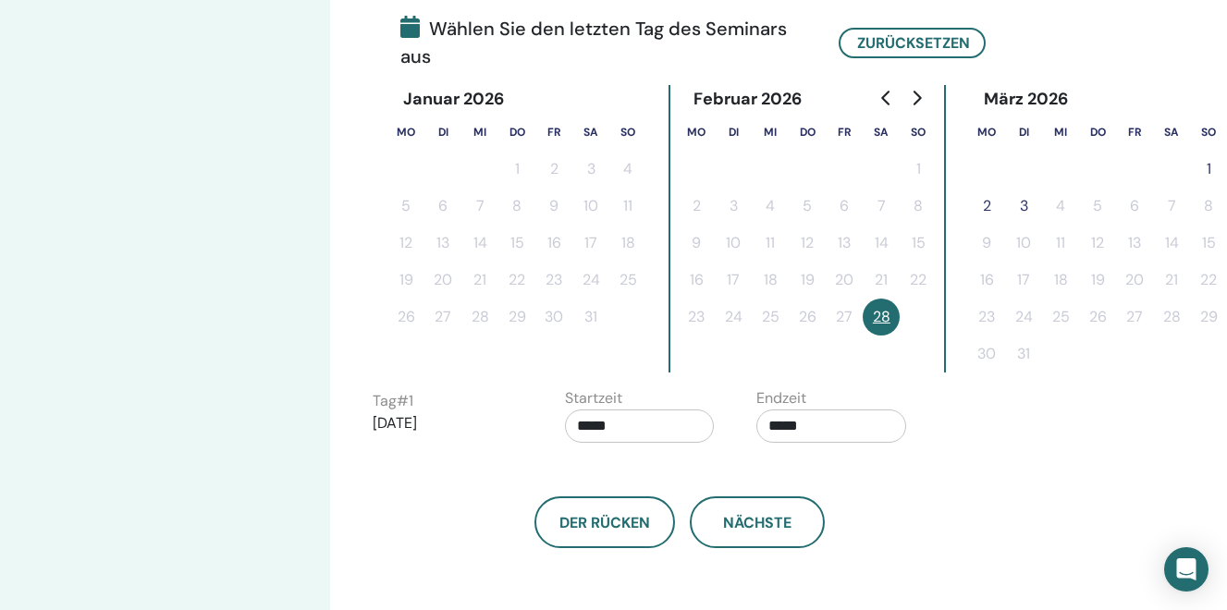
scroll to position [440, 79]
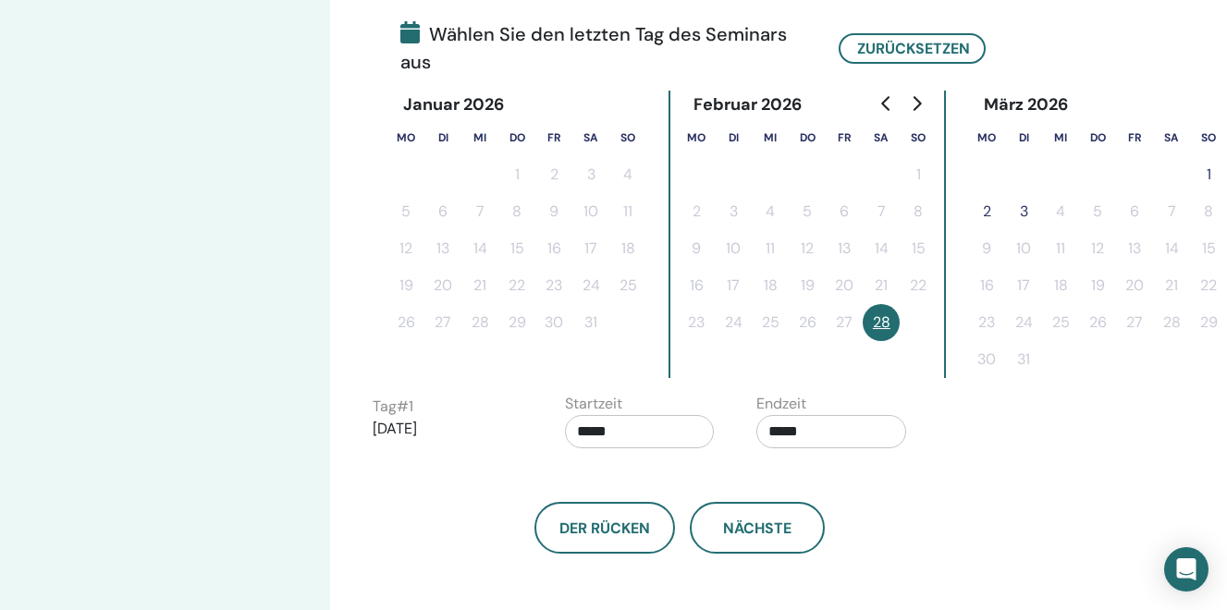
click at [1211, 172] on button "1" at bounding box center [1208, 174] width 37 height 37
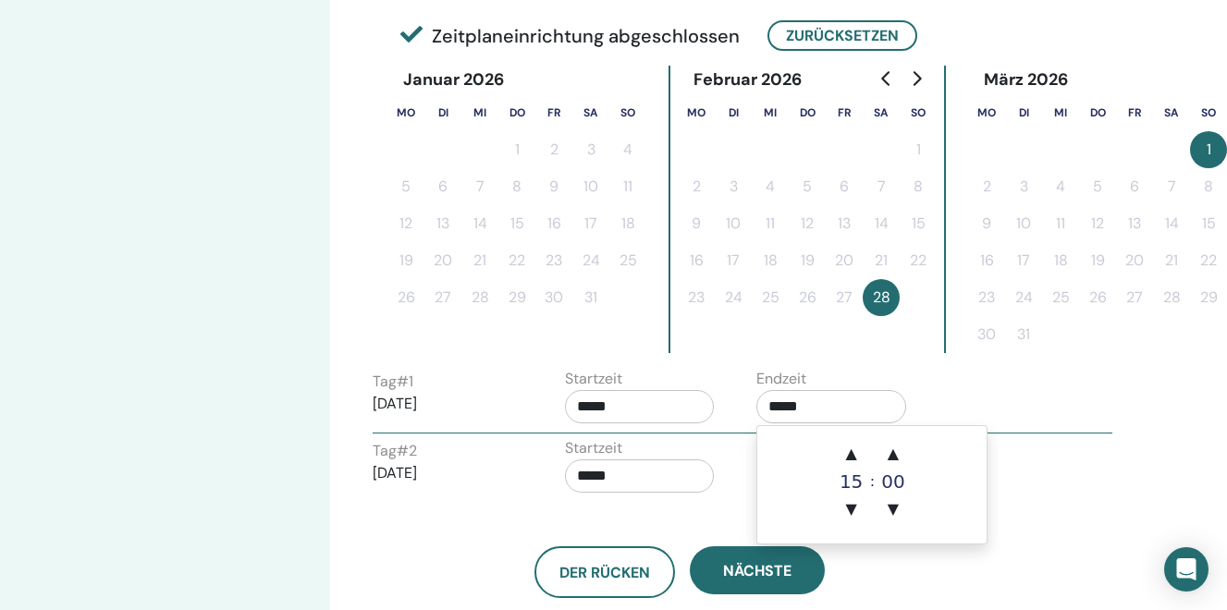
click at [782, 404] on input "*****" at bounding box center [831, 406] width 150 height 33
click at [854, 453] on span "▲" at bounding box center [851, 453] width 37 height 37
click at [893, 457] on span "▲" at bounding box center [893, 453] width 37 height 37
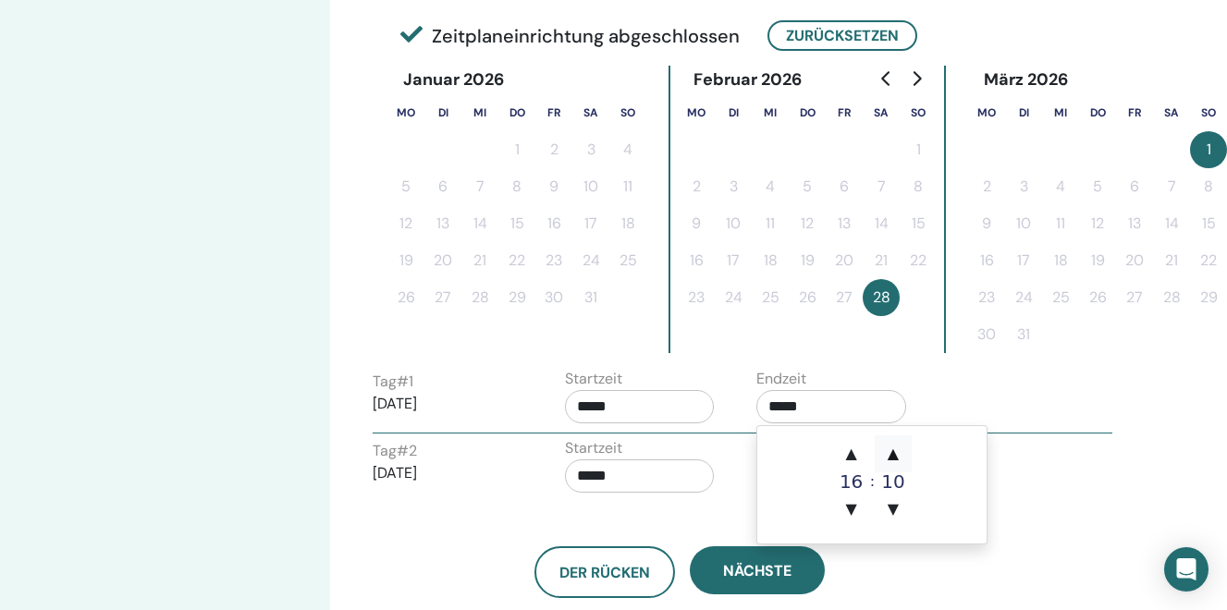
type input "*****"
click at [700, 488] on input "*****" at bounding box center [640, 476] width 150 height 33
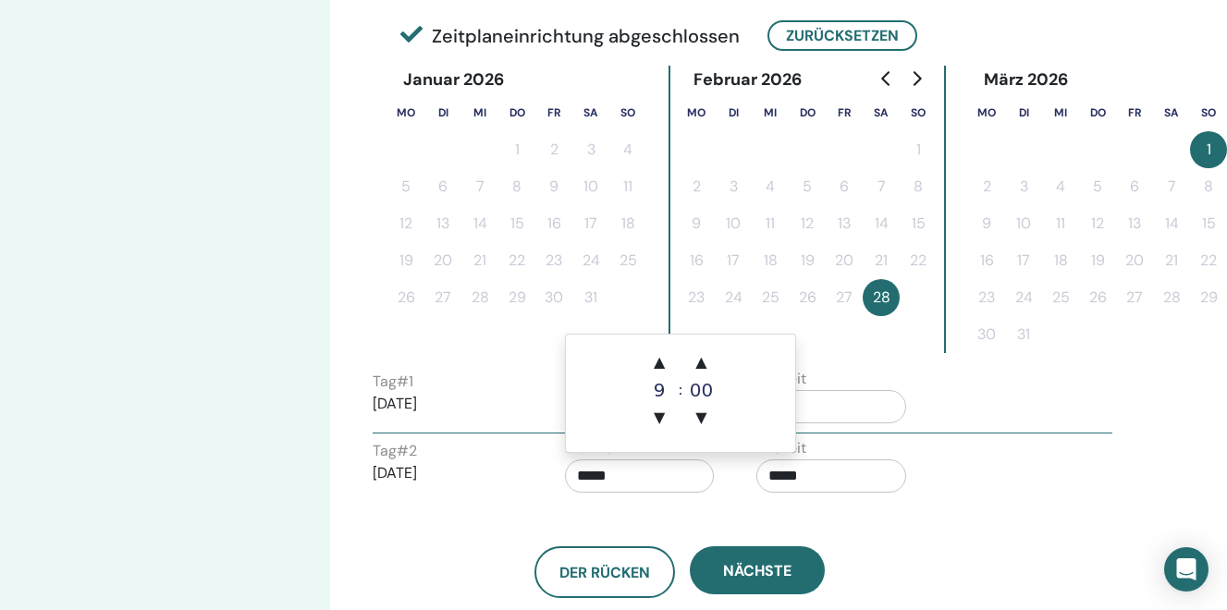
click at [797, 474] on input "*****" at bounding box center [831, 476] width 150 height 33
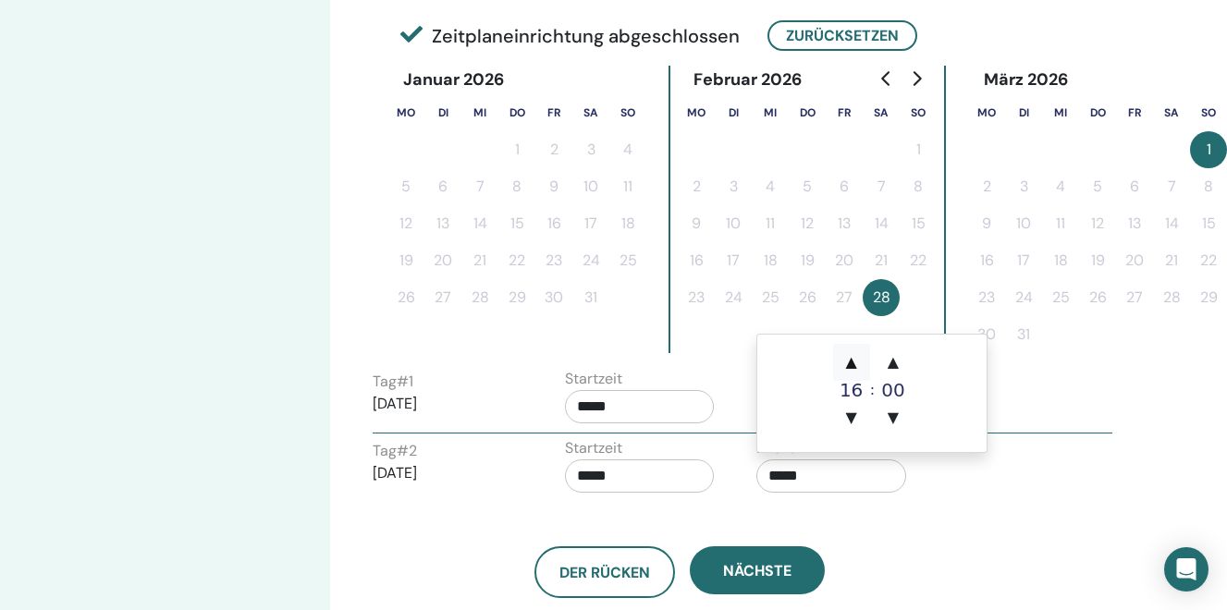
click at [857, 363] on span "▲" at bounding box center [851, 362] width 37 height 37
click at [894, 364] on span "▲" at bounding box center [893, 362] width 37 height 37
type input "*****"
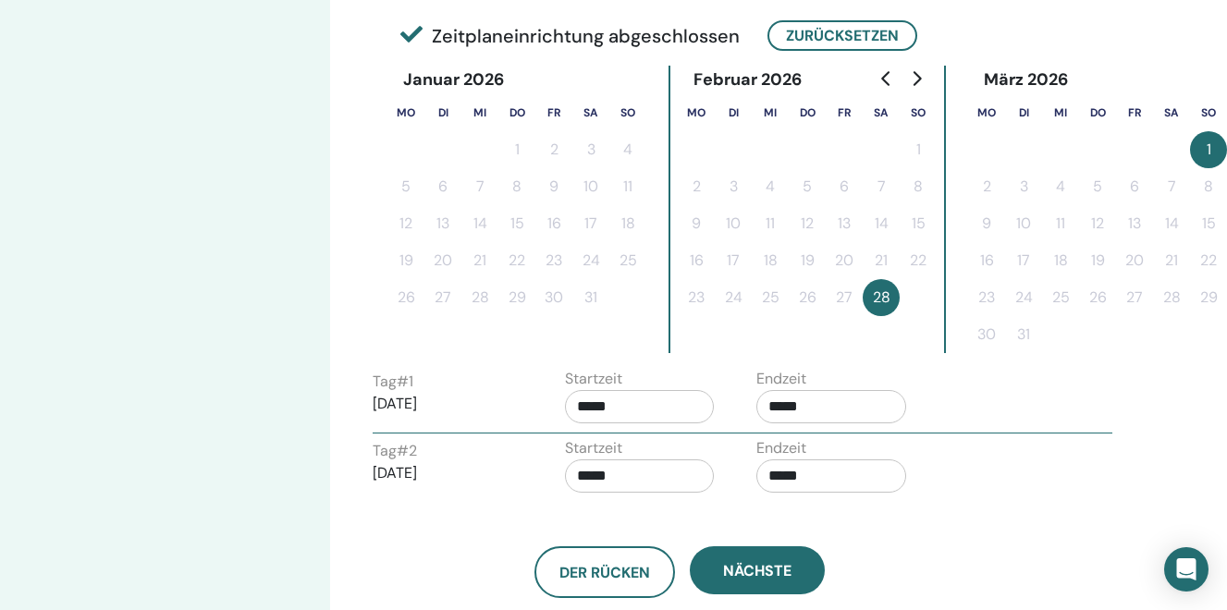
click at [883, 515] on div "Der Rücken Nächste" at bounding box center [679, 550] width 641 height 96
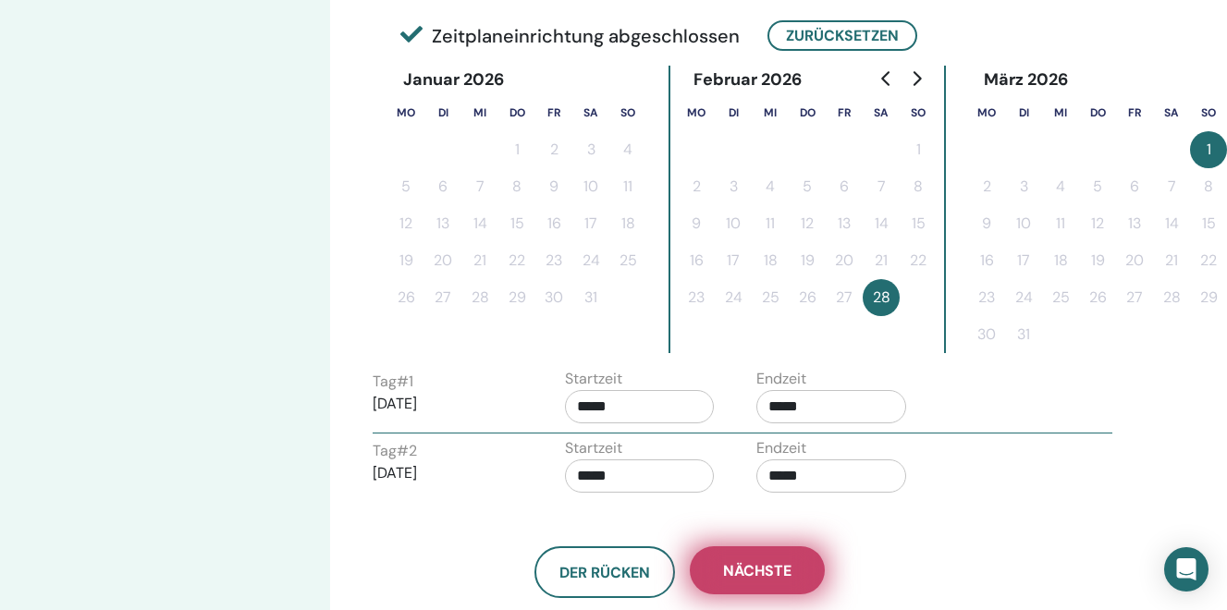
click at [748, 565] on span "Nächste" at bounding box center [757, 570] width 68 height 19
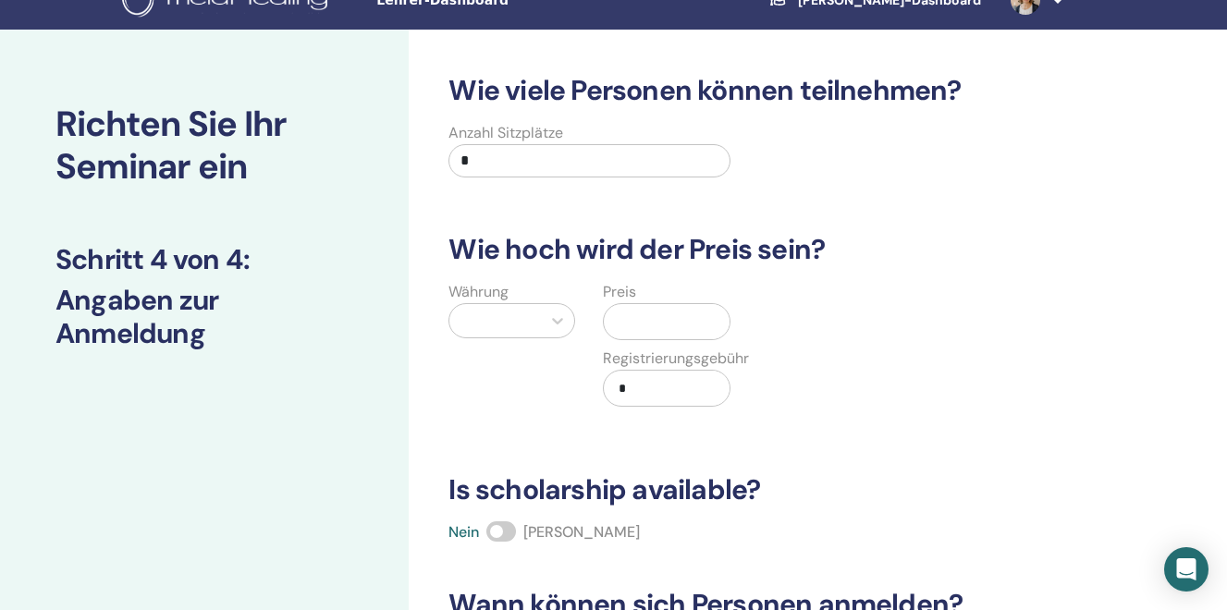
scroll to position [0, 0]
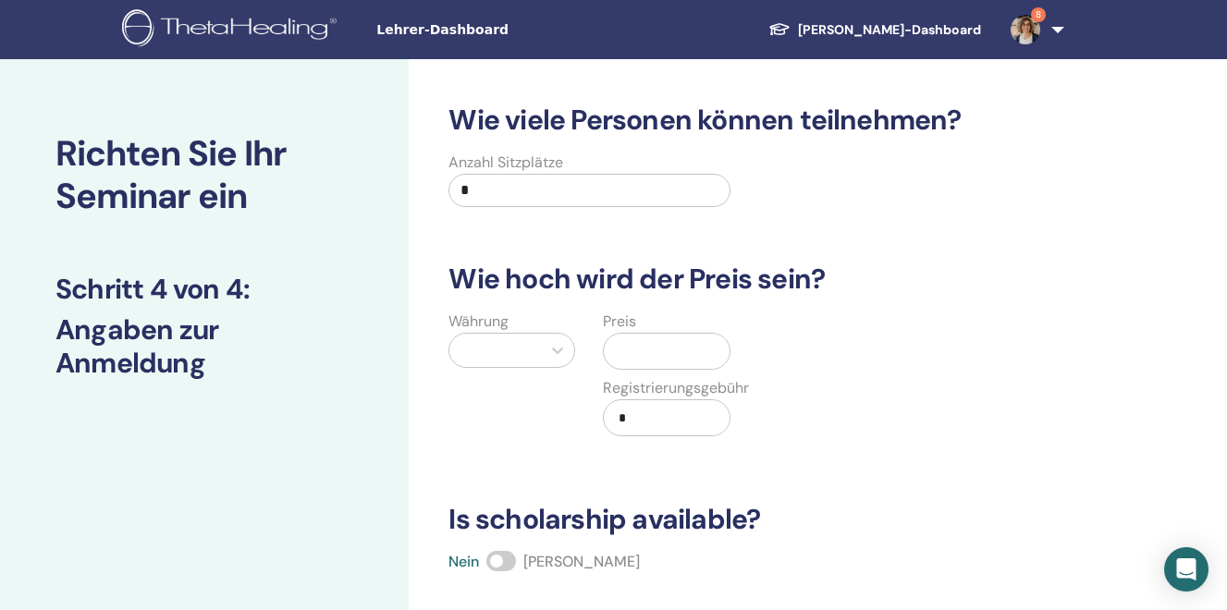
click at [468, 187] on input "*" at bounding box center [588, 190] width 281 height 33
type input "**"
click at [505, 349] on div at bounding box center [495, 350] width 73 height 26
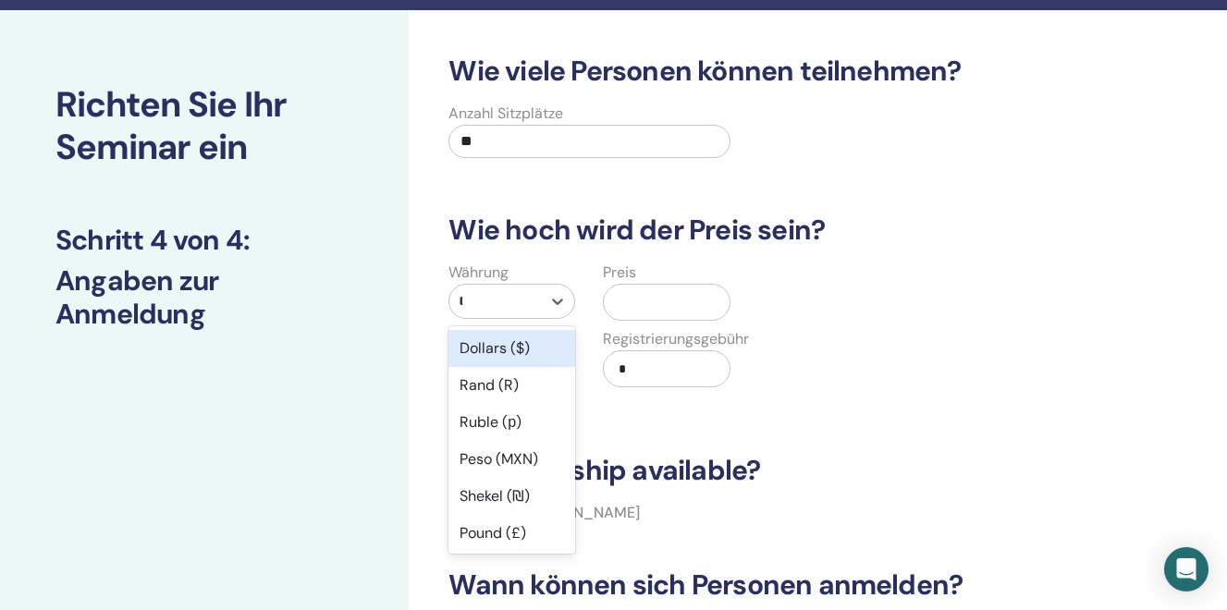
scroll to position [50, 0]
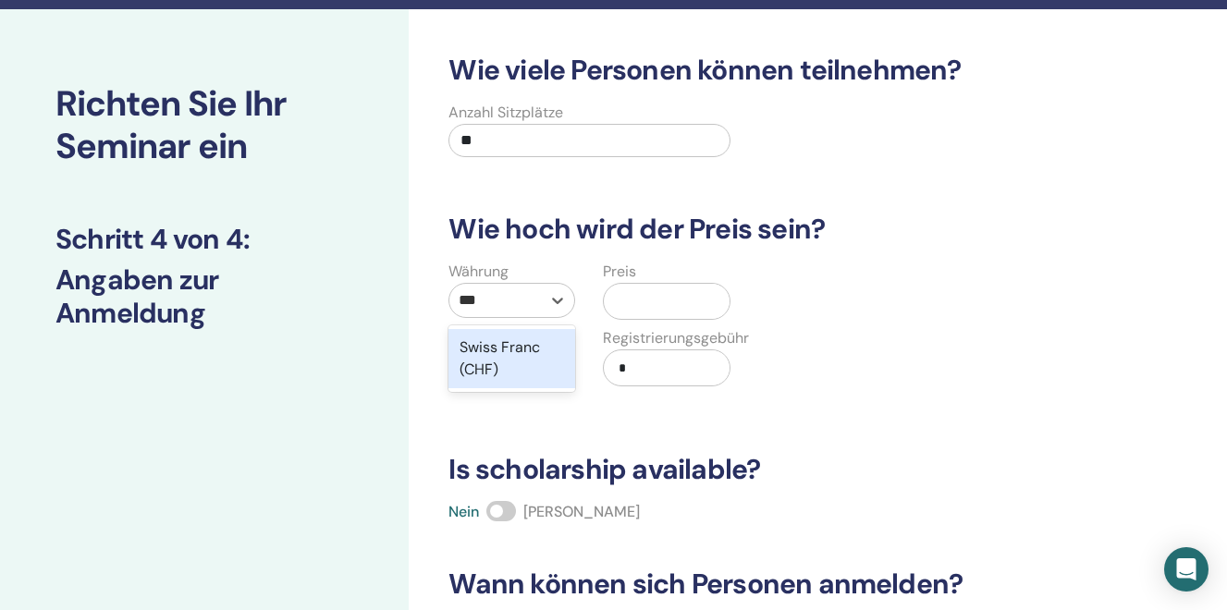
type input "***"
click at [631, 302] on input "text" at bounding box center [669, 301] width 117 height 35
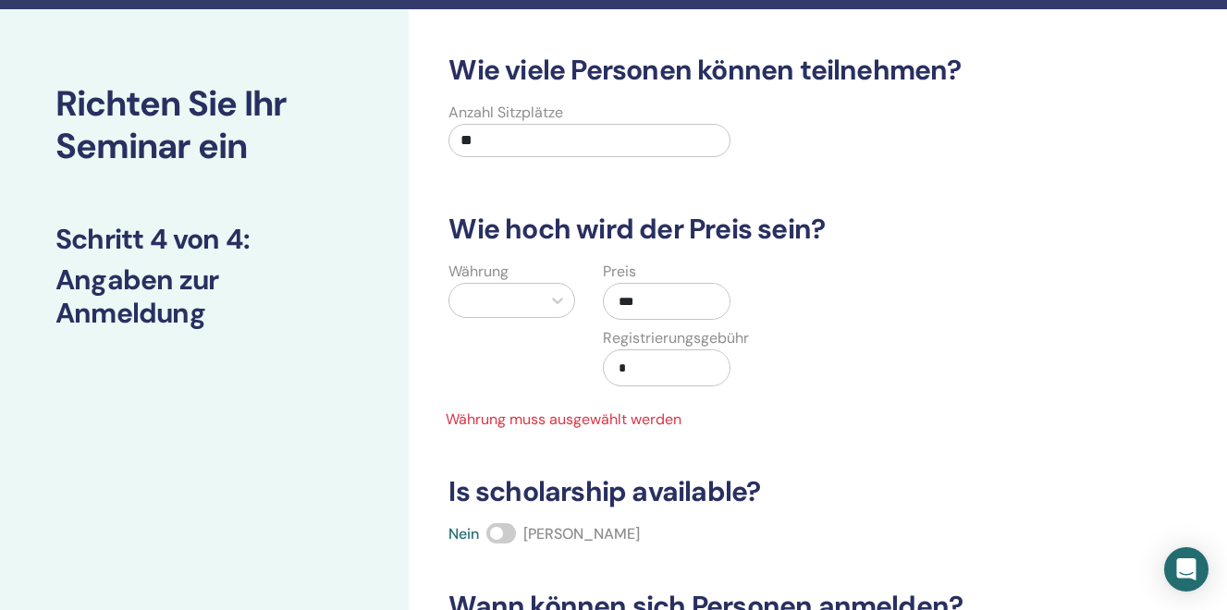
type input "***"
drag, startPoint x: 575, startPoint y: 385, endPoint x: 641, endPoint y: 385, distance: 65.6
click at [619, 385] on div "Währung Preis *** Registrierungsgebühr * Währung muss ausgewählt werden" at bounding box center [589, 346] width 309 height 170
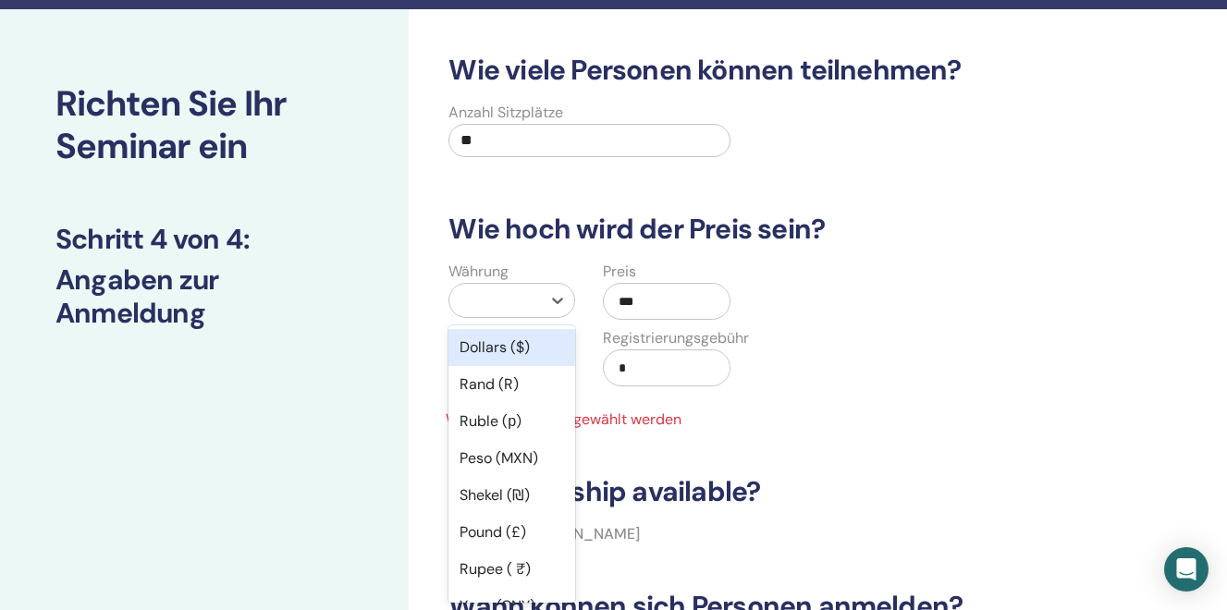
drag, startPoint x: 501, startPoint y: 289, endPoint x: 504, endPoint y: 300, distance: 11.4
click at [502, 294] on div at bounding box center [511, 300] width 127 height 35
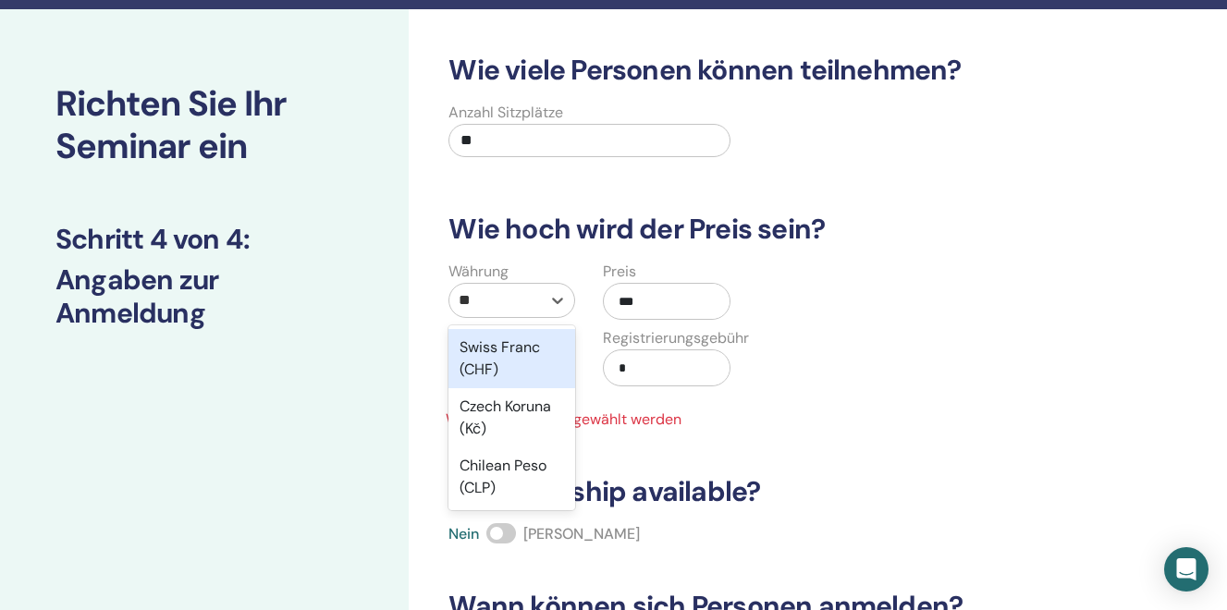
type input "***"
click at [484, 362] on div "Swiss Franc (CHF)" at bounding box center [511, 358] width 127 height 59
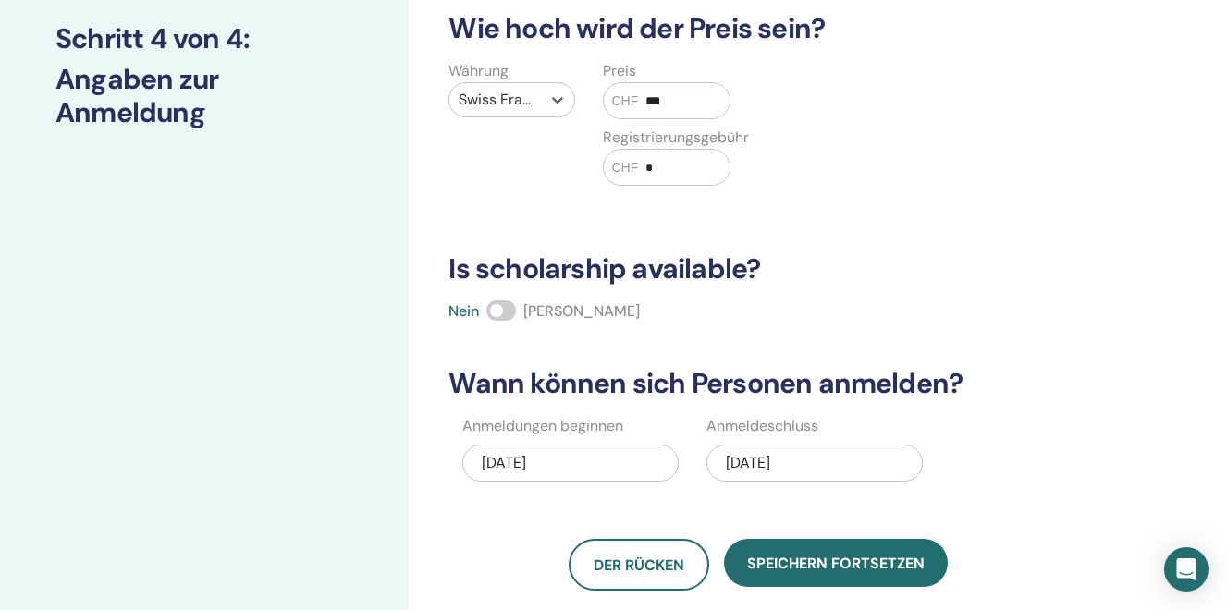
scroll to position [255, 0]
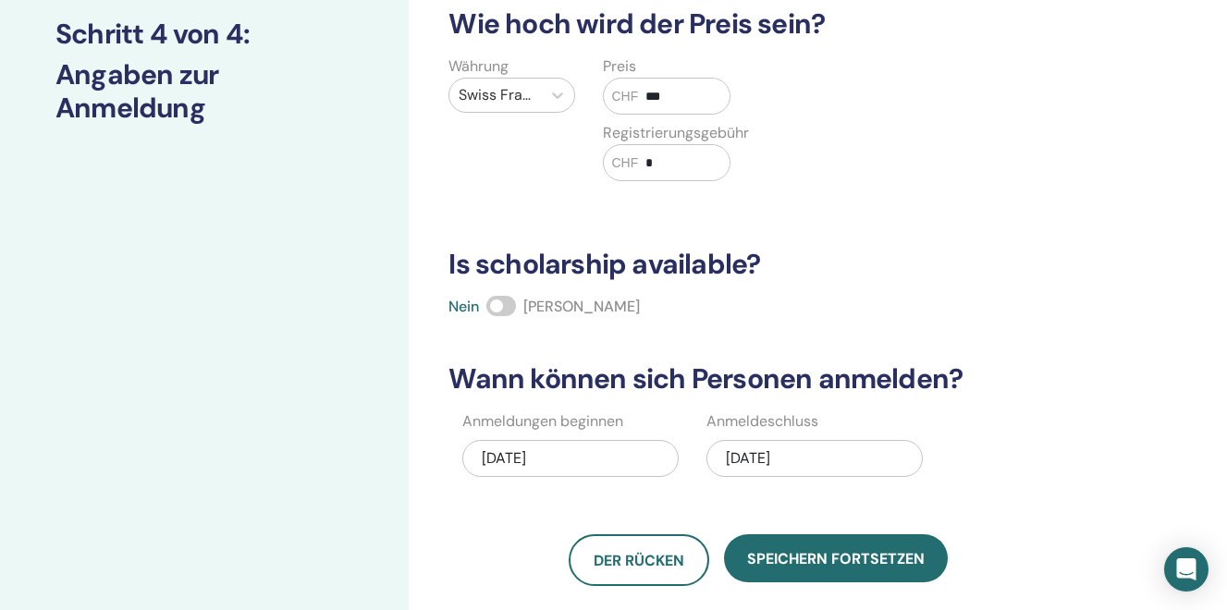
click at [498, 311] on span at bounding box center [501, 306] width 30 height 20
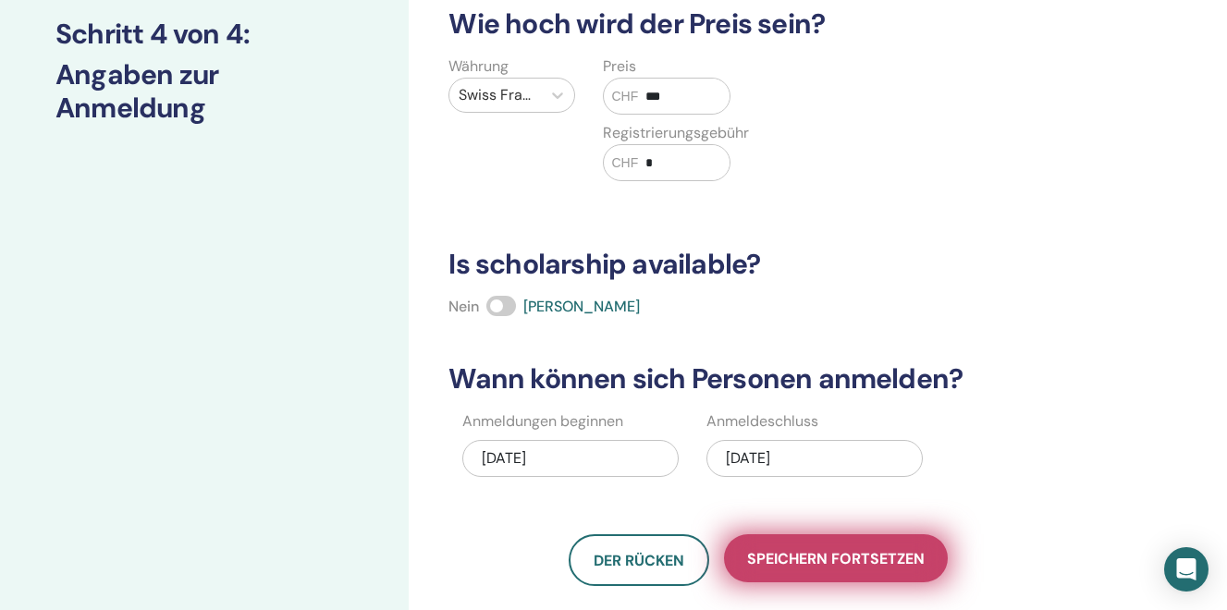
click at [791, 560] on span "Speichern fortsetzen" at bounding box center [836, 558] width 178 height 19
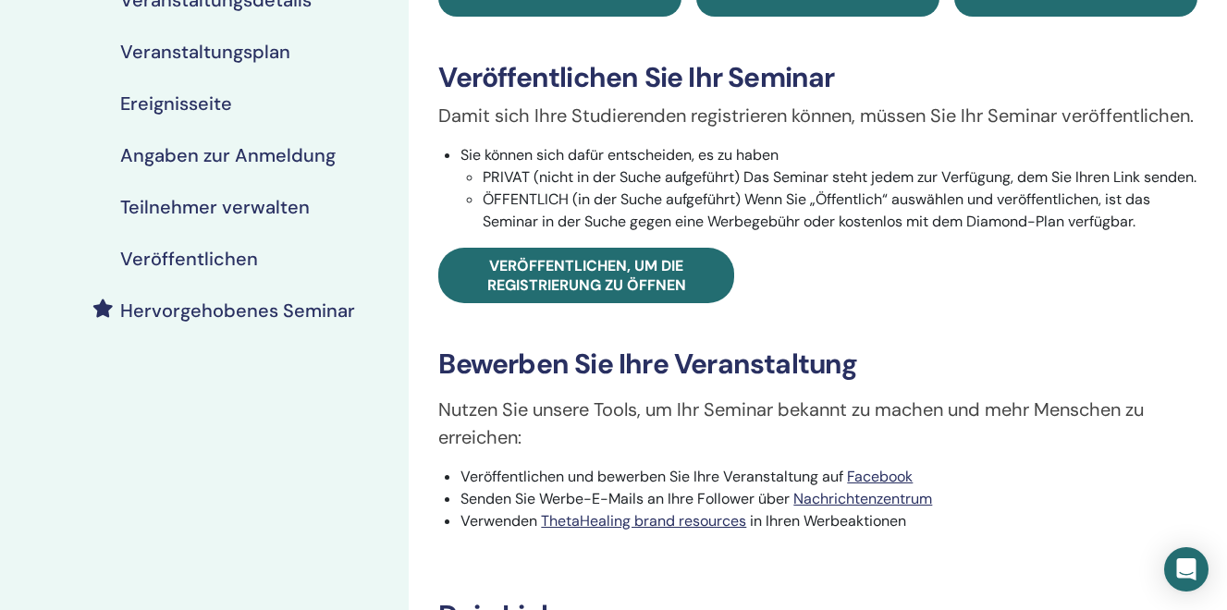
scroll to position [247, 0]
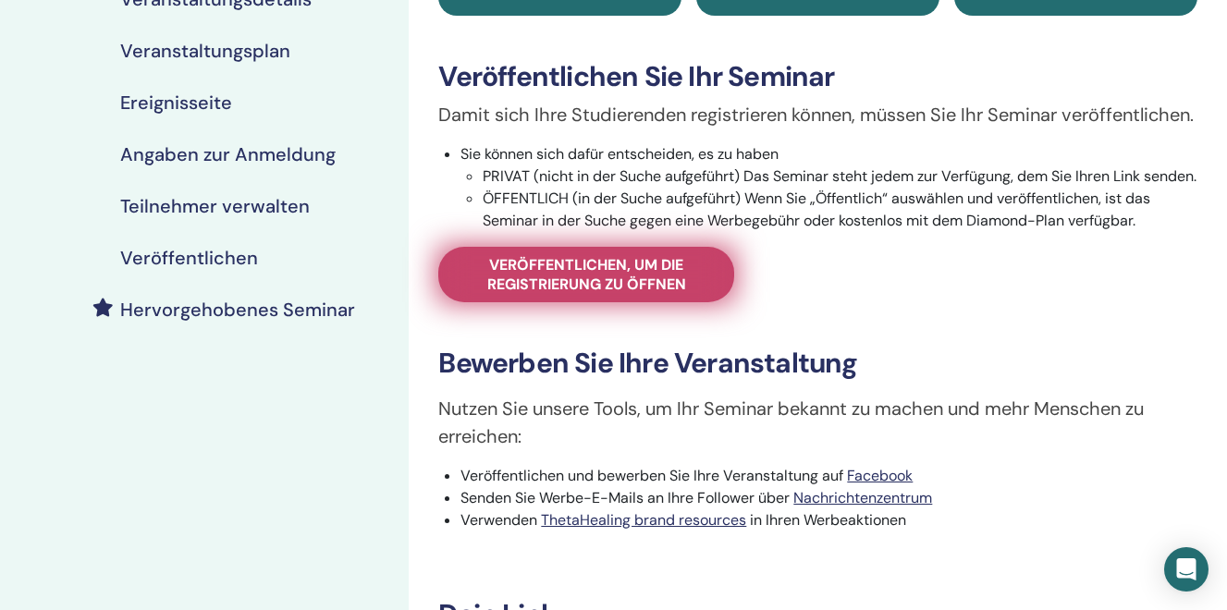
click at [587, 294] on span "Veröffentlichen, um die Registrierung zu öffnen" at bounding box center [586, 274] width 250 height 39
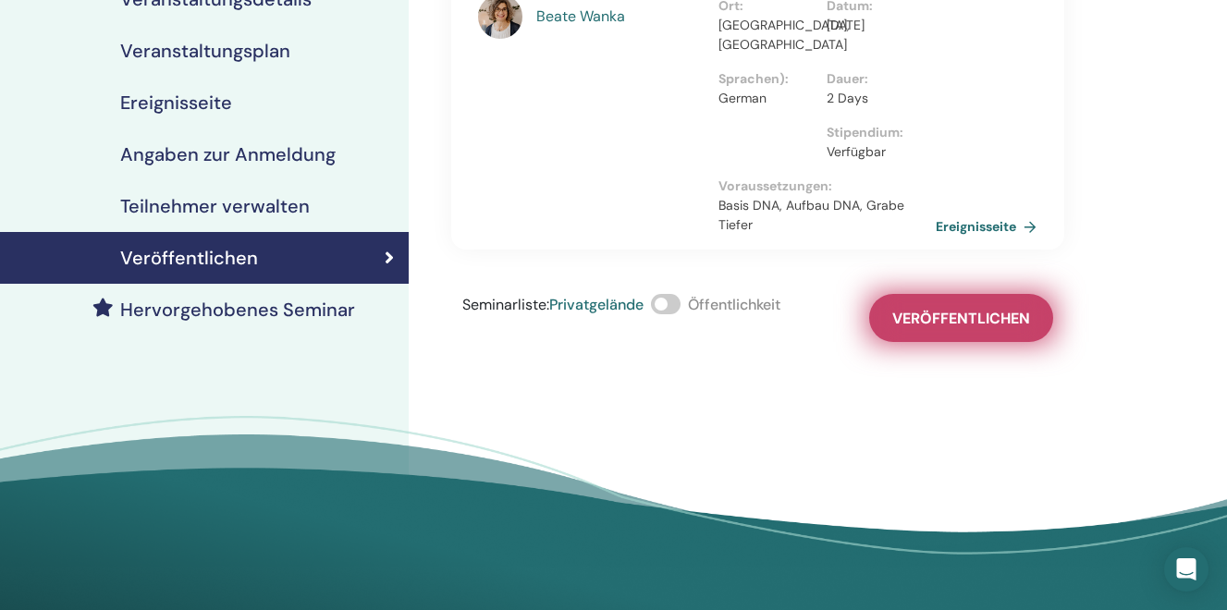
click at [900, 324] on span "Veröffentlichen" at bounding box center [961, 318] width 138 height 19
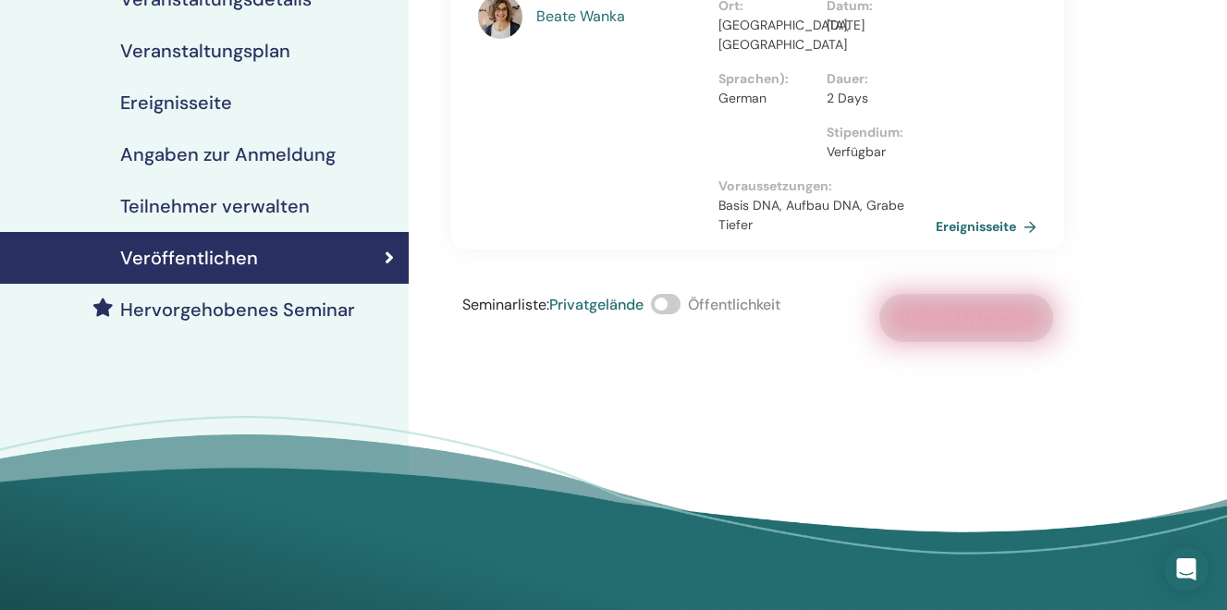
click at [664, 312] on span at bounding box center [666, 304] width 30 height 20
click at [754, 342] on div "[PERSON_NAME] You and the Earth mit [PERSON_NAME] Earth is always trying to com…" at bounding box center [818, 206] width 818 height 789
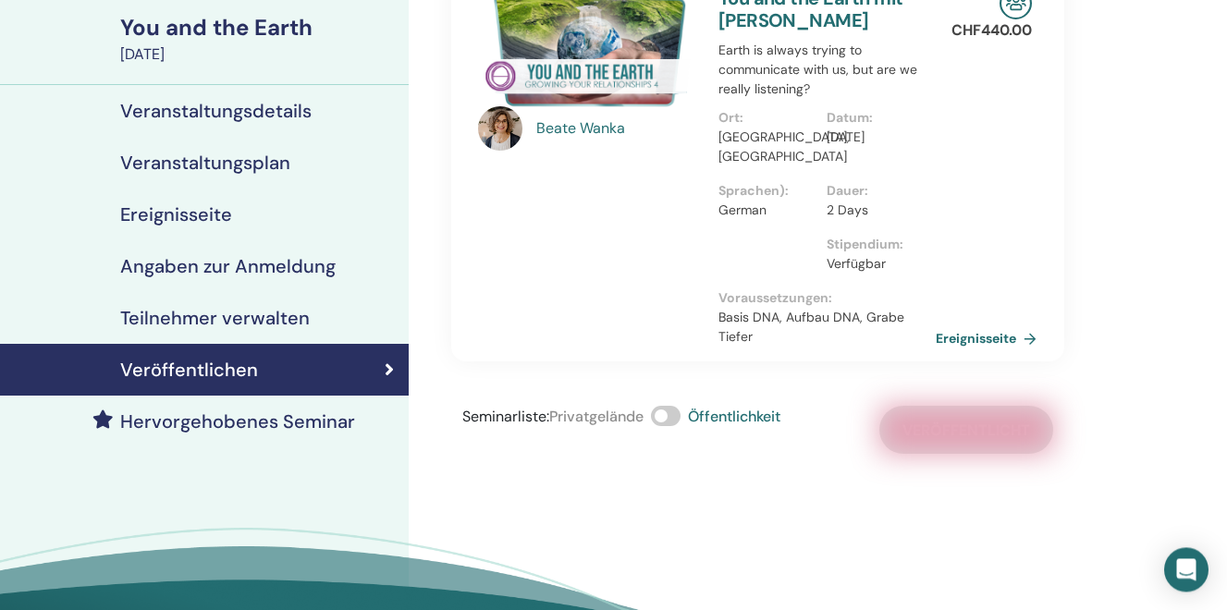
scroll to position [212, 0]
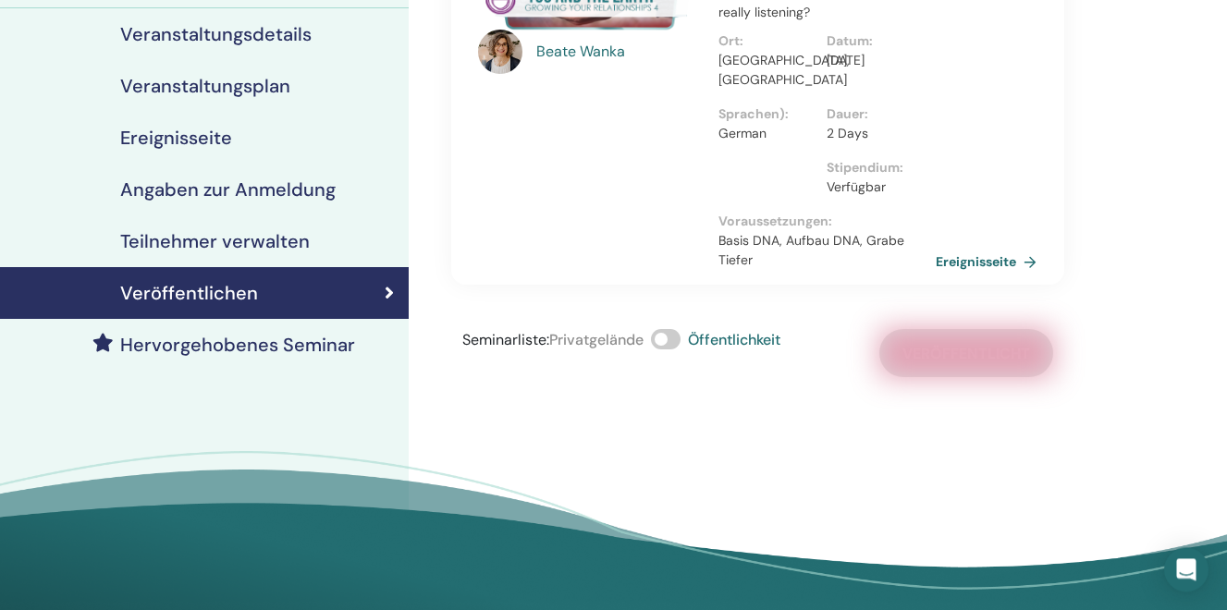
click at [953, 353] on div "Seminarliste : Privatgelände Öffentlichkeit Veröffentlicht" at bounding box center [757, 353] width 613 height 48
click at [185, 190] on h4 "Angaben zur Anmeldung" at bounding box center [227, 189] width 215 height 22
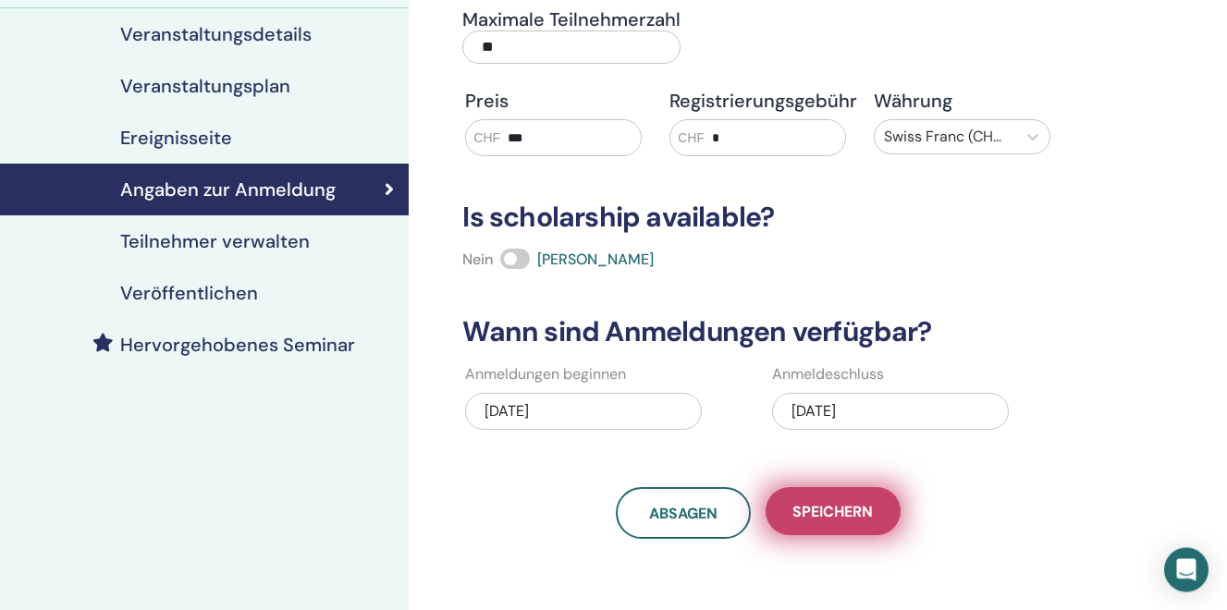
click at [849, 509] on span "Speichern" at bounding box center [832, 511] width 80 height 19
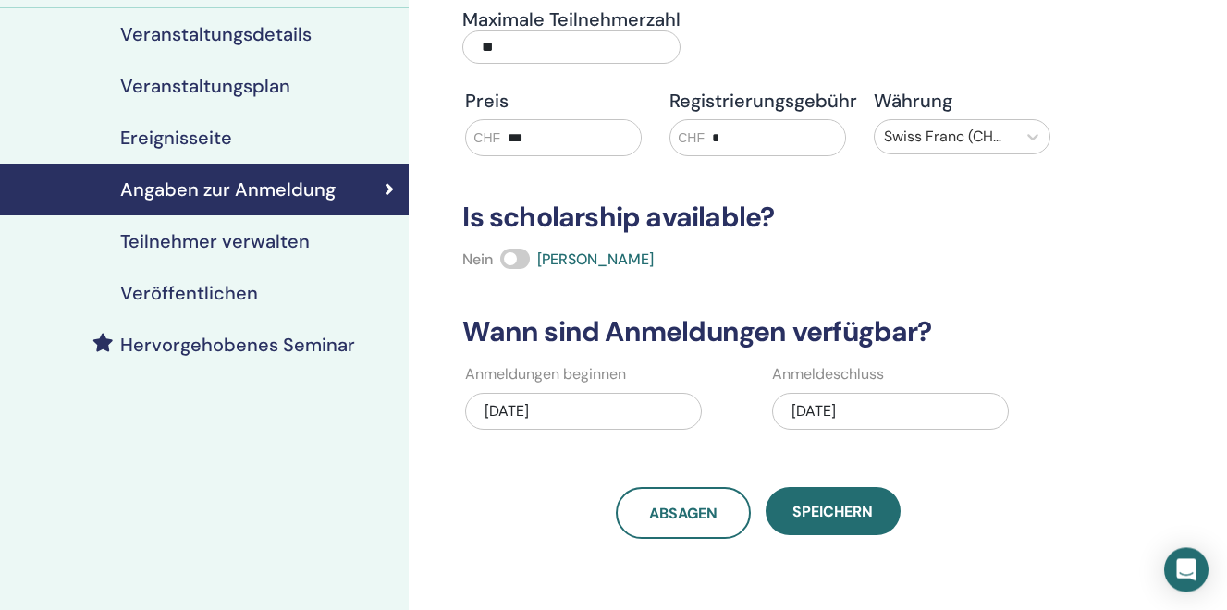
scroll to position [326, 0]
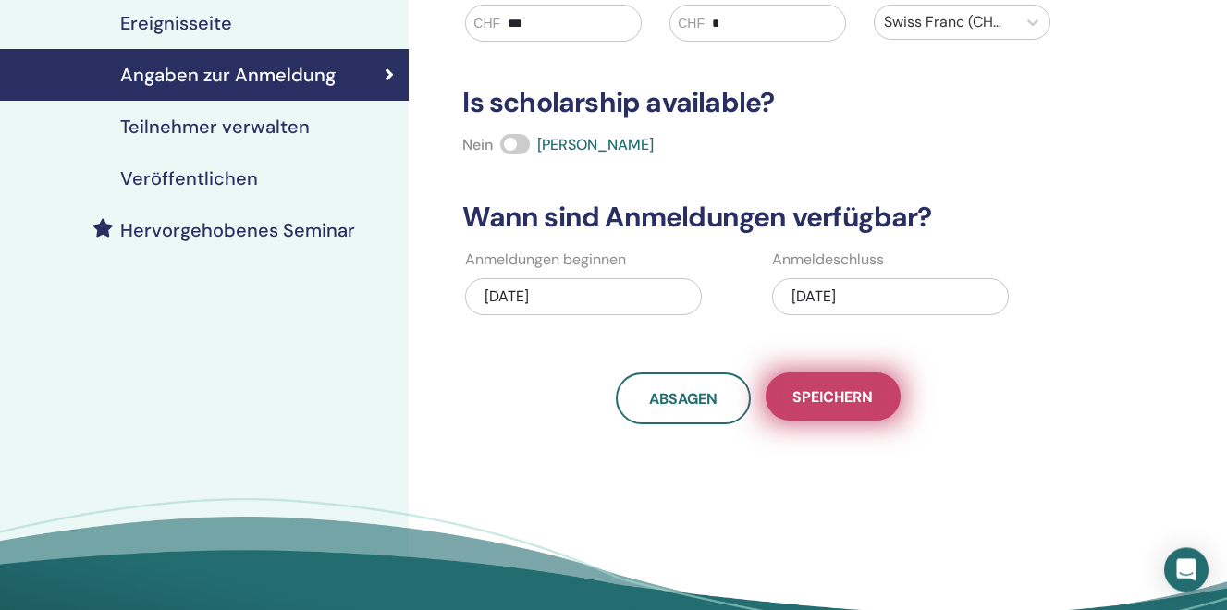
click at [813, 392] on span "Speichern" at bounding box center [832, 396] width 80 height 19
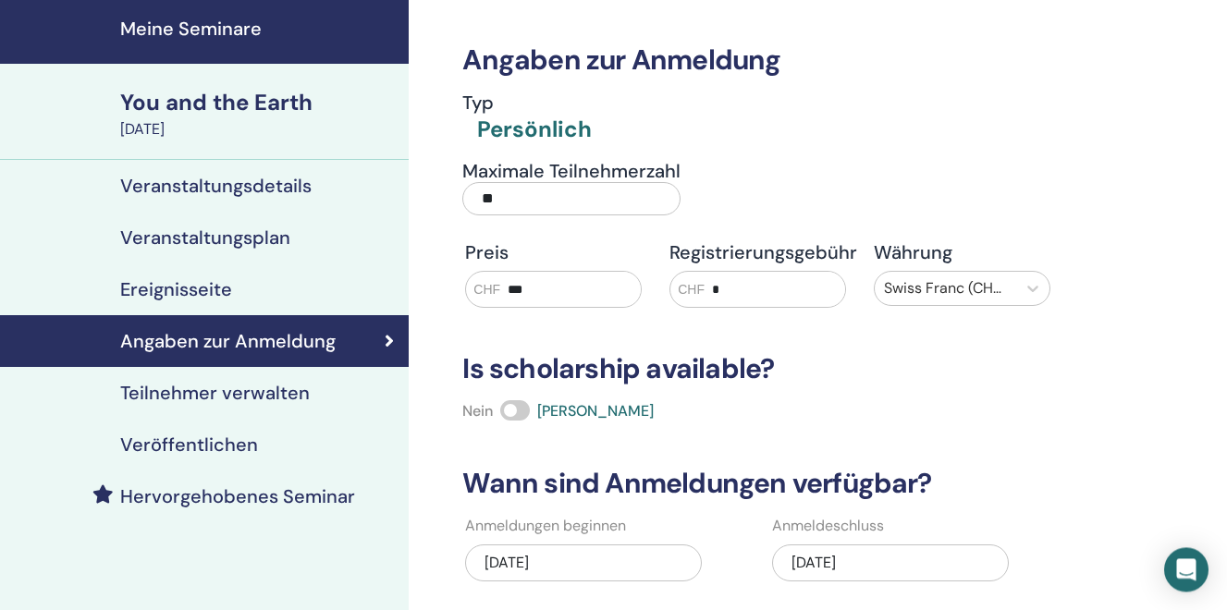
scroll to position [56, 0]
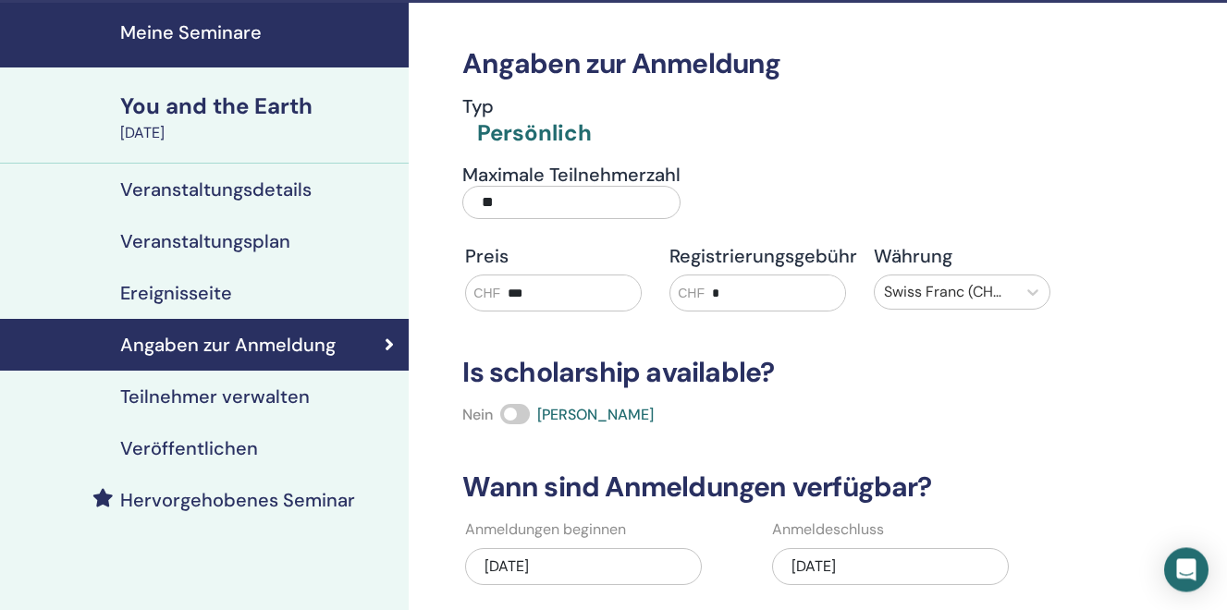
click at [224, 400] on h4 "Teilnehmer verwalten" at bounding box center [215, 397] width 190 height 22
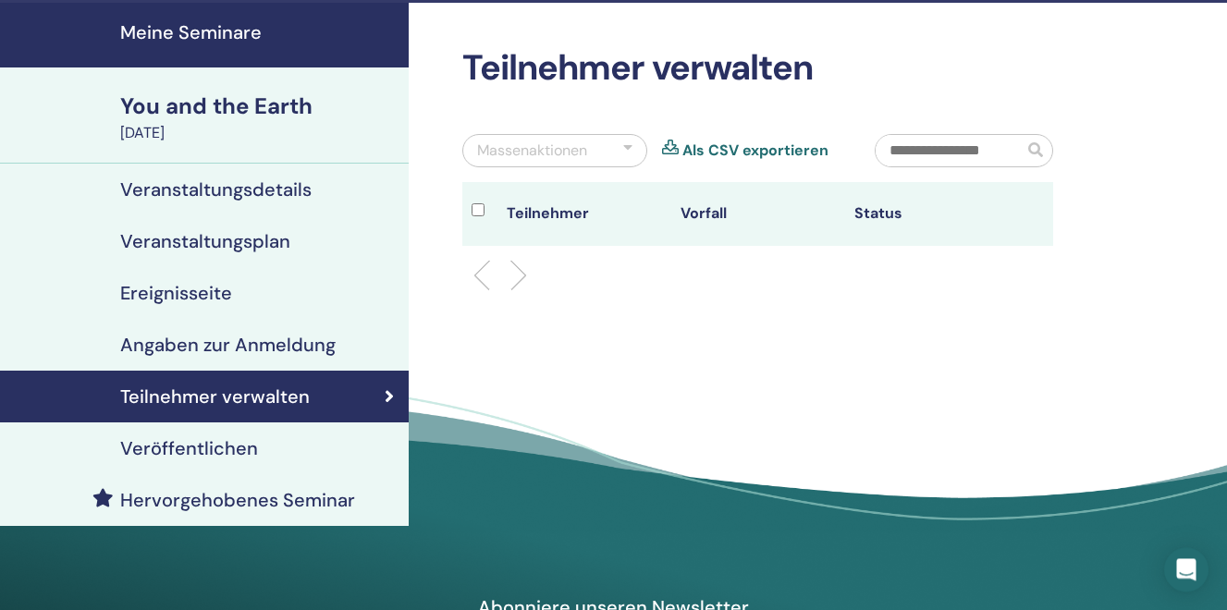
click at [212, 449] on h4 "Veröffentlichen" at bounding box center [189, 448] width 138 height 22
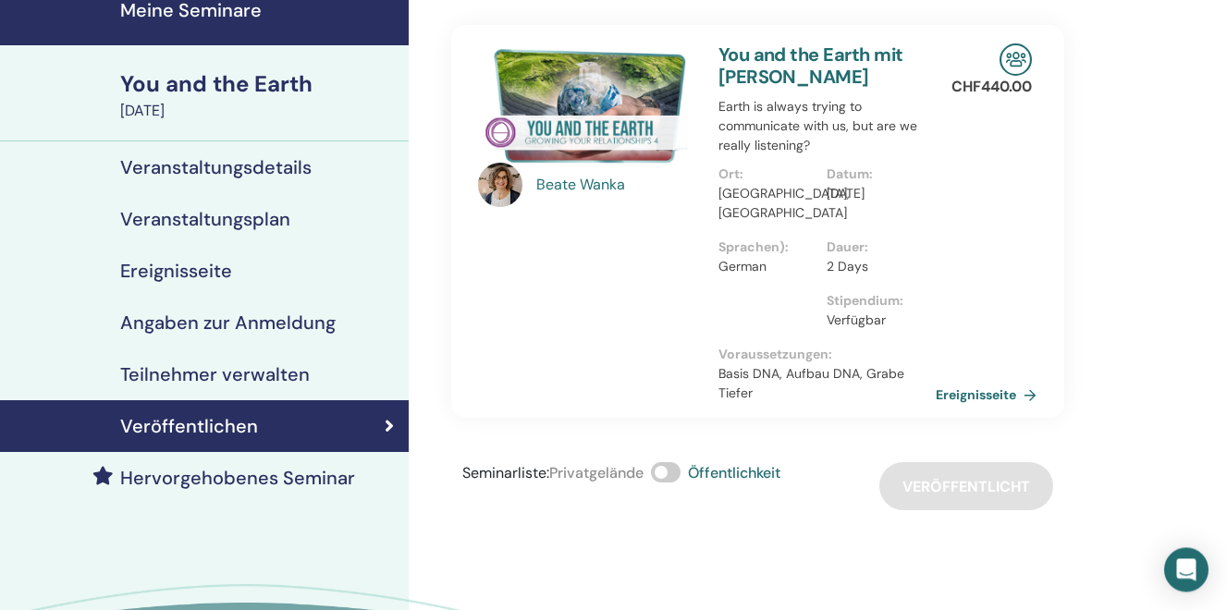
scroll to position [65, 0]
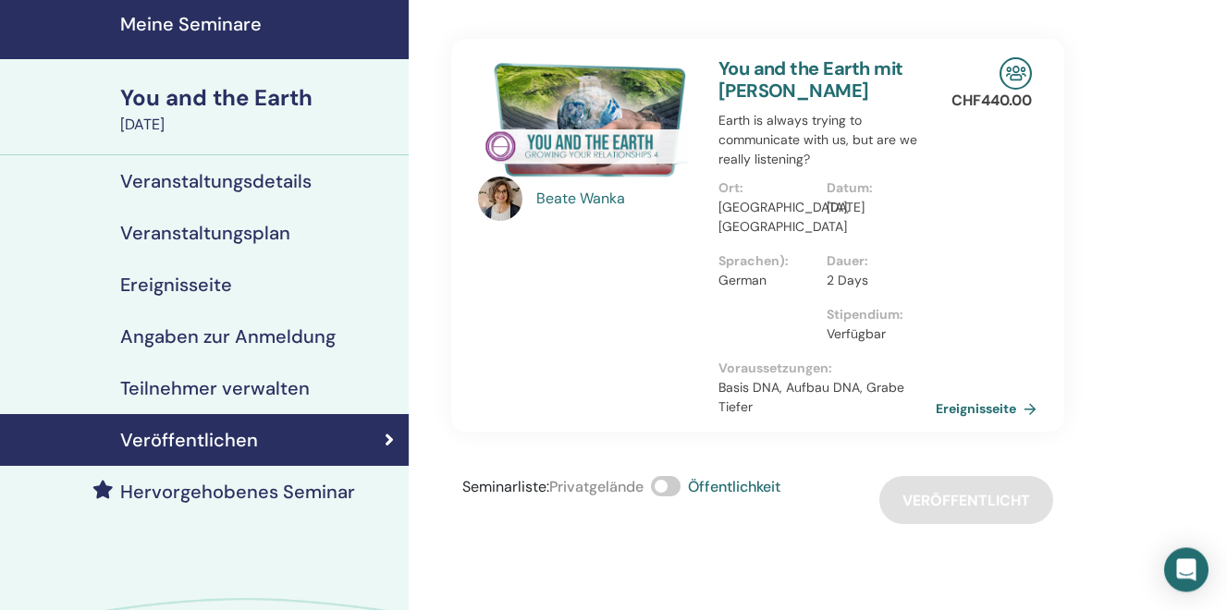
click at [192, 196] on link "Veranstaltungsdetails" at bounding box center [204, 181] width 409 height 52
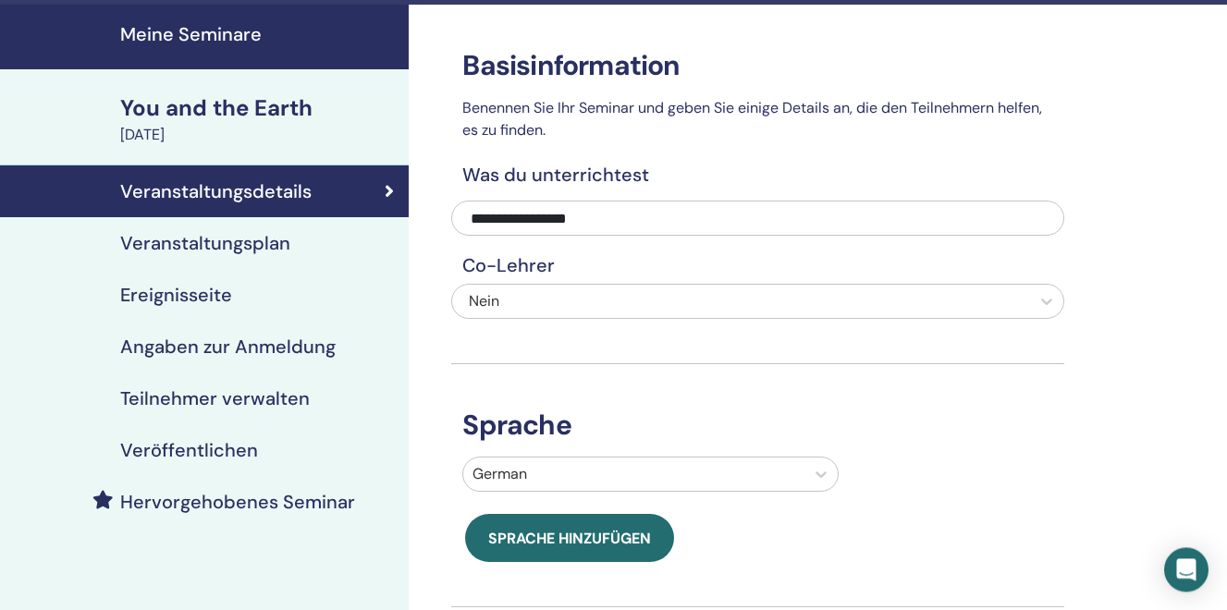
scroll to position [35, 0]
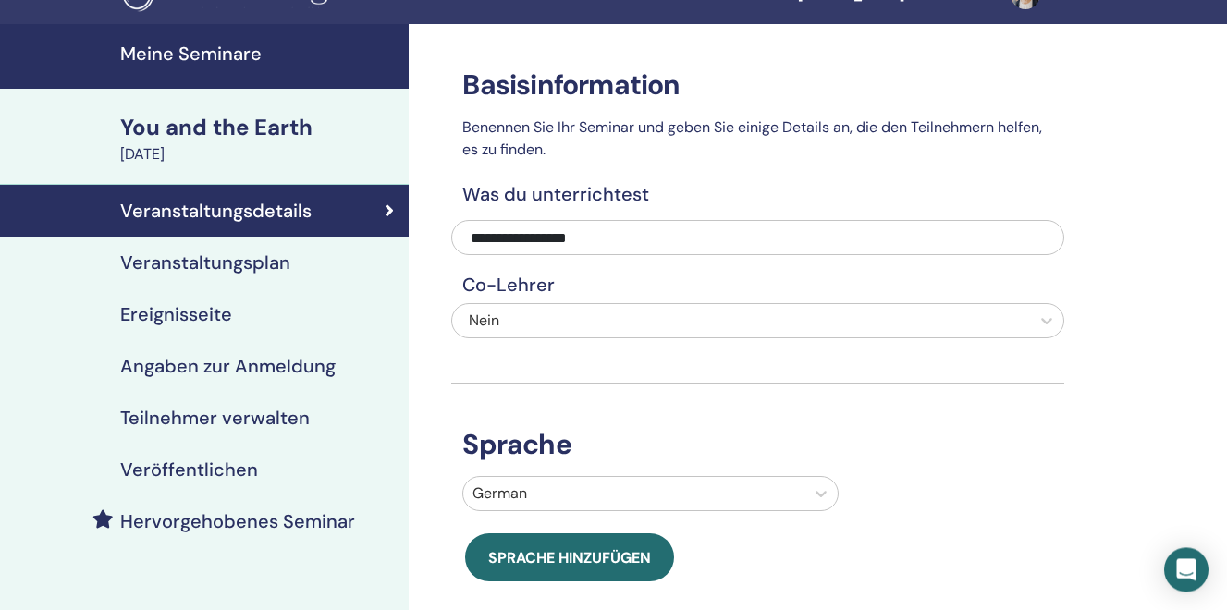
click at [246, 269] on h4 "Veranstaltungsplan" at bounding box center [205, 262] width 170 height 22
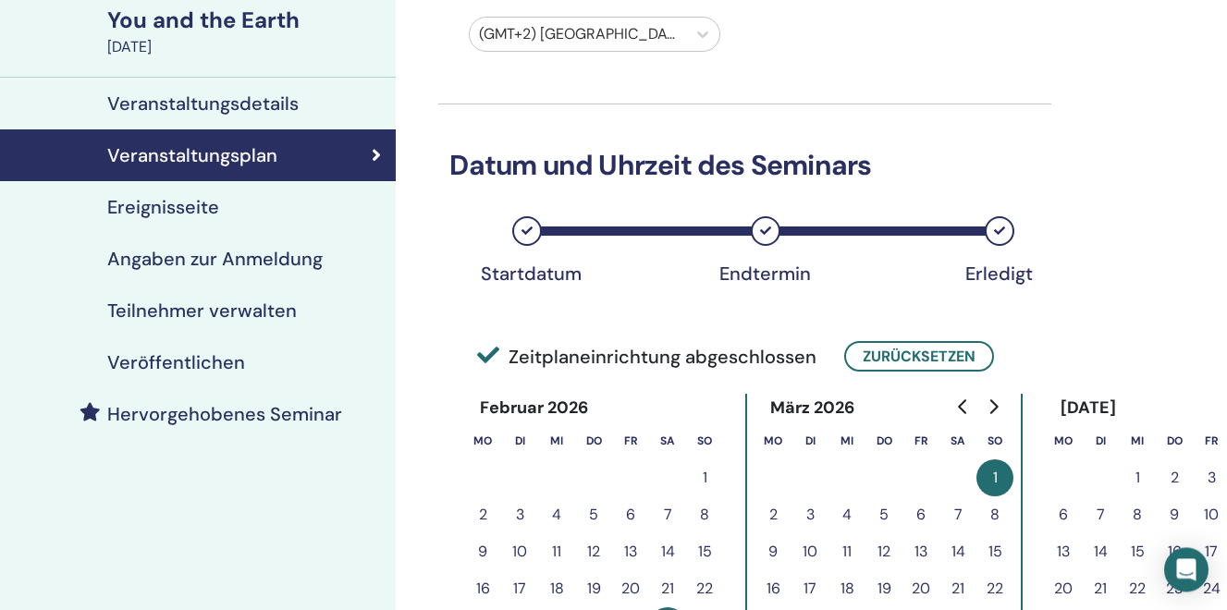
scroll to position [136, 13]
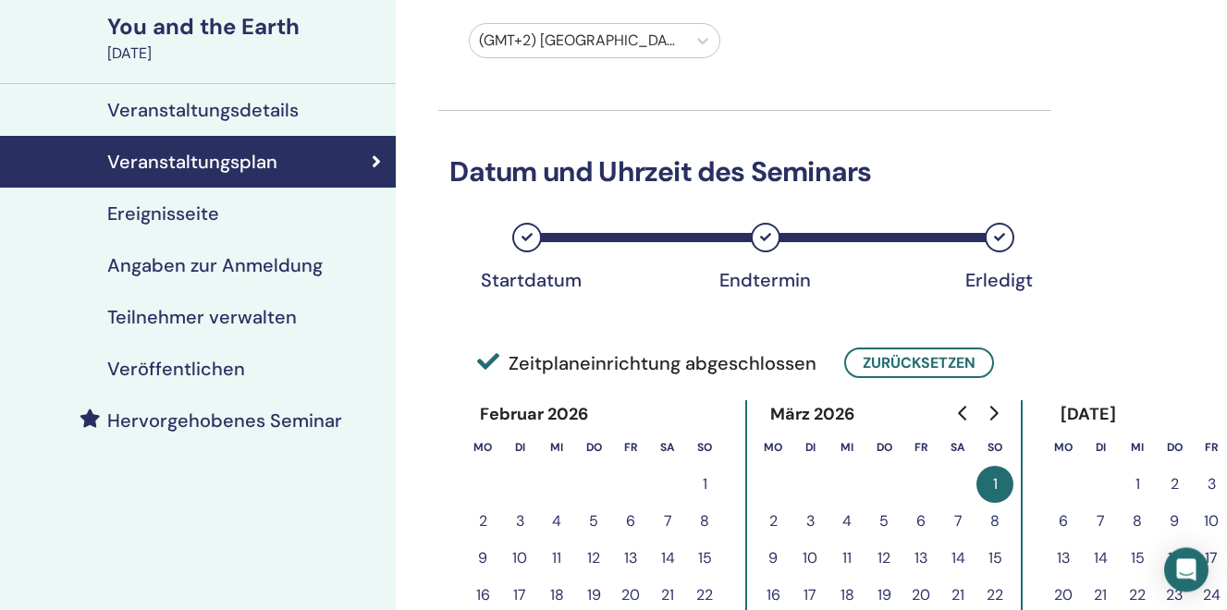
click at [148, 224] on h4 "Ereignisseite" at bounding box center [163, 213] width 112 height 22
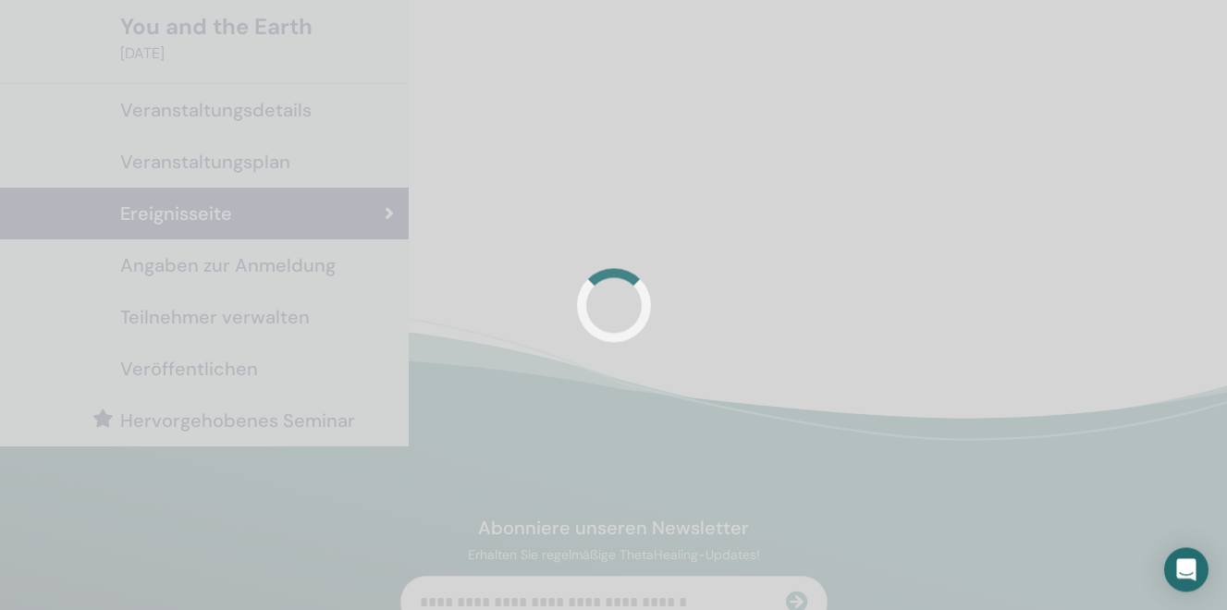
scroll to position [136, 0]
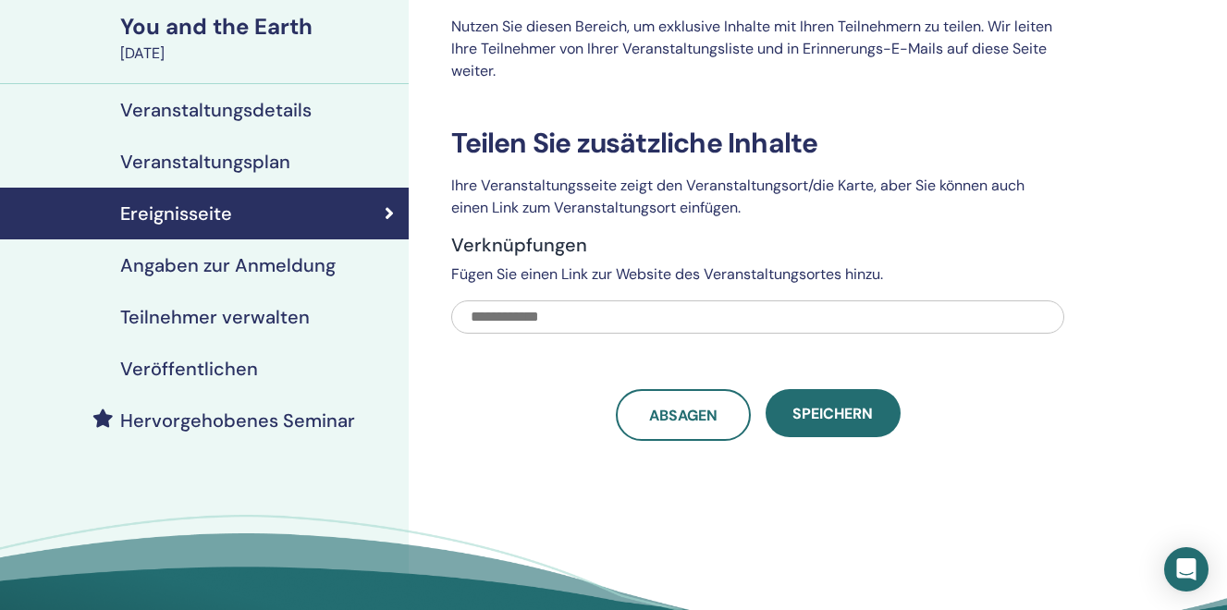
click at [148, 256] on h4 "Angaben zur Anmeldung" at bounding box center [227, 265] width 215 height 22
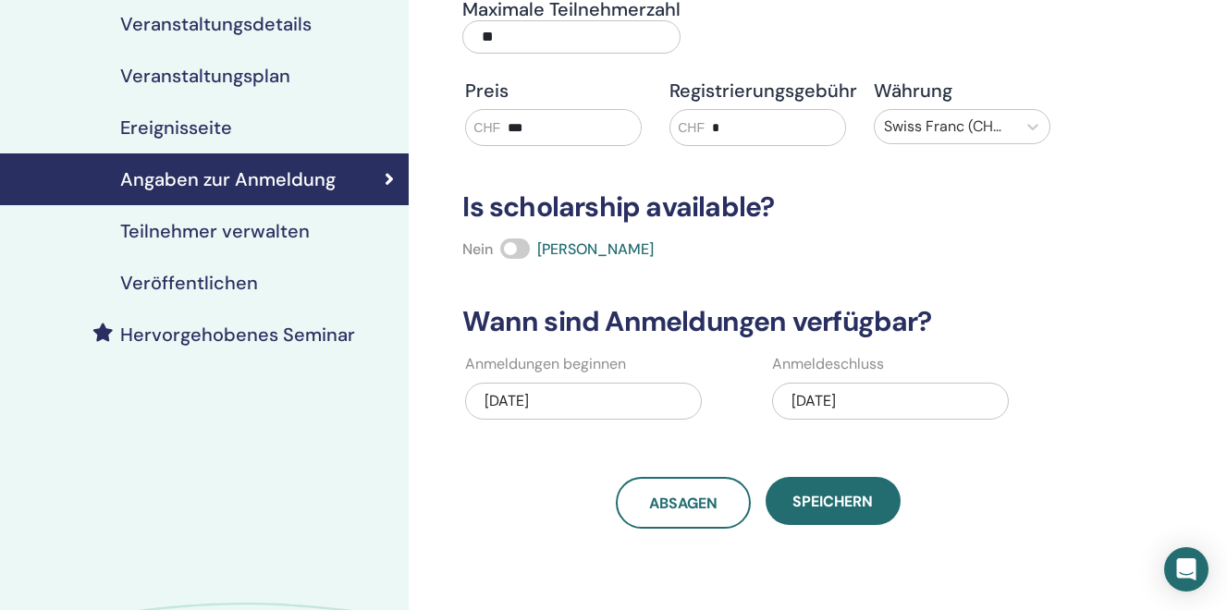
scroll to position [220, 0]
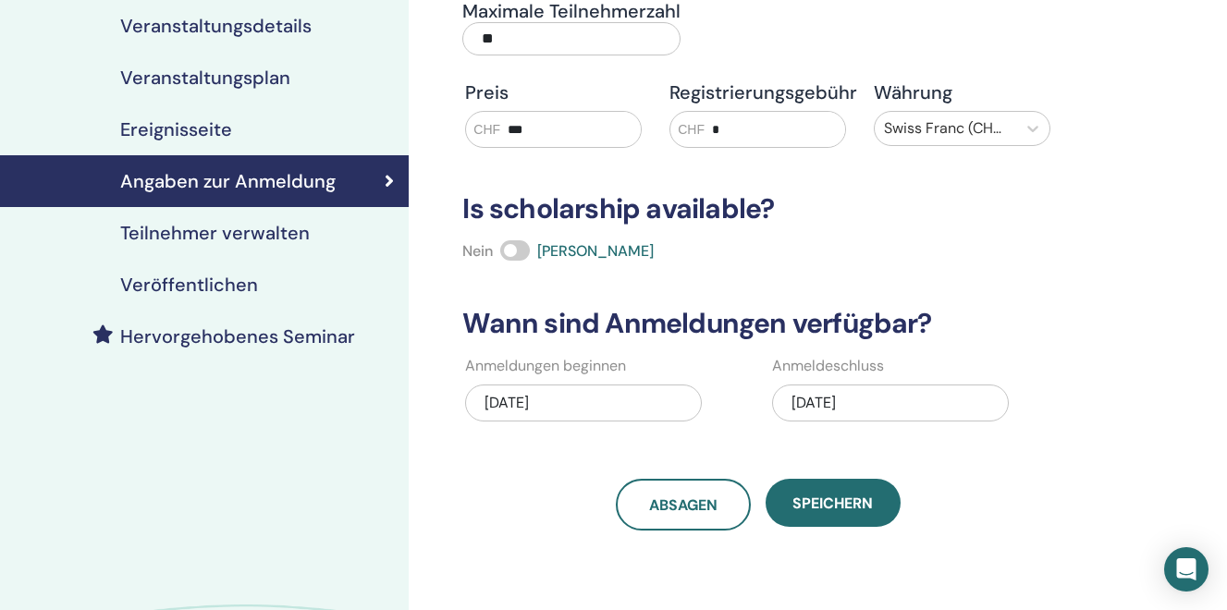
click at [232, 231] on h4 "Teilnehmer verwalten" at bounding box center [215, 233] width 190 height 22
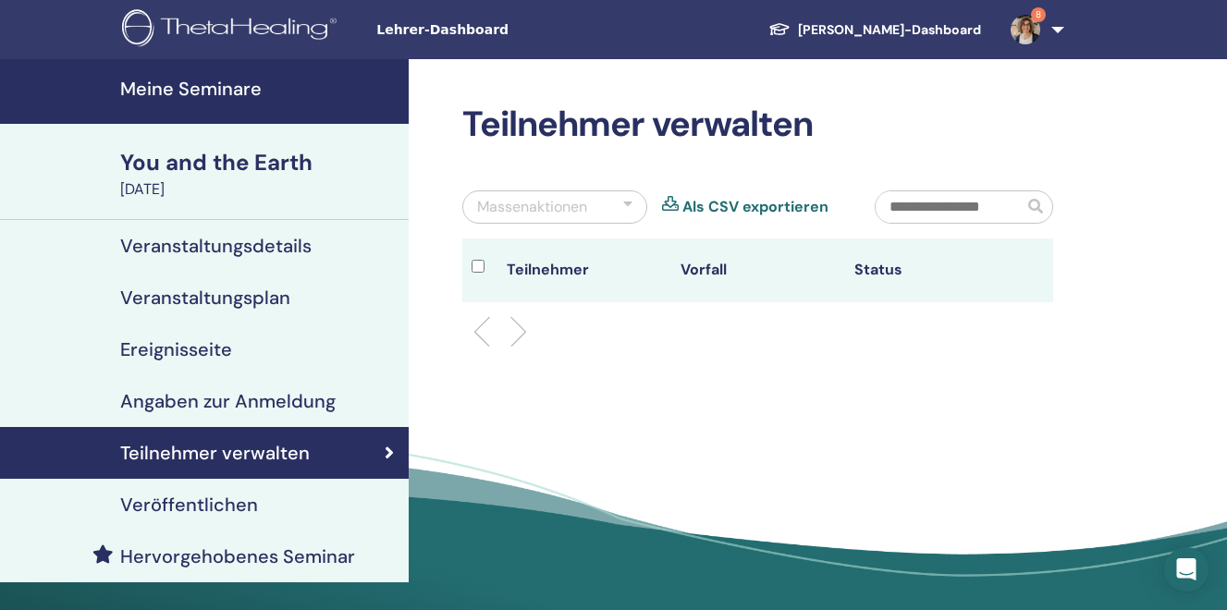
click at [167, 509] on h4 "Veröffentlichen" at bounding box center [189, 505] width 138 height 22
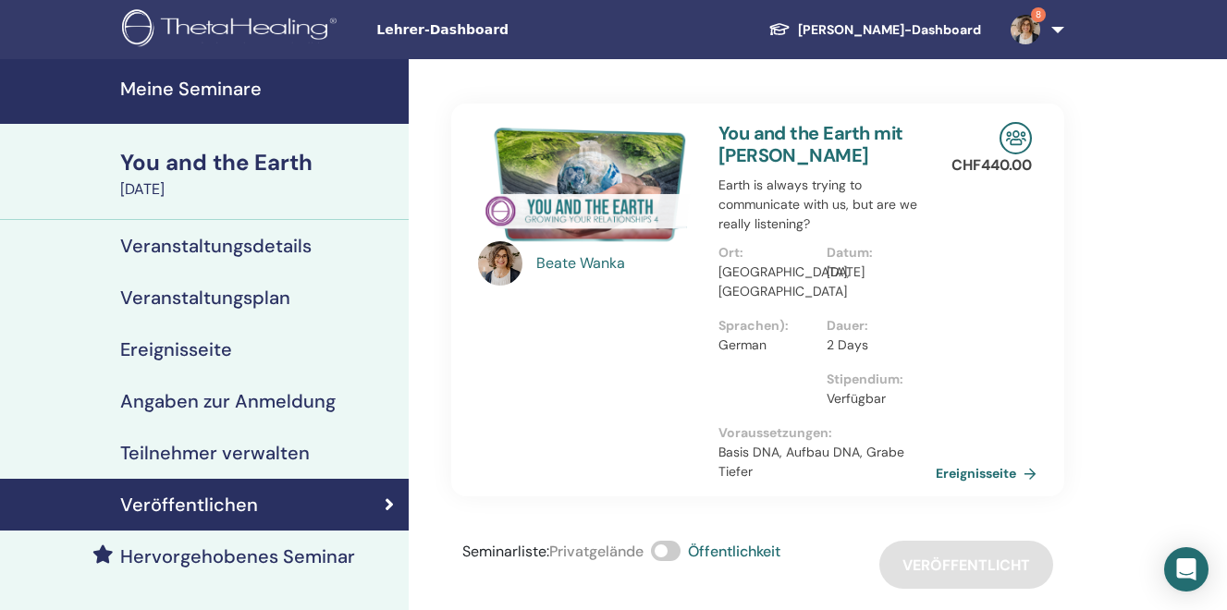
click at [186, 84] on h4 "Meine Seminare" at bounding box center [258, 89] width 277 height 22
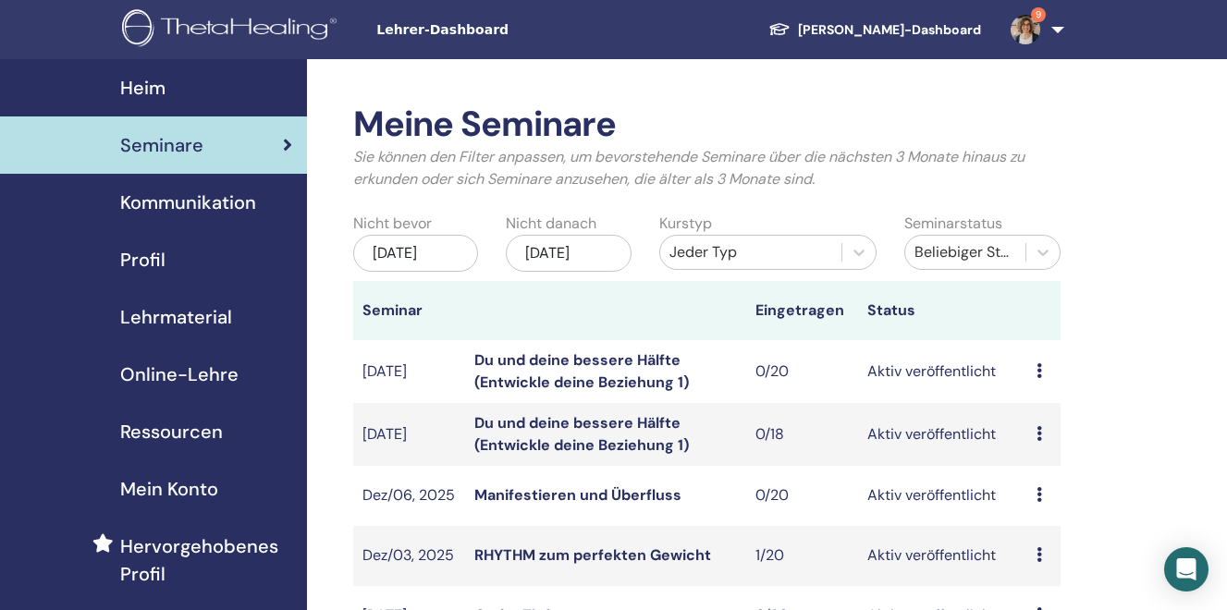
click at [595, 237] on div "[DATE]" at bounding box center [569, 253] width 126 height 37
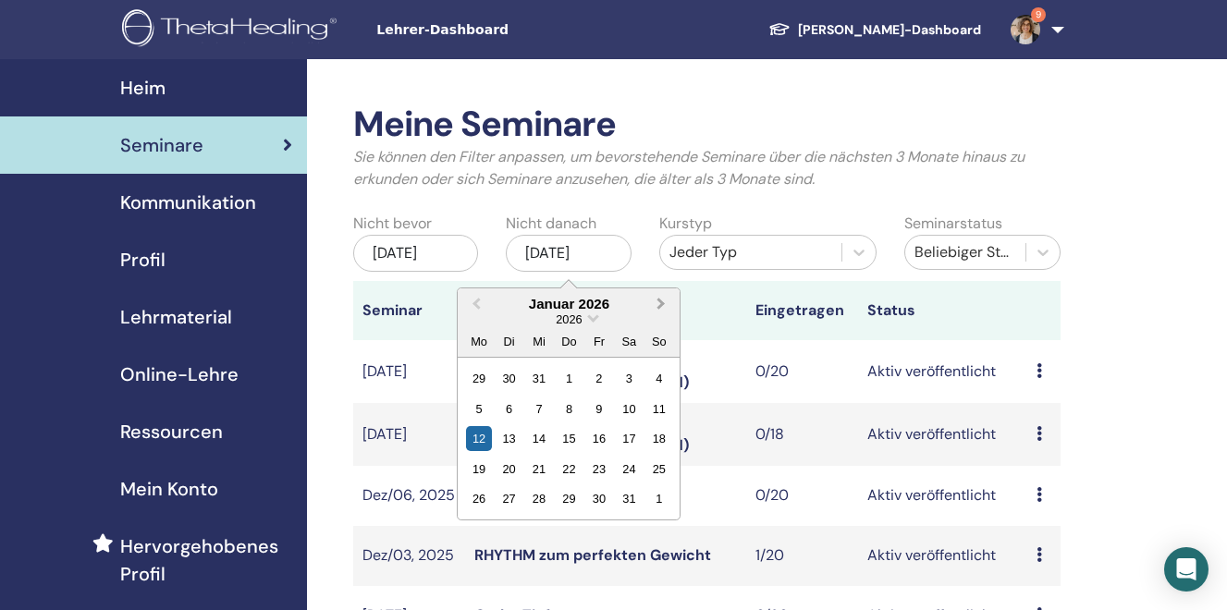
click at [656, 308] on button "Next Month" at bounding box center [663, 305] width 30 height 30
click at [592, 388] on div "3" at bounding box center [598, 378] width 25 height 25
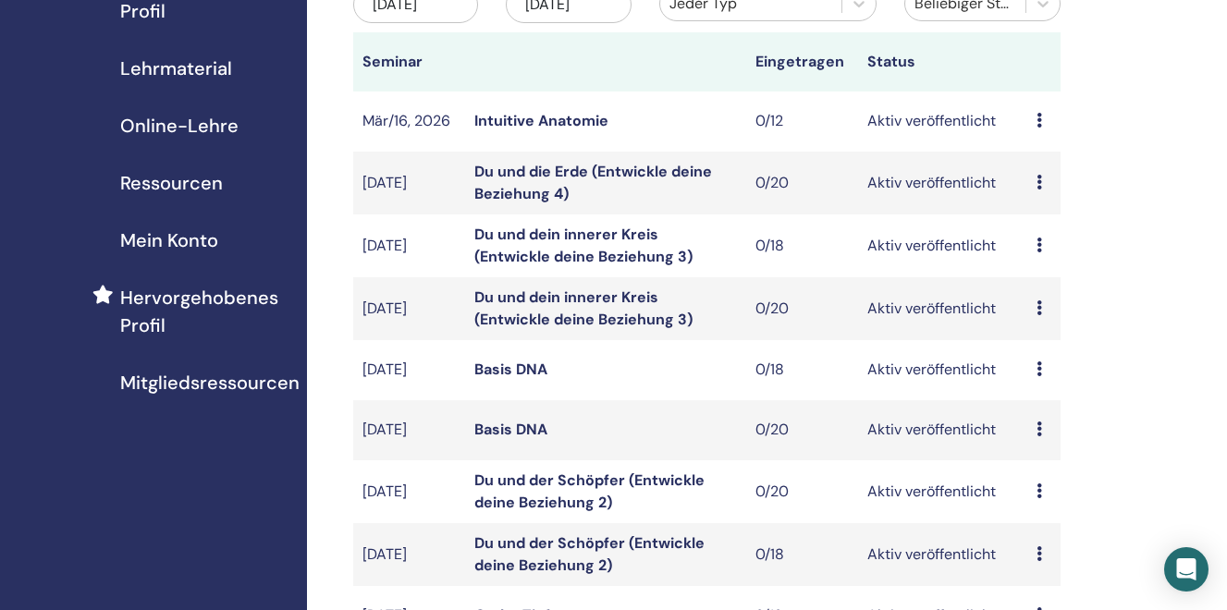
scroll to position [251, 0]
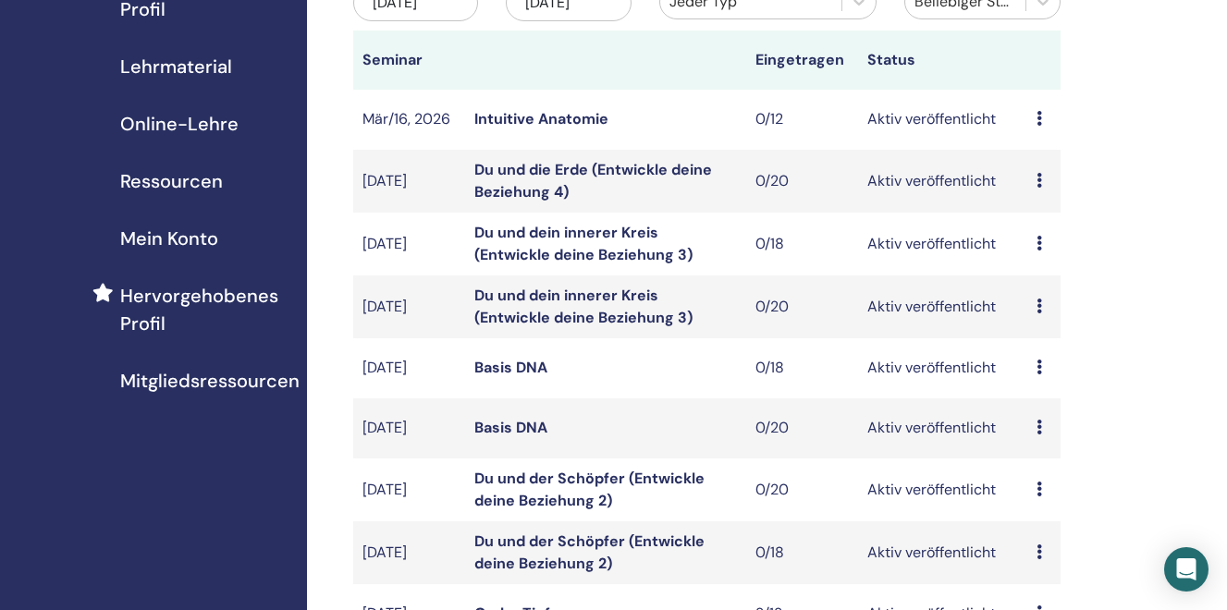
click at [582, 185] on link "Du und die Erde (Entwickle deine Beziehung 4)" at bounding box center [593, 181] width 238 height 42
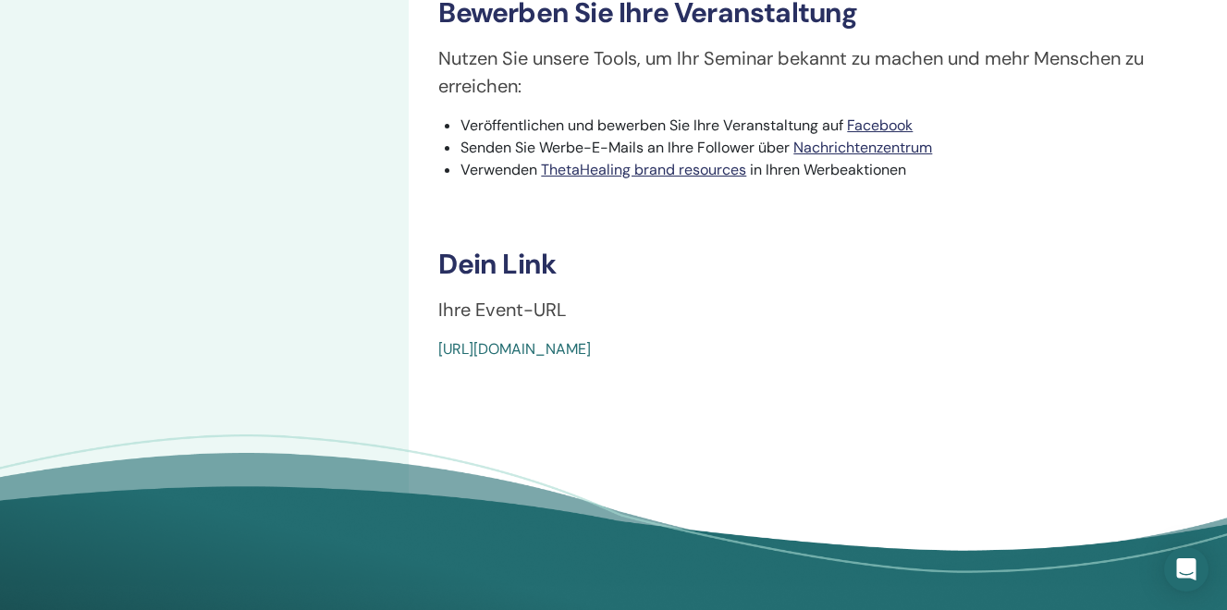
scroll to position [598, 0]
drag, startPoint x: 854, startPoint y: 404, endPoint x: 435, endPoint y: 405, distance: 419.8
copy link "[URL][DOMAIN_NAME]"
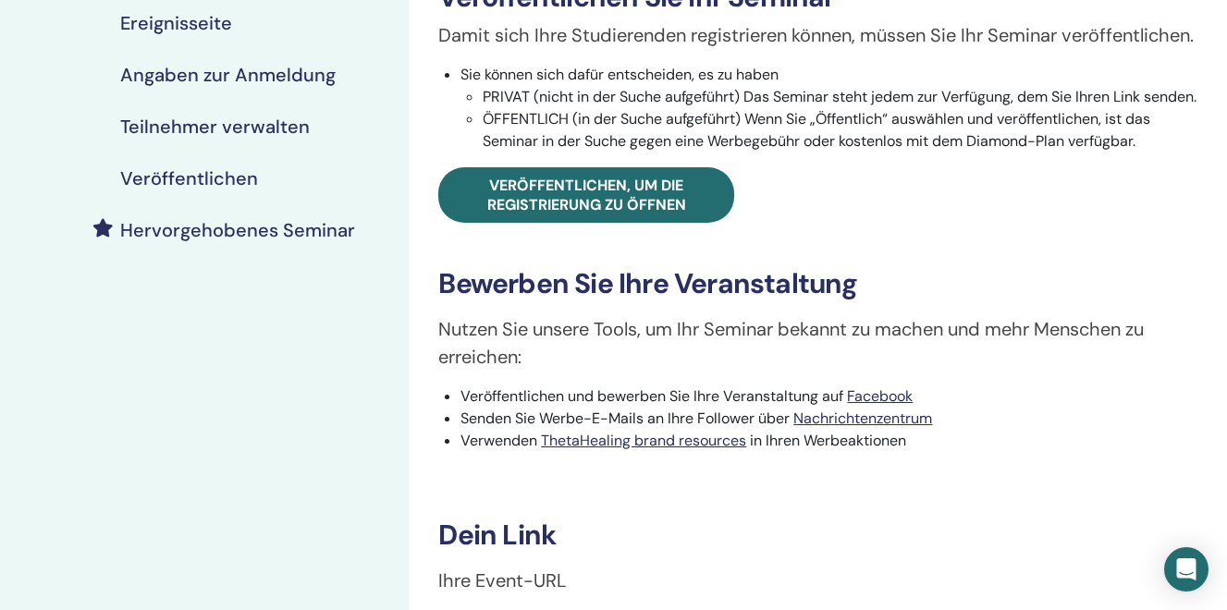
scroll to position [325, 0]
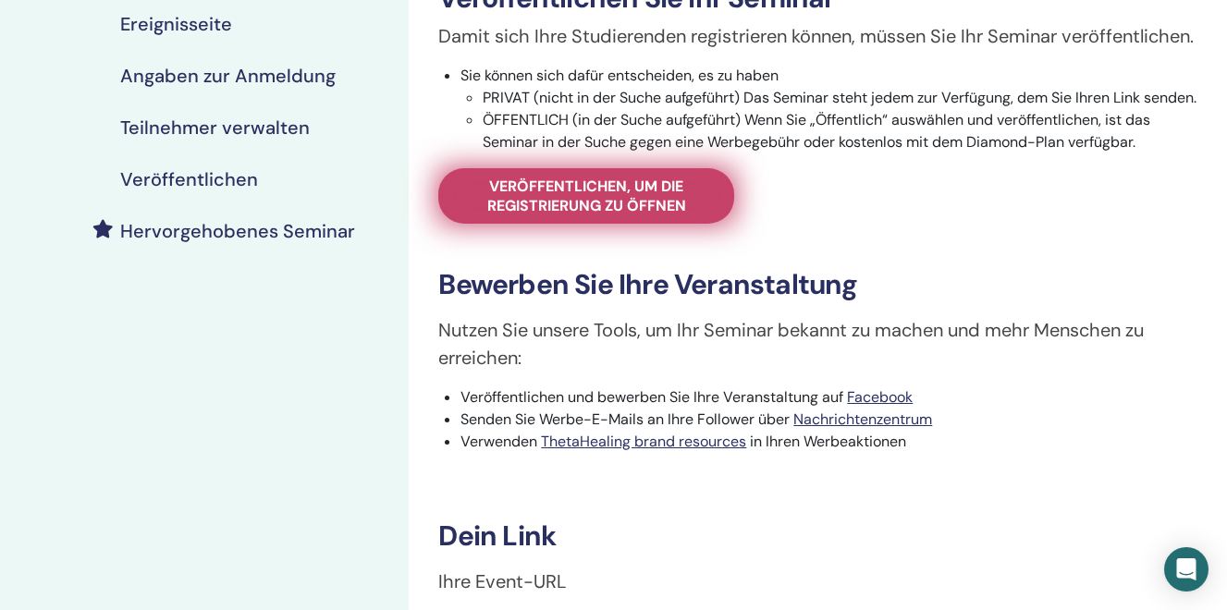
click at [557, 215] on span "Veröffentlichen, um die Registrierung zu öffnen" at bounding box center [586, 196] width 250 height 39
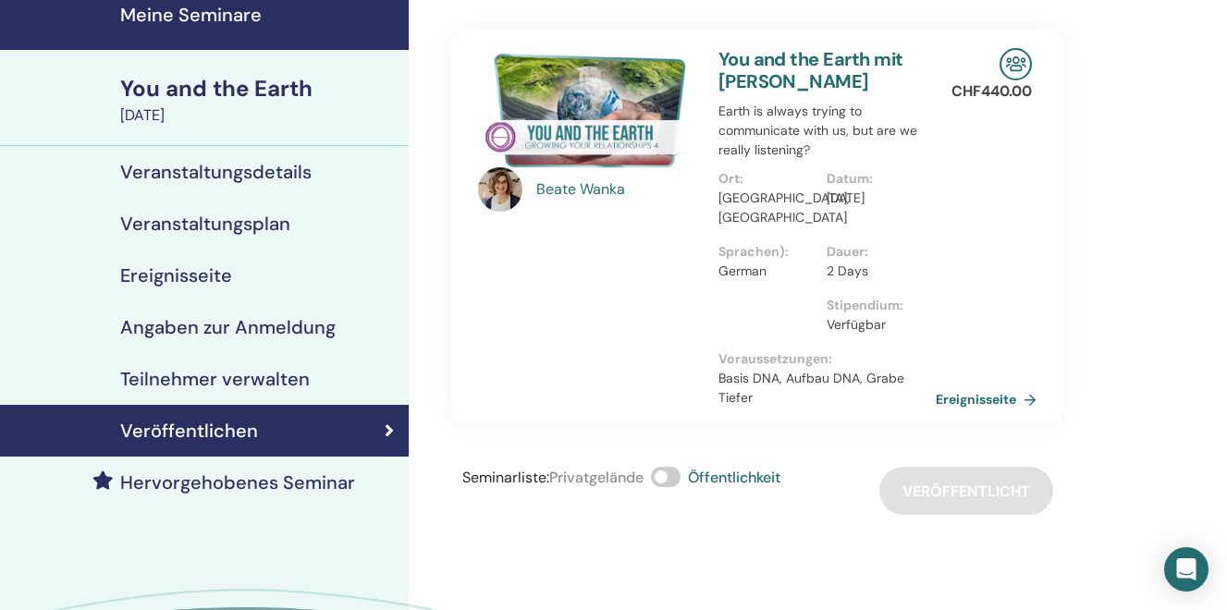
scroll to position [68, 0]
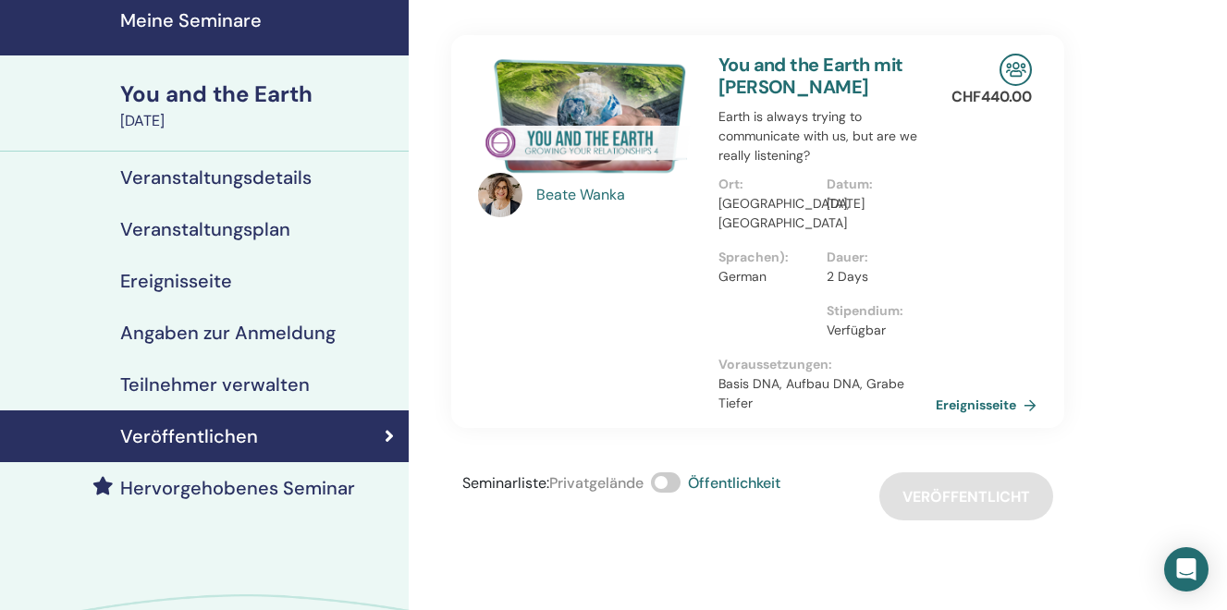
click at [208, 172] on h4 "Veranstaltungsdetails" at bounding box center [215, 177] width 191 height 22
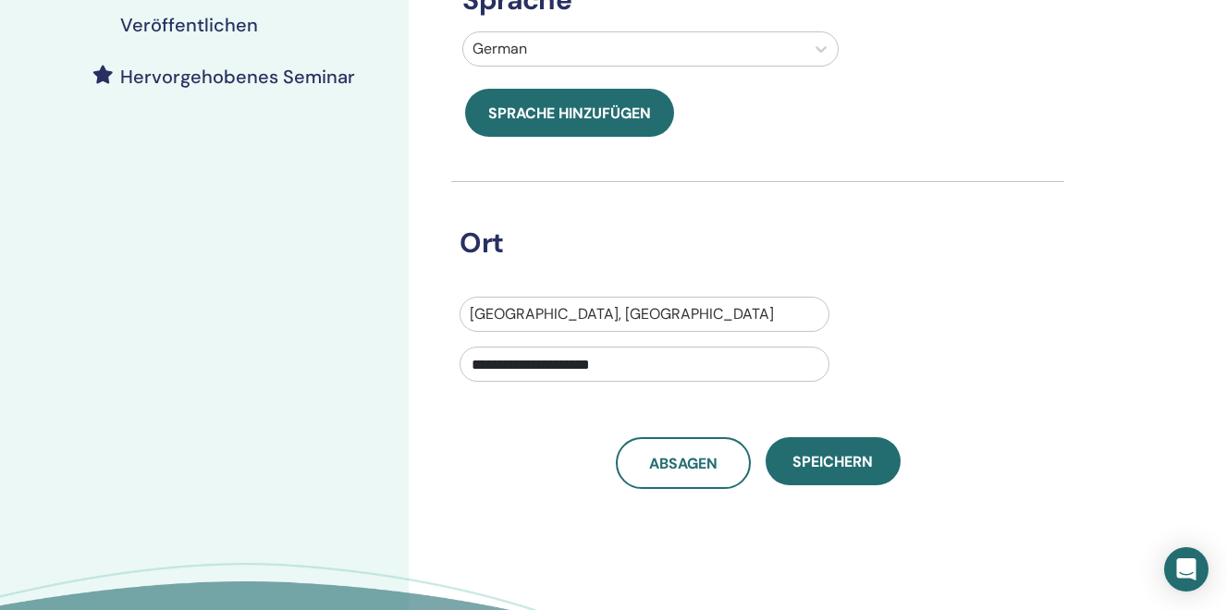
scroll to position [484, 0]
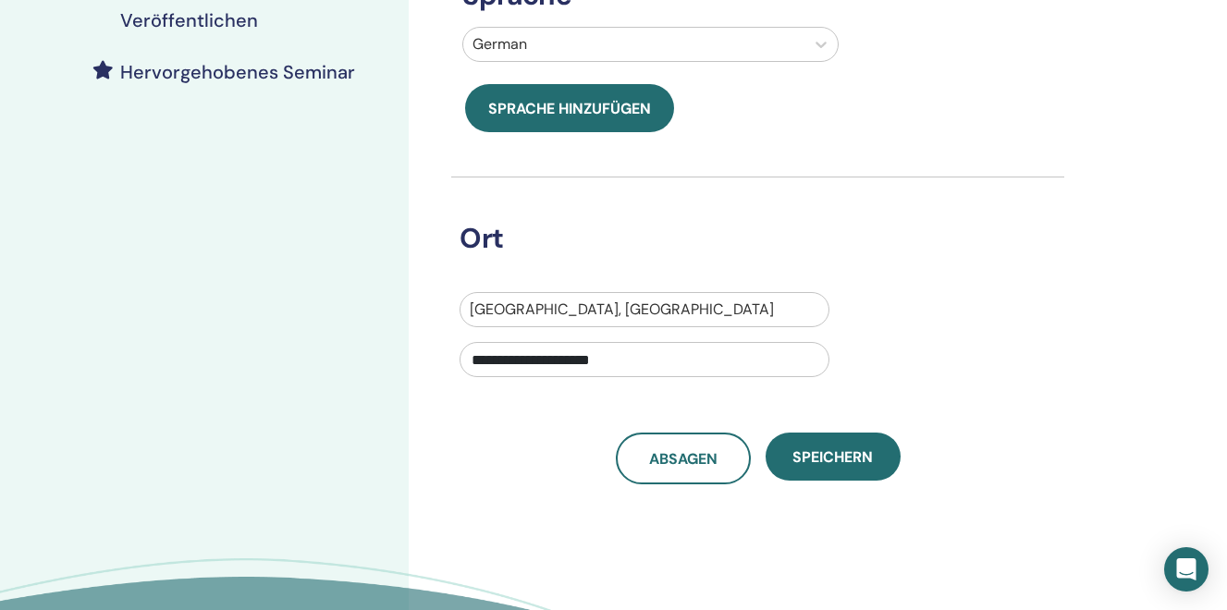
click at [473, 363] on input "**********" at bounding box center [645, 359] width 370 height 35
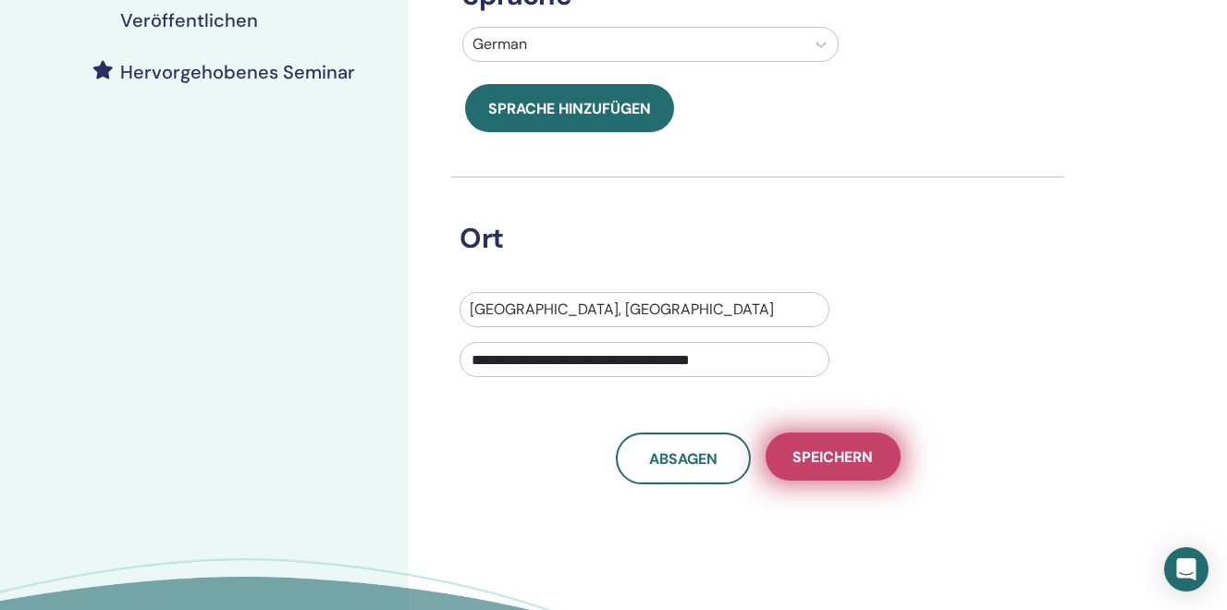
type input "**********"
click at [820, 455] on span "Speichern" at bounding box center [832, 456] width 80 height 19
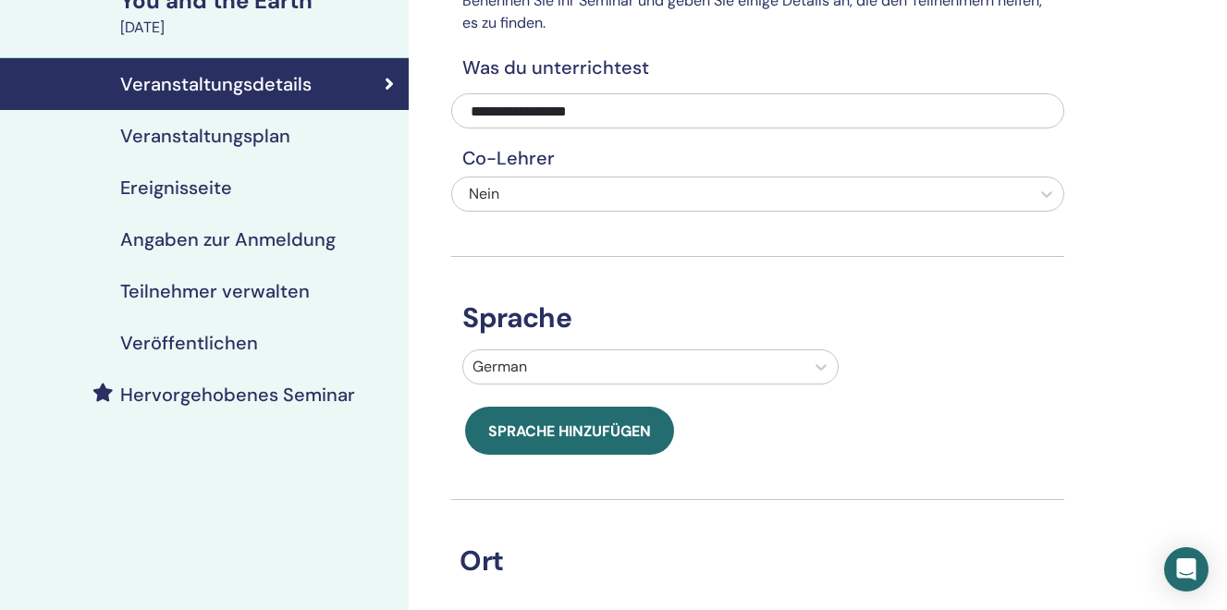
scroll to position [159, 0]
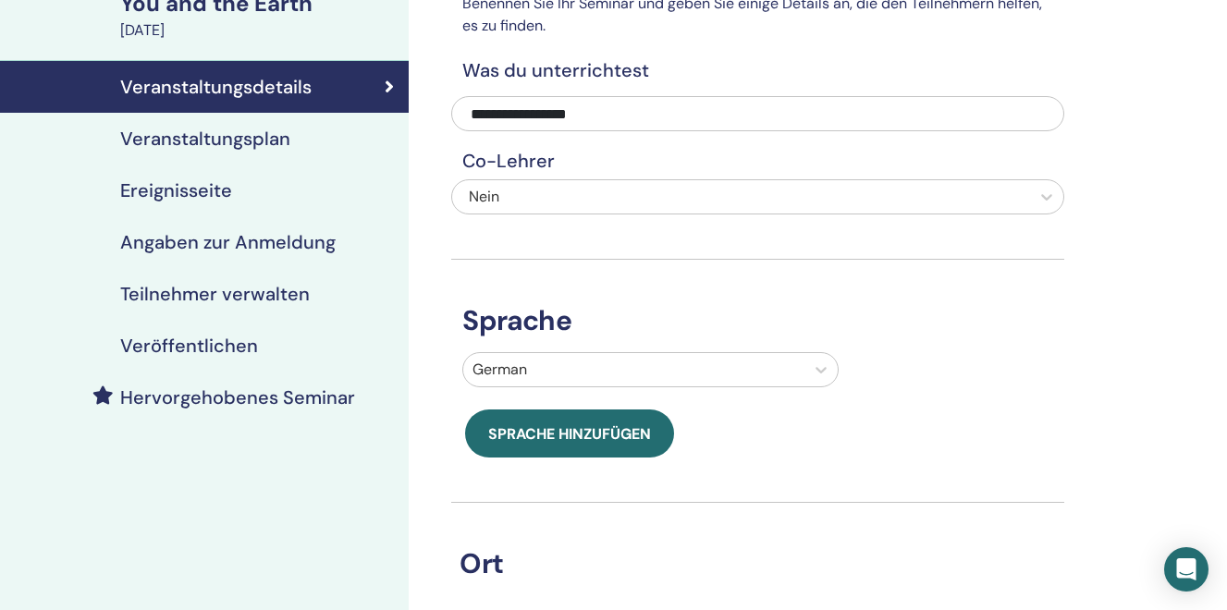
click at [208, 336] on h4 "Veröffentlichen" at bounding box center [189, 346] width 138 height 22
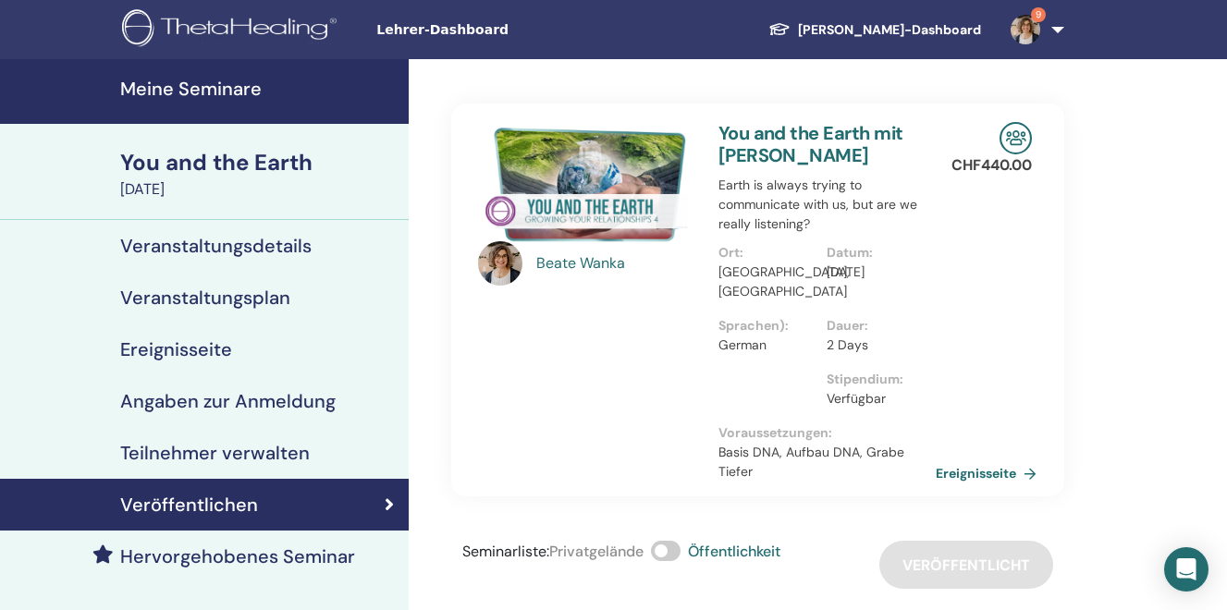
click at [205, 79] on h4 "Meine Seminare" at bounding box center [258, 89] width 277 height 22
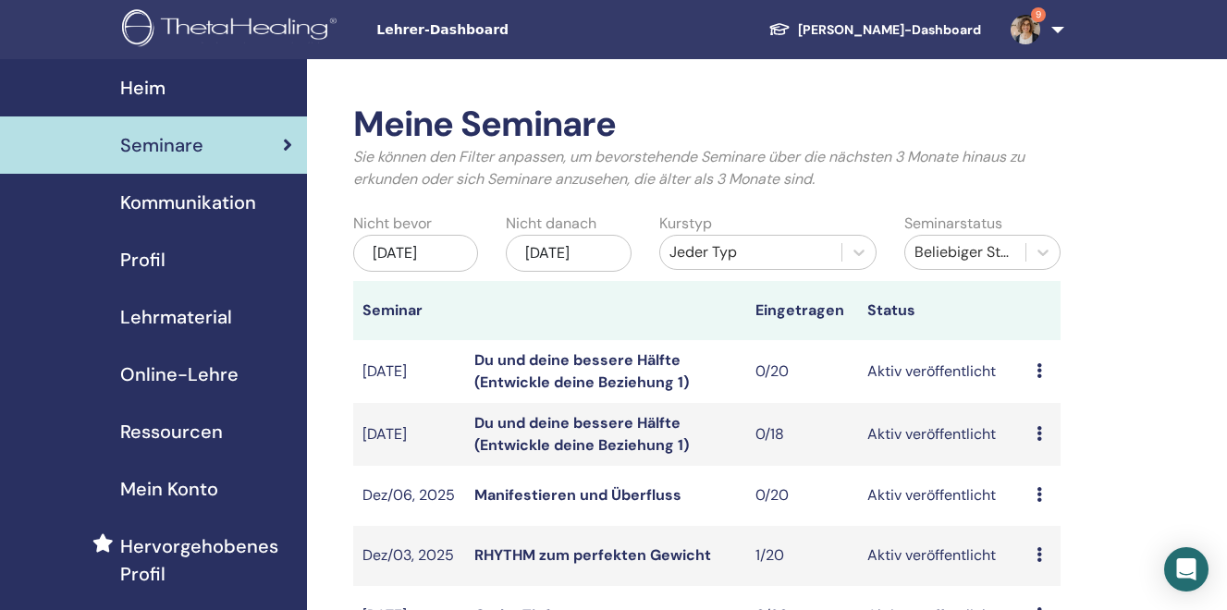
click at [598, 245] on div "Jan/12, 2026" at bounding box center [569, 253] width 126 height 37
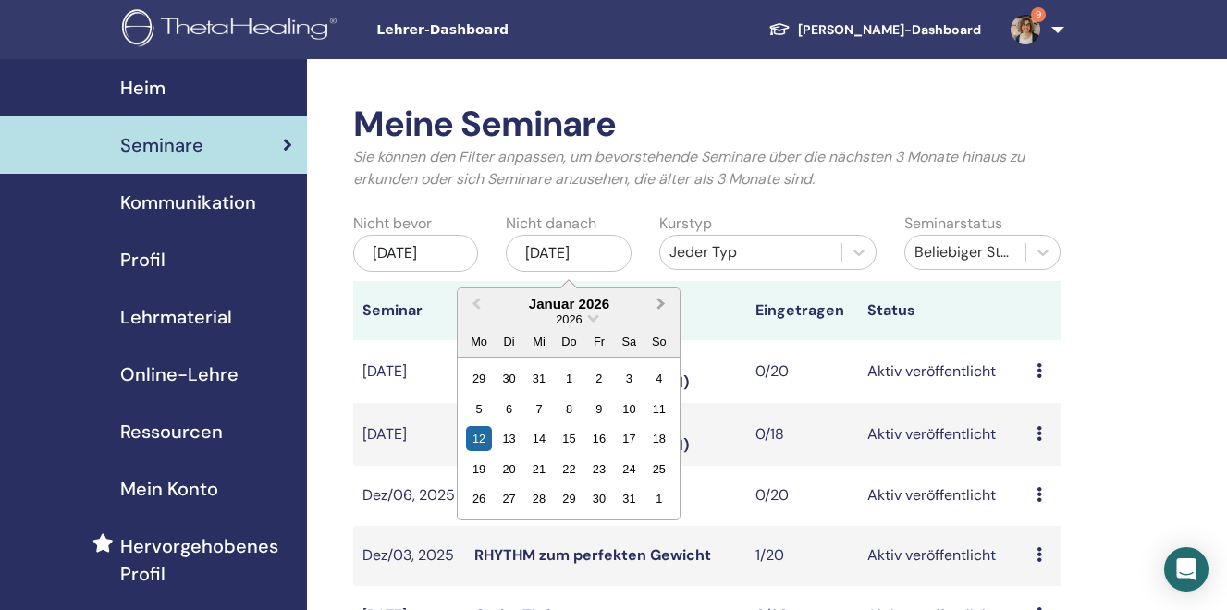
click at [661, 309] on span "Next Month" at bounding box center [661, 303] width 0 height 19
click at [631, 413] on div "11" at bounding box center [629, 409] width 25 height 25
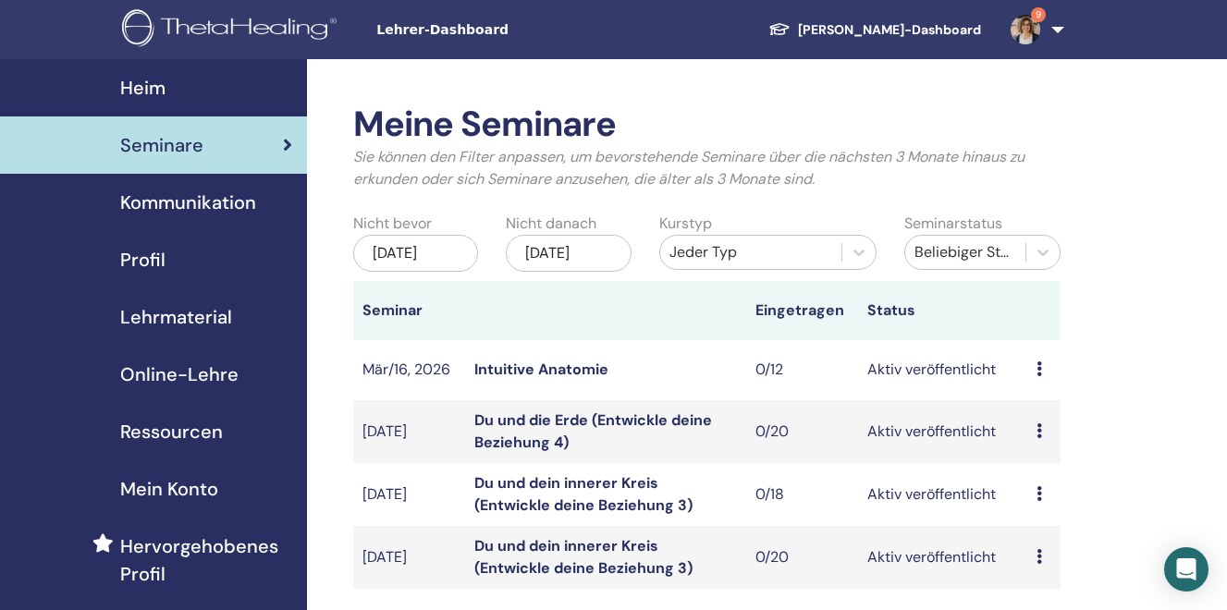
click at [1036, 32] on img at bounding box center [1026, 30] width 30 height 30
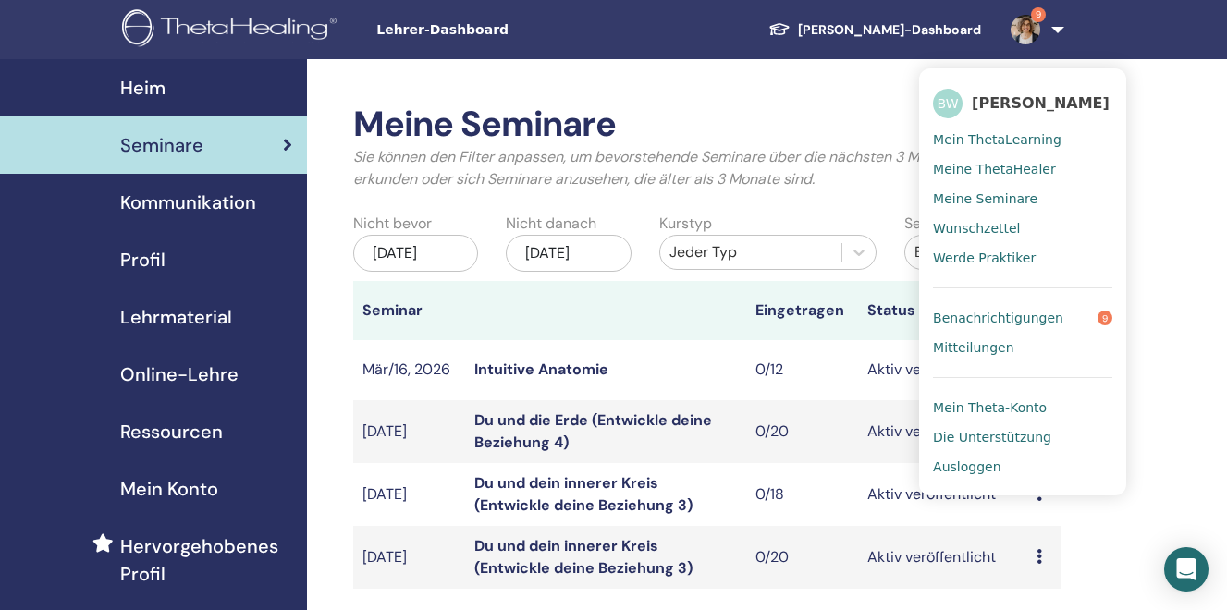
click at [1005, 322] on span "Benachrichtigungen" at bounding box center [998, 318] width 130 height 17
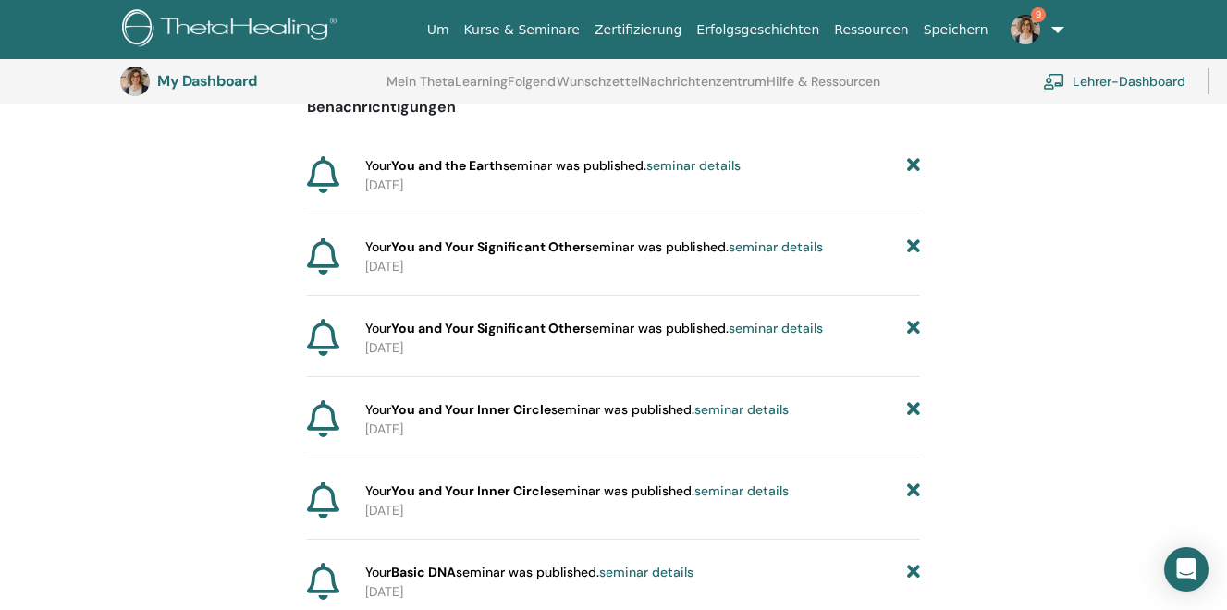
scroll to position [206, 0]
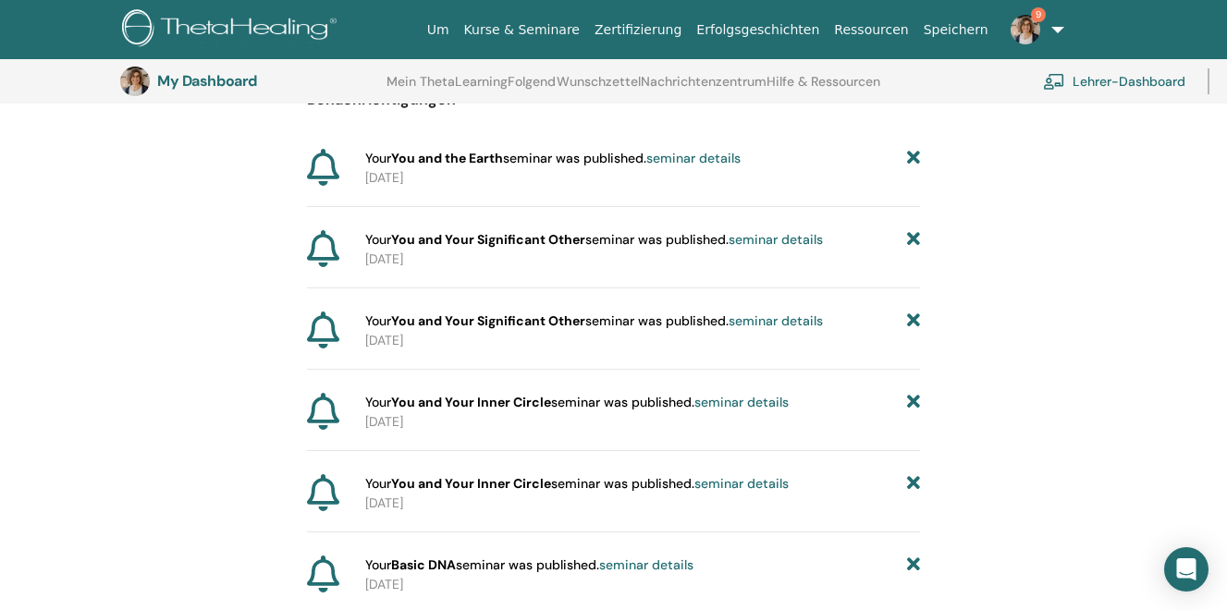
click at [921, 153] on div "Benachrichtigungen Your You and the Earth seminar was published. seminar detail…" at bounding box center [613, 516] width 1227 height 885
click at [911, 162] on icon at bounding box center [913, 158] width 13 height 19
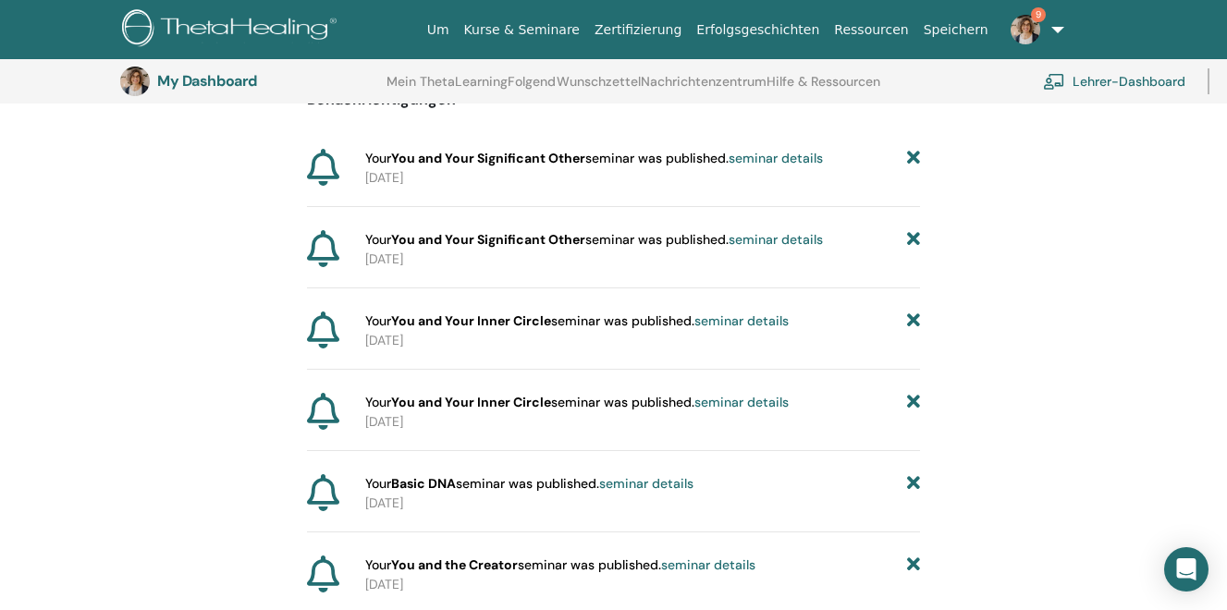
click at [911, 162] on icon at bounding box center [913, 158] width 13 height 19
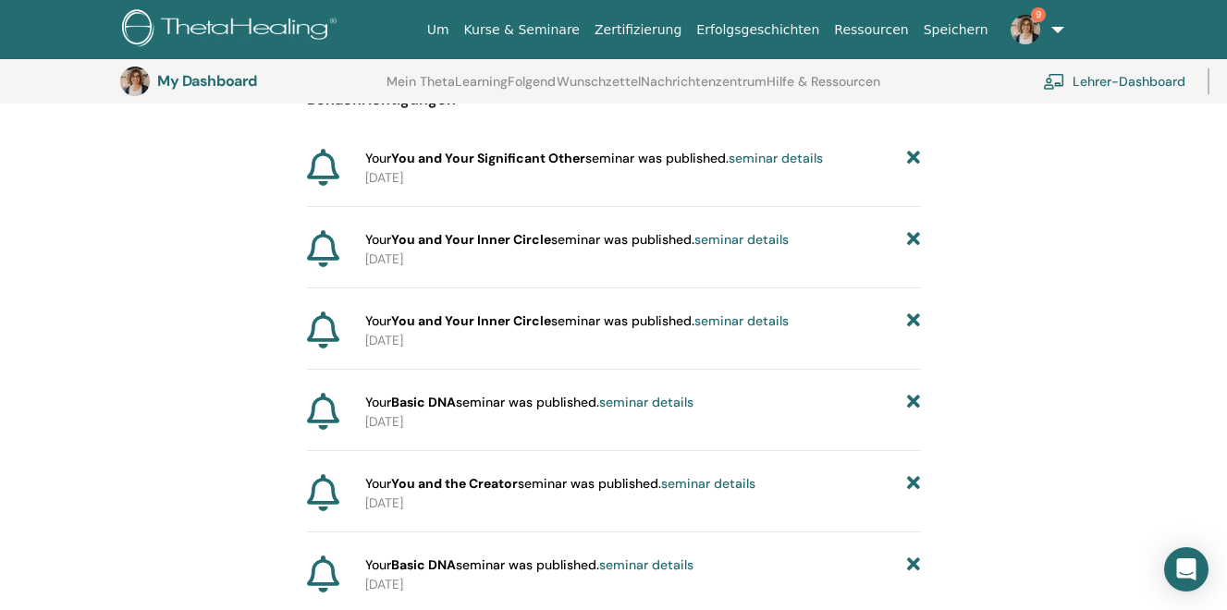
click at [911, 162] on icon at bounding box center [913, 158] width 13 height 19
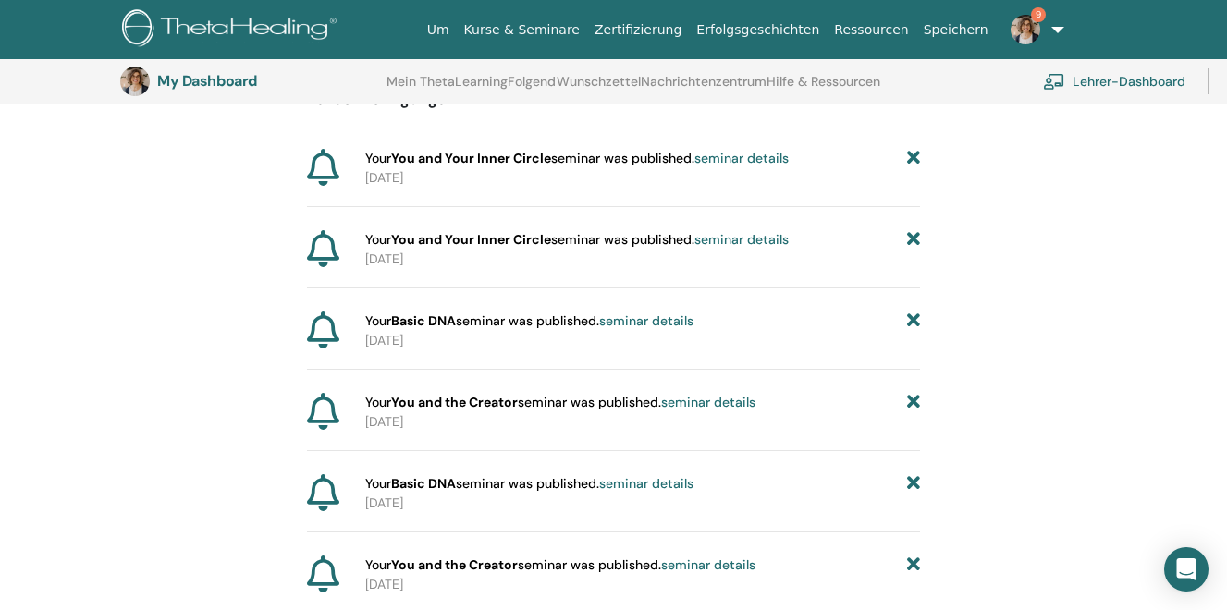
click at [911, 162] on icon at bounding box center [913, 158] width 13 height 19
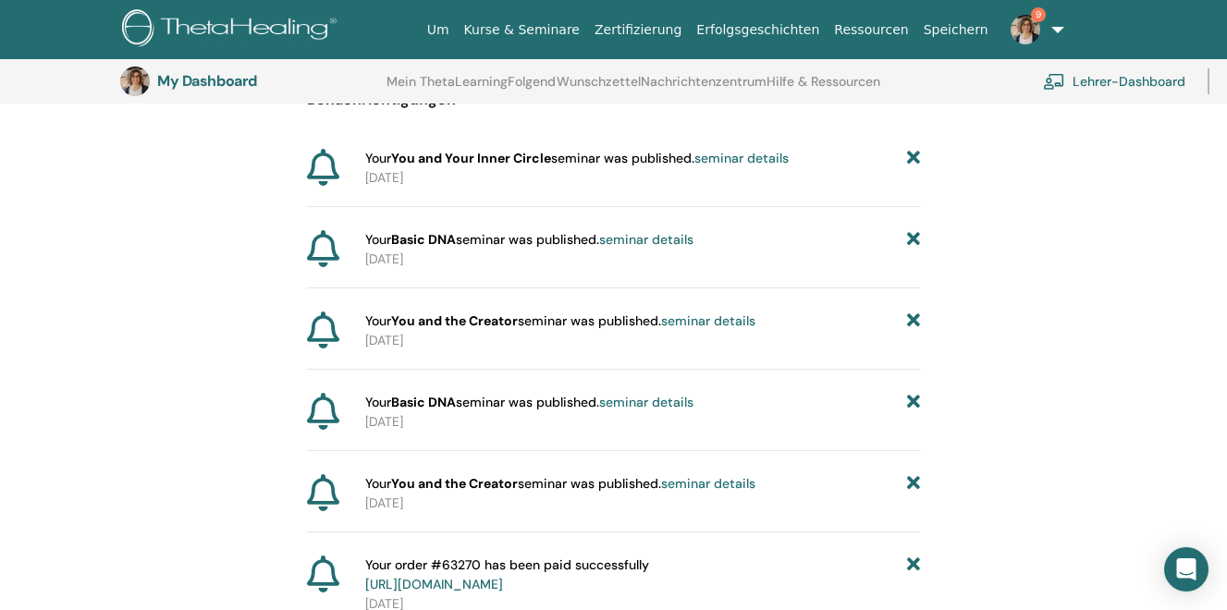
click at [911, 162] on icon at bounding box center [913, 158] width 13 height 19
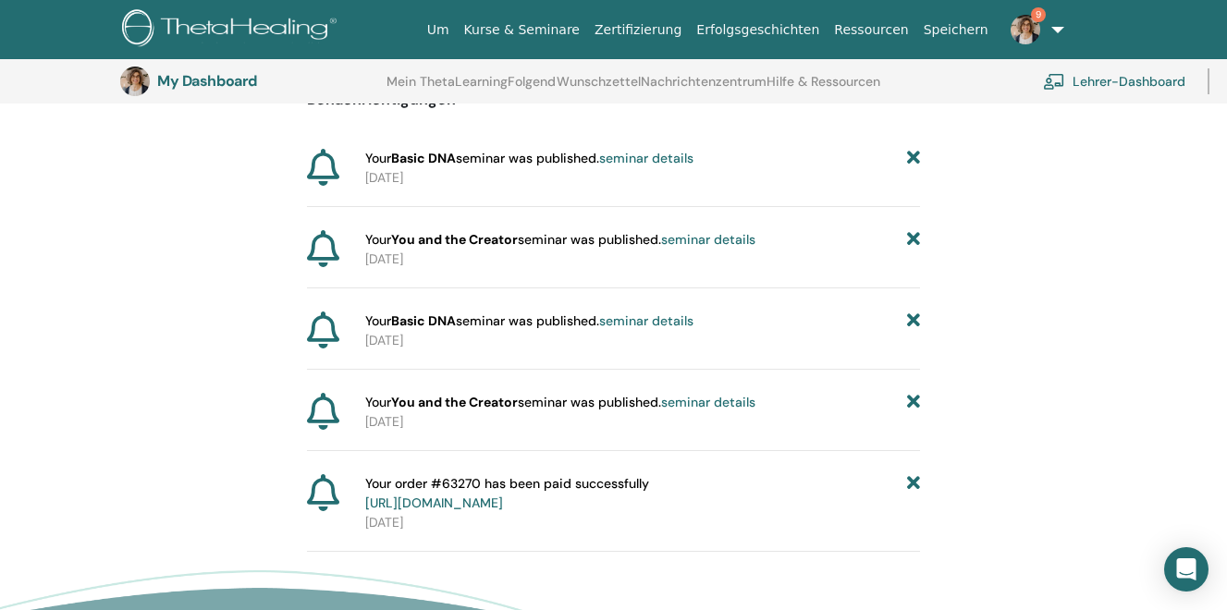
click at [911, 162] on icon at bounding box center [913, 158] width 13 height 19
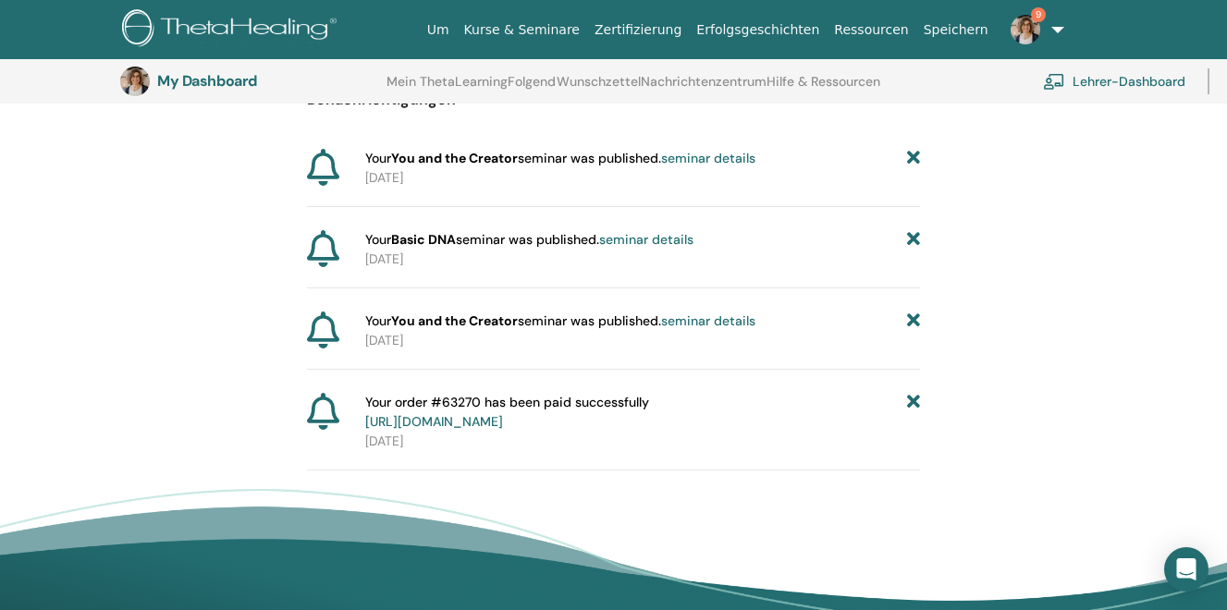
click at [911, 162] on icon at bounding box center [913, 158] width 13 height 19
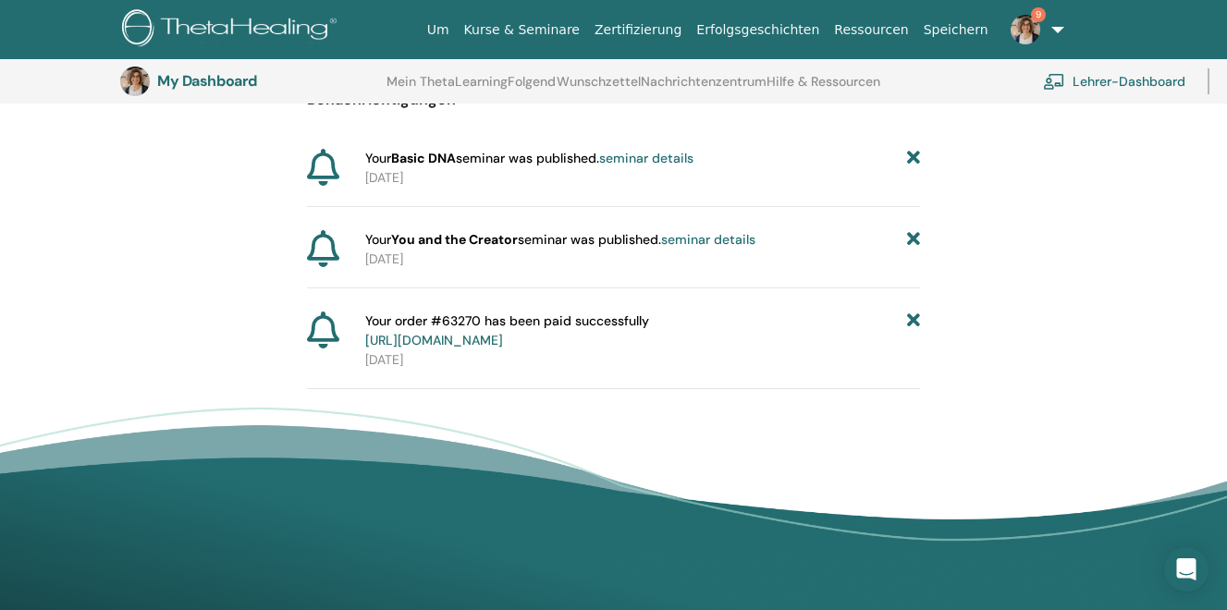
click at [911, 162] on icon at bounding box center [913, 158] width 13 height 19
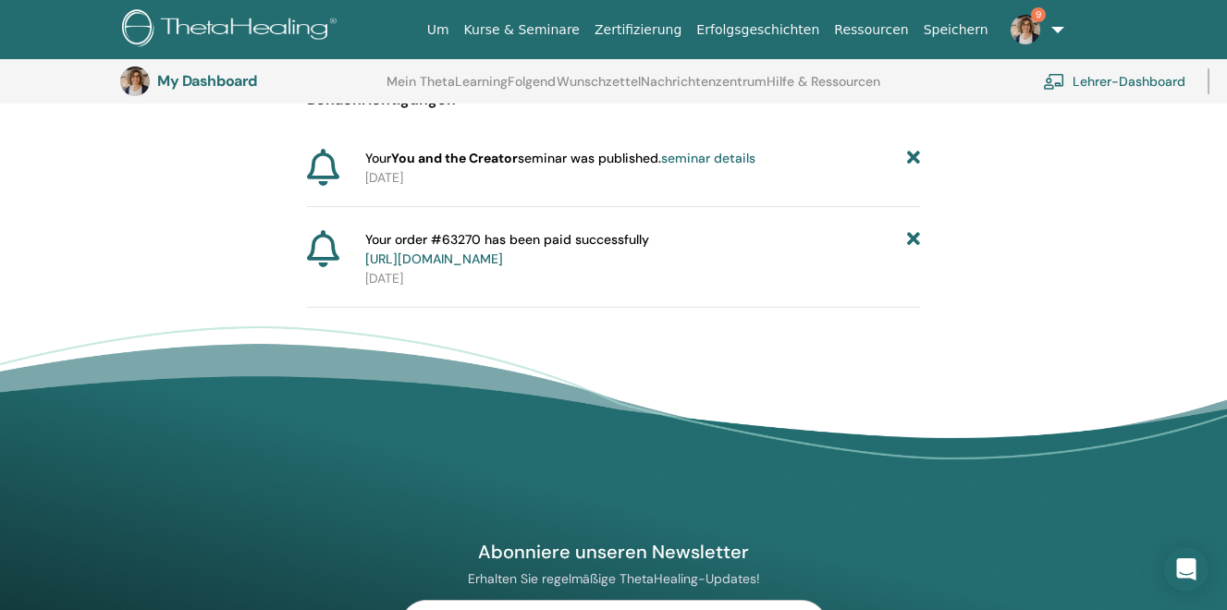
click at [911, 162] on icon at bounding box center [913, 158] width 13 height 19
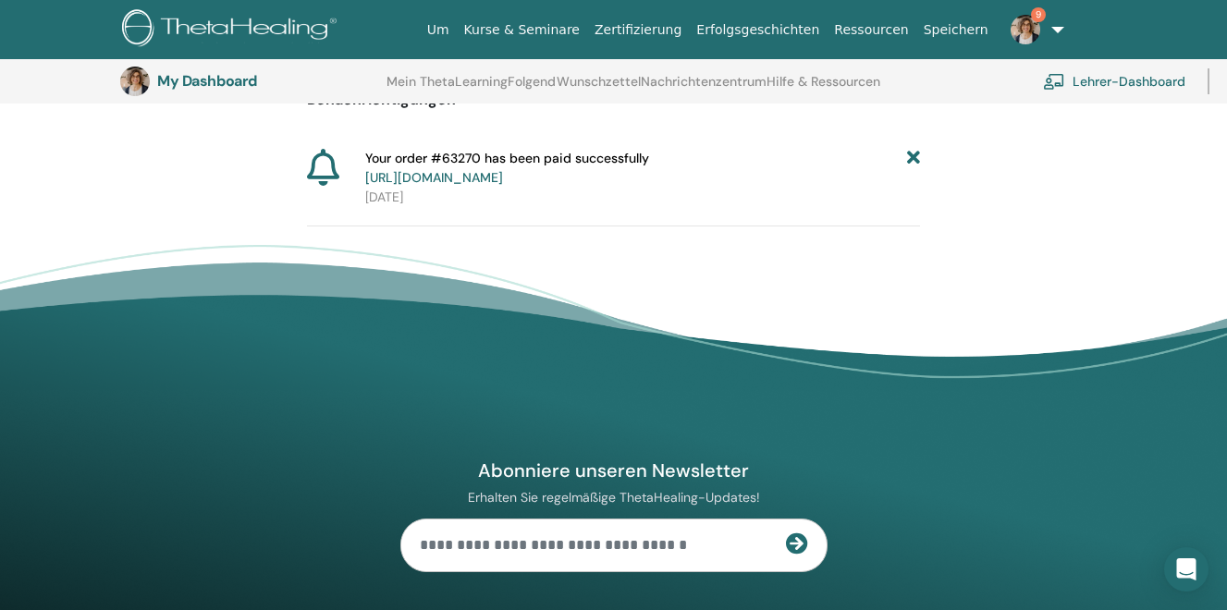
click at [911, 162] on icon at bounding box center [913, 168] width 13 height 39
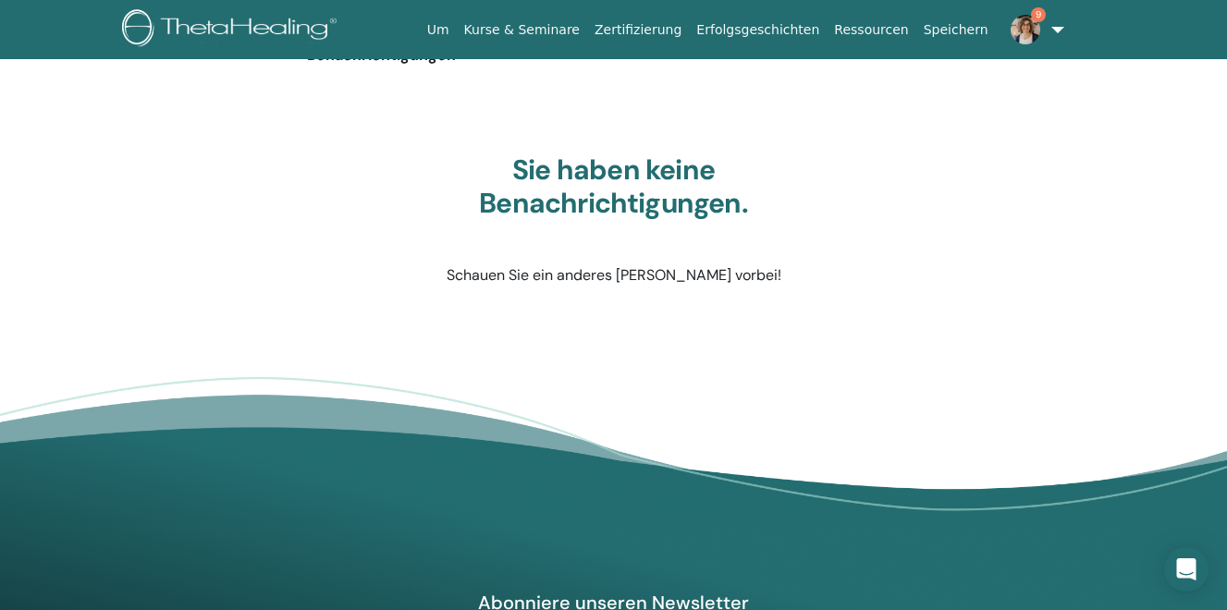
scroll to position [0, 0]
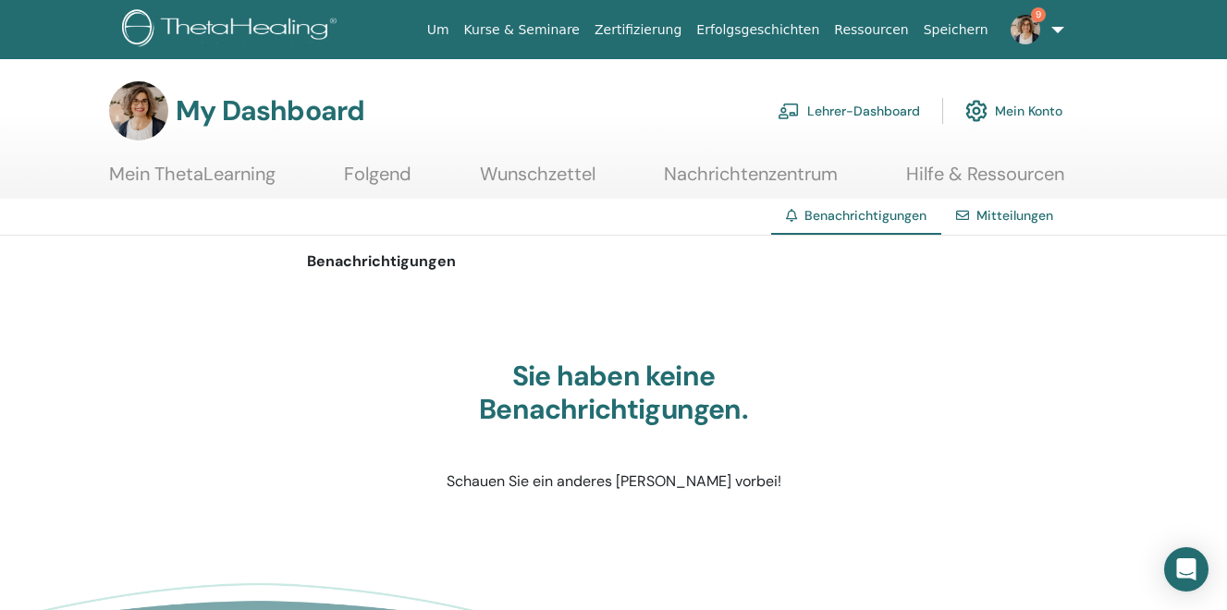
click at [843, 110] on link "Lehrer-Dashboard" at bounding box center [849, 111] width 142 height 41
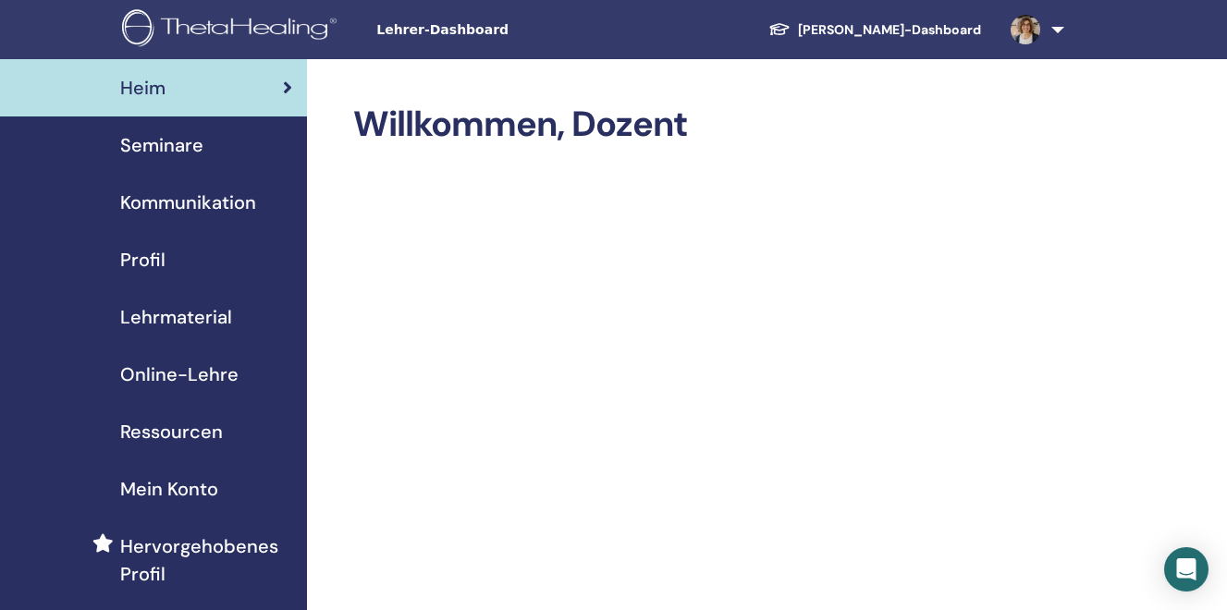
click at [172, 141] on span "Seminare" at bounding box center [161, 145] width 83 height 28
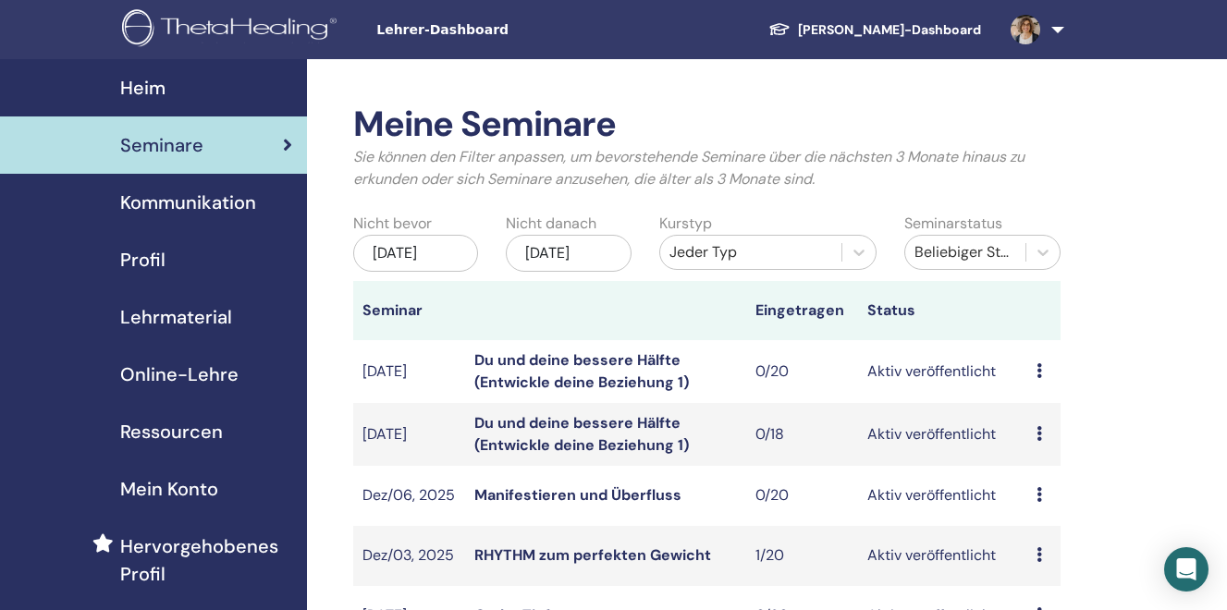
click at [590, 248] on div "[DATE]" at bounding box center [569, 253] width 126 height 37
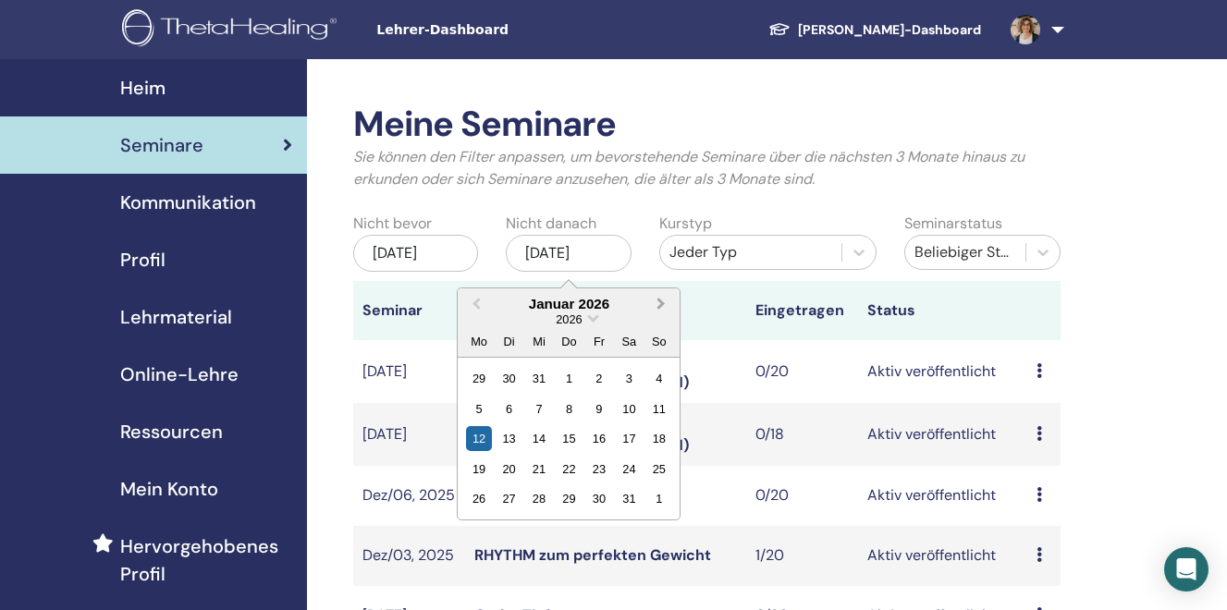
click at [661, 305] on span "Next Month" at bounding box center [661, 303] width 0 height 19
click at [627, 382] on div "4" at bounding box center [629, 378] width 25 height 25
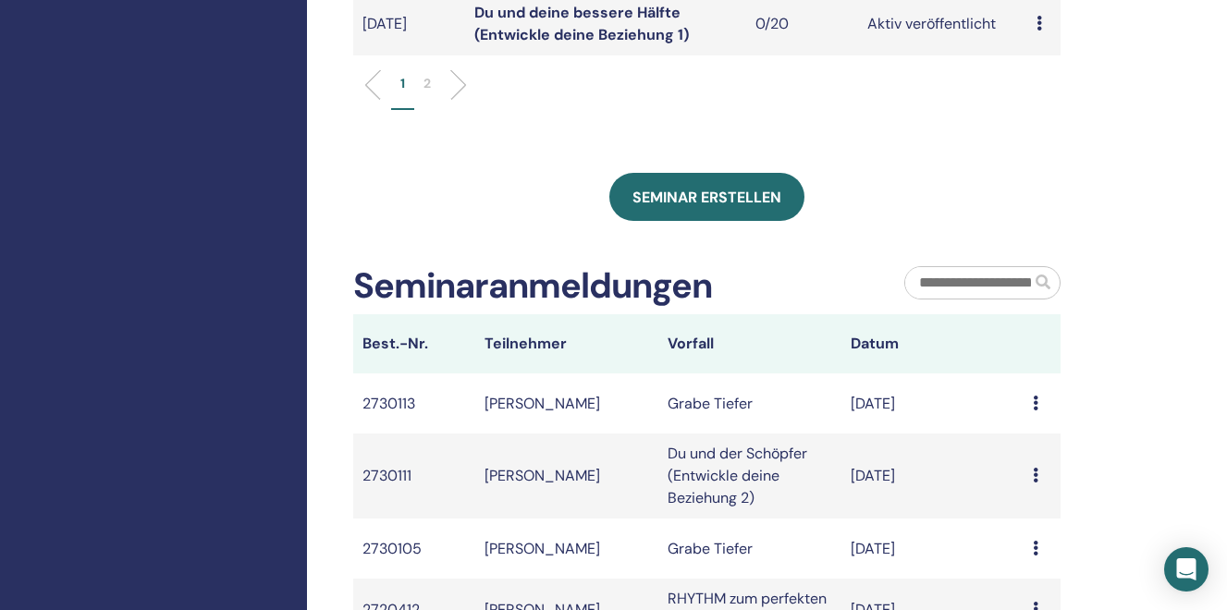
scroll to position [916, 0]
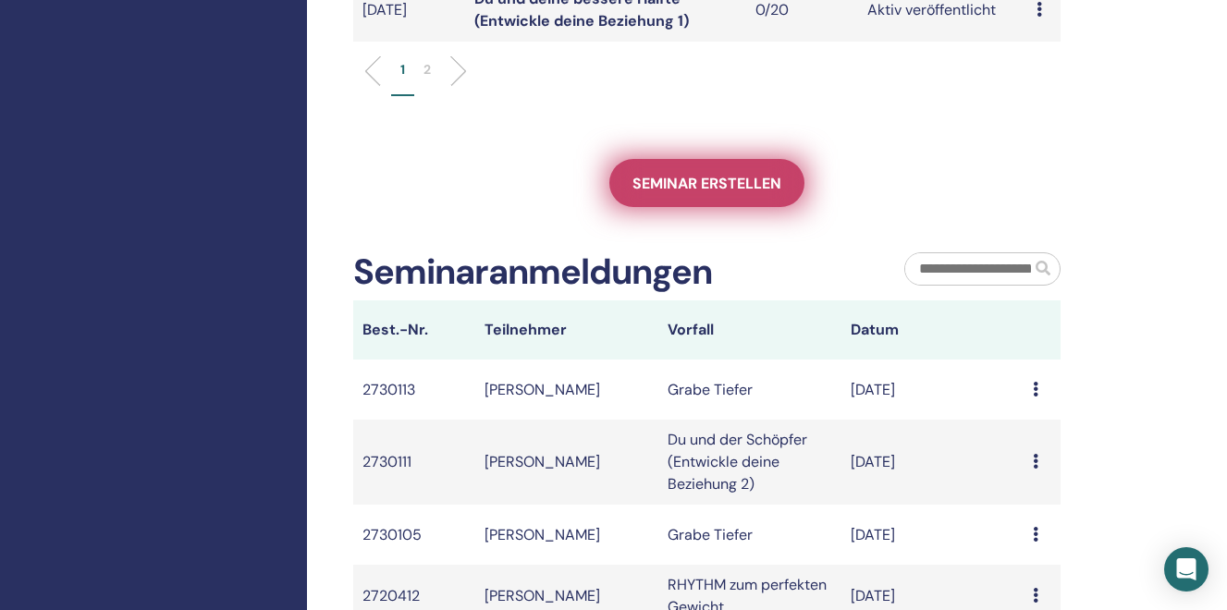
click at [697, 193] on span "Seminar erstellen" at bounding box center [706, 183] width 149 height 19
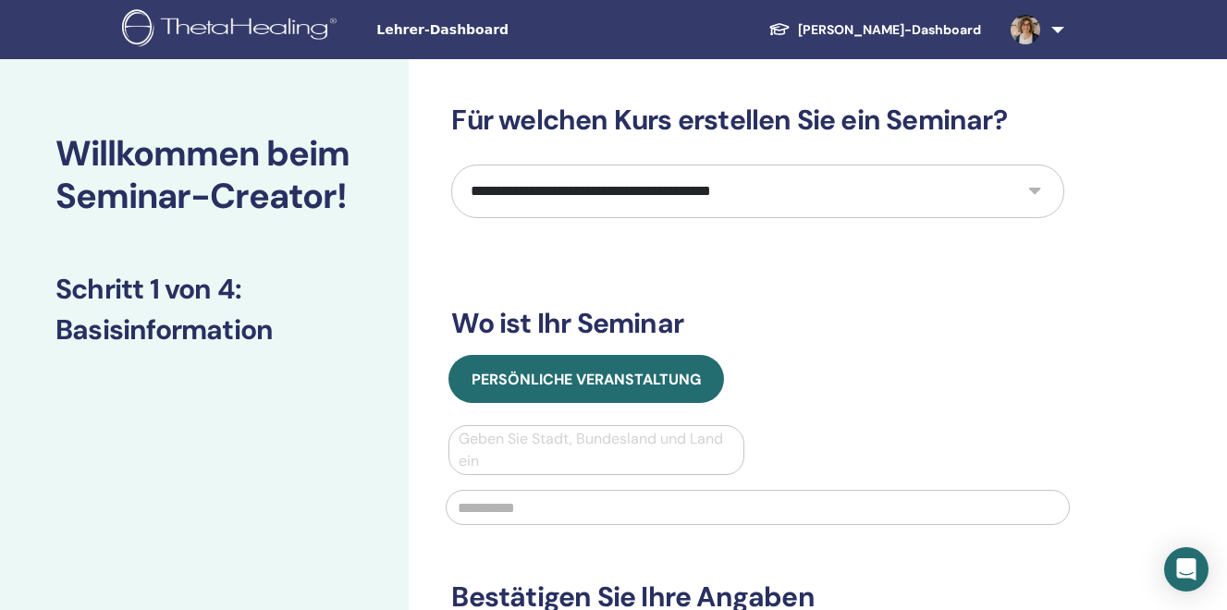
select select "****"
click option "**********" at bounding box center [0, 0] width 0 height 0
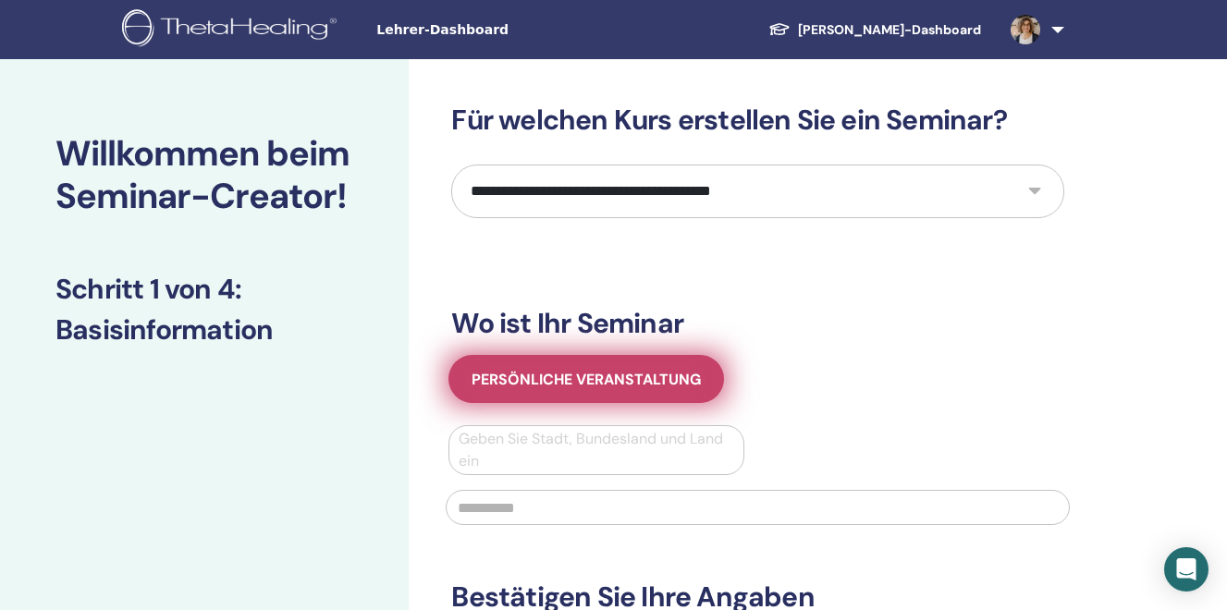
click at [521, 378] on span "Persönliche Veranstaltung" at bounding box center [586, 379] width 229 height 19
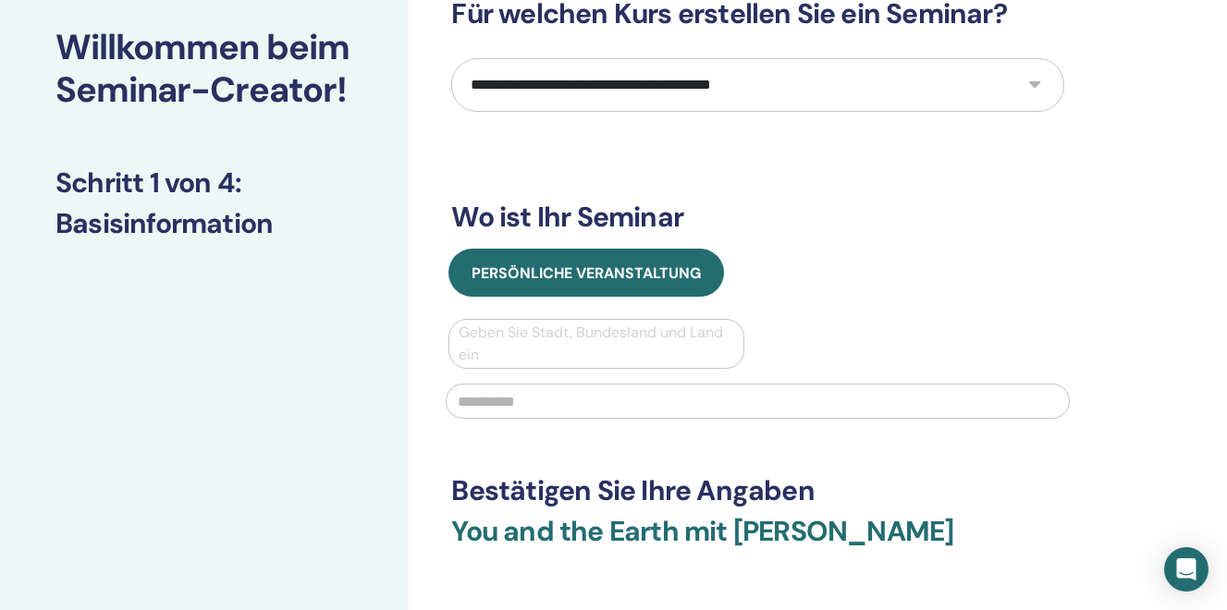
scroll to position [134, 0]
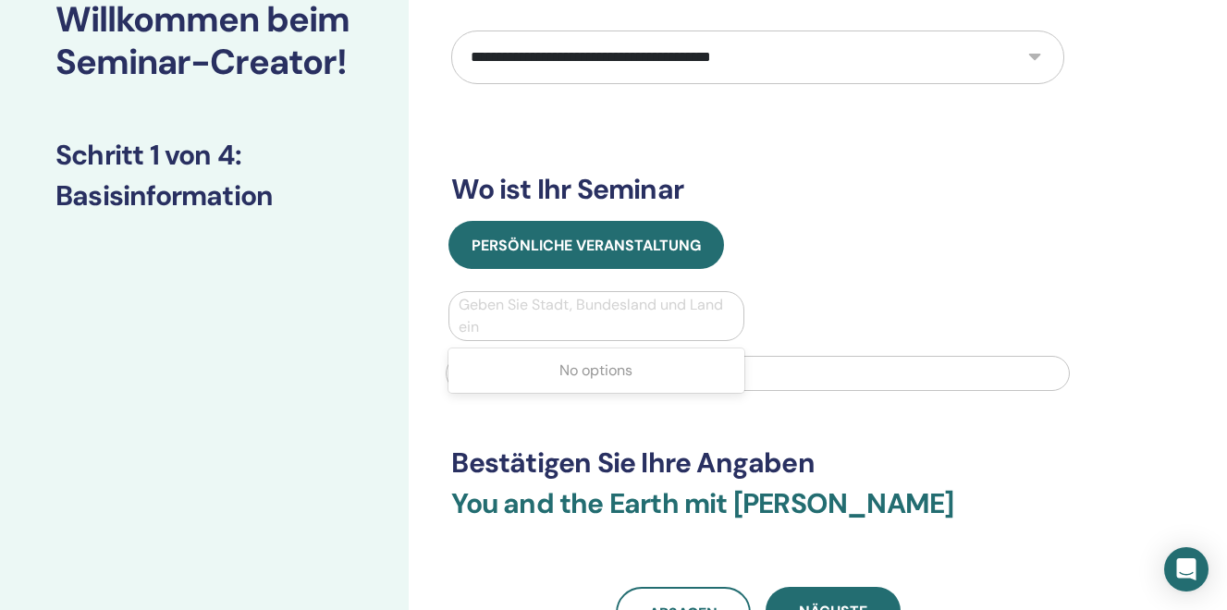
click at [505, 309] on div at bounding box center [596, 316] width 275 height 26
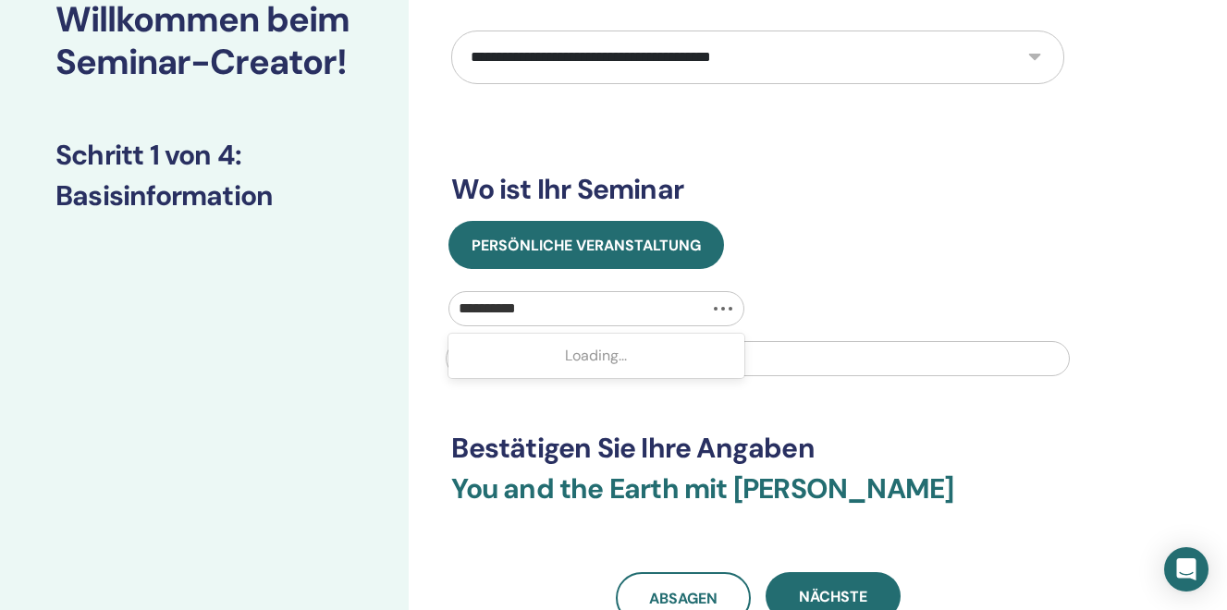
type input "**********"
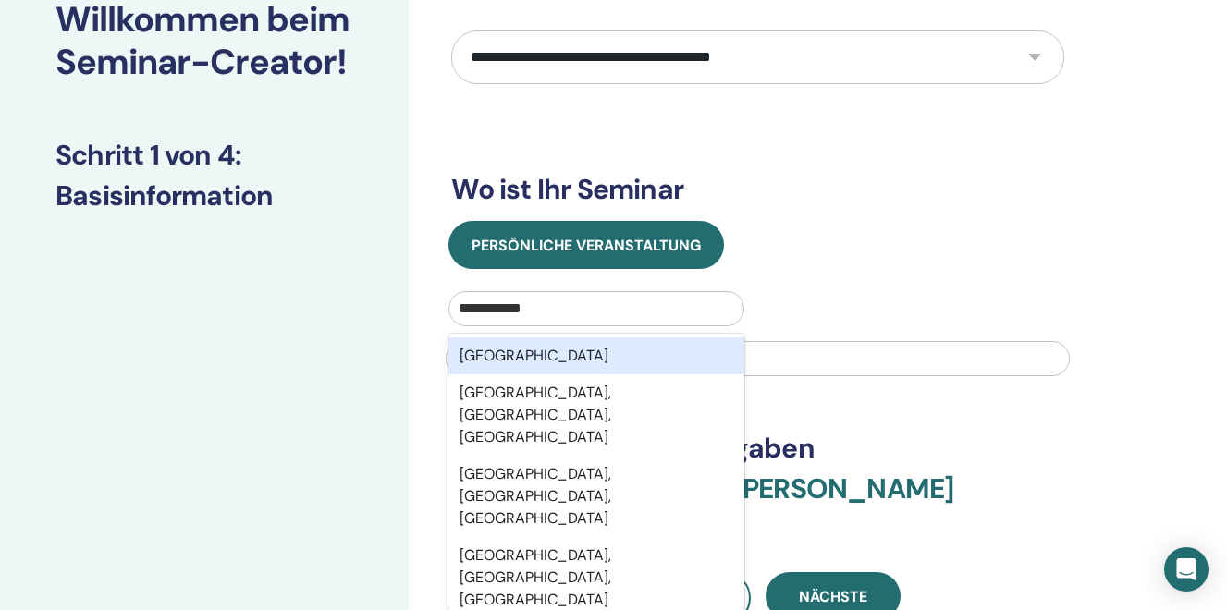
click at [495, 358] on div "[GEOGRAPHIC_DATA]" at bounding box center [595, 355] width 295 height 37
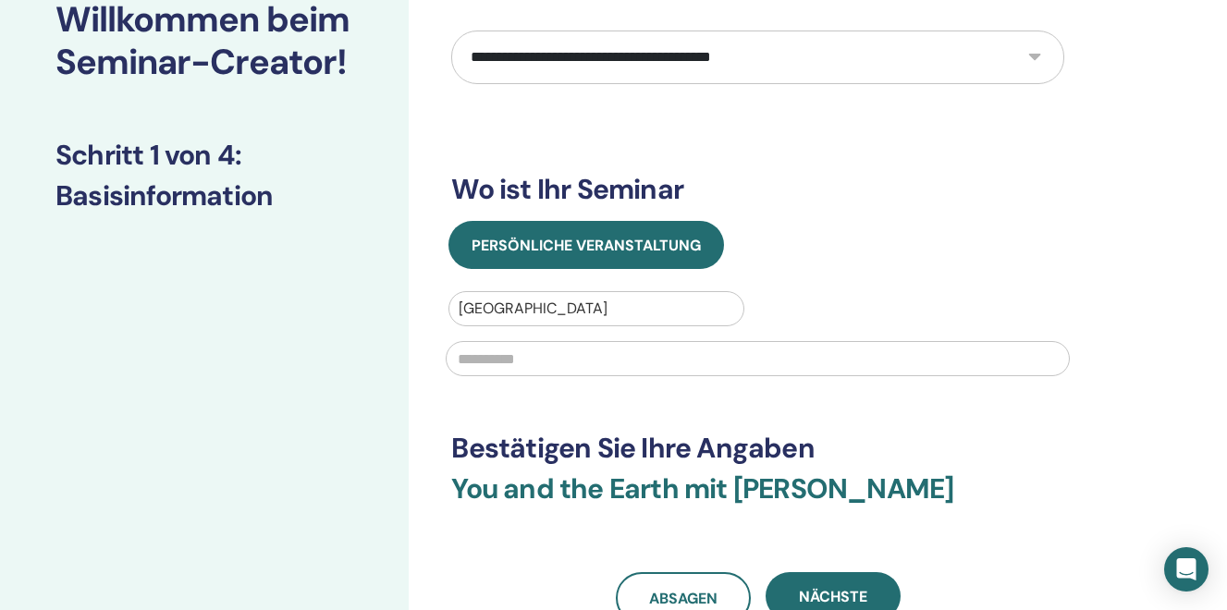
click at [493, 362] on input "text" at bounding box center [758, 358] width 624 height 35
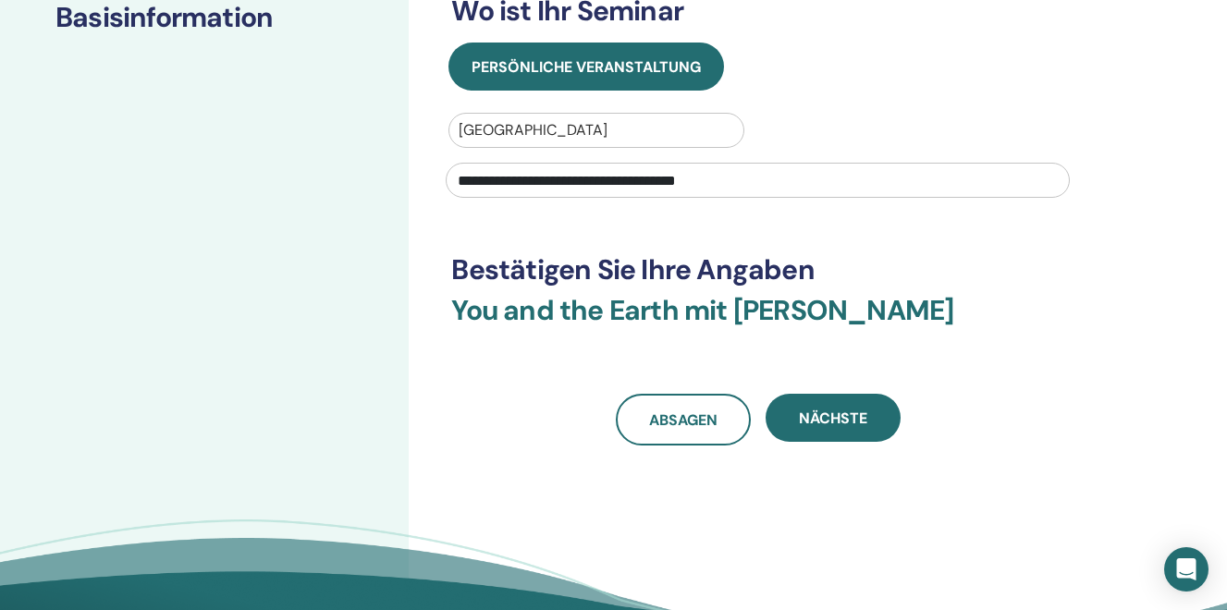
scroll to position [317, 0]
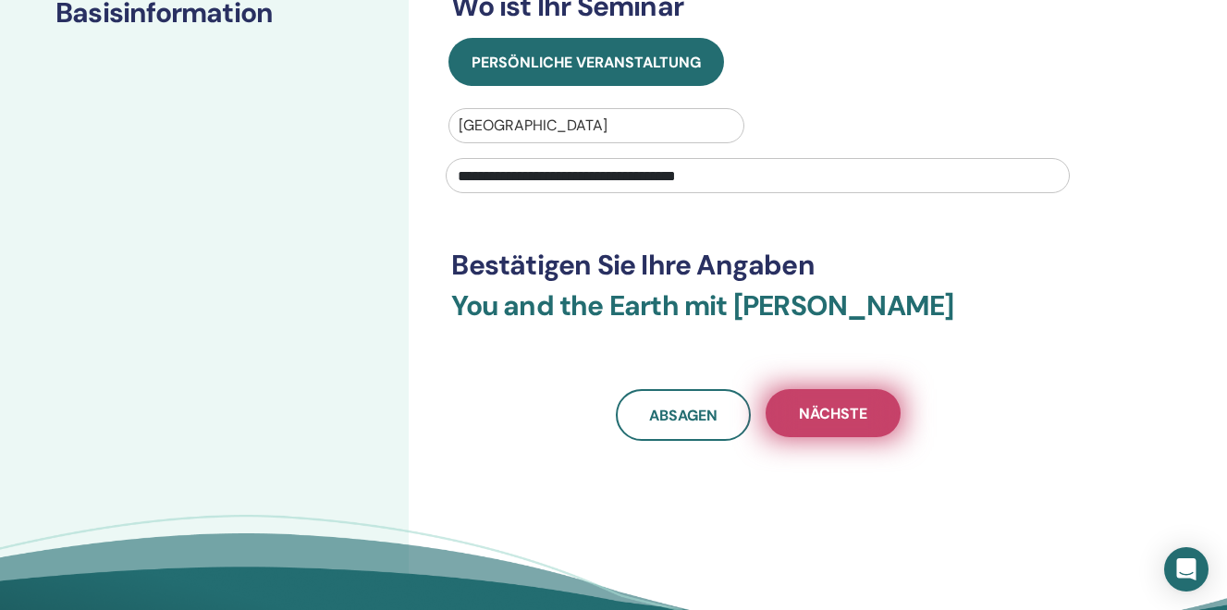
type input "**********"
click at [810, 406] on span "Nächste" at bounding box center [833, 413] width 68 height 19
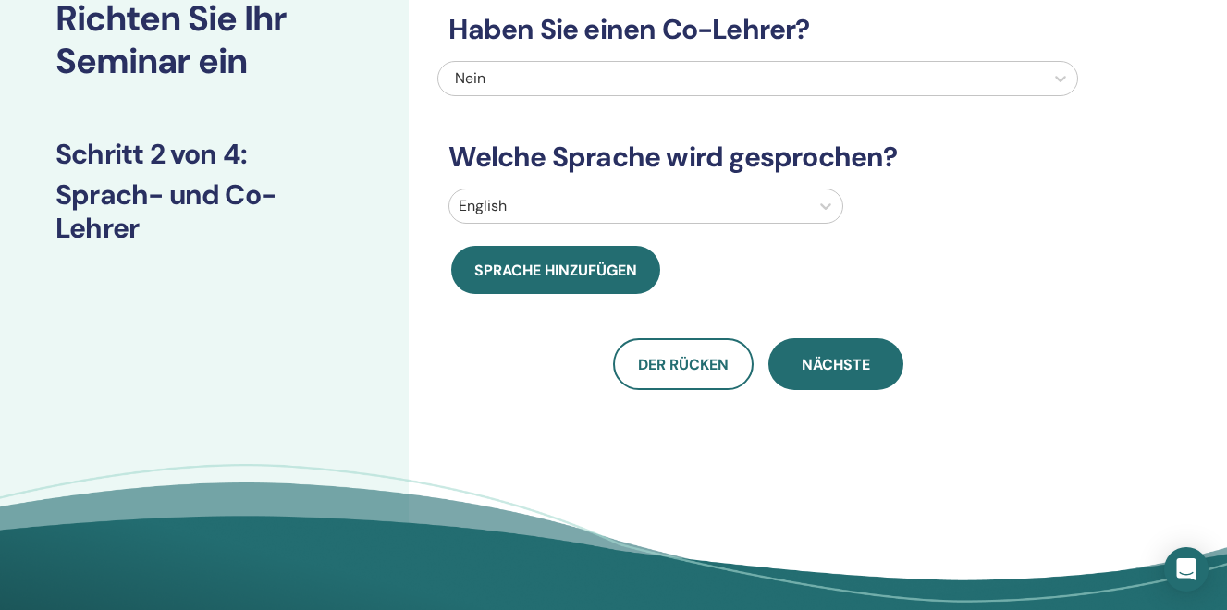
scroll to position [0, 0]
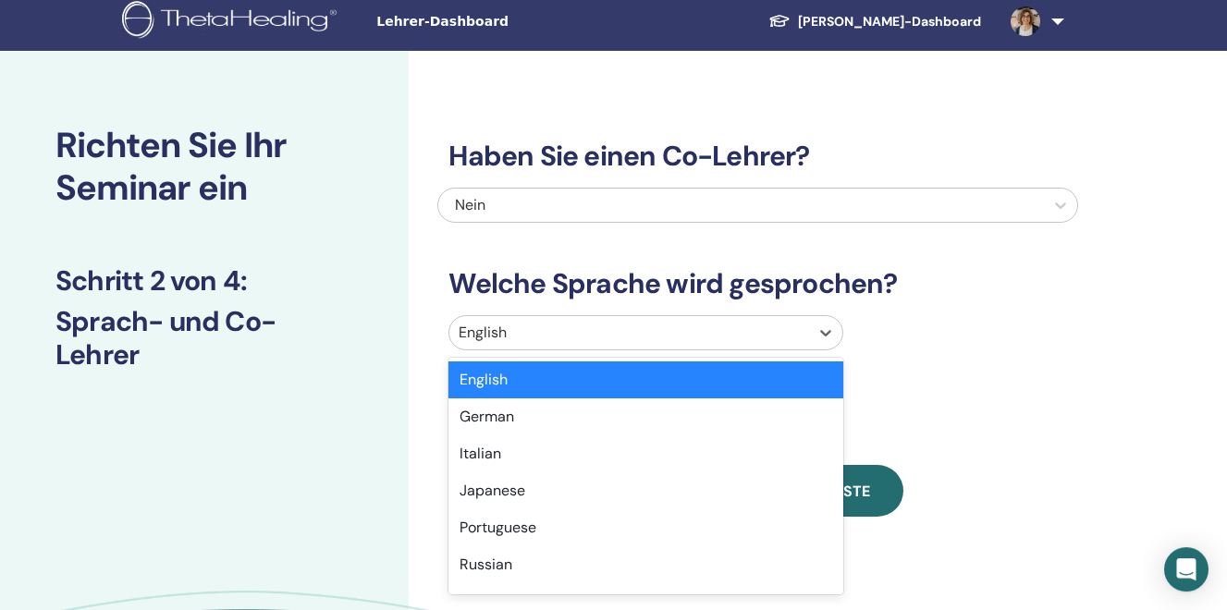
click at [517, 345] on div at bounding box center [629, 333] width 341 height 26
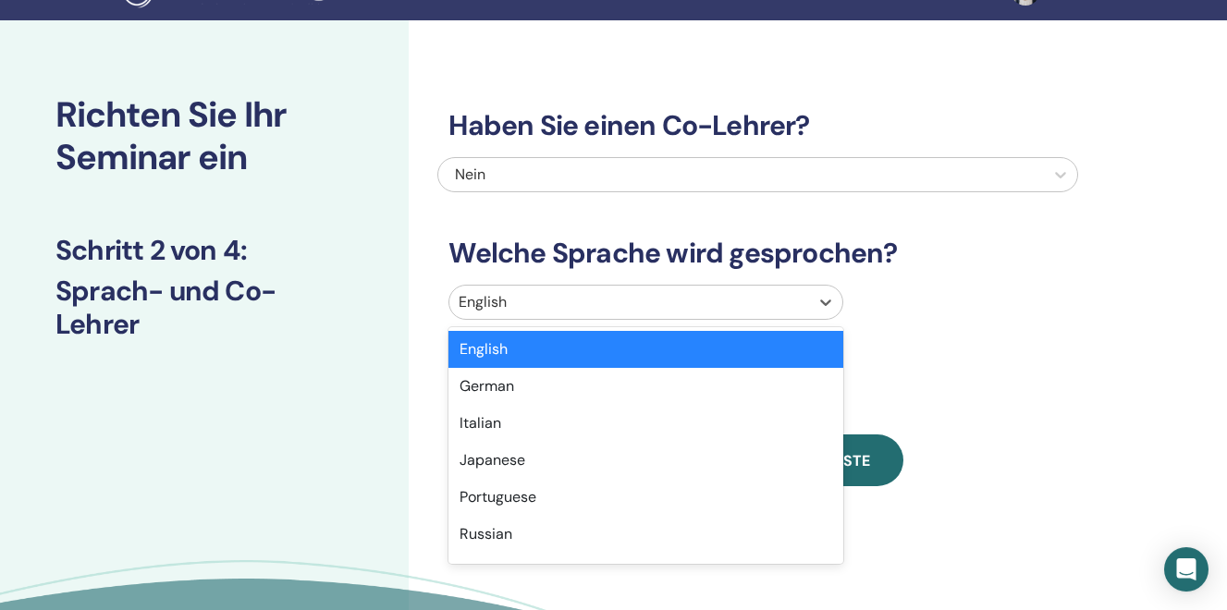
scroll to position [41, 0]
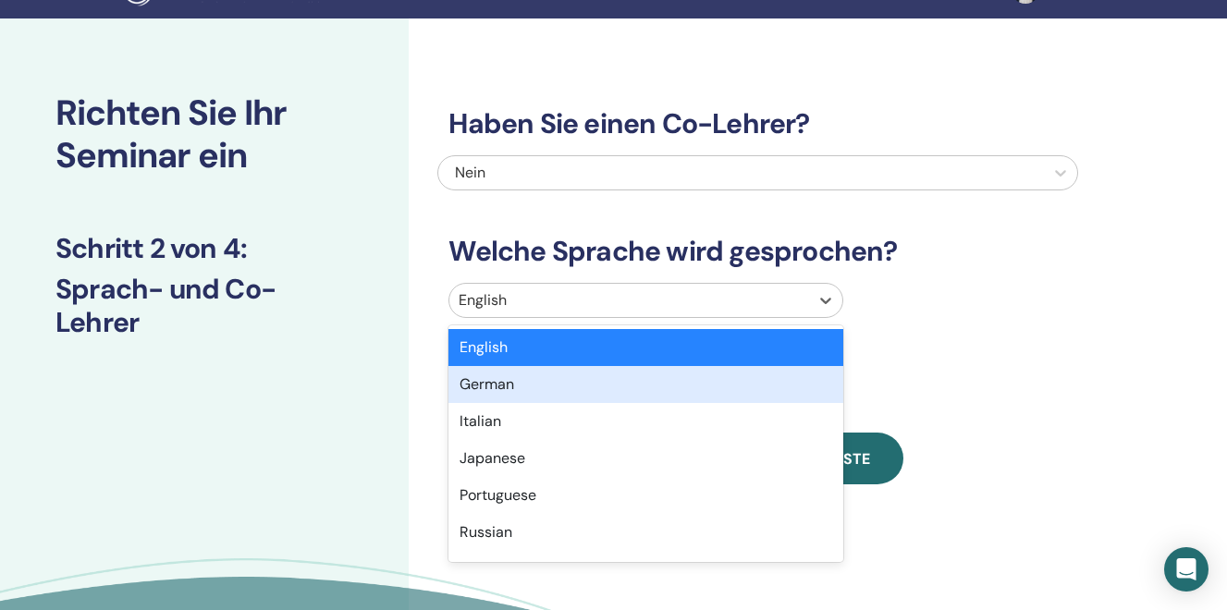
click at [511, 384] on div "German" at bounding box center [645, 384] width 395 height 37
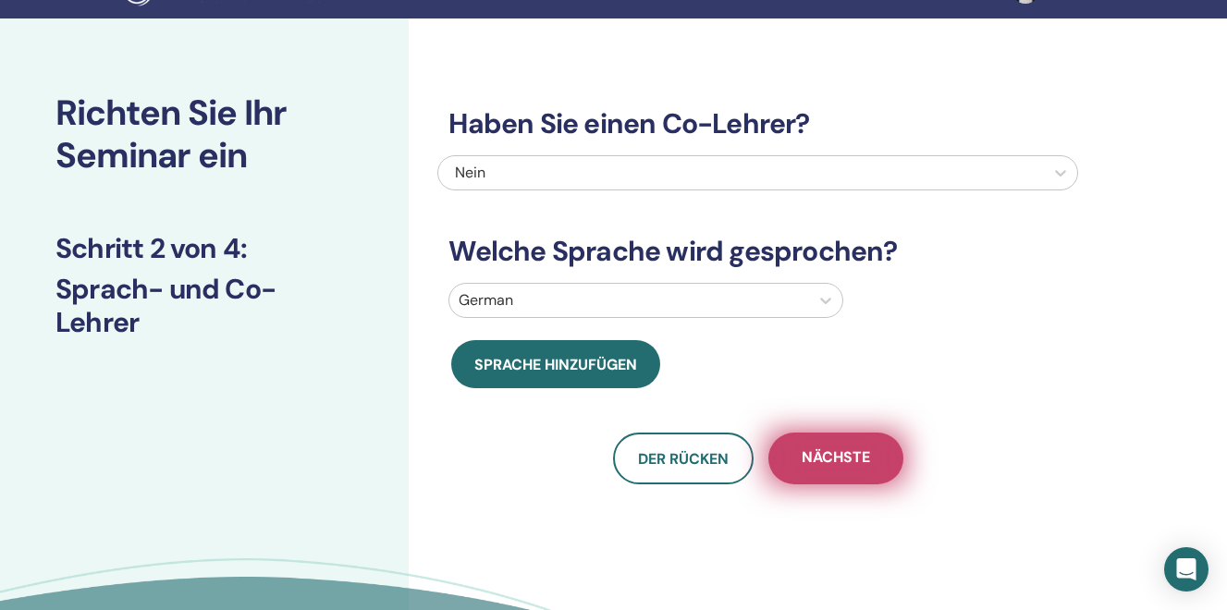
click at [826, 466] on span "Nächste" at bounding box center [836, 458] width 68 height 23
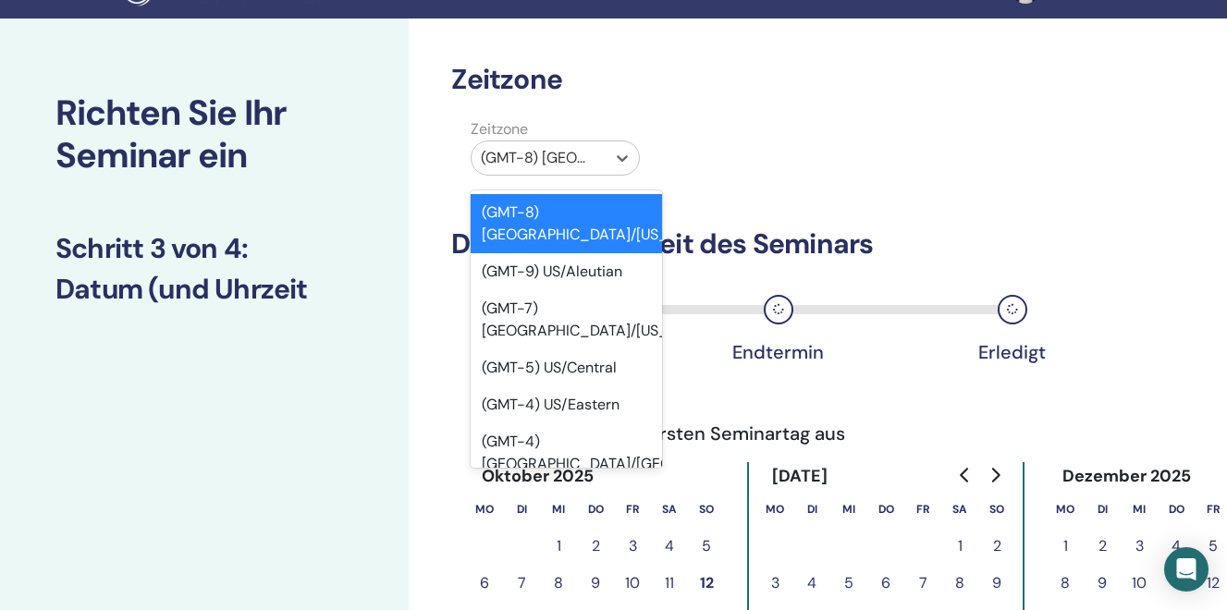
click at [574, 153] on div at bounding box center [539, 158] width 116 height 26
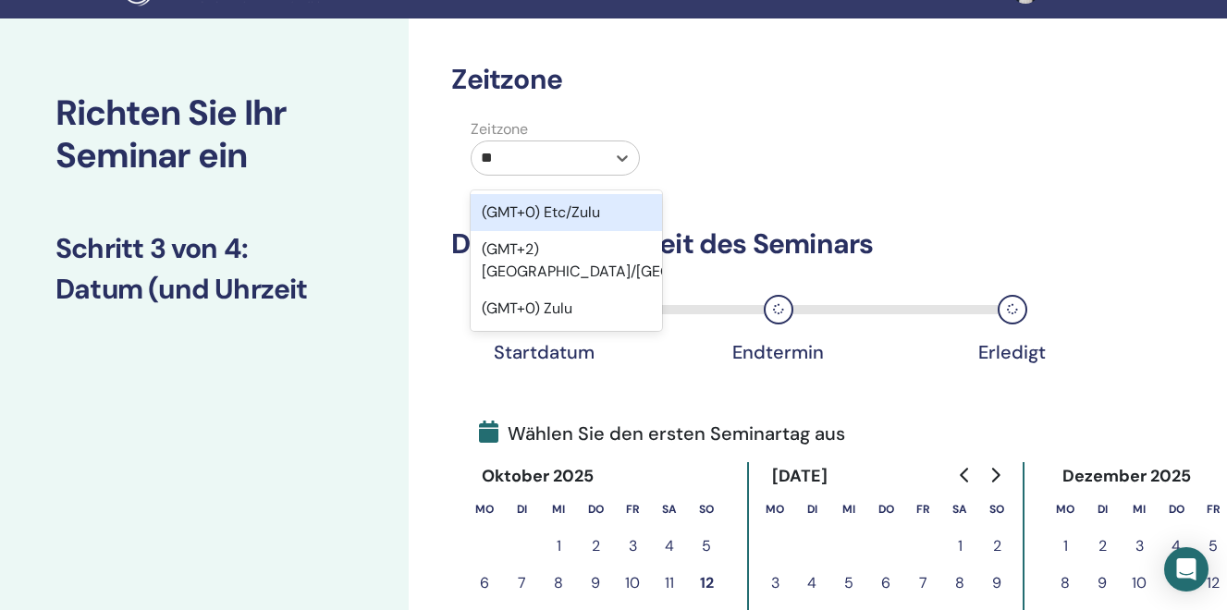
type input "***"
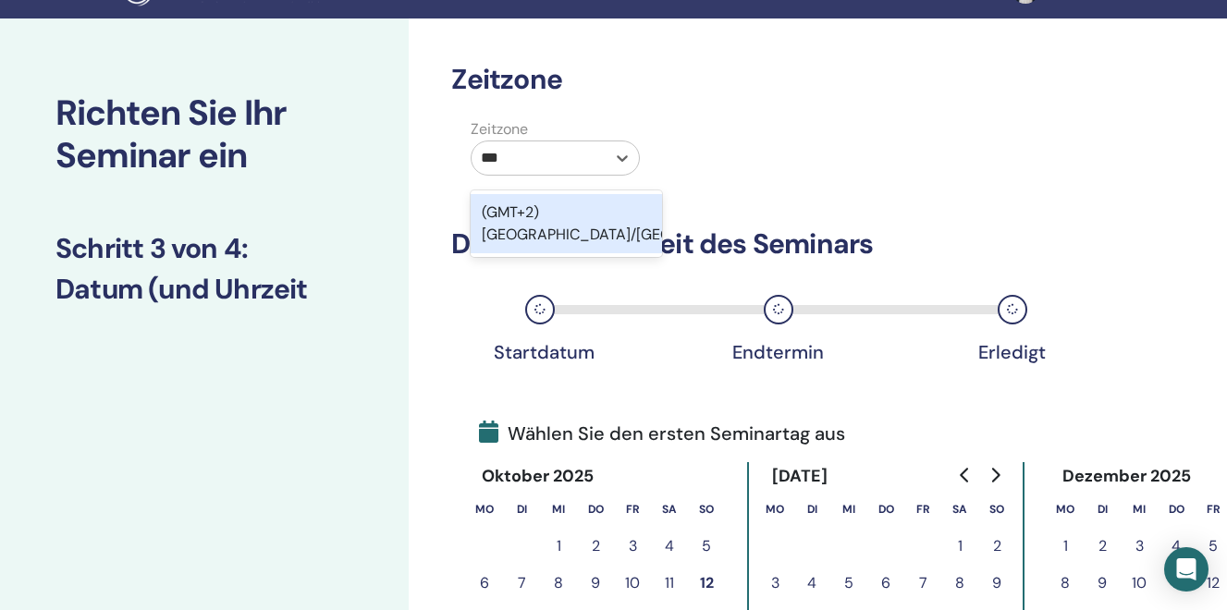
click at [592, 208] on div "(GMT+2) Europe/Zurich" at bounding box center [566, 223] width 191 height 59
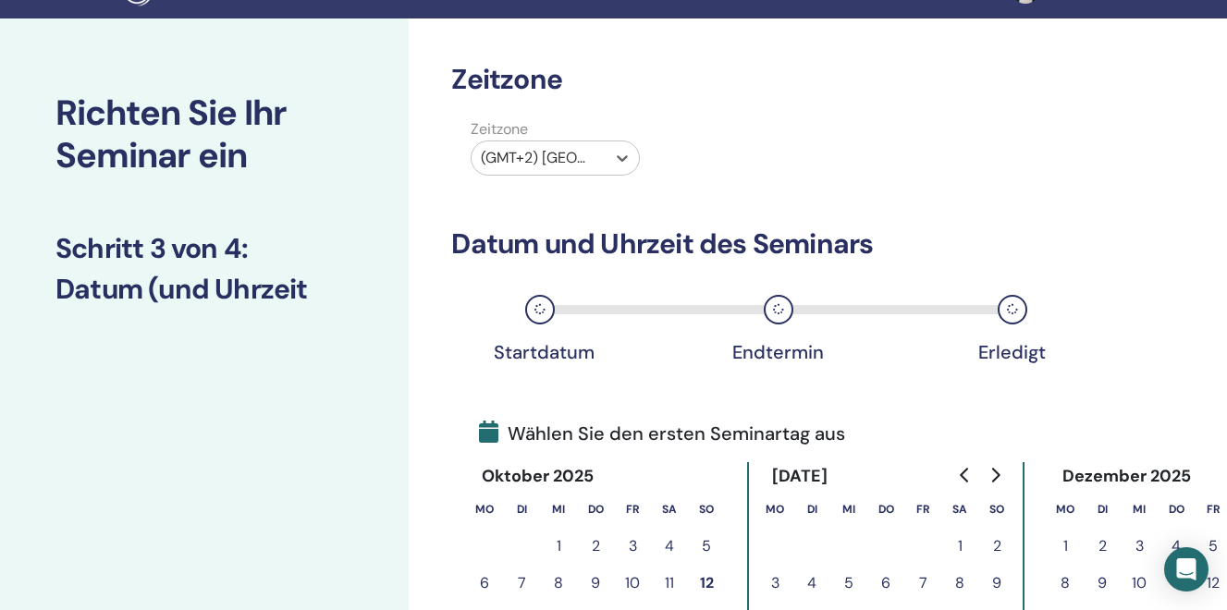
click at [996, 484] on button "Go to next month" at bounding box center [995, 475] width 30 height 37
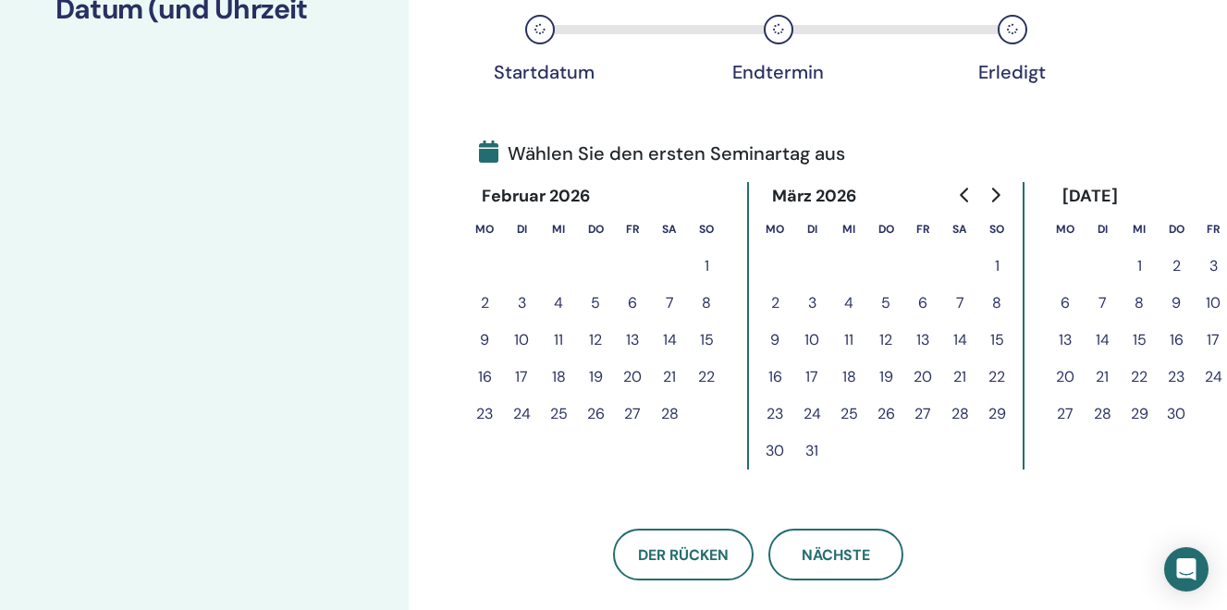
scroll to position [334, 0]
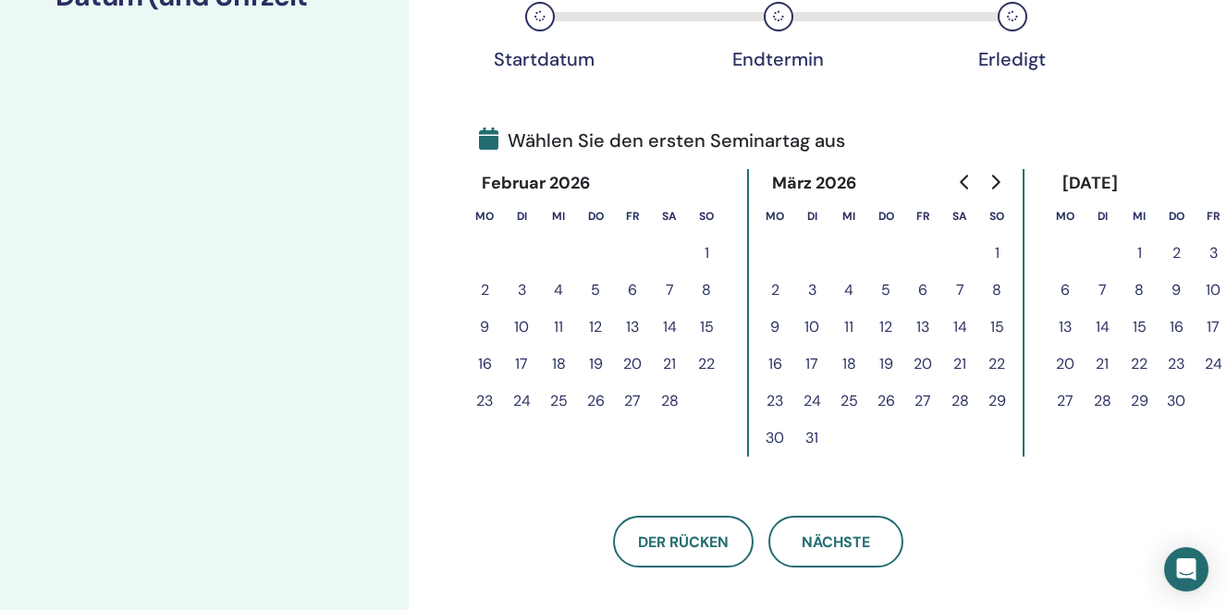
click at [667, 402] on button "28" at bounding box center [669, 401] width 37 height 37
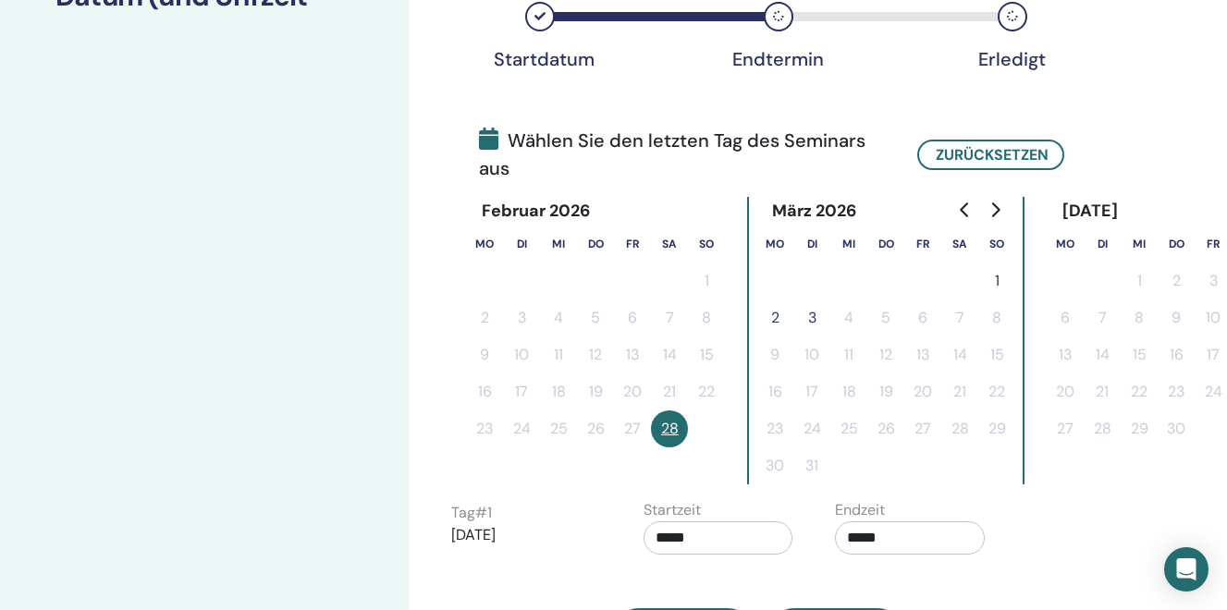
click at [999, 276] on button "1" at bounding box center [996, 281] width 37 height 37
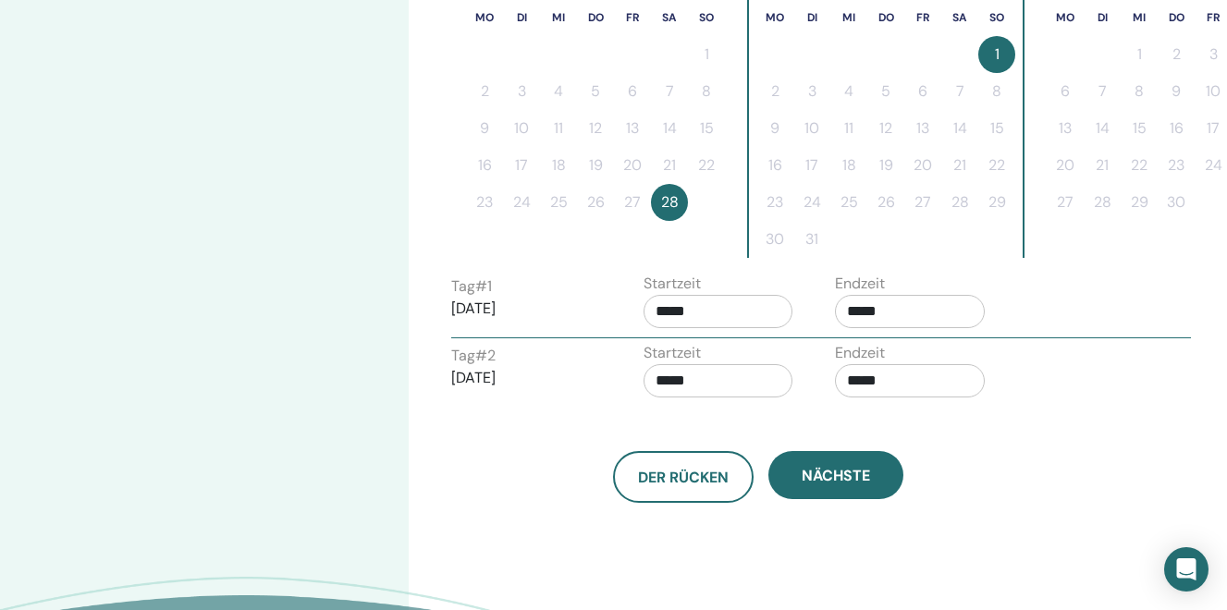
scroll to position [536, 0]
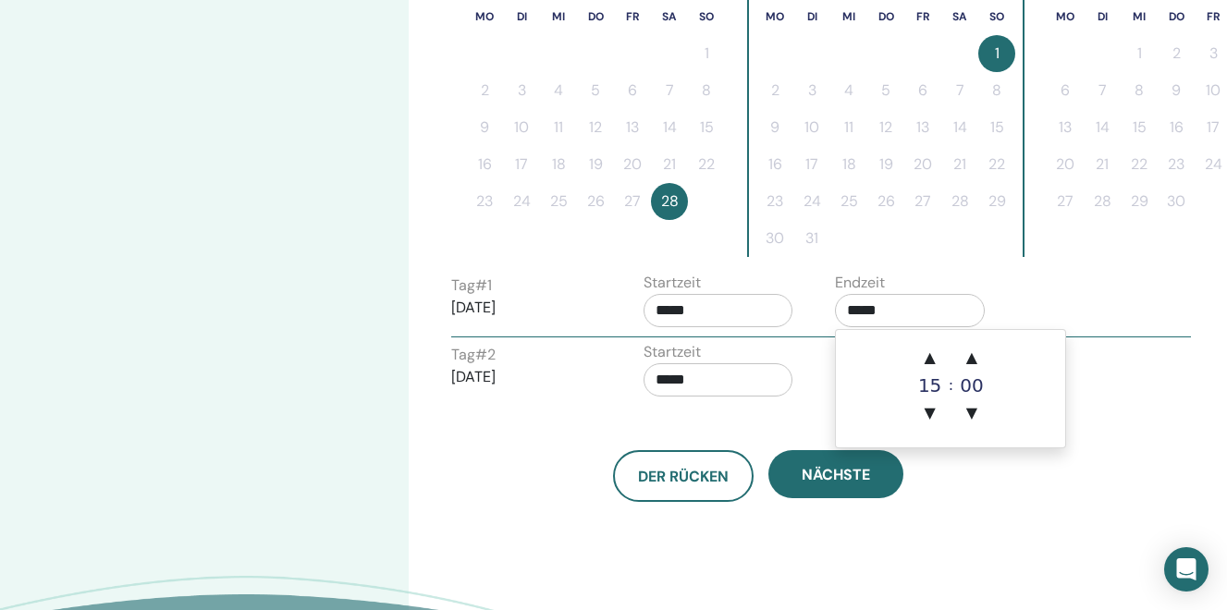
click at [898, 304] on input "*****" at bounding box center [910, 310] width 150 height 33
click at [930, 359] on span "▲" at bounding box center [930, 357] width 37 height 37
click at [967, 356] on span "▲" at bounding box center [971, 357] width 37 height 37
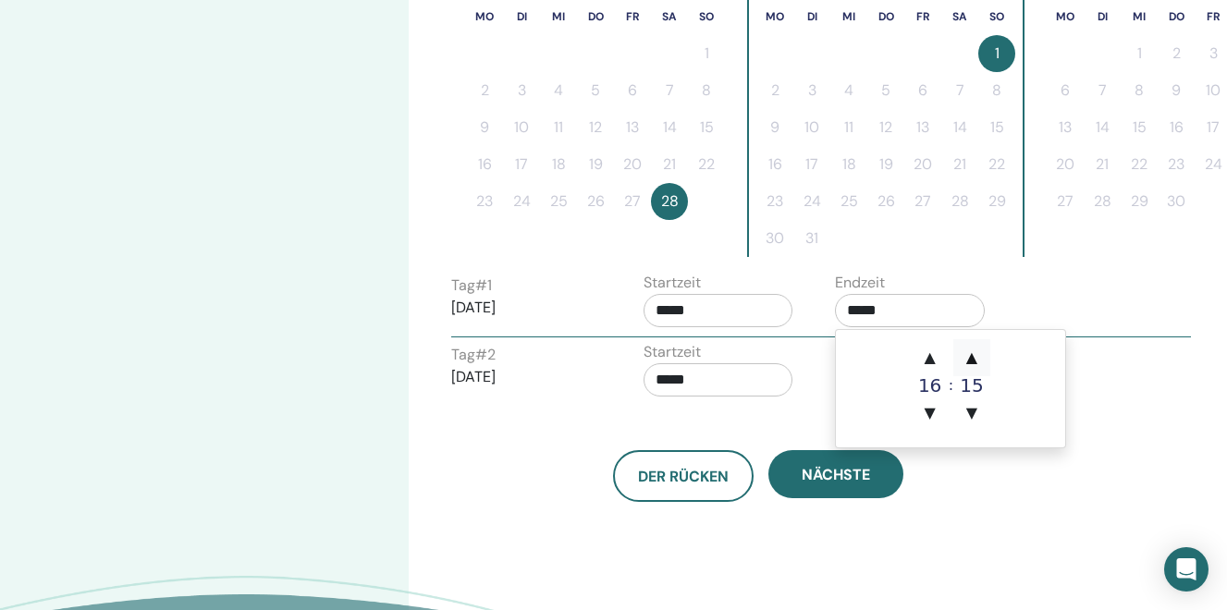
type input "*****"
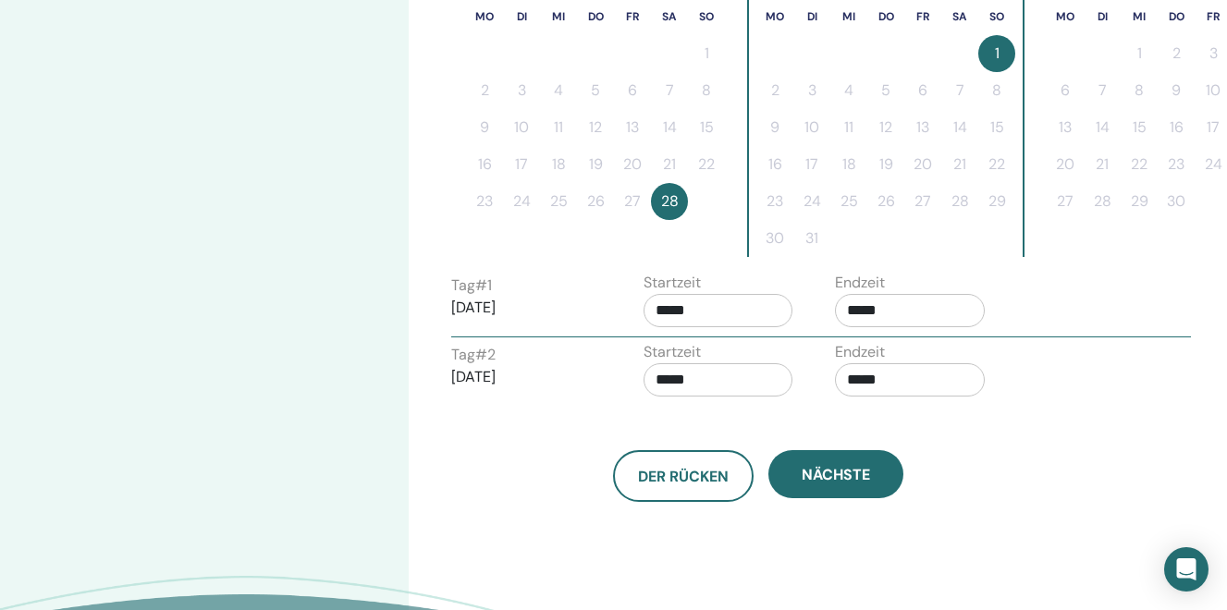
click at [1119, 399] on div "Tag # 2 2026/03/01 Startzeit ***** Endzeit *****" at bounding box center [820, 373] width 767 height 65
click at [871, 375] on input "*****" at bounding box center [910, 379] width 150 height 33
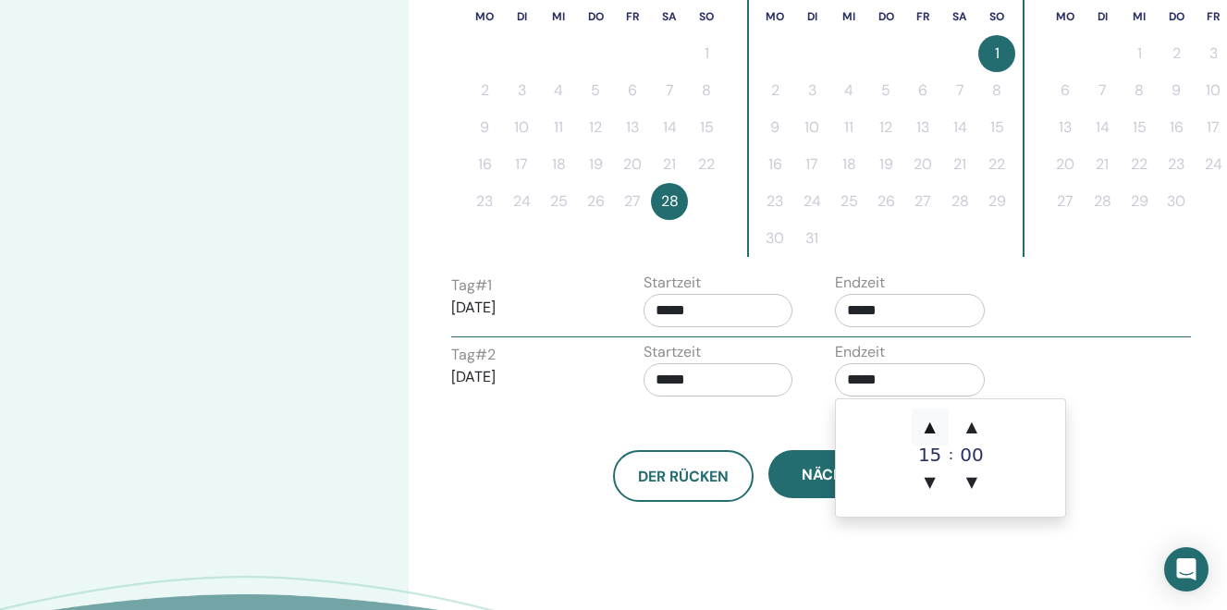
click at [927, 428] on span "▲" at bounding box center [930, 427] width 37 height 37
click at [971, 430] on span "▲" at bounding box center [971, 427] width 37 height 37
type input "*****"
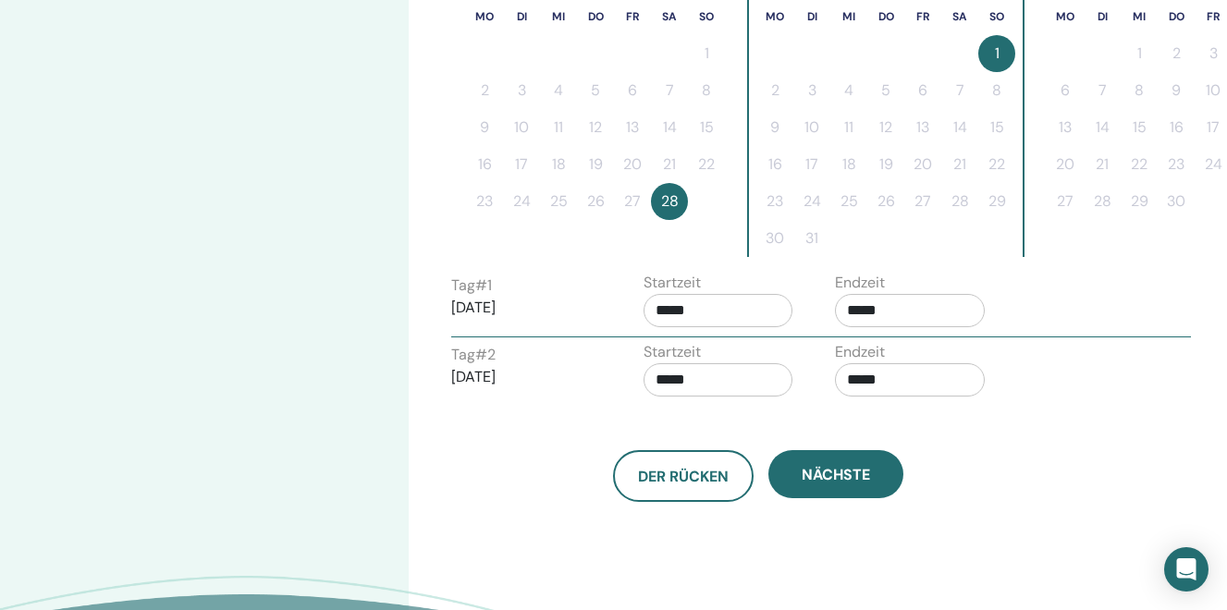
click at [1088, 435] on div "Zeitzone Zeitzone (GMT+2) Europe/Zurich Datum und Uhrzeit des Seminars Startdat…" at bounding box center [818, 142] width 818 height 1238
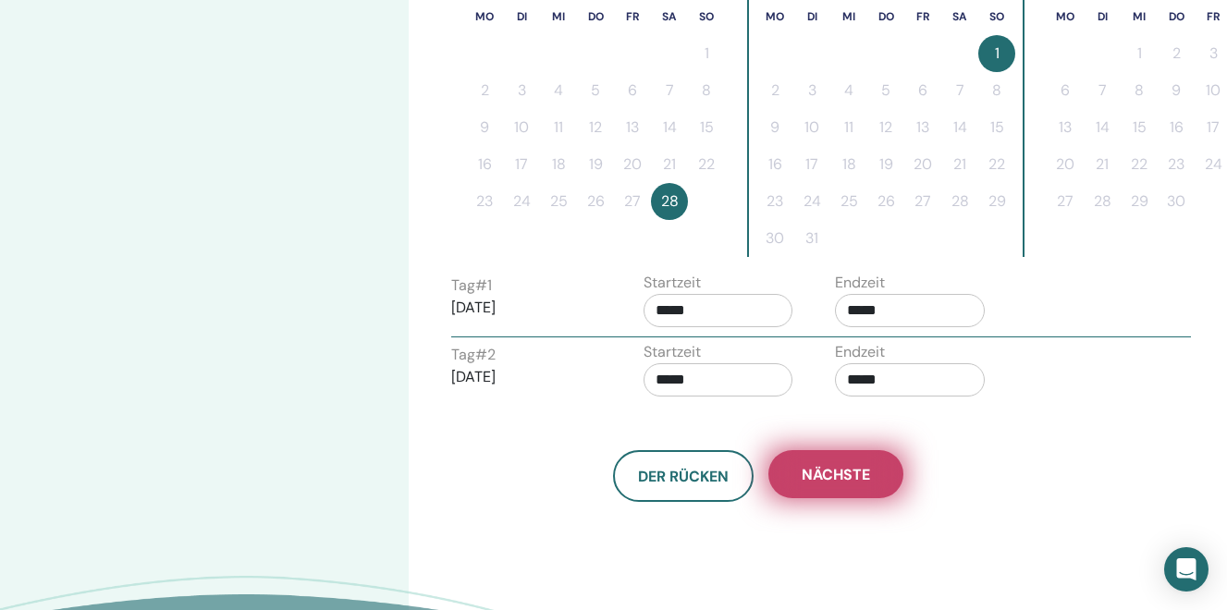
click at [809, 486] on button "Nächste" at bounding box center [835, 474] width 135 height 48
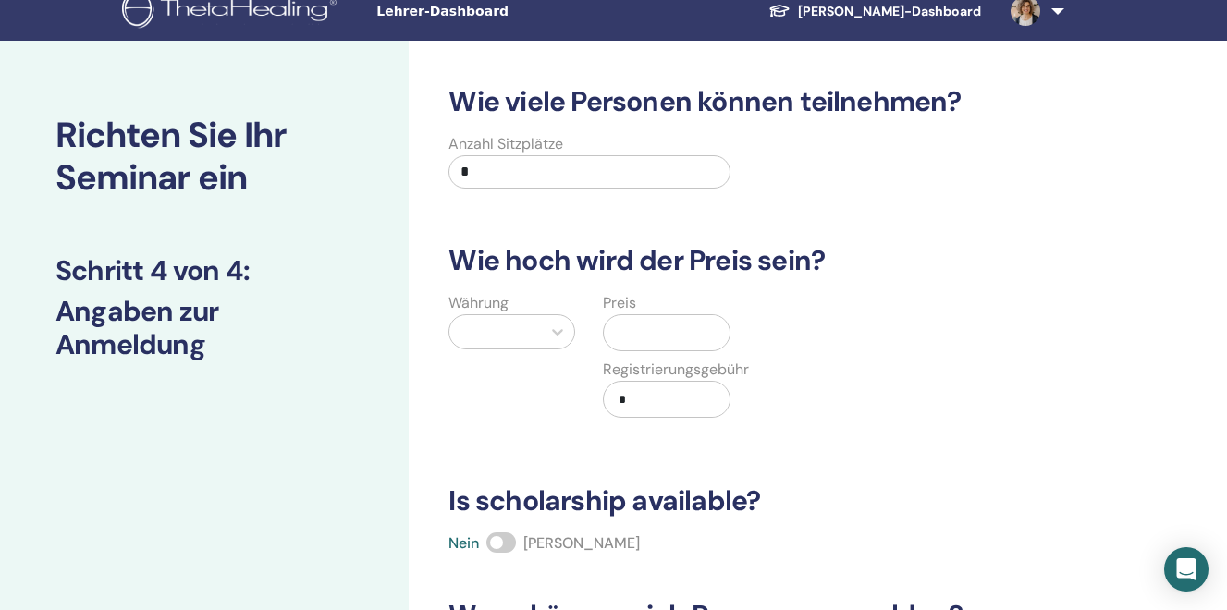
scroll to position [5, 0]
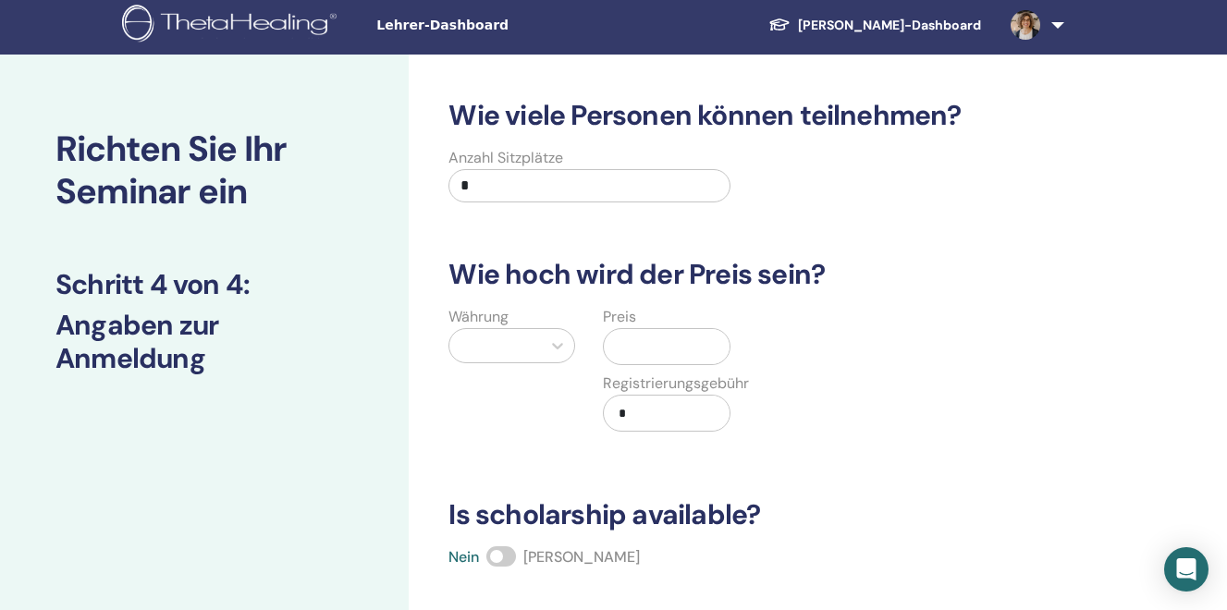
click at [492, 186] on input "*" at bounding box center [588, 185] width 281 height 33
type input "**"
click at [504, 349] on div at bounding box center [495, 346] width 73 height 26
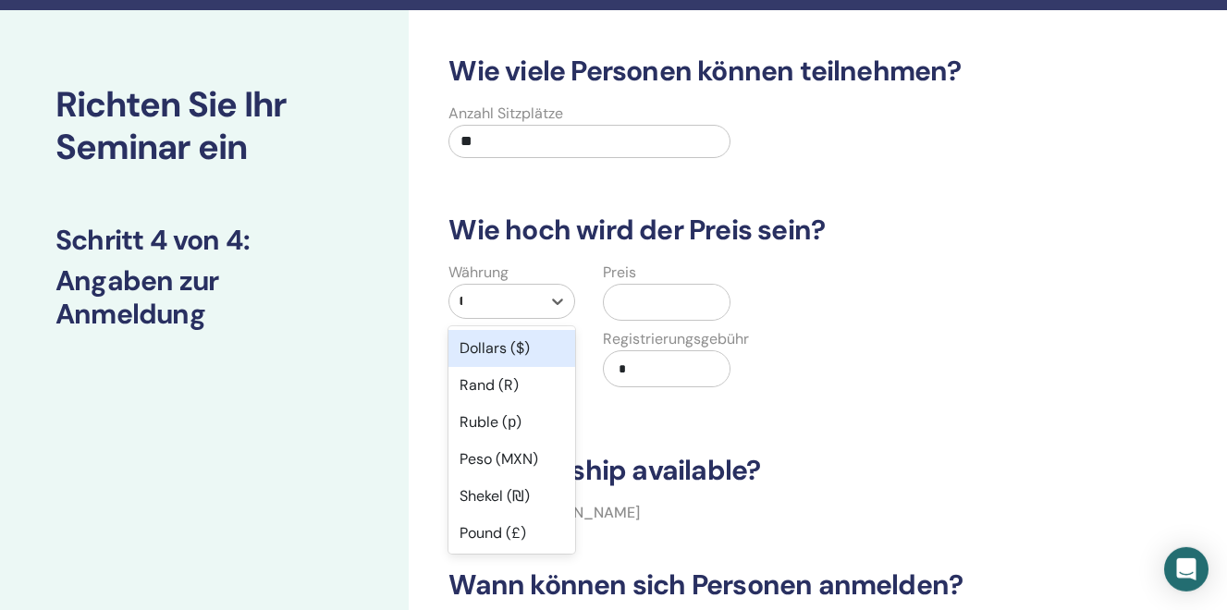
scroll to position [50, 0]
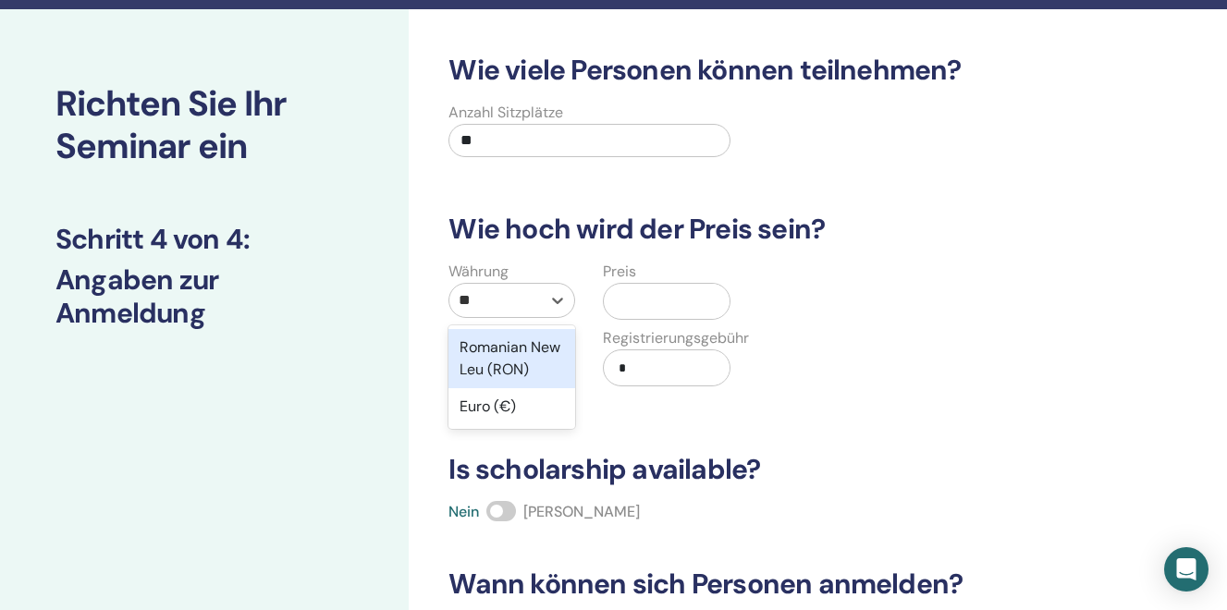
type input "***"
click at [487, 345] on div "Euro (€)" at bounding box center [511, 347] width 127 height 37
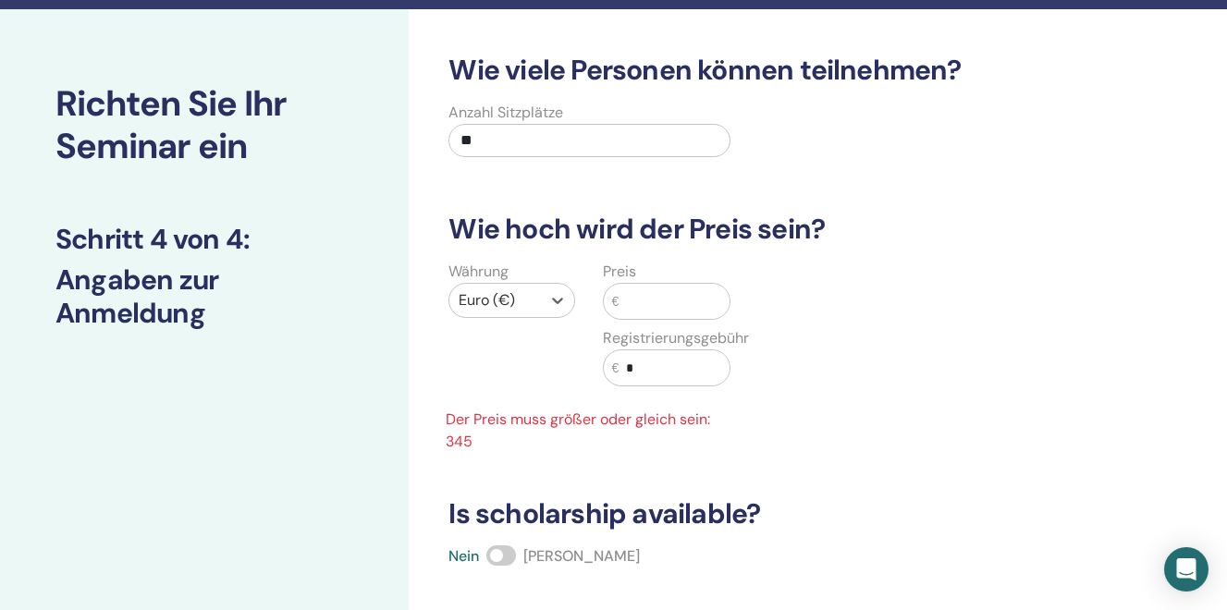
click at [670, 312] on input "text" at bounding box center [674, 301] width 110 height 35
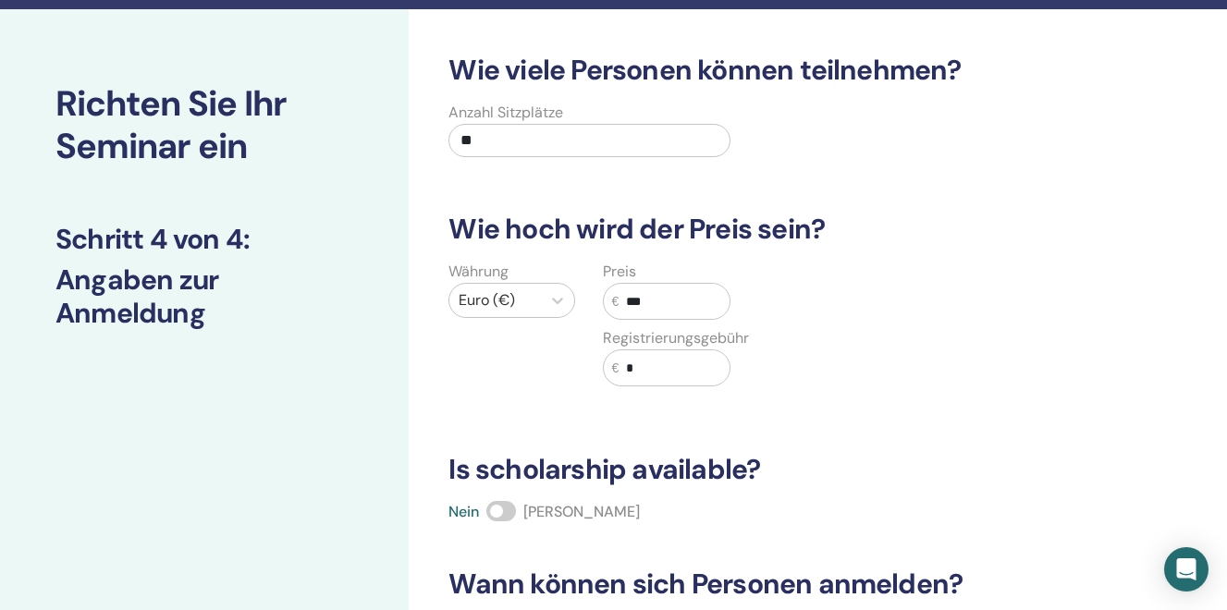
type input "***"
click at [508, 510] on span at bounding box center [501, 511] width 30 height 20
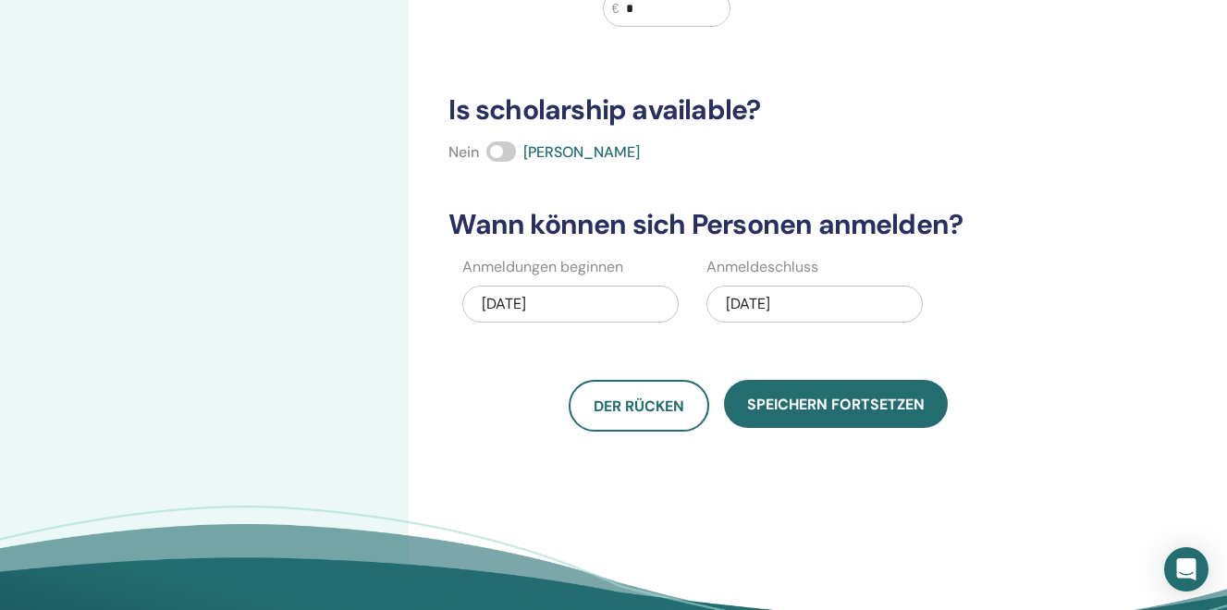
scroll to position [411, 0]
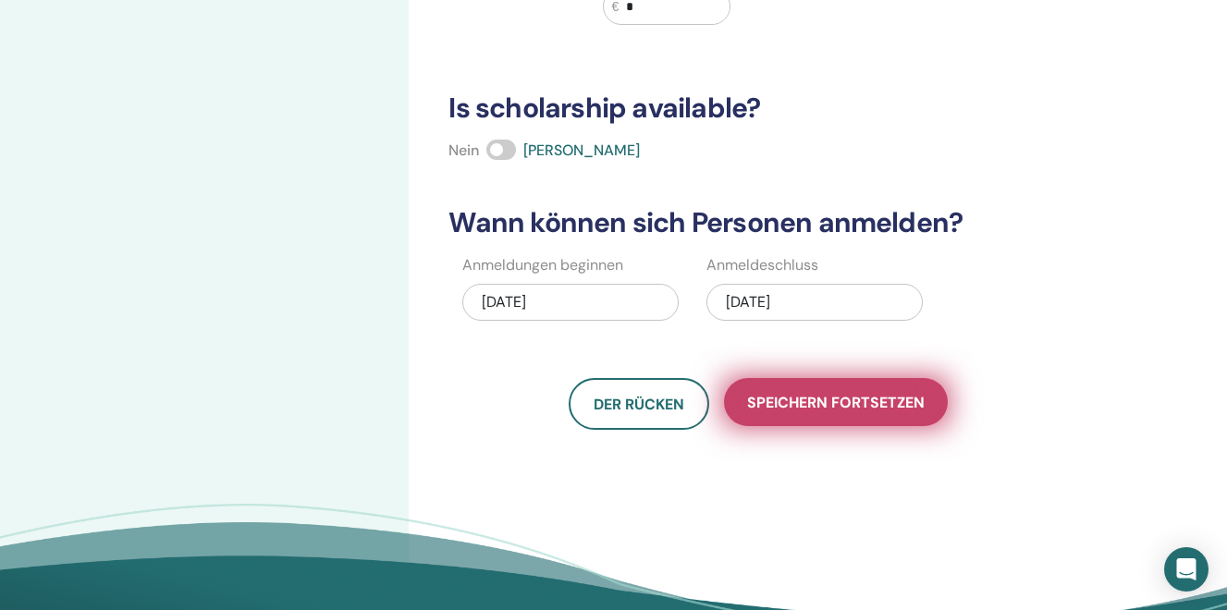
click at [813, 417] on button "Speichern fortsetzen" at bounding box center [836, 402] width 224 height 48
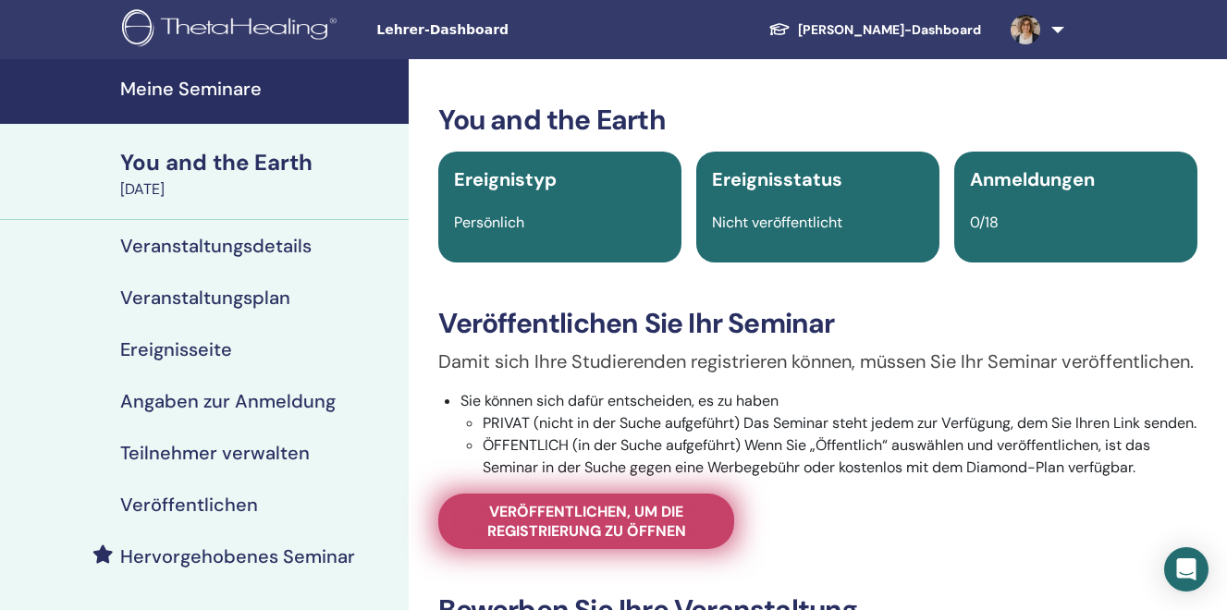
click at [633, 541] on span "Veröffentlichen, um die Registrierung zu öffnen" at bounding box center [586, 521] width 250 height 39
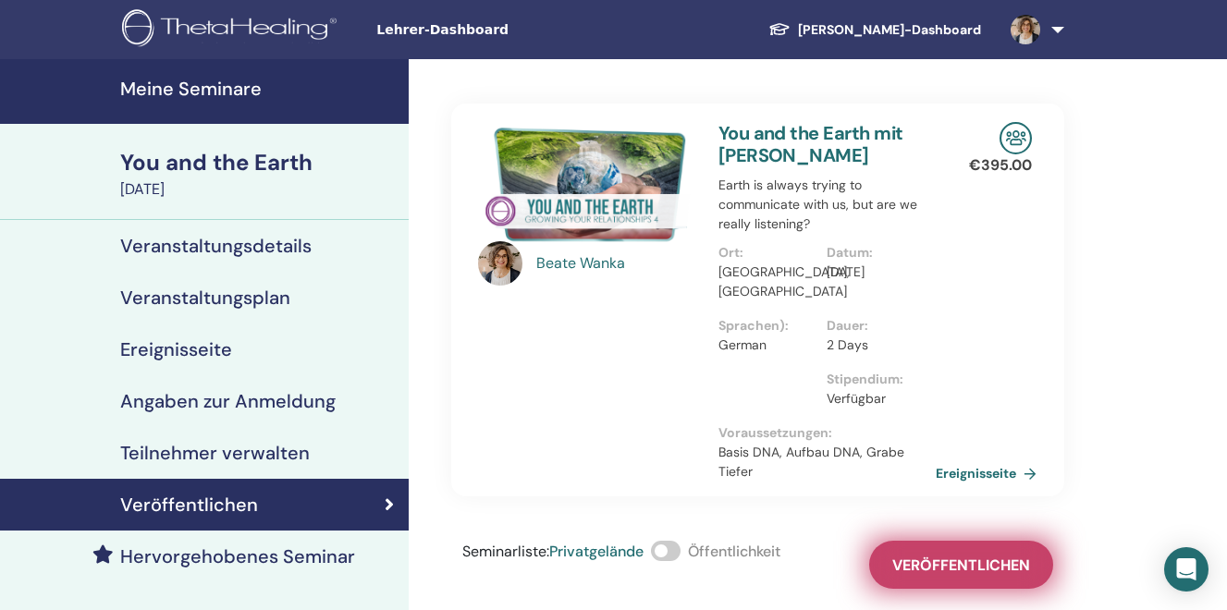
click at [987, 568] on span "Veröffentlichen" at bounding box center [961, 565] width 138 height 19
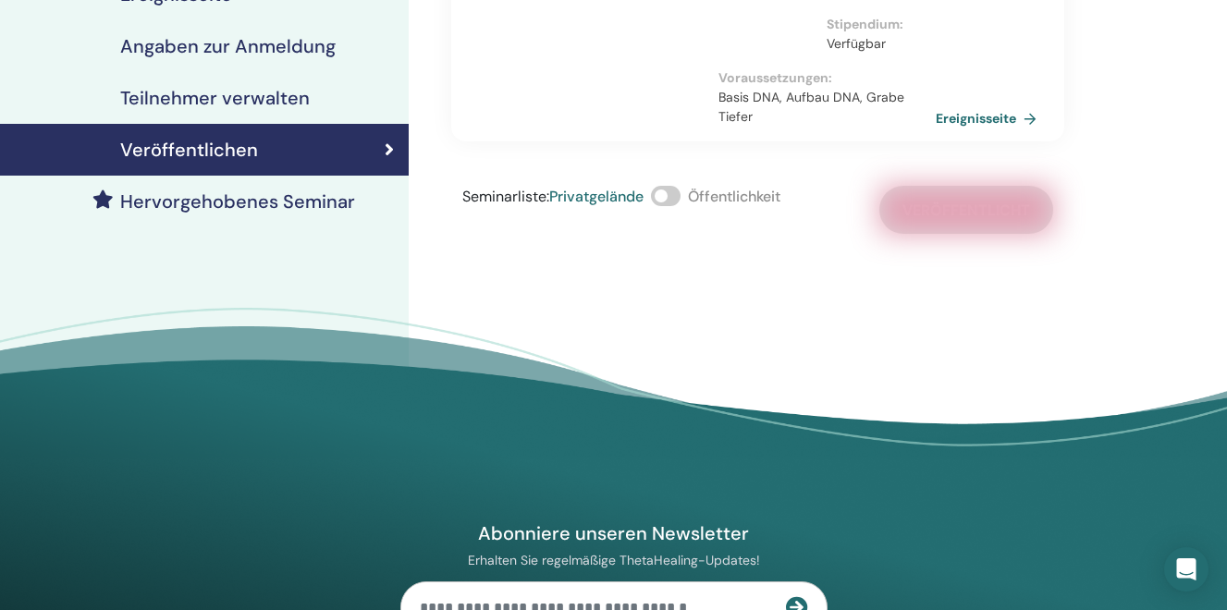
scroll to position [352, 0]
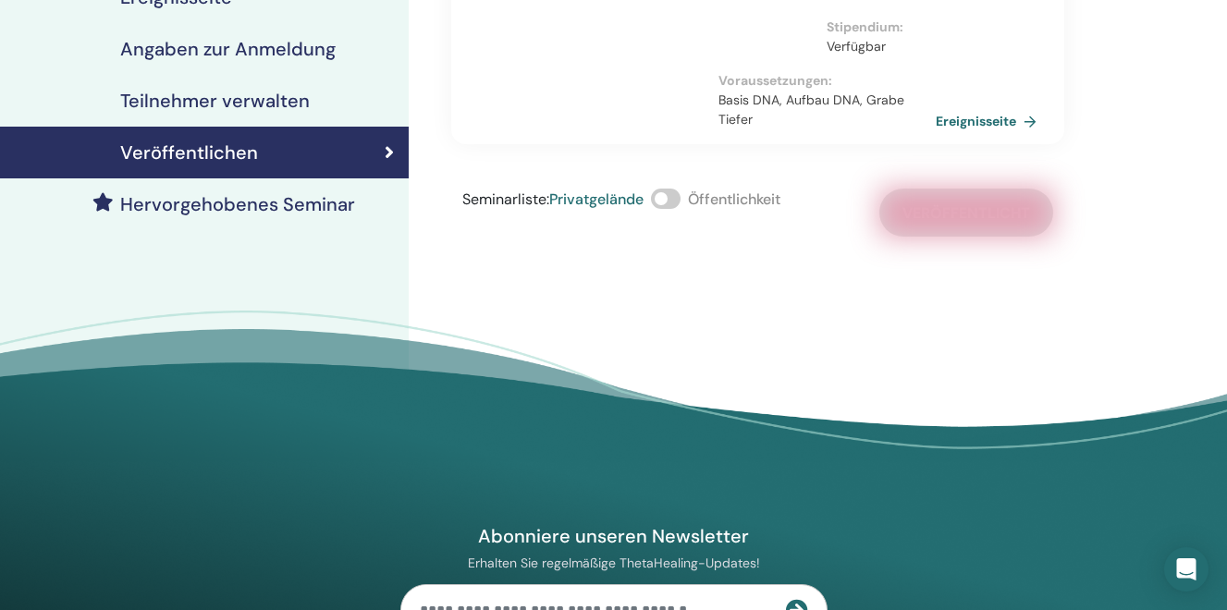
click at [668, 193] on span at bounding box center [666, 199] width 30 height 20
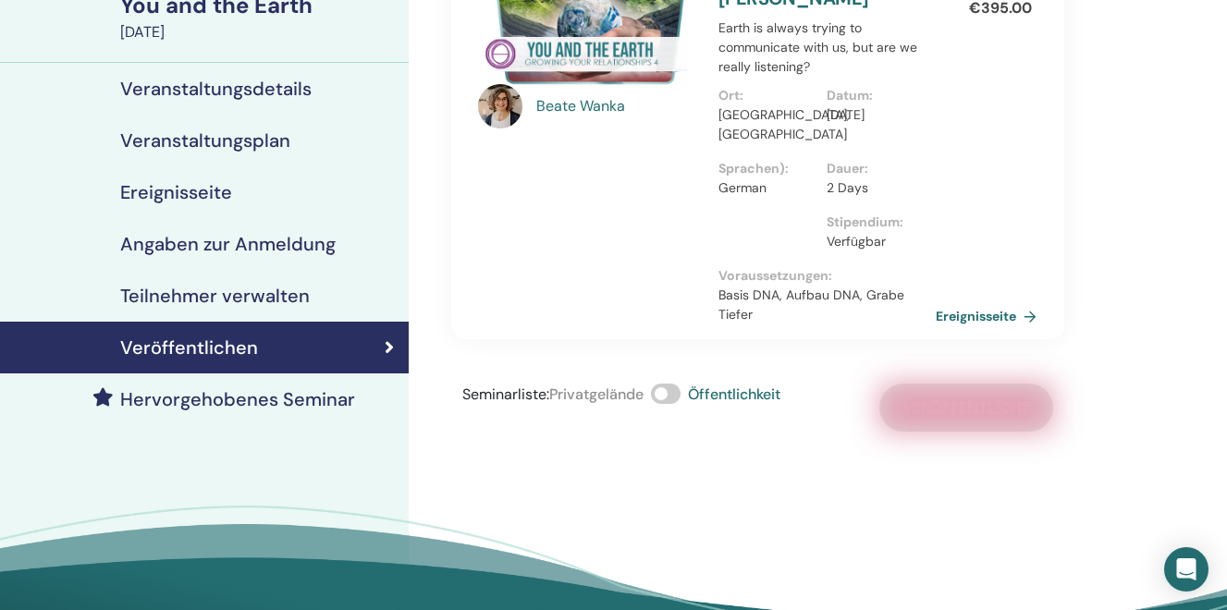
scroll to position [0, 0]
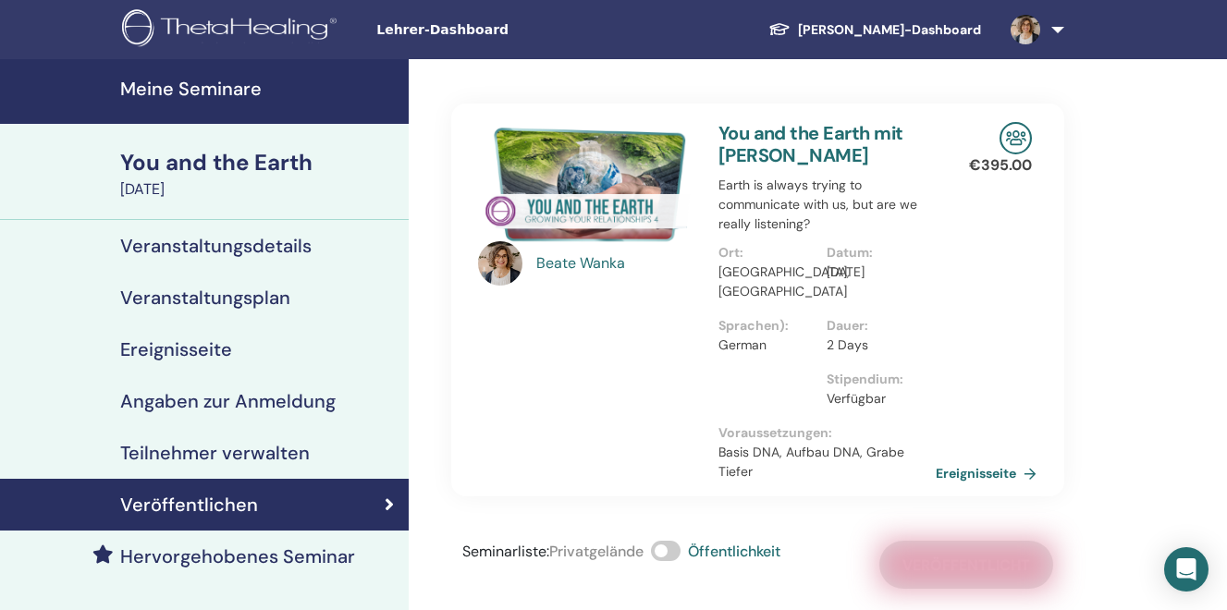
click at [224, 85] on h4 "Meine Seminare" at bounding box center [258, 89] width 277 height 22
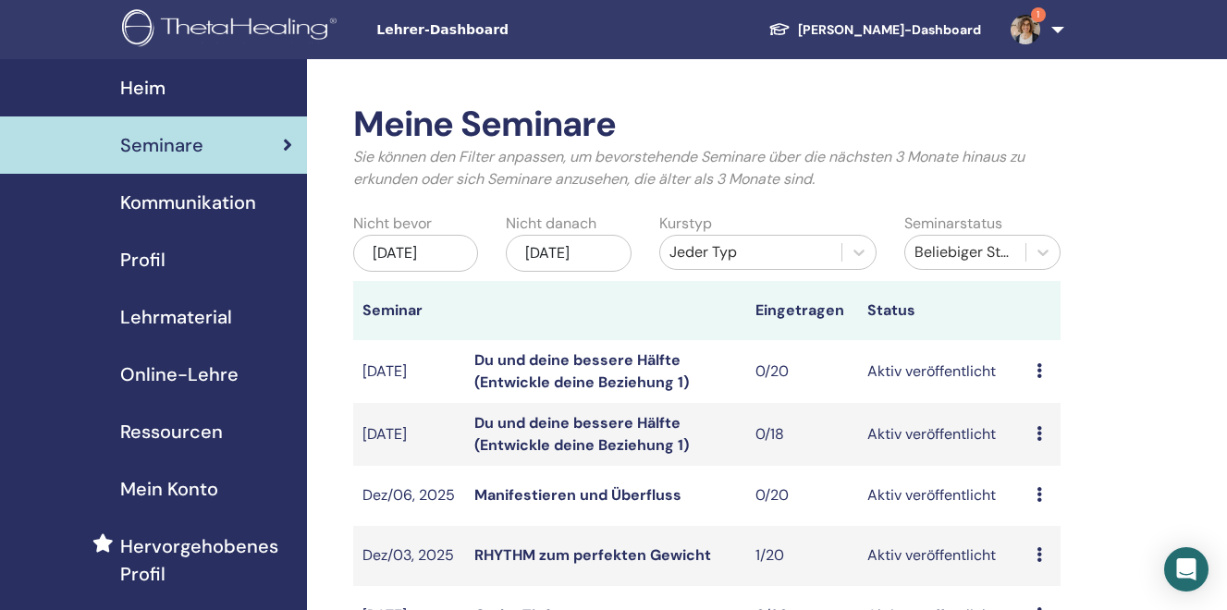
click at [612, 251] on div "Jan/12, 2026" at bounding box center [569, 253] width 126 height 37
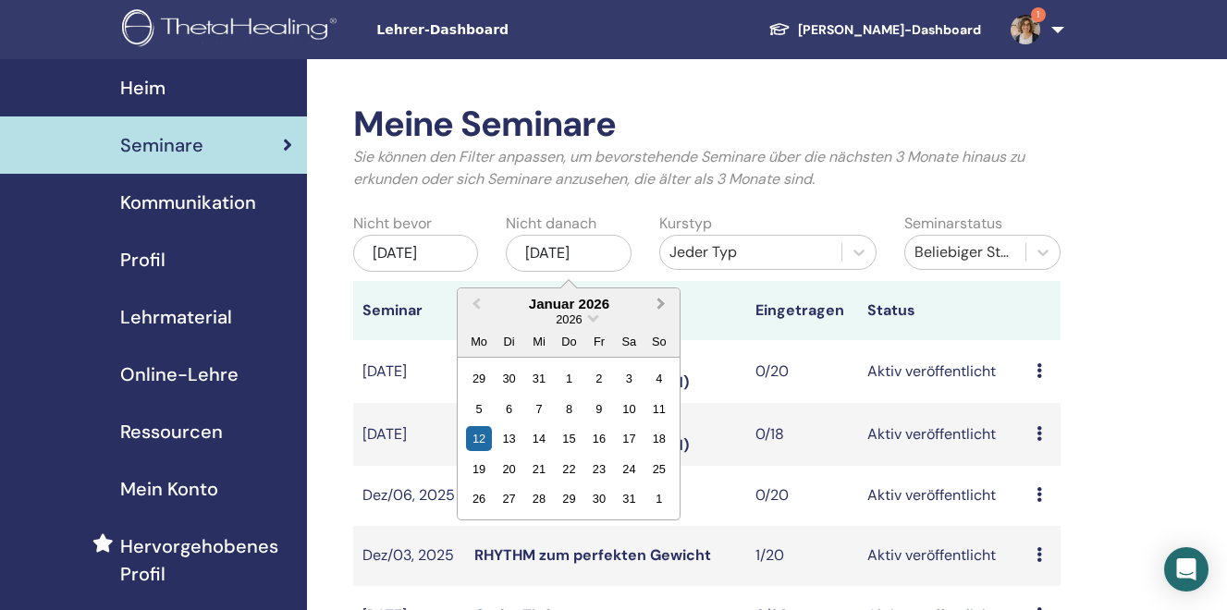
click at [656, 313] on button "Next Month" at bounding box center [663, 305] width 30 height 30
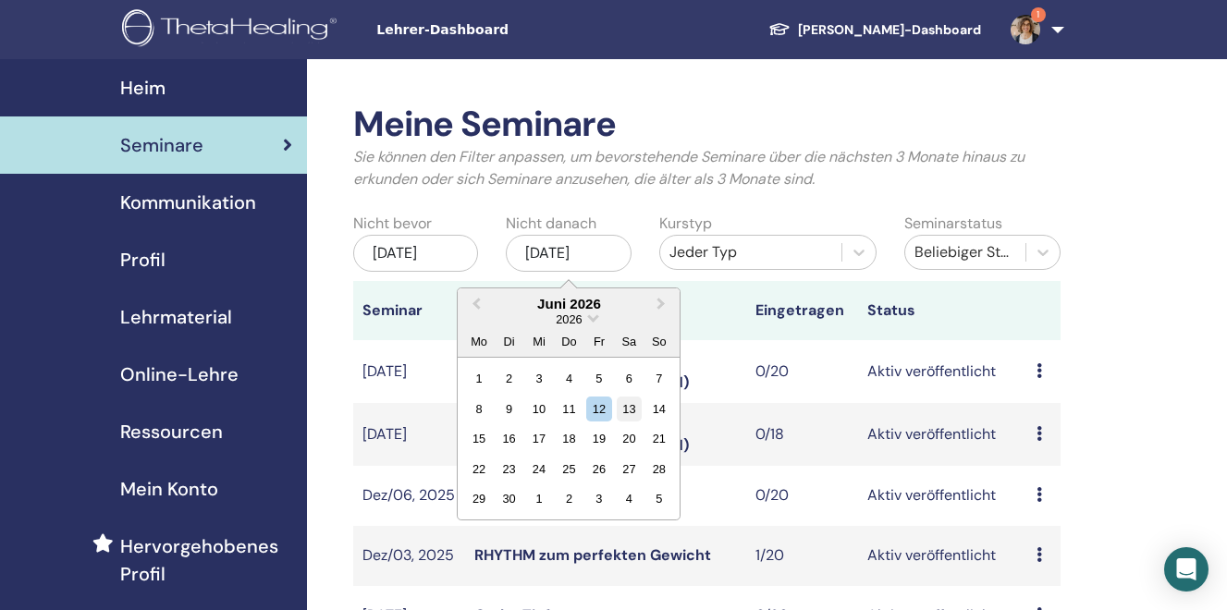
click at [624, 419] on div "13" at bounding box center [629, 409] width 25 height 25
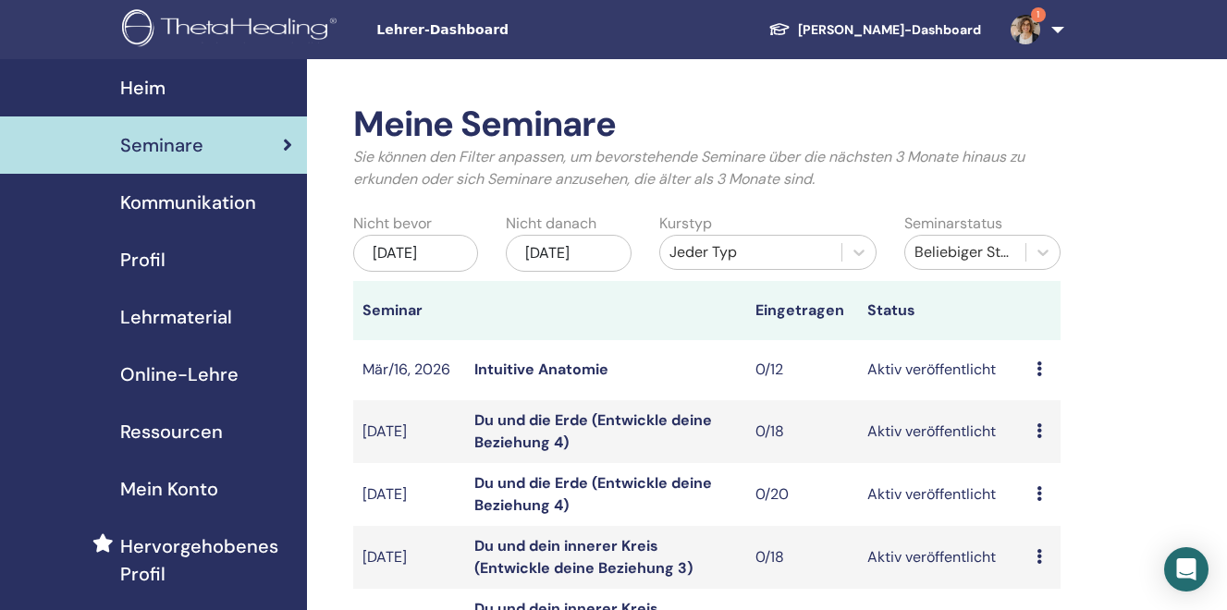
click at [1033, 37] on img at bounding box center [1026, 30] width 30 height 30
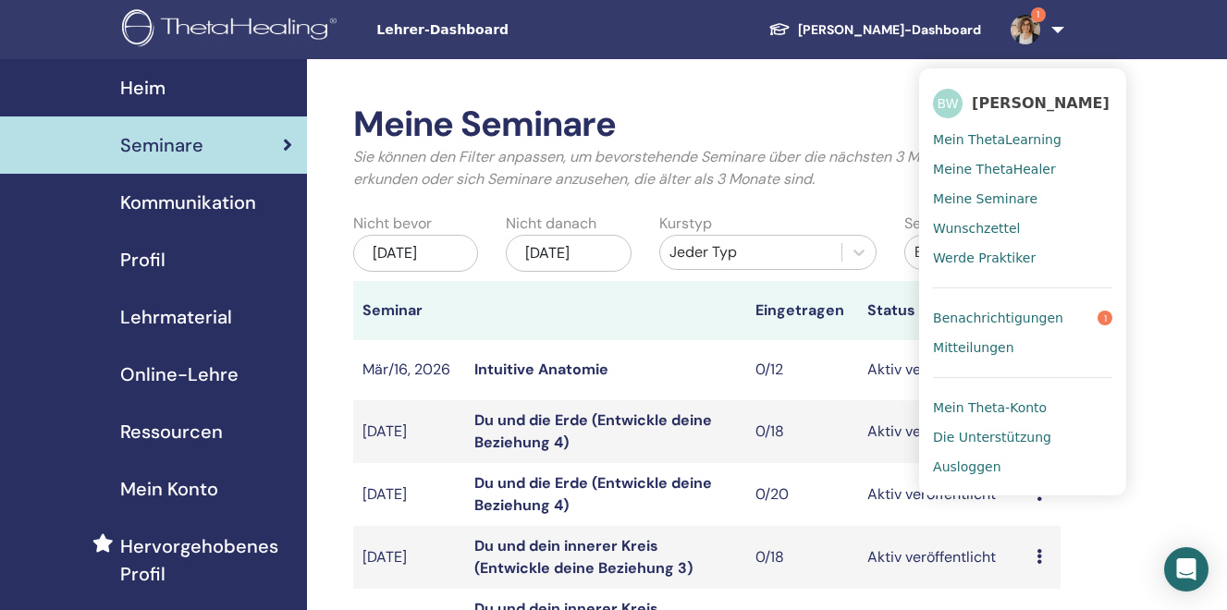
click at [1012, 320] on span "Benachrichtigungen" at bounding box center [998, 318] width 130 height 17
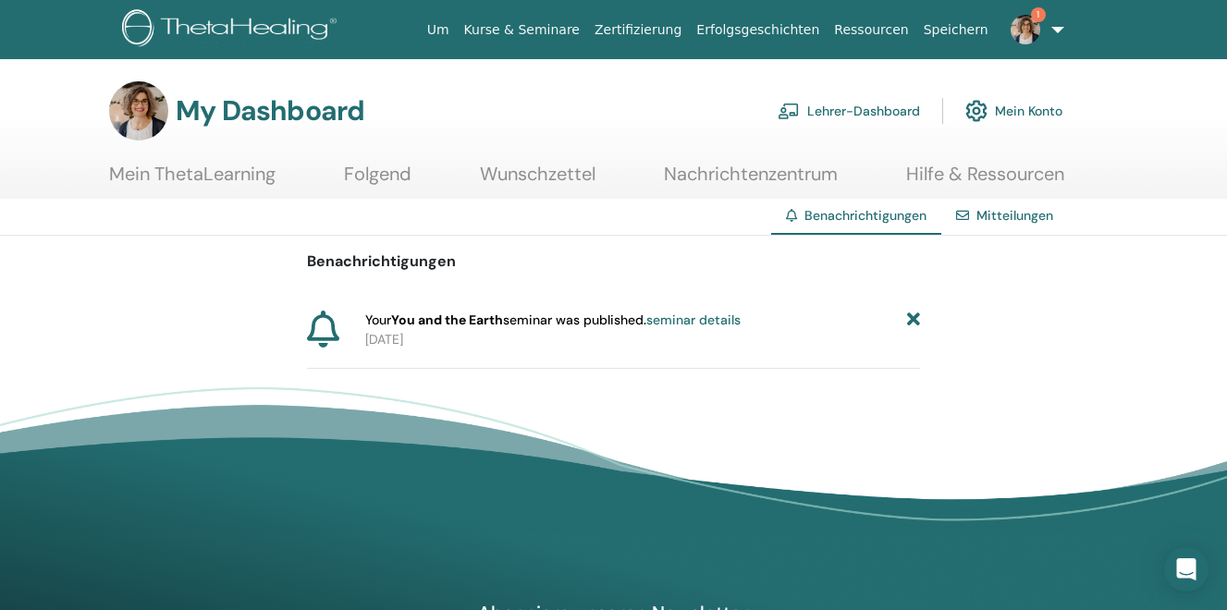
click at [915, 319] on icon at bounding box center [913, 320] width 13 height 19
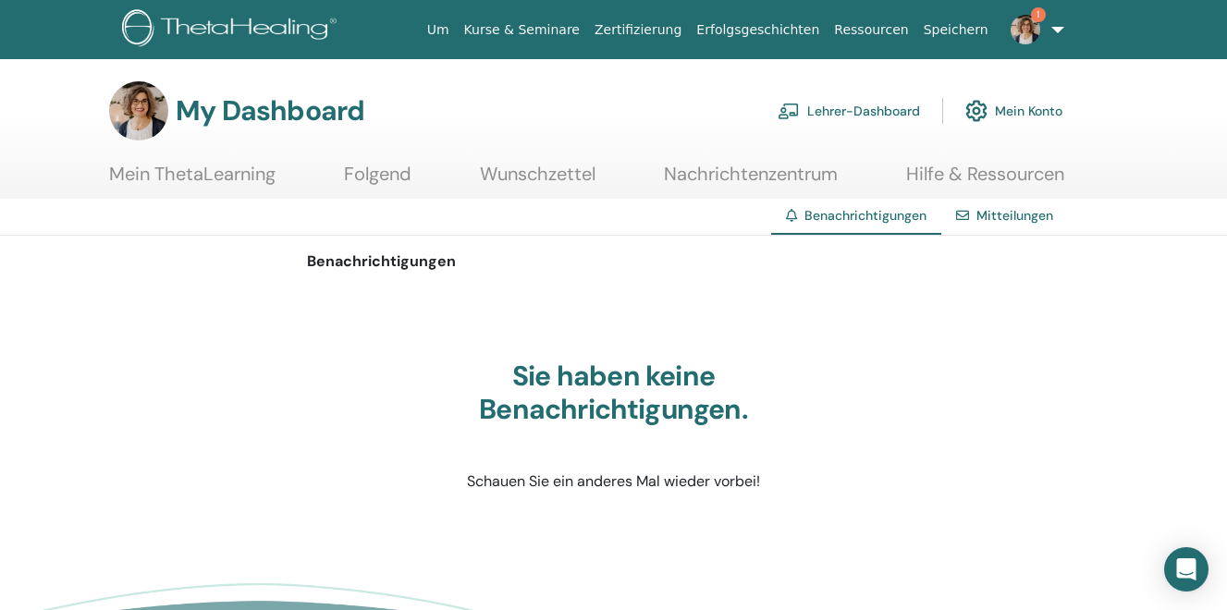
click at [1059, 31] on link "1" at bounding box center [1034, 29] width 76 height 59
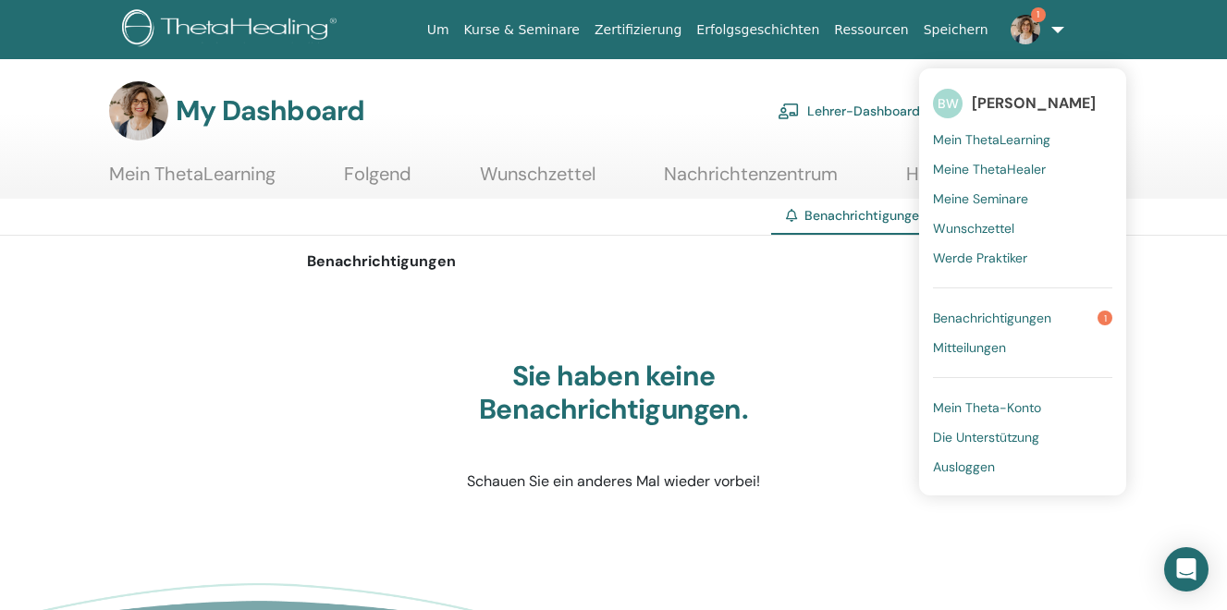
click at [969, 322] on span "Benachrichtigungen" at bounding box center [992, 318] width 118 height 17
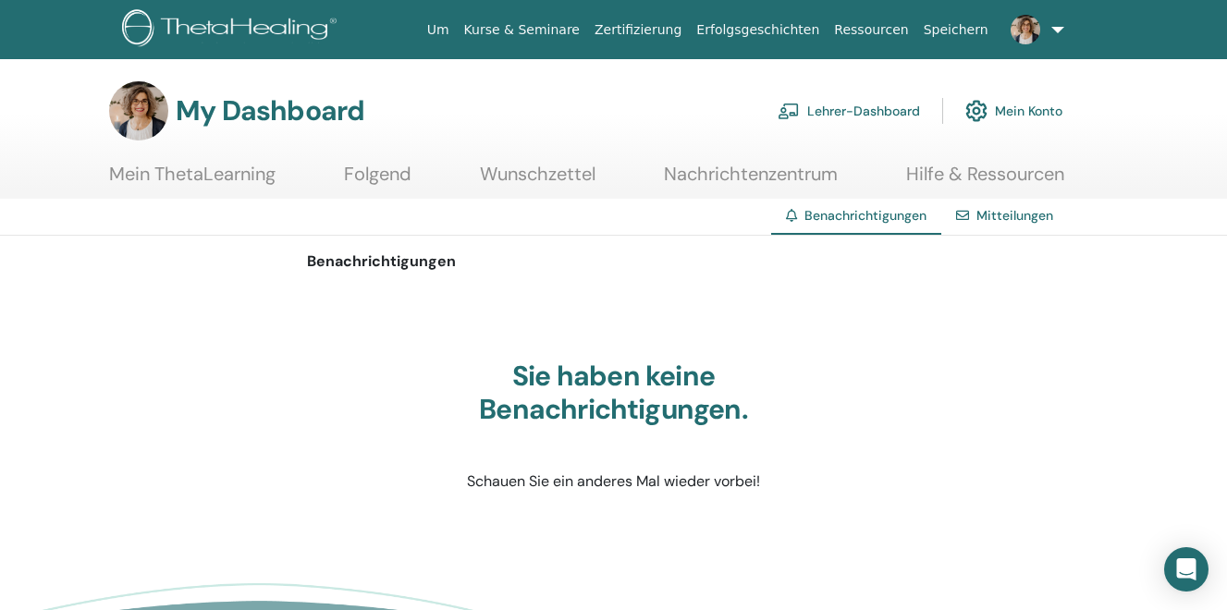
click at [1061, 28] on link at bounding box center [1034, 29] width 76 height 59
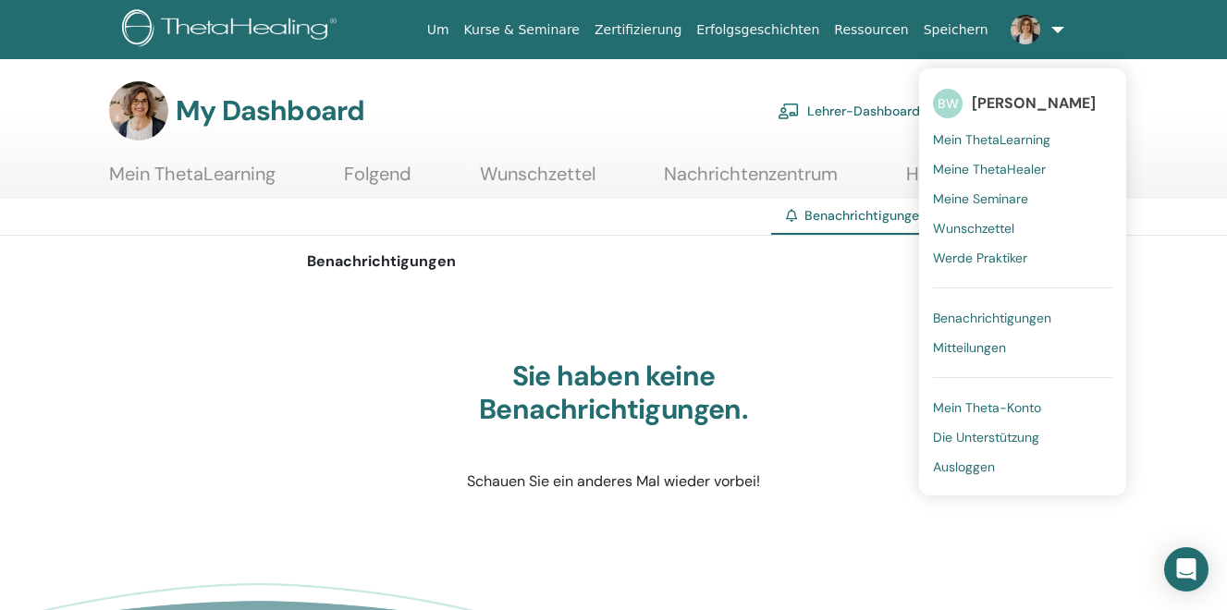
click at [960, 469] on span "Ausloggen" at bounding box center [964, 467] width 62 height 17
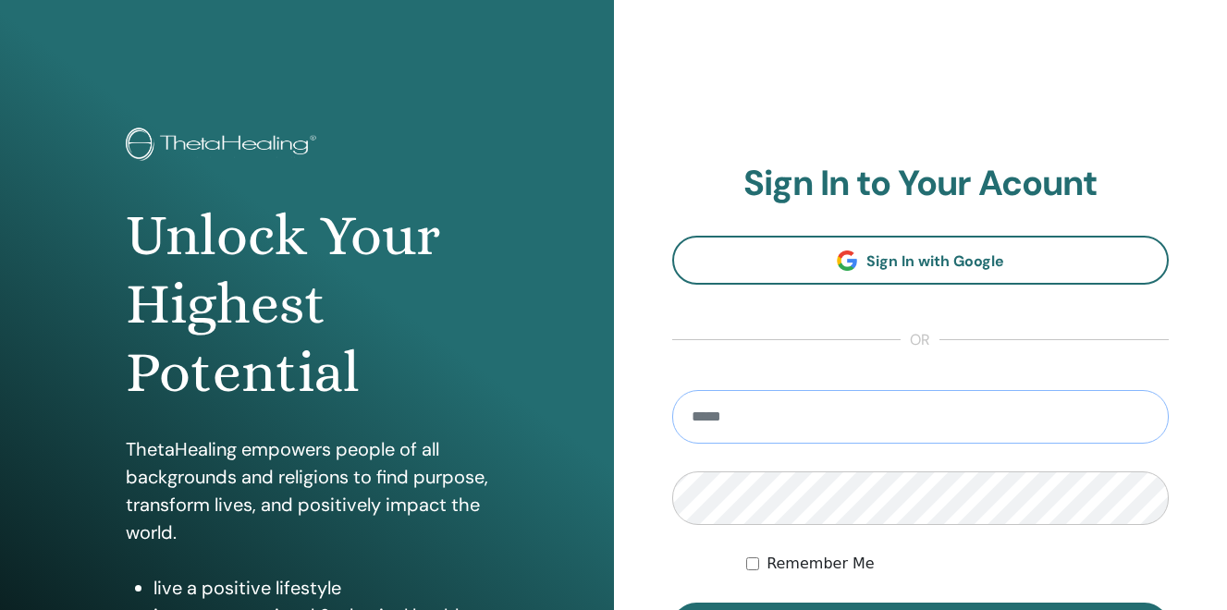
scroll to position [277, 0]
